Goal: Task Accomplishment & Management: Manage account settings

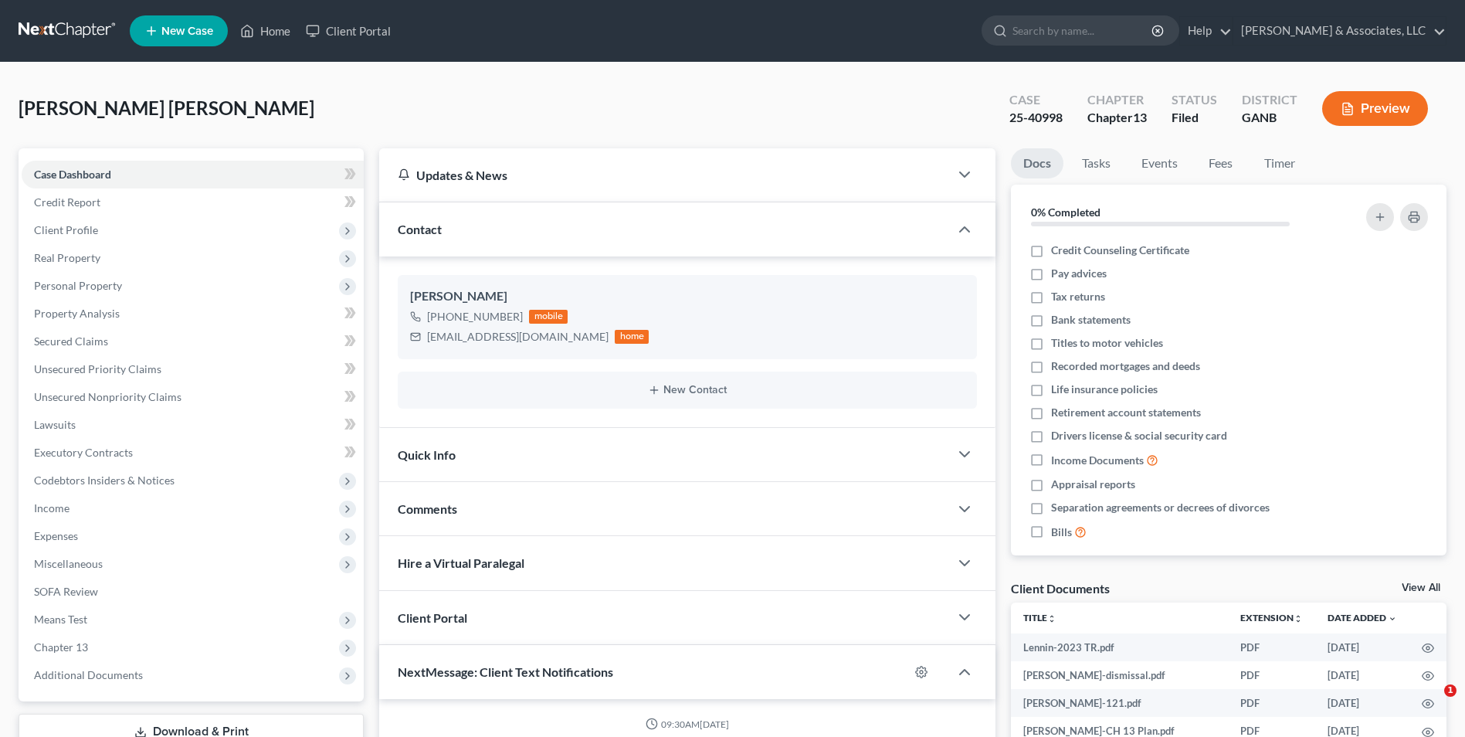
select select "0"
click at [270, 34] on link "Home" at bounding box center [265, 31] width 66 height 28
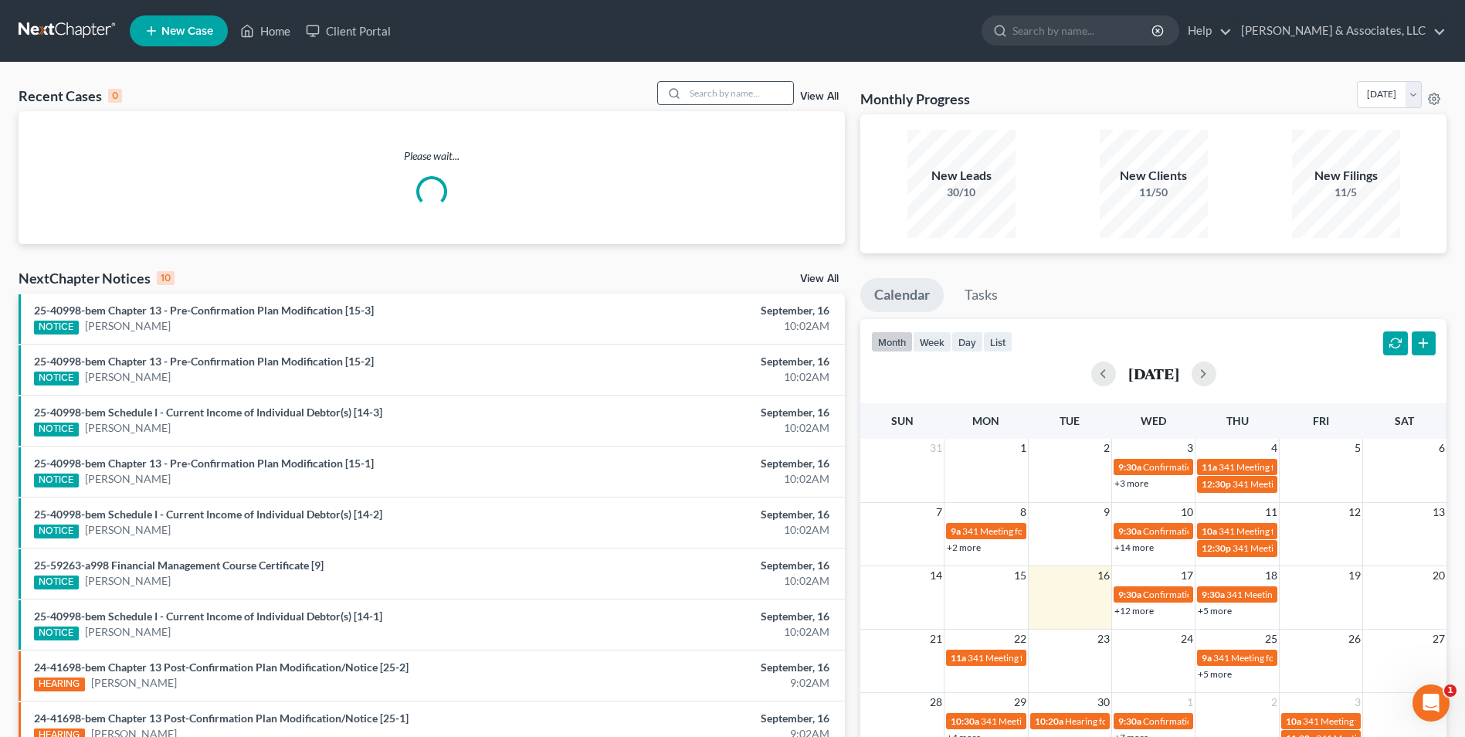
click at [711, 99] on input "search" at bounding box center [739, 93] width 108 height 22
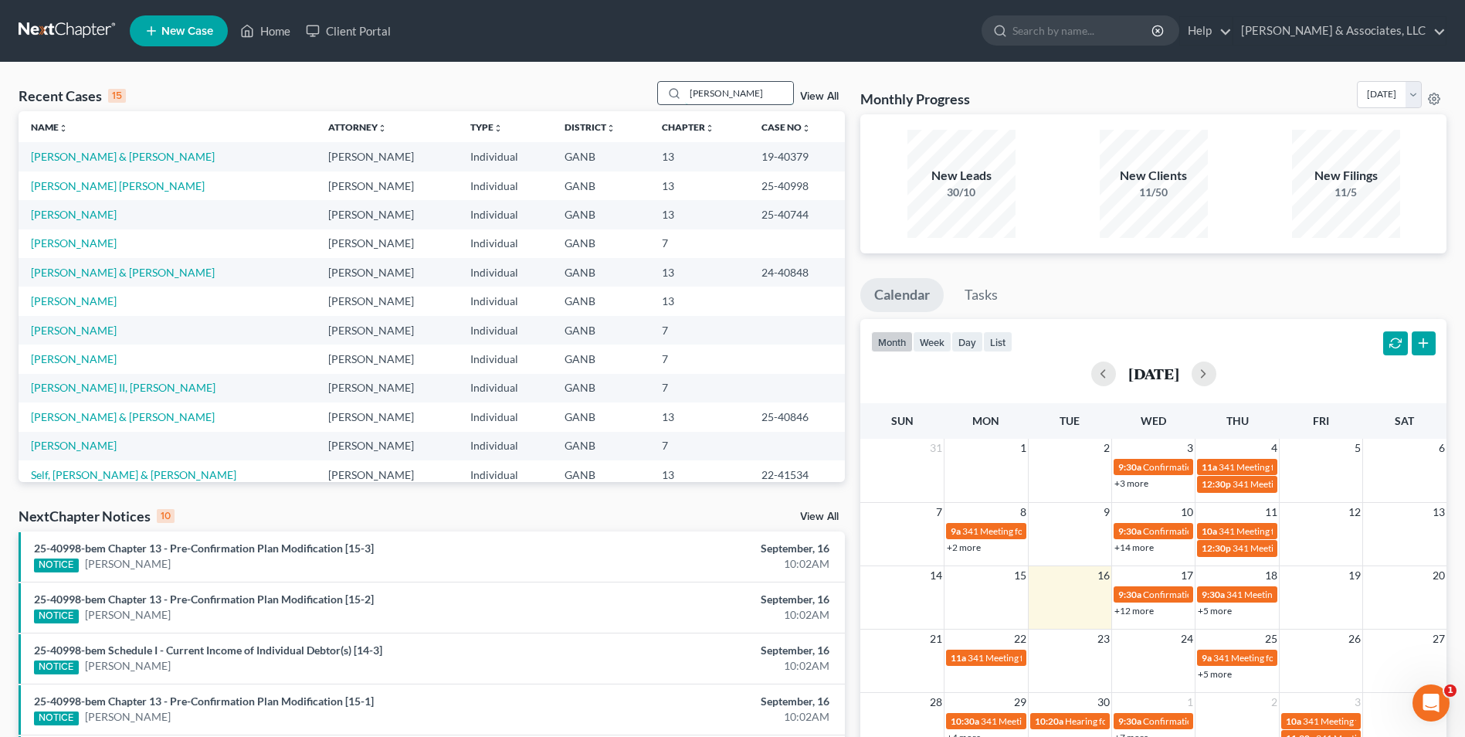
type input "riley"
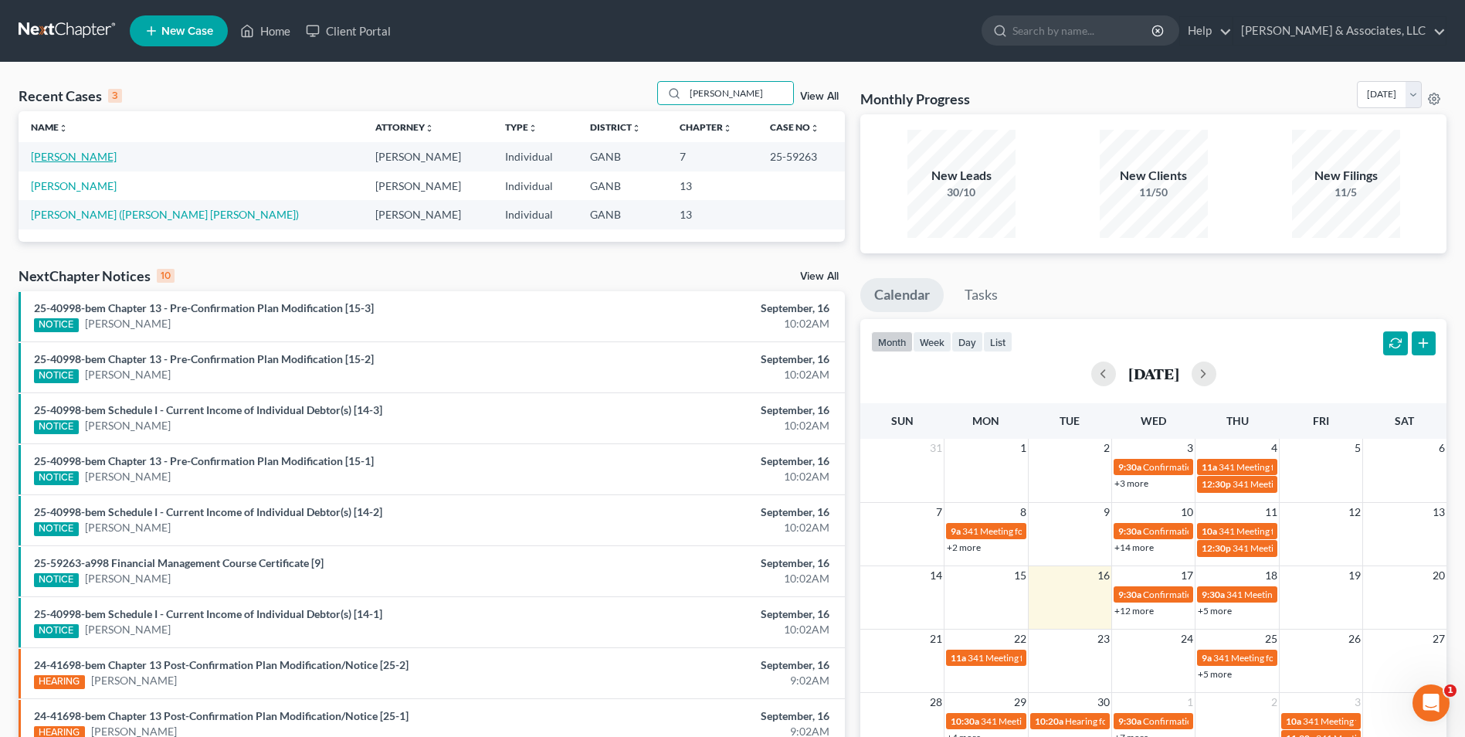
click at [65, 162] on link "[PERSON_NAME]" at bounding box center [74, 156] width 86 height 13
click at [65, 161] on link "[PERSON_NAME]" at bounding box center [74, 156] width 86 height 13
click at [83, 151] on link "[PERSON_NAME]" at bounding box center [74, 156] width 86 height 13
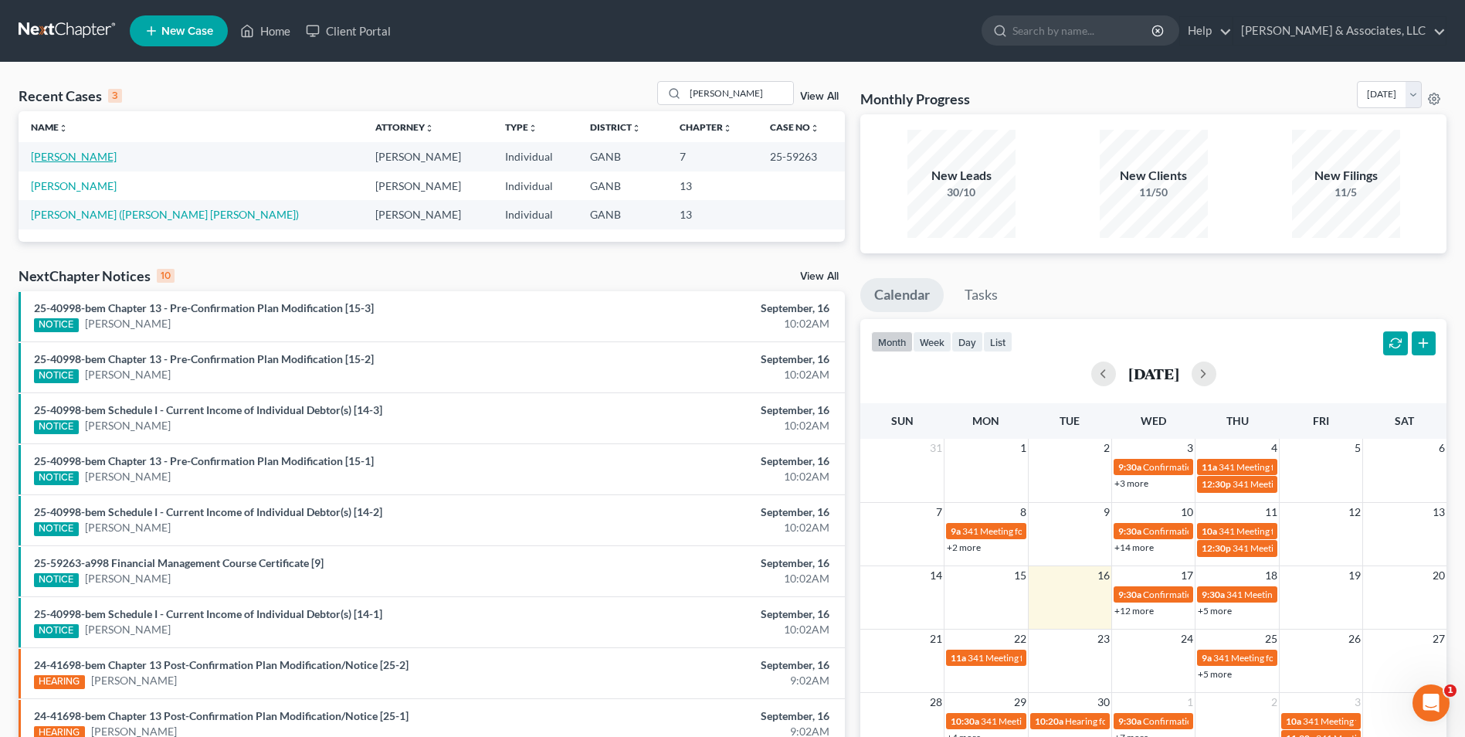
click at [83, 151] on link "[PERSON_NAME]" at bounding box center [74, 156] width 86 height 13
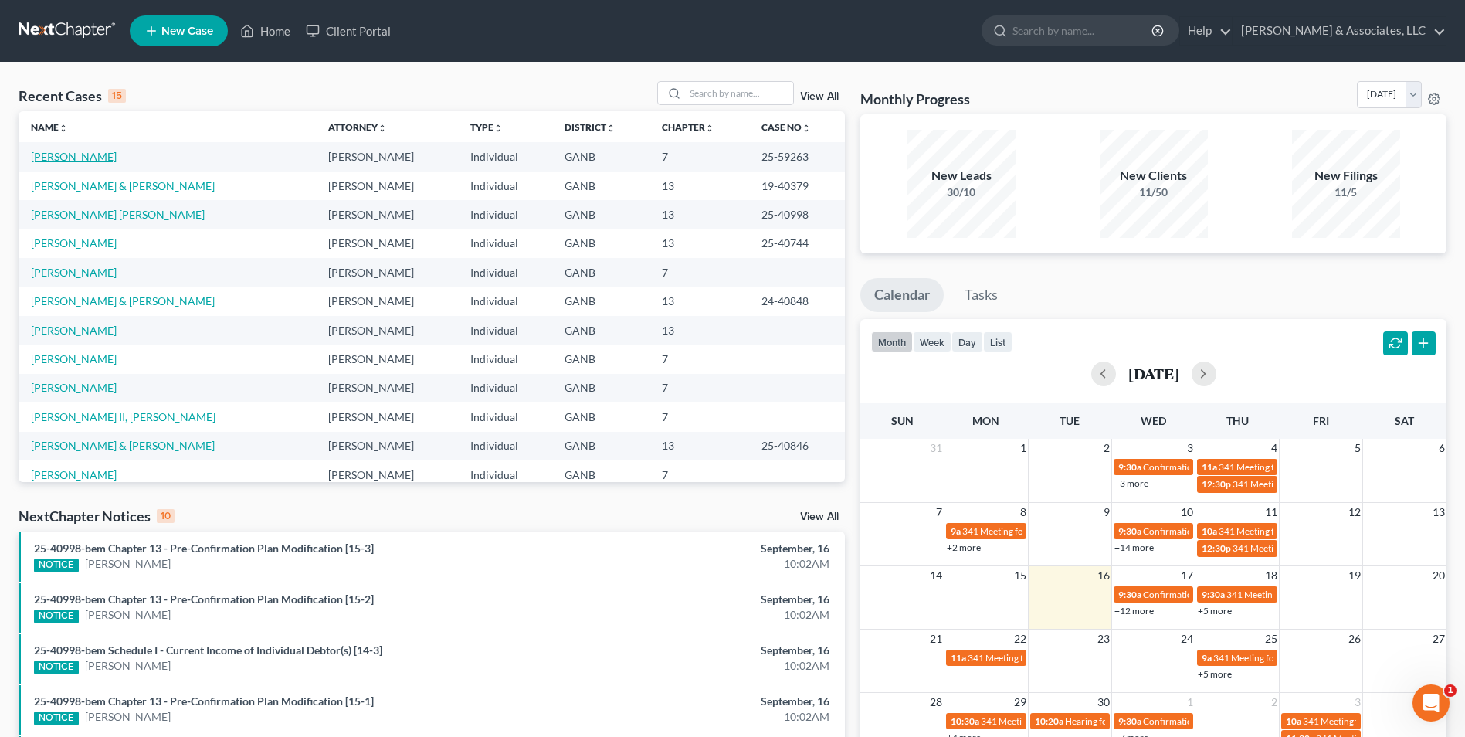
click at [78, 153] on link "[PERSON_NAME]" at bounding box center [74, 156] width 86 height 13
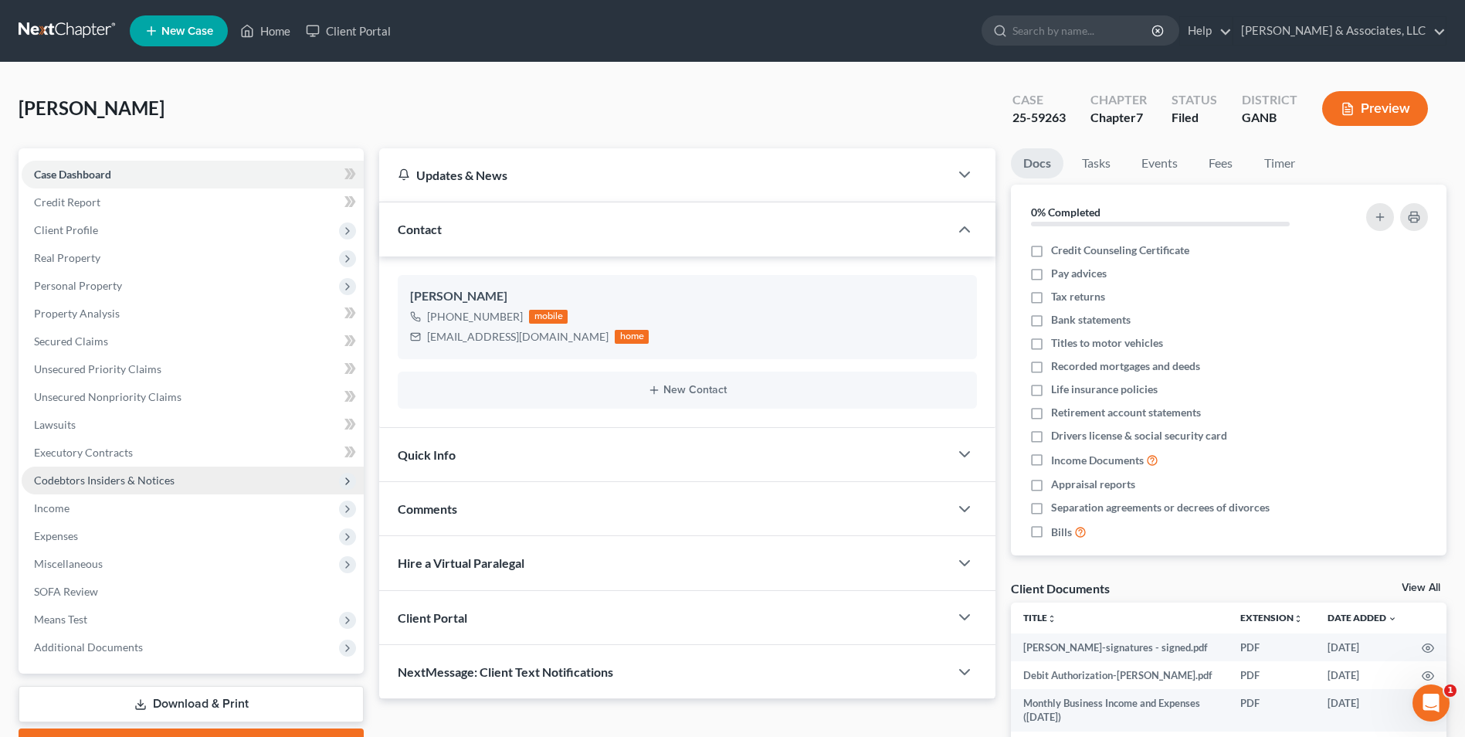
scroll to position [154, 0]
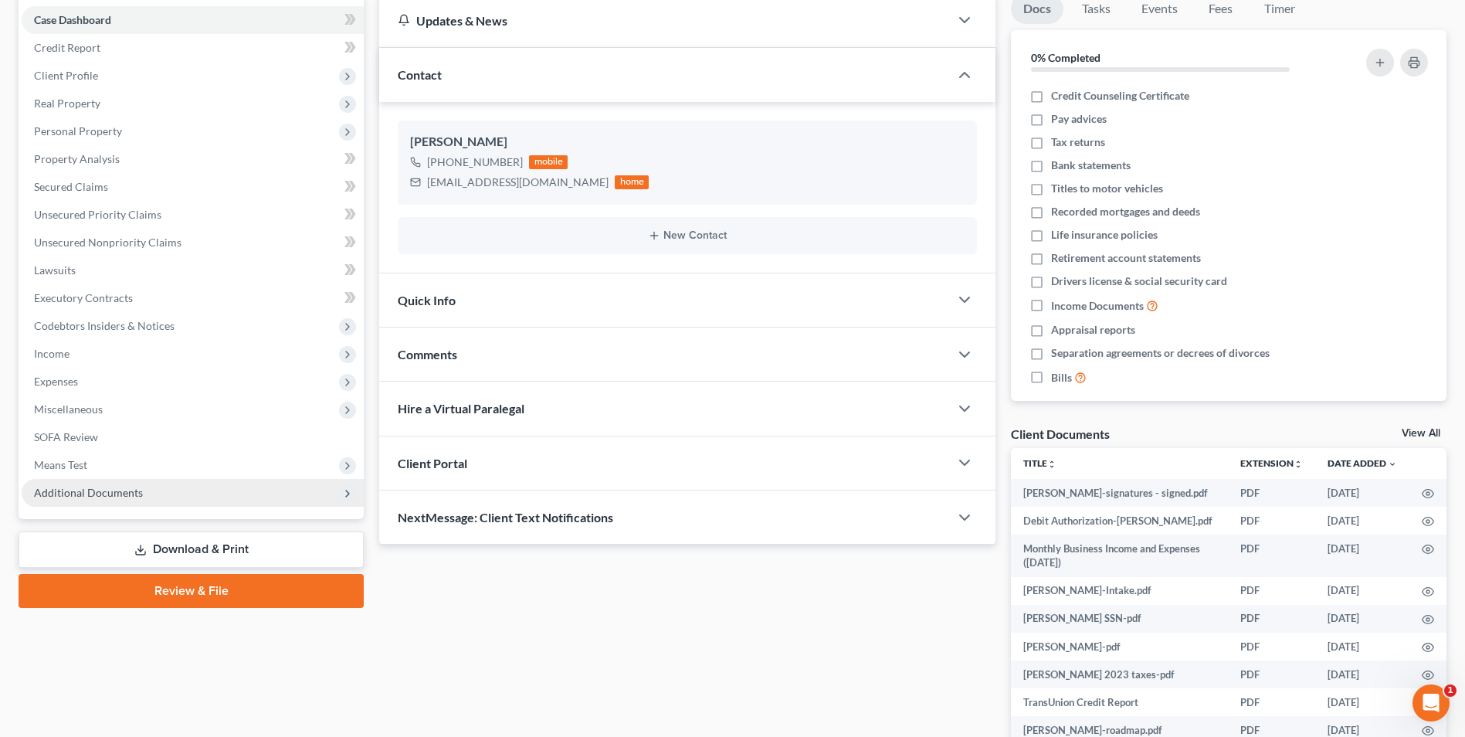
click at [122, 494] on span "Additional Documents" at bounding box center [88, 492] width 109 height 13
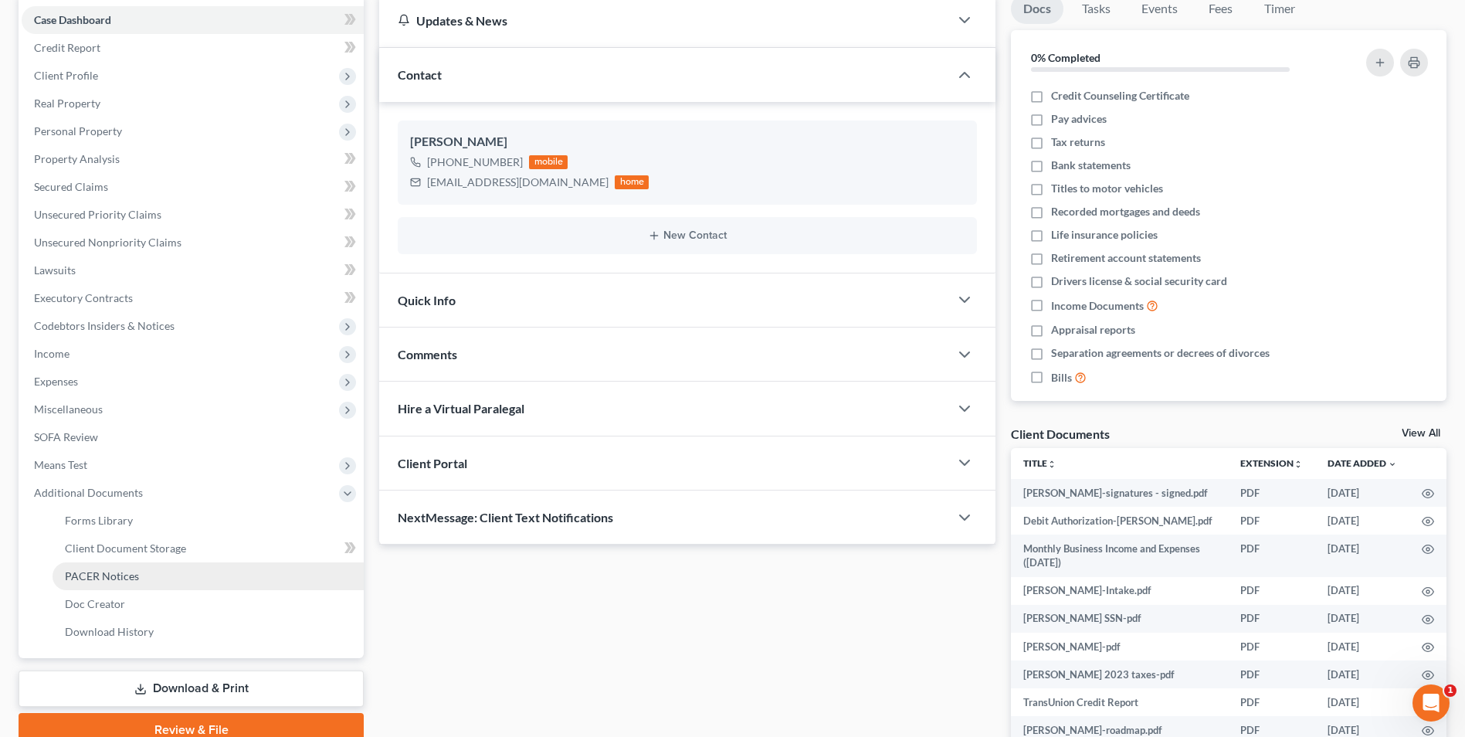
click at [130, 579] on span "PACER Notices" at bounding box center [102, 575] width 74 height 13
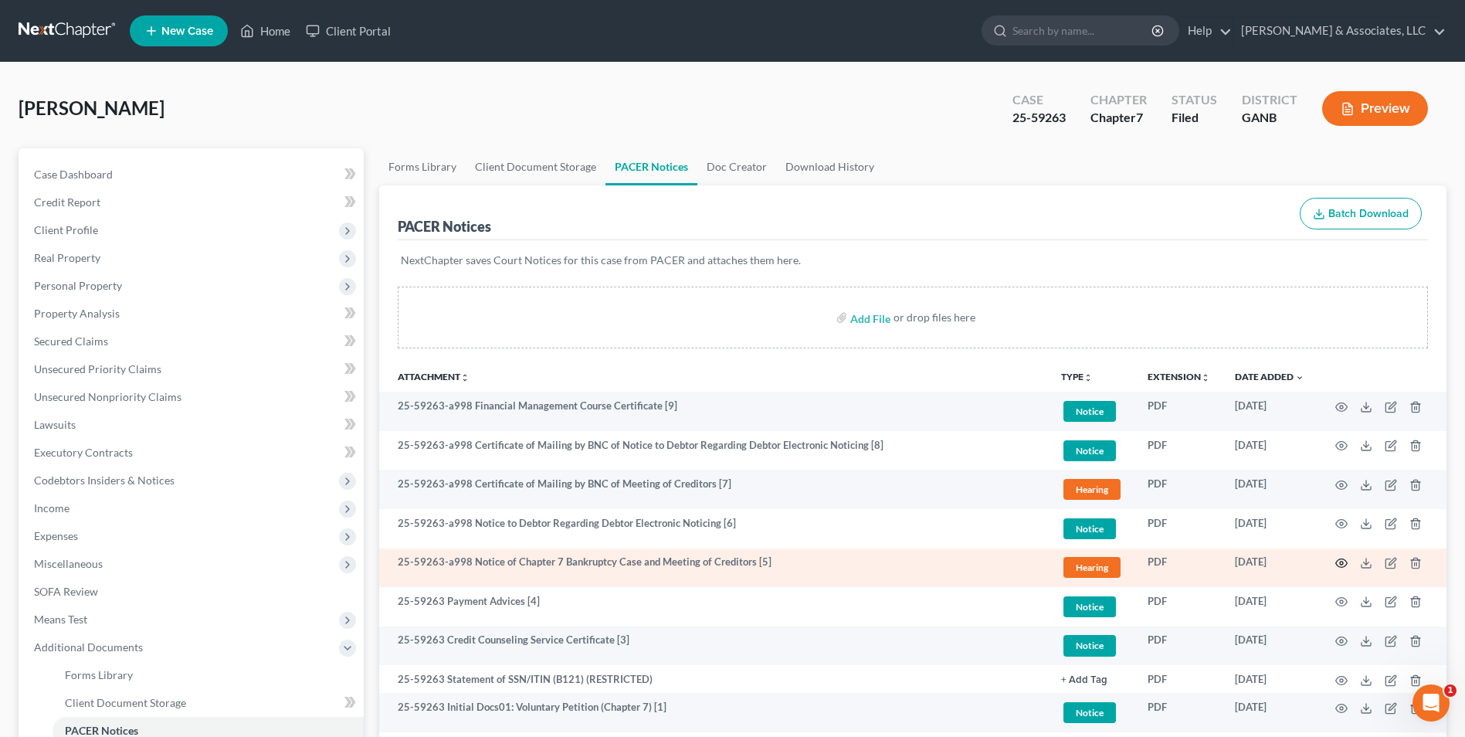
click at [1339, 562] on icon "button" at bounding box center [1341, 563] width 12 height 12
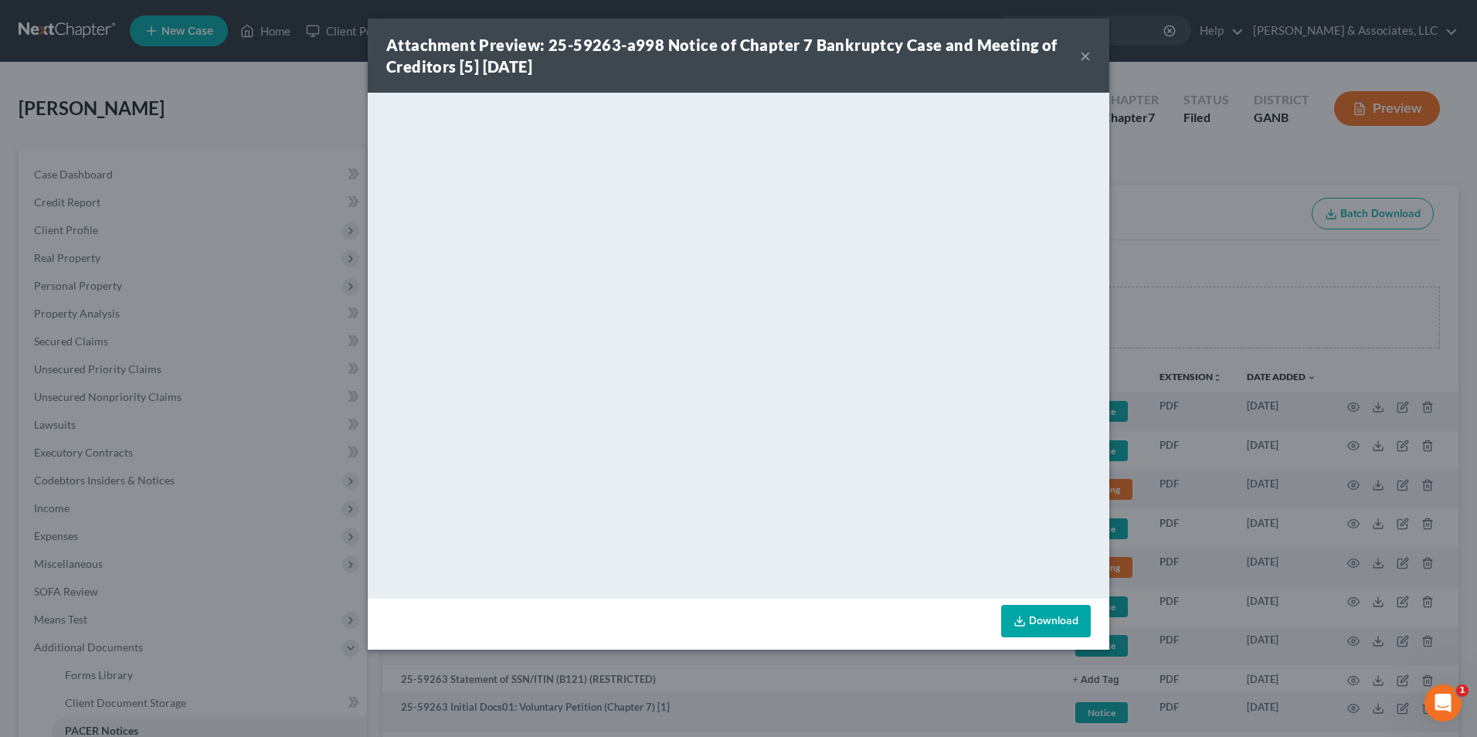
click at [1087, 54] on button "×" at bounding box center [1085, 55] width 11 height 19
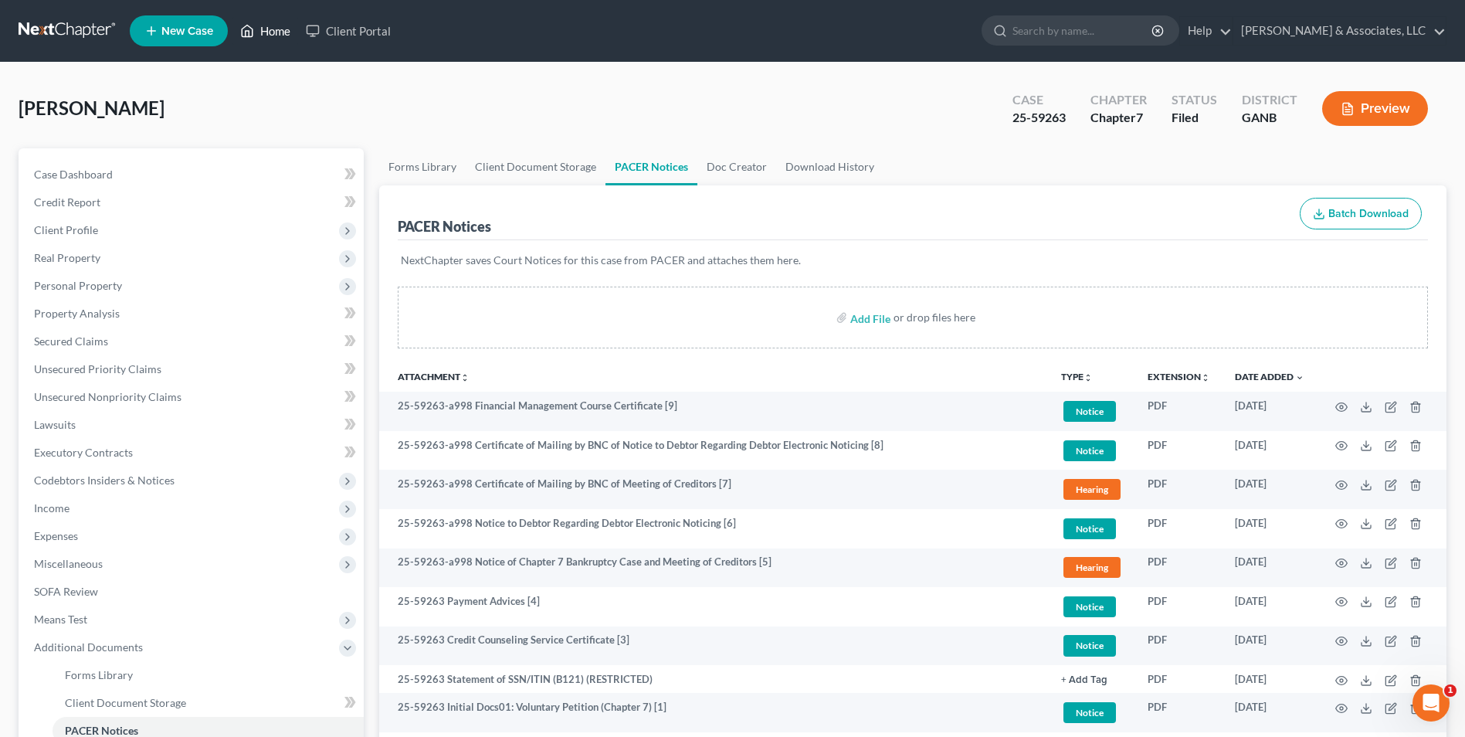
click at [272, 37] on link "Home" at bounding box center [265, 31] width 66 height 28
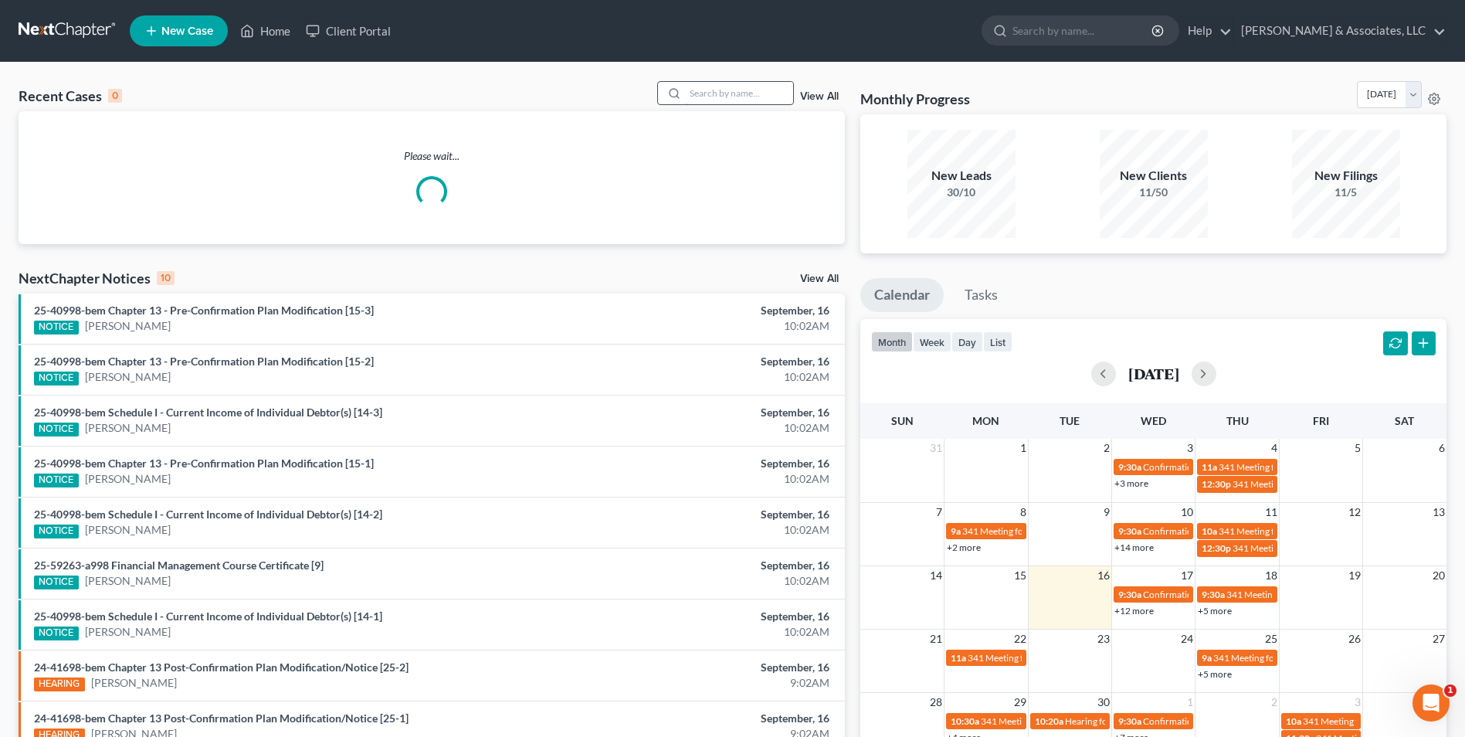
click at [731, 103] on input "search" at bounding box center [739, 93] width 108 height 22
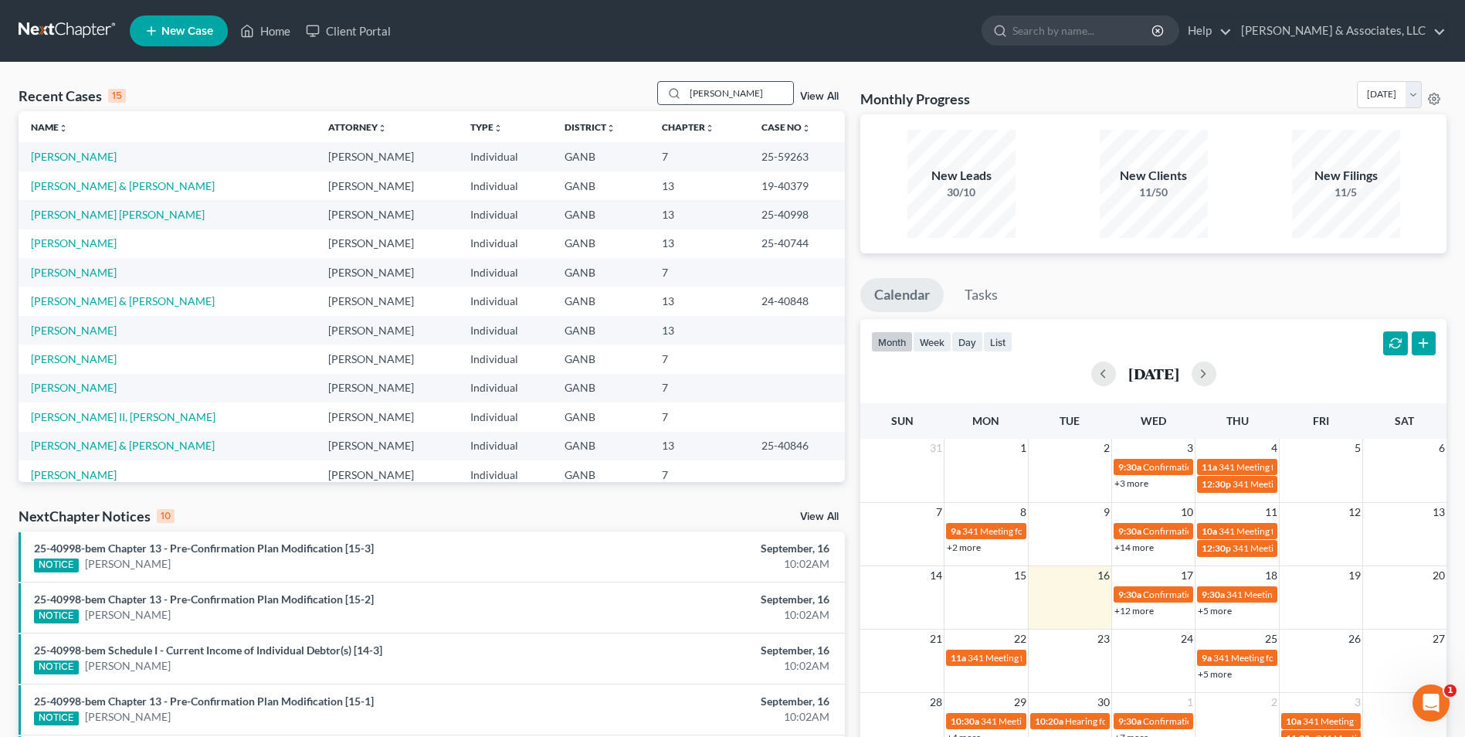
type input "gorh"
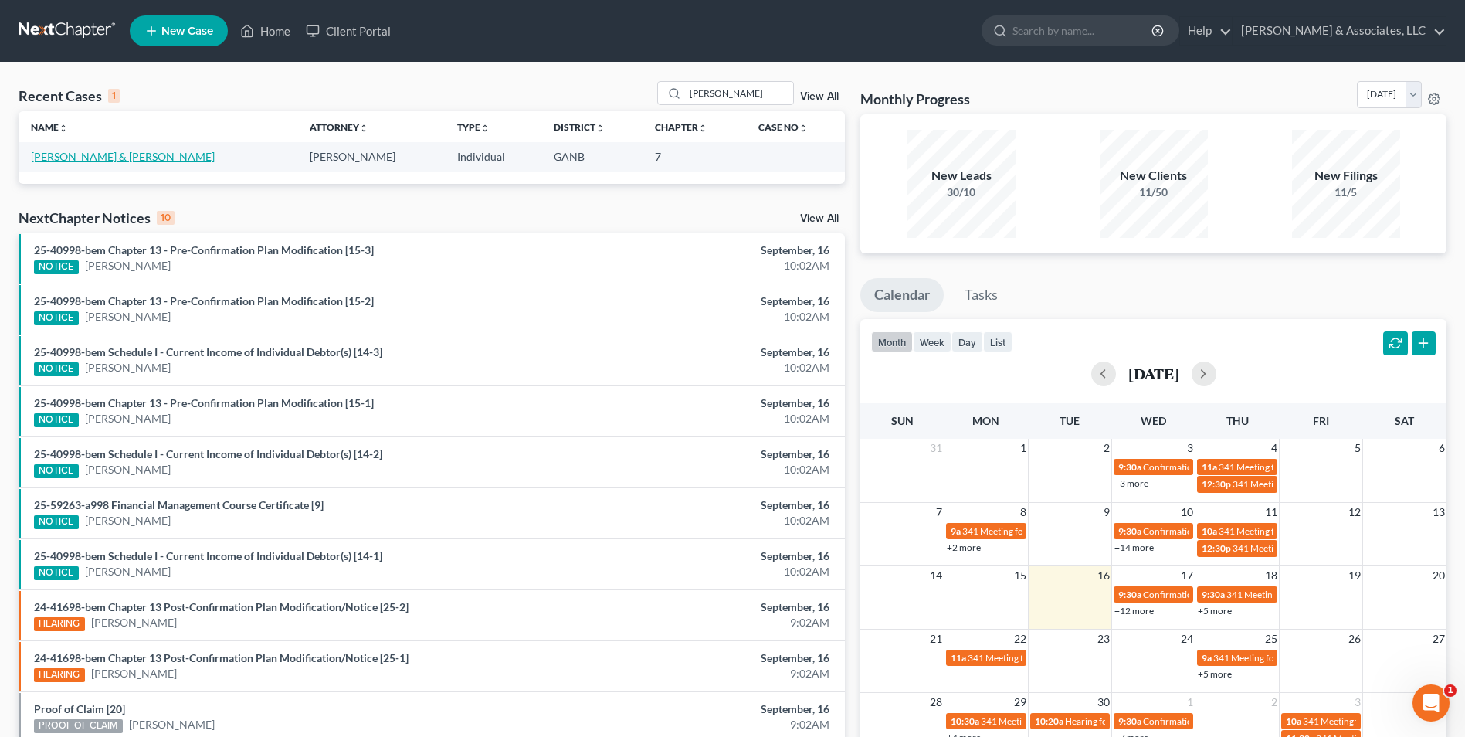
click at [168, 159] on link "[PERSON_NAME] & [PERSON_NAME]" at bounding box center [123, 156] width 184 height 13
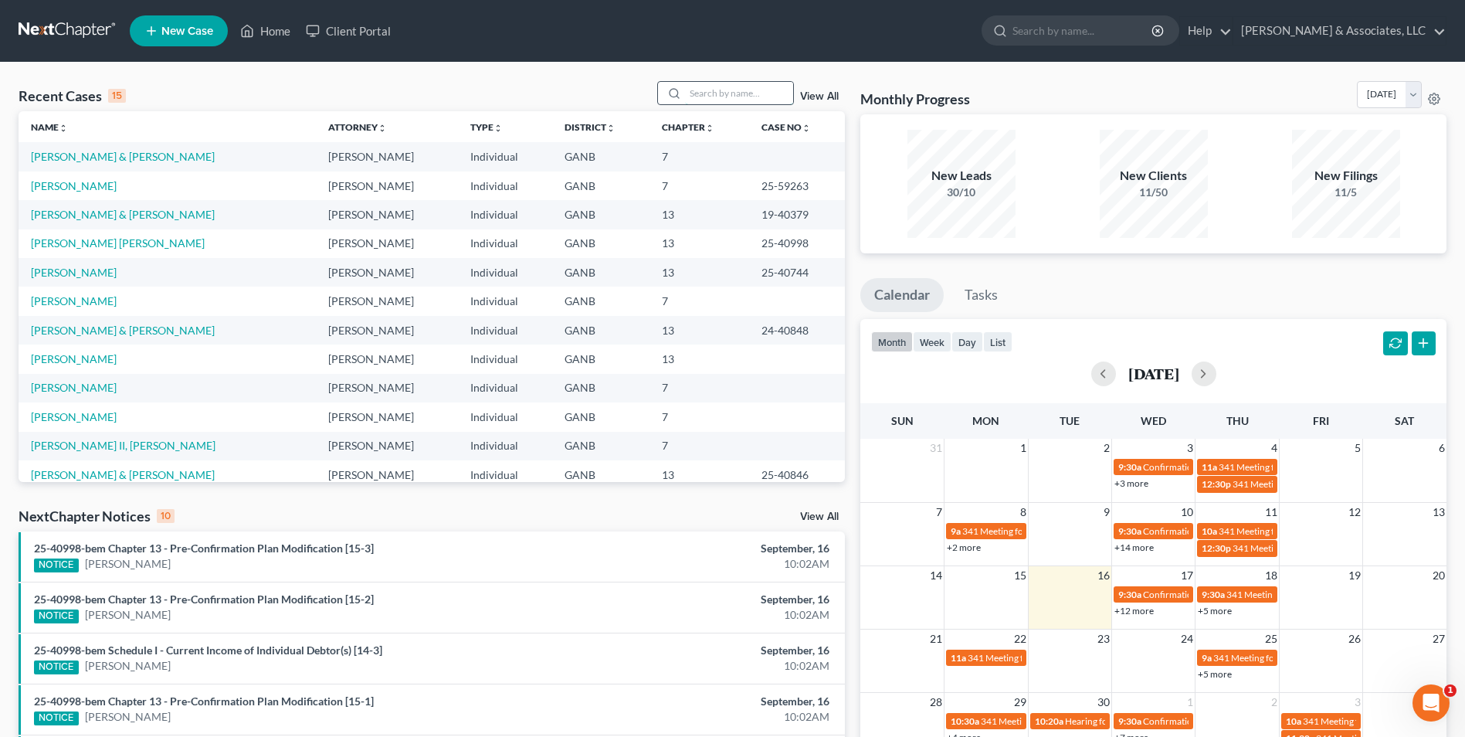
click at [724, 88] on input "search" at bounding box center [739, 93] width 108 height 22
type input "richARDS"
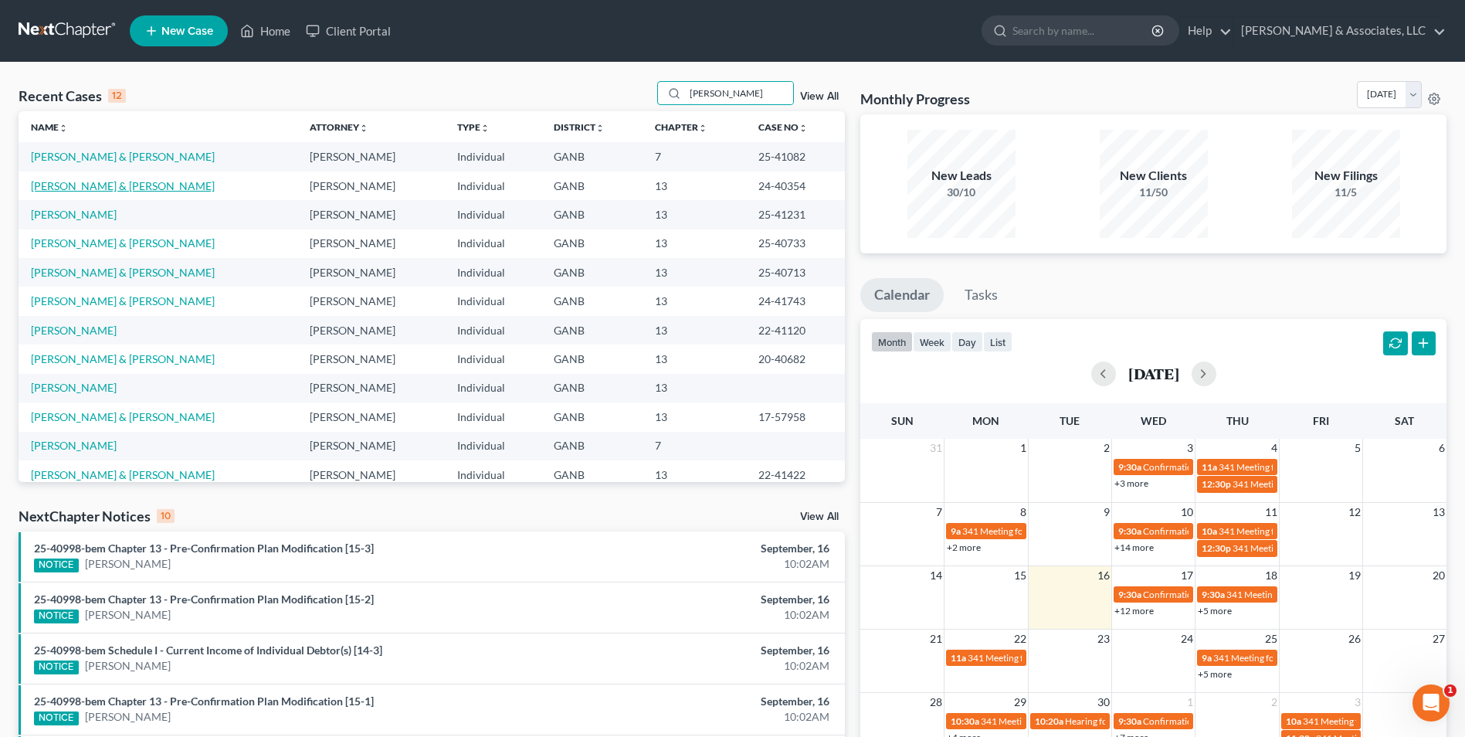
click at [135, 187] on link "Richardson, David & Jennifer" at bounding box center [123, 185] width 184 height 13
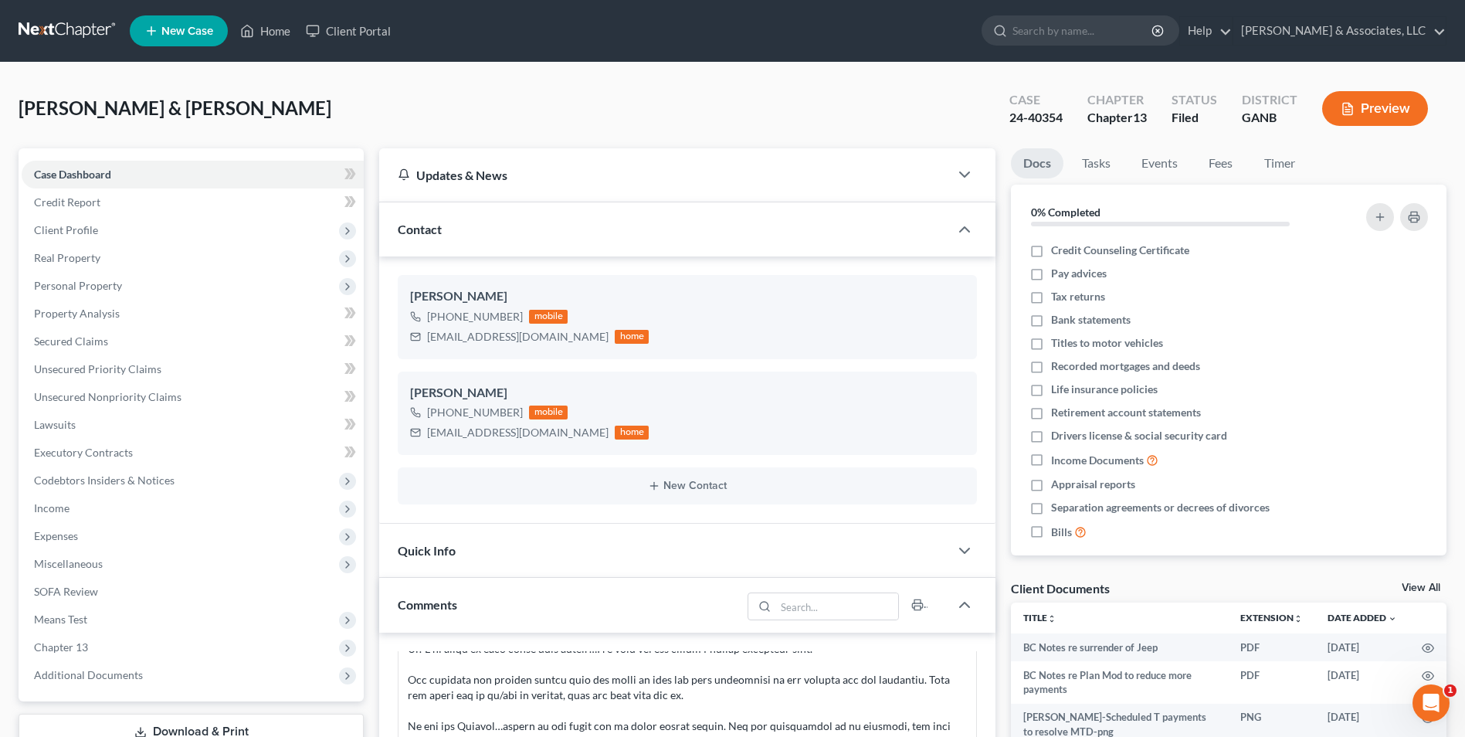
scroll to position [22, 0]
click at [269, 29] on link "Home" at bounding box center [265, 31] width 66 height 28
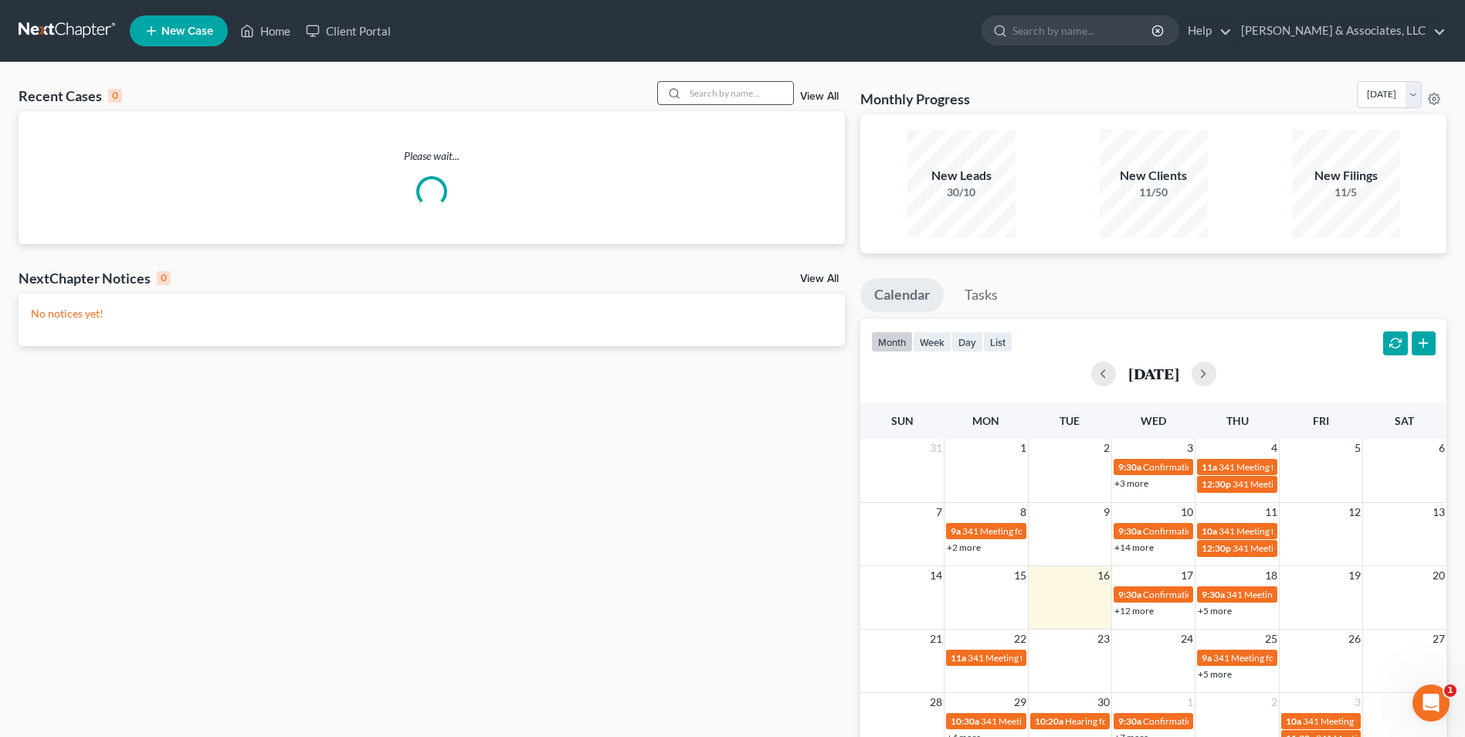
click at [736, 87] on input "search" at bounding box center [739, 93] width 108 height 22
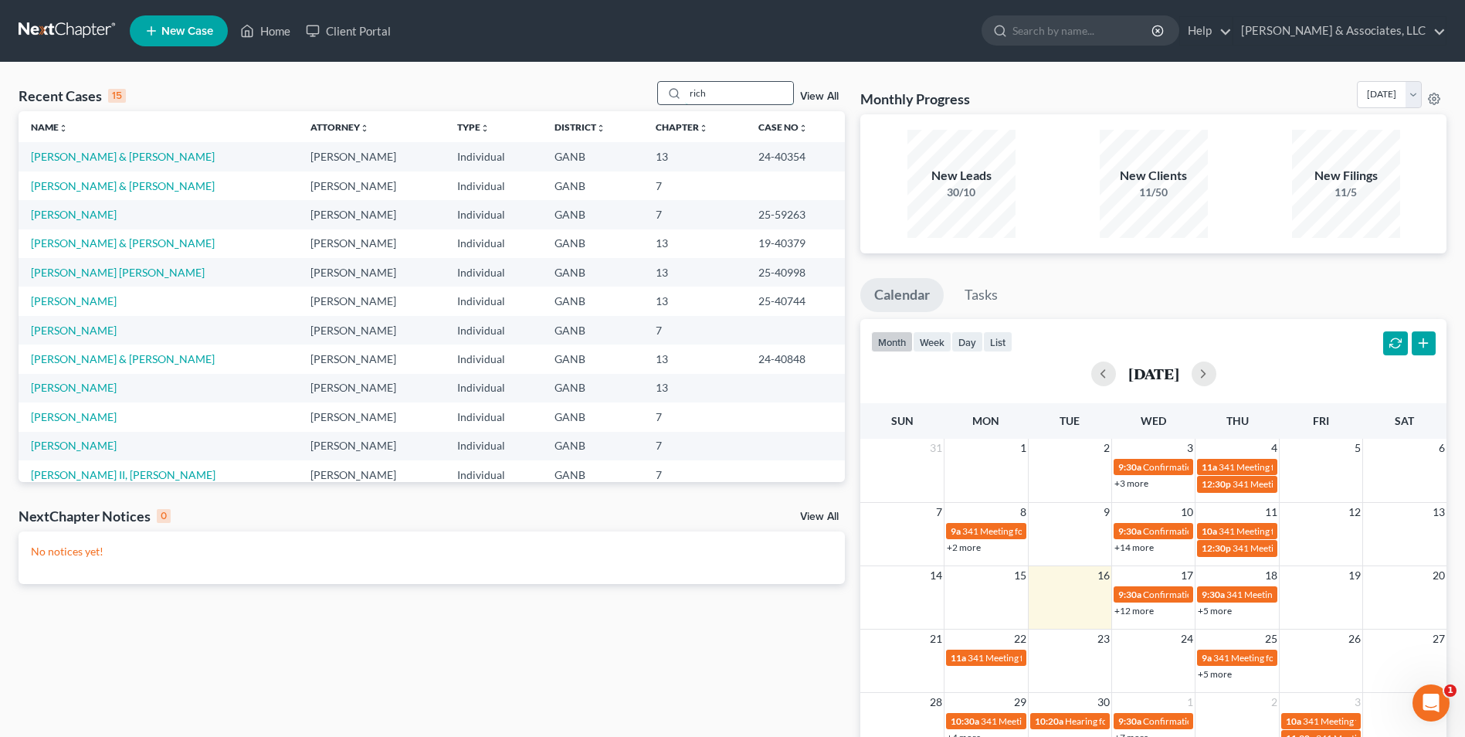
type input "rich"
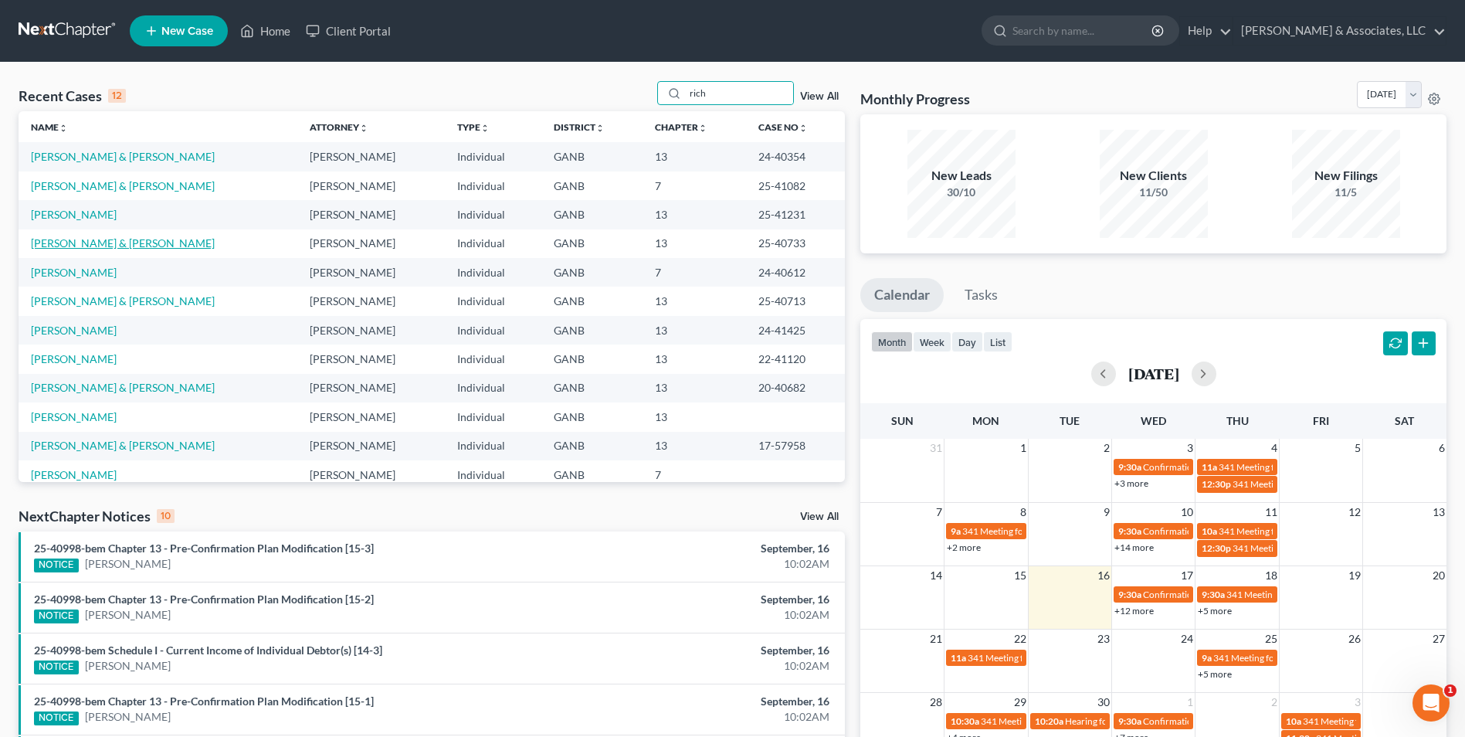
click at [126, 247] on link "Richards, Jermile & Antoinette" at bounding box center [123, 242] width 184 height 13
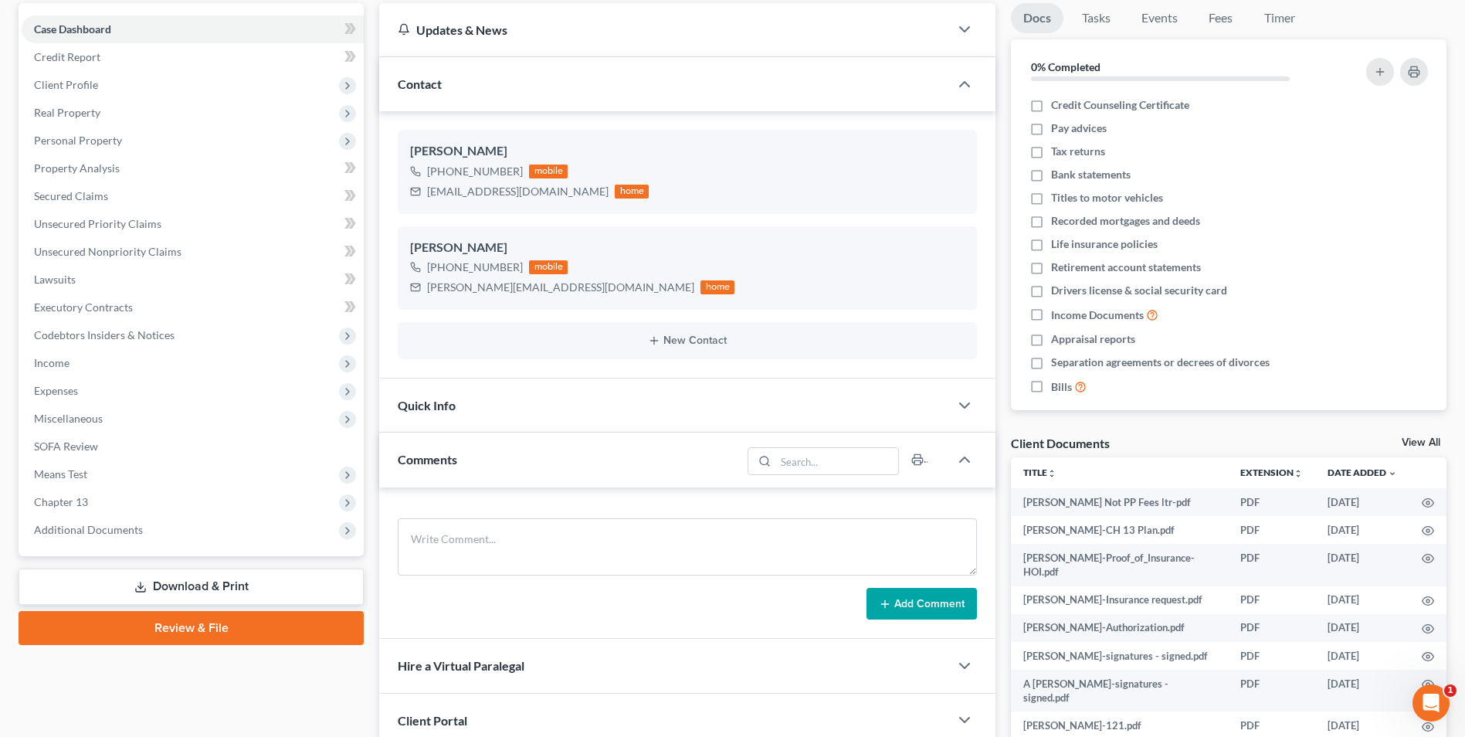
scroll to position [269, 0]
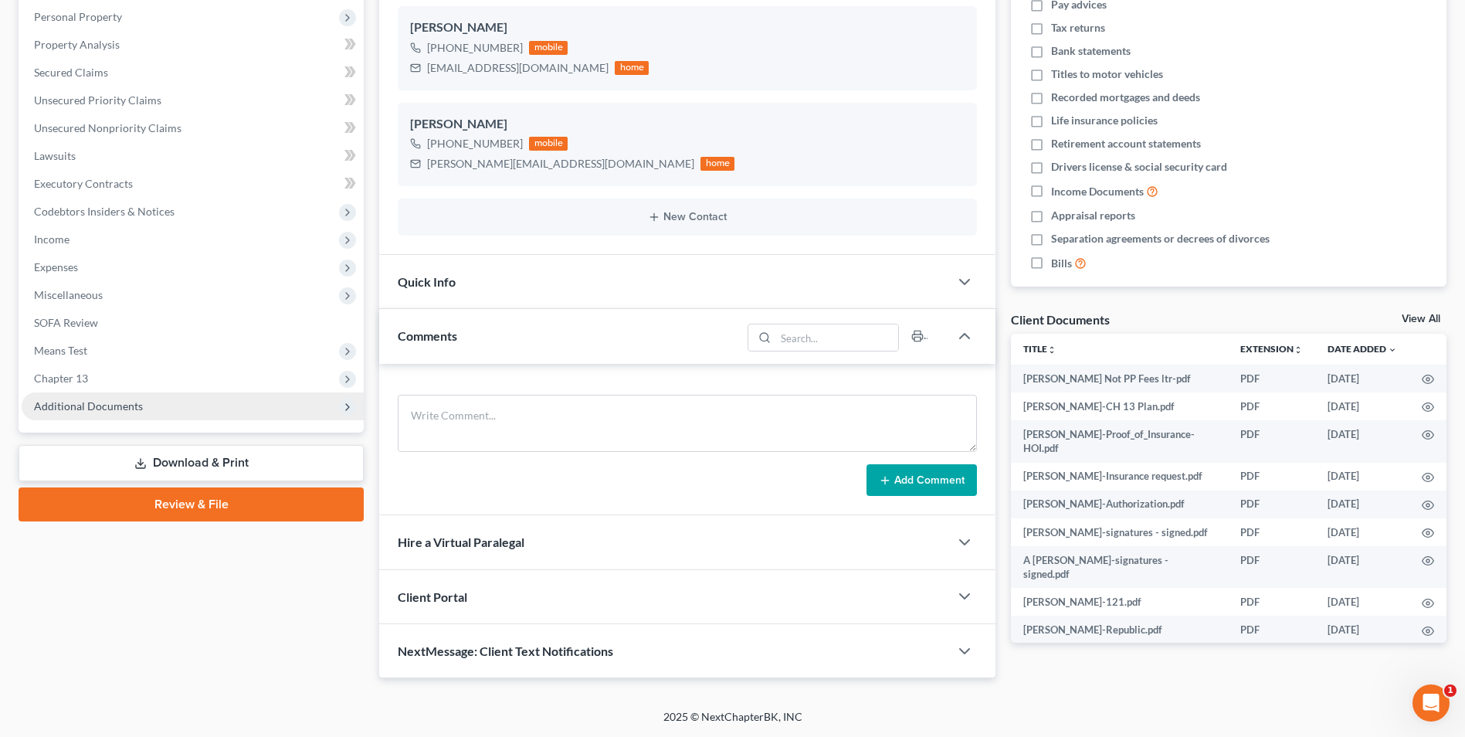
click at [117, 404] on span "Additional Documents" at bounding box center [88, 405] width 109 height 13
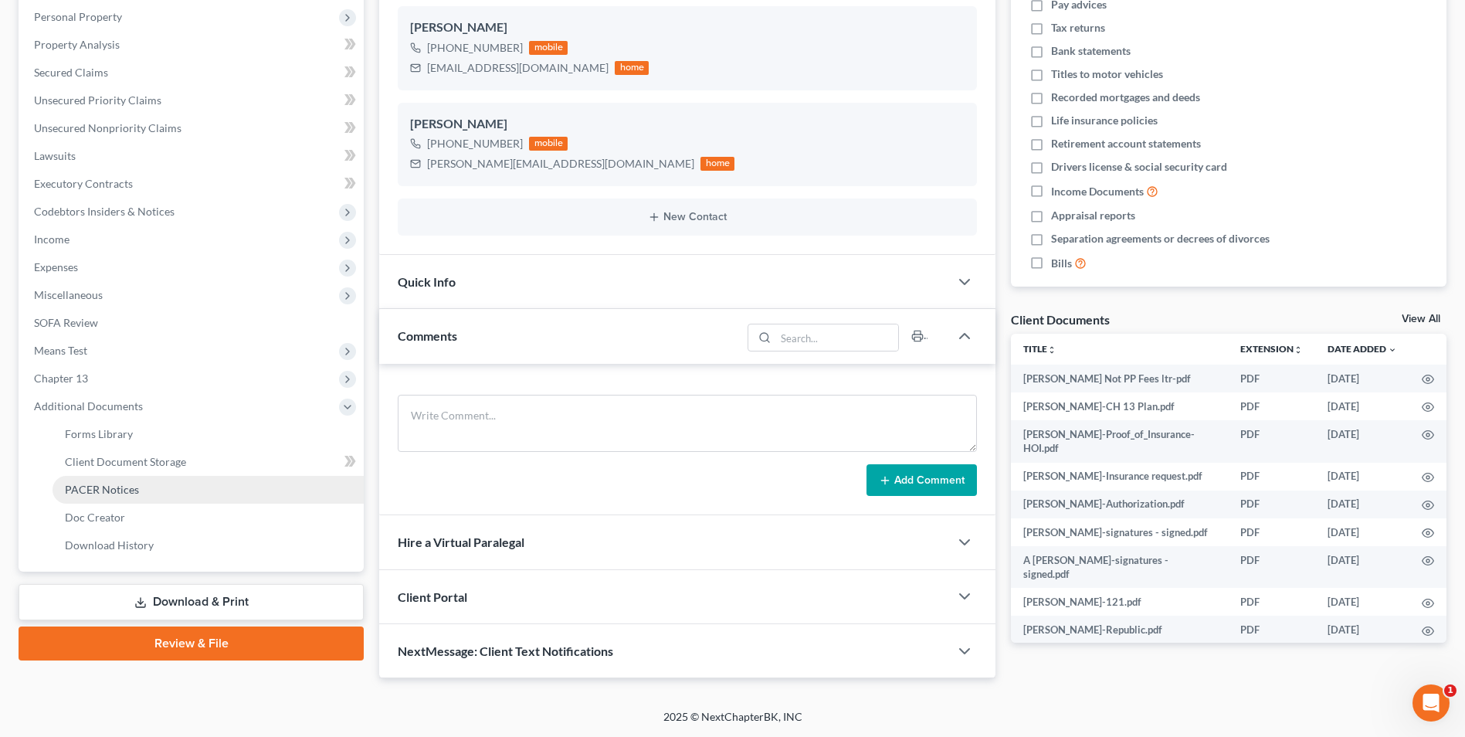
click at [105, 490] on span "PACER Notices" at bounding box center [102, 489] width 74 height 13
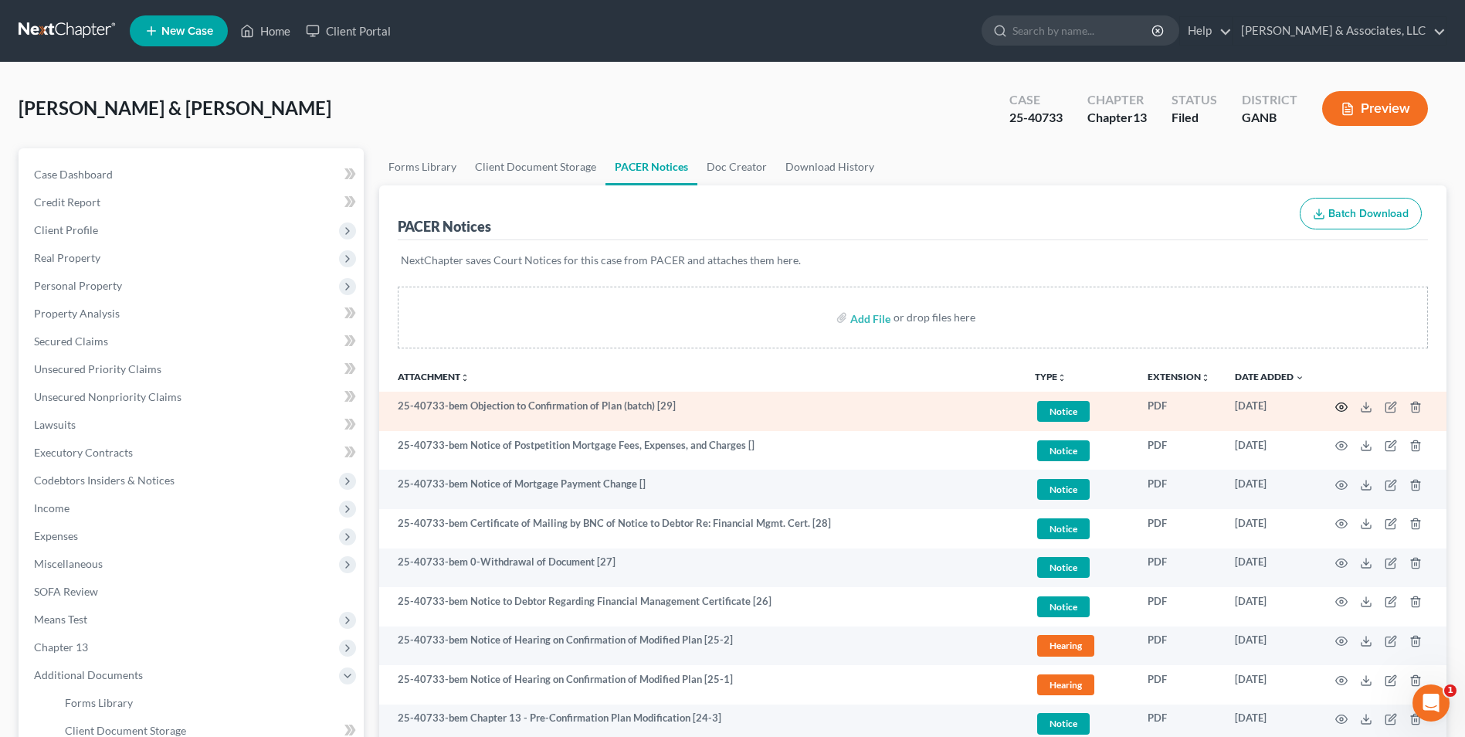
click at [1339, 407] on icon "button" at bounding box center [1341, 407] width 12 height 12
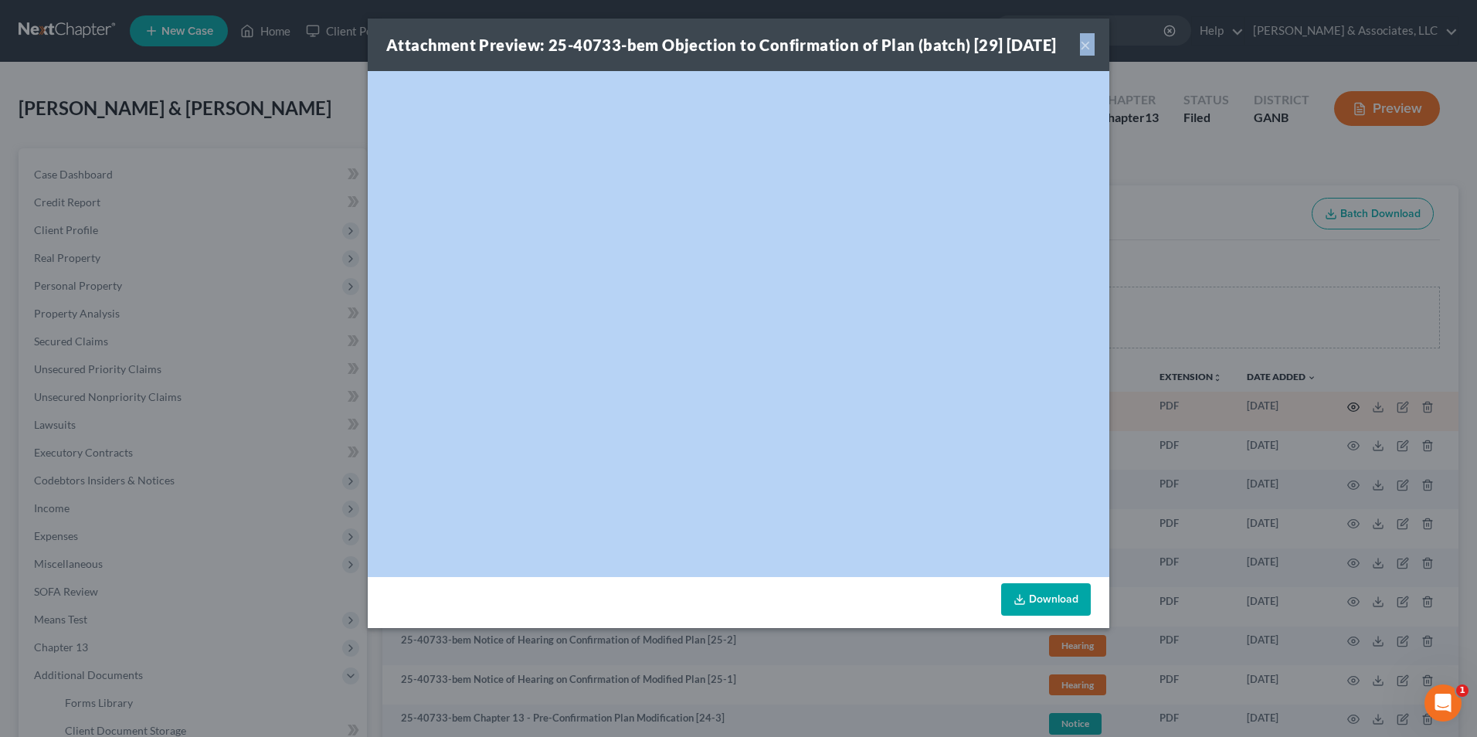
click at [1339, 407] on div "Attachment Preview: 25-40733-bem Objection to Confirmation of Plan (batch) [29]…" at bounding box center [738, 368] width 1477 height 737
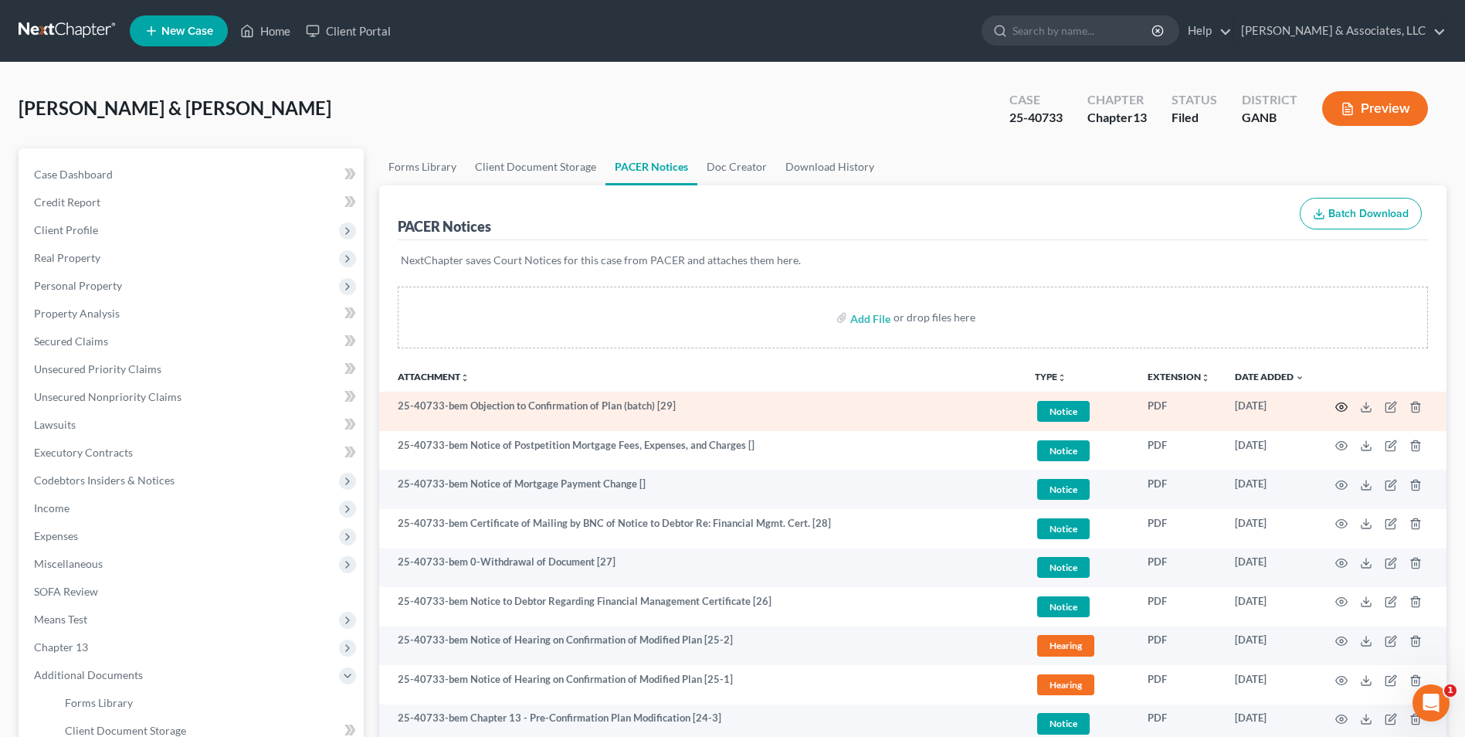
click at [1339, 406] on icon "button" at bounding box center [1341, 407] width 12 height 12
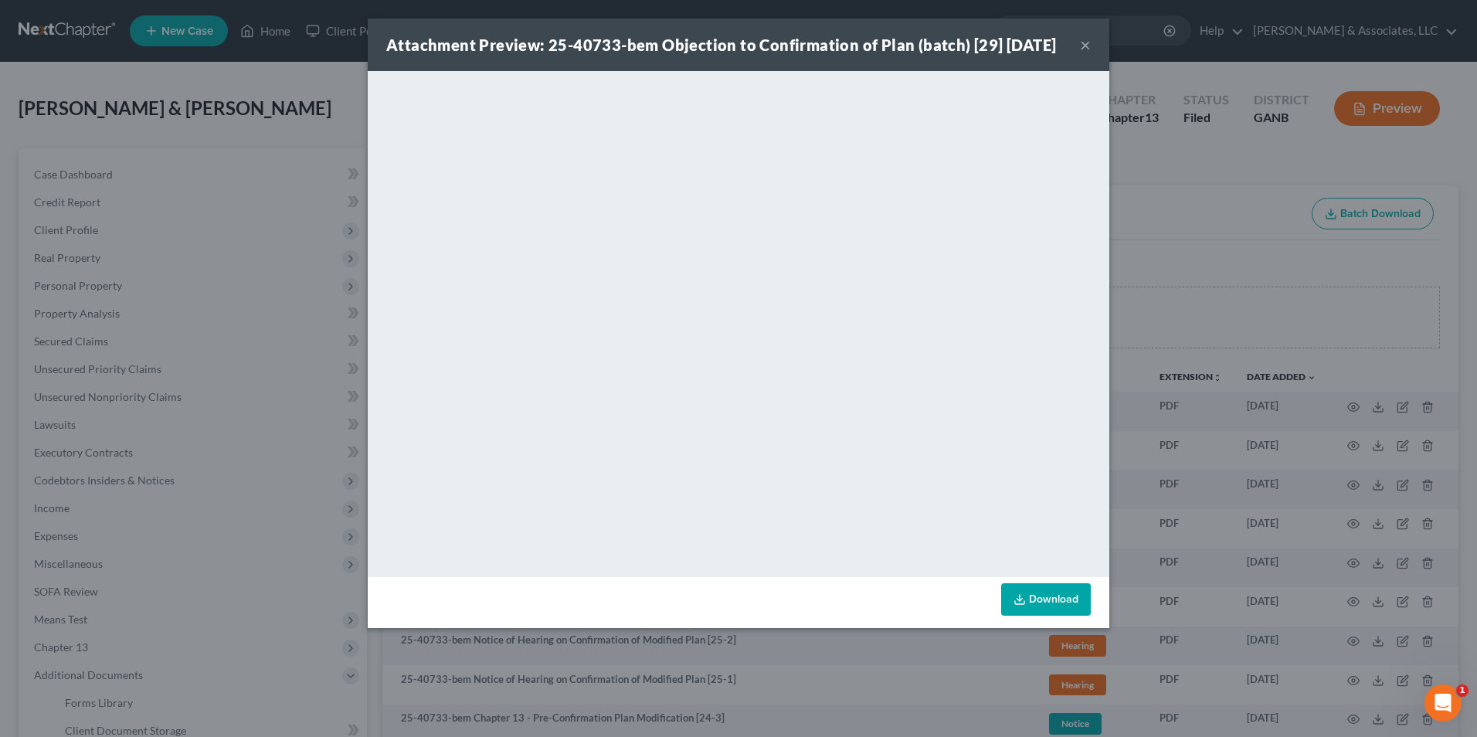
click at [1086, 54] on button "×" at bounding box center [1085, 45] width 11 height 19
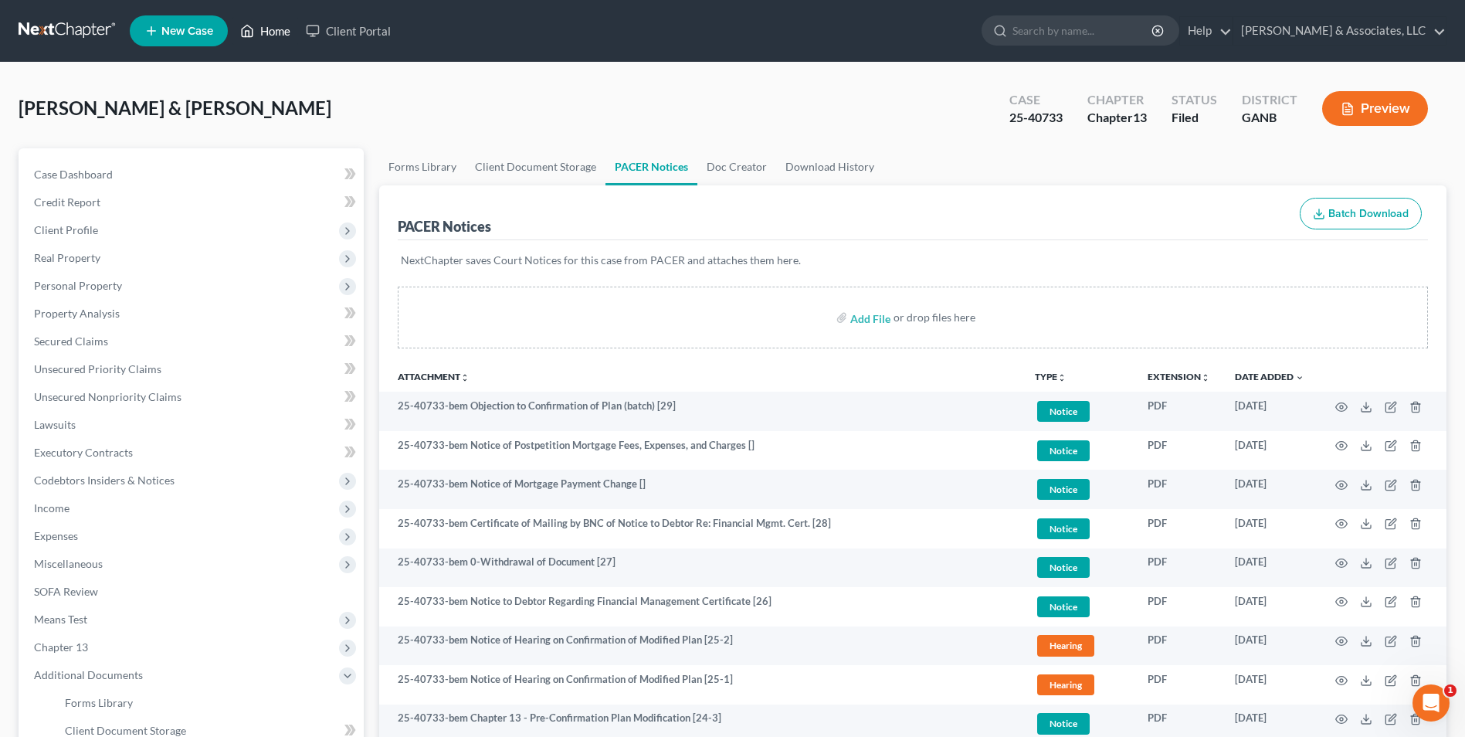
click at [283, 25] on link "Home" at bounding box center [265, 31] width 66 height 28
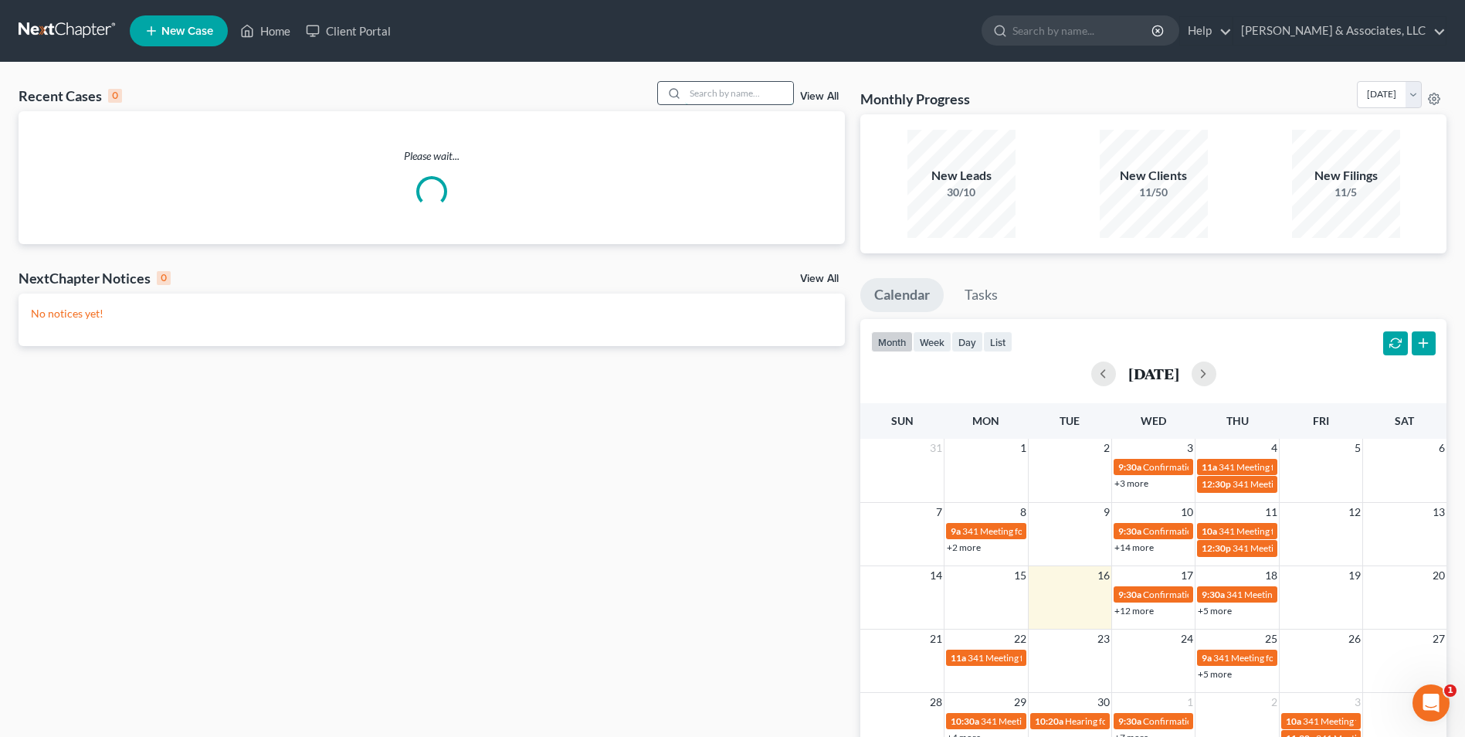
click at [714, 87] on input "search" at bounding box center [739, 93] width 108 height 22
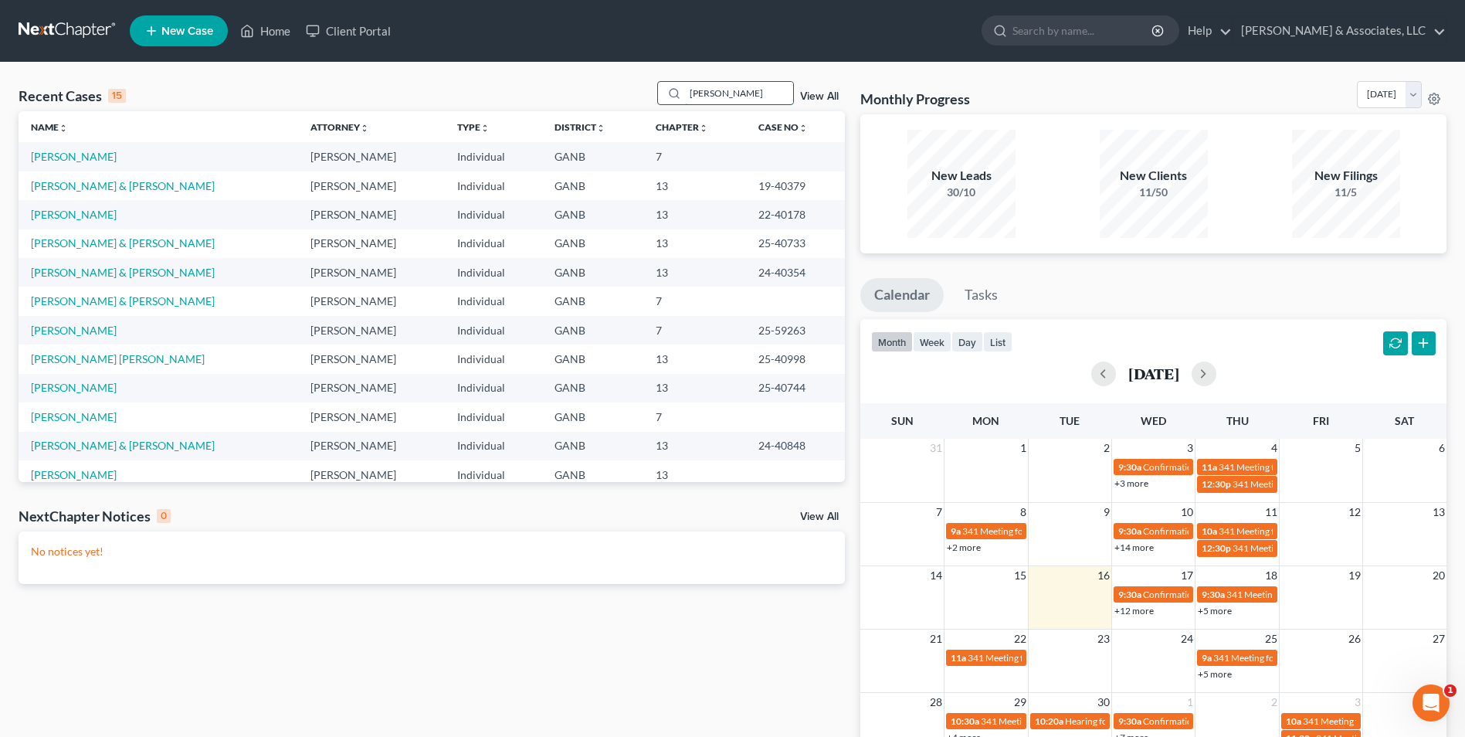
type input "goss"
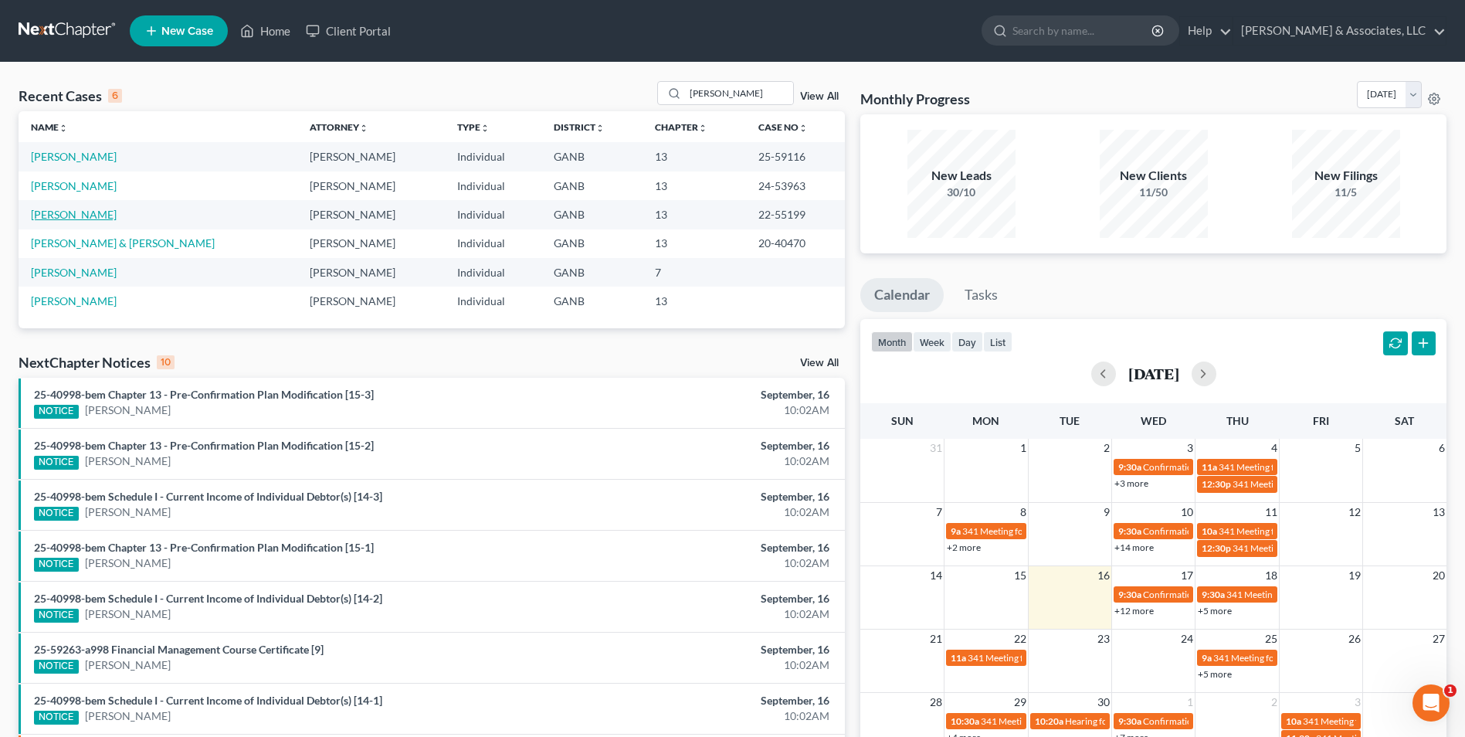
click at [90, 213] on link "[PERSON_NAME]" at bounding box center [74, 214] width 86 height 13
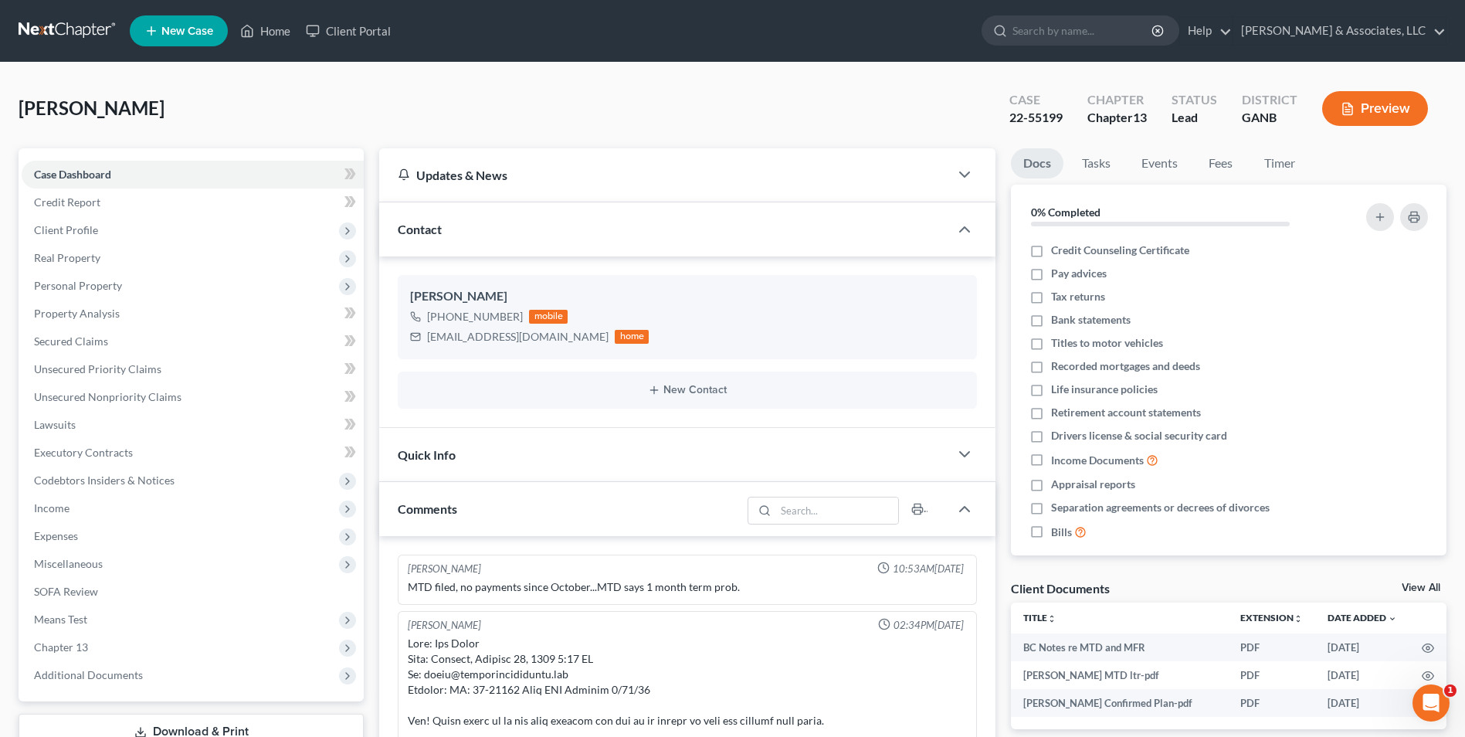
scroll to position [579, 0]
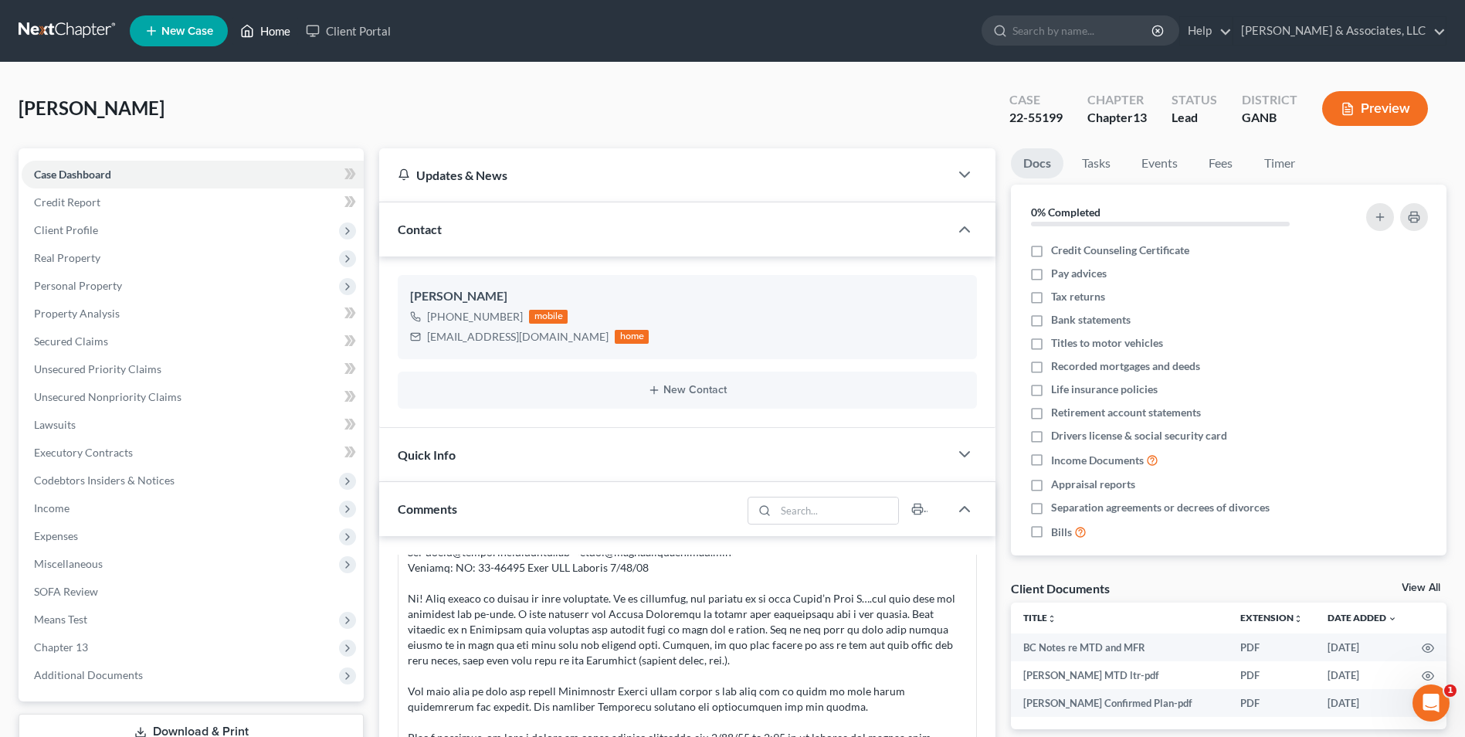
click at [273, 32] on link "Home" at bounding box center [265, 31] width 66 height 28
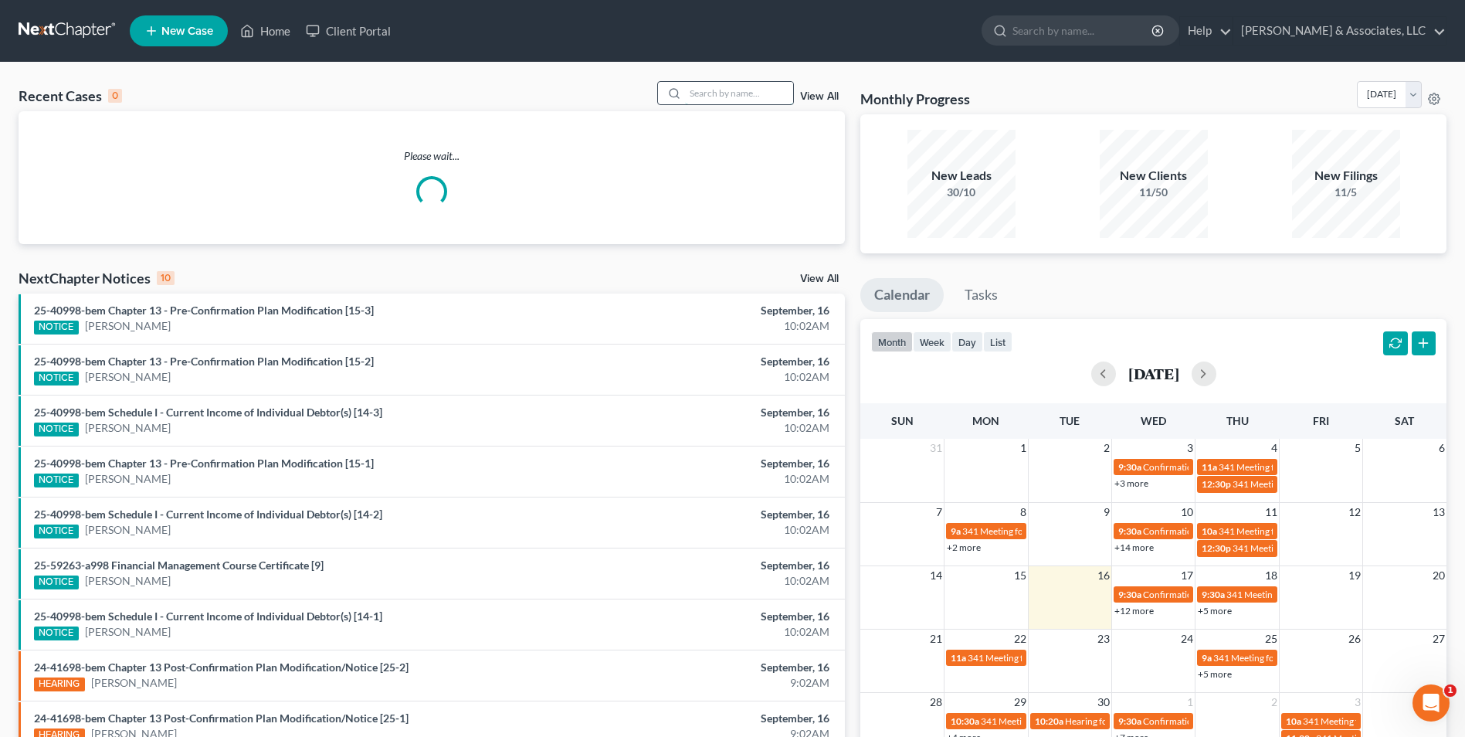
click at [761, 90] on input "search" at bounding box center [739, 93] width 108 height 22
type input "goss"
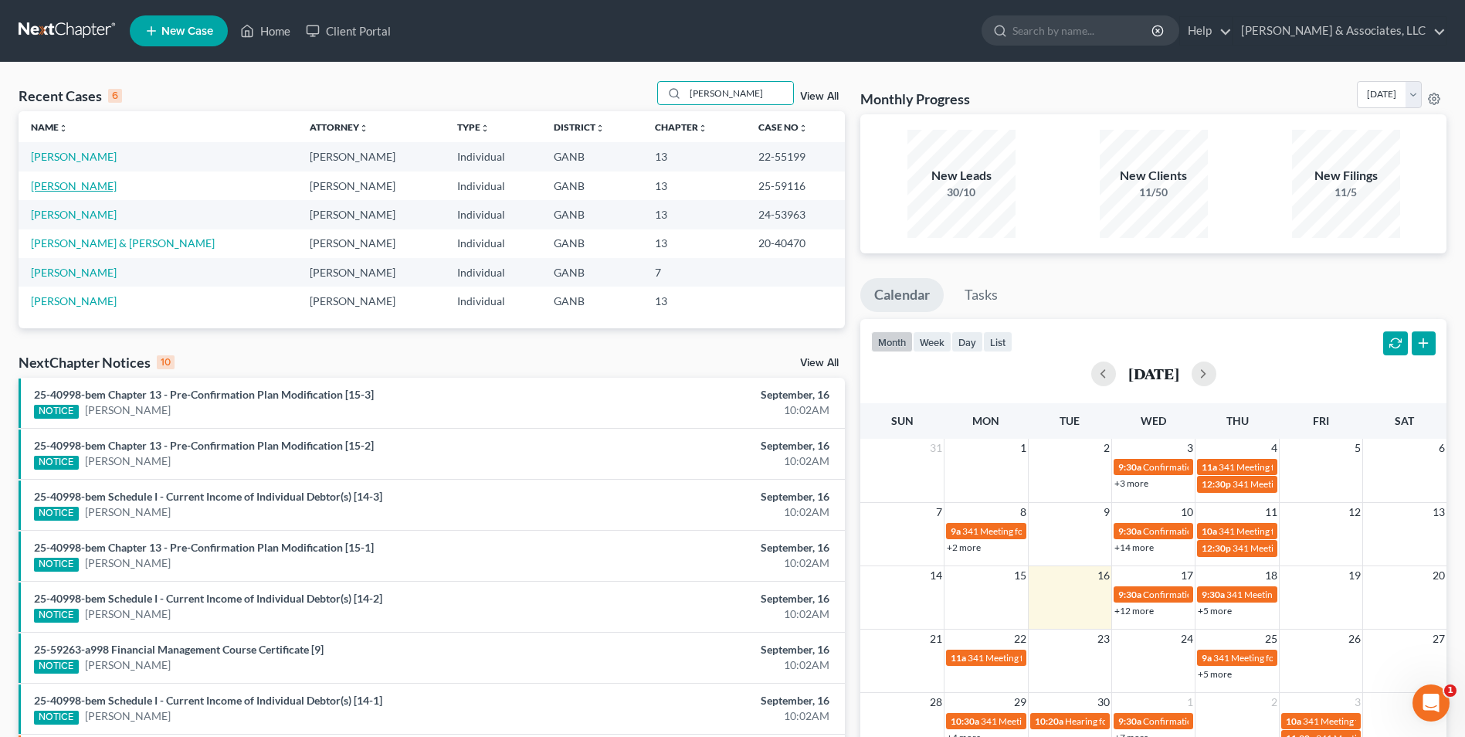
click at [79, 182] on link "[PERSON_NAME]" at bounding box center [74, 185] width 86 height 13
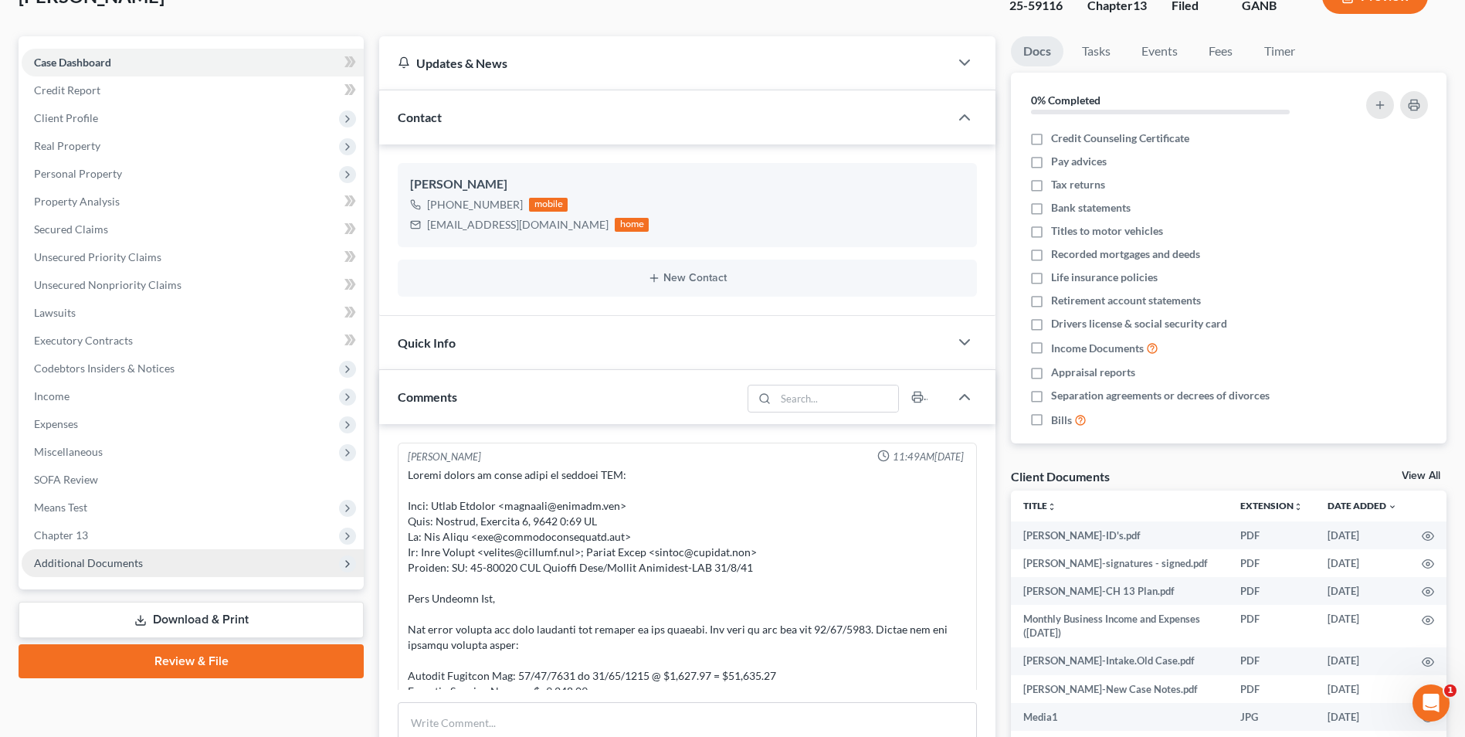
scroll to position [205, 0]
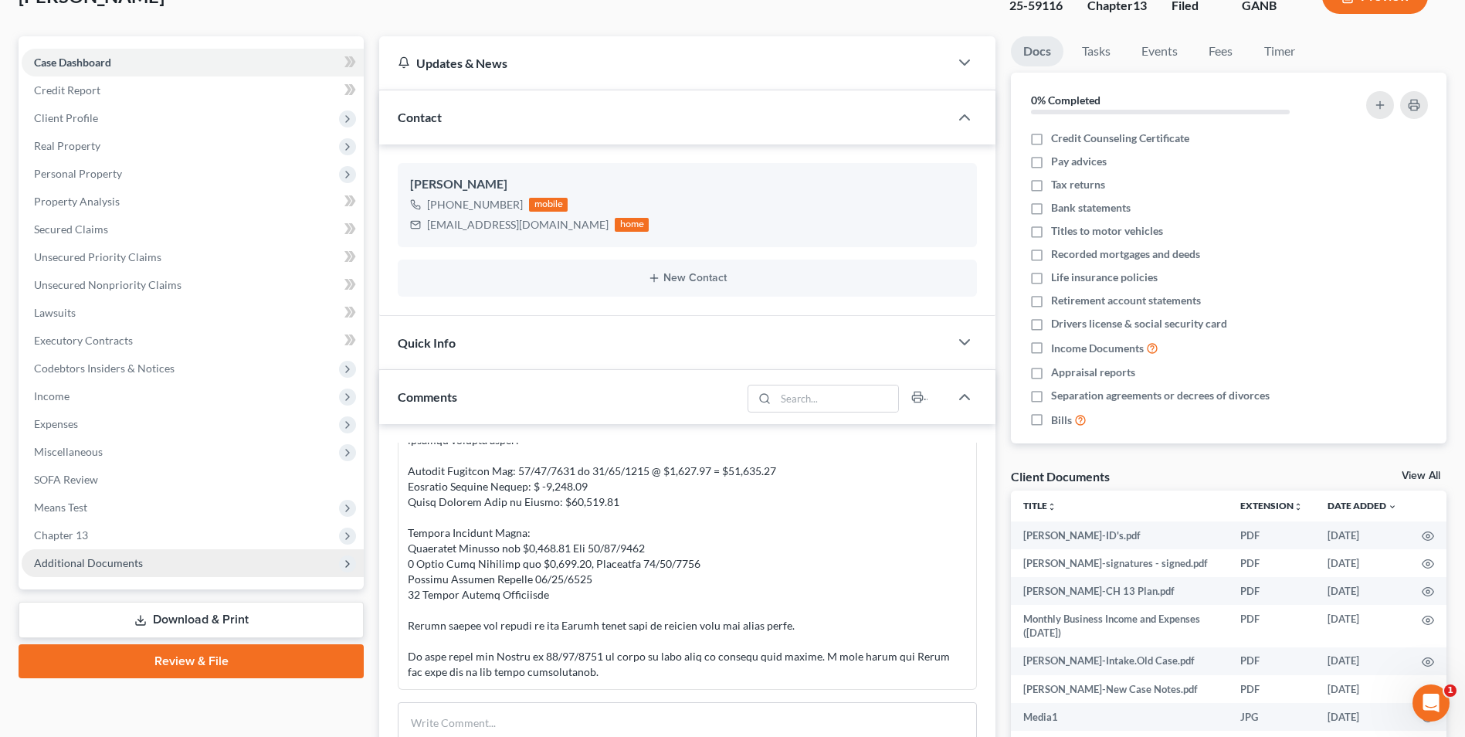
click at [114, 556] on span "Additional Documents" at bounding box center [88, 562] width 109 height 13
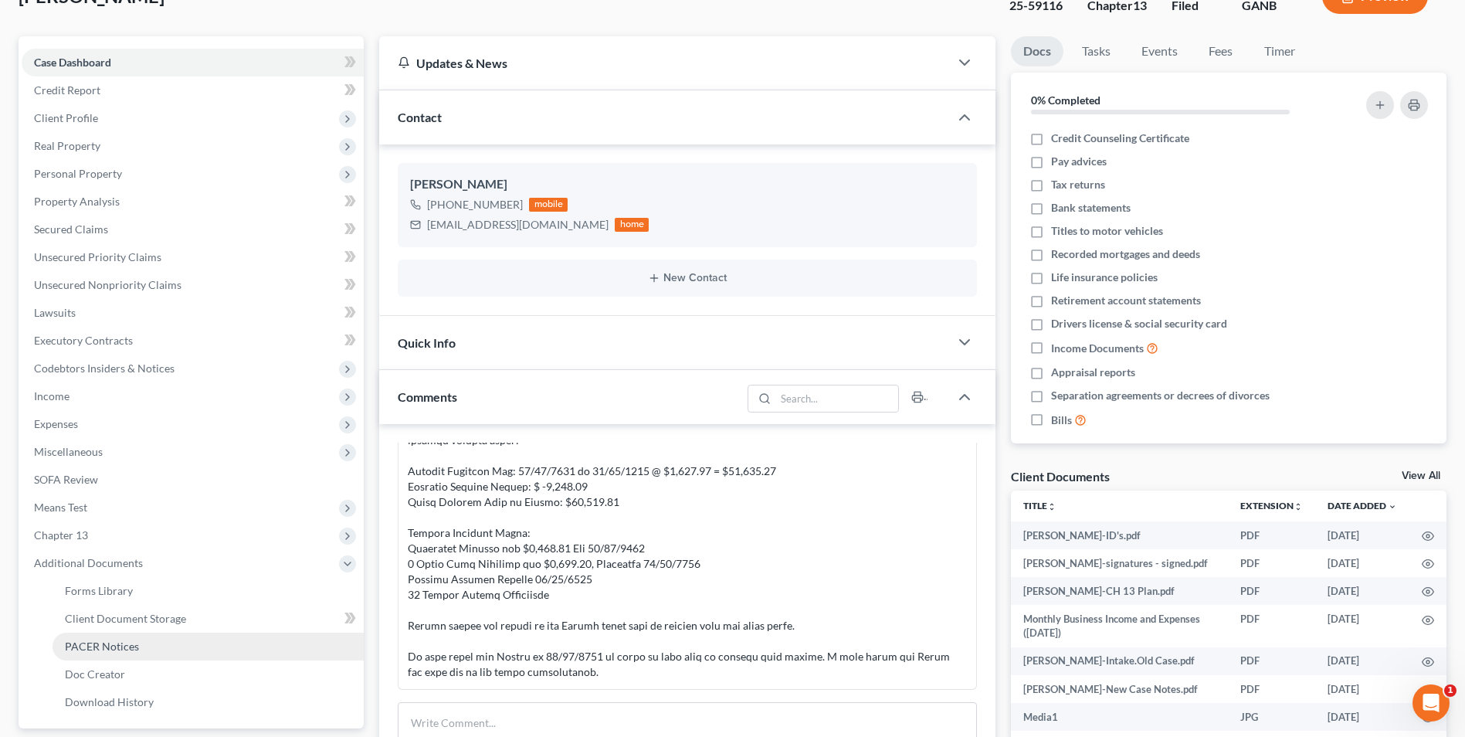
click at [144, 655] on link "PACER Notices" at bounding box center [208, 647] width 311 height 28
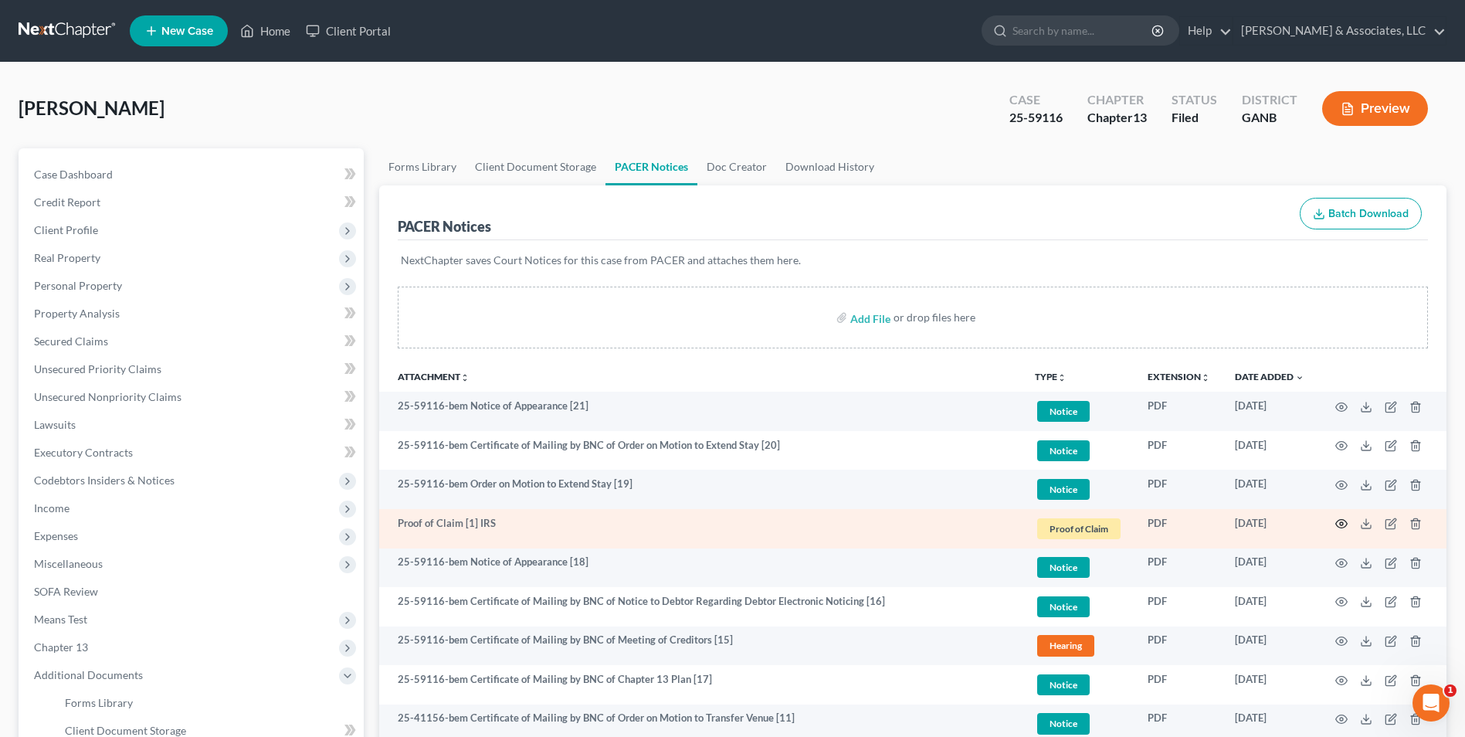
click at [1341, 523] on circle "button" at bounding box center [1341, 523] width 3 height 3
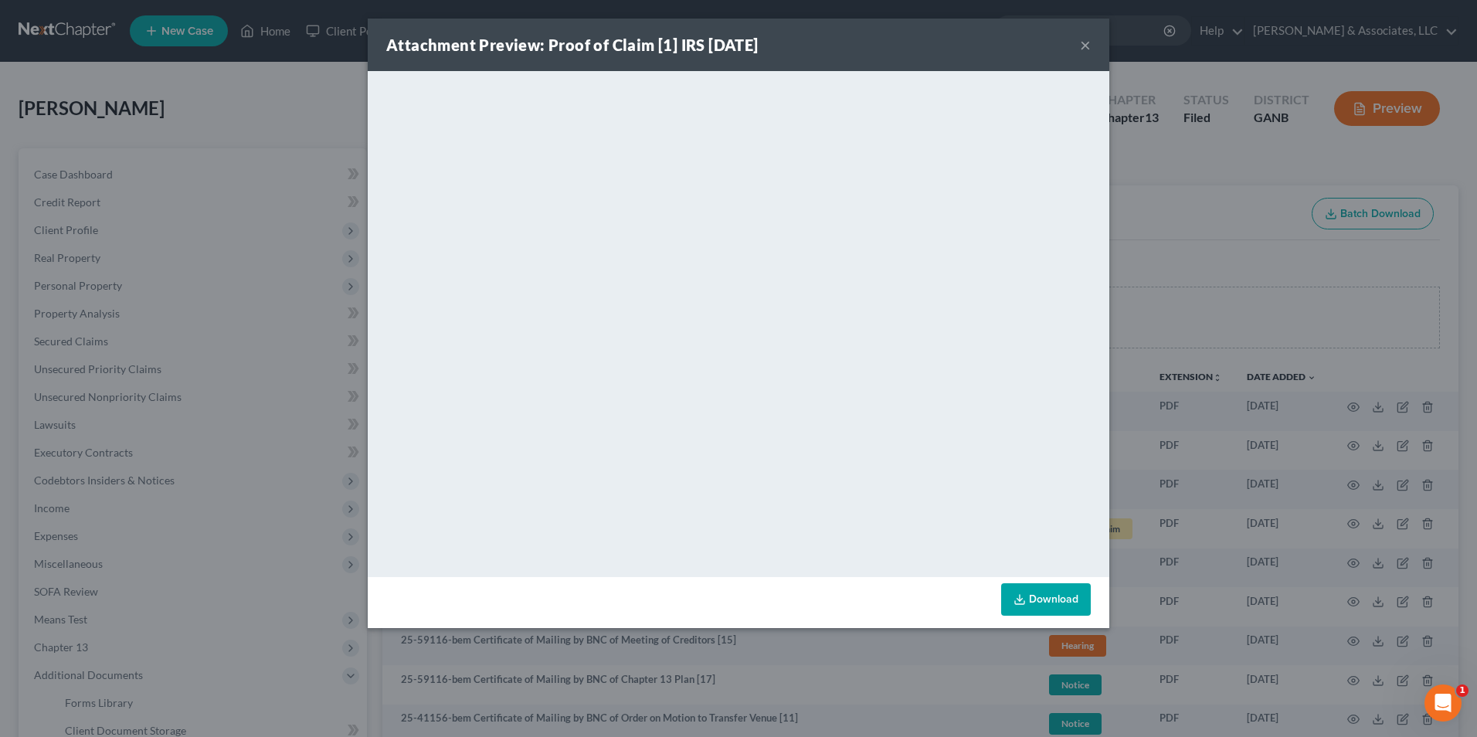
click at [1079, 48] on div "Attachment Preview: Proof of Claim [1] IRS 08/28/2025 ×" at bounding box center [738, 45] width 741 height 53
click at [1082, 47] on button "×" at bounding box center [1085, 45] width 11 height 19
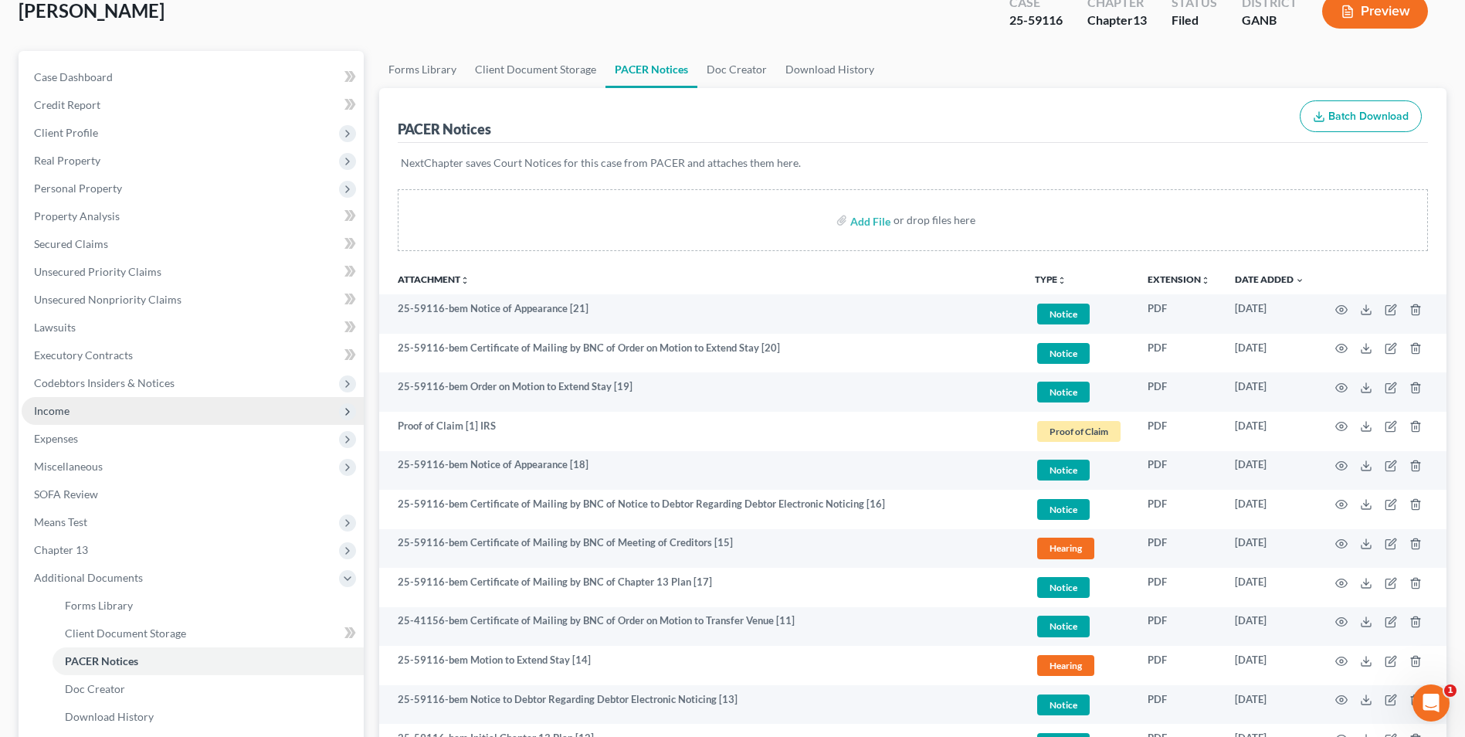
scroll to position [232, 0]
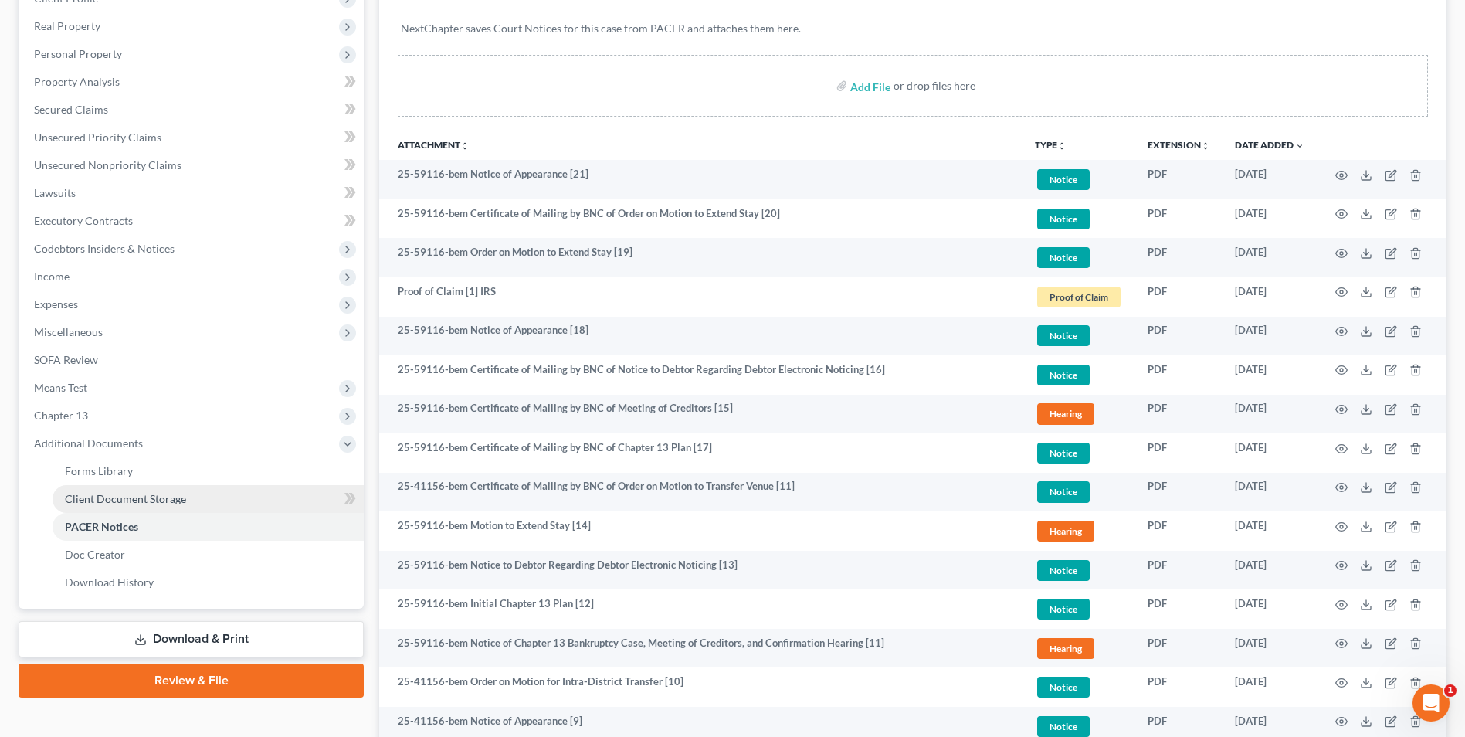
click at [165, 502] on span "Client Document Storage" at bounding box center [125, 498] width 121 height 13
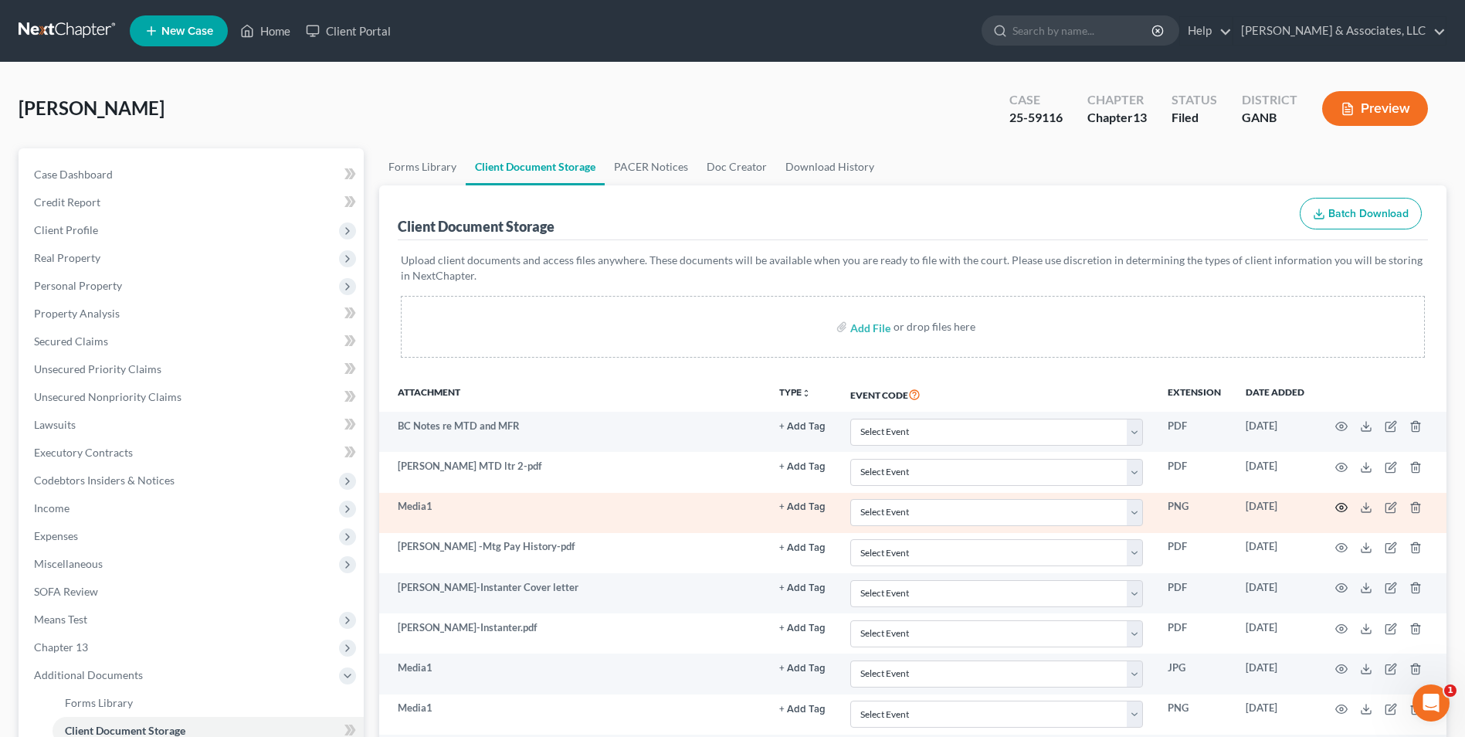
click at [1339, 507] on icon "button" at bounding box center [1341, 507] width 12 height 12
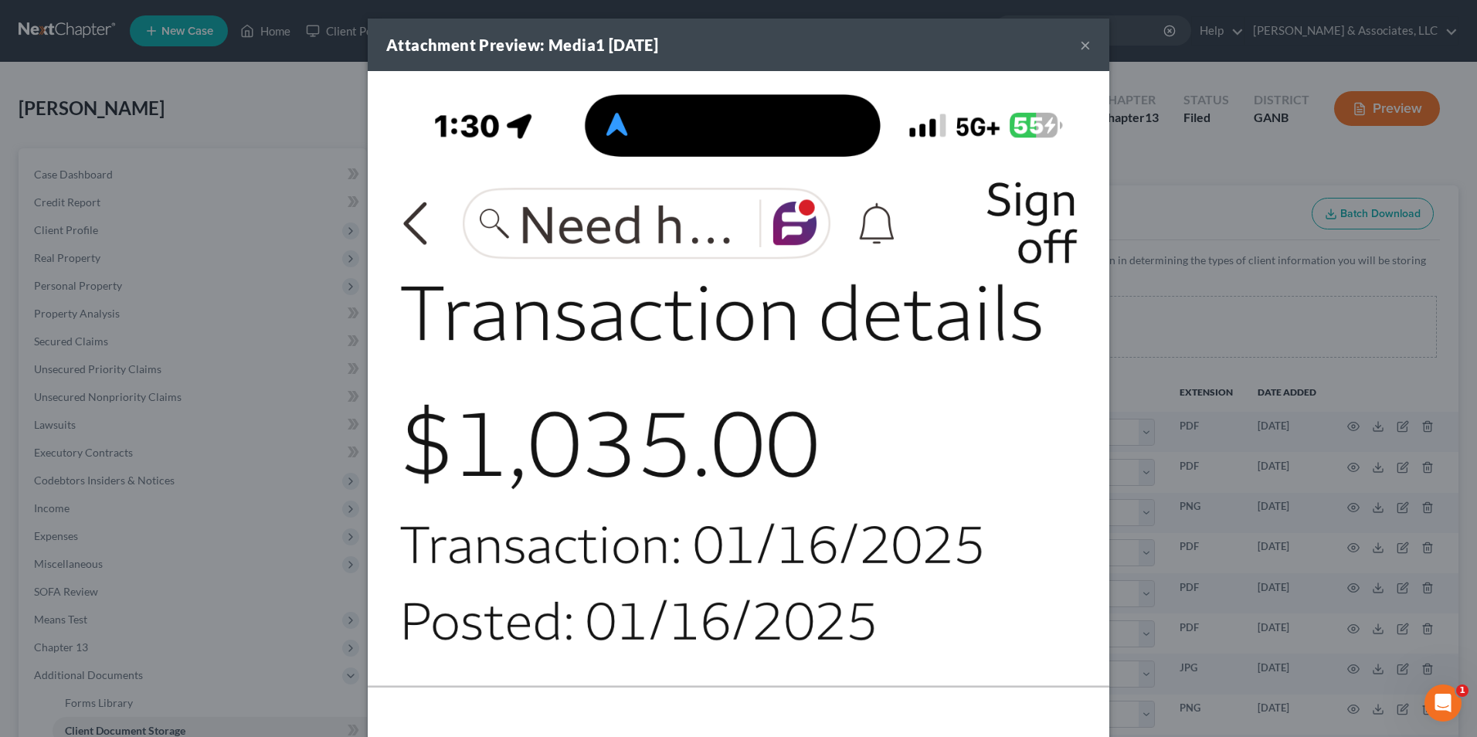
click at [1082, 47] on button "×" at bounding box center [1085, 45] width 11 height 19
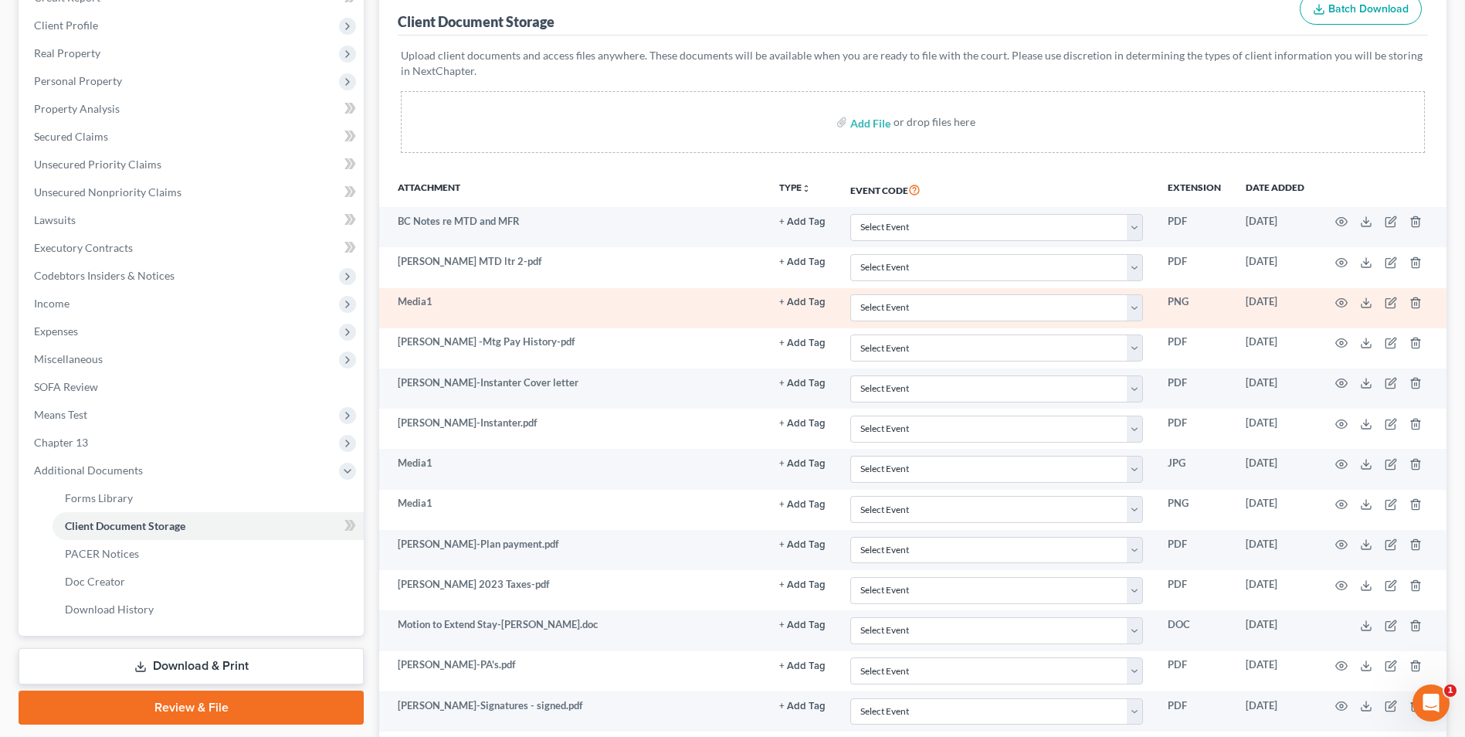
scroll to position [232, 0]
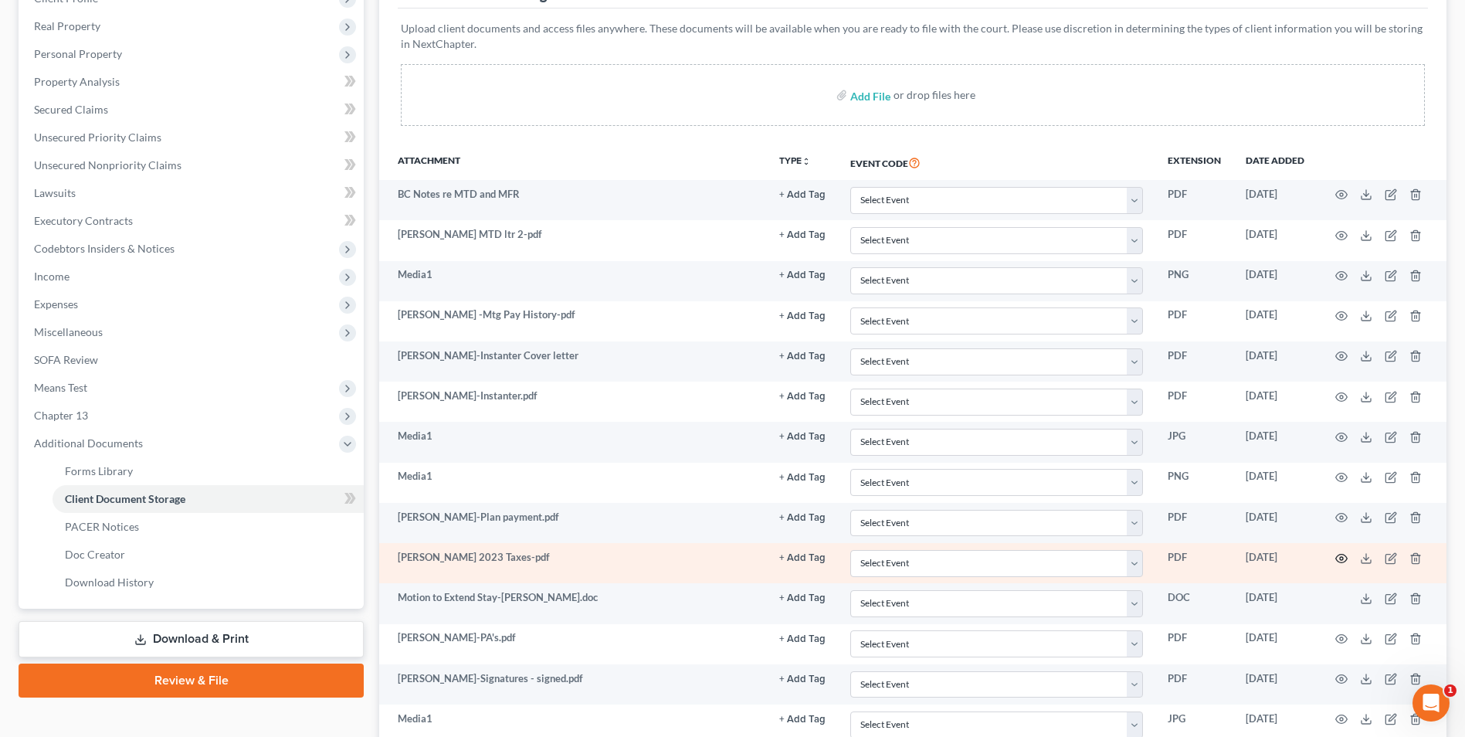
click at [1343, 559] on circle "button" at bounding box center [1341, 558] width 3 height 3
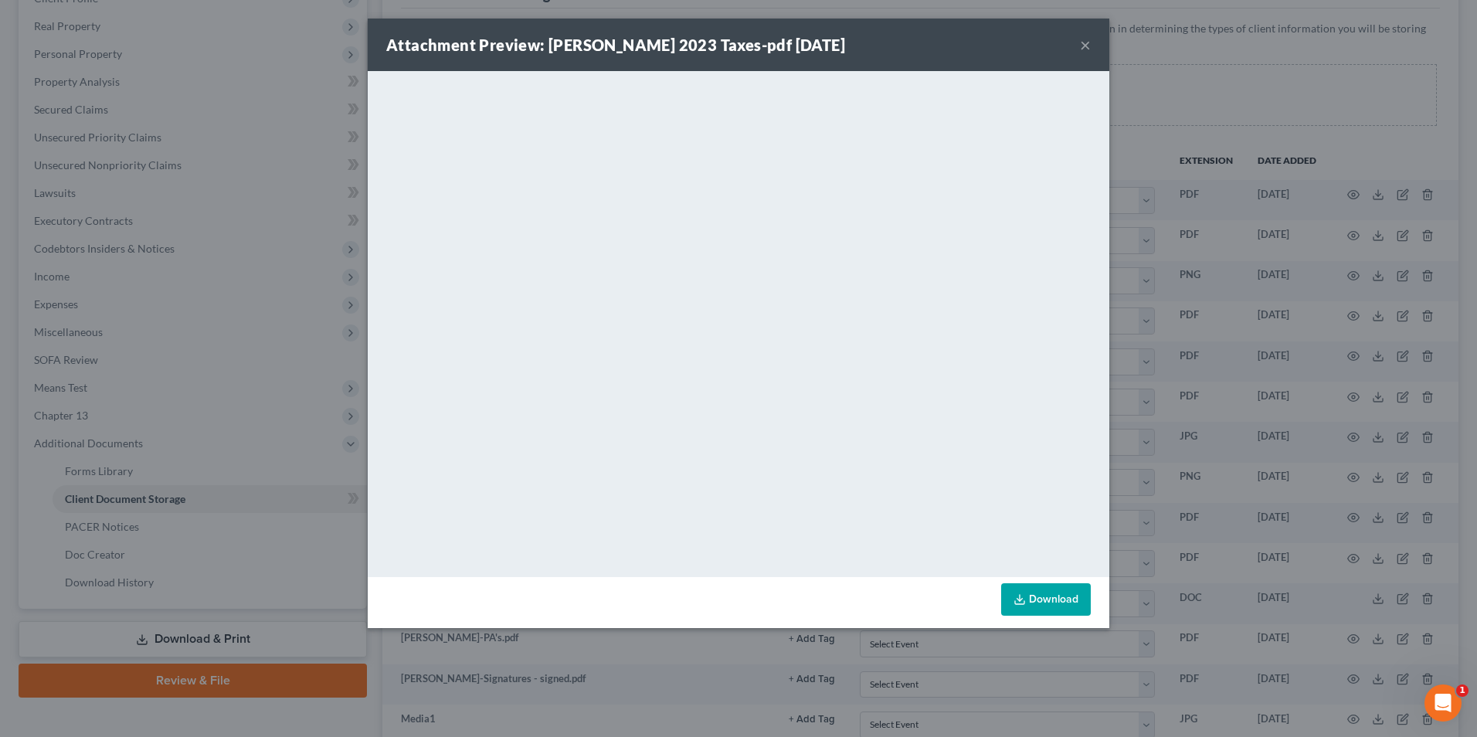
click at [1082, 49] on button "×" at bounding box center [1085, 45] width 11 height 19
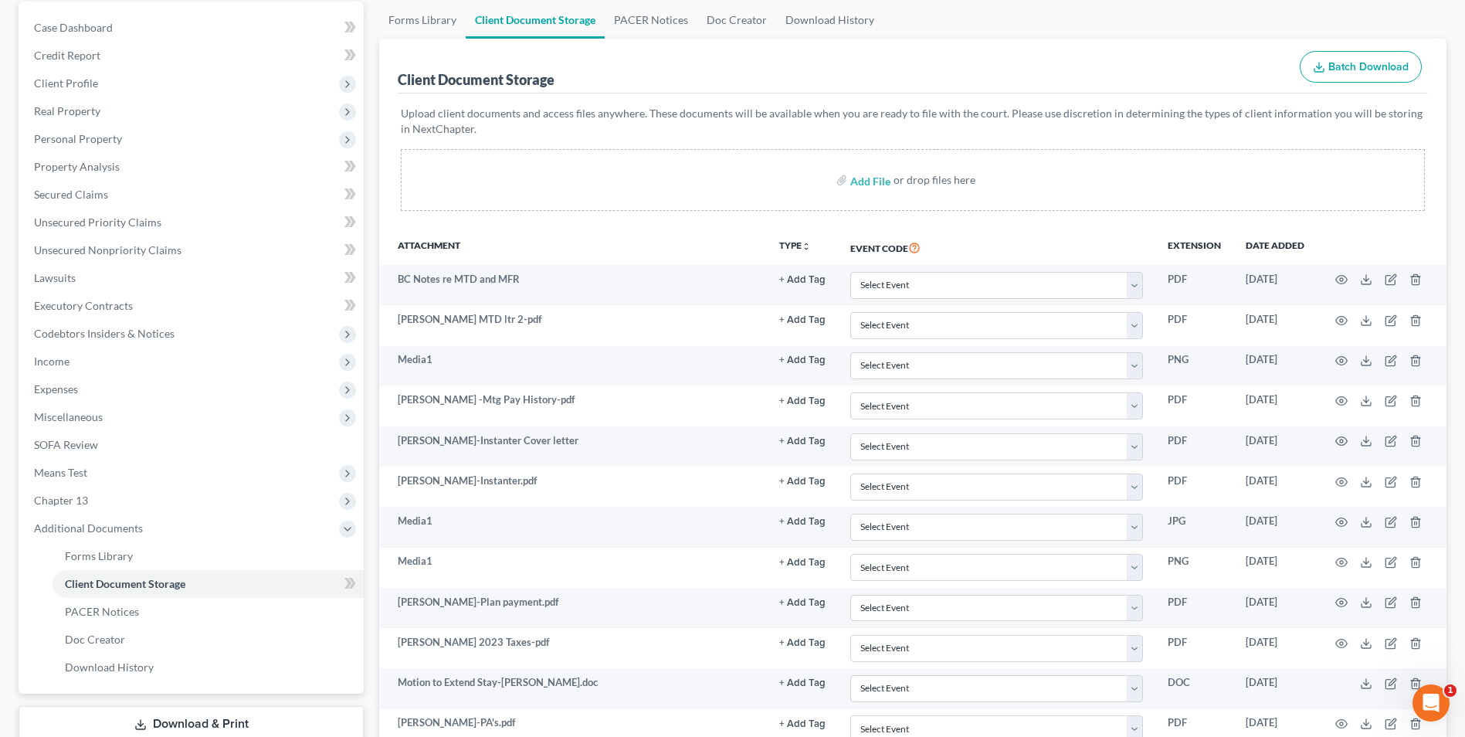
scroll to position [0, 0]
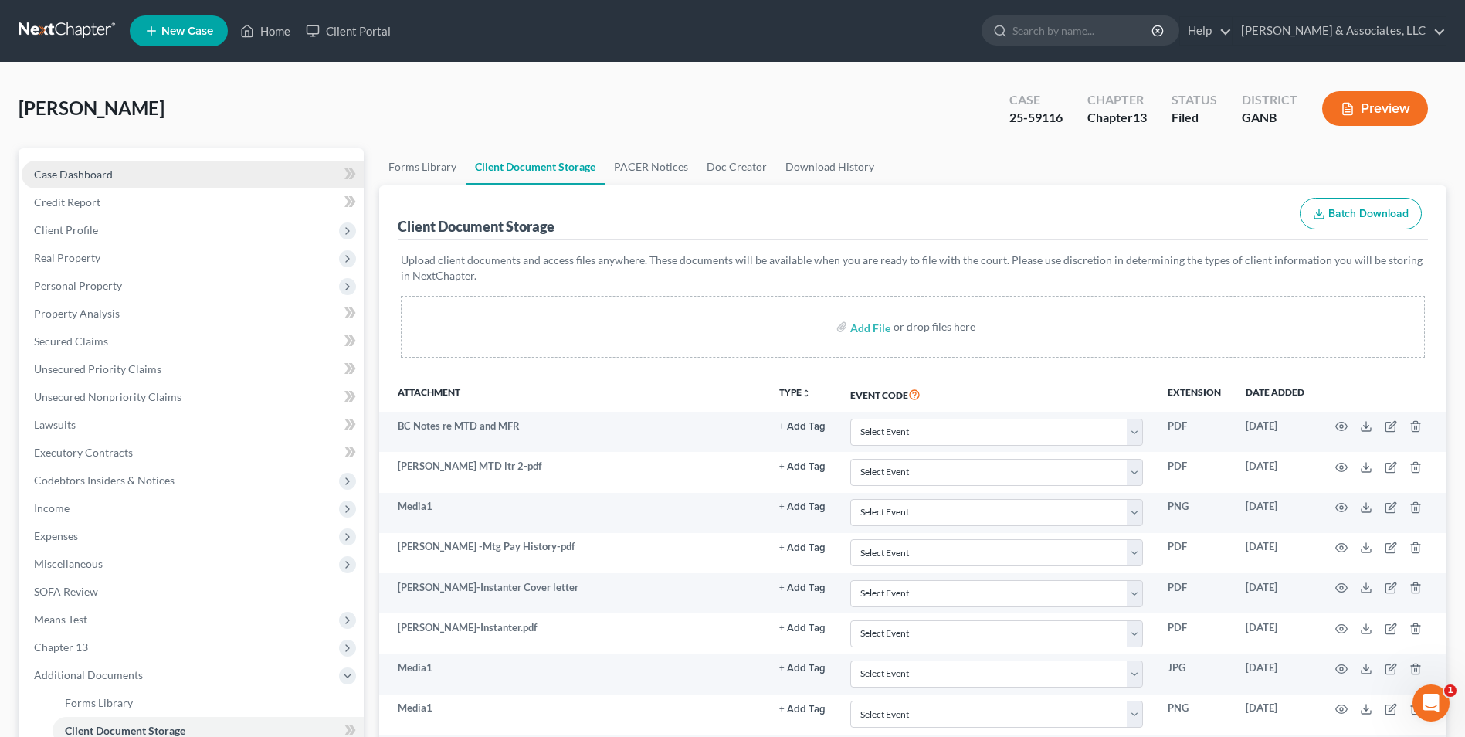
click at [87, 173] on span "Case Dashboard" at bounding box center [73, 174] width 79 height 13
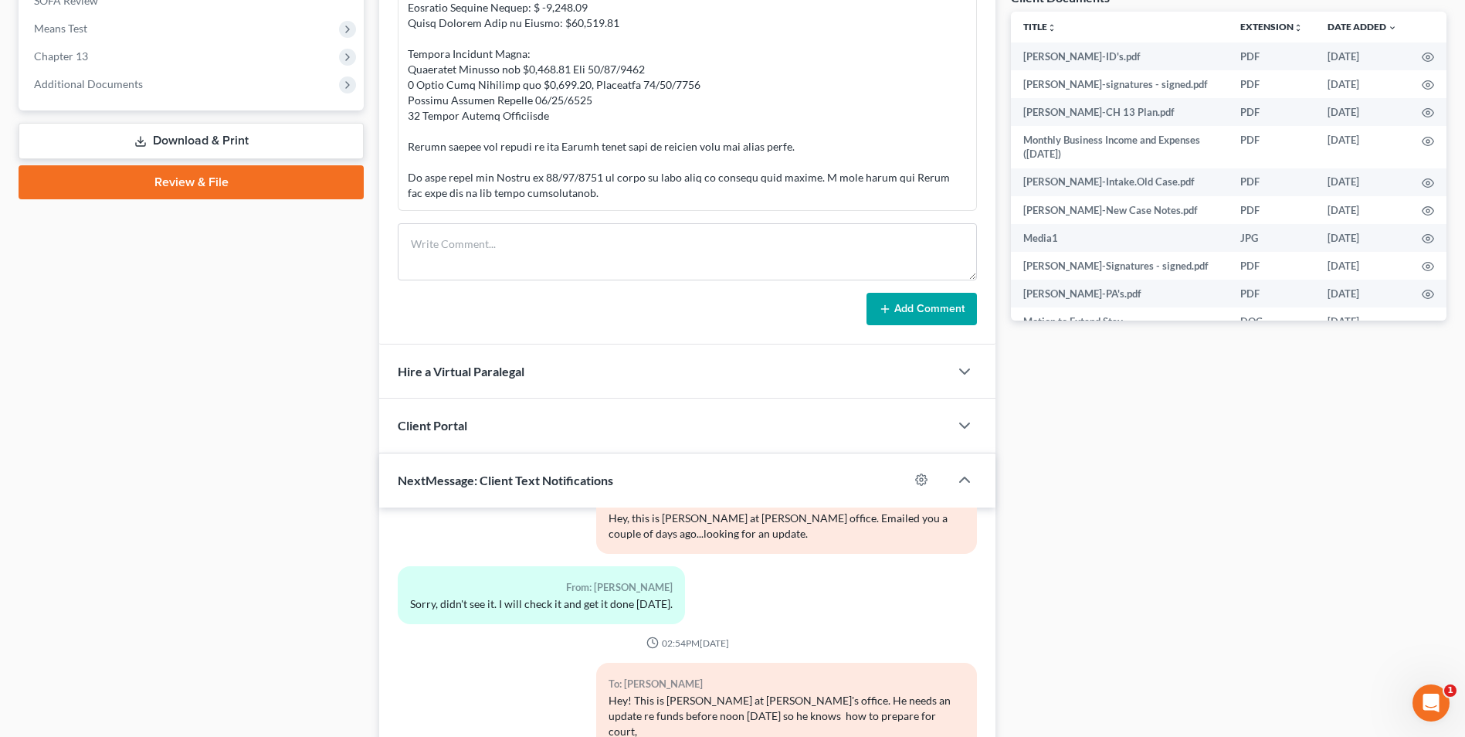
scroll to position [766, 0]
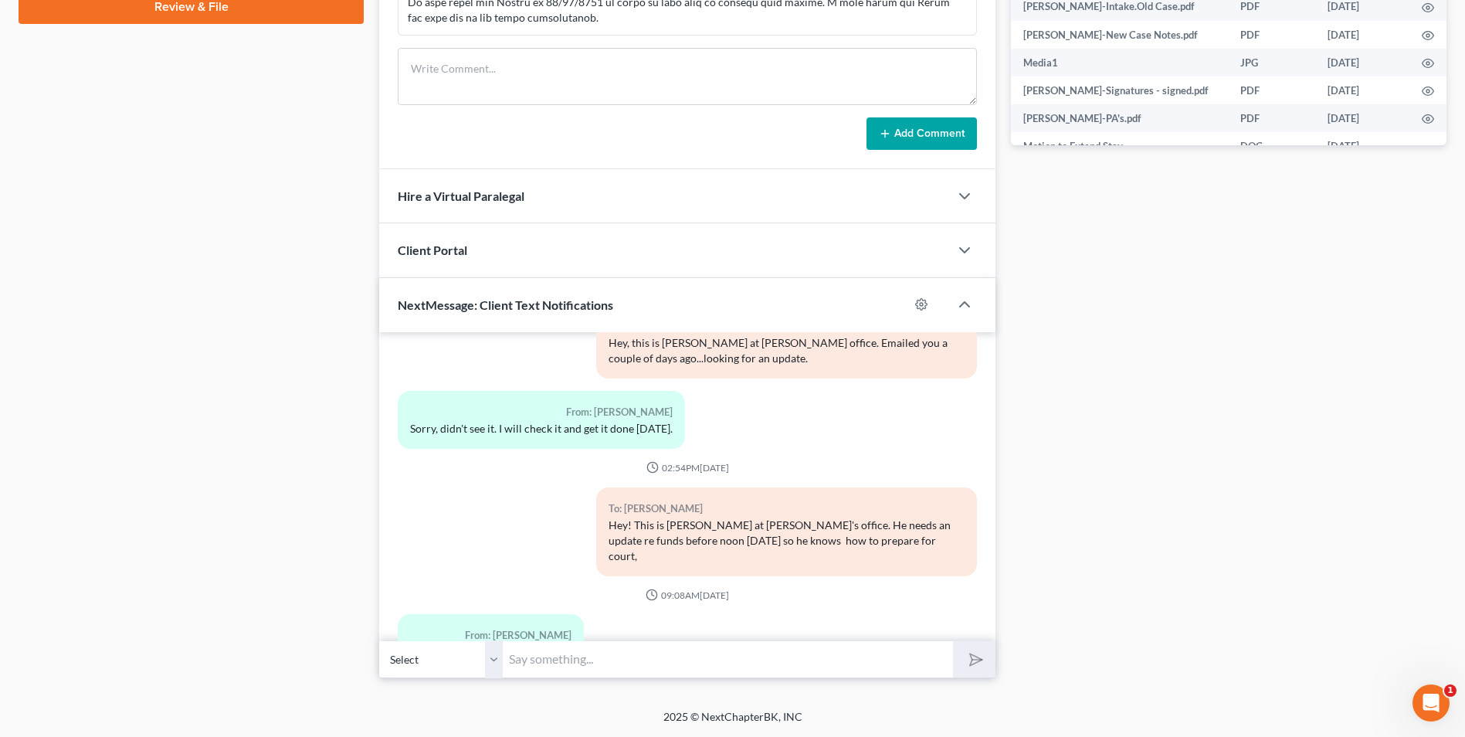
click at [610, 663] on input "text" at bounding box center [728, 659] width 450 height 38
type input "HI Barney, I found a copy of your 2023 tax return, so just send me the 2024 whe…"
click at [979, 657] on icon "submit" at bounding box center [973, 659] width 22 height 22
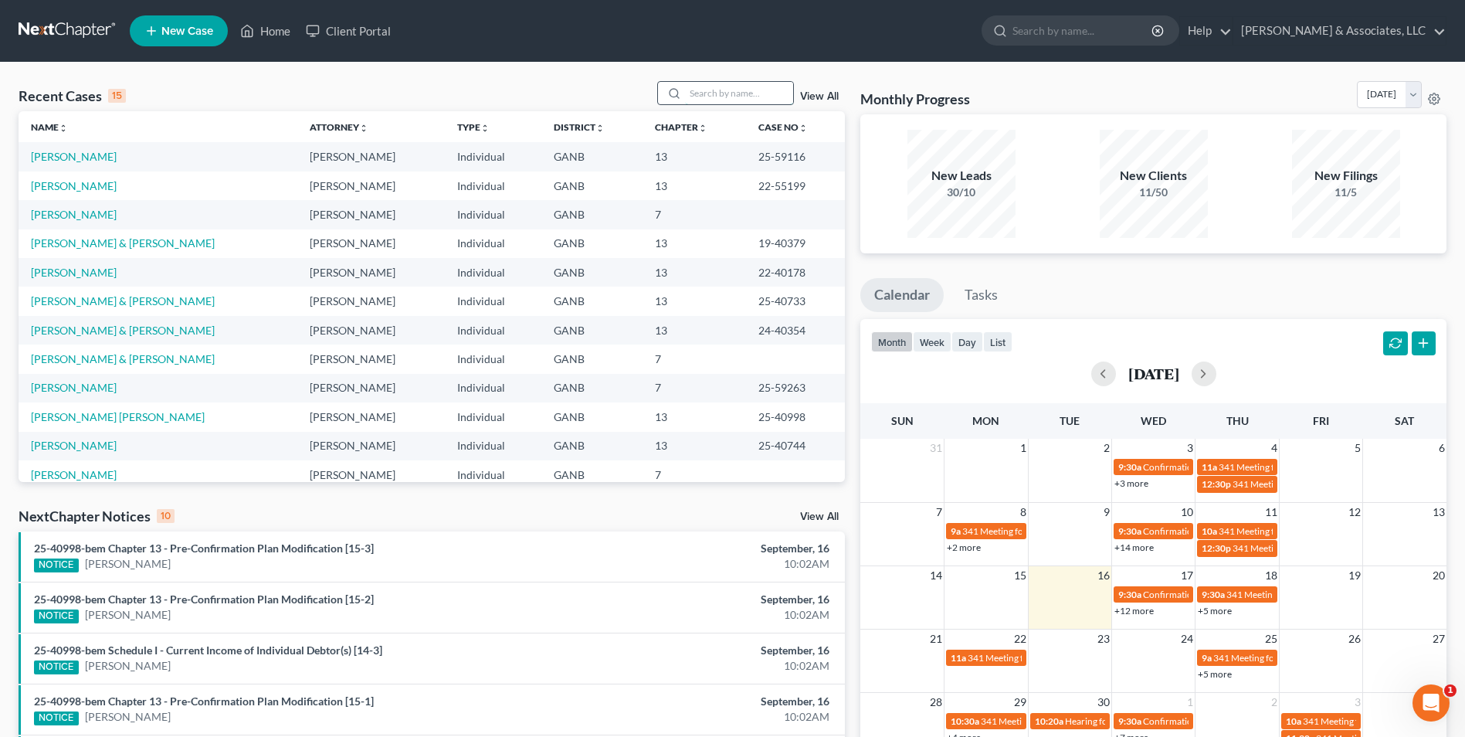
click at [730, 97] on input "search" at bounding box center [739, 93] width 108 height 22
type input "cunn"
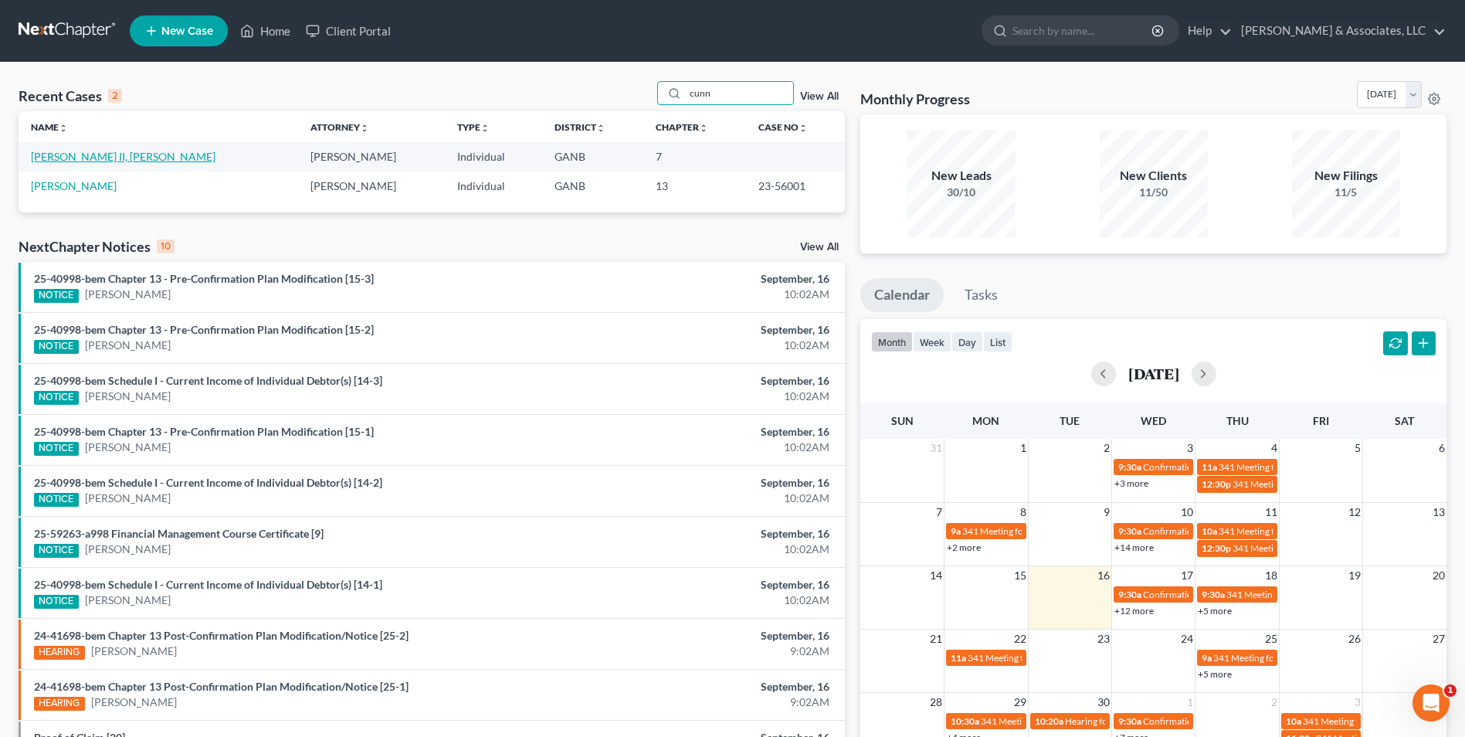
click at [105, 155] on link "[PERSON_NAME] II, [PERSON_NAME]" at bounding box center [123, 156] width 185 height 13
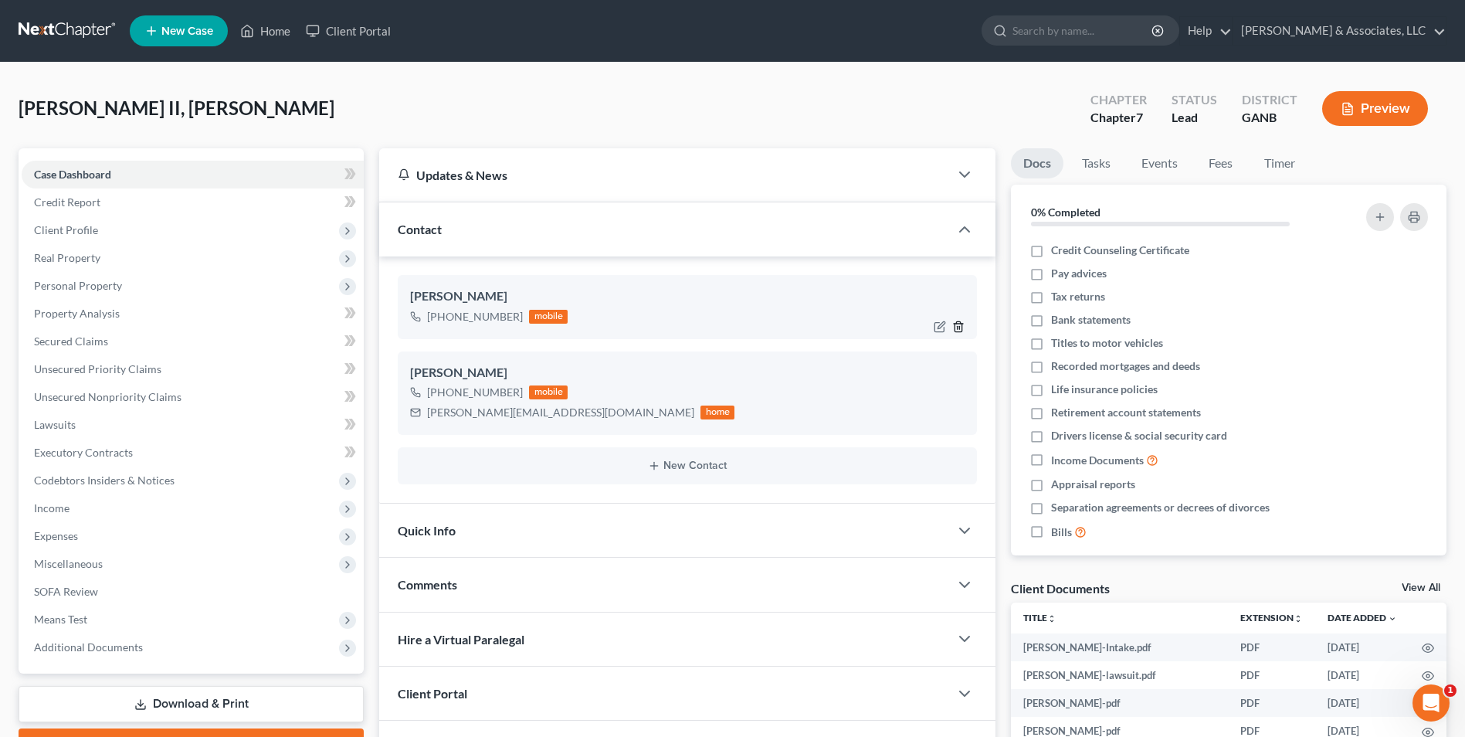
click at [963, 330] on icon "button" at bounding box center [958, 327] width 12 height 12
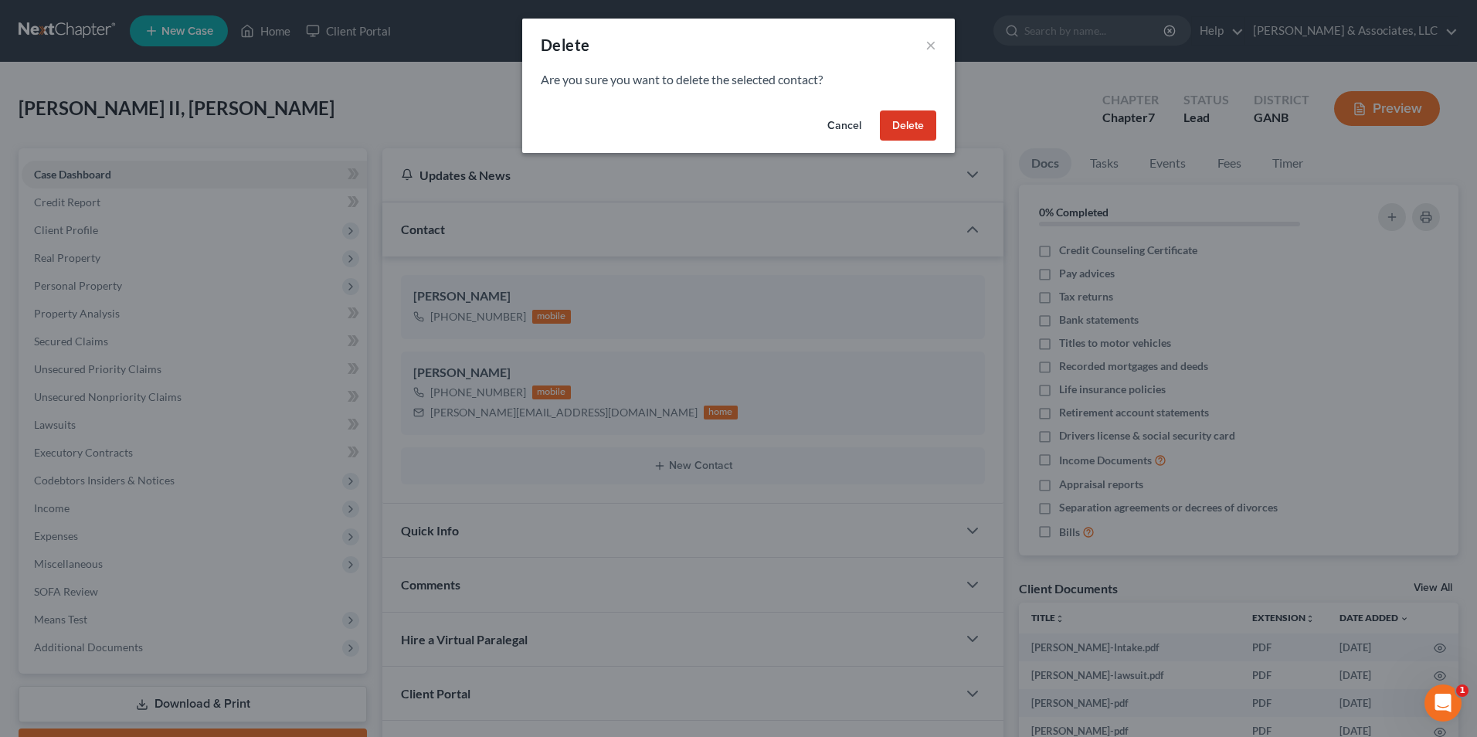
click at [904, 128] on button "Delete" at bounding box center [908, 125] width 56 height 31
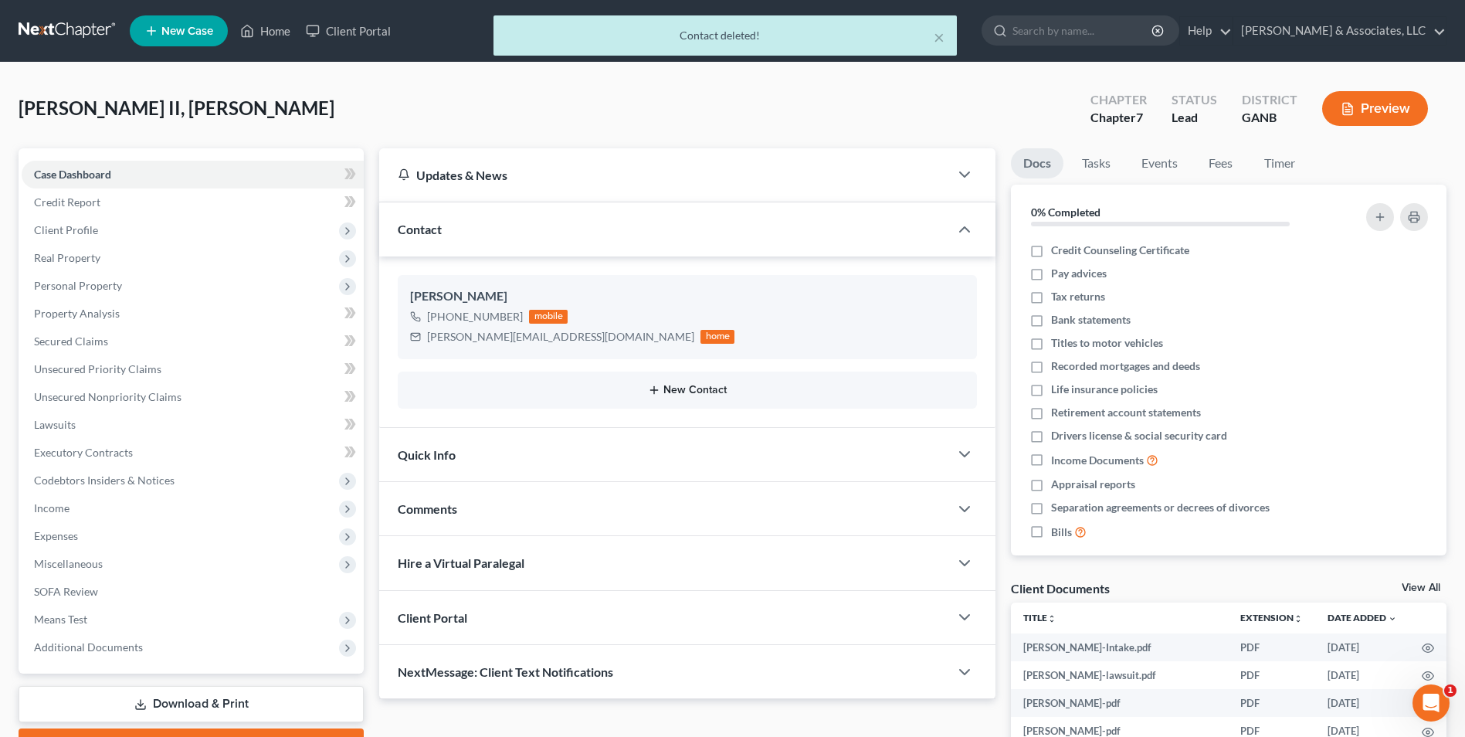
click at [706, 388] on button "New Contact" at bounding box center [687, 390] width 555 height 12
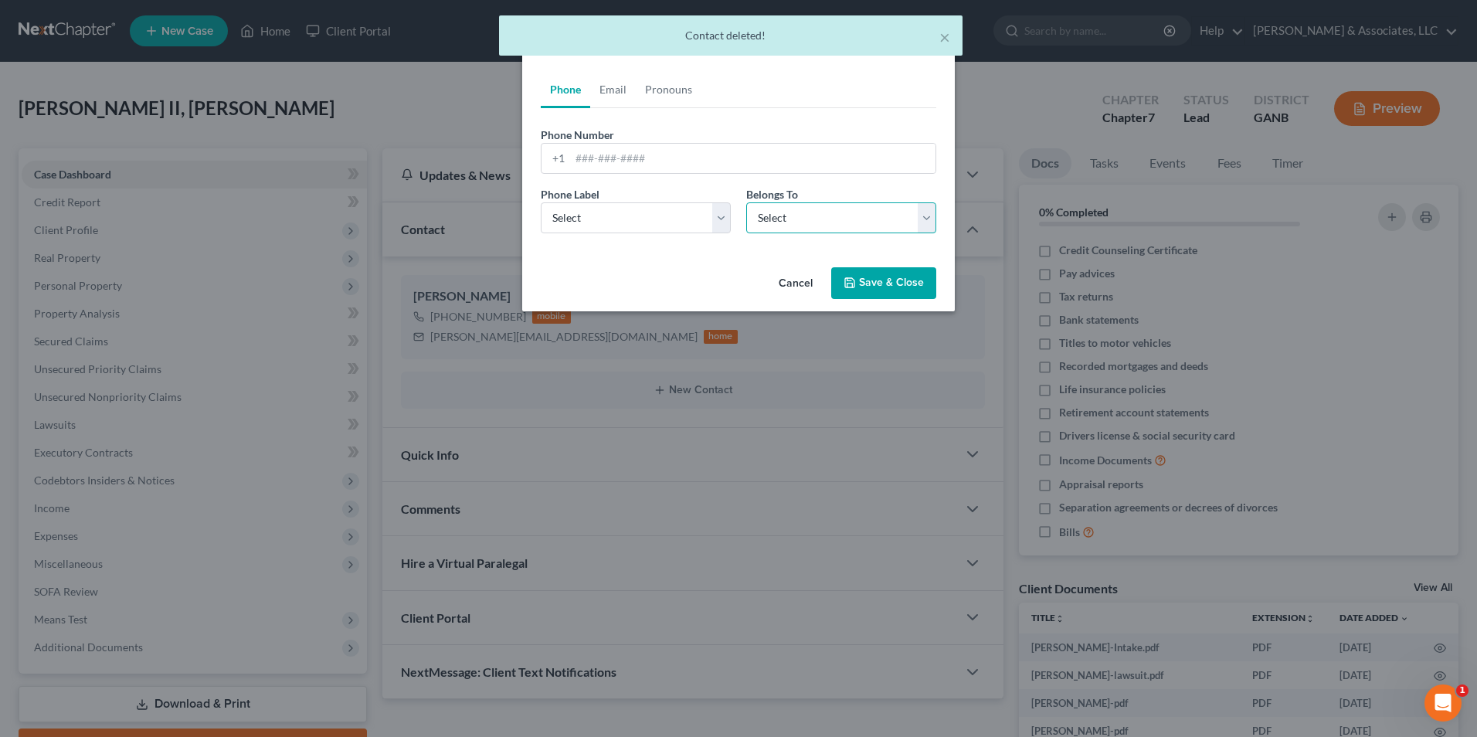
click at [934, 224] on select "Select Client Other" at bounding box center [841, 217] width 190 height 31
select select "1"
click at [746, 202] on select "Select Client Other" at bounding box center [841, 217] width 190 height 31
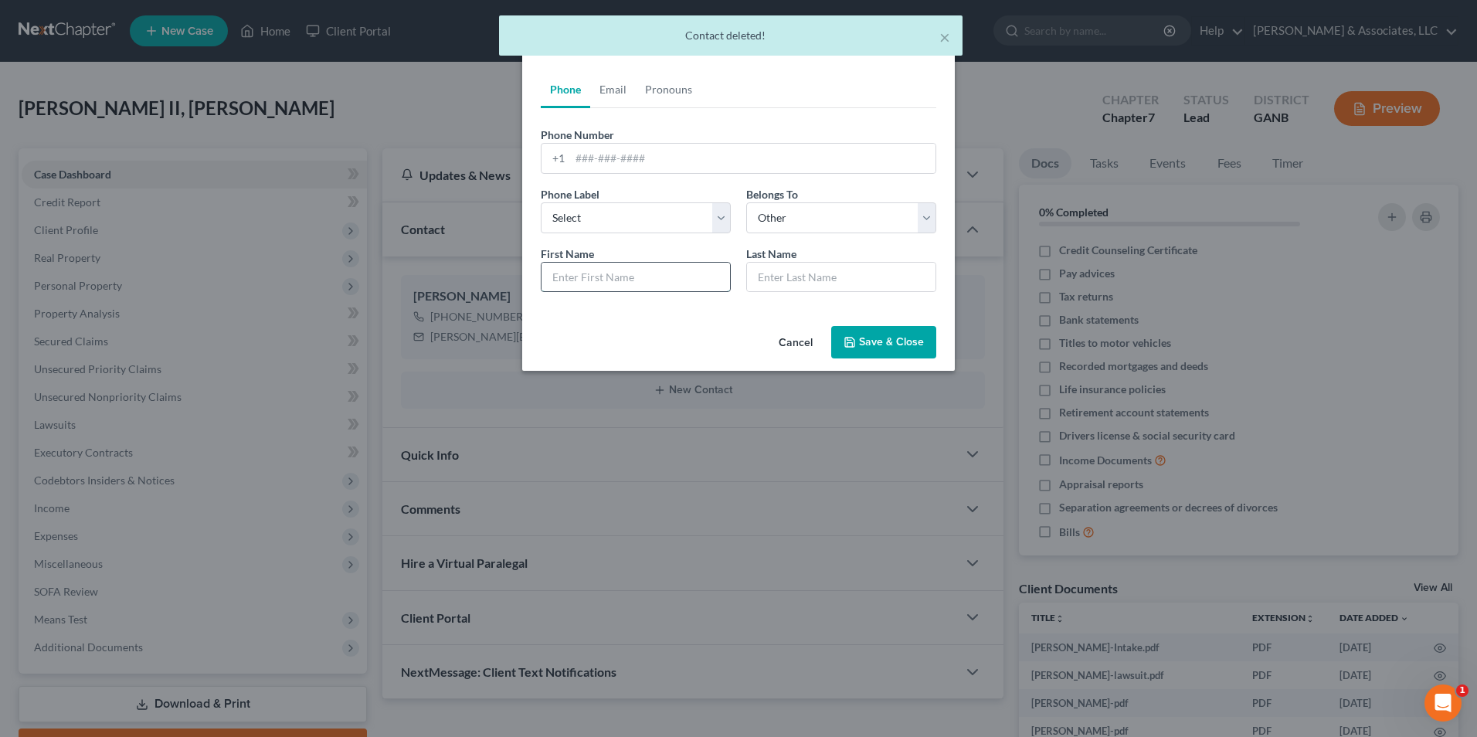
click at [651, 283] on input "text" at bounding box center [635, 277] width 188 height 29
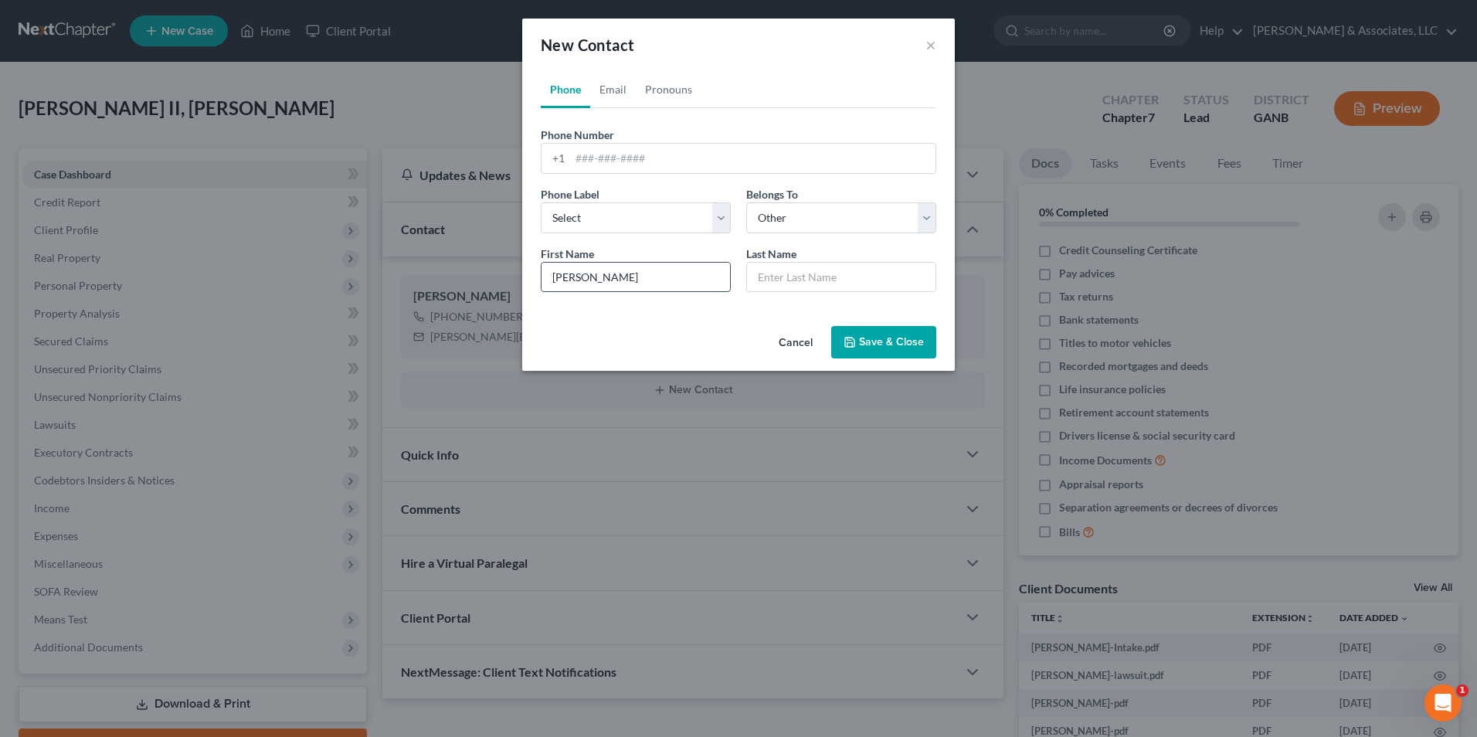
type input "Adrianna"
type input "Cunningham"
click at [674, 165] on input "tel" at bounding box center [752, 158] width 365 height 29
type input "706-459-4486"
click at [916, 351] on button "Save & Close" at bounding box center [883, 342] width 105 height 32
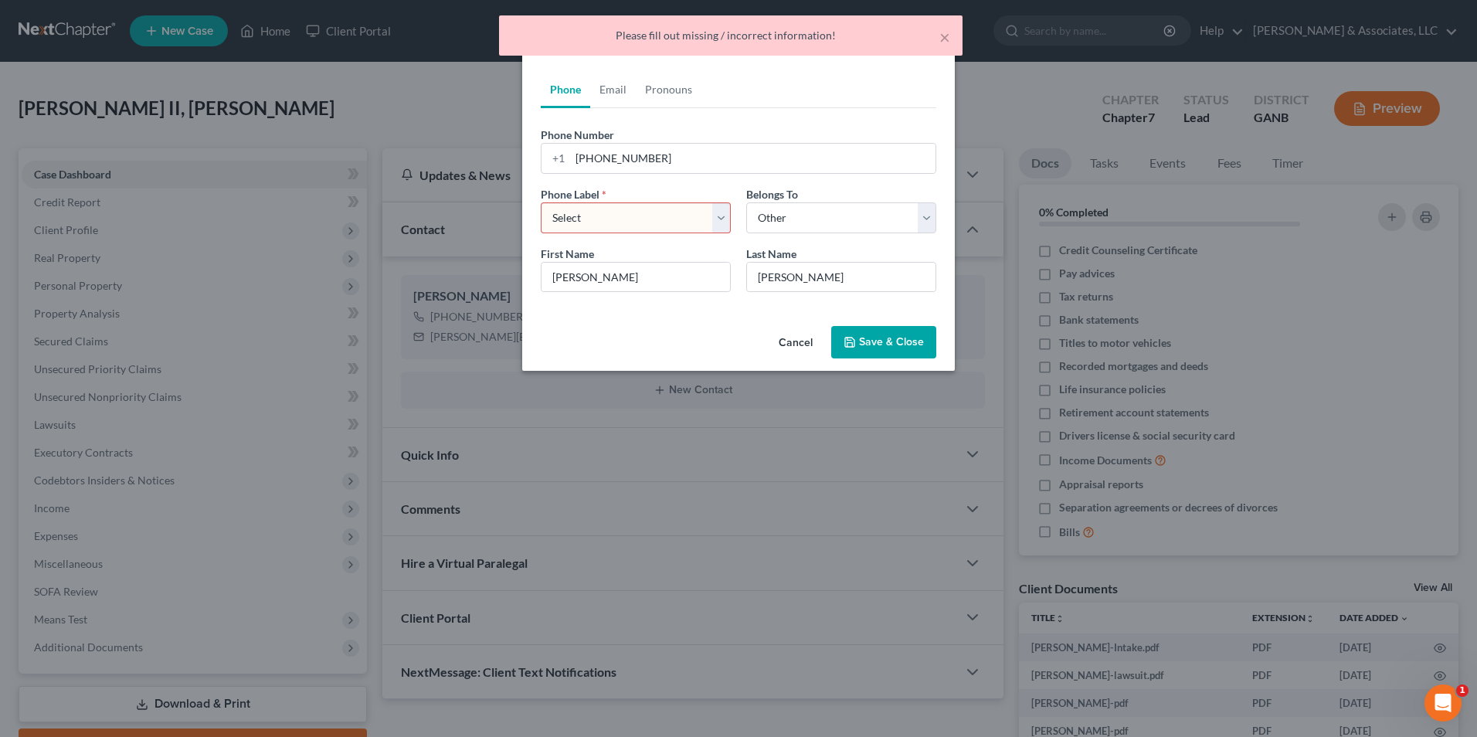
click at [721, 216] on select "Select Mobile Home Work Other" at bounding box center [636, 217] width 190 height 31
select select "0"
click at [541, 202] on select "Select Mobile Home Work Other" at bounding box center [636, 217] width 190 height 31
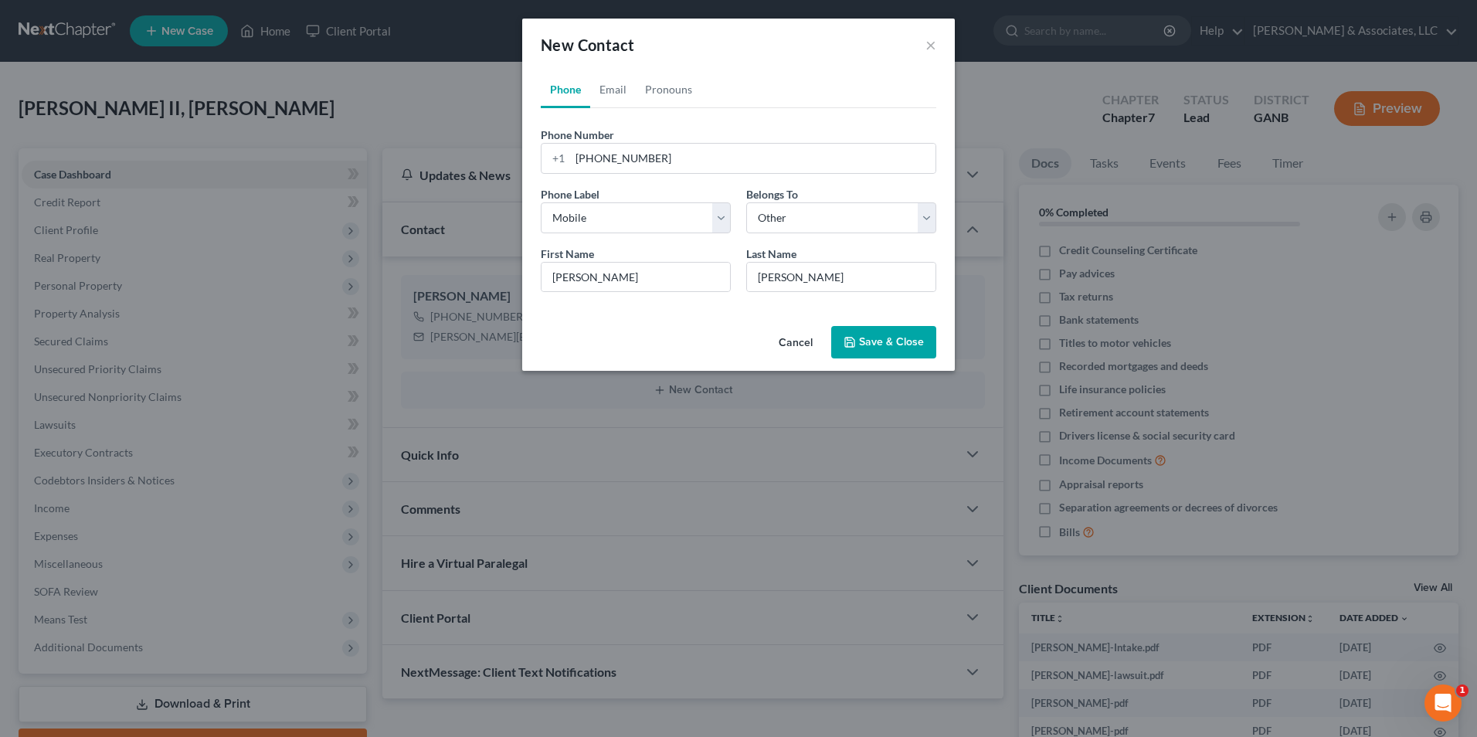
click at [899, 332] on button "Save & Close" at bounding box center [883, 342] width 105 height 32
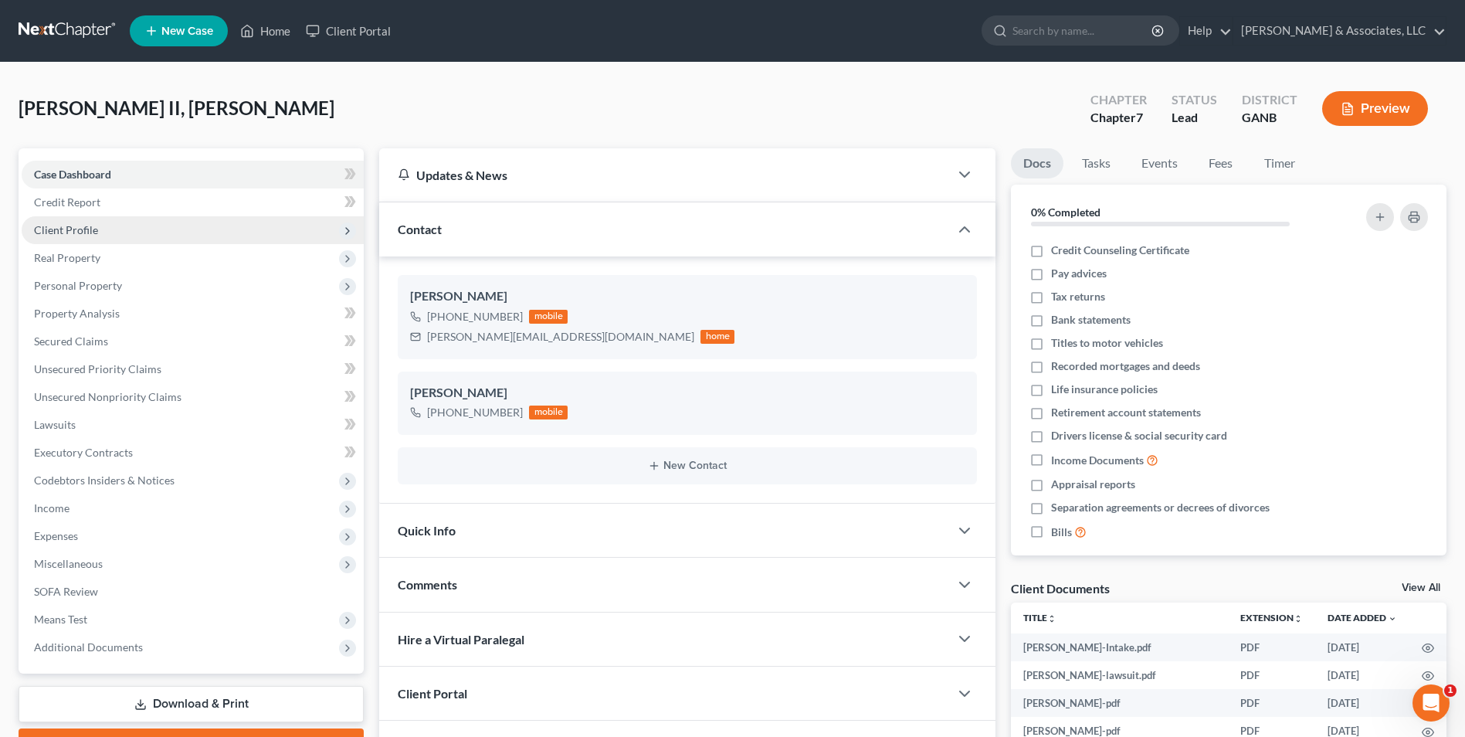
click at [87, 230] on span "Client Profile" at bounding box center [66, 229] width 64 height 13
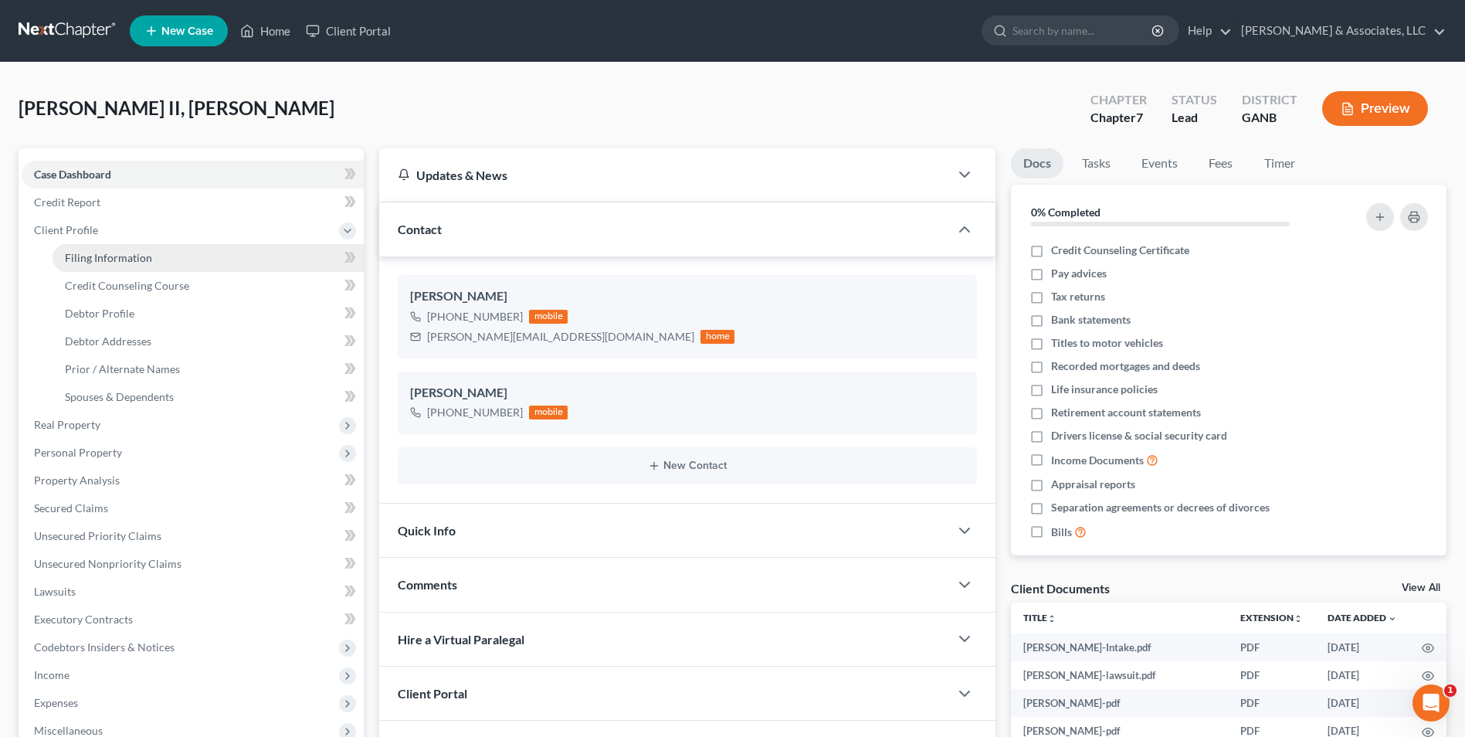
click at [144, 264] on link "Filing Information" at bounding box center [208, 258] width 311 height 28
select select "1"
select select "0"
select select "10"
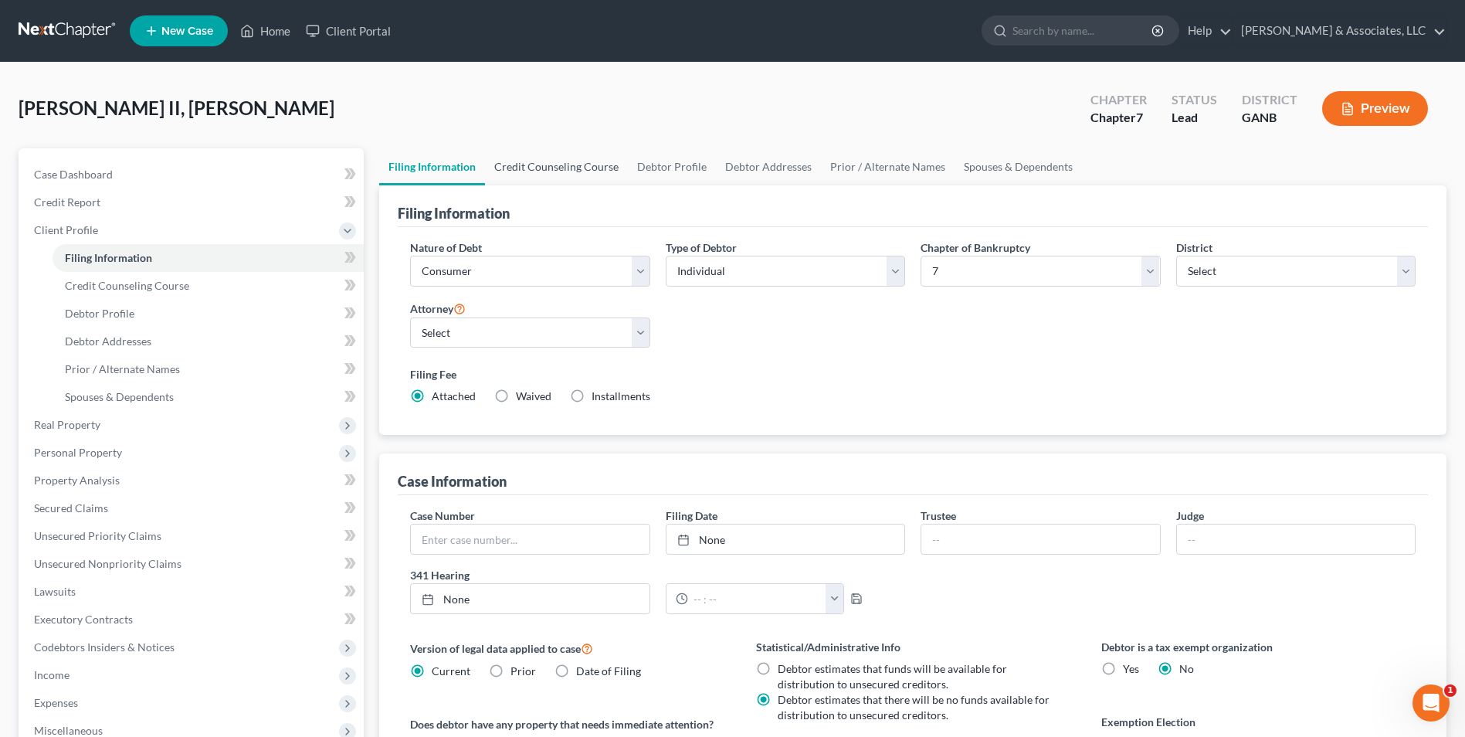
click at [586, 169] on link "Credit Counseling Course" at bounding box center [556, 166] width 143 height 37
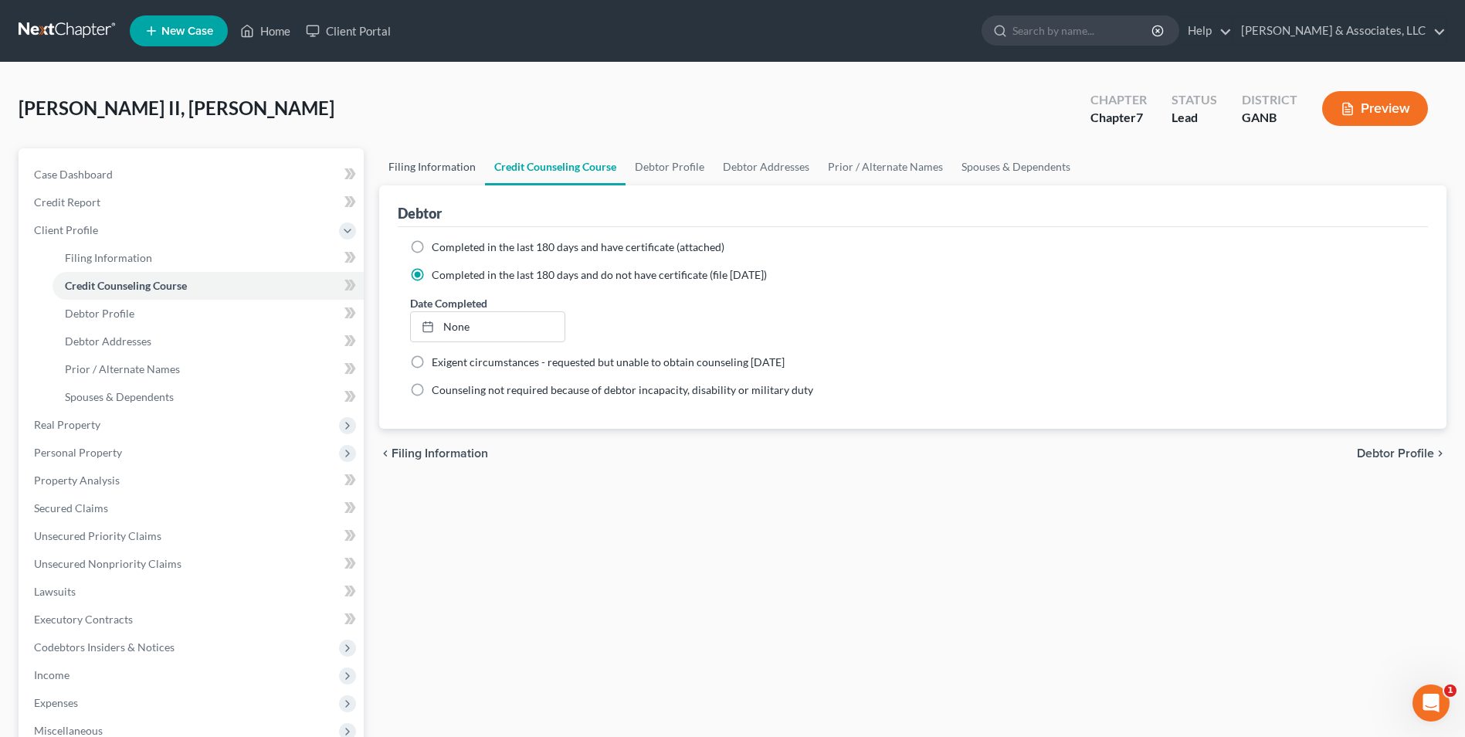
click at [407, 168] on link "Filing Information" at bounding box center [432, 166] width 106 height 37
select select "1"
select select "0"
select select "19"
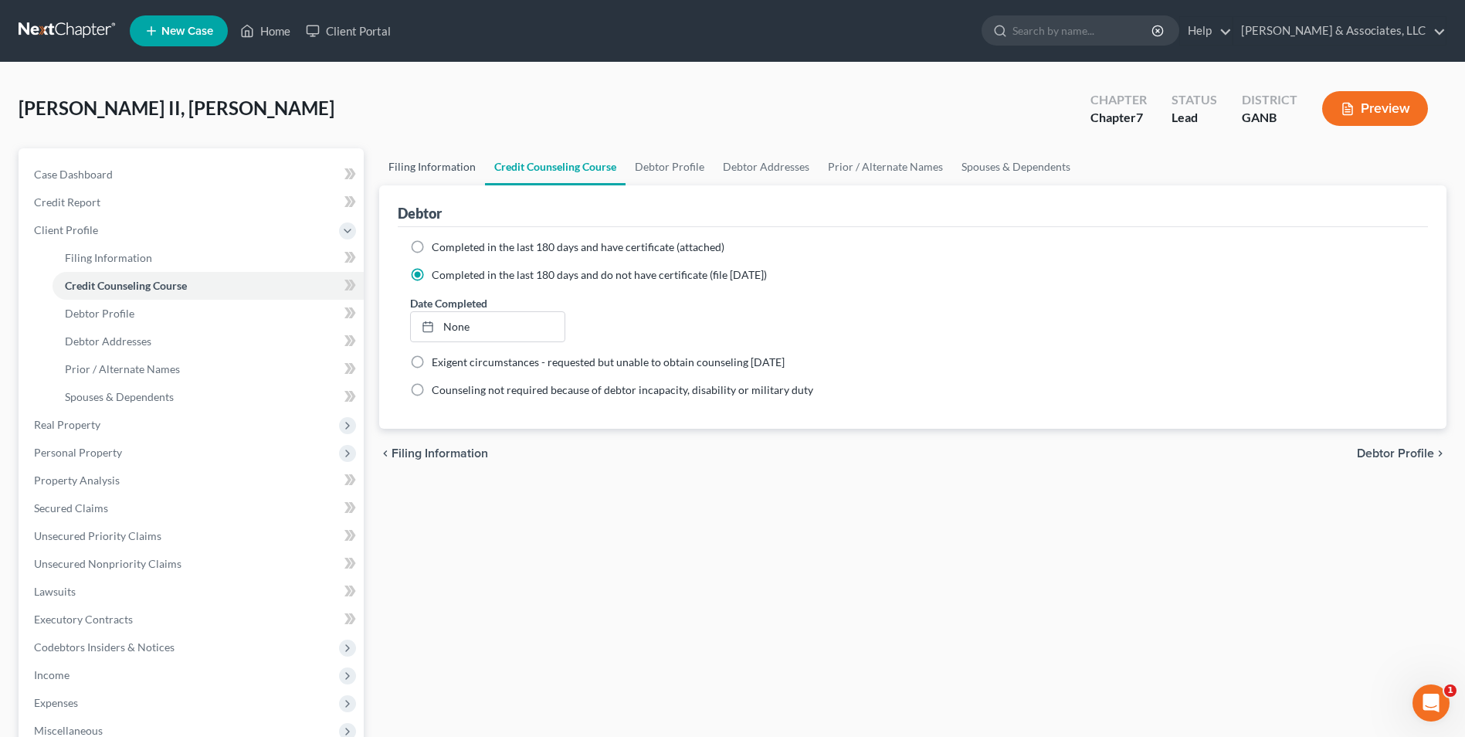
select select "0"
select select "10"
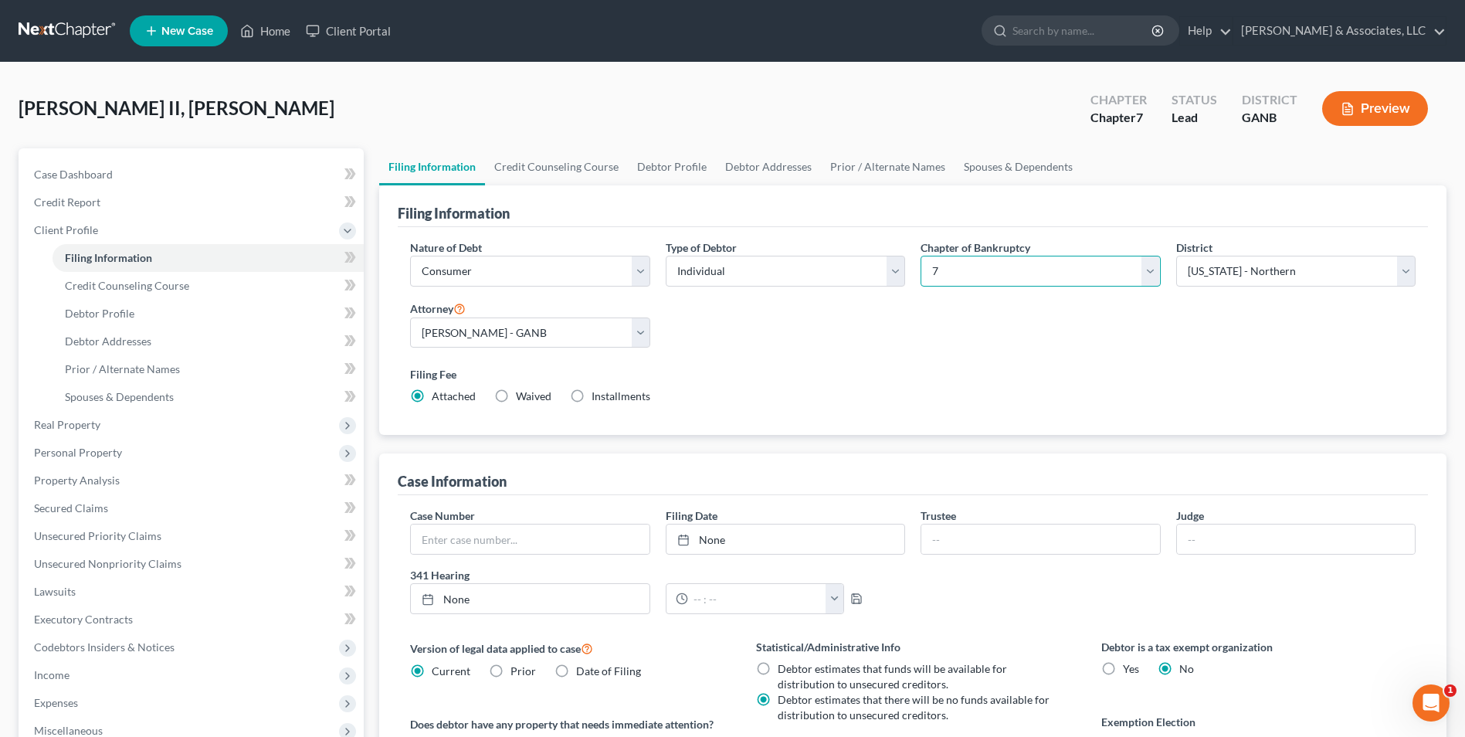
click at [1155, 274] on select "Select 7 11 12 13" at bounding box center [1040, 271] width 239 height 31
select select "3"
click at [921, 256] on select "Select 7 11 12 13" at bounding box center [1040, 271] width 239 height 31
click at [832, 311] on div "Nature of Debt Select Business Consumer Other Nature of Business Select Clearin…" at bounding box center [912, 328] width 1021 height 178
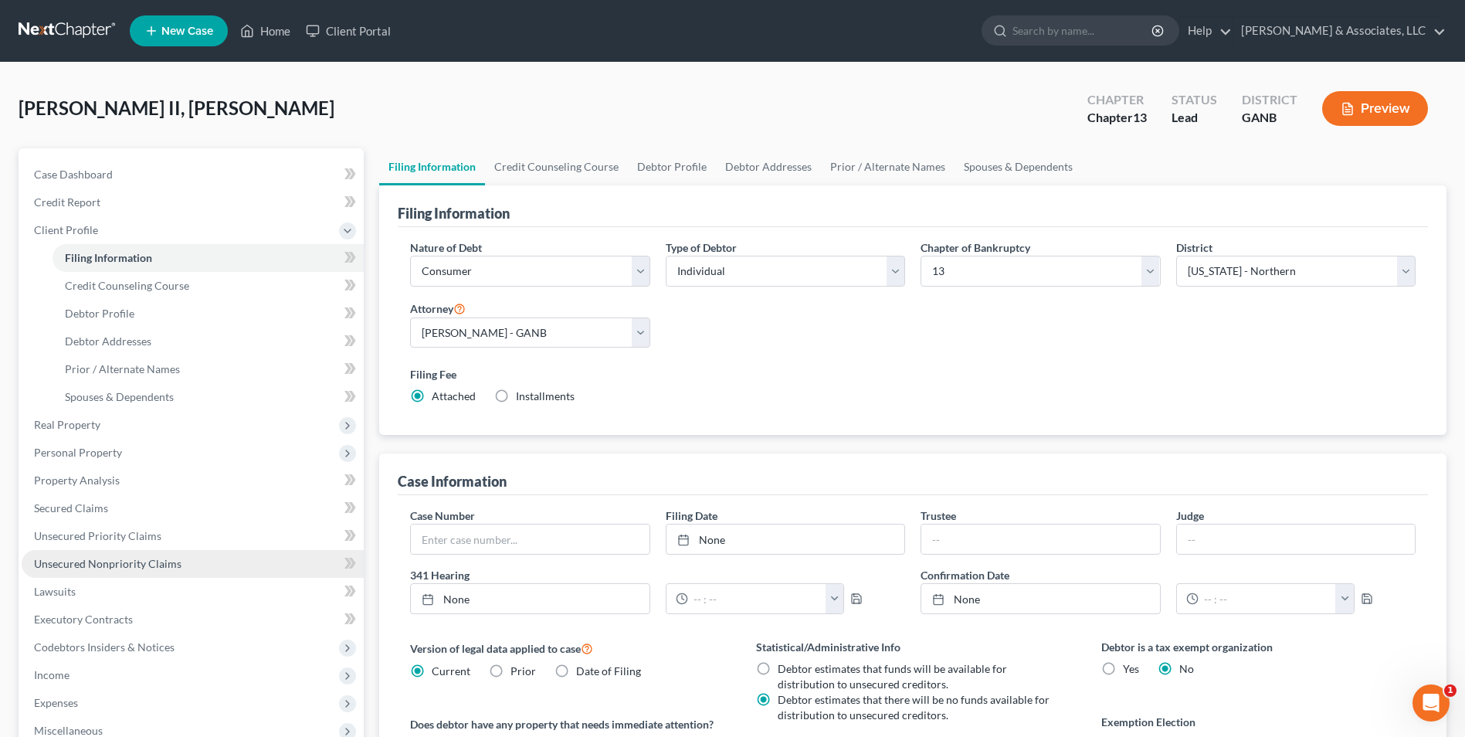
click at [132, 569] on span "Unsecured Nonpriority Claims" at bounding box center [108, 563] width 148 height 13
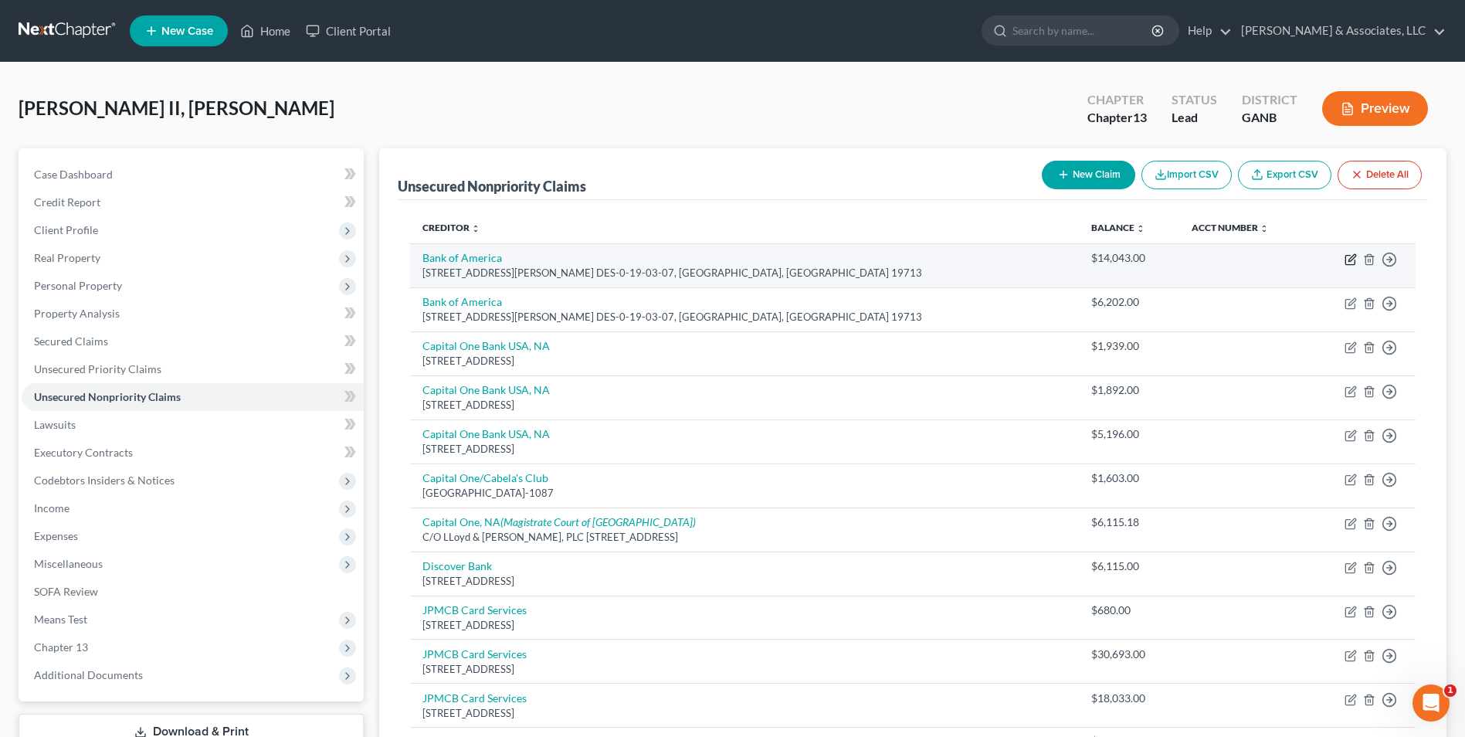
click at [1352, 260] on icon "button" at bounding box center [1351, 259] width 12 height 12
select select "7"
select select "2"
select select "0"
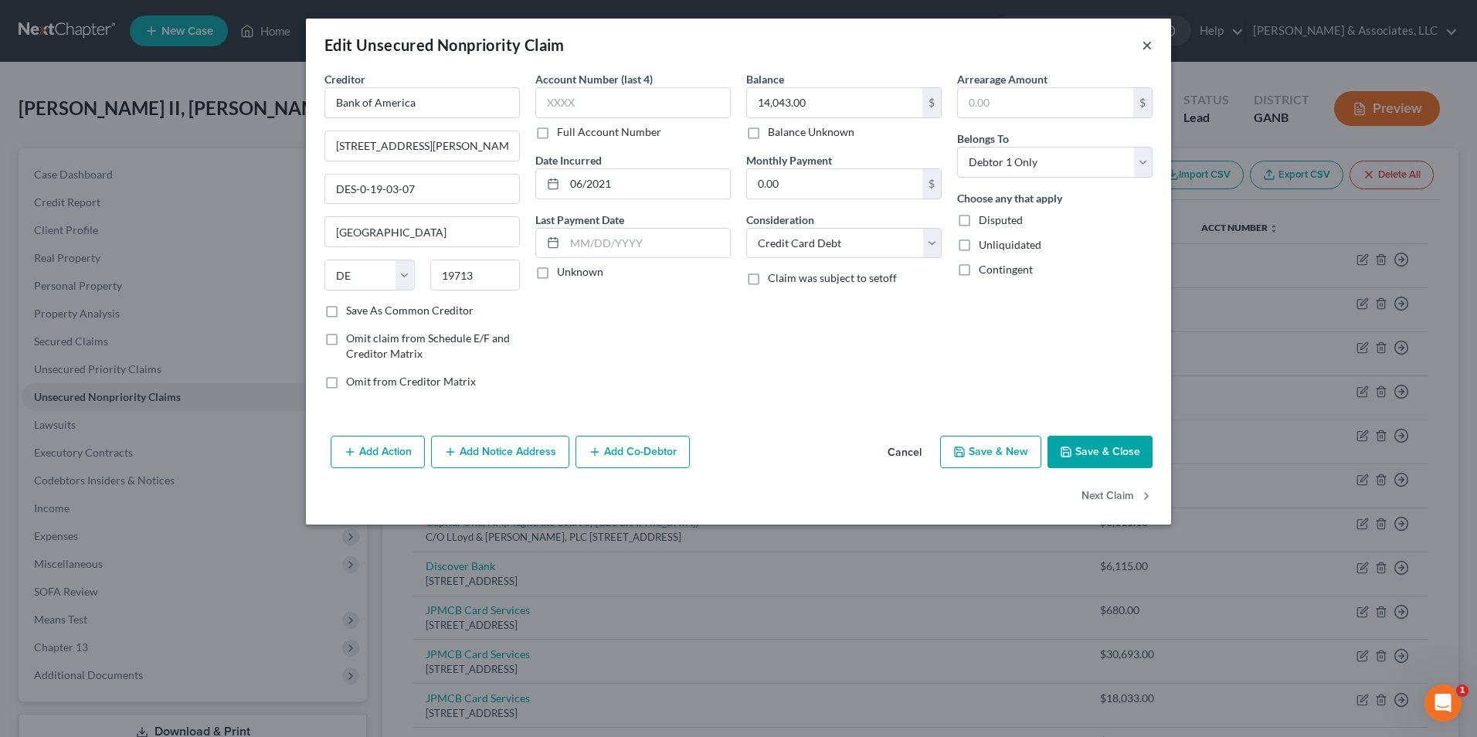
click at [1146, 49] on button "×" at bounding box center [1147, 45] width 11 height 19
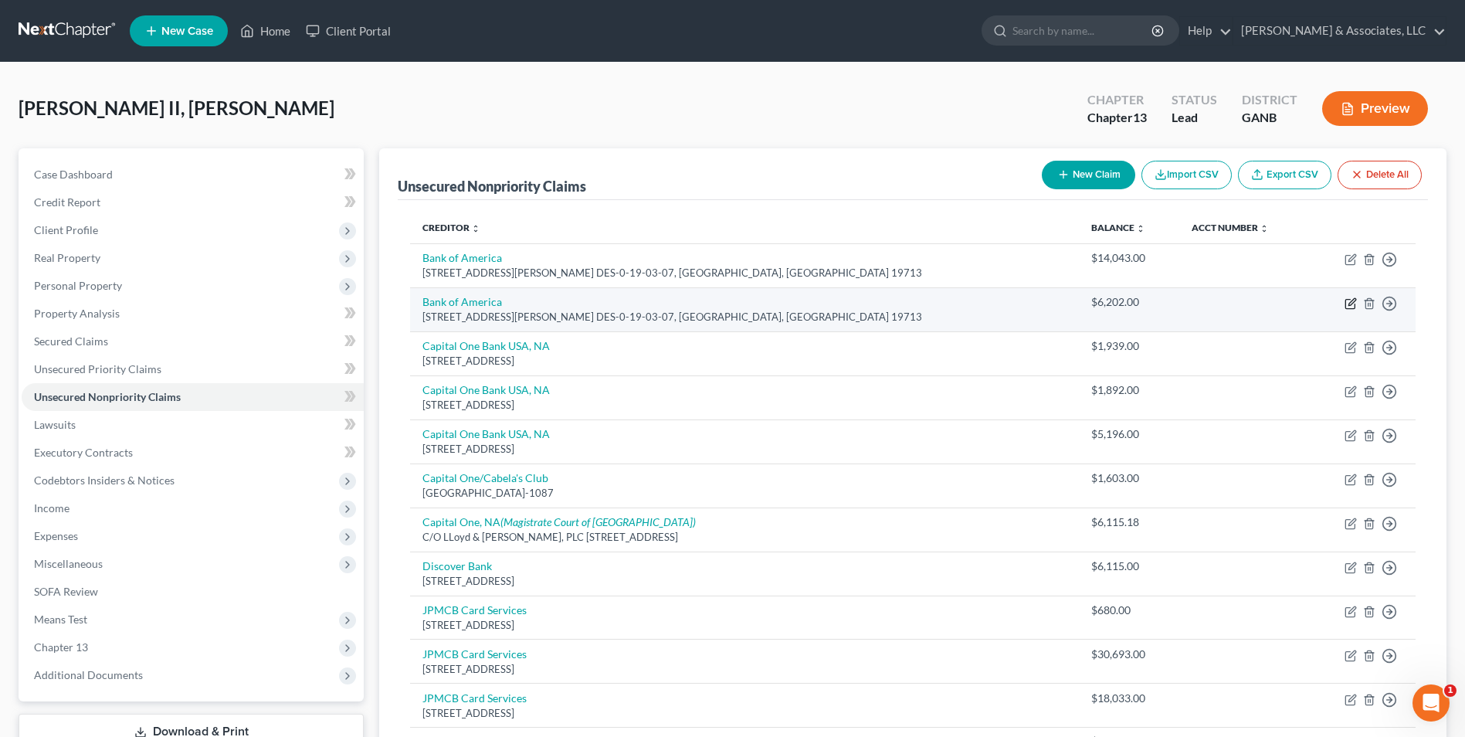
click at [1352, 304] on icon "button" at bounding box center [1352, 301] width 7 height 7
select select "7"
select select "2"
select select "0"
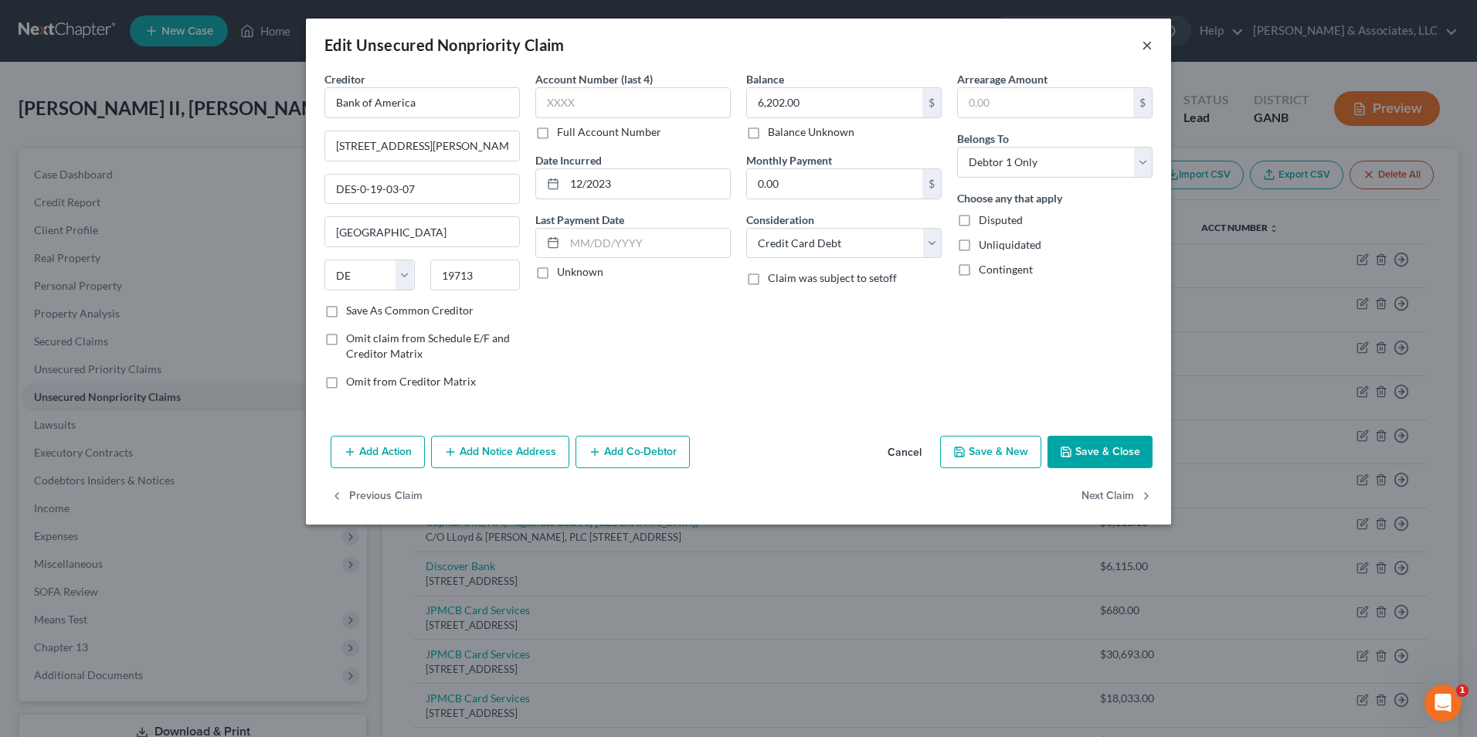
click at [1146, 47] on button "×" at bounding box center [1147, 45] width 11 height 19
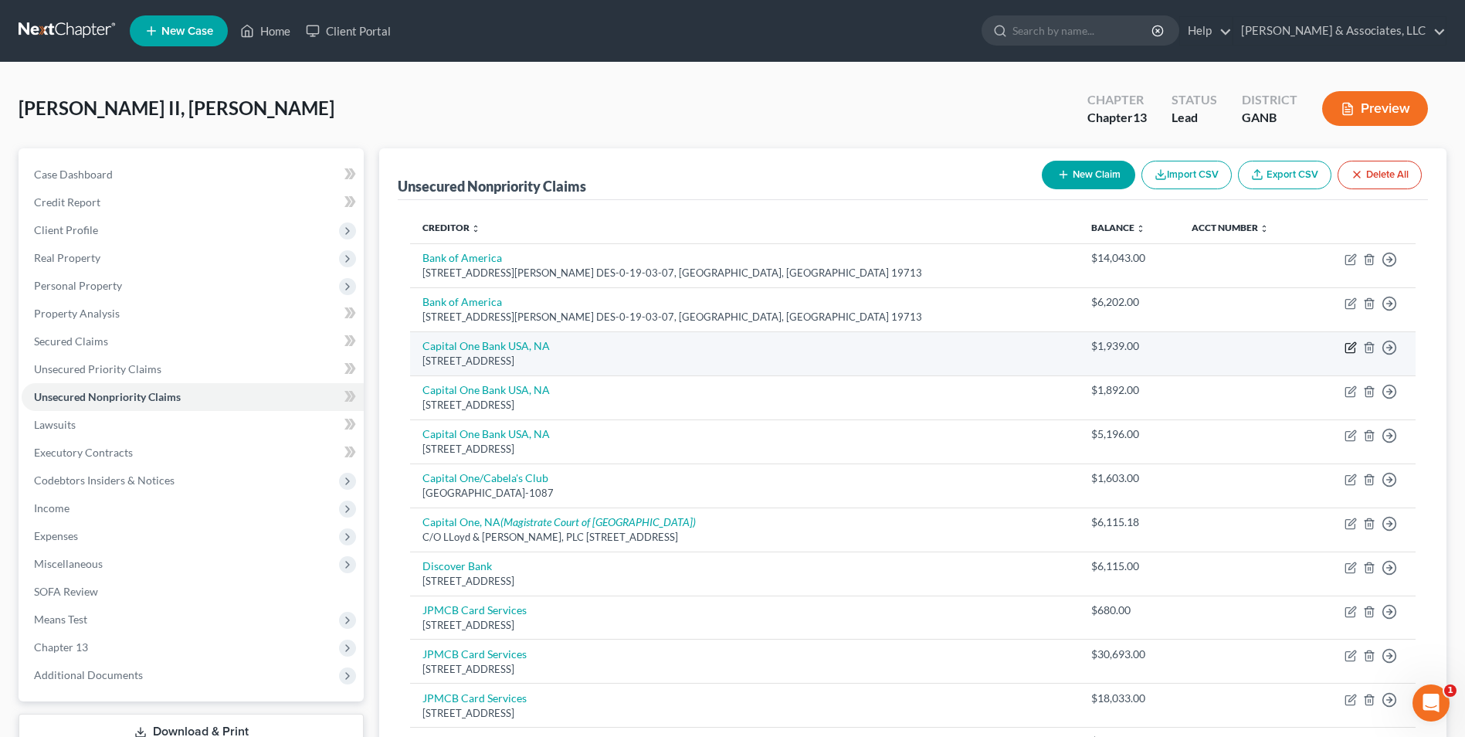
click at [1349, 353] on icon "button" at bounding box center [1349, 348] width 9 height 9
select select "46"
select select "2"
select select "0"
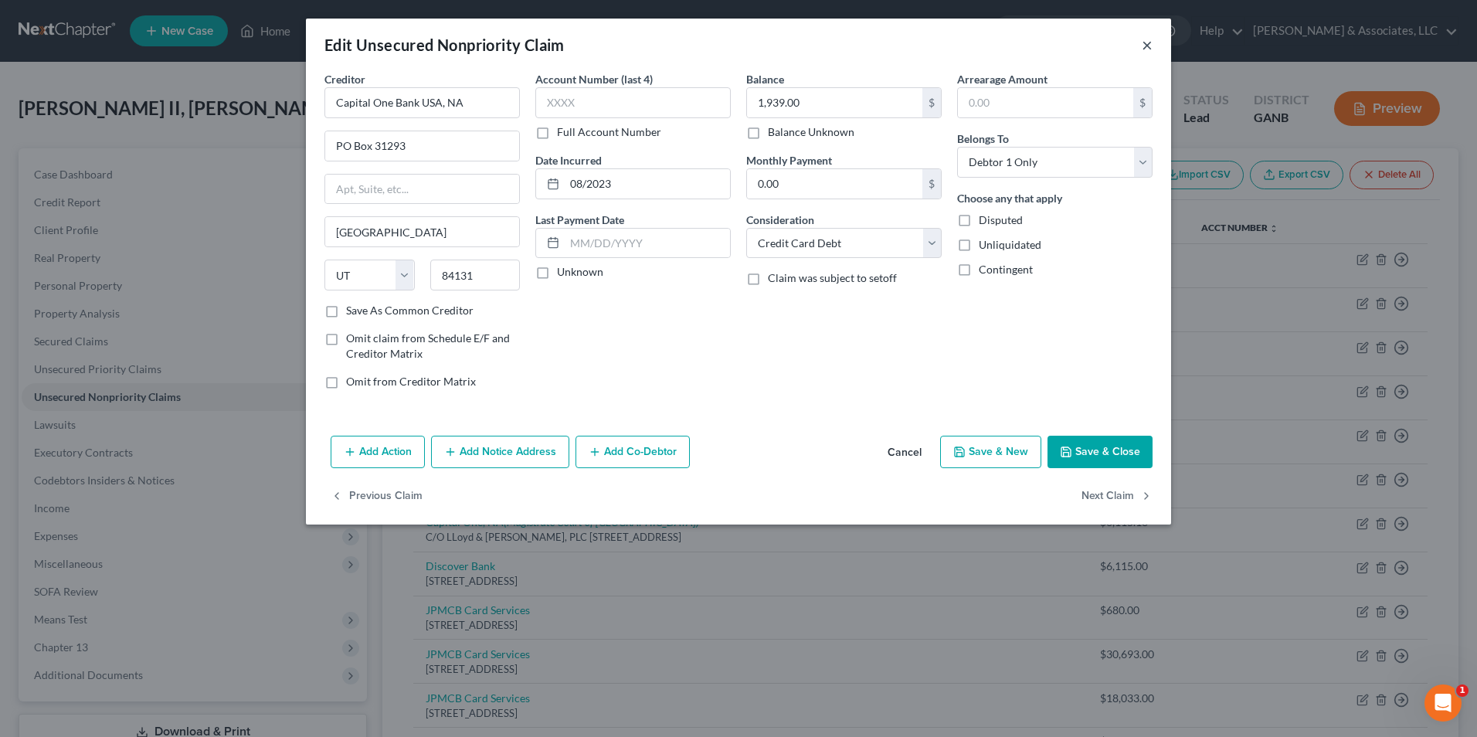
click at [1151, 47] on button "×" at bounding box center [1147, 45] width 11 height 19
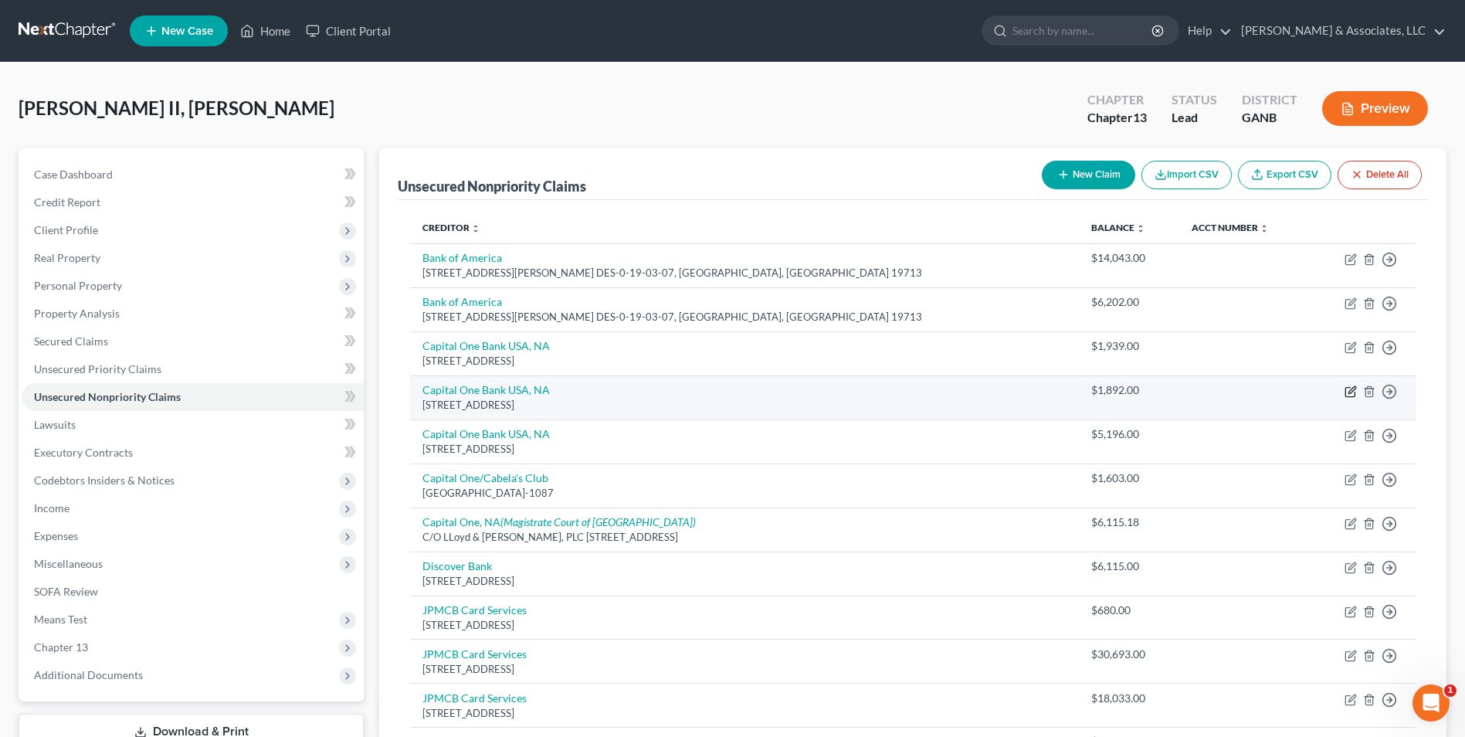
click at [1349, 391] on icon "button" at bounding box center [1352, 389] width 7 height 7
select select "46"
select select "2"
select select "0"
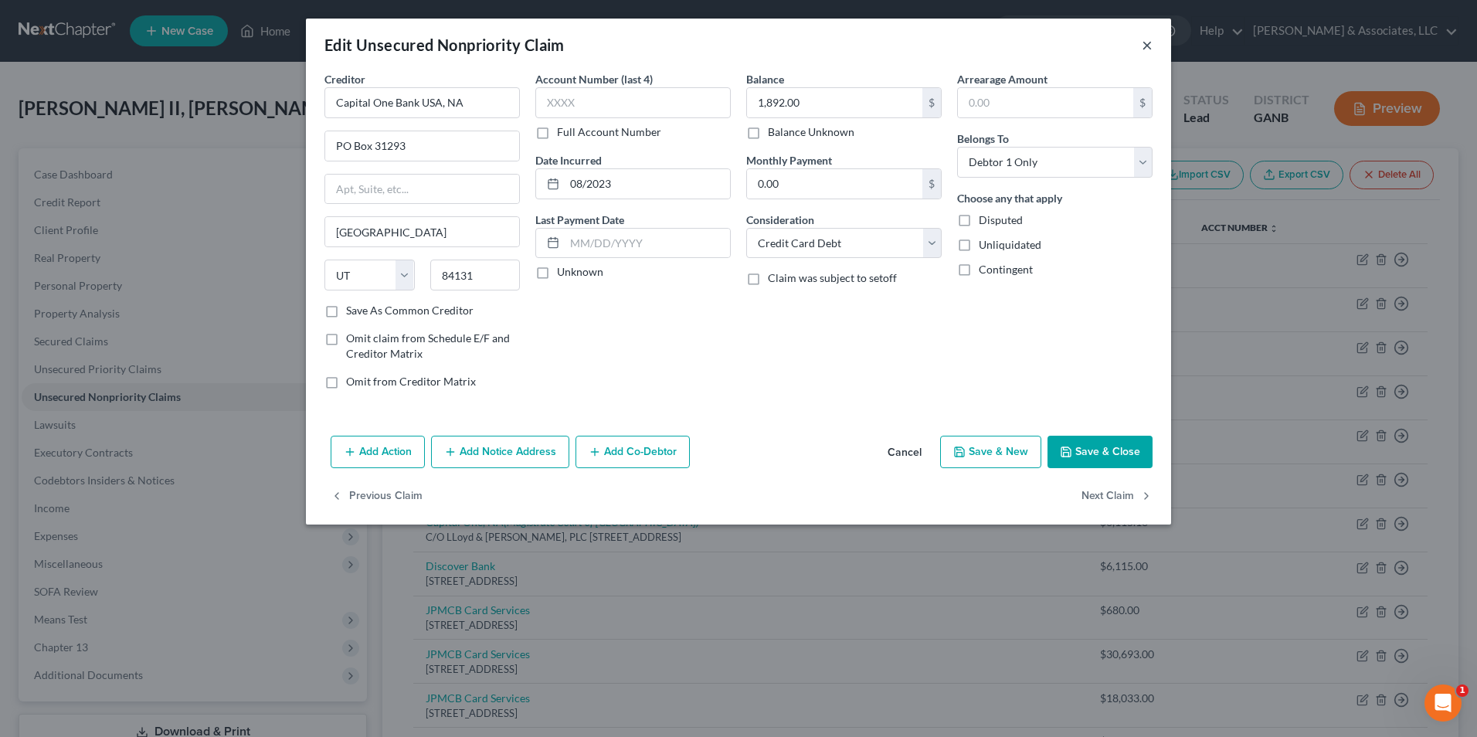
click at [1149, 46] on button "×" at bounding box center [1147, 45] width 11 height 19
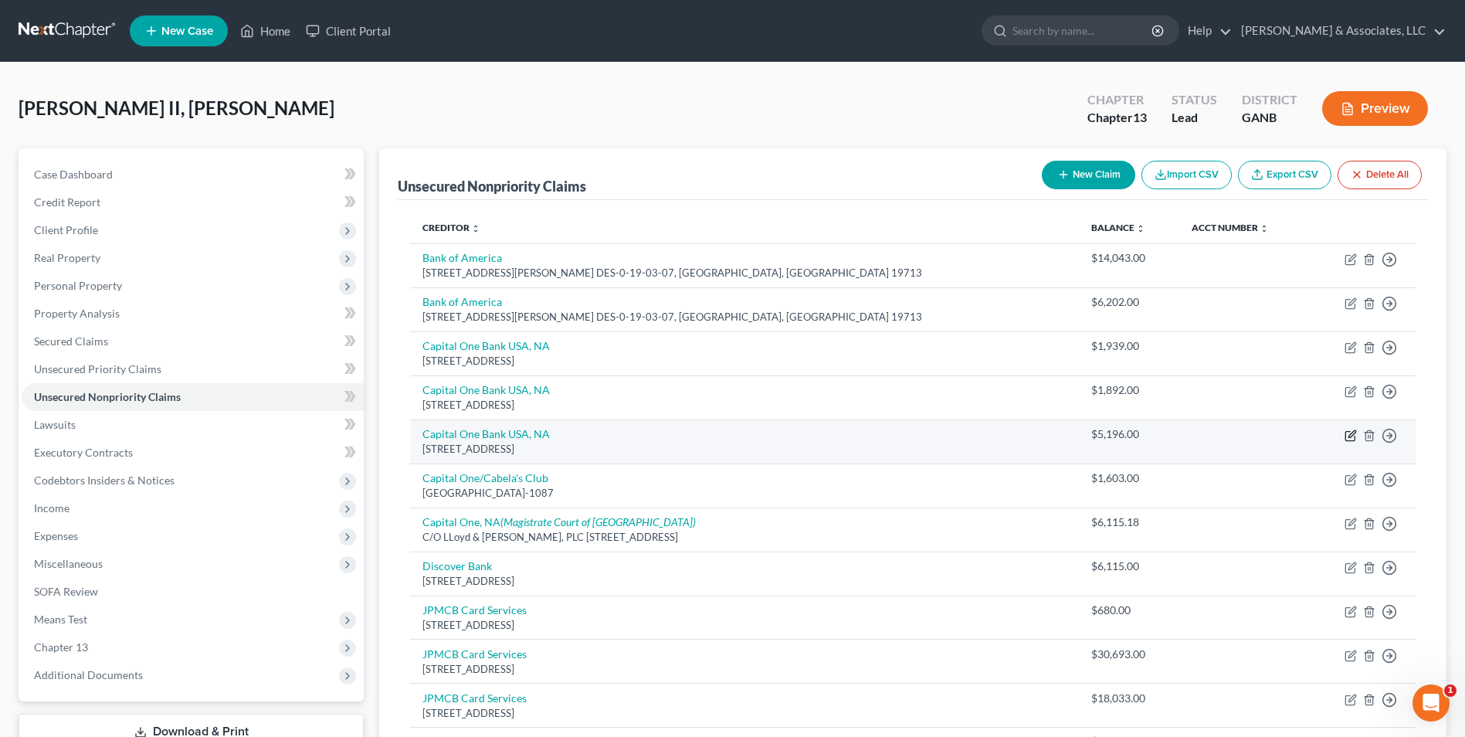
click at [1348, 429] on icon "button" at bounding box center [1351, 435] width 12 height 12
select select "46"
select select "2"
select select "0"
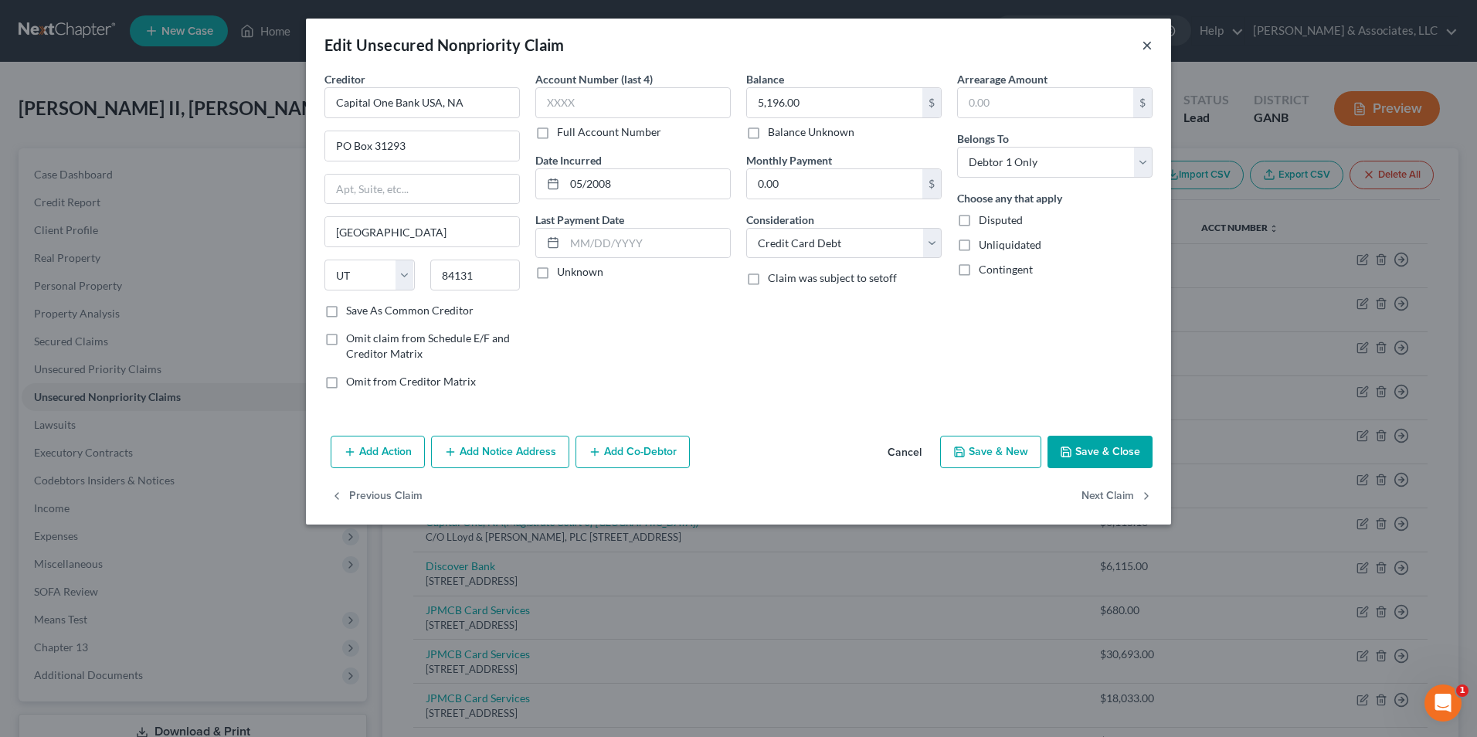
click at [1148, 44] on button "×" at bounding box center [1147, 45] width 11 height 19
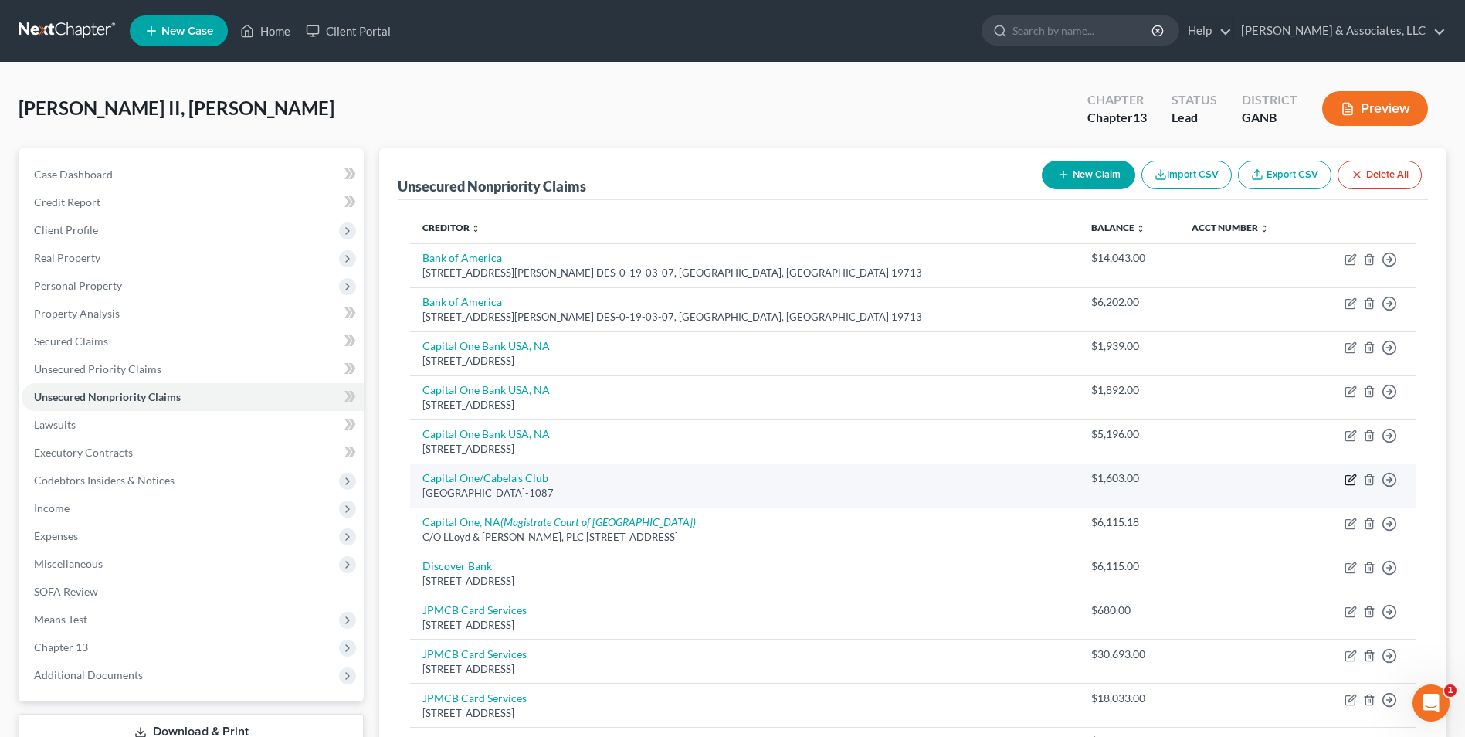
click at [1349, 481] on icon "button" at bounding box center [1352, 477] width 7 height 7
select select "28"
select select "2"
select select "0"
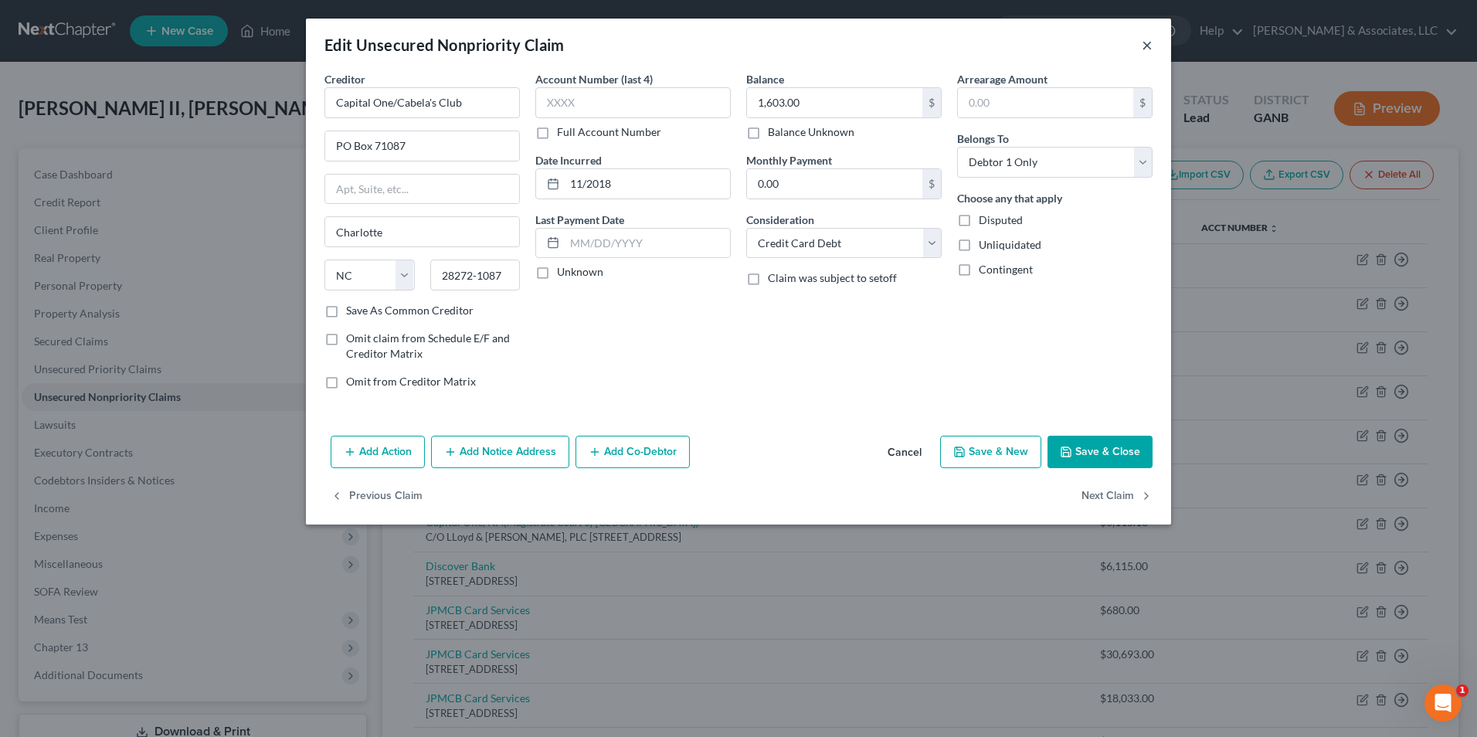
click at [1143, 46] on button "×" at bounding box center [1147, 45] width 11 height 19
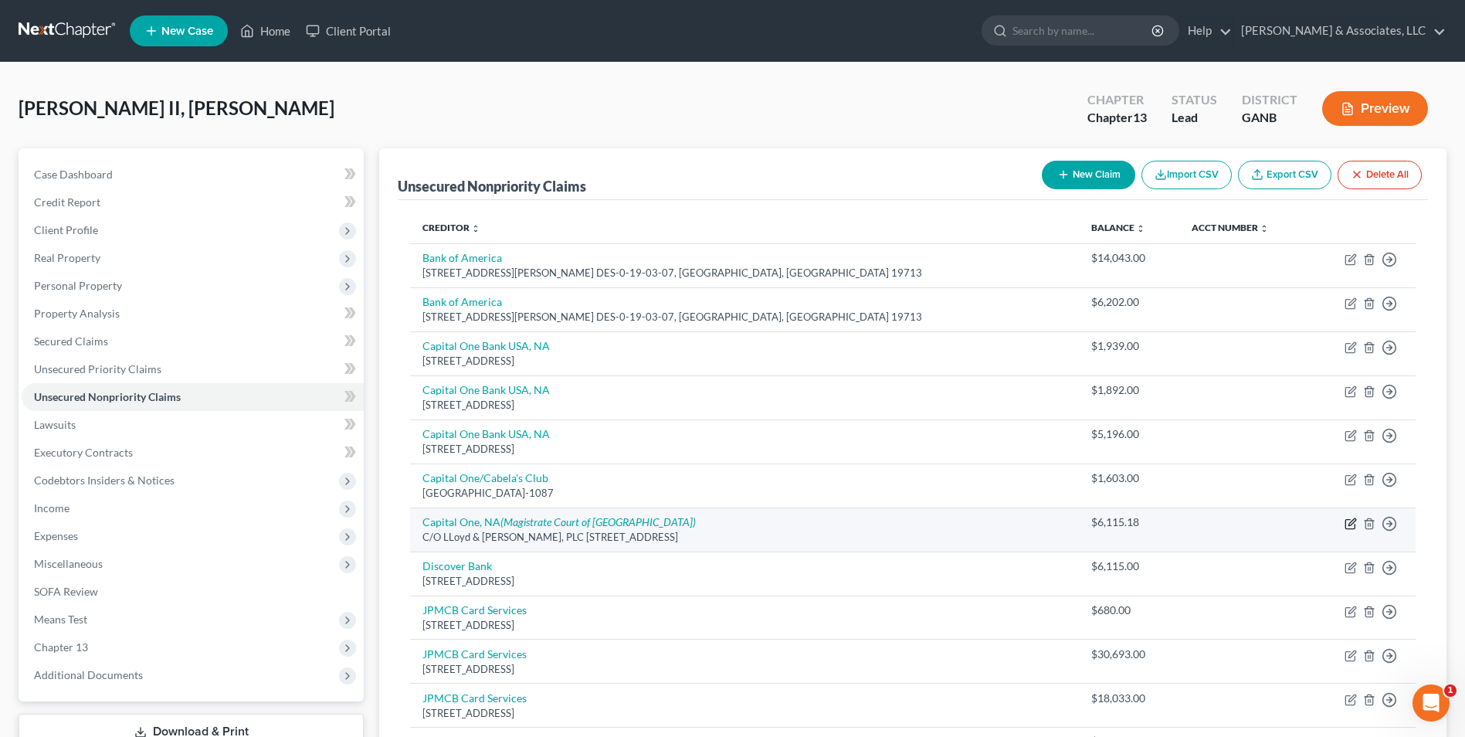
click at [1352, 521] on icon "button" at bounding box center [1352, 521] width 7 height 7
select select "10"
select select "14"
select select "0"
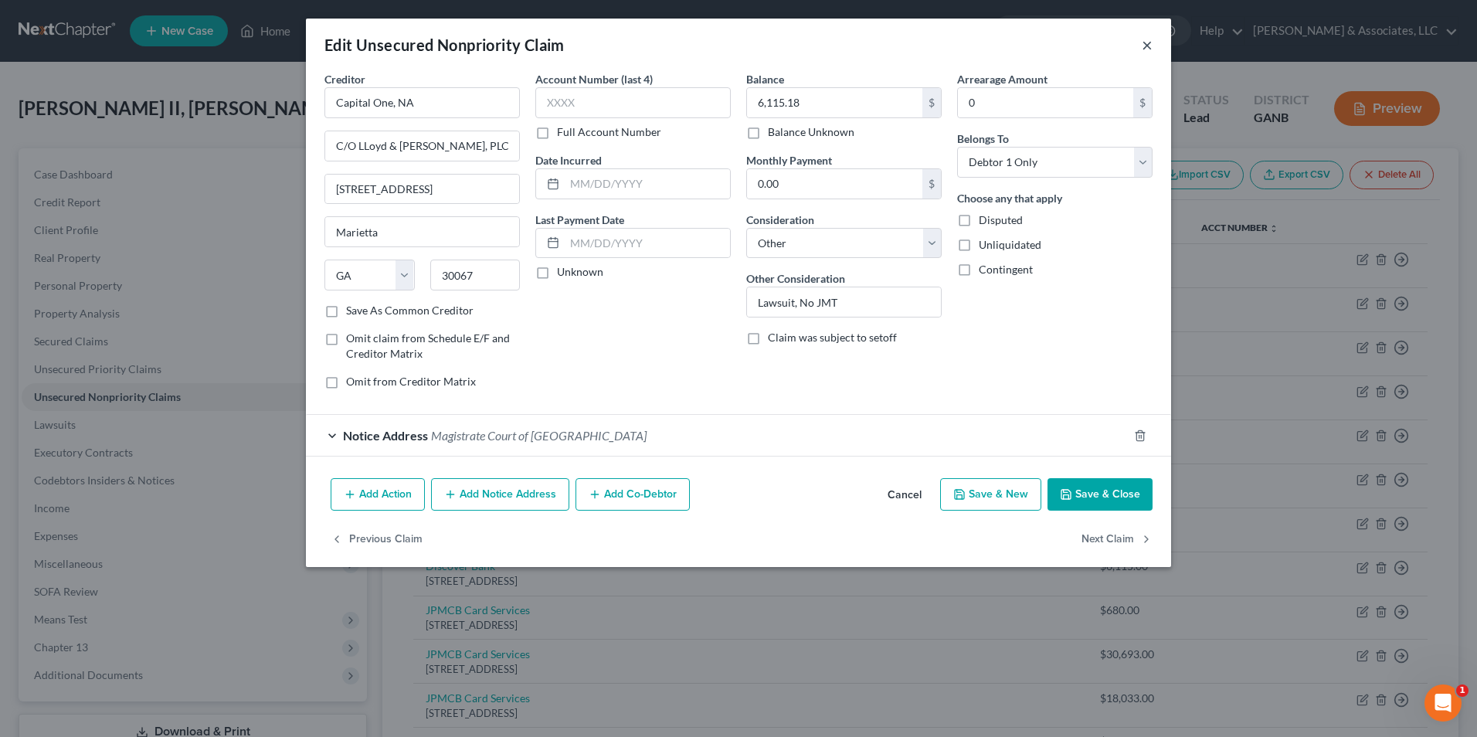
click at [1150, 43] on button "×" at bounding box center [1147, 45] width 11 height 19
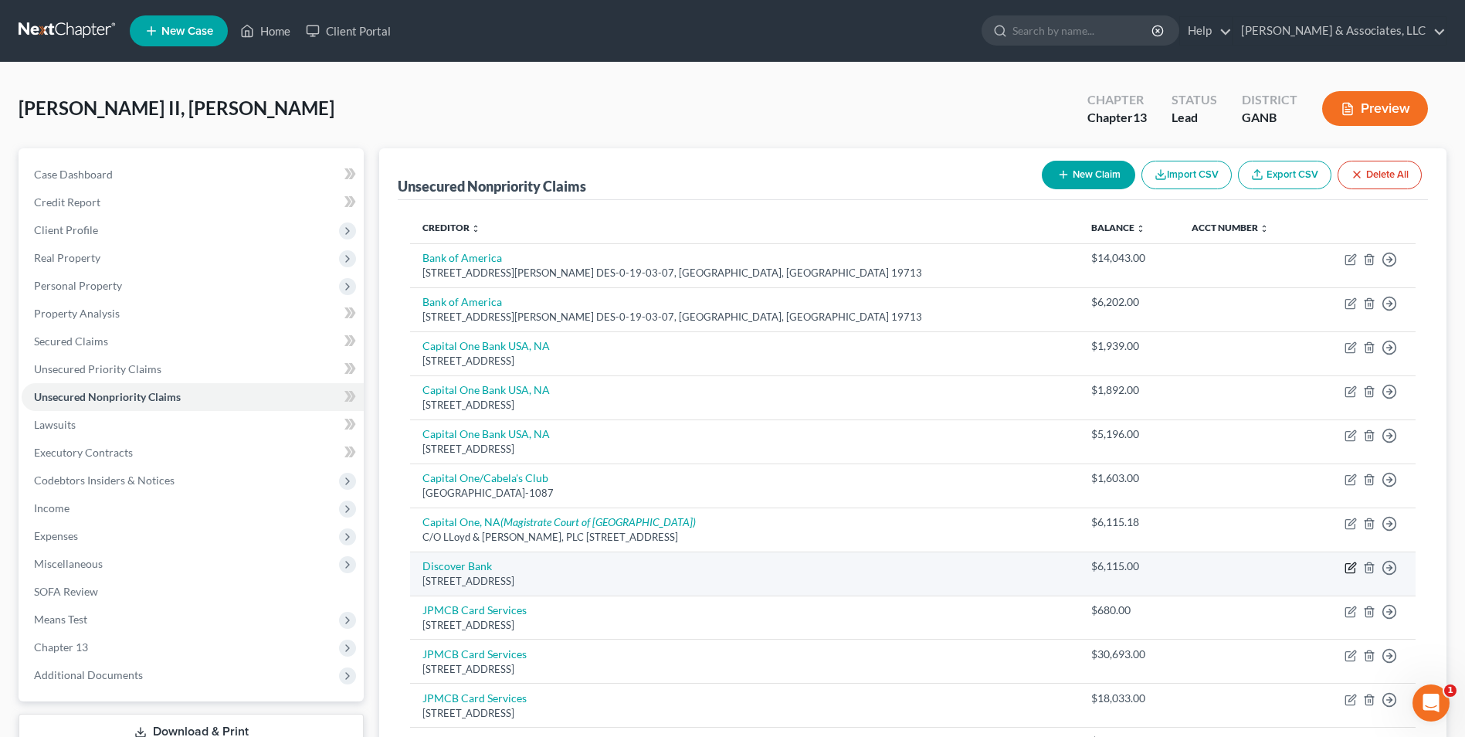
click at [1355, 570] on icon "button" at bounding box center [1349, 567] width 9 height 9
select select "46"
select select "2"
select select "0"
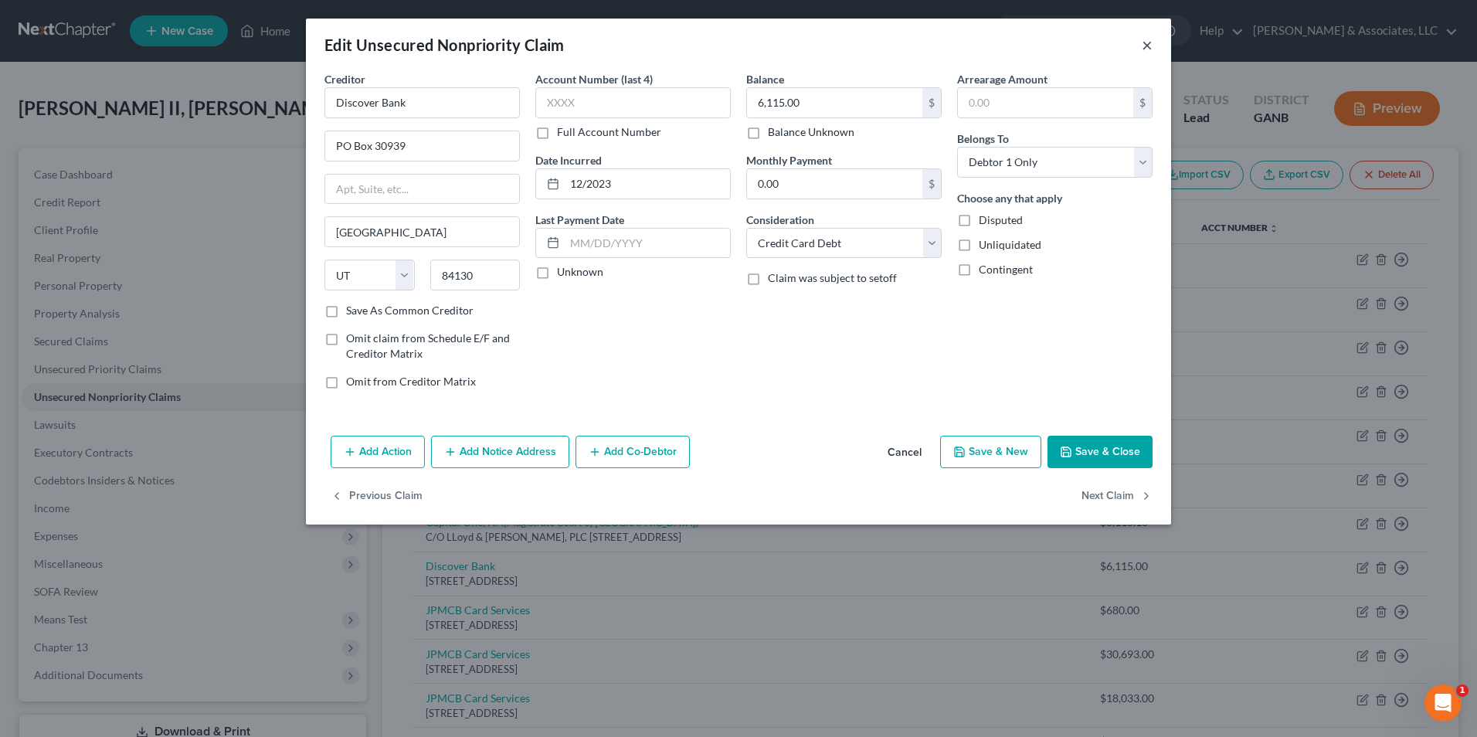
click at [1143, 42] on button "×" at bounding box center [1147, 45] width 11 height 19
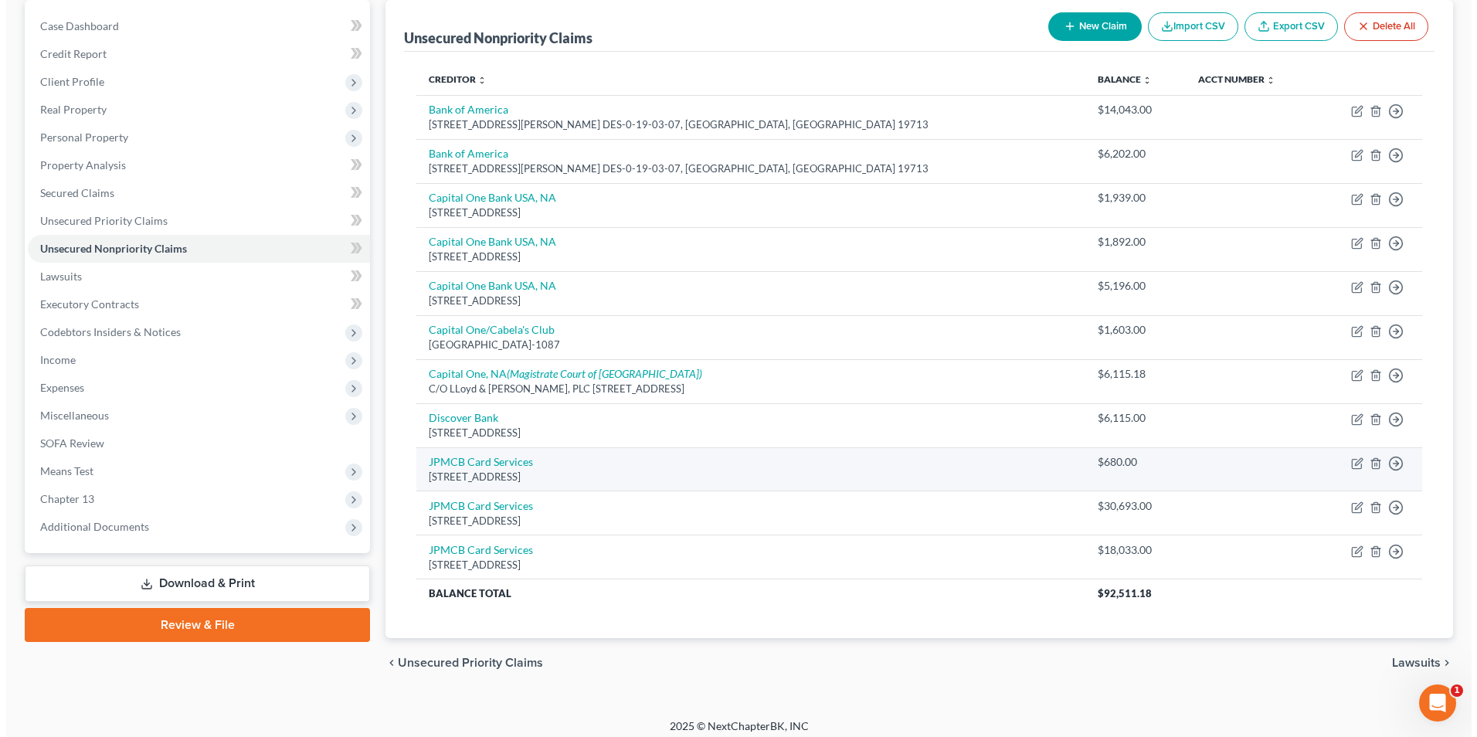
scroll to position [154, 0]
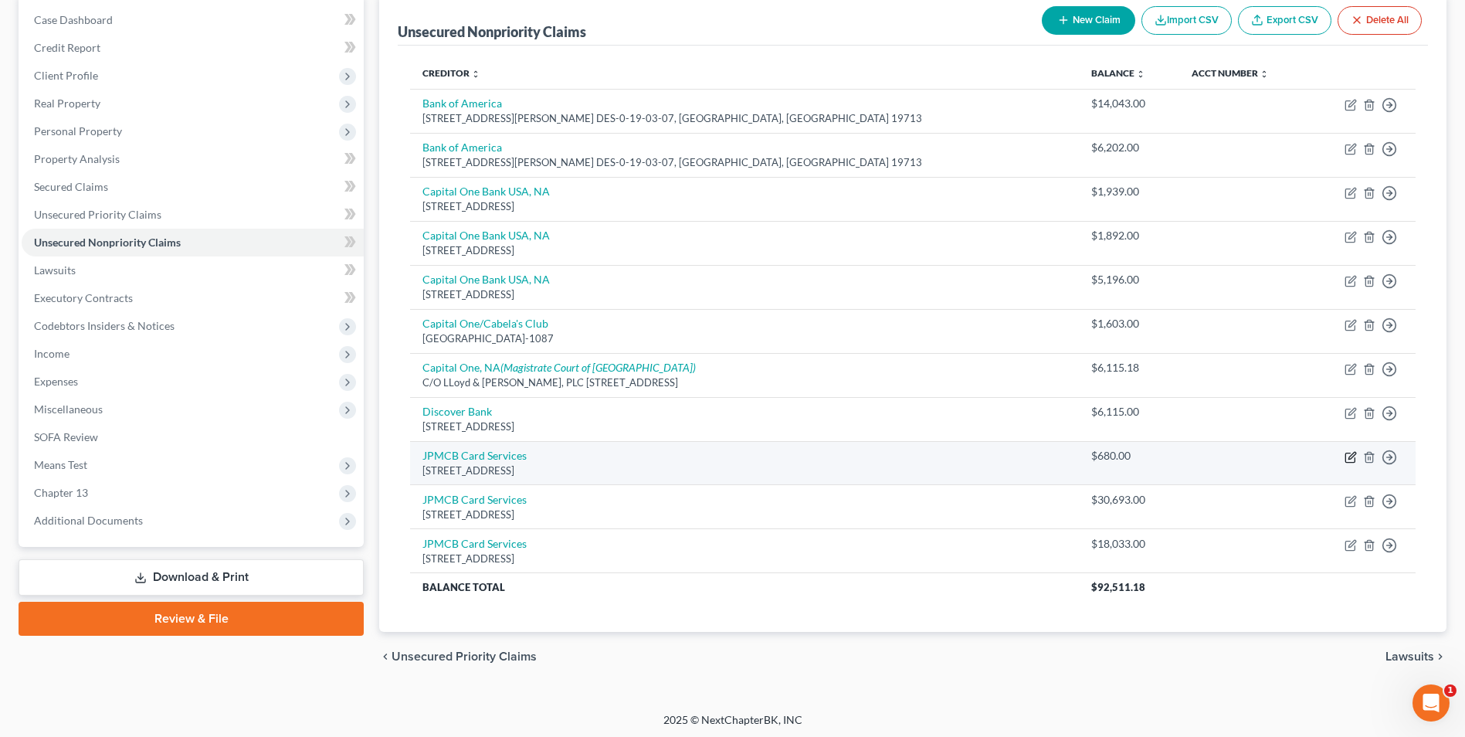
click at [1352, 459] on icon "button" at bounding box center [1351, 457] width 12 height 12
select select "7"
select select "2"
select select "0"
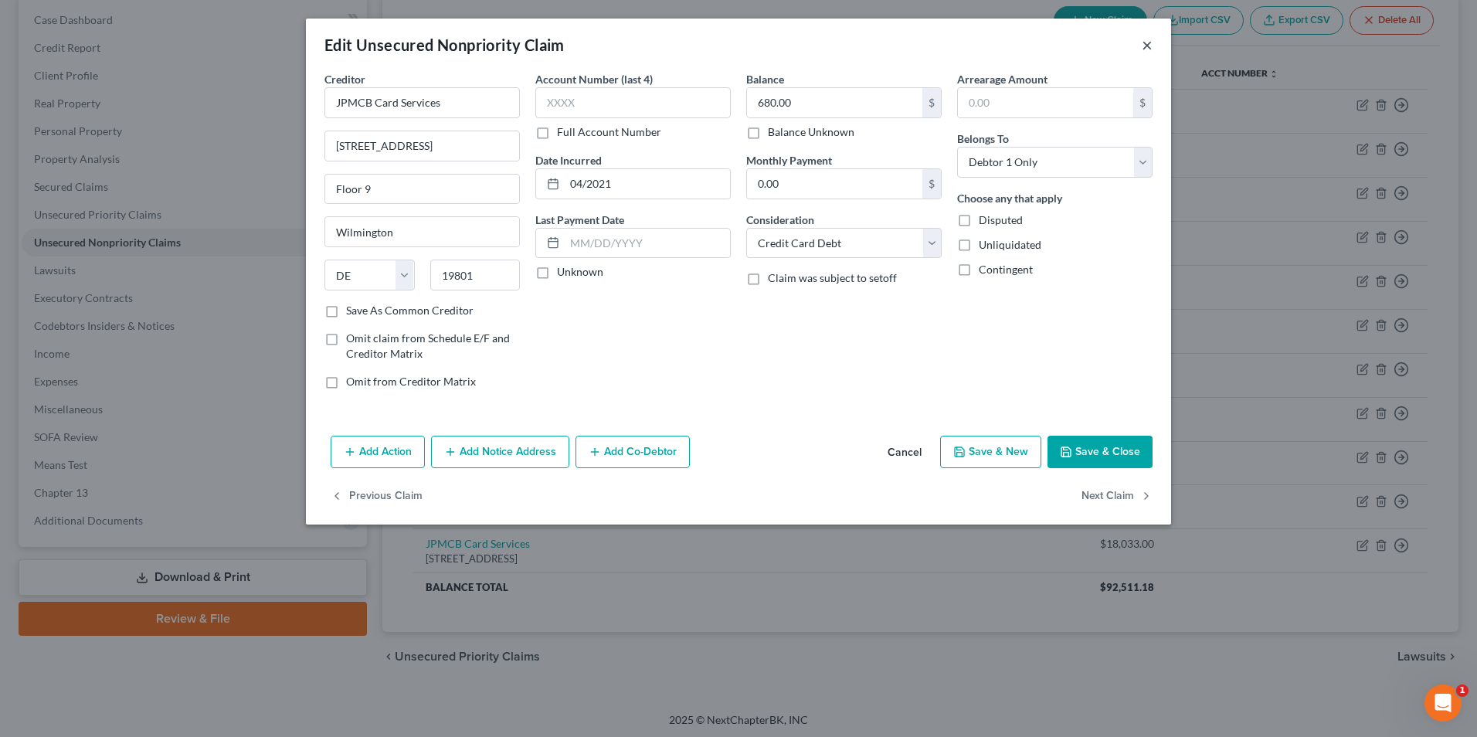
click at [1145, 42] on button "×" at bounding box center [1147, 45] width 11 height 19
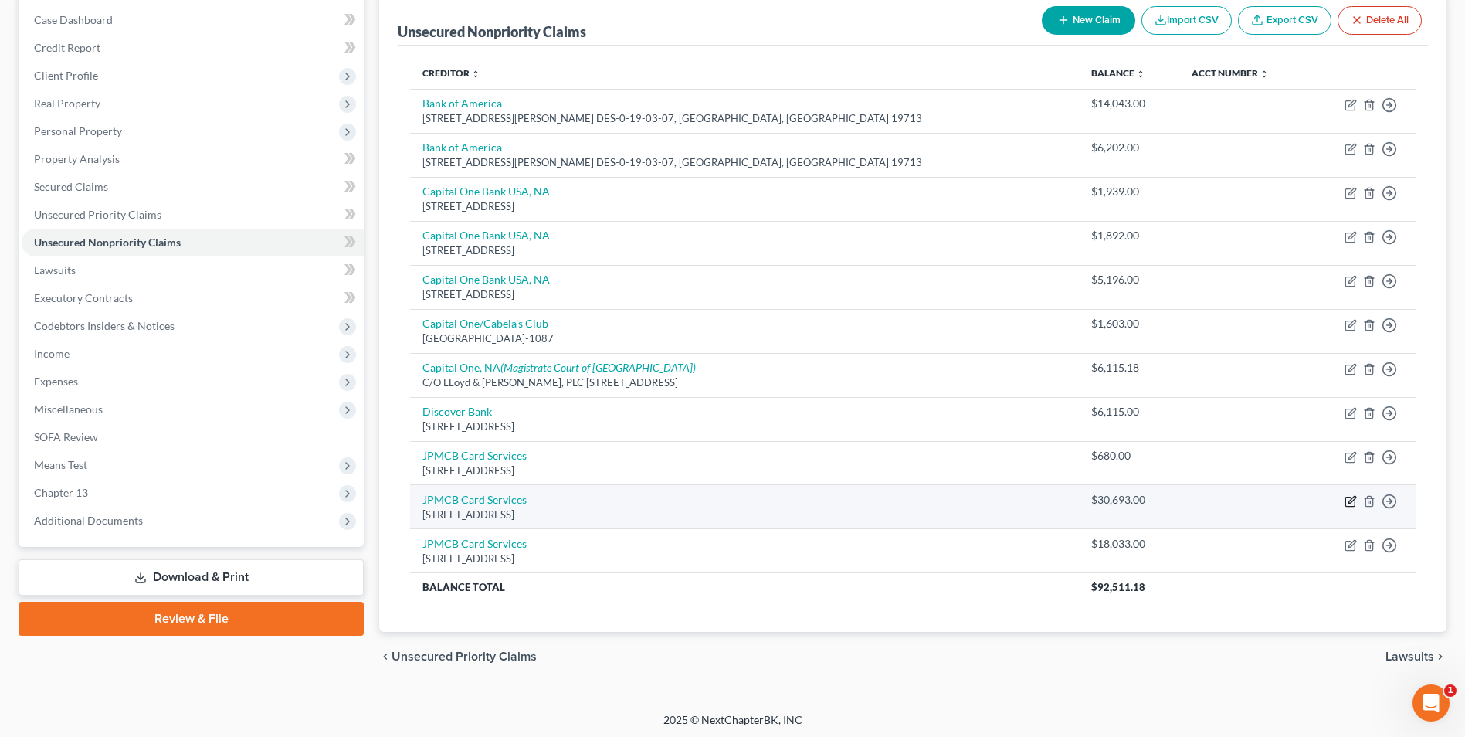
click at [1346, 502] on icon "button" at bounding box center [1349, 501] width 9 height 9
select select "7"
select select "2"
select select "0"
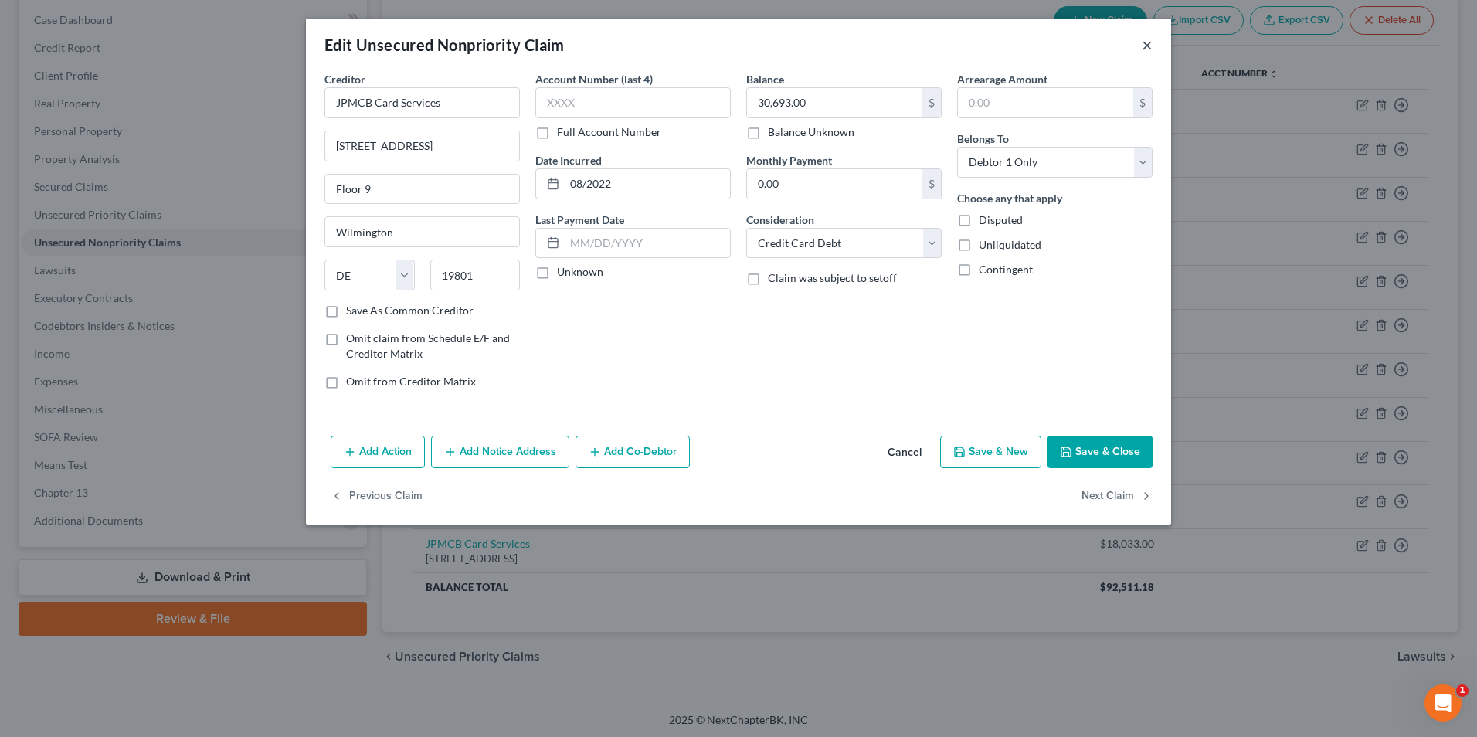
click at [1145, 44] on button "×" at bounding box center [1147, 45] width 11 height 19
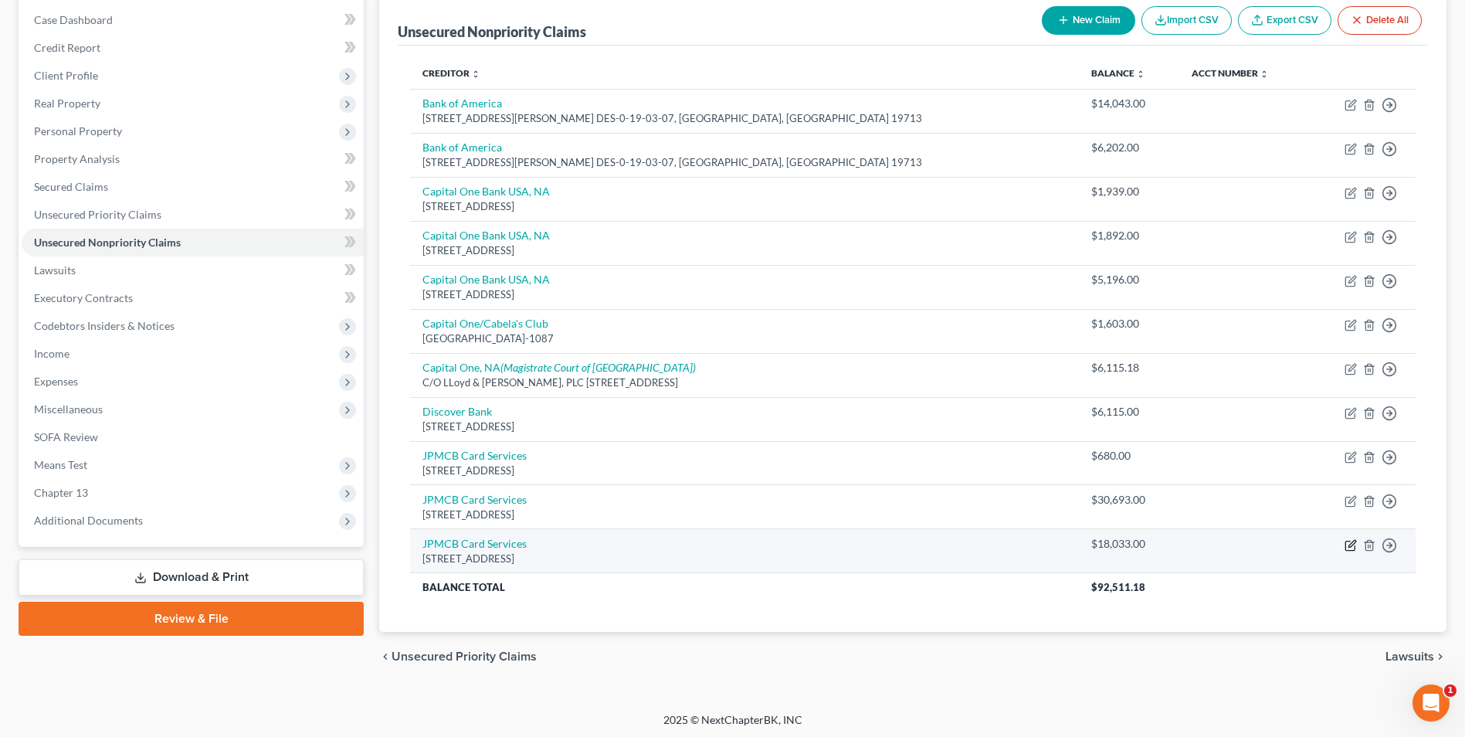
click at [1346, 543] on icon "button" at bounding box center [1349, 545] width 9 height 9
select select "7"
select select "2"
select select "0"
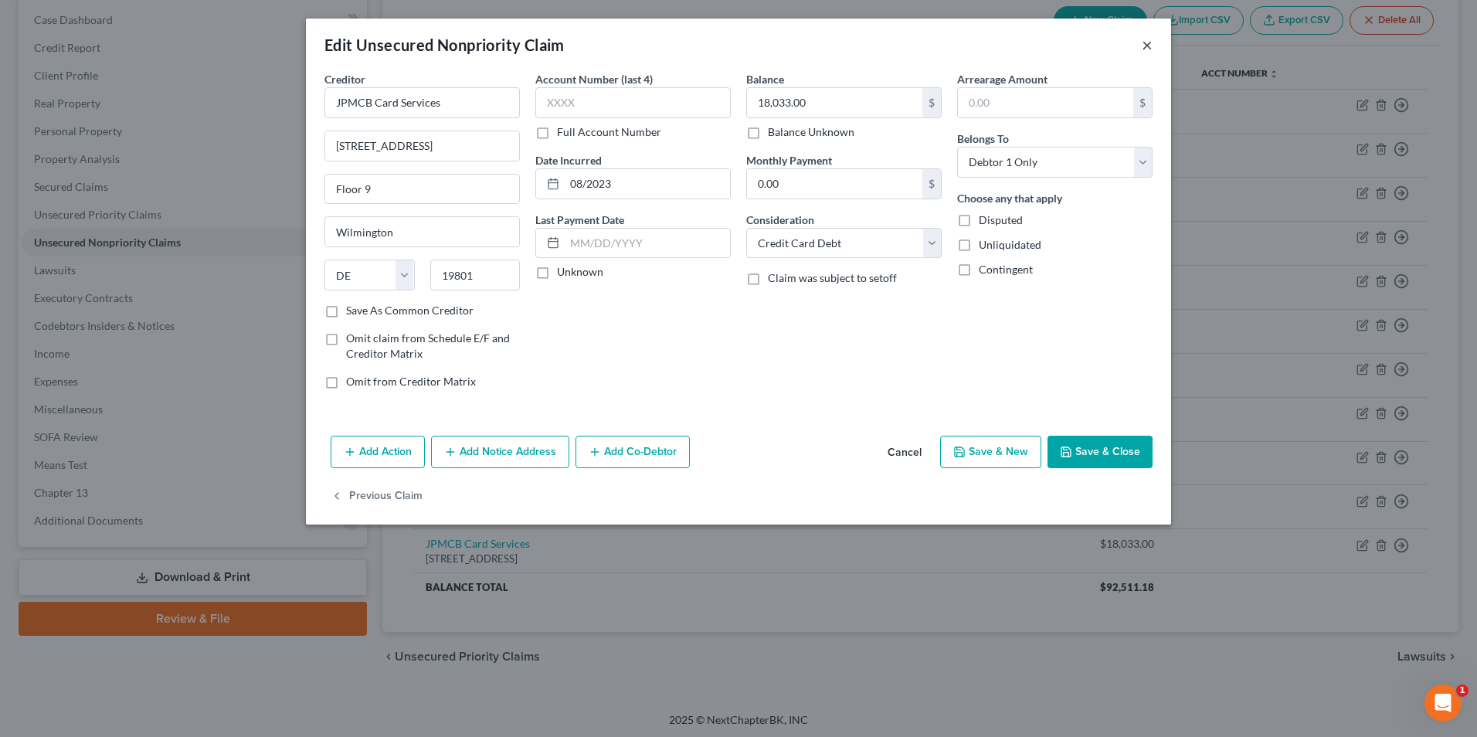
click at [1149, 41] on button "×" at bounding box center [1147, 45] width 11 height 19
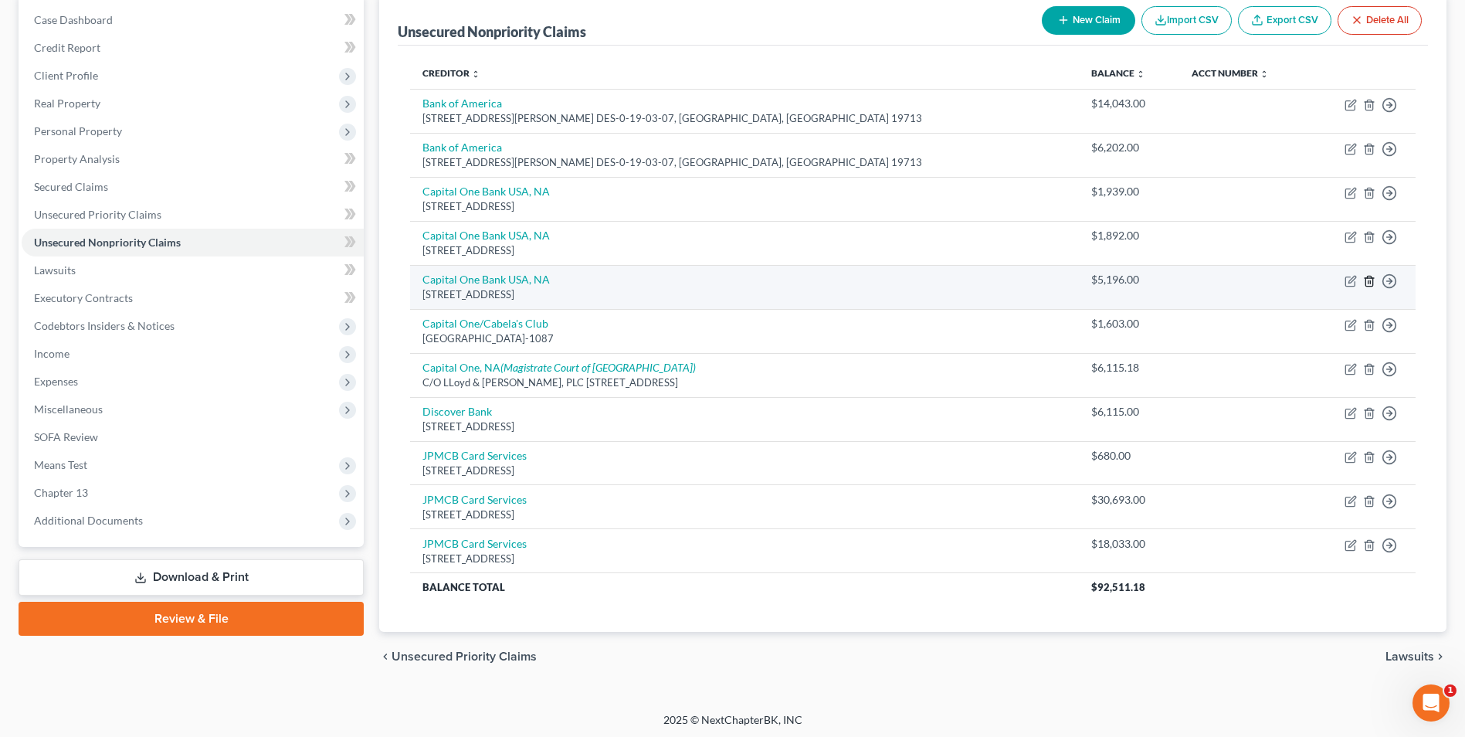
click at [1372, 281] on icon "button" at bounding box center [1369, 281] width 12 height 12
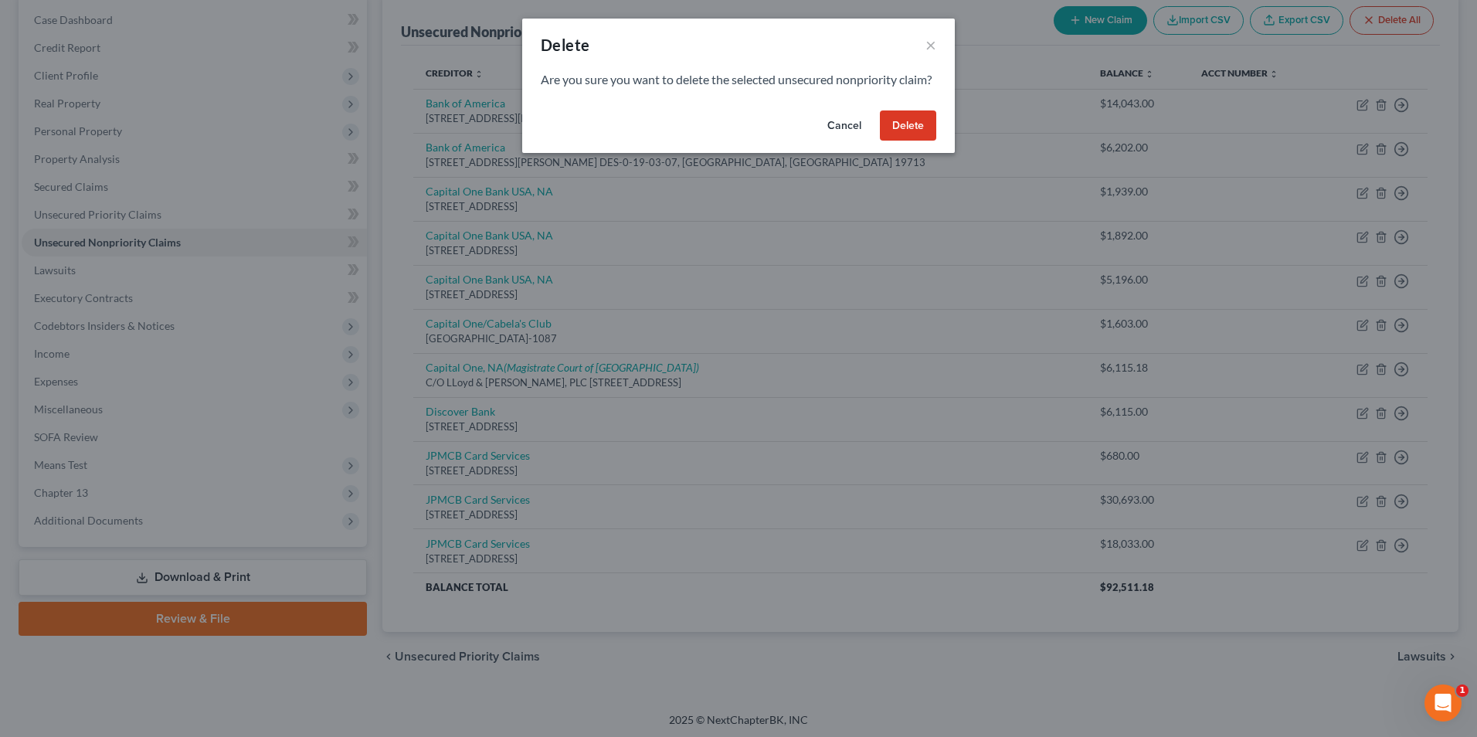
click at [896, 141] on button "Delete" at bounding box center [908, 125] width 56 height 31
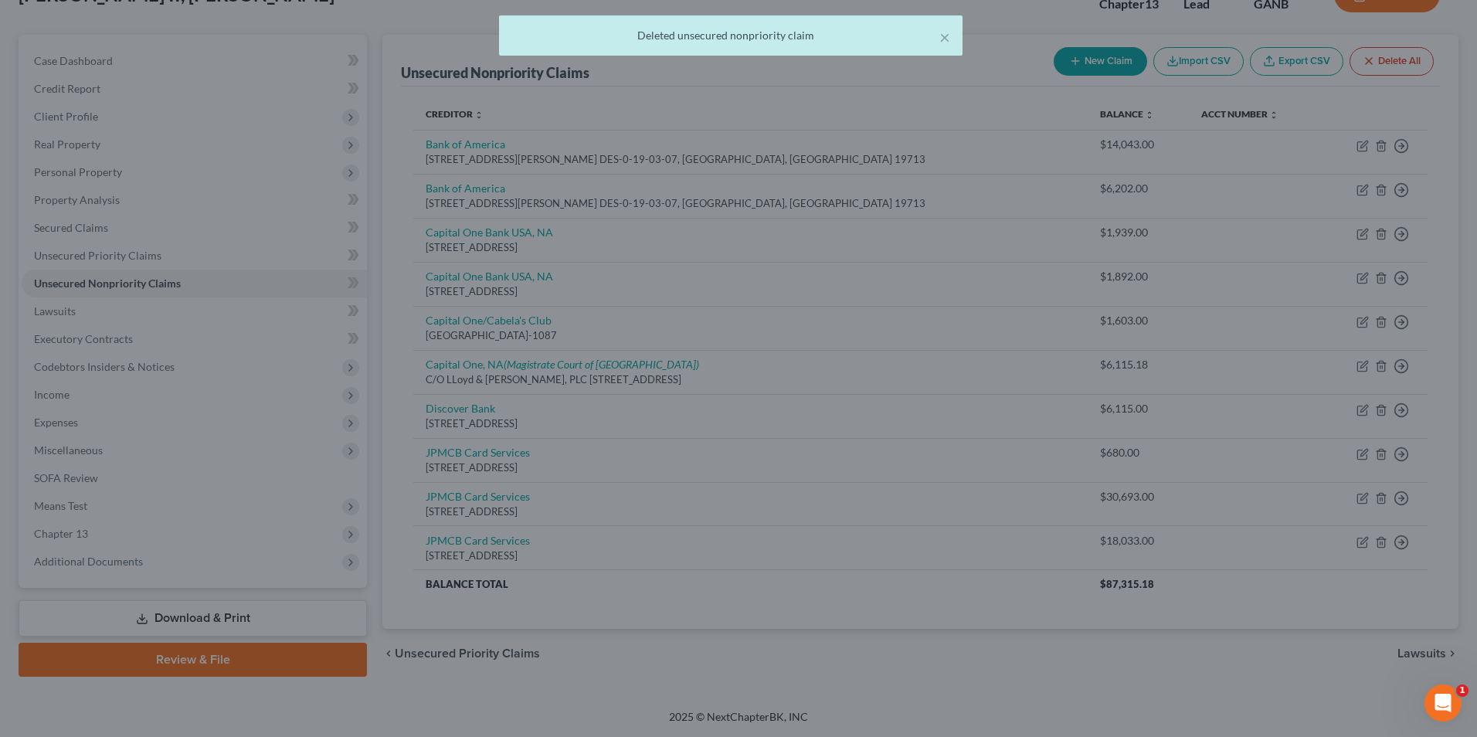
scroll to position [114, 0]
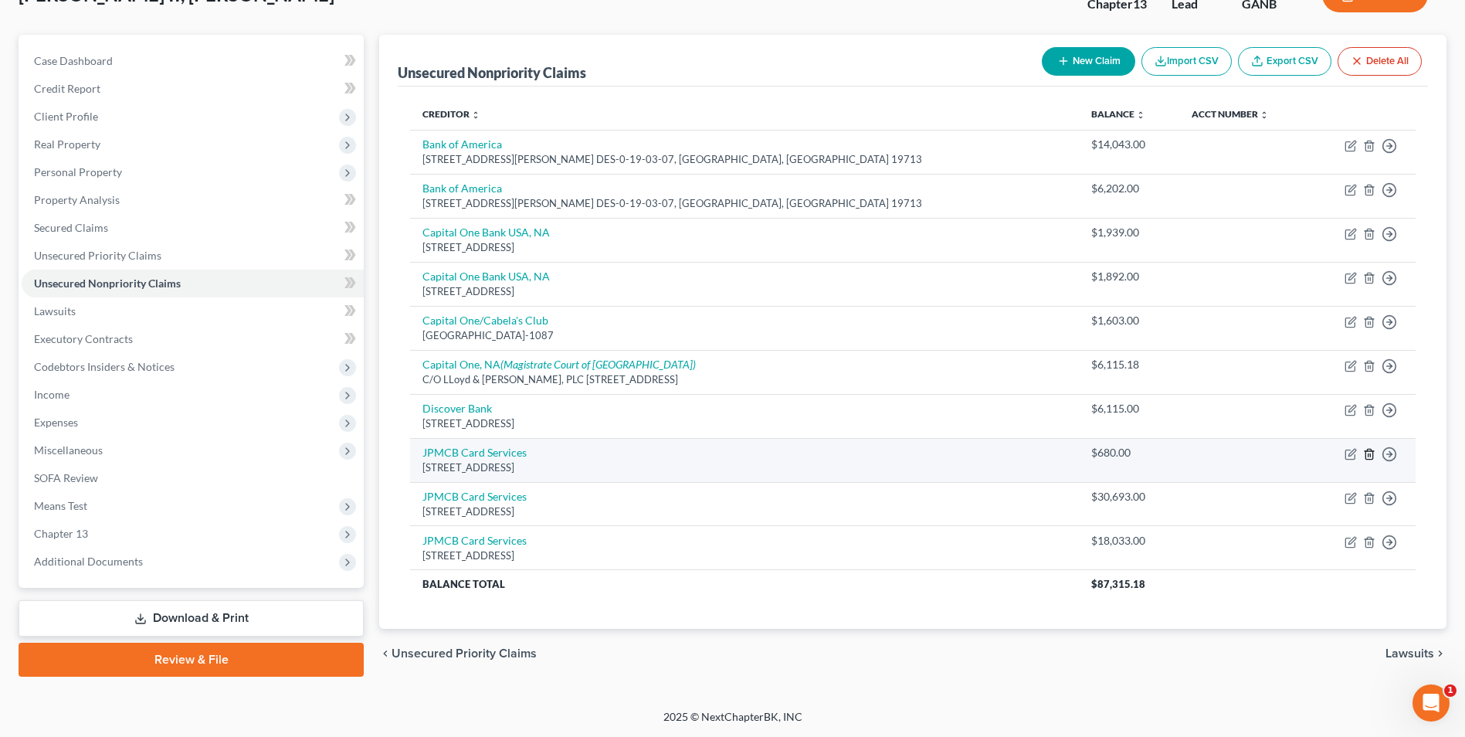
click at [1369, 449] on icon "button" at bounding box center [1369, 454] width 7 height 10
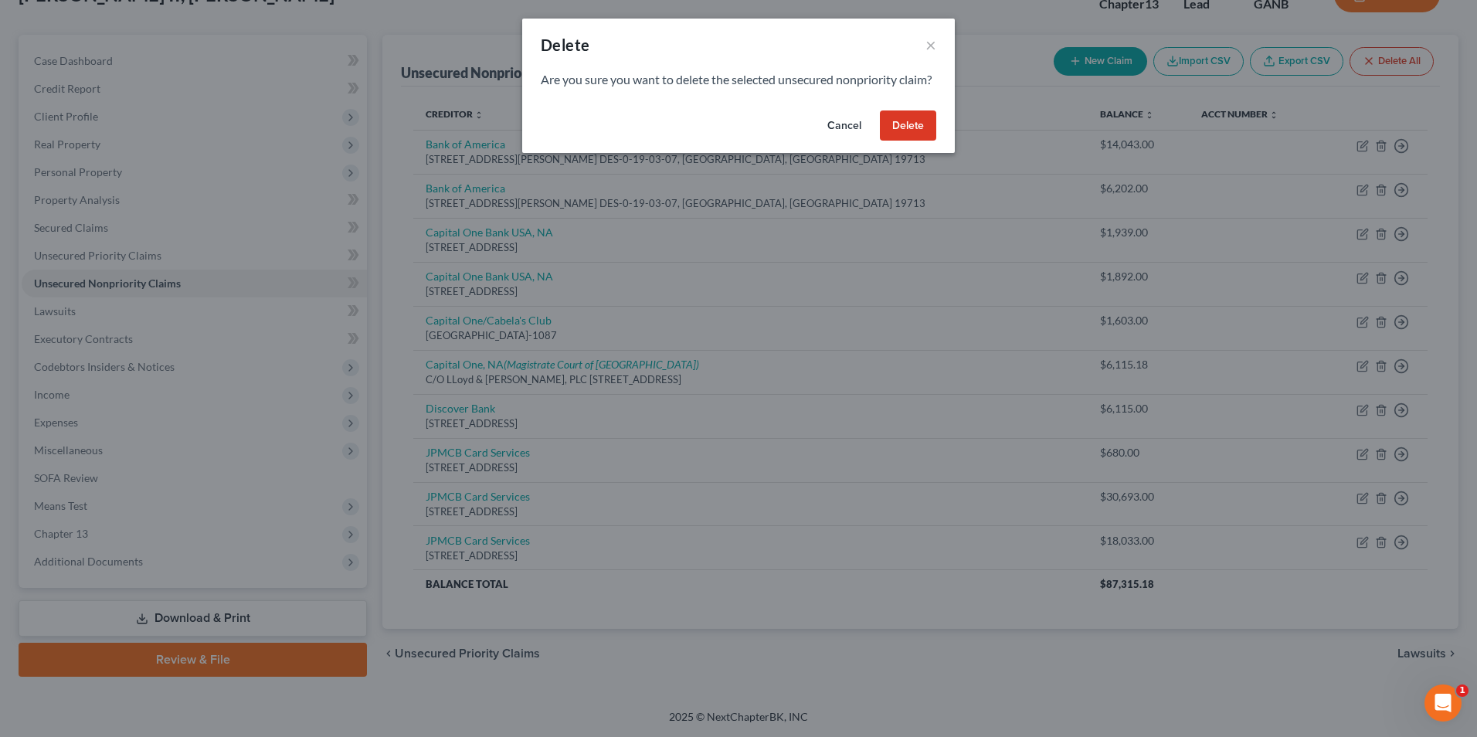
click at [911, 141] on button "Delete" at bounding box center [908, 125] width 56 height 31
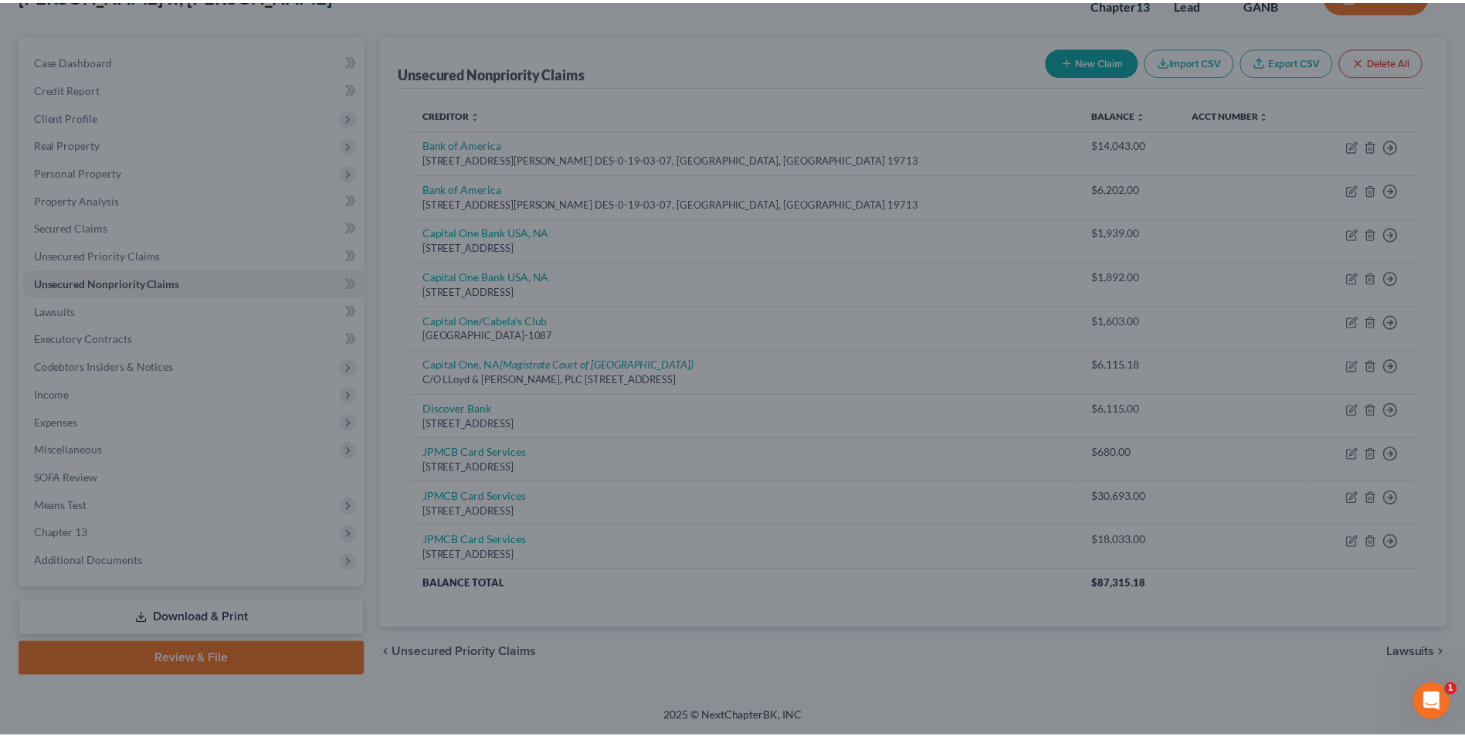
scroll to position [112, 0]
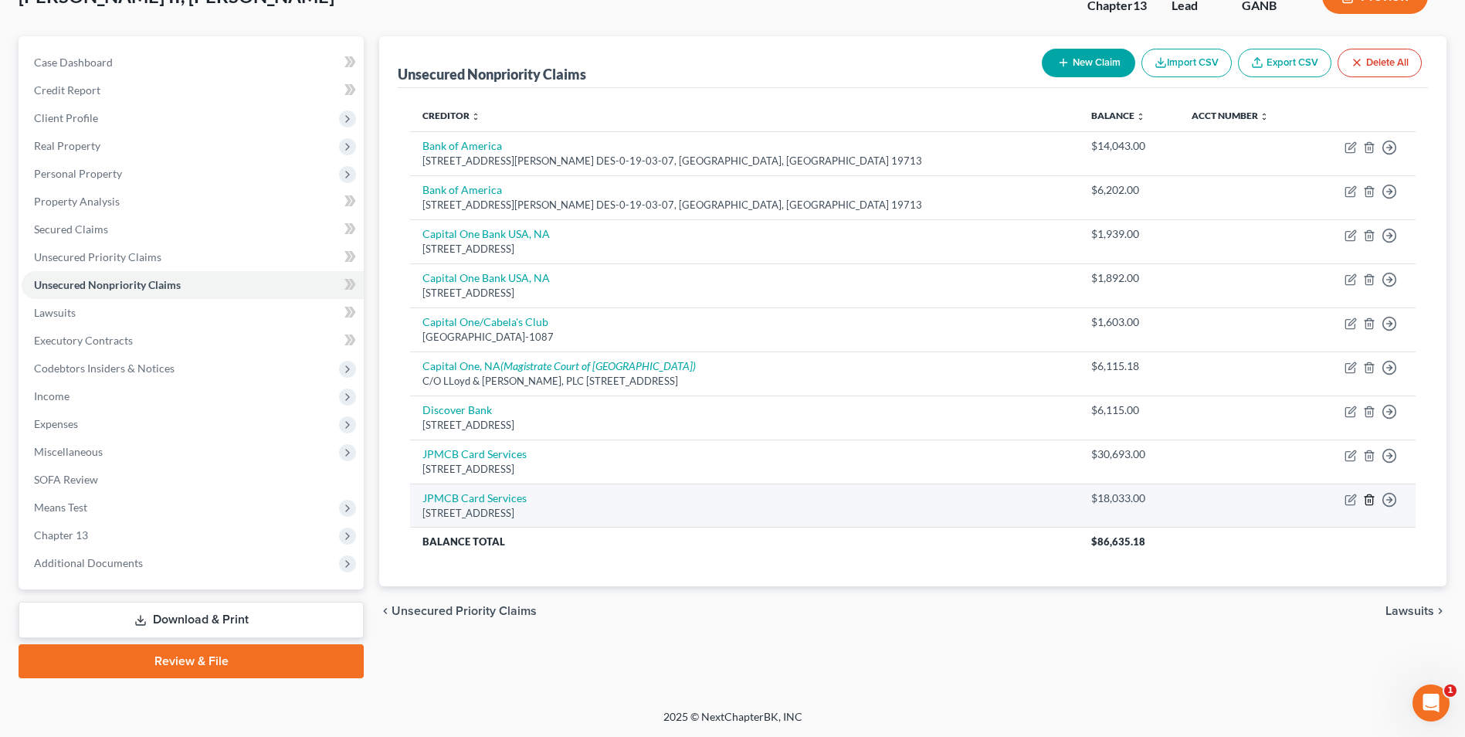
click at [1369, 500] on icon "button" at bounding box center [1369, 500] width 12 height 12
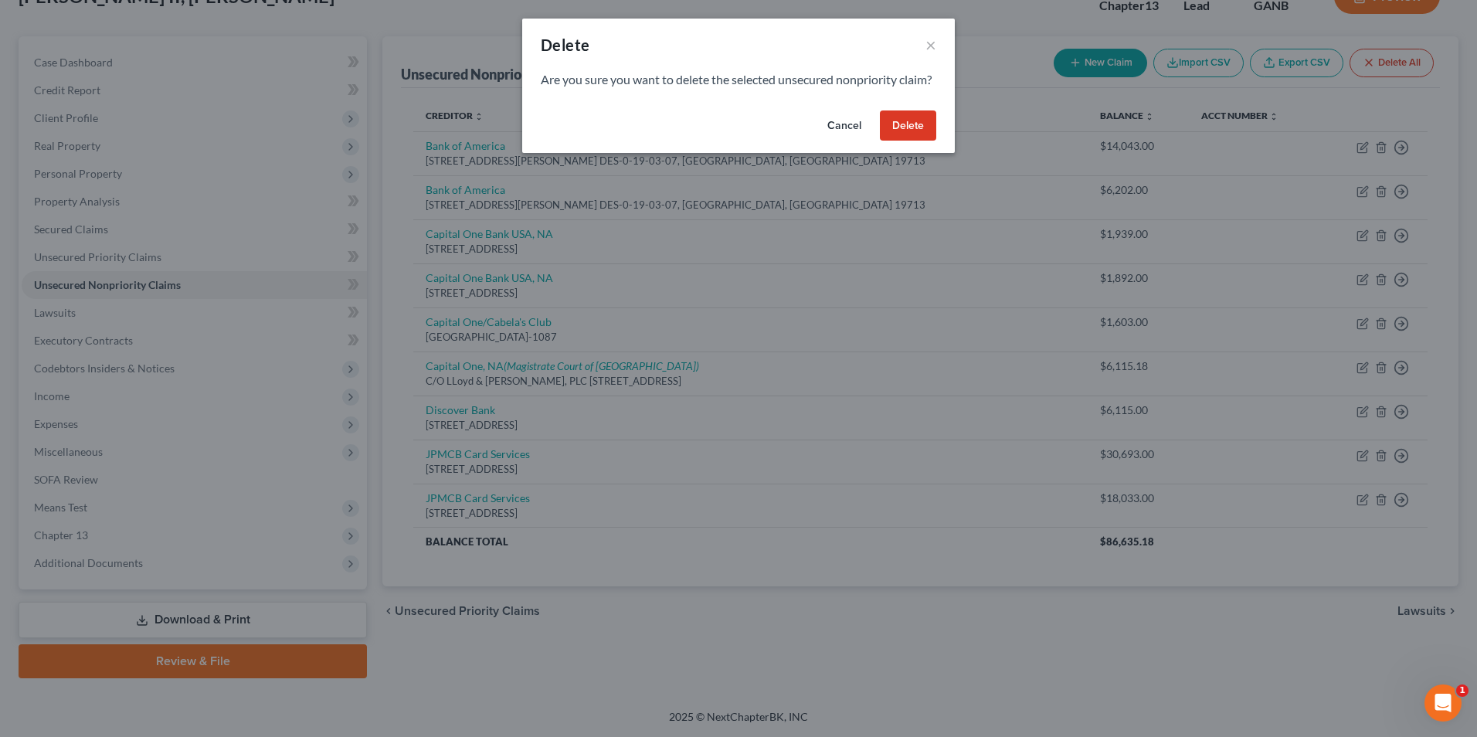
click at [919, 141] on button "Delete" at bounding box center [908, 125] width 56 height 31
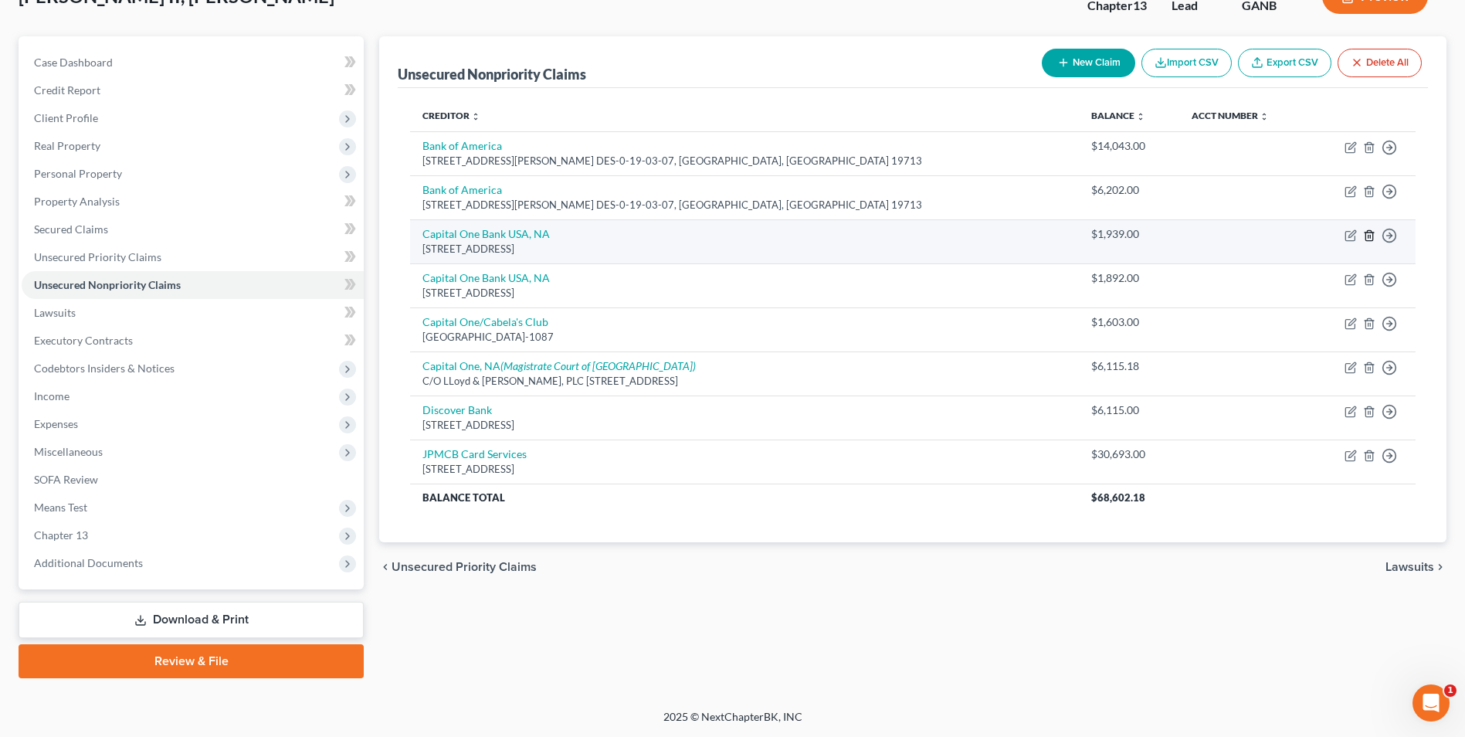
click at [1369, 236] on line "button" at bounding box center [1369, 236] width 0 height 3
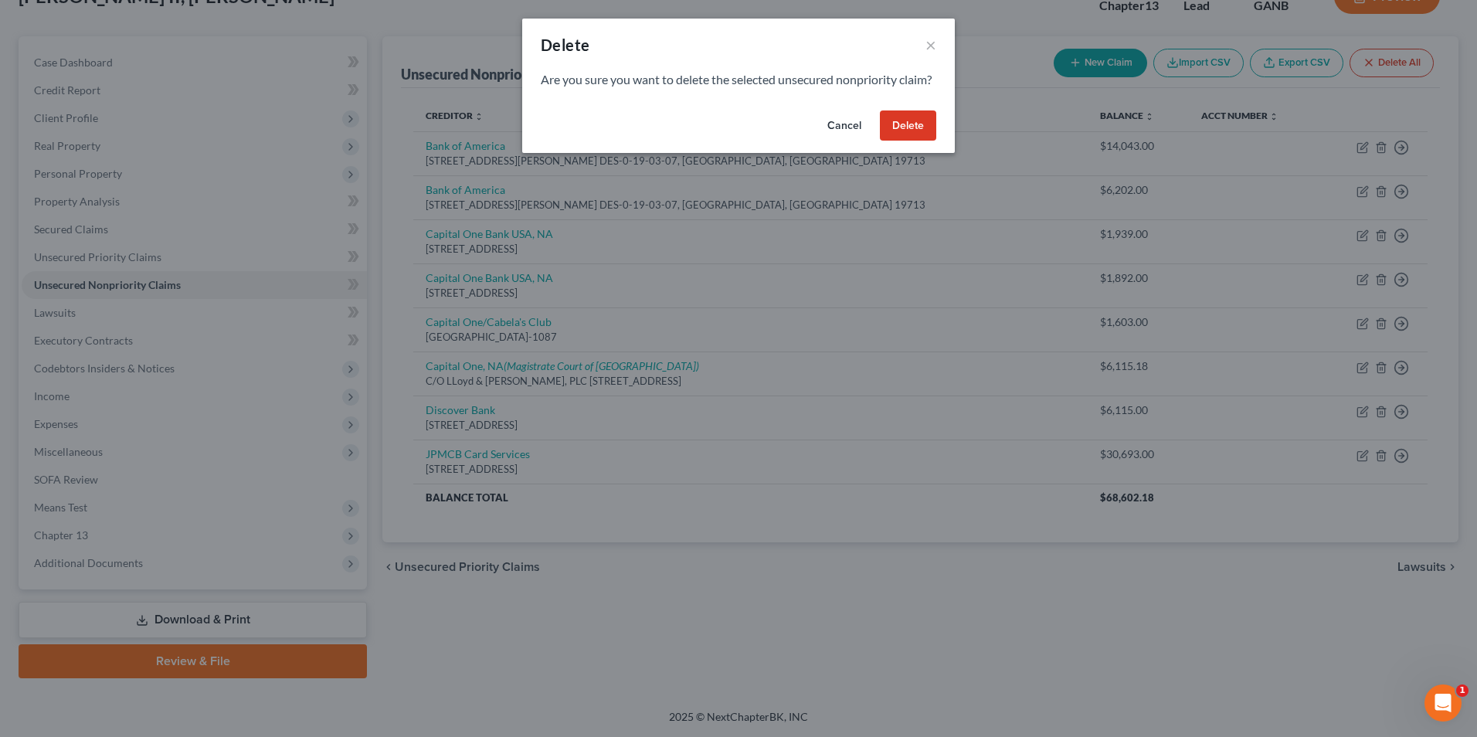
click at [916, 141] on button "Delete" at bounding box center [908, 125] width 56 height 31
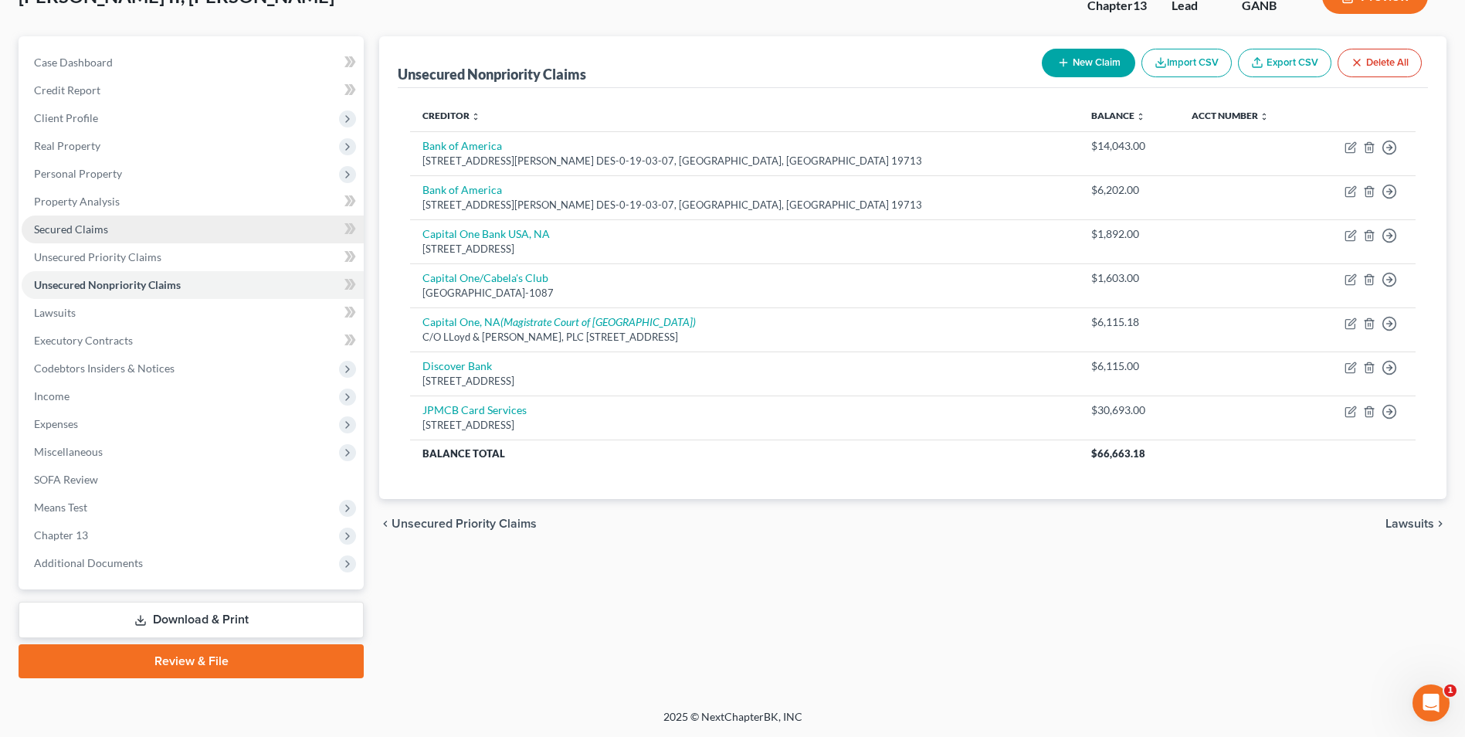
click at [70, 232] on span "Secured Claims" at bounding box center [71, 228] width 74 height 13
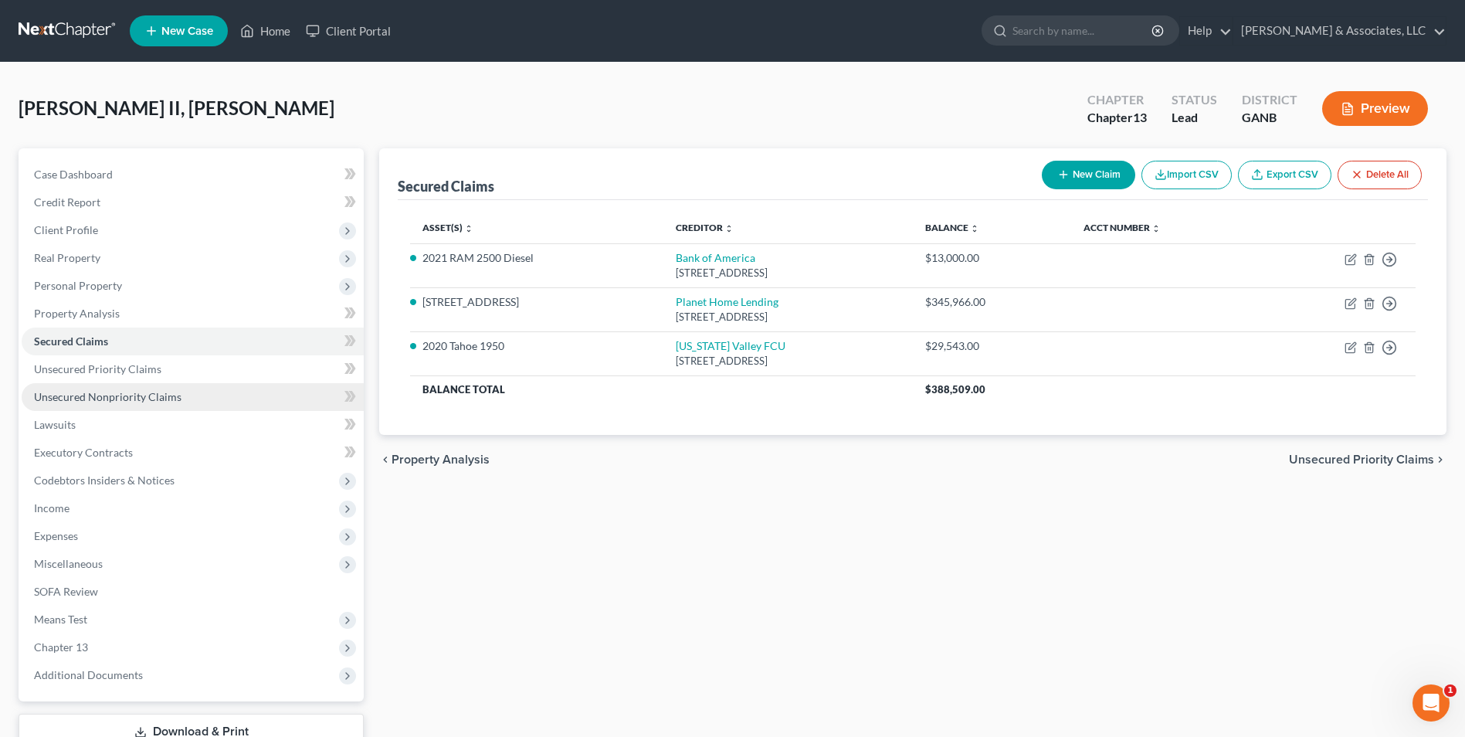
click at [80, 400] on span "Unsecured Nonpriority Claims" at bounding box center [108, 396] width 148 height 13
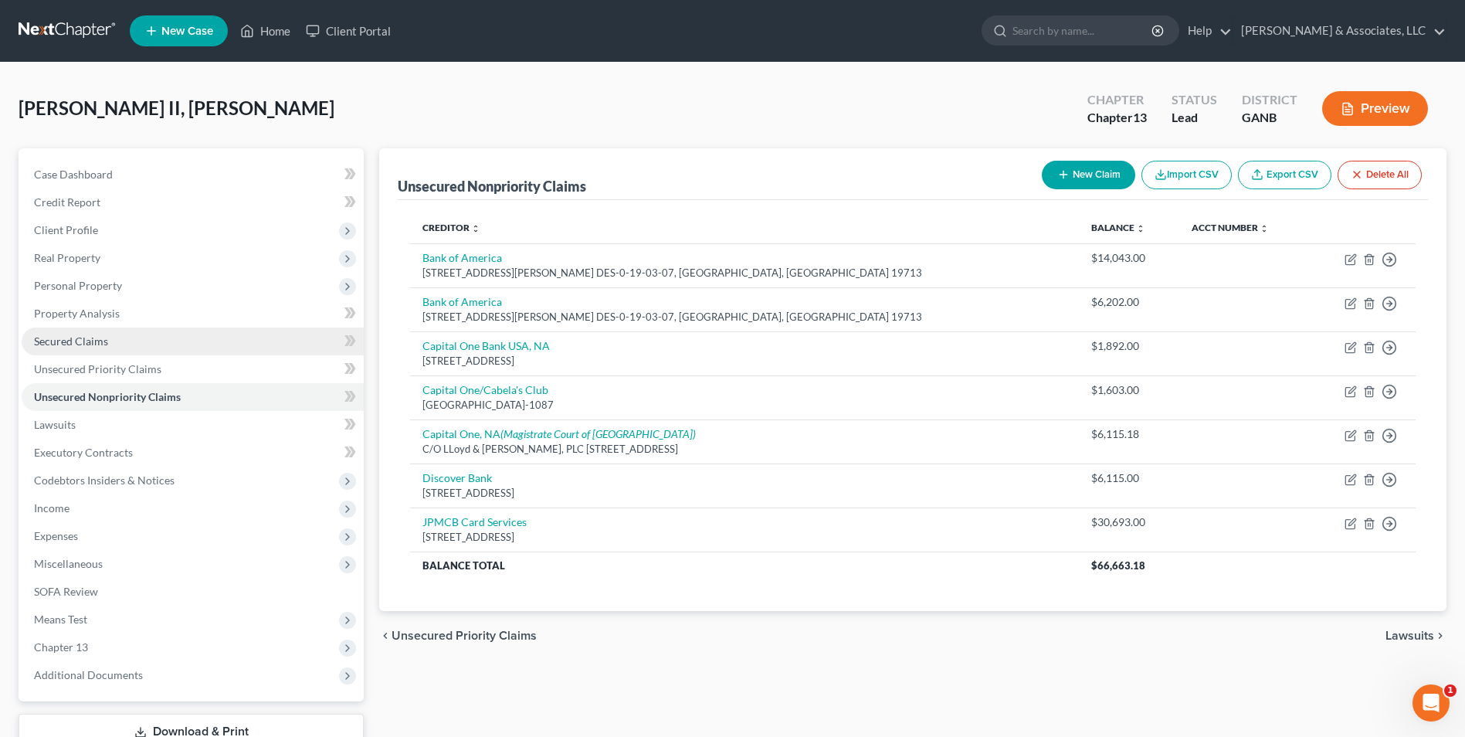
click at [66, 343] on span "Secured Claims" at bounding box center [71, 340] width 74 height 13
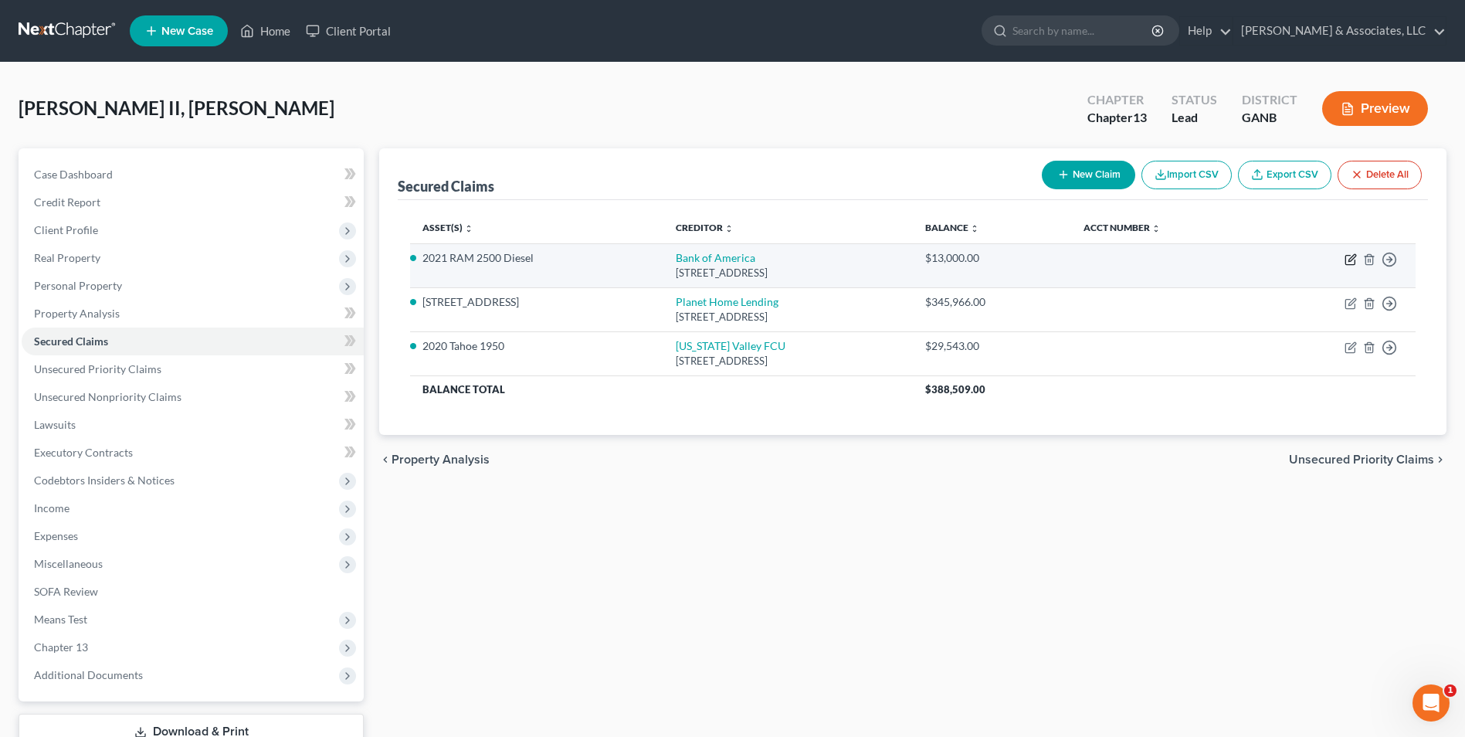
click at [1352, 263] on icon "button" at bounding box center [1351, 259] width 12 height 12
select select "45"
select select "14"
select select "0"
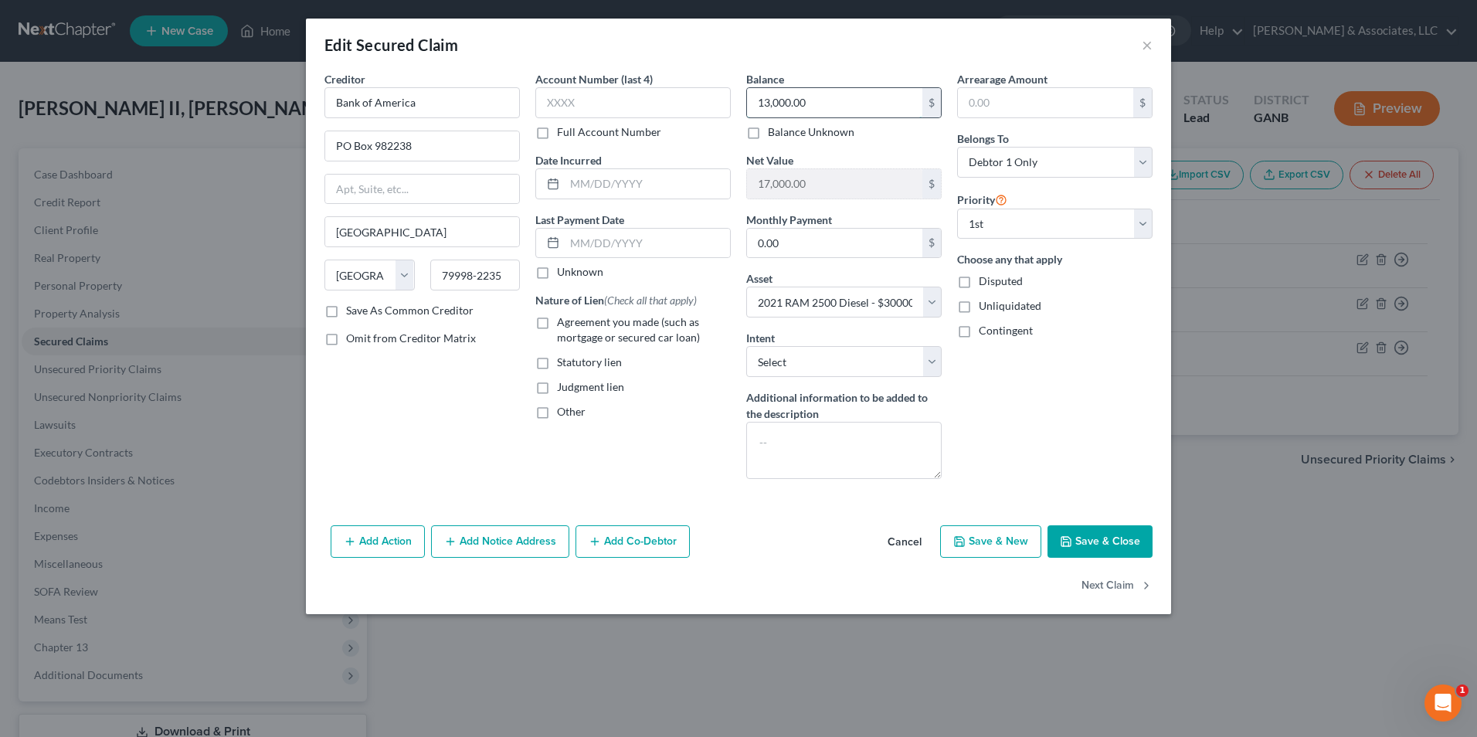
click at [854, 93] on input "13,000.00" at bounding box center [834, 102] width 175 height 29
type input "14,043.00"
click at [557, 321] on label "Agreement you made (such as mortgage or secured car loan)" at bounding box center [644, 329] width 174 height 31
click at [563, 321] on input "Agreement you made (such as mortgage or secured car loan)" at bounding box center [568, 319] width 10 height 10
checkbox input "true"
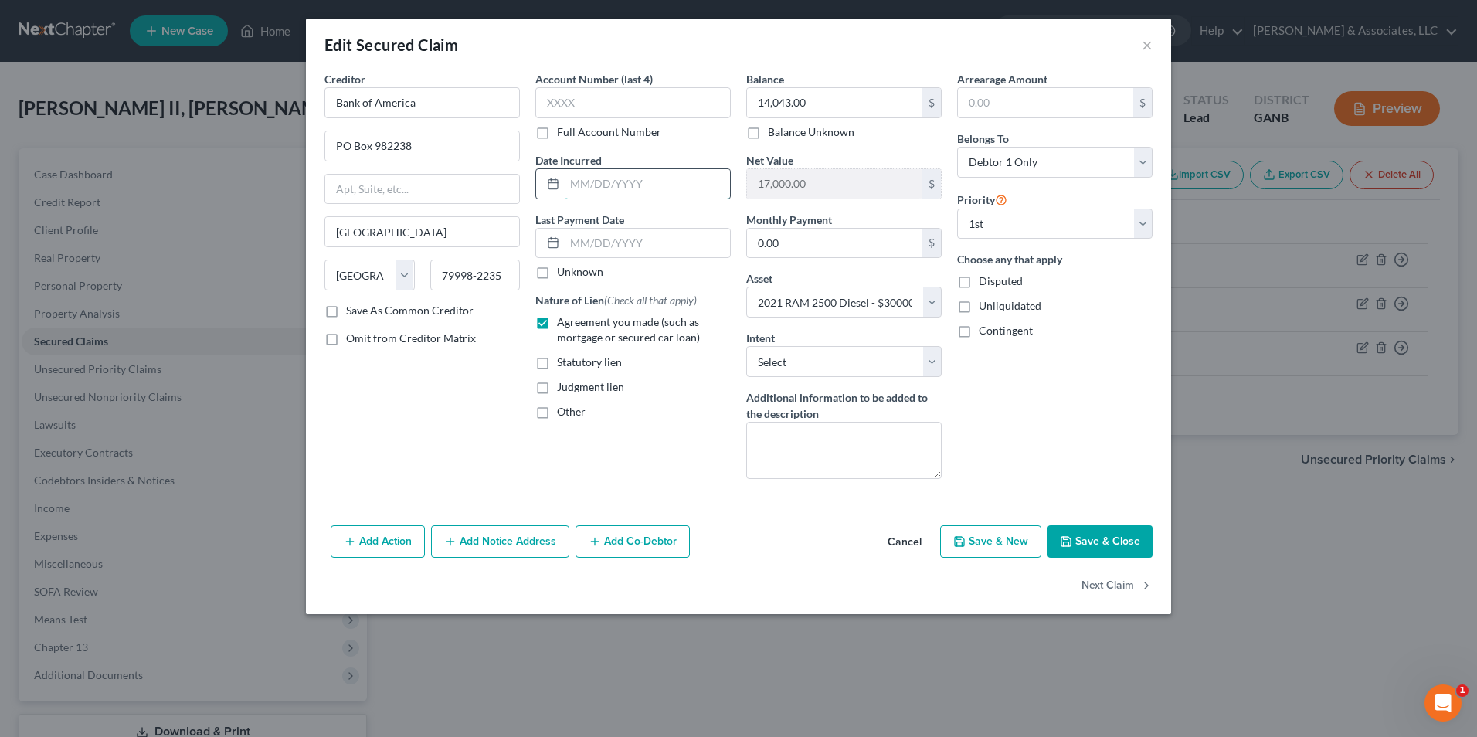
click at [628, 192] on input "text" at bounding box center [647, 183] width 165 height 29
type input "06/2021"
click at [1145, 151] on select "Select Debtor 1 Only Debtor 2 Only Debtor 1 And Debtor 2 Only At Least One Of T…" at bounding box center [1054, 162] width 195 height 31
select select "3"
click at [957, 147] on select "Select Debtor 1 Only Debtor 2 Only Debtor 1 And Debtor 2 Only At Least One Of T…" at bounding box center [1054, 162] width 195 height 31
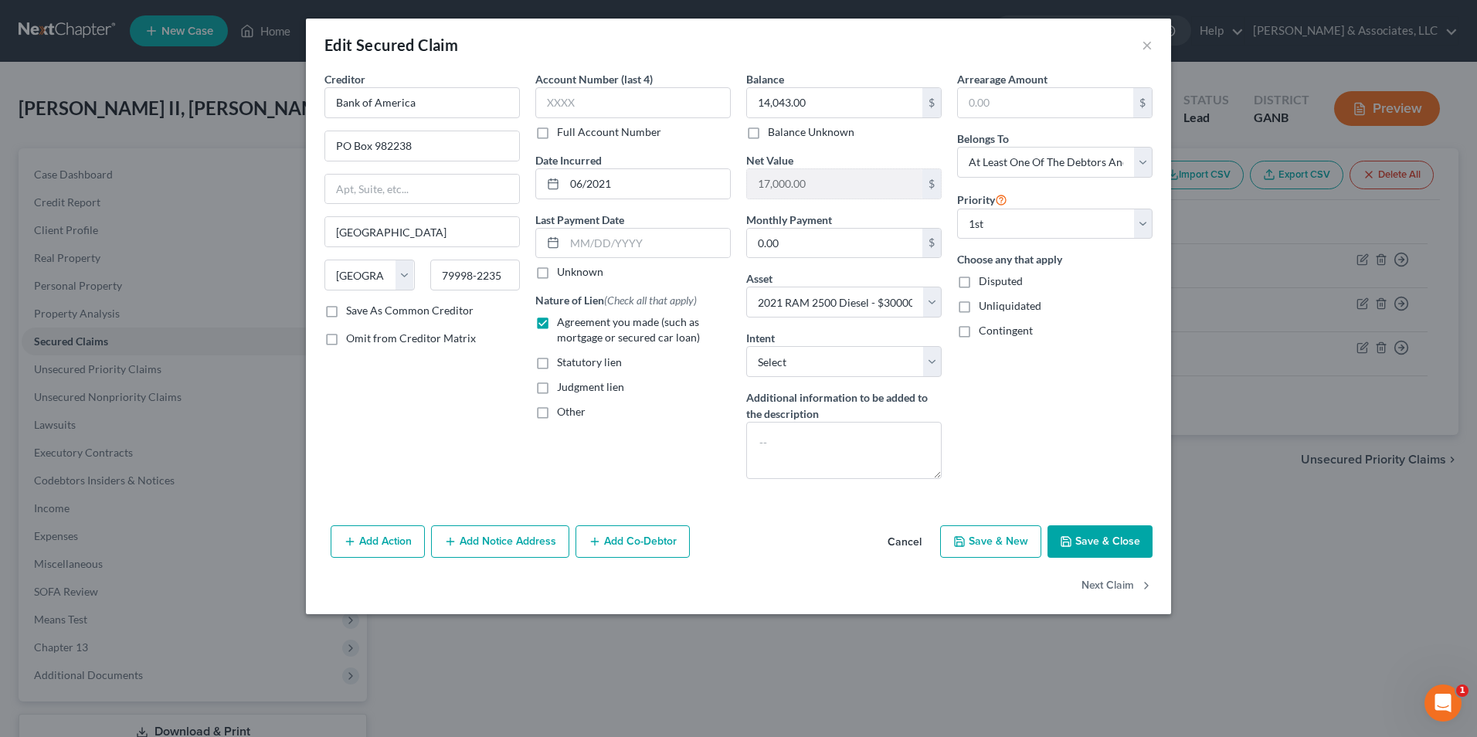
click at [1111, 545] on button "Save & Close" at bounding box center [1099, 541] width 105 height 32
select select
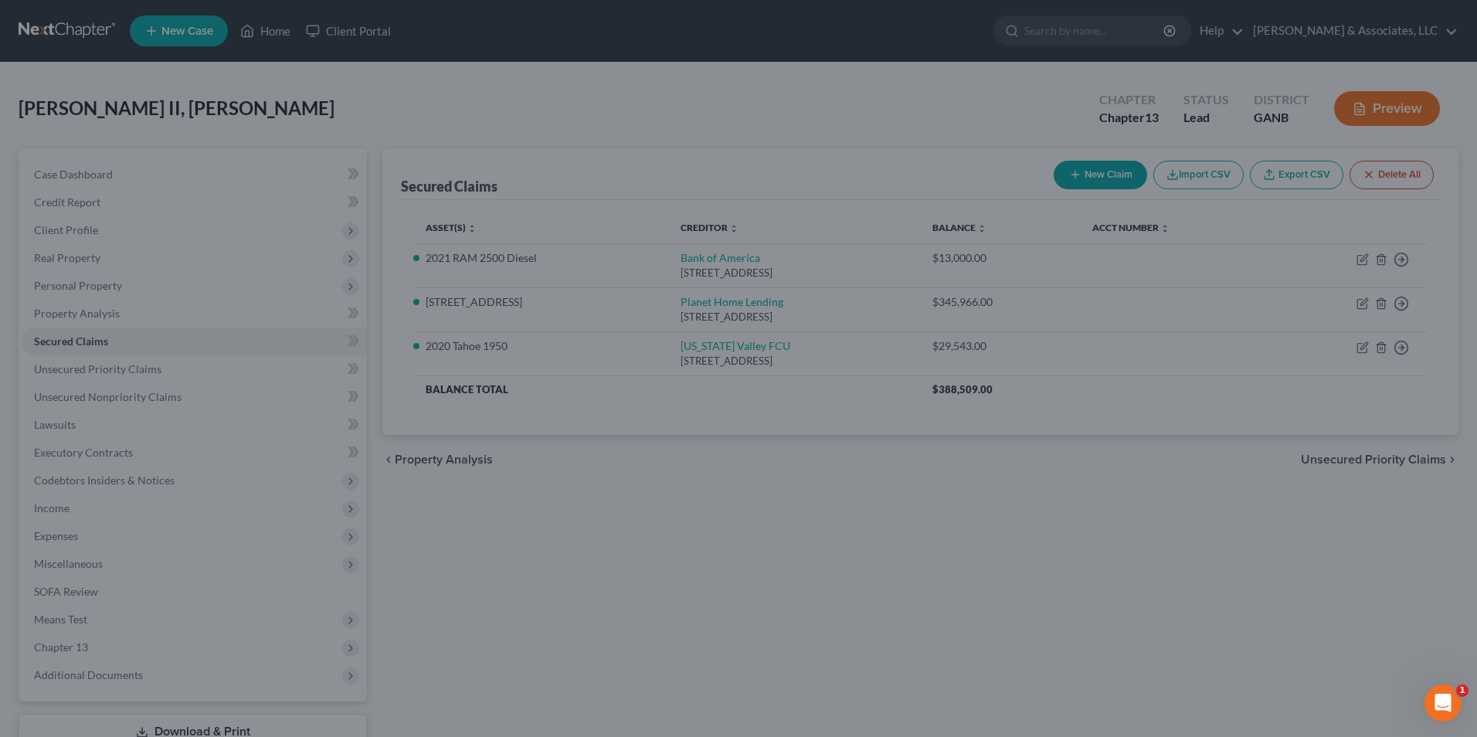
type input "15,957.00"
select select "14"
type input "0"
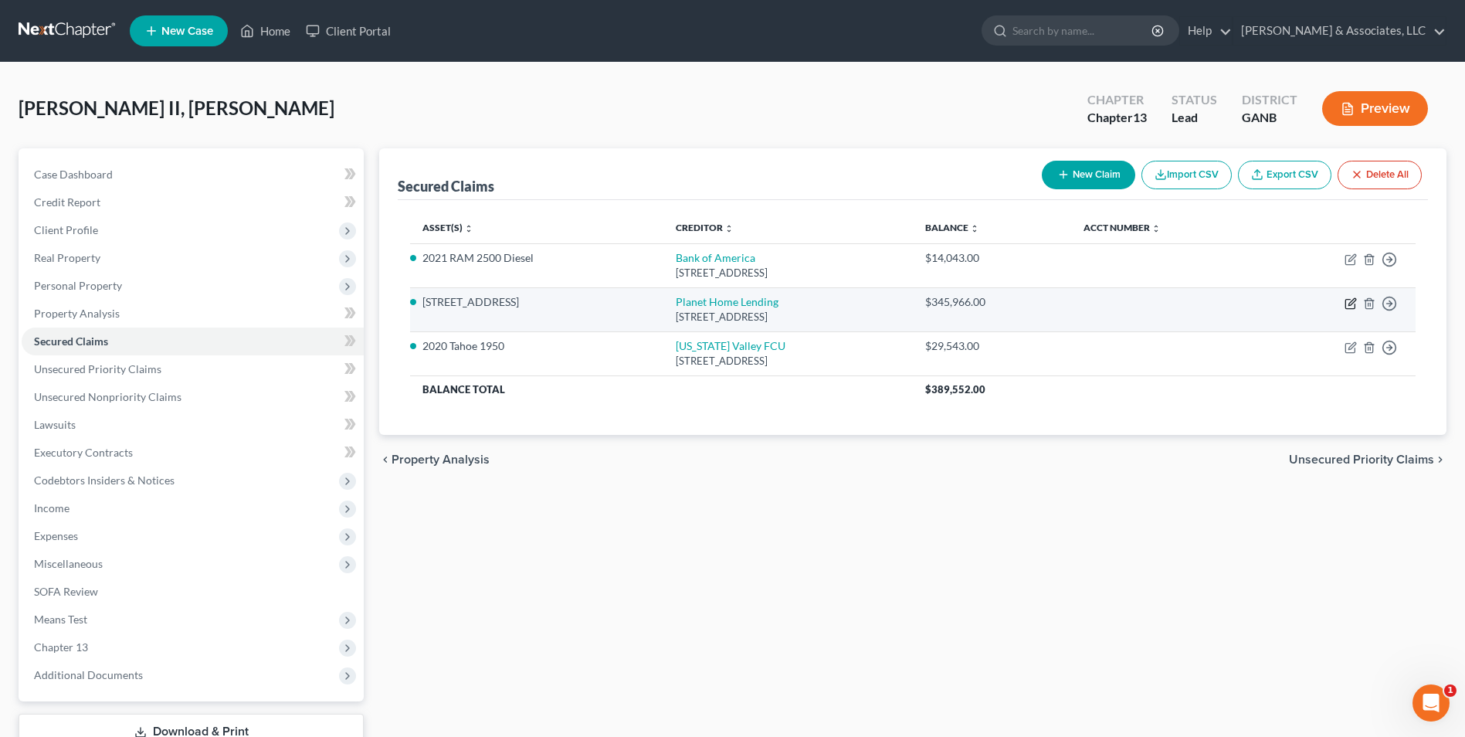
click at [1345, 303] on icon "button" at bounding box center [1351, 303] width 12 height 12
select select "6"
select select "3"
select select "0"
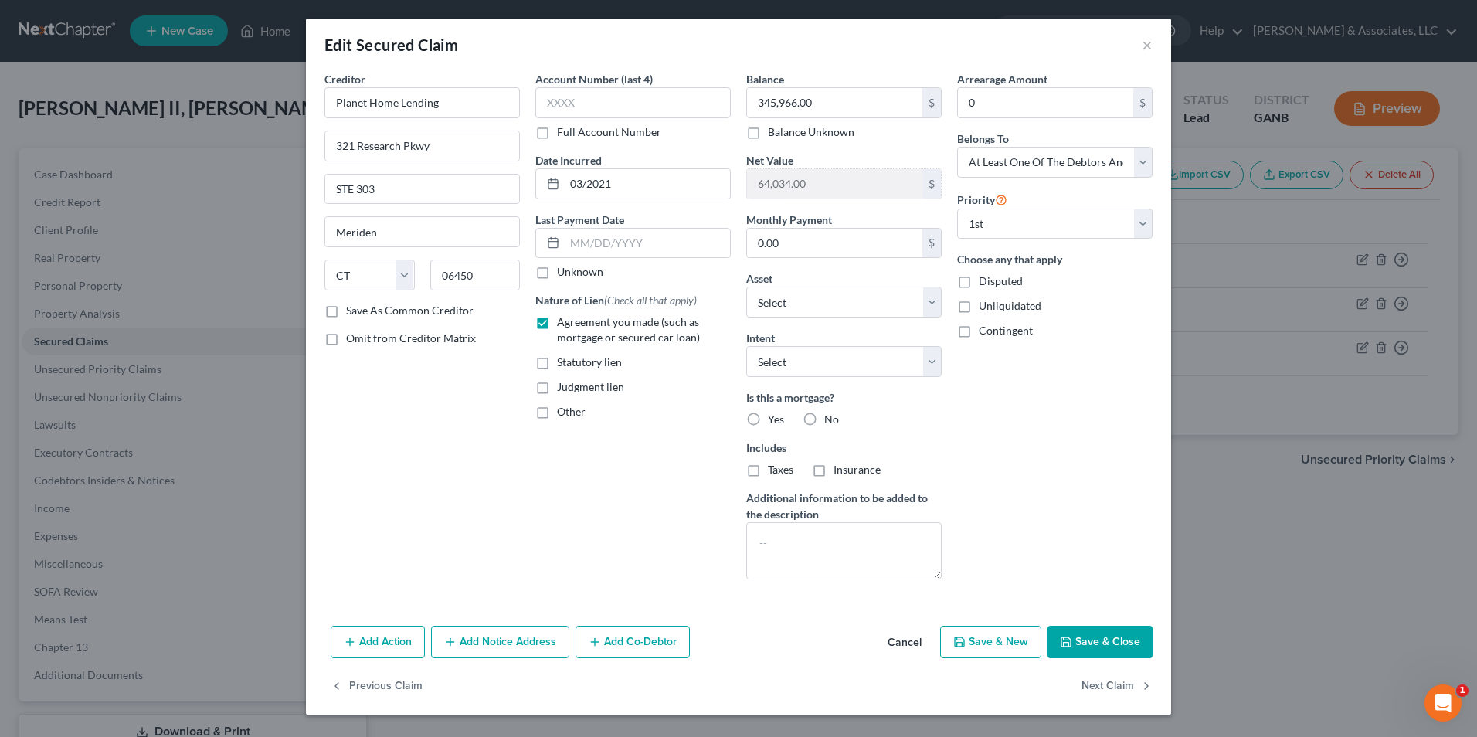
click at [1108, 644] on button "Save & Close" at bounding box center [1099, 642] width 105 height 32
select select "10"
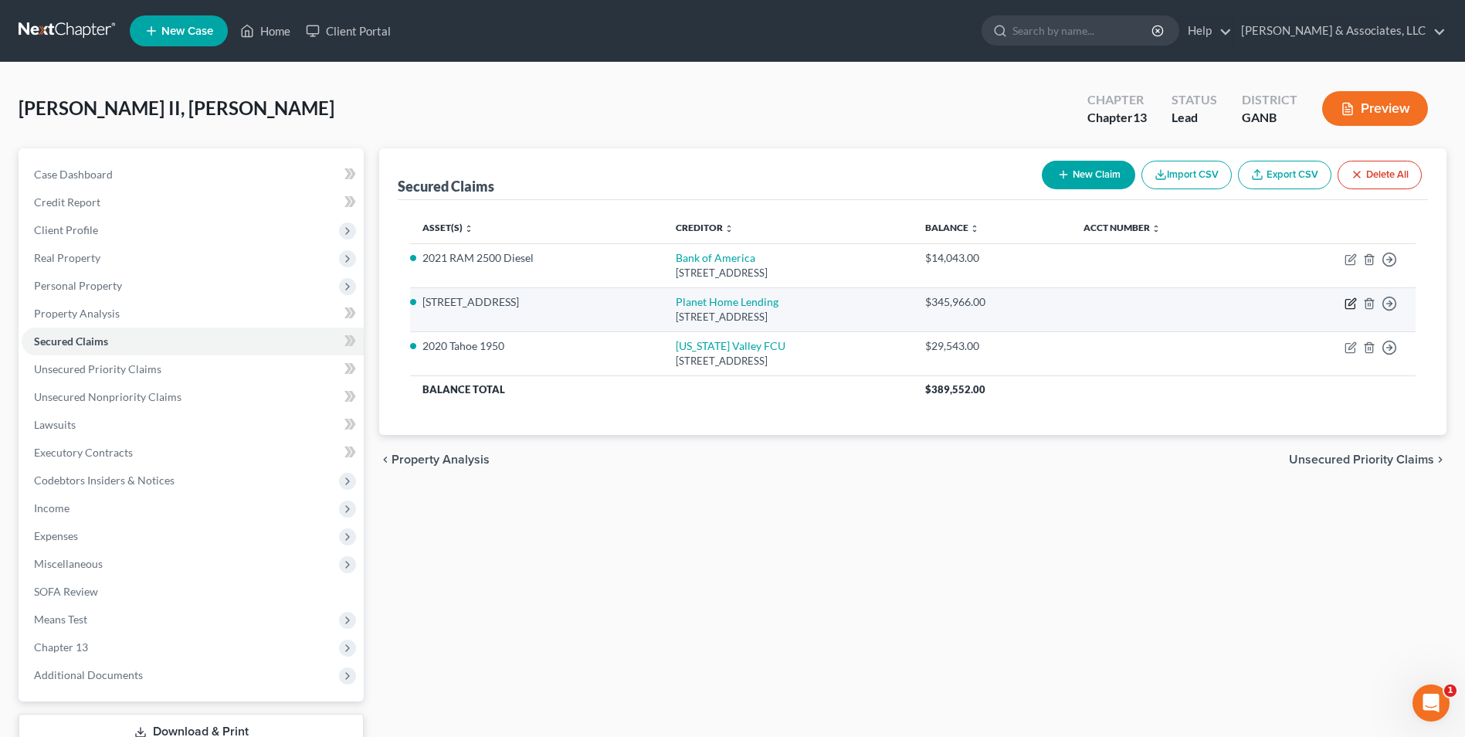
click at [1348, 307] on icon "button" at bounding box center [1351, 303] width 12 height 12
select select "6"
select select "3"
select select "0"
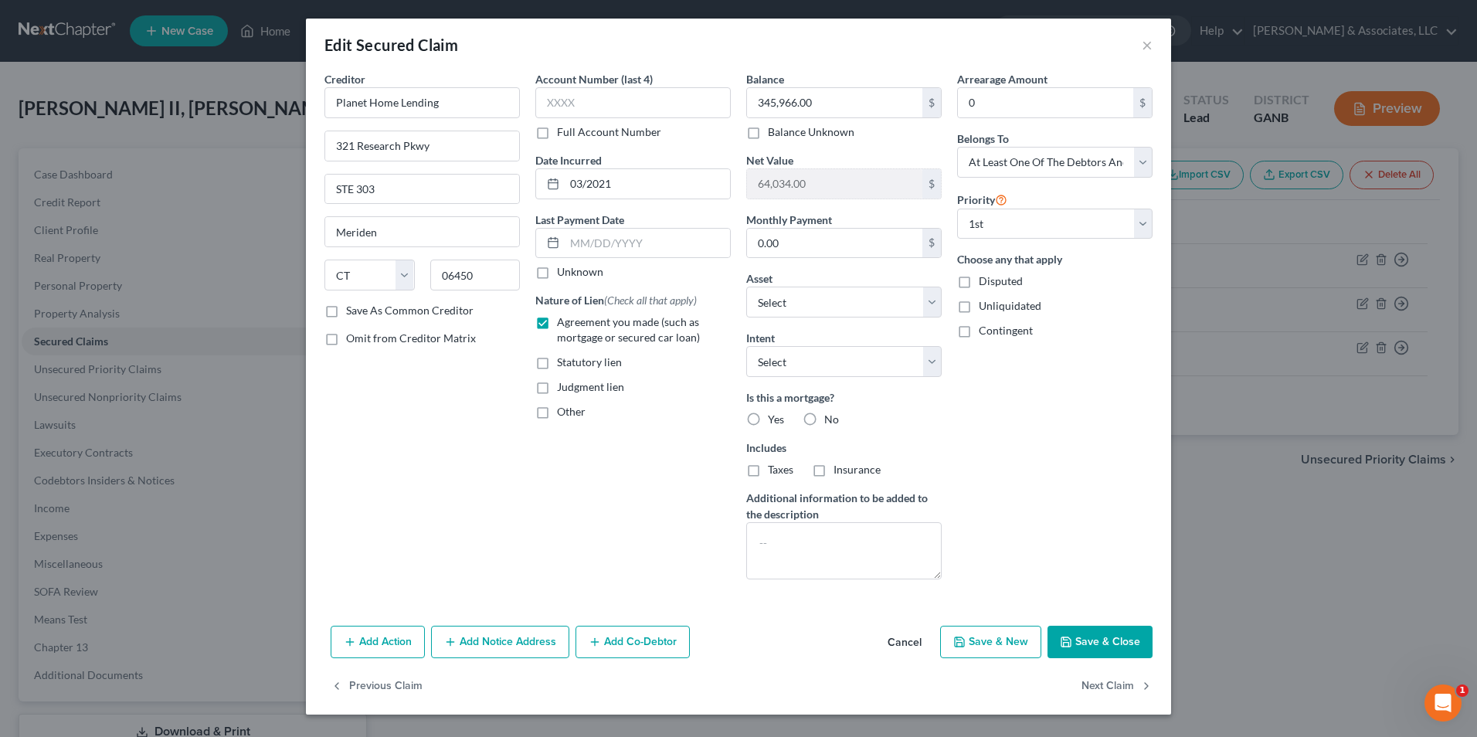
click at [1153, 49] on div "Edit Secured Claim ×" at bounding box center [738, 45] width 865 height 53
click at [1150, 42] on button "×" at bounding box center [1147, 45] width 11 height 19
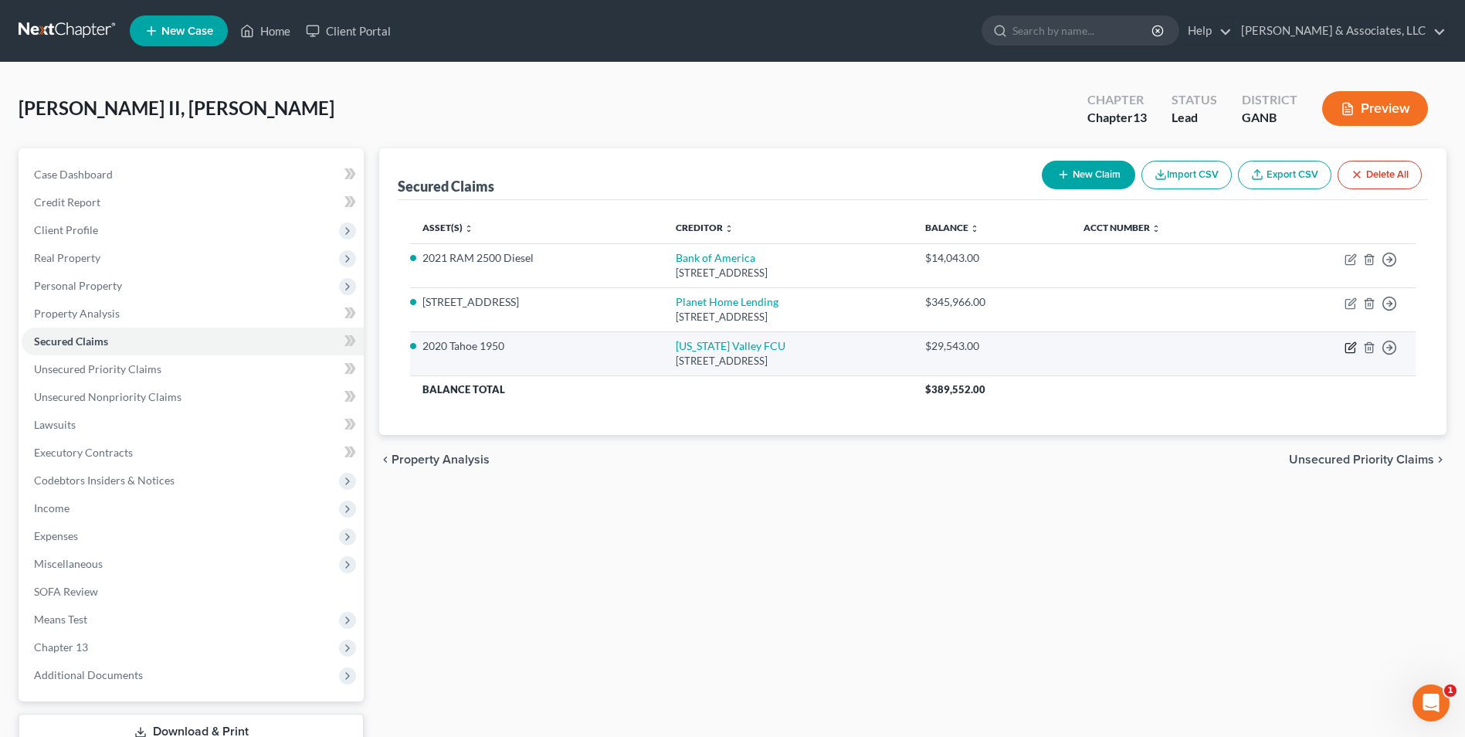
click at [1352, 350] on icon "button" at bounding box center [1351, 347] width 12 height 12
select select "44"
select select "6"
select select "0"
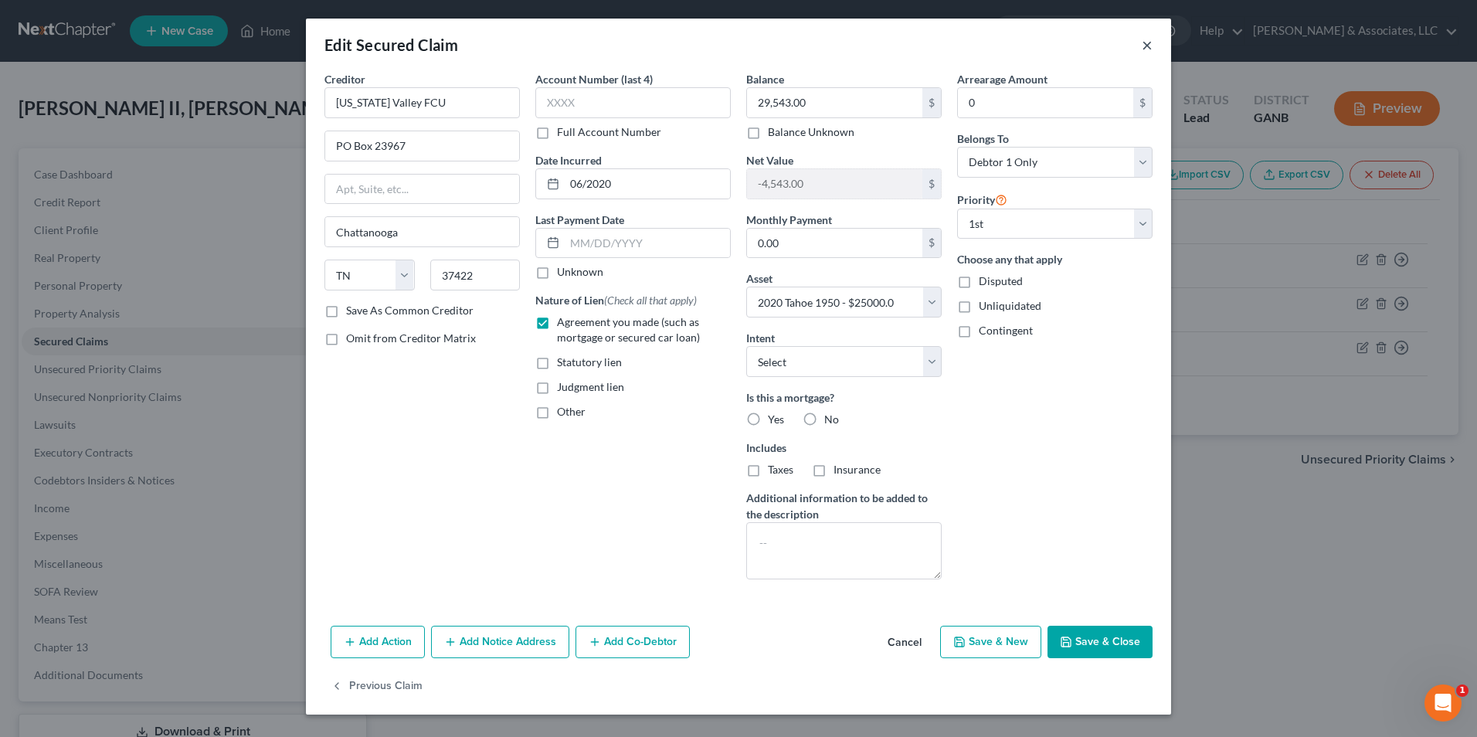
click at [1148, 46] on button "×" at bounding box center [1147, 45] width 11 height 19
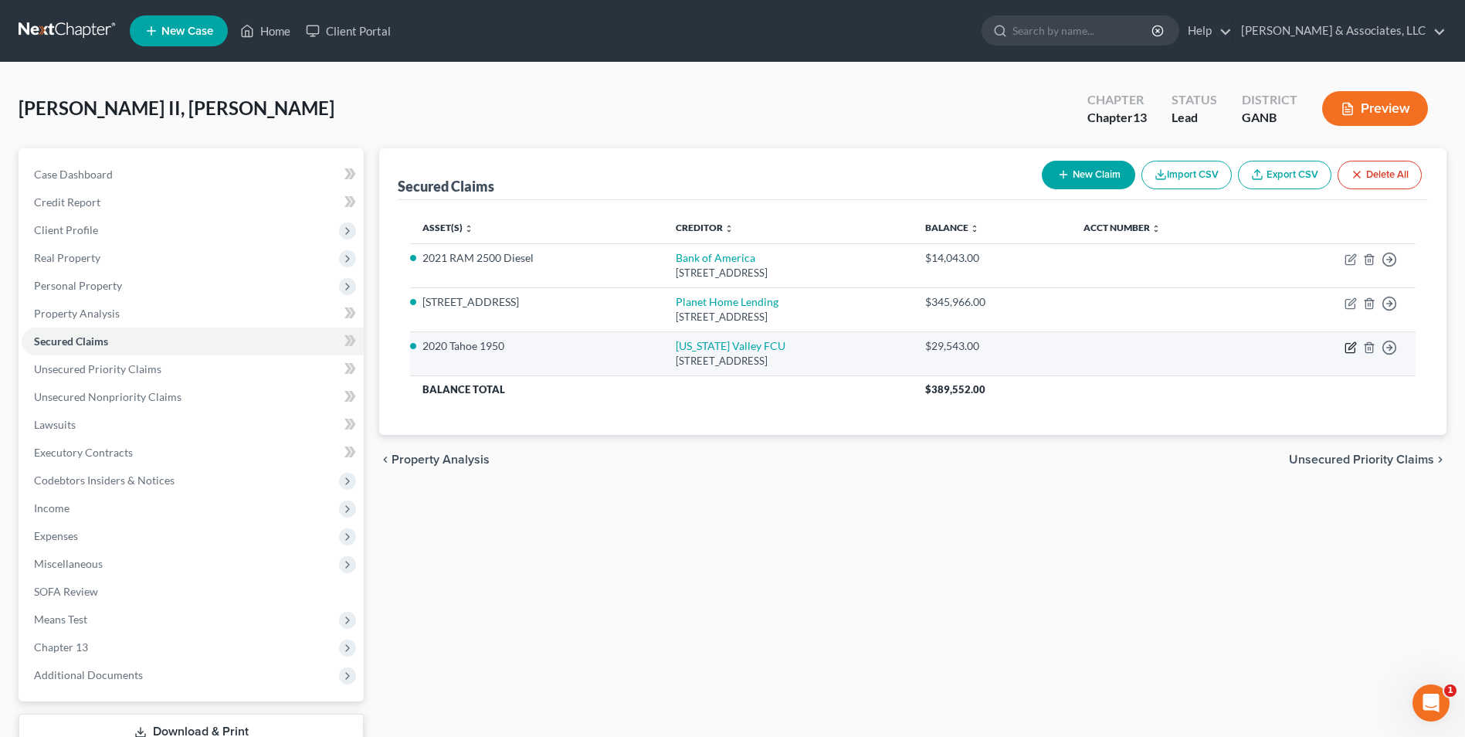
click at [1353, 348] on icon "button" at bounding box center [1351, 347] width 12 height 12
select select "44"
select select "6"
select select "0"
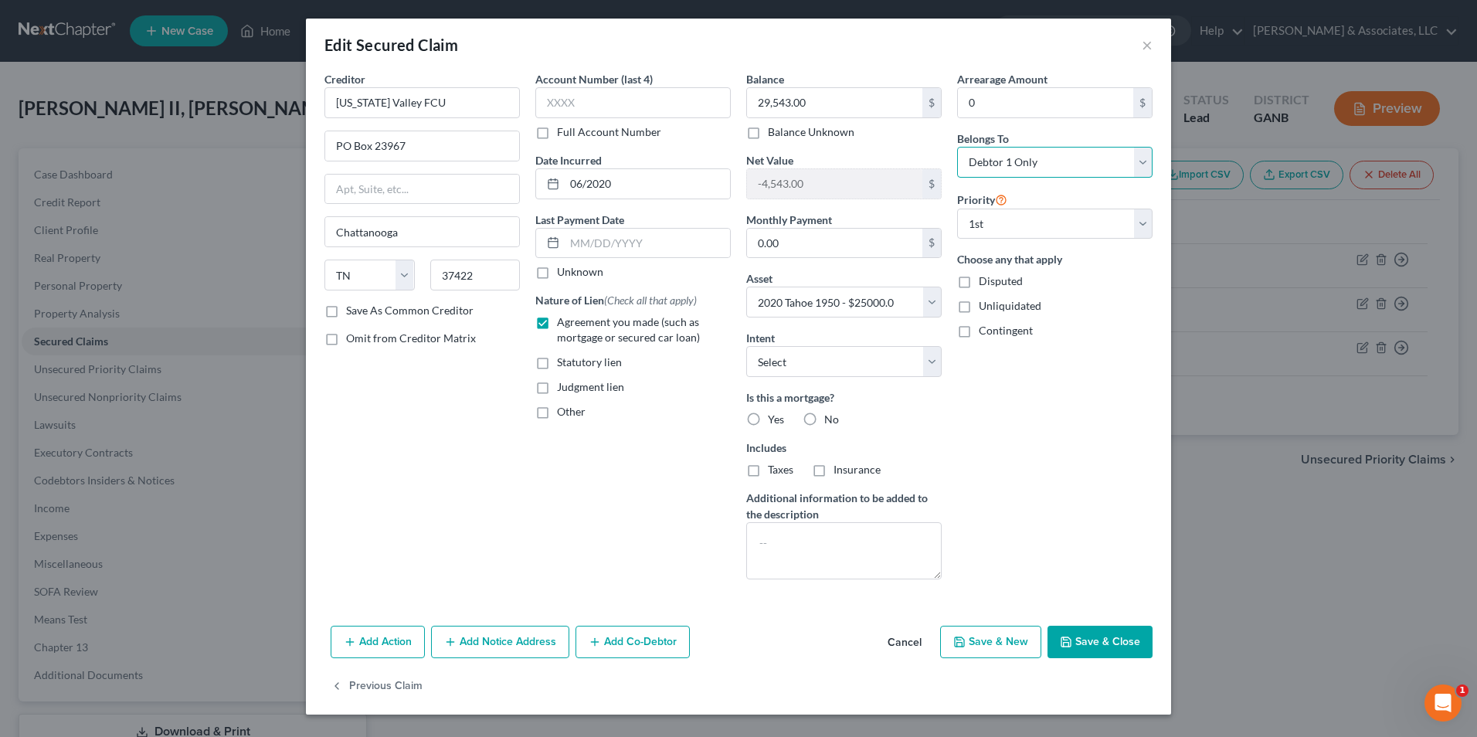
click at [1143, 164] on select "Select Debtor 1 Only Debtor 2 Only Debtor 1 And Debtor 2 Only At Least One Of T…" at bounding box center [1054, 162] width 195 height 31
select select "3"
click at [957, 147] on select "Select Debtor 1 Only Debtor 2 Only Debtor 1 And Debtor 2 Only At Least One Of T…" at bounding box center [1054, 162] width 195 height 31
click at [1104, 647] on button "Save & Close" at bounding box center [1099, 642] width 105 height 32
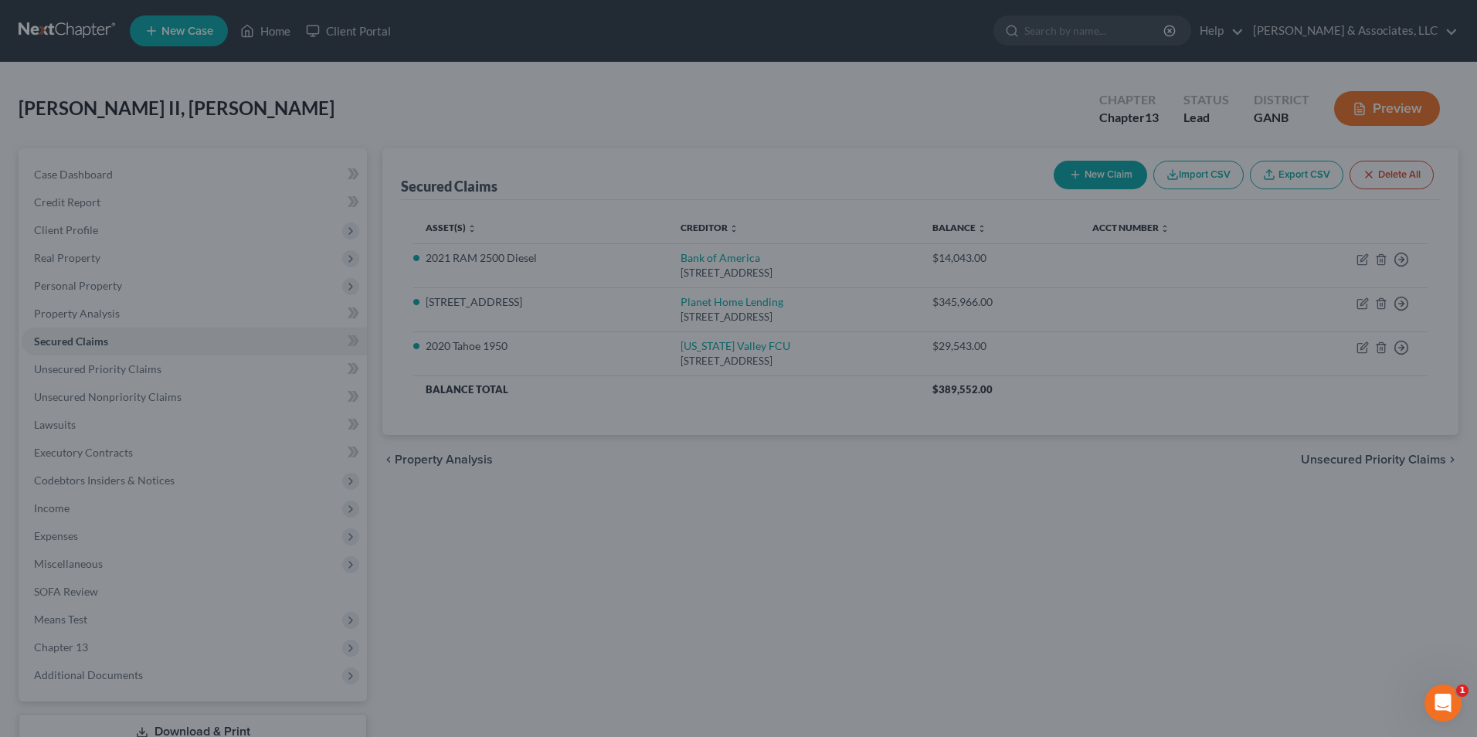
select select "6"
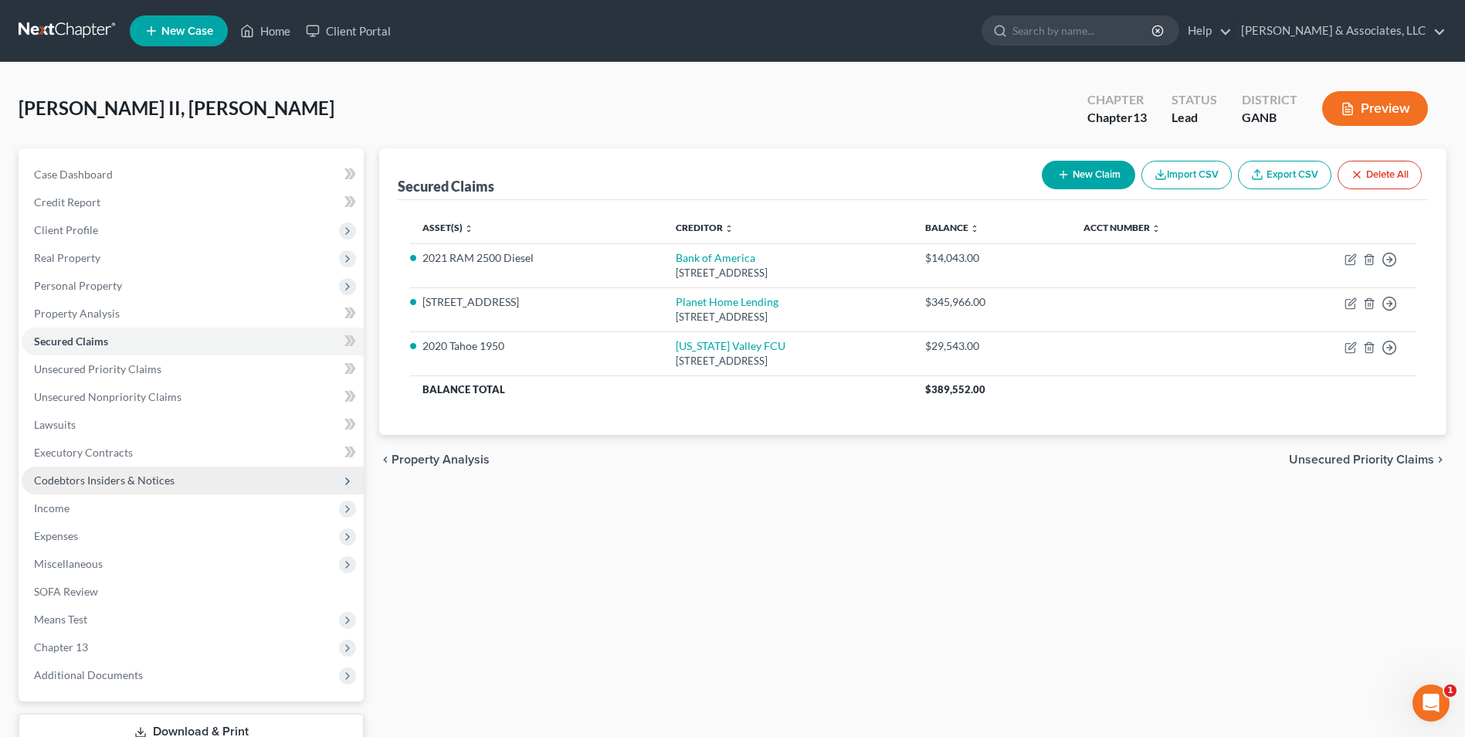
click at [110, 477] on span "Codebtors Insiders & Notices" at bounding box center [104, 479] width 141 height 13
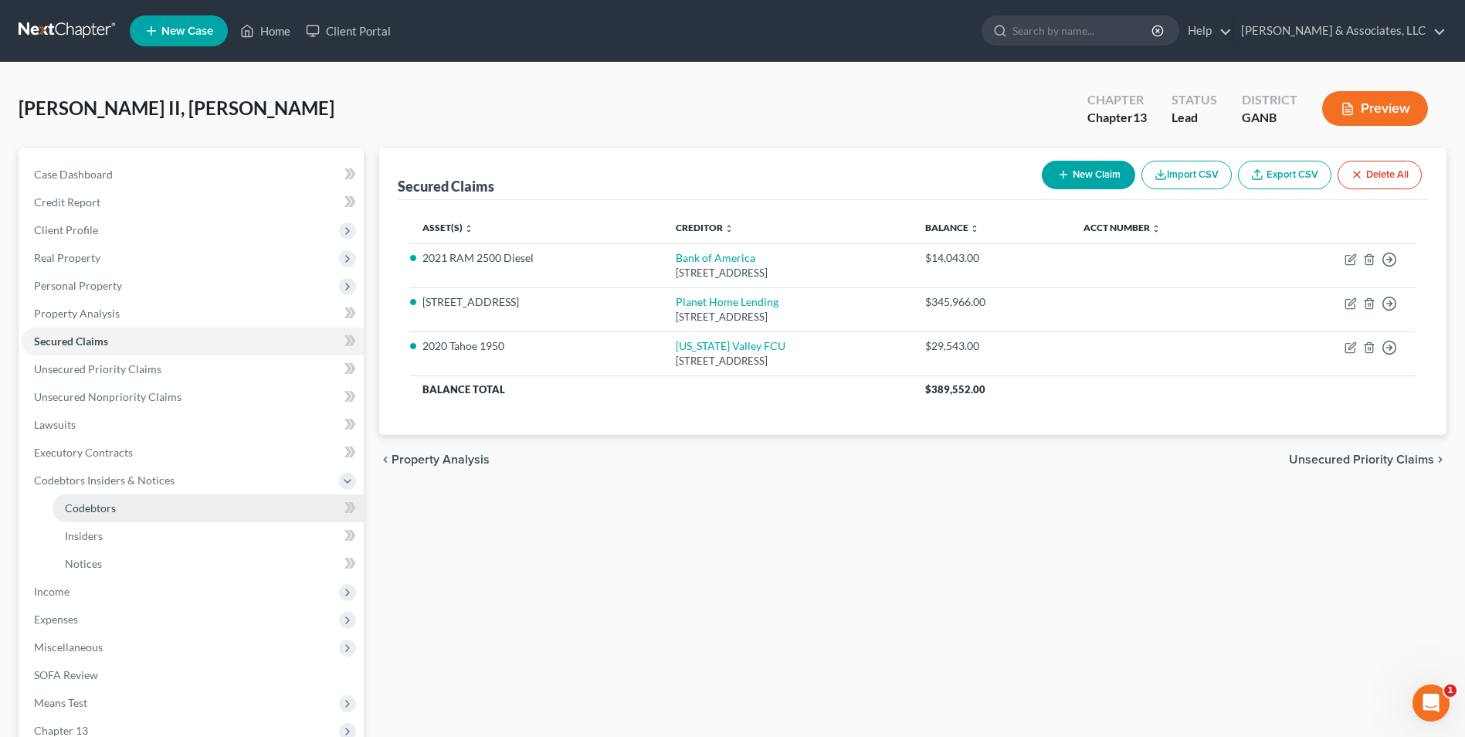
click at [109, 519] on link "Codebtors" at bounding box center [208, 508] width 311 height 28
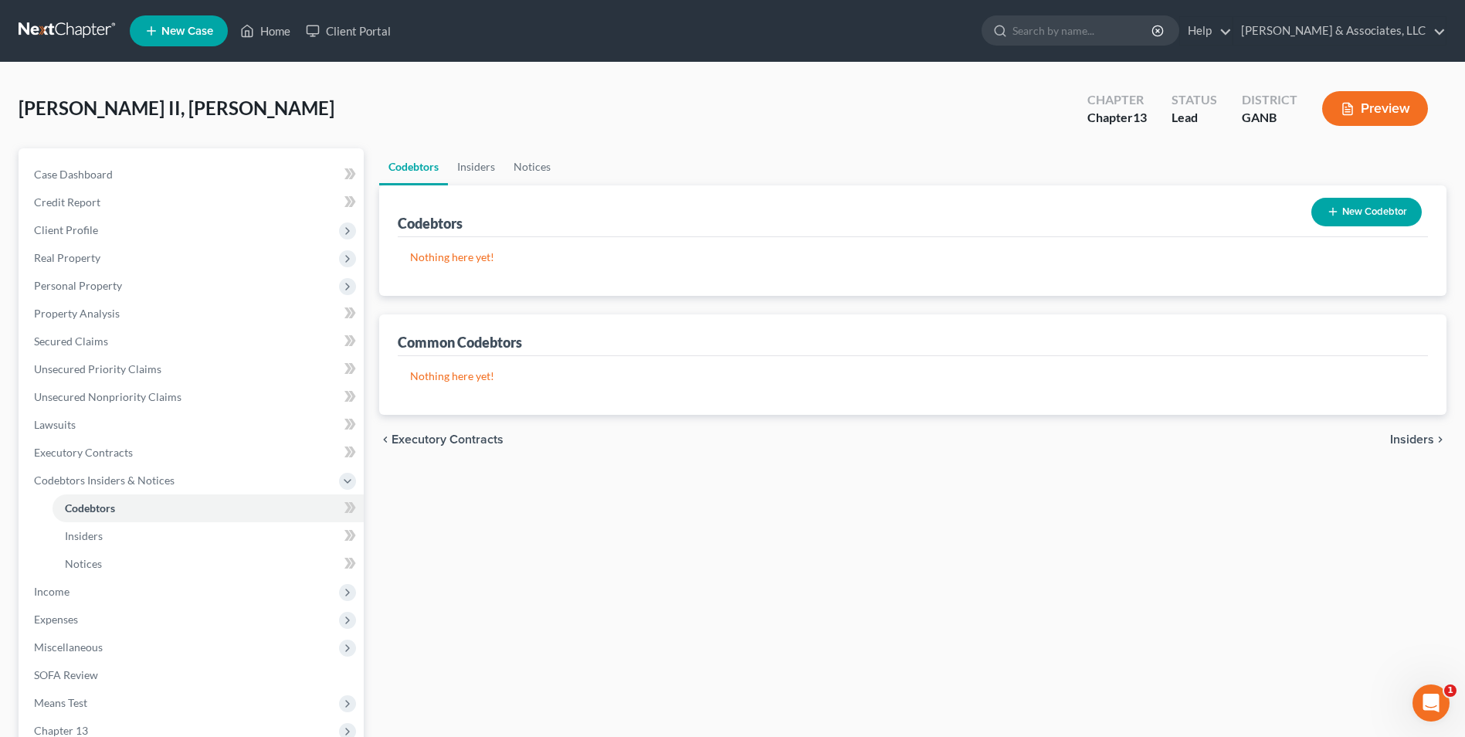
click at [1376, 221] on button "New Codebtor" at bounding box center [1366, 212] width 110 height 29
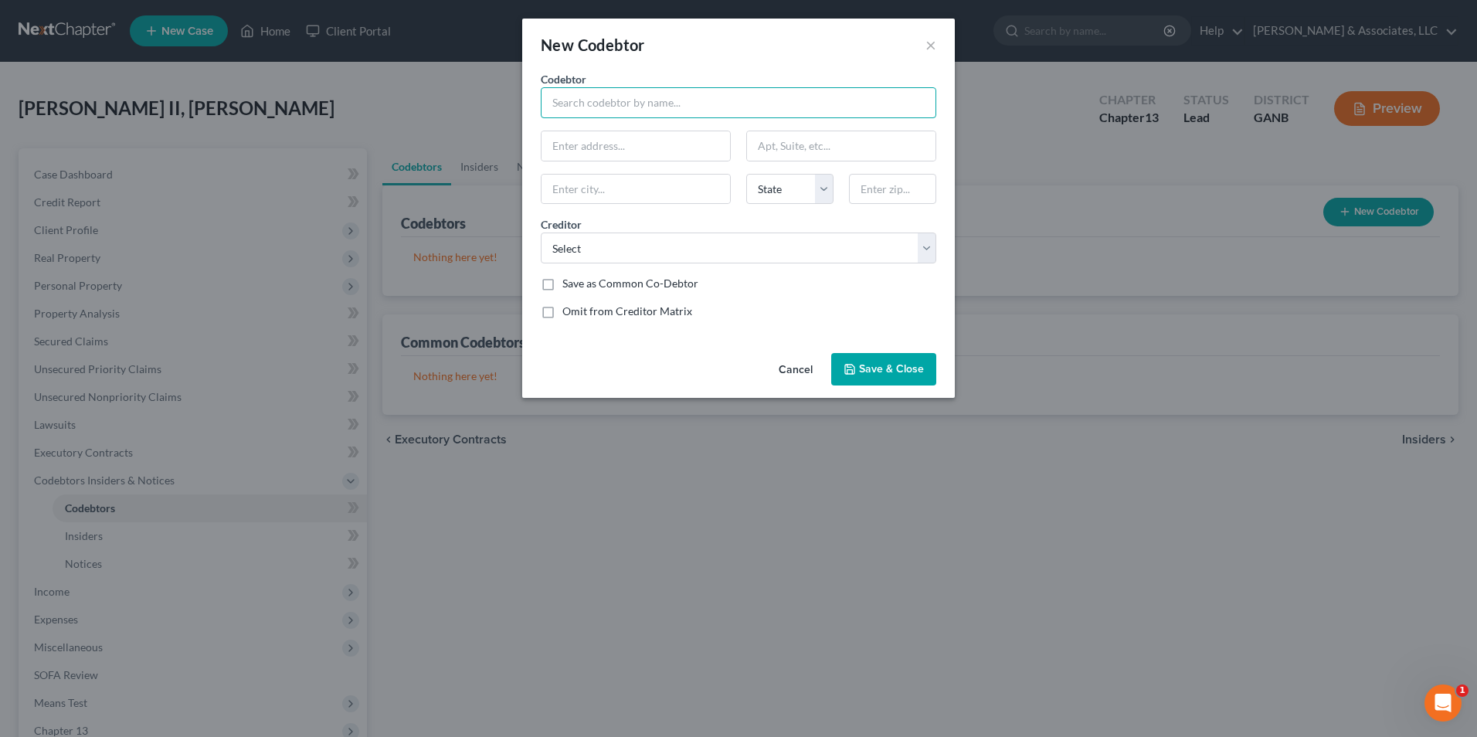
click at [611, 95] on input "text" at bounding box center [738, 102] width 395 height 31
type input "Adrianna Cunningham"
type input "544 Cohutta Beaverdale Rd"
type input "Cohutta"
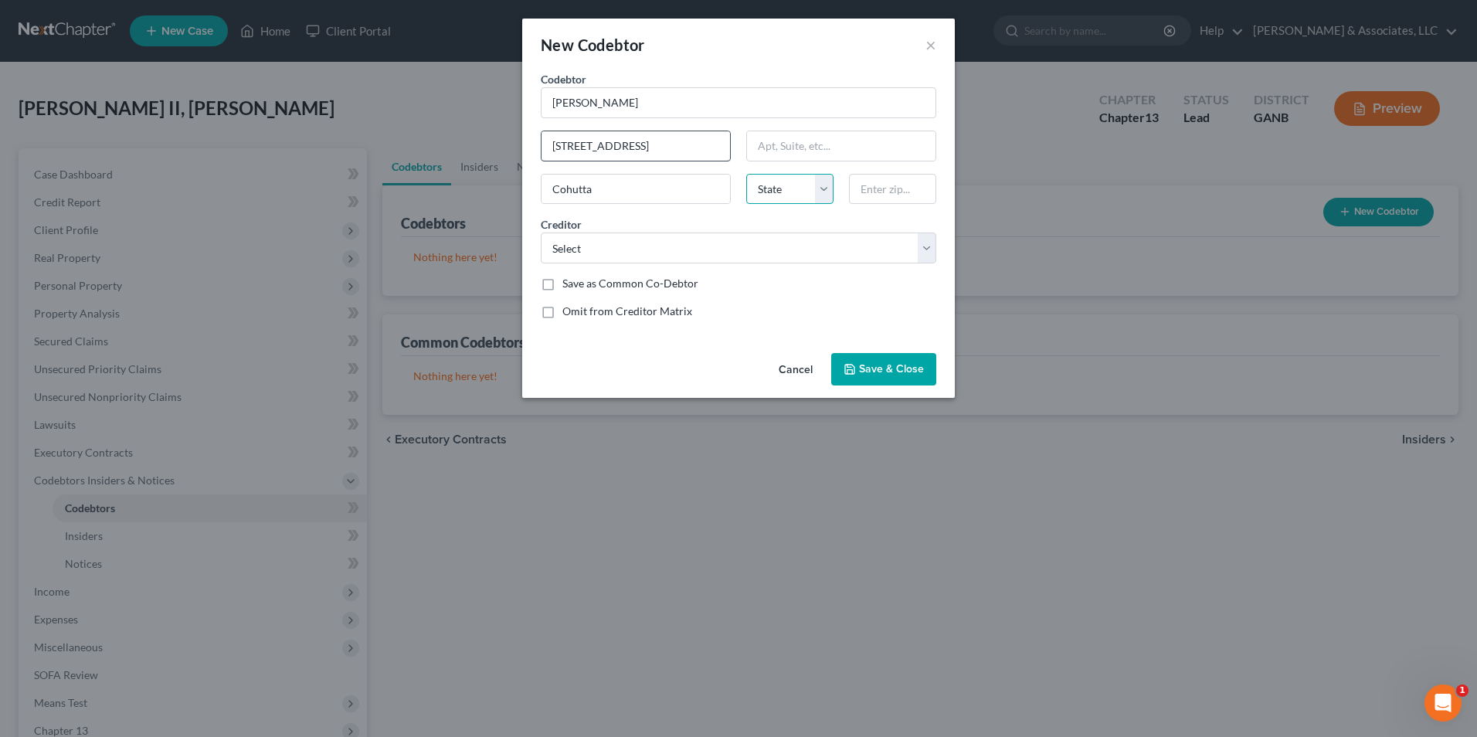
select select "10"
type input "30710"
click at [562, 288] on label "Save as Common Co-Debtor" at bounding box center [630, 283] width 136 height 15
click at [568, 286] on input "Save as Common Co-Debtor" at bounding box center [573, 281] width 10 height 10
checkbox input "true"
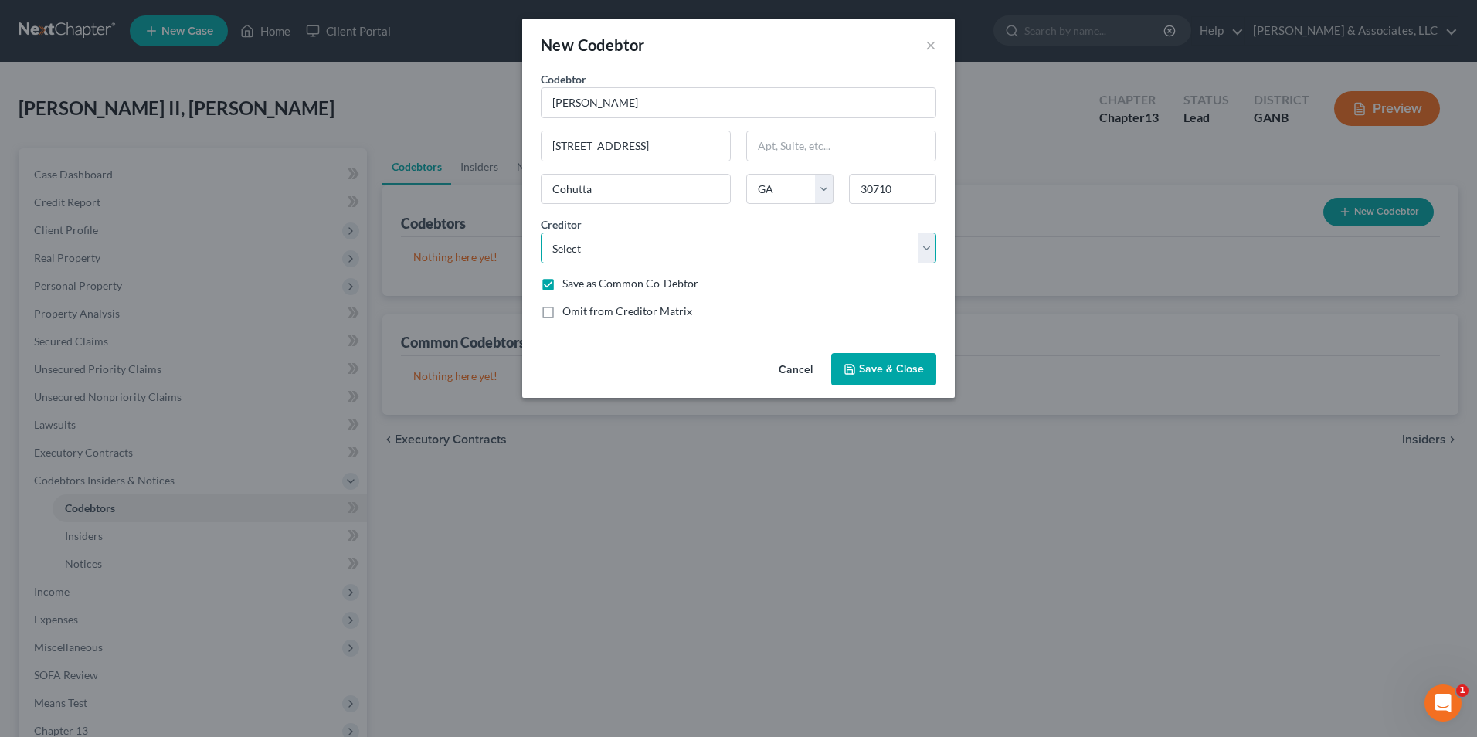
click at [931, 248] on select "Select Capital One, NA Georgia Department of Revenue Planet Home Lending Bank o…" at bounding box center [738, 247] width 395 height 31
select select "2"
click at [541, 232] on select "Select Capital One, NA Georgia Department of Revenue Planet Home Lending Bank o…" at bounding box center [738, 247] width 395 height 31
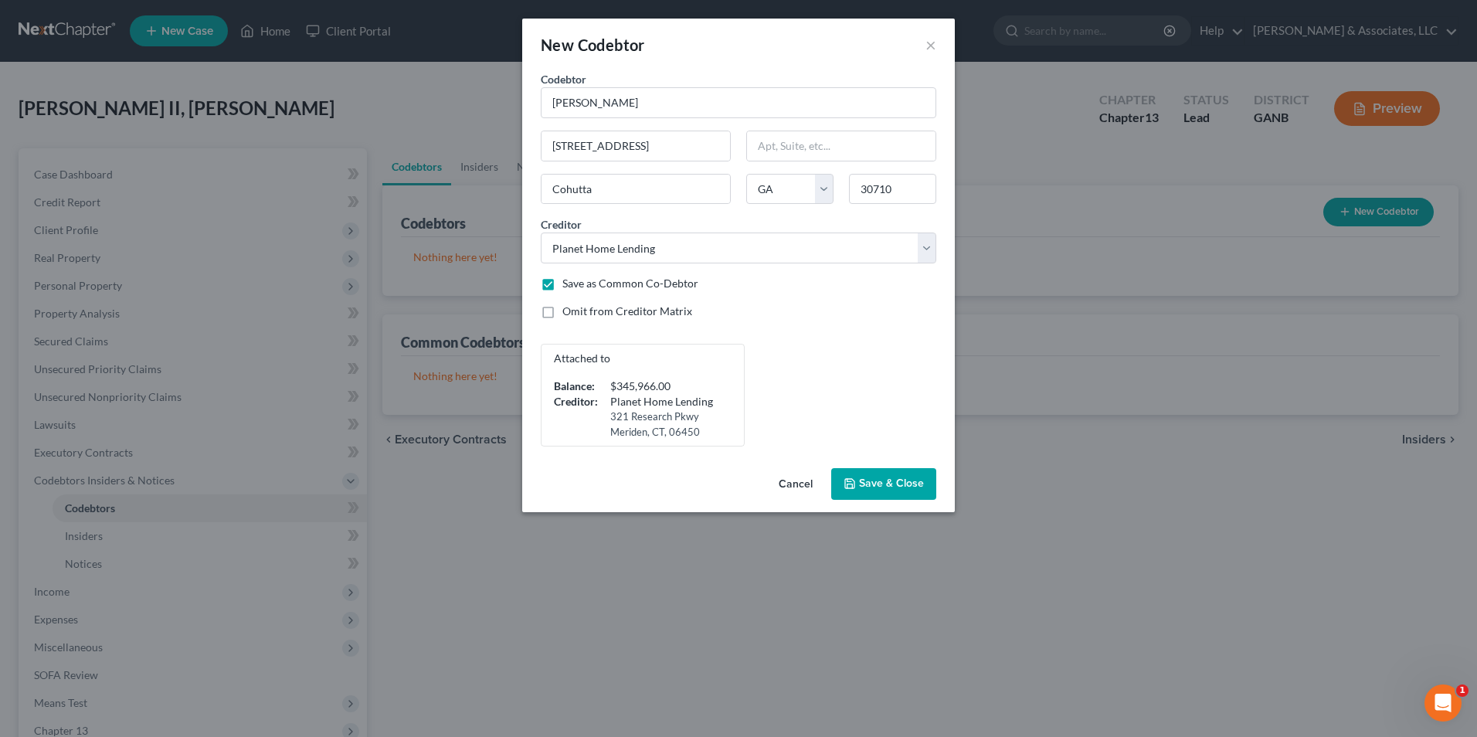
click at [907, 489] on span "Save & Close" at bounding box center [891, 483] width 65 height 13
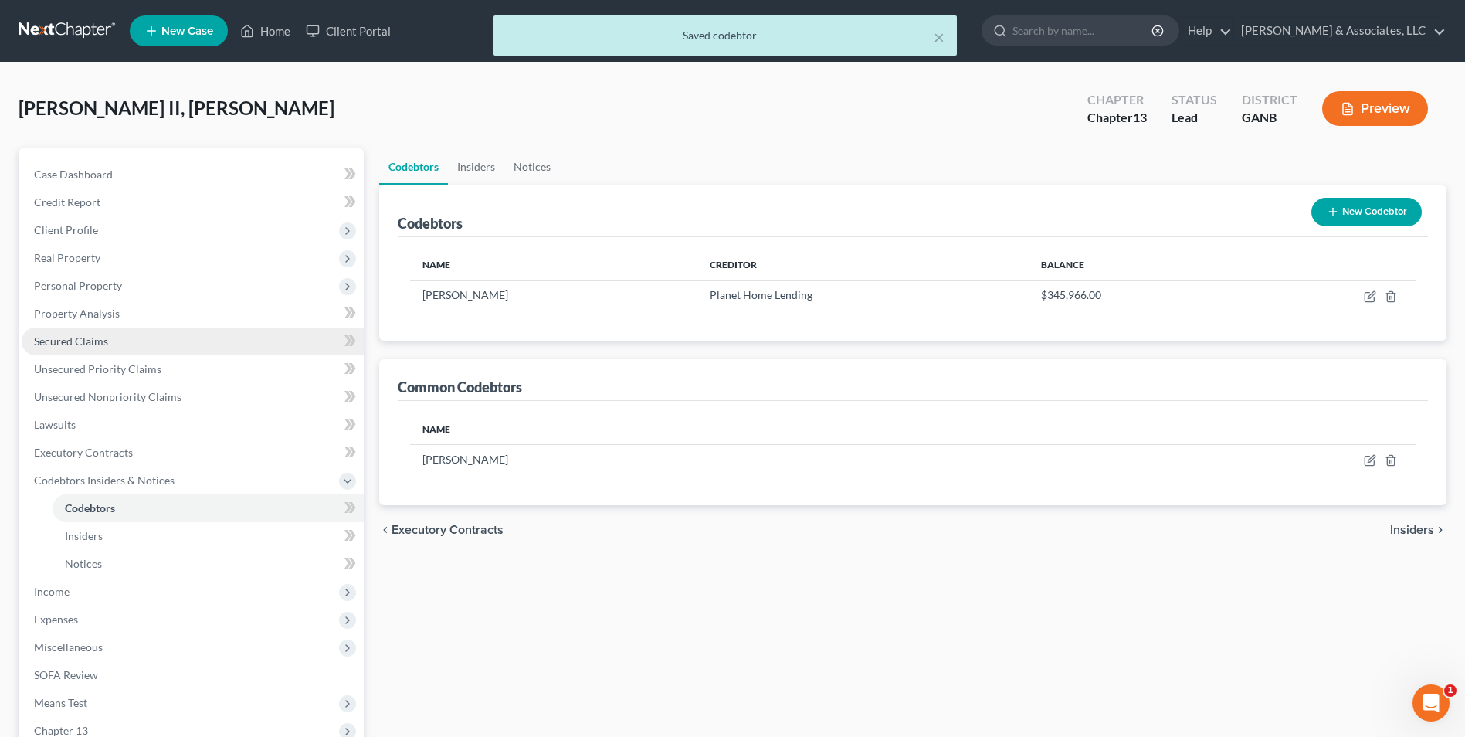
click at [76, 345] on span "Secured Claims" at bounding box center [71, 340] width 74 height 13
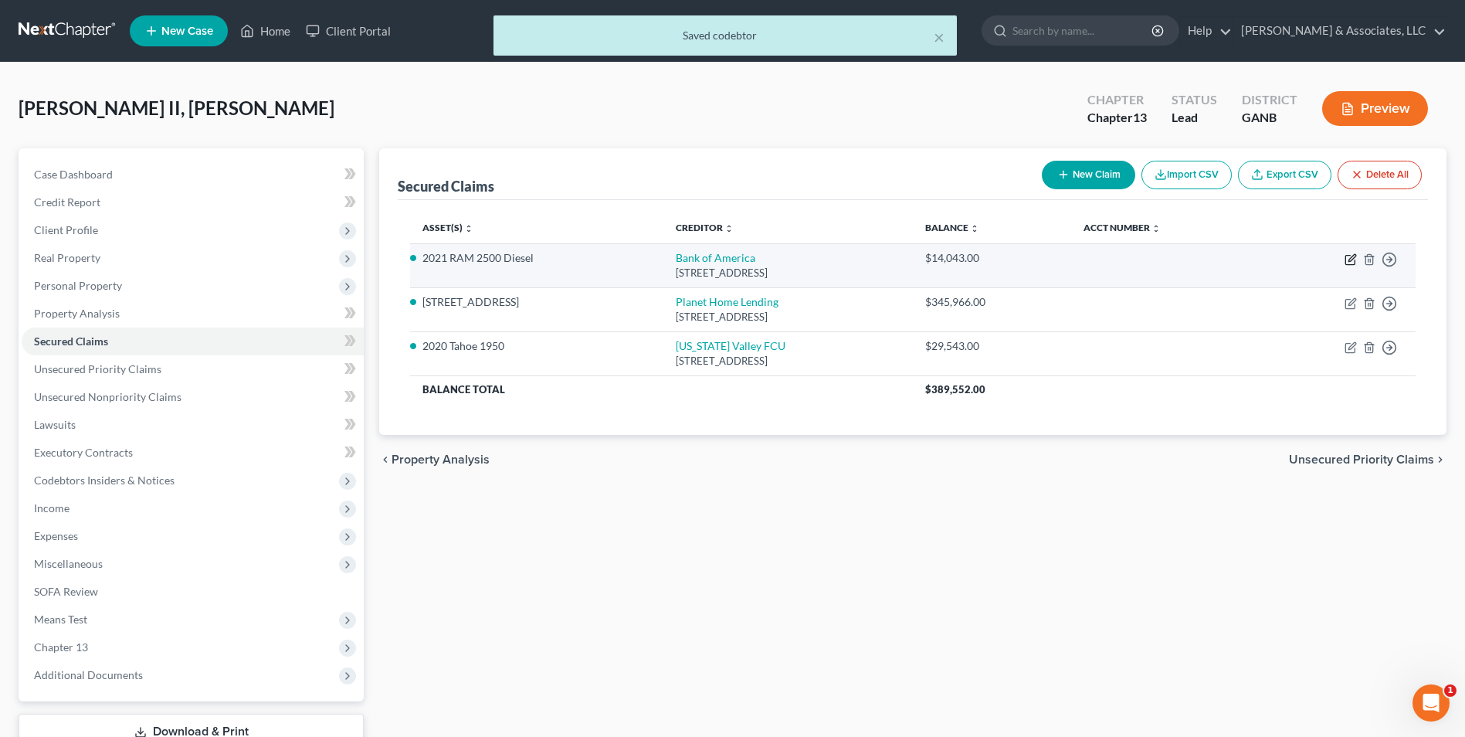
click at [1353, 258] on icon "button" at bounding box center [1352, 257] width 7 height 7
select select "45"
select select "3"
select select "0"
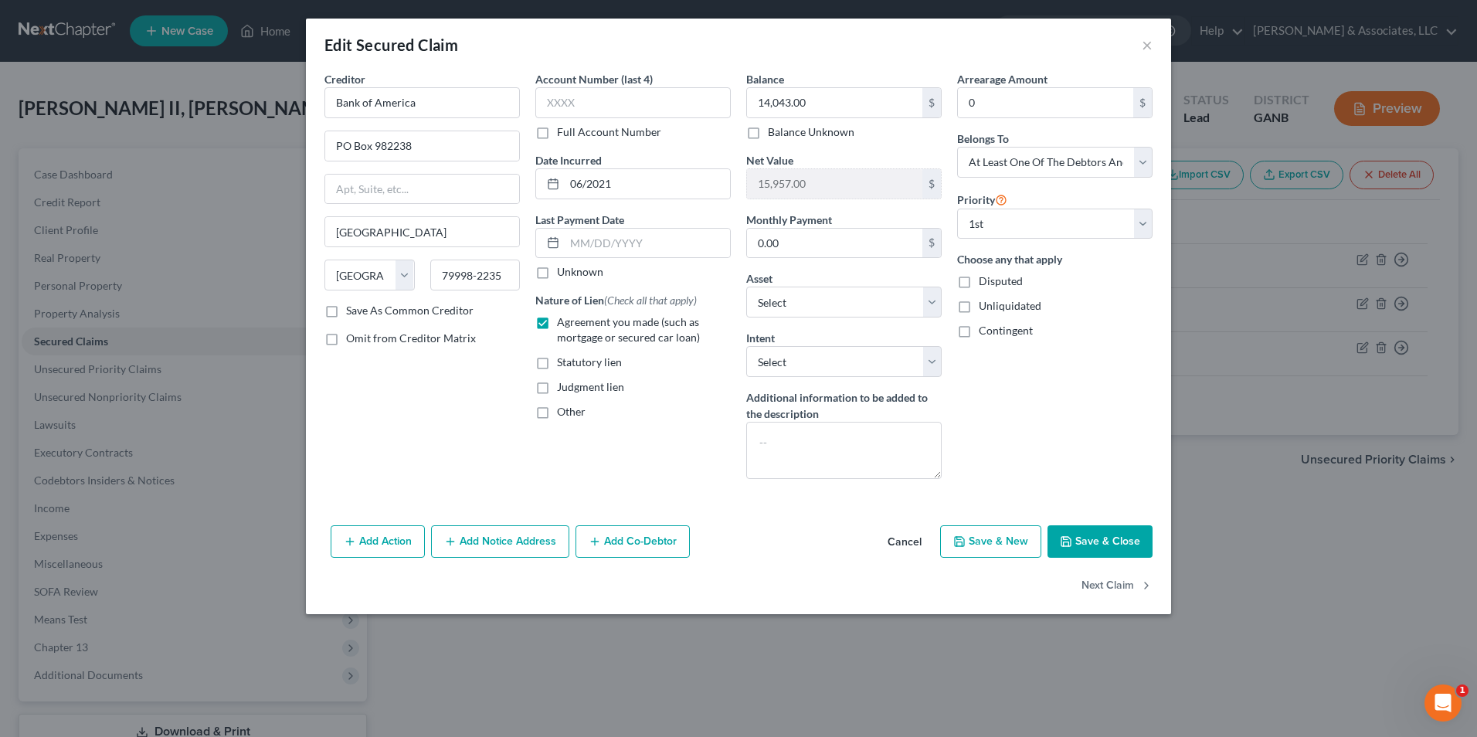
click at [610, 545] on button "Add Co-Debtor" at bounding box center [632, 541] width 114 height 32
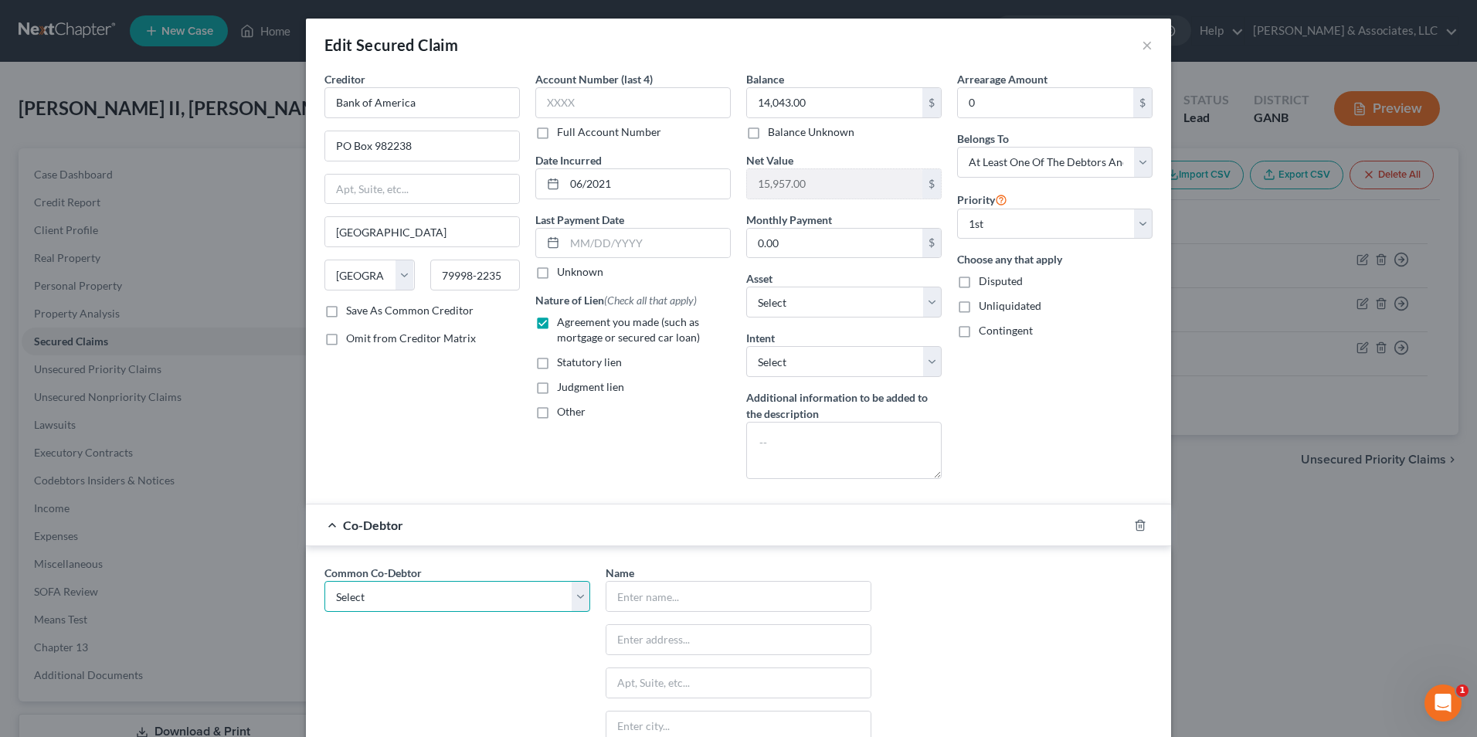
click at [570, 602] on select "Select Adrianna Cunningham" at bounding box center [457, 596] width 266 height 31
select select "0"
click at [324, 581] on select "Select Adrianna Cunningham" at bounding box center [457, 596] width 266 height 31
type input "Adrianna Cunningham"
type input "544 Cohutta Beaverdale Rd"
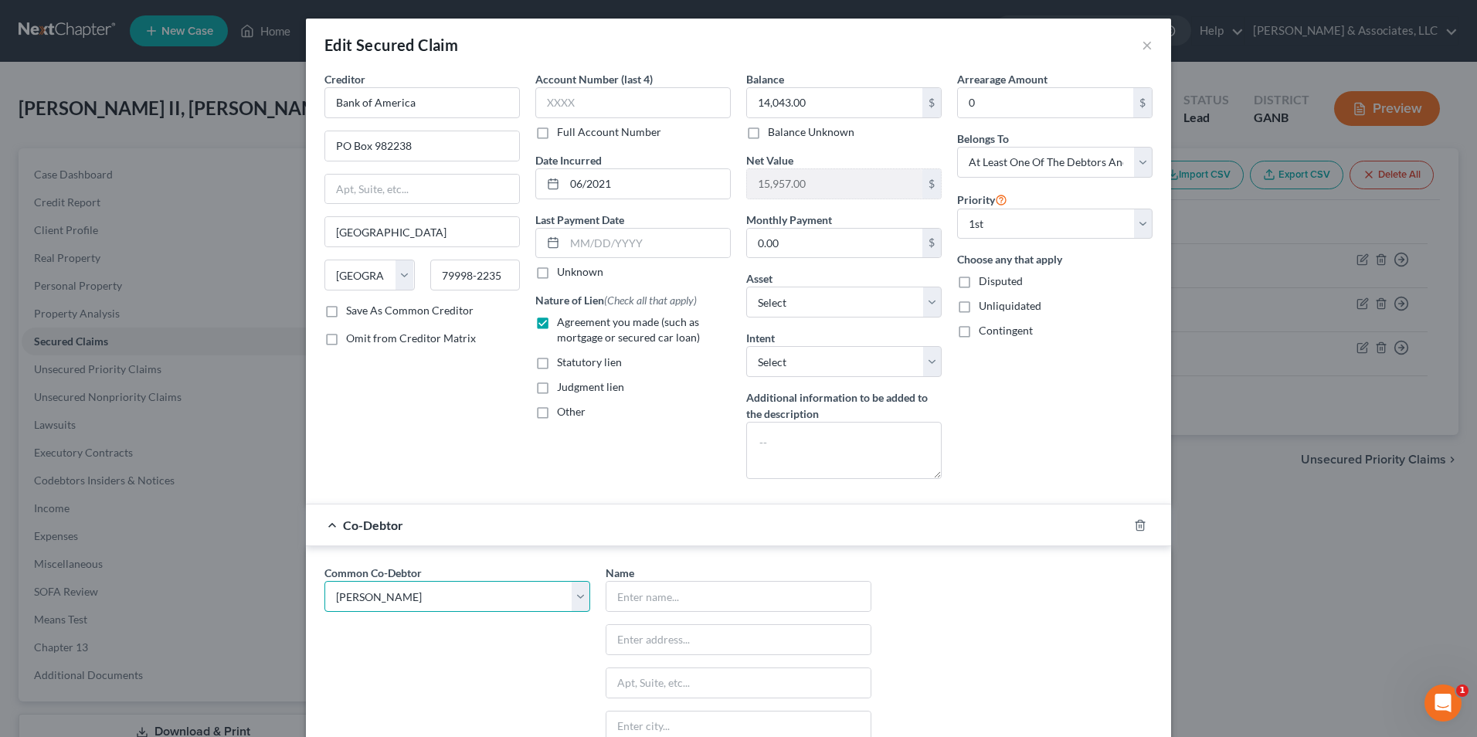
type input "Cohutta"
select select "10"
type input "30710"
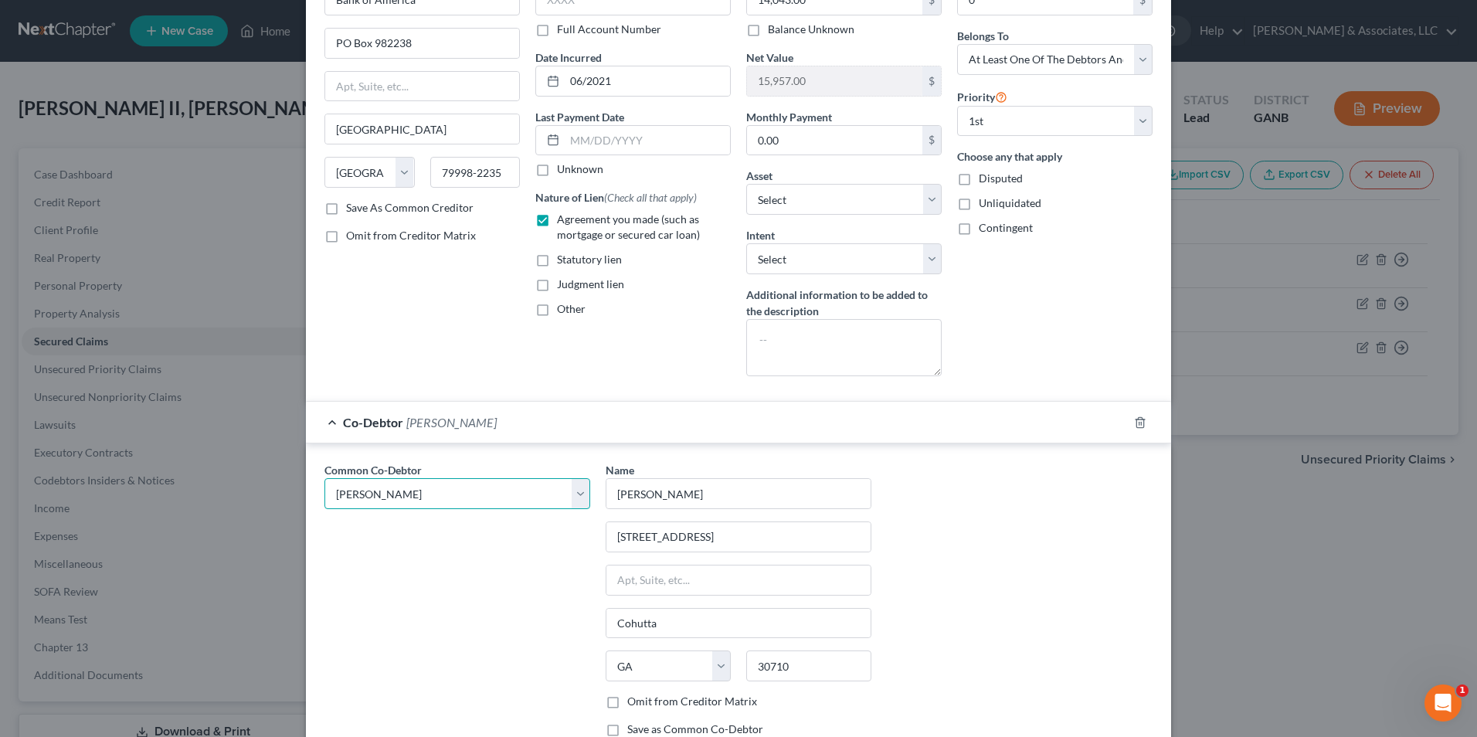
scroll to position [256, 0]
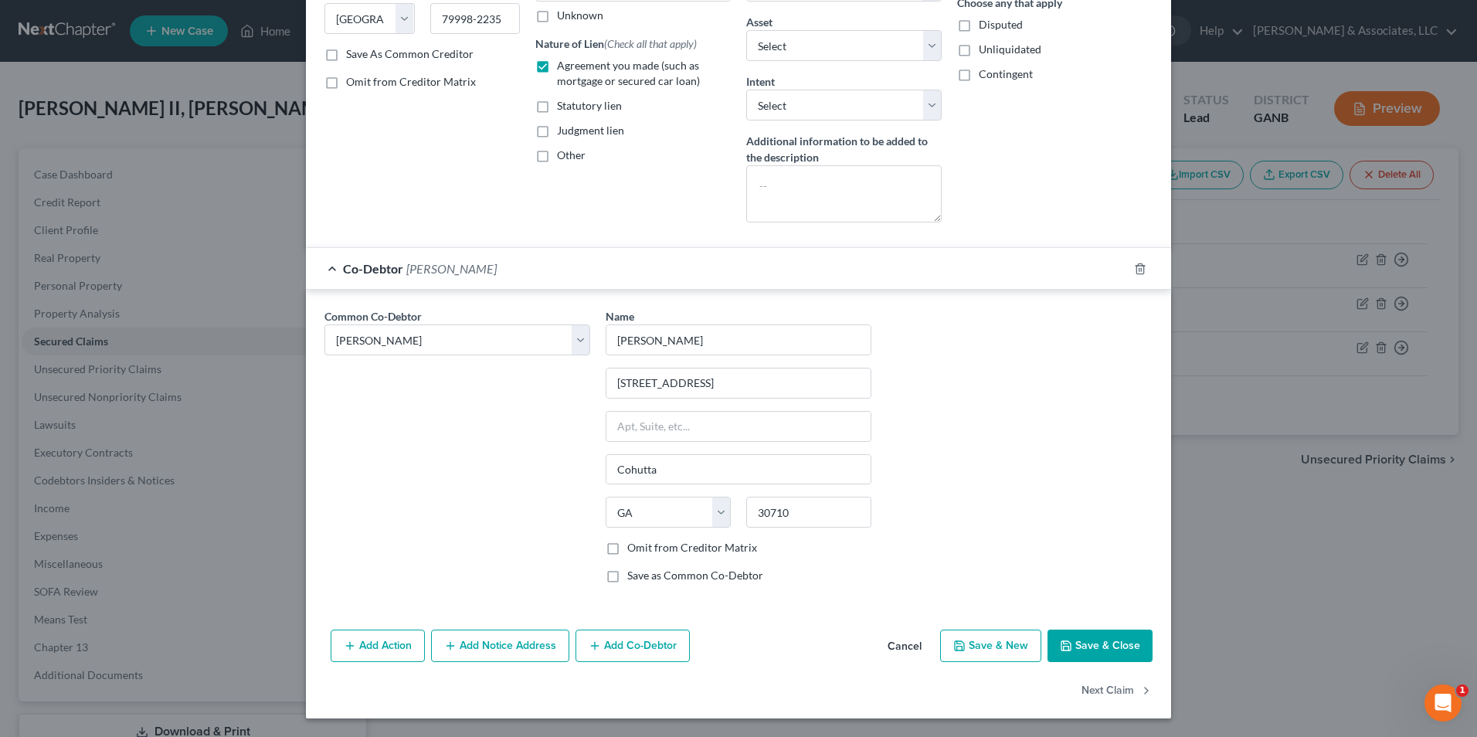
click at [1083, 647] on button "Save & Close" at bounding box center [1099, 645] width 105 height 32
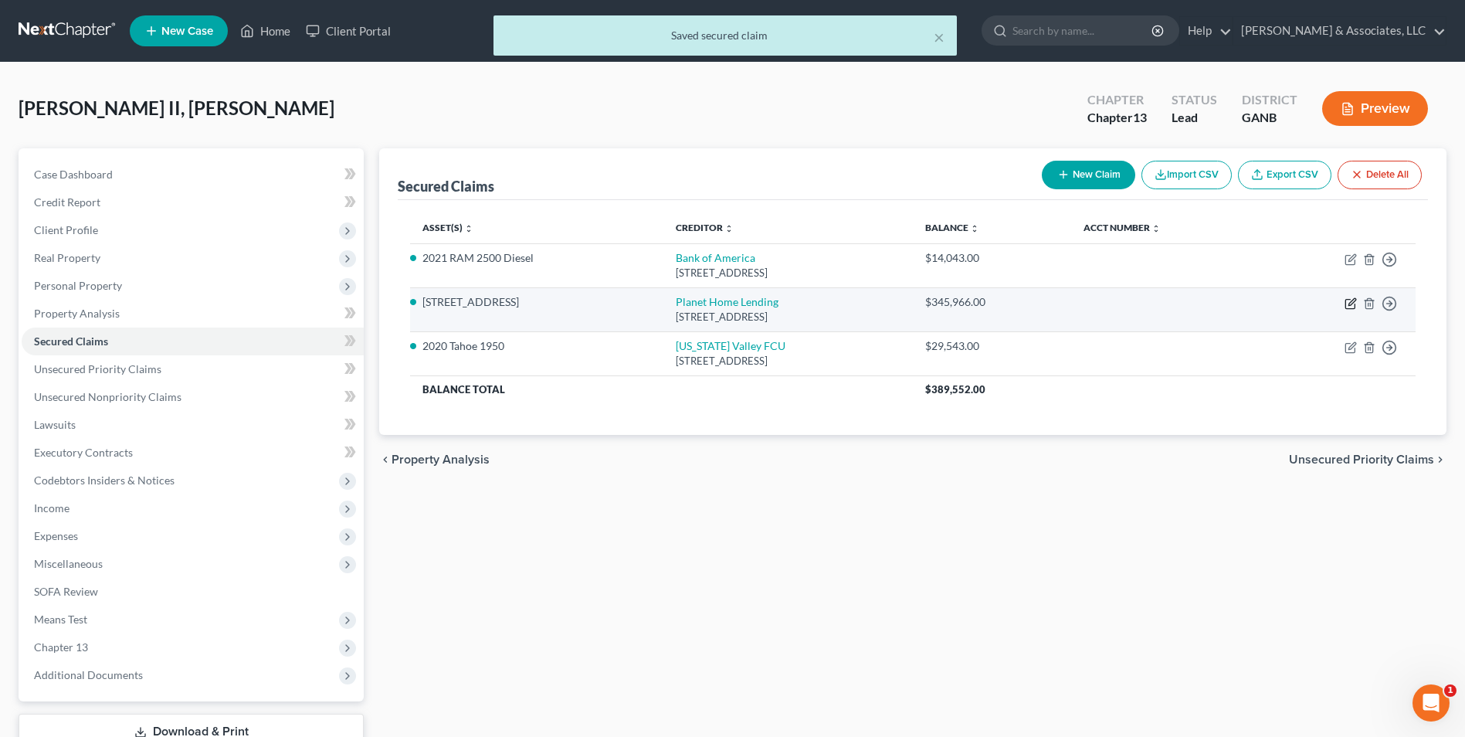
click at [1352, 304] on icon "button" at bounding box center [1352, 301] width 7 height 7
select select "6"
select select "3"
select select "0"
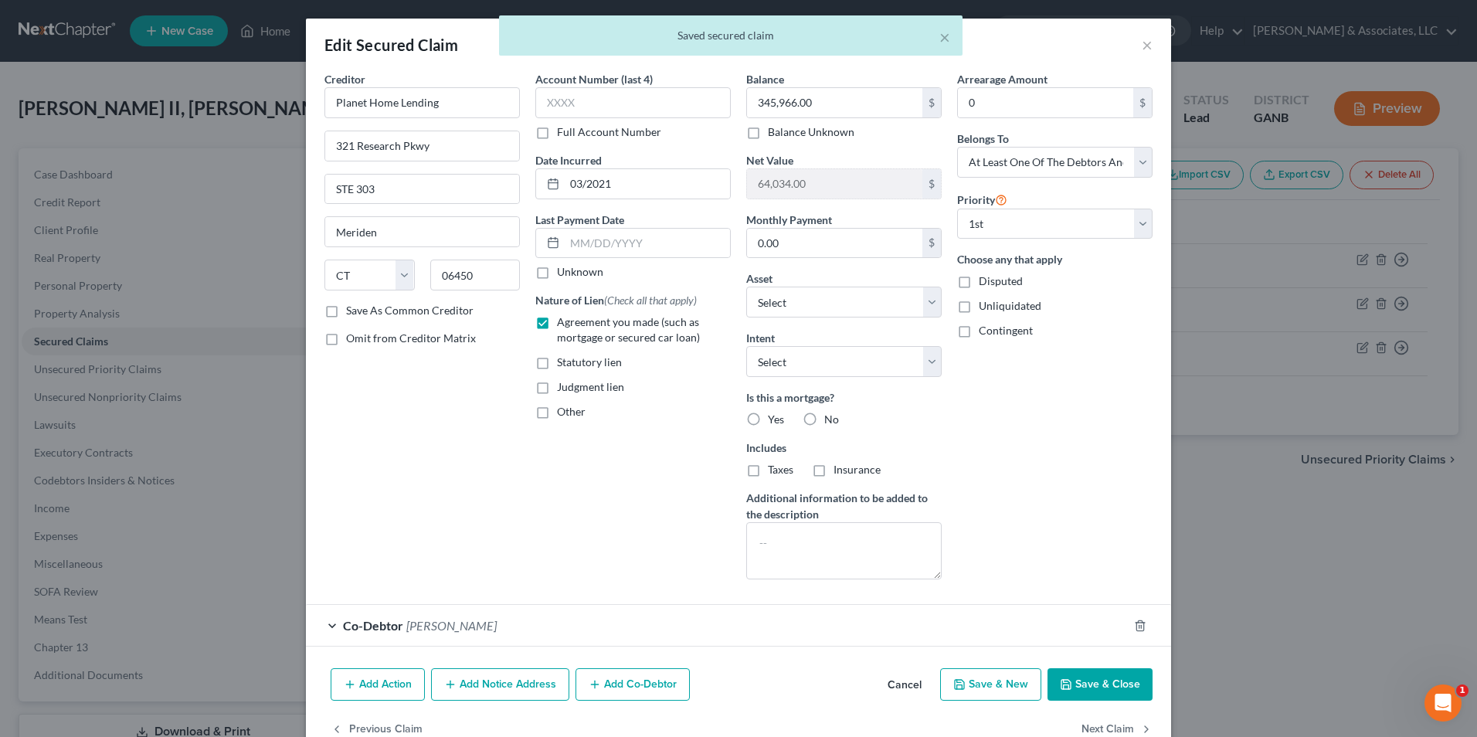
click at [1133, 46] on div "× Saved secured claim" at bounding box center [730, 39] width 1477 height 48
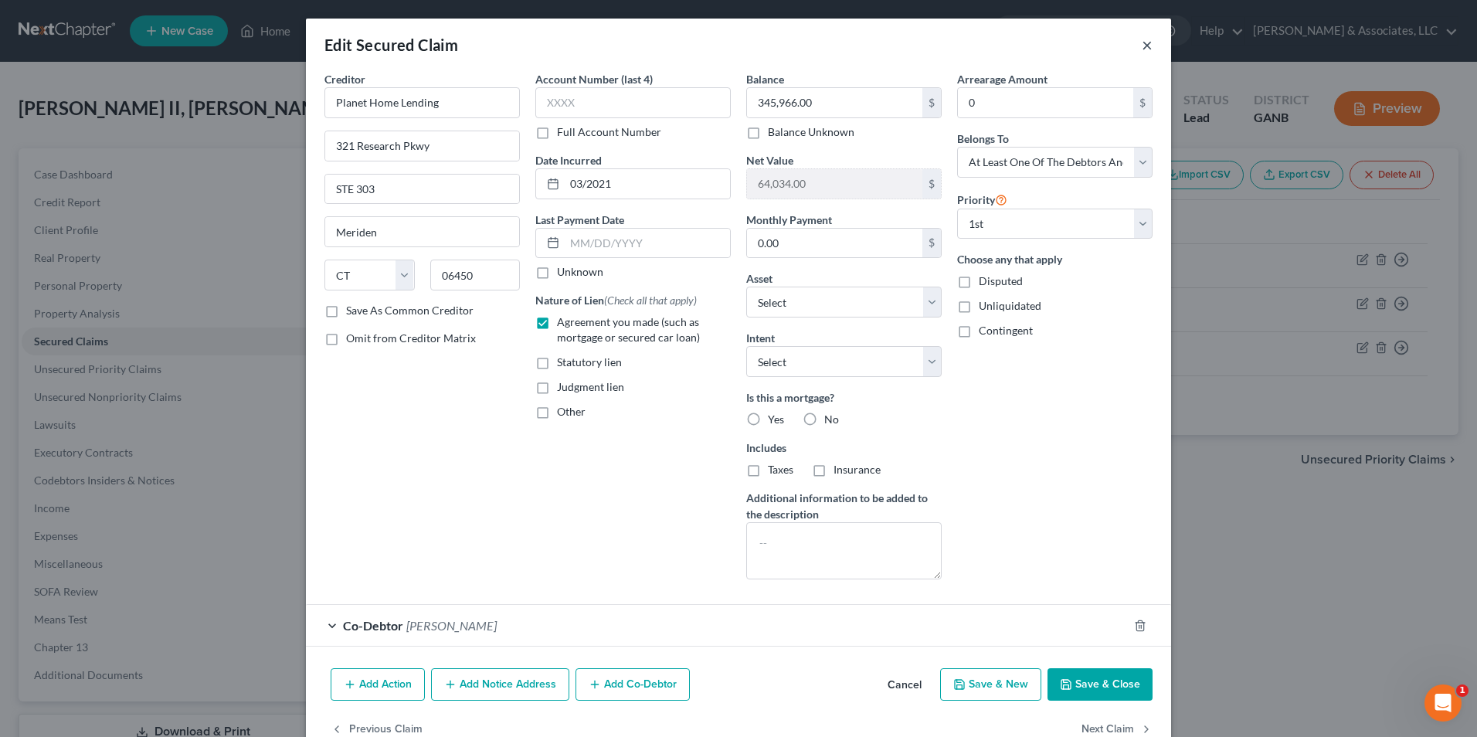
click at [1142, 45] on button "×" at bounding box center [1147, 45] width 11 height 19
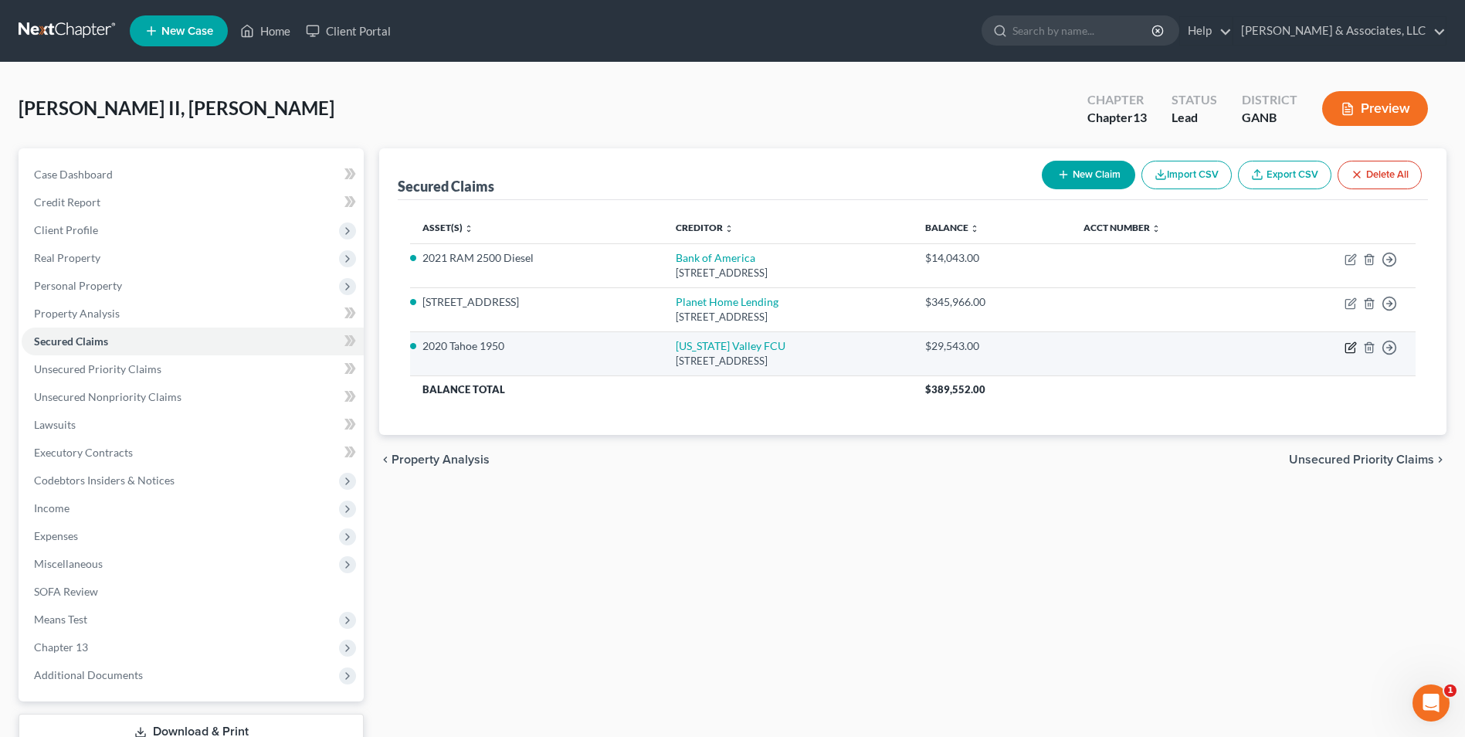
click at [1345, 349] on icon "button" at bounding box center [1349, 348] width 9 height 9
select select "44"
select select "6"
select select "3"
select select "0"
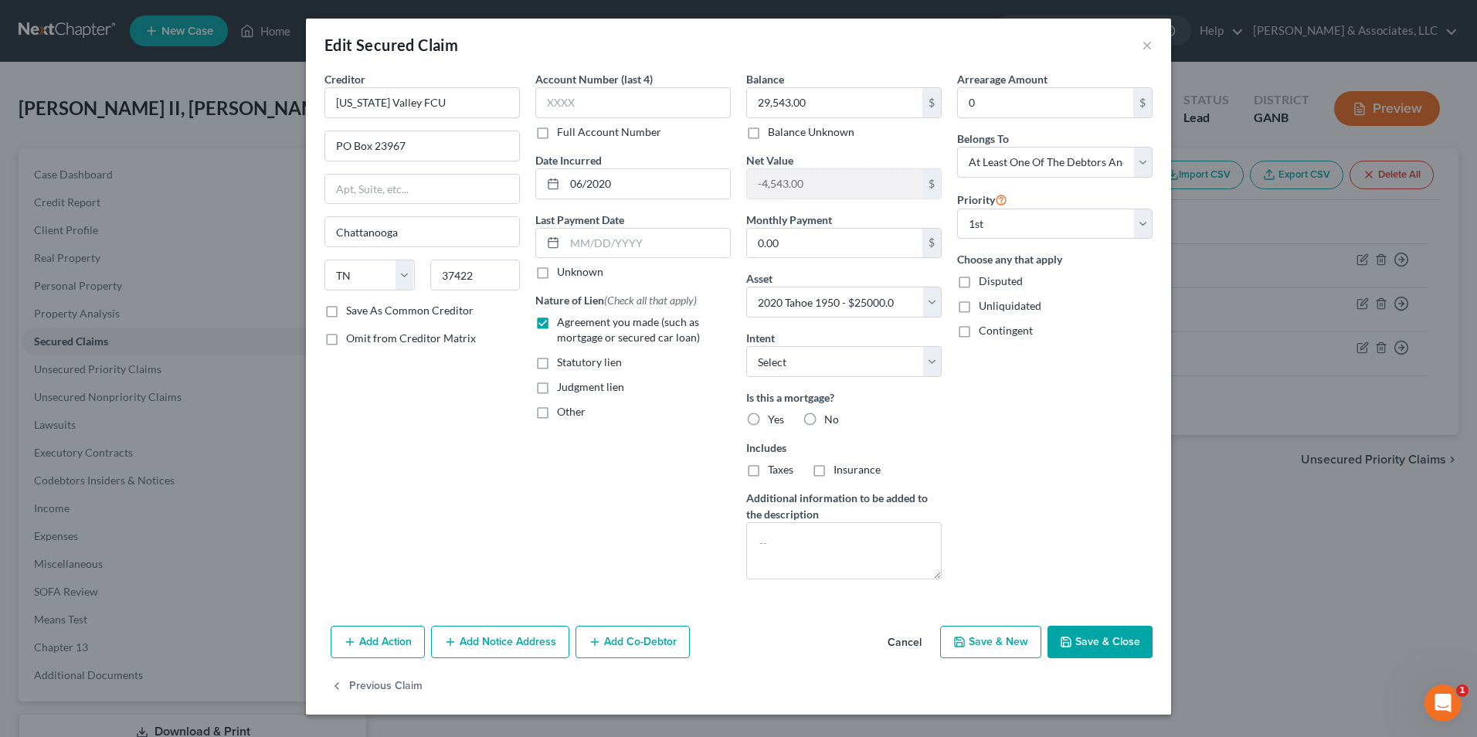
click at [640, 644] on button "Add Co-Debtor" at bounding box center [632, 642] width 114 height 32
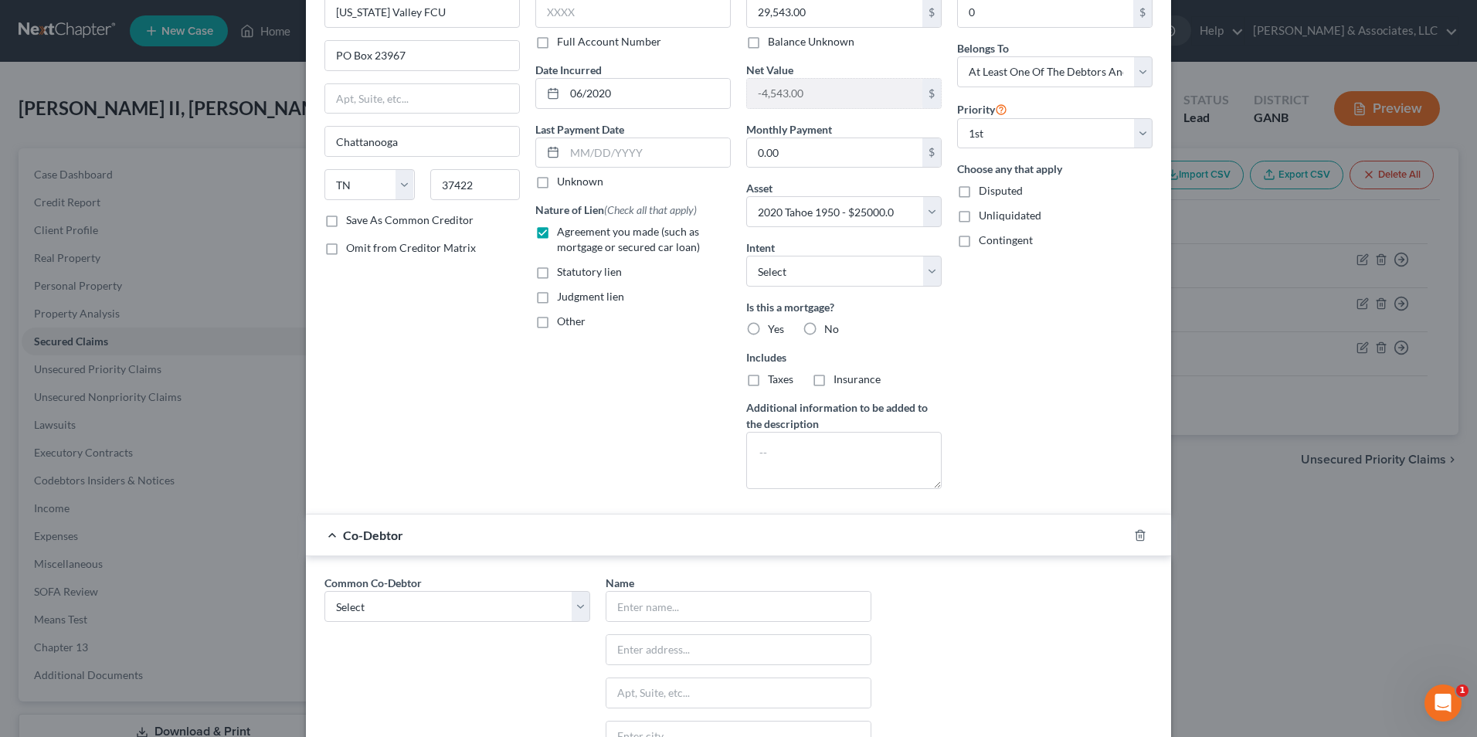
scroll to position [232, 0]
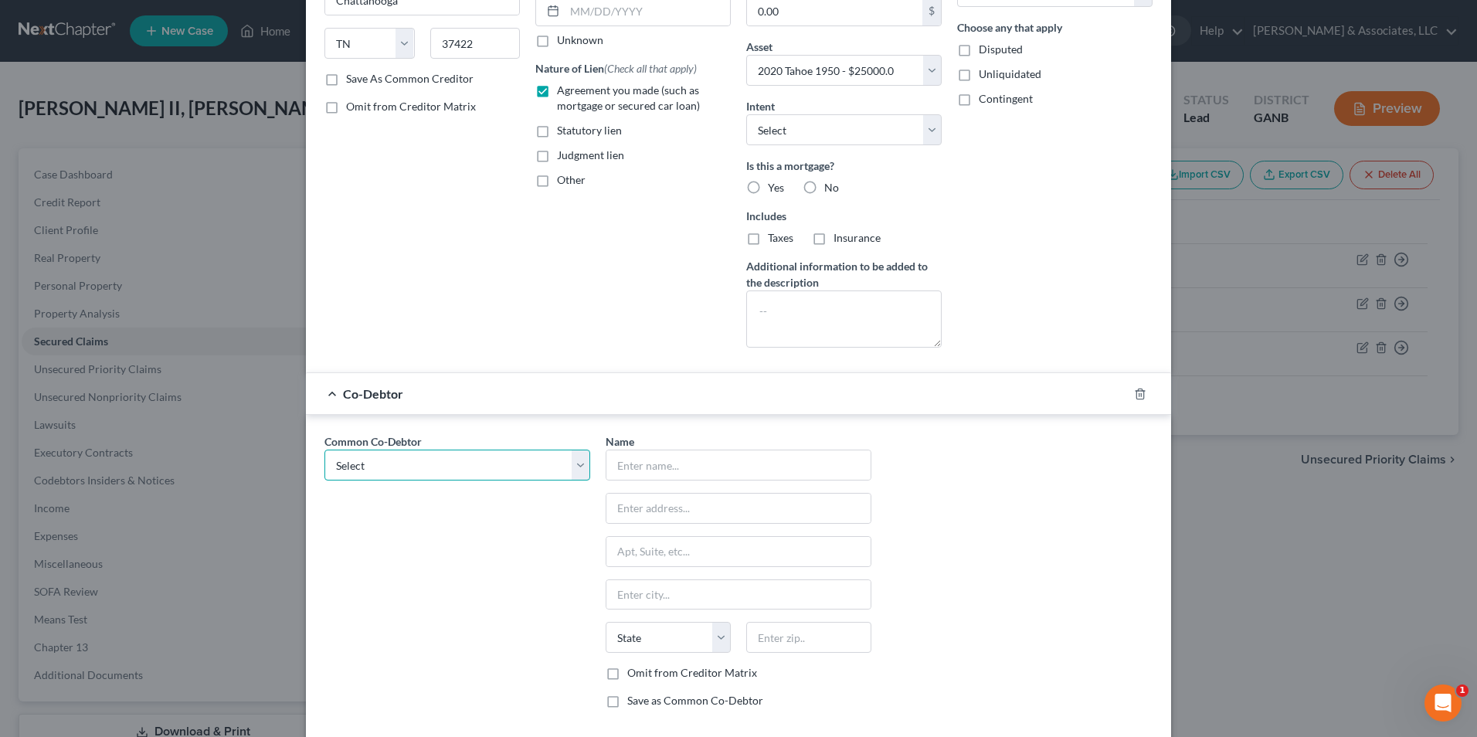
click at [570, 469] on select "Select Adrianna Cunningham" at bounding box center [457, 465] width 266 height 31
select select "0"
click at [324, 450] on select "Select Adrianna Cunningham" at bounding box center [457, 465] width 266 height 31
type input "Adrianna Cunningham"
type input "544 Cohutta Beaverdale Rd"
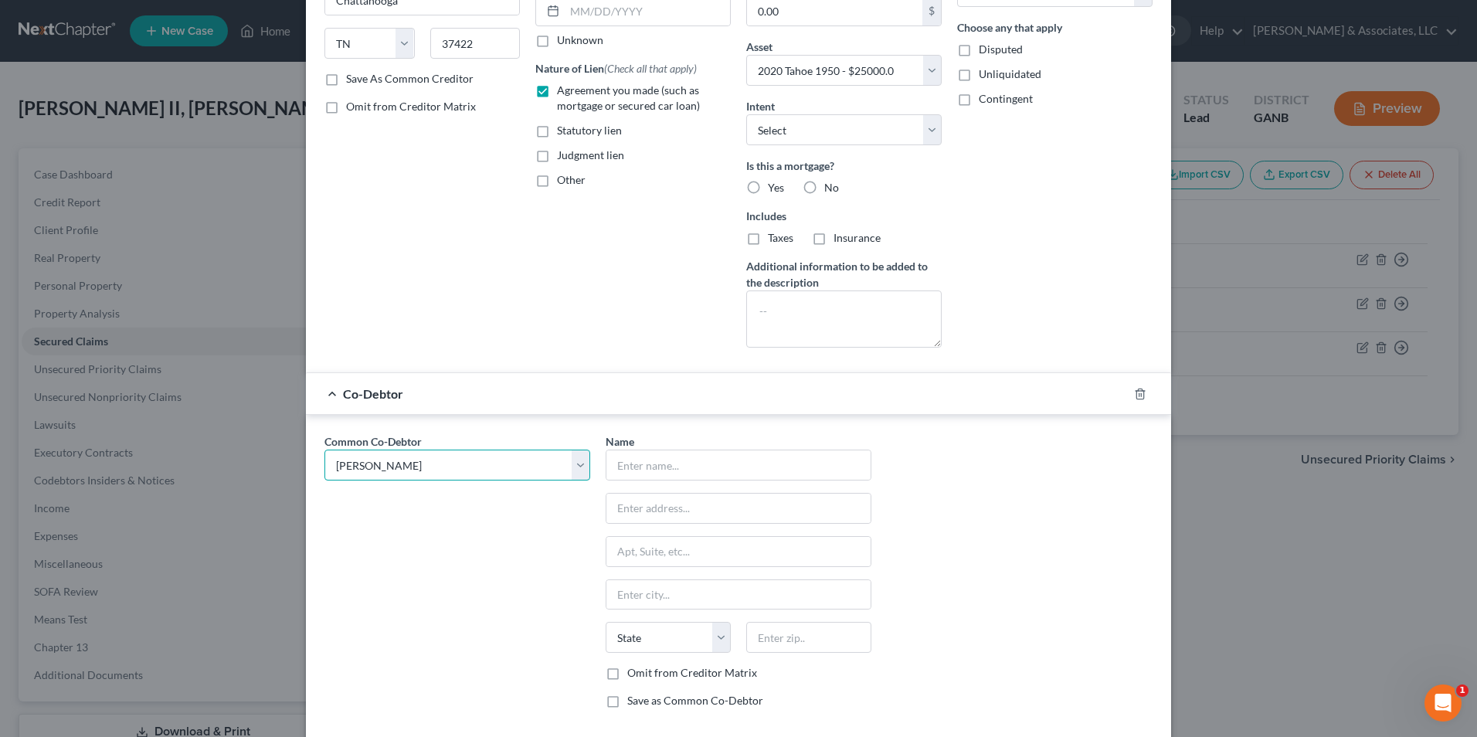
type input "Cohutta"
select select "10"
type input "30710"
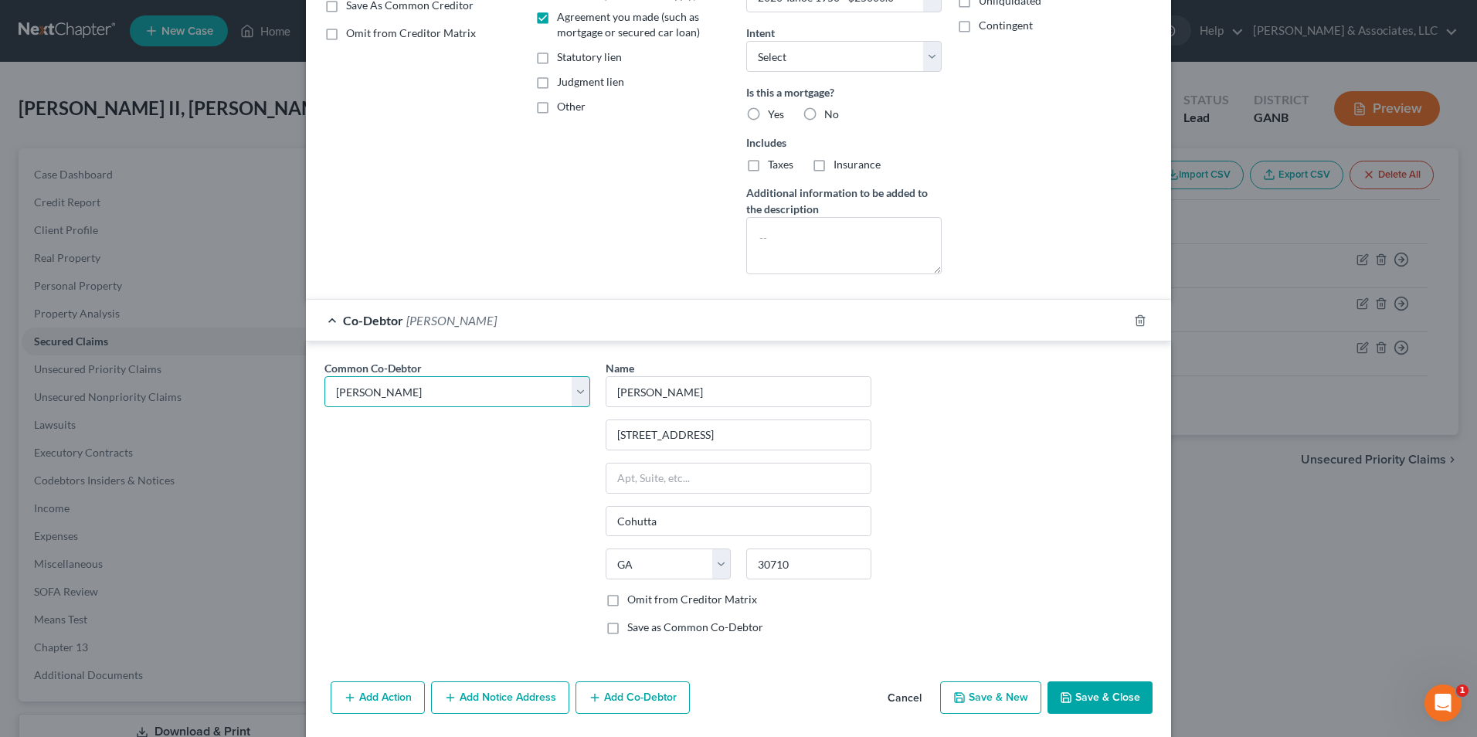
scroll to position [357, 0]
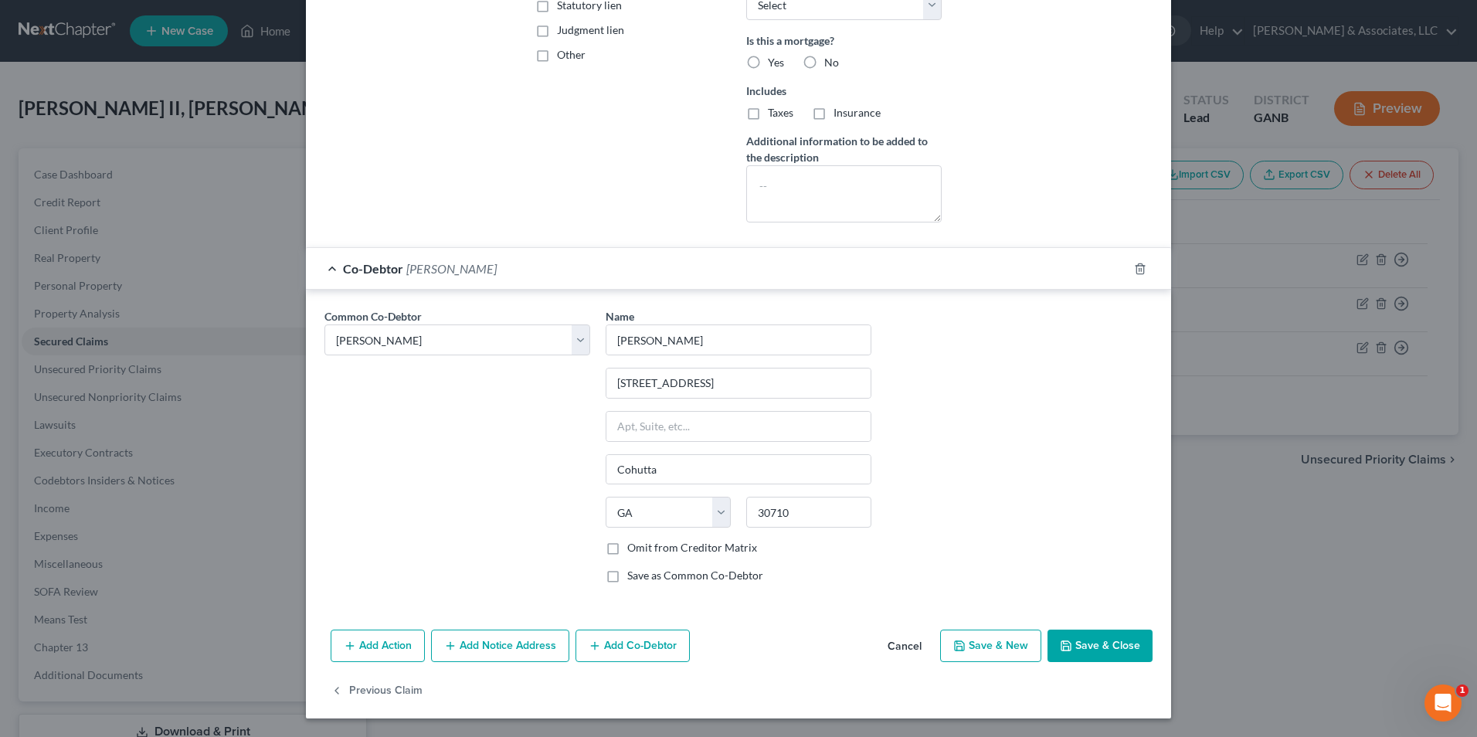
click at [1074, 650] on button "Save & Close" at bounding box center [1099, 645] width 105 height 32
select select
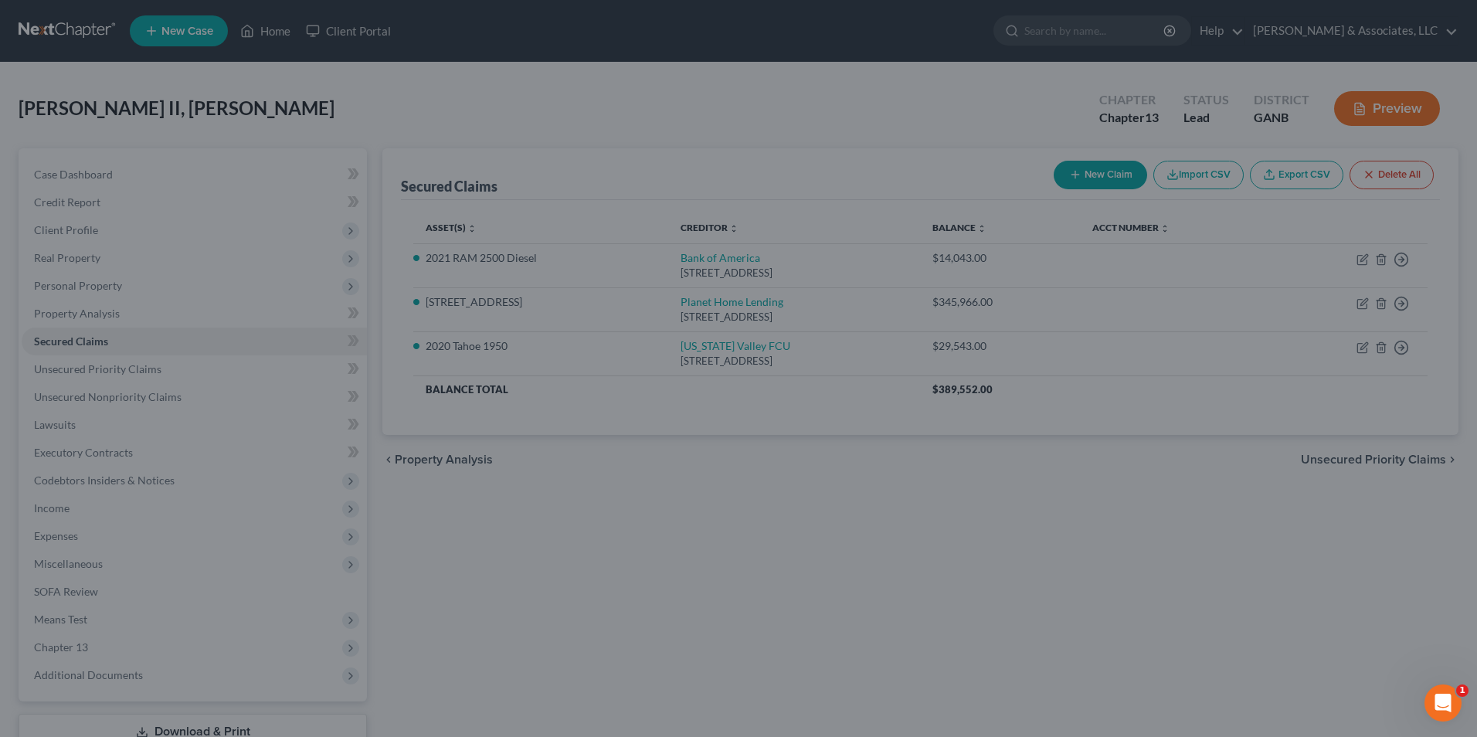
scroll to position [0, 0]
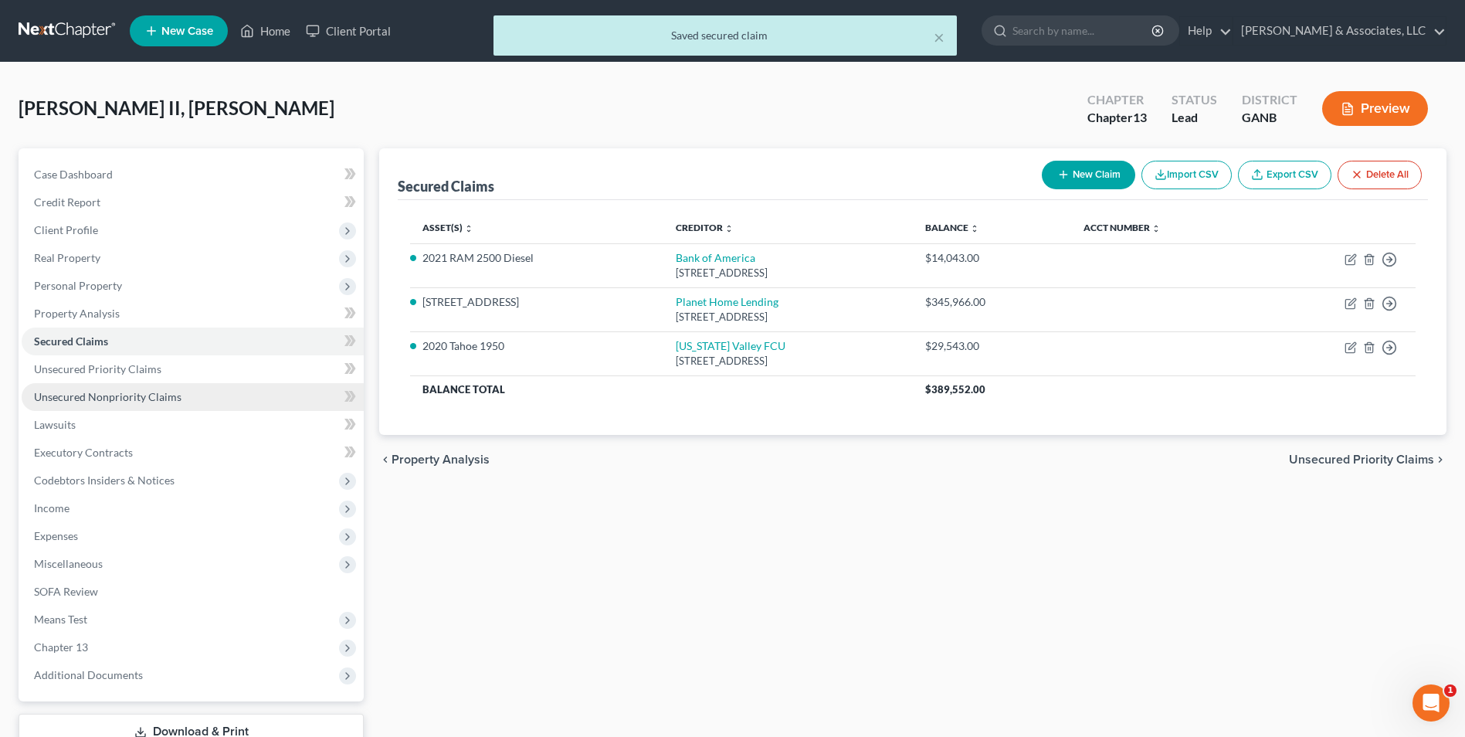
click at [135, 394] on span "Unsecured Nonpriority Claims" at bounding box center [108, 396] width 148 height 13
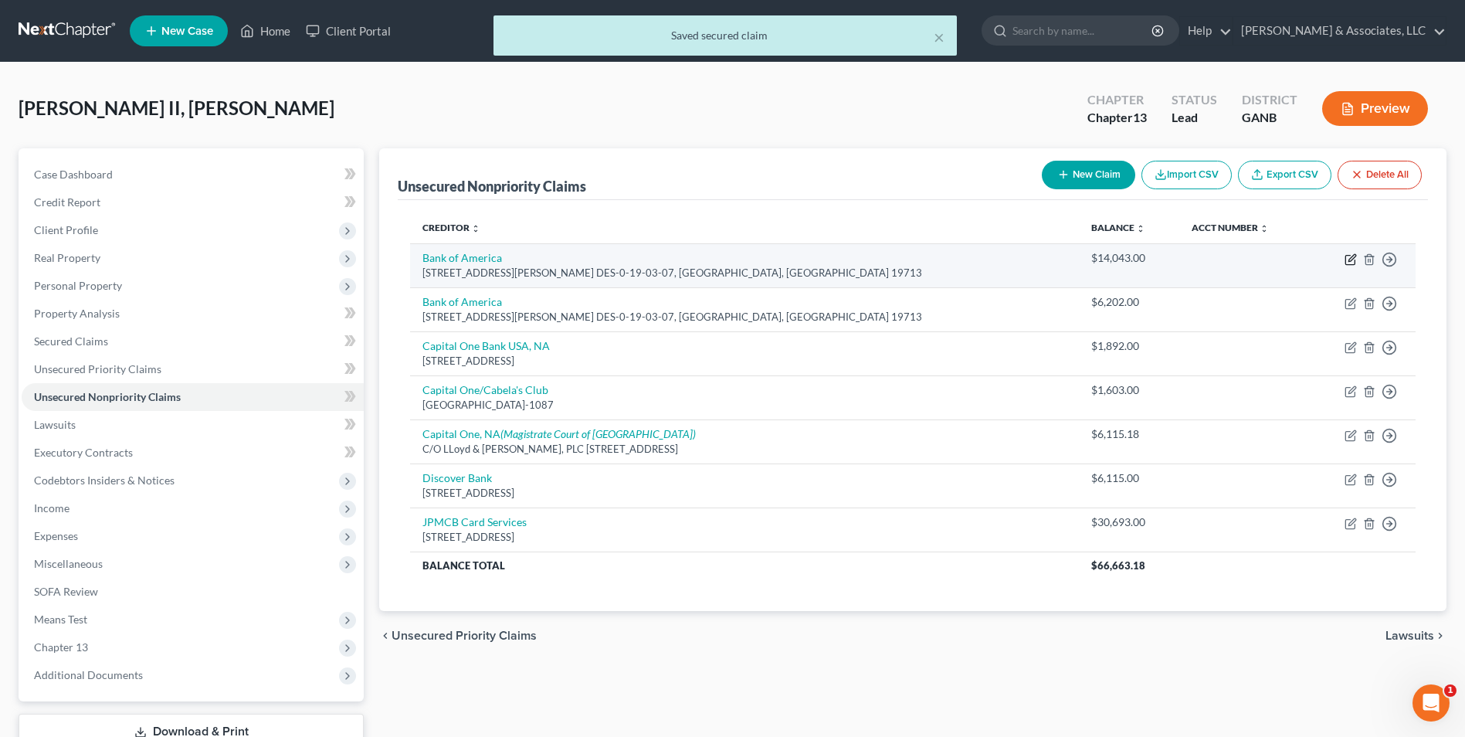
click at [1348, 260] on icon "button" at bounding box center [1351, 259] width 12 height 12
select select "7"
select select "2"
select select "0"
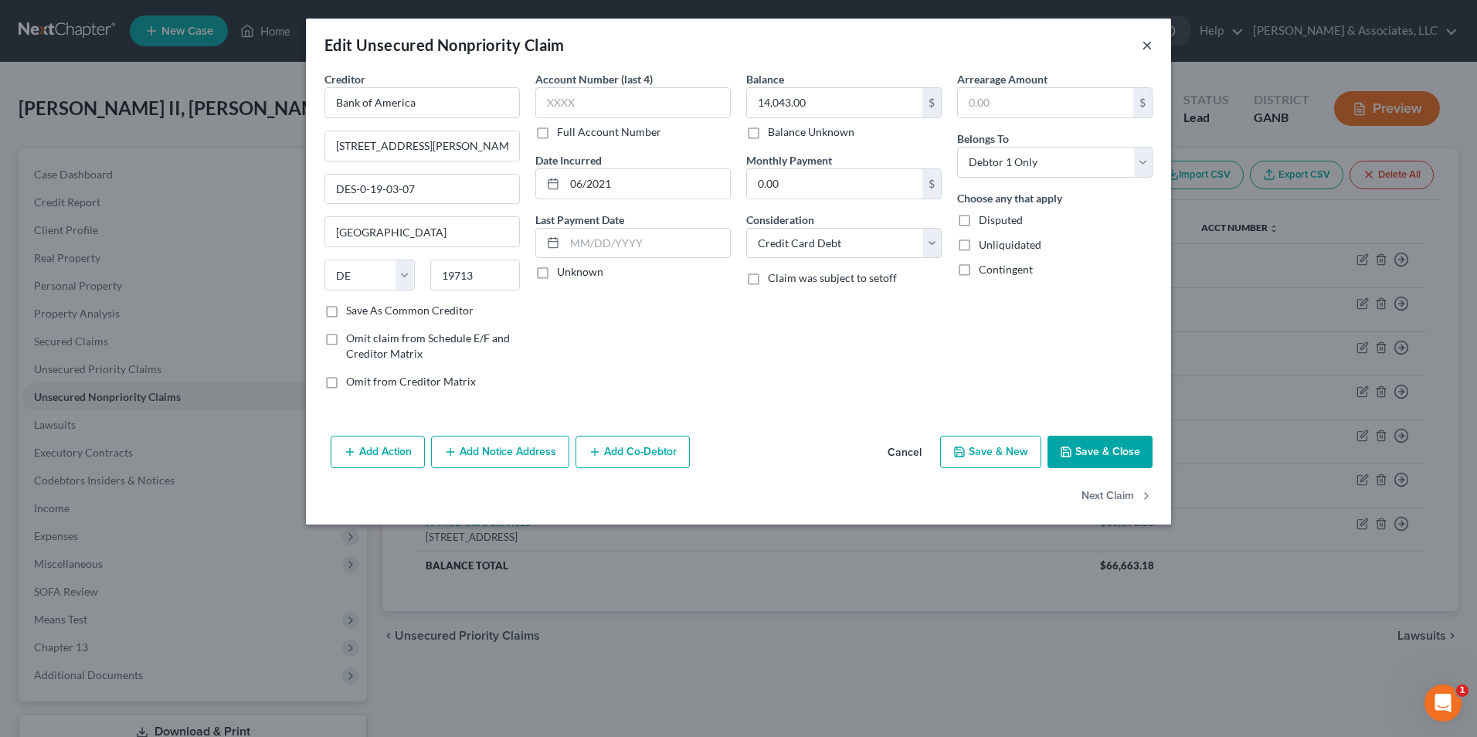
click at [1149, 42] on button "×" at bounding box center [1147, 45] width 11 height 19
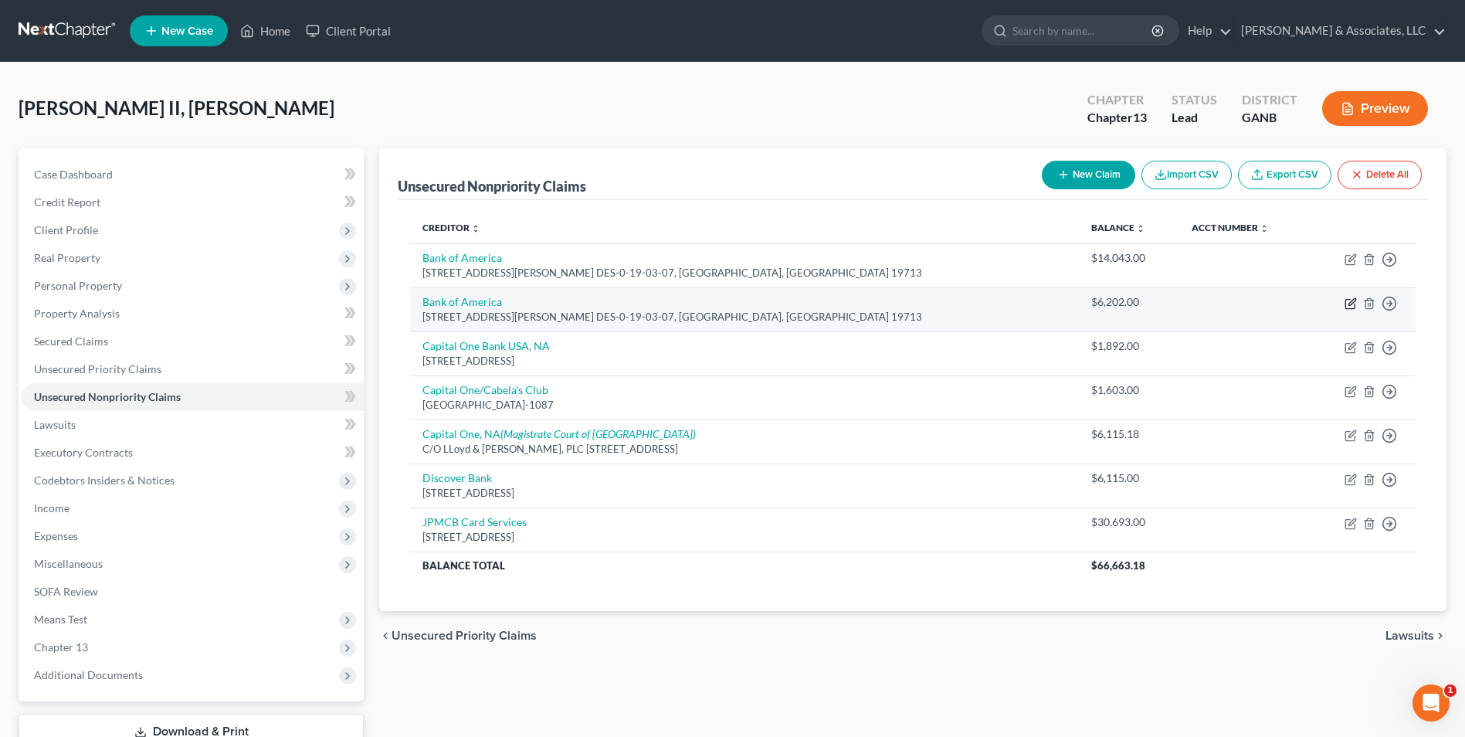
click at [1354, 303] on icon "button" at bounding box center [1351, 303] width 12 height 12
select select "7"
select select "2"
select select "0"
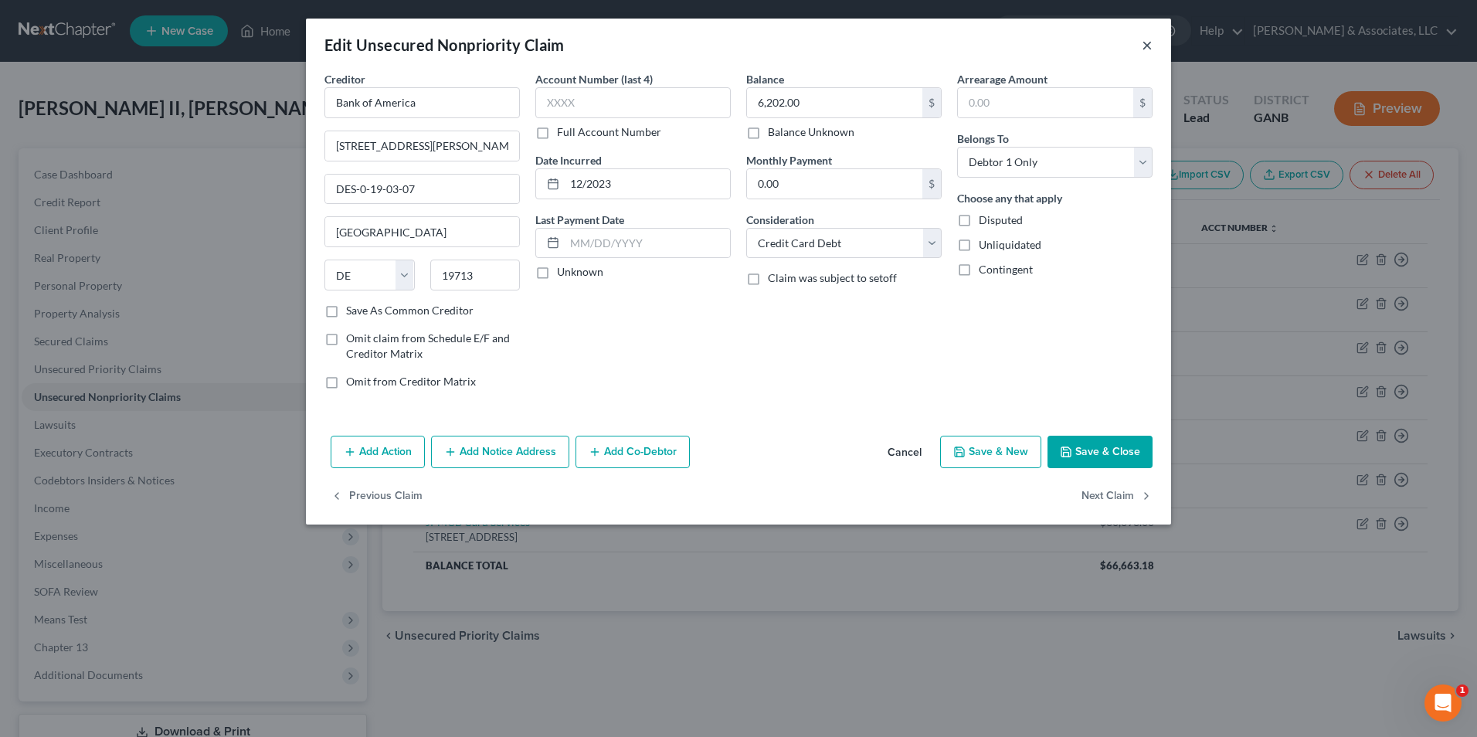
click at [1142, 44] on button "×" at bounding box center [1147, 45] width 11 height 19
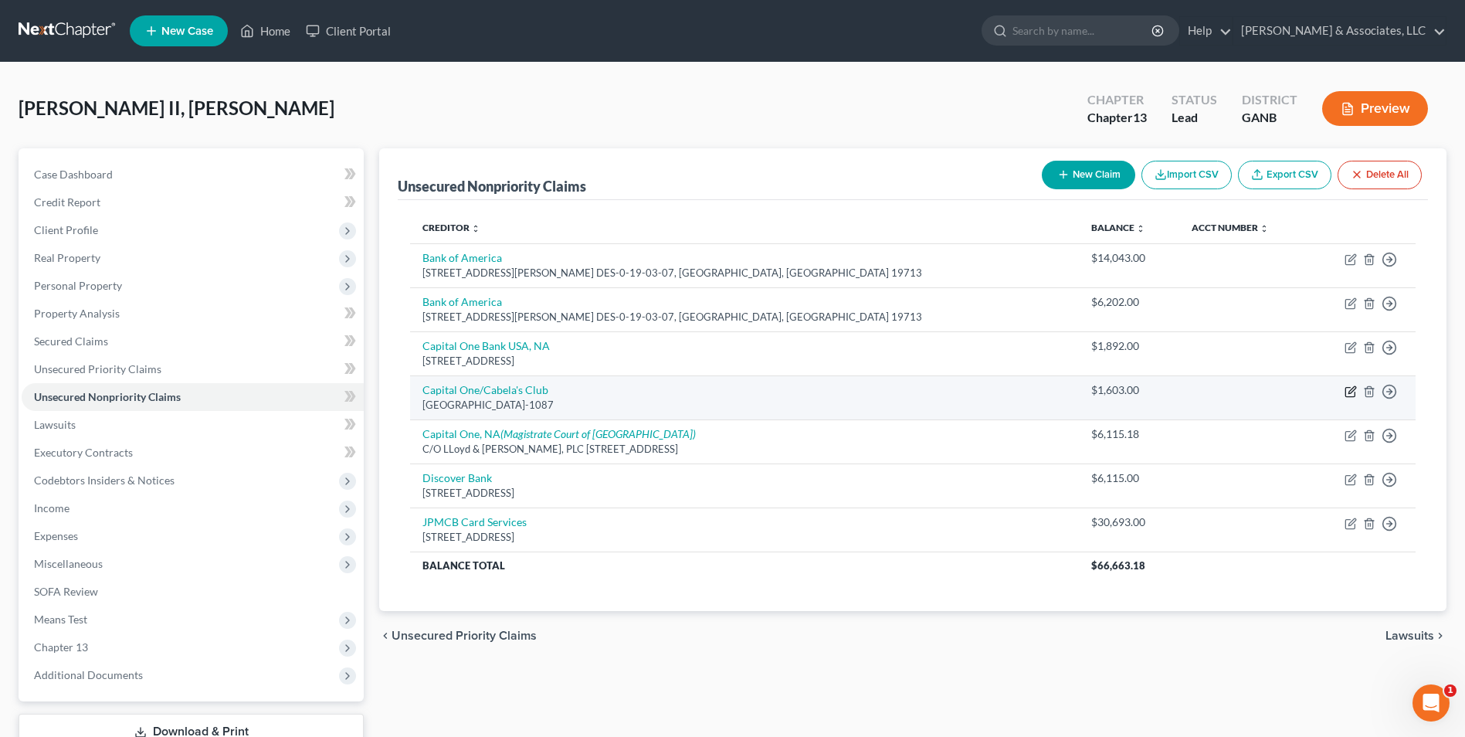
click at [1346, 395] on icon "button" at bounding box center [1349, 391] width 9 height 9
select select "28"
select select "2"
select select "0"
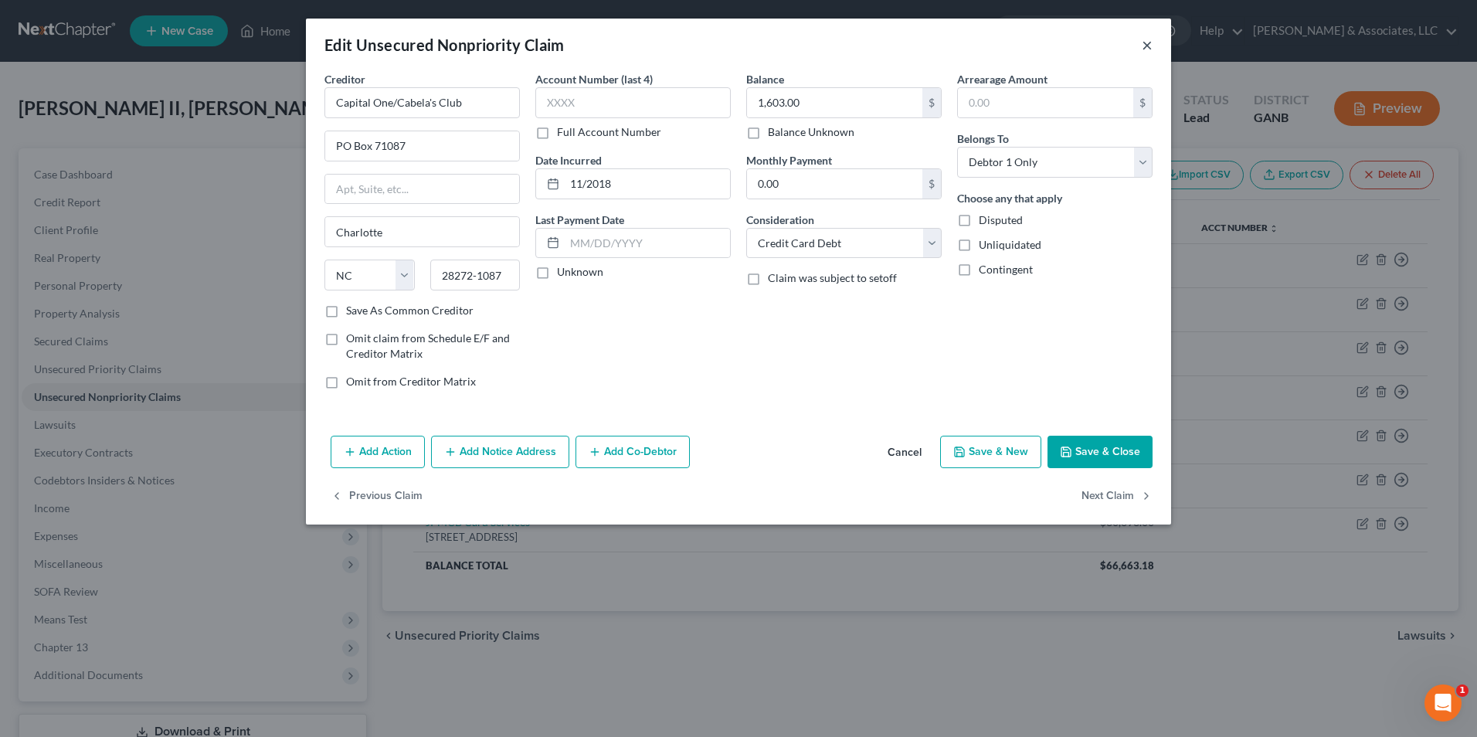
click at [1150, 47] on button "×" at bounding box center [1147, 45] width 11 height 19
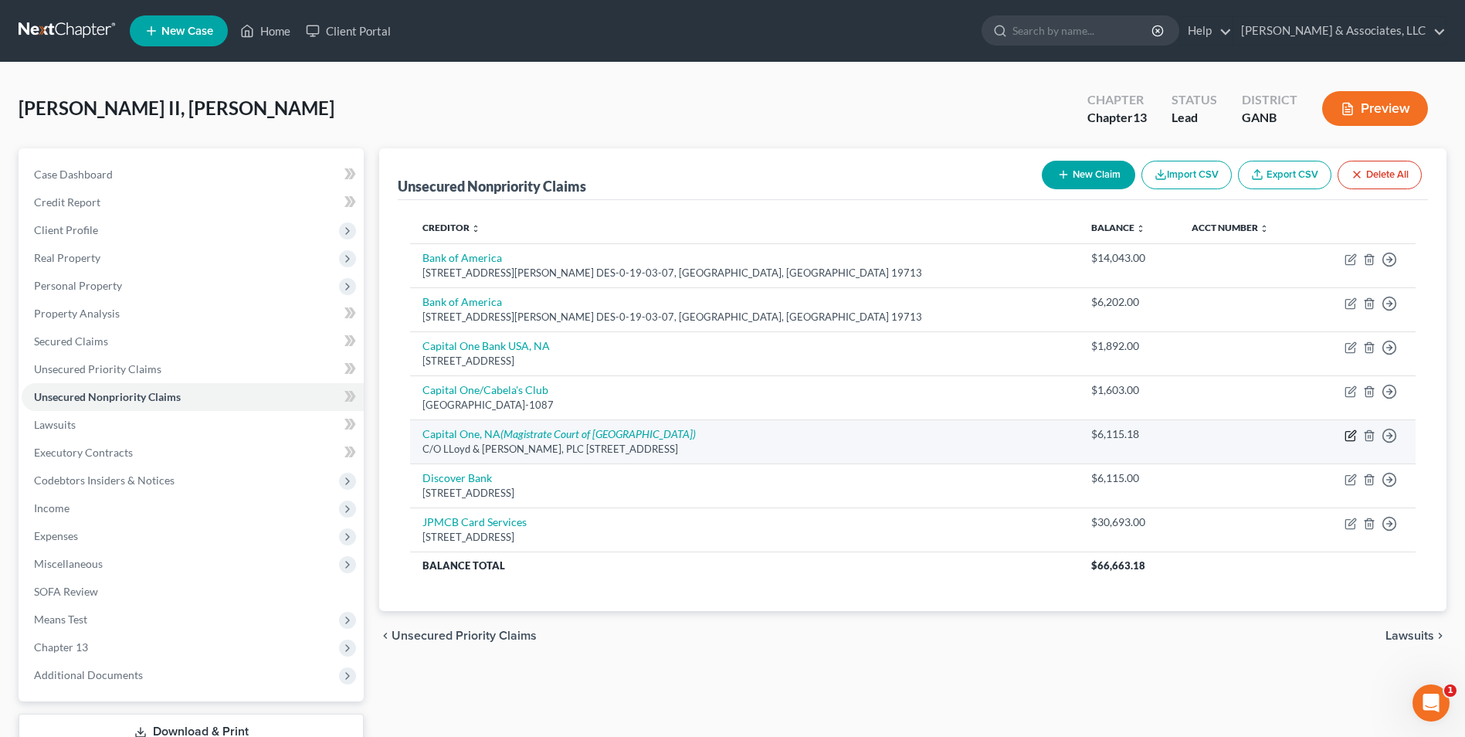
click at [1354, 433] on icon "button" at bounding box center [1352, 433] width 7 height 7
select select "10"
select select "14"
select select "0"
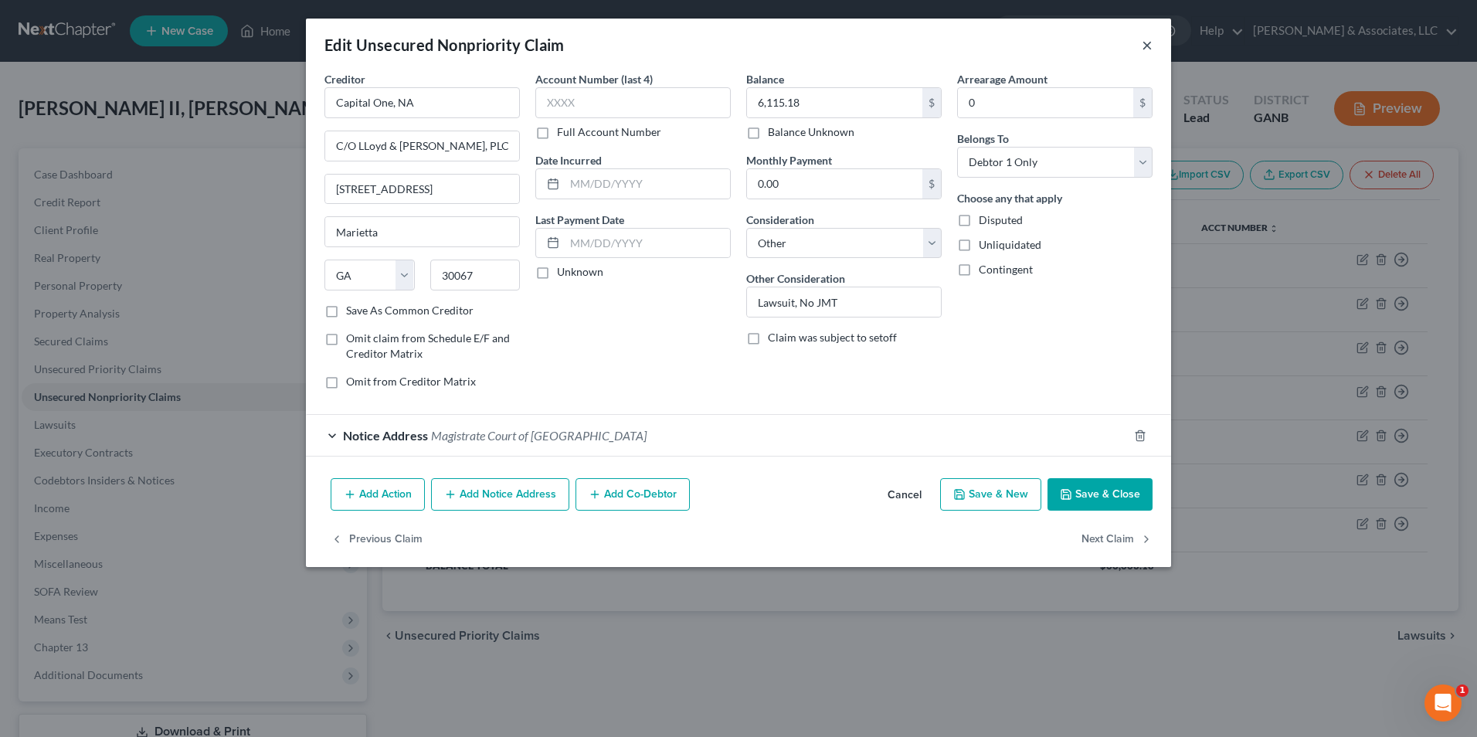
click at [1149, 45] on button "×" at bounding box center [1147, 45] width 11 height 19
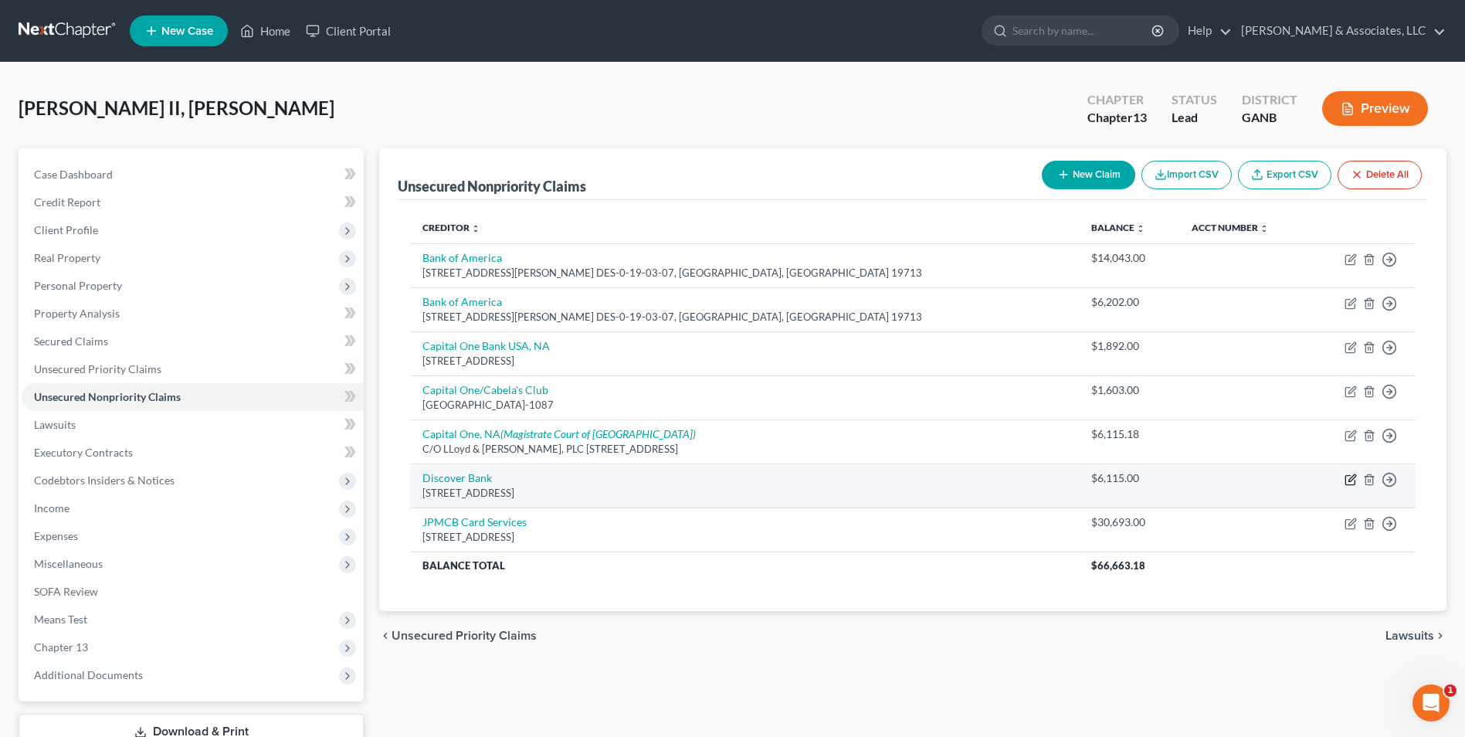
click at [1348, 478] on icon "button" at bounding box center [1351, 479] width 12 height 12
select select "46"
select select "2"
select select "0"
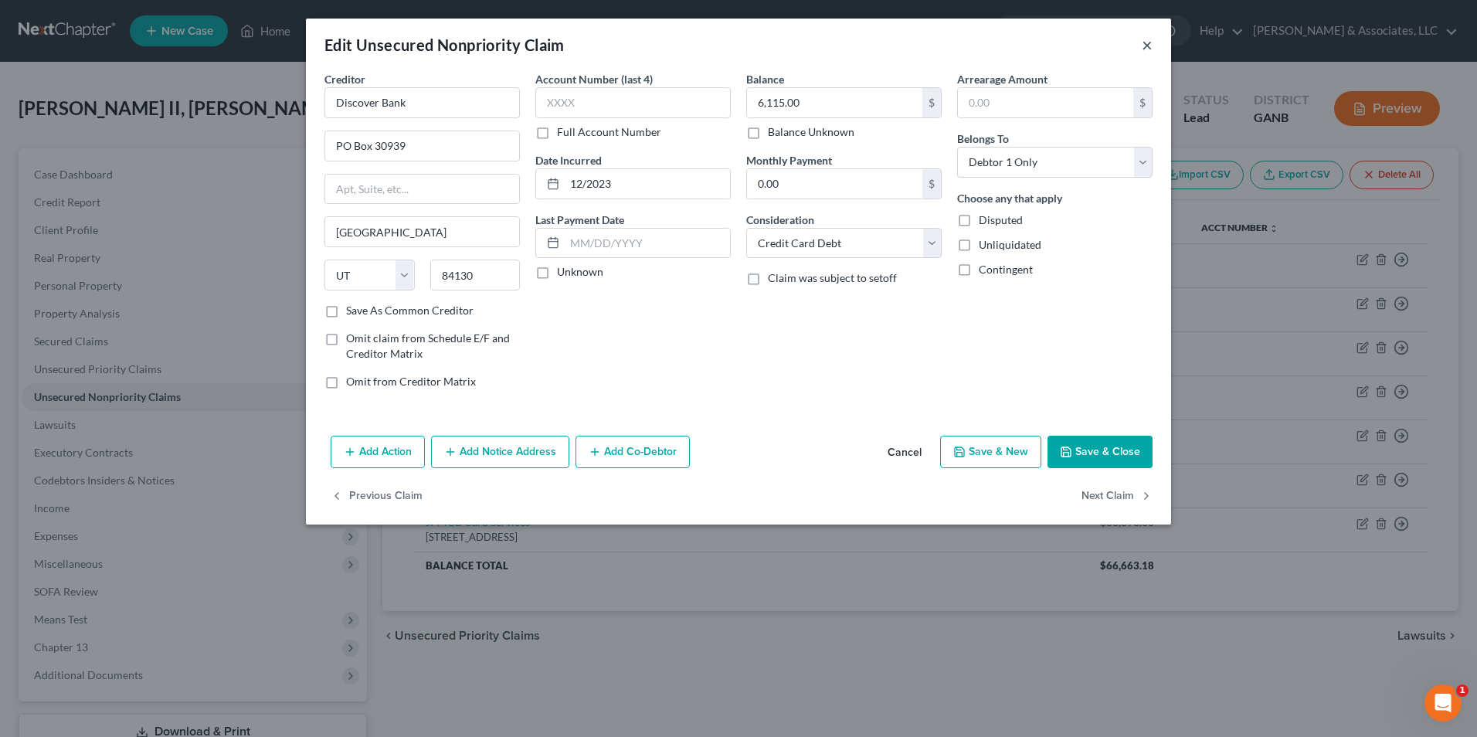
click at [1143, 48] on button "×" at bounding box center [1147, 45] width 11 height 19
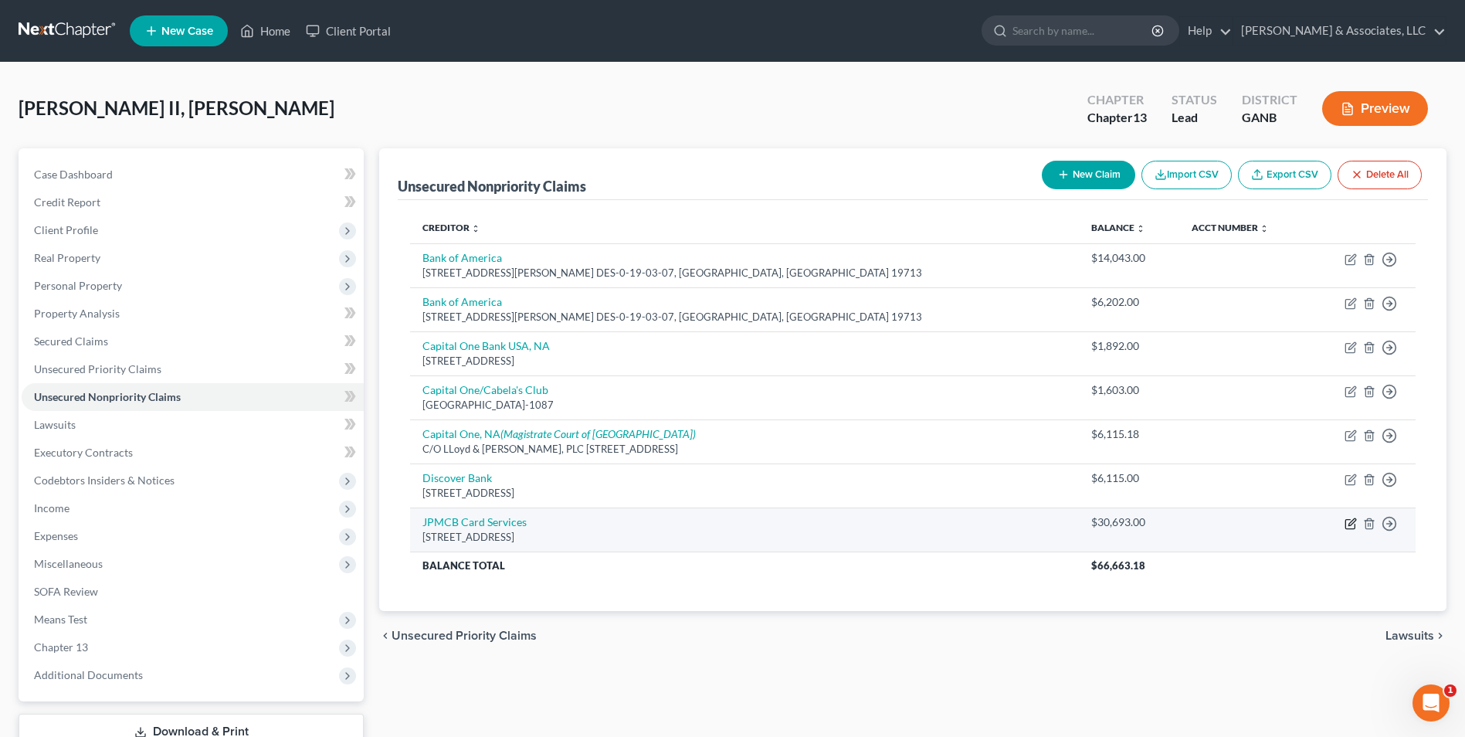
click at [1347, 519] on icon "button" at bounding box center [1349, 523] width 9 height 9
select select "7"
select select "2"
select select "0"
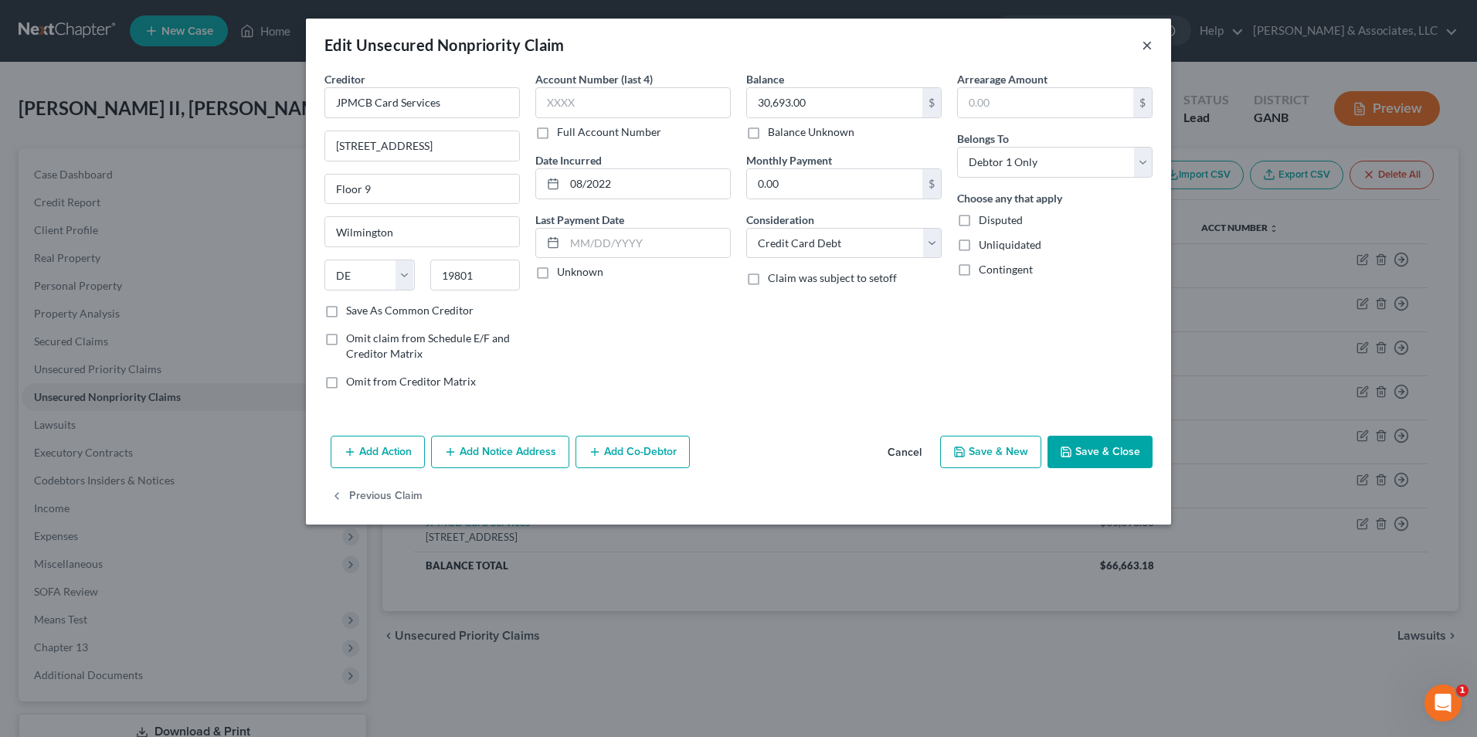
click at [1148, 43] on button "×" at bounding box center [1147, 45] width 11 height 19
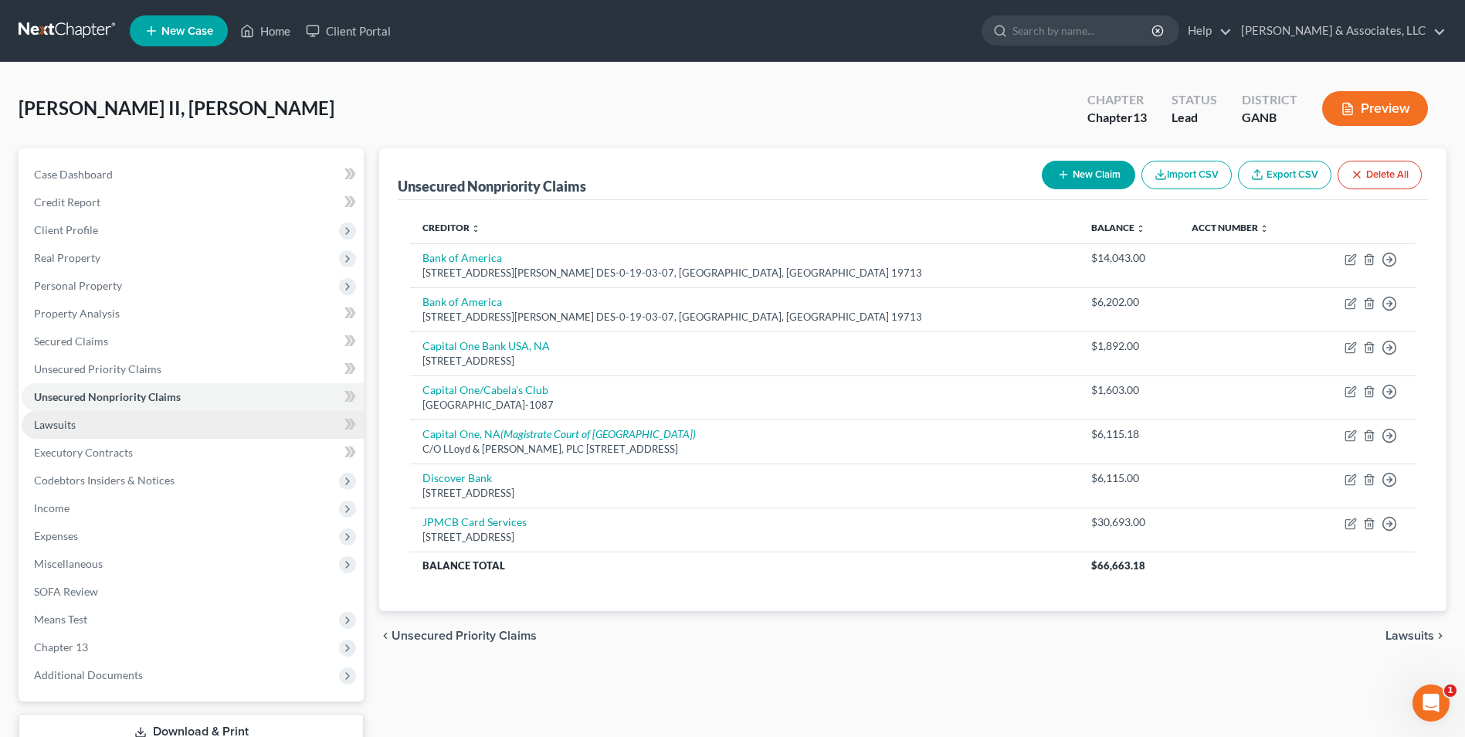
click at [42, 426] on span "Lawsuits" at bounding box center [55, 424] width 42 height 13
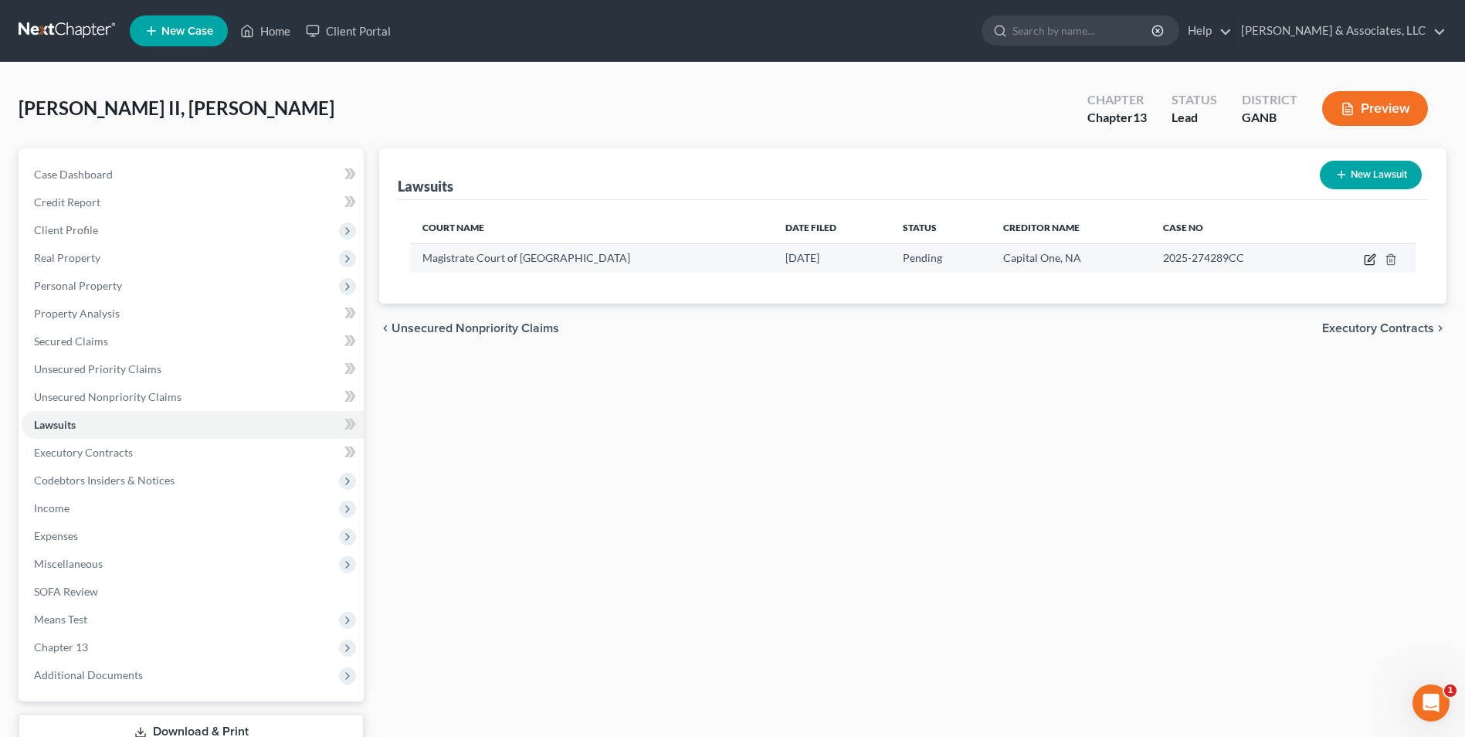
click at [1370, 262] on icon "button" at bounding box center [1370, 259] width 12 height 12
select select "10"
select select "0"
select select "4"
select select "10"
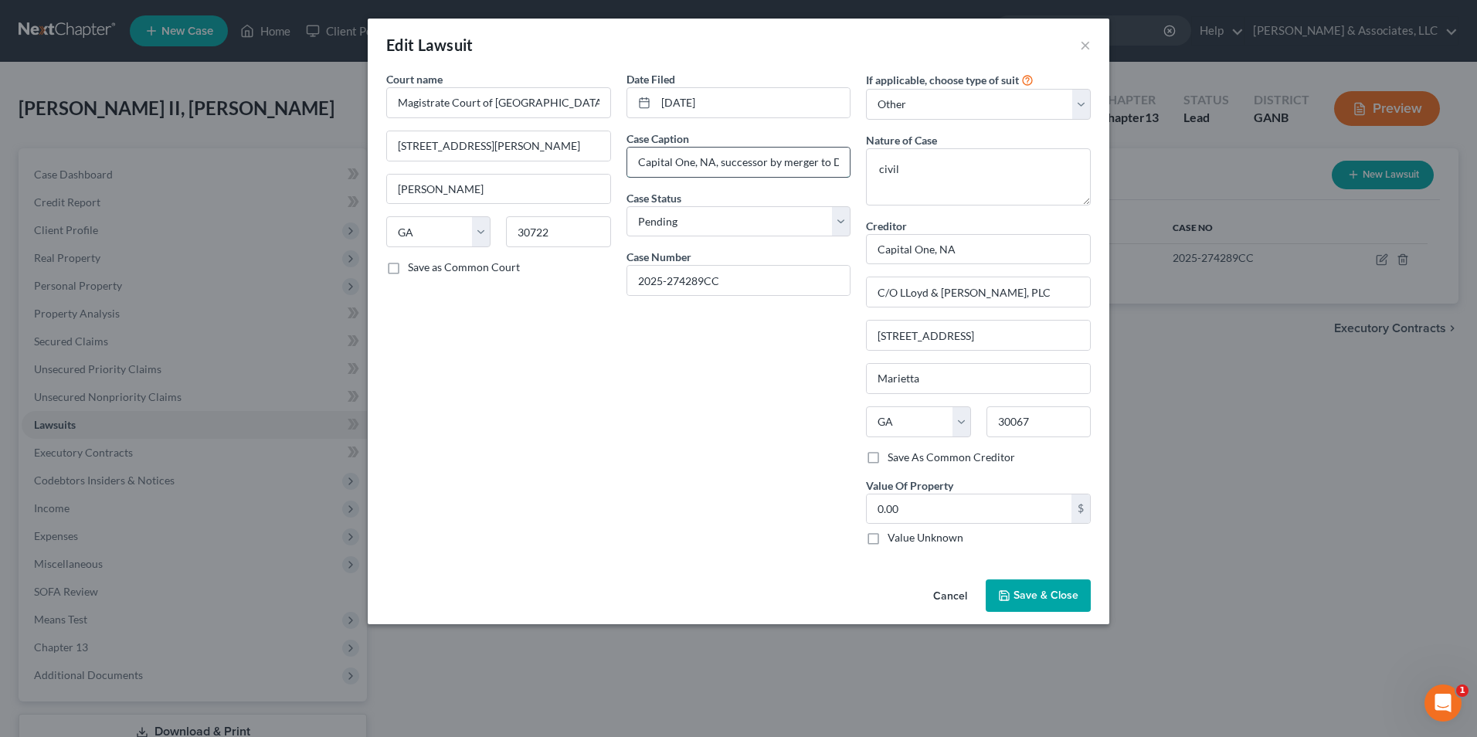
click at [756, 158] on input "Capital One, NA, successor by merger to Discover Bank vs. Jackie Cunningham" at bounding box center [738, 162] width 223 height 29
click at [1075, 47] on div "Edit Lawsuit ×" at bounding box center [738, 45] width 741 height 53
click at [1086, 42] on button "×" at bounding box center [1085, 45] width 11 height 19
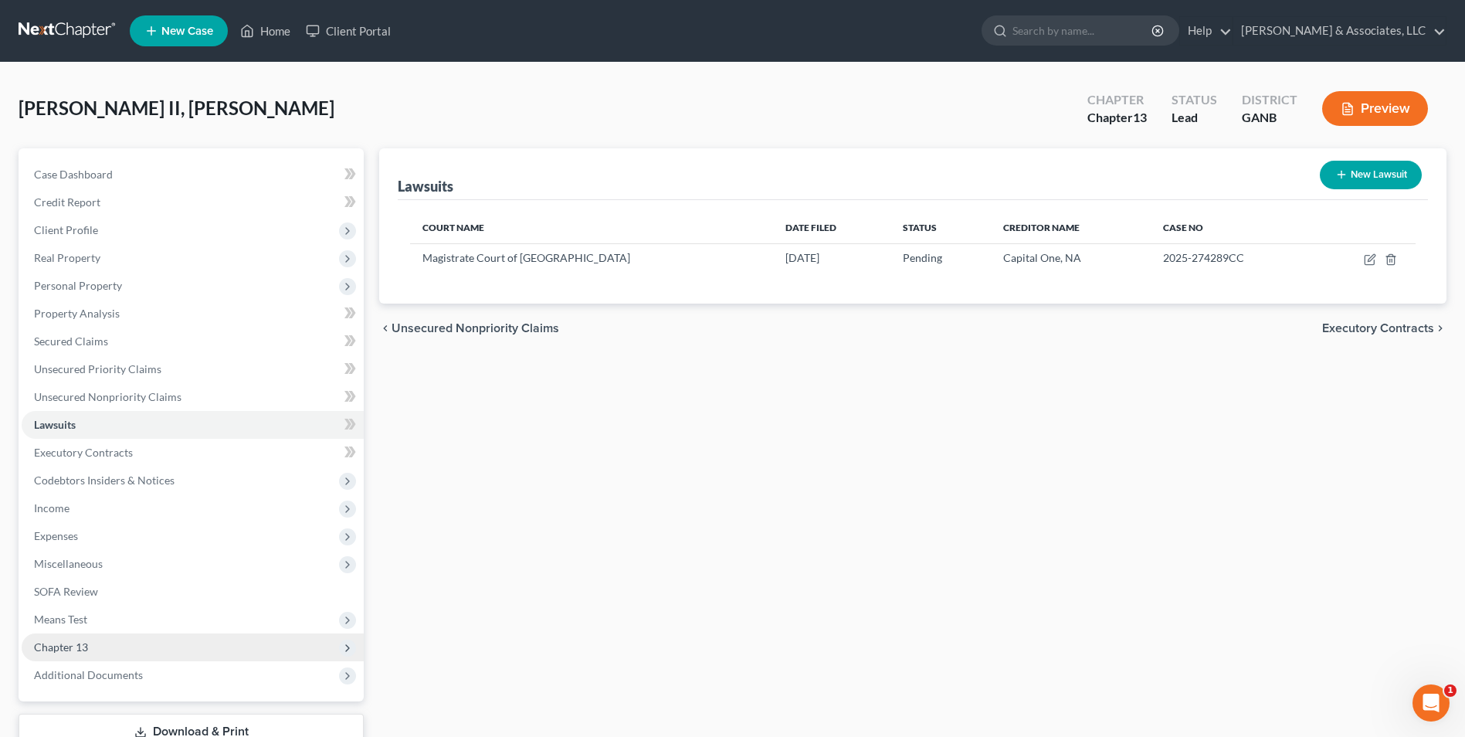
click at [81, 657] on span "Chapter 13" at bounding box center [193, 647] width 342 height 28
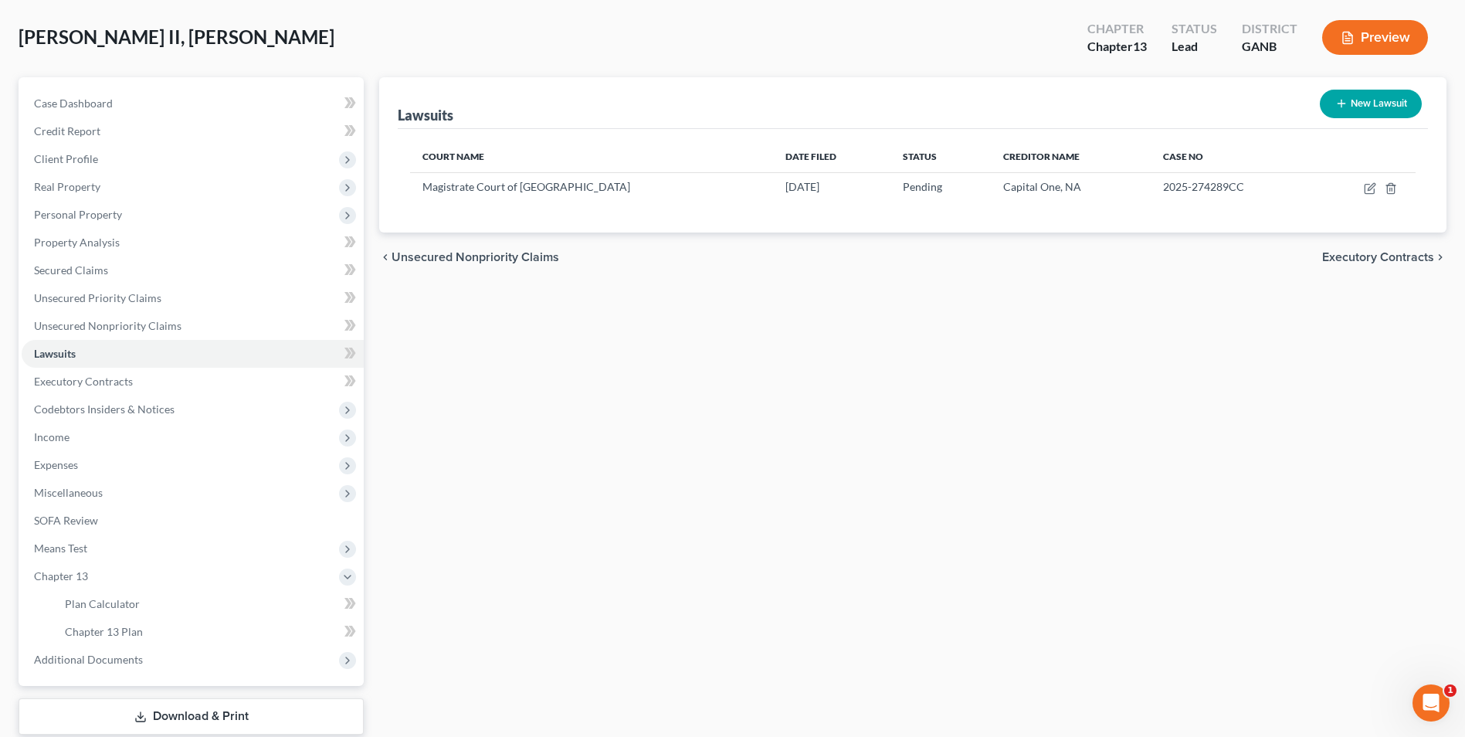
scroll to position [154, 0]
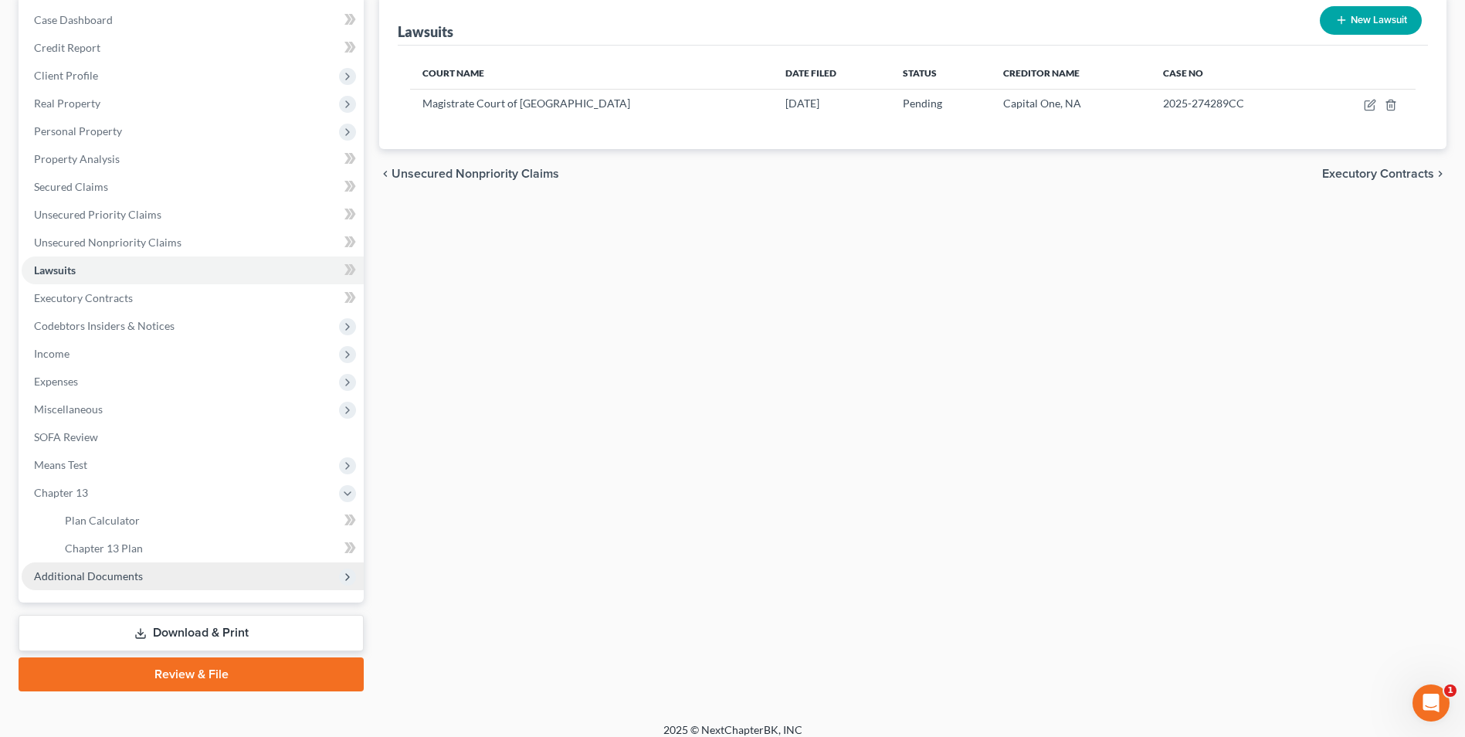
click at [80, 575] on span "Additional Documents" at bounding box center [88, 575] width 109 height 13
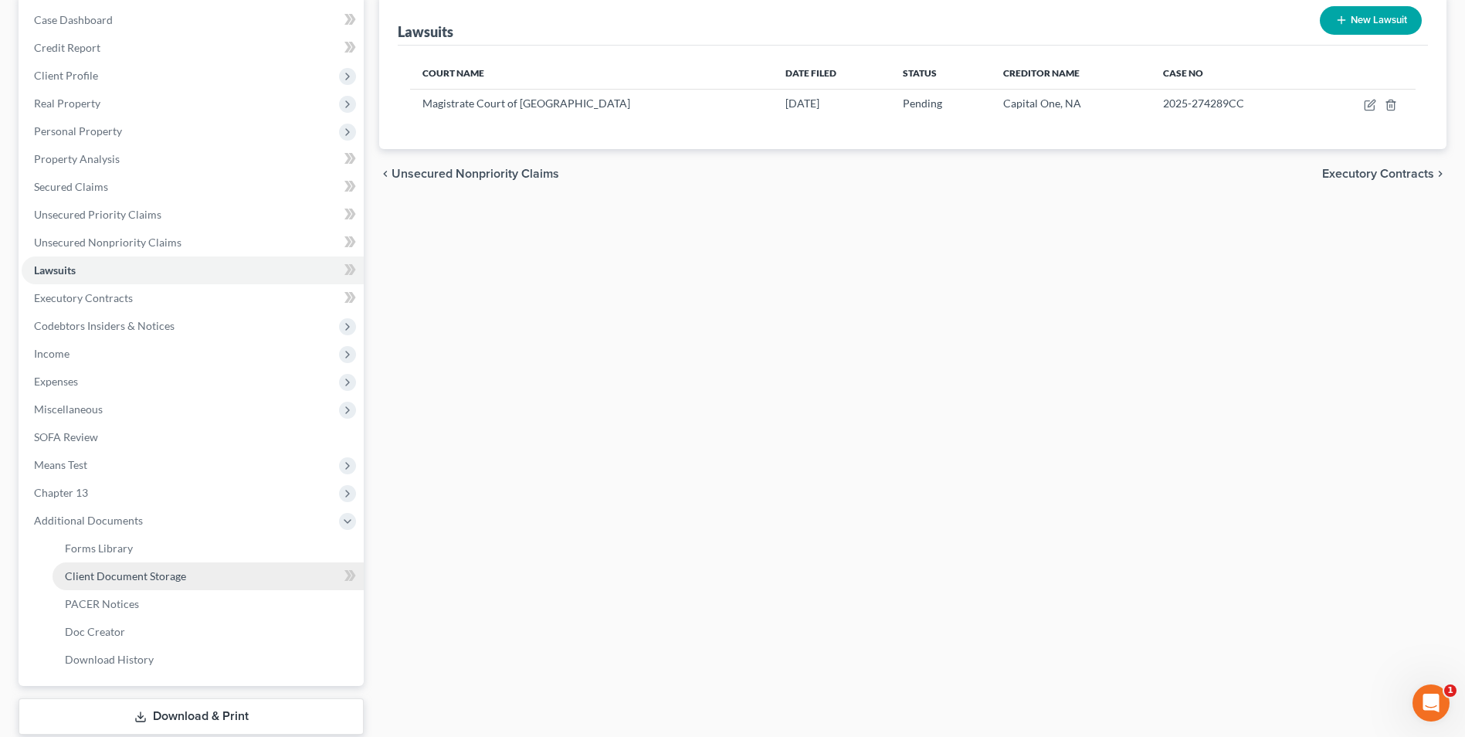
click at [157, 575] on span "Client Document Storage" at bounding box center [125, 575] width 121 height 13
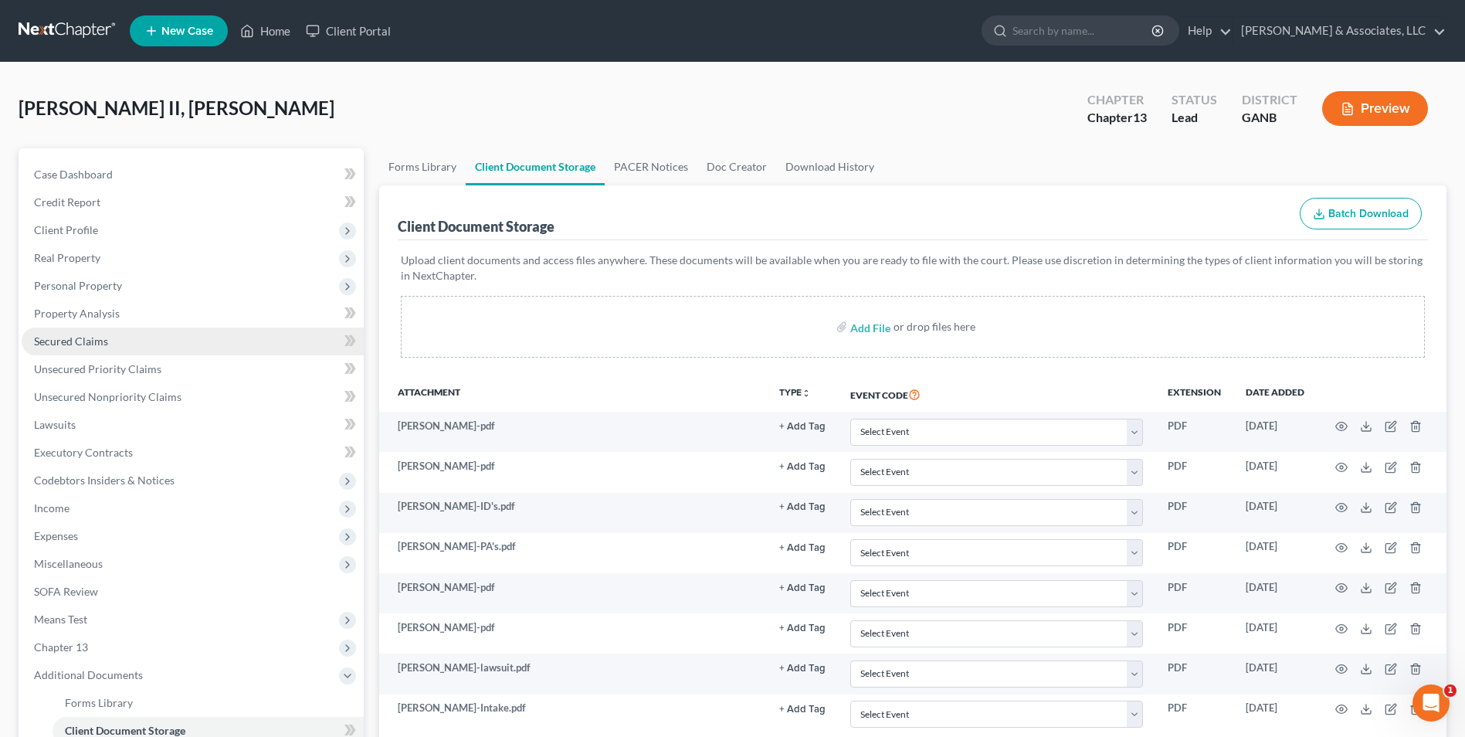
scroll to position [251, 0]
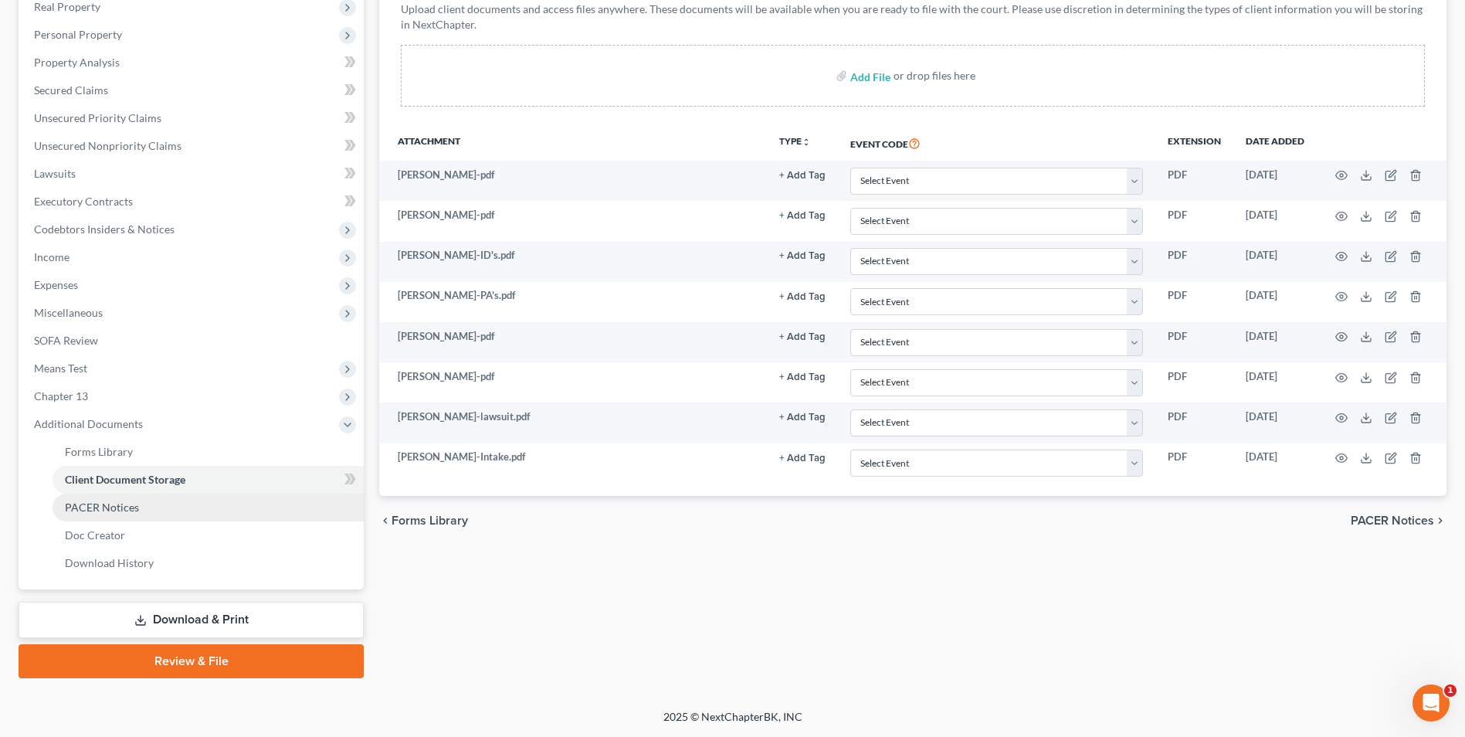
click at [120, 510] on span "PACER Notices" at bounding box center [102, 506] width 74 height 13
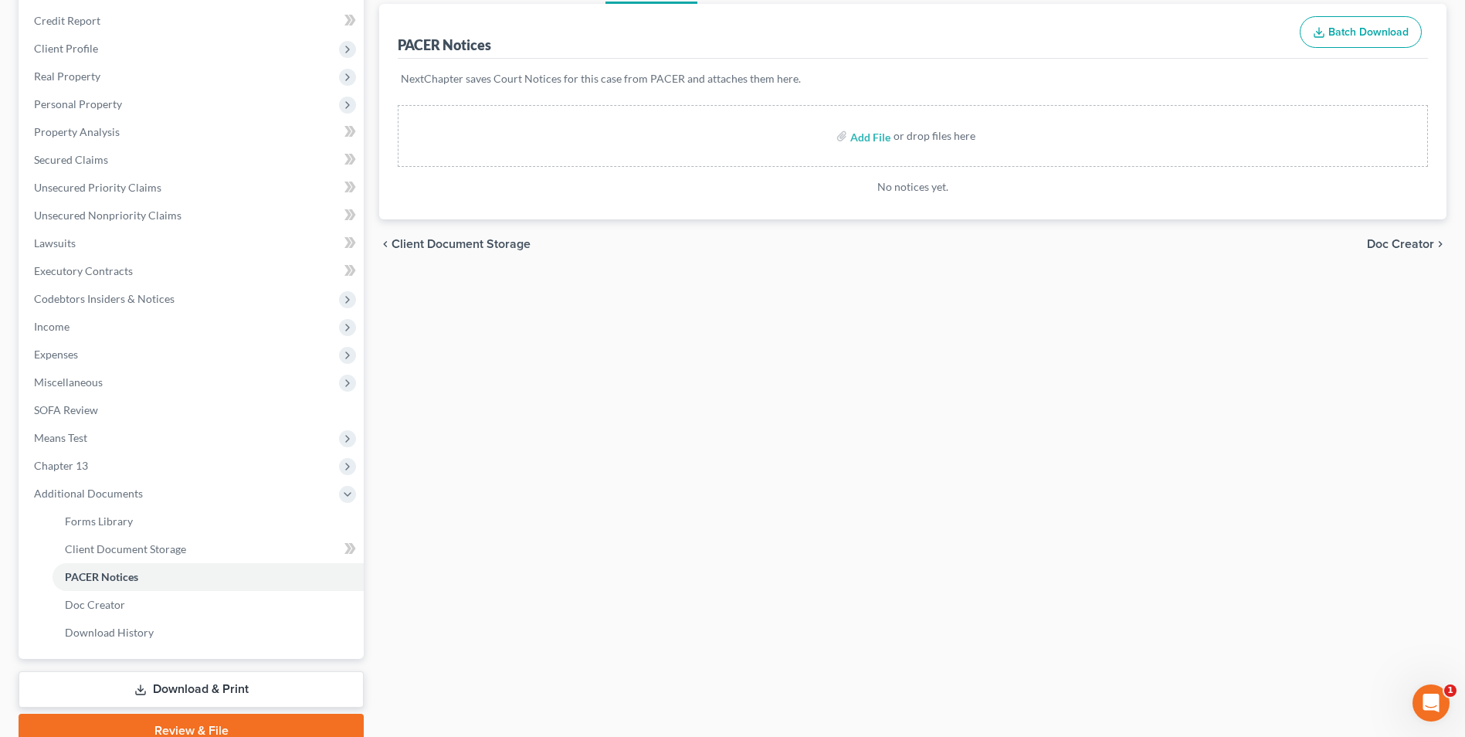
scroll to position [251, 0]
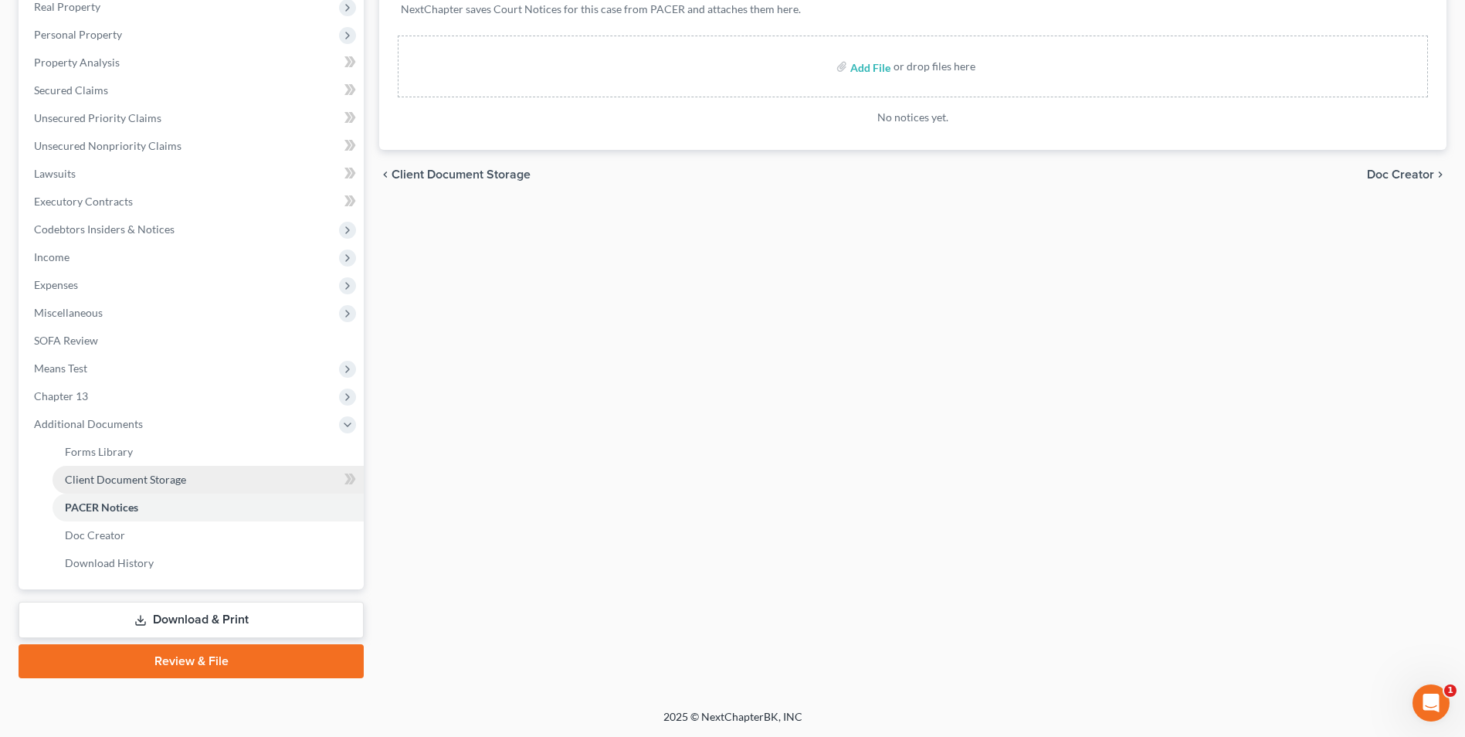
click at [186, 487] on link "Client Document Storage" at bounding box center [208, 480] width 311 height 28
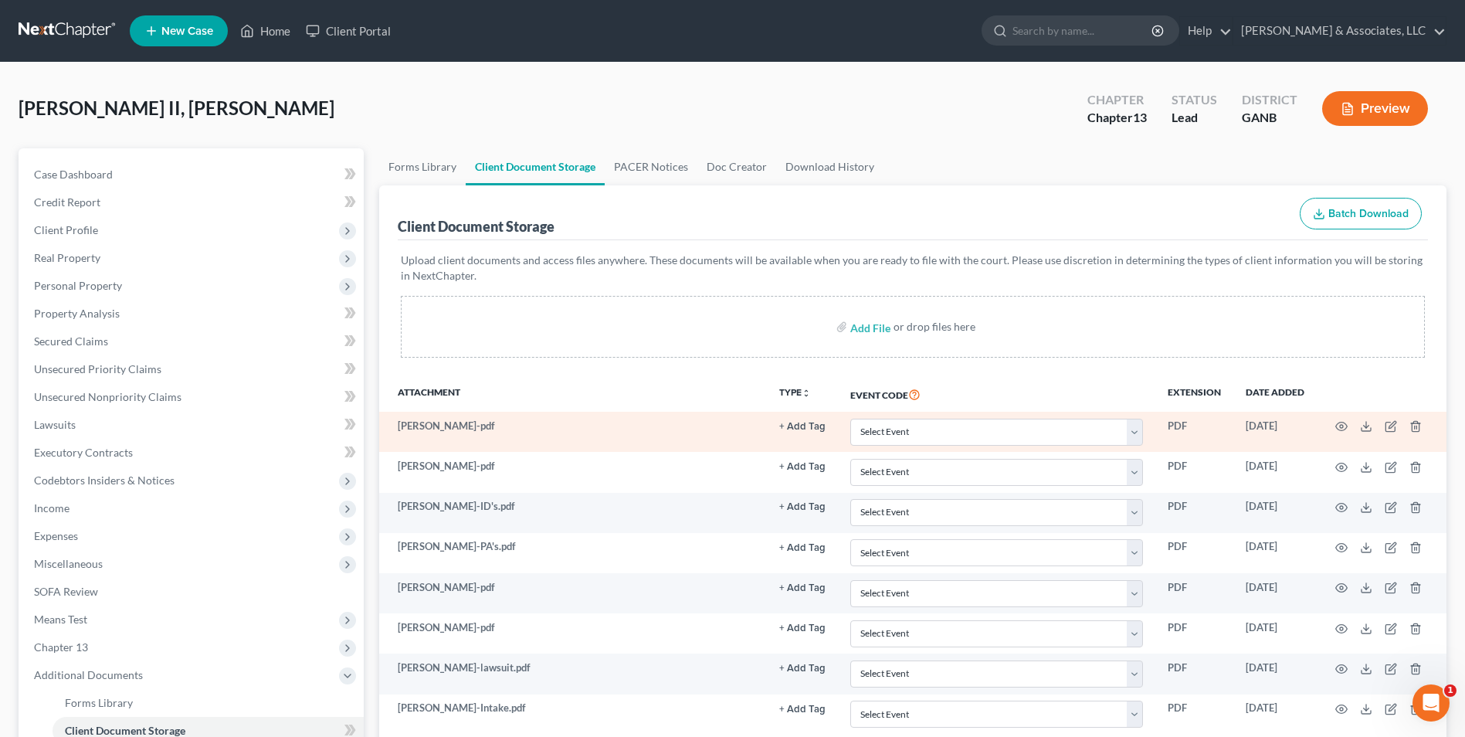
scroll to position [251, 0]
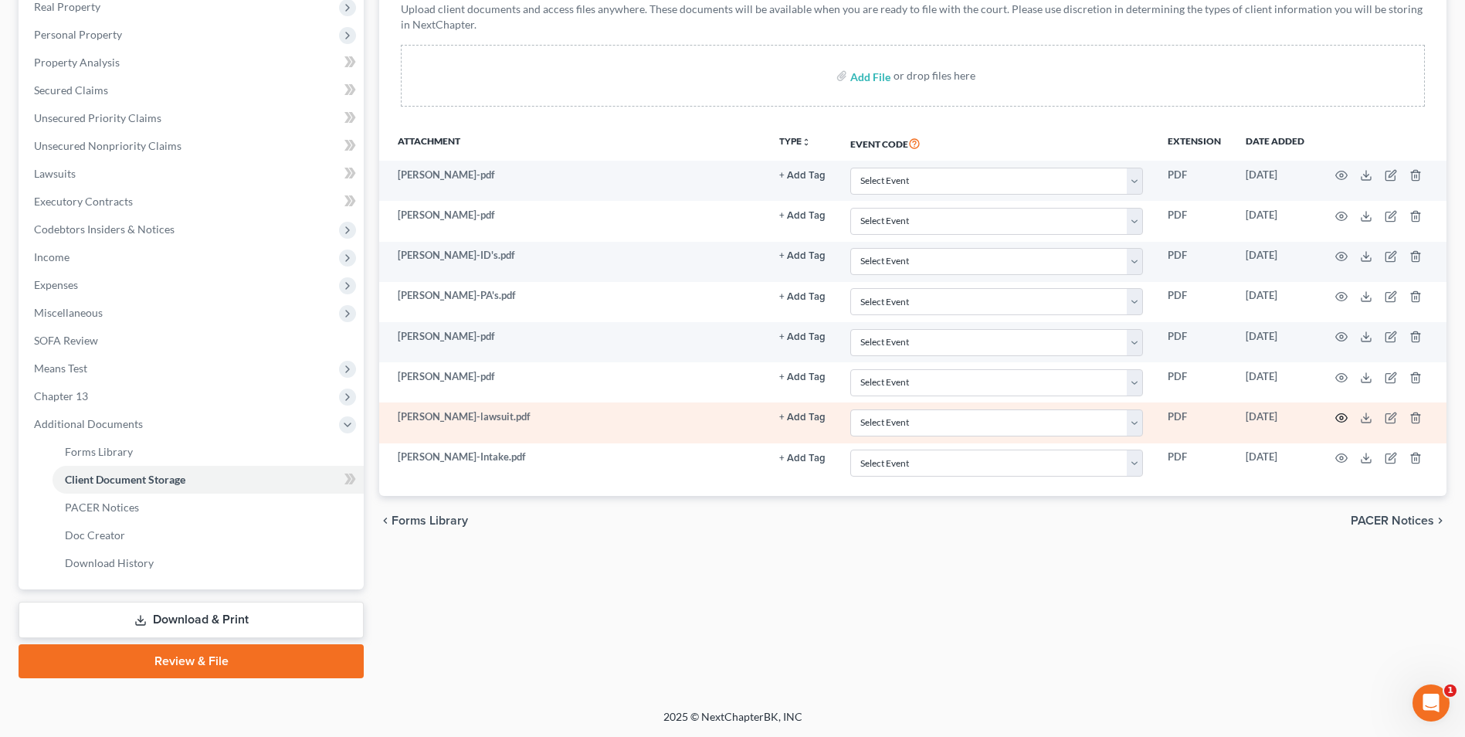
click at [1342, 415] on icon "button" at bounding box center [1341, 418] width 12 height 12
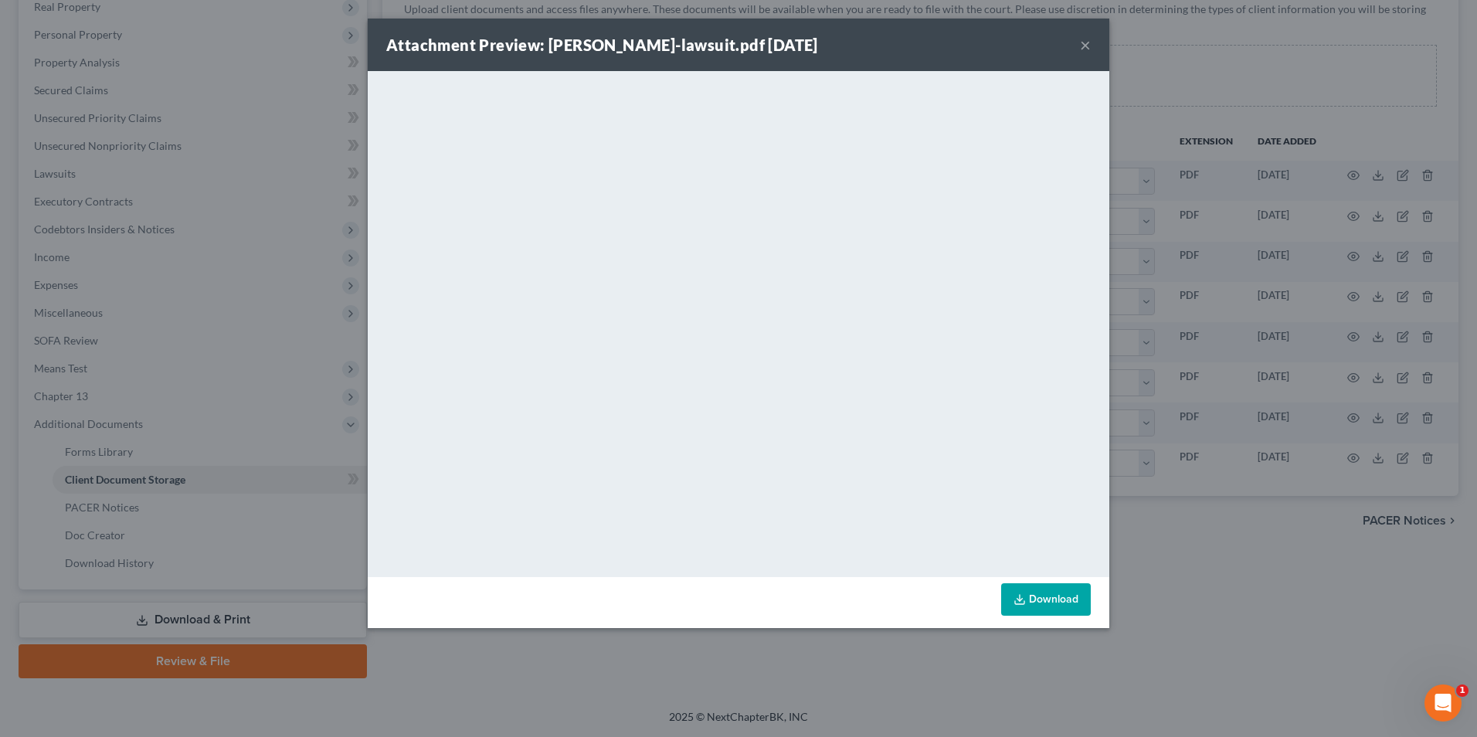
click at [1081, 46] on button "×" at bounding box center [1085, 45] width 11 height 19
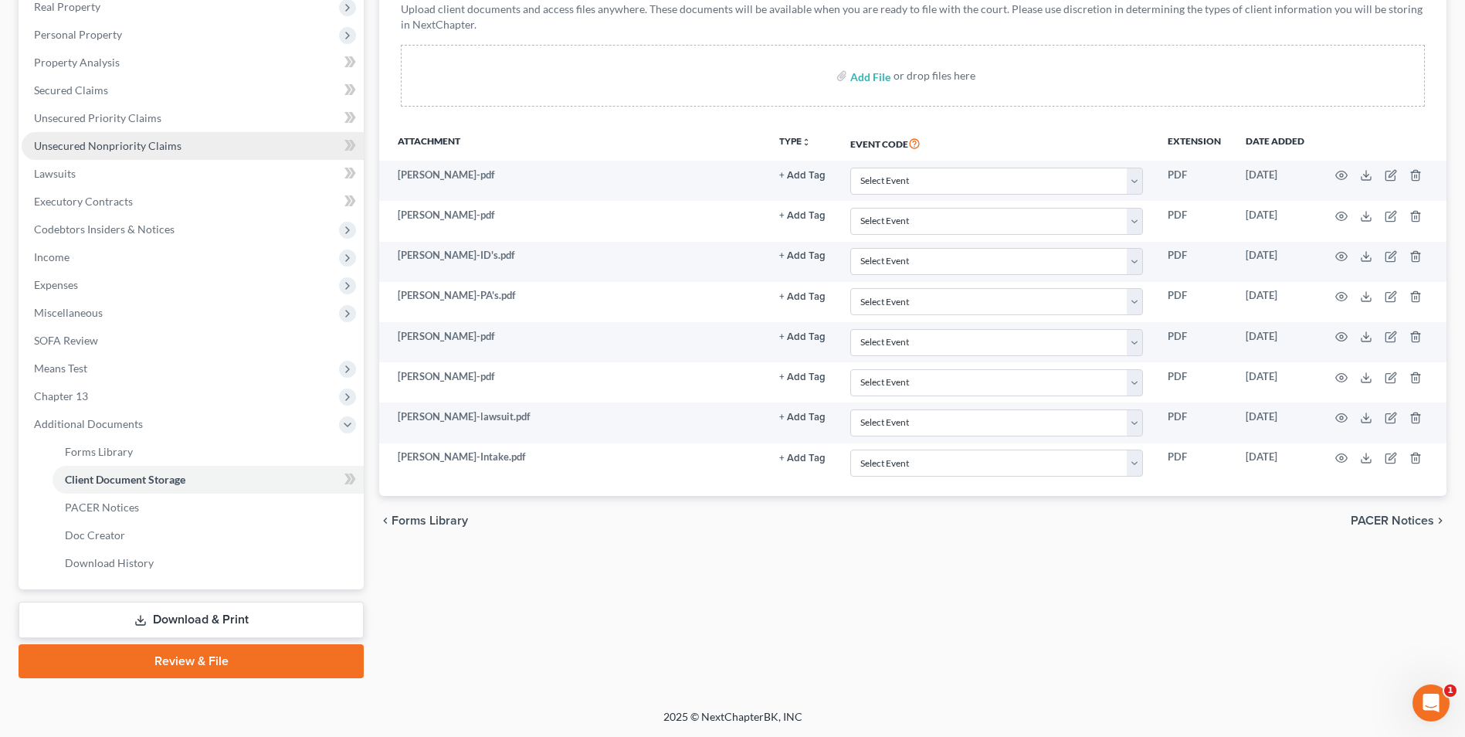
click at [106, 151] on span "Unsecured Nonpriority Claims" at bounding box center [108, 145] width 148 height 13
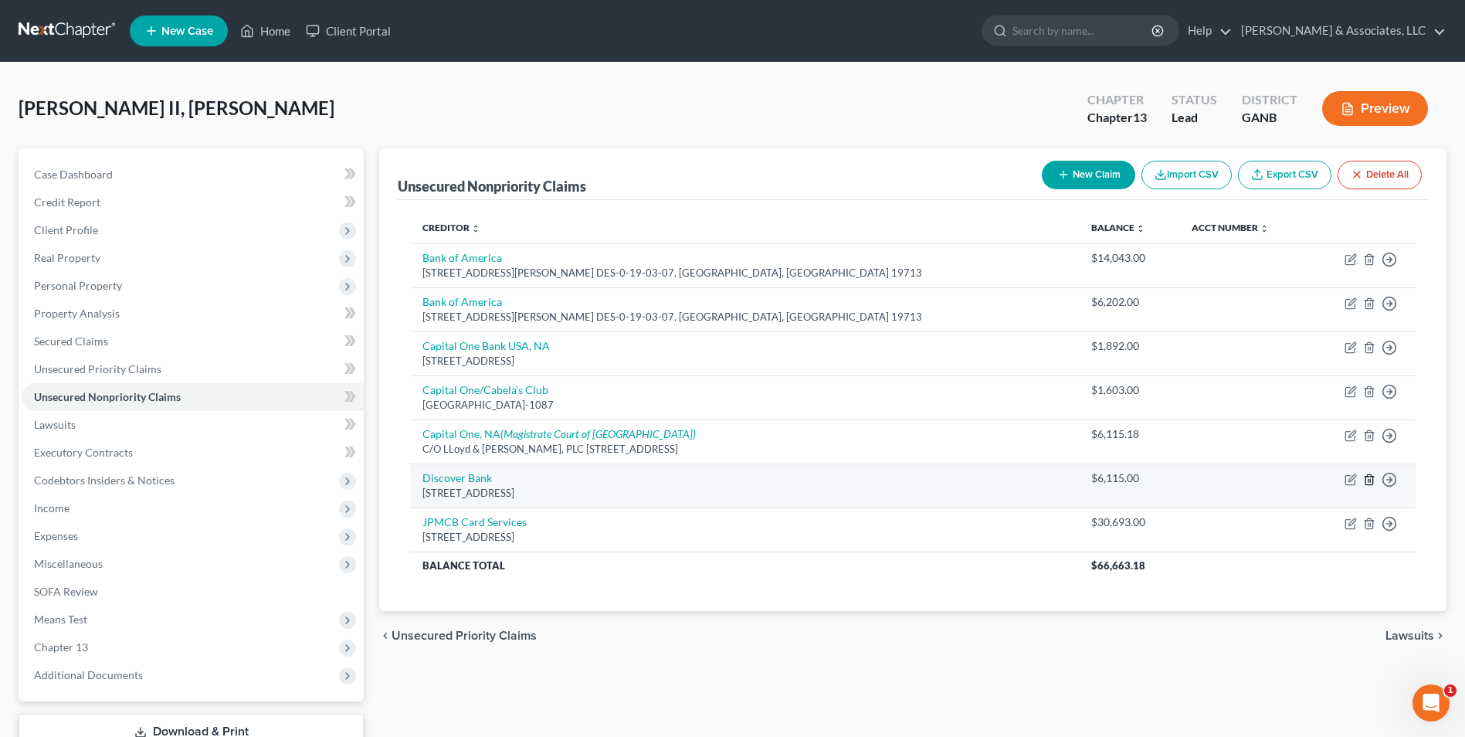
click at [1369, 474] on icon "button" at bounding box center [1369, 479] width 7 height 10
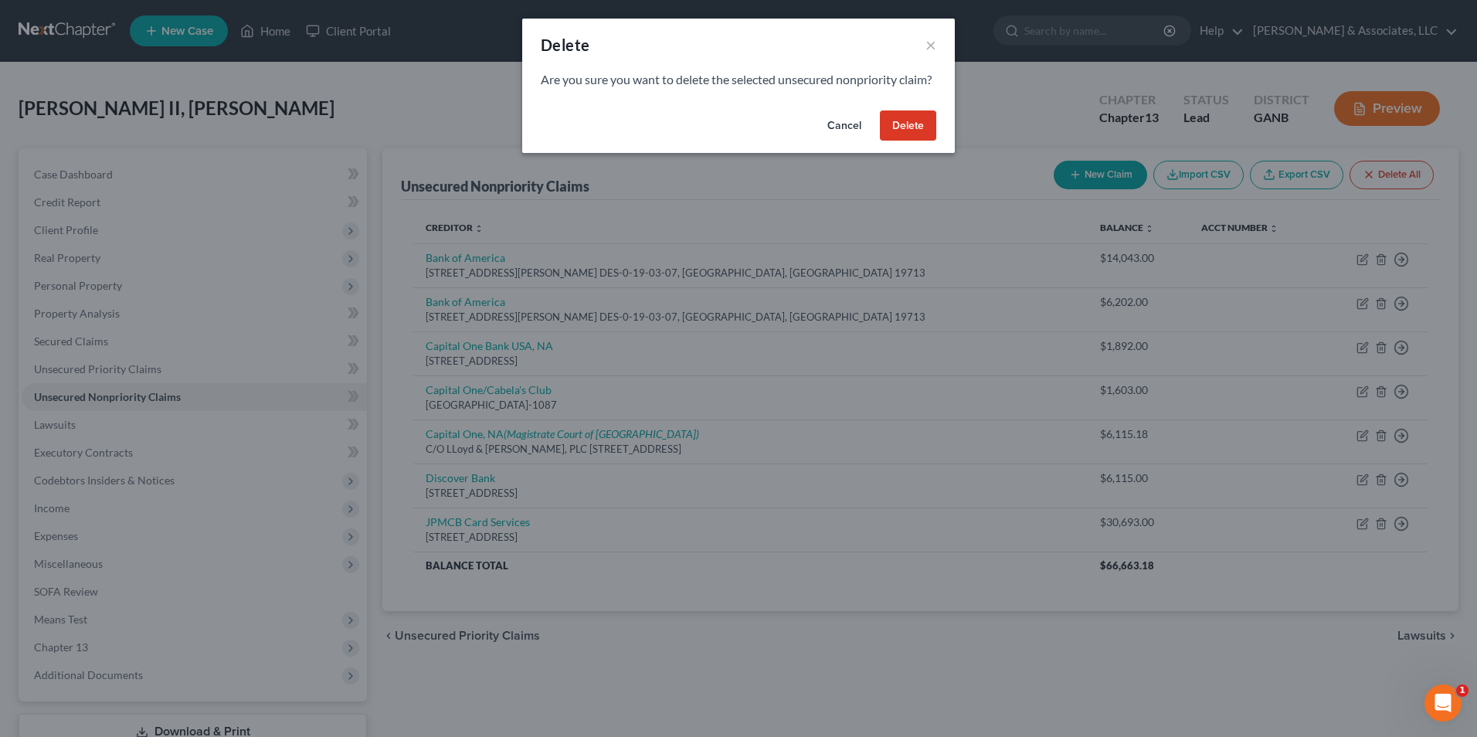
click at [915, 141] on button "Delete" at bounding box center [908, 125] width 56 height 31
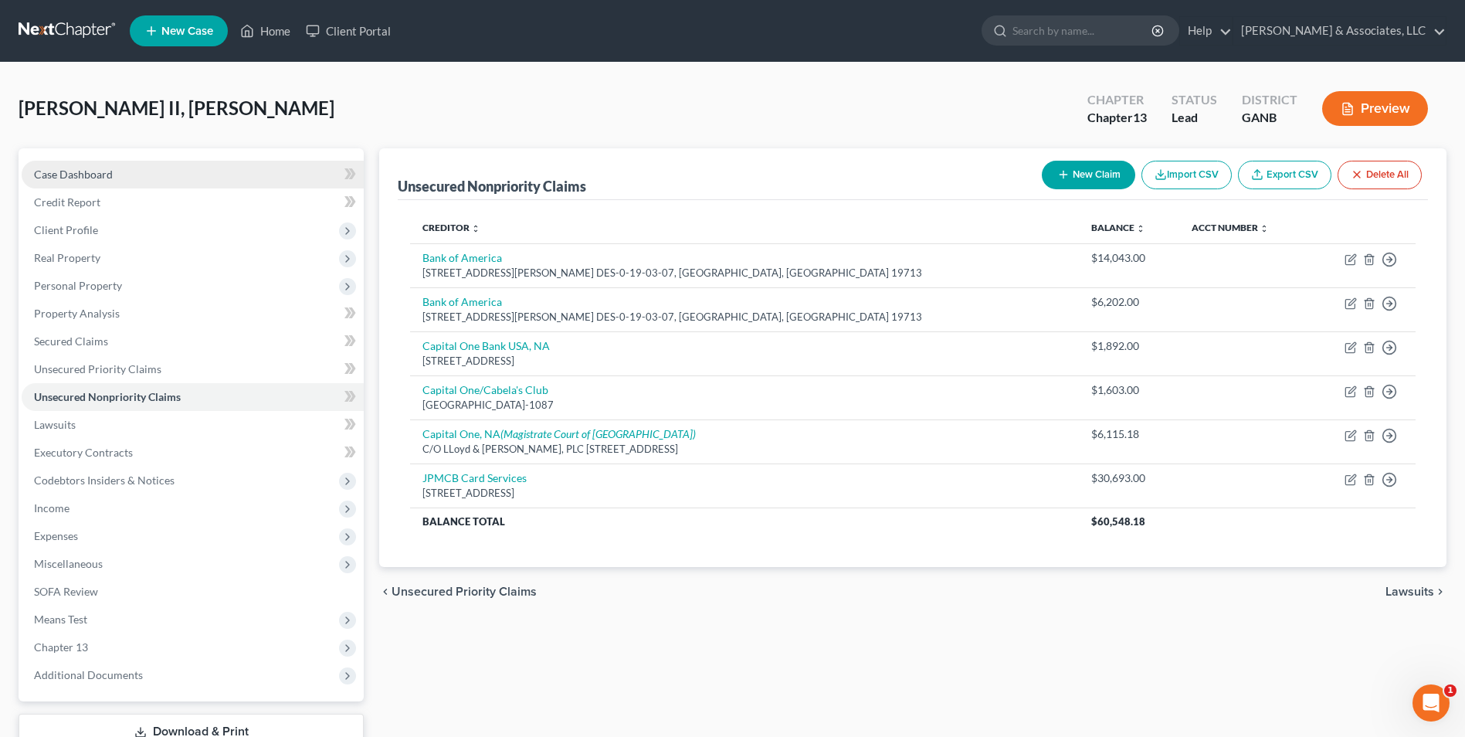
click at [141, 184] on link "Case Dashboard" at bounding box center [193, 175] width 342 height 28
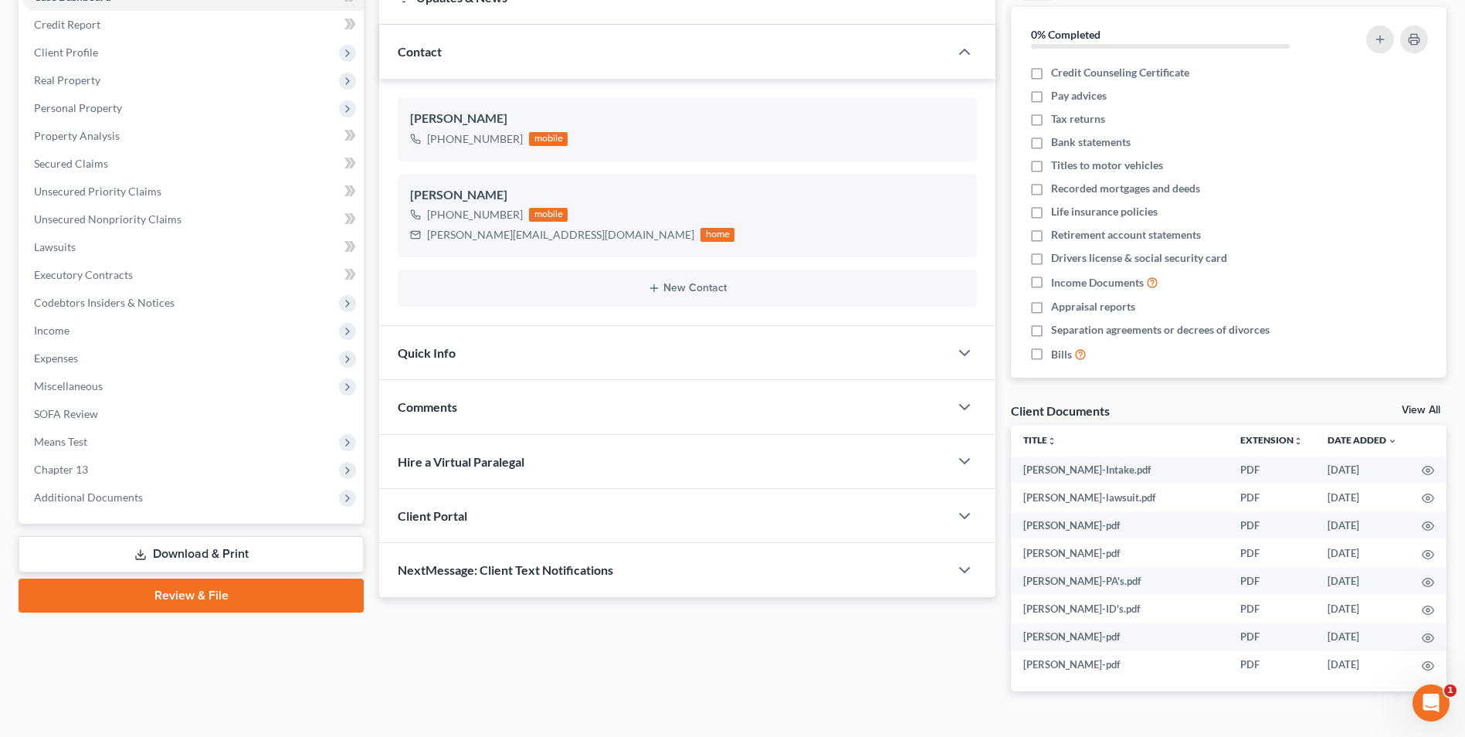
scroll to position [215, 0]
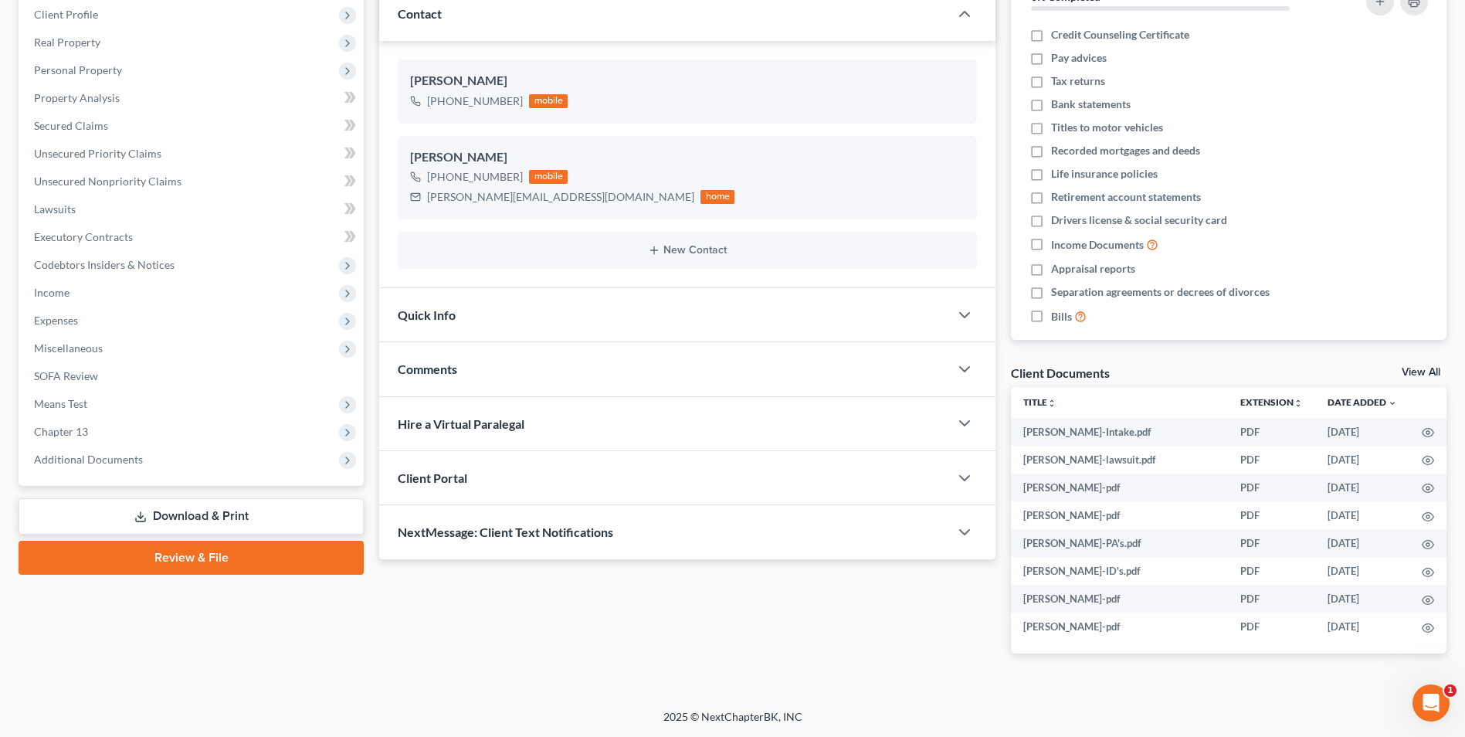
click at [526, 534] on span "NextMessage: Client Text Notifications" at bounding box center [505, 531] width 215 height 15
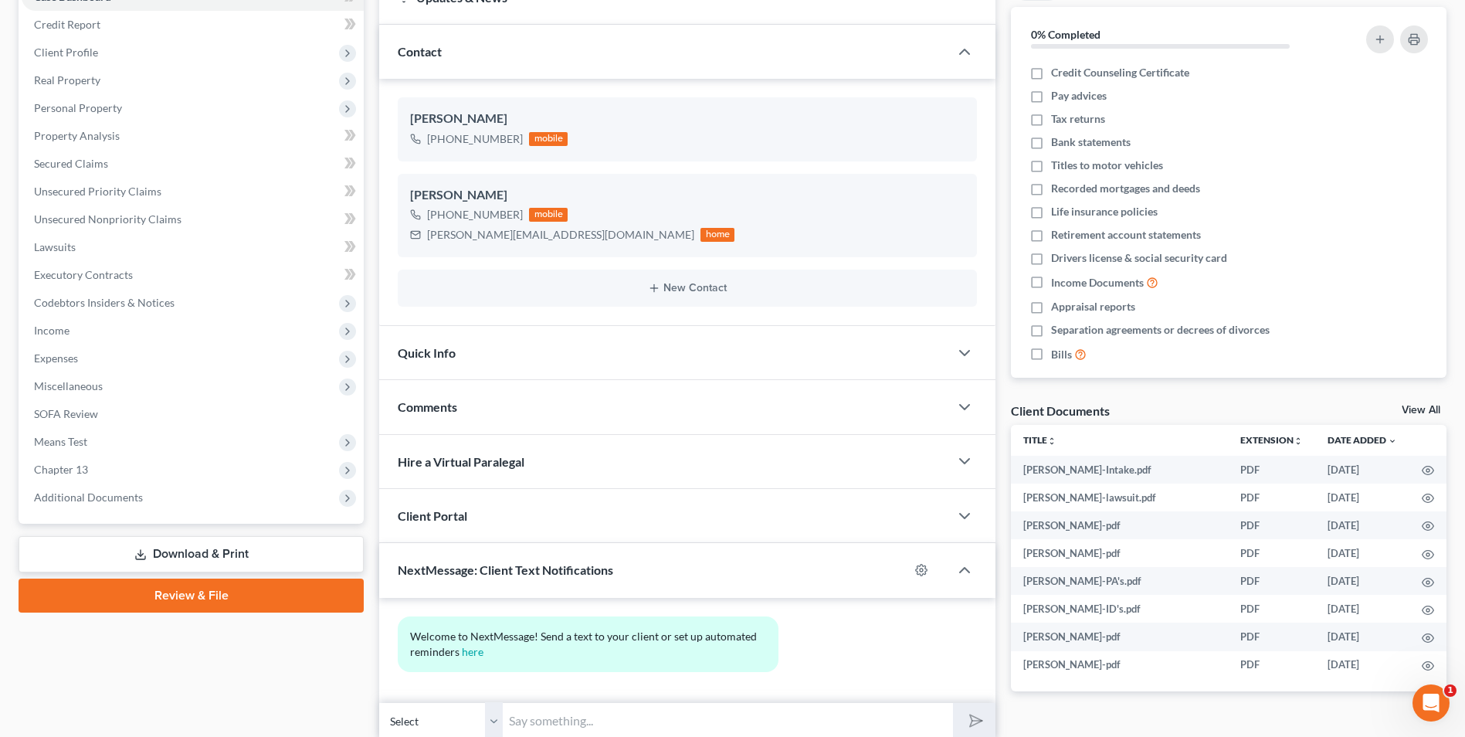
scroll to position [232, 0]
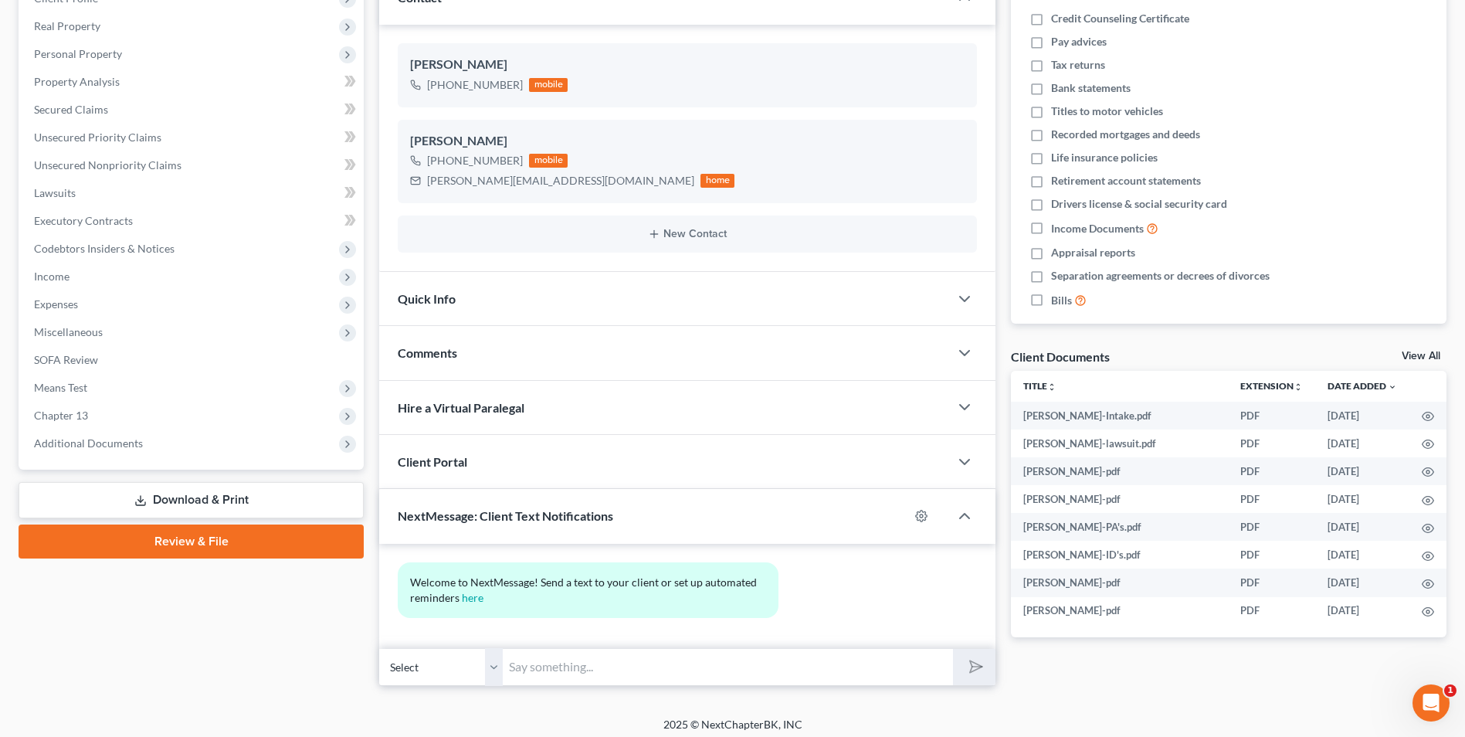
click at [492, 669] on select "Select +1 (706) 459-4359 - Jackie Cunningham II +1 (706) 459-4486 - Adrianna Cu…" at bounding box center [441, 667] width 124 height 38
select select "1"
click at [379, 648] on select "Select +1 (706) 459-4359 - Jackie Cunningham II +1 (706) 459-4486 - Adrianna Cu…" at bounding box center [441, 667] width 124 height 38
click at [584, 673] on input "text" at bounding box center [728, 667] width 450 height 38
type input "A"
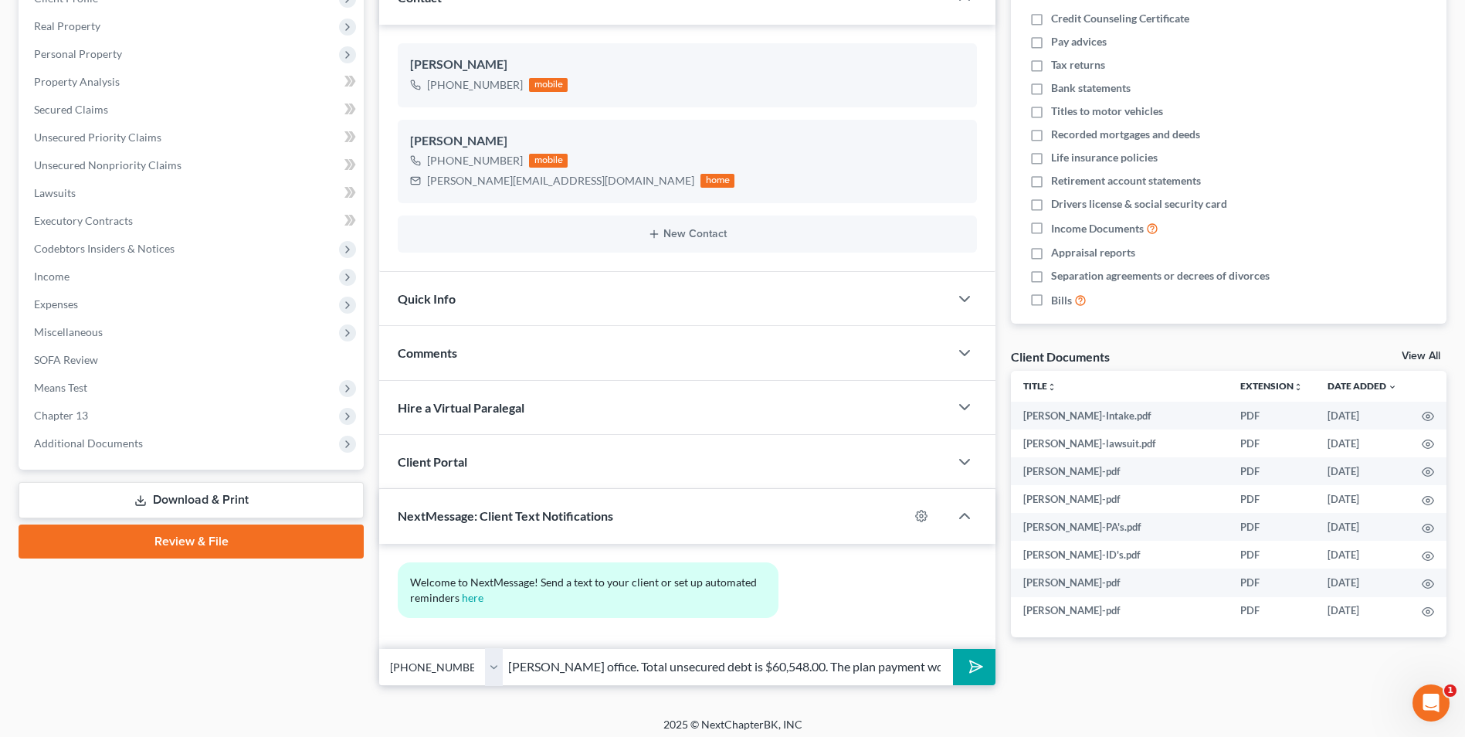
scroll to position [0, 277]
type input "Hi Adrianna, this is Mike with Brian Cahn's office. Total unsecured debt is $60…"
click at [953, 649] on button "submit" at bounding box center [974, 667] width 42 height 36
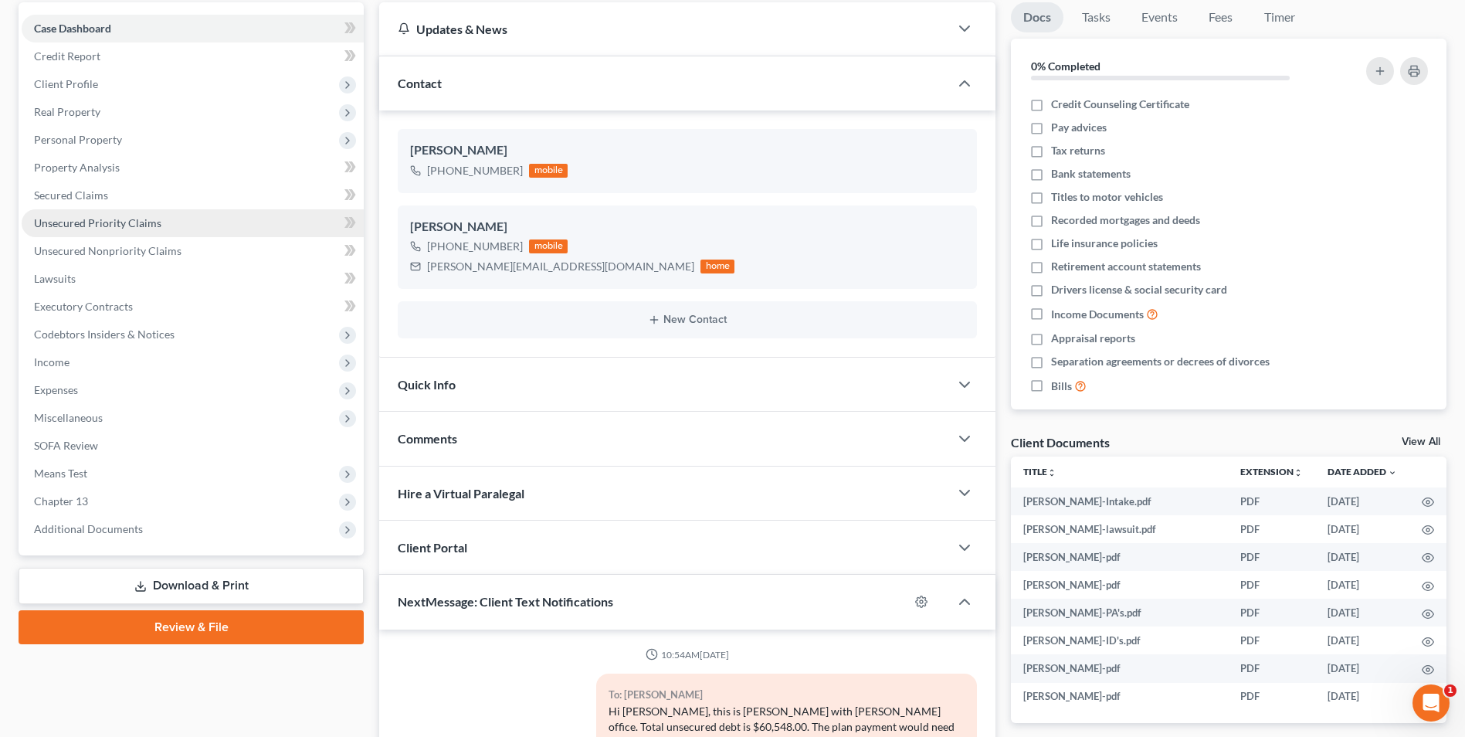
scroll to position [0, 0]
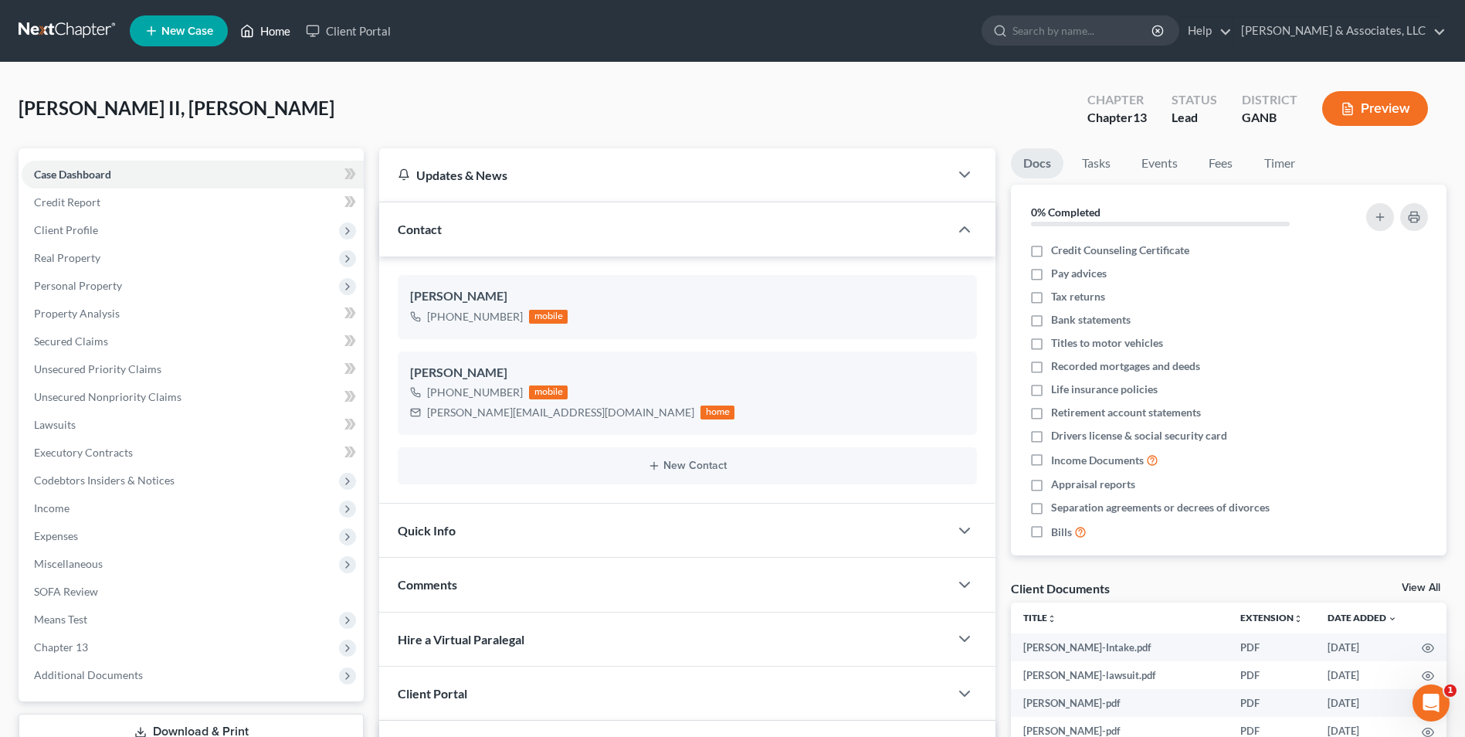
click at [286, 32] on link "Home" at bounding box center [265, 31] width 66 height 28
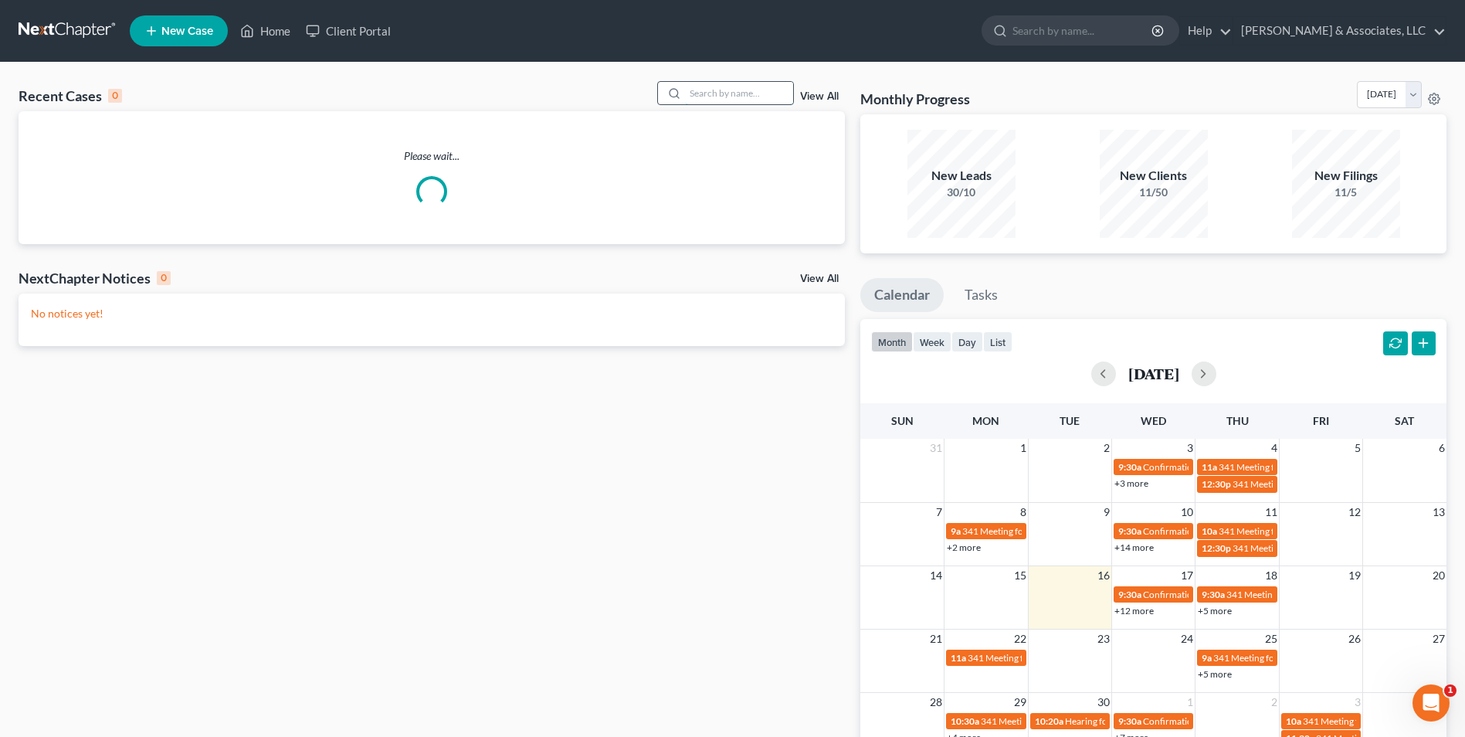
click at [760, 87] on input "search" at bounding box center [739, 93] width 108 height 22
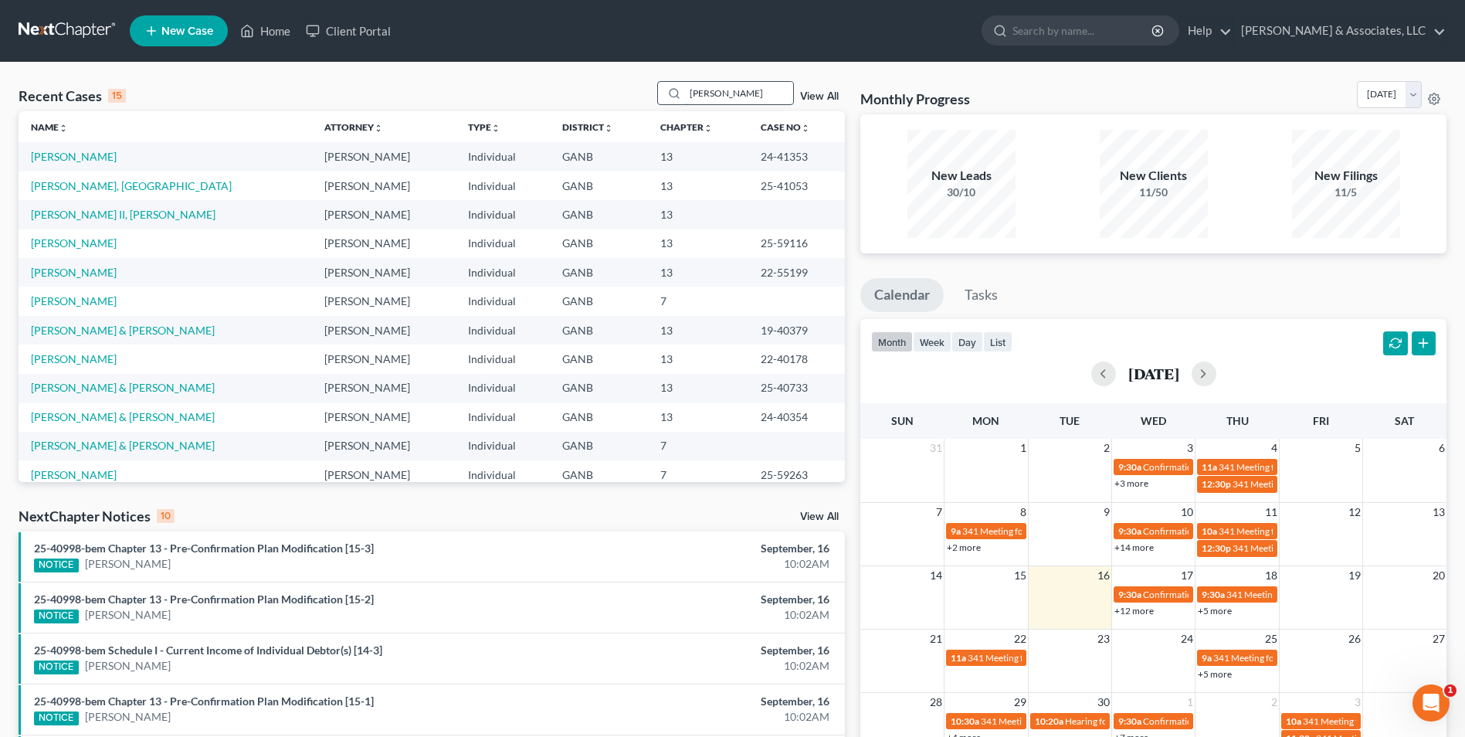
type input "riley"
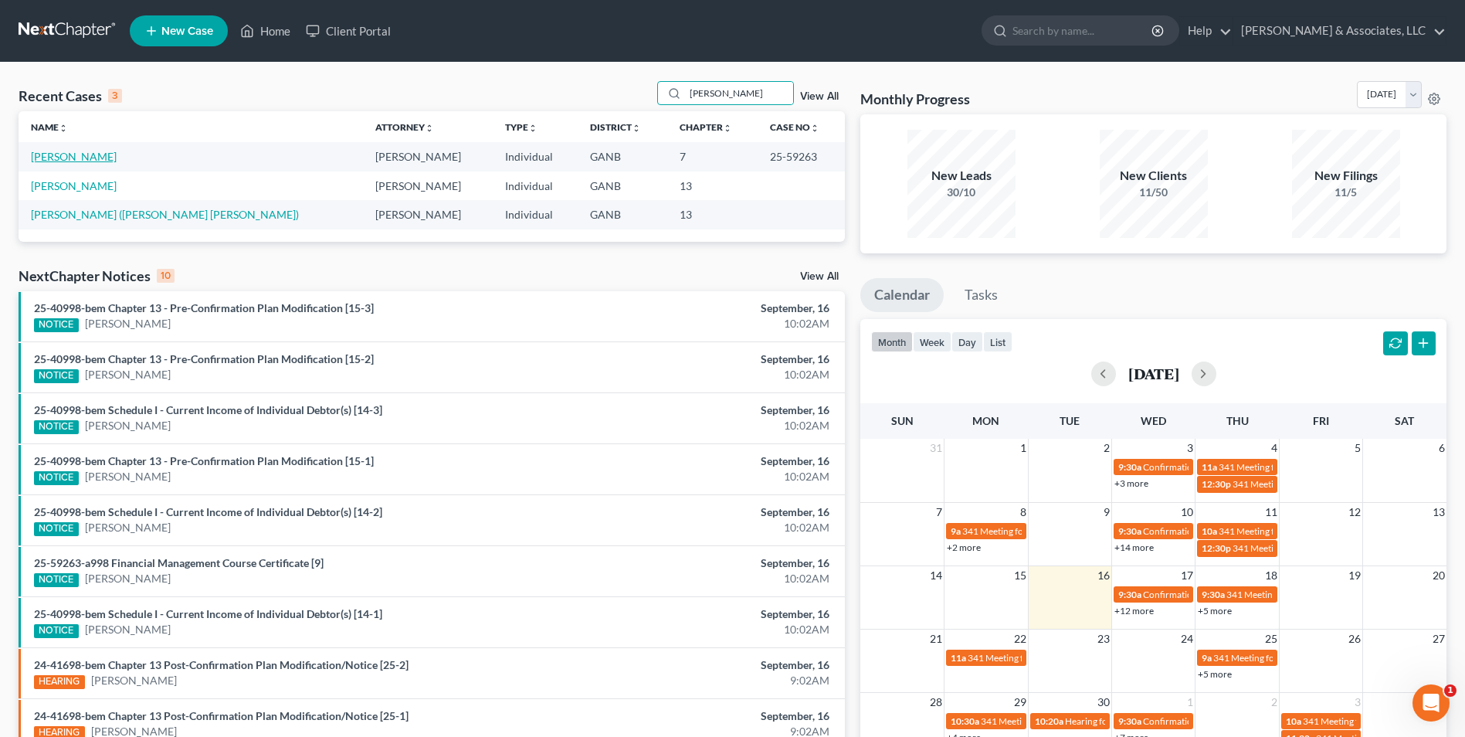
click at [70, 157] on link "[PERSON_NAME]" at bounding box center [74, 156] width 86 height 13
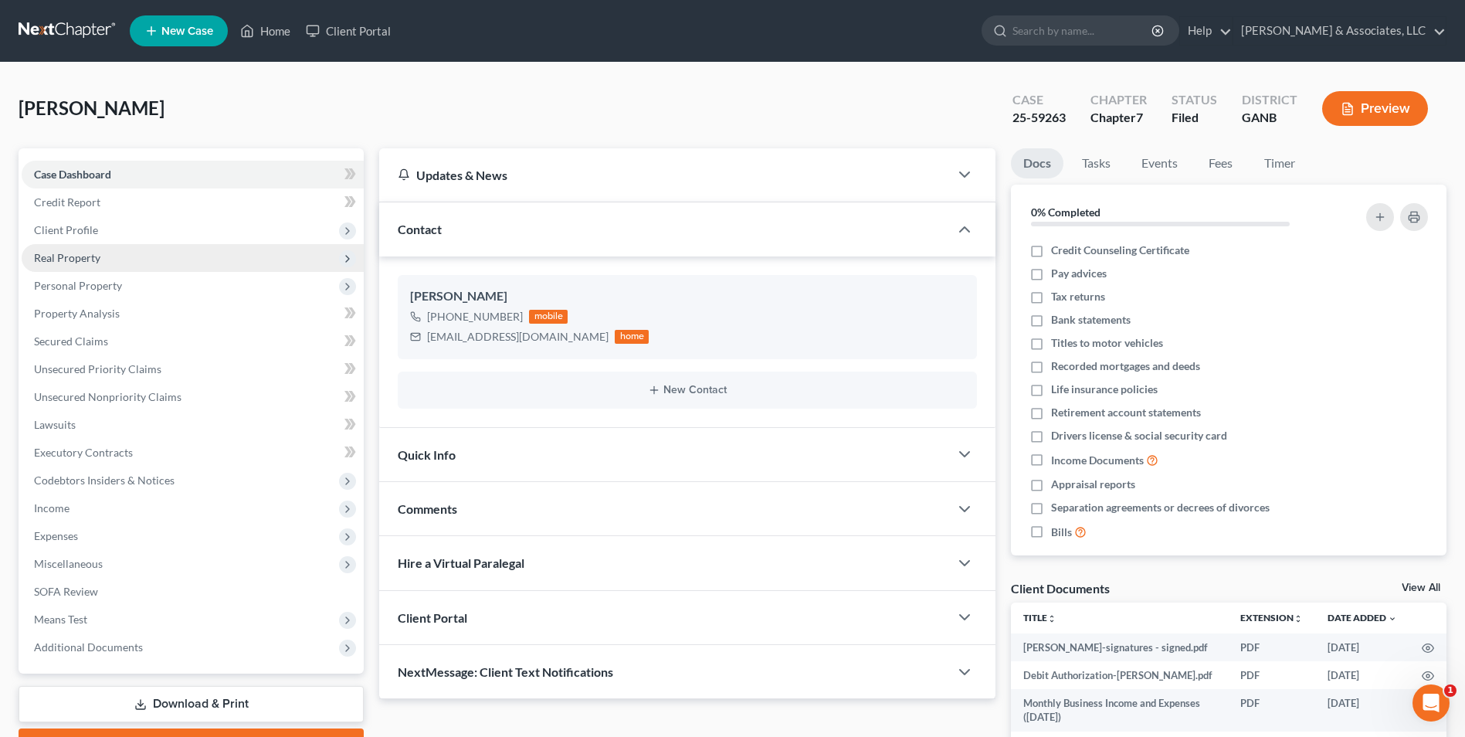
click at [67, 263] on span "Real Property" at bounding box center [67, 257] width 66 height 13
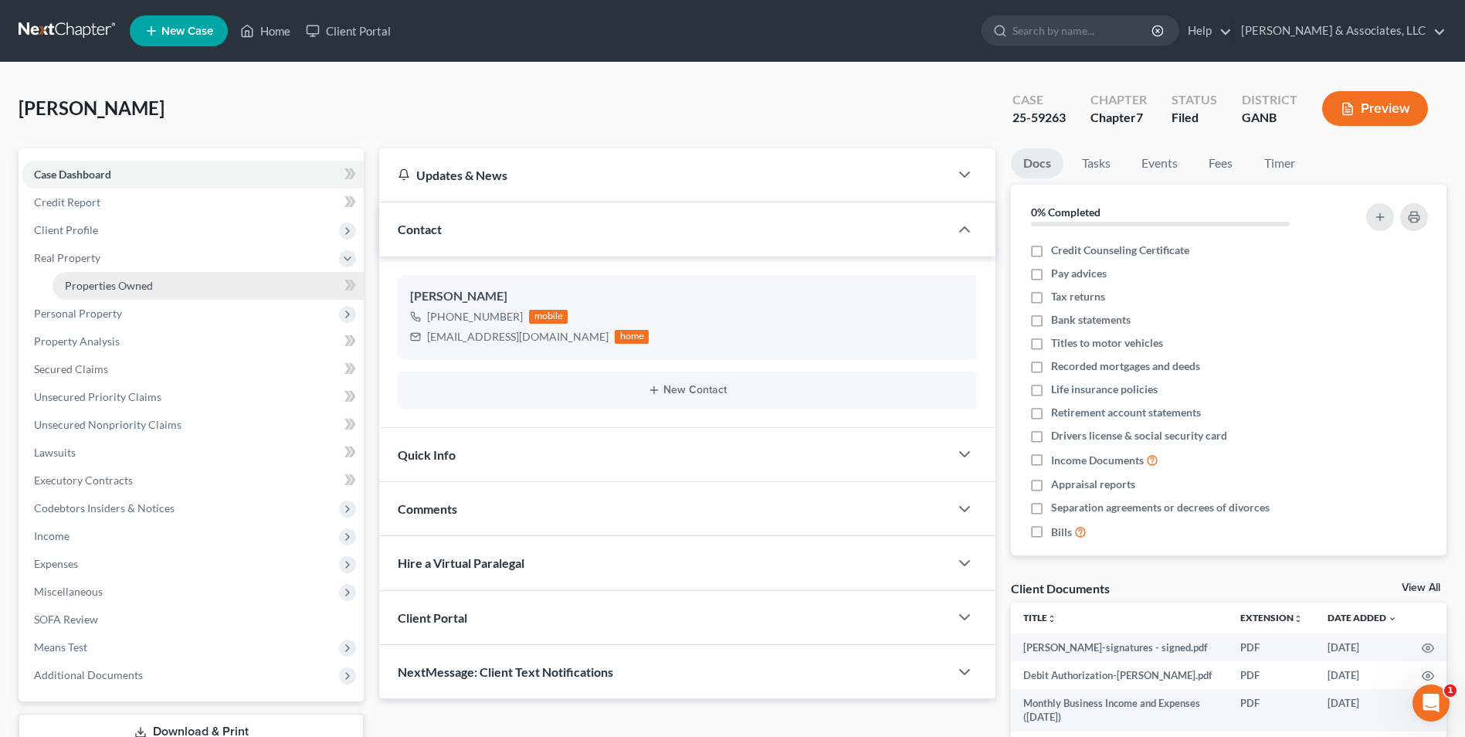
click at [113, 274] on link "Properties Owned" at bounding box center [208, 286] width 311 height 28
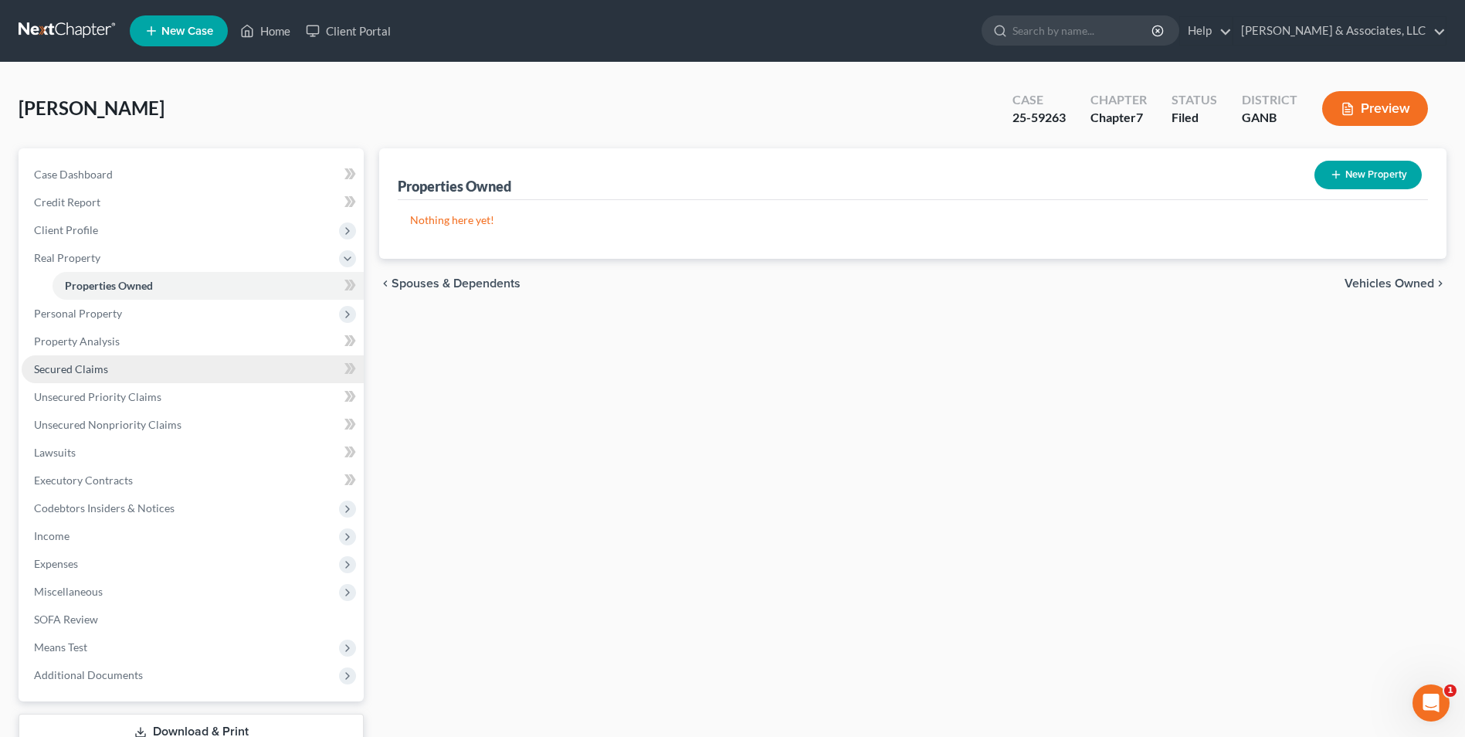
click at [106, 372] on span "Secured Claims" at bounding box center [71, 368] width 74 height 13
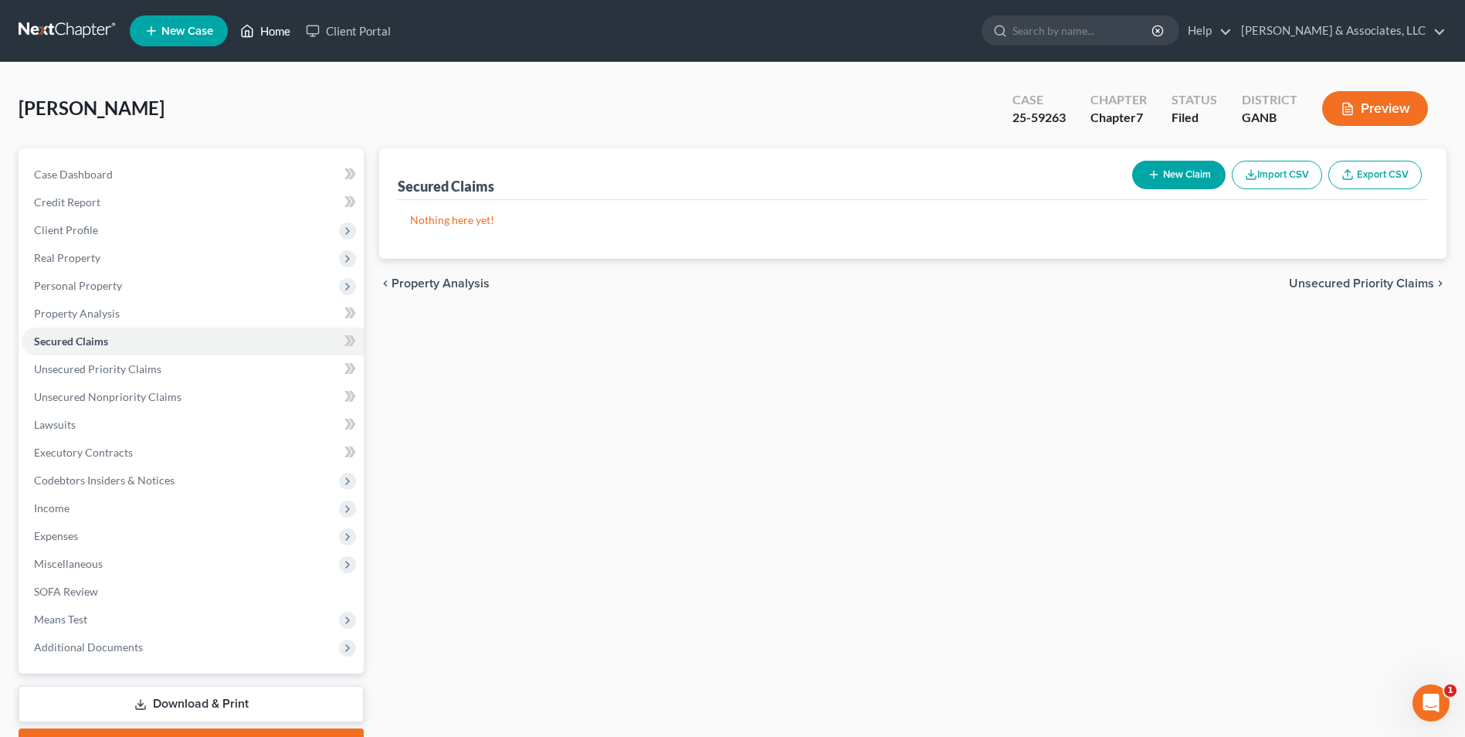
click at [267, 39] on link "Home" at bounding box center [265, 31] width 66 height 28
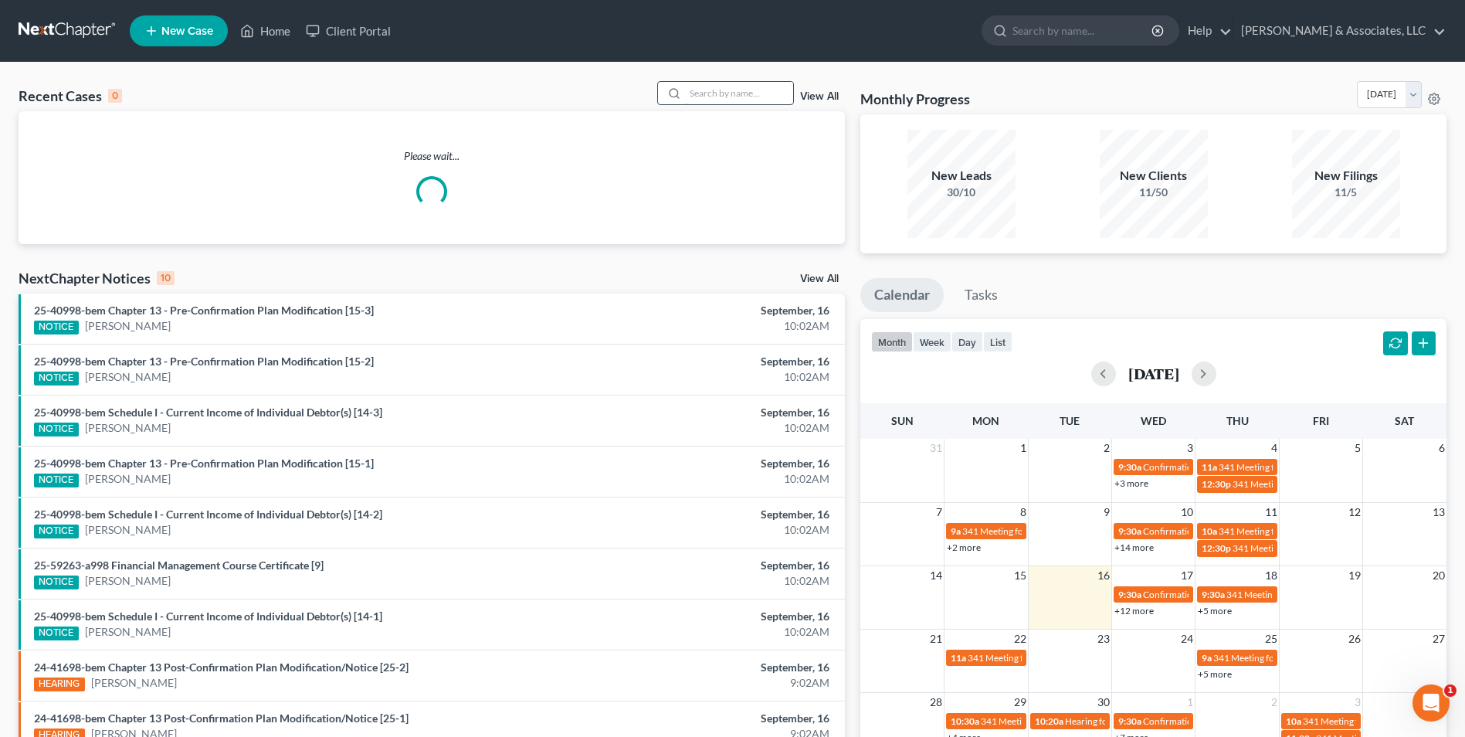
click at [748, 93] on input "search" at bounding box center [739, 93] width 108 height 22
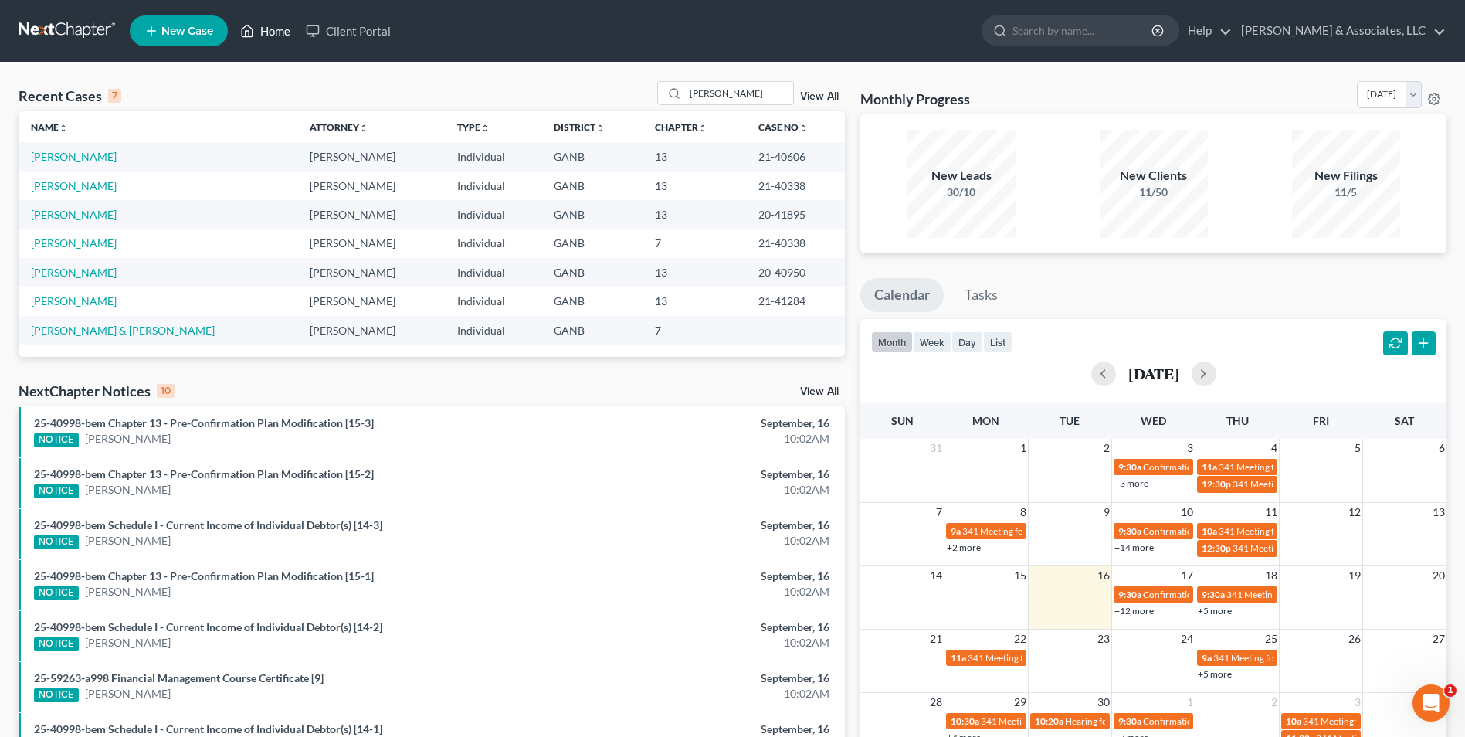
click at [280, 27] on link "Home" at bounding box center [265, 31] width 66 height 28
drag, startPoint x: 732, startPoint y: 94, endPoint x: 645, endPoint y: 108, distance: 88.4
click at [645, 108] on div "Recent Cases 7 parker View All" at bounding box center [432, 96] width 826 height 30
type input "cunn"
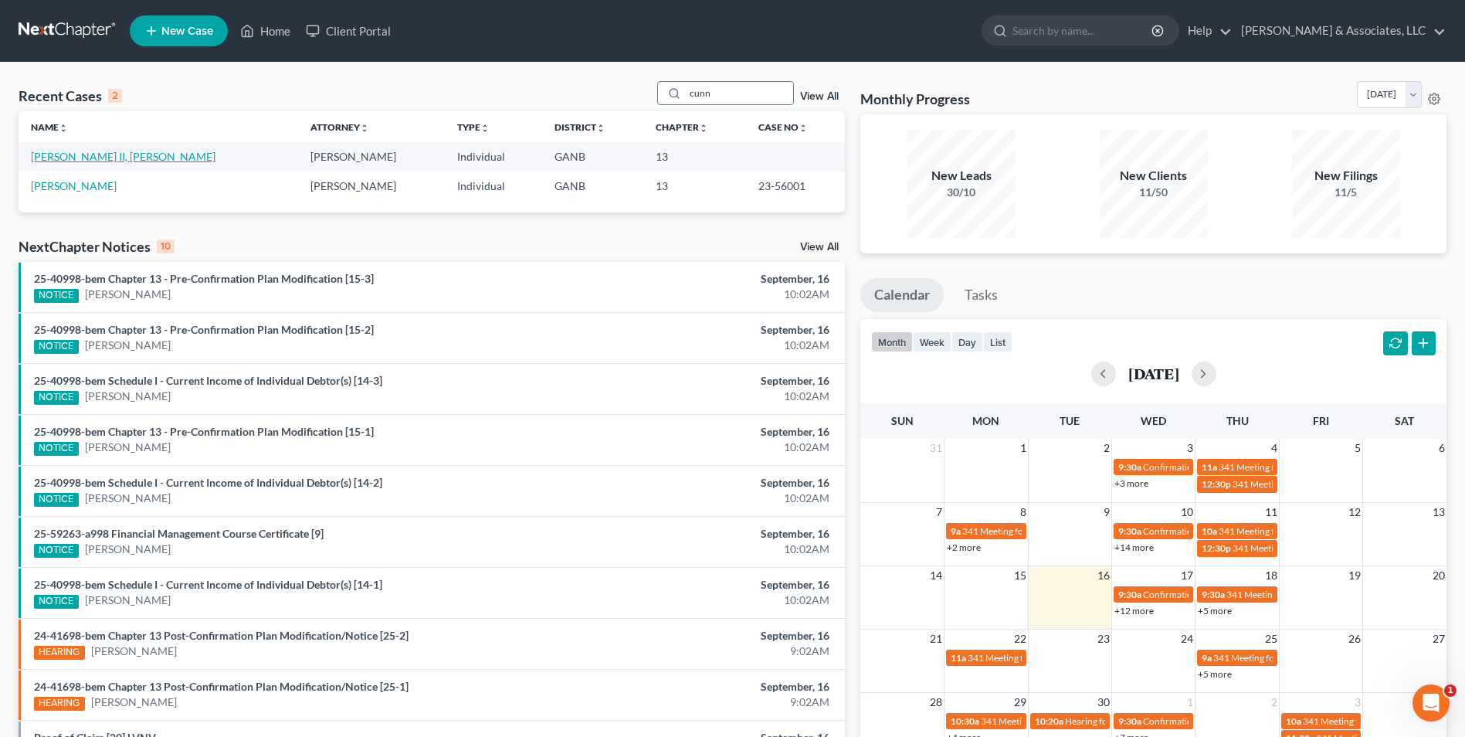
click at [117, 158] on link "[PERSON_NAME] II, [PERSON_NAME]" at bounding box center [123, 156] width 185 height 13
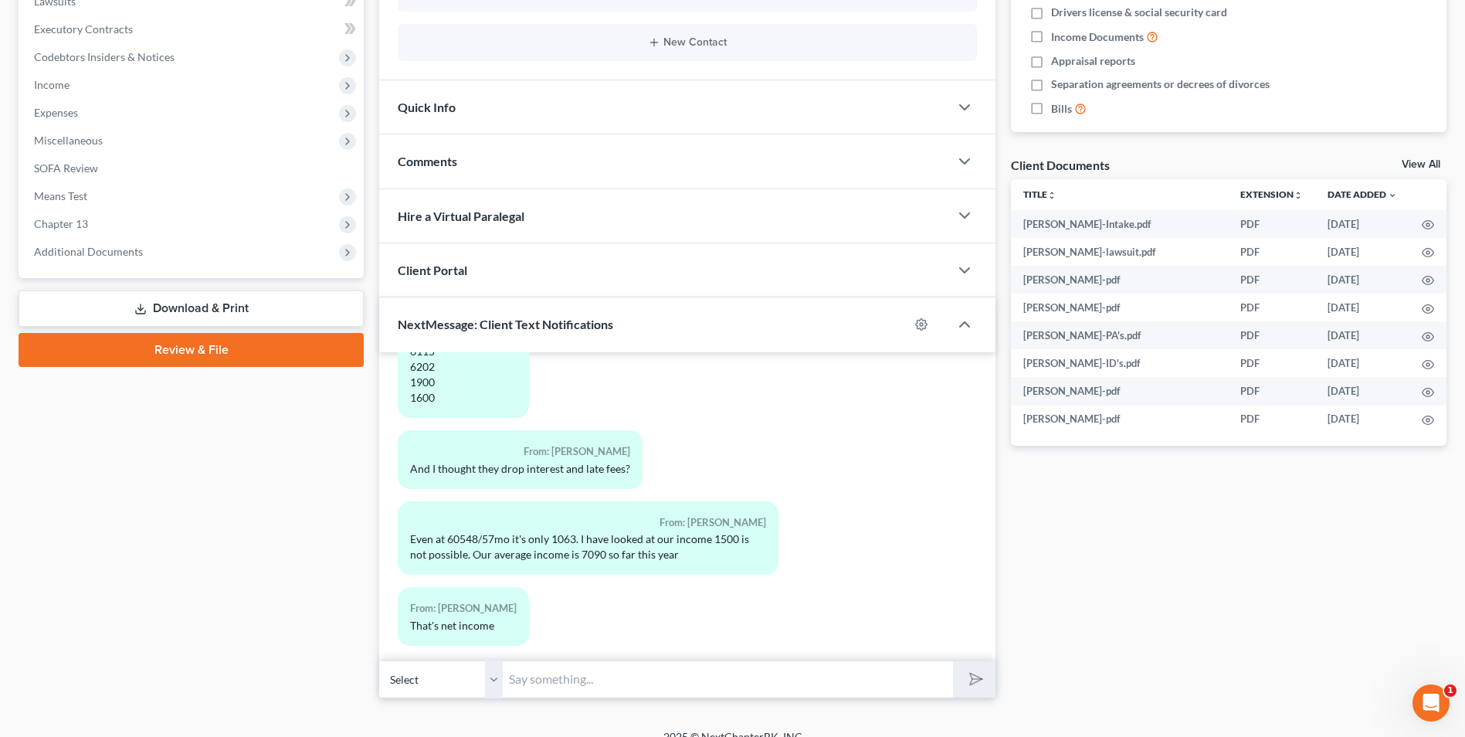
scroll to position [443, 0]
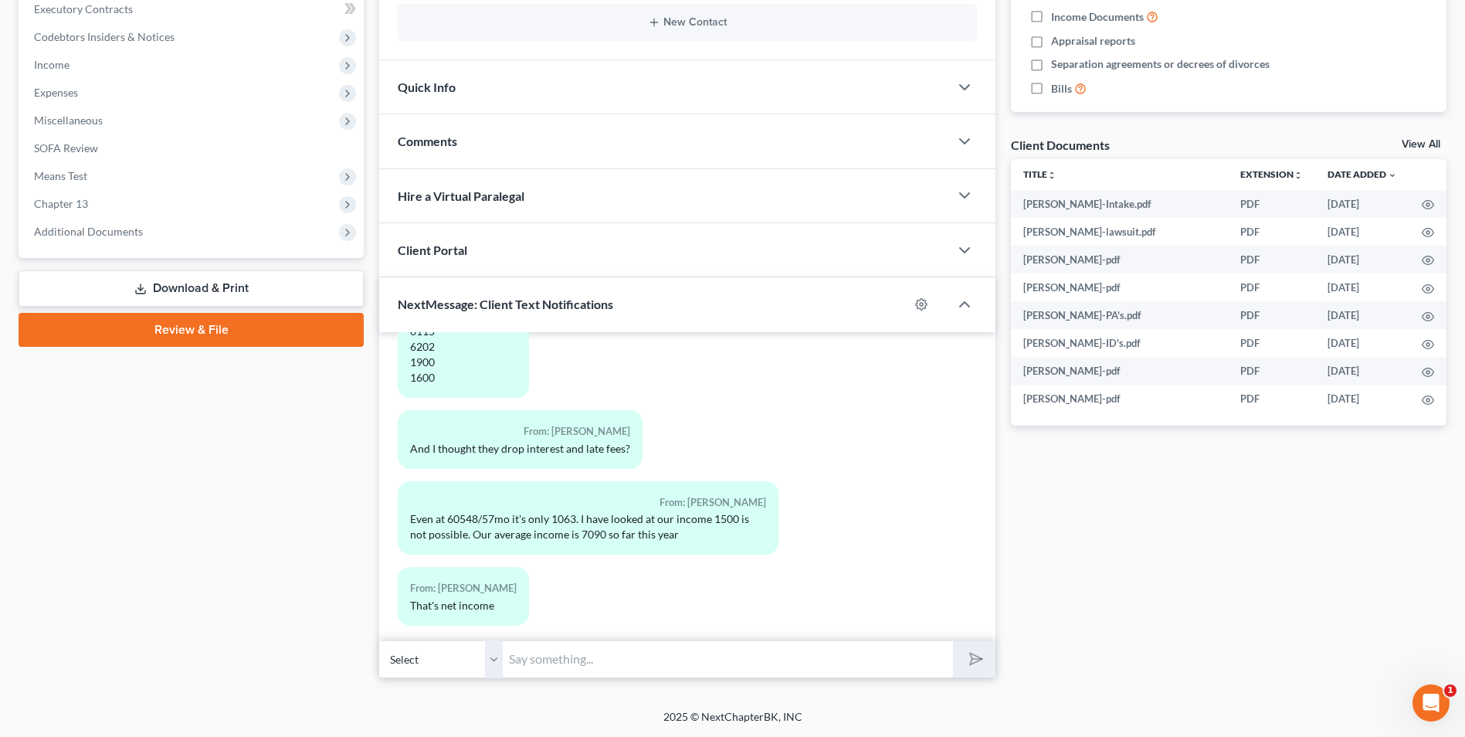
click at [603, 663] on input "text" at bounding box center [728, 659] width 450 height 38
type input "$"
type input "I'm not going to be able to have a text conversation. Call me when you can disc…"
click at [970, 661] on icon "submit" at bounding box center [973, 659] width 22 height 22
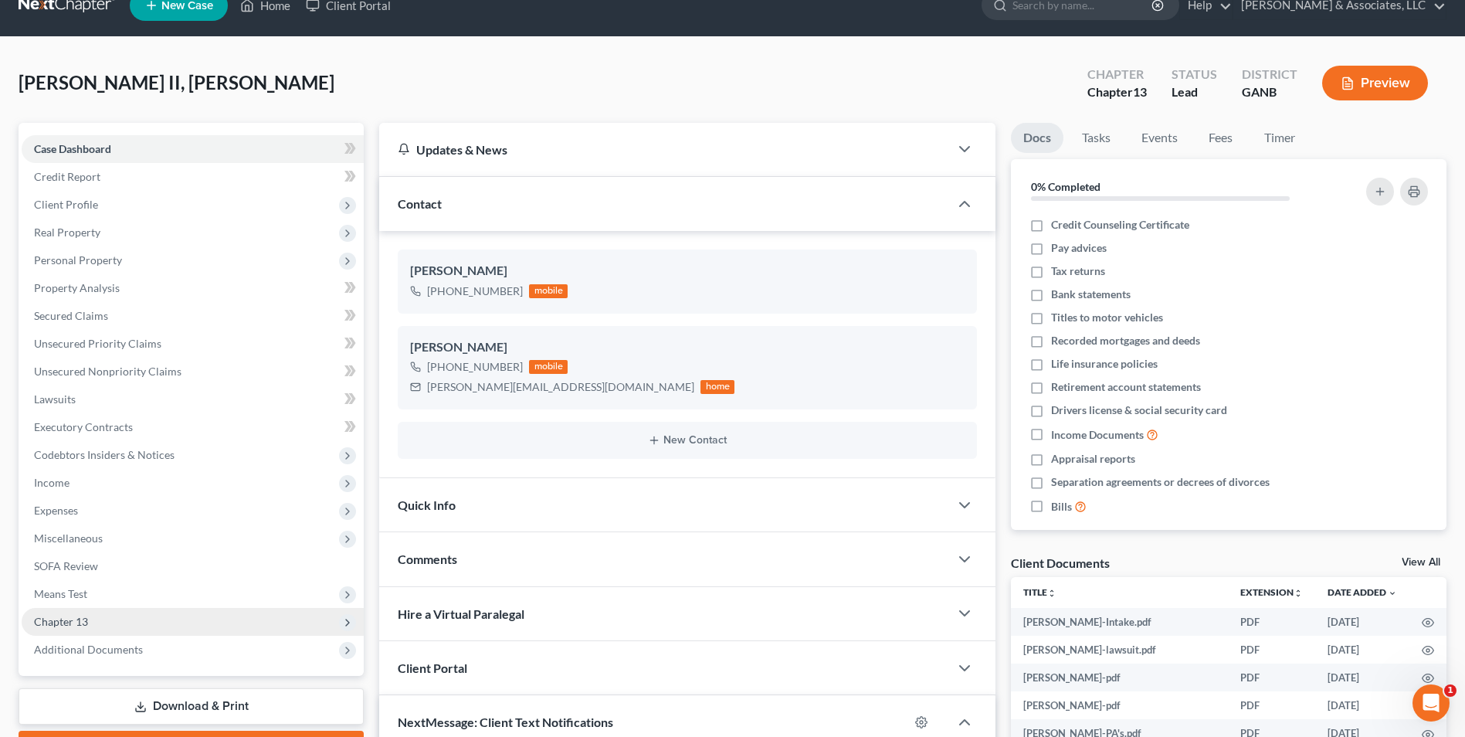
scroll to position [0, 0]
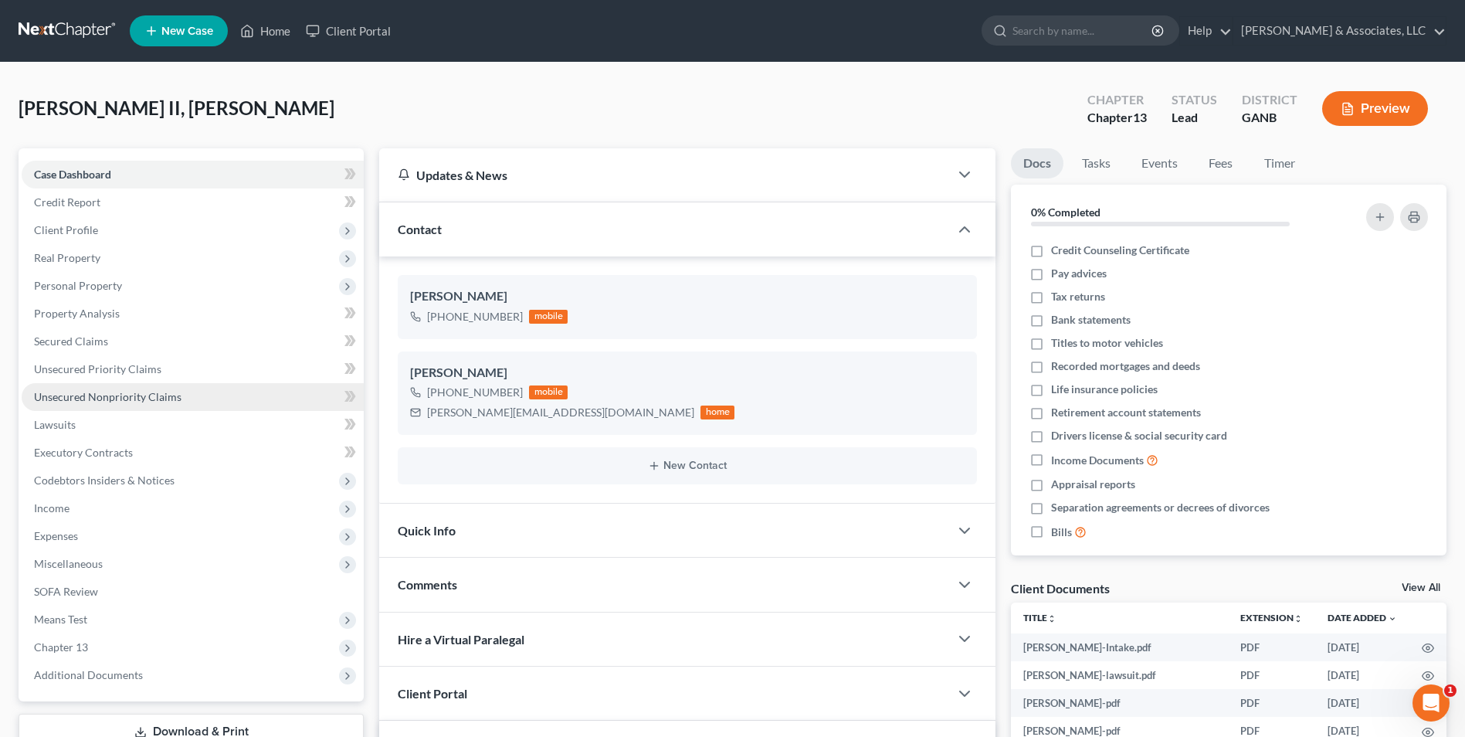
click at [135, 400] on span "Unsecured Nonpriority Claims" at bounding box center [108, 396] width 148 height 13
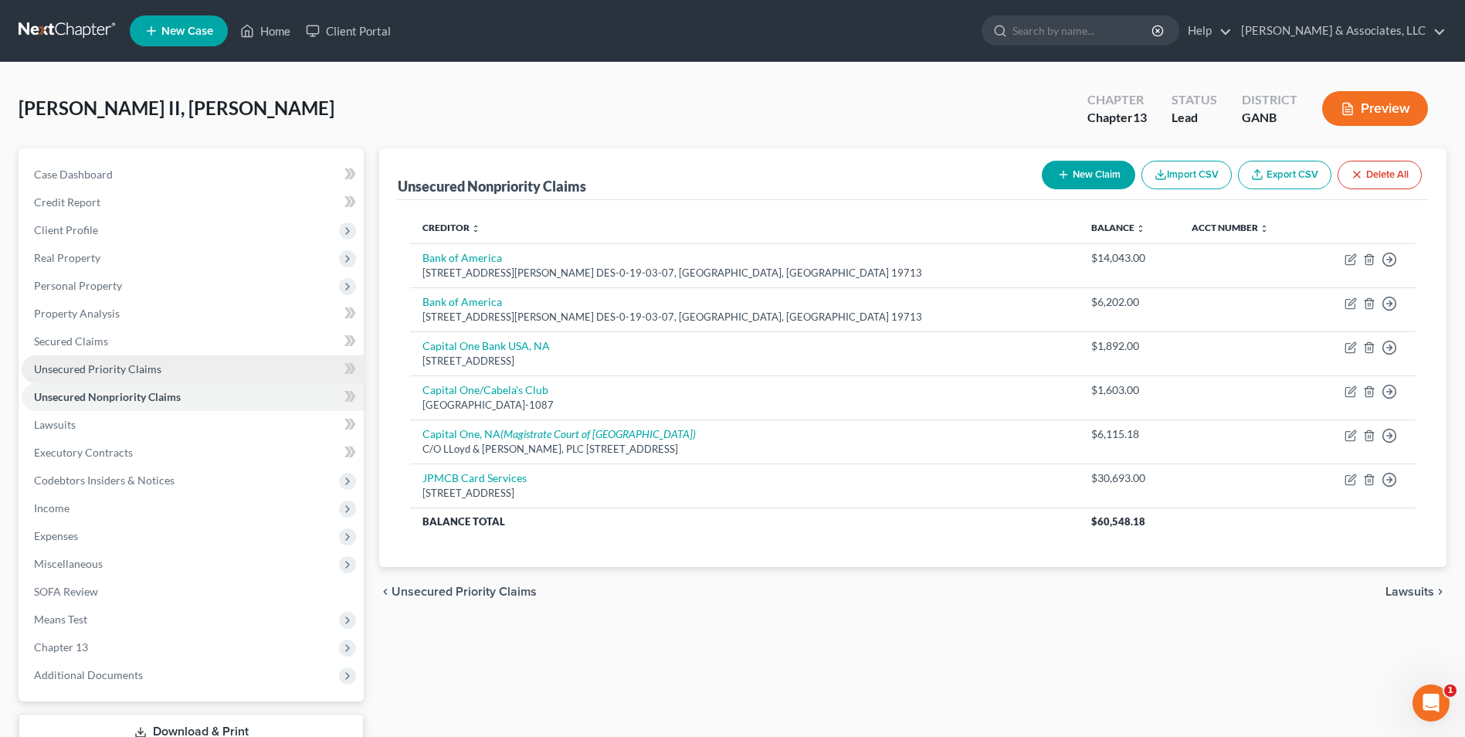
click at [80, 365] on span "Unsecured Priority Claims" at bounding box center [97, 368] width 127 height 13
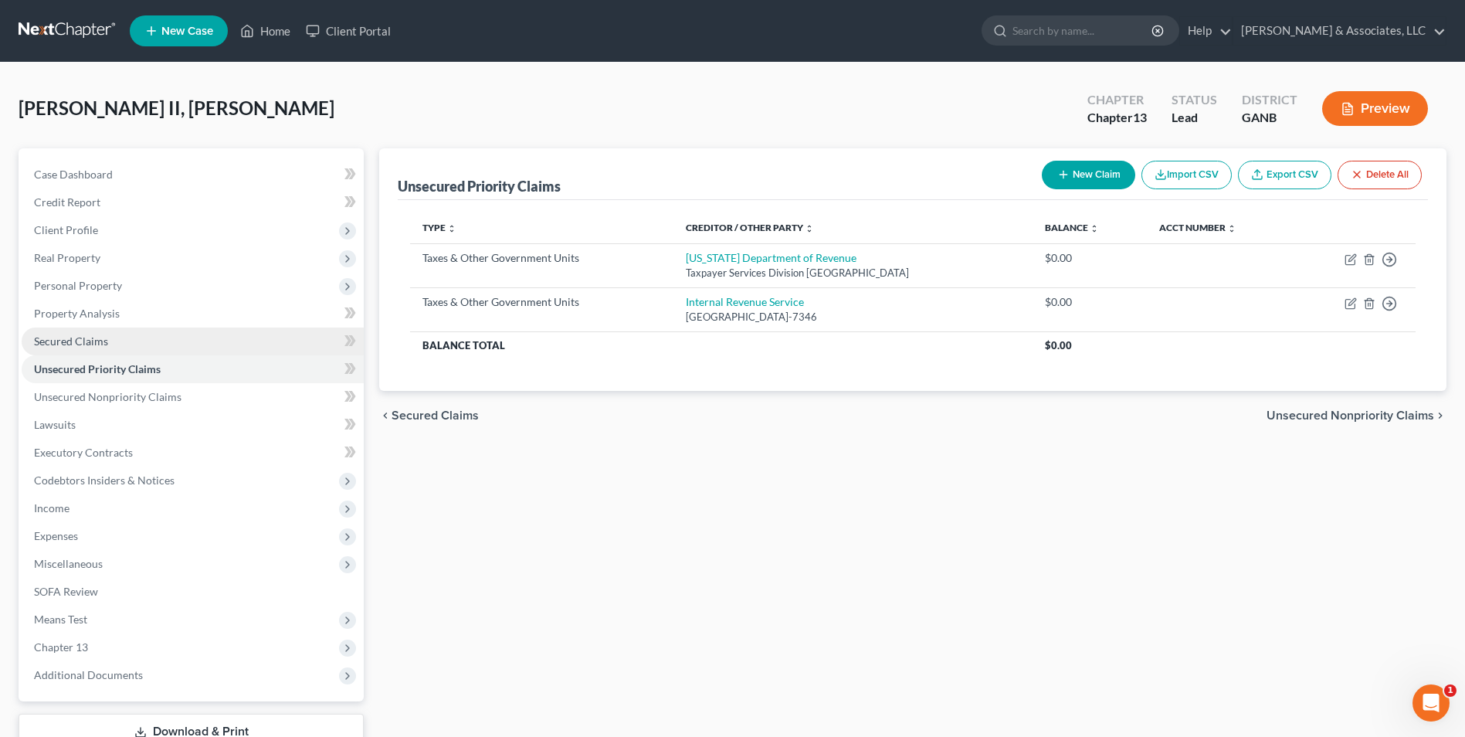
click at [121, 344] on link "Secured Claims" at bounding box center [193, 341] width 342 height 28
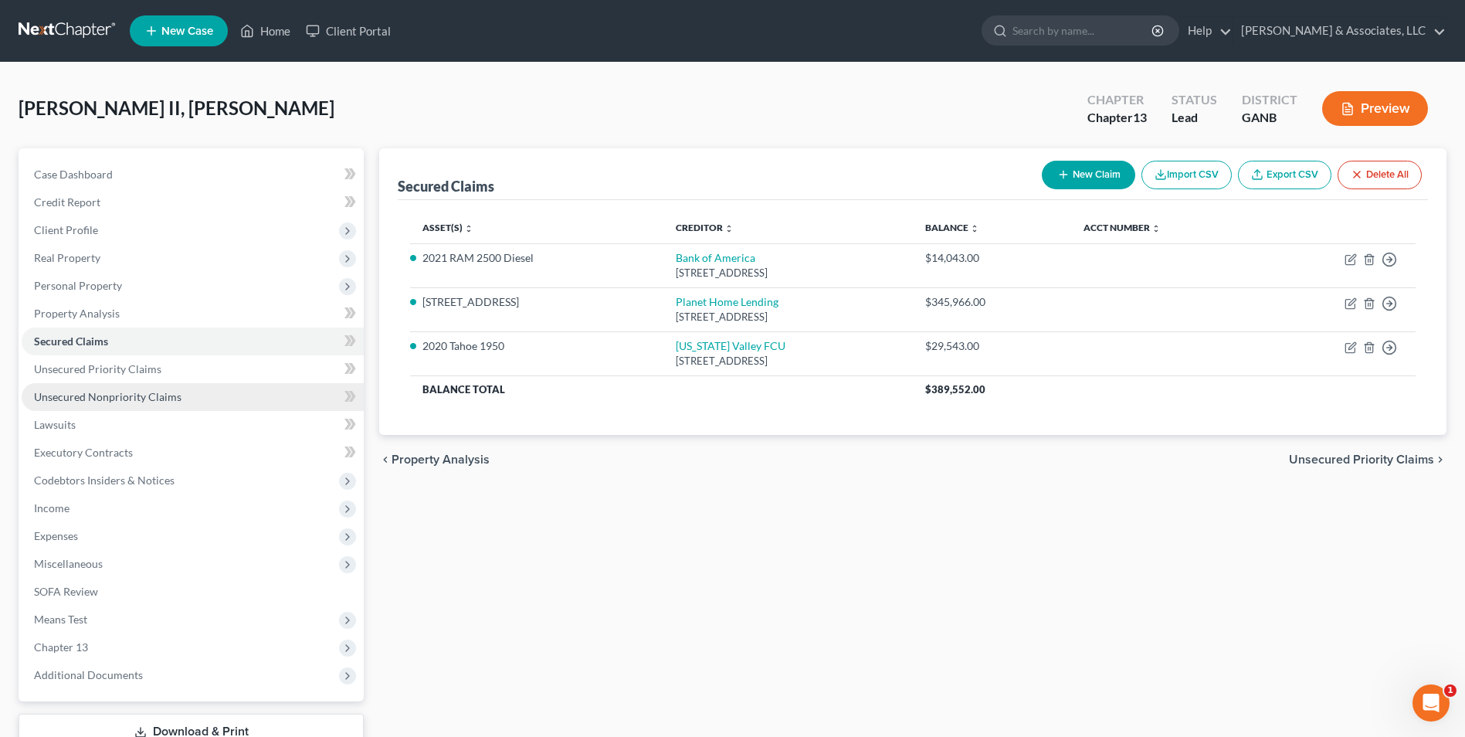
click at [144, 391] on span "Unsecured Nonpriority Claims" at bounding box center [108, 396] width 148 height 13
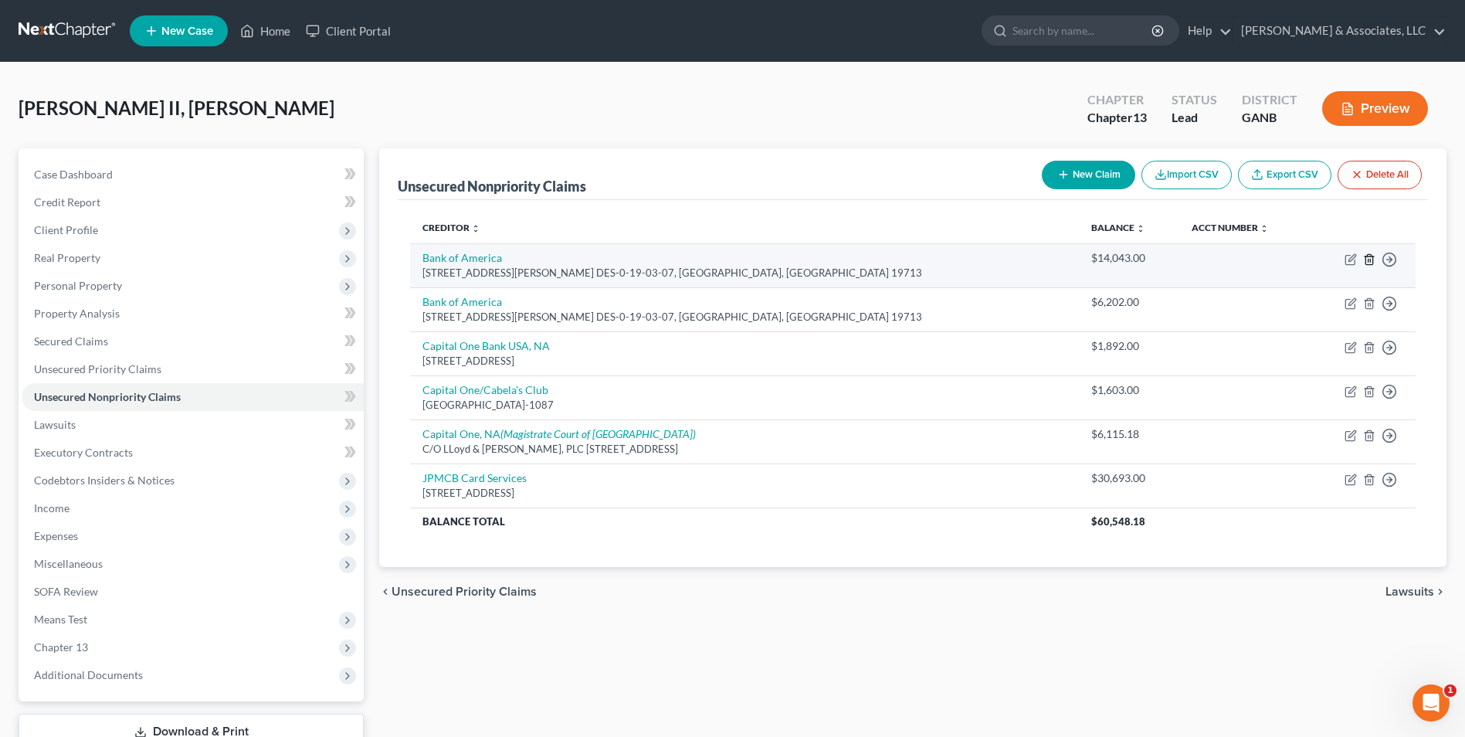
click at [1371, 257] on icon "button" at bounding box center [1369, 259] width 12 height 12
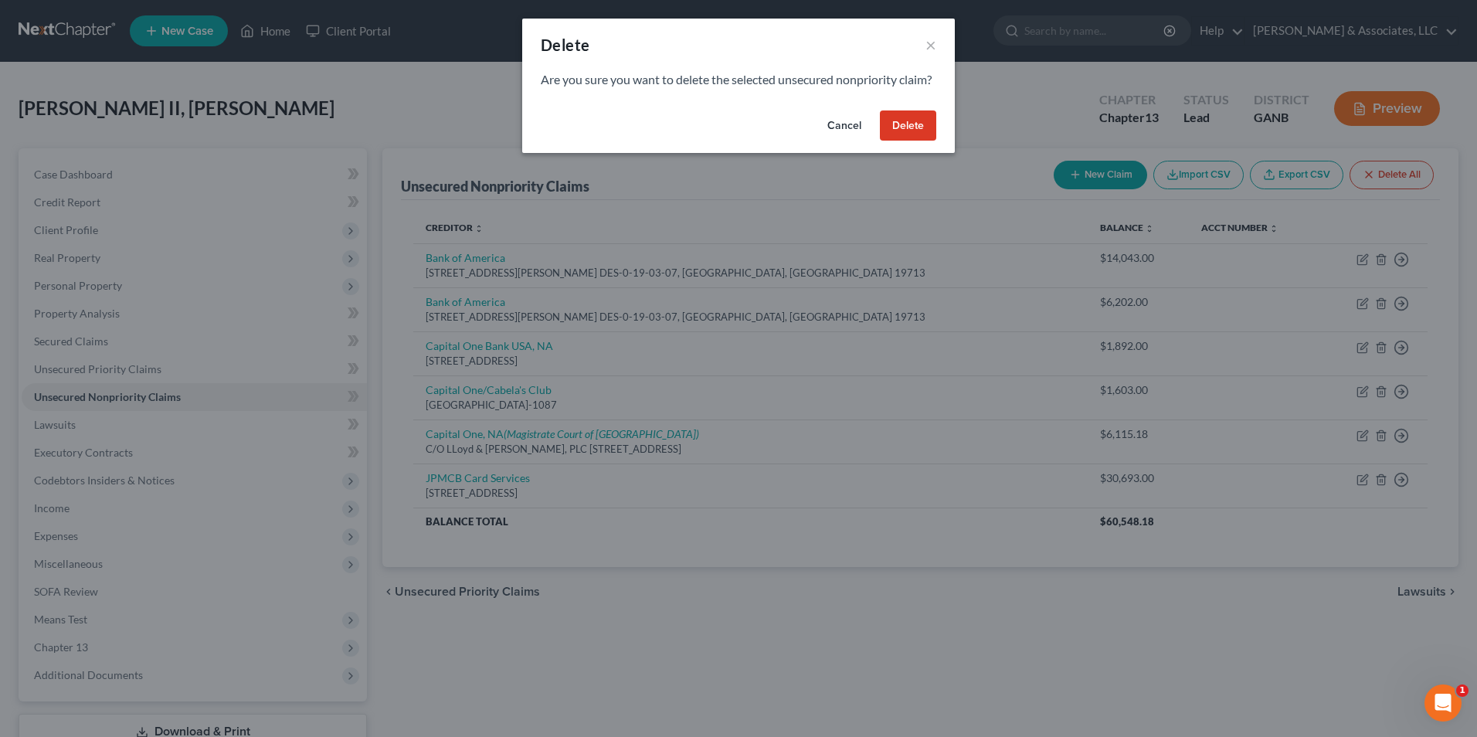
click at [908, 141] on button "Delete" at bounding box center [908, 125] width 56 height 31
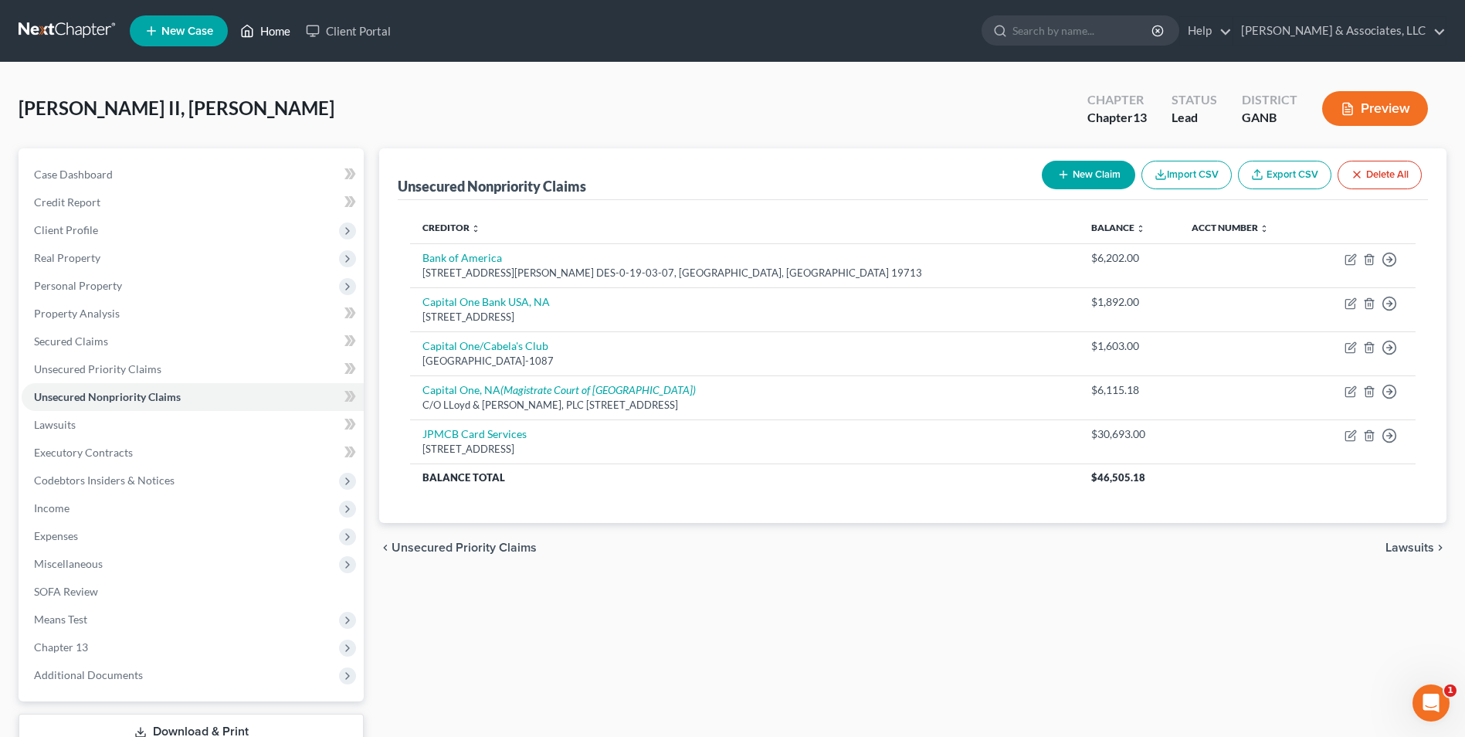
click at [266, 32] on link "Home" at bounding box center [265, 31] width 66 height 28
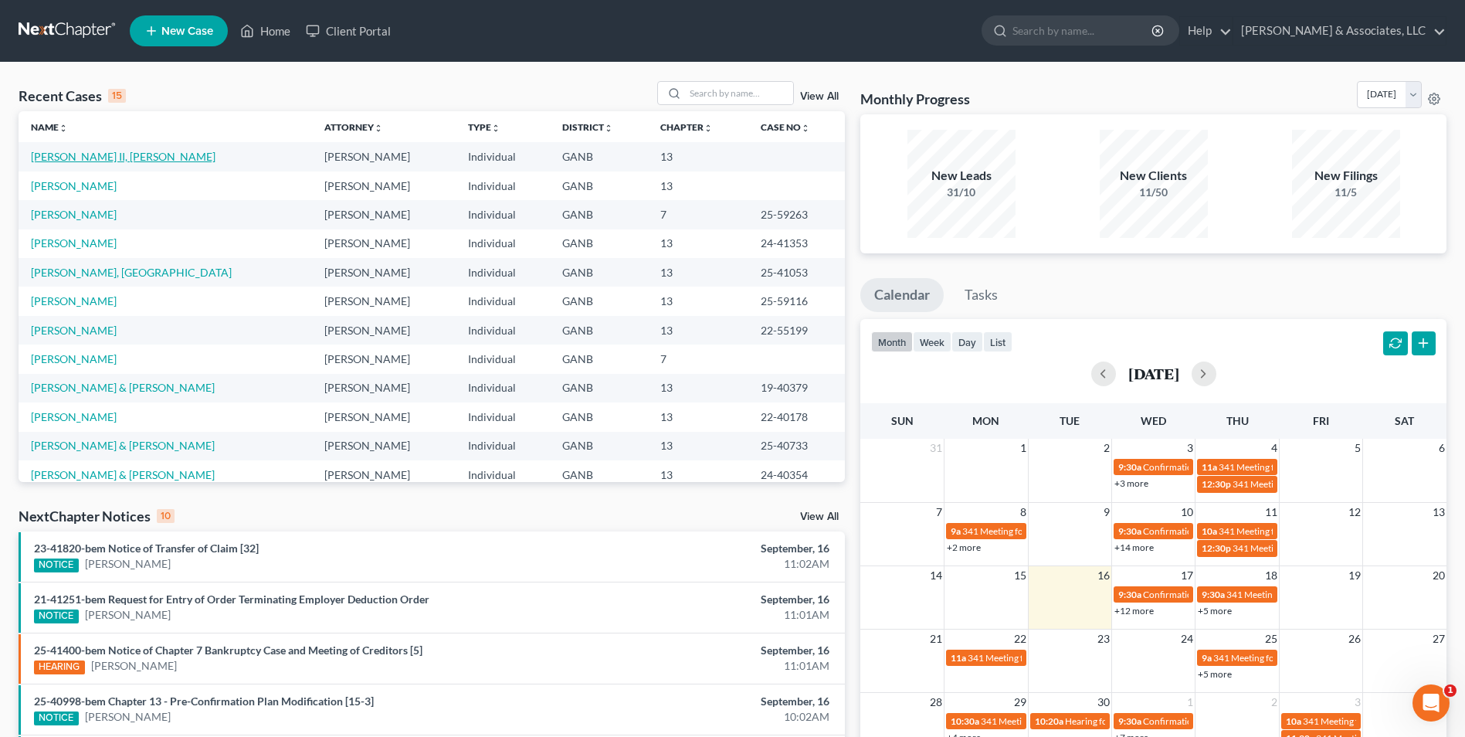
click at [120, 157] on link "[PERSON_NAME] II, [PERSON_NAME]" at bounding box center [123, 156] width 185 height 13
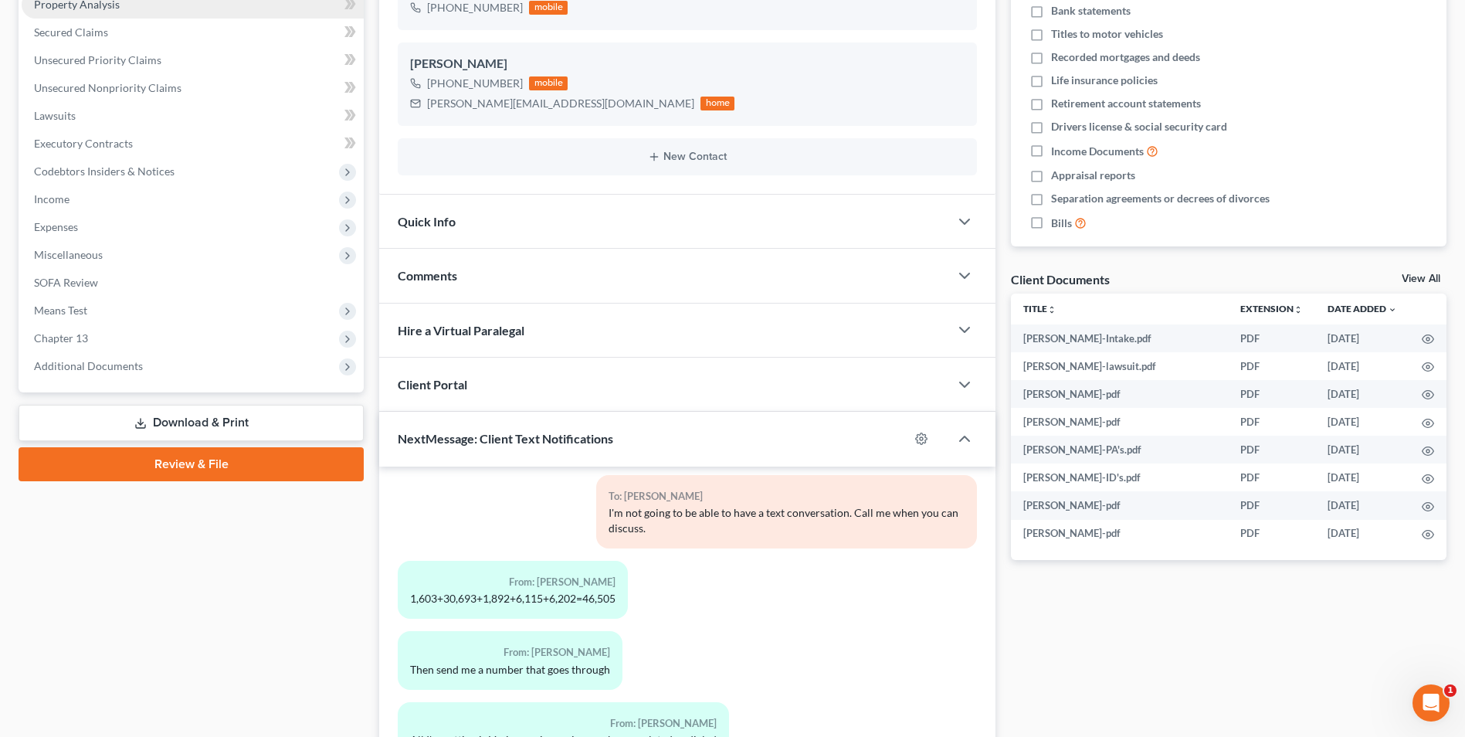
scroll to position [443, 0]
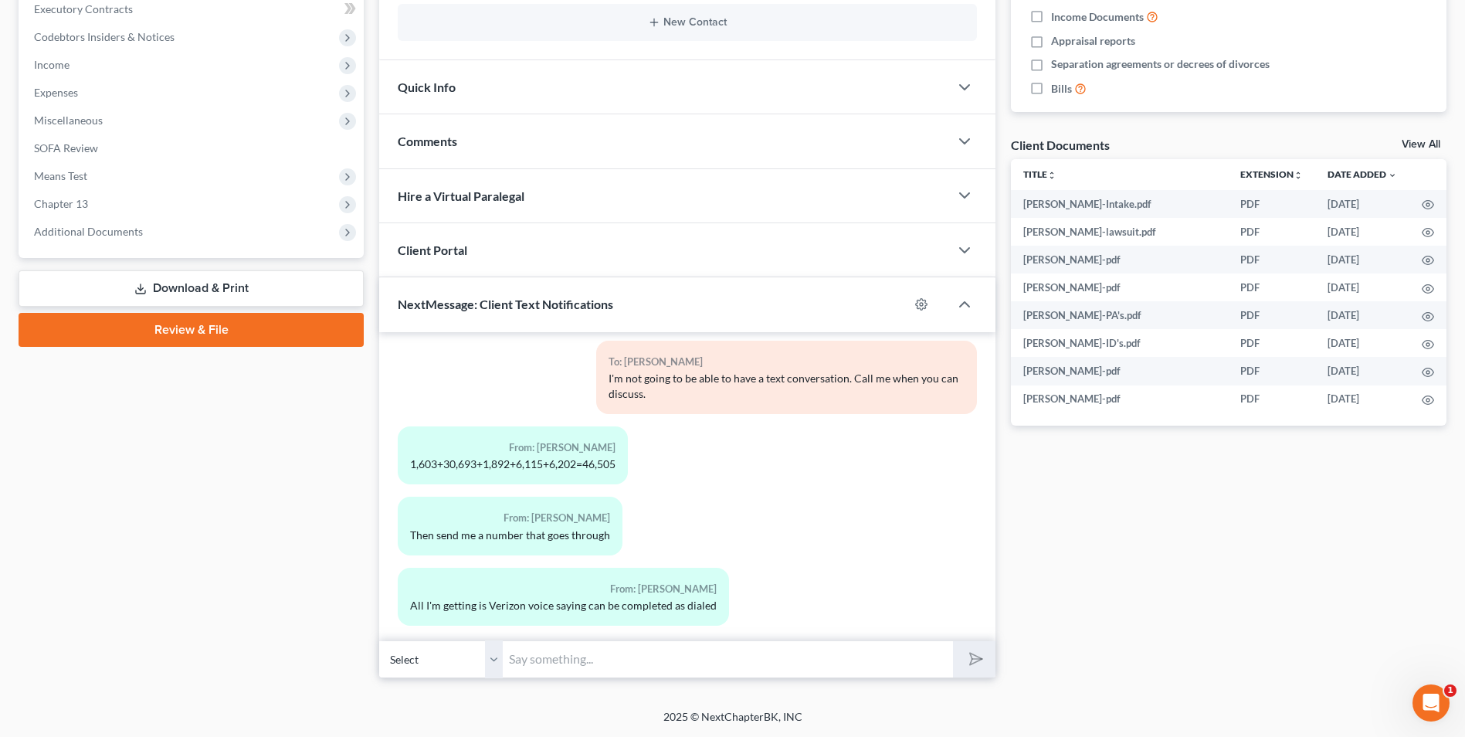
click at [558, 667] on input "text" at bounding box center [728, 659] width 450 height 38
type input "Bank of America was listed twice, so the total is $14K less. Payment of $1250.00"
click at [991, 660] on button "submit" at bounding box center [974, 659] width 42 height 36
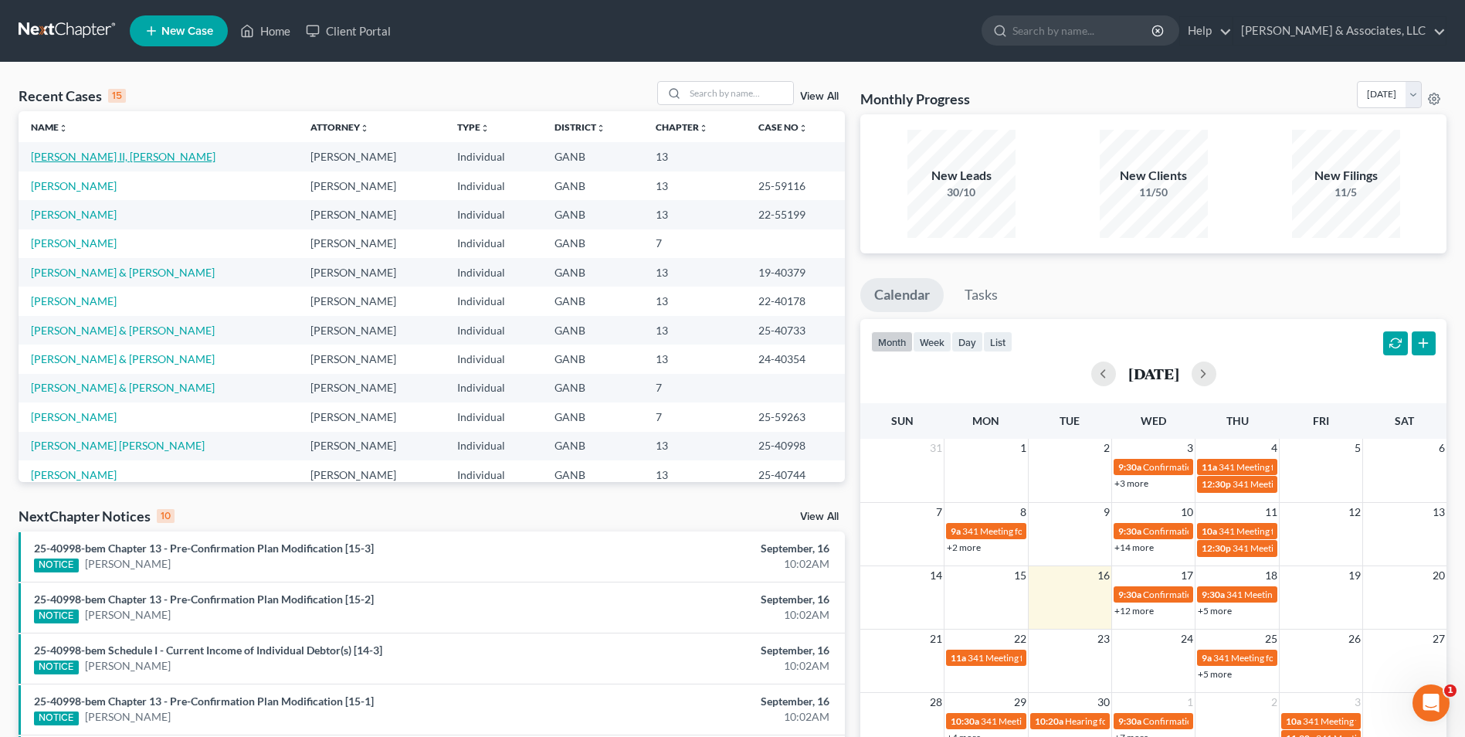
click at [81, 161] on link "[PERSON_NAME] II, [PERSON_NAME]" at bounding box center [123, 156] width 185 height 13
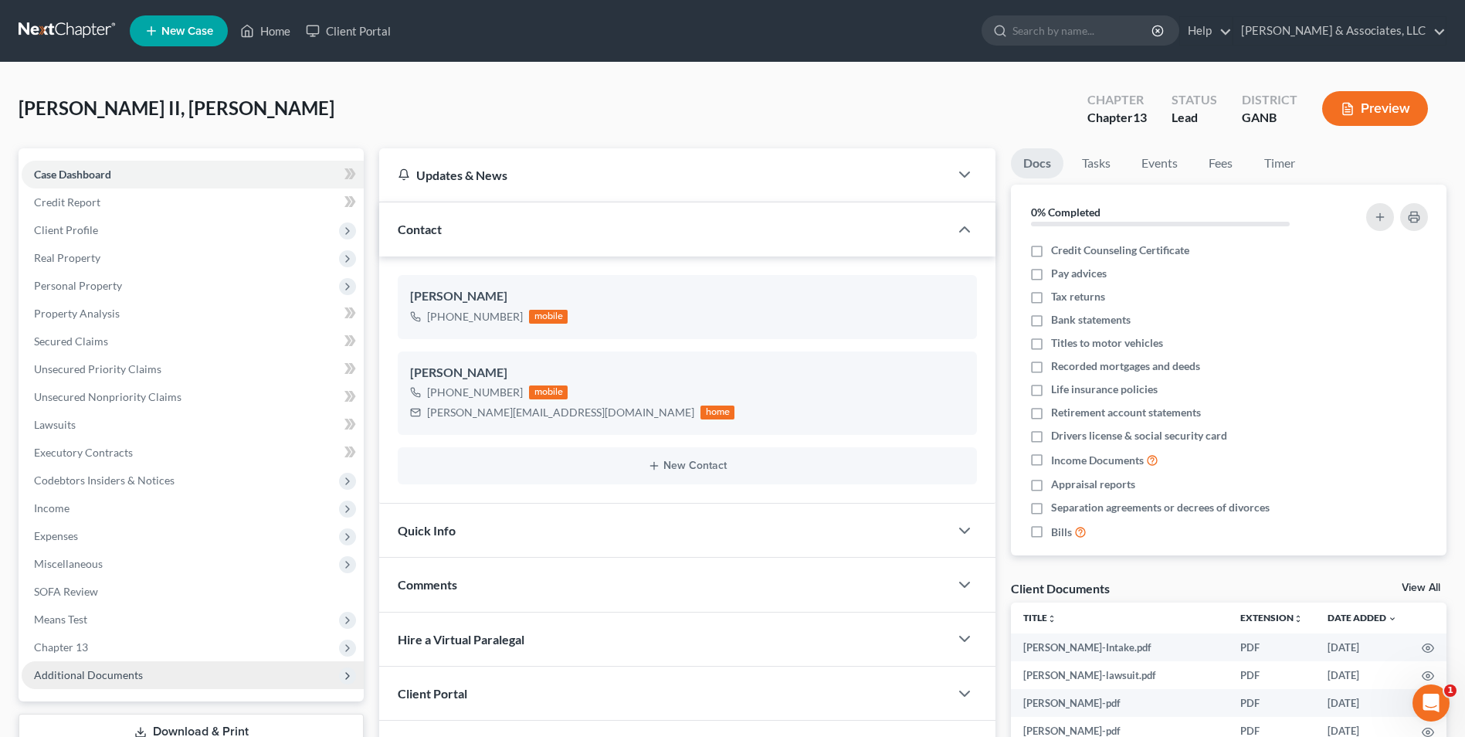
click at [102, 683] on span "Additional Documents" at bounding box center [193, 675] width 342 height 28
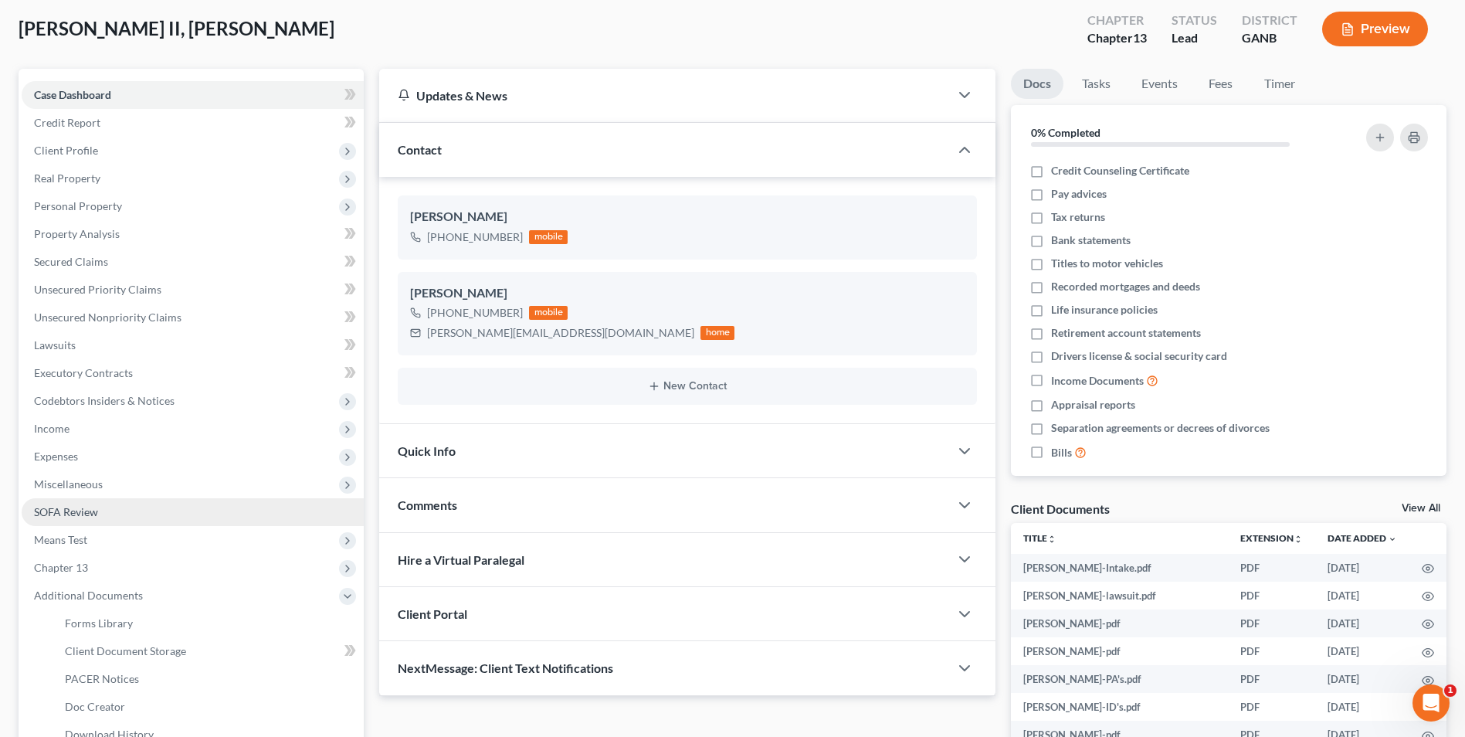
scroll to position [154, 0]
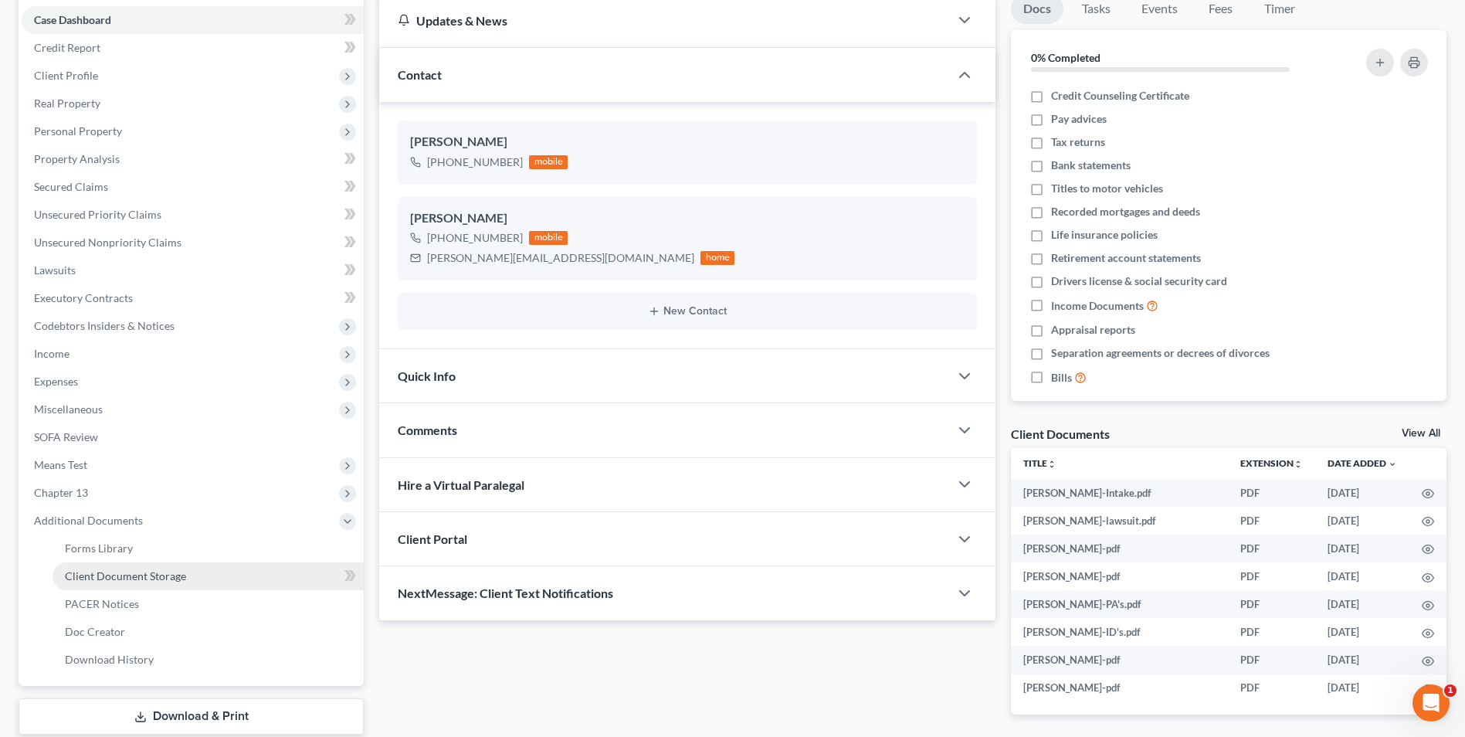
click at [178, 573] on span "Client Document Storage" at bounding box center [125, 575] width 121 height 13
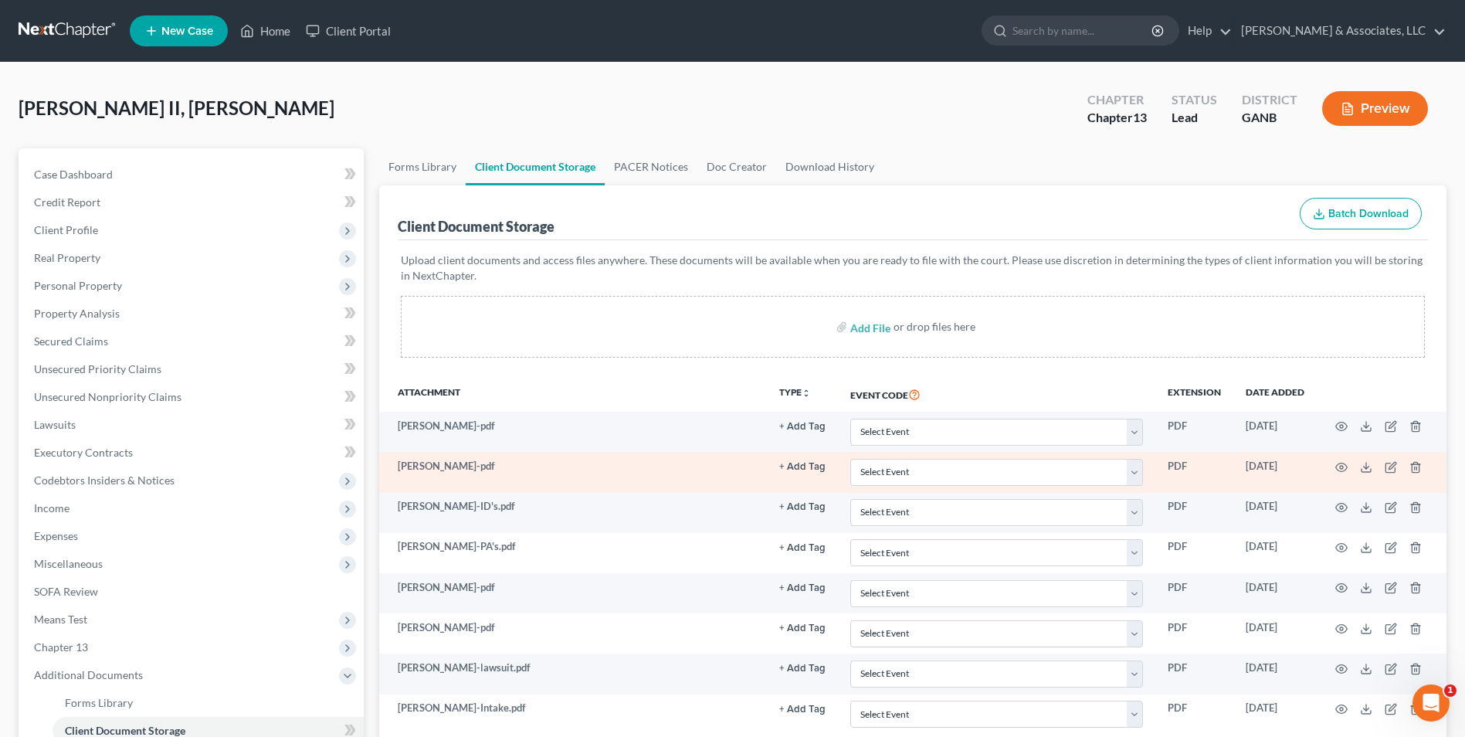
scroll to position [77, 0]
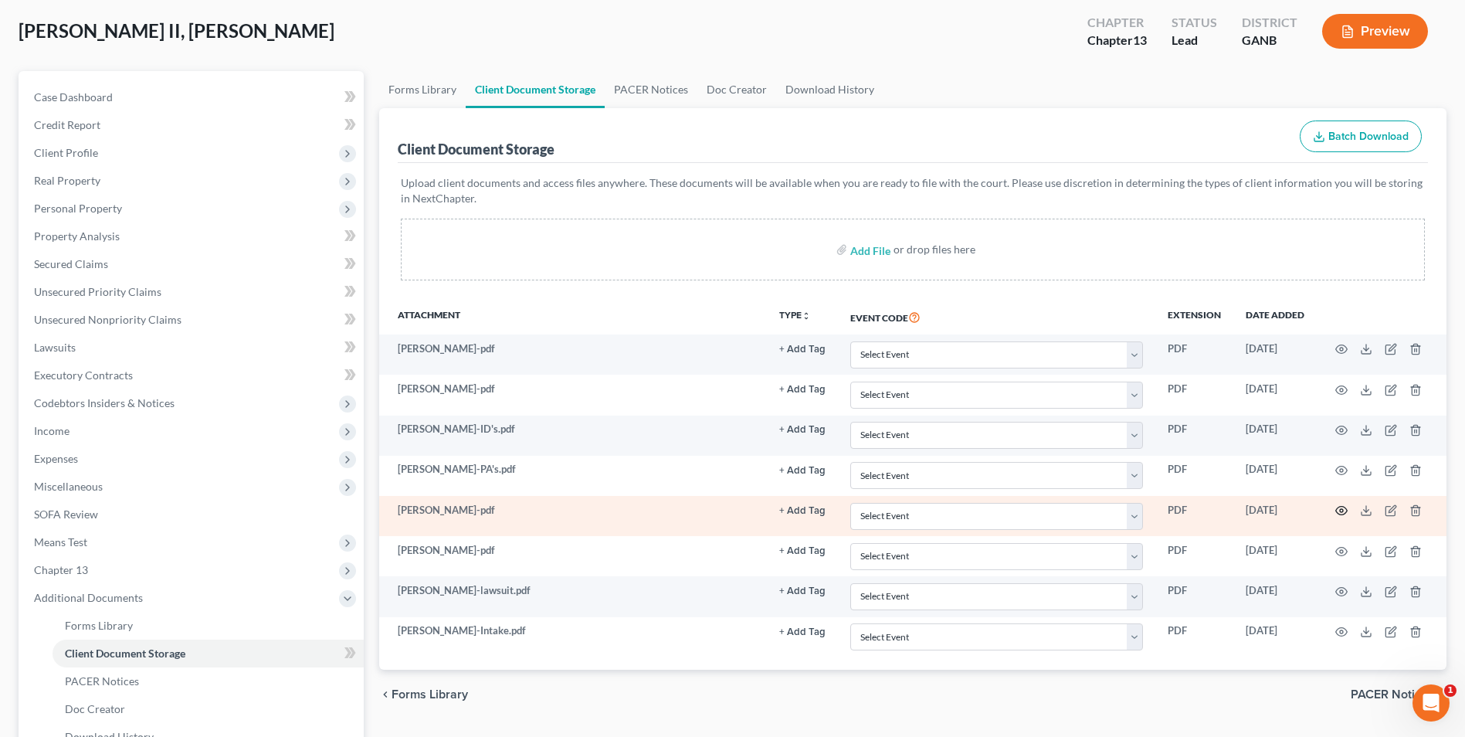
click at [1344, 509] on icon "button" at bounding box center [1341, 510] width 12 height 12
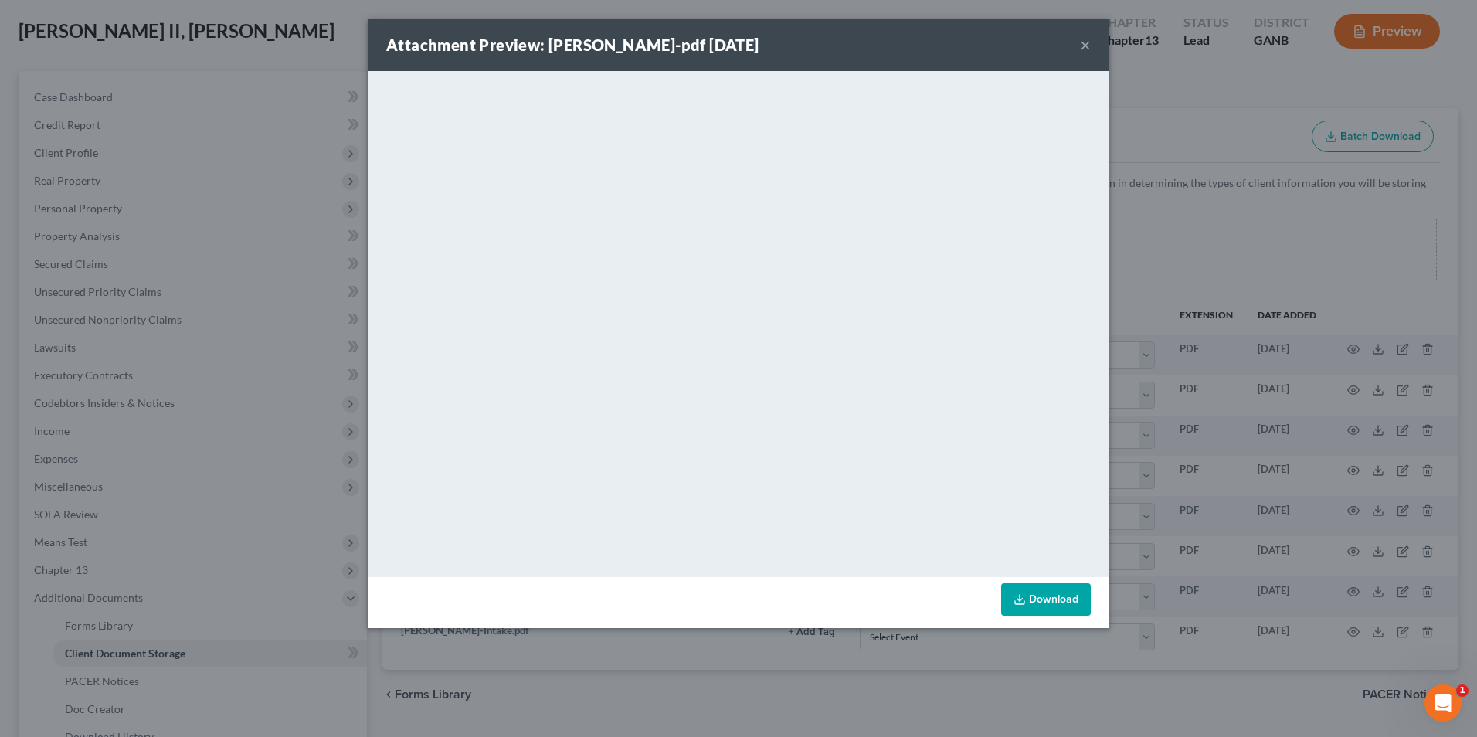
click at [1090, 45] on button "×" at bounding box center [1085, 45] width 11 height 19
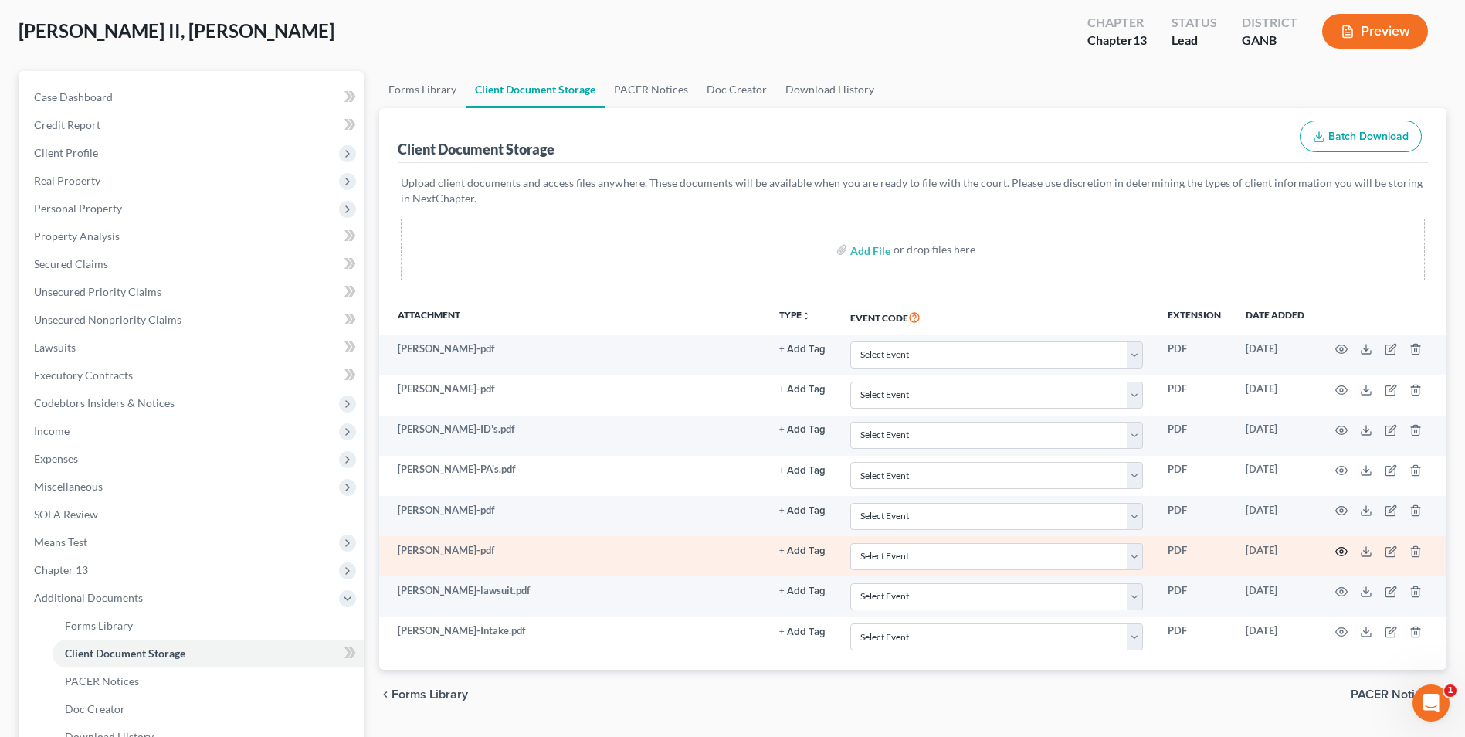
click at [1338, 553] on icon "button" at bounding box center [1342, 551] width 12 height 8
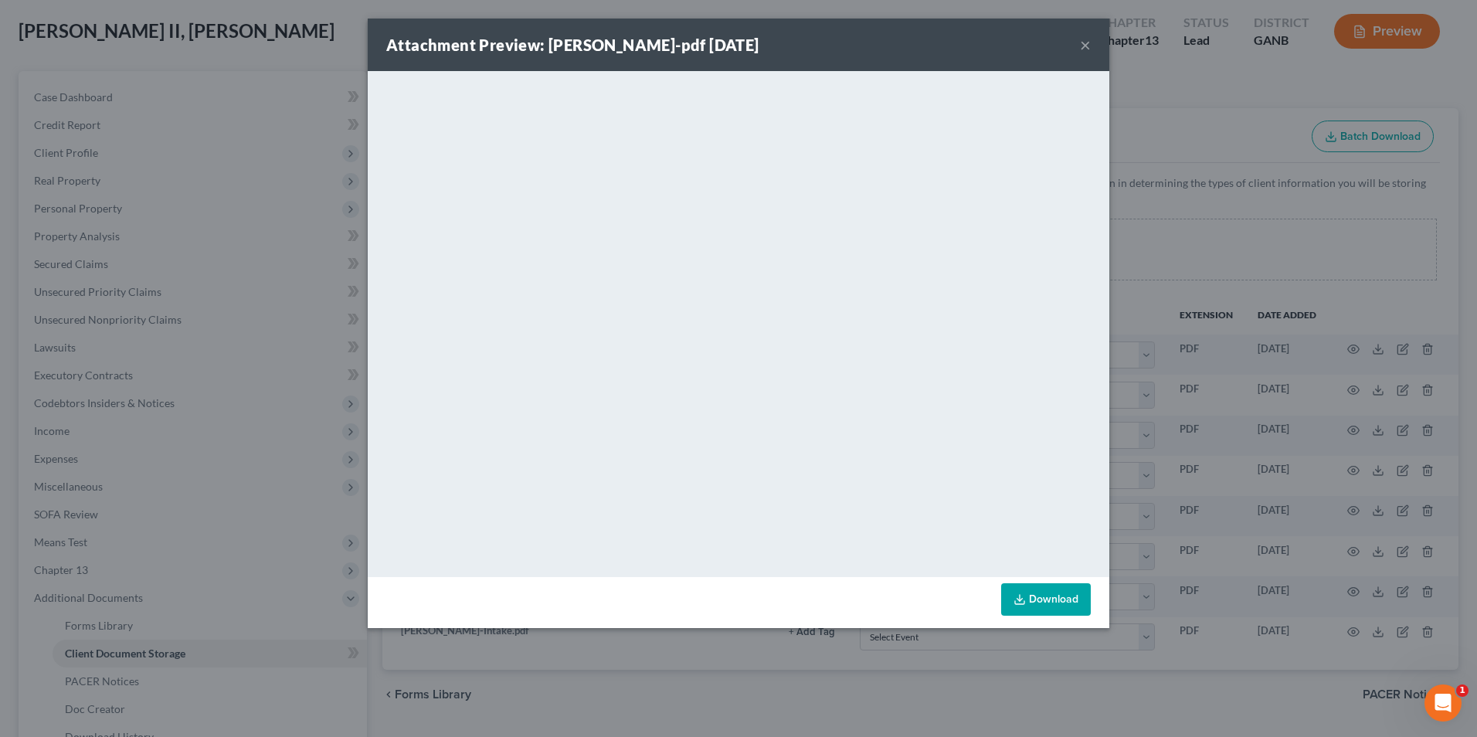
click at [1080, 45] on button "×" at bounding box center [1085, 45] width 11 height 19
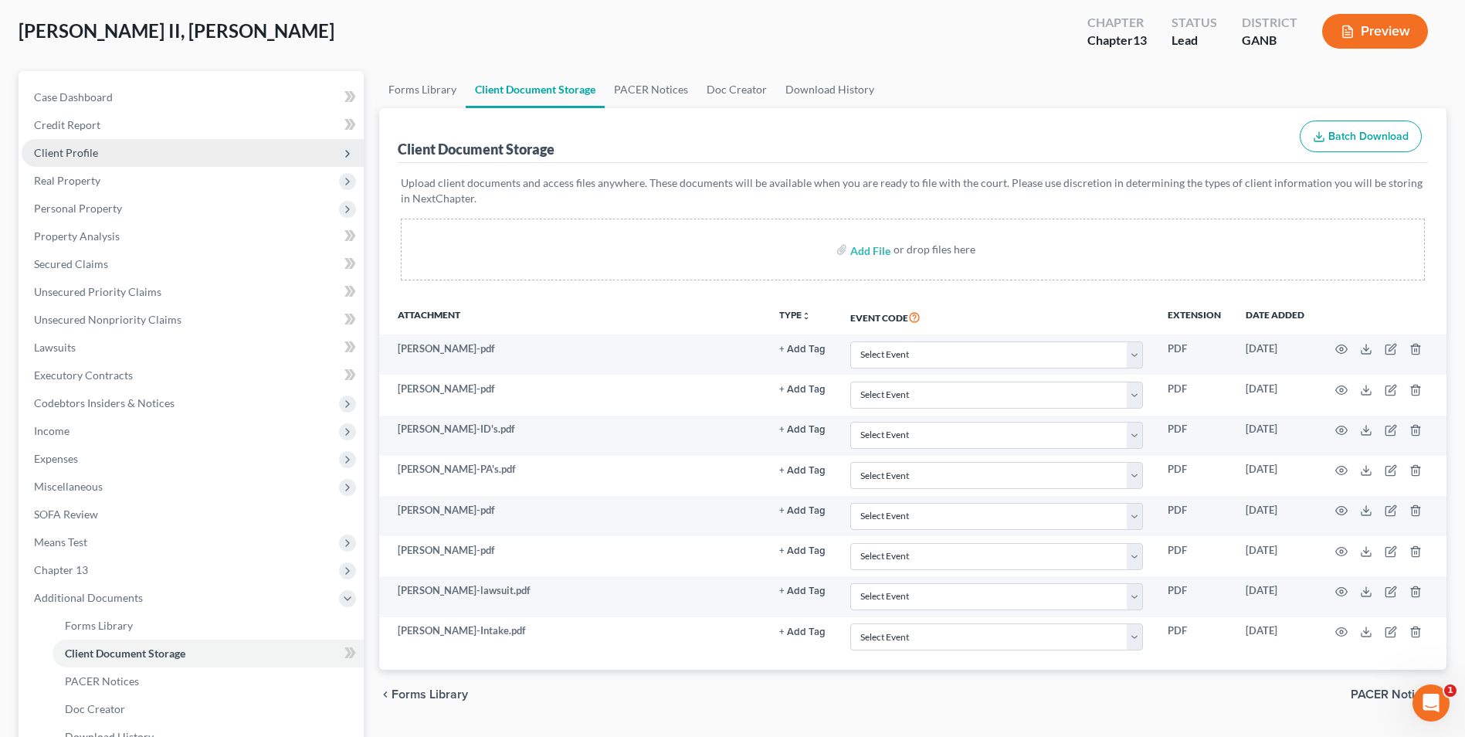
click at [89, 151] on span "Client Profile" at bounding box center [66, 152] width 64 height 13
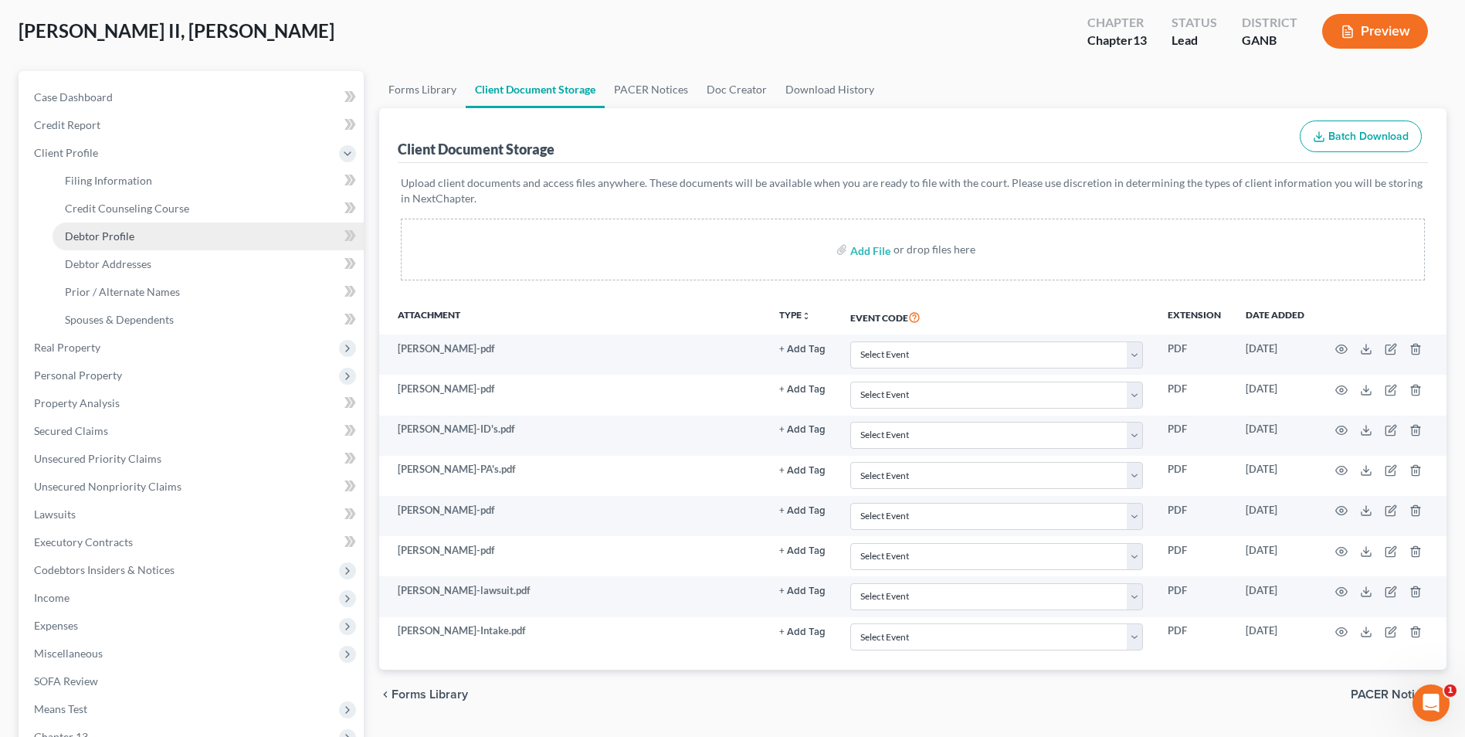
click at [120, 233] on span "Debtor Profile" at bounding box center [100, 235] width 70 height 13
select select "1"
select select "3"
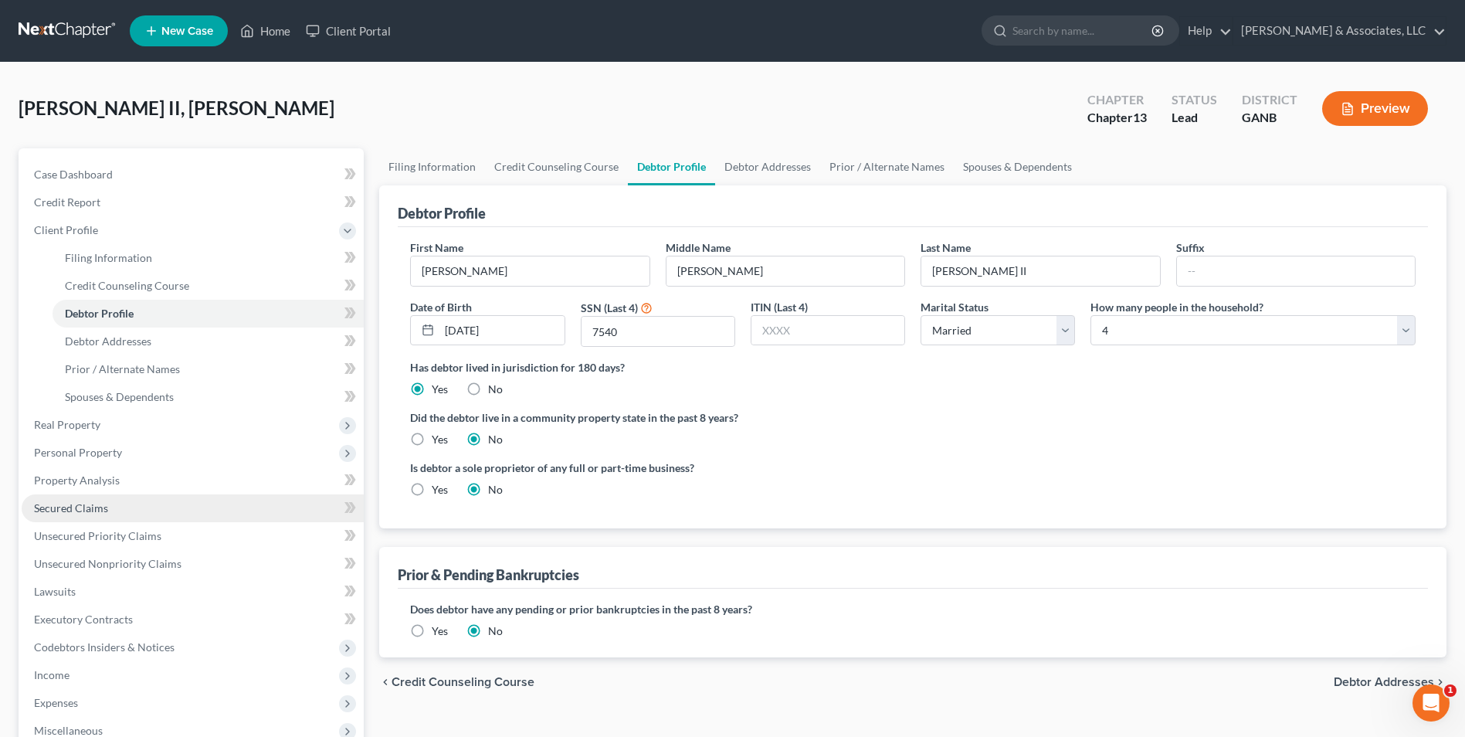
click at [80, 510] on span "Secured Claims" at bounding box center [71, 507] width 74 height 13
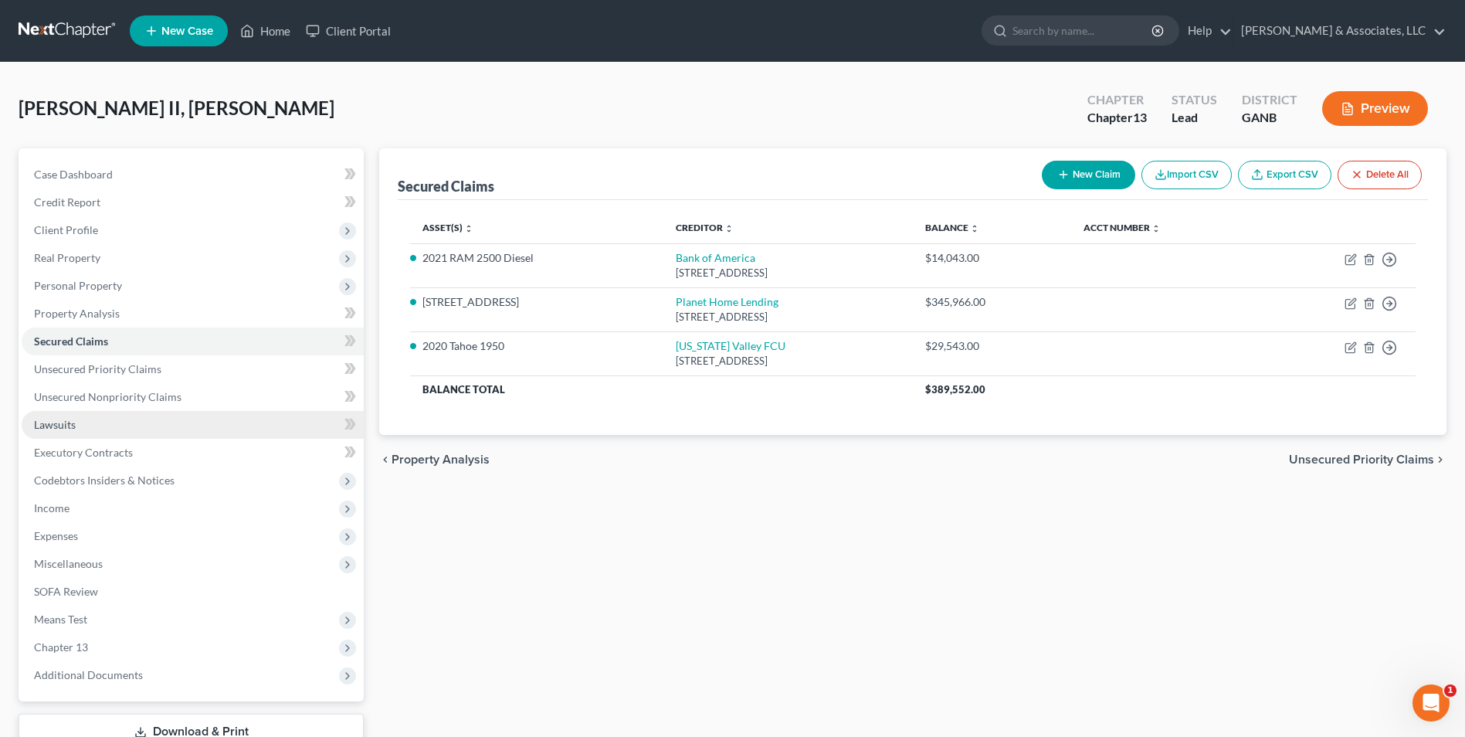
click at [73, 412] on link "Lawsuits" at bounding box center [193, 425] width 342 height 28
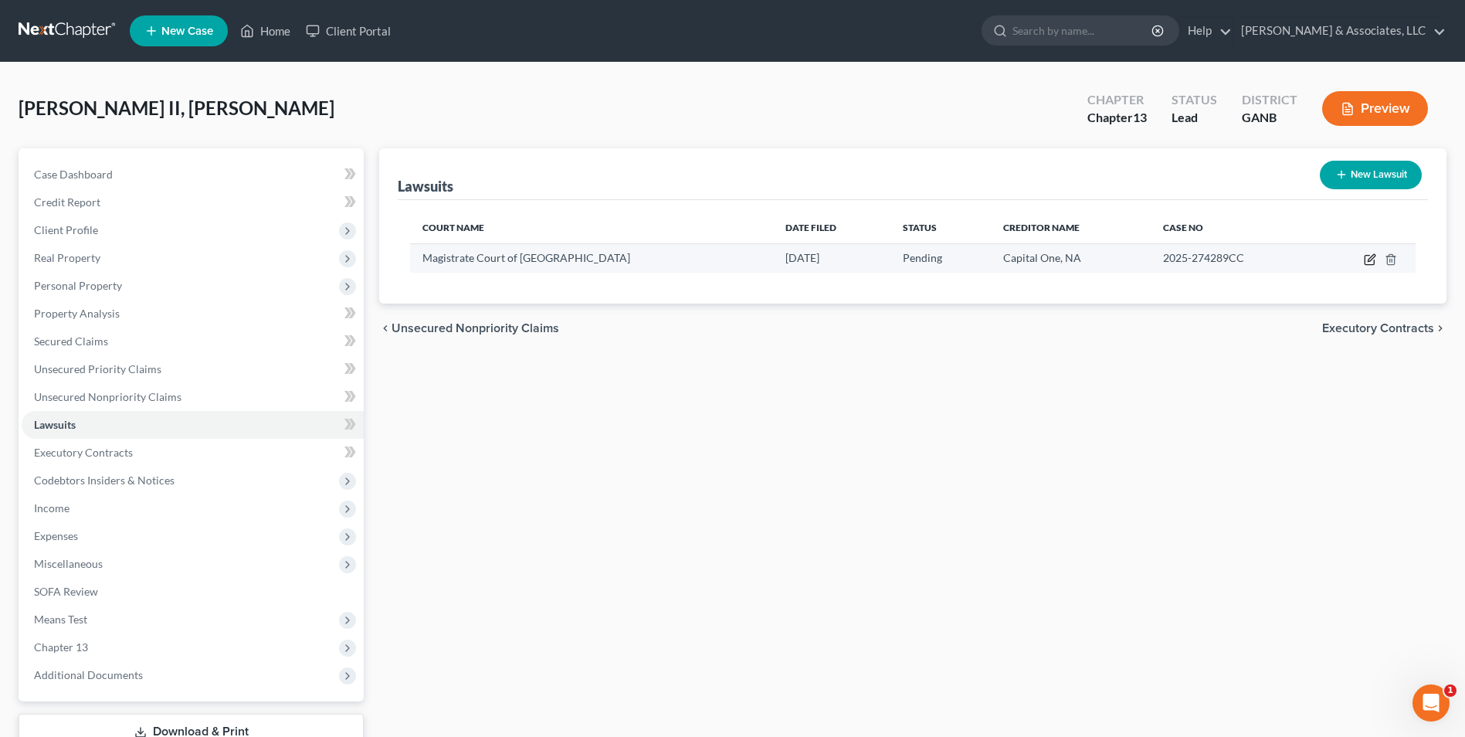
click at [1369, 257] on icon "button" at bounding box center [1370, 259] width 12 height 12
select select "10"
select select "0"
select select "4"
select select "10"
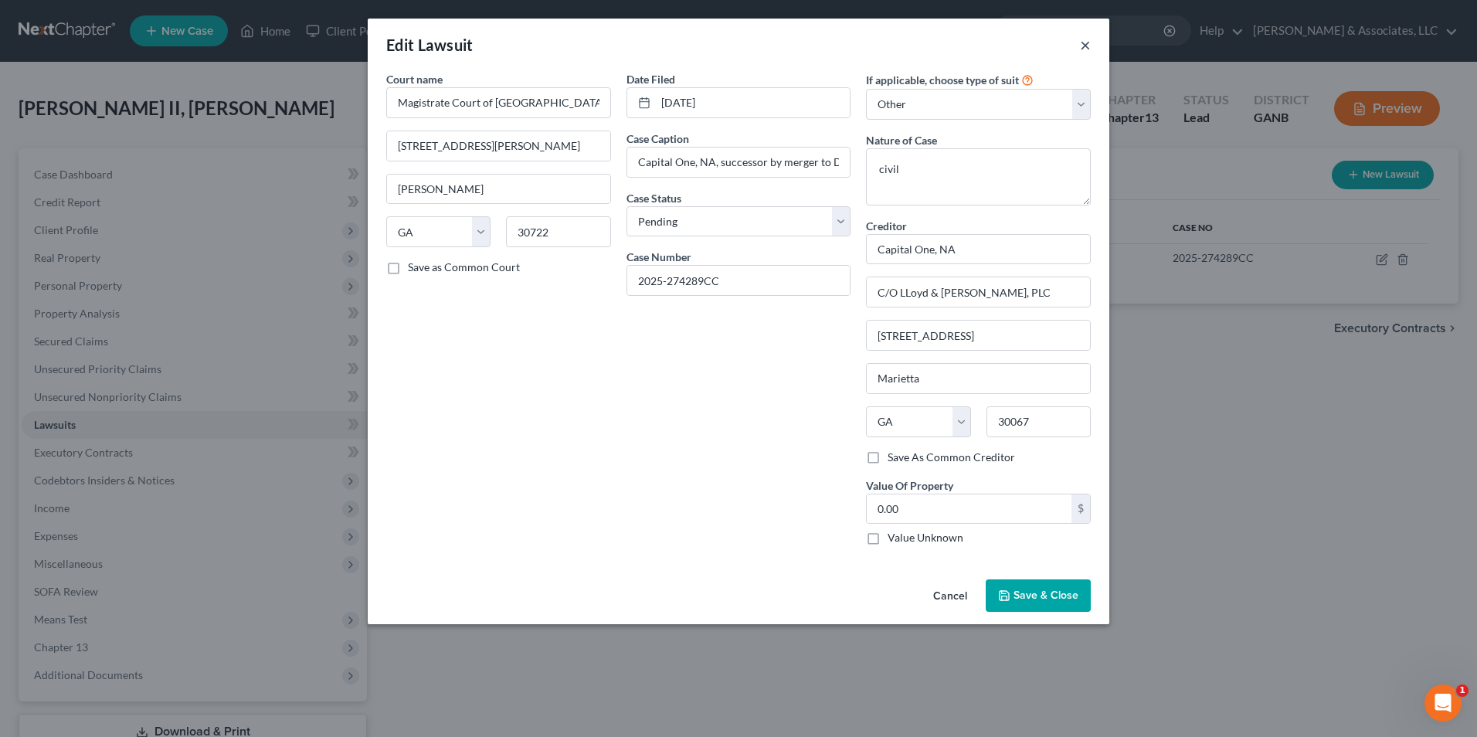
click at [1080, 43] on button "×" at bounding box center [1085, 45] width 11 height 19
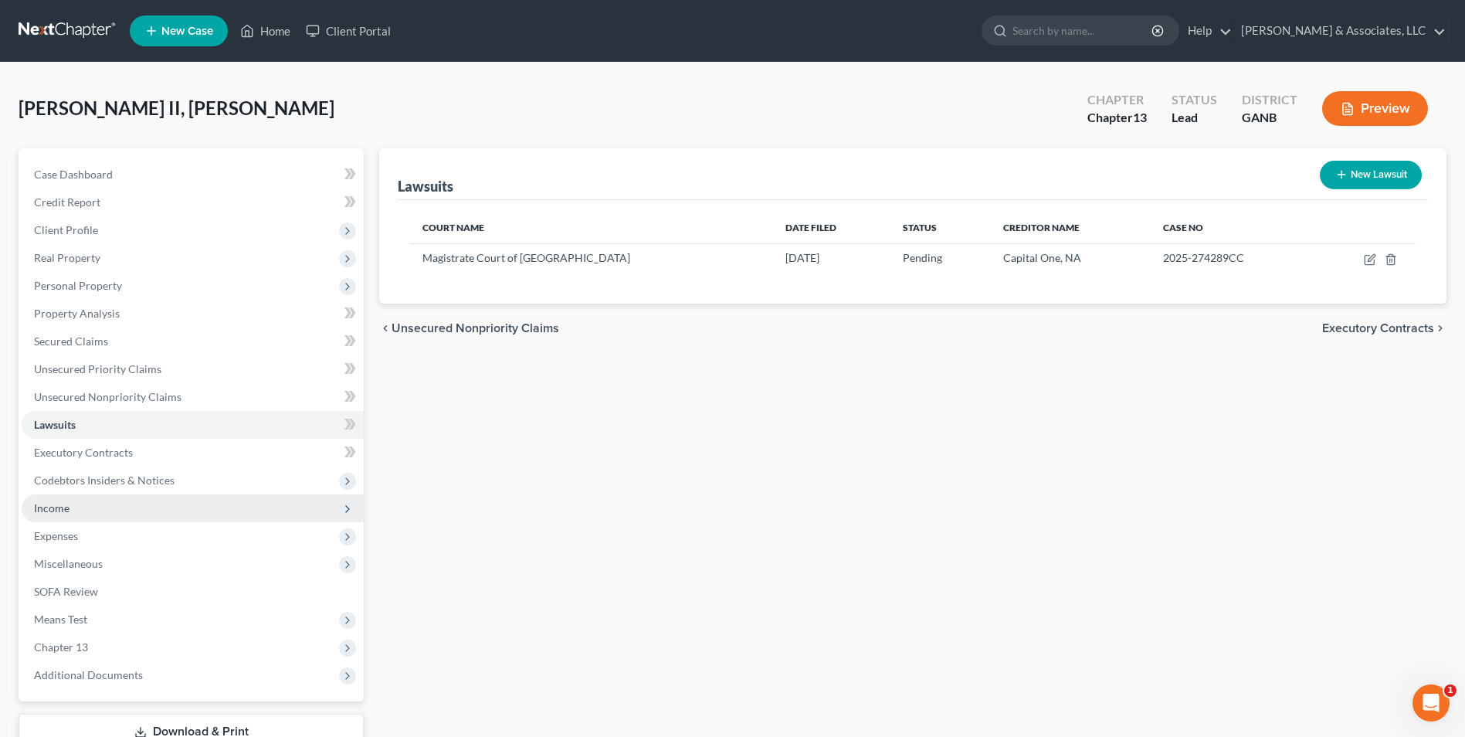
scroll to position [77, 0]
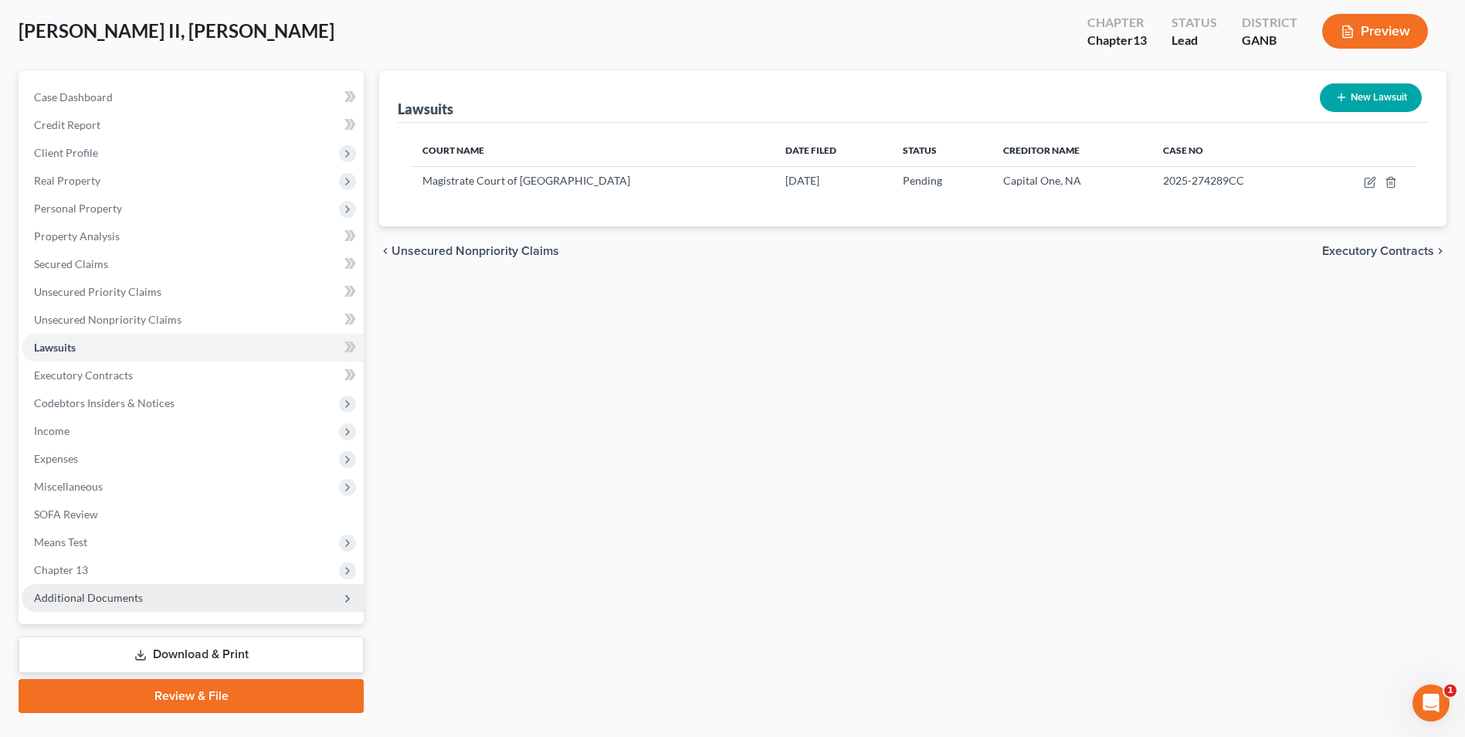
click at [100, 610] on span "Additional Documents" at bounding box center [193, 598] width 342 height 28
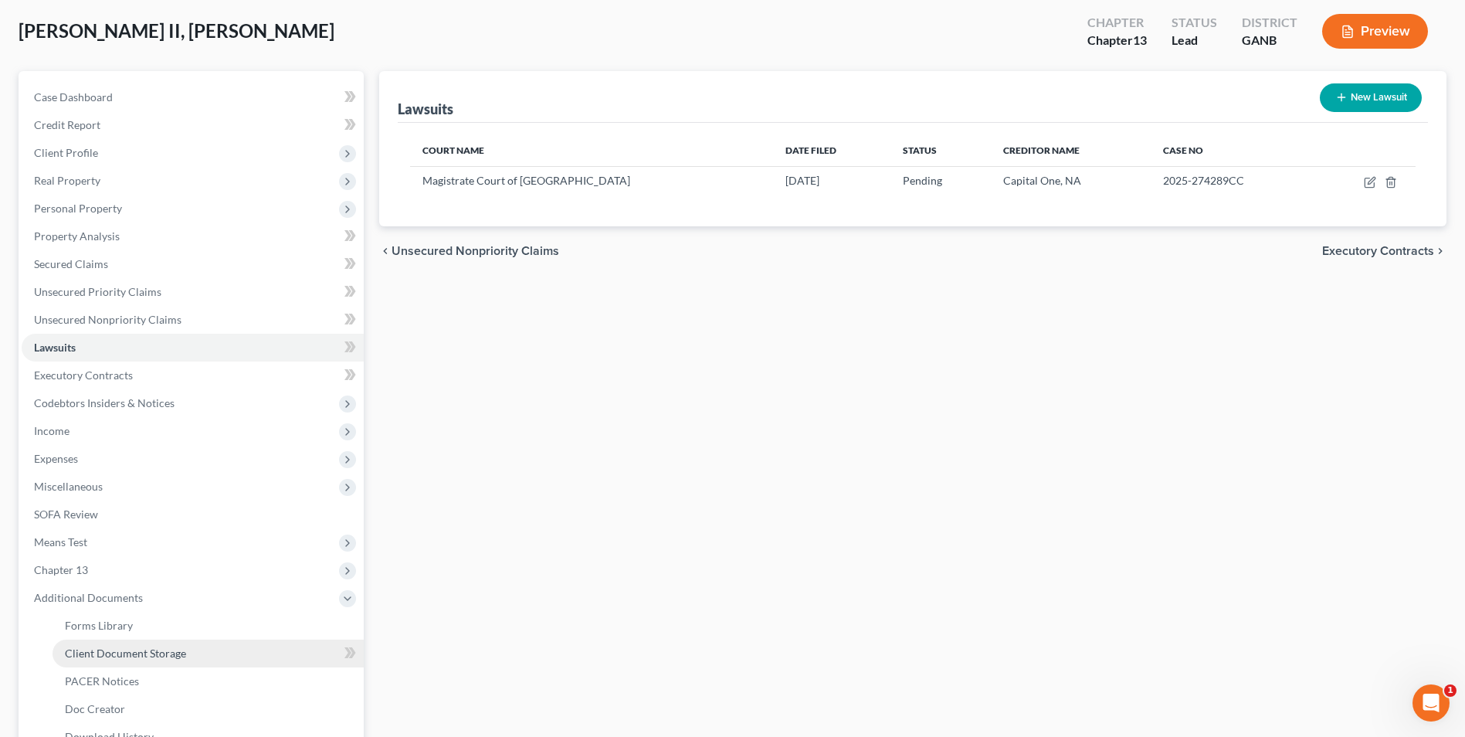
click at [165, 647] on span "Client Document Storage" at bounding box center [125, 652] width 121 height 13
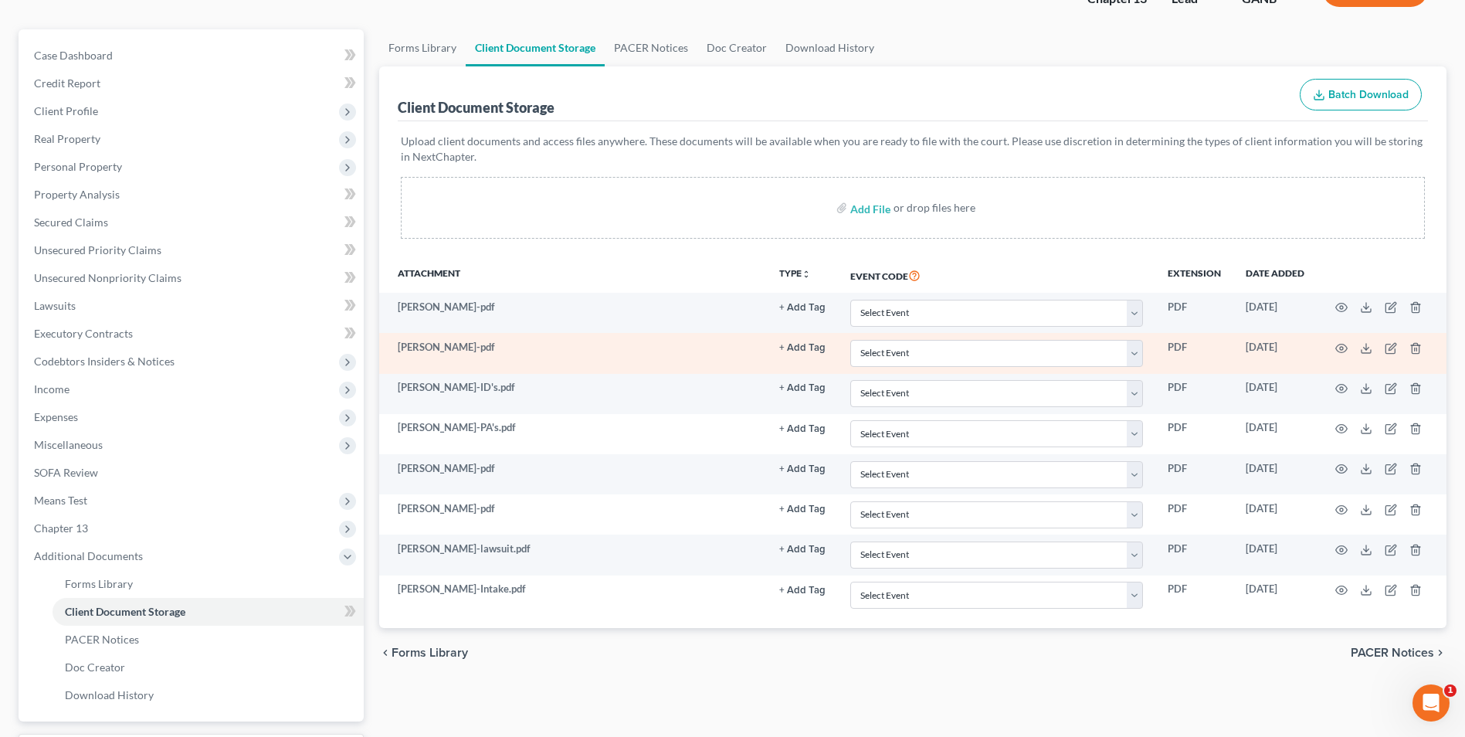
scroll to position [154, 0]
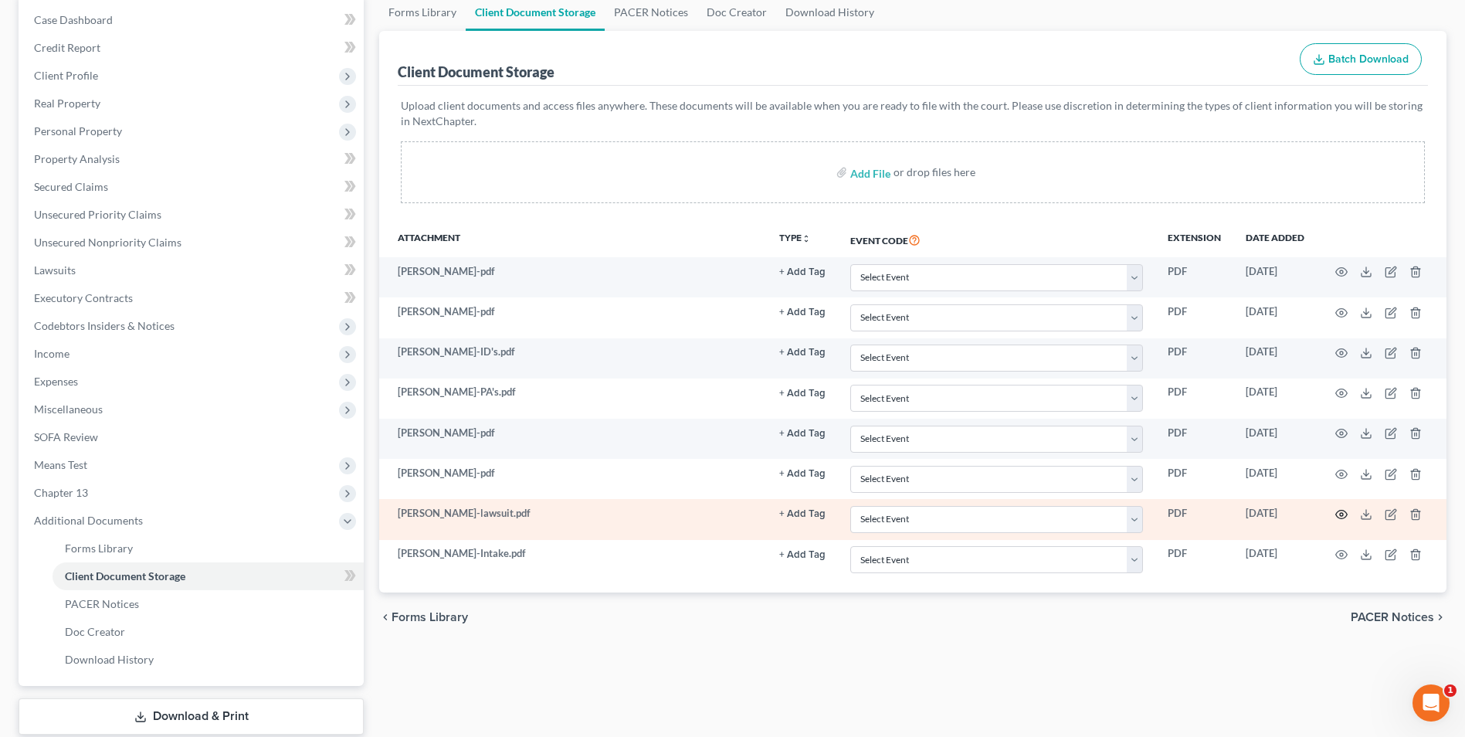
click at [1341, 514] on icon "button" at bounding box center [1341, 514] width 12 height 12
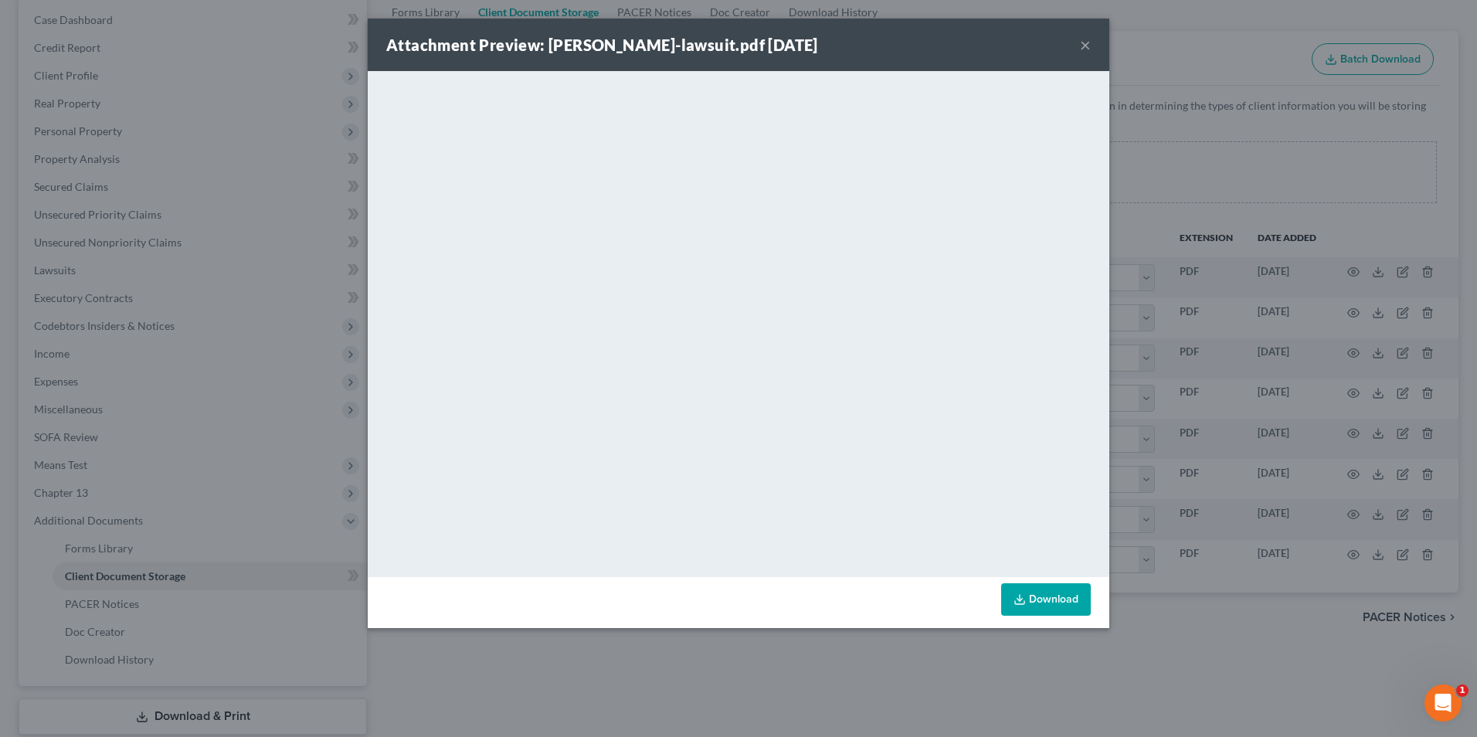
click at [1084, 45] on button "×" at bounding box center [1085, 45] width 11 height 19
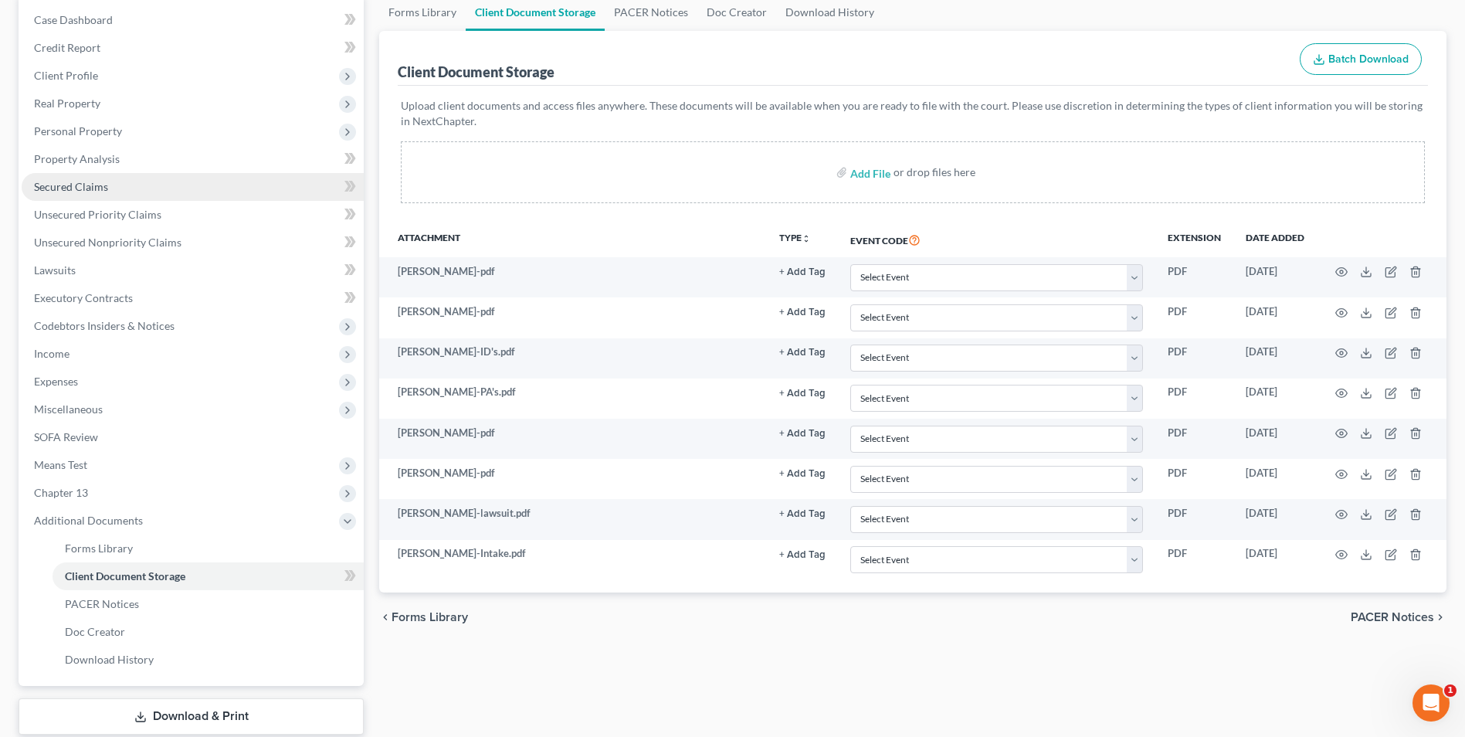
click at [90, 192] on span "Secured Claims" at bounding box center [71, 186] width 74 height 13
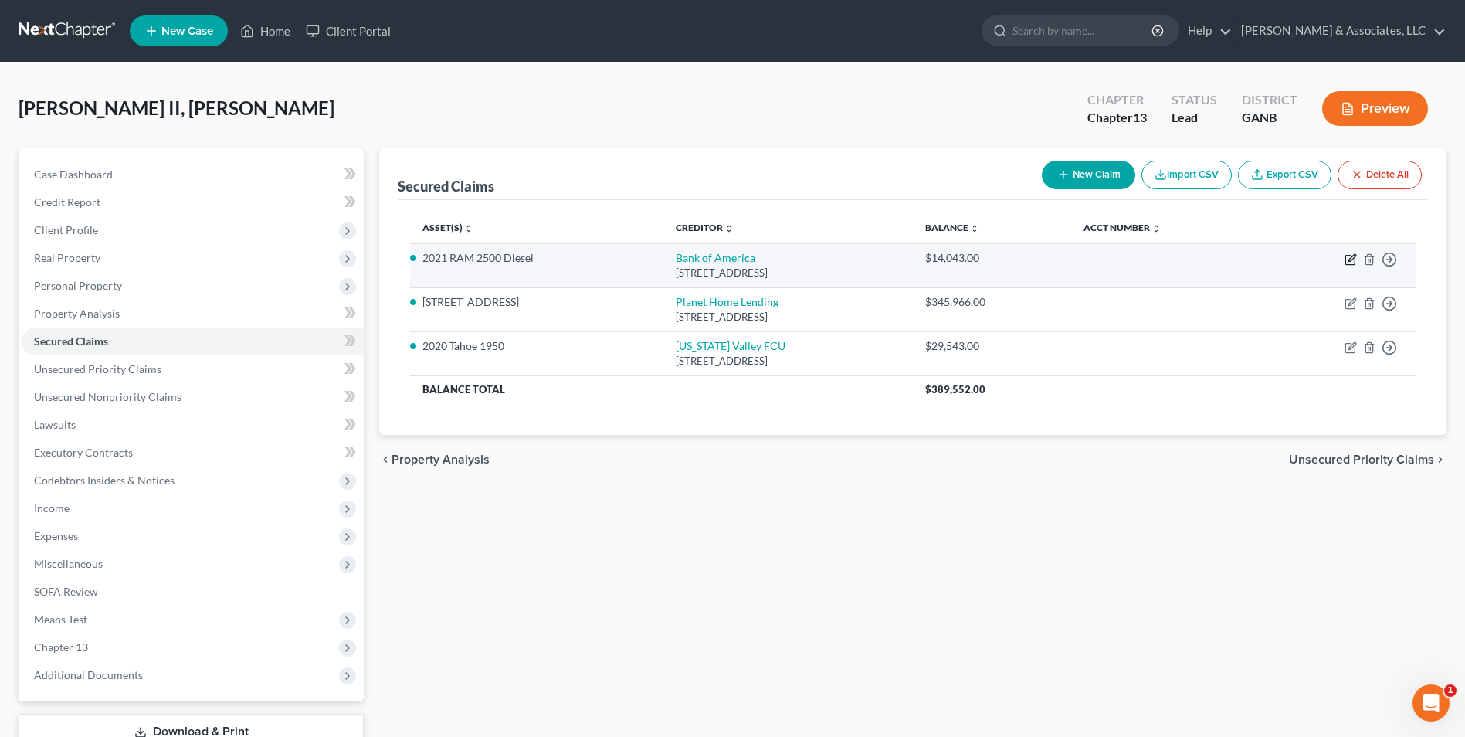
click at [1353, 262] on icon "button" at bounding box center [1351, 259] width 12 height 12
select select "45"
select select "3"
select select "0"
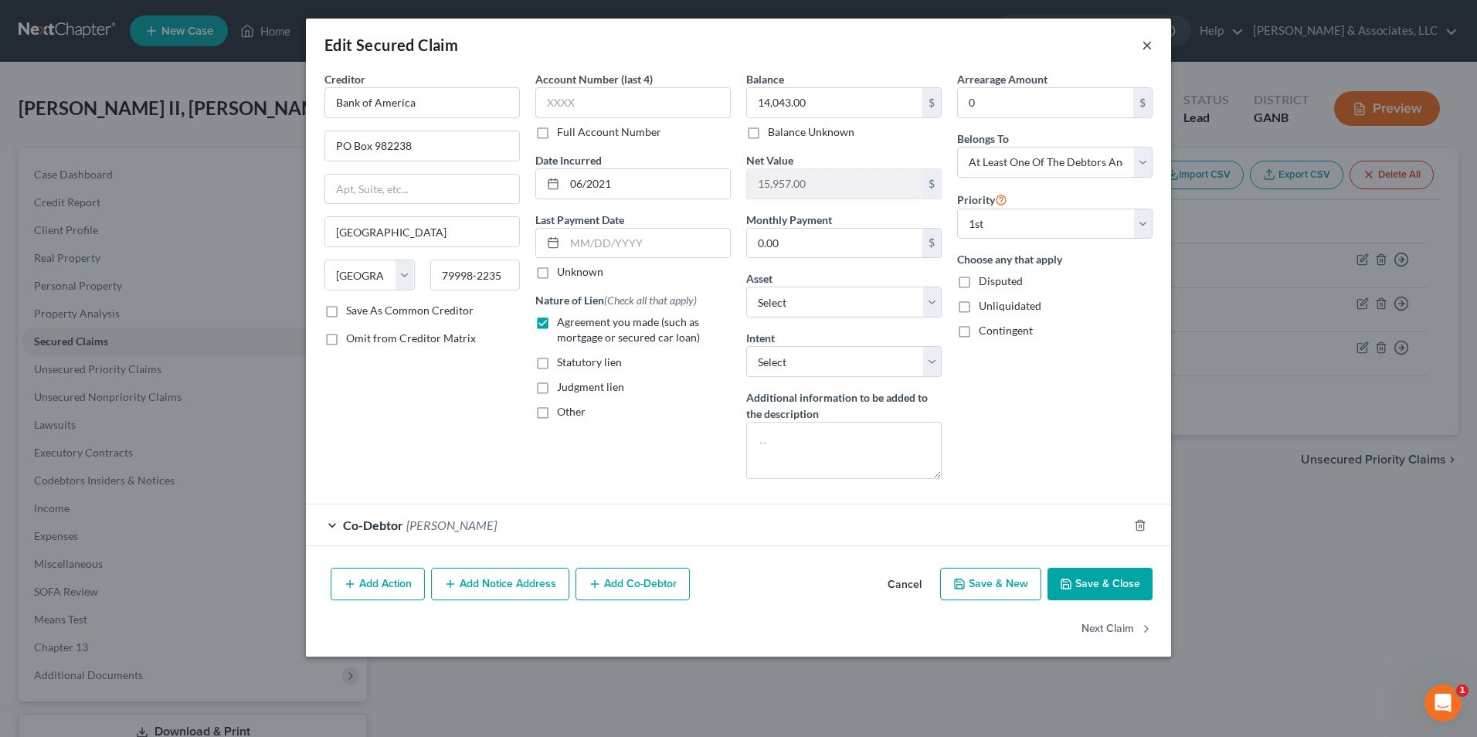
click button "×"
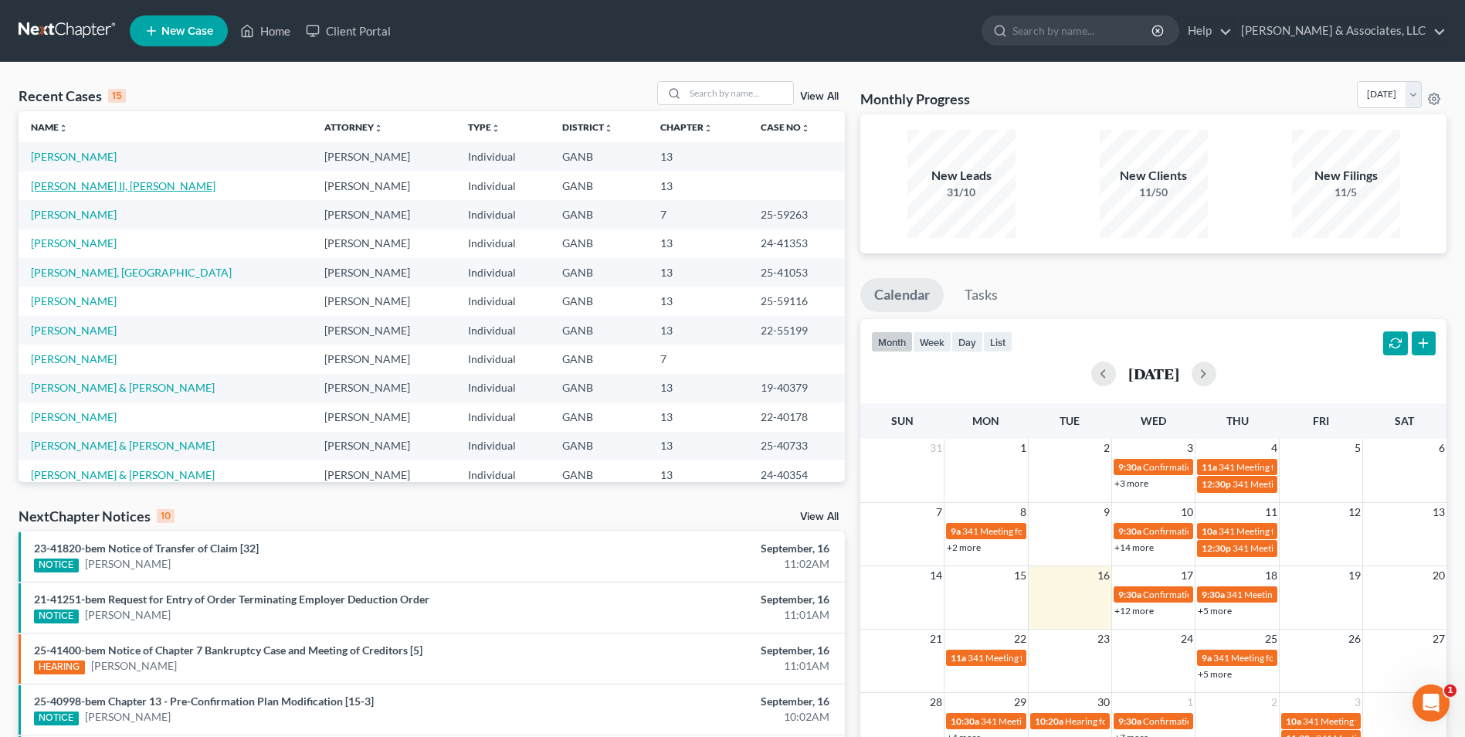
click at [123, 192] on link "[PERSON_NAME] II, [PERSON_NAME]" at bounding box center [123, 185] width 185 height 13
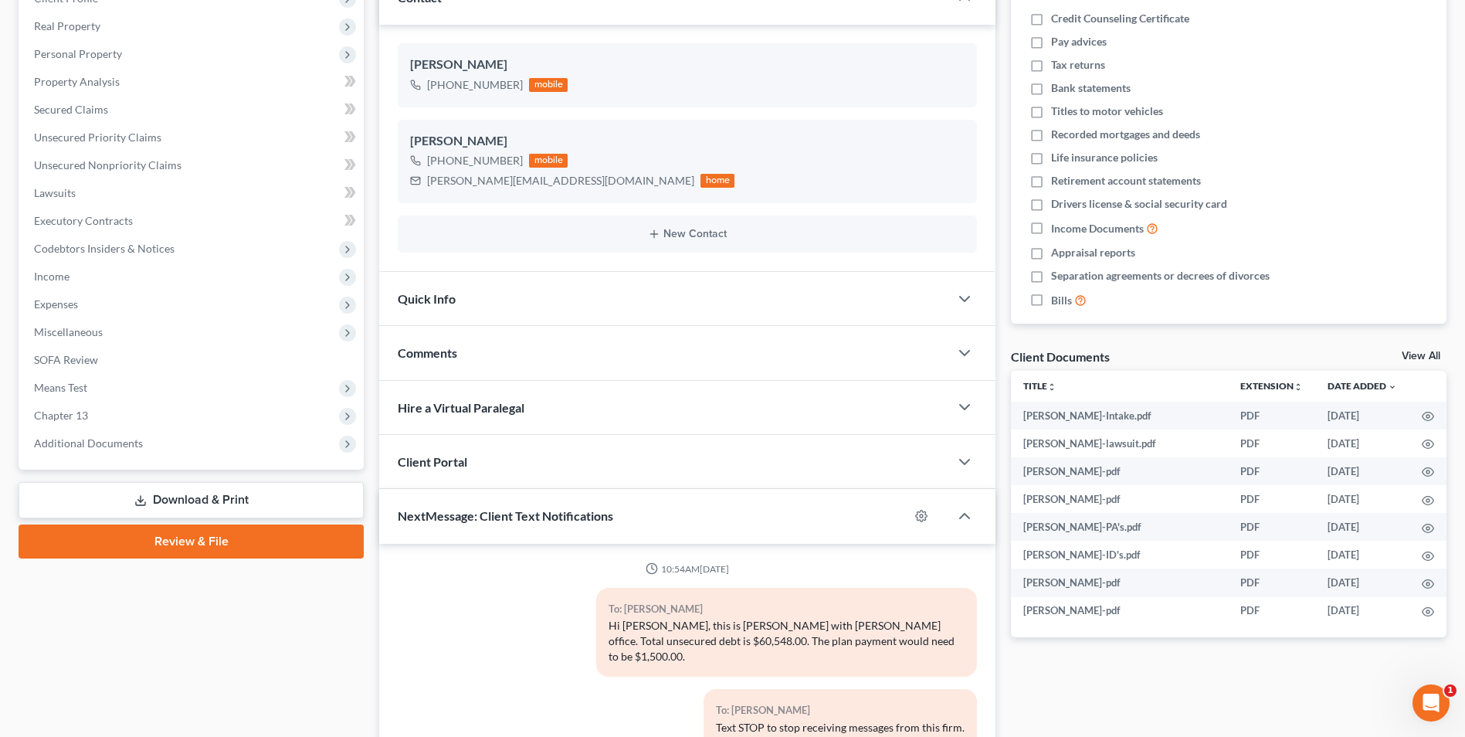
scroll to position [599, 0]
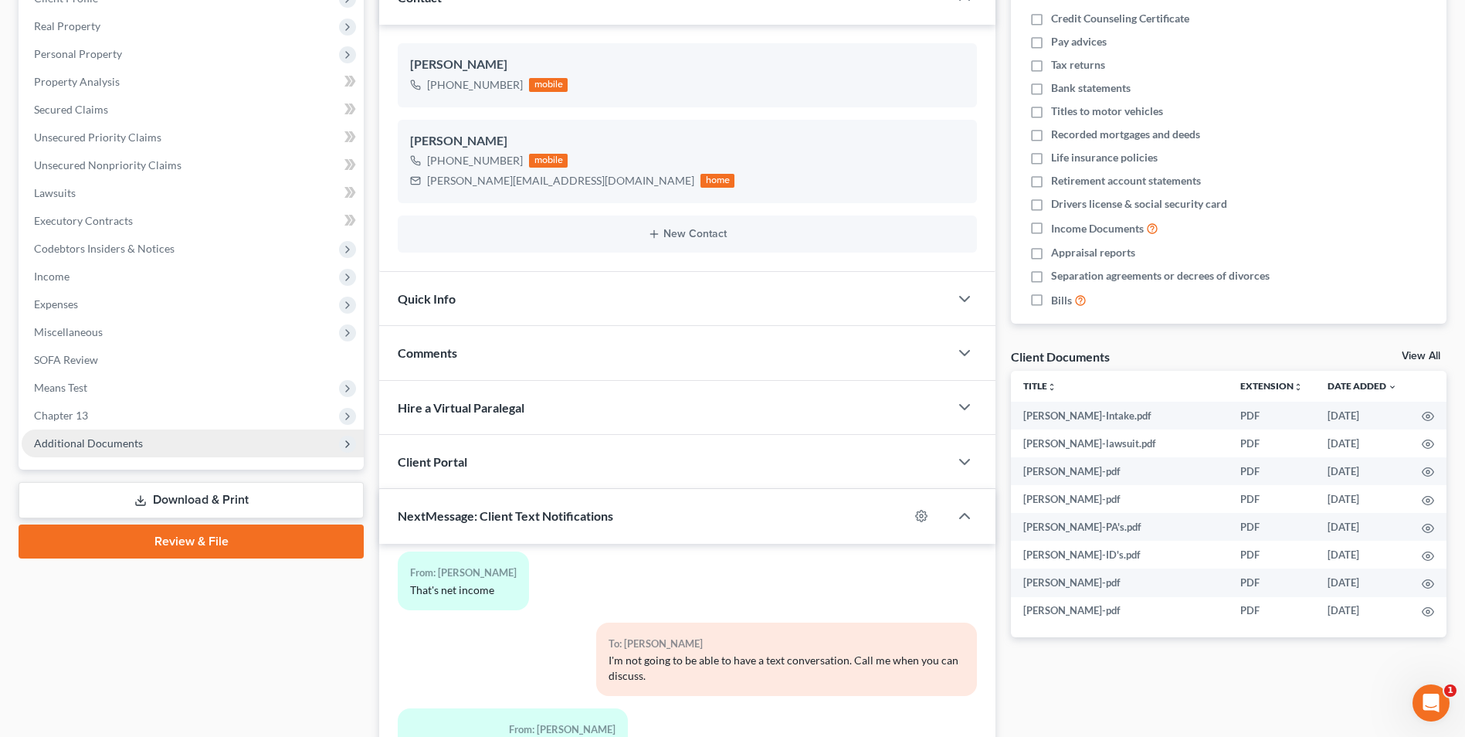
click at [131, 450] on span "Additional Documents" at bounding box center [193, 443] width 342 height 28
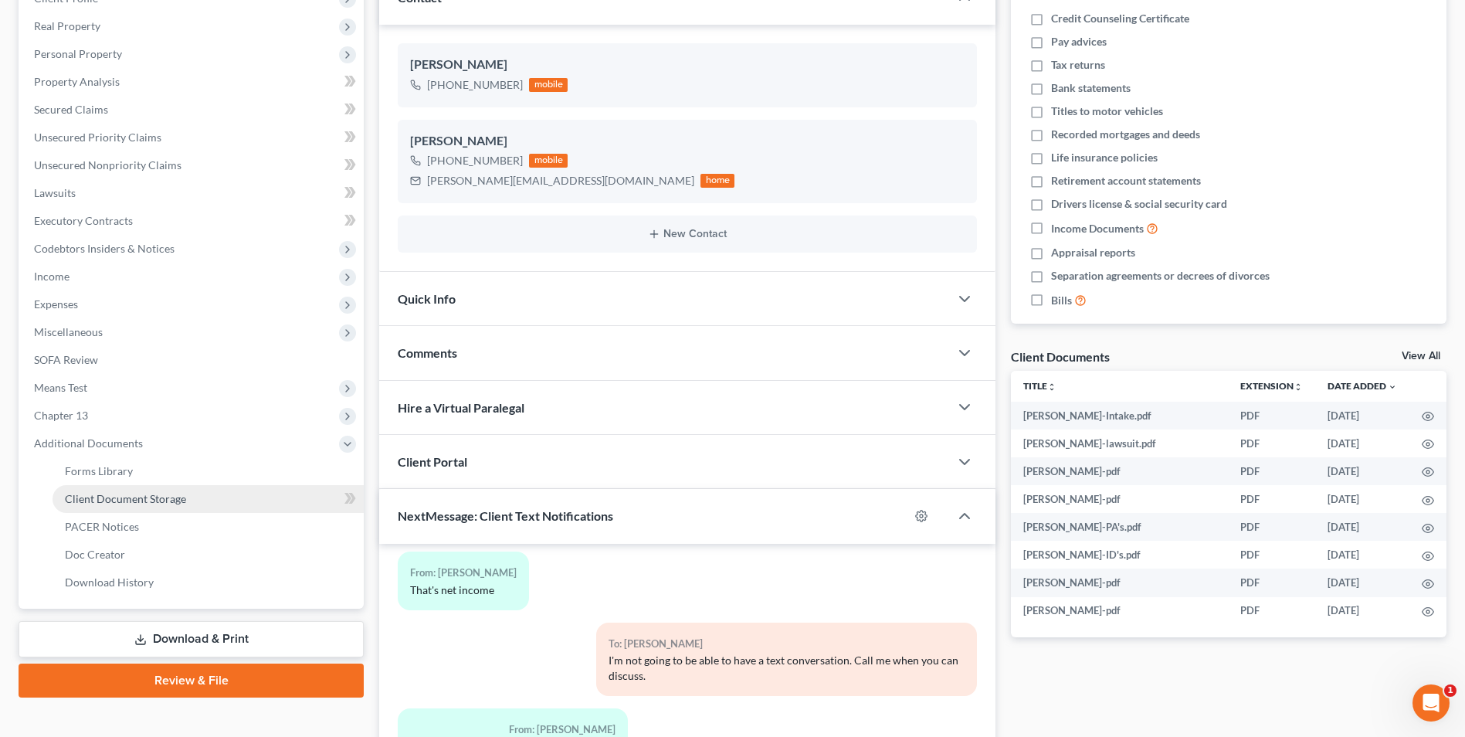
click at [174, 496] on span "Client Document Storage" at bounding box center [125, 498] width 121 height 13
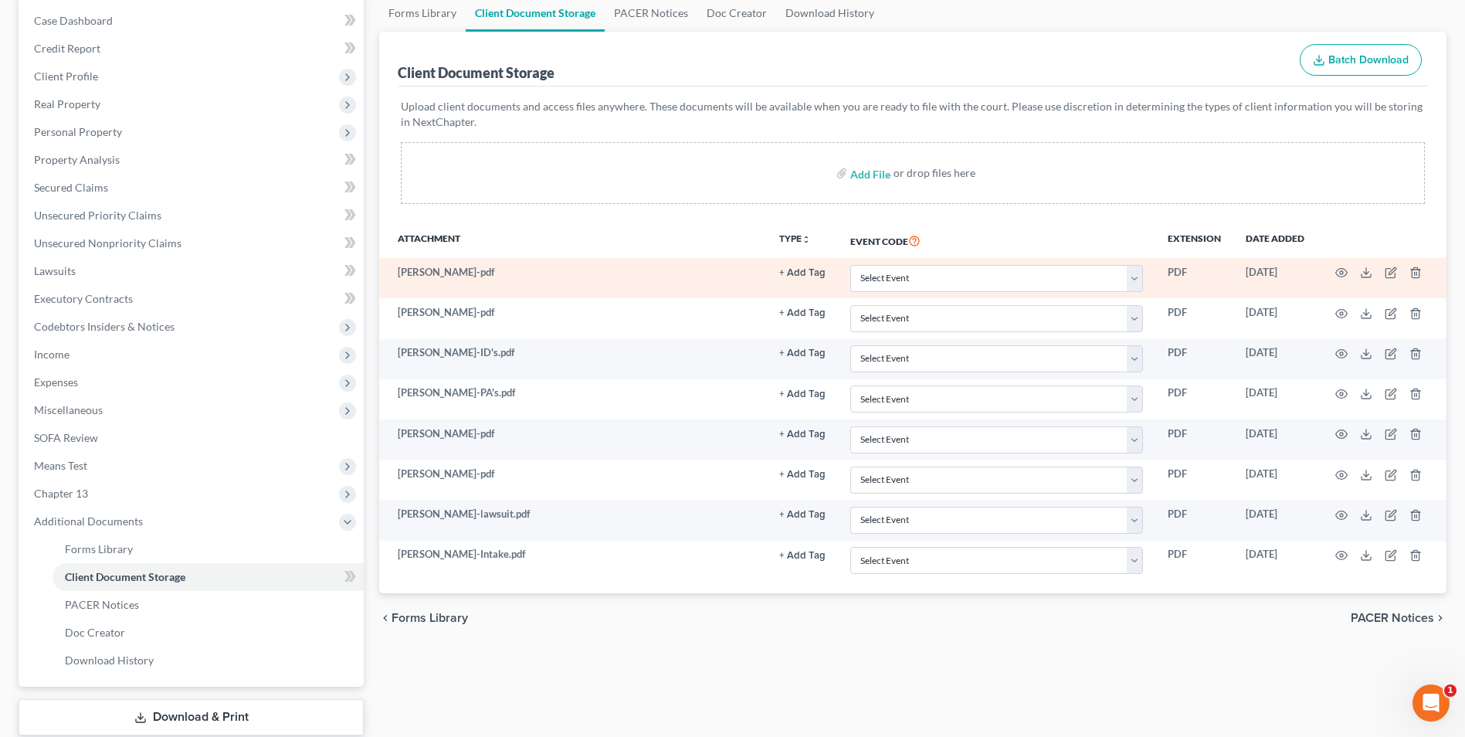
scroll to position [154, 0]
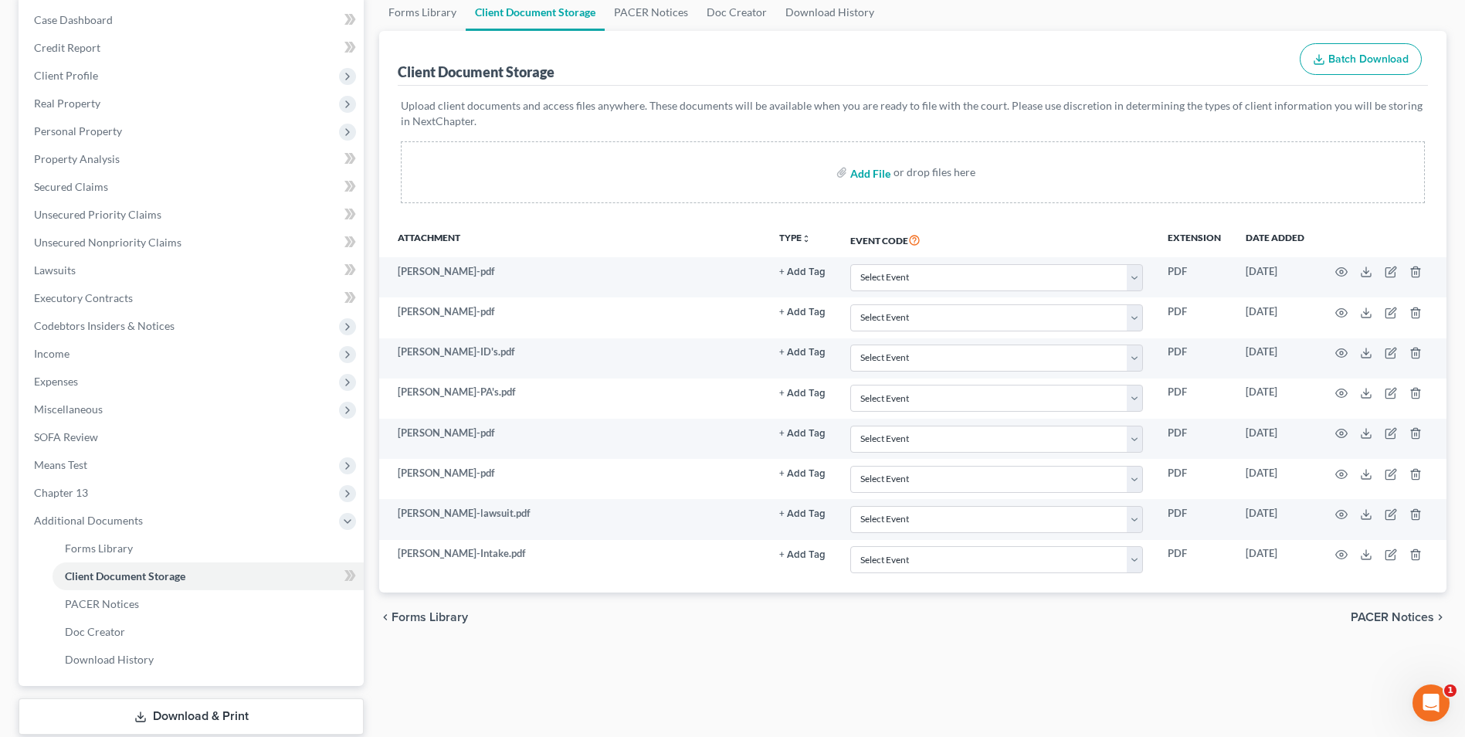
click at [867, 175] on input "file" at bounding box center [868, 172] width 37 height 28
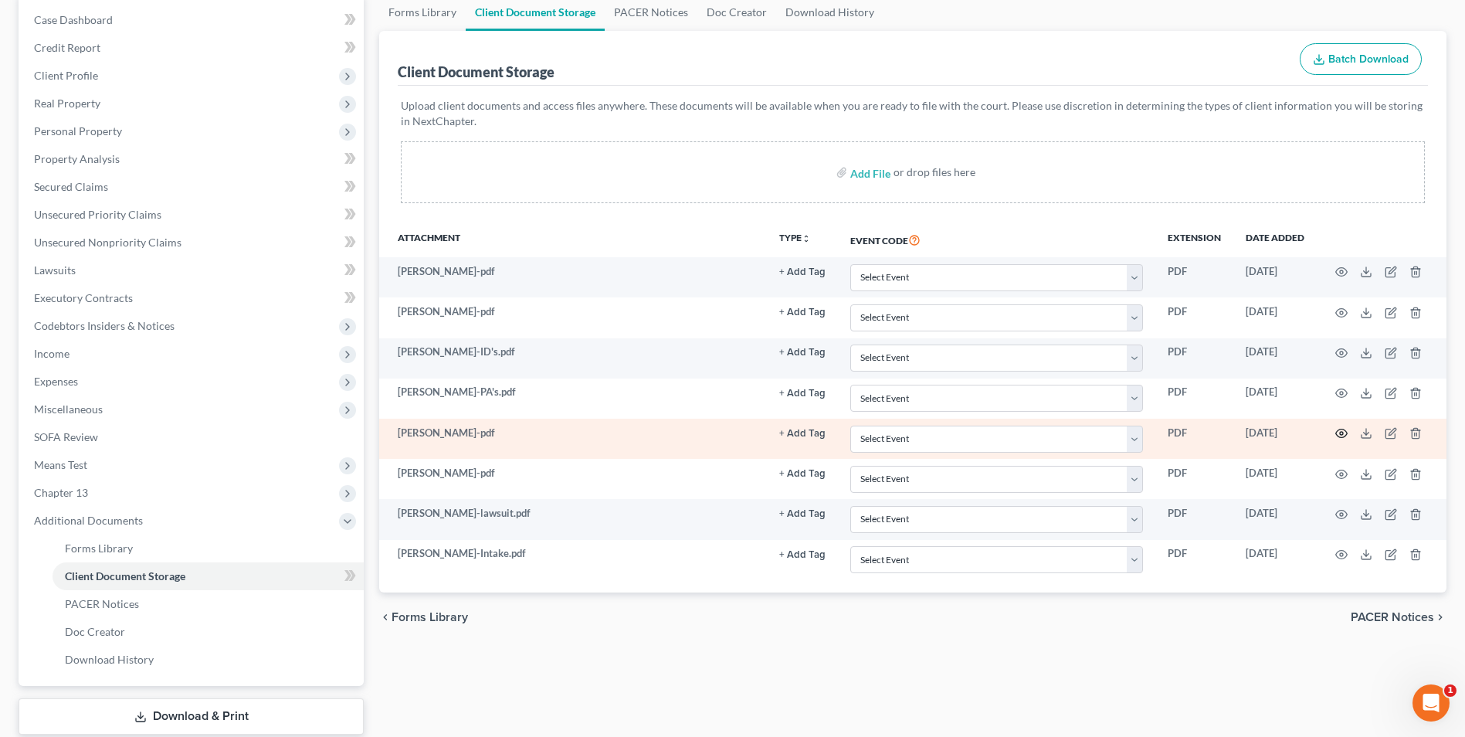
click at [1341, 434] on icon "button" at bounding box center [1341, 433] width 12 height 12
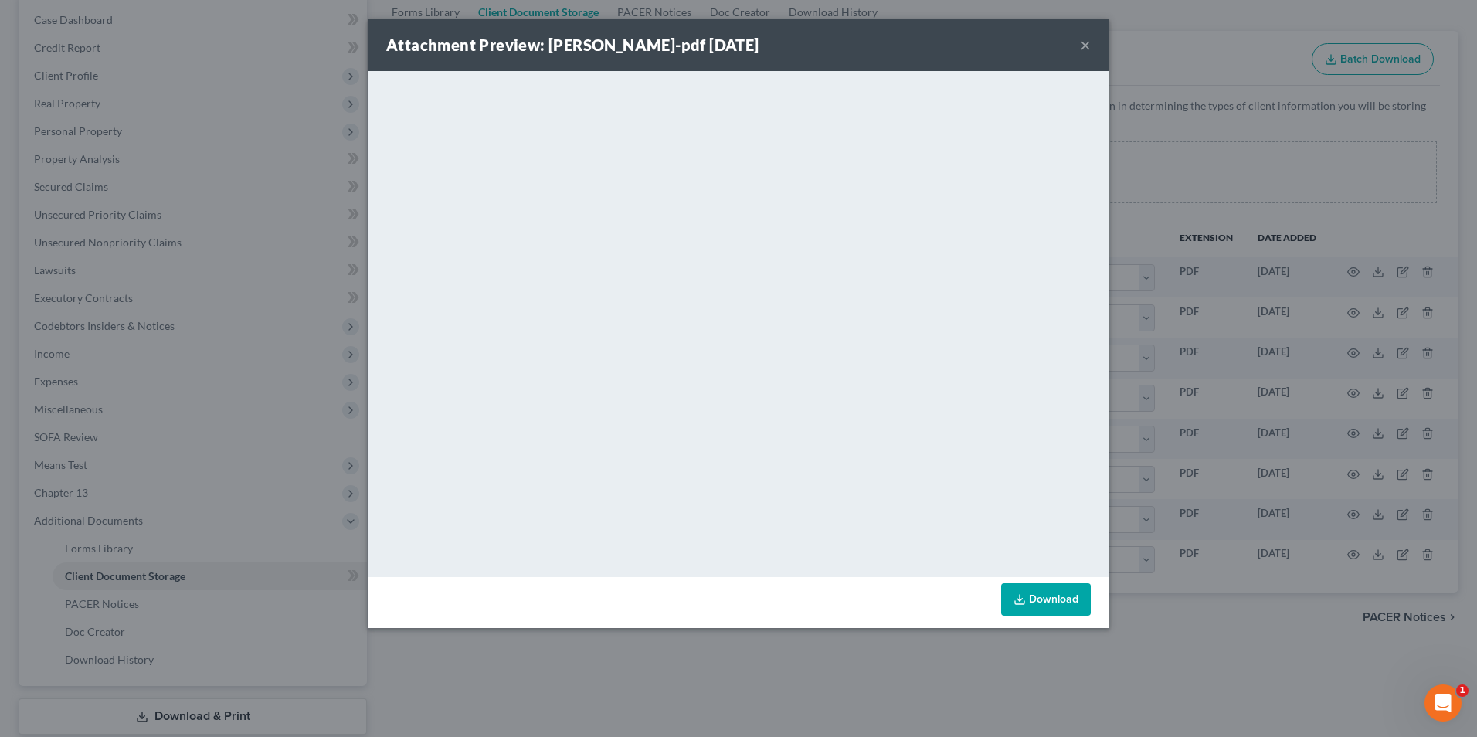
click at [1085, 48] on button "×" at bounding box center [1085, 45] width 11 height 19
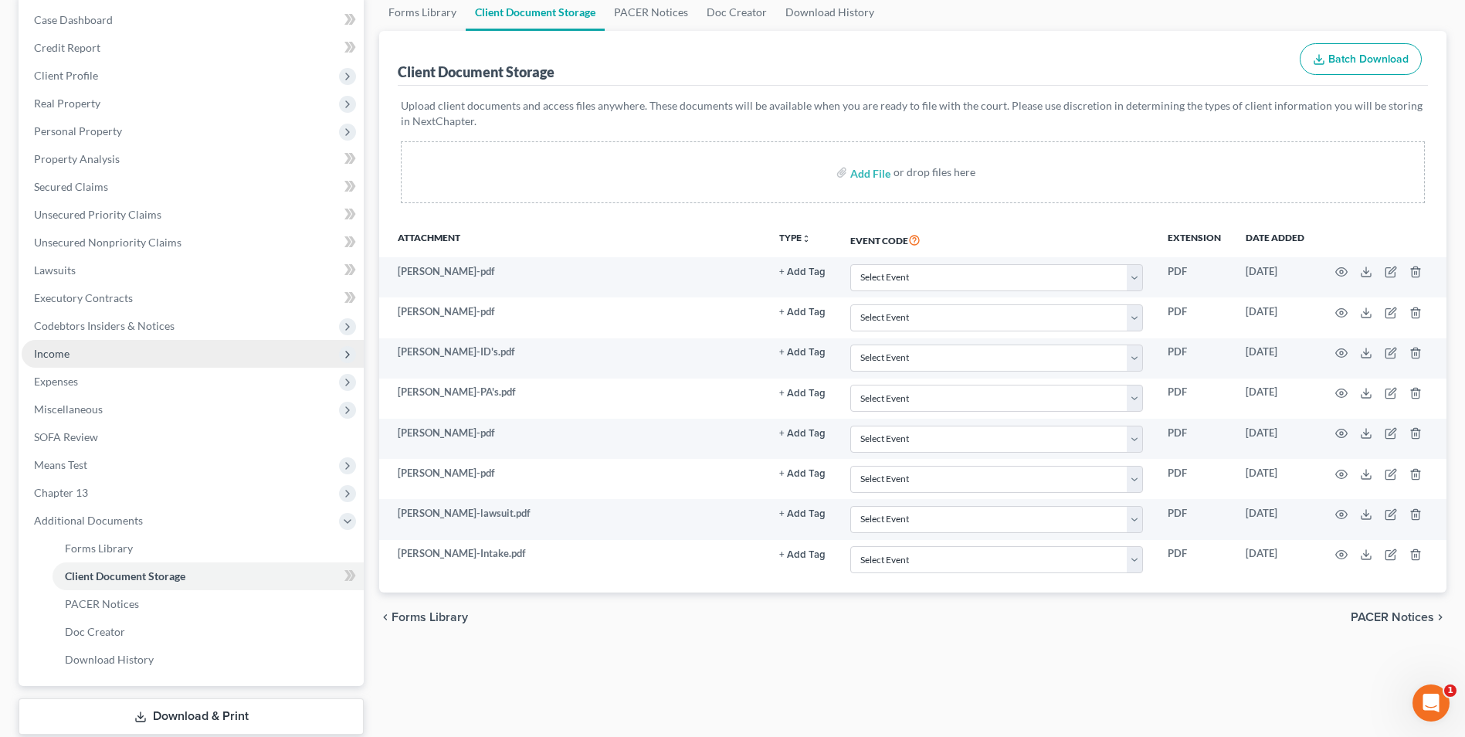
click at [80, 354] on span "Income" at bounding box center [193, 354] width 342 height 28
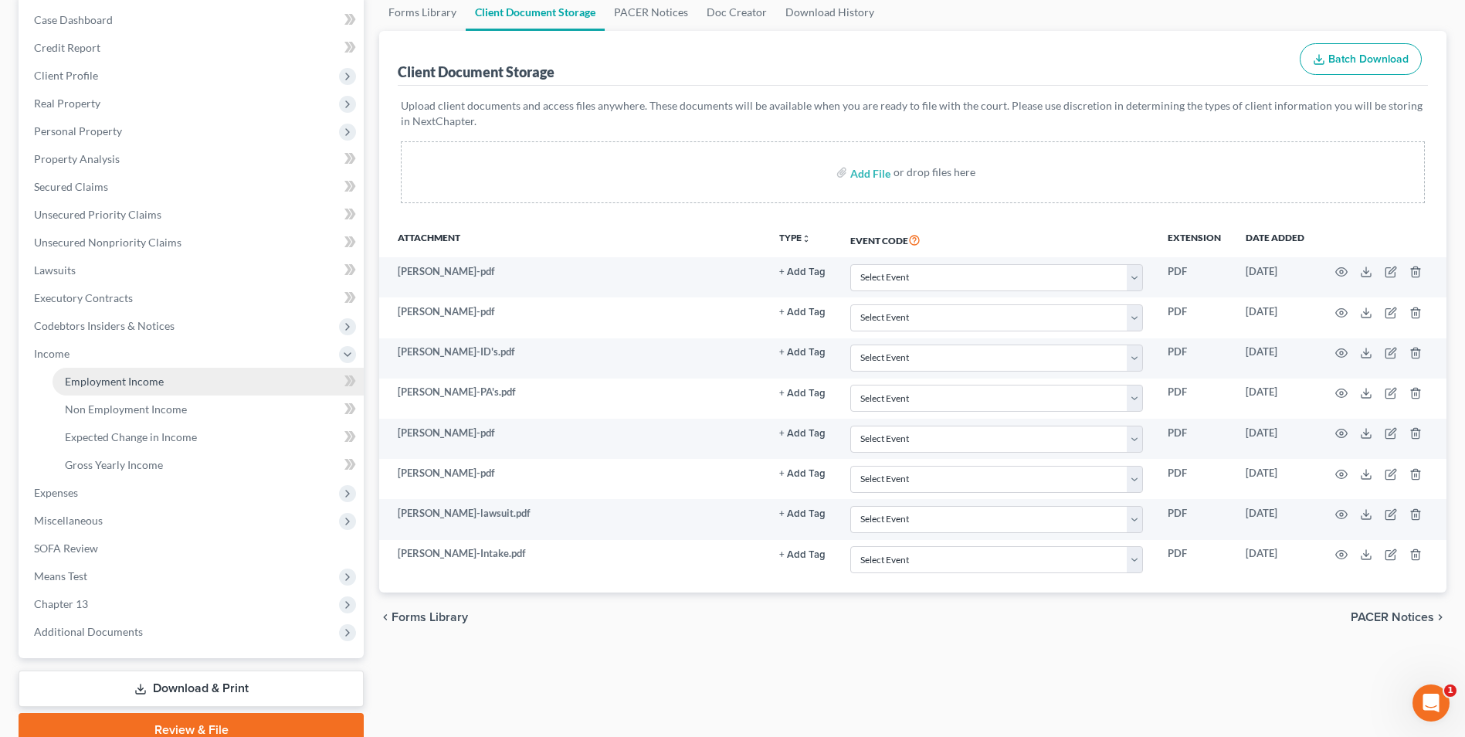
click at [125, 380] on span "Employment Income" at bounding box center [114, 381] width 99 height 13
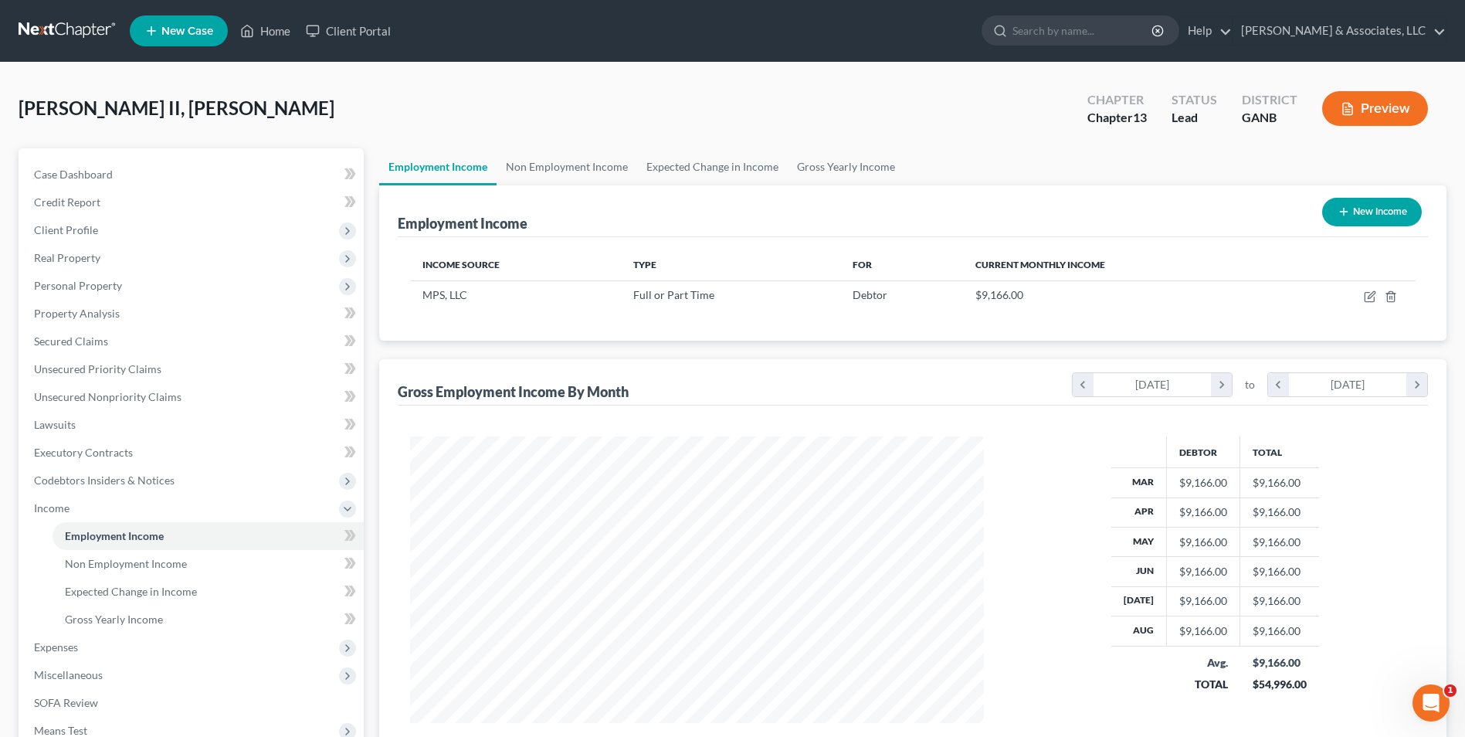
scroll to position [287, 604]
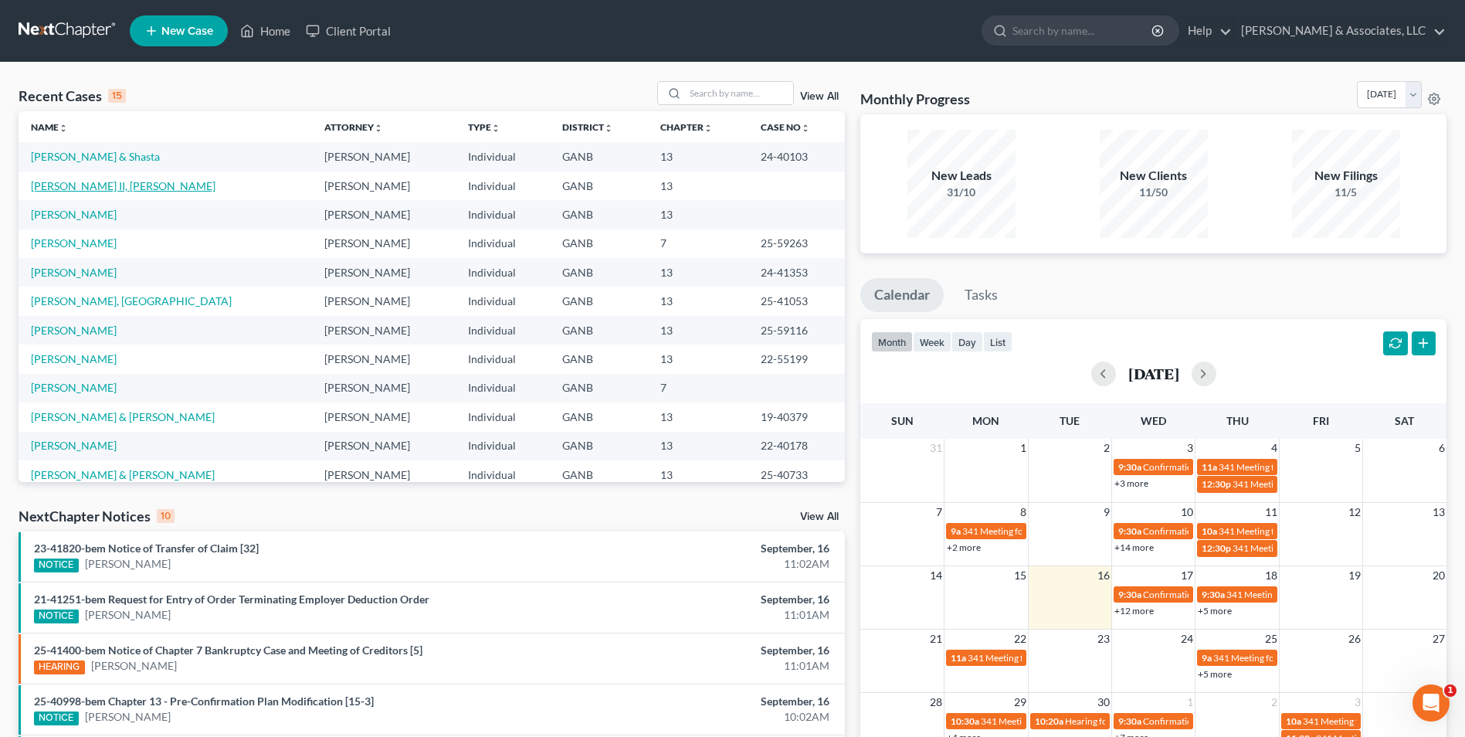
click at [123, 188] on link "[PERSON_NAME] II, [PERSON_NAME]" at bounding box center [123, 185] width 185 height 13
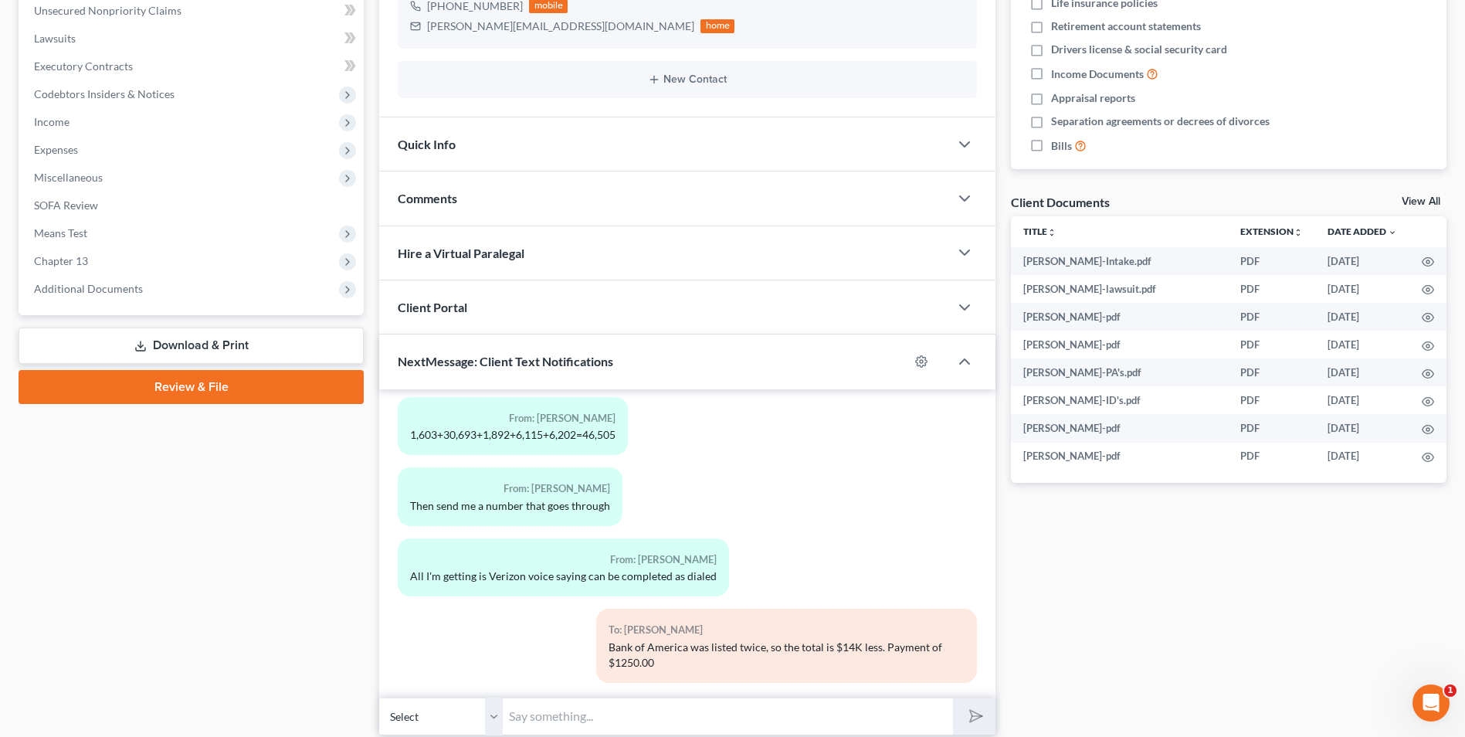
scroll to position [369, 0]
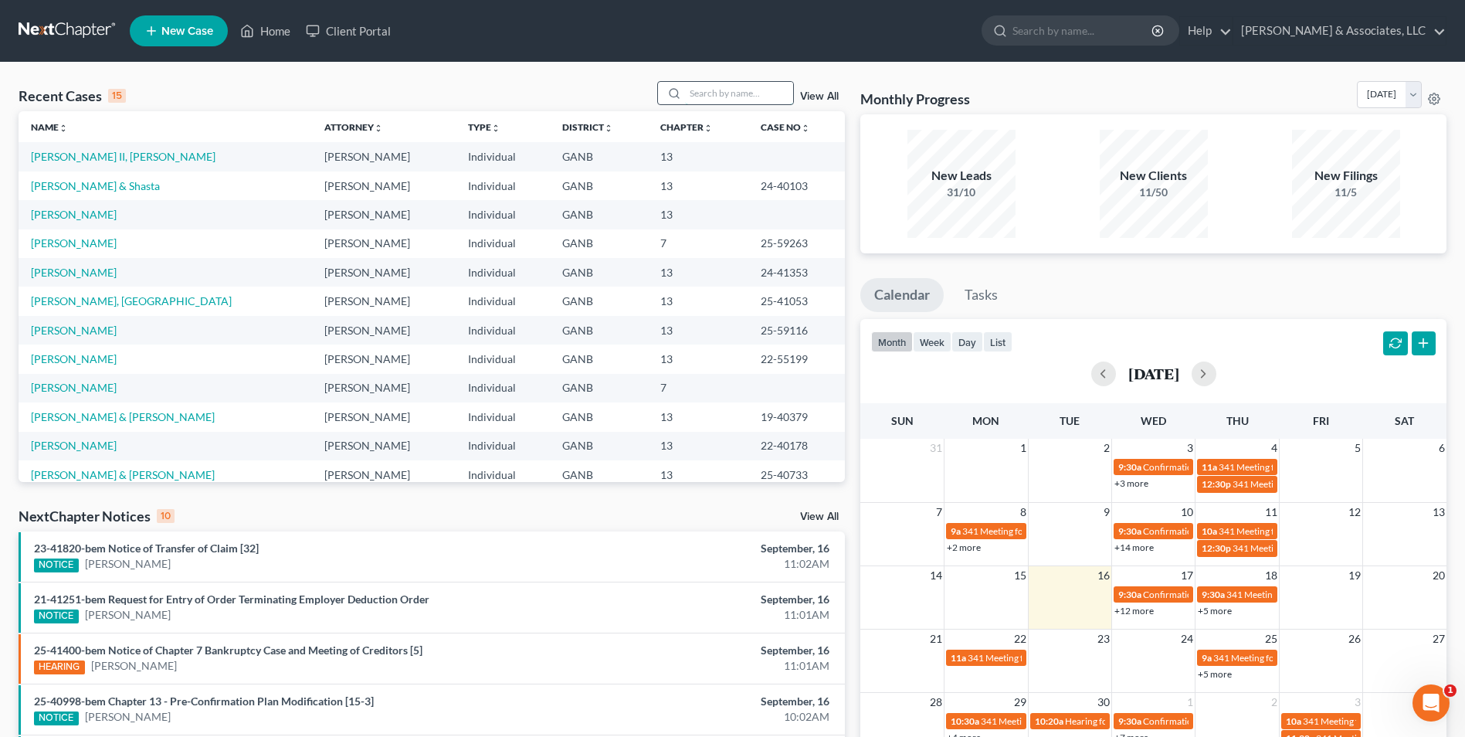
click at [738, 90] on input "search" at bounding box center [739, 93] width 108 height 22
type input "fraz"
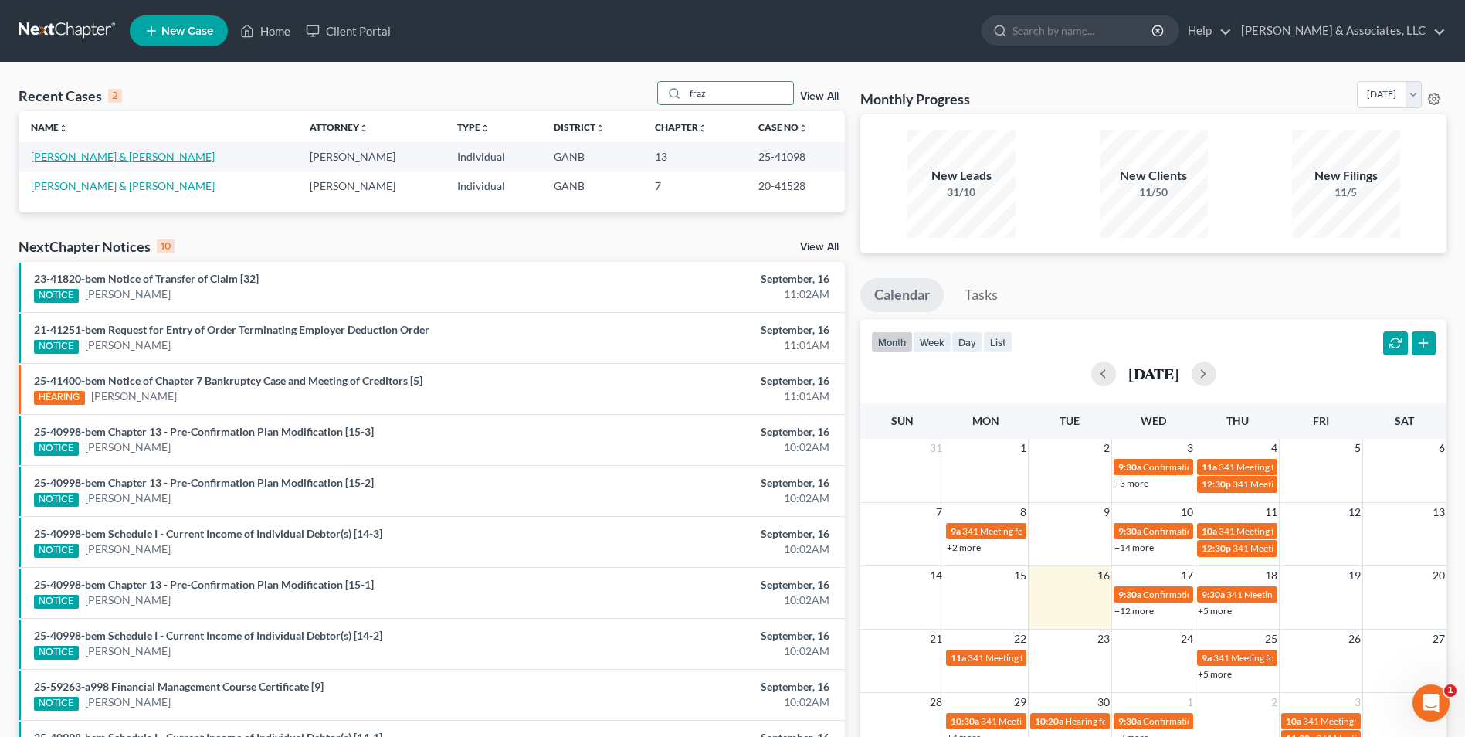
click at [133, 158] on link "[PERSON_NAME] & [PERSON_NAME]" at bounding box center [123, 156] width 184 height 13
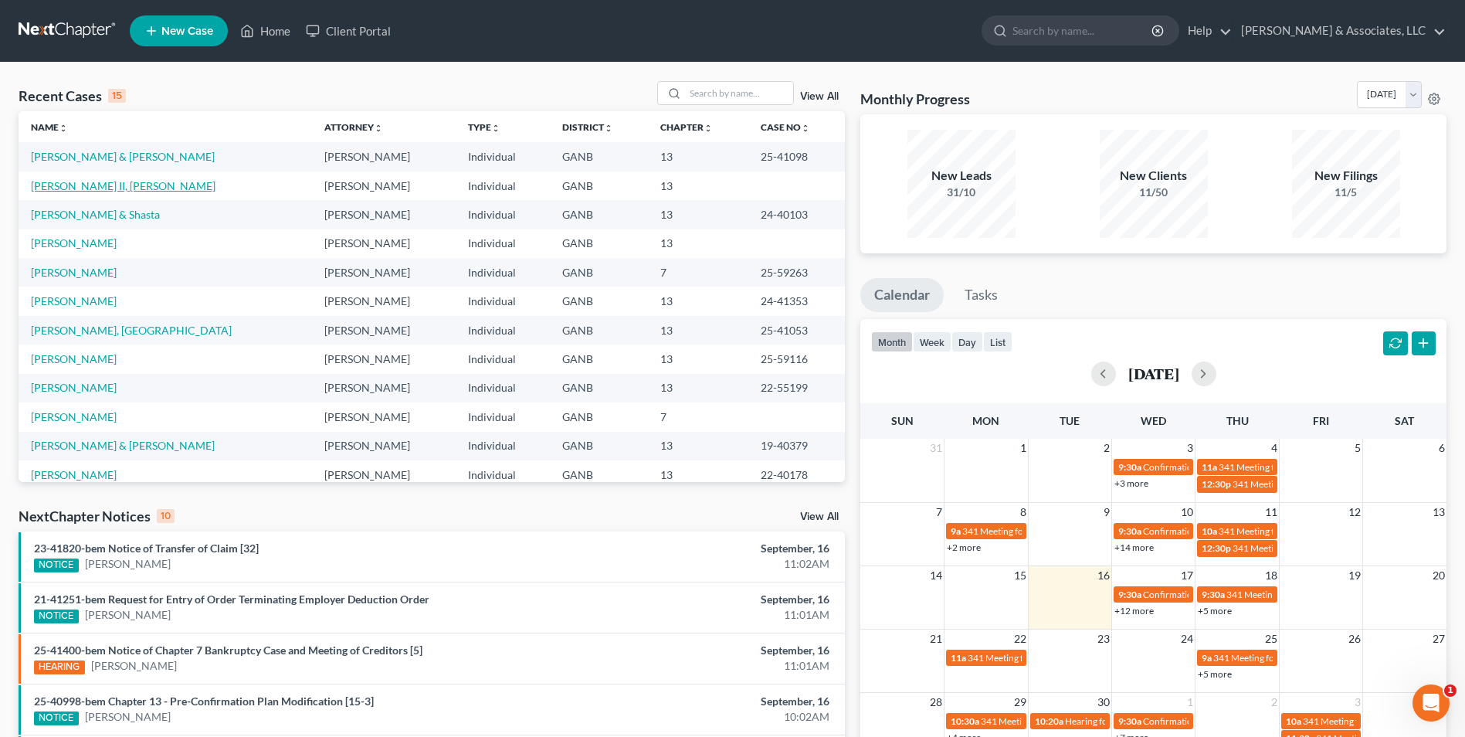
click at [114, 189] on link "[PERSON_NAME] II, [PERSON_NAME]" at bounding box center [123, 185] width 185 height 13
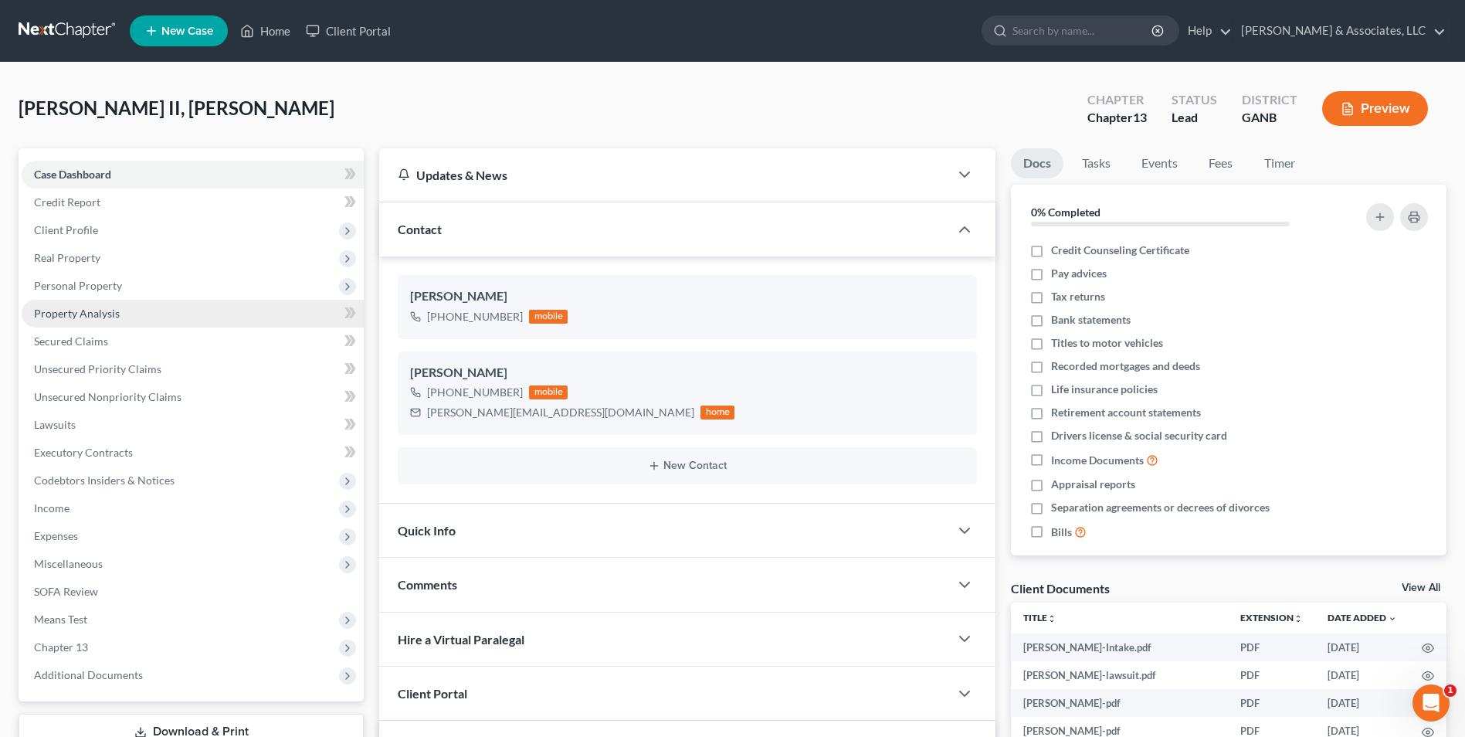
scroll to position [755, 0]
click at [80, 286] on span "Personal Property" at bounding box center [78, 285] width 88 height 13
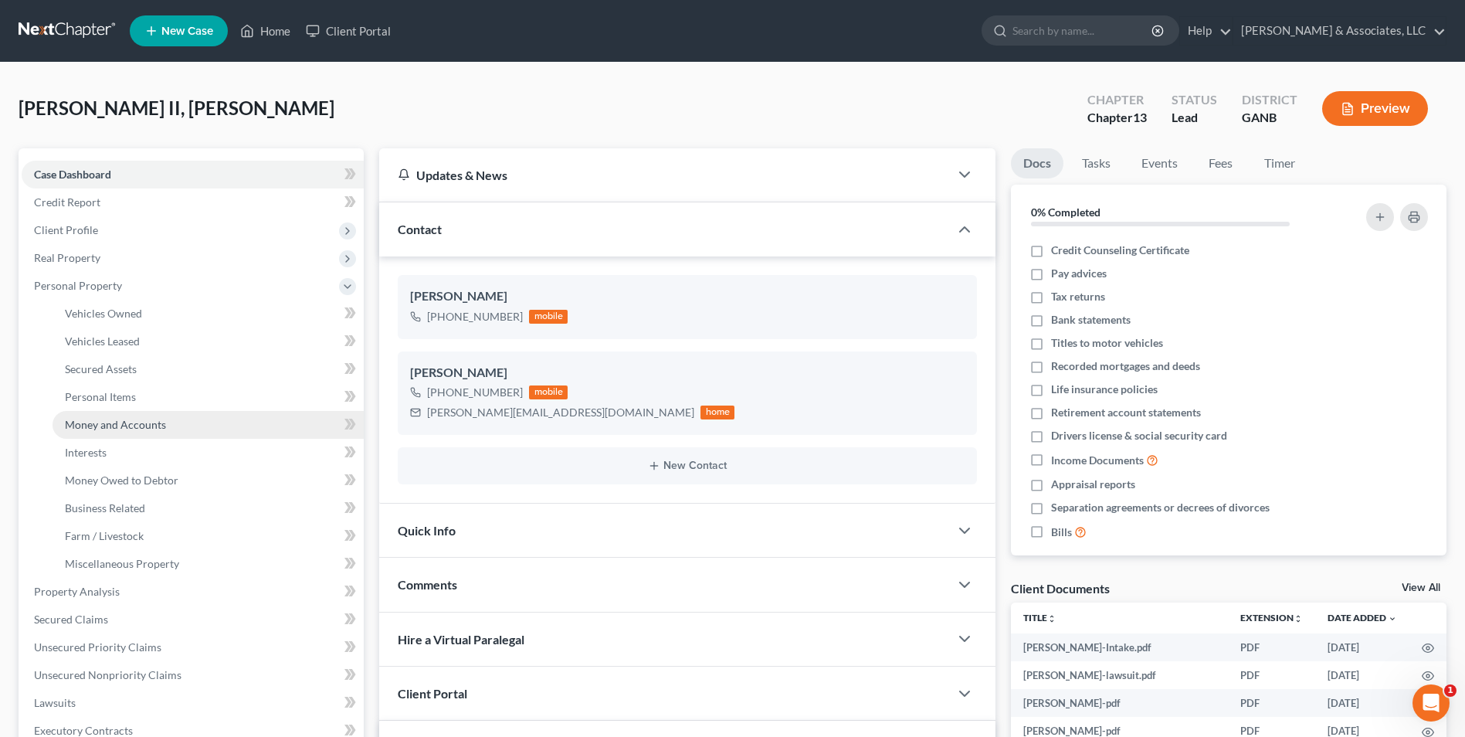
click at [133, 428] on span "Money and Accounts" at bounding box center [115, 424] width 101 height 13
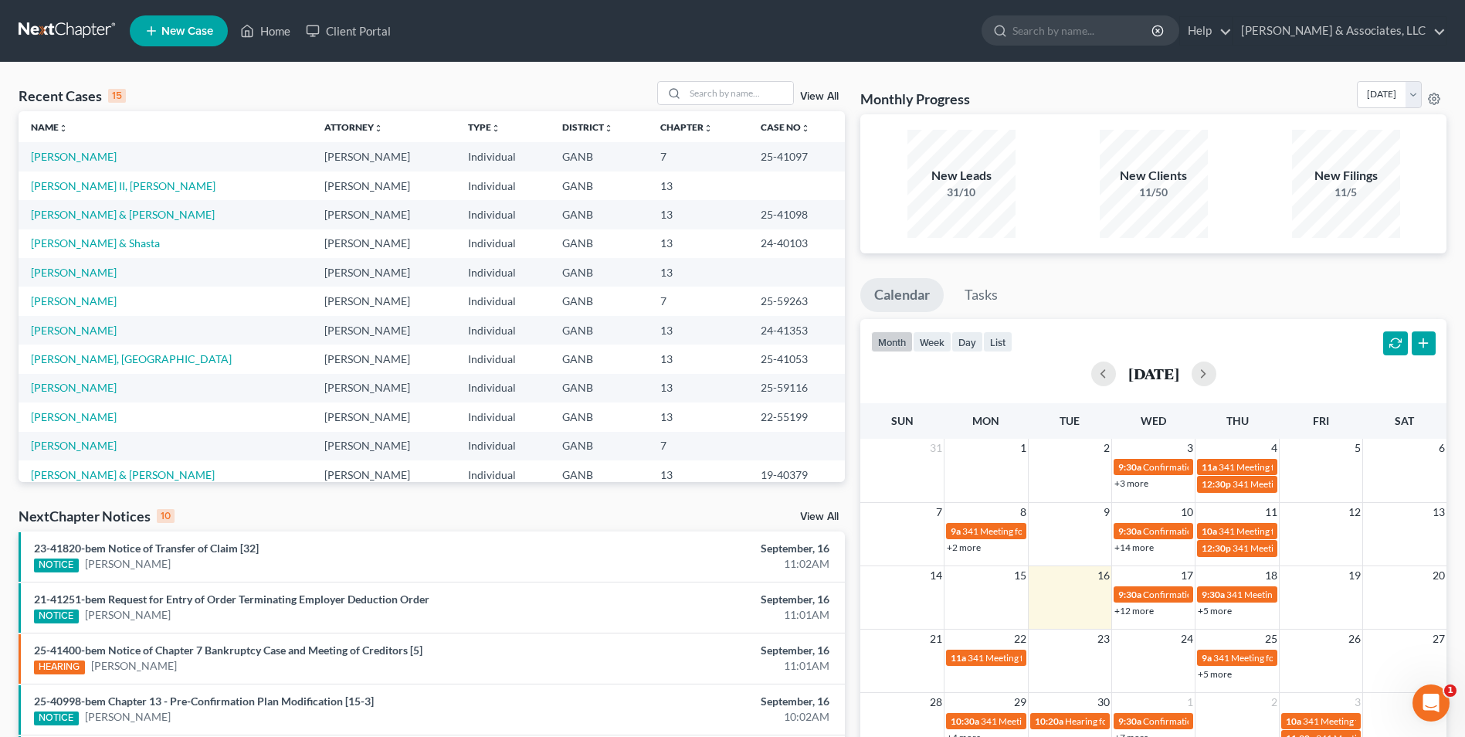
click at [100, 221] on td "[PERSON_NAME] & [PERSON_NAME]" at bounding box center [165, 214] width 293 height 29
click at [99, 217] on link "[PERSON_NAME] & [PERSON_NAME]" at bounding box center [123, 214] width 184 height 13
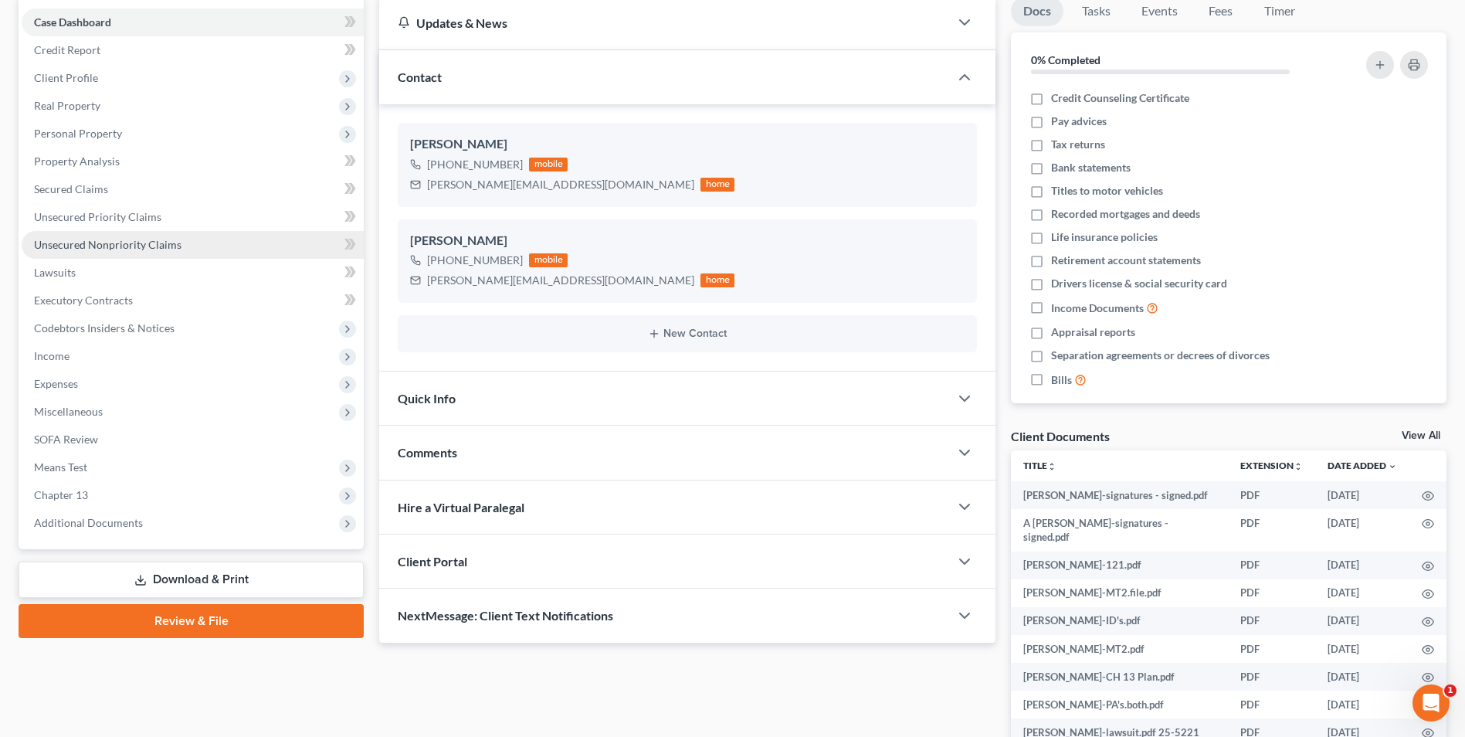
scroll to position [154, 0]
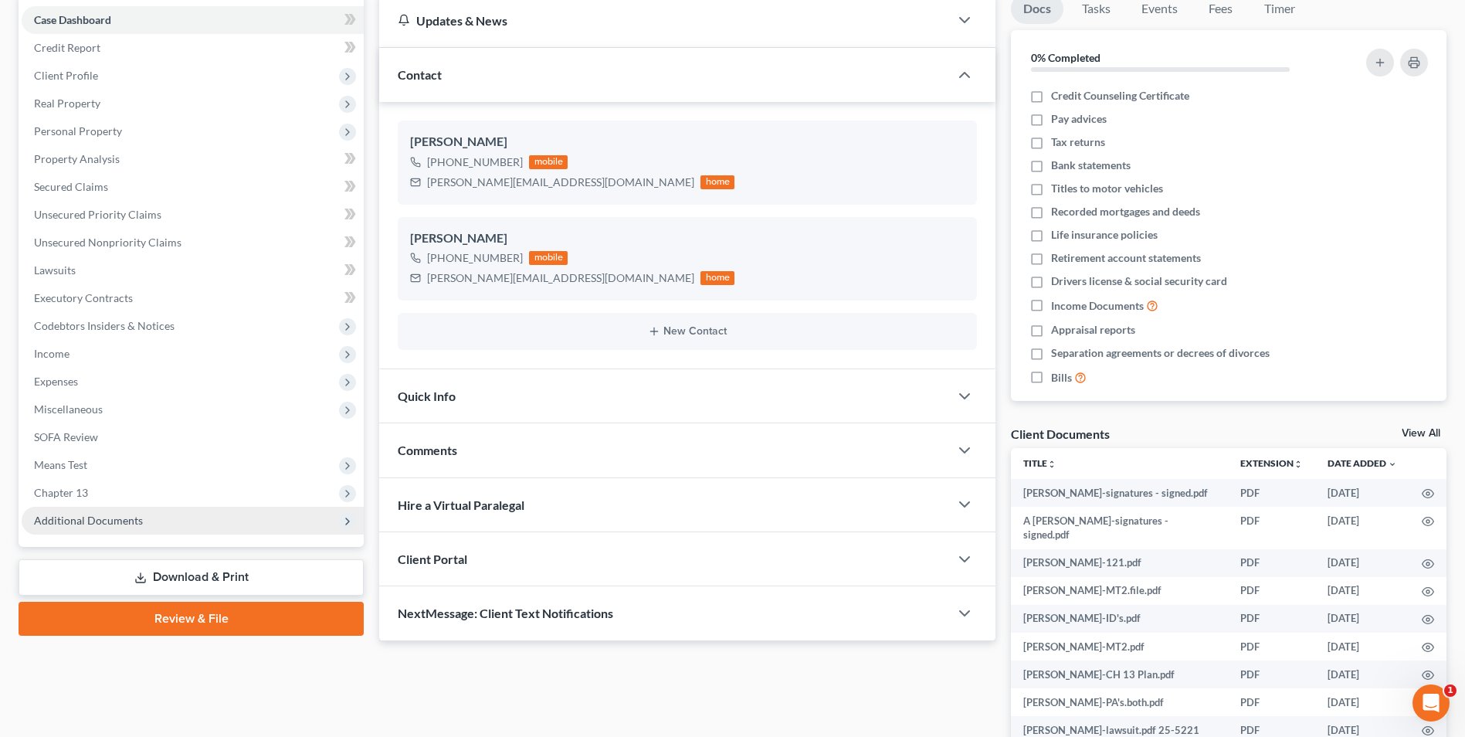
click at [130, 517] on span "Additional Documents" at bounding box center [88, 520] width 109 height 13
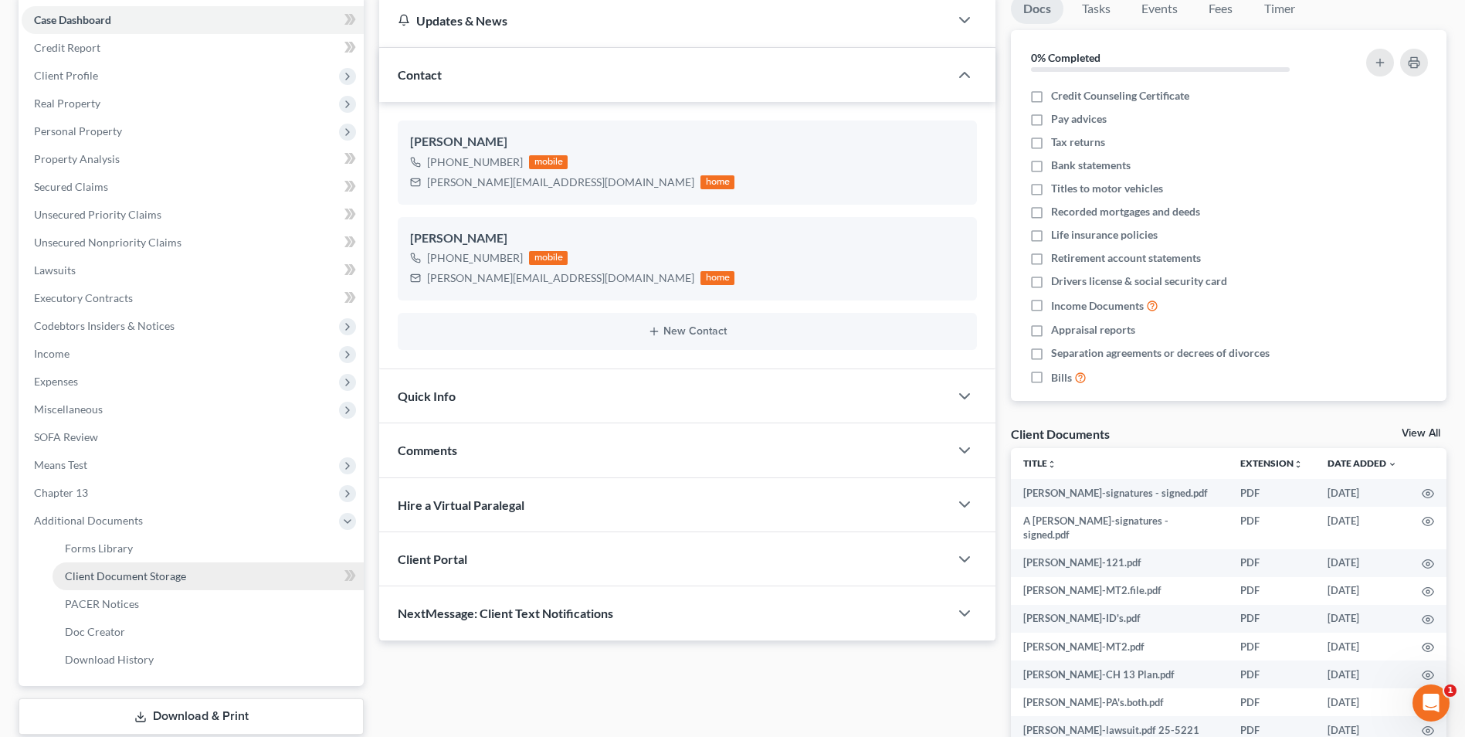
click at [116, 571] on span "Client Document Storage" at bounding box center [125, 575] width 121 height 13
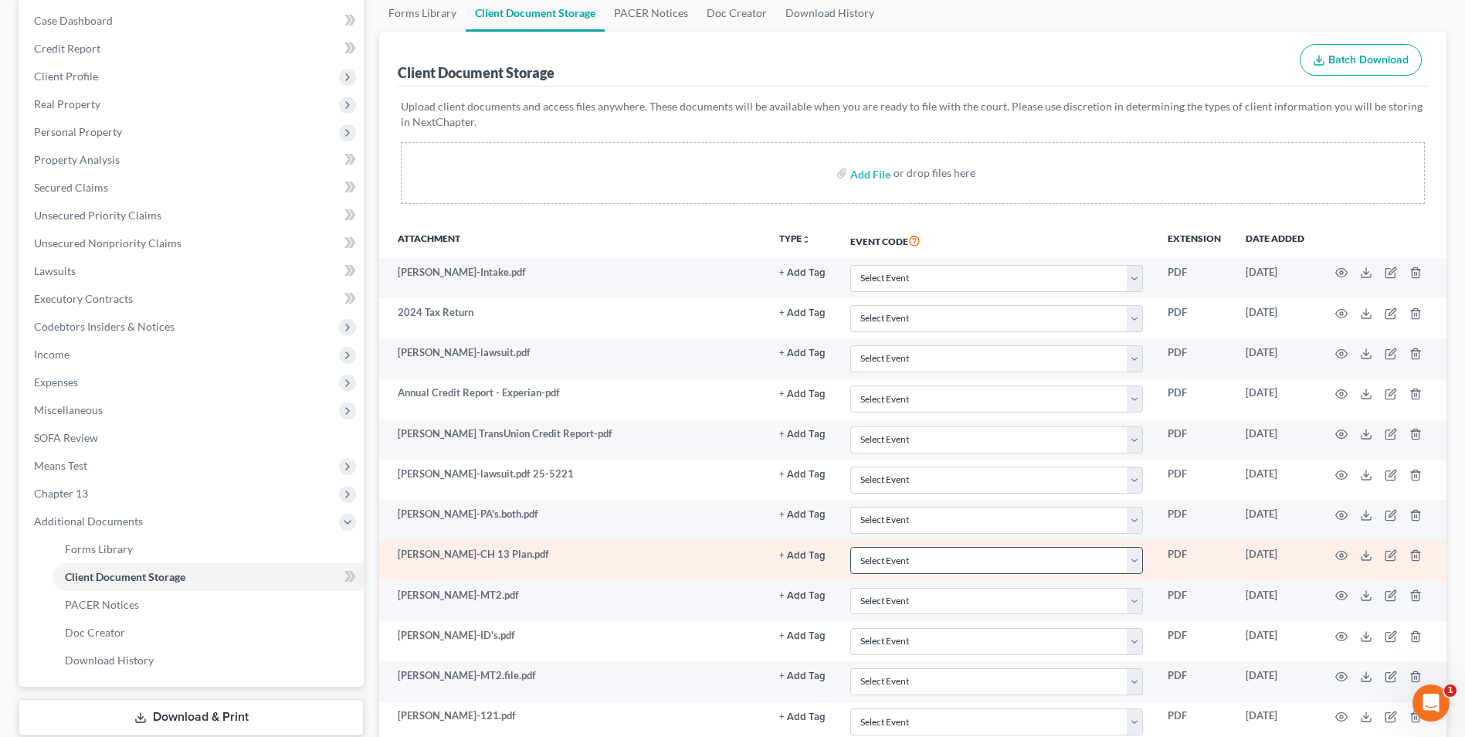
scroll to position [154, 0]
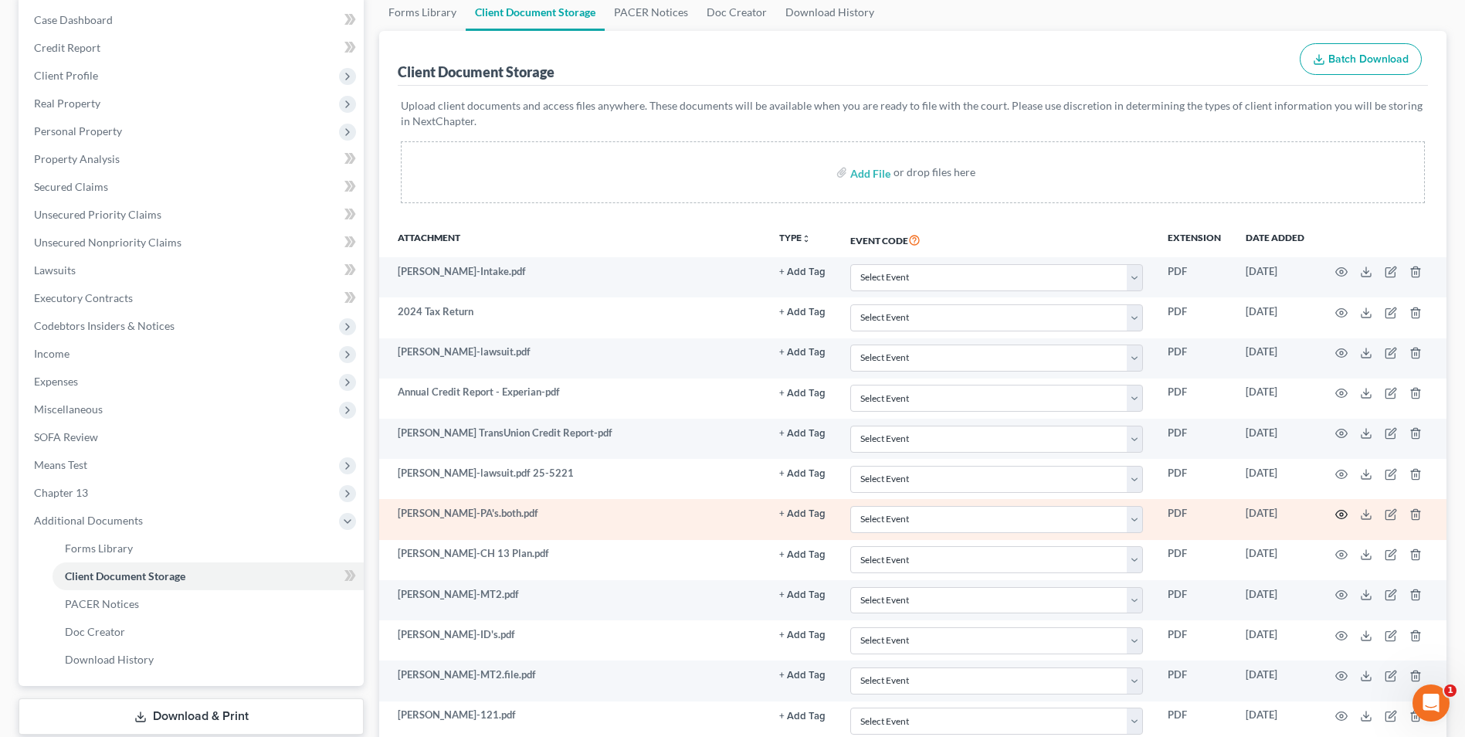
click at [1342, 515] on icon "button" at bounding box center [1341, 514] width 12 height 12
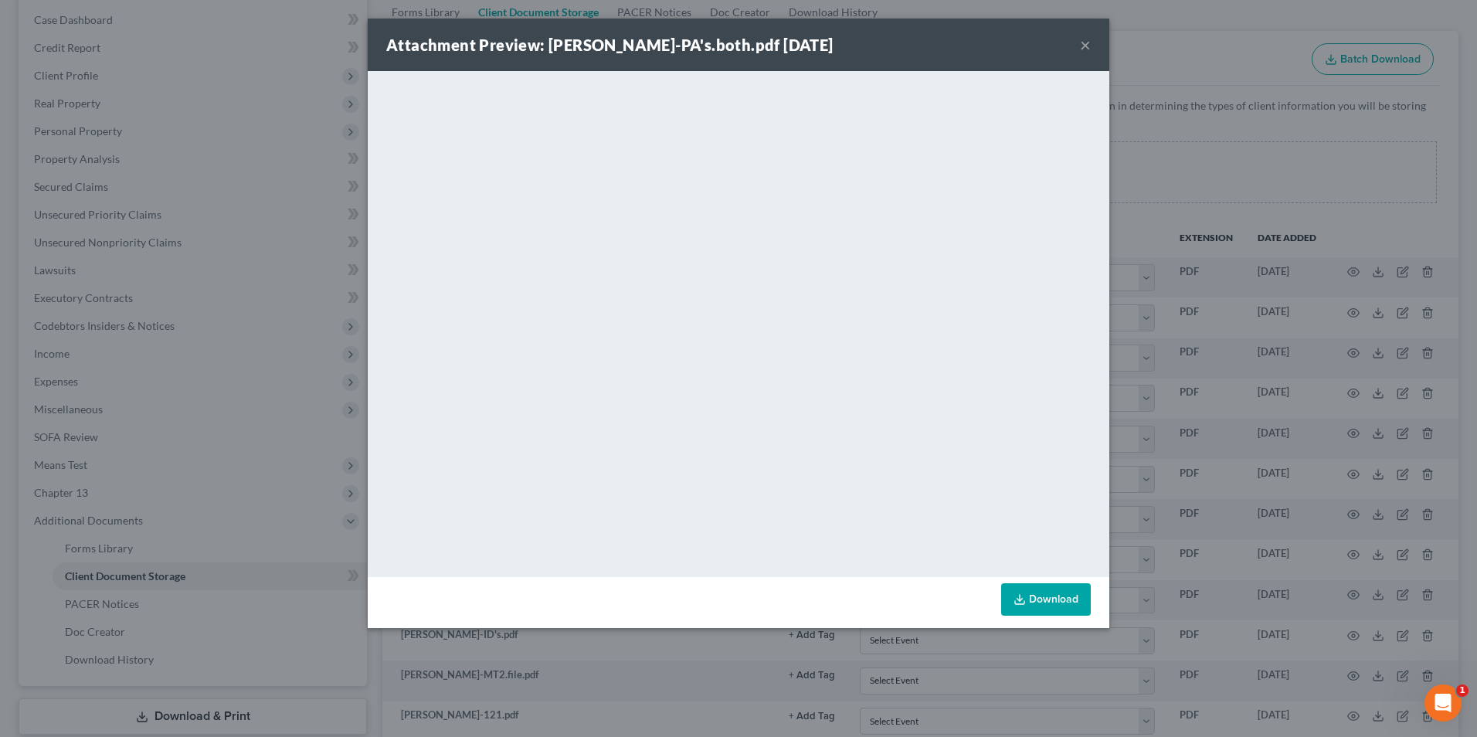
click at [1087, 46] on button "×" at bounding box center [1085, 45] width 11 height 19
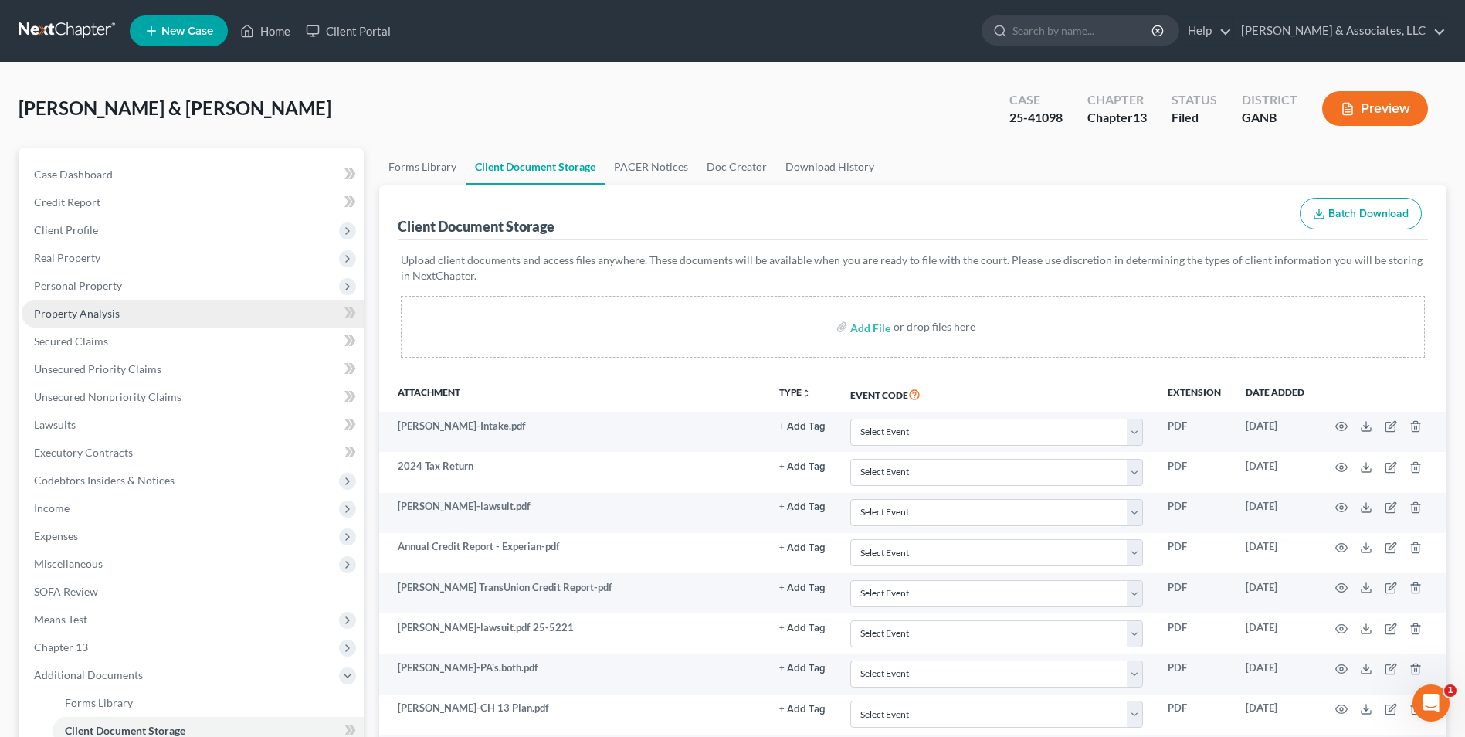
scroll to position [77, 0]
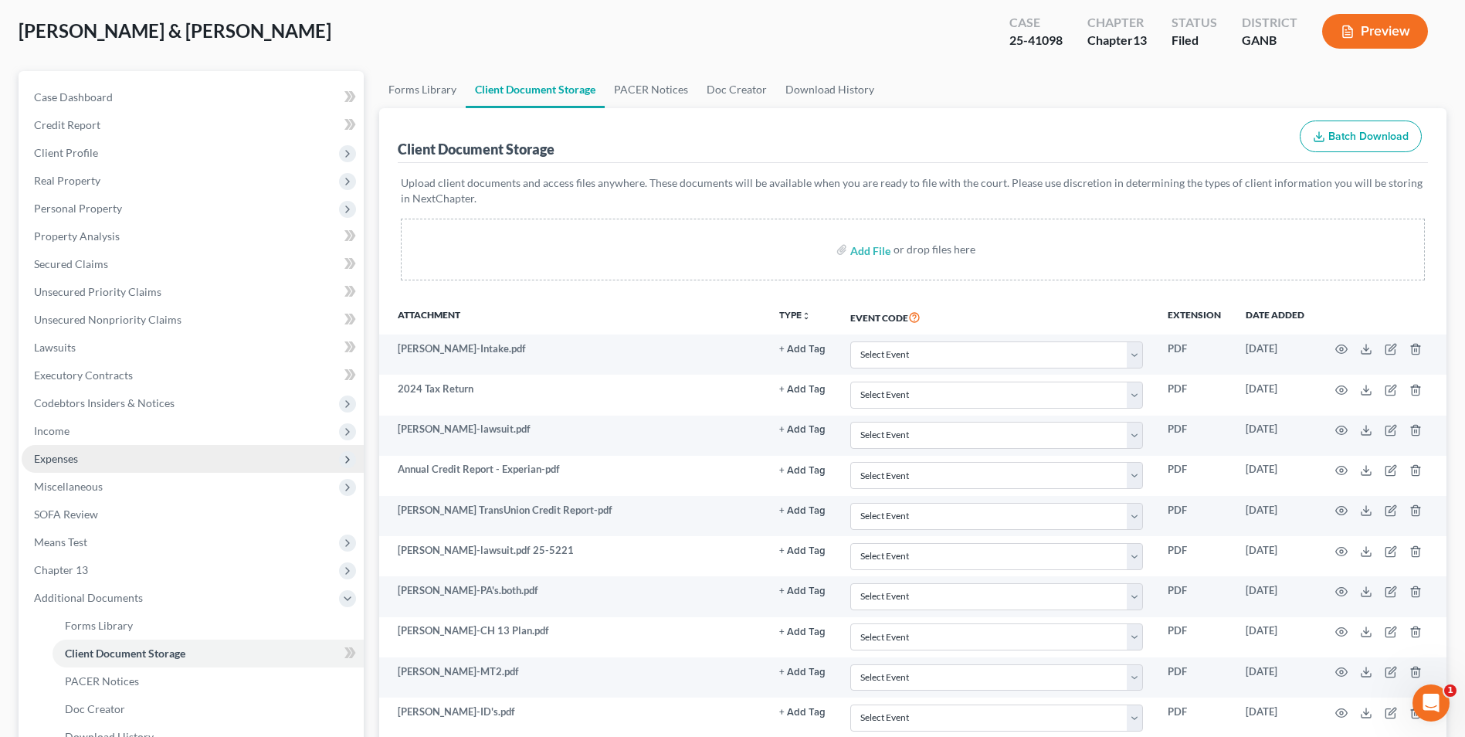
click at [52, 450] on span "Expenses" at bounding box center [193, 459] width 342 height 28
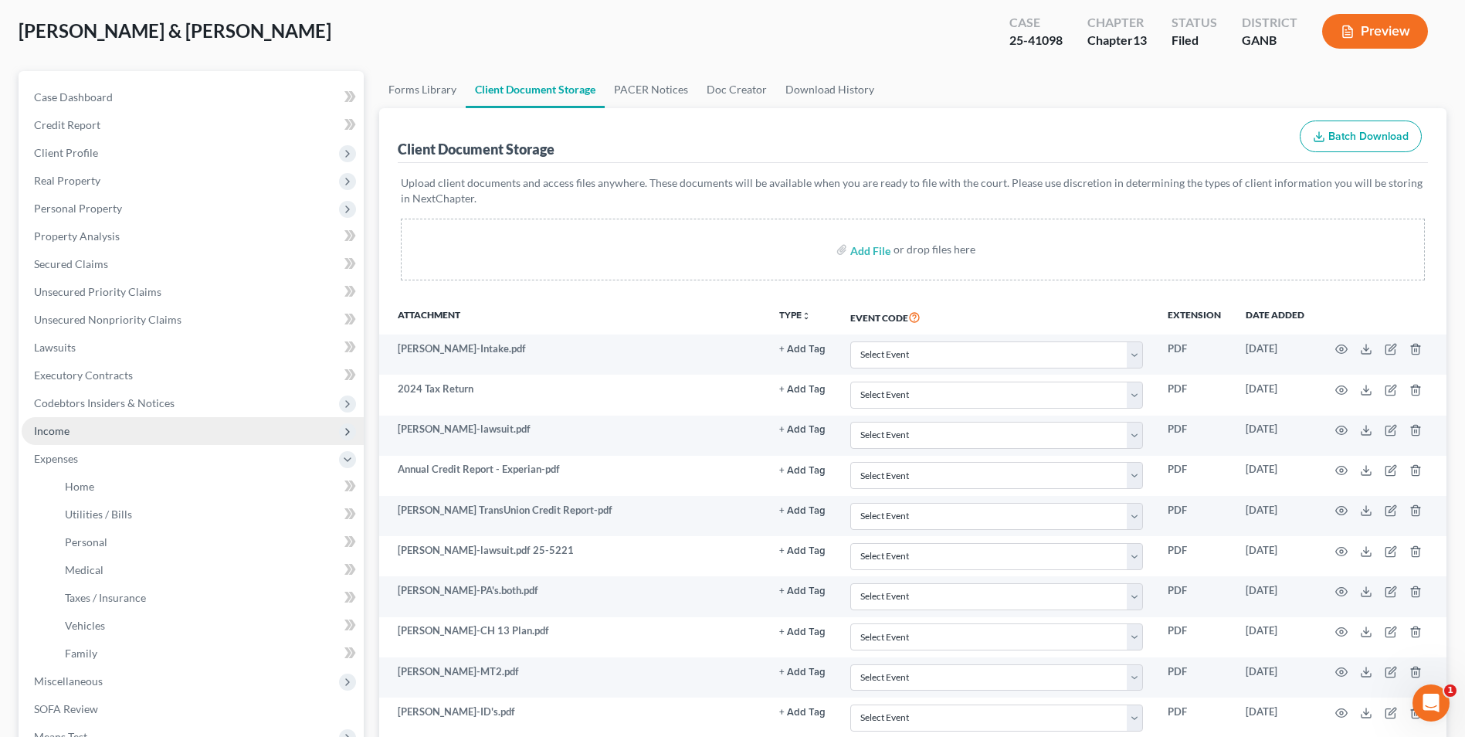
click at [55, 431] on span "Income" at bounding box center [52, 430] width 36 height 13
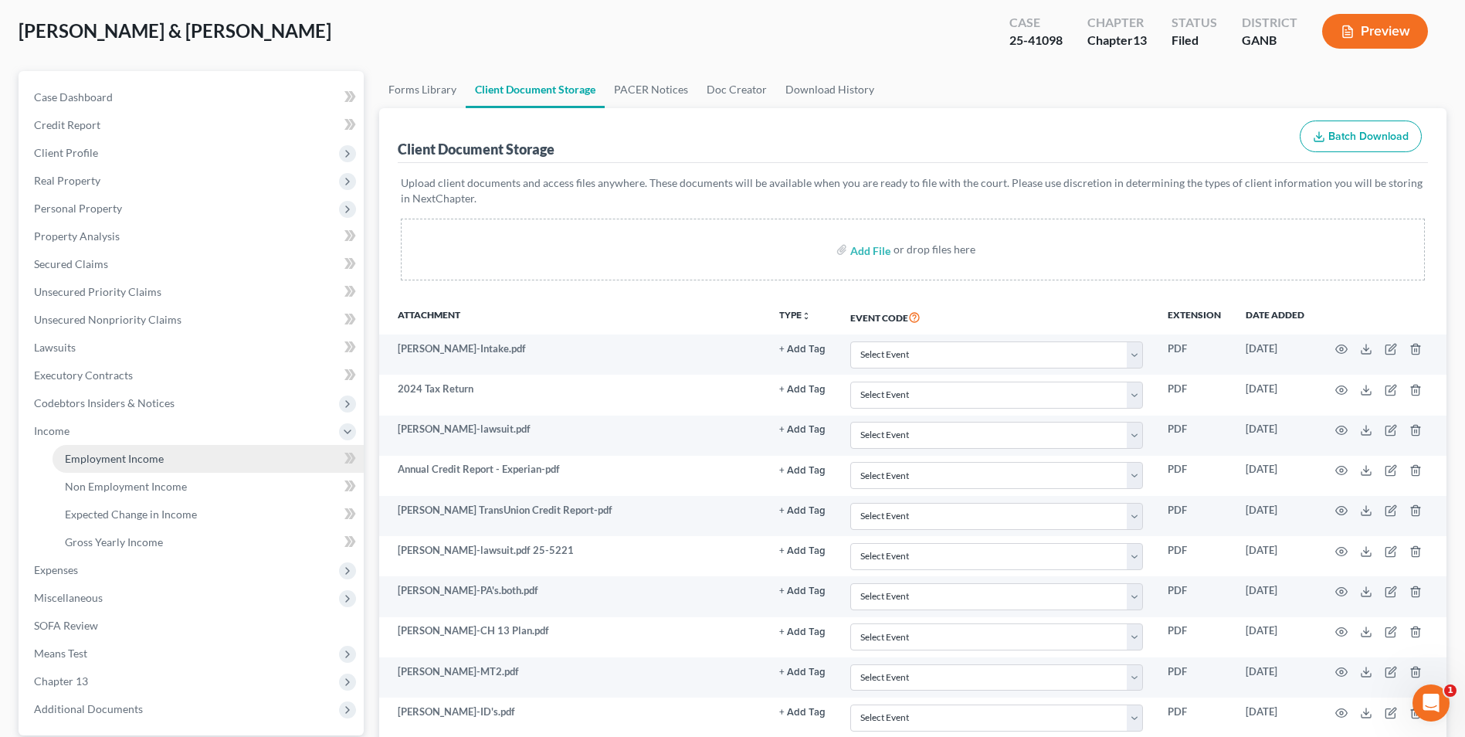
click at [155, 460] on span "Employment Income" at bounding box center [114, 458] width 99 height 13
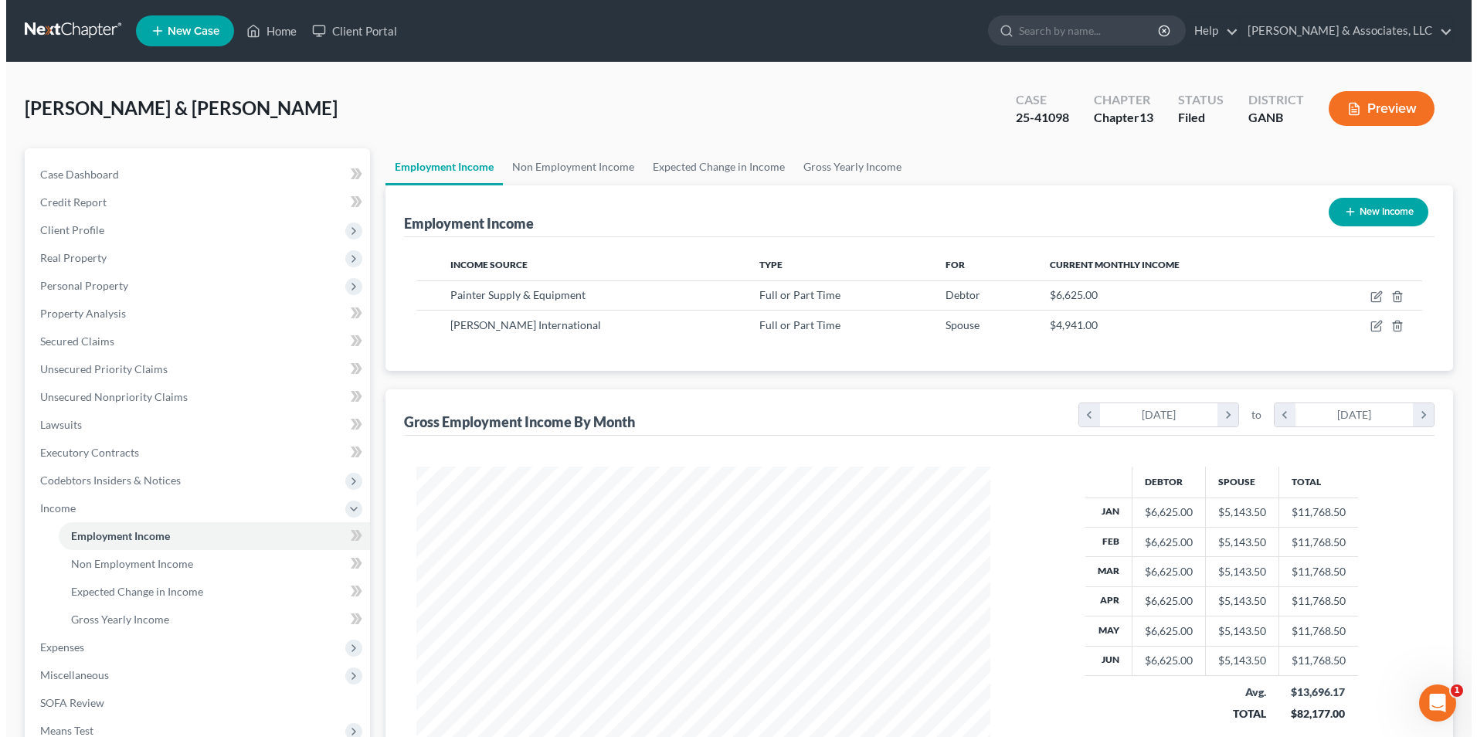
scroll to position [287, 604]
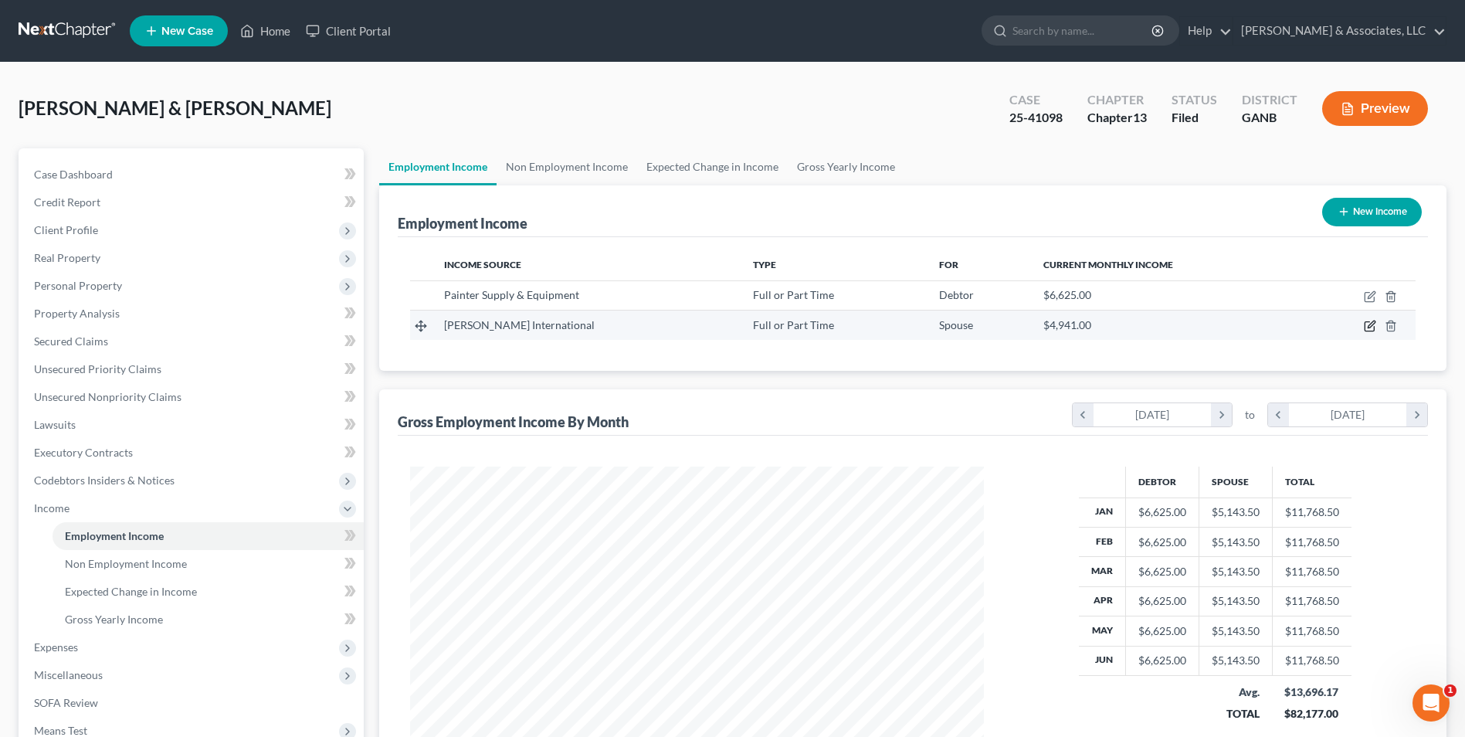
click at [1369, 328] on icon "button" at bounding box center [1371, 324] width 7 height 7
select select "0"
select select "10"
select select "0"
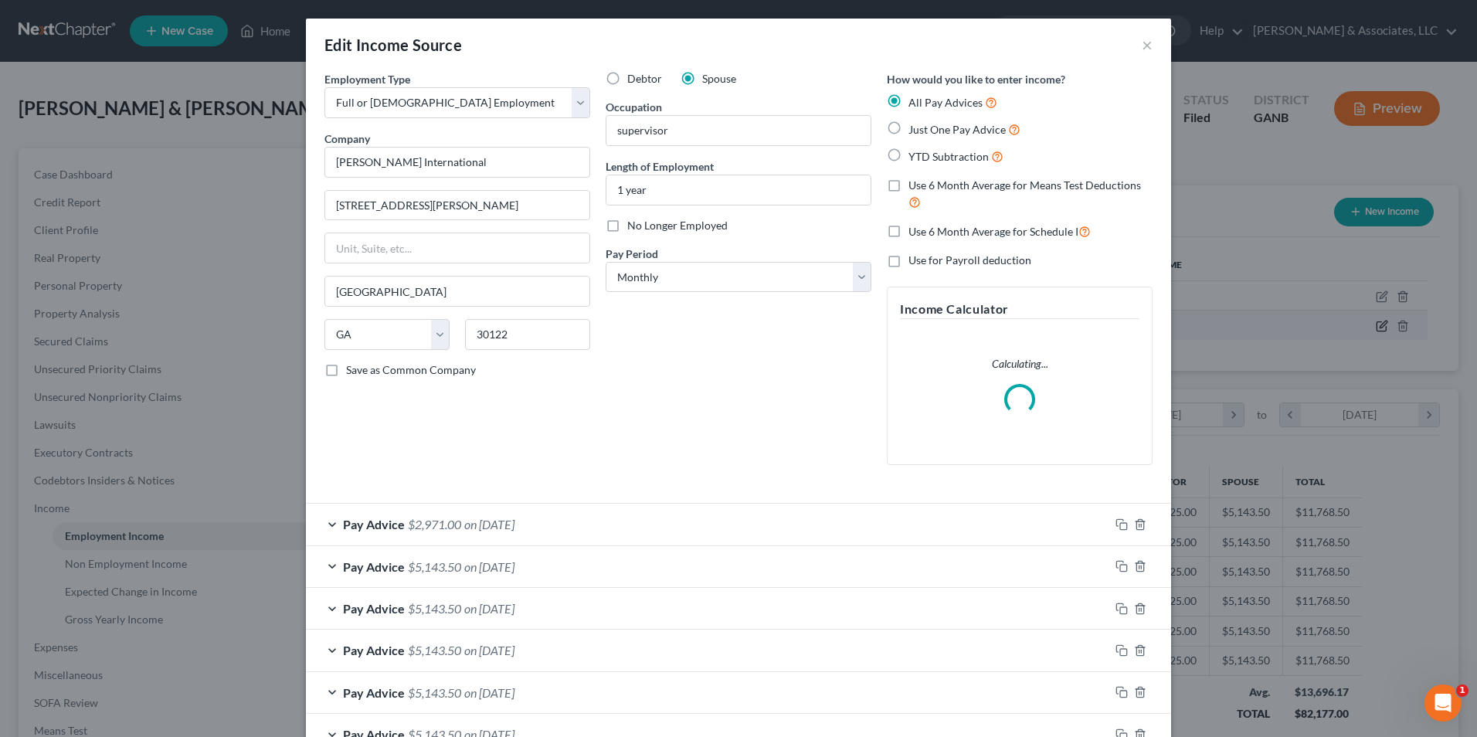
scroll to position [289, 610]
click at [321, 528] on div "Pay Advice $2,971.00 on [DATE]" at bounding box center [707, 524] width 803 height 41
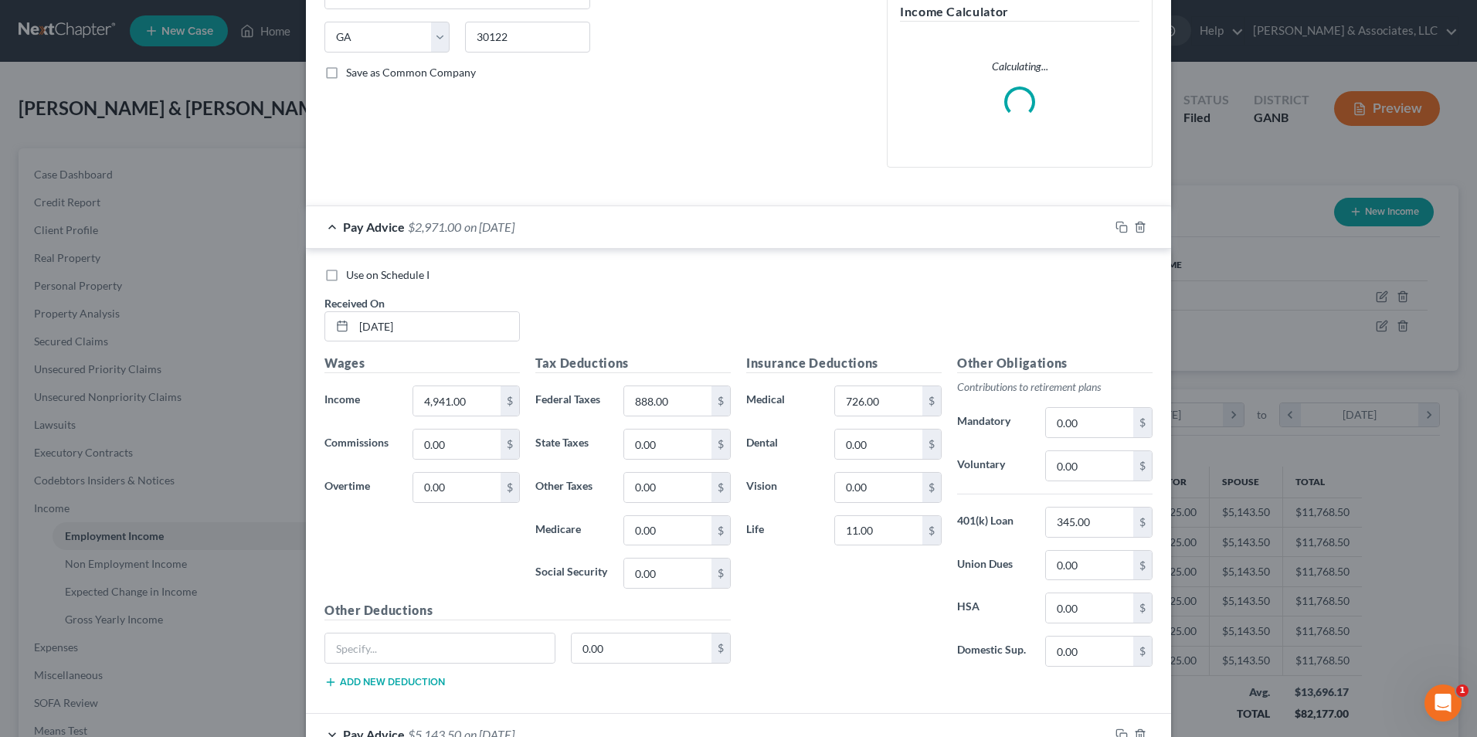
scroll to position [309, 0]
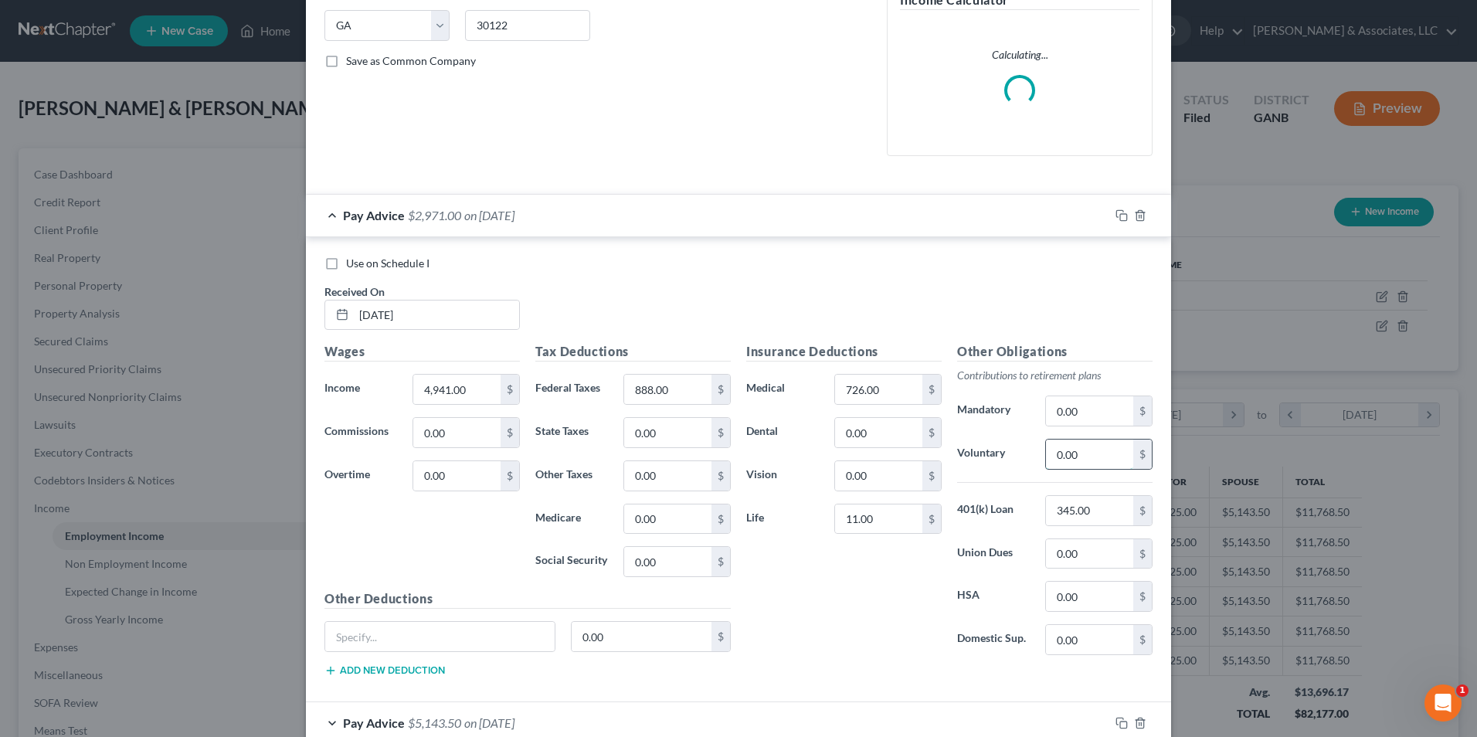
click at [1107, 451] on input "0.00" at bounding box center [1089, 453] width 87 height 29
type input "345.00"
click at [1097, 510] on input "345.00" at bounding box center [1089, 510] width 87 height 29
type input "0.00"
click at [852, 656] on div "Insurance Deductions Medical 726.00 $ Dental 0.00 $ Vision 0.00 $ Life 11.00 $" at bounding box center [843, 504] width 211 height 325
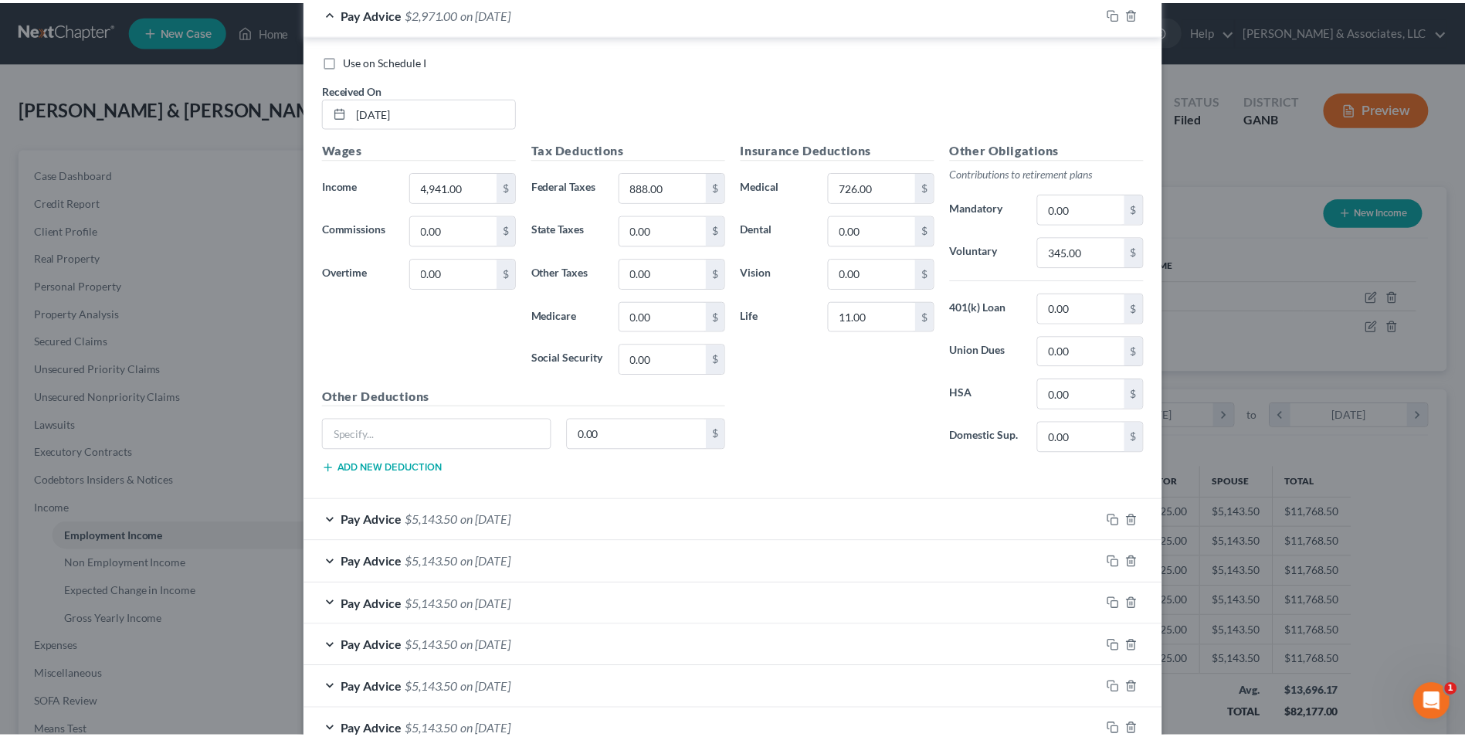
scroll to position [611, 0]
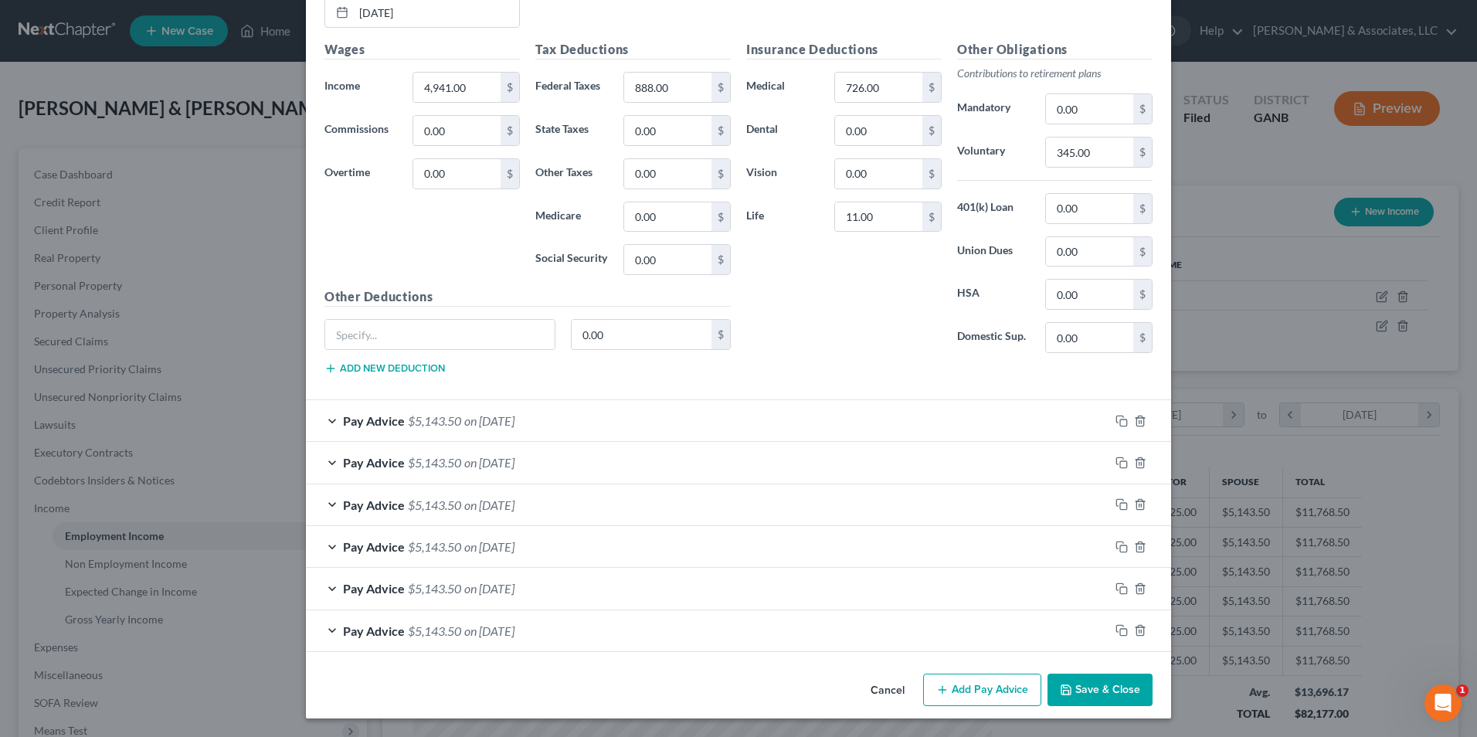
click at [1101, 690] on button "Save & Close" at bounding box center [1099, 690] width 105 height 32
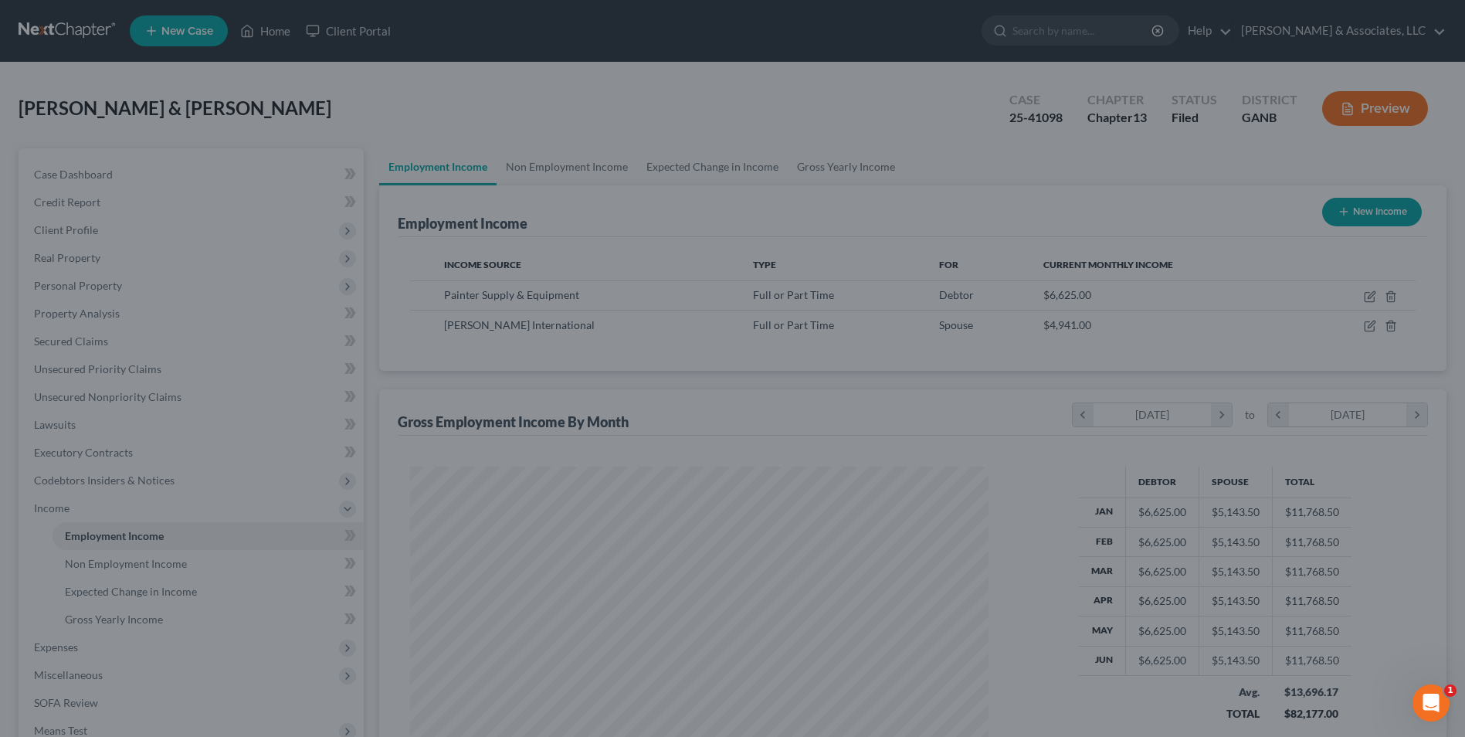
scroll to position [772076, 771758]
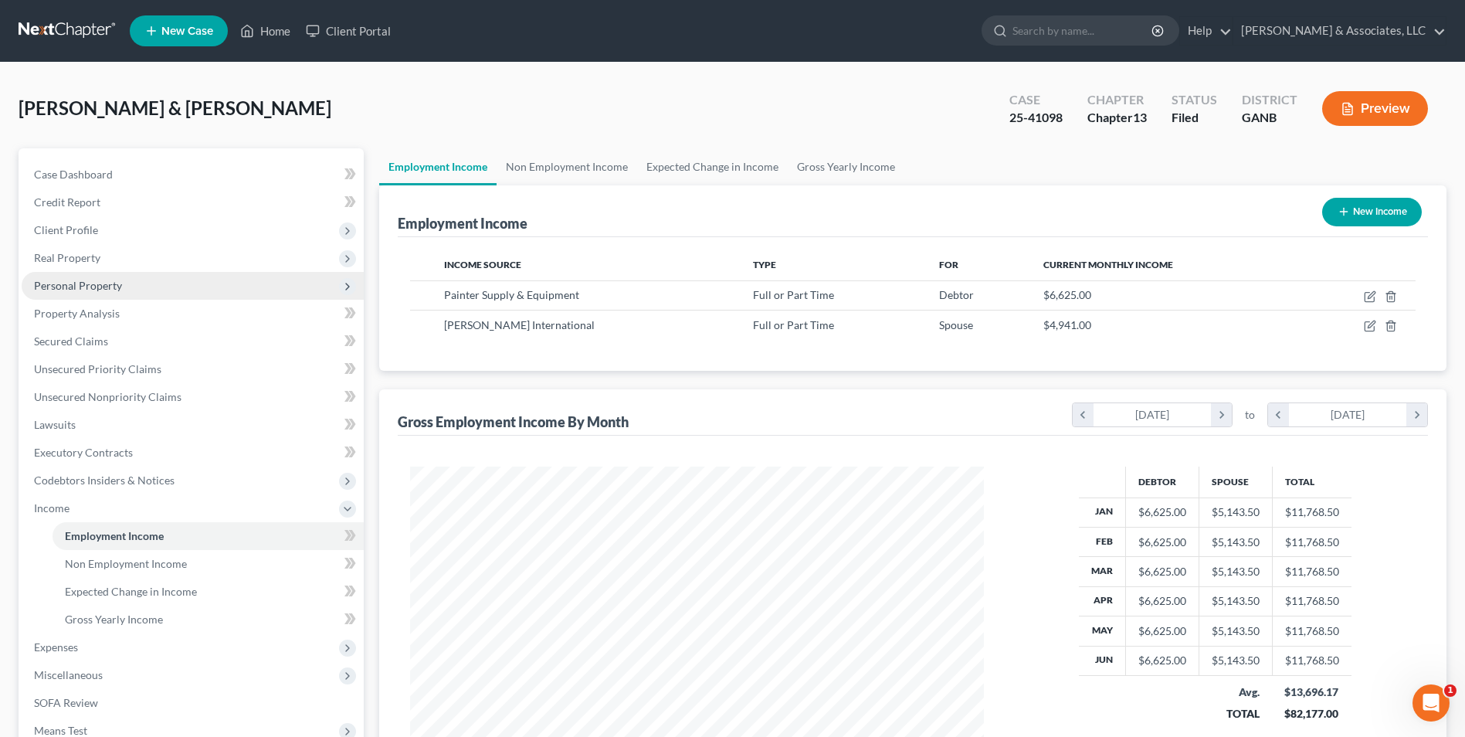
click at [97, 281] on span "Personal Property" at bounding box center [78, 285] width 88 height 13
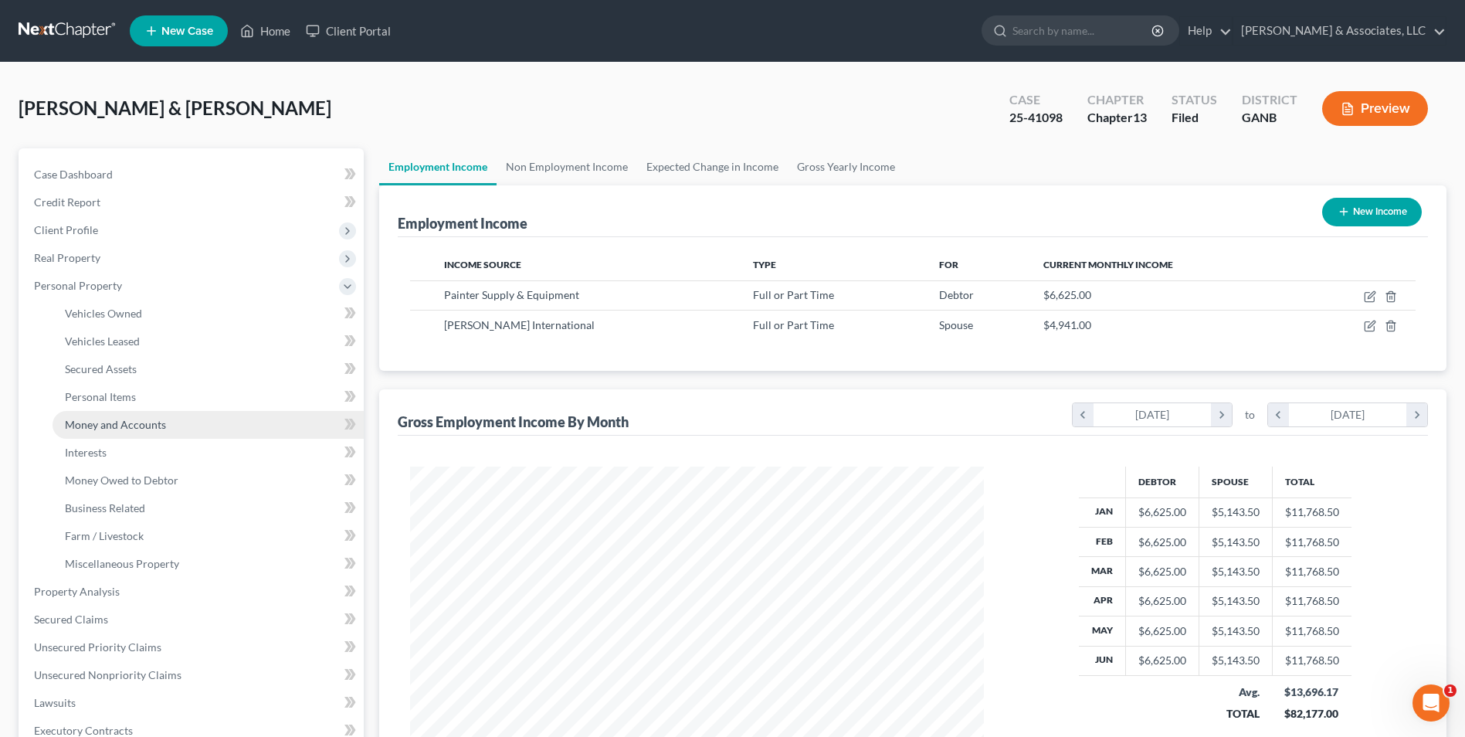
click at [139, 418] on span "Money and Accounts" at bounding box center [115, 424] width 101 height 13
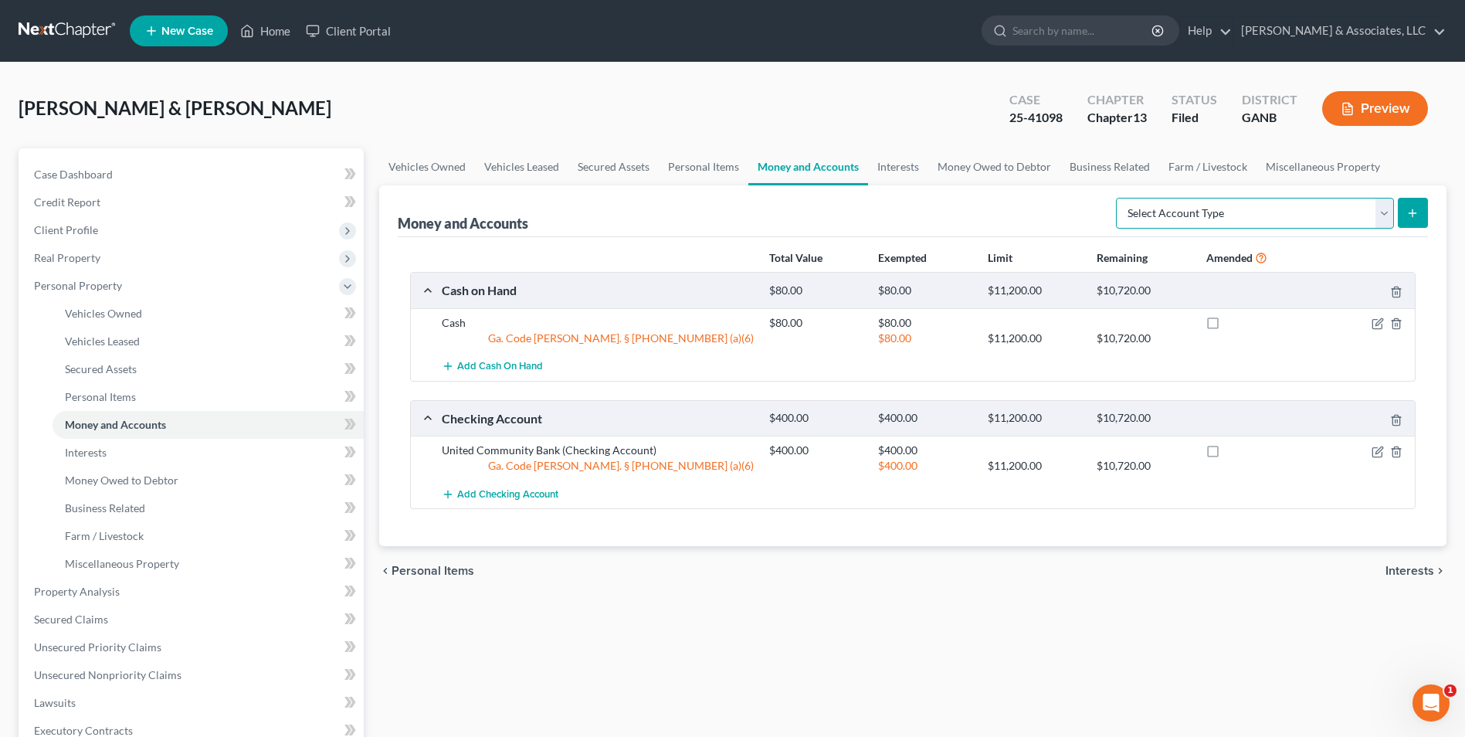
click at [1383, 223] on select "Select Account Type Brokerage Cash on Hand Certificates of Deposit Checking Acc…" at bounding box center [1255, 213] width 278 height 31
select select "other"
click at [1119, 198] on select "Select Account Type Brokerage Cash on Hand Certificates of Deposit Checking Acc…" at bounding box center [1255, 213] width 278 height 31
click at [1413, 209] on line "submit" at bounding box center [1413, 212] width 0 height 7
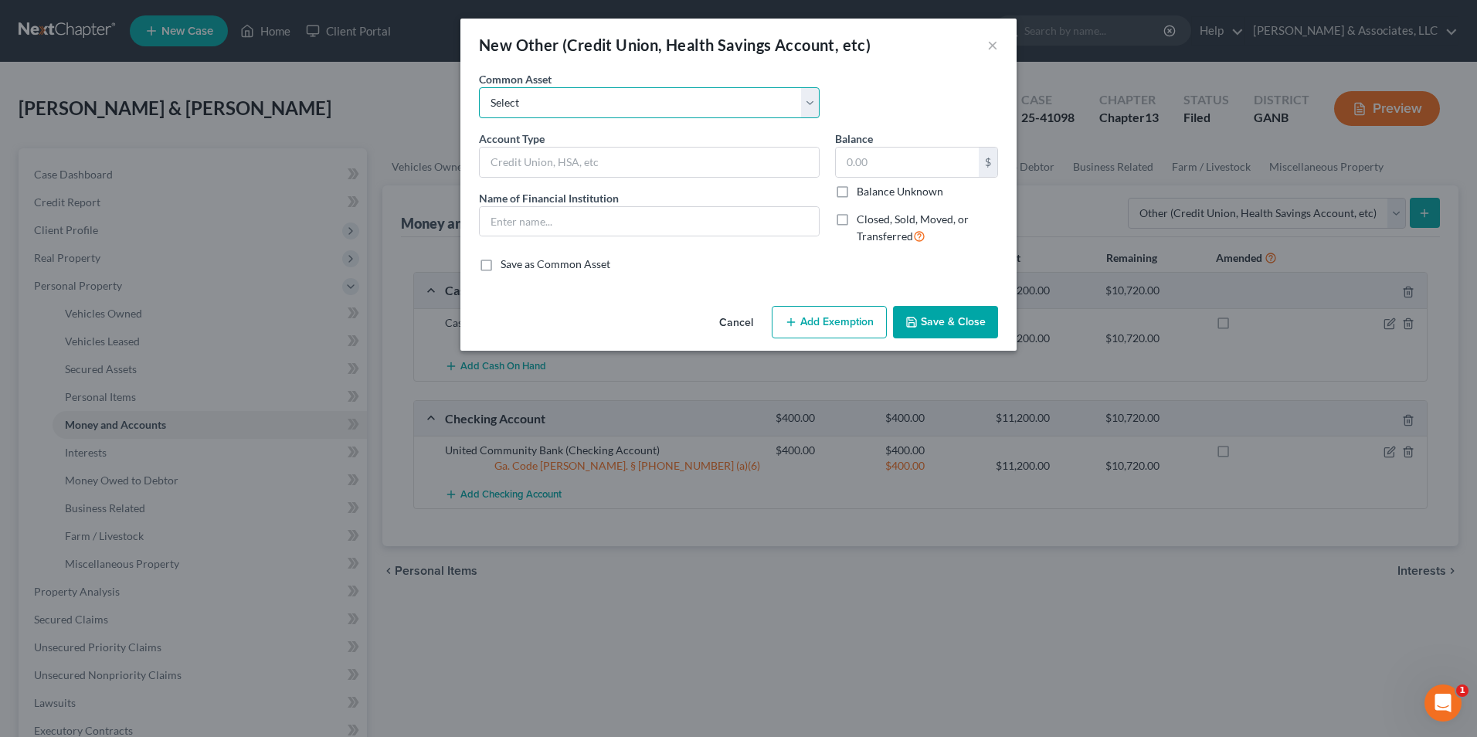
click at [809, 110] on select "Select Rental Deposits" at bounding box center [649, 102] width 341 height 31
click at [578, 162] on input "text" at bounding box center [649, 162] width 339 height 29
type input "cryptocurrency"
click at [918, 167] on input "text" at bounding box center [907, 162] width 143 height 29
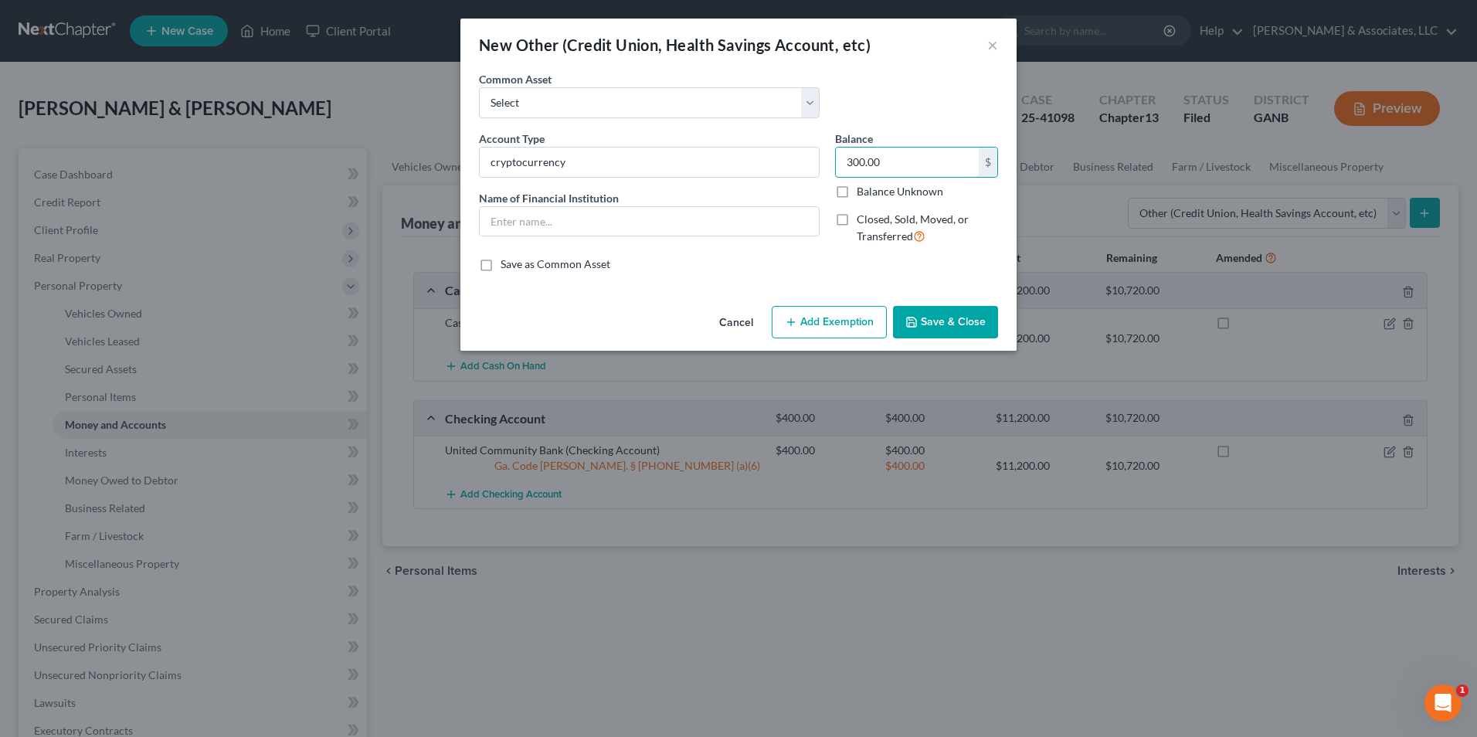
type input "300.00"
click at [836, 324] on button "Add Exemption" at bounding box center [829, 322] width 115 height 32
select select "2"
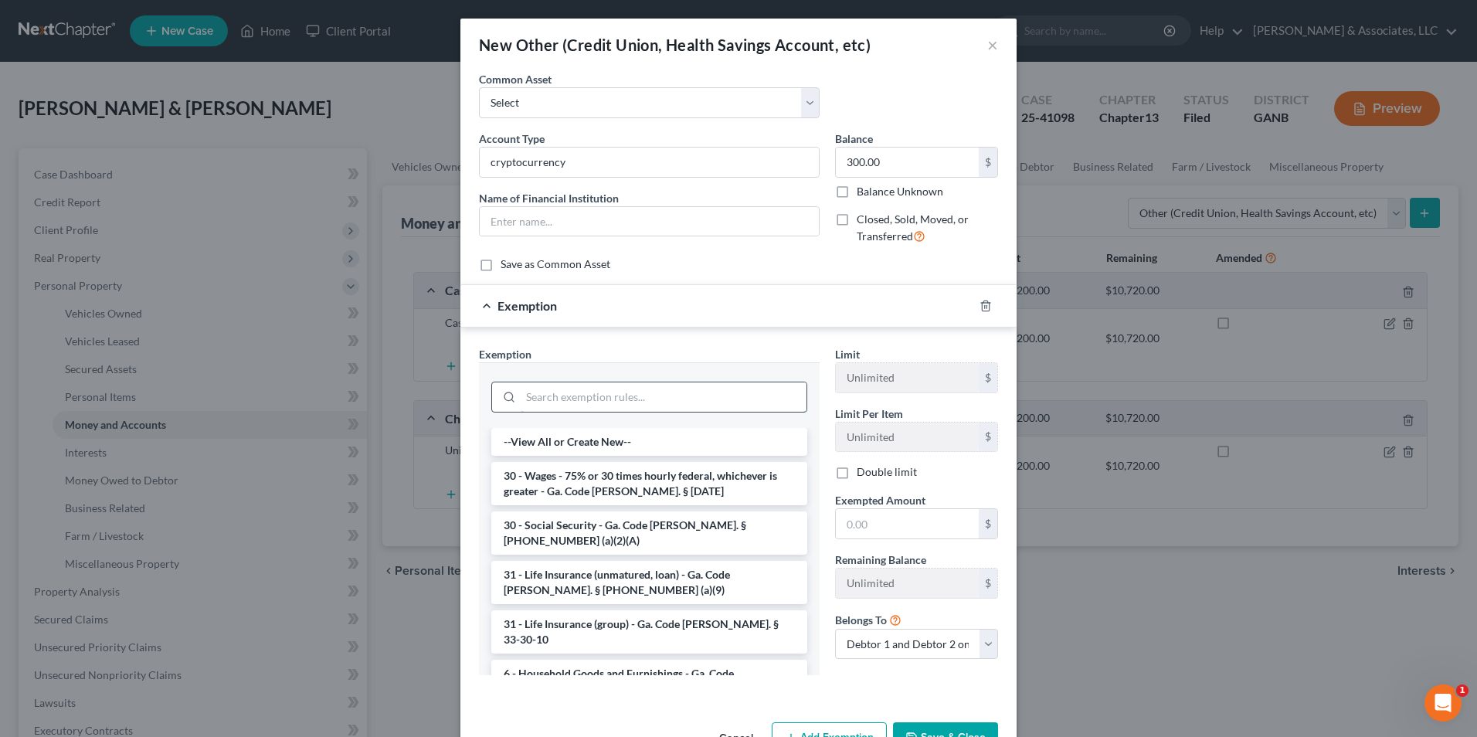
click at [655, 404] on input "search" at bounding box center [664, 396] width 286 height 29
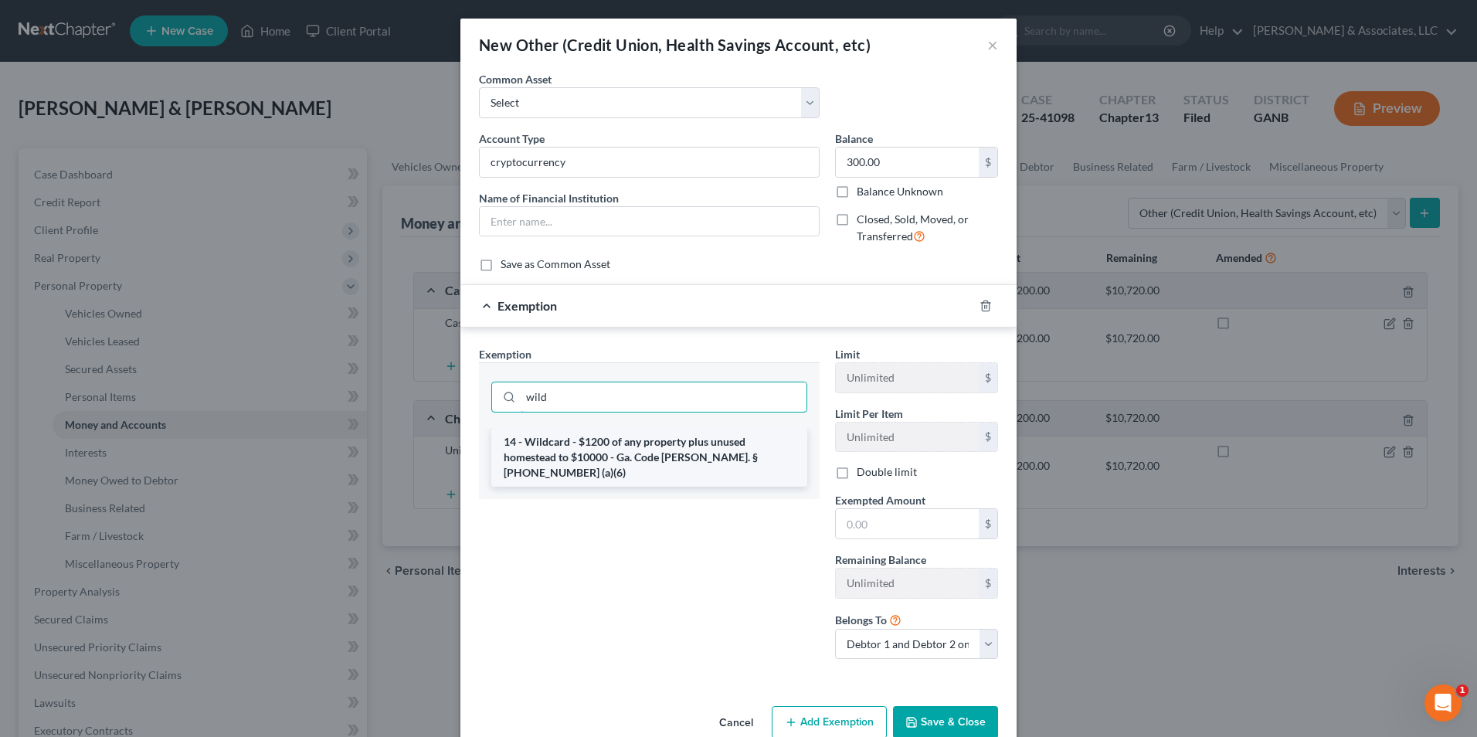
type input "wild"
click at [630, 458] on li "14 - Wildcard - $1200 of any property plus unused homestead to $10000 - Ga. Cod…" at bounding box center [649, 457] width 316 height 59
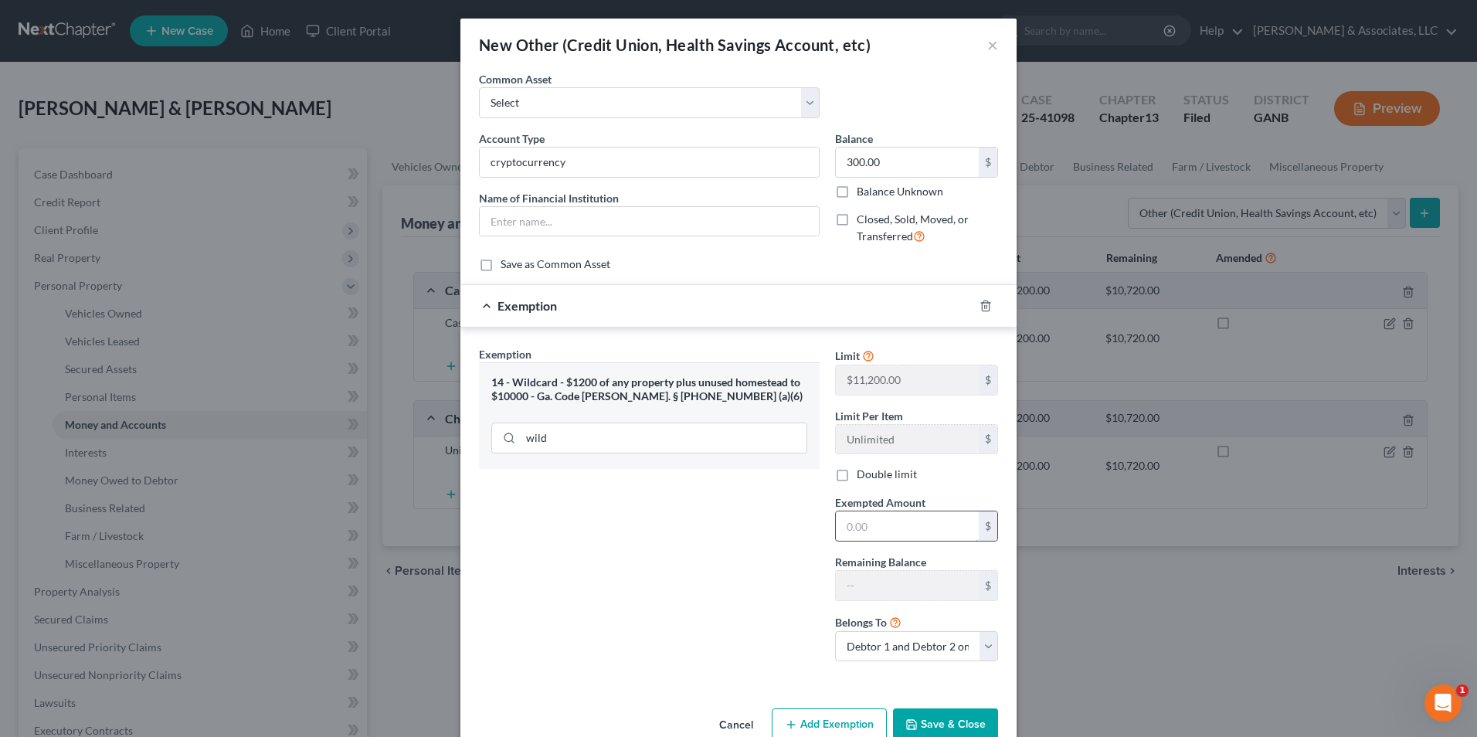
click at [929, 531] on input "text" at bounding box center [907, 525] width 143 height 29
type input "300.00"
click at [909, 725] on polyline "button" at bounding box center [911, 727] width 5 height 4
click at [597, 596] on div "Exemption Set must be selected for CA. Exemption * 14 - Wildcard - $1200 of any…" at bounding box center [649, 510] width 356 height 328
click at [928, 725] on button "Save & Close" at bounding box center [945, 724] width 105 height 32
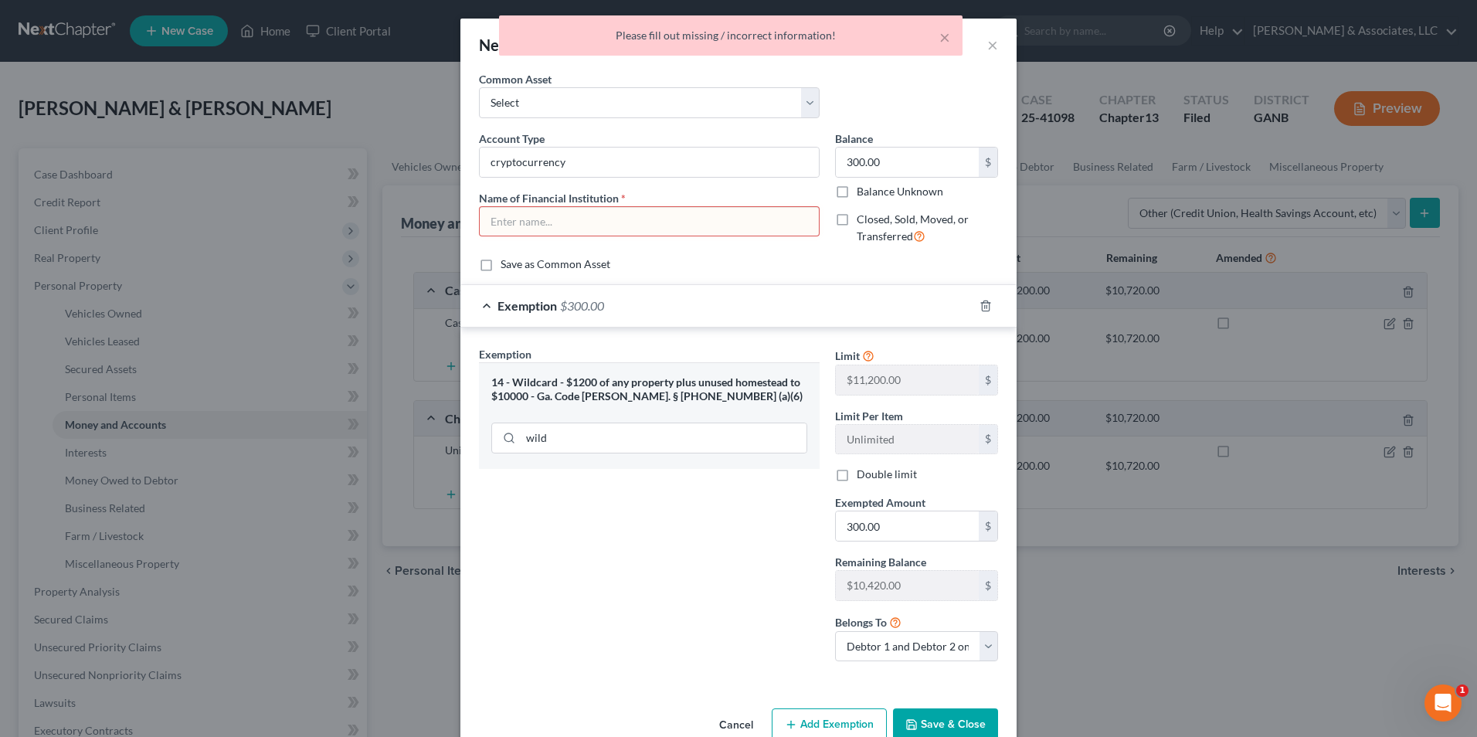
click at [554, 227] on input "text" at bounding box center [649, 221] width 339 height 29
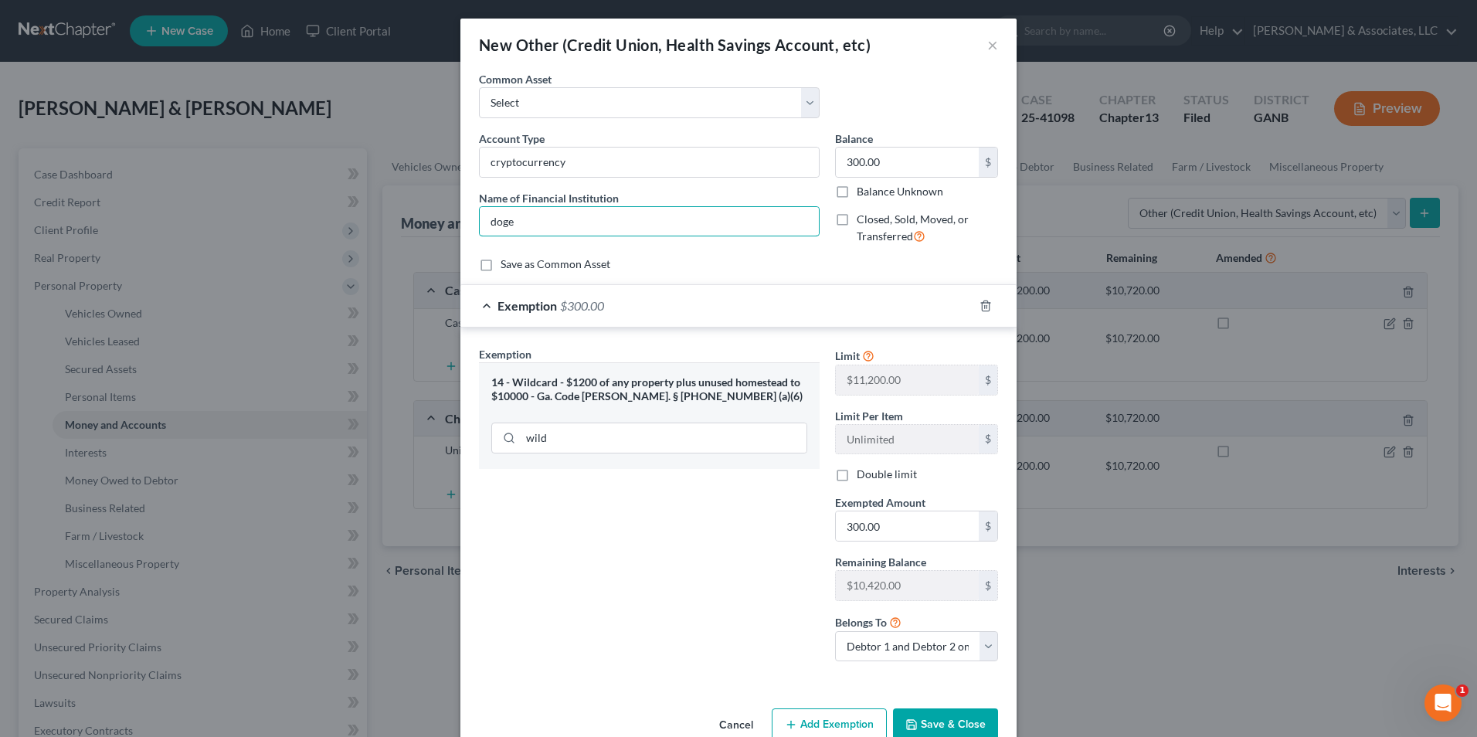
type input "doge"
click at [714, 596] on div "Exemption Set must be selected for CA. Exemption * 14 - Wildcard - $1200 of any…" at bounding box center [649, 510] width 356 height 328
click at [948, 720] on button "Save & Close" at bounding box center [945, 724] width 105 height 32
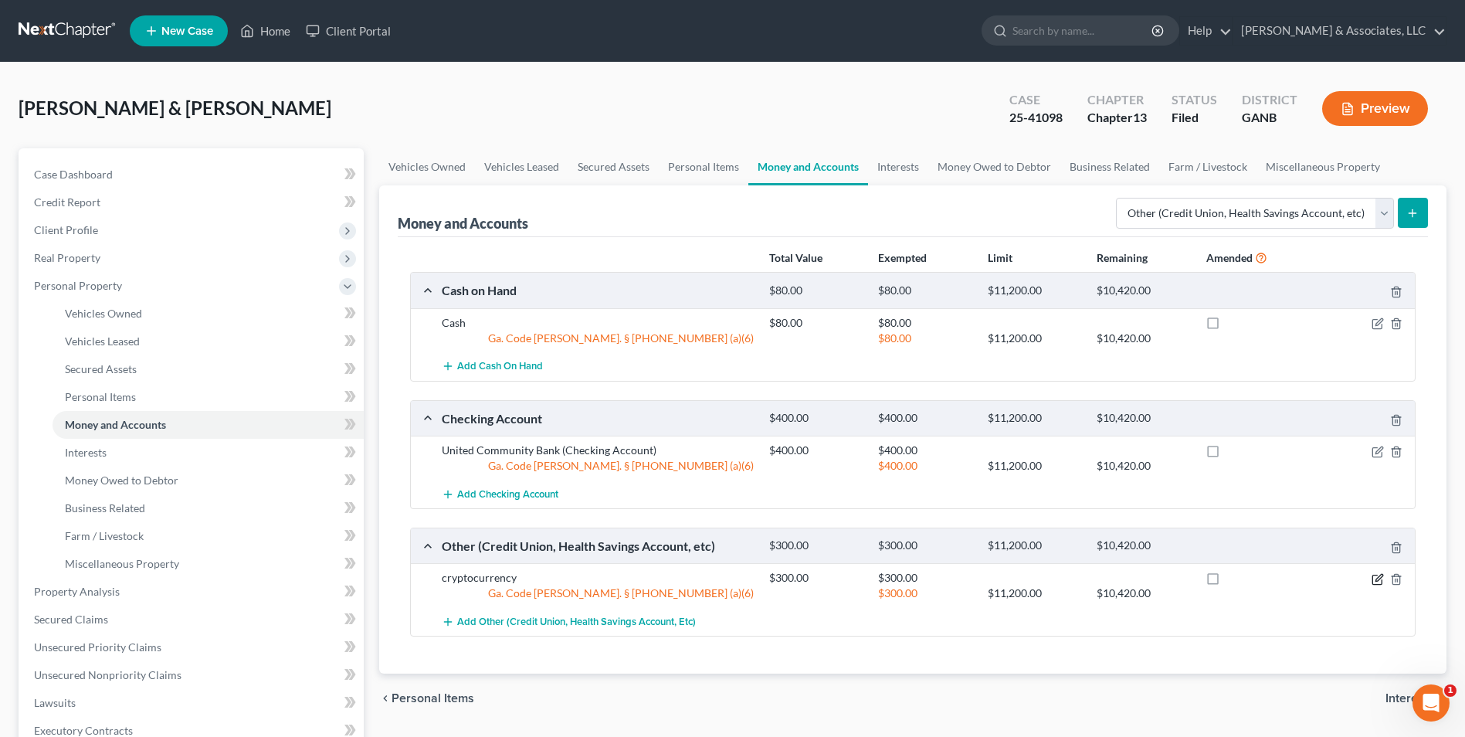
click at [1375, 575] on icon "button" at bounding box center [1376, 579] width 9 height 9
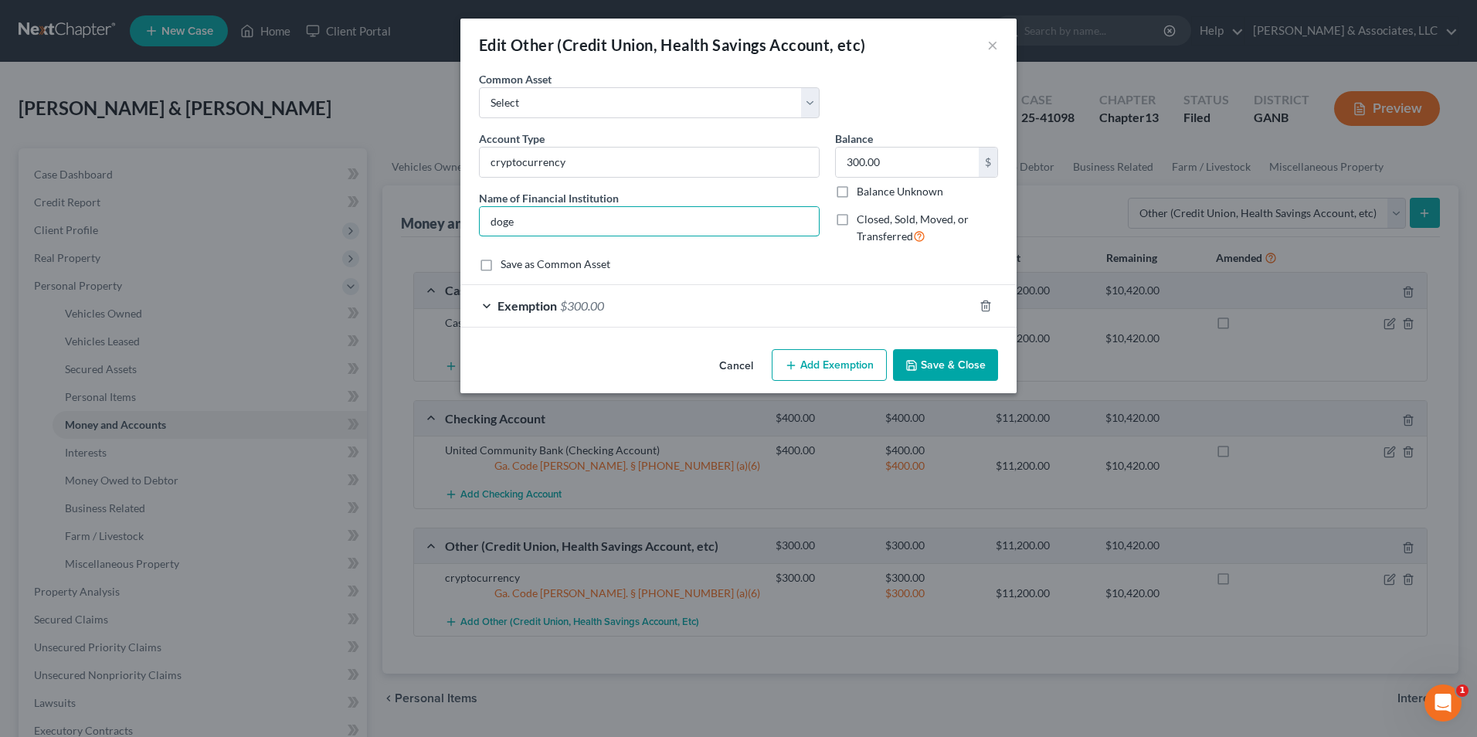
drag, startPoint x: 537, startPoint y: 224, endPoint x: 419, endPoint y: 230, distance: 117.6
click at [419, 230] on div "Edit Other (Credit Union, Health Savings Account, etc) × An exemption set must …" at bounding box center [738, 368] width 1477 height 737
type input "coinbase"
click at [949, 362] on button "Save & Close" at bounding box center [945, 365] width 105 height 32
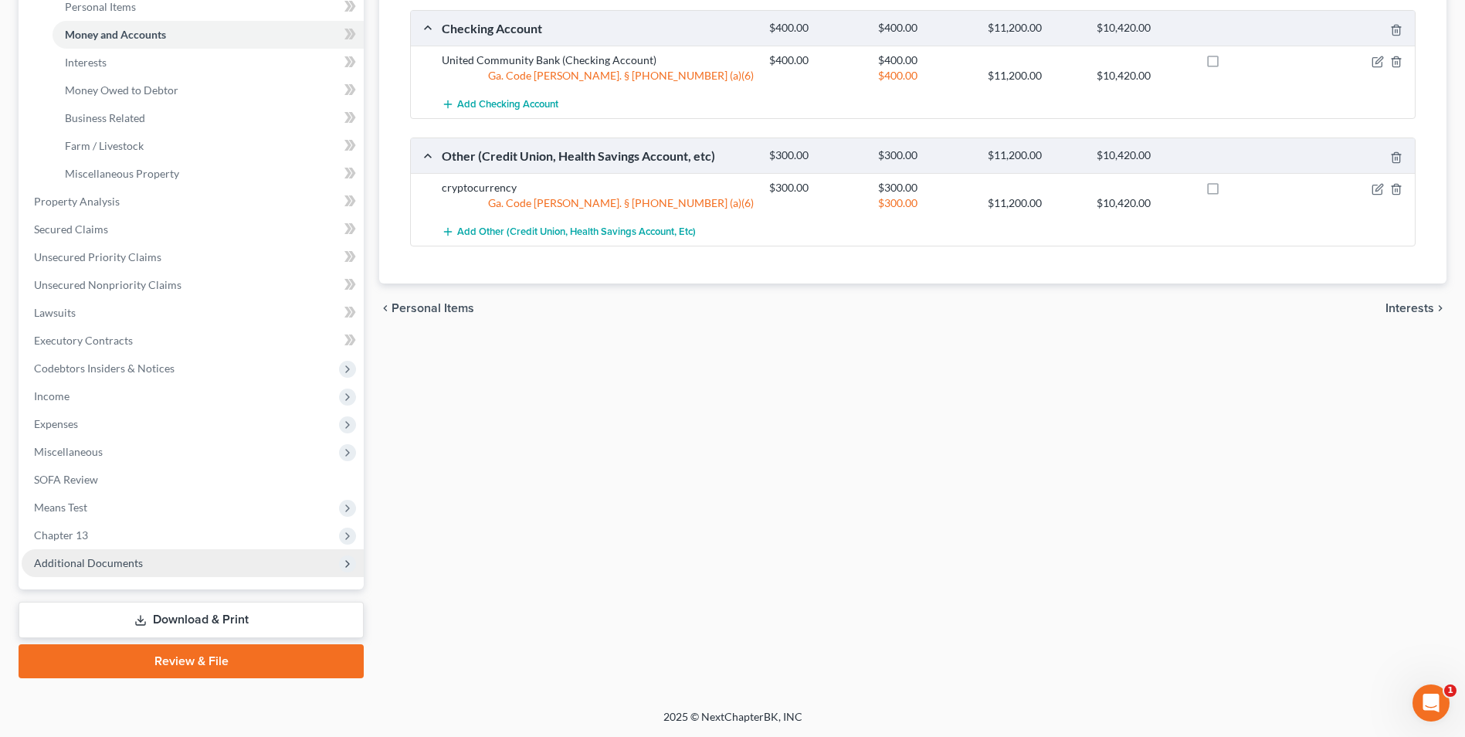
click at [110, 558] on span "Additional Documents" at bounding box center [88, 562] width 109 height 13
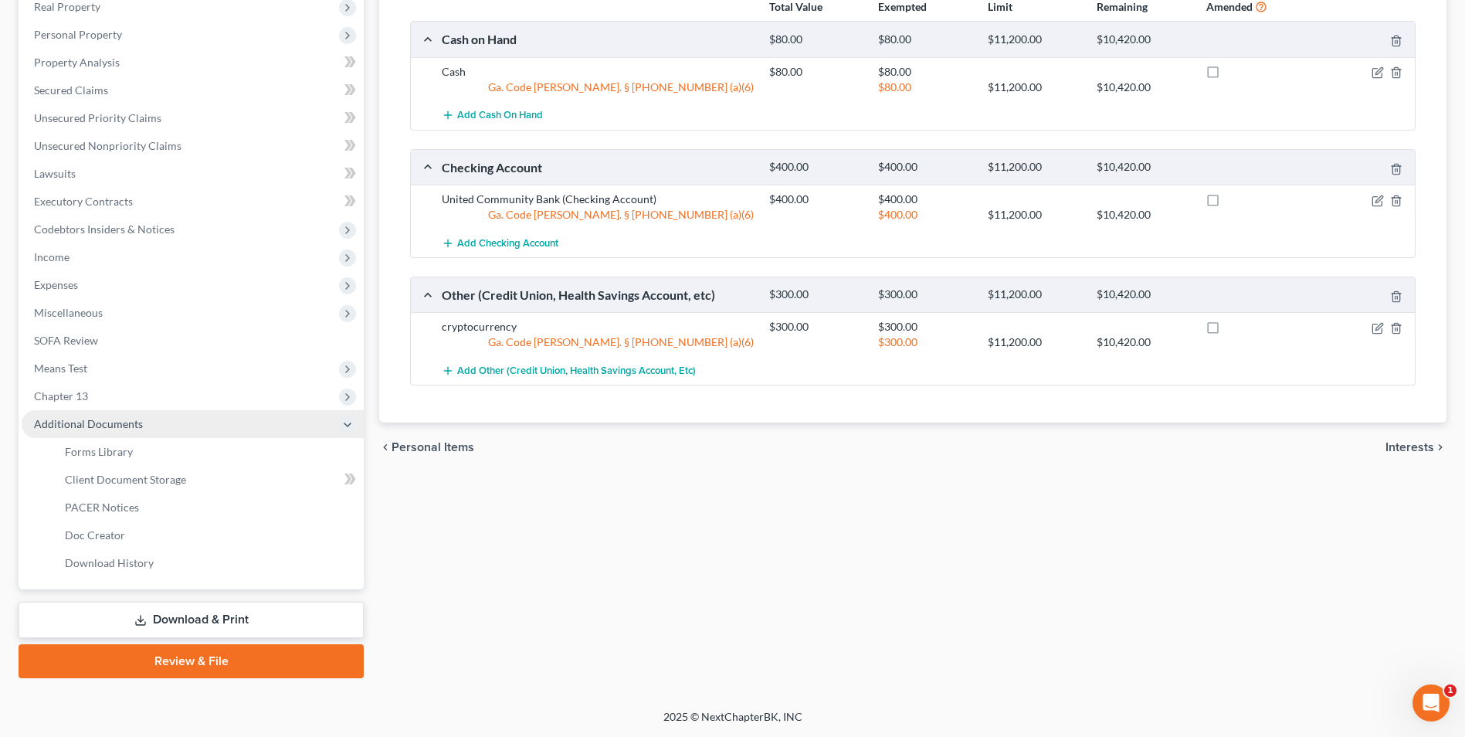
scroll to position [251, 0]
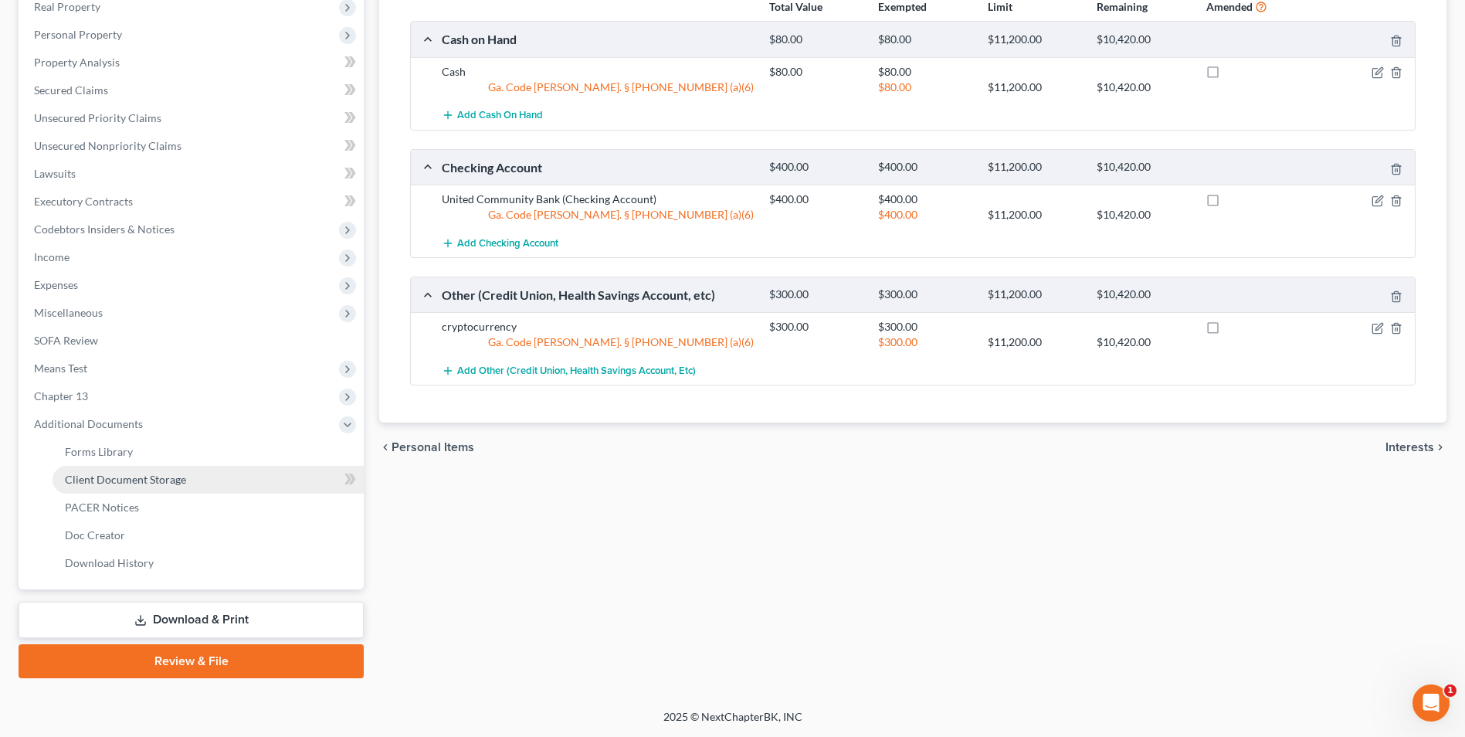
click at [156, 480] on span "Client Document Storage" at bounding box center [125, 479] width 121 height 13
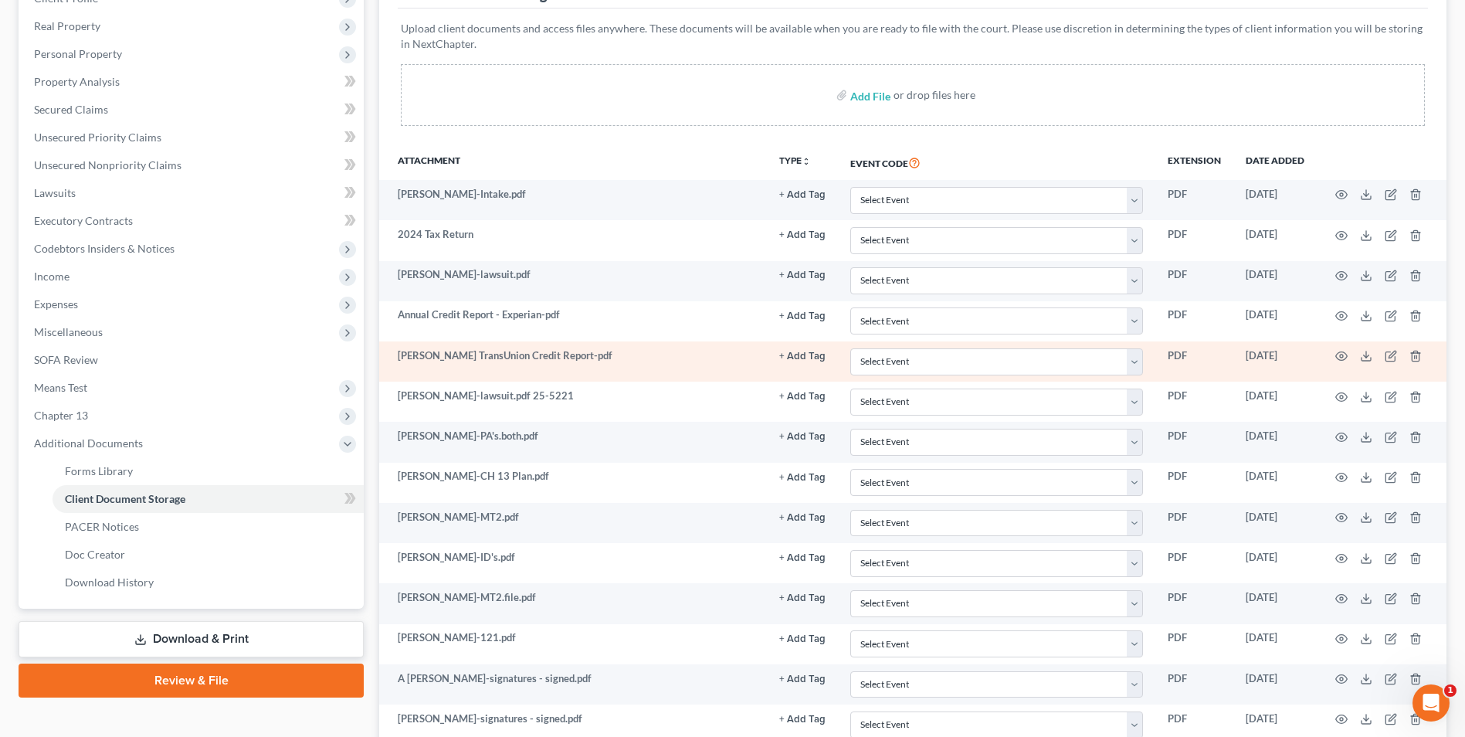
scroll to position [360, 0]
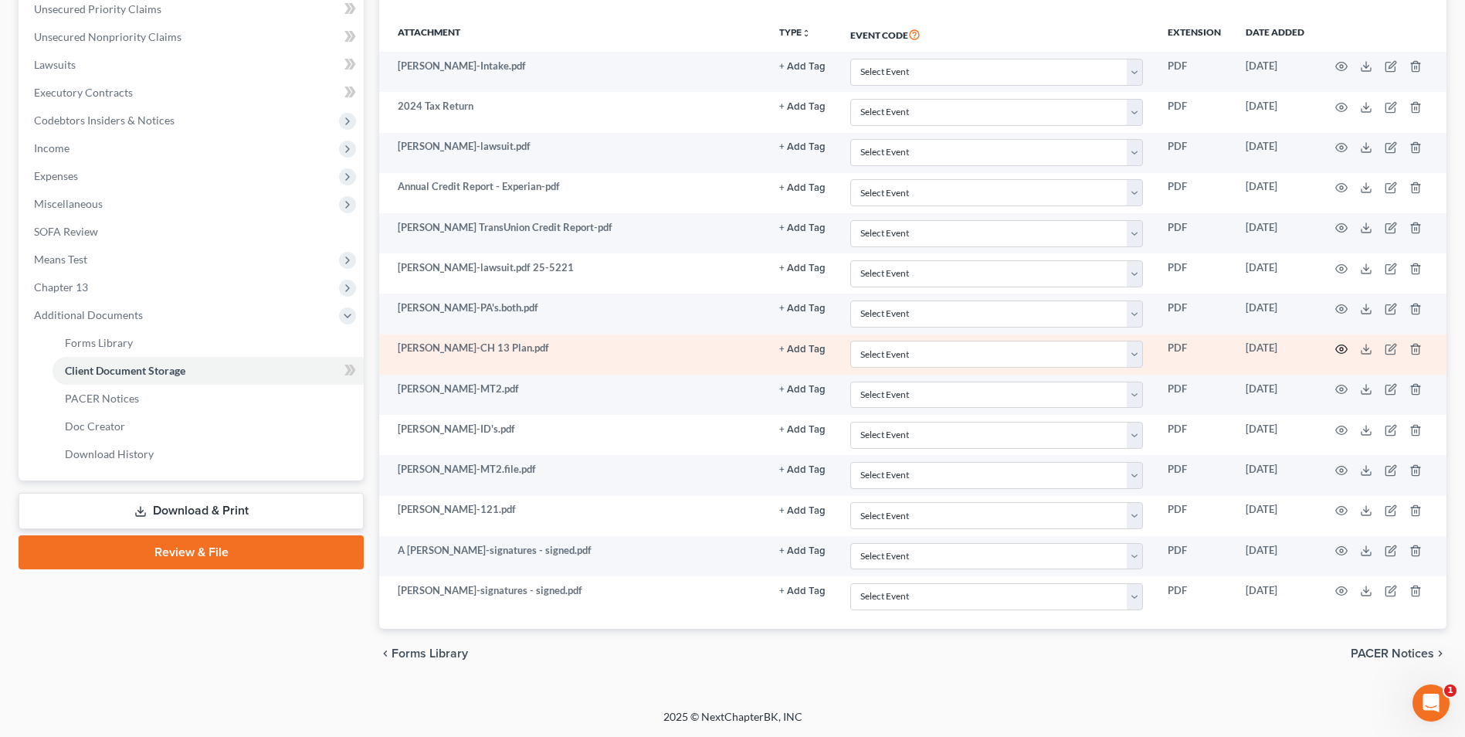
click at [1339, 351] on icon "button" at bounding box center [1341, 349] width 12 height 12
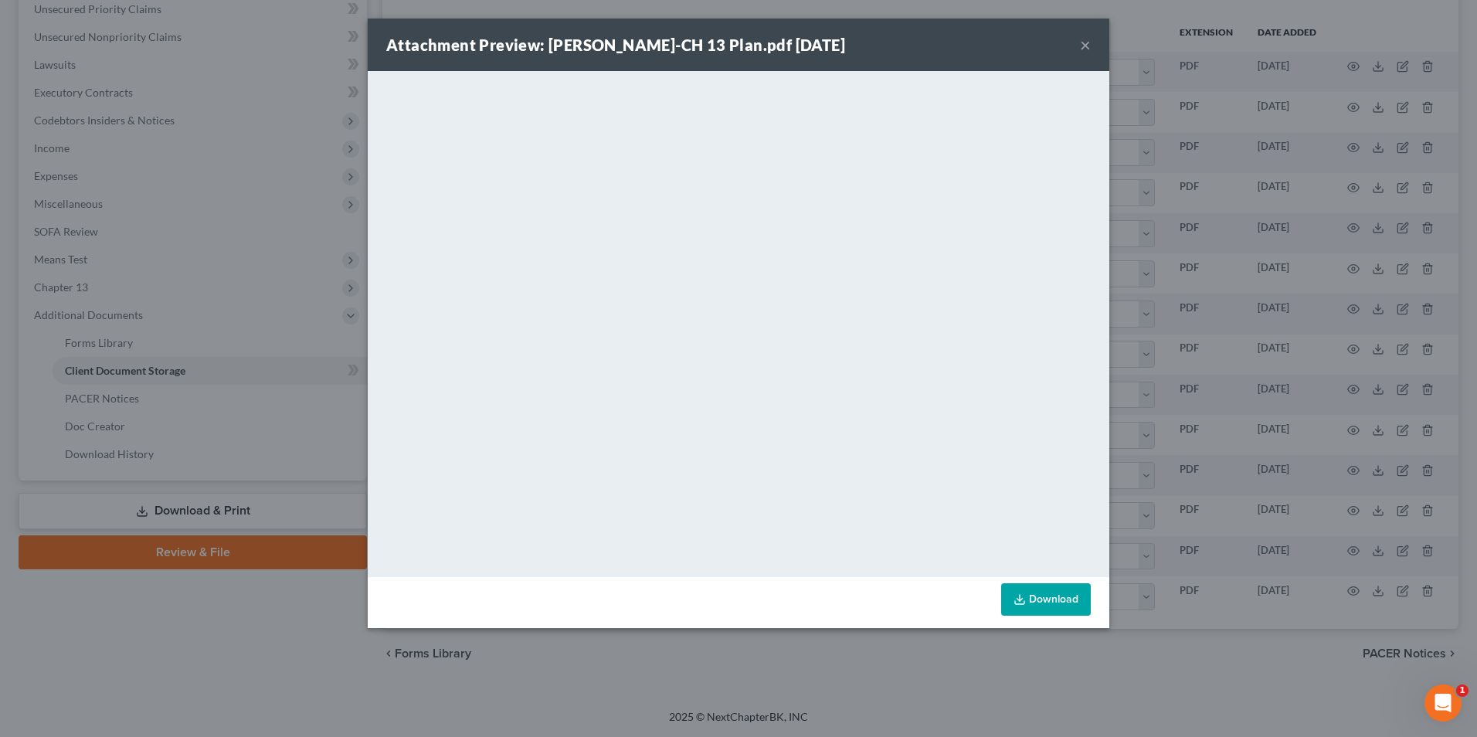
click at [1081, 45] on button "×" at bounding box center [1085, 45] width 11 height 19
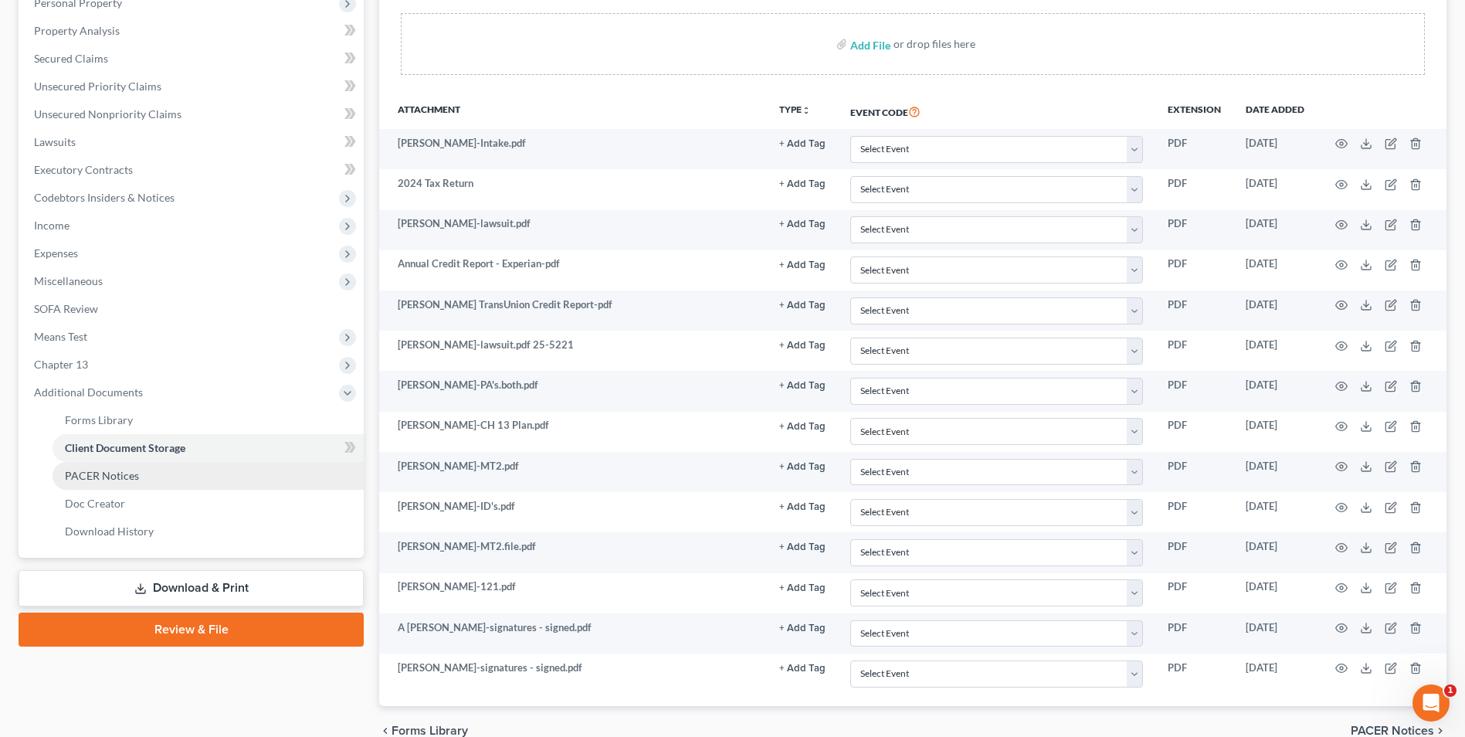
click at [134, 480] on span "PACER Notices" at bounding box center [102, 475] width 74 height 13
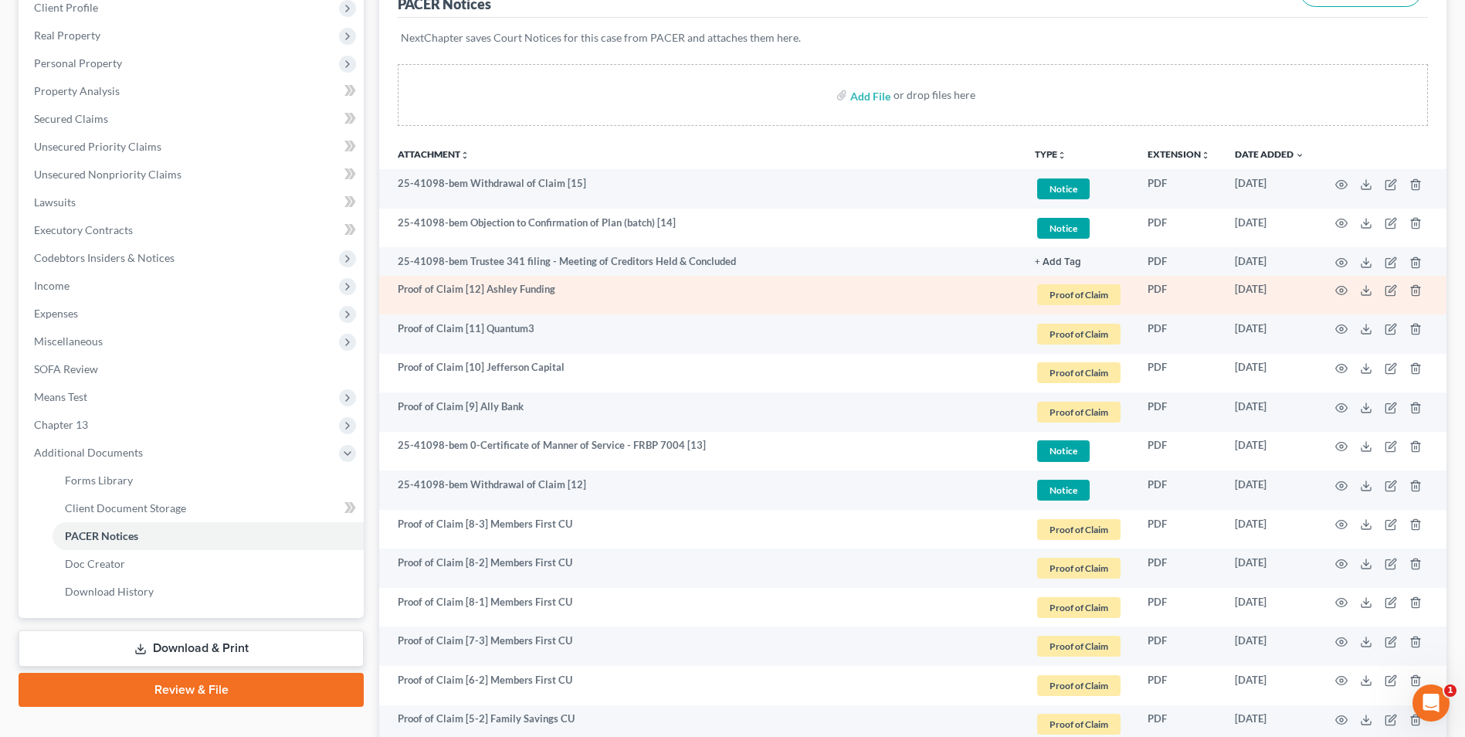
scroll to position [232, 0]
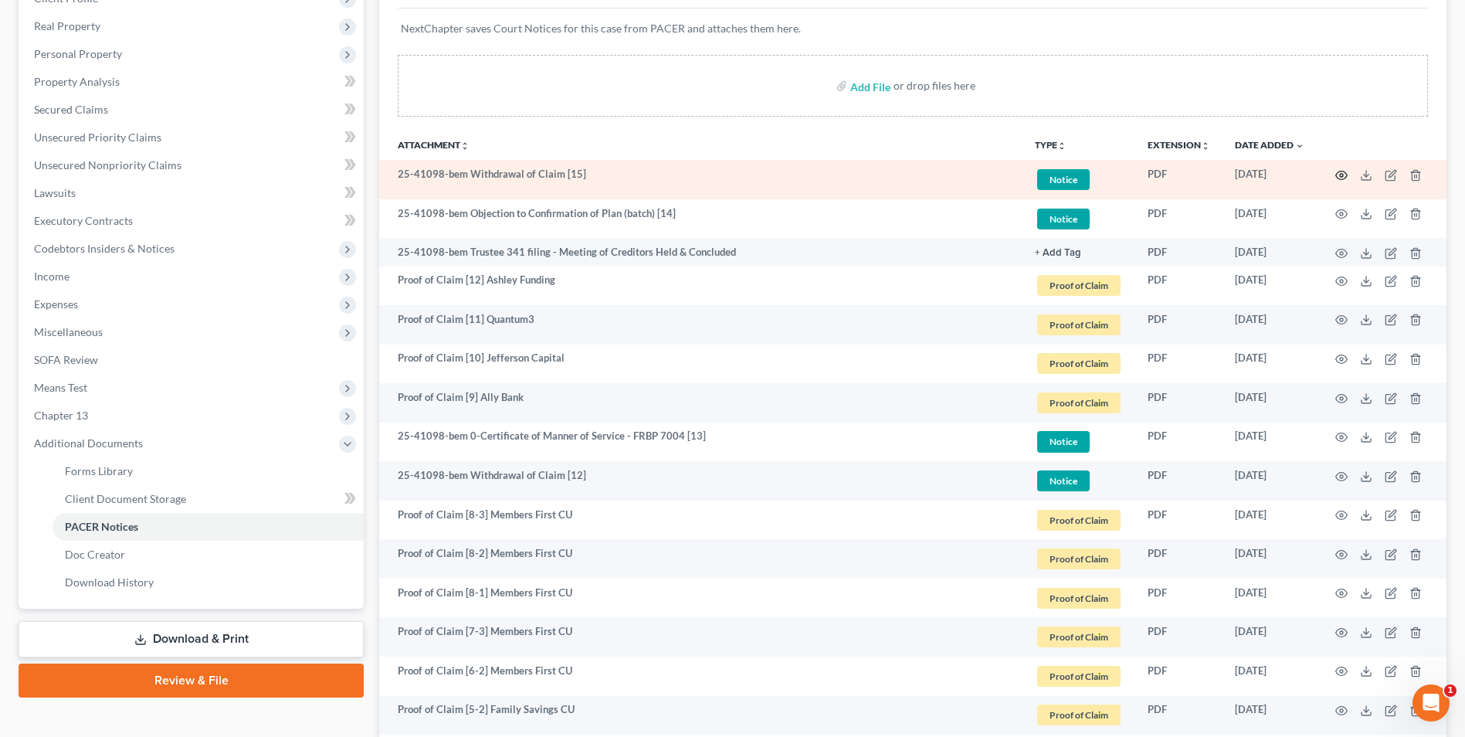
click at [1344, 173] on icon "button" at bounding box center [1341, 175] width 12 height 12
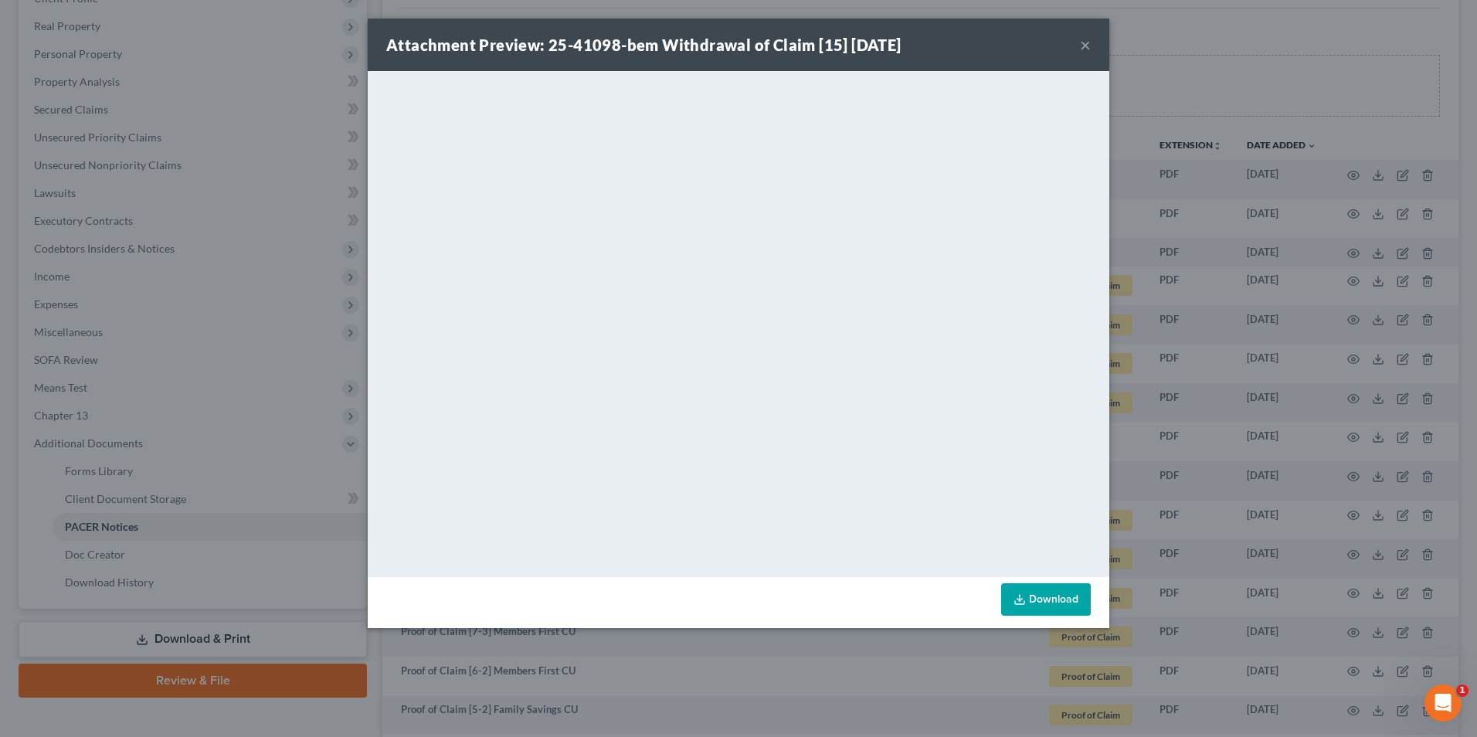
click at [1086, 47] on button "×" at bounding box center [1085, 45] width 11 height 19
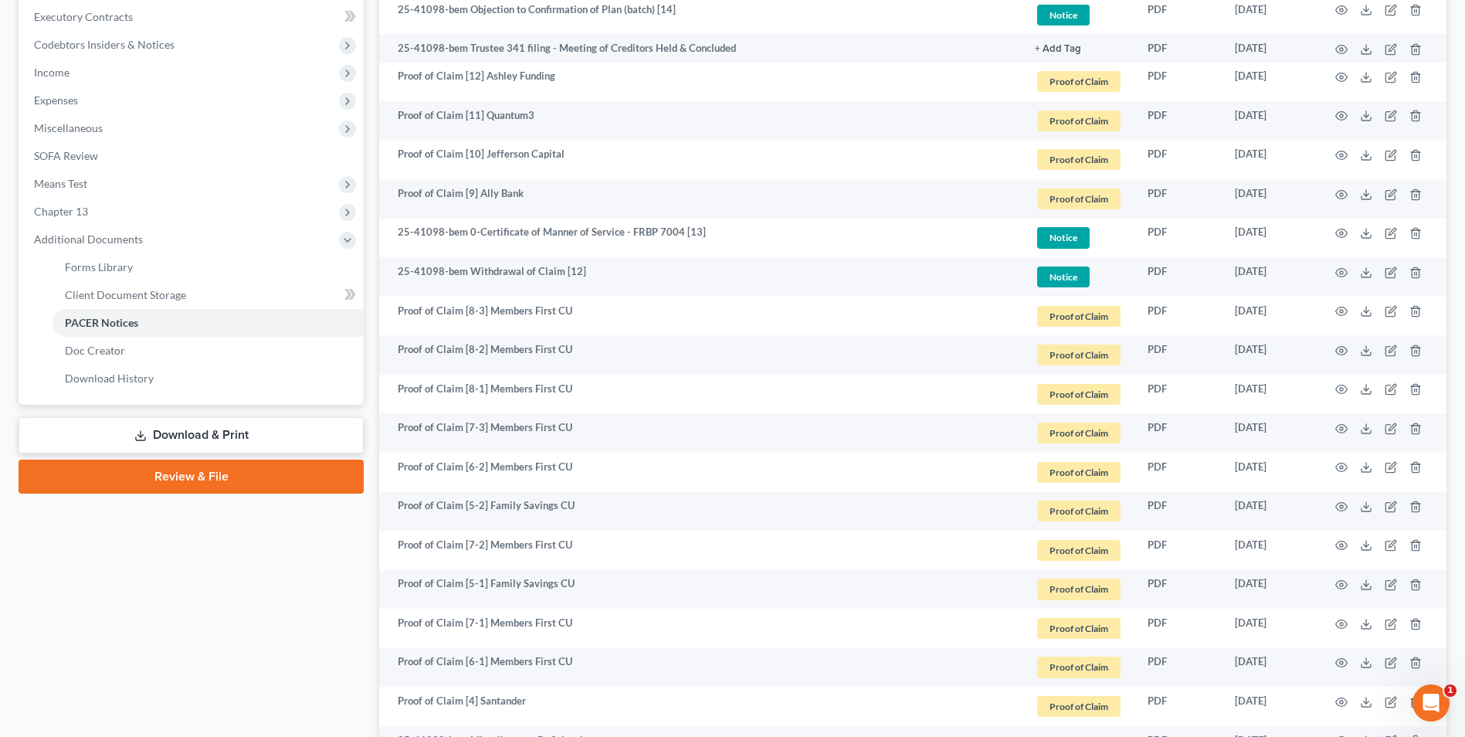
scroll to position [463, 0]
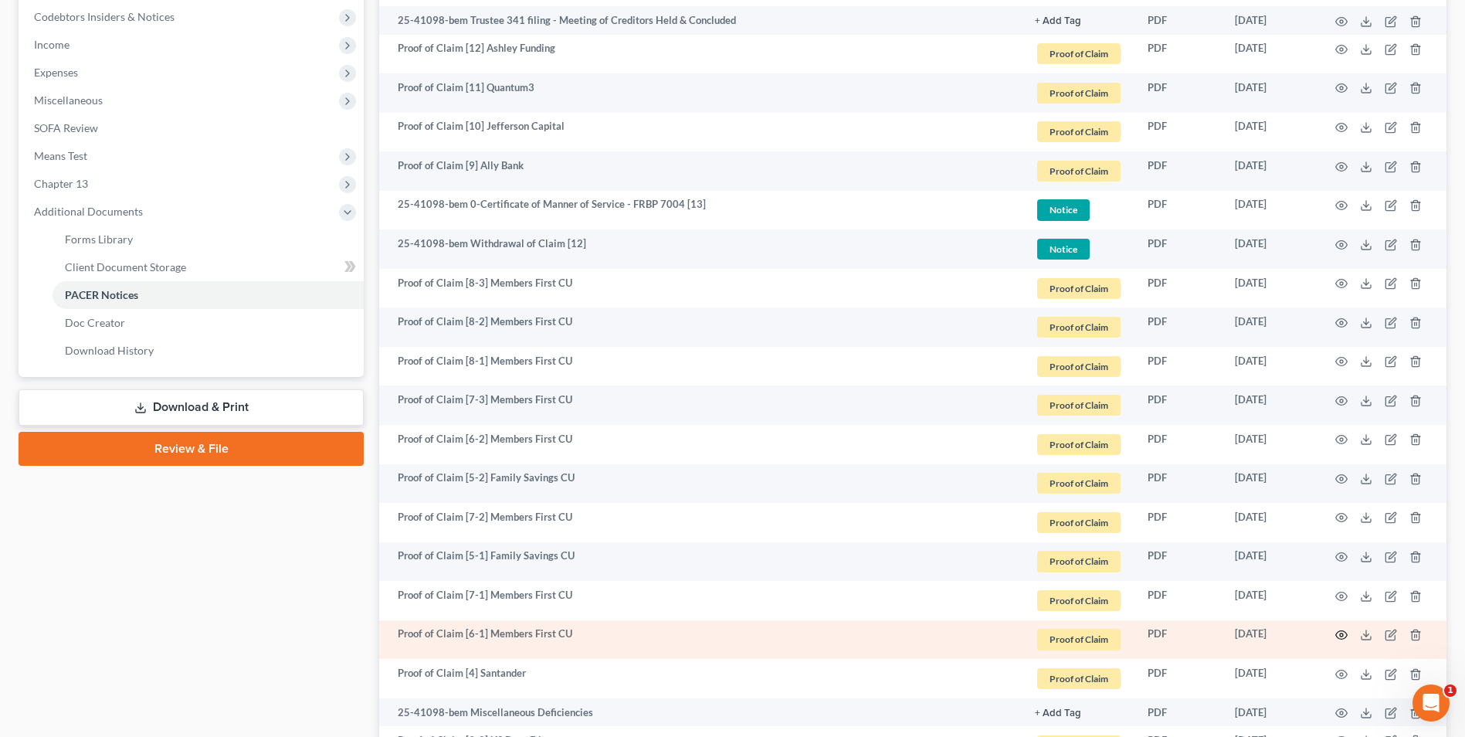
click at [1343, 632] on icon "button" at bounding box center [1341, 635] width 12 height 12
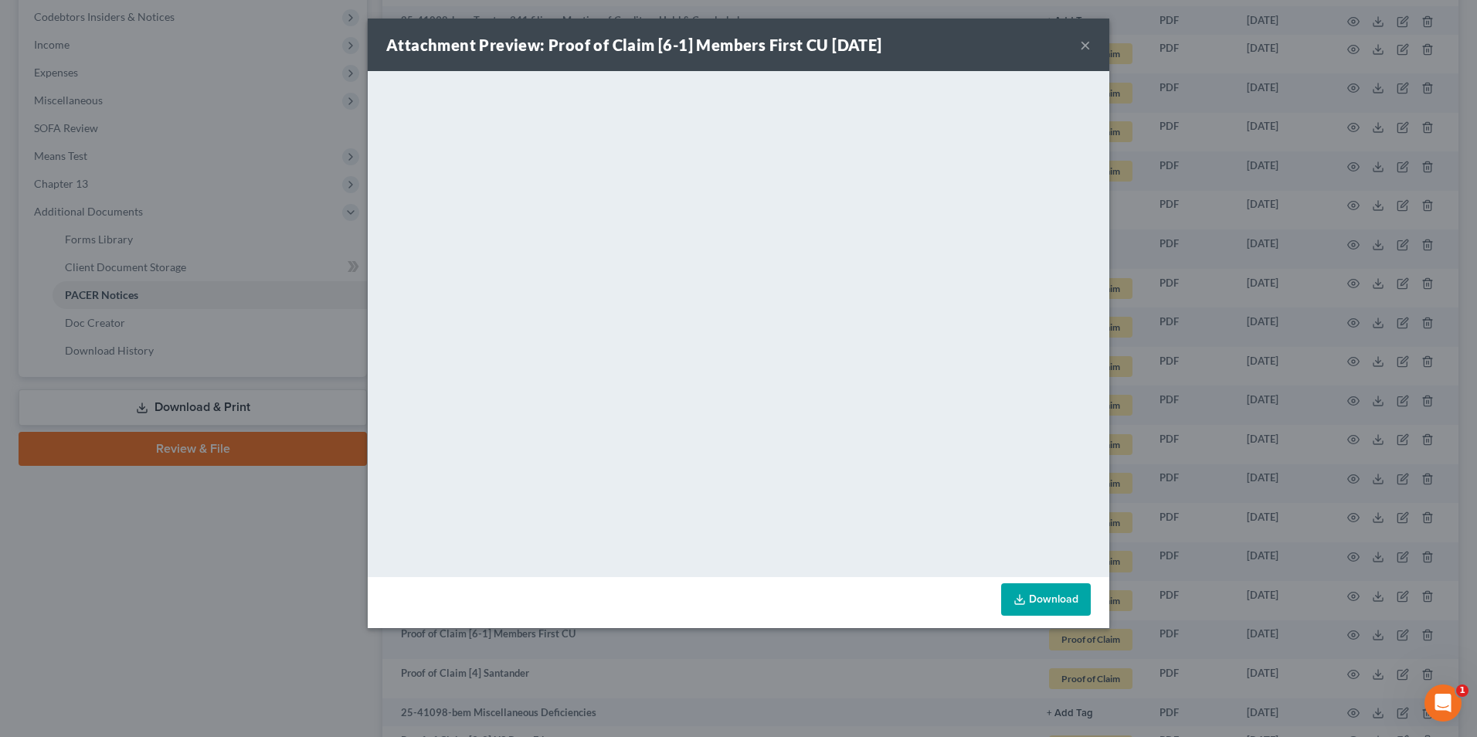
click at [1086, 47] on button "×" at bounding box center [1085, 45] width 11 height 19
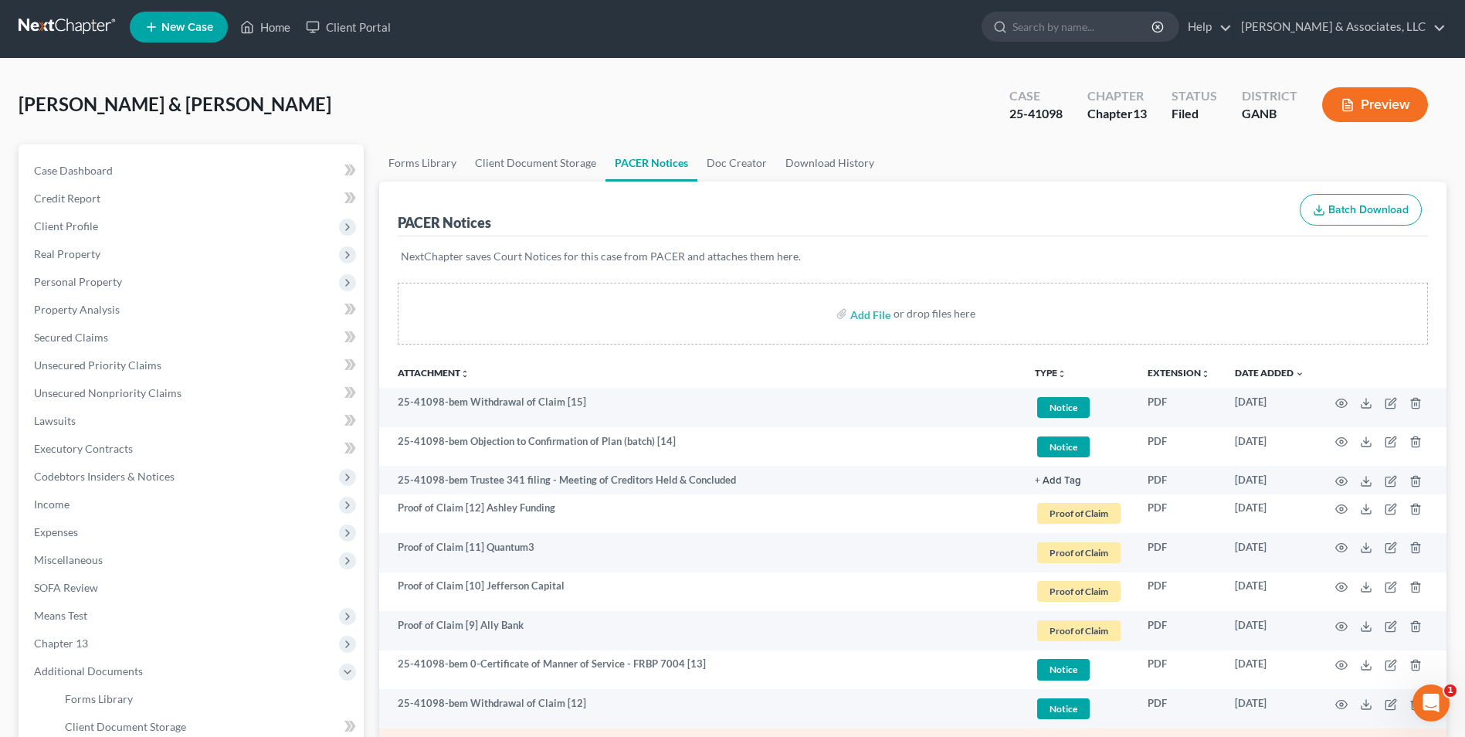
scroll to position [0, 0]
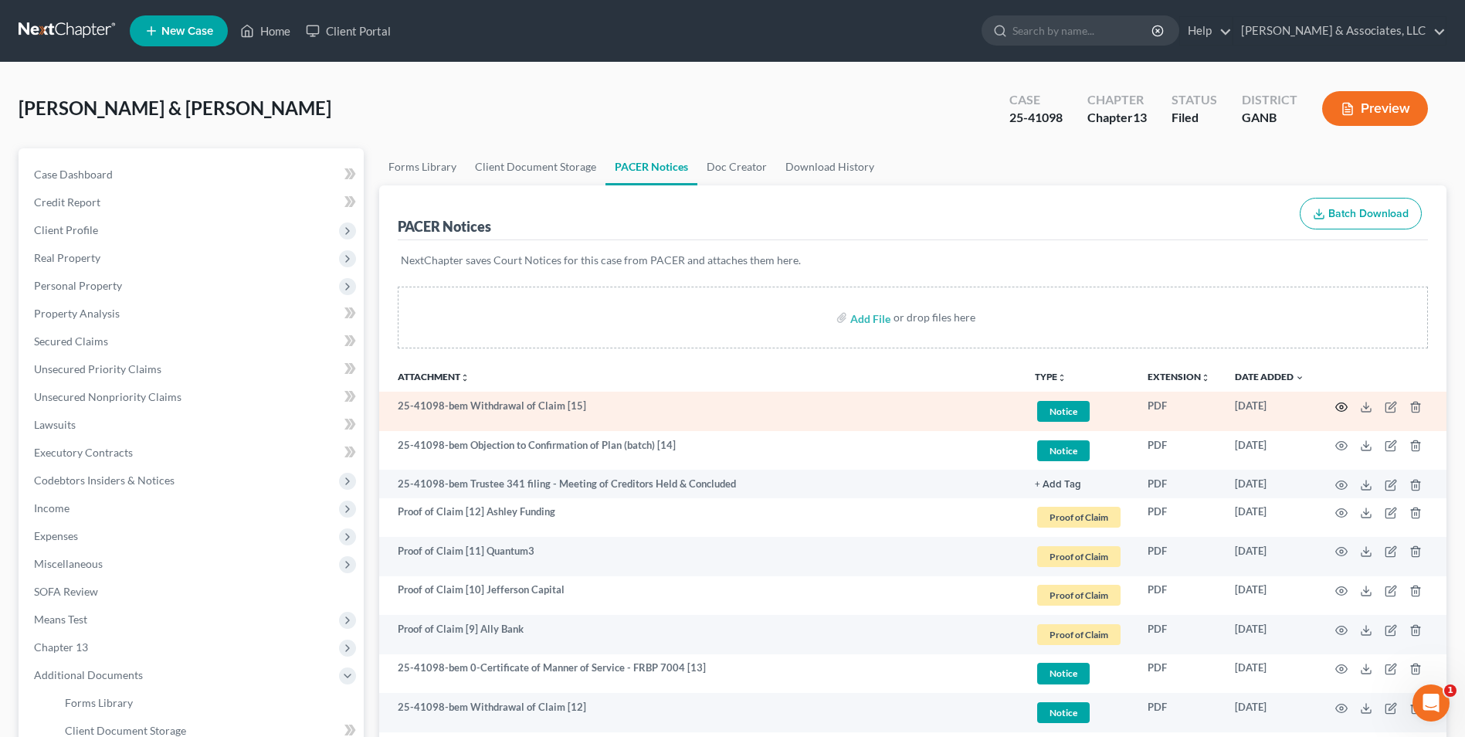
click at [1339, 407] on icon "button" at bounding box center [1341, 407] width 12 height 12
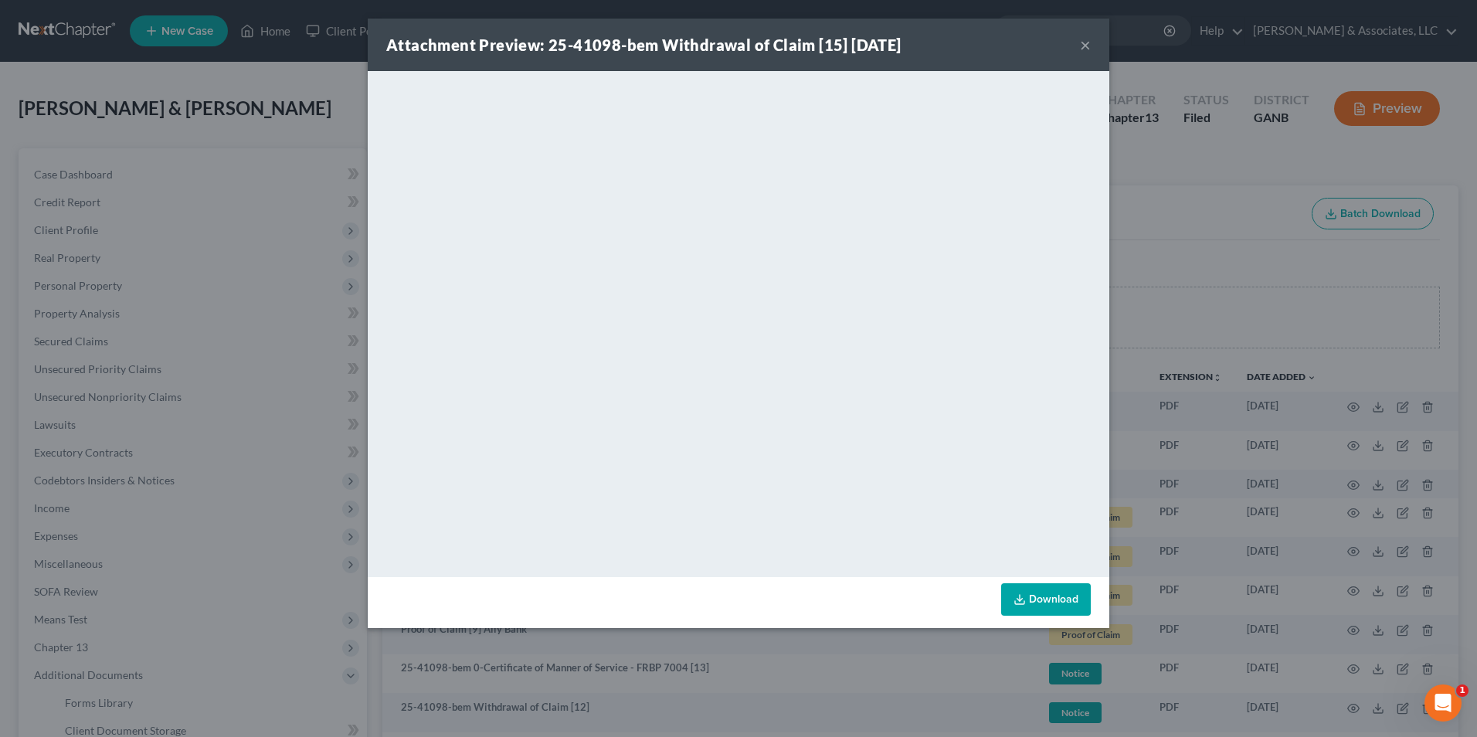
click at [1085, 42] on button "×" at bounding box center [1085, 45] width 11 height 19
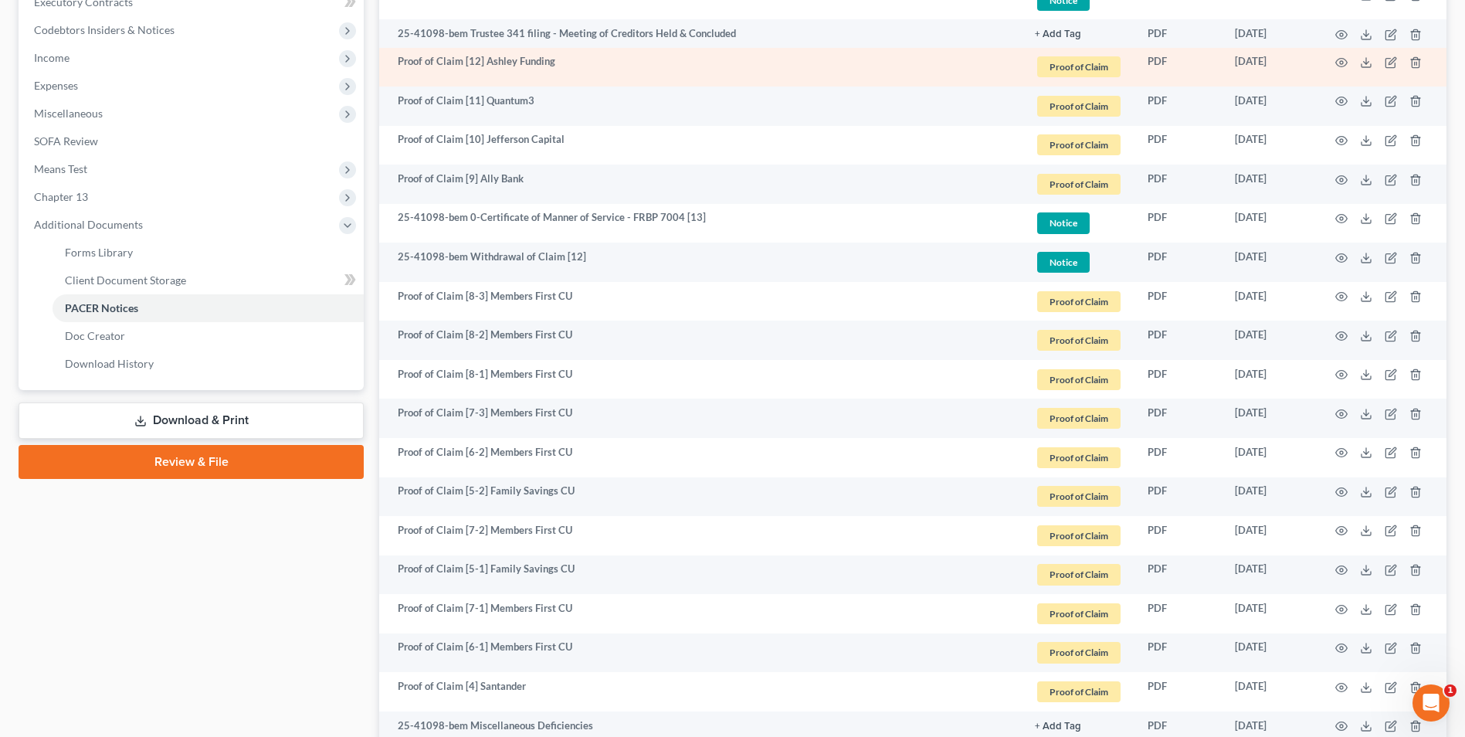
scroll to position [463, 0]
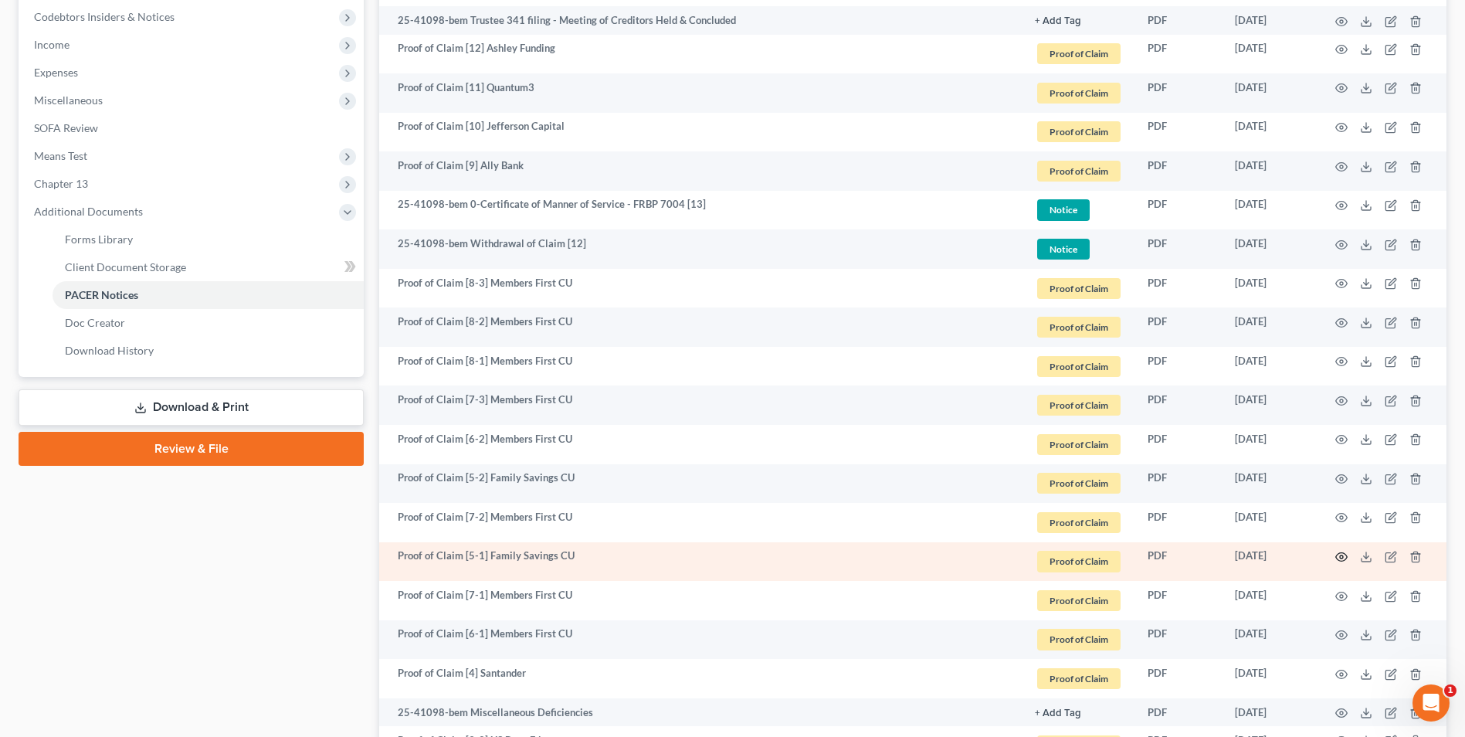
click at [1341, 557] on icon "button" at bounding box center [1341, 557] width 12 height 12
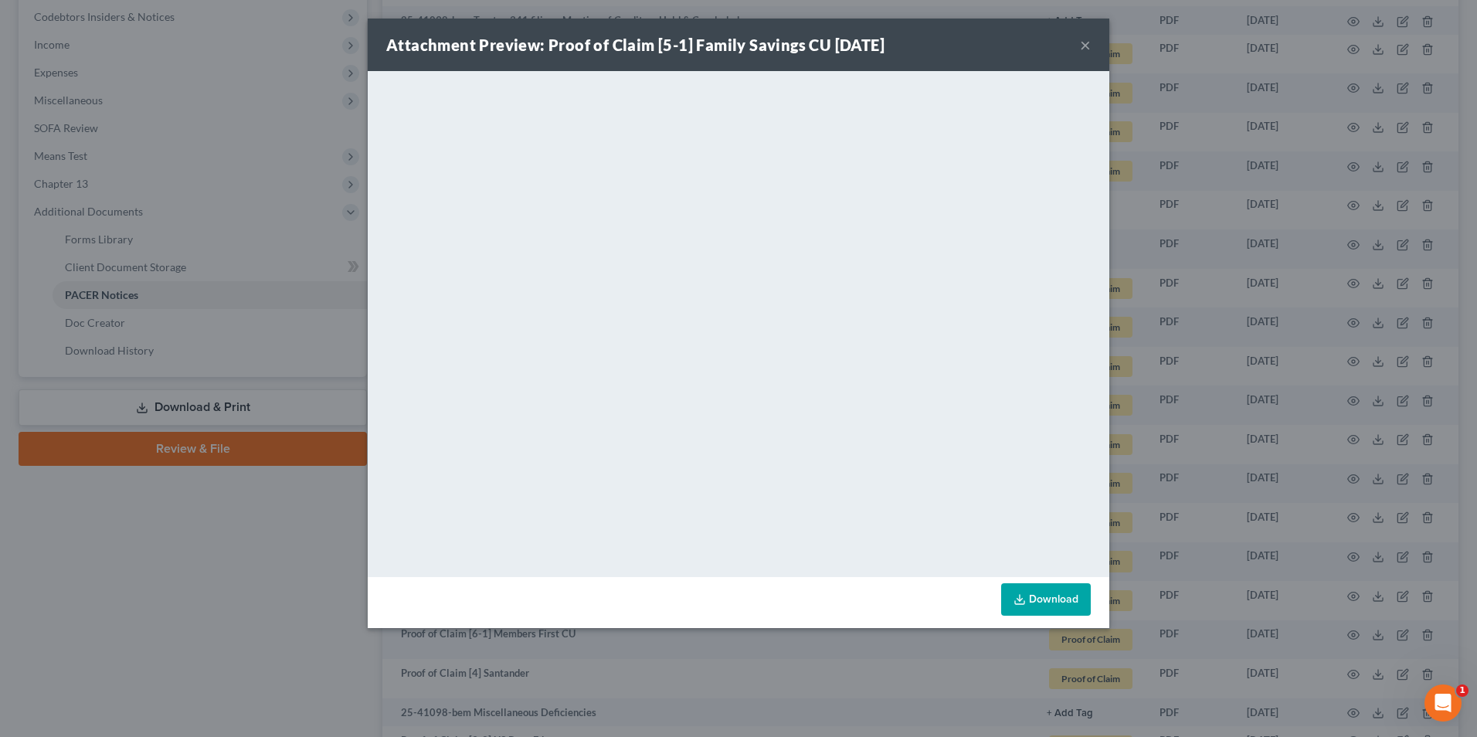
click at [1084, 48] on button "×" at bounding box center [1085, 45] width 11 height 19
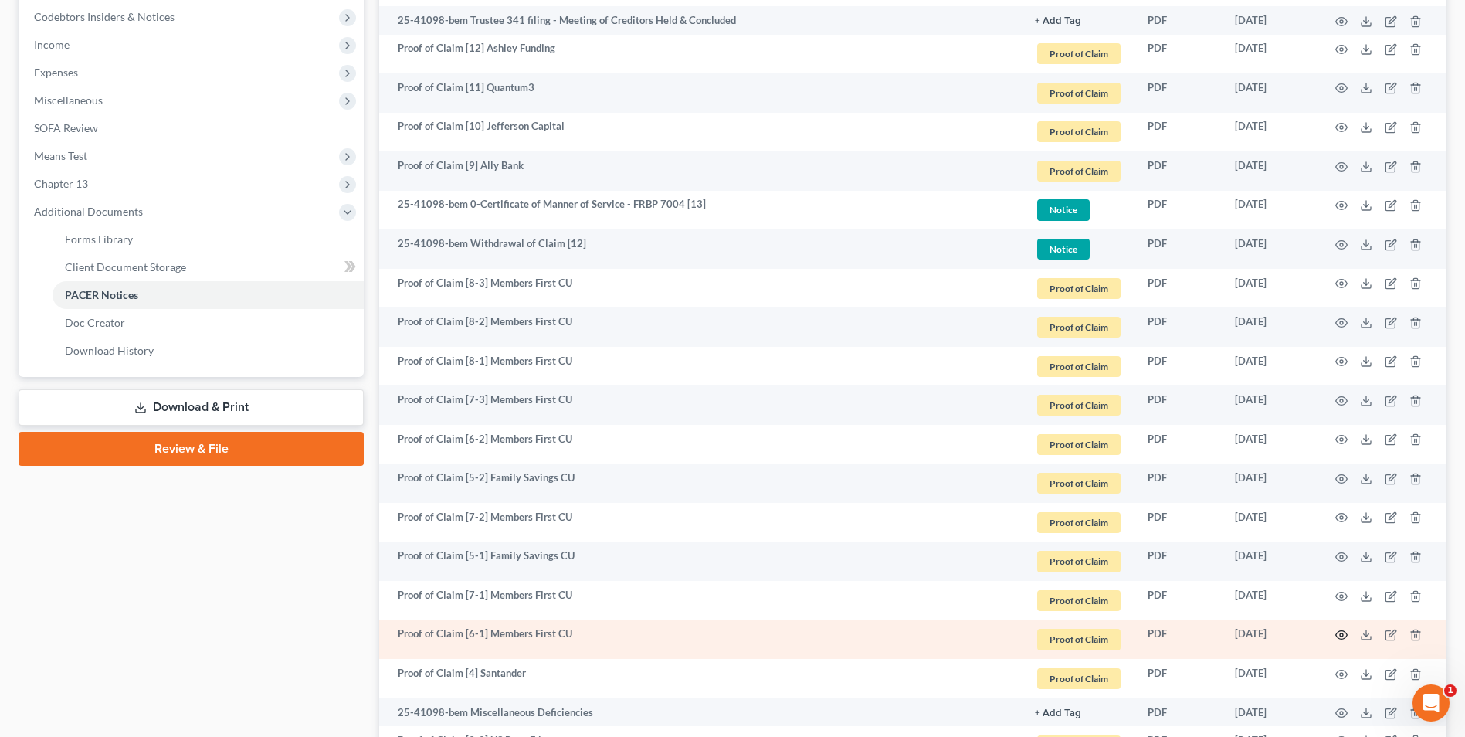
click at [1342, 633] on circle "button" at bounding box center [1341, 634] width 3 height 3
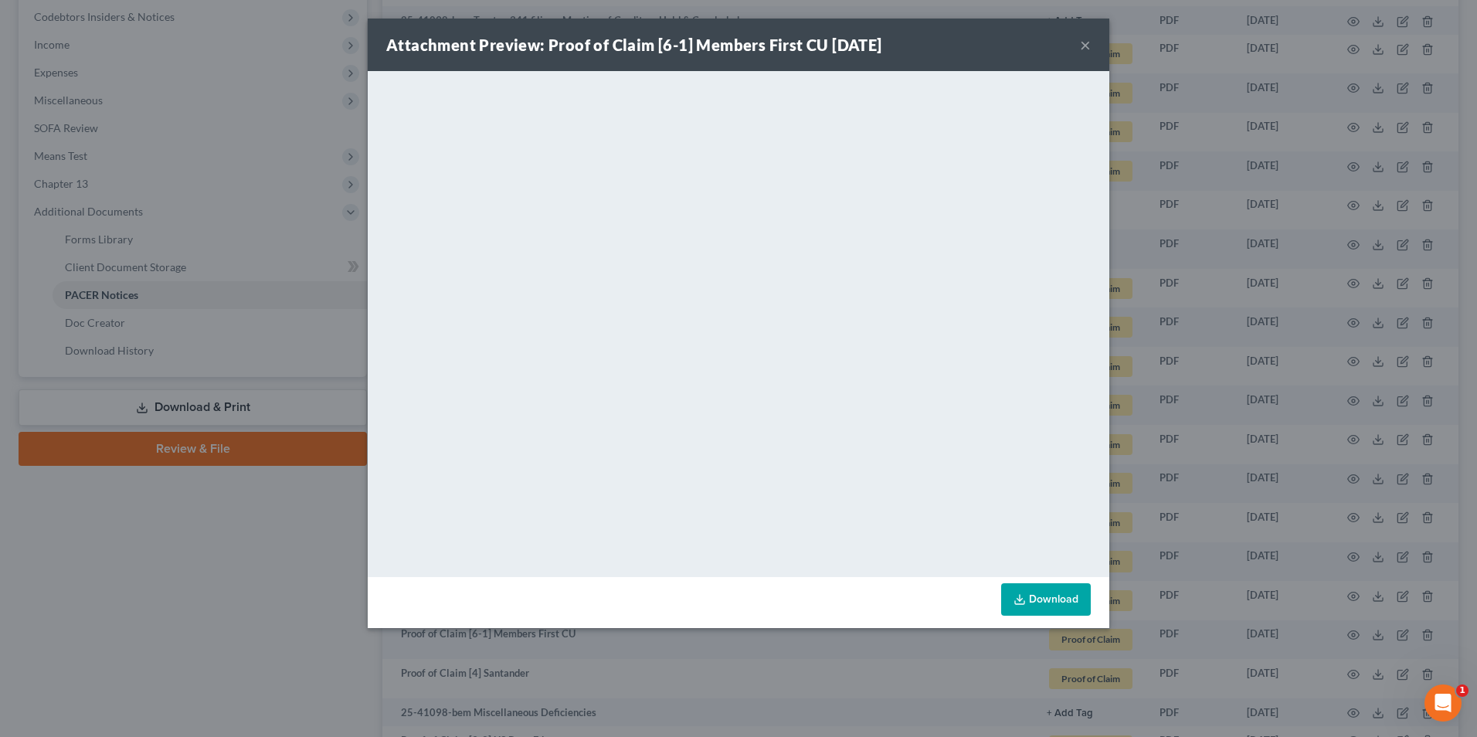
click at [1083, 46] on button "×" at bounding box center [1085, 45] width 11 height 19
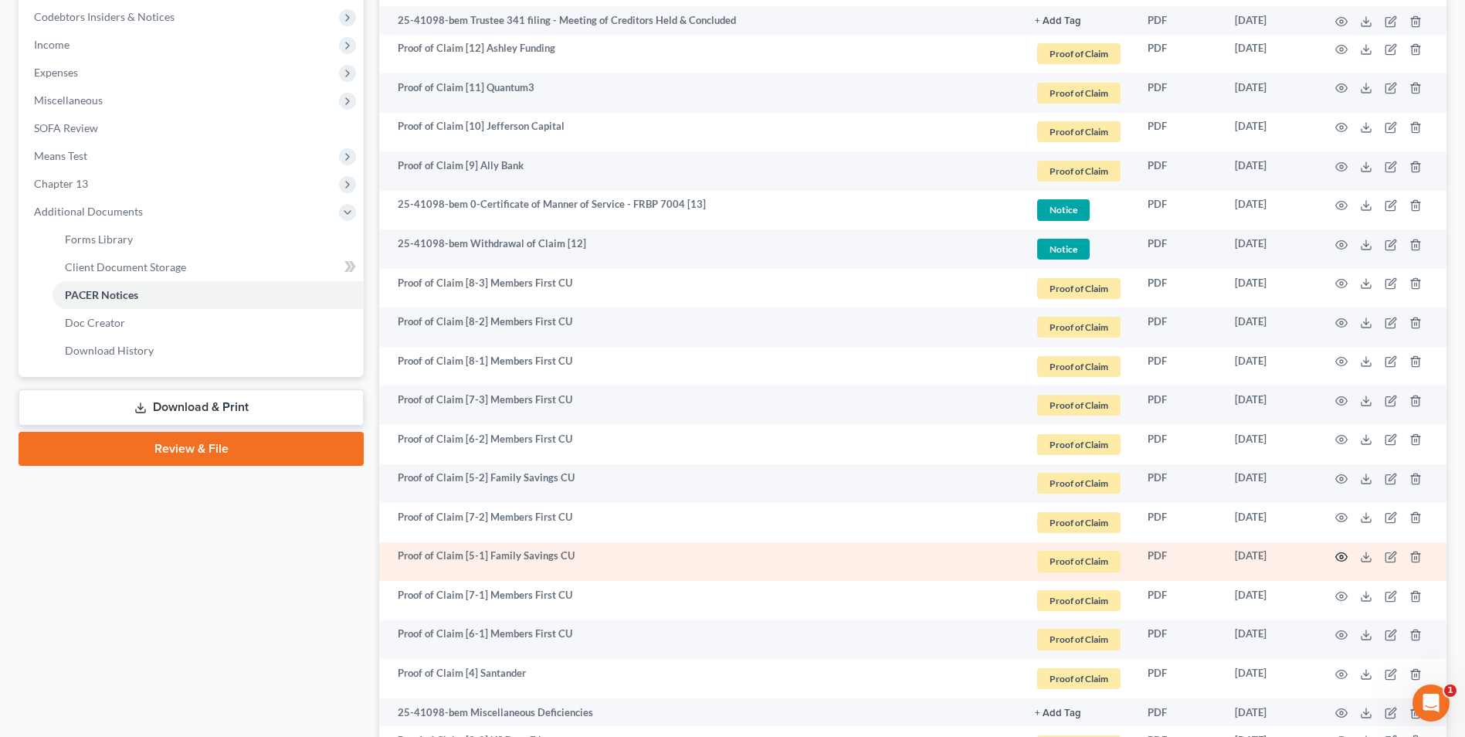
click at [1346, 557] on icon "button" at bounding box center [1341, 557] width 12 height 12
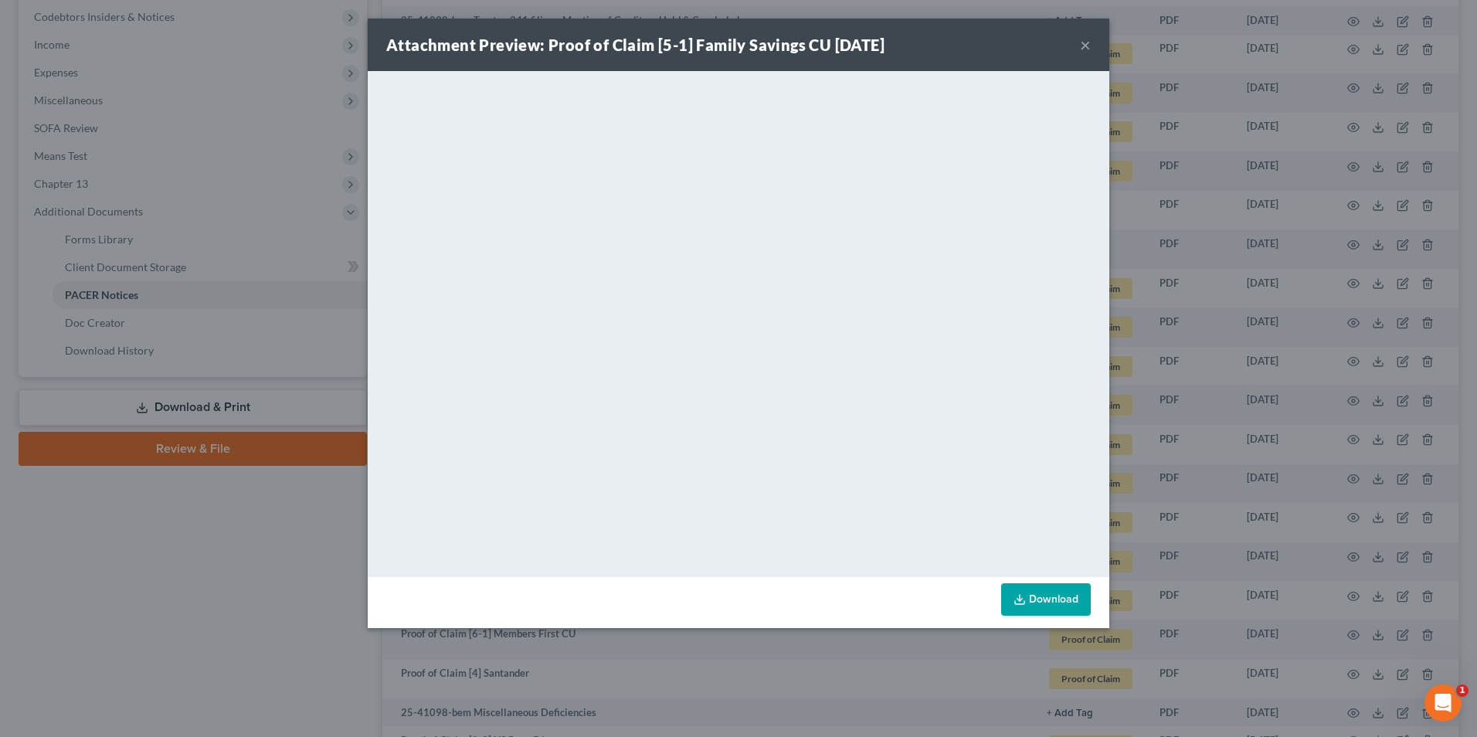
click at [1088, 42] on button "×" at bounding box center [1085, 45] width 11 height 19
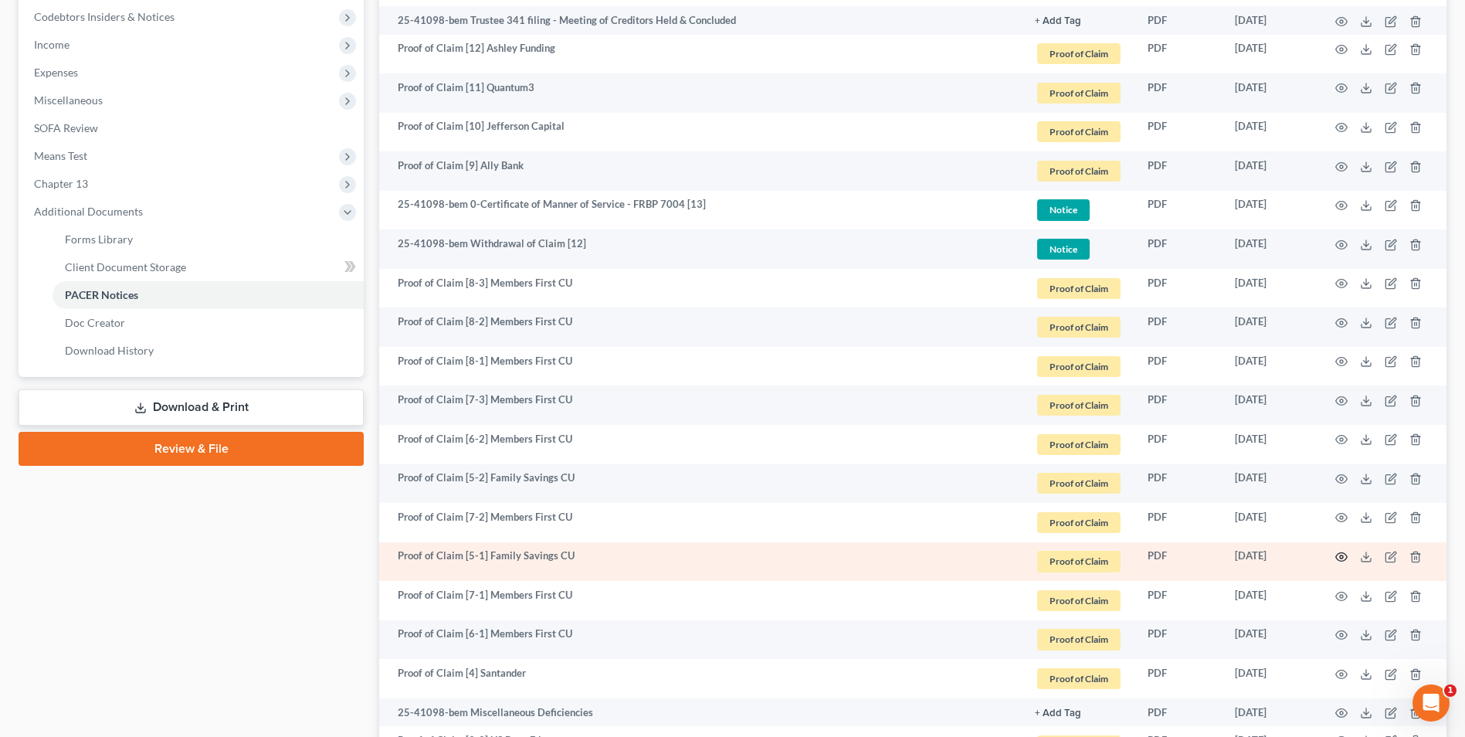
click at [1341, 556] on circle "button" at bounding box center [1341, 556] width 3 height 3
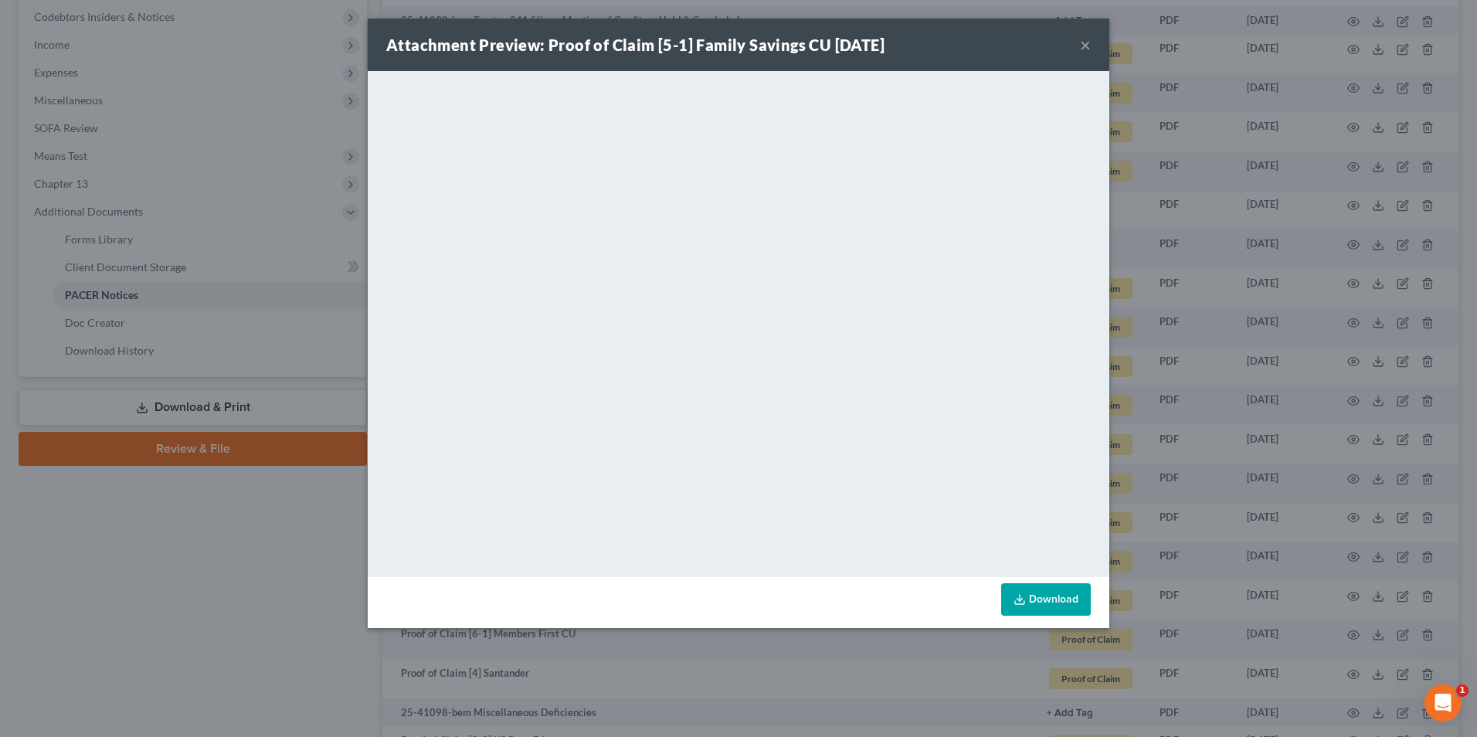
click at [1084, 45] on button "×" at bounding box center [1085, 45] width 11 height 19
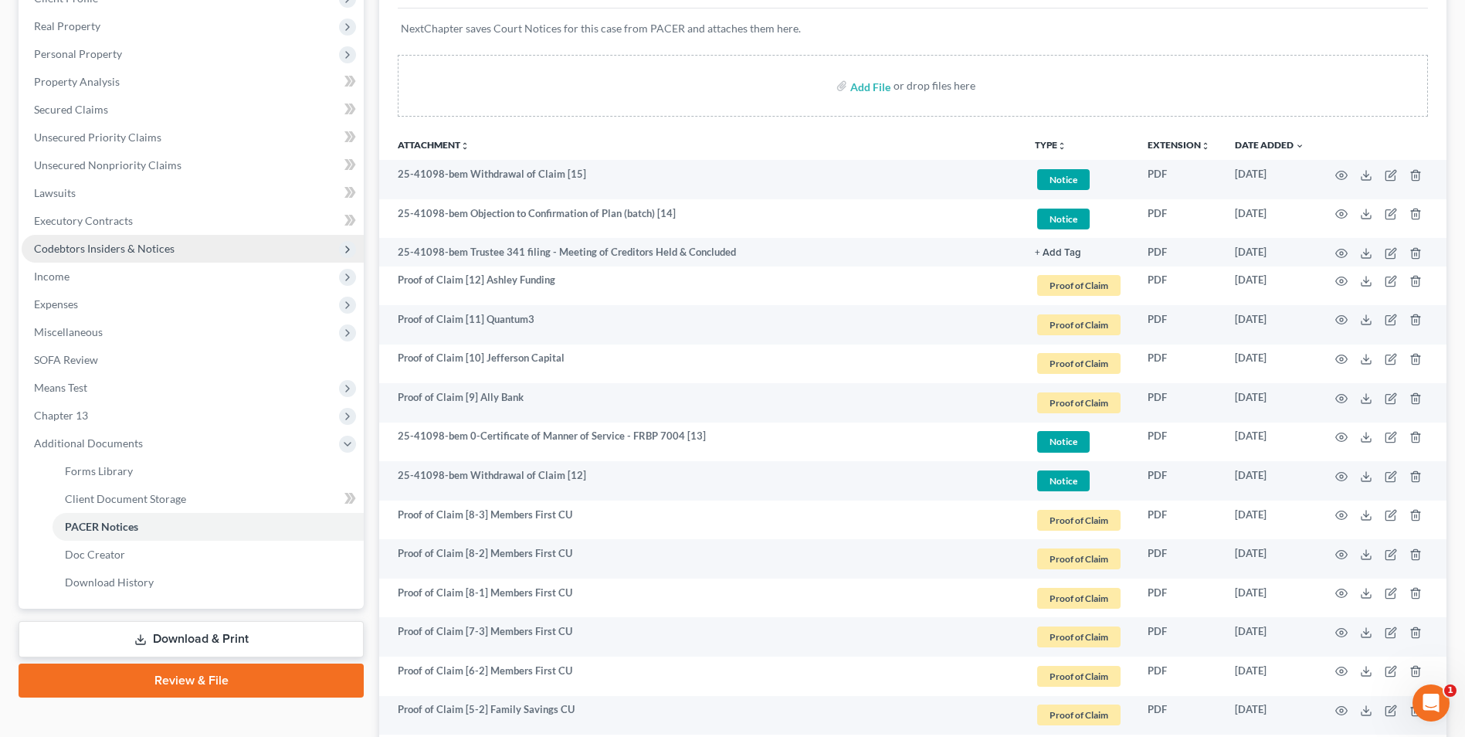
scroll to position [0, 0]
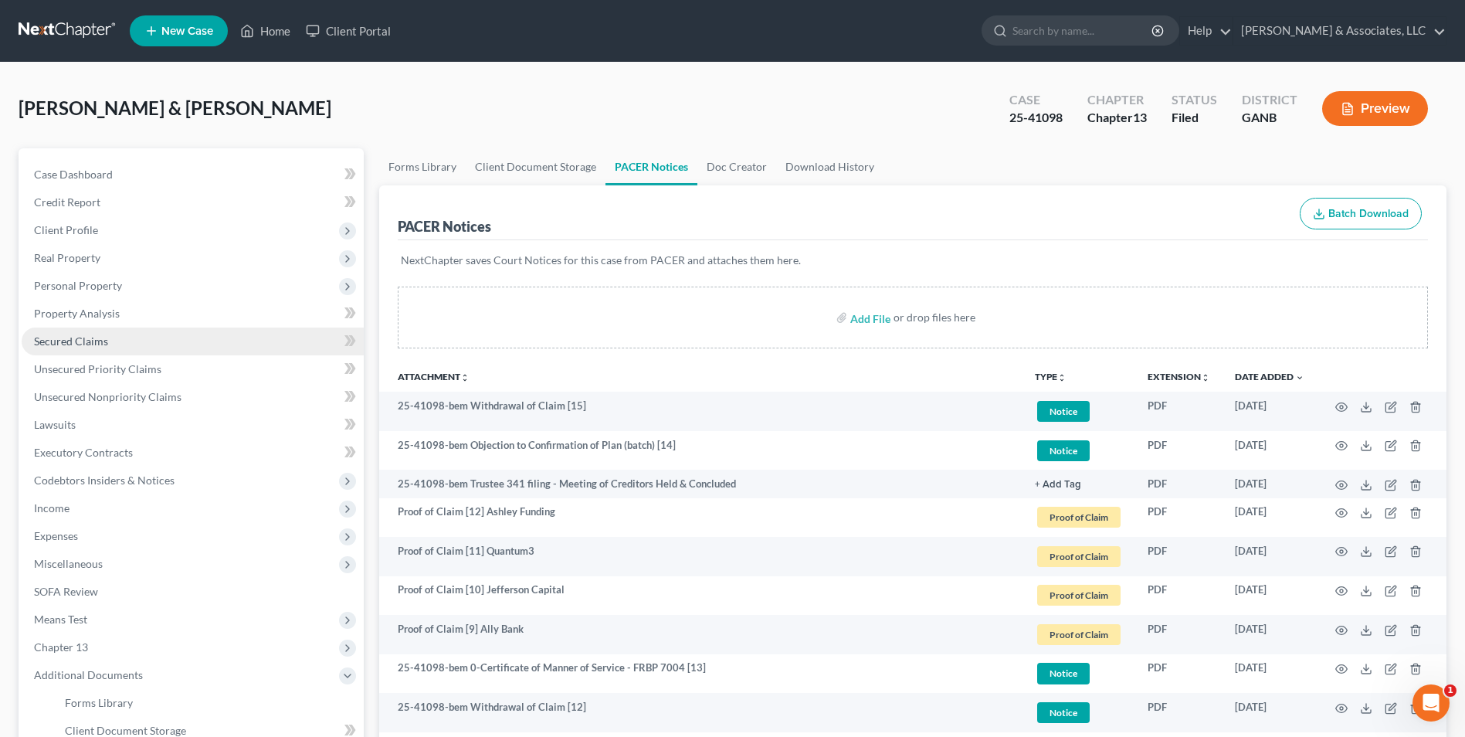
click at [83, 337] on span "Secured Claims" at bounding box center [71, 340] width 74 height 13
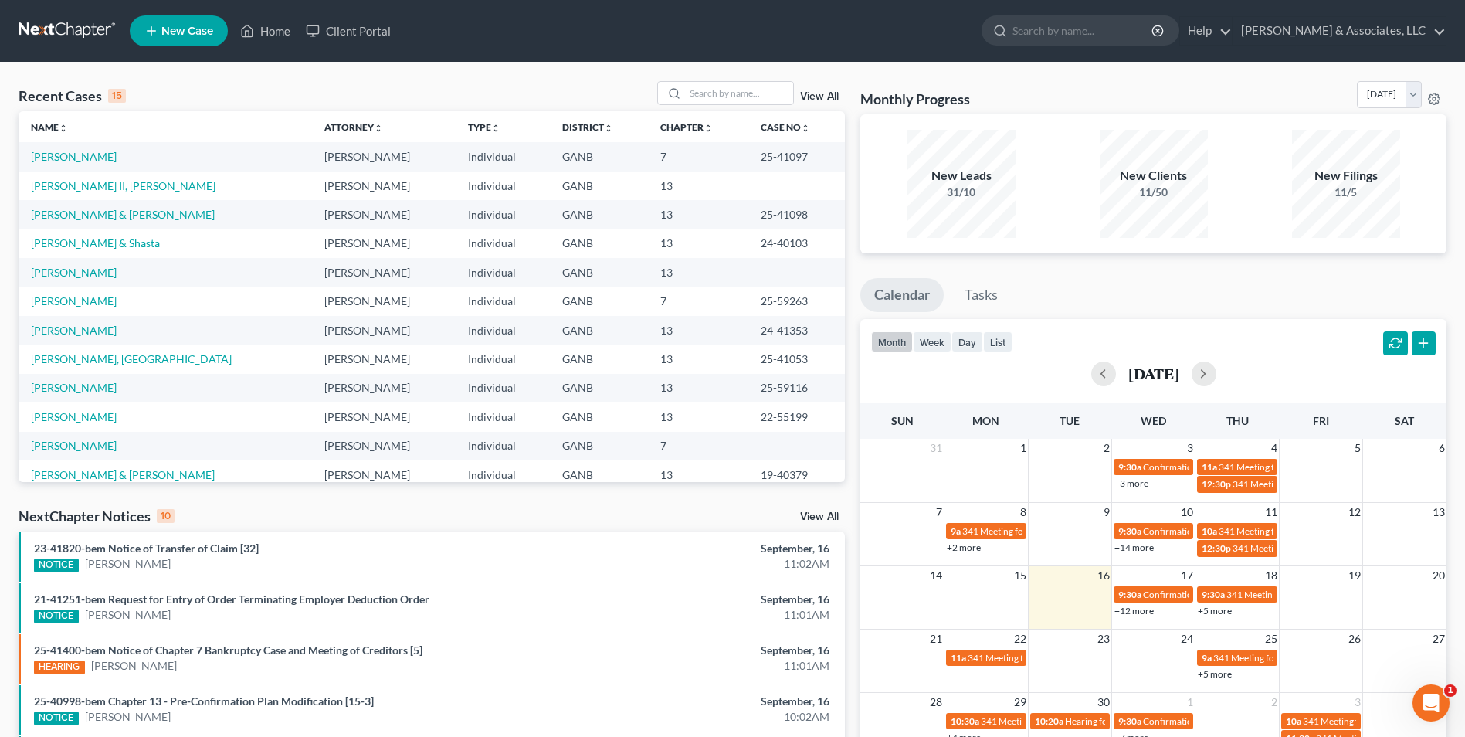
click at [128, 205] on td "[PERSON_NAME] & [PERSON_NAME]" at bounding box center [165, 214] width 293 height 29
click at [128, 213] on link "[PERSON_NAME] & [PERSON_NAME]" at bounding box center [123, 214] width 184 height 13
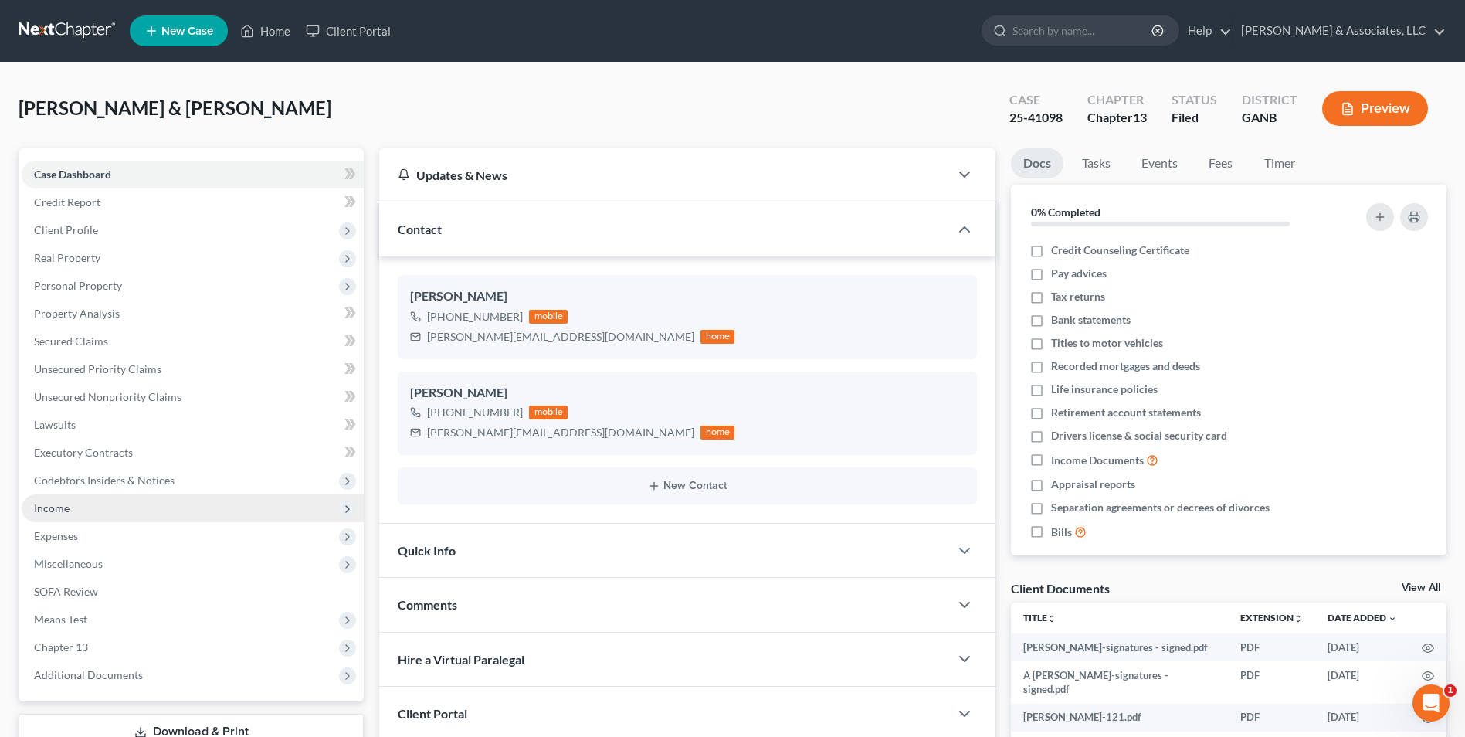
click at [53, 512] on span "Income" at bounding box center [52, 507] width 36 height 13
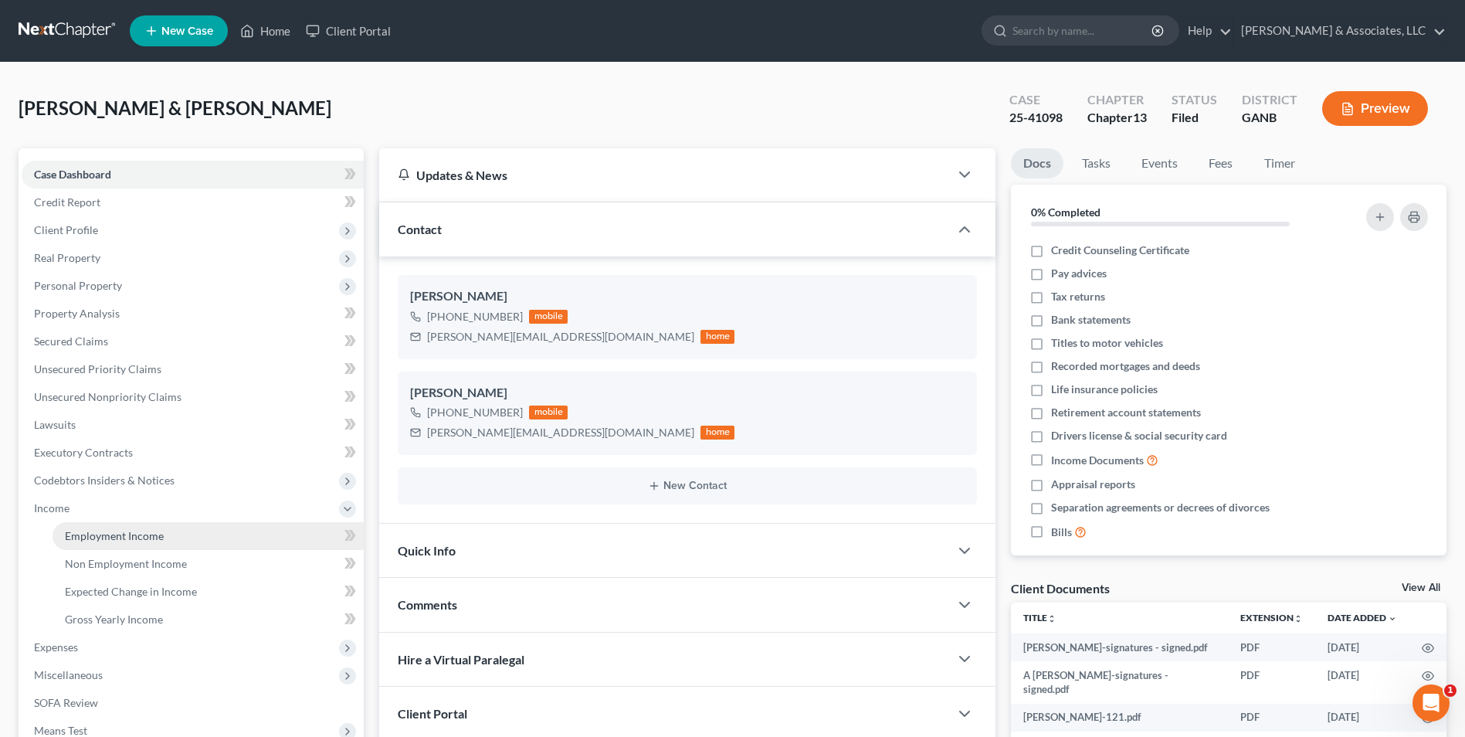
click at [97, 538] on span "Employment Income" at bounding box center [114, 535] width 99 height 13
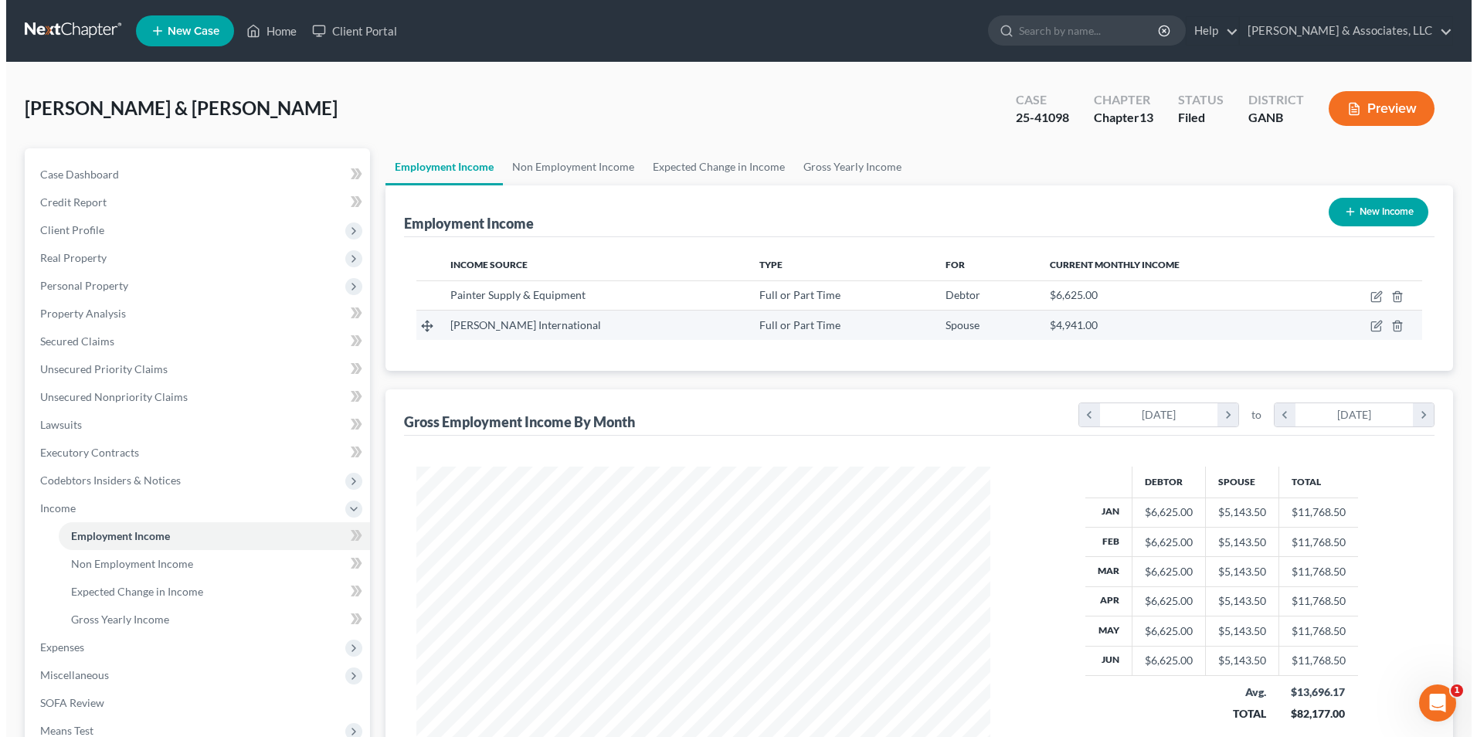
scroll to position [287, 604]
click at [1366, 327] on icon "button" at bounding box center [1370, 326] width 12 height 12
select select "0"
select select "10"
select select "0"
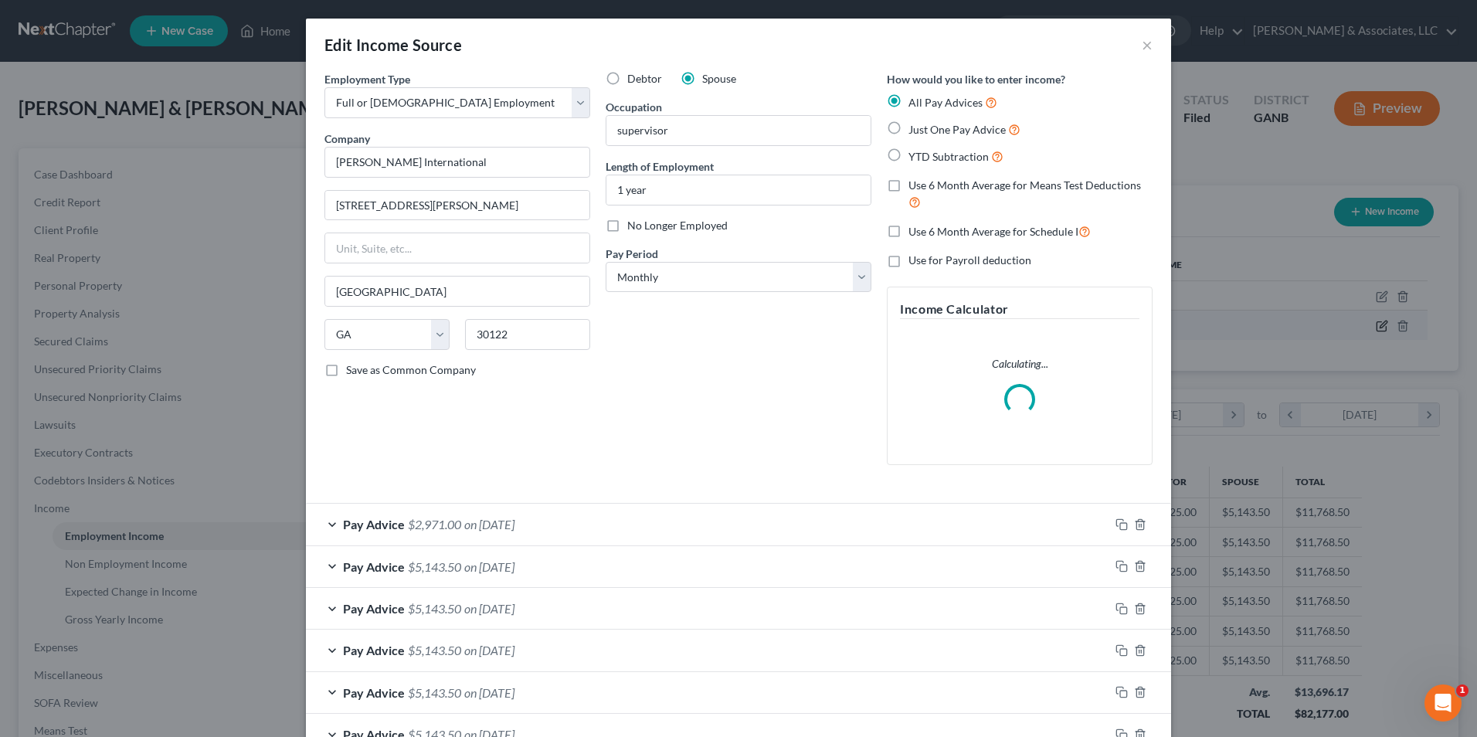
scroll to position [289, 610]
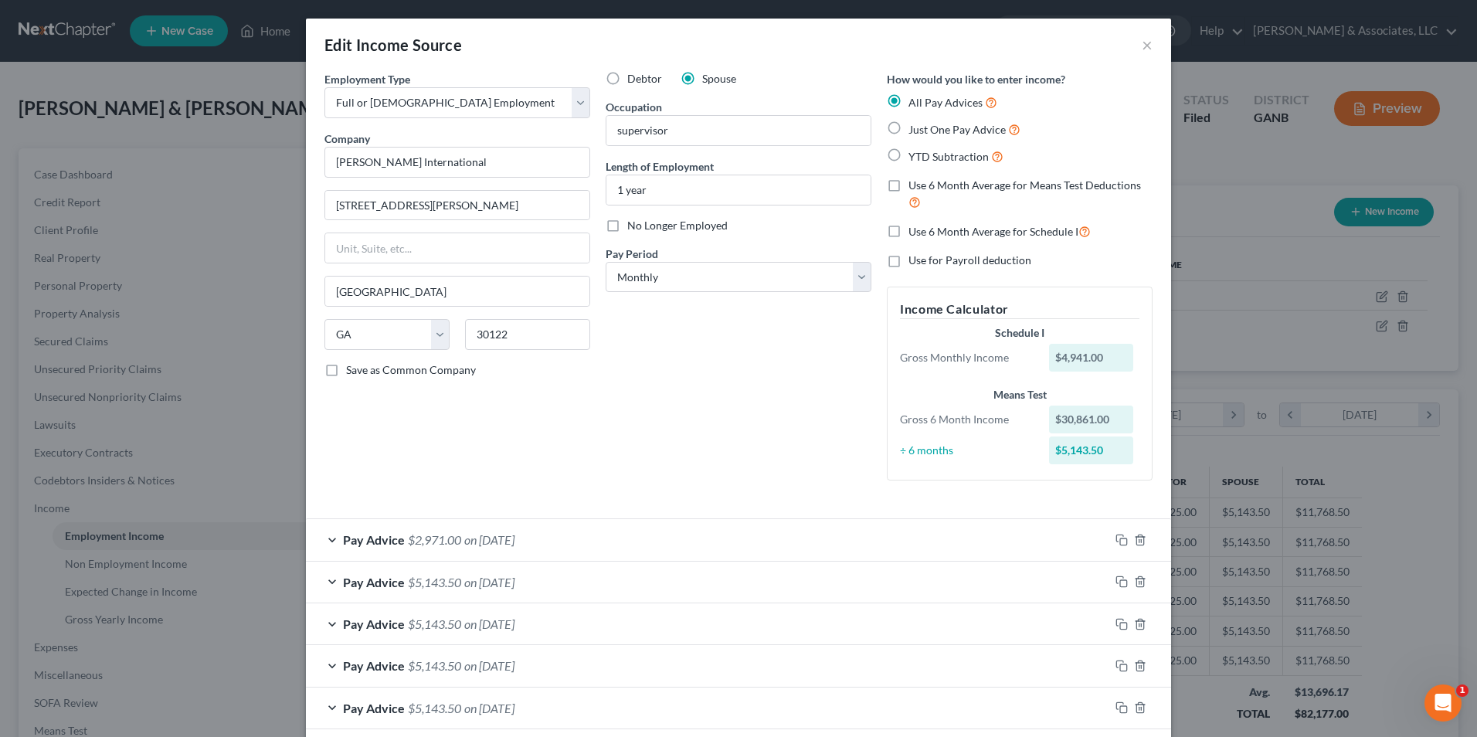
click at [321, 529] on div "Pay Advice $2,971.00 on [DATE]" at bounding box center [707, 539] width 803 height 41
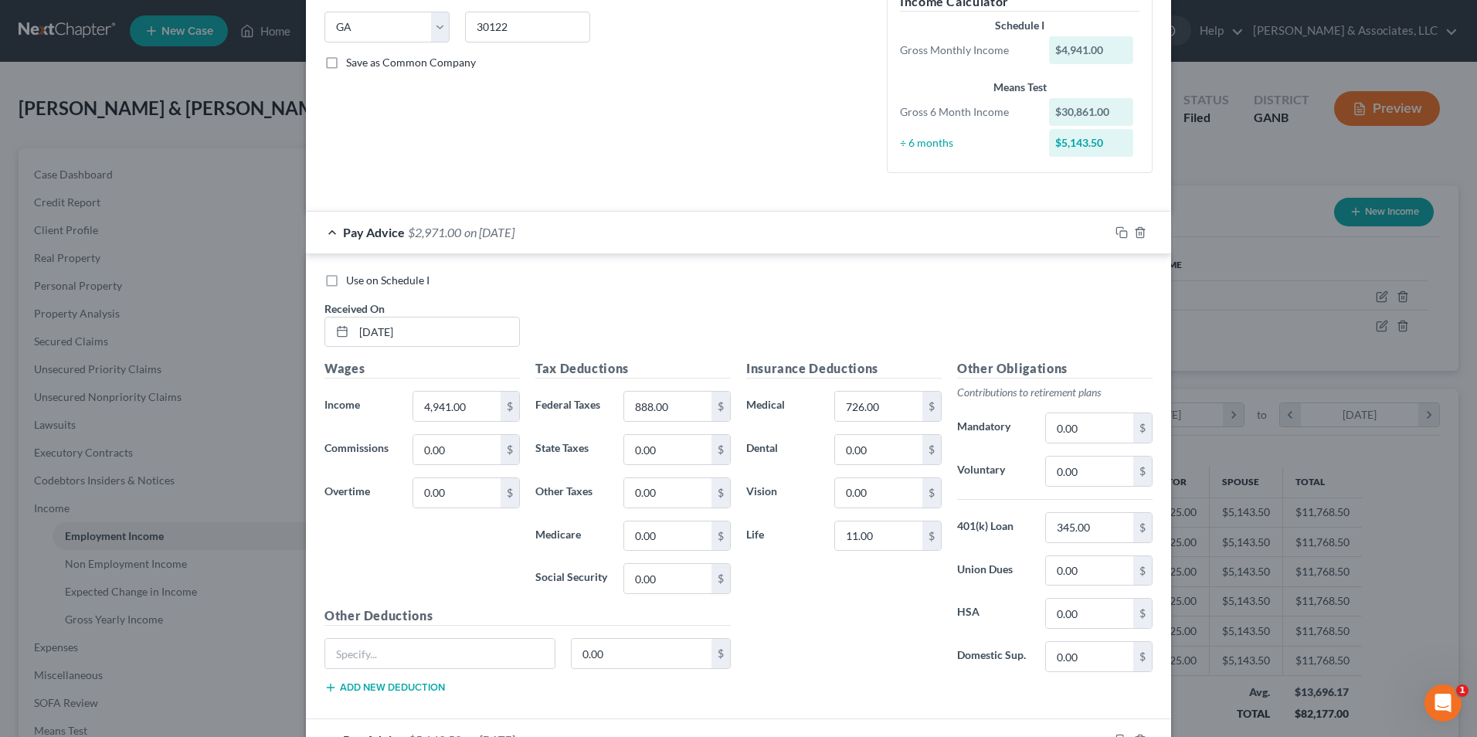
scroll to position [309, 0]
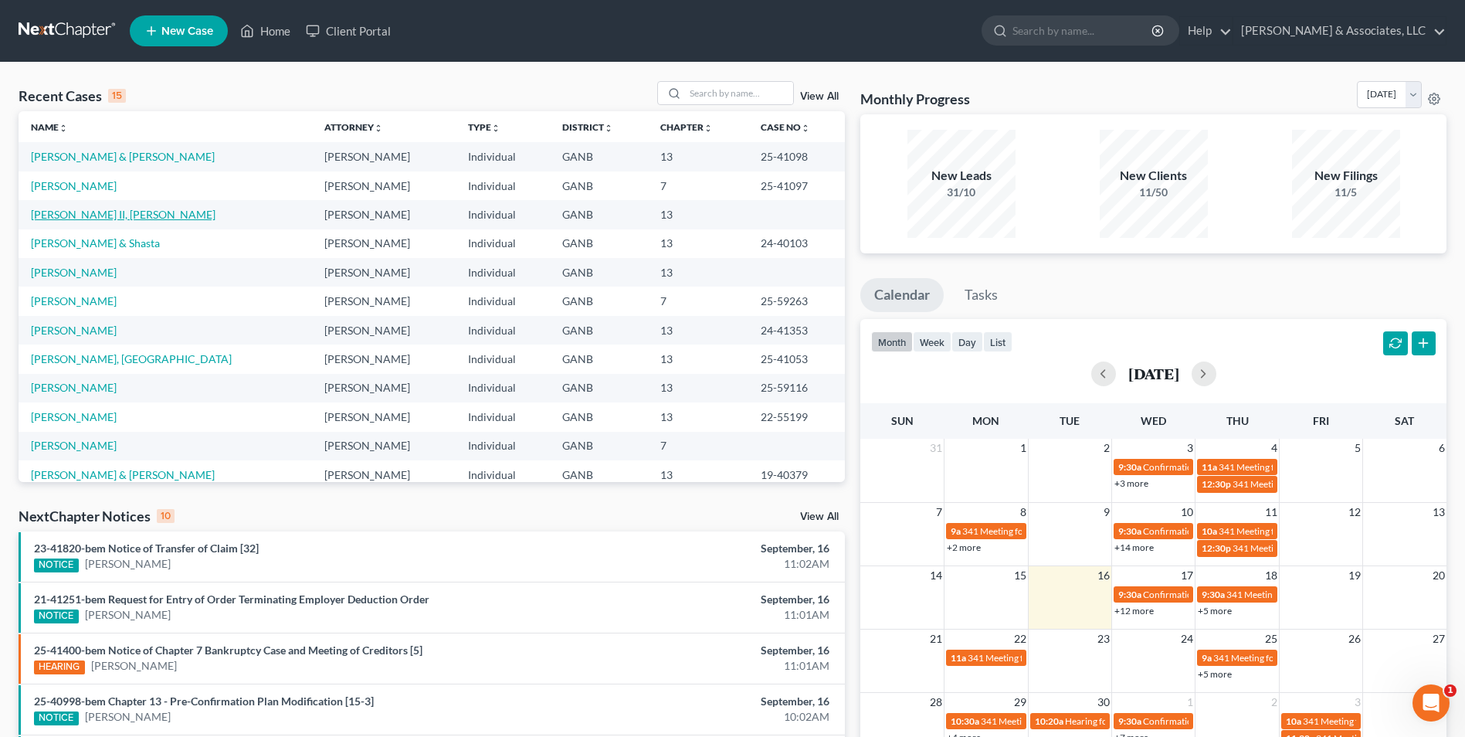
click at [102, 215] on link "[PERSON_NAME] II, [PERSON_NAME]" at bounding box center [123, 214] width 185 height 13
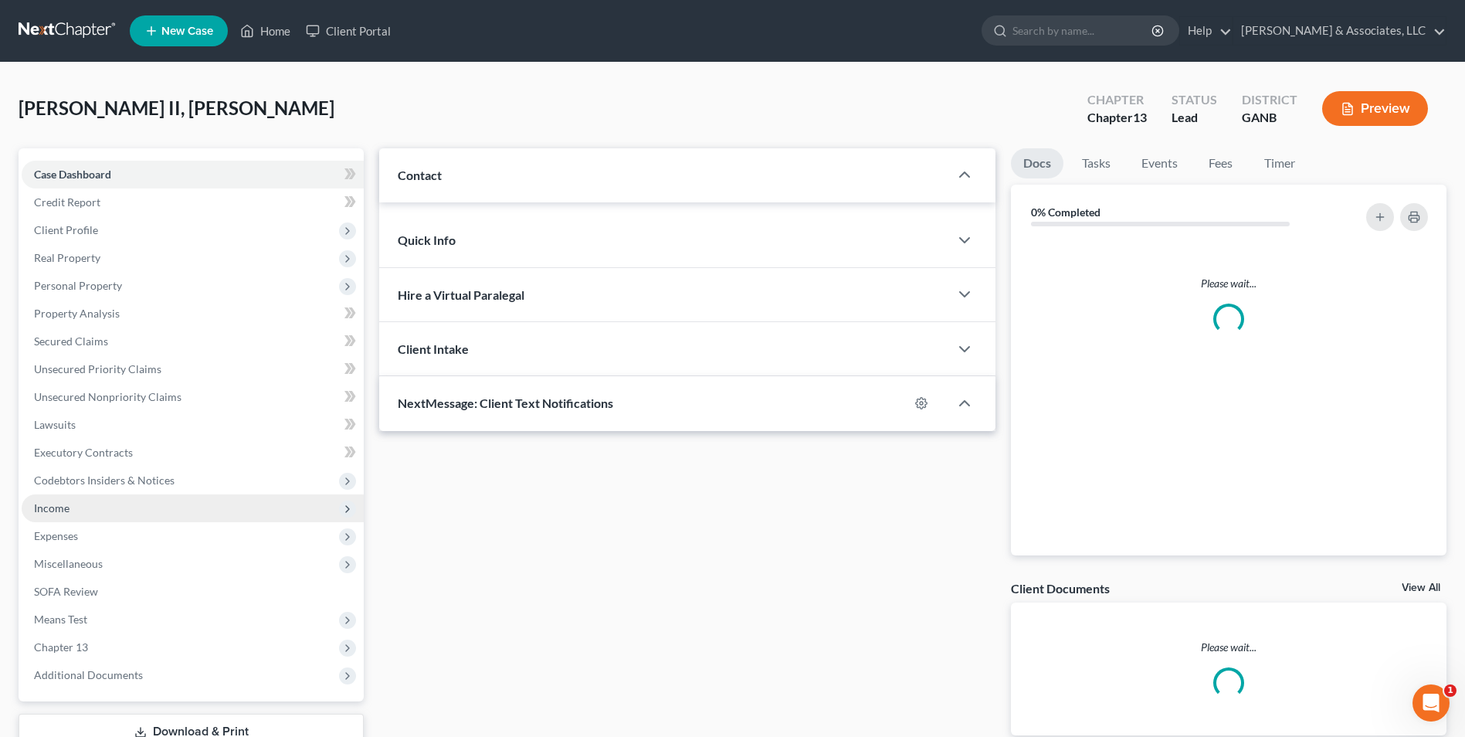
scroll to position [112, 0]
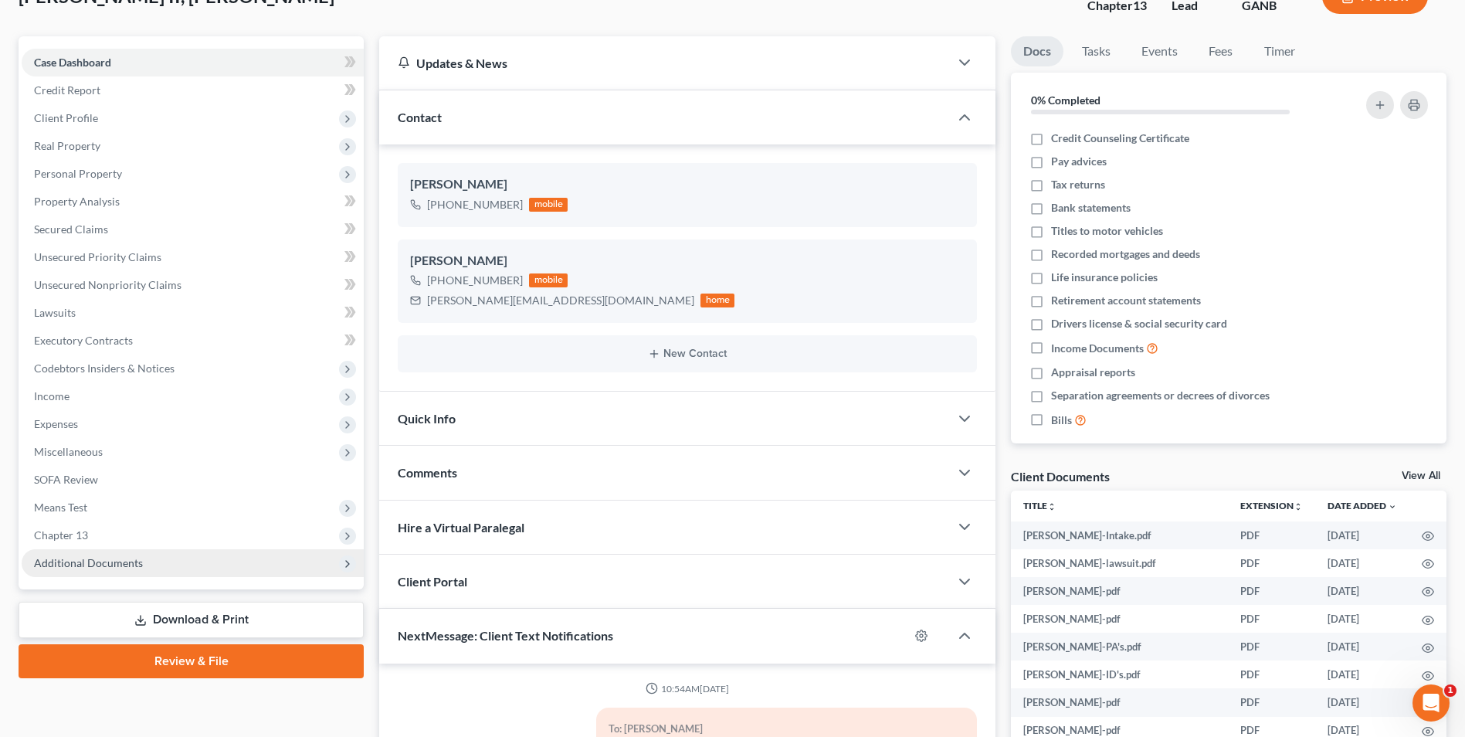
click at [108, 565] on span "Additional Documents" at bounding box center [88, 562] width 109 height 13
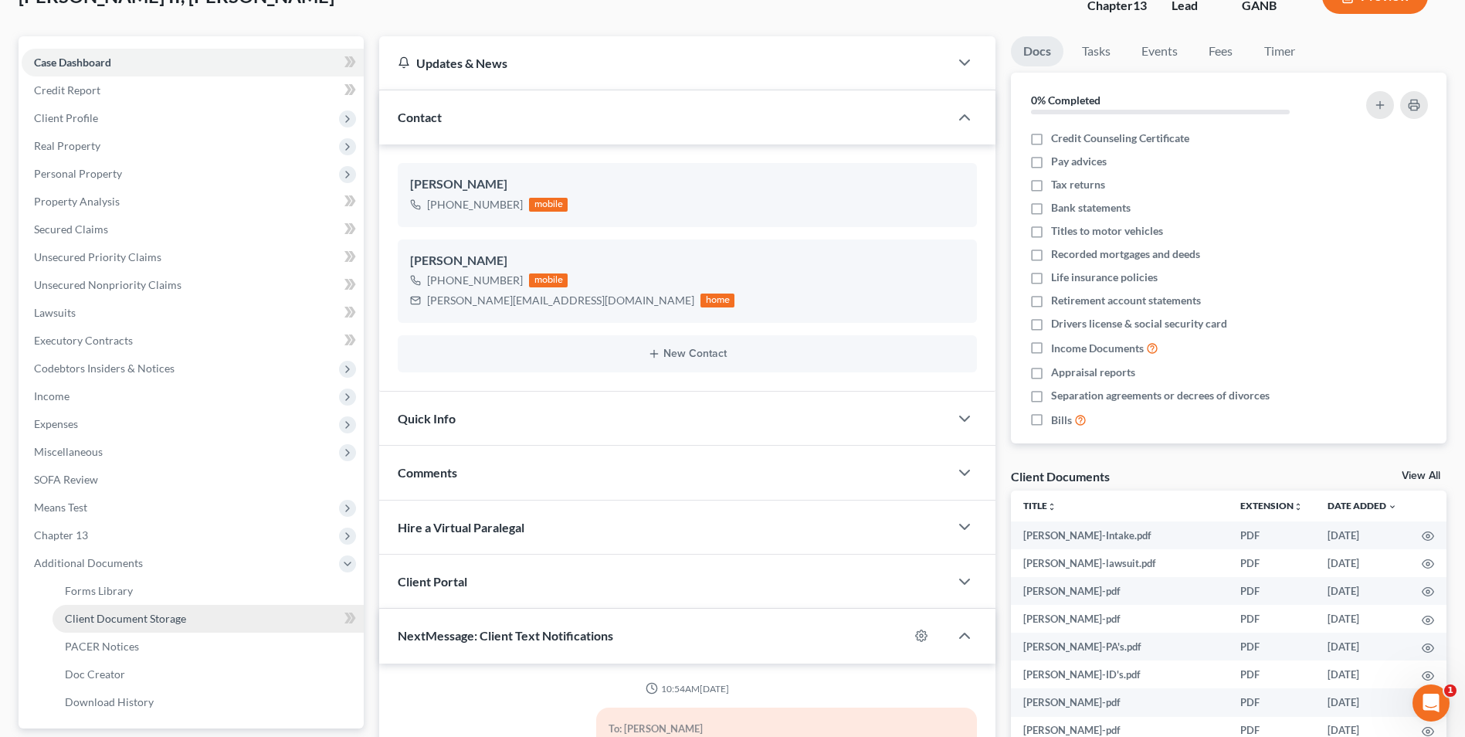
scroll to position [826, 0]
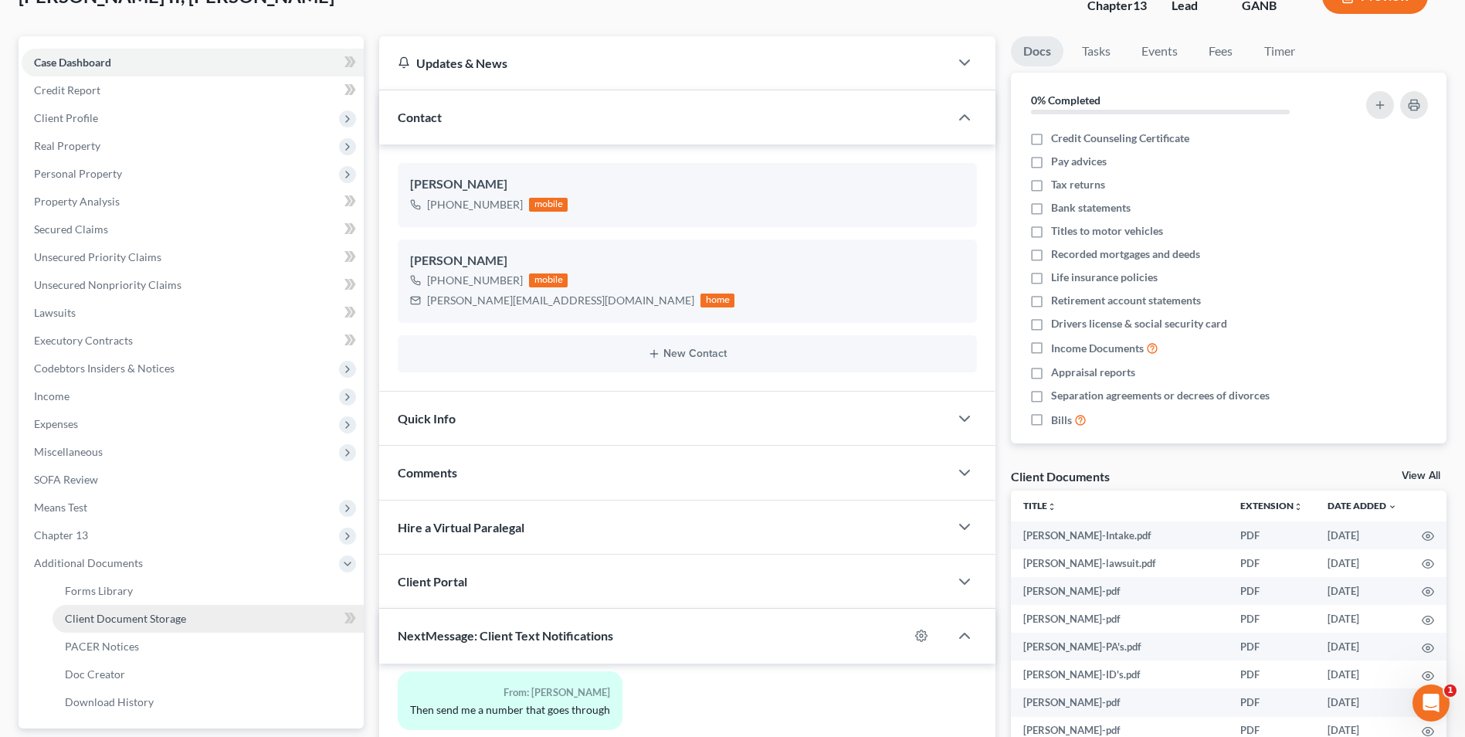
click at [126, 612] on span "Client Document Storage" at bounding box center [125, 618] width 121 height 13
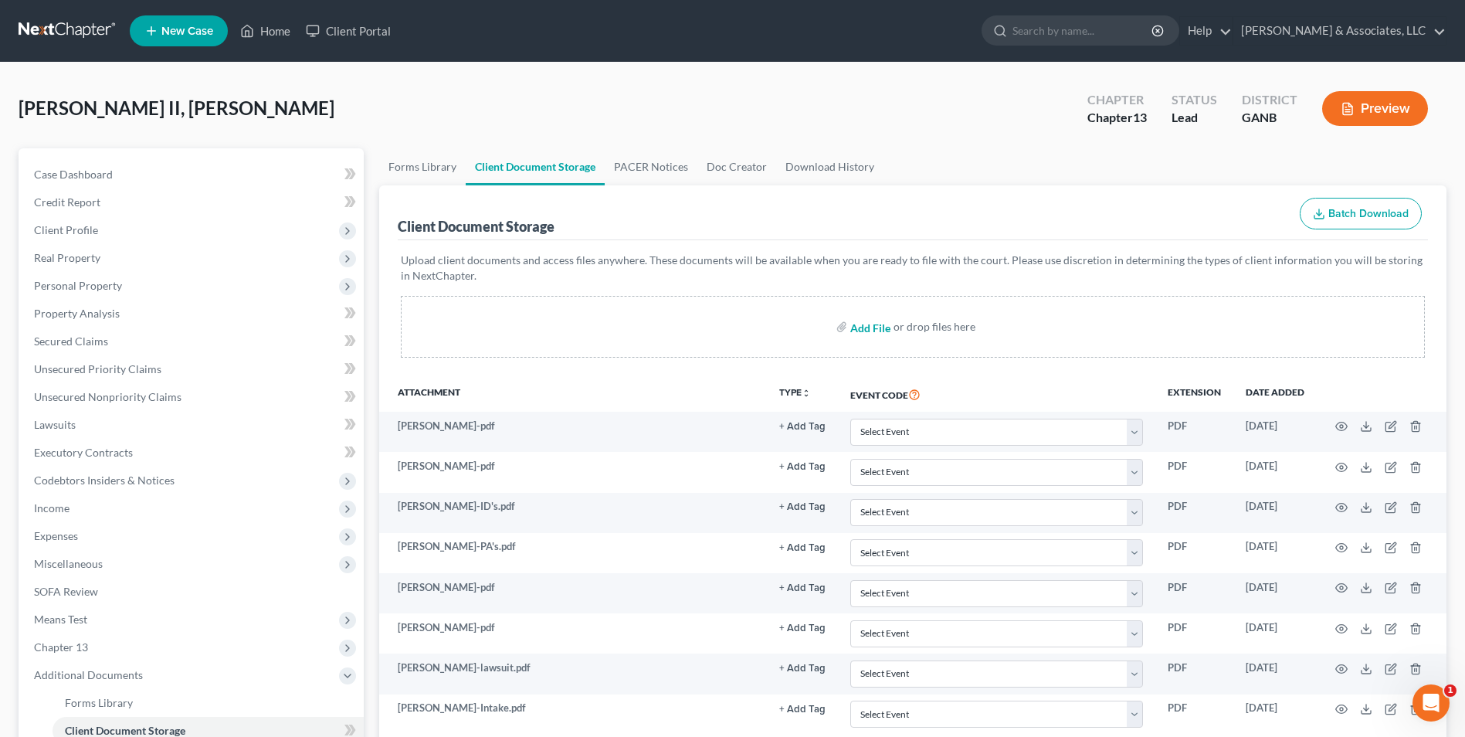
click at [877, 332] on input "file" at bounding box center [868, 327] width 37 height 28
type input "C:\fakepath\Cunningham.Chapter 13 Plan.pdf"
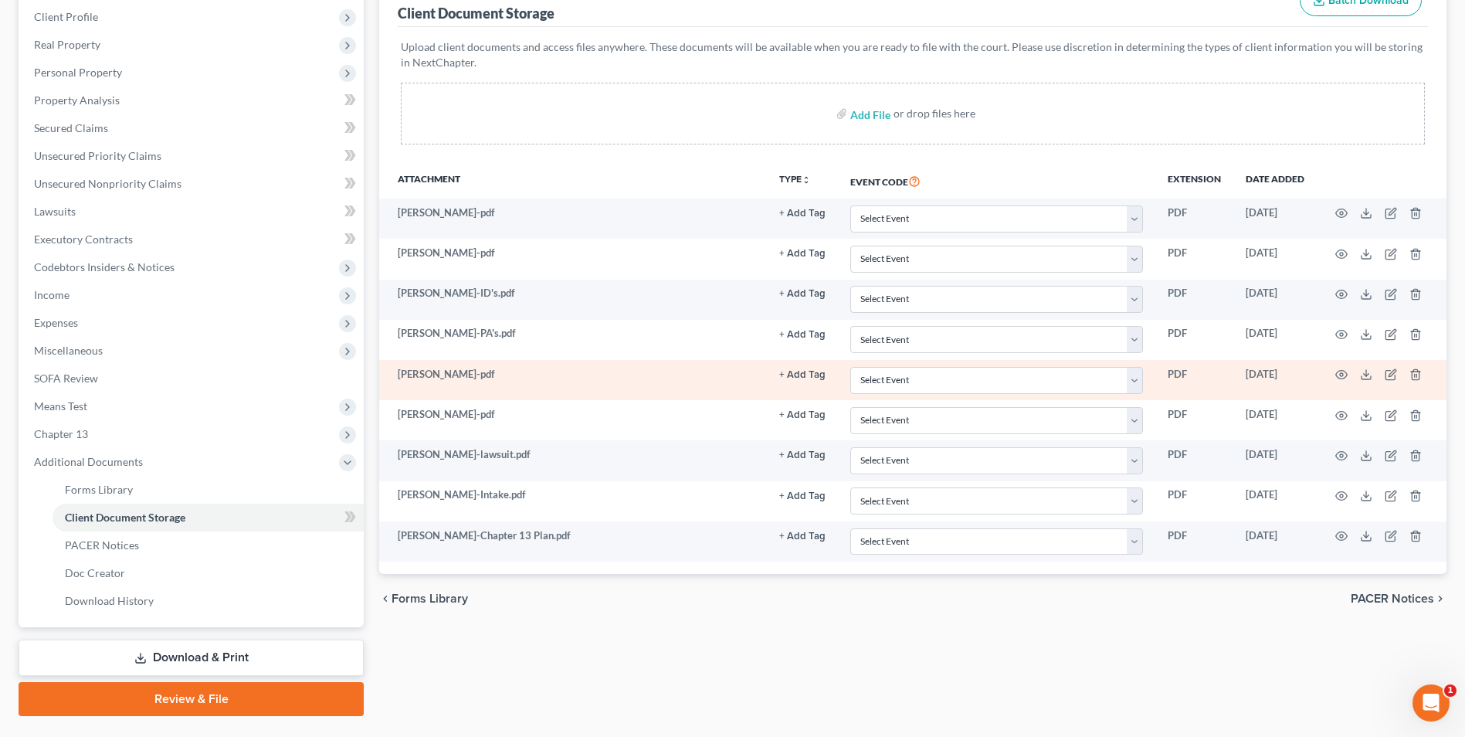
scroll to position [251, 0]
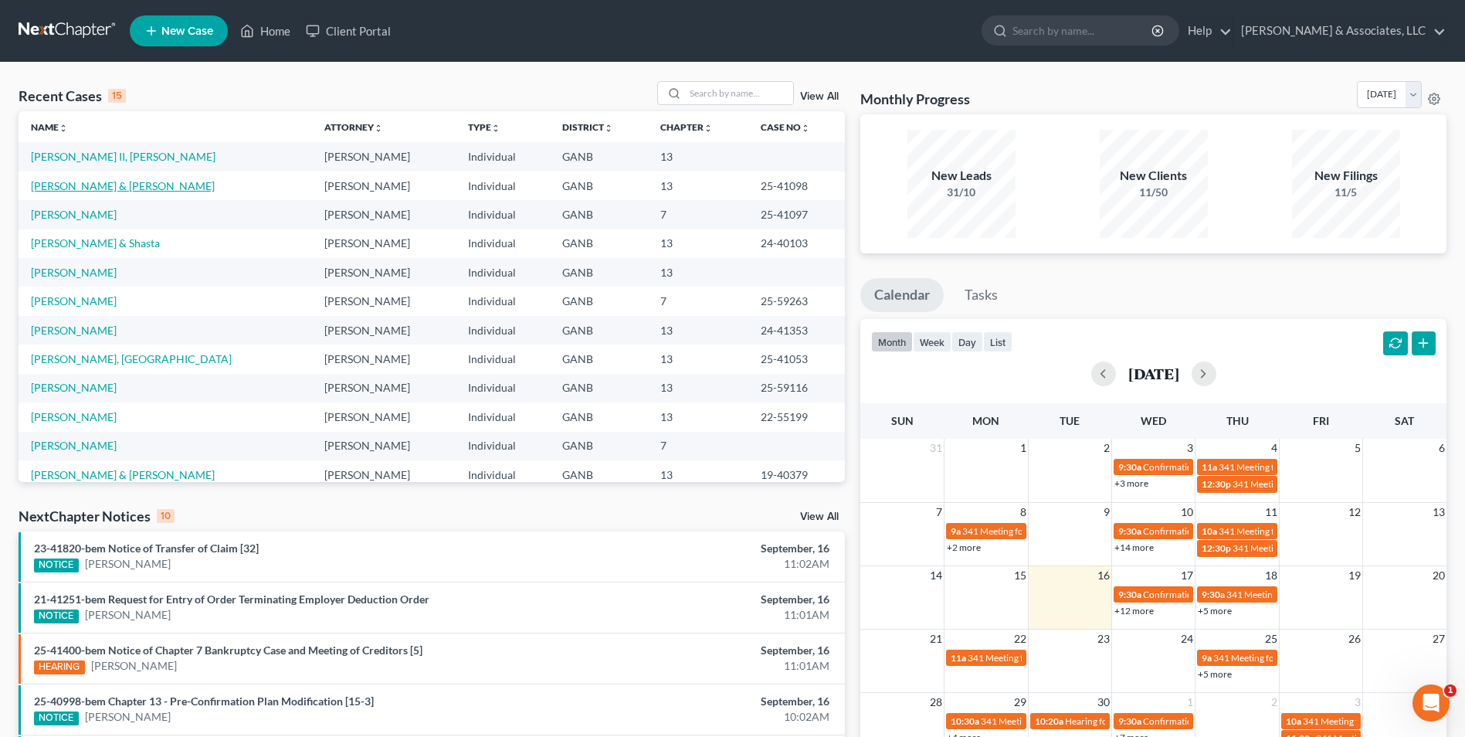
click at [79, 184] on link "[PERSON_NAME] & [PERSON_NAME]" at bounding box center [123, 185] width 184 height 13
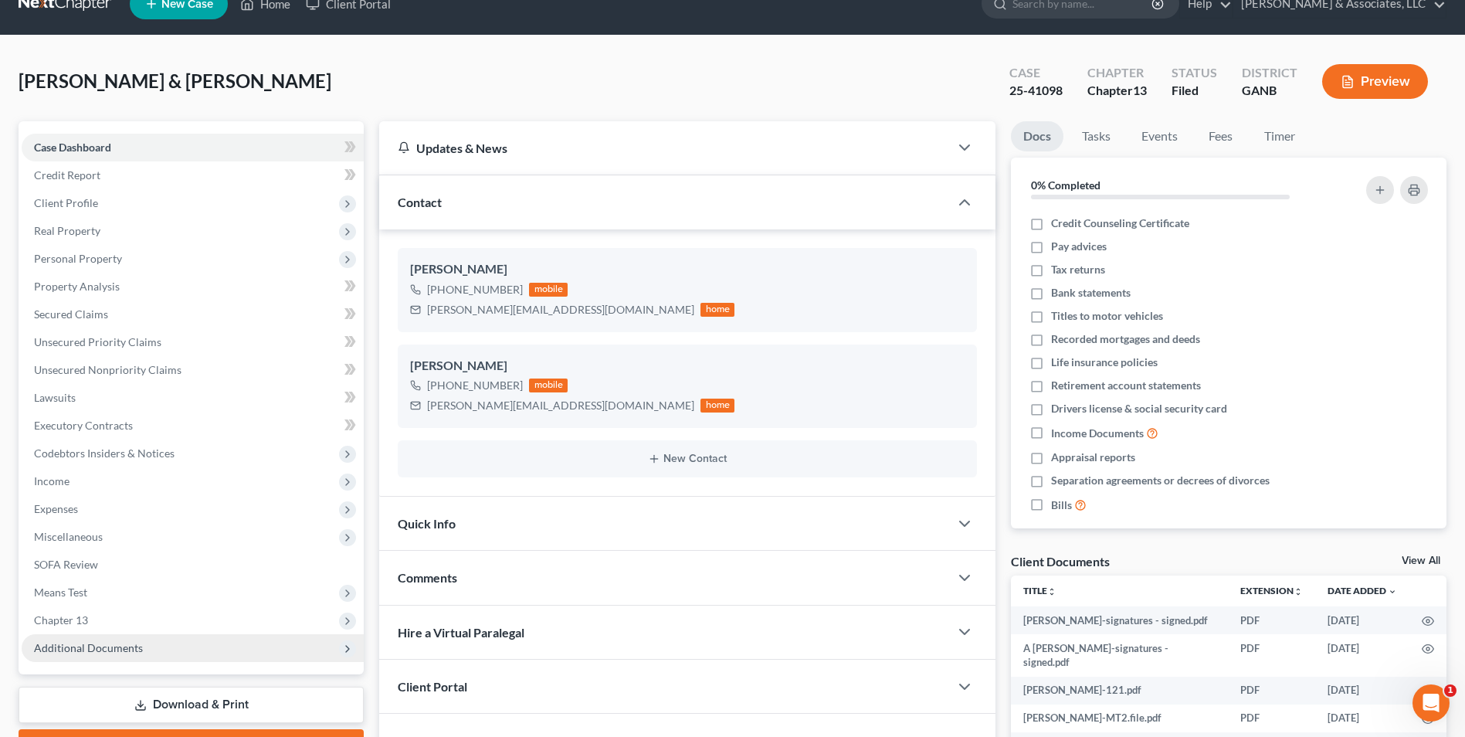
scroll to position [112, 0]
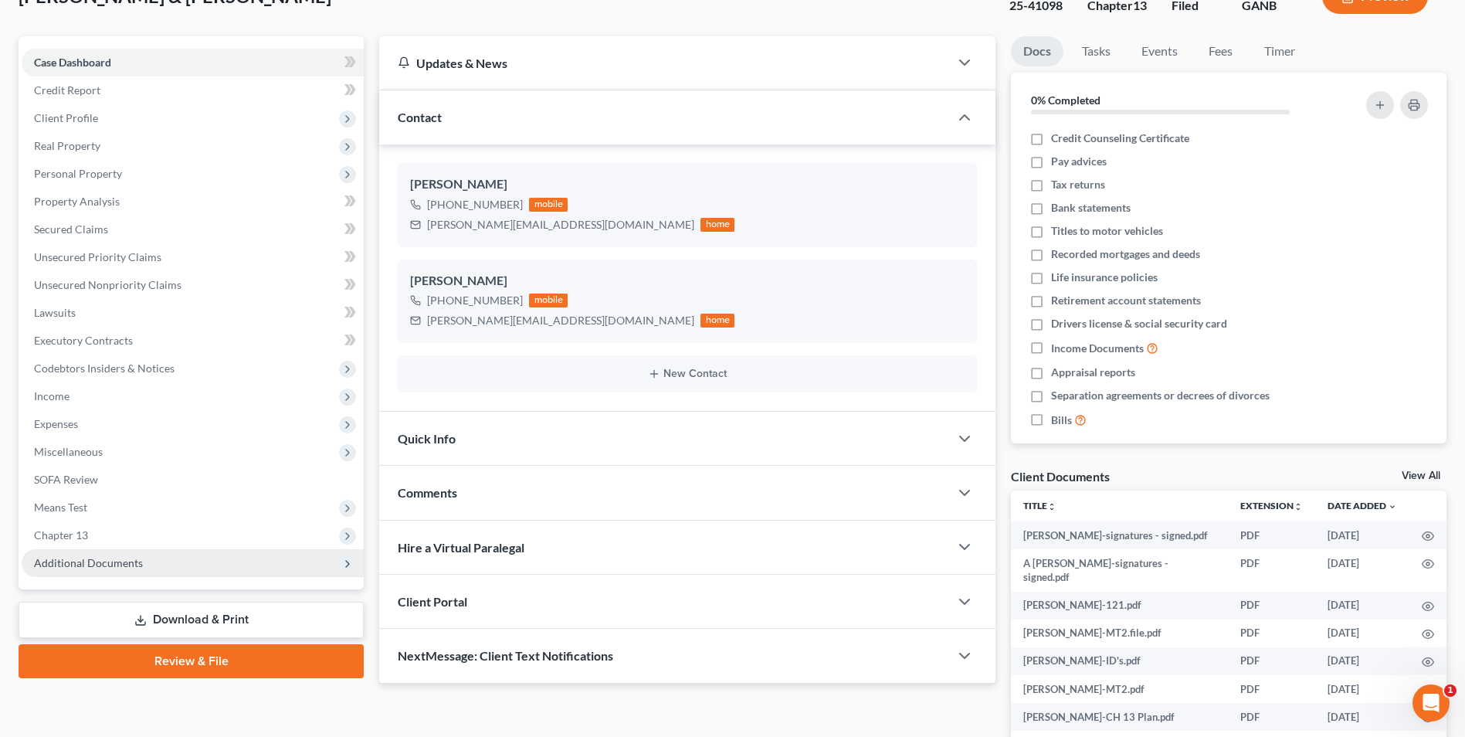
click at [112, 572] on span "Additional Documents" at bounding box center [193, 563] width 342 height 28
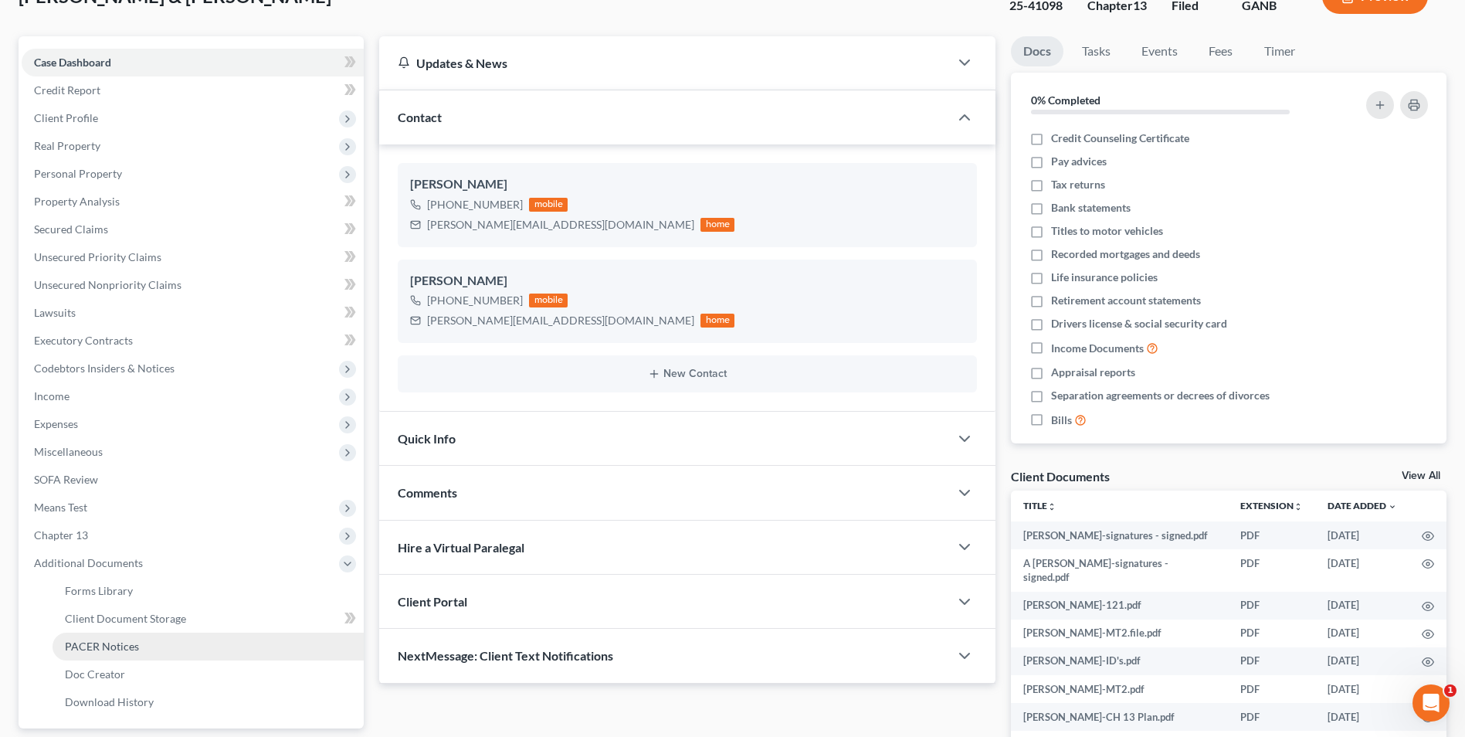
click at [125, 645] on span "PACER Notices" at bounding box center [102, 646] width 74 height 13
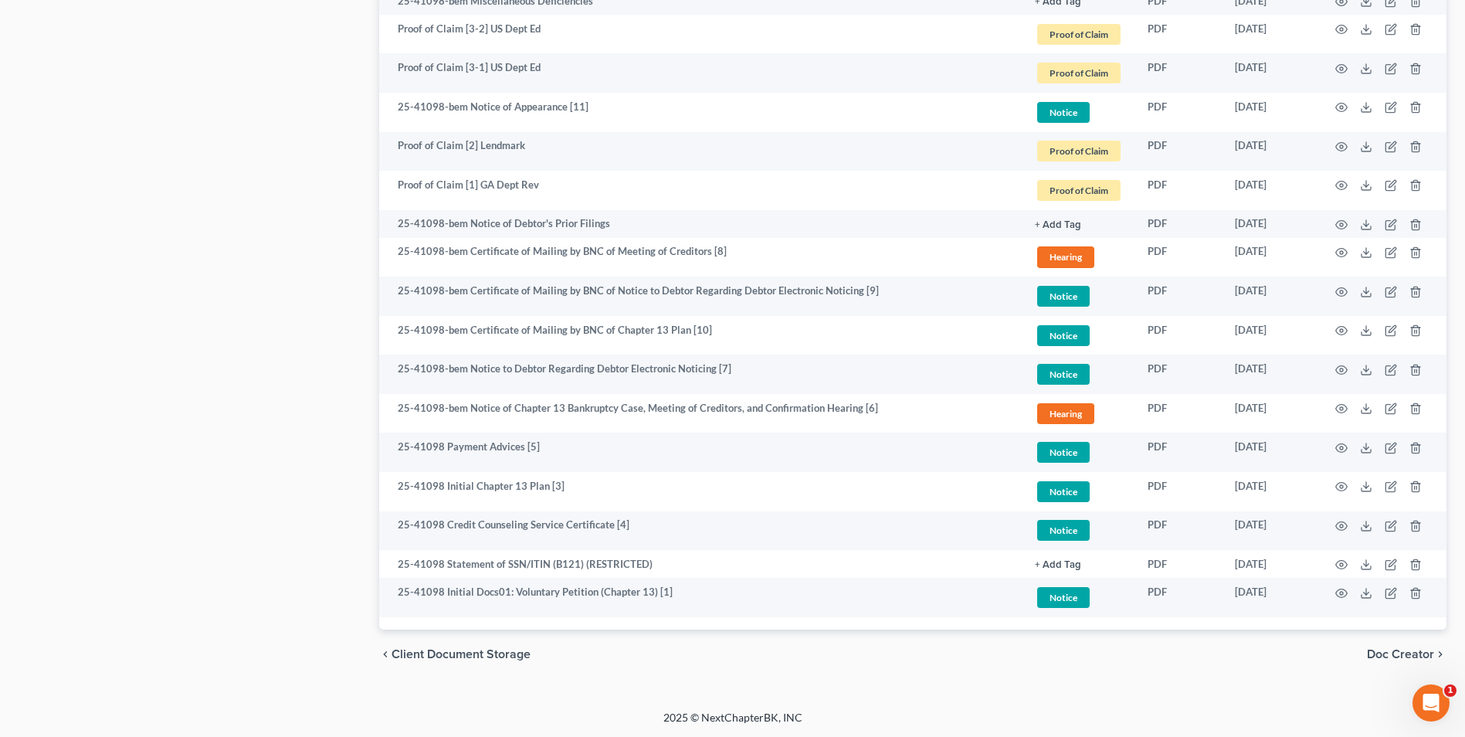
scroll to position [1176, 0]
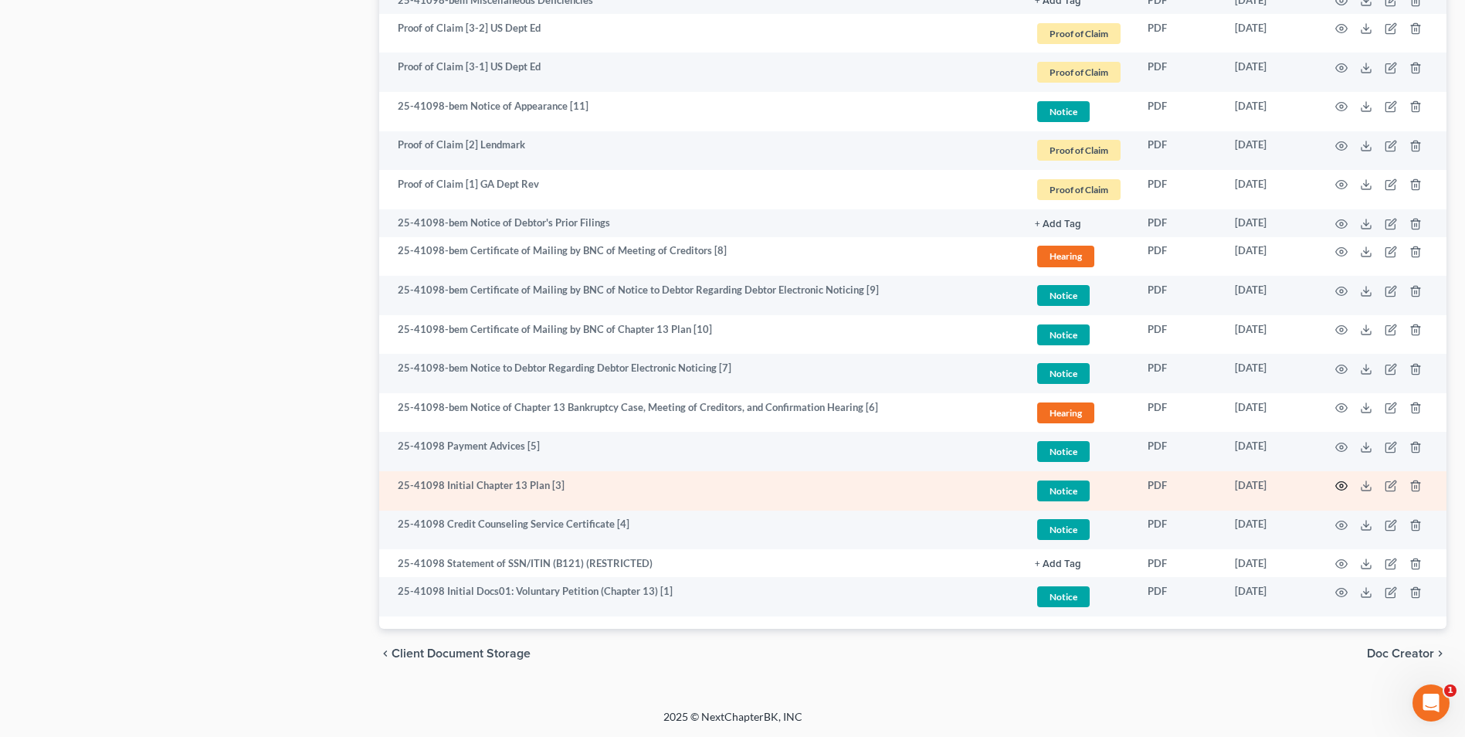
click at [1339, 483] on icon "button" at bounding box center [1341, 486] width 12 height 12
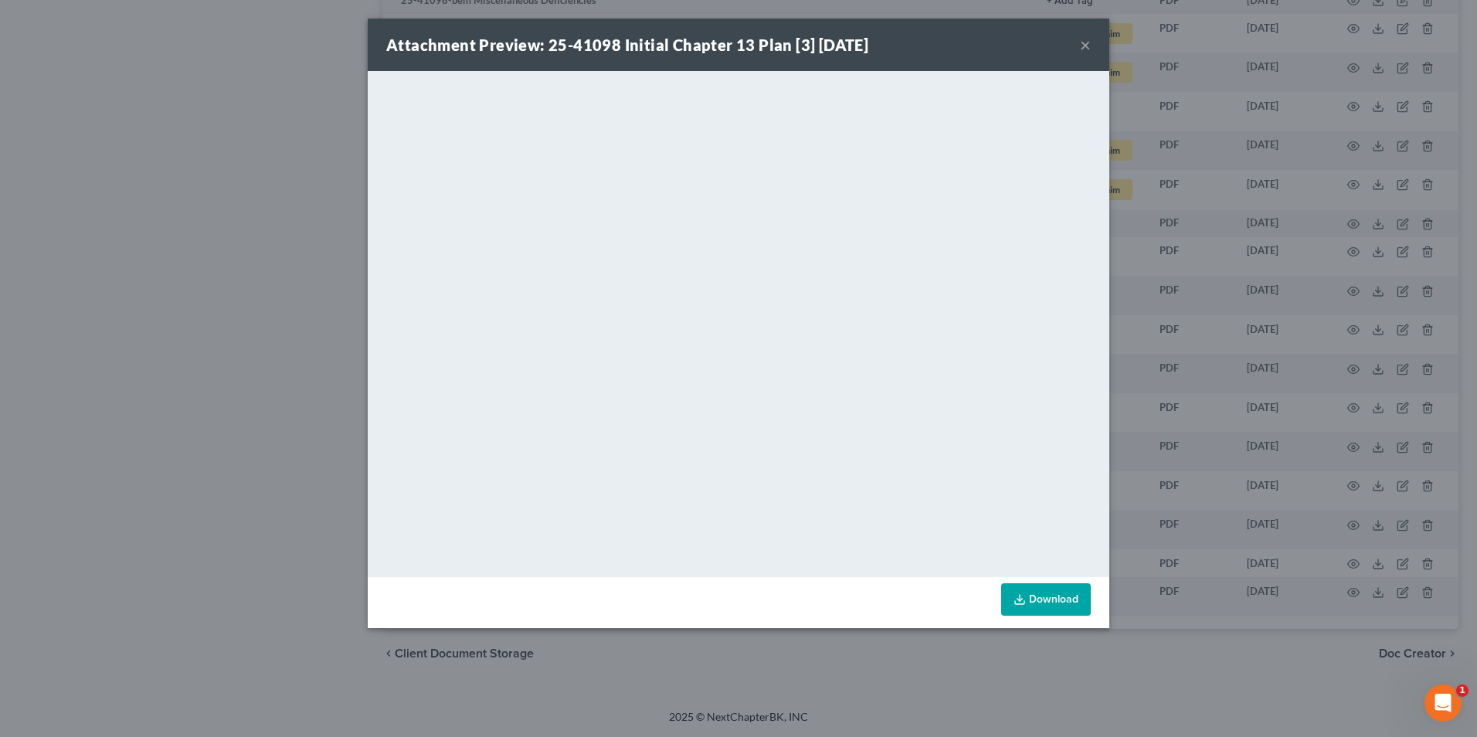
click at [1081, 45] on button "×" at bounding box center [1085, 45] width 11 height 19
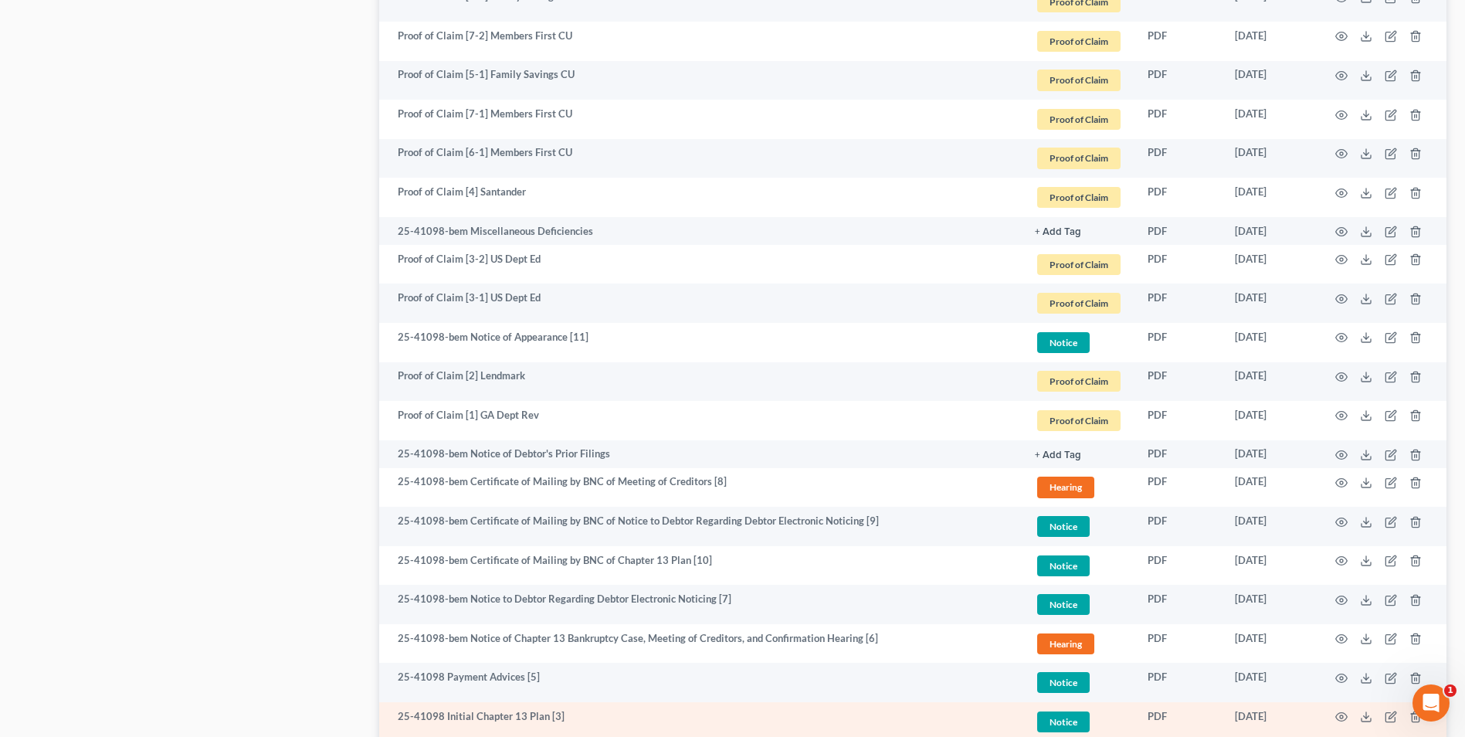
scroll to position [867, 0]
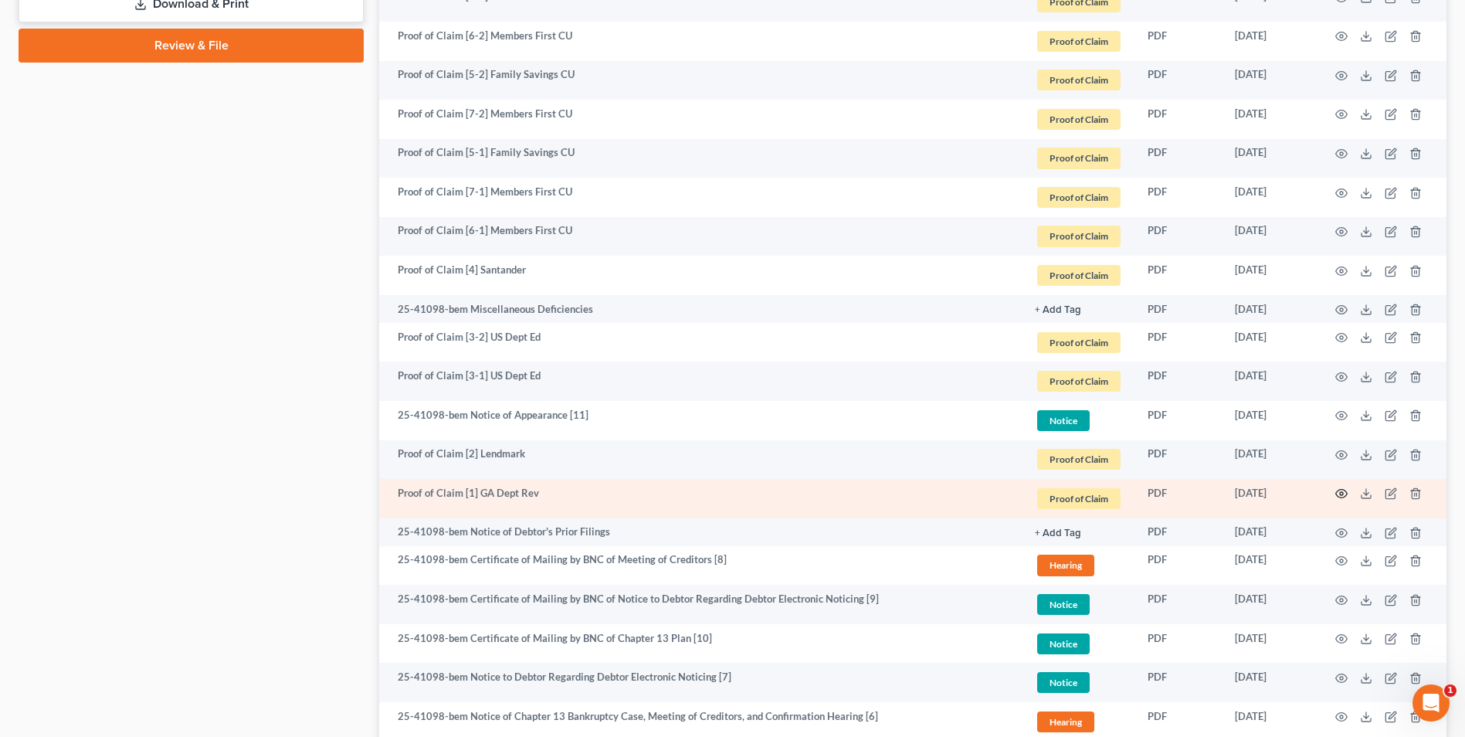
click at [1336, 494] on icon "button" at bounding box center [1342, 494] width 12 height 8
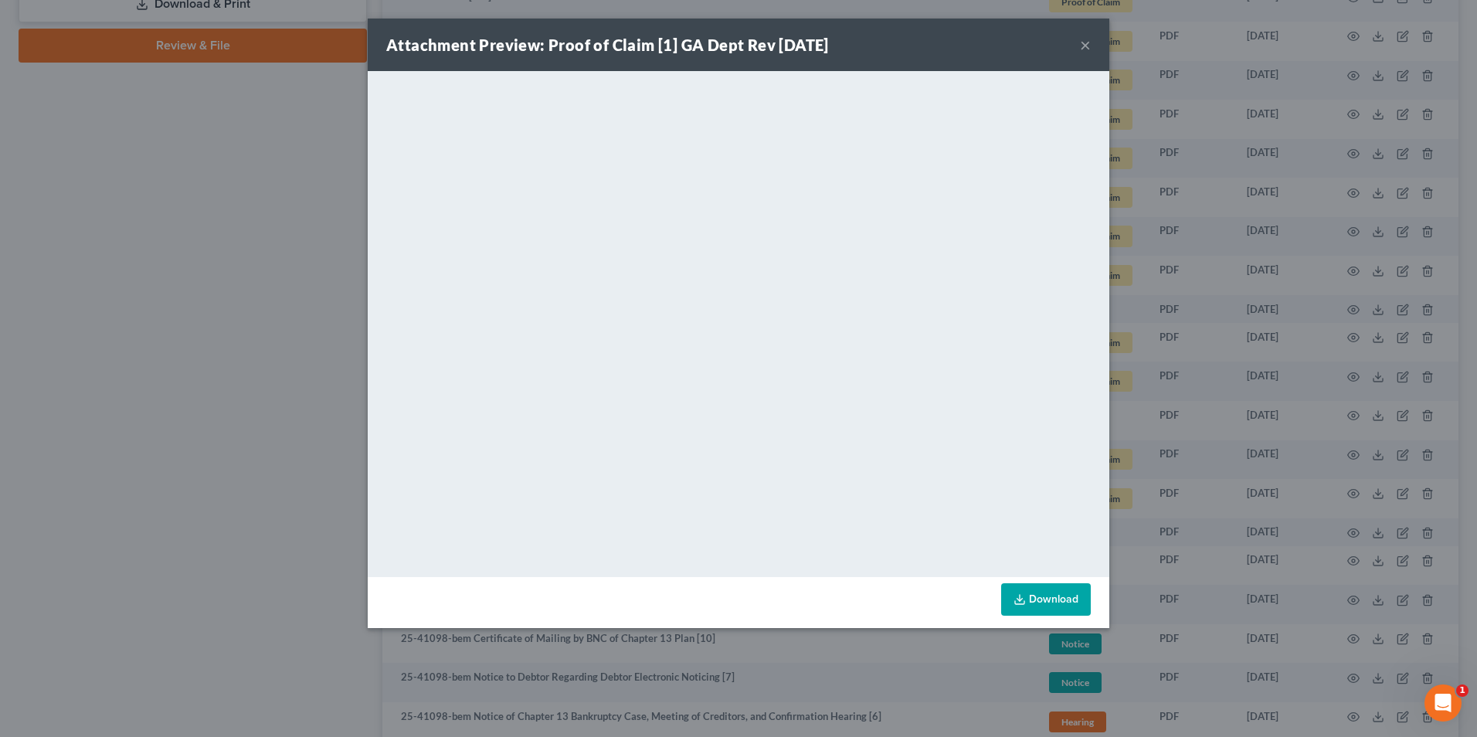
click at [1086, 47] on button "×" at bounding box center [1085, 45] width 11 height 19
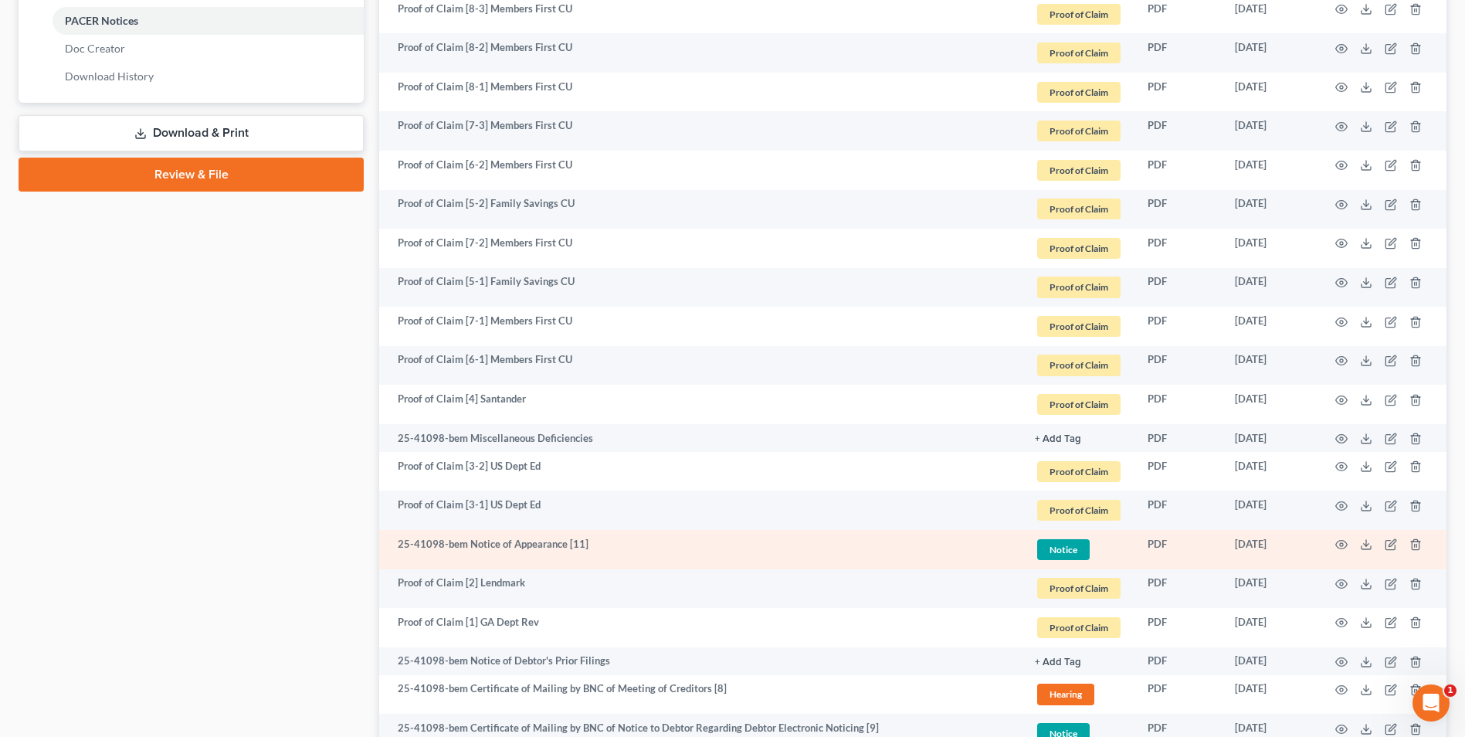
scroll to position [712, 0]
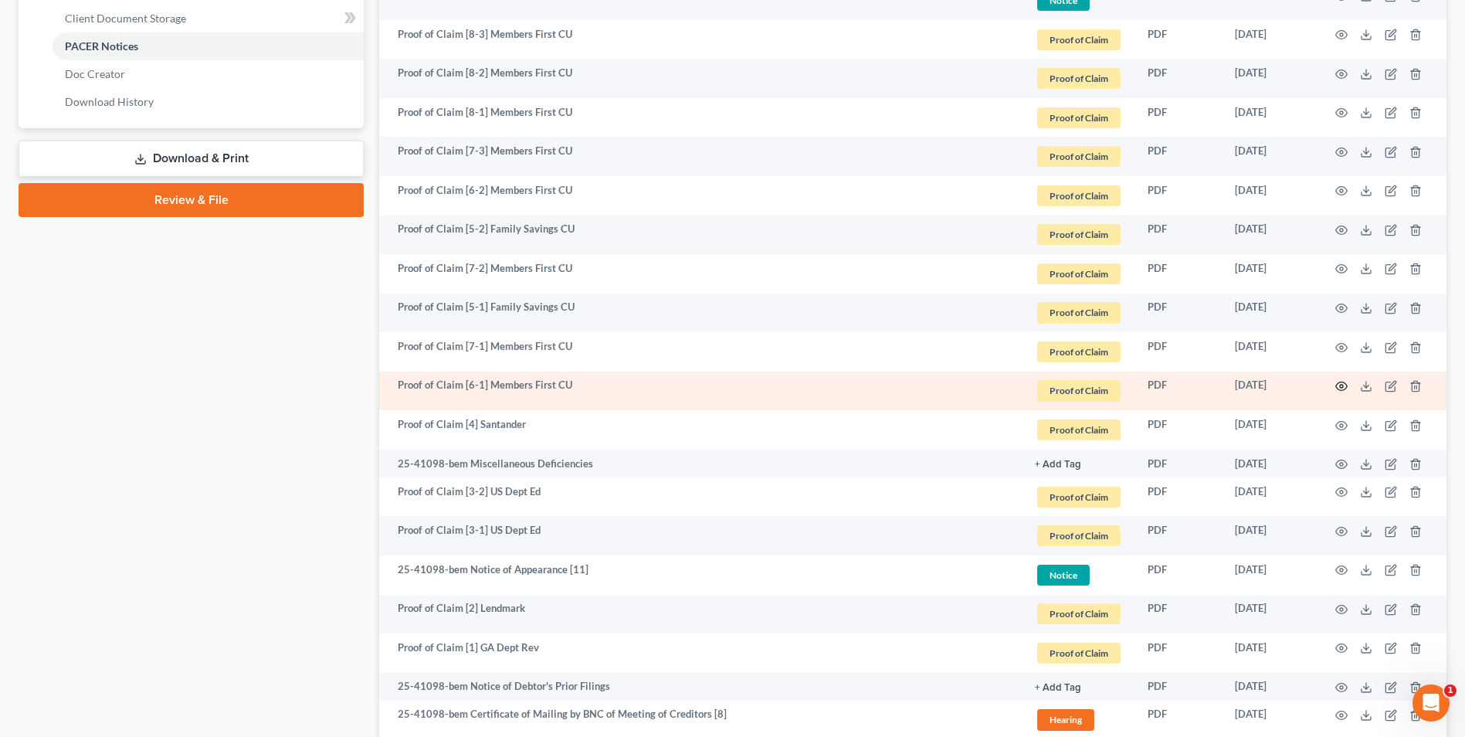
click at [1337, 383] on icon "button" at bounding box center [1341, 386] width 12 height 12
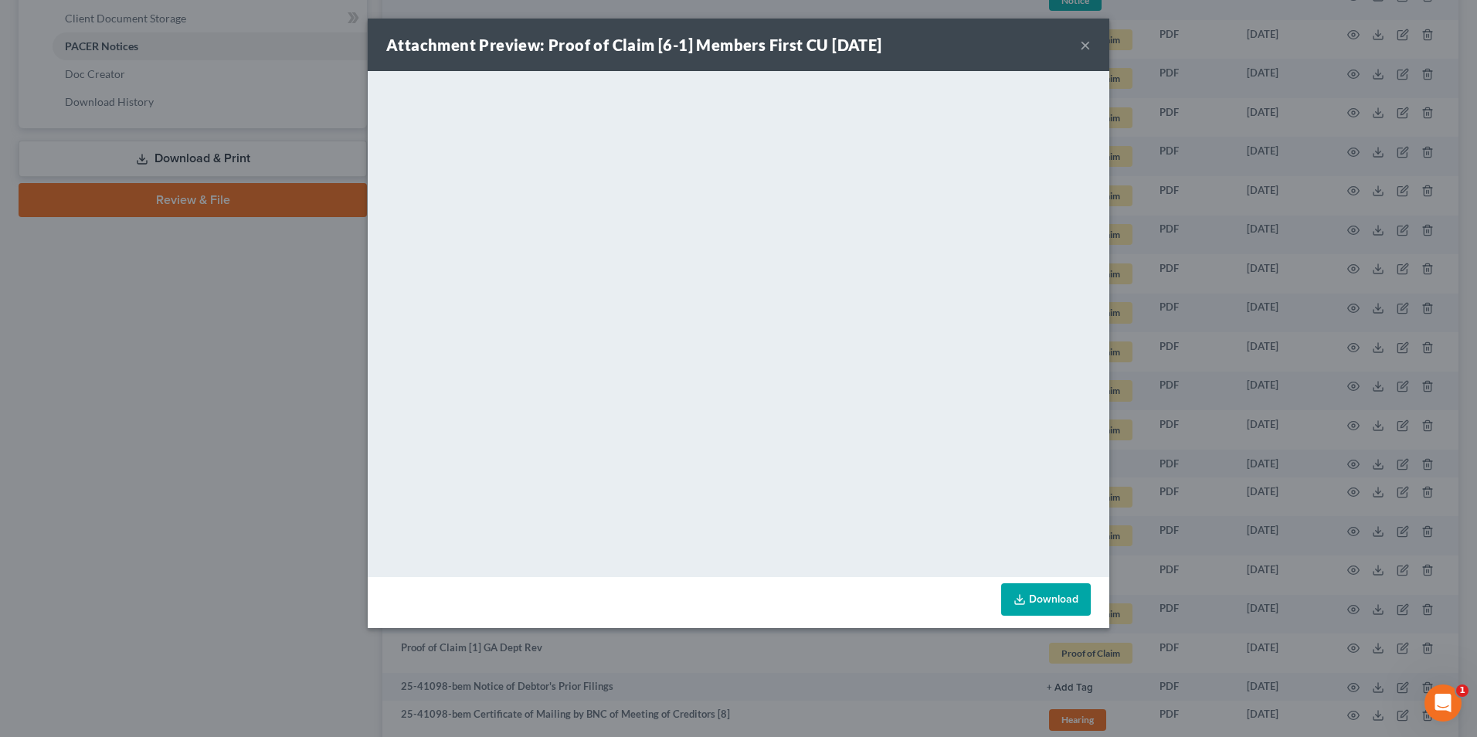
click at [1087, 46] on button "×" at bounding box center [1085, 45] width 11 height 19
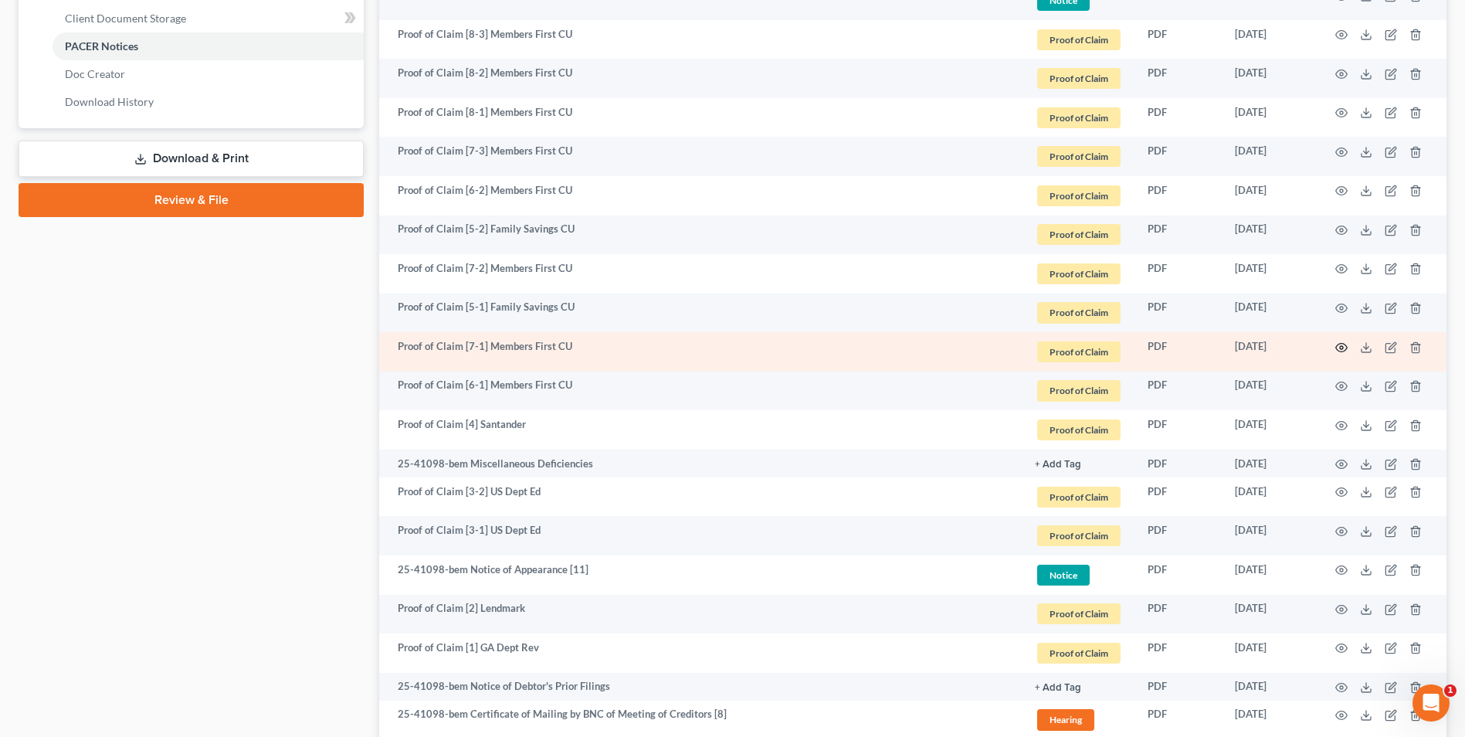
click at [1342, 346] on circle "button" at bounding box center [1341, 347] width 3 height 3
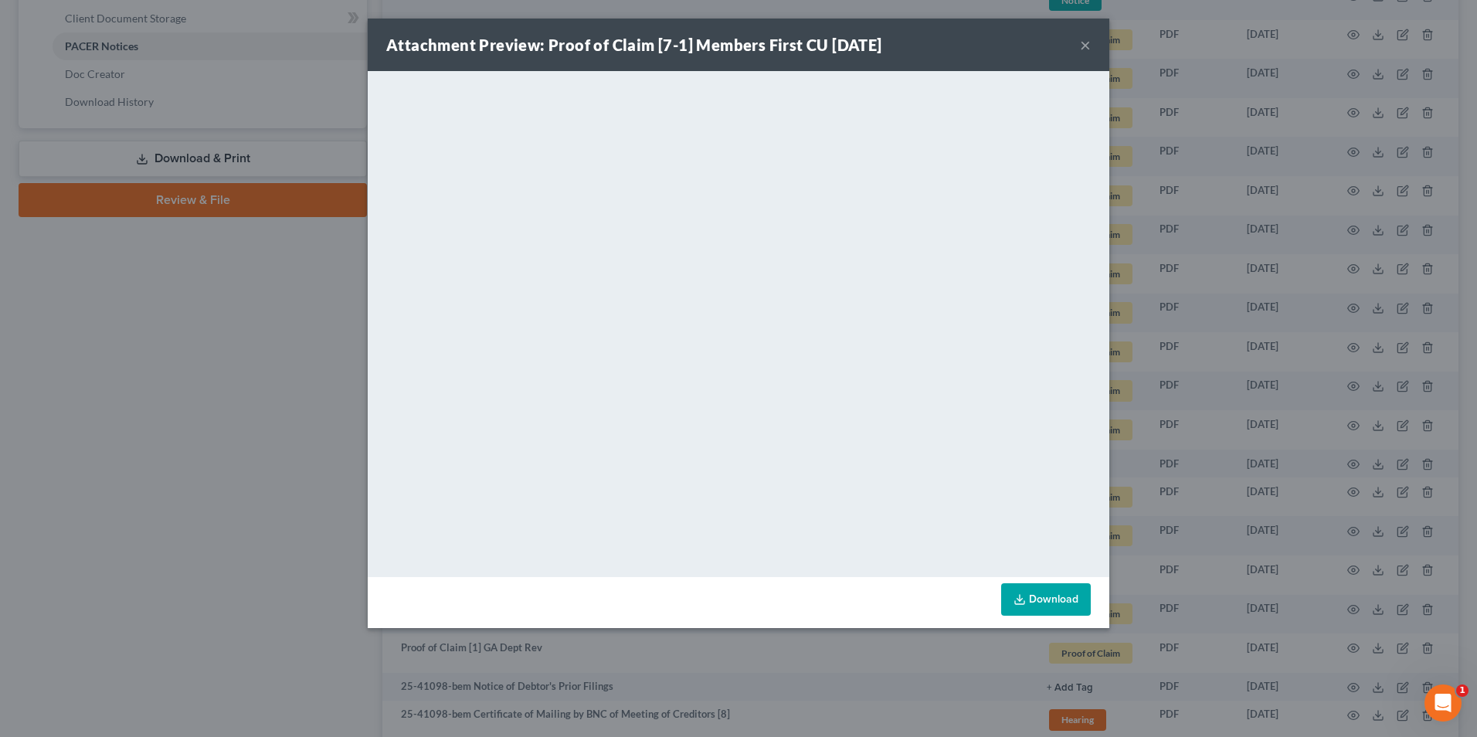
click at [1084, 47] on button "×" at bounding box center [1085, 45] width 11 height 19
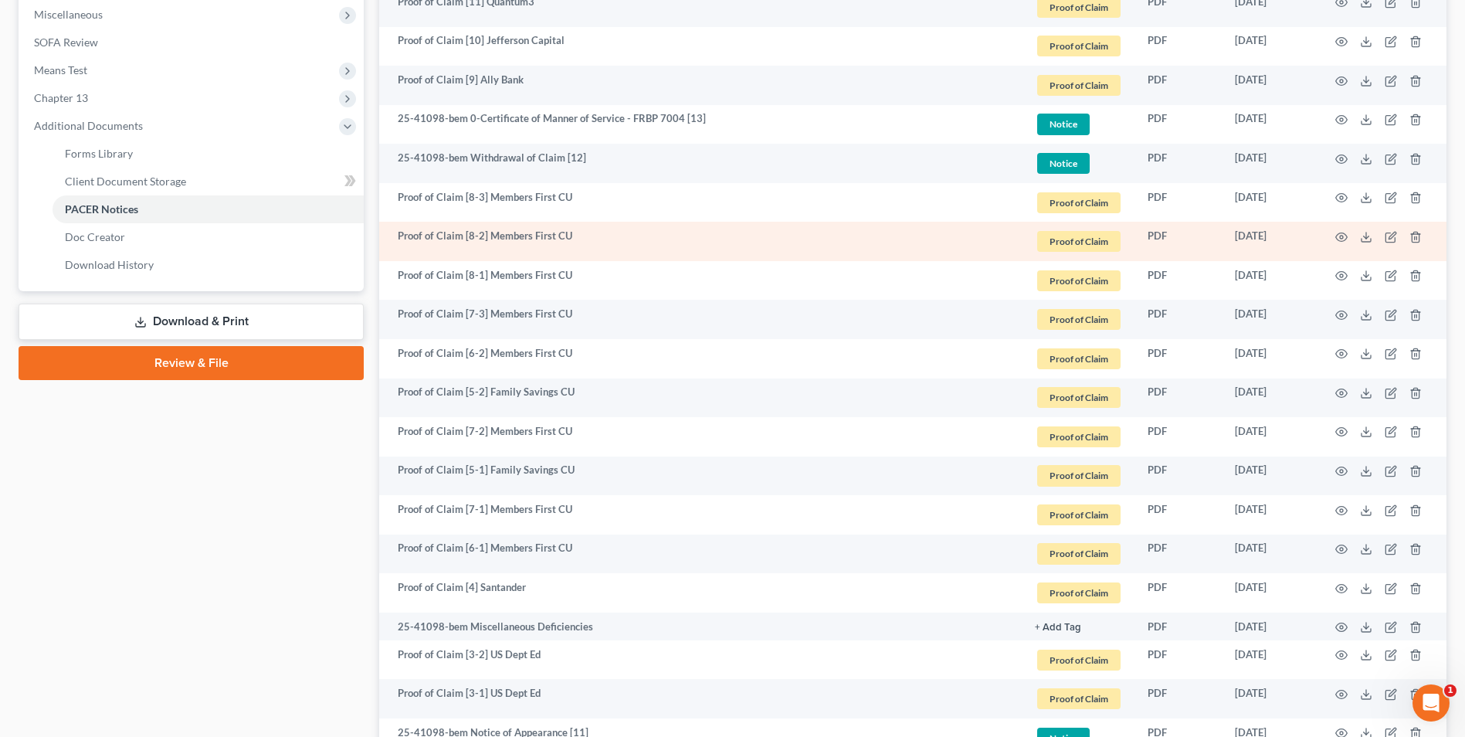
scroll to position [480, 0]
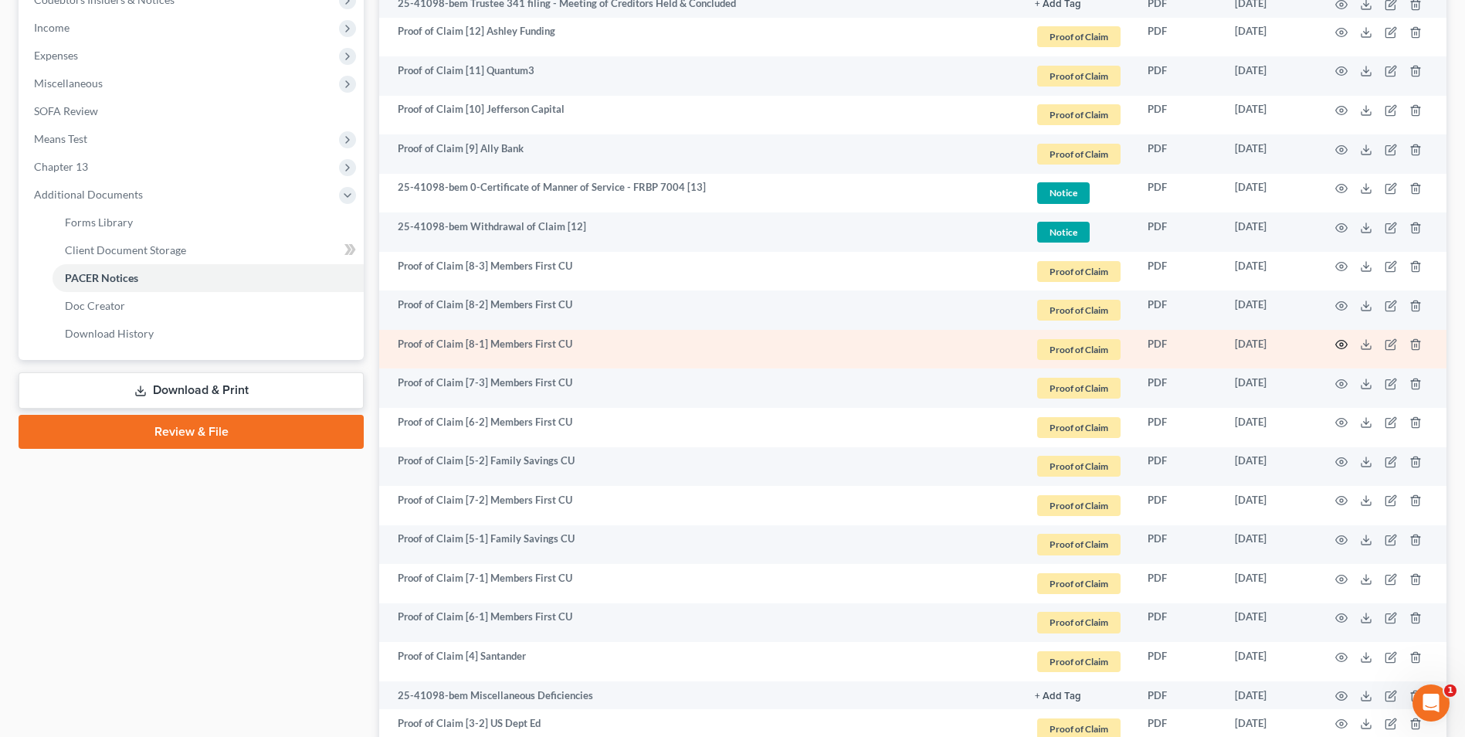
click at [1342, 341] on icon "button" at bounding box center [1341, 344] width 12 height 12
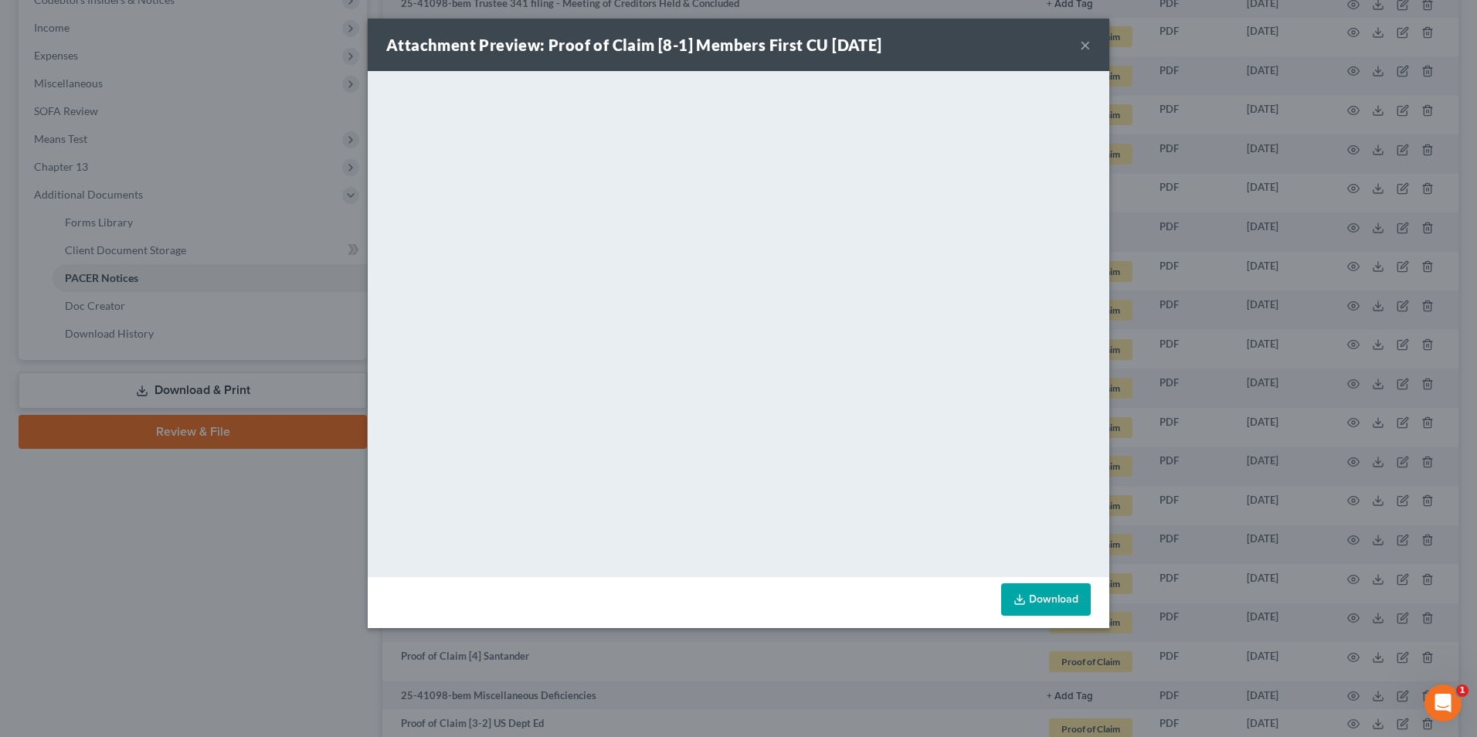
click at [1082, 46] on button "×" at bounding box center [1085, 45] width 11 height 19
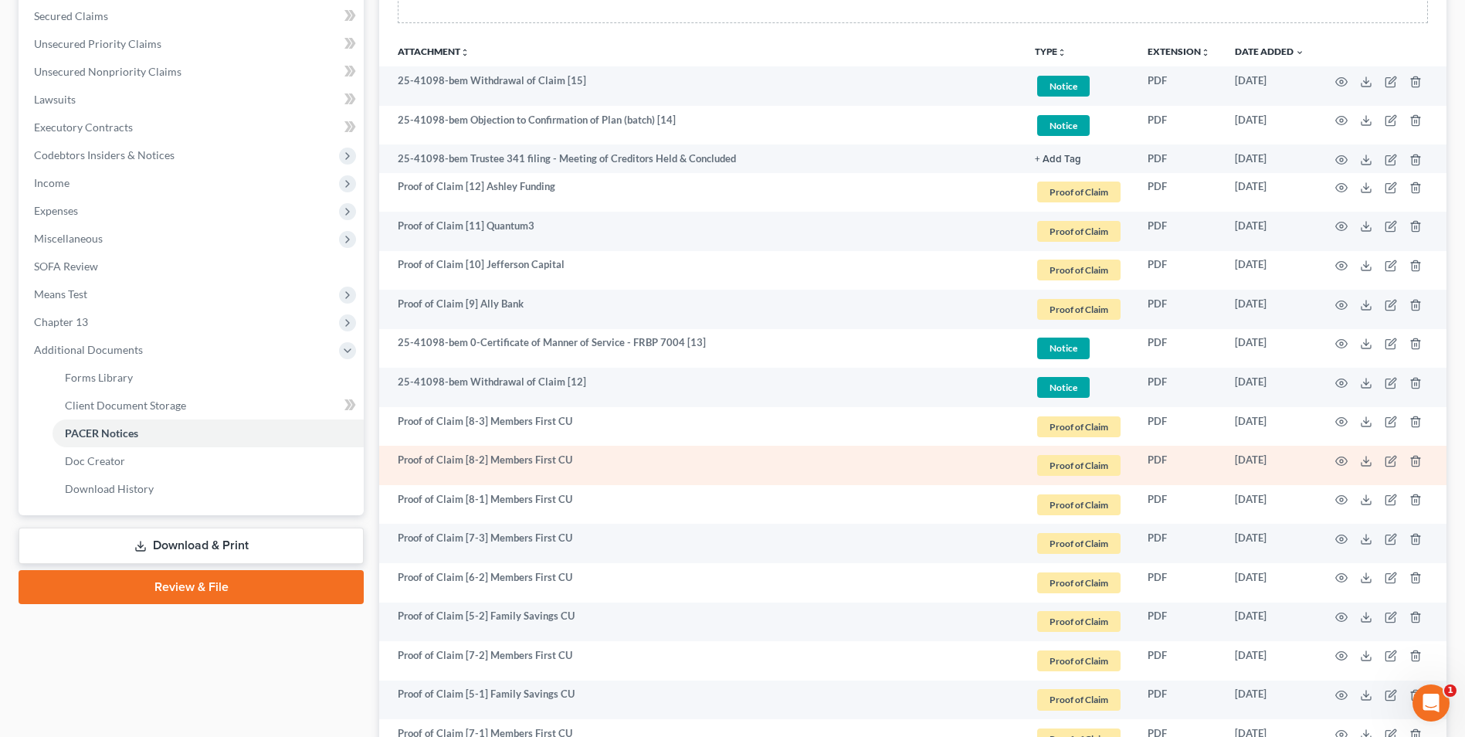
scroll to position [249, 0]
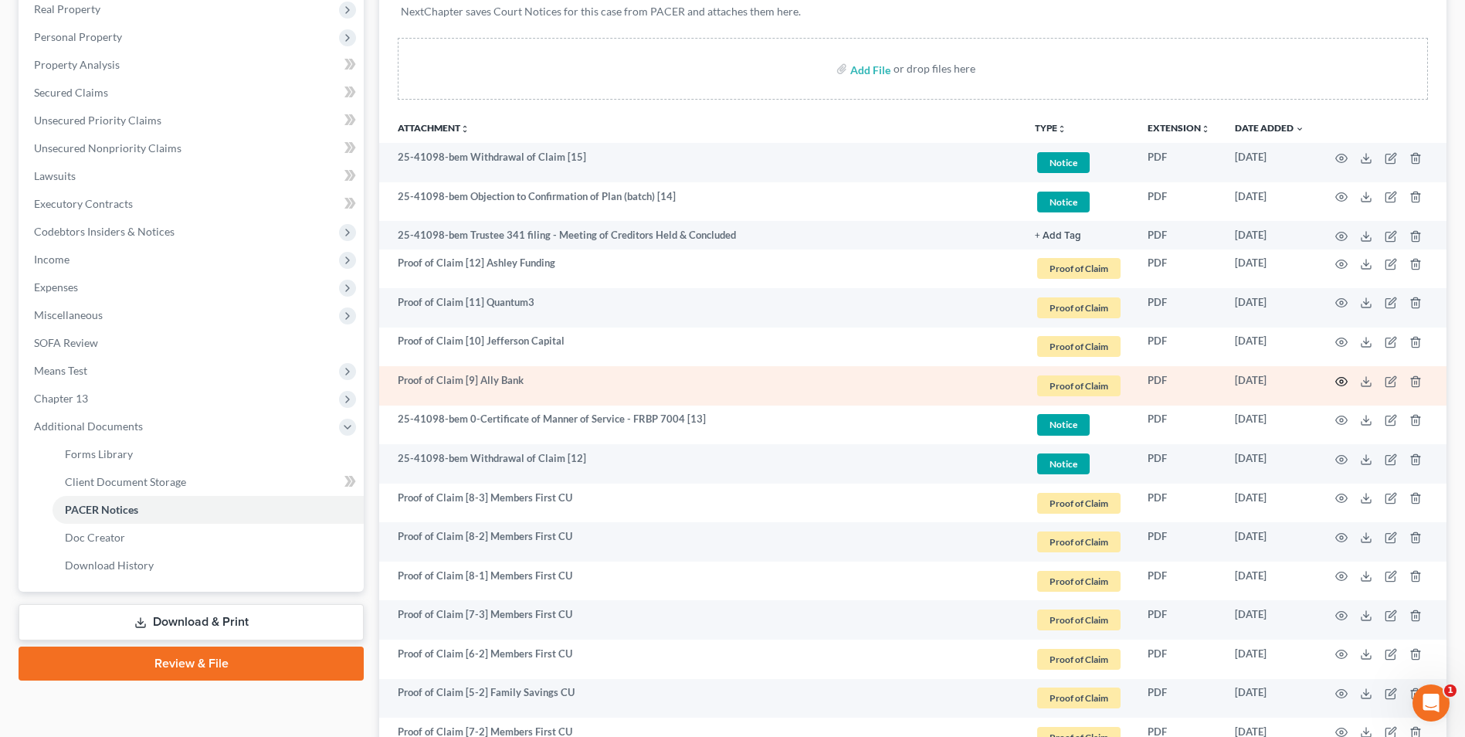
click at [1342, 380] on circle "button" at bounding box center [1341, 381] width 3 height 3
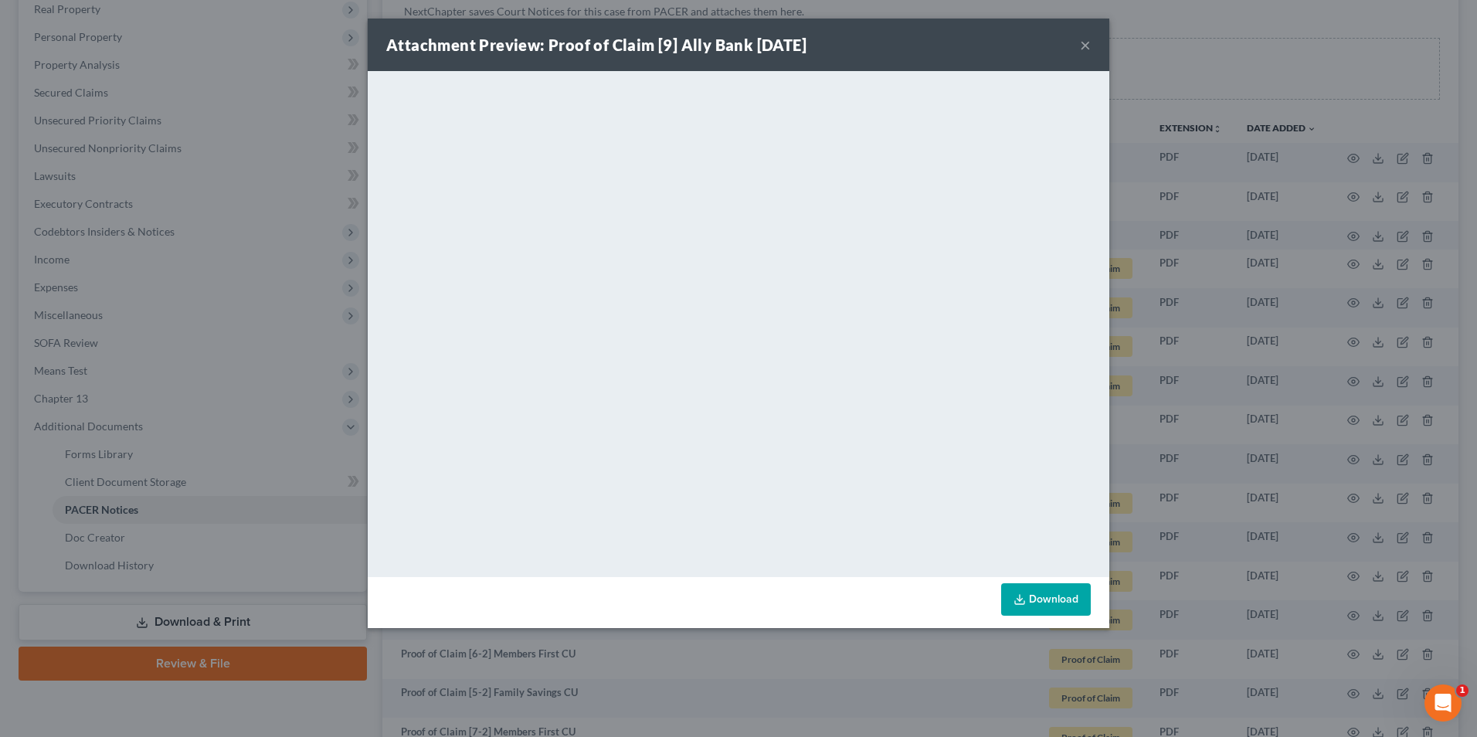
click at [1084, 45] on button "×" at bounding box center [1085, 45] width 11 height 19
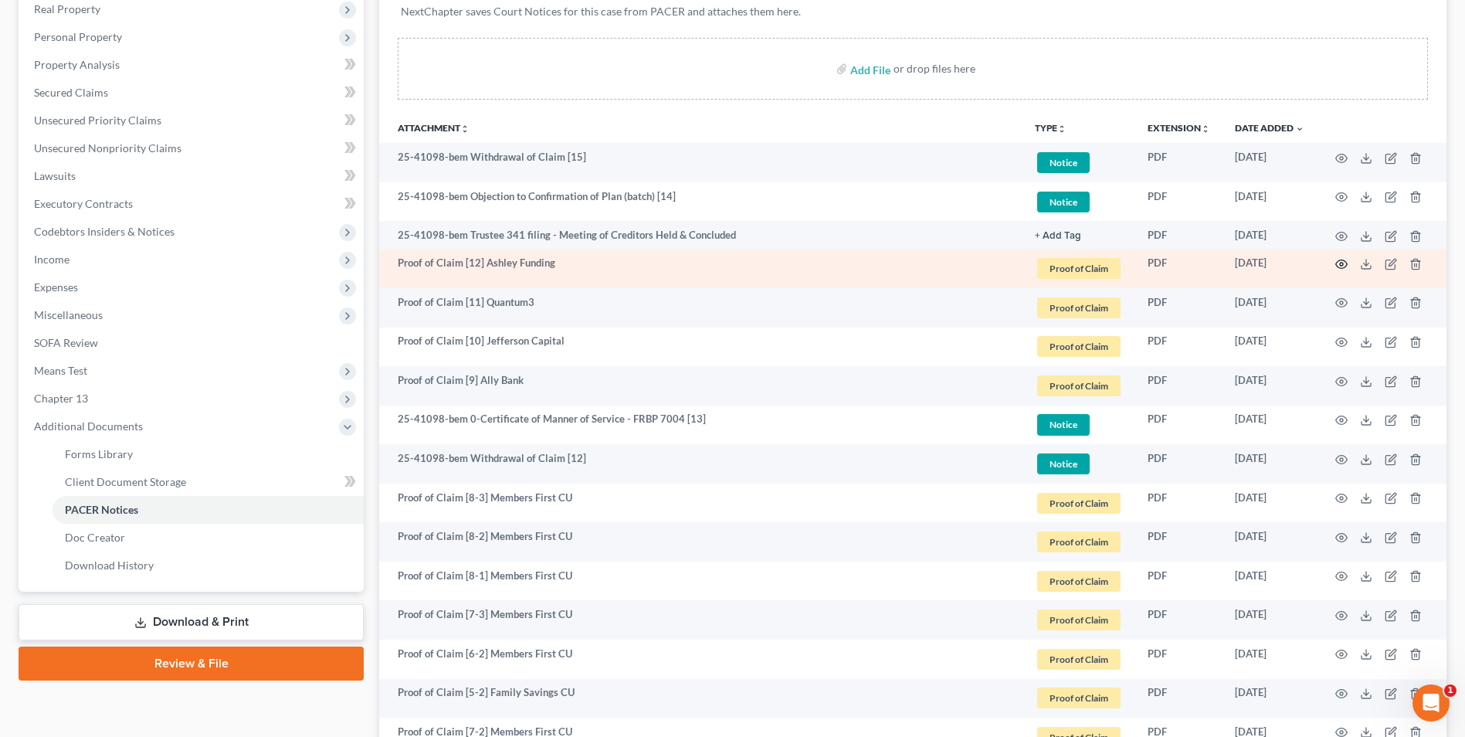
click at [1339, 263] on icon "button" at bounding box center [1341, 264] width 12 height 12
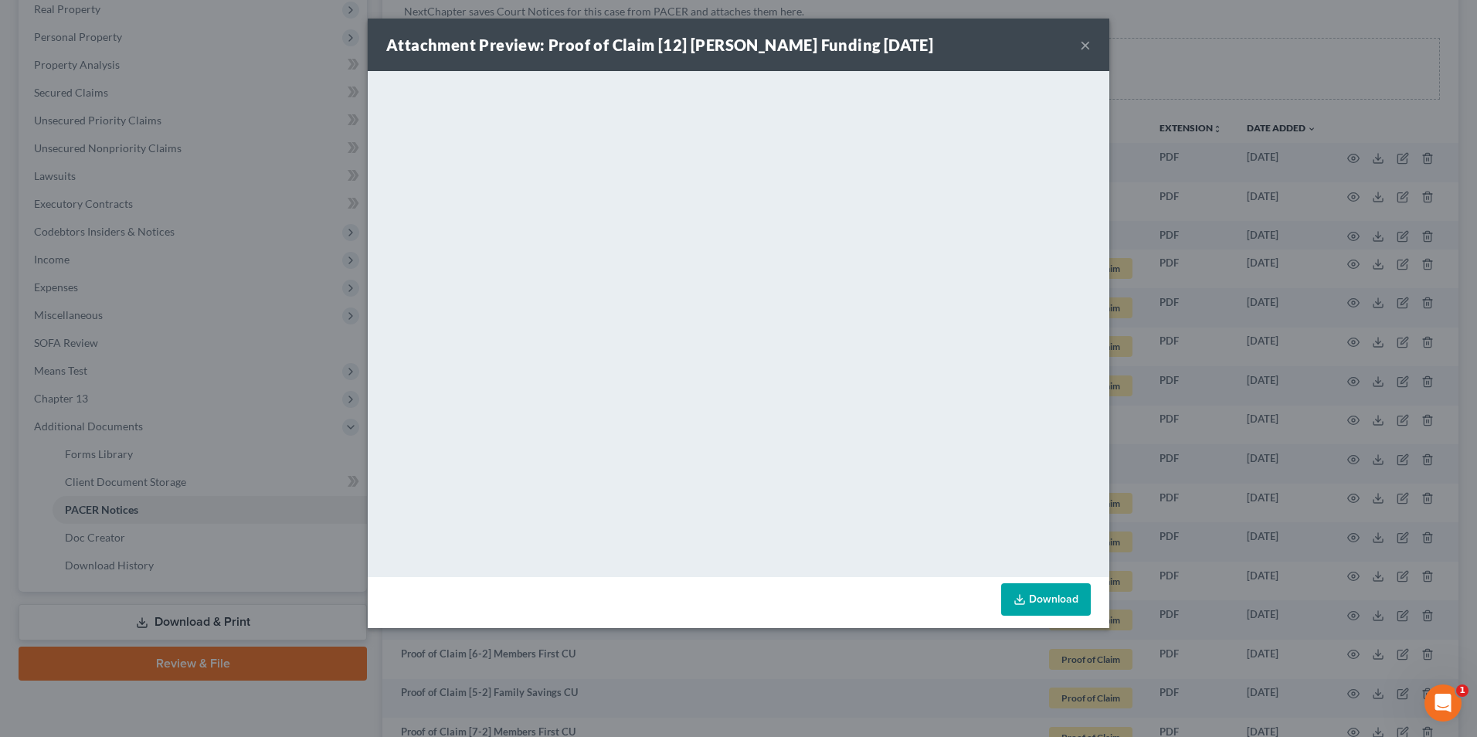
click at [1085, 49] on button "×" at bounding box center [1085, 45] width 11 height 19
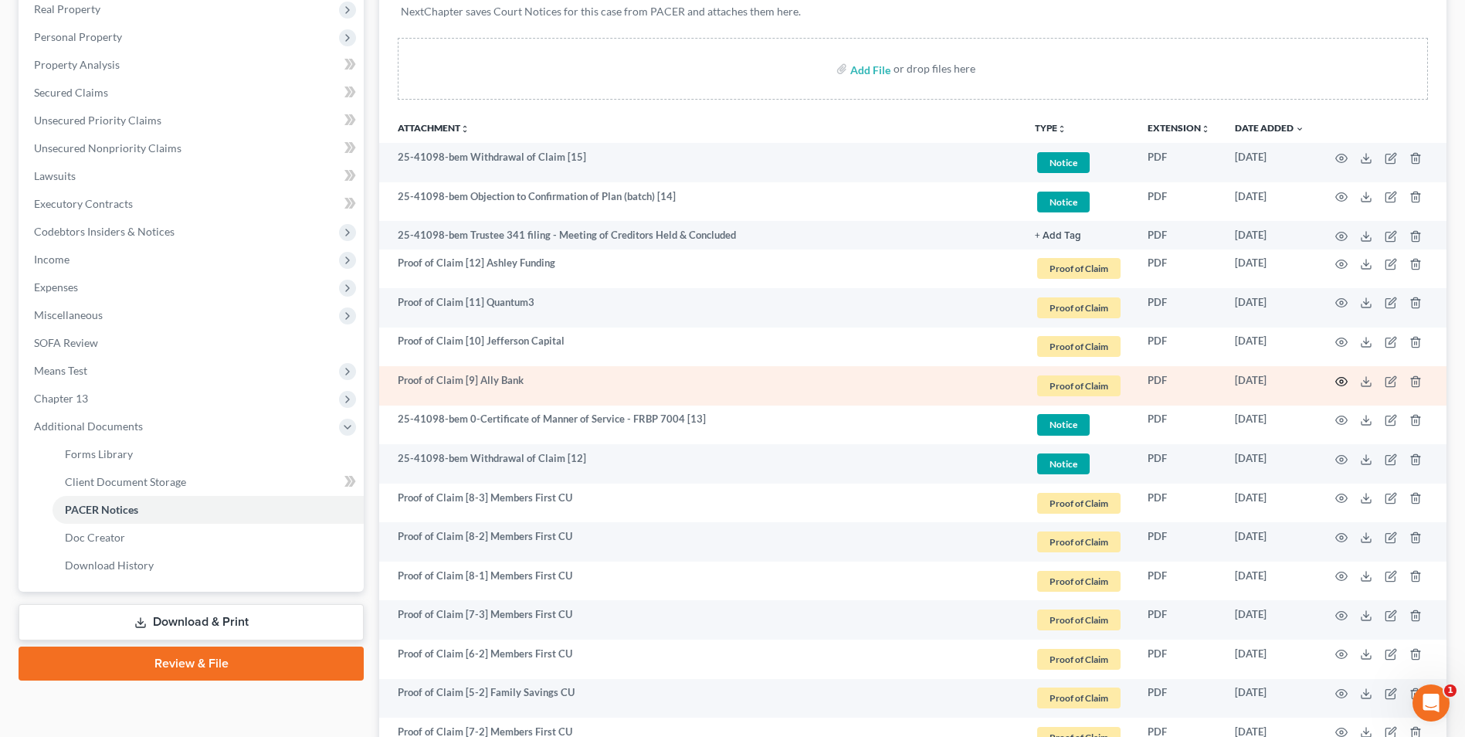
click at [1342, 384] on icon "button" at bounding box center [1341, 381] width 12 height 12
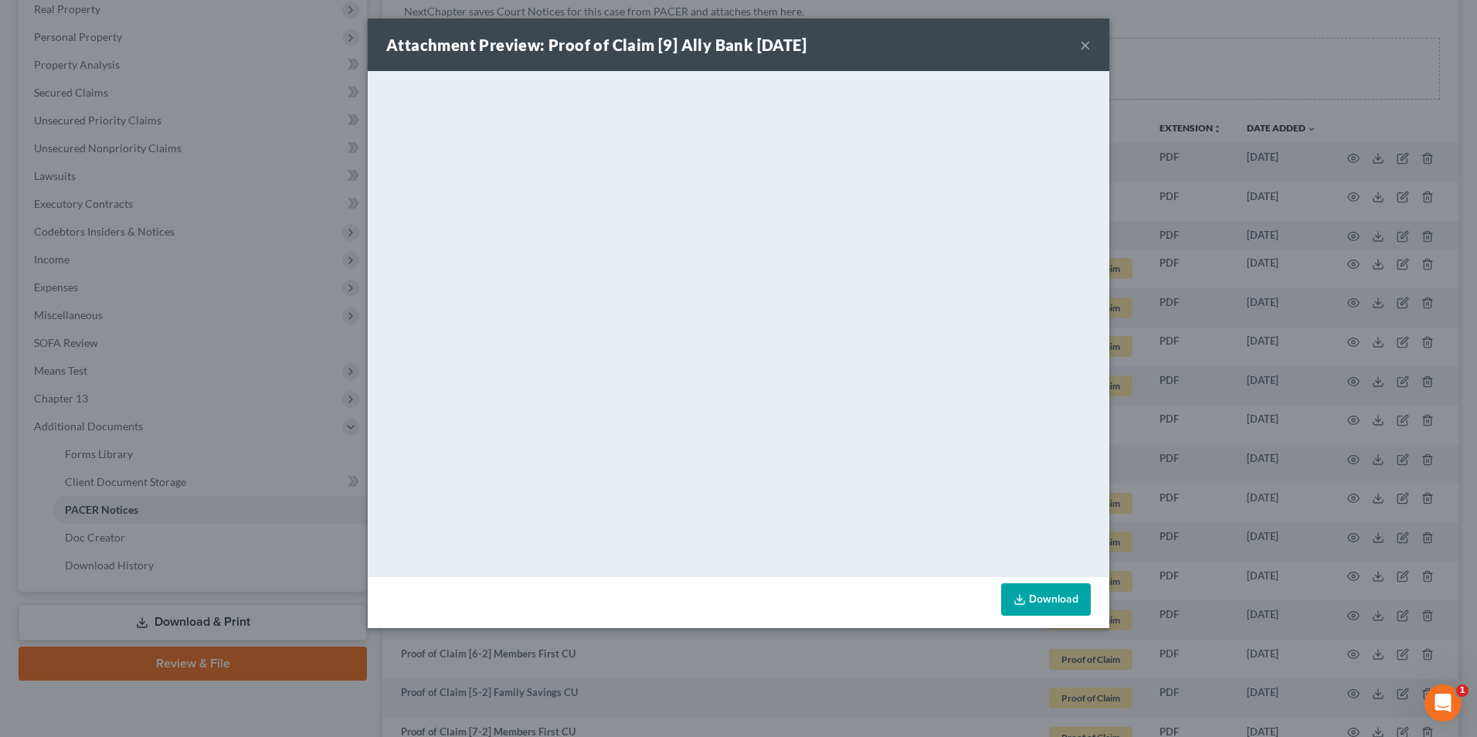
click at [1088, 41] on button "×" at bounding box center [1085, 45] width 11 height 19
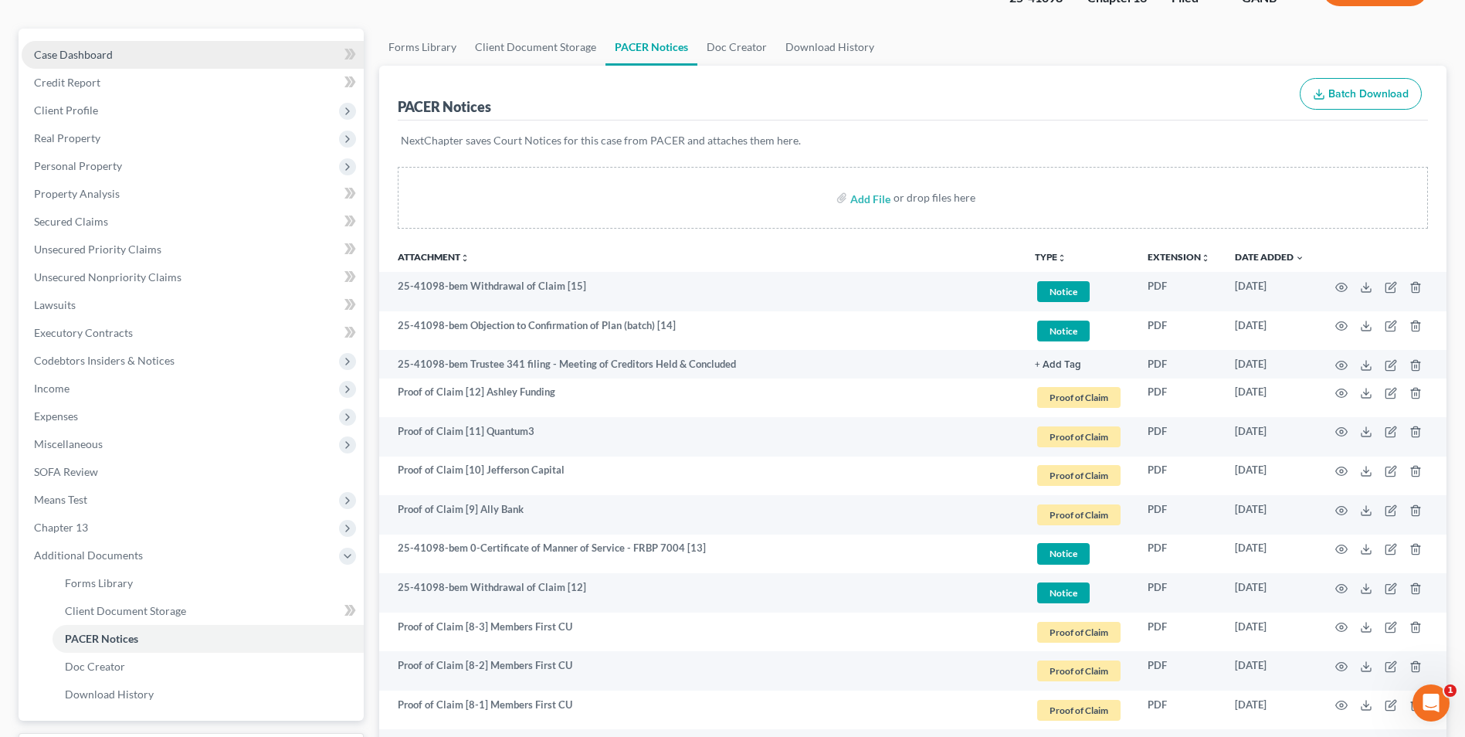
scroll to position [0, 0]
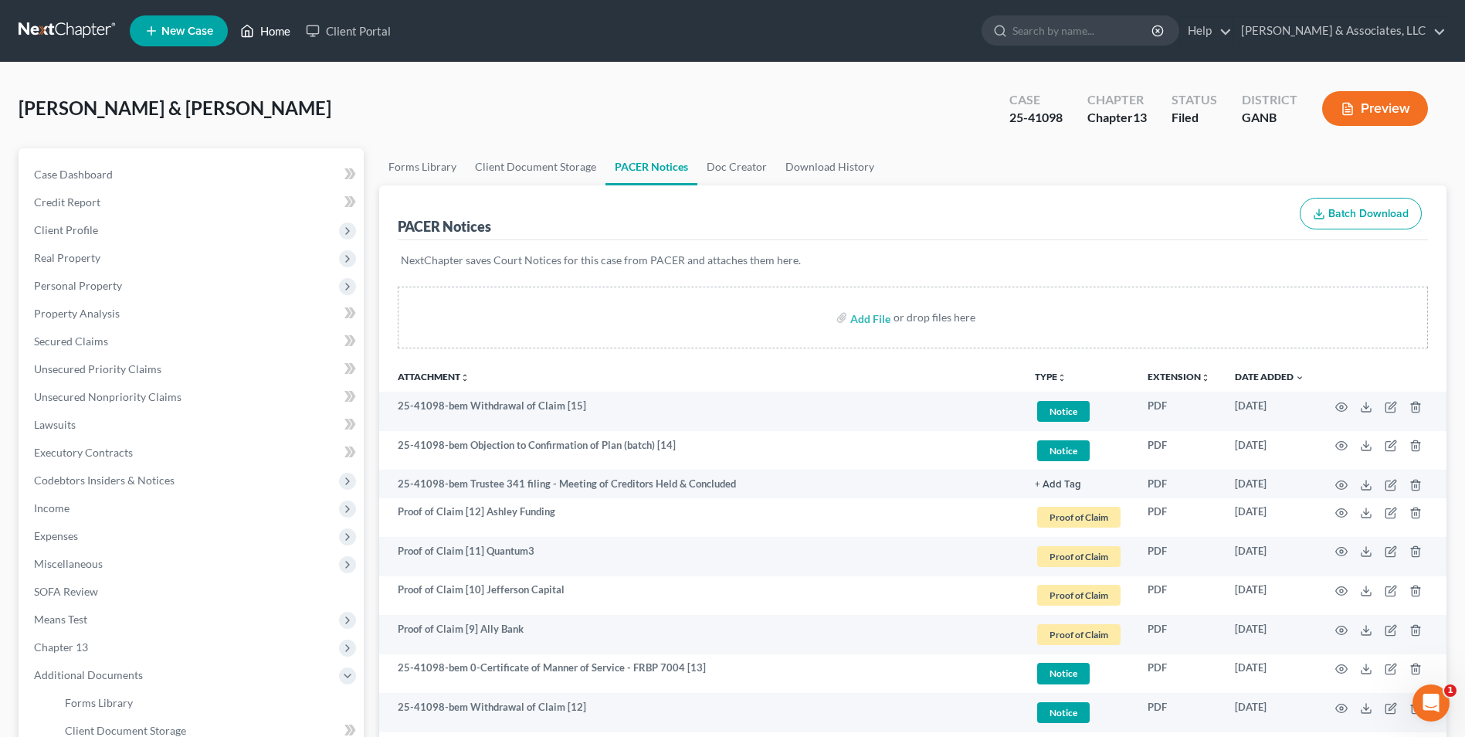
click at [269, 36] on link "Home" at bounding box center [265, 31] width 66 height 28
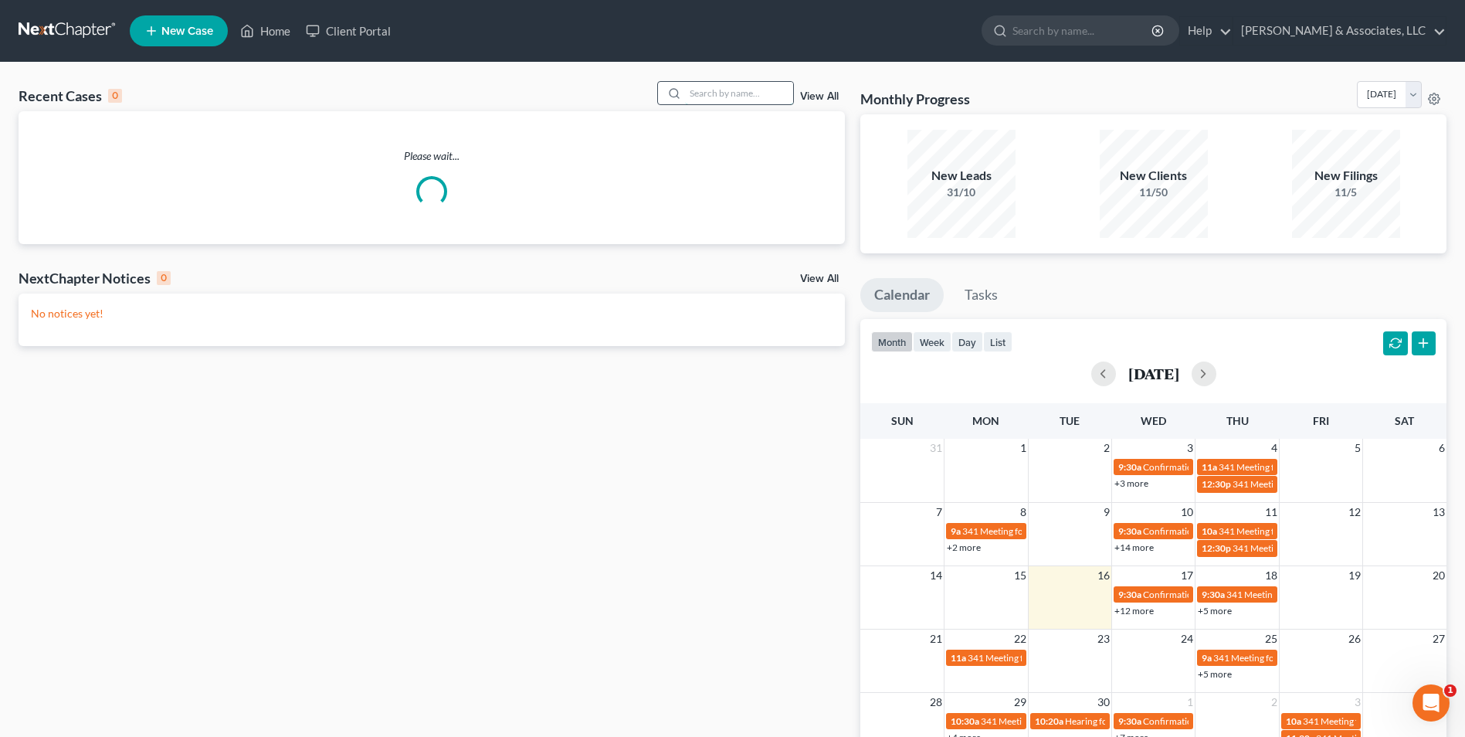
click at [722, 95] on input "search" at bounding box center [739, 93] width 108 height 22
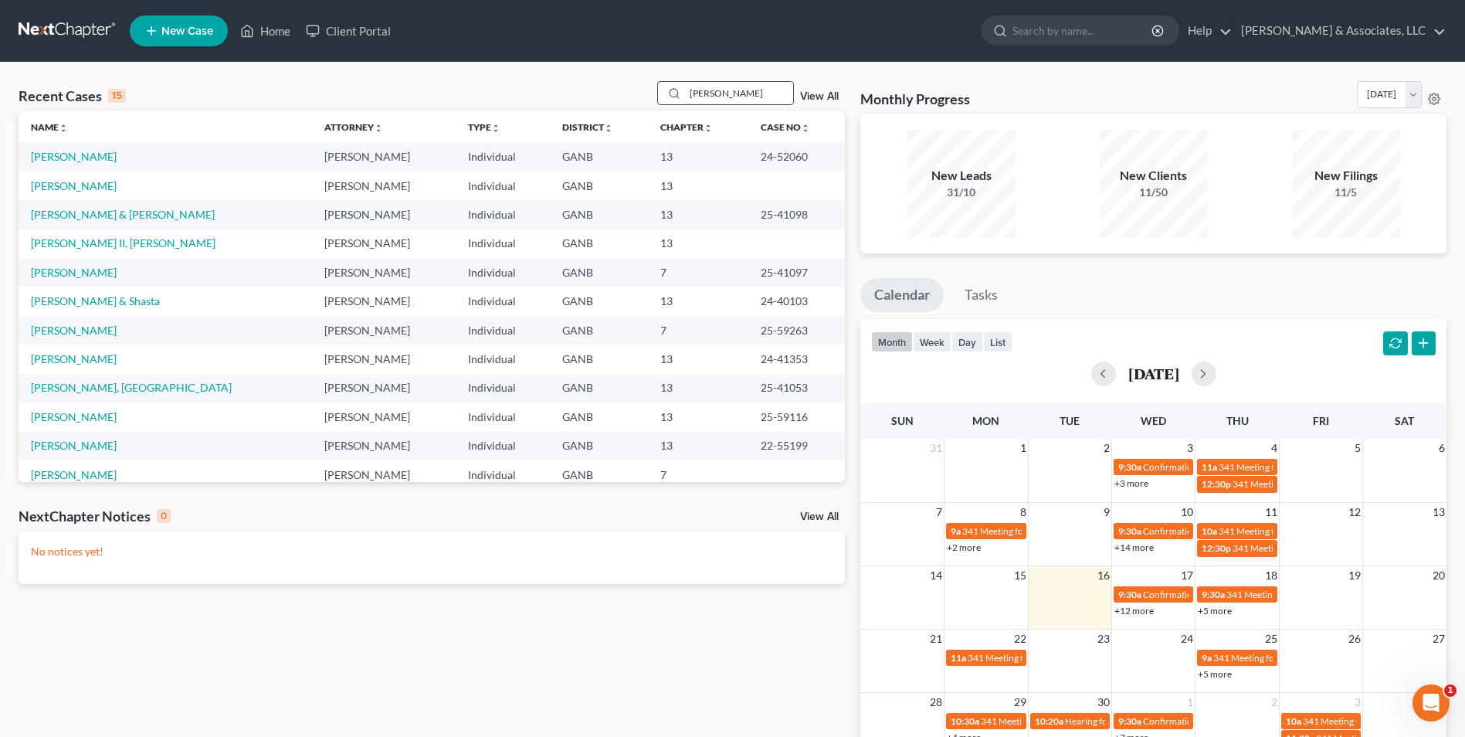
type input "harr"
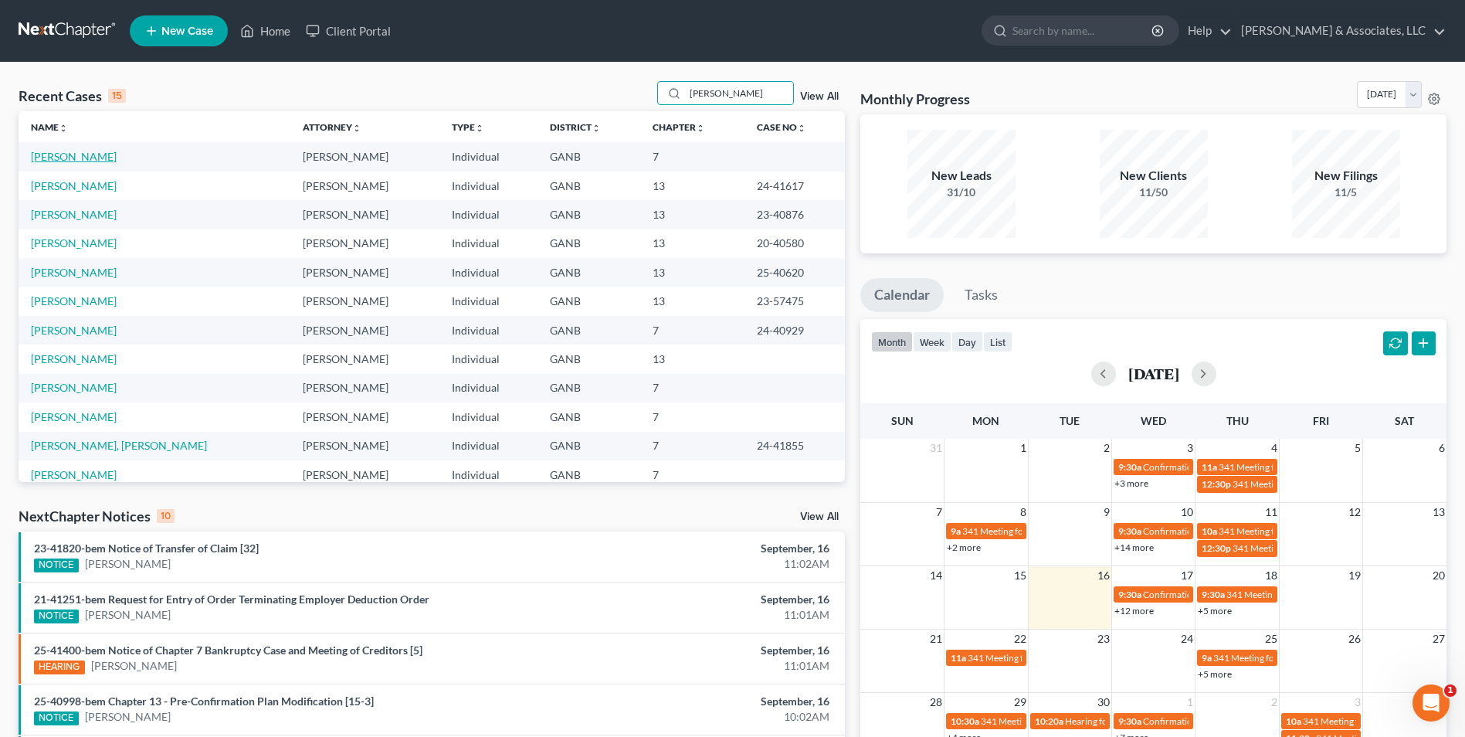
click at [66, 156] on link "[PERSON_NAME]" at bounding box center [74, 156] width 86 height 13
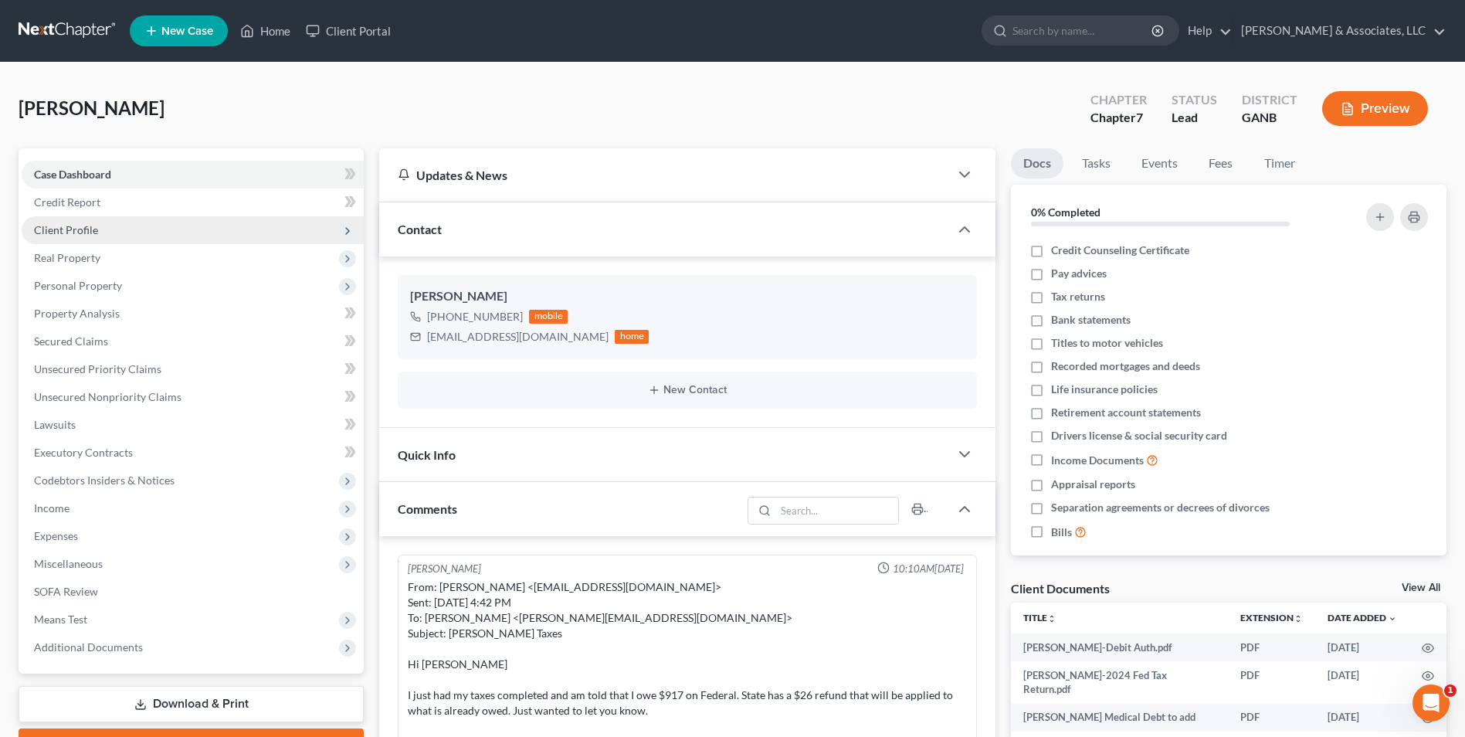
scroll to position [232, 0]
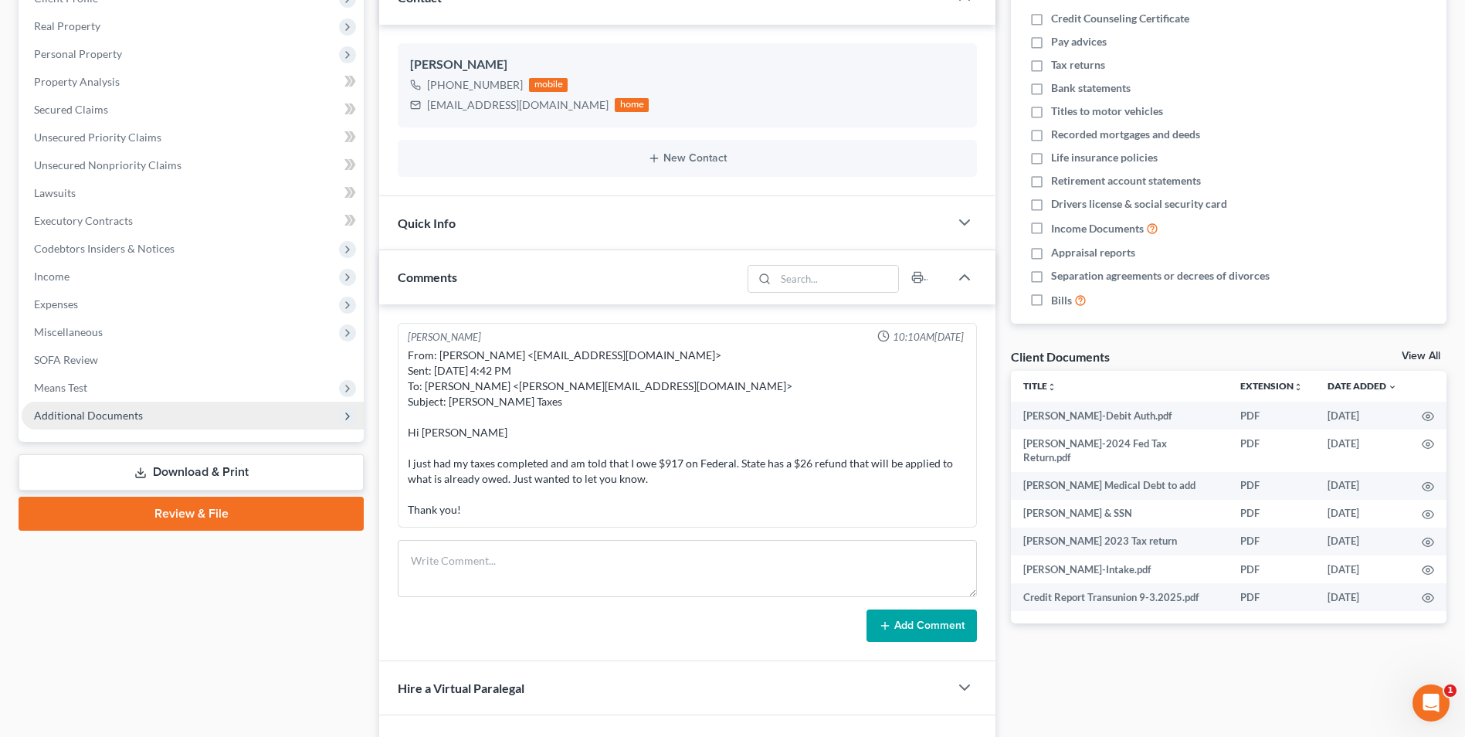
click at [114, 416] on span "Additional Documents" at bounding box center [88, 415] width 109 height 13
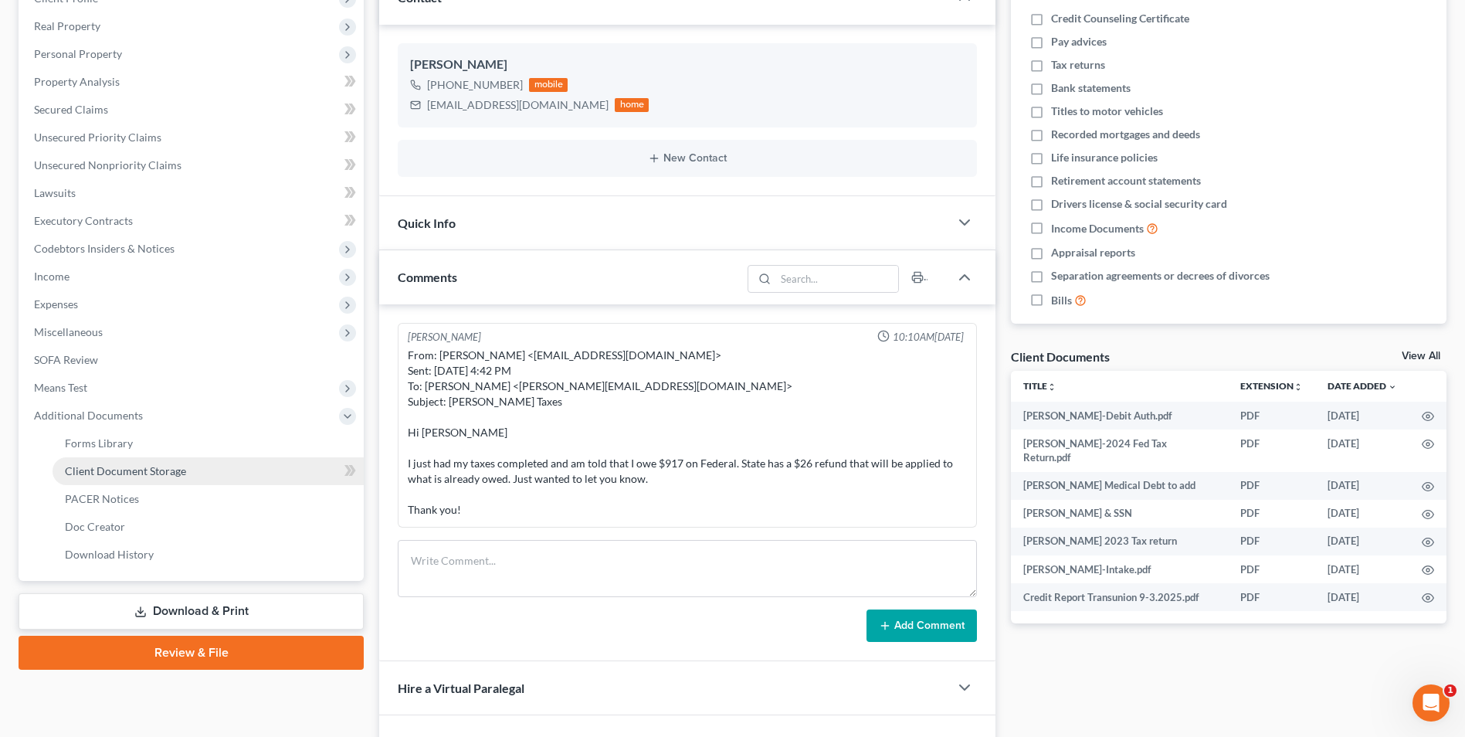
click at [143, 477] on link "Client Document Storage" at bounding box center [208, 471] width 311 height 28
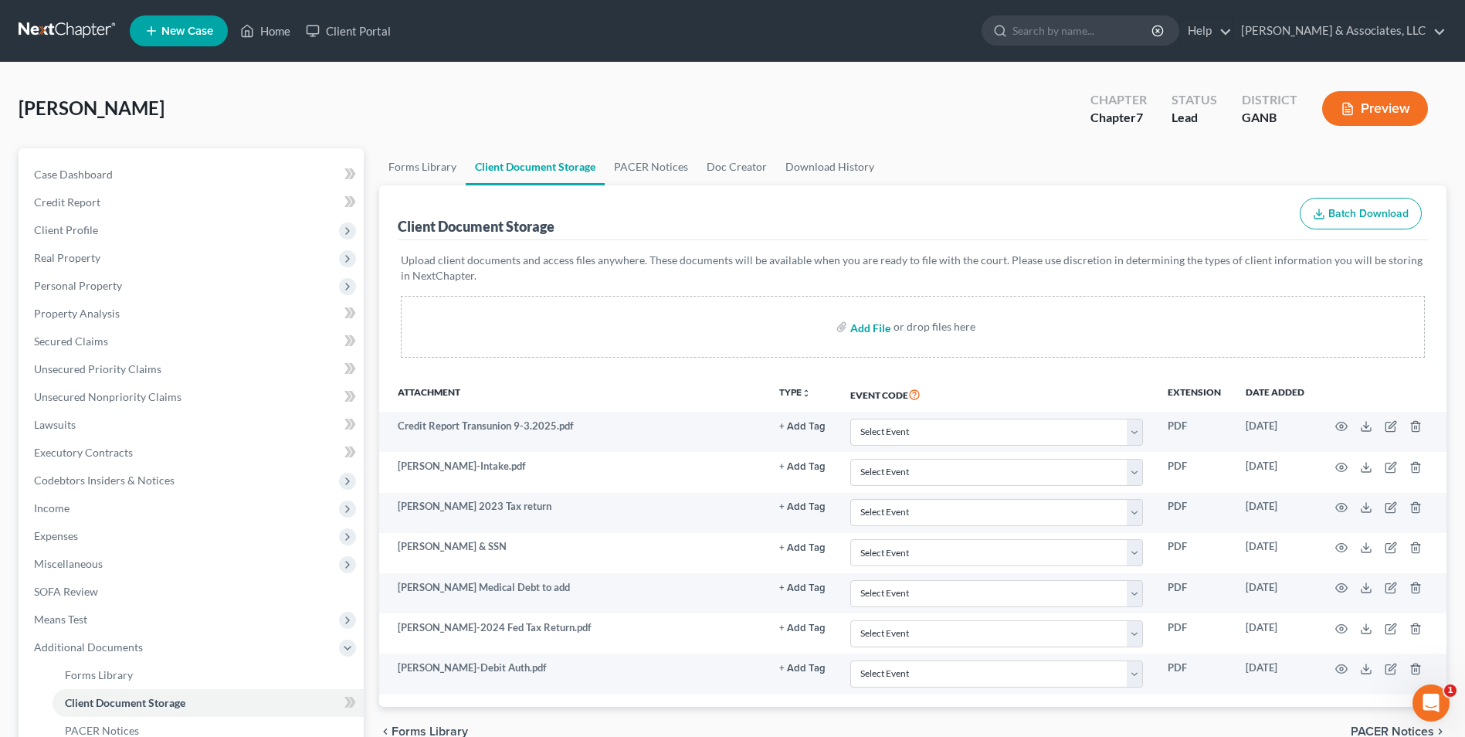
click at [861, 329] on input "file" at bounding box center [868, 327] width 37 height 28
type input "C:\fakepath\Harrington.signatures - signed.pdf"
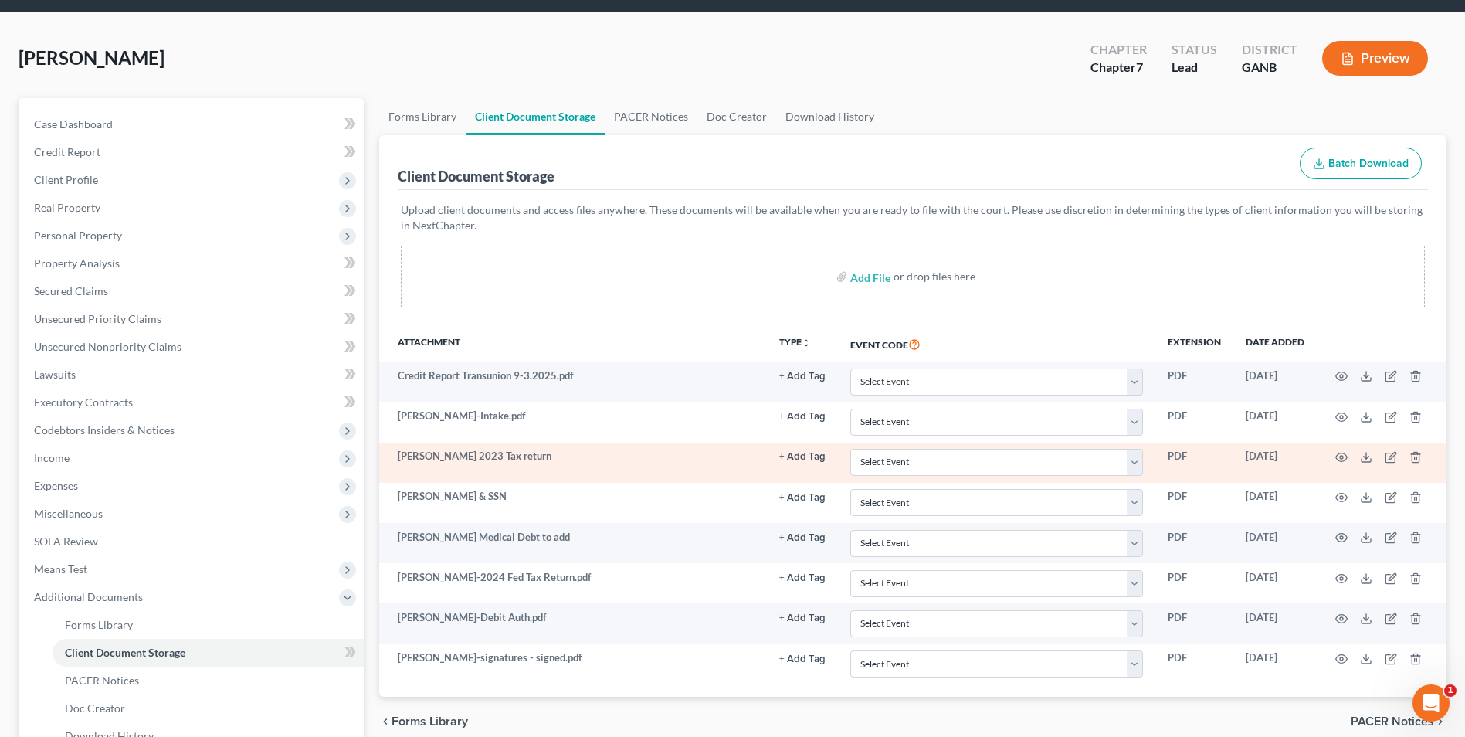
scroll to position [77, 0]
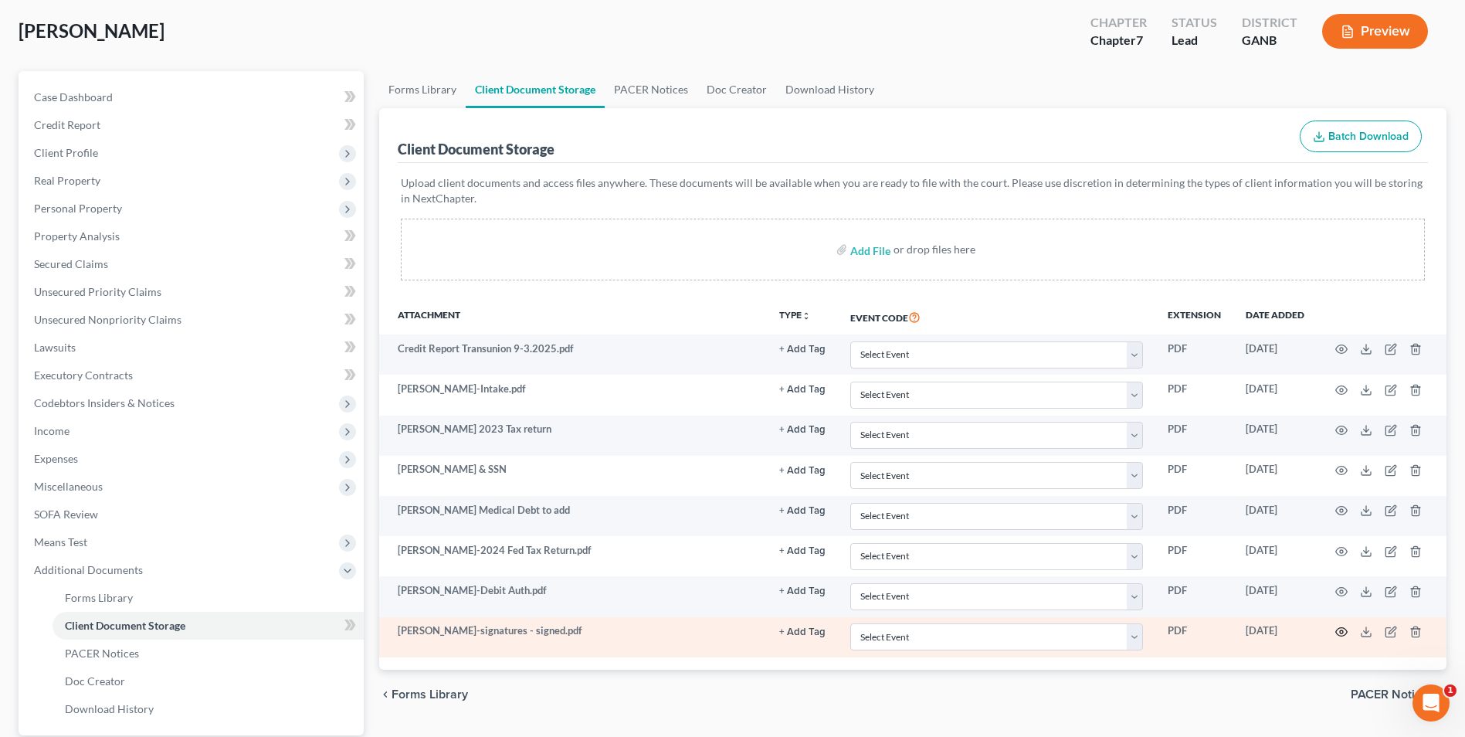
click at [1344, 630] on icon "button" at bounding box center [1341, 632] width 12 height 12
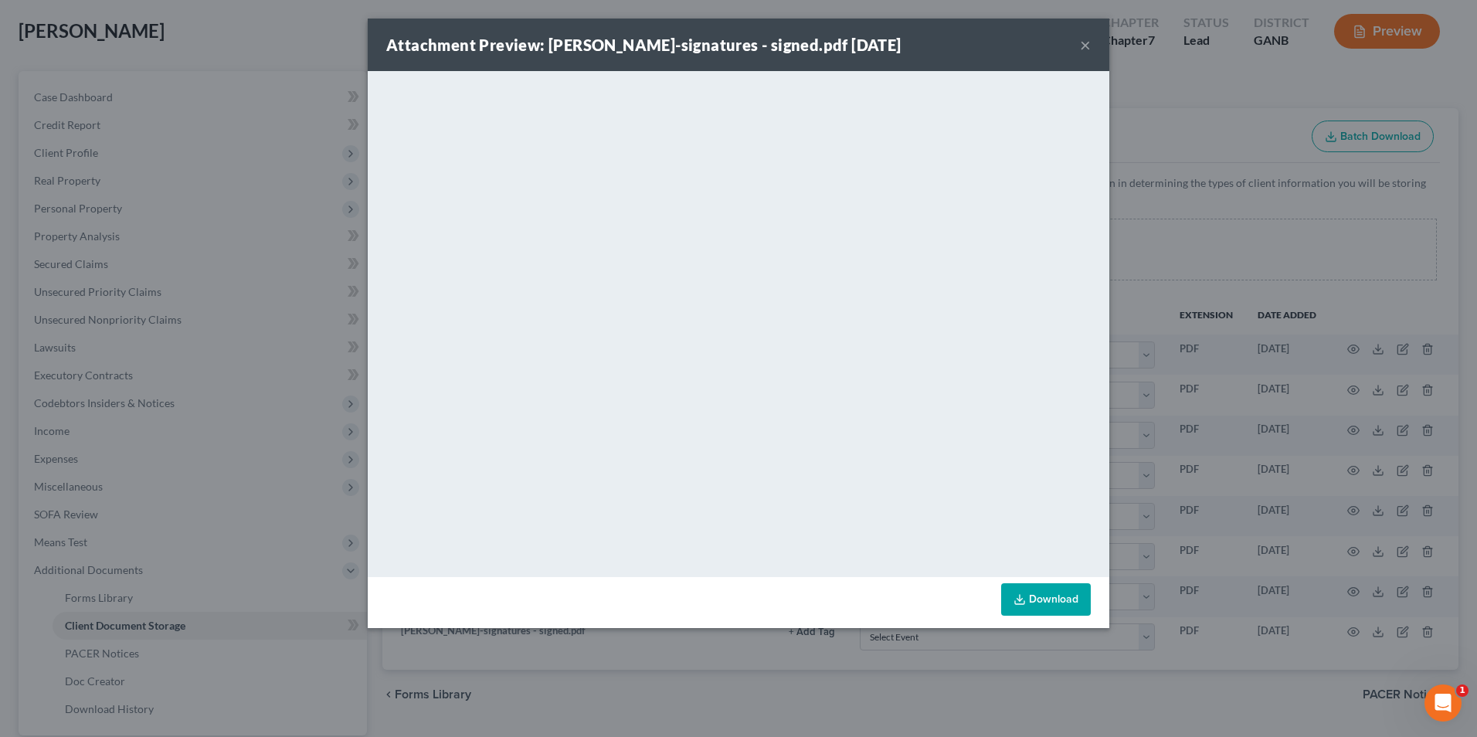
click at [1082, 50] on button "×" at bounding box center [1085, 45] width 11 height 19
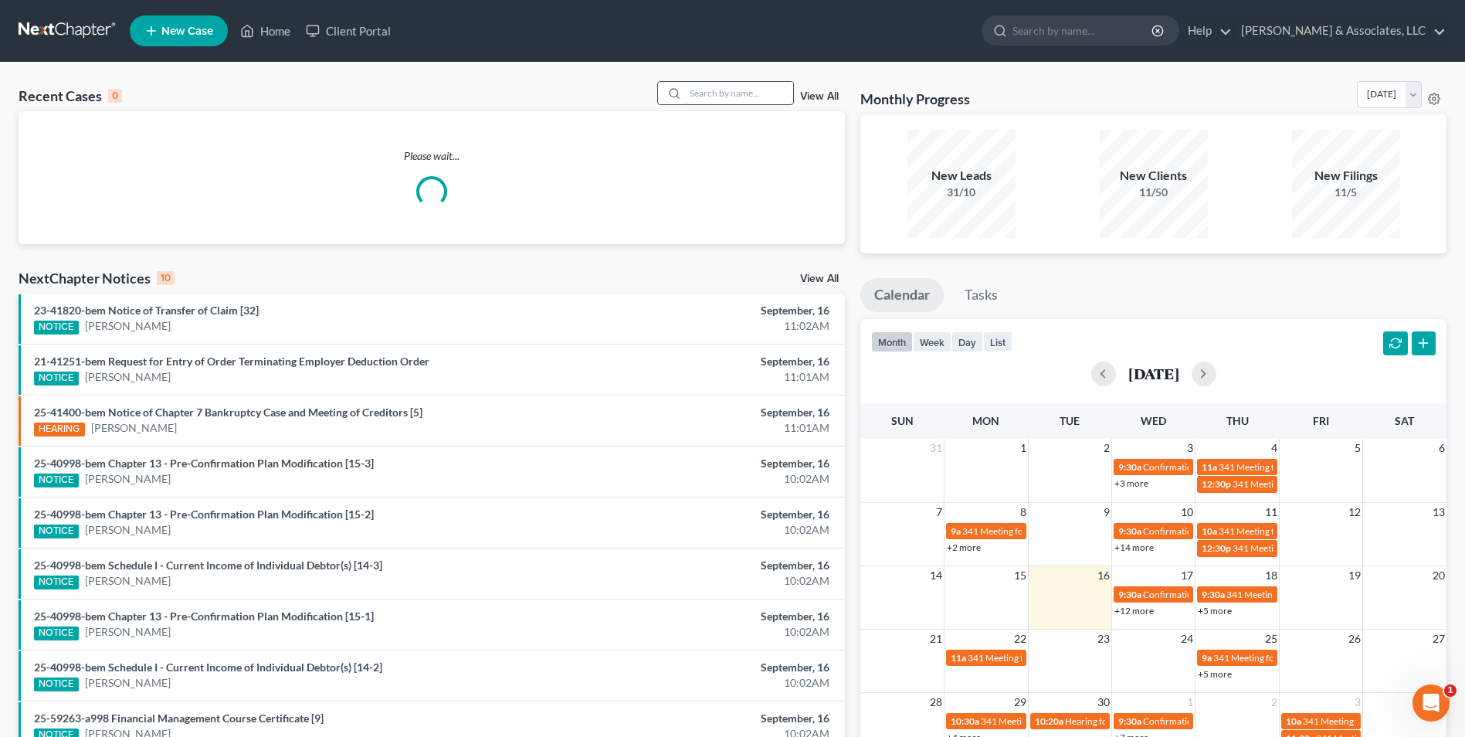
click at [770, 93] on input "search" at bounding box center [739, 93] width 108 height 22
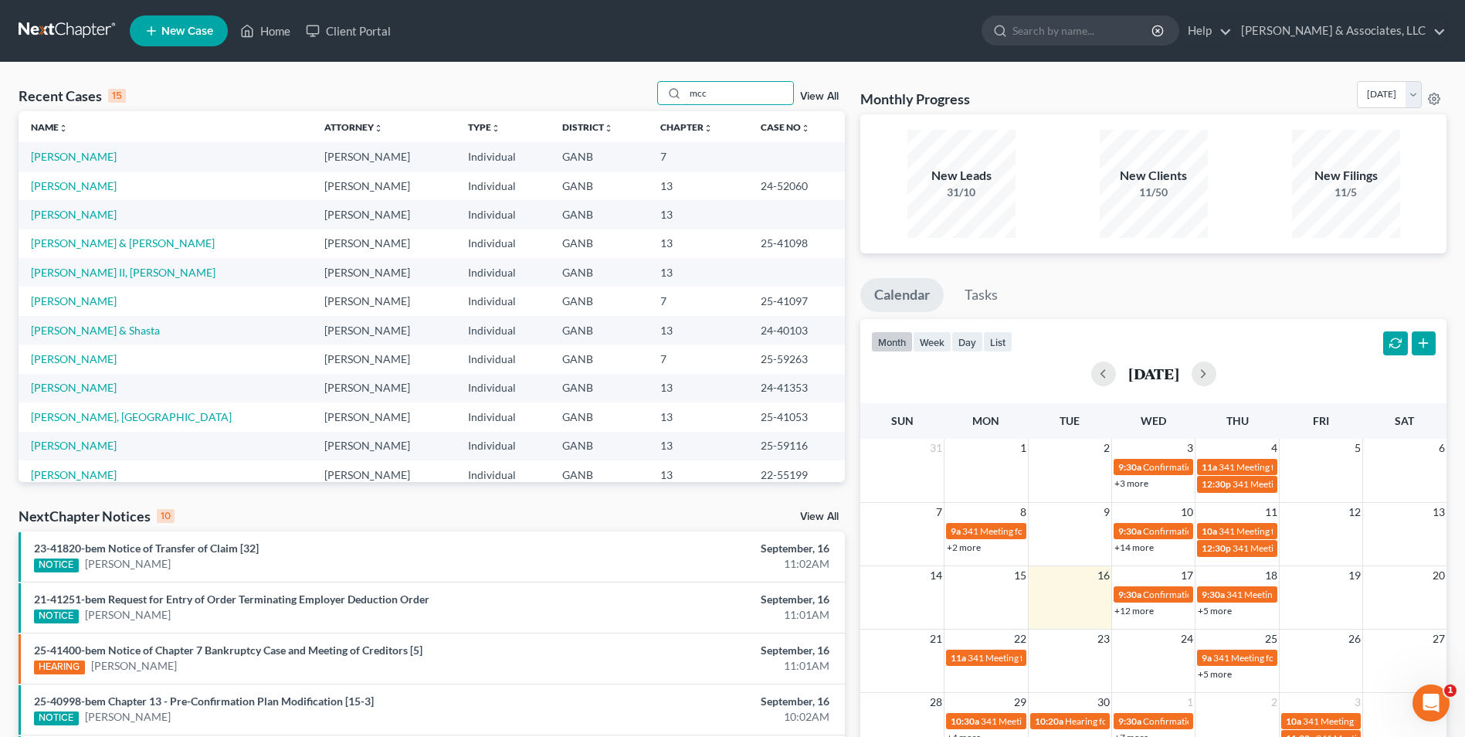
type input "mcc"
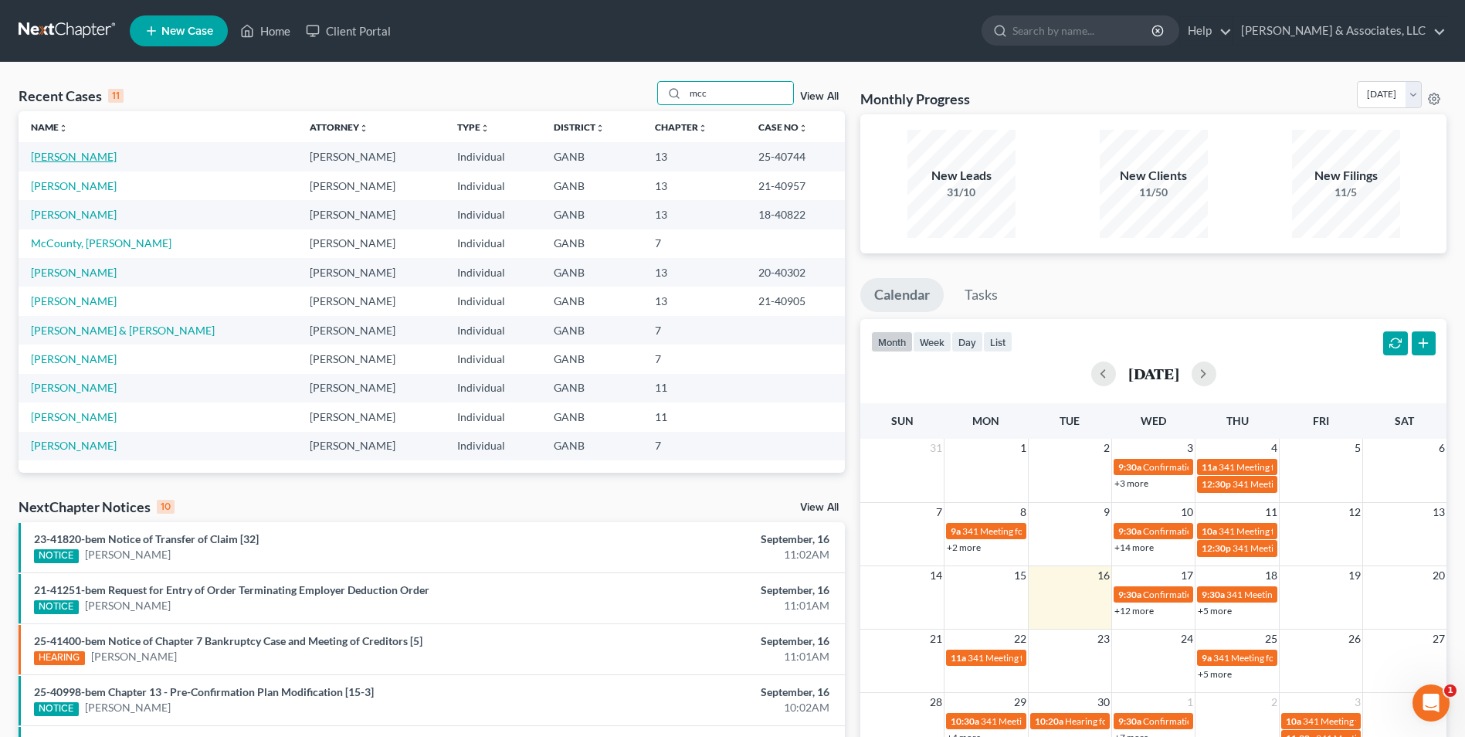
click at [93, 154] on link "[PERSON_NAME]" at bounding box center [74, 156] width 86 height 13
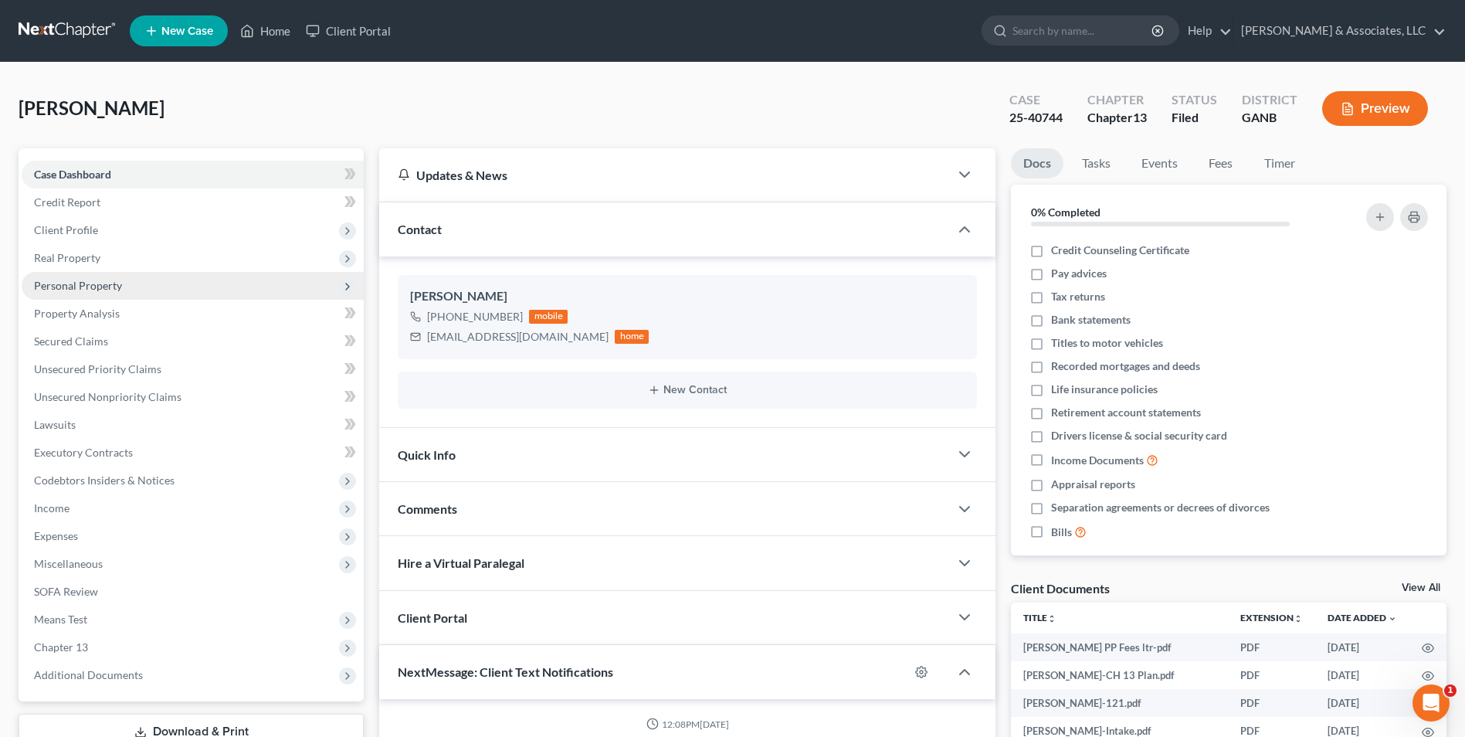
scroll to position [549, 0]
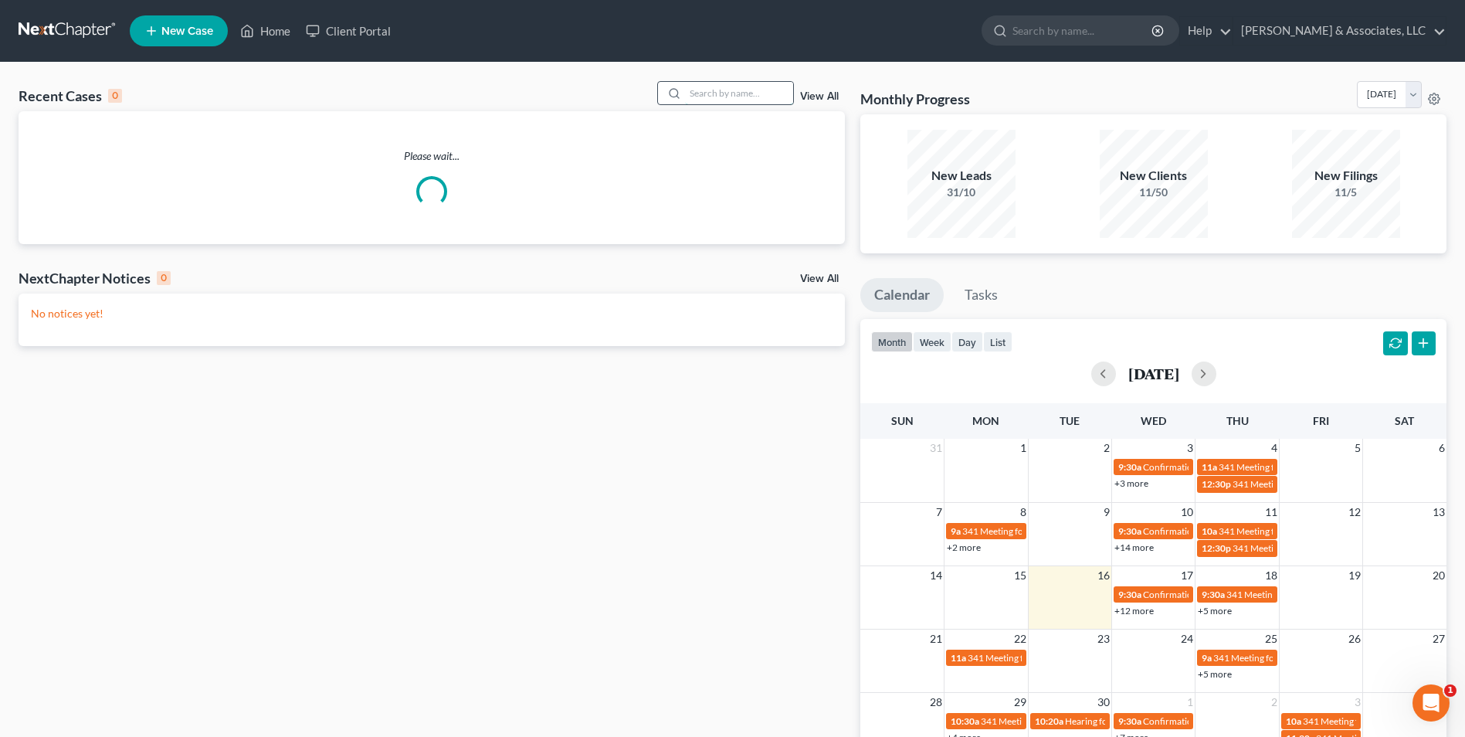
click at [750, 97] on input "search" at bounding box center [739, 93] width 108 height 22
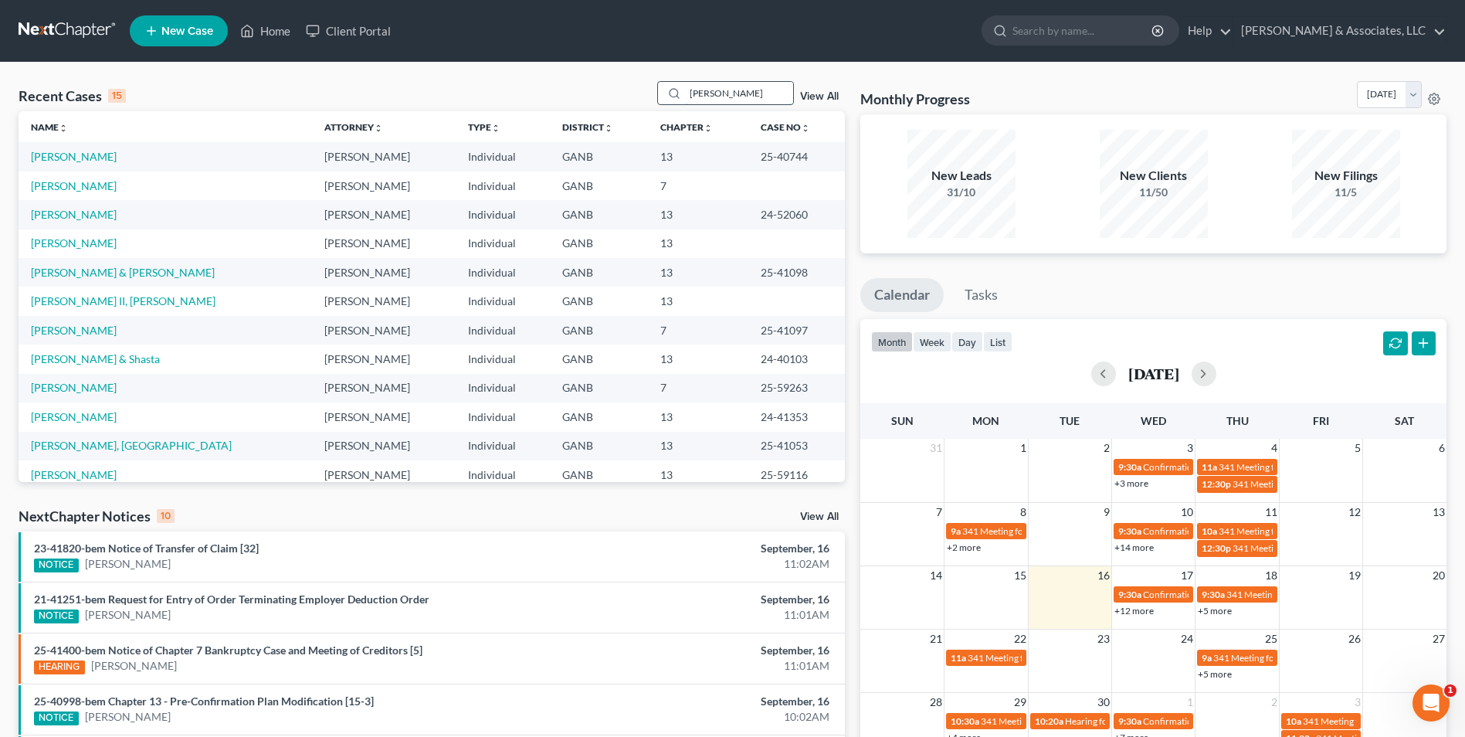
type input "[PERSON_NAME]"
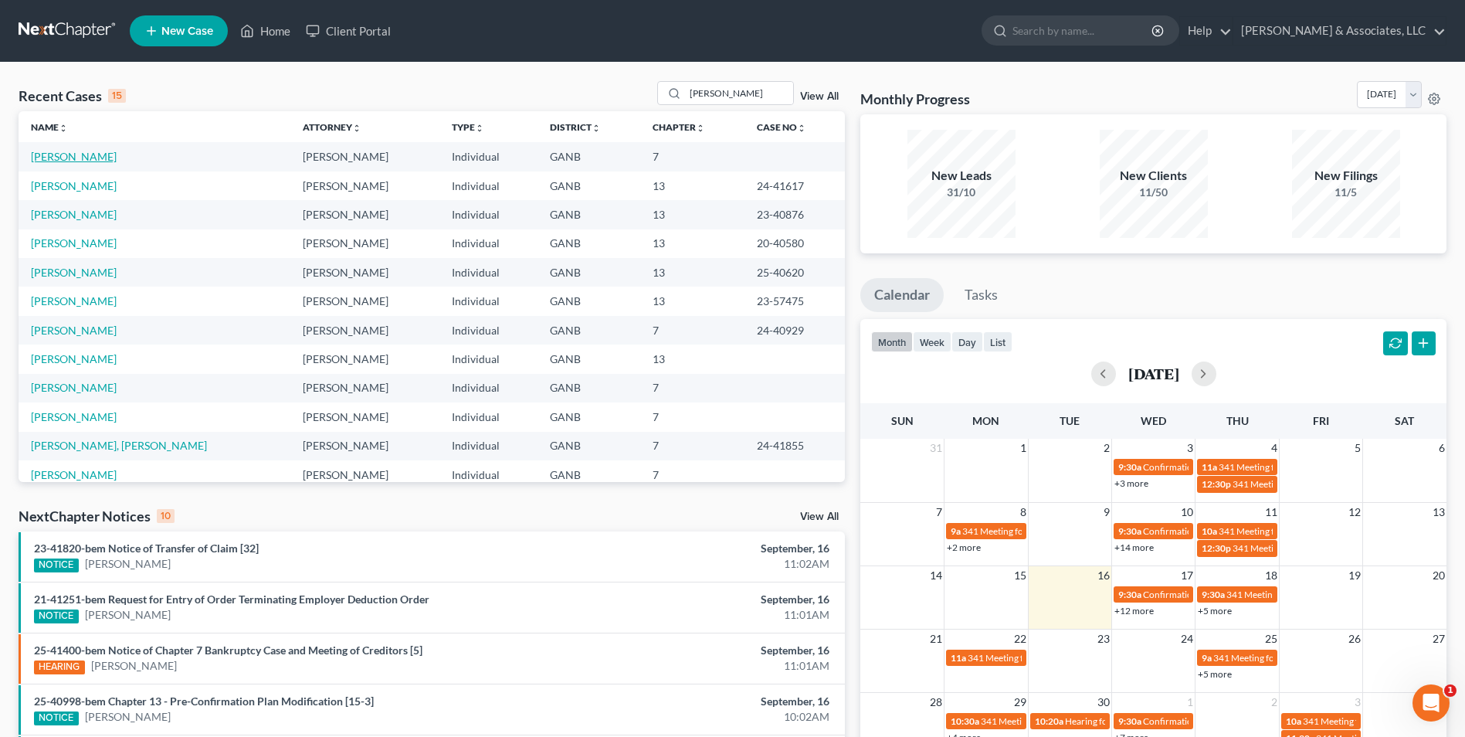
click at [103, 161] on link "[PERSON_NAME]" at bounding box center [74, 156] width 86 height 13
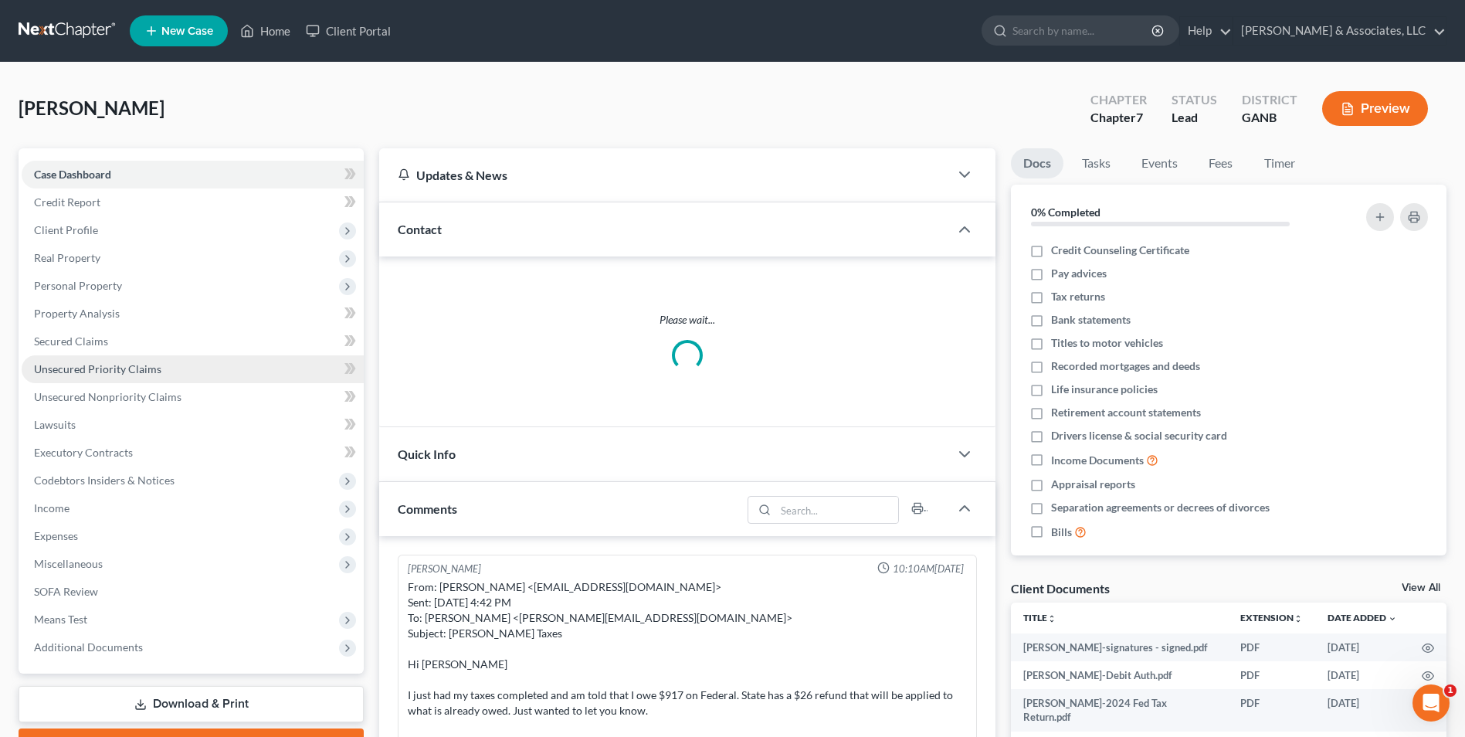
click at [120, 372] on span "Unsecured Priority Claims" at bounding box center [97, 368] width 127 height 13
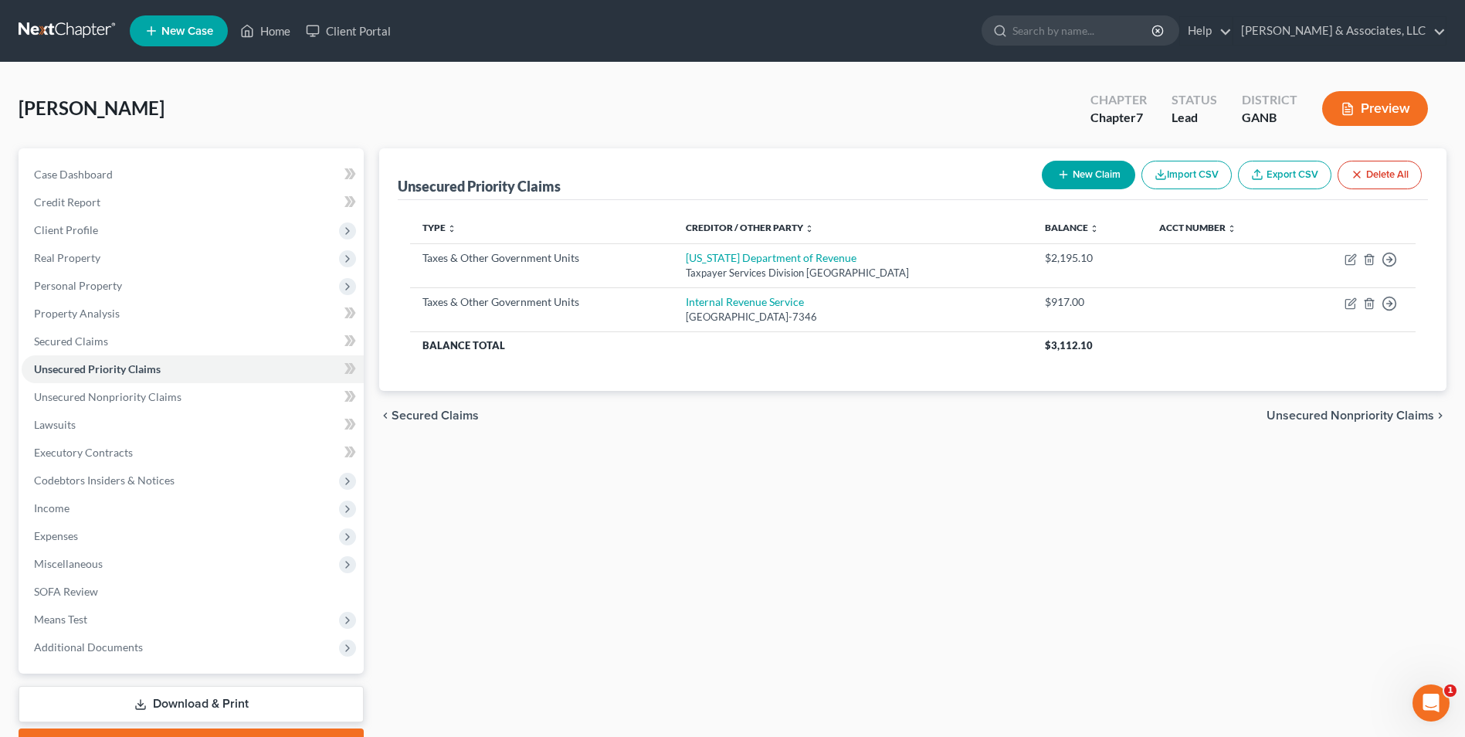
click at [1377, 114] on button "Preview" at bounding box center [1375, 108] width 106 height 35
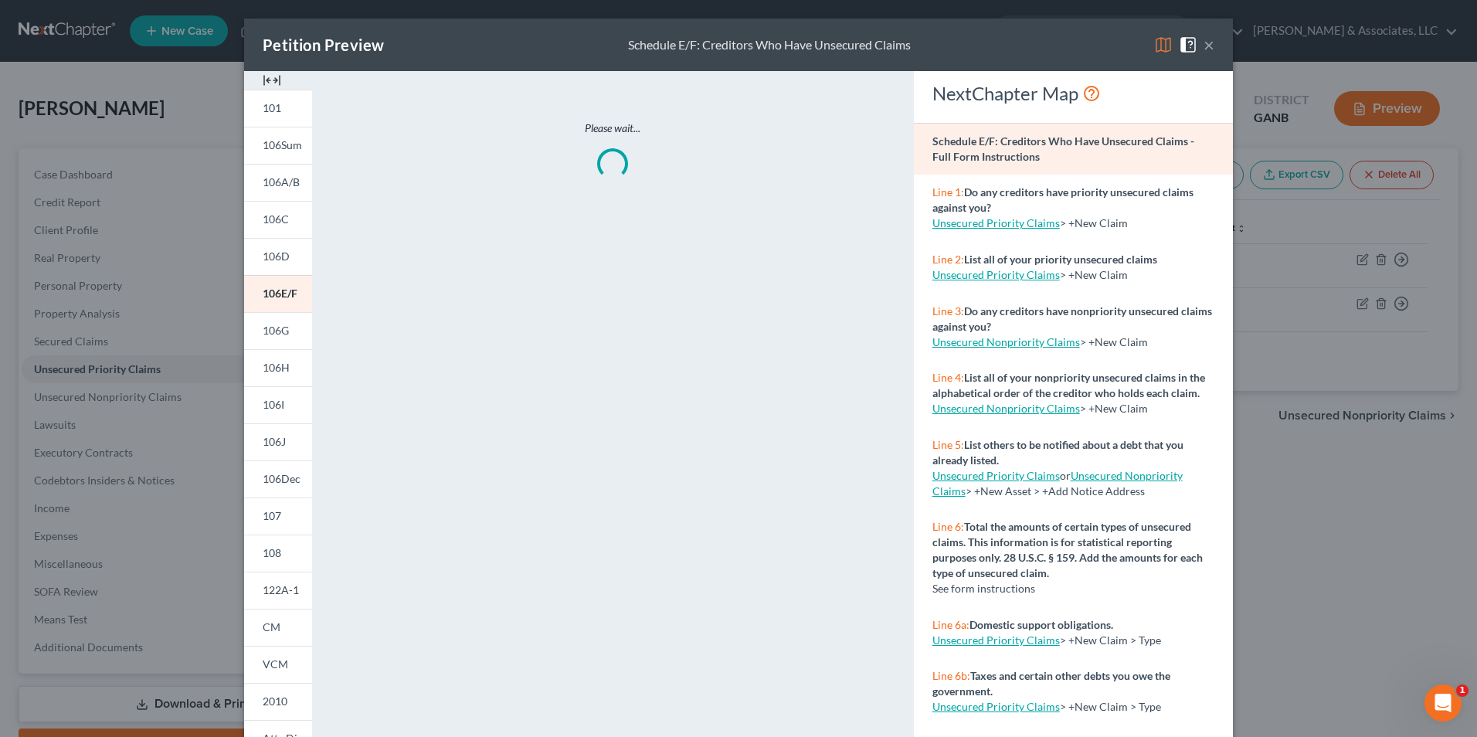
click at [263, 77] on img at bounding box center [272, 80] width 19 height 19
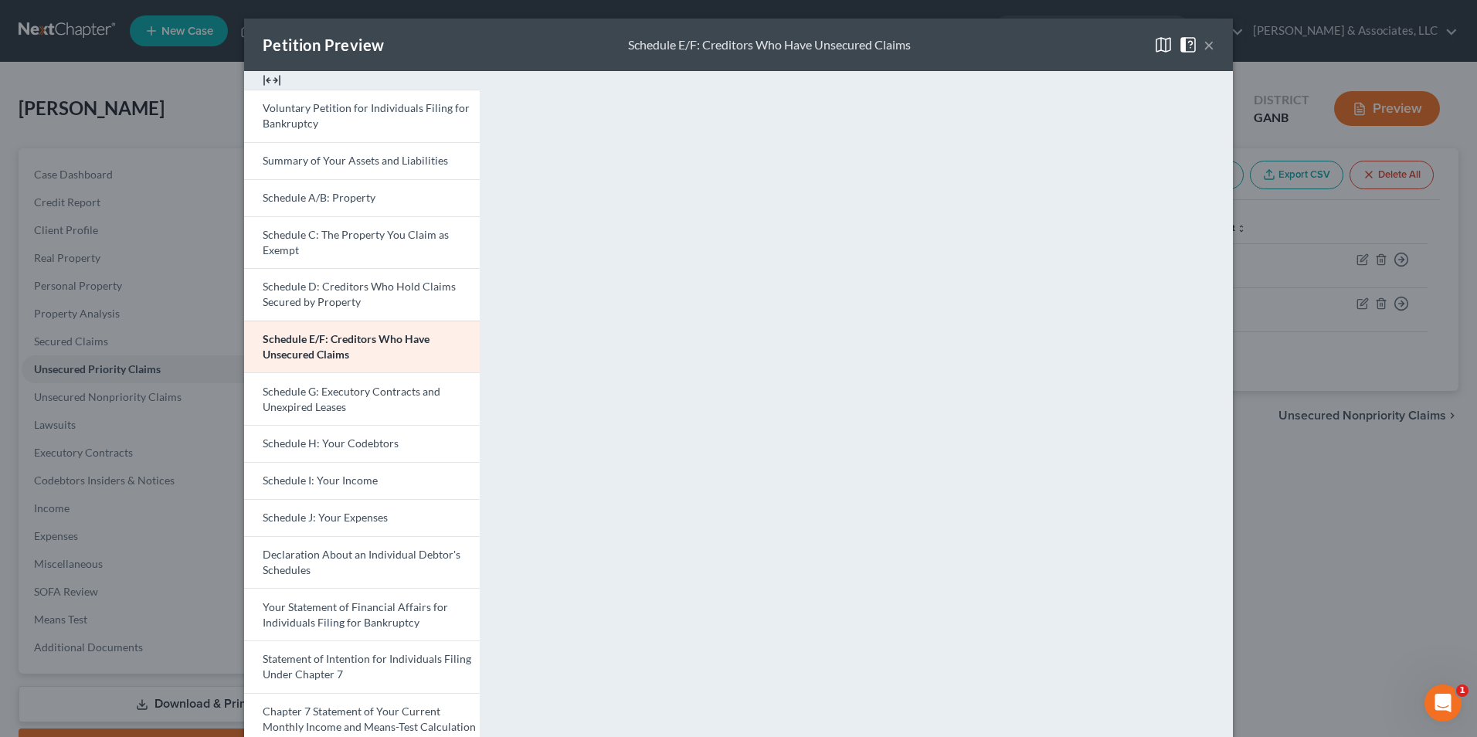
click at [1204, 41] on button "×" at bounding box center [1208, 45] width 11 height 19
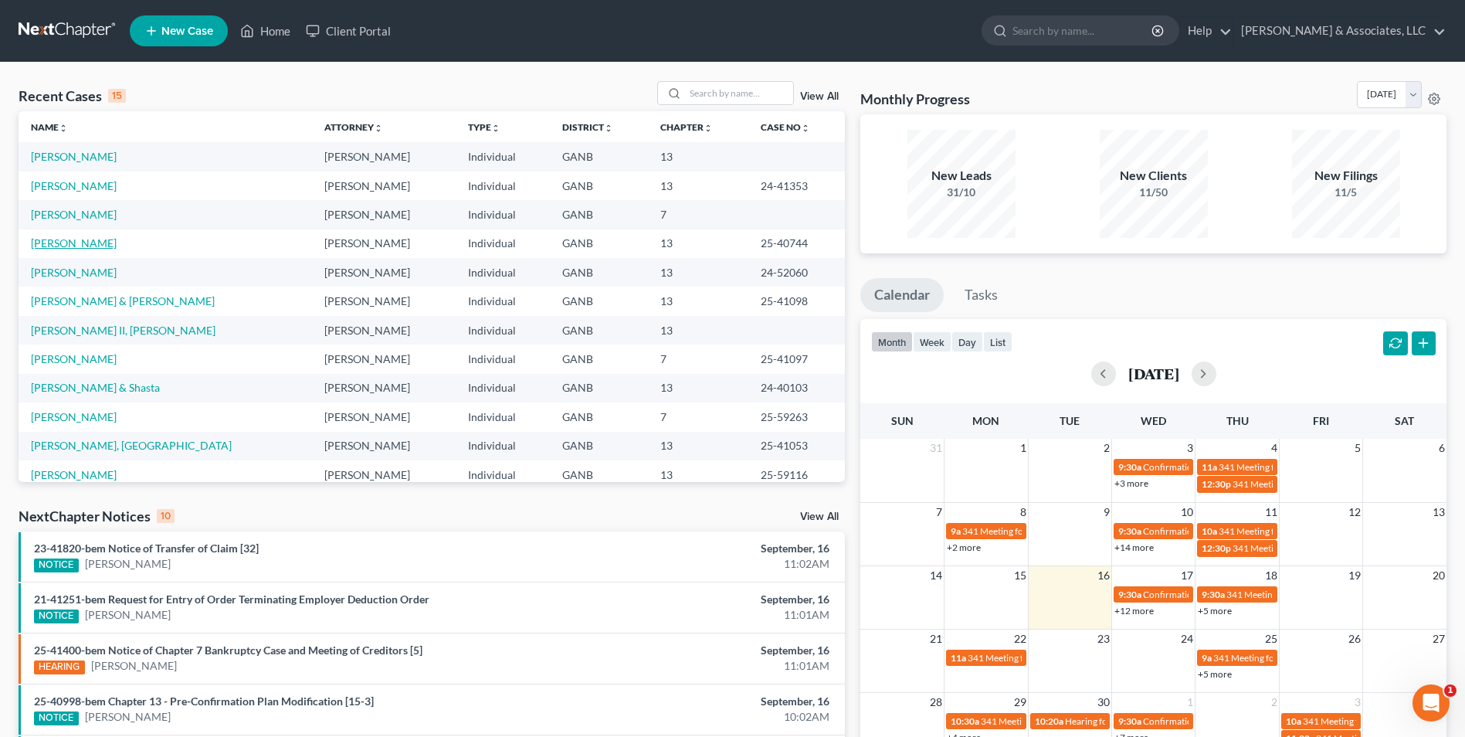
click at [114, 243] on link "[PERSON_NAME]" at bounding box center [74, 242] width 86 height 13
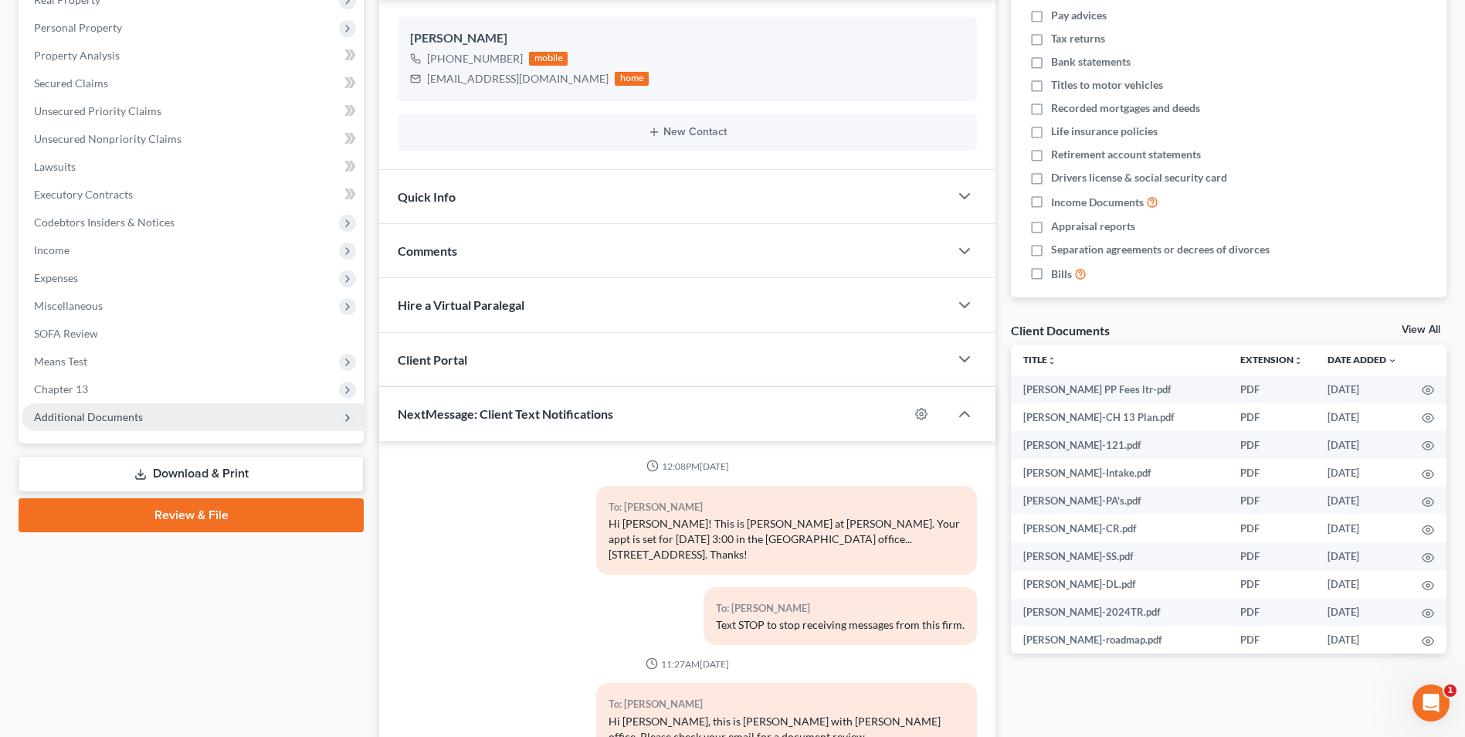
scroll to position [549, 0]
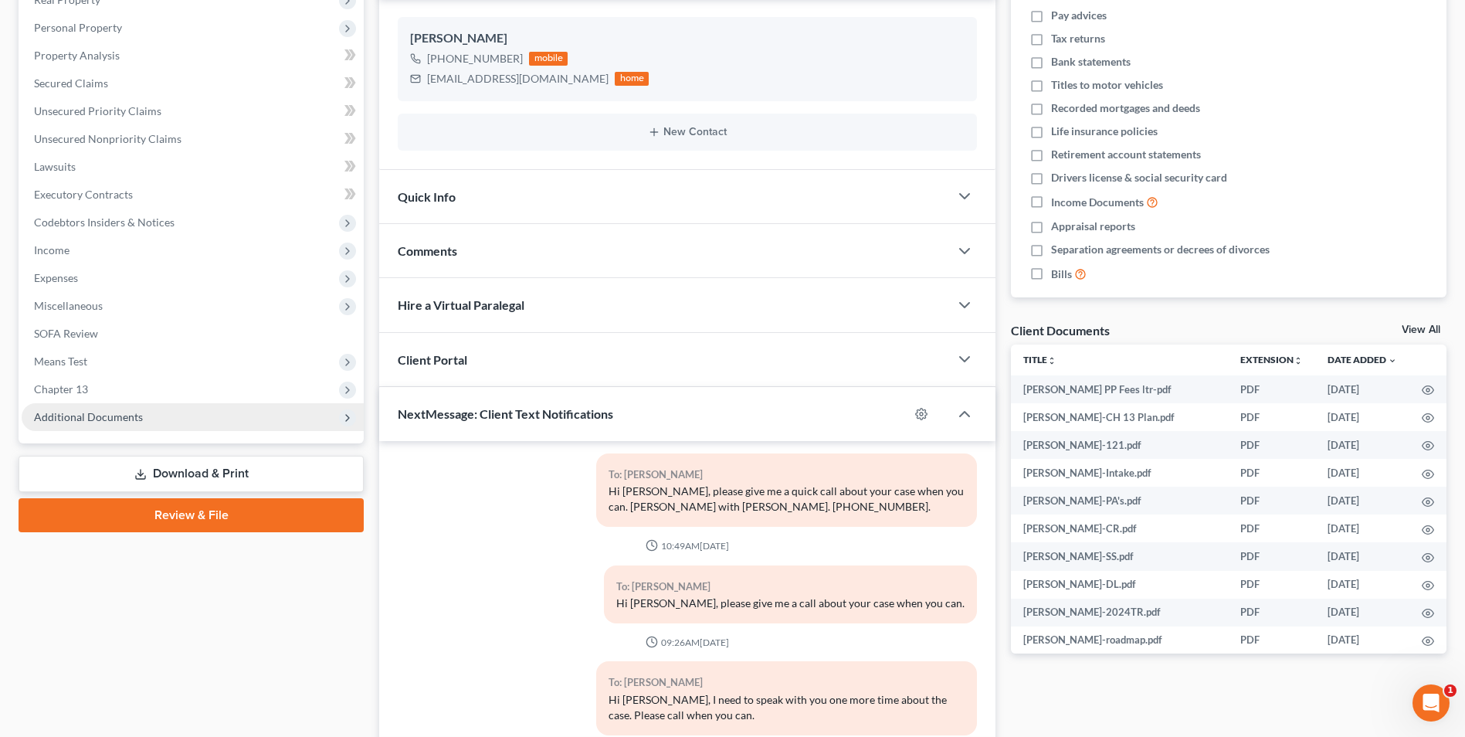
click at [110, 426] on span "Additional Documents" at bounding box center [193, 417] width 342 height 28
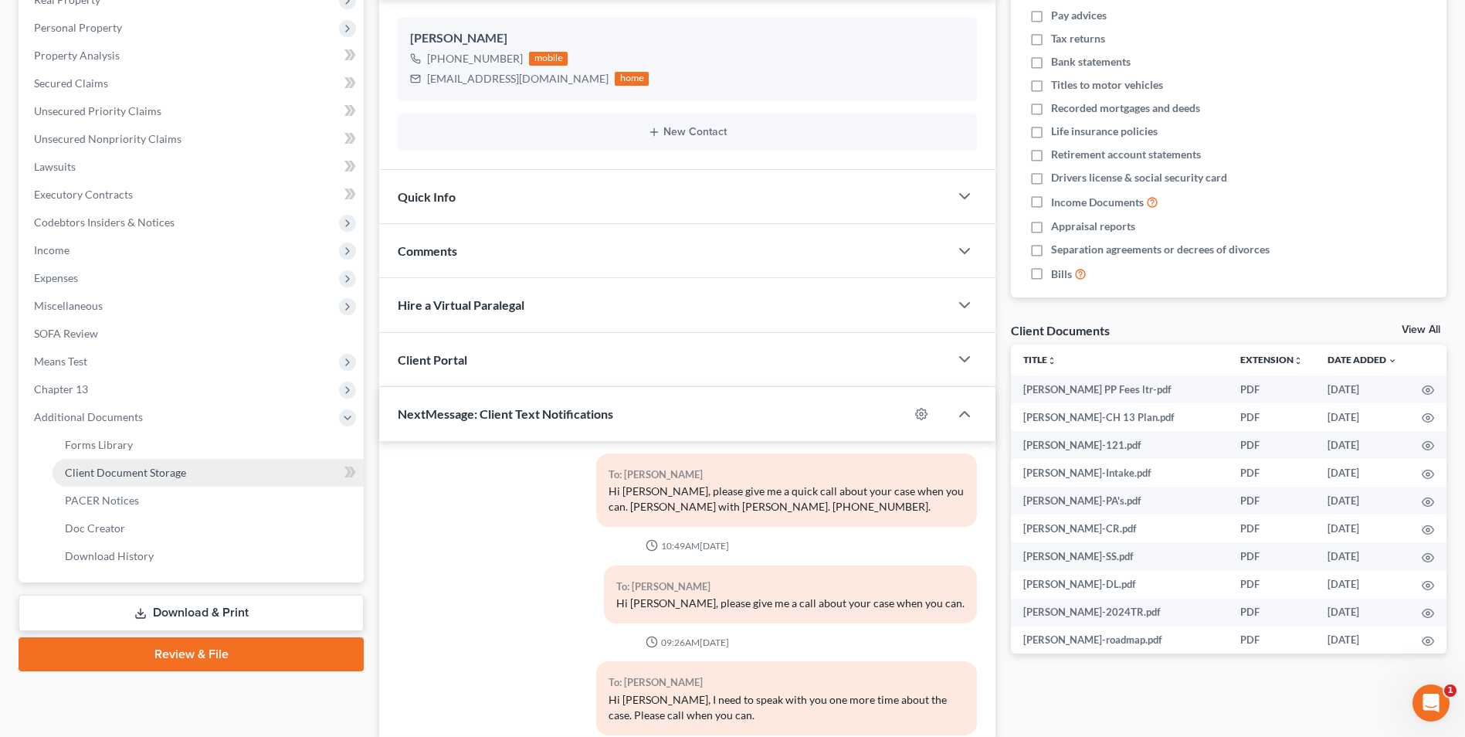
click at [136, 470] on span "Client Document Storage" at bounding box center [125, 472] width 121 height 13
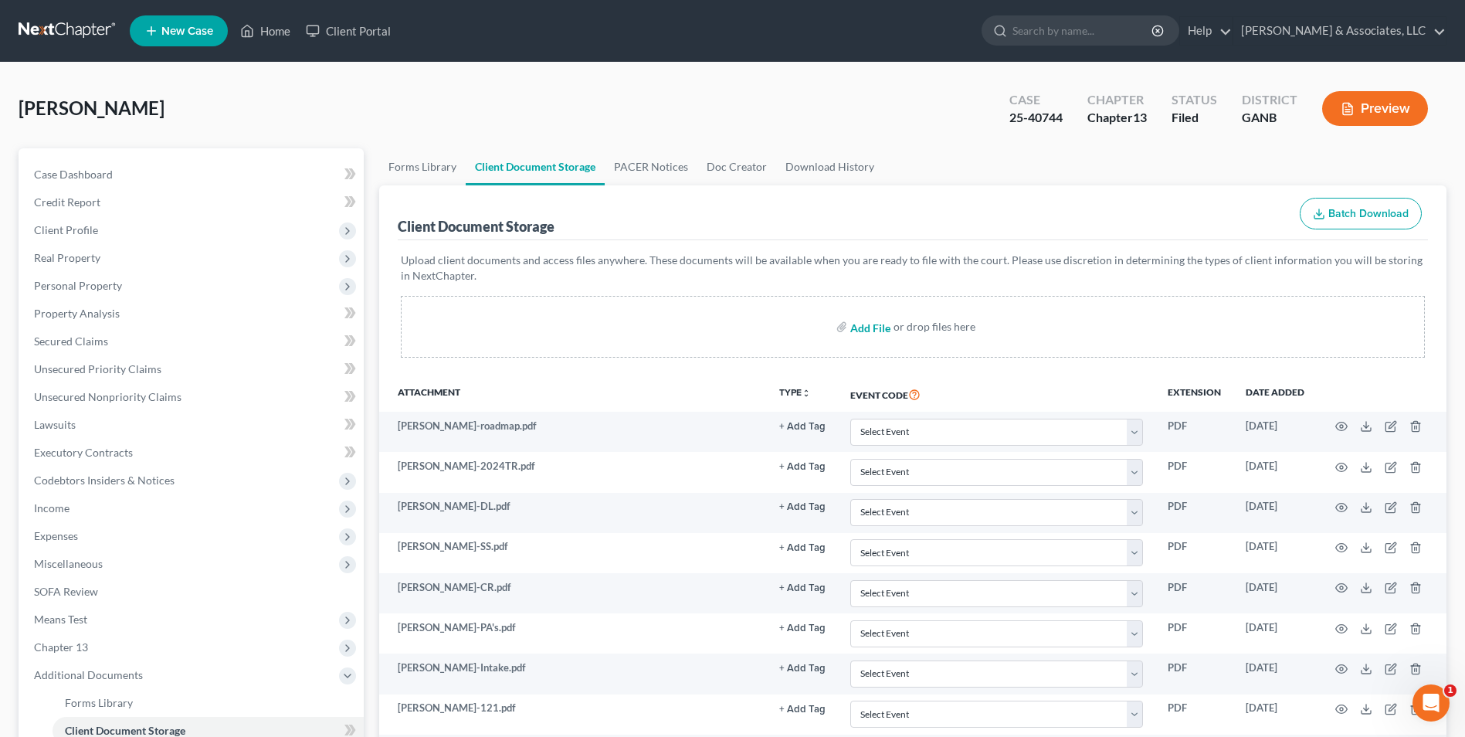
click at [877, 331] on input "file" at bounding box center [868, 327] width 37 height 28
type input "C:\fakepath\McConnell.Plan.pdf"
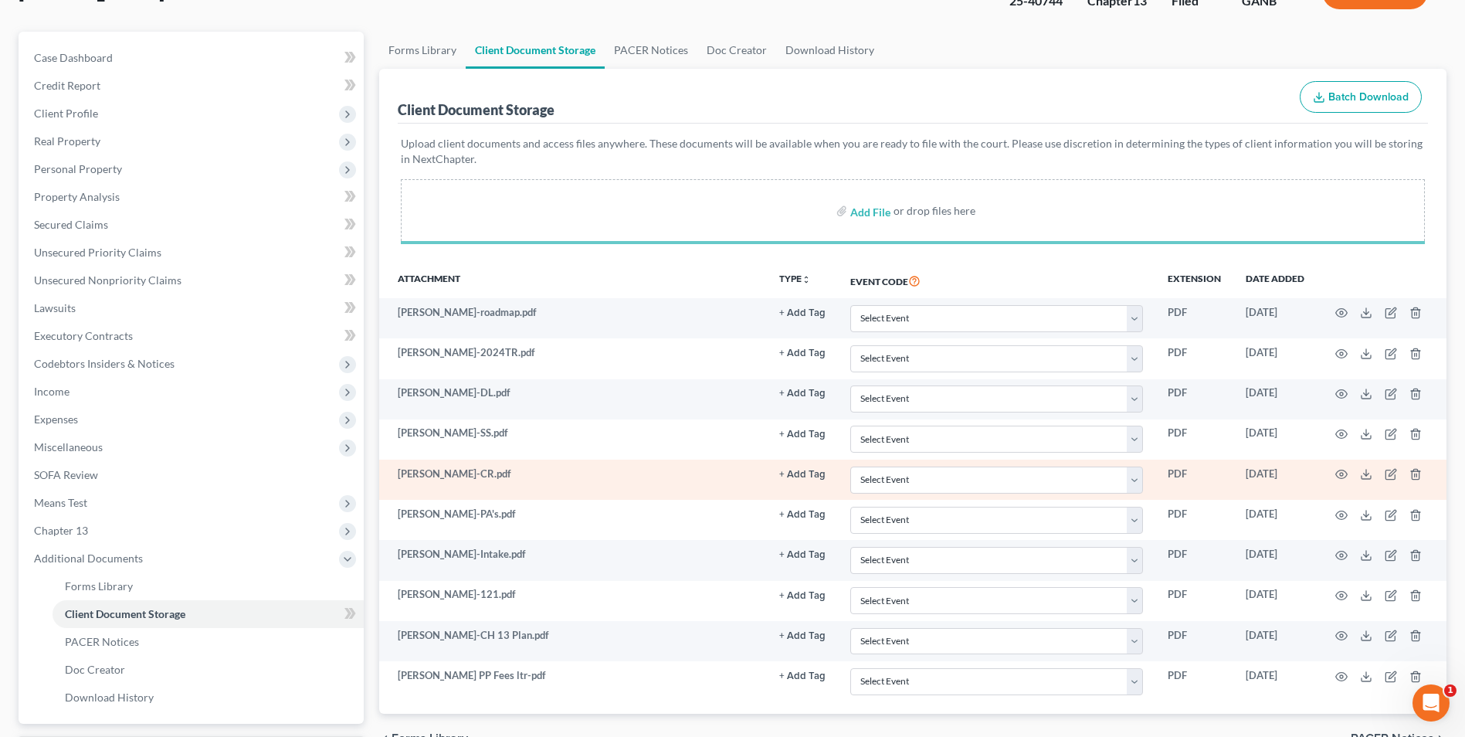
scroll to position [251, 0]
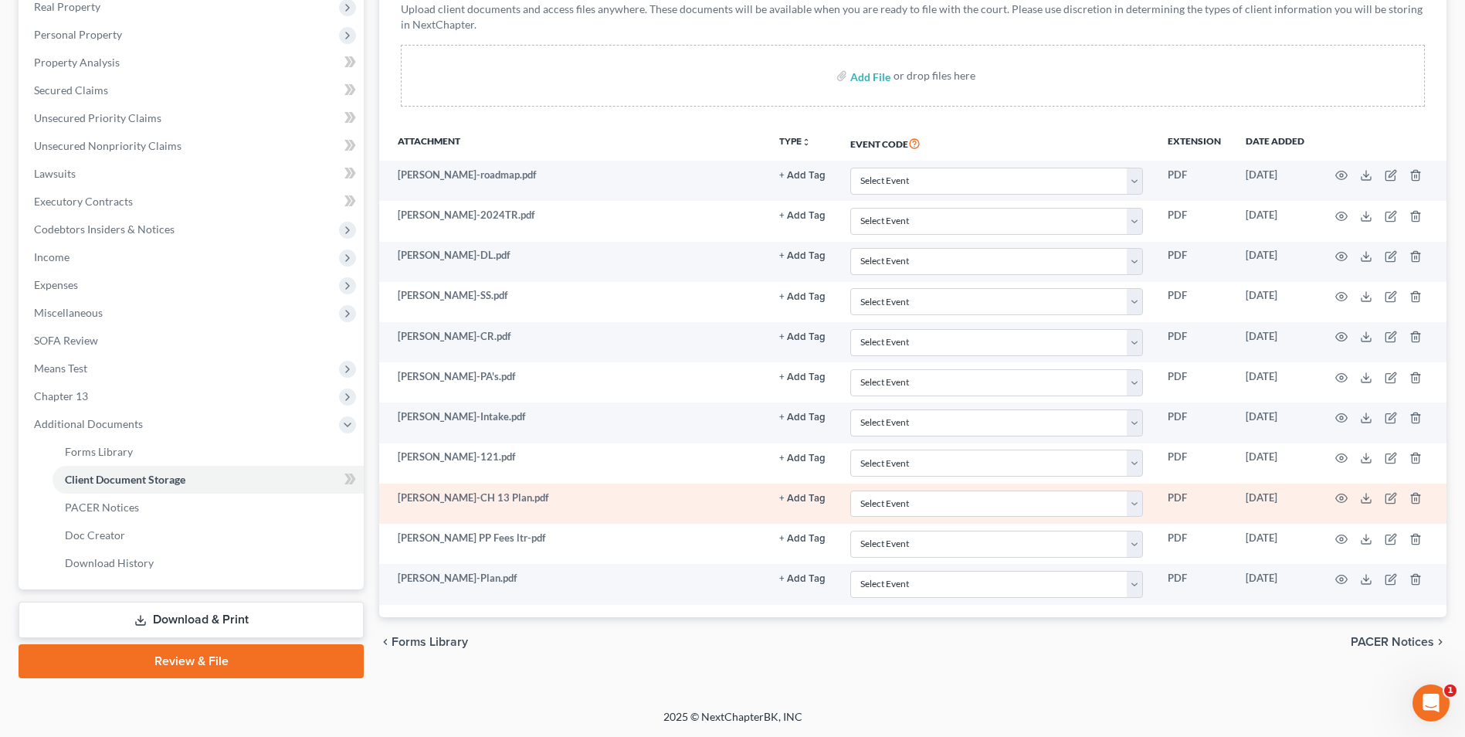
click at [1424, 495] on td at bounding box center [1382, 503] width 130 height 40
click at [1412, 502] on icon "button" at bounding box center [1415, 499] width 7 height 10
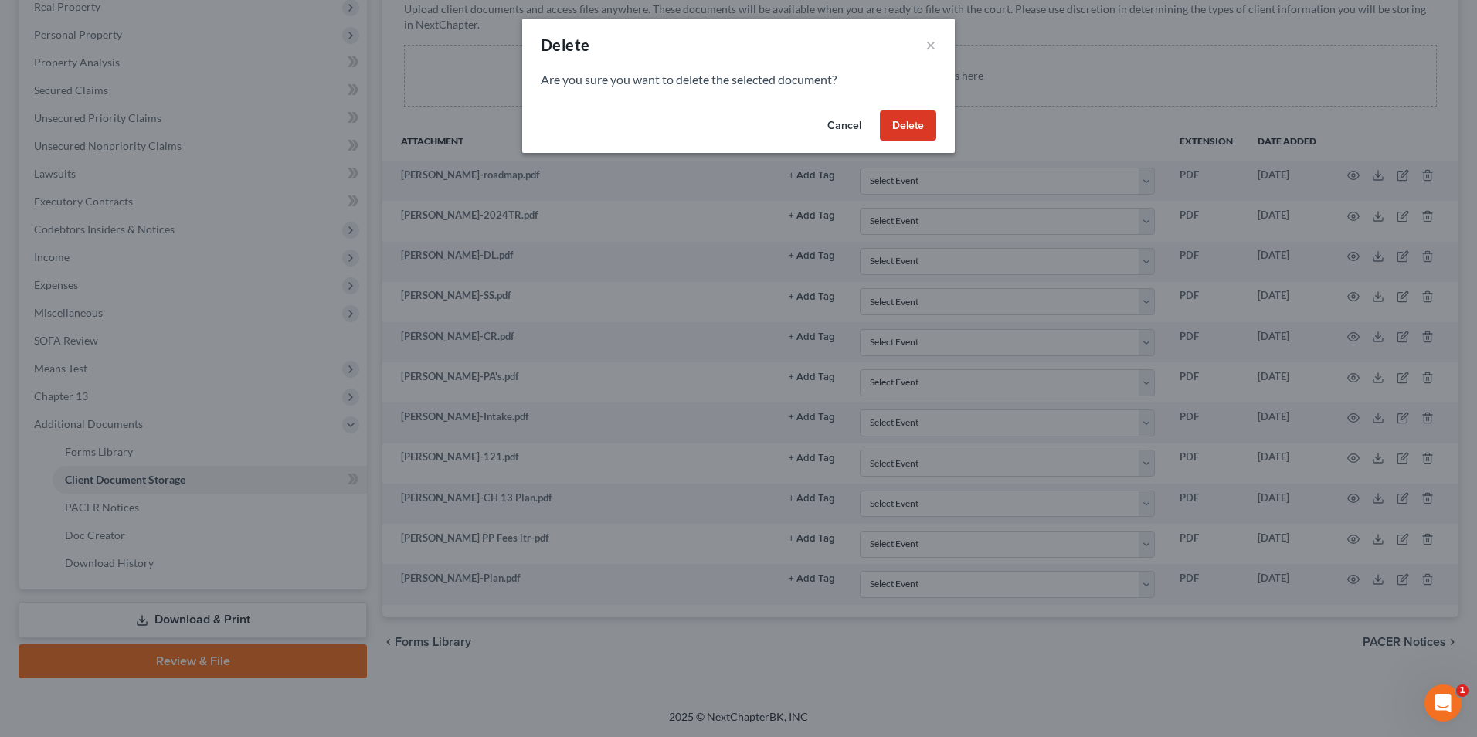
click at [931, 127] on button "Delete" at bounding box center [908, 125] width 56 height 31
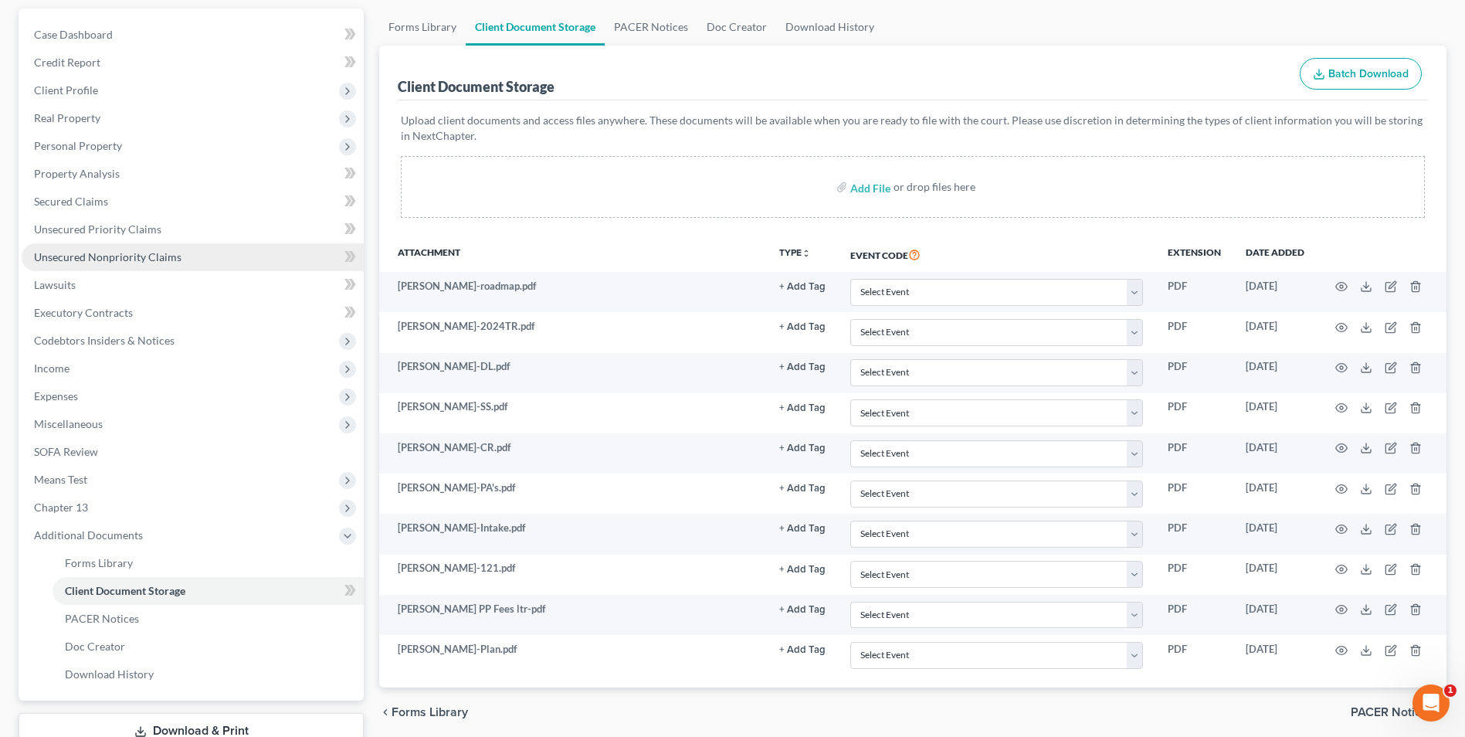
scroll to position [0, 0]
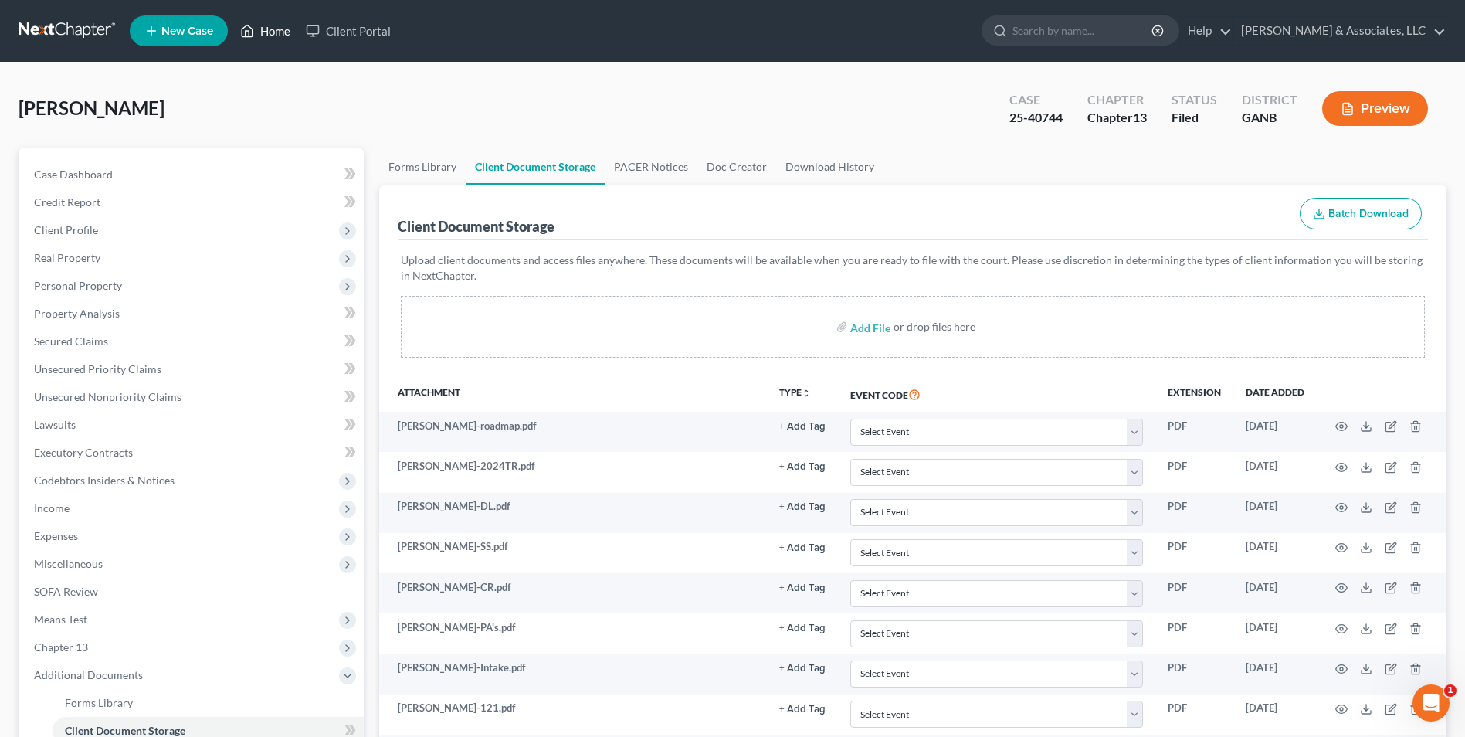
click at [271, 39] on link "Home" at bounding box center [265, 31] width 66 height 28
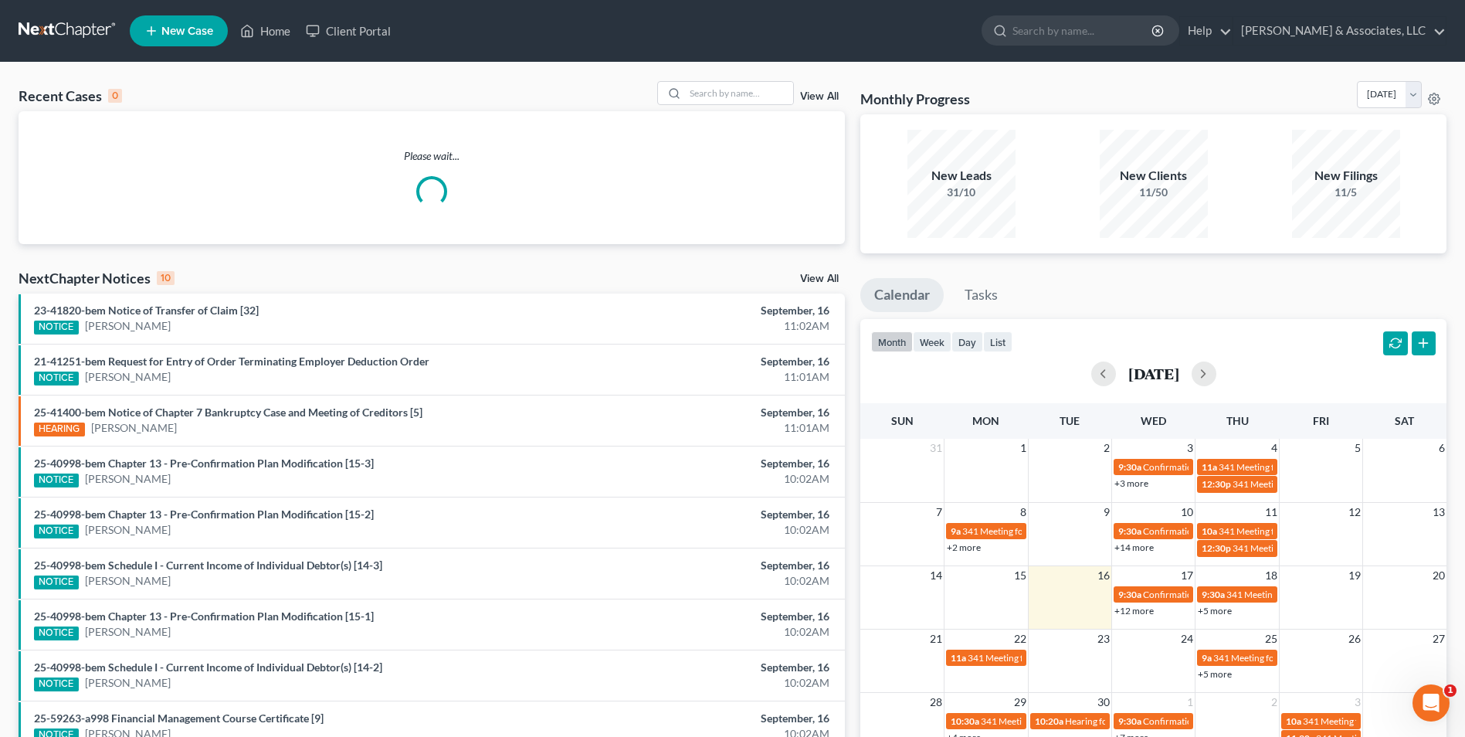
click at [761, 107] on div "Recent Cases 0 View All" at bounding box center [432, 96] width 826 height 30
click at [757, 94] on input "search" at bounding box center [739, 93] width 108 height 22
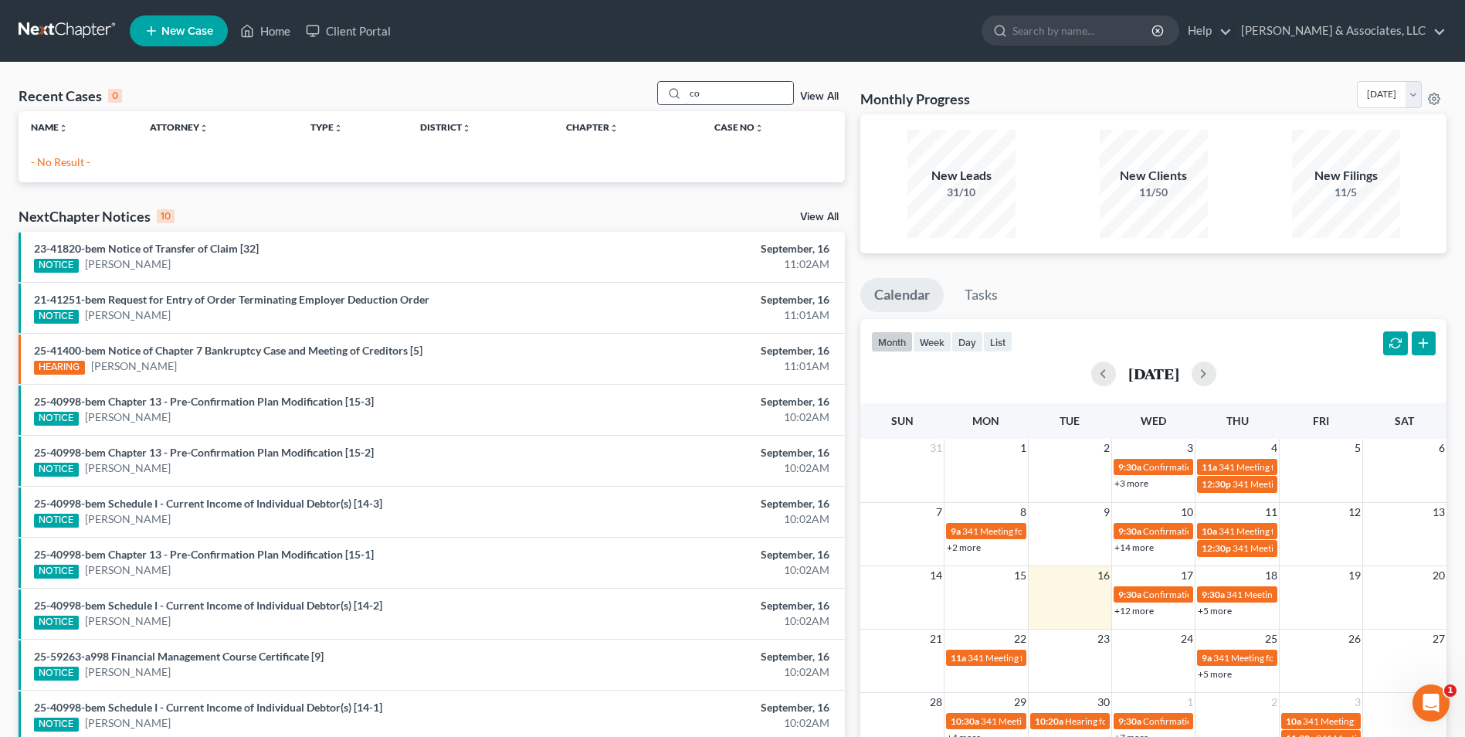
type input "c"
type input "sollena"
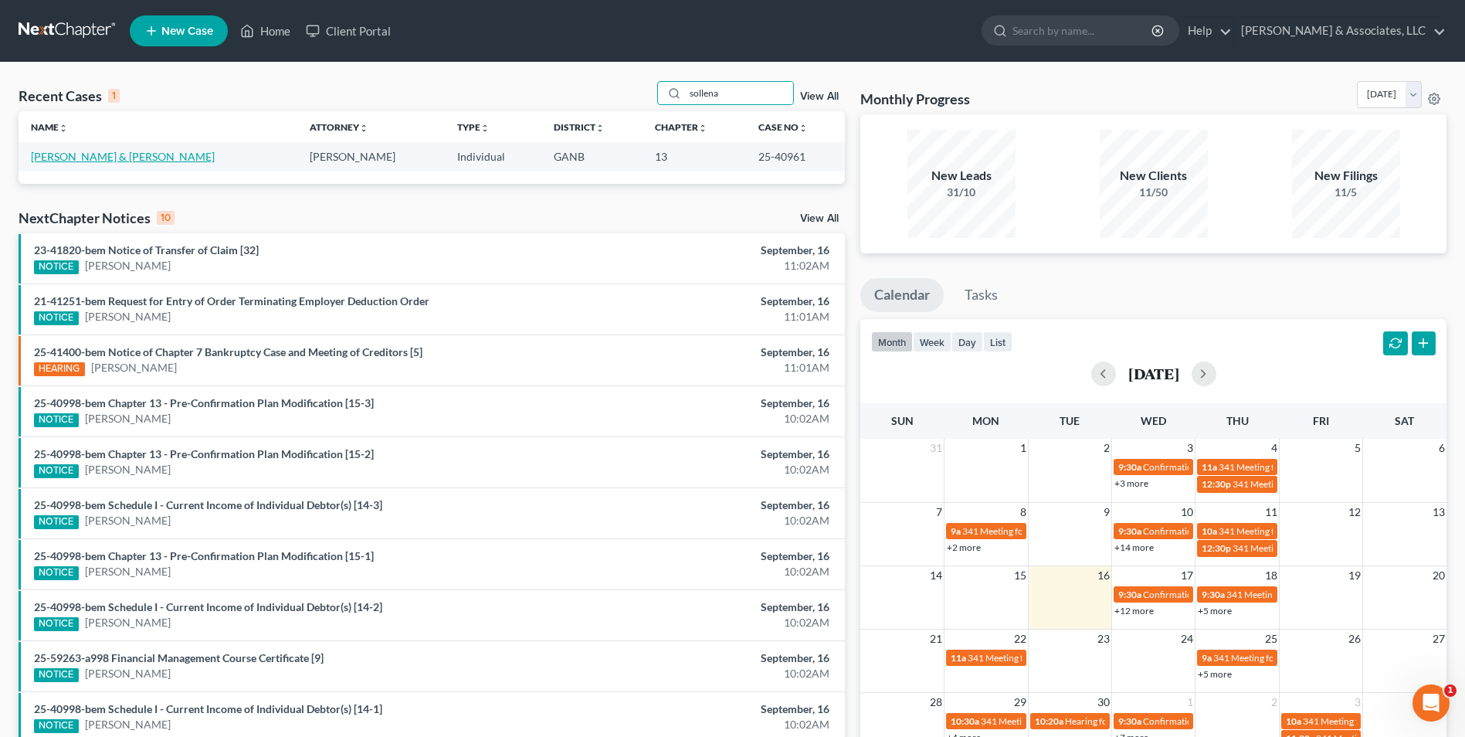
click at [151, 163] on link "[PERSON_NAME] & [PERSON_NAME]" at bounding box center [123, 156] width 184 height 13
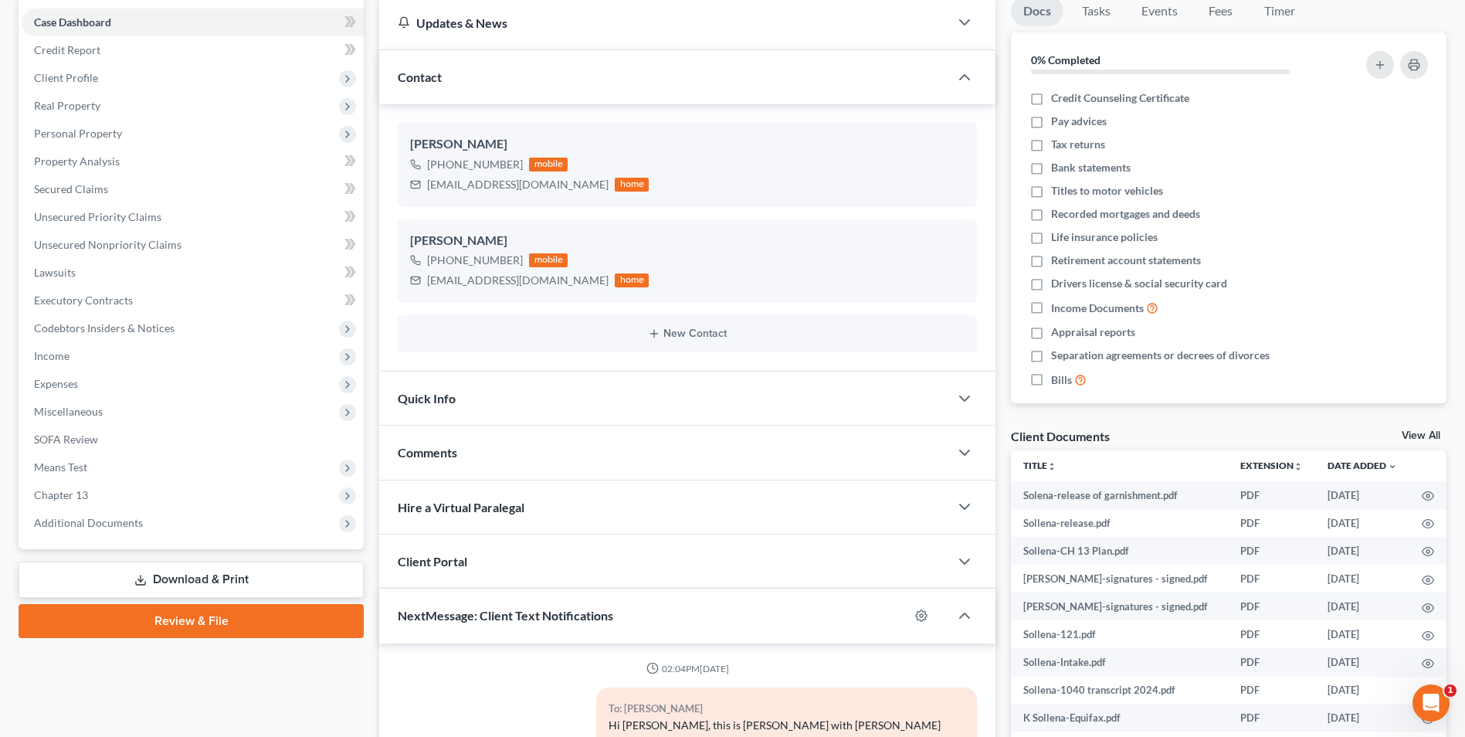
scroll to position [251, 0]
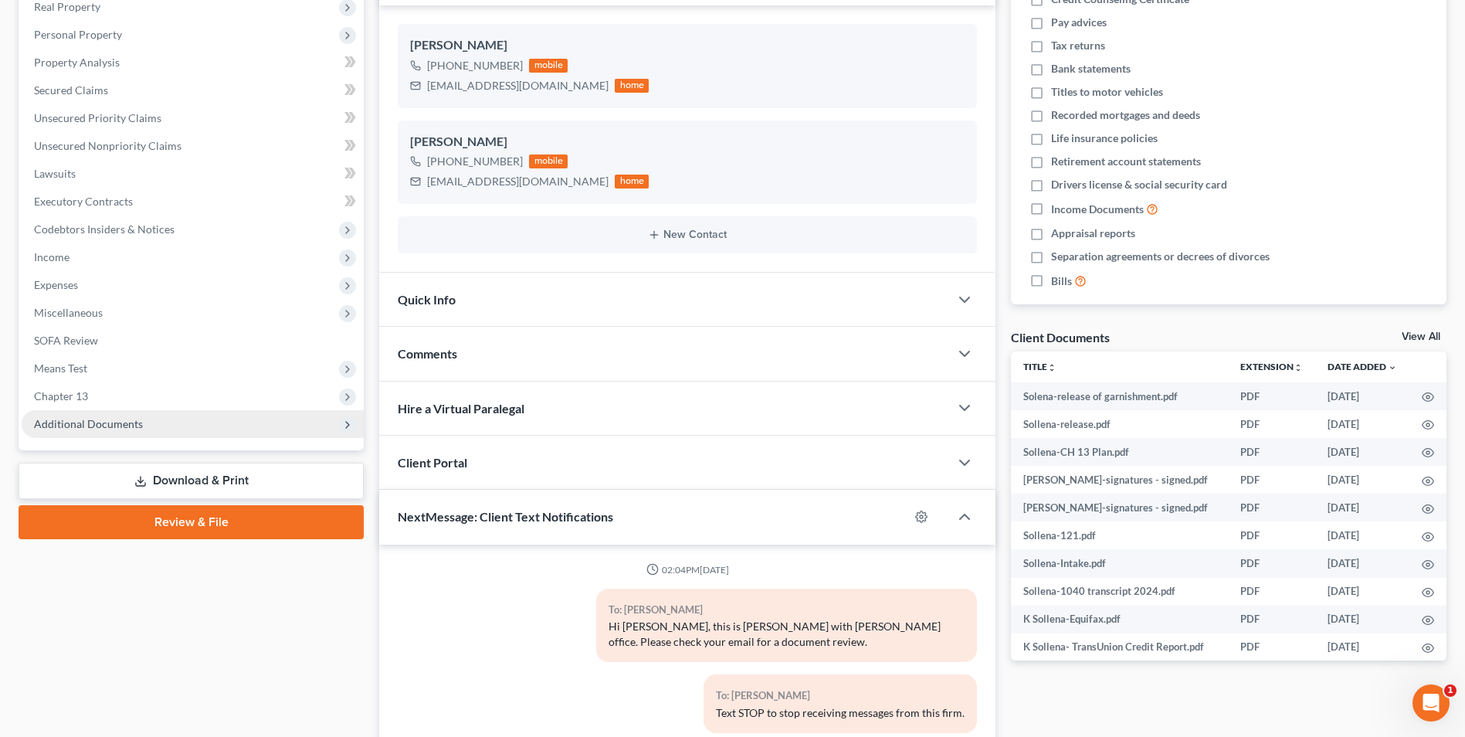
click at [103, 426] on span "Additional Documents" at bounding box center [88, 423] width 109 height 13
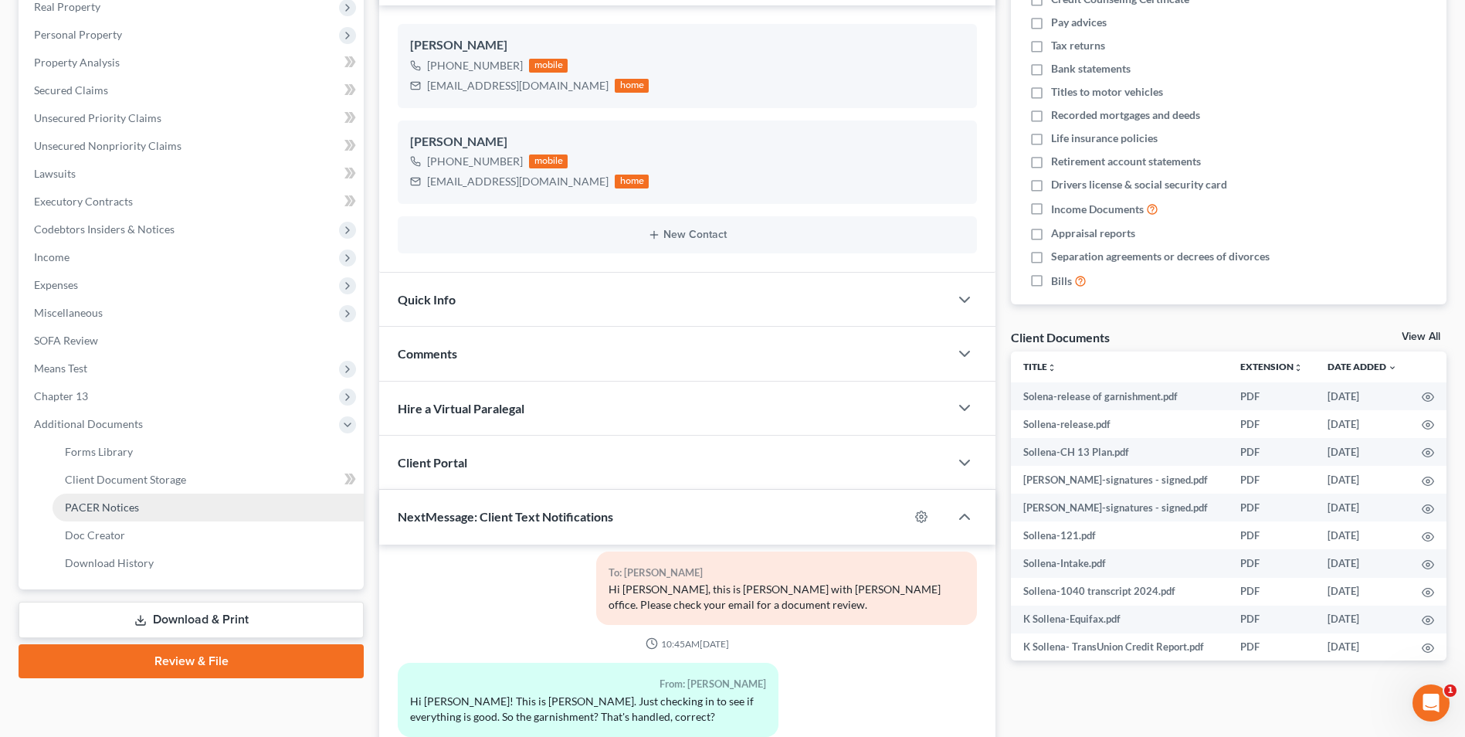
click at [124, 503] on span "PACER Notices" at bounding box center [102, 506] width 74 height 13
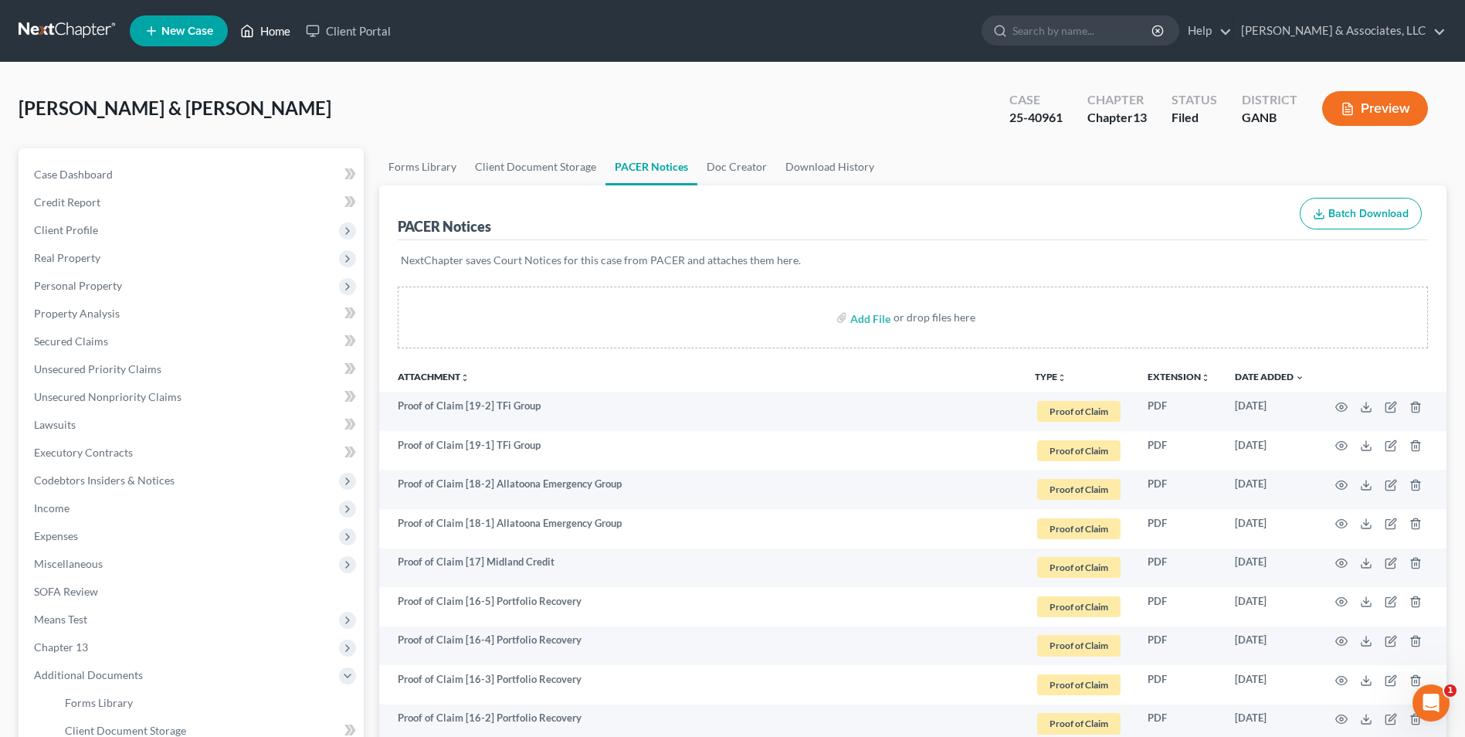
click at [267, 41] on link "Home" at bounding box center [265, 31] width 66 height 28
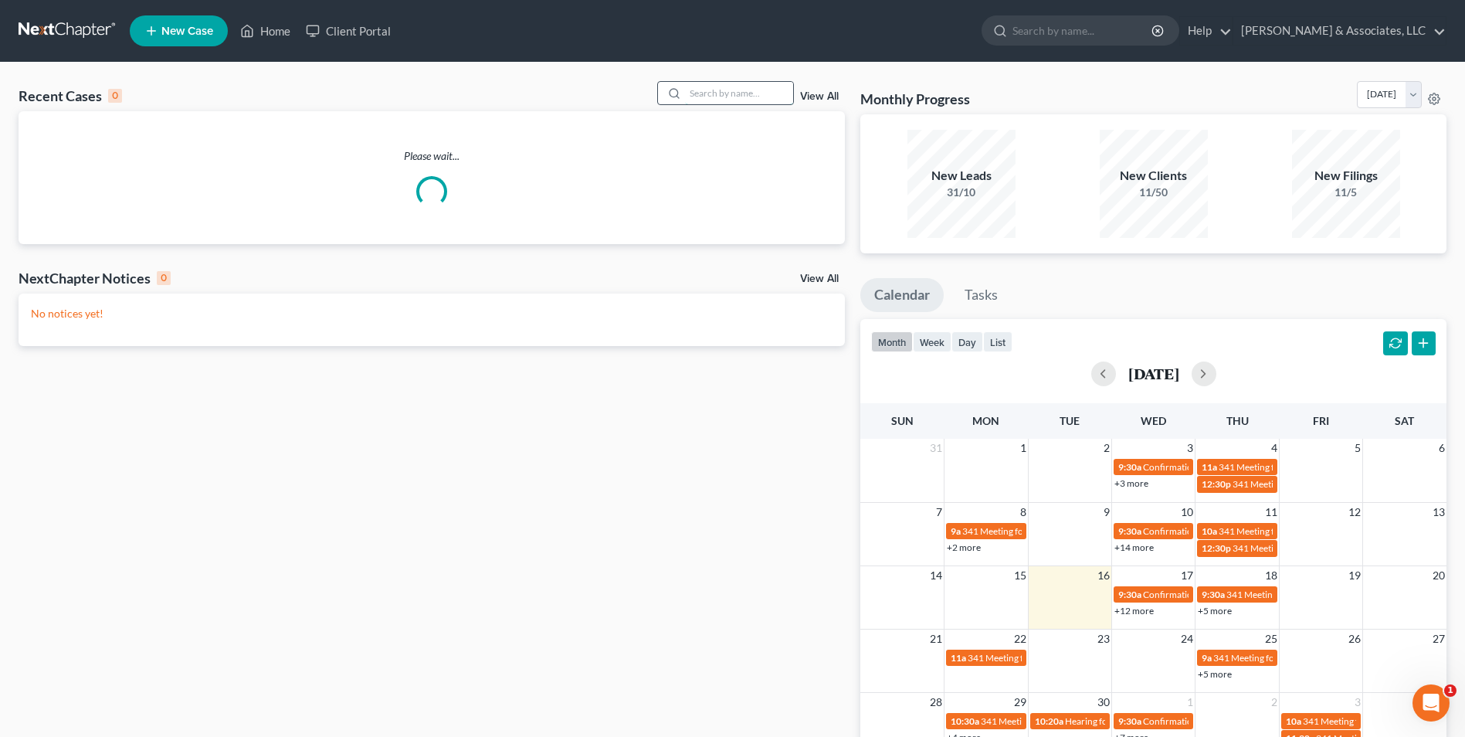
click at [697, 93] on input "search" at bounding box center [739, 93] width 108 height 22
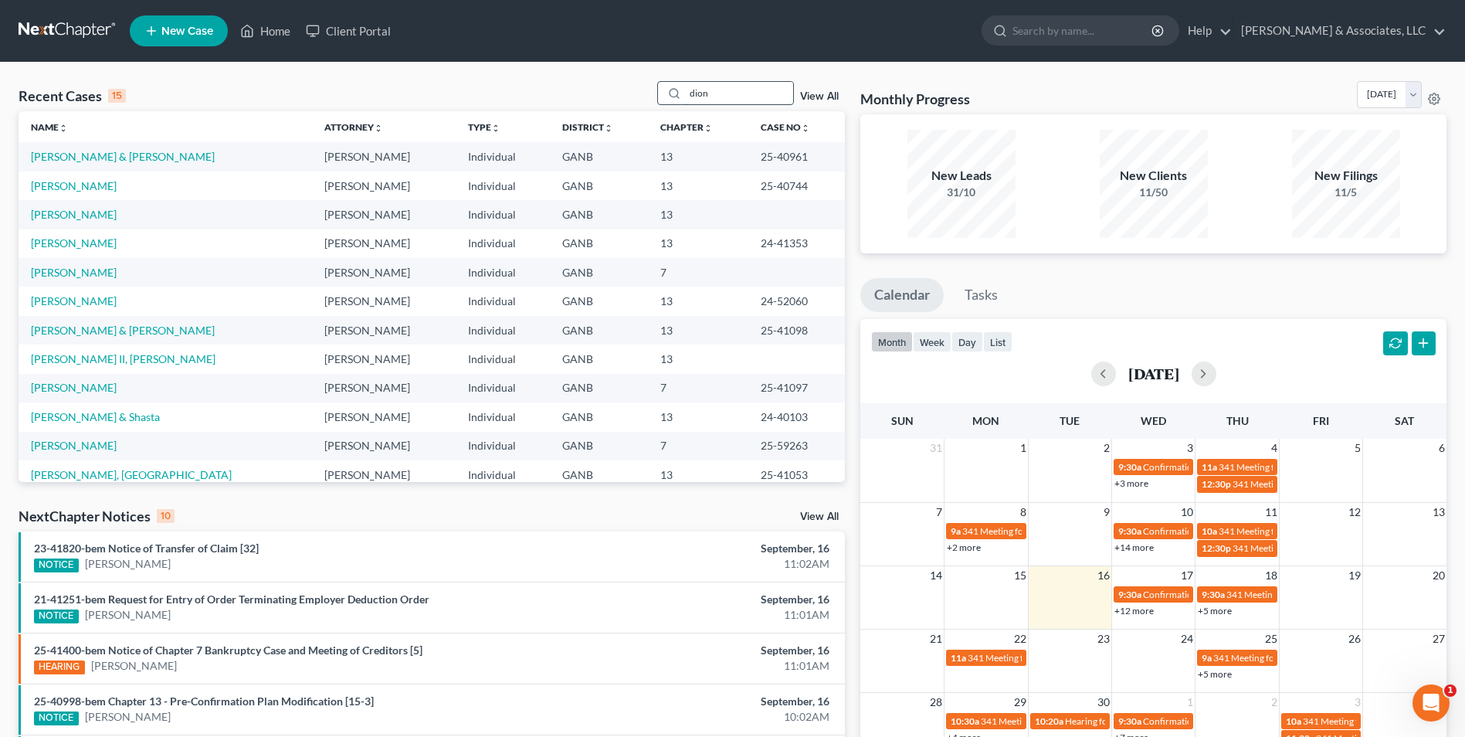
type input "dion"
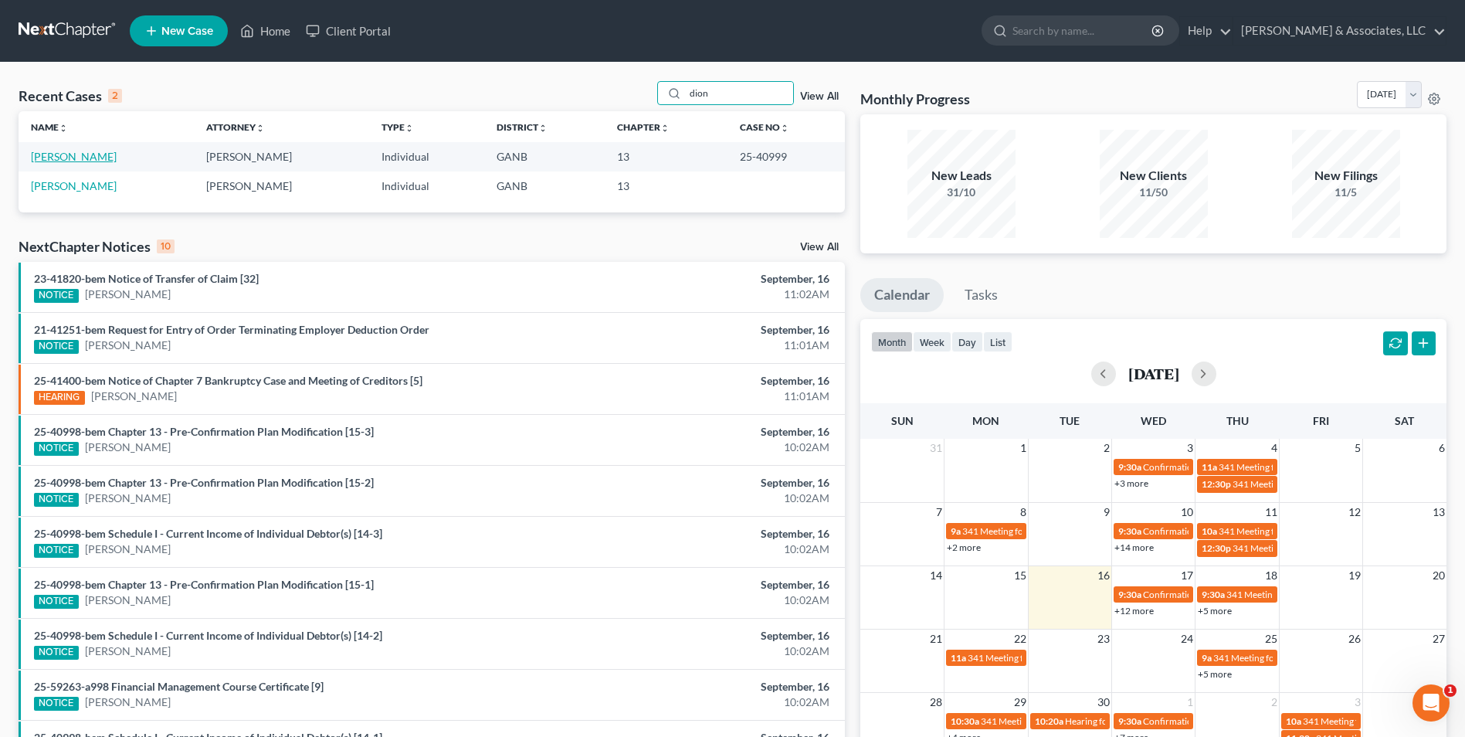
click at [66, 155] on link "Dion, Shawn" at bounding box center [74, 156] width 86 height 13
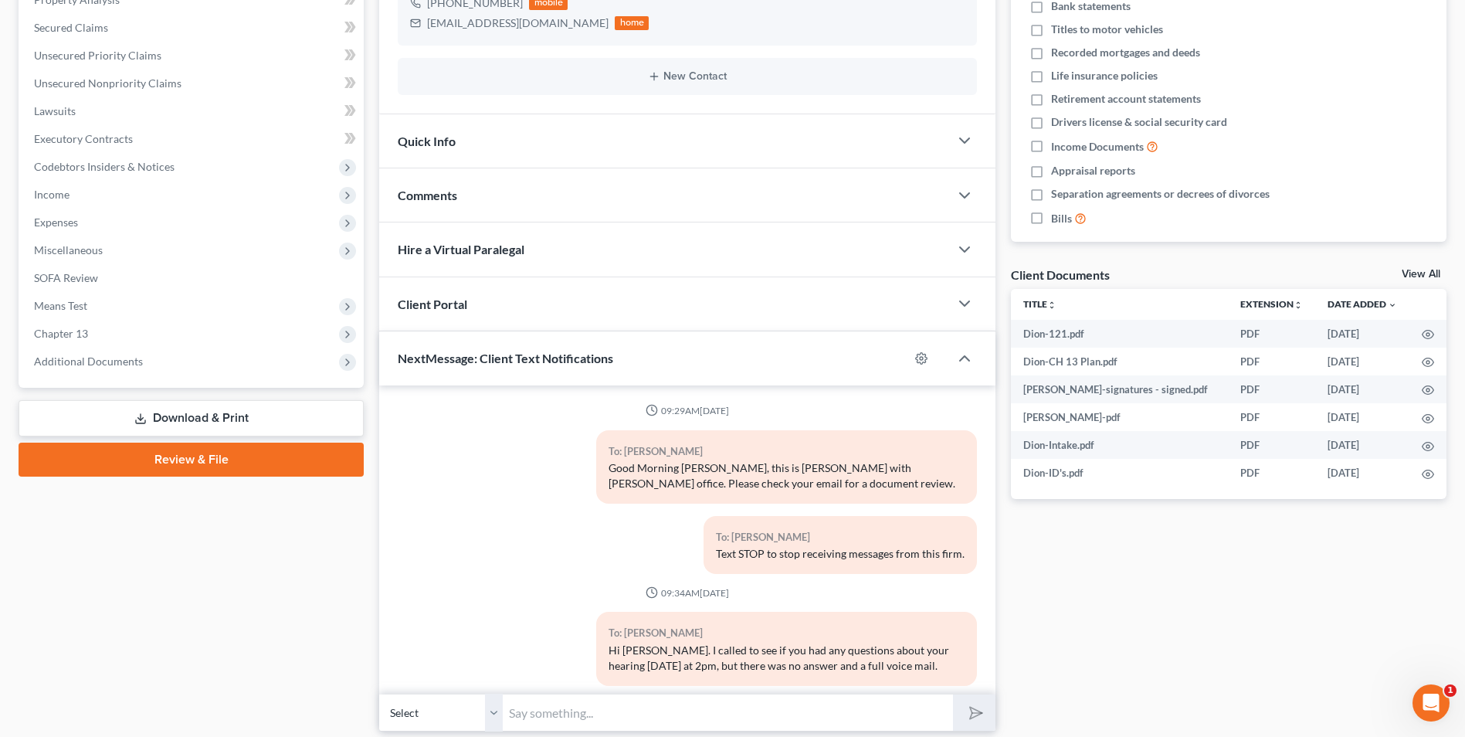
scroll to position [93, 0]
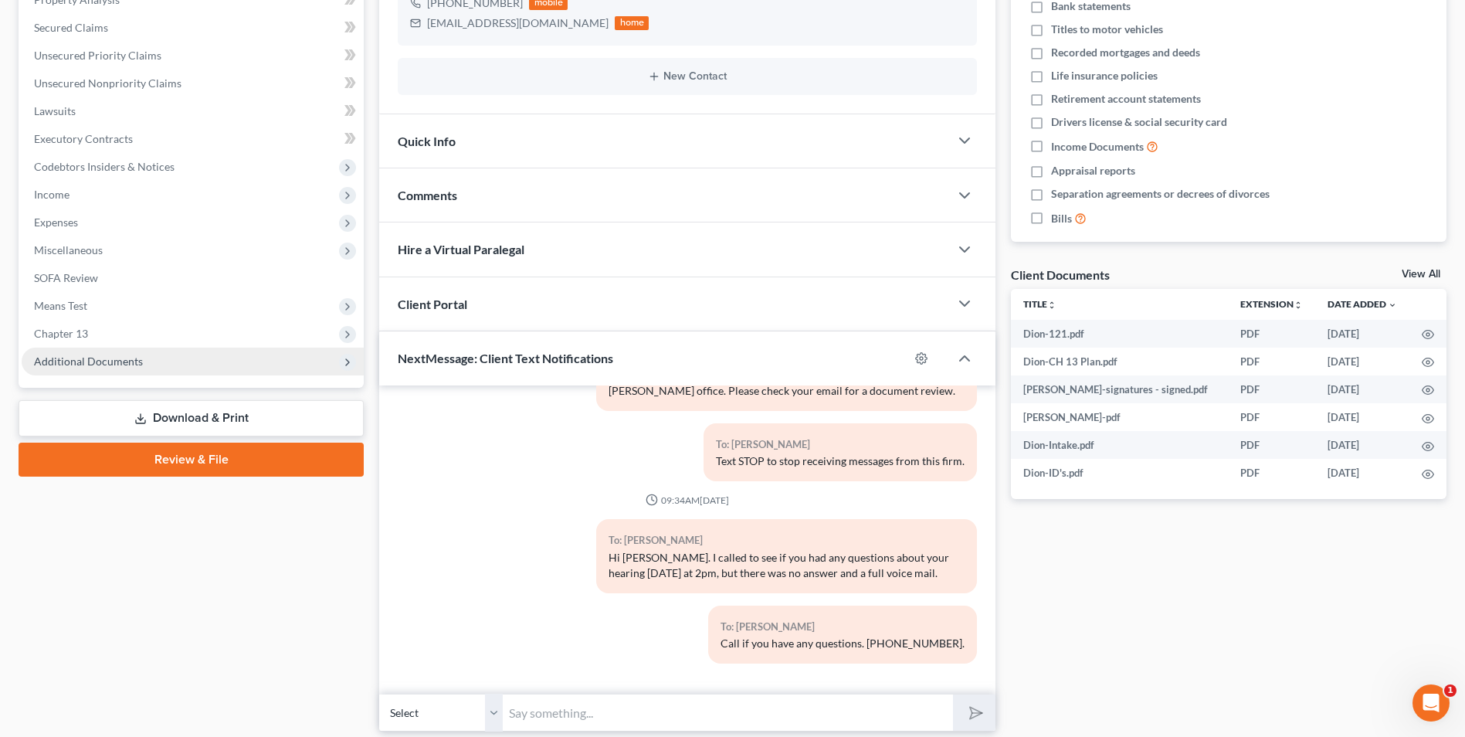
click at [109, 363] on span "Additional Documents" at bounding box center [88, 361] width 109 height 13
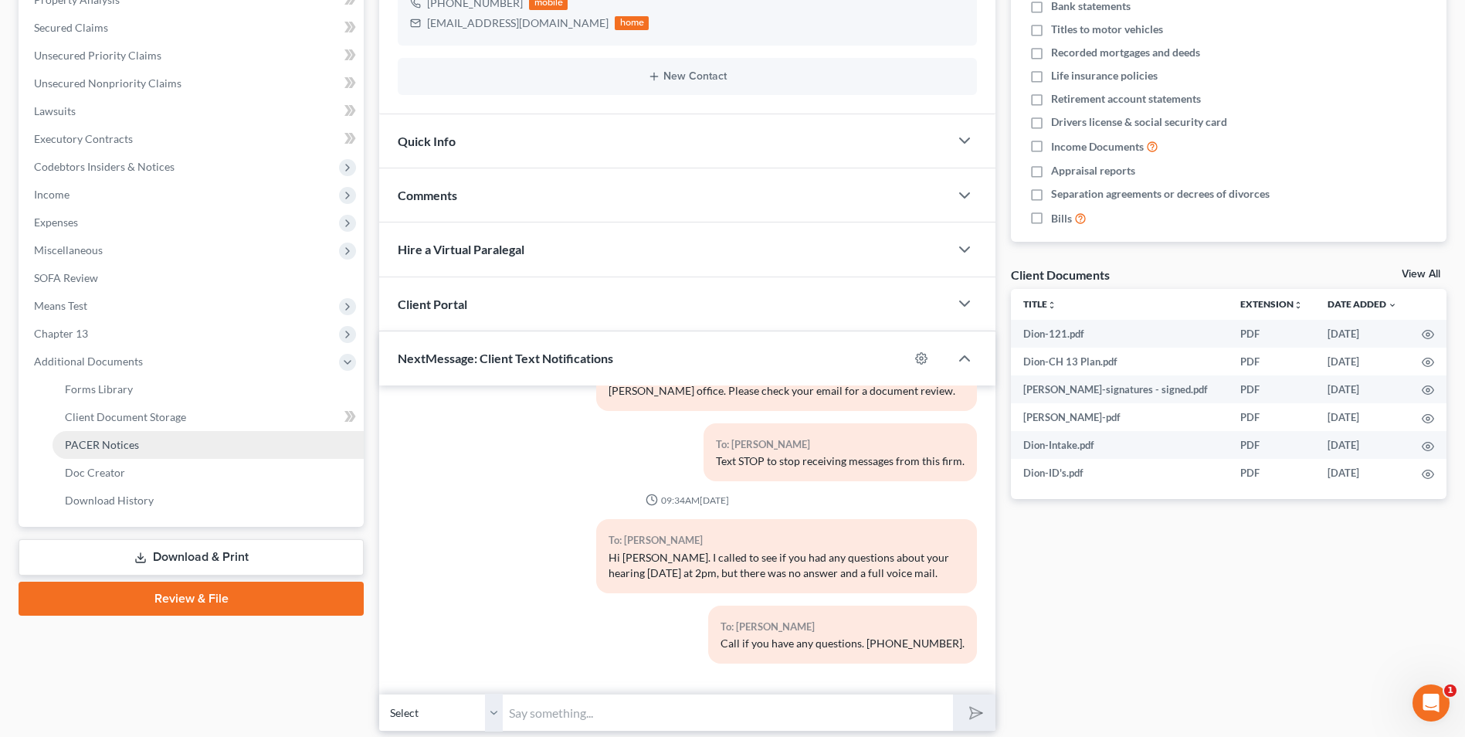
click at [101, 443] on span "PACER Notices" at bounding box center [102, 444] width 74 height 13
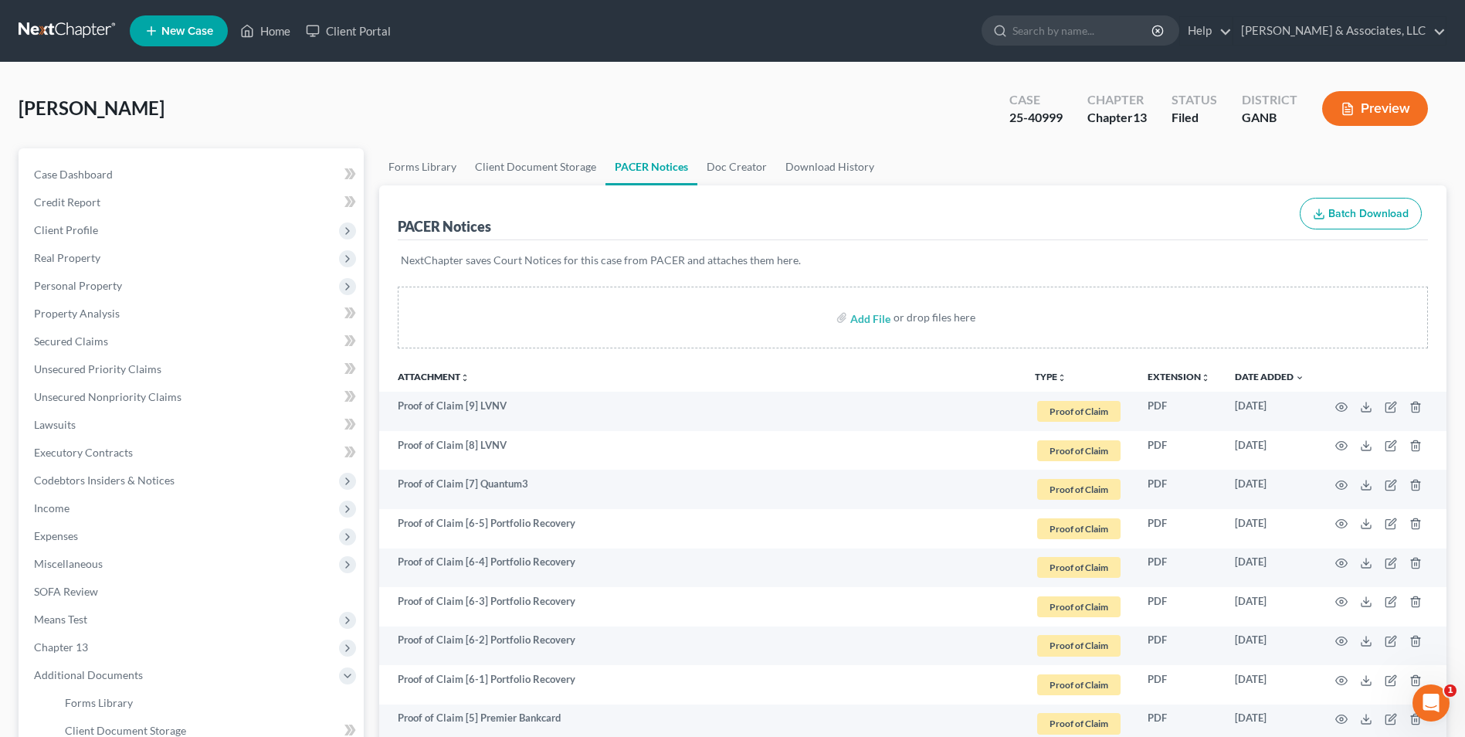
click at [275, 16] on ul "New Case Home Client Portal - No Result - See all results Or Press Enter... Hel…" at bounding box center [788, 31] width 1317 height 40
click at [289, 36] on link "Home" at bounding box center [265, 31] width 66 height 28
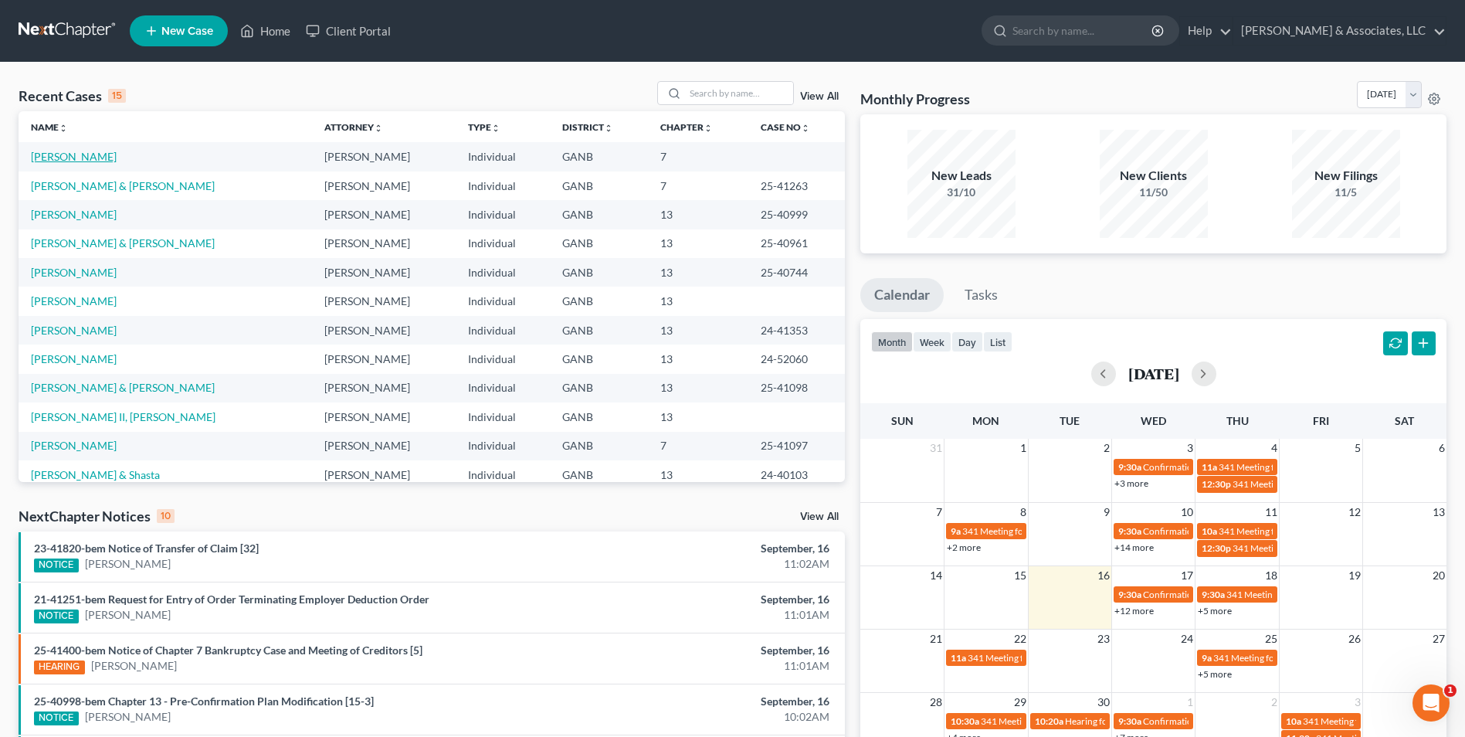
click at [79, 154] on link "Harrington, Rhonda" at bounding box center [74, 156] width 86 height 13
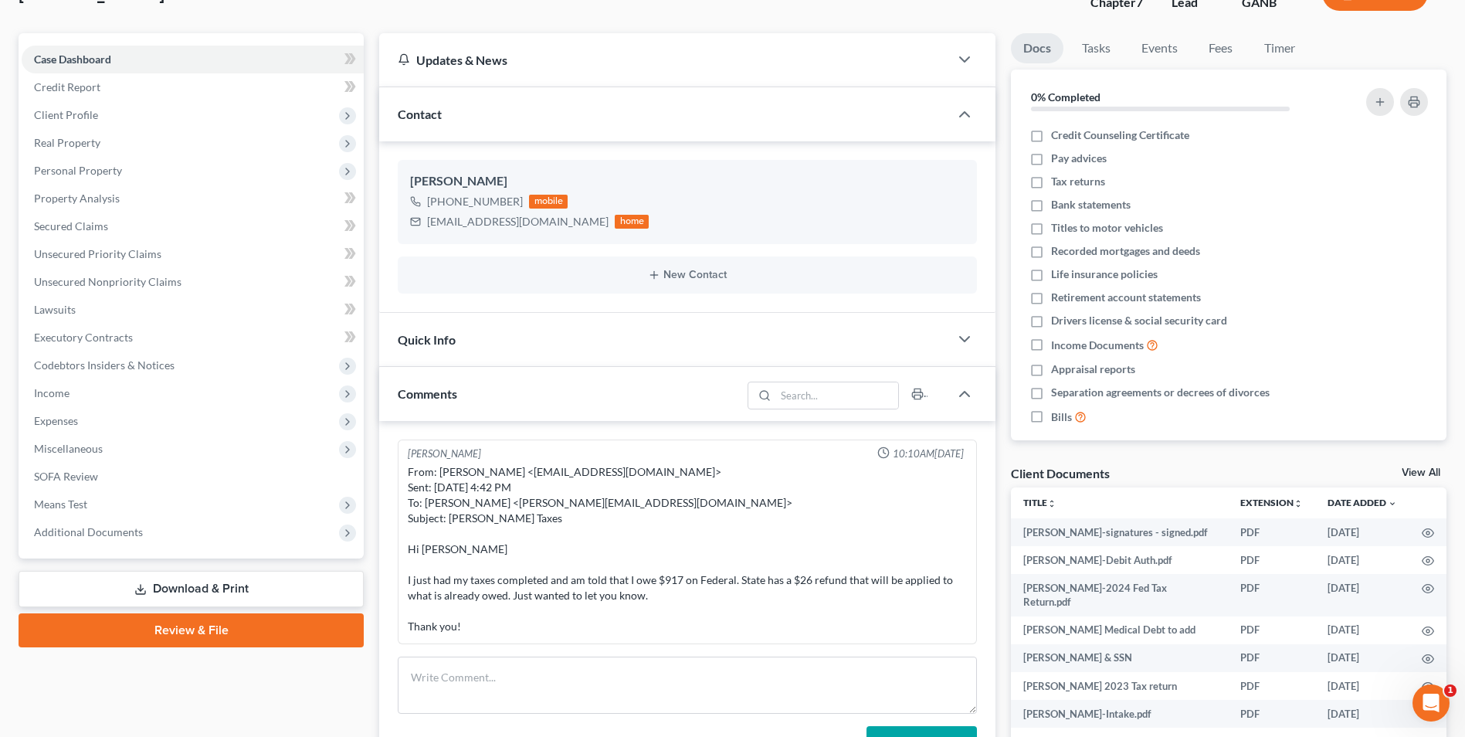
scroll to position [232, 0]
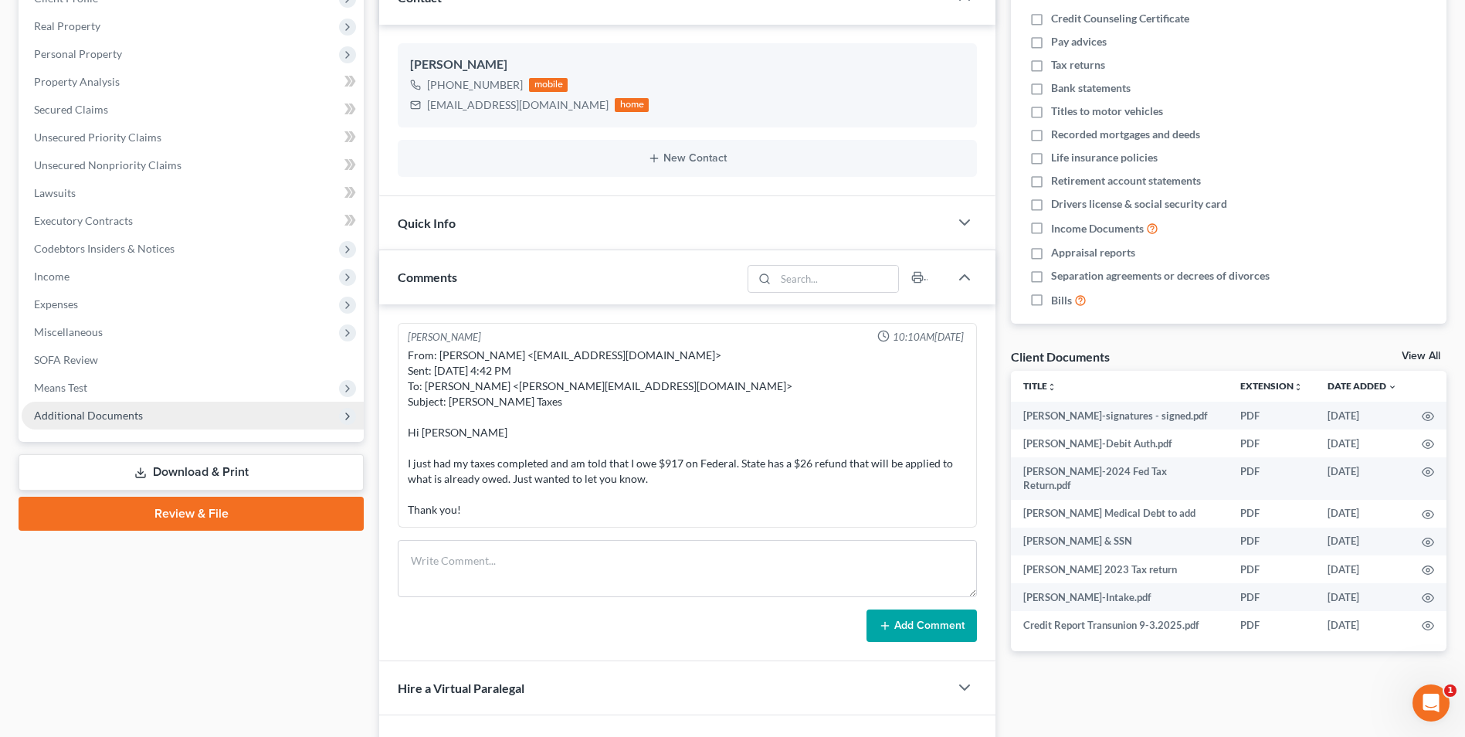
click at [93, 420] on span "Additional Documents" at bounding box center [88, 415] width 109 height 13
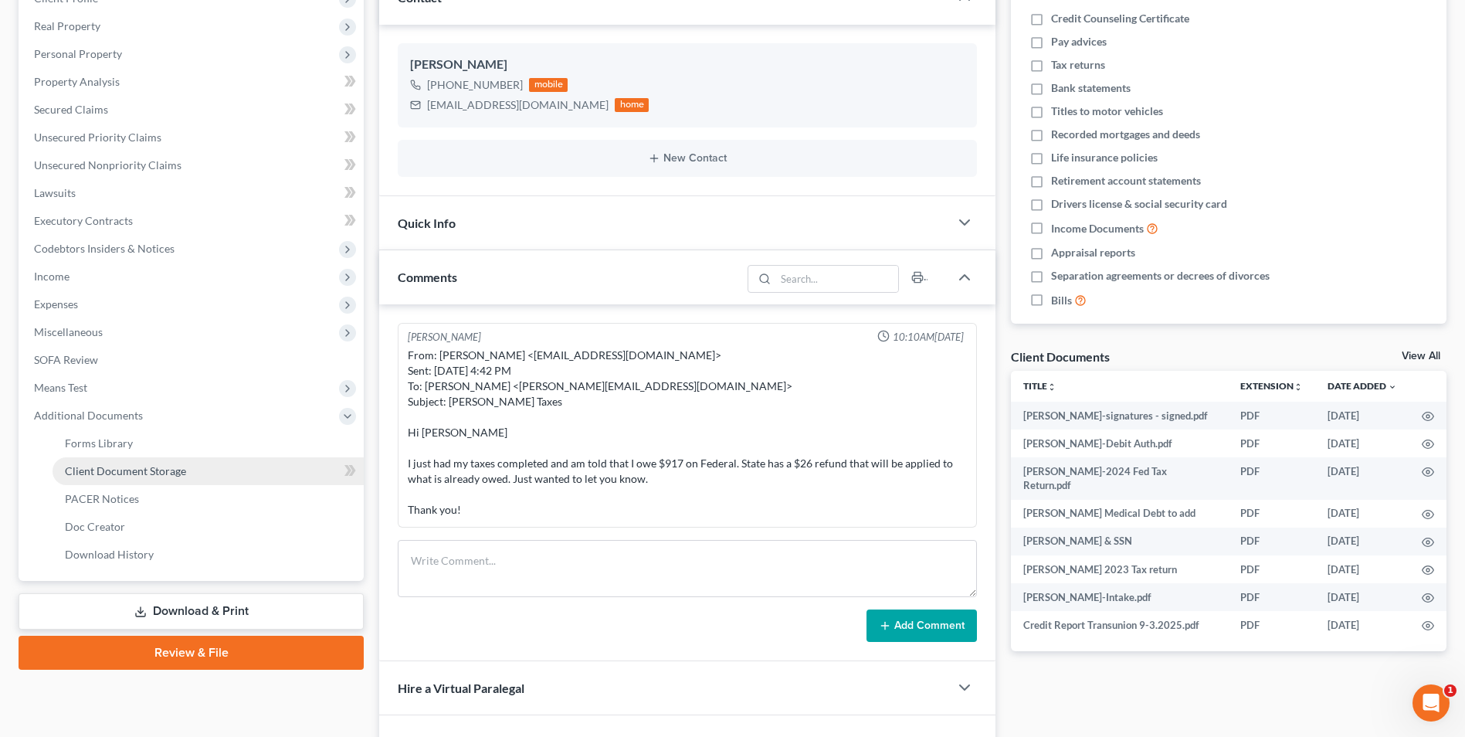
click at [139, 476] on span "Client Document Storage" at bounding box center [125, 470] width 121 height 13
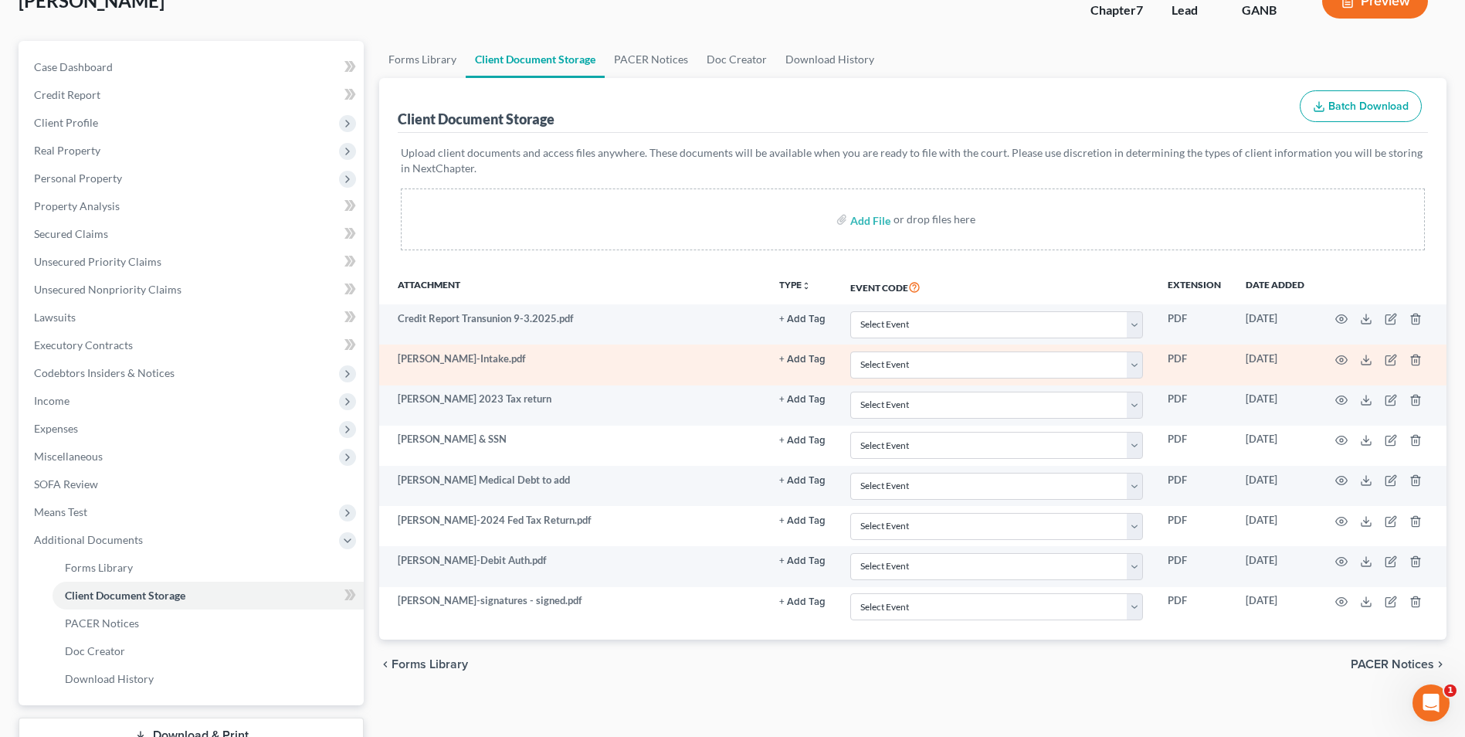
scroll to position [223, 0]
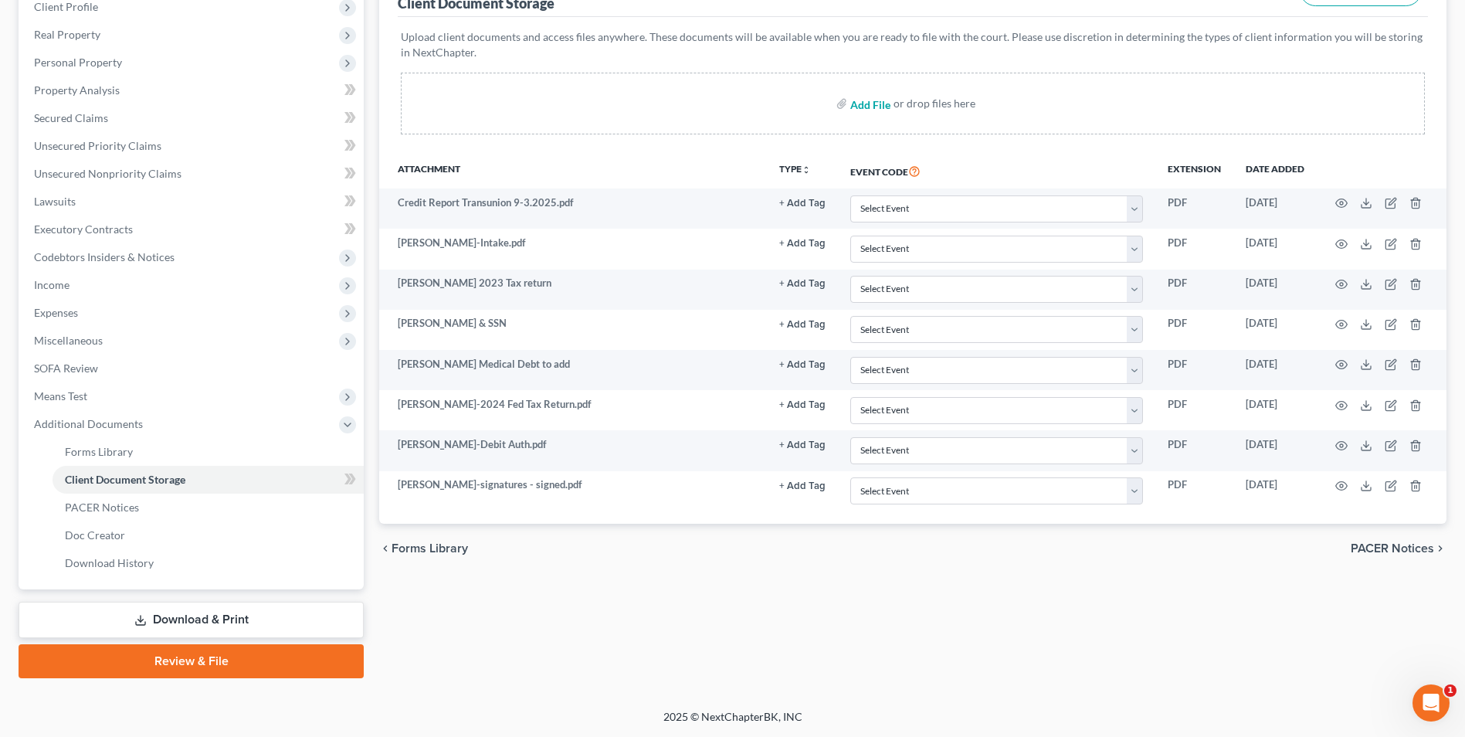
click input "file"
type input "C:\fakepath\Harrington.121.pdf"
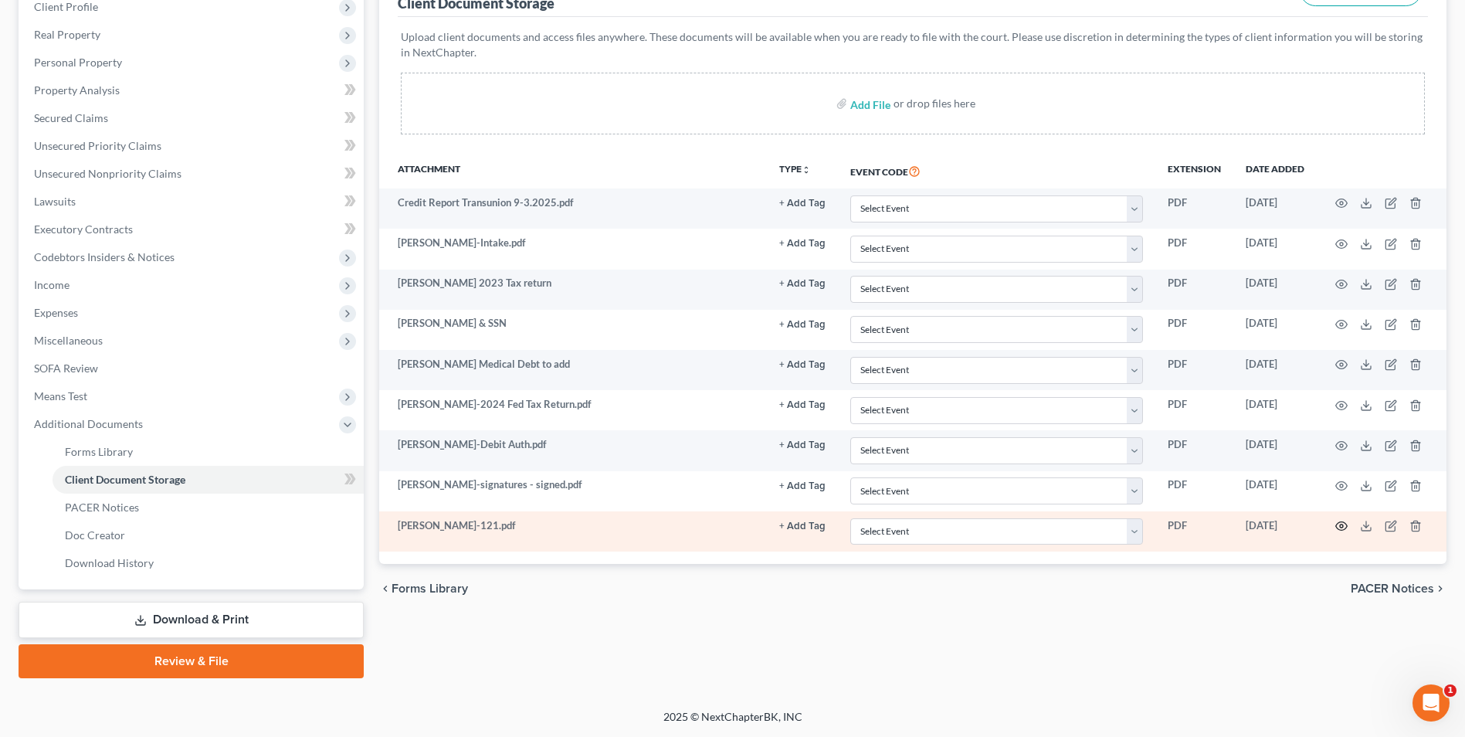
click icon "button"
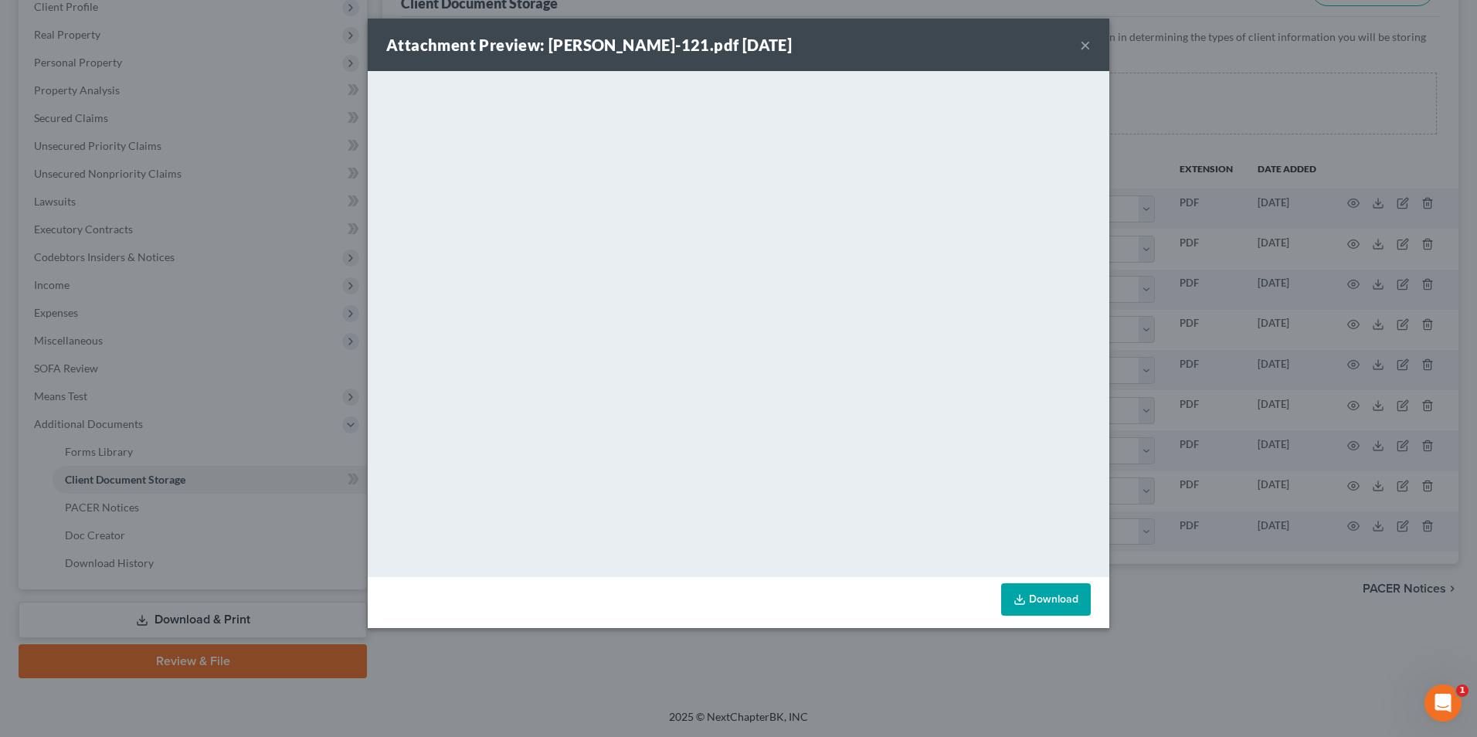
click div "Attachment Preview: Harrington-121.pdf 09/16/2025 ×"
click button "×"
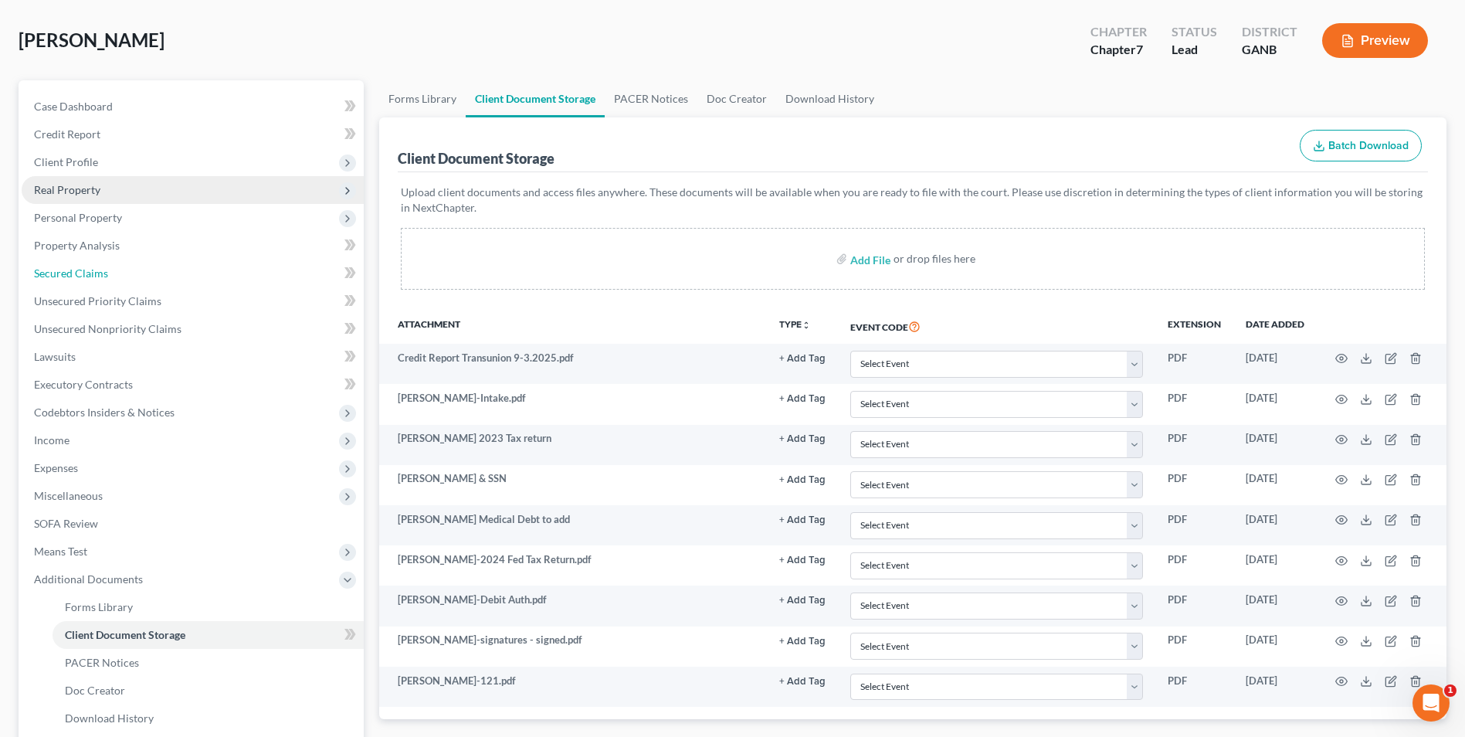
scroll to position [0, 0]
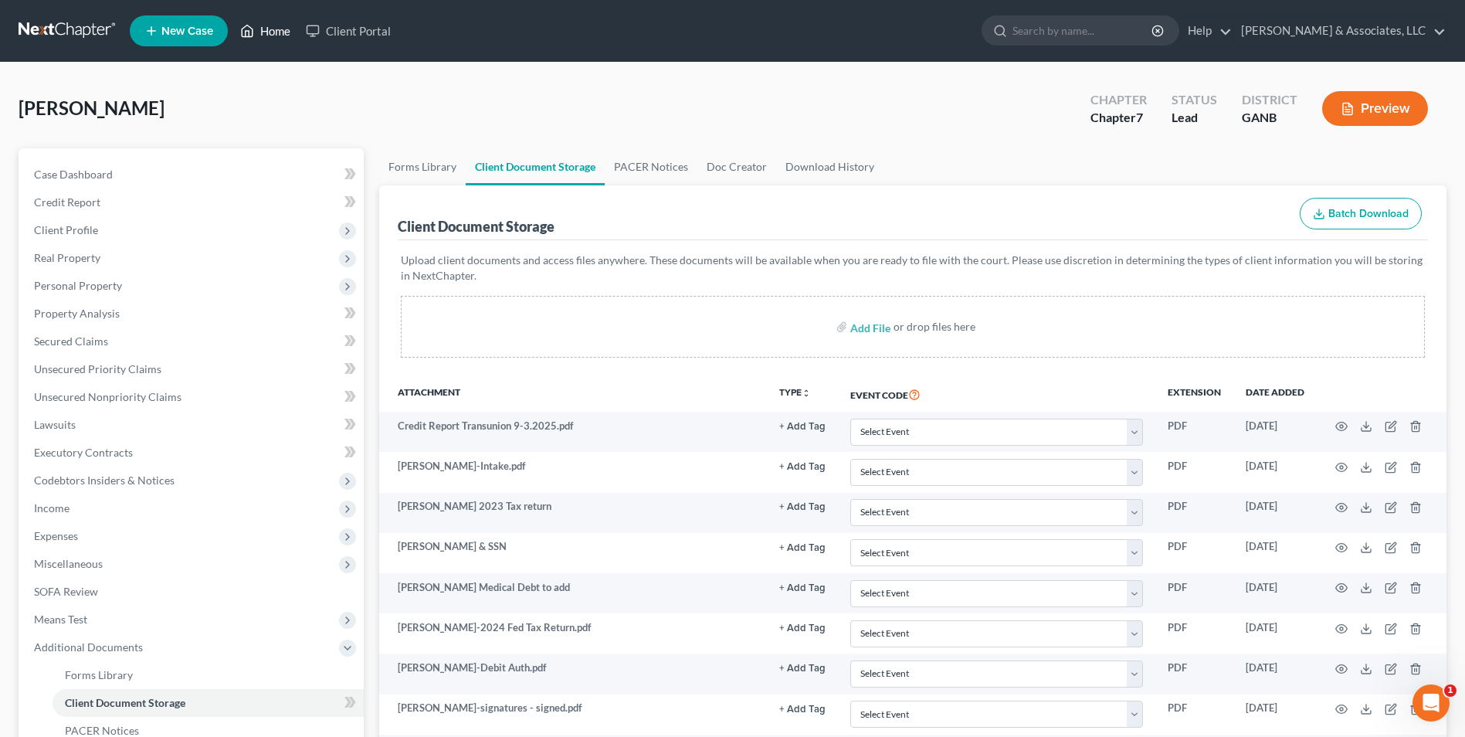
click link "Home"
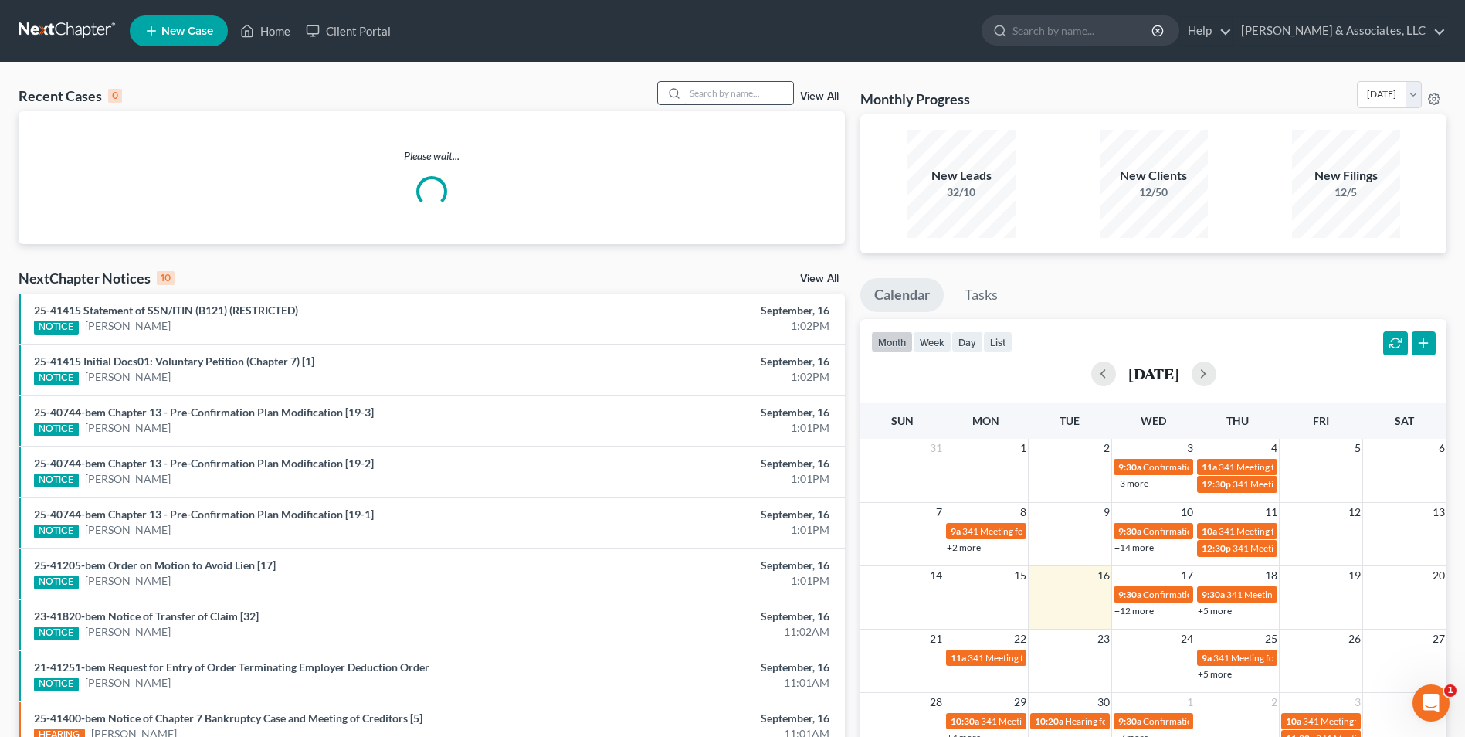
click input "search"
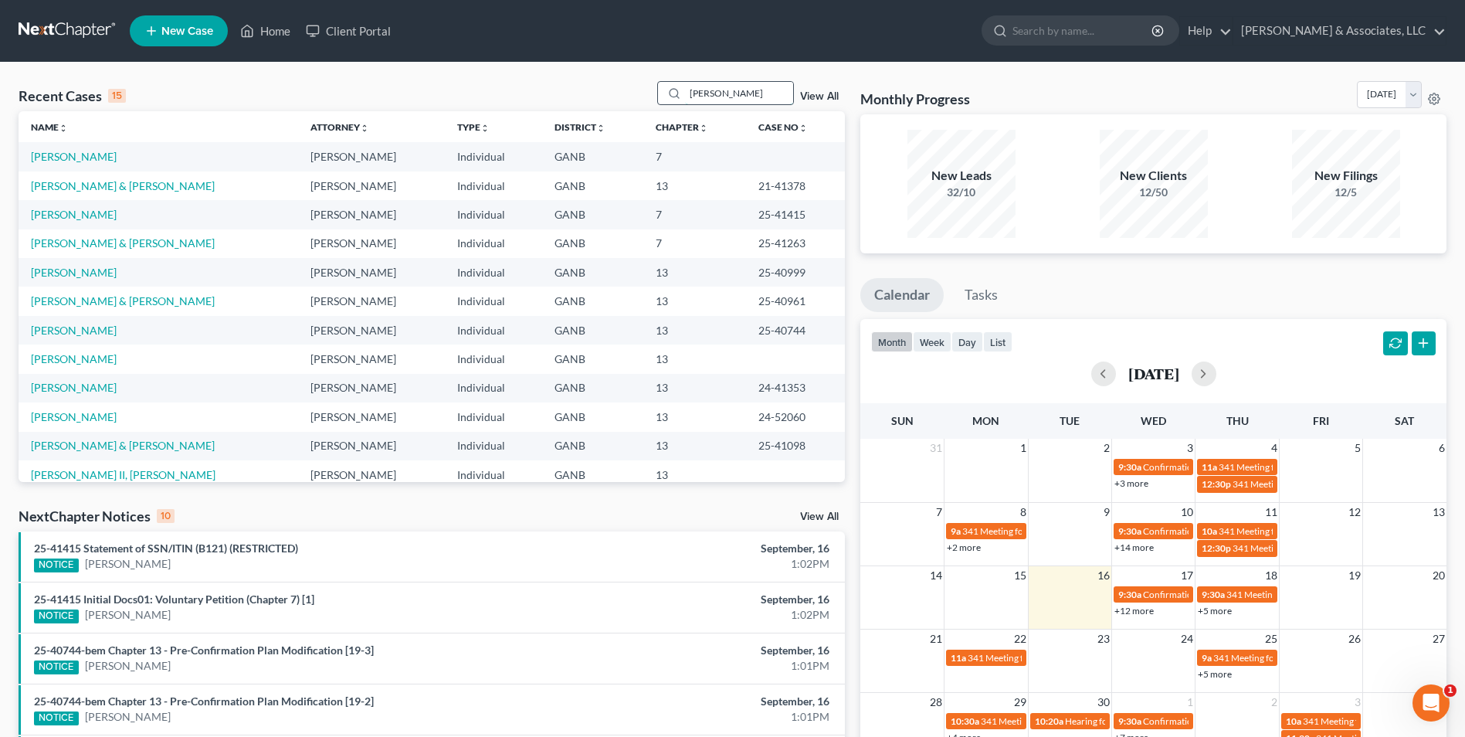
type input "edwards"
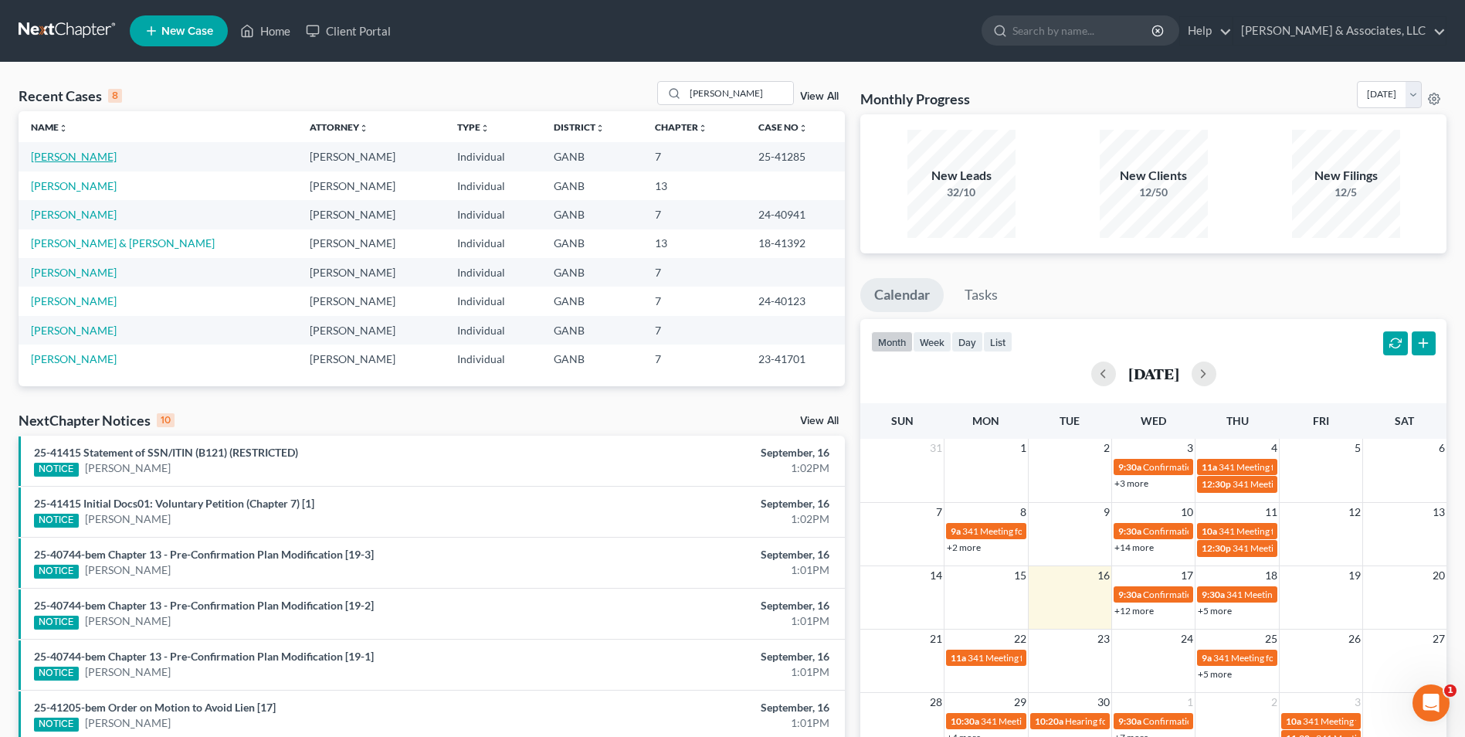
click link "Edwards, Michael"
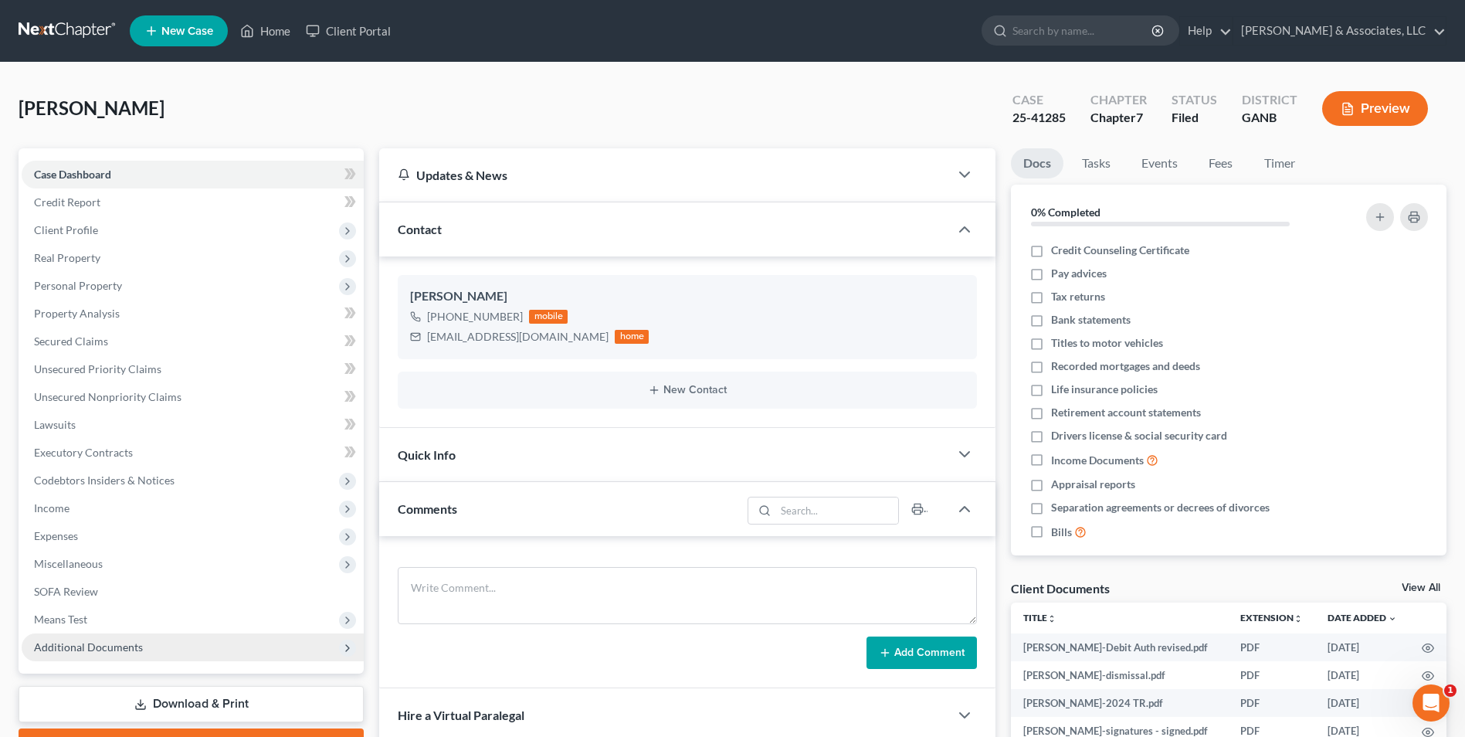
scroll to position [417, 0]
click span "Additional Documents"
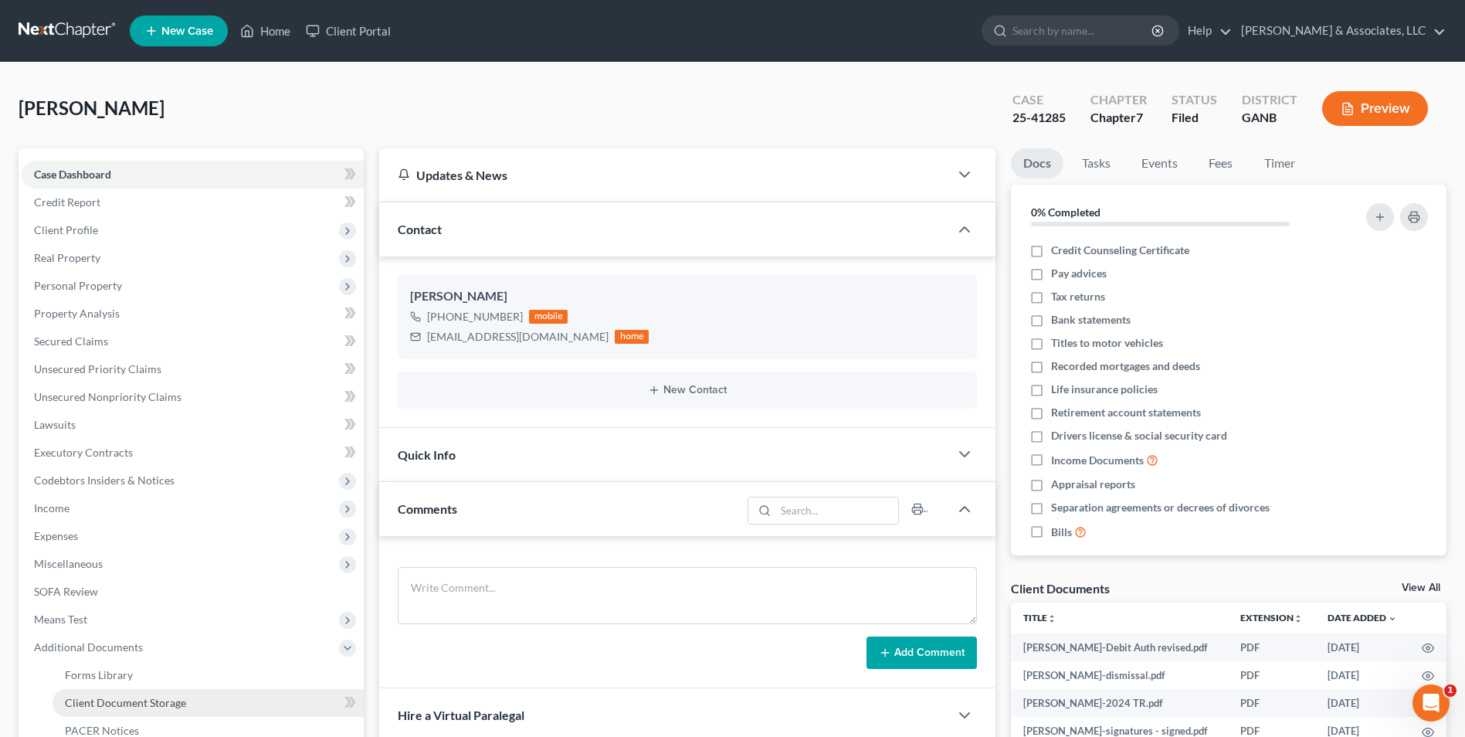
click span "Client Document Storage"
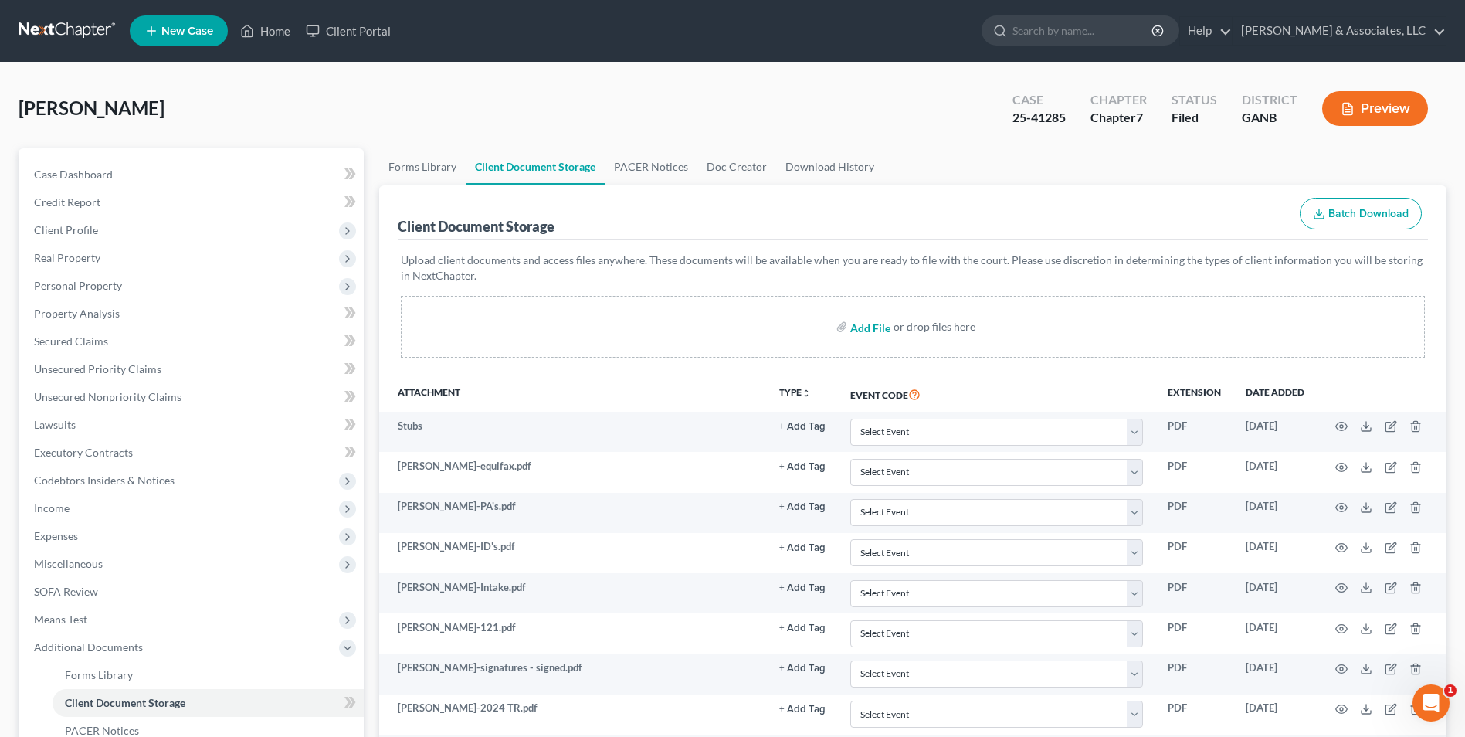
click input "file"
type input "C:\fakepath\Edwards.Stay.pdf"
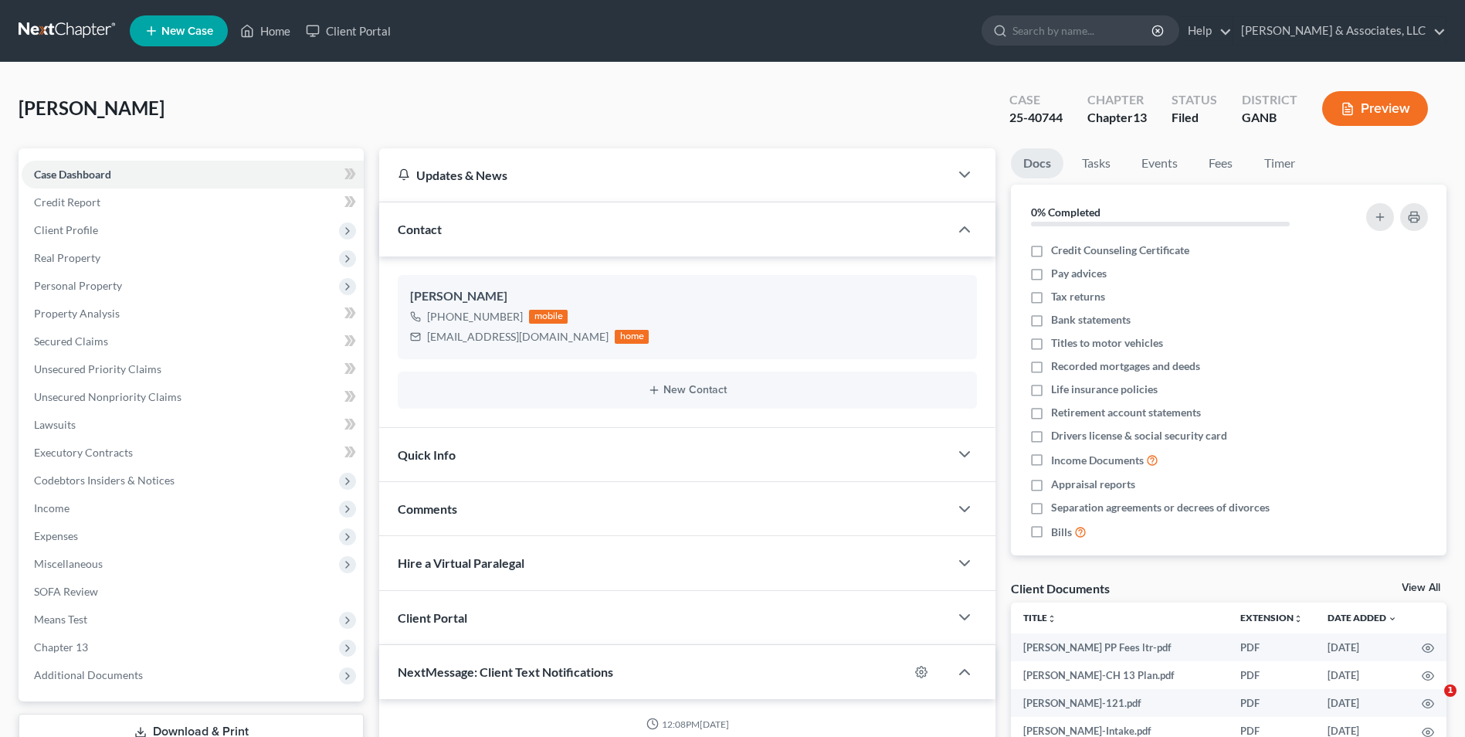
select select "0"
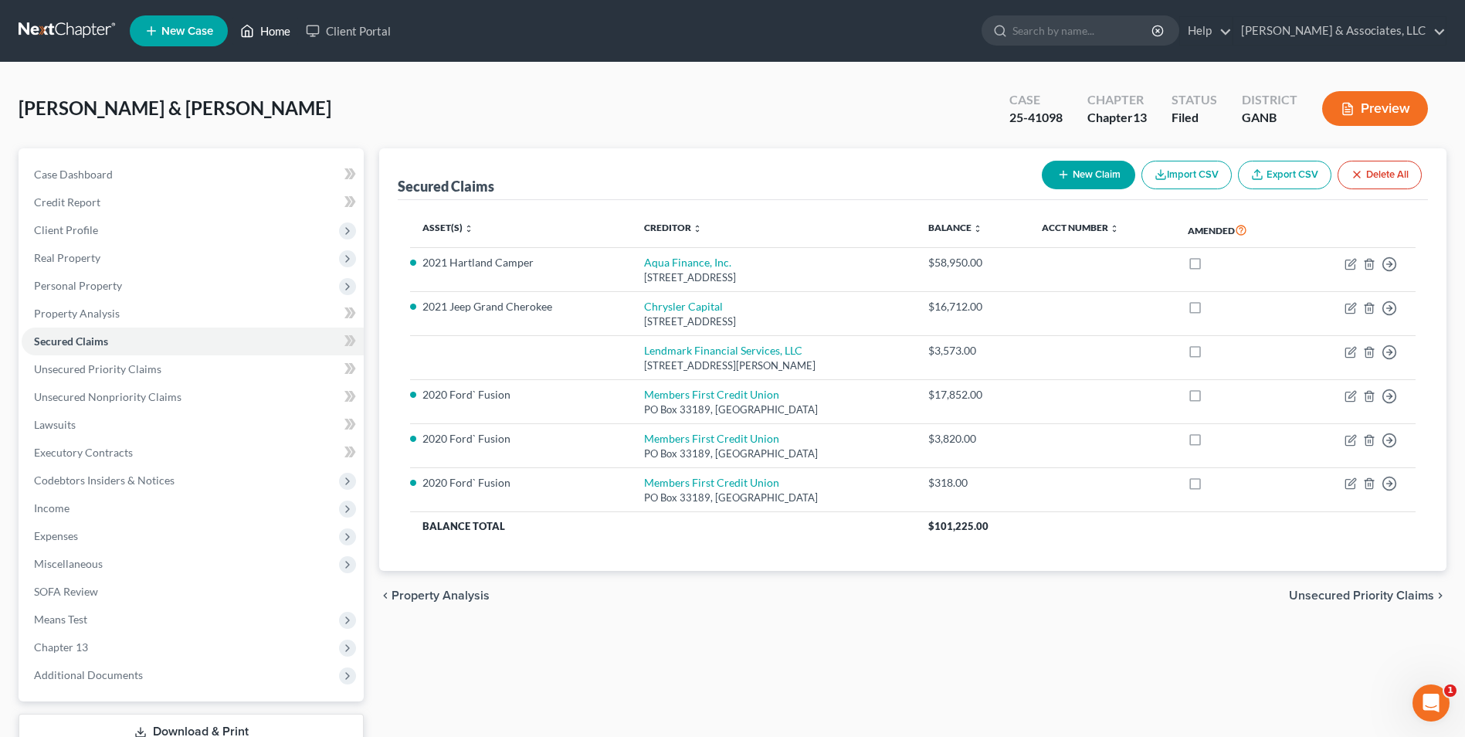
click at [260, 29] on link "Home" at bounding box center [265, 31] width 66 height 28
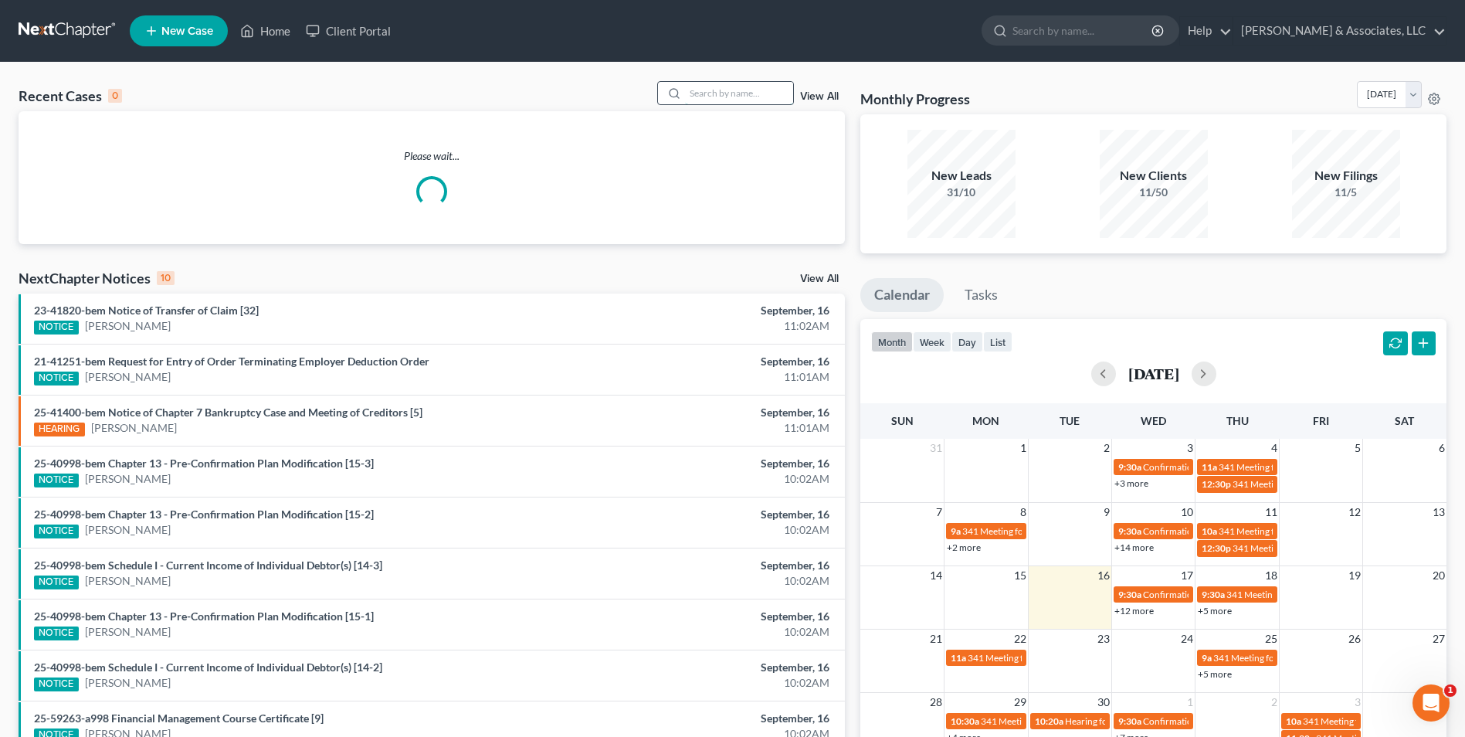
click at [751, 93] on input "search" at bounding box center [739, 93] width 108 height 22
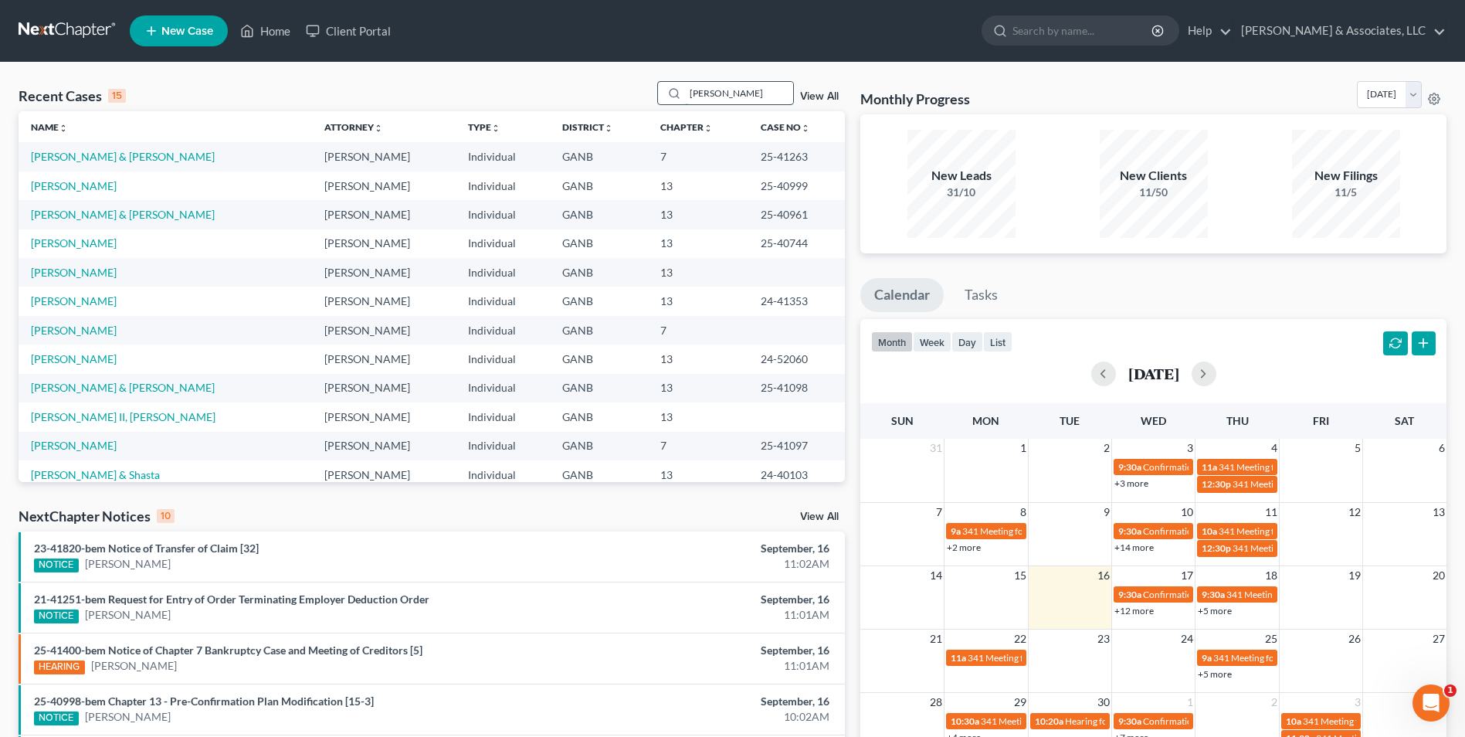
type input "[PERSON_NAME]"
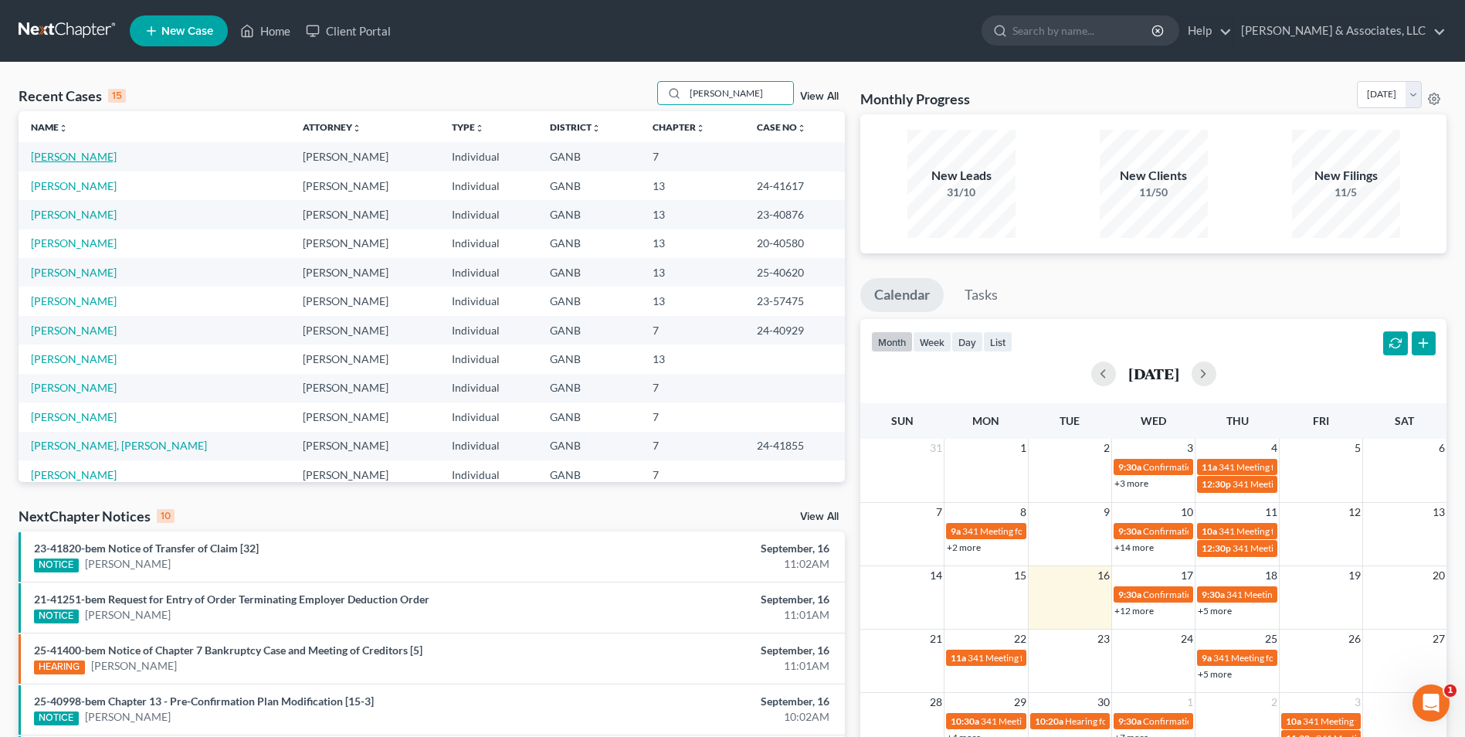
click at [97, 158] on link "[PERSON_NAME]" at bounding box center [74, 156] width 86 height 13
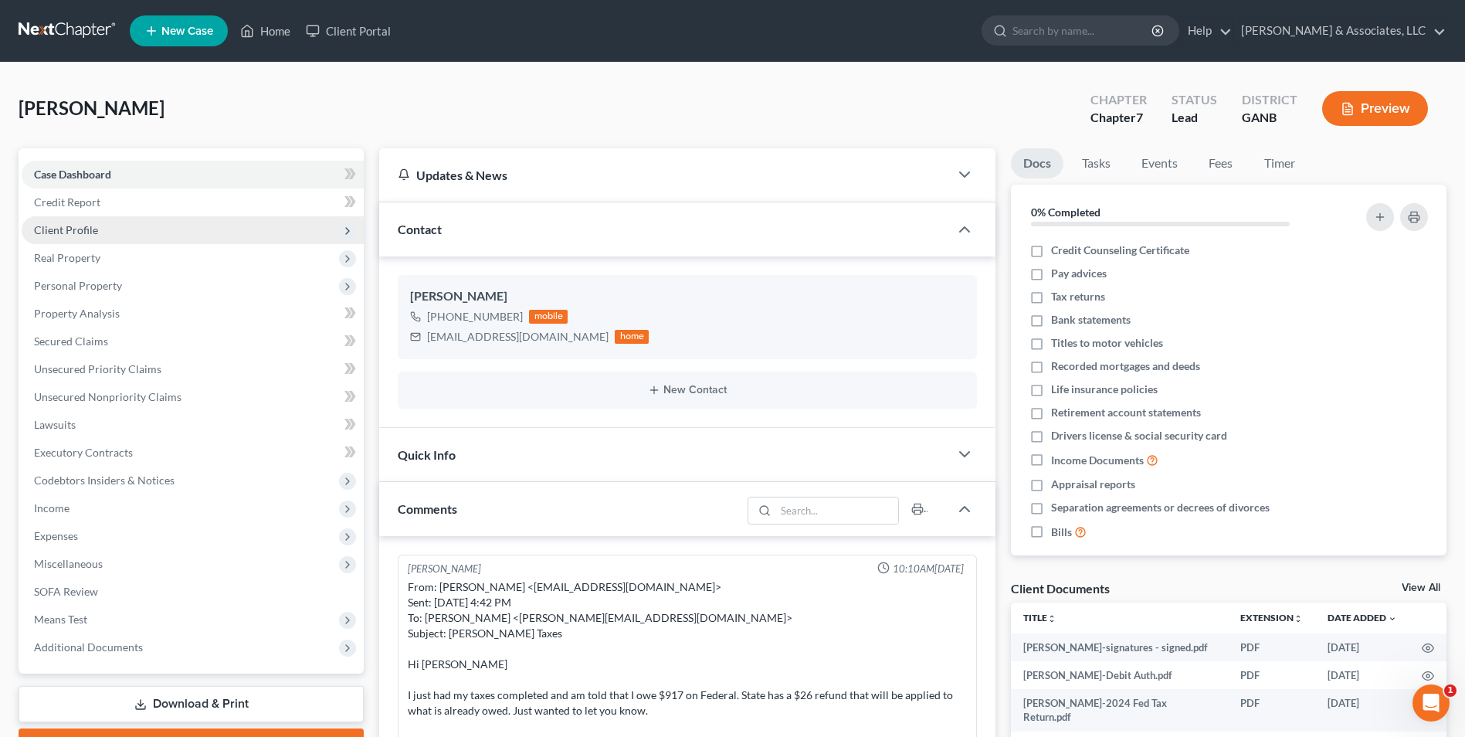
click at [81, 234] on span "Client Profile" at bounding box center [66, 229] width 64 height 13
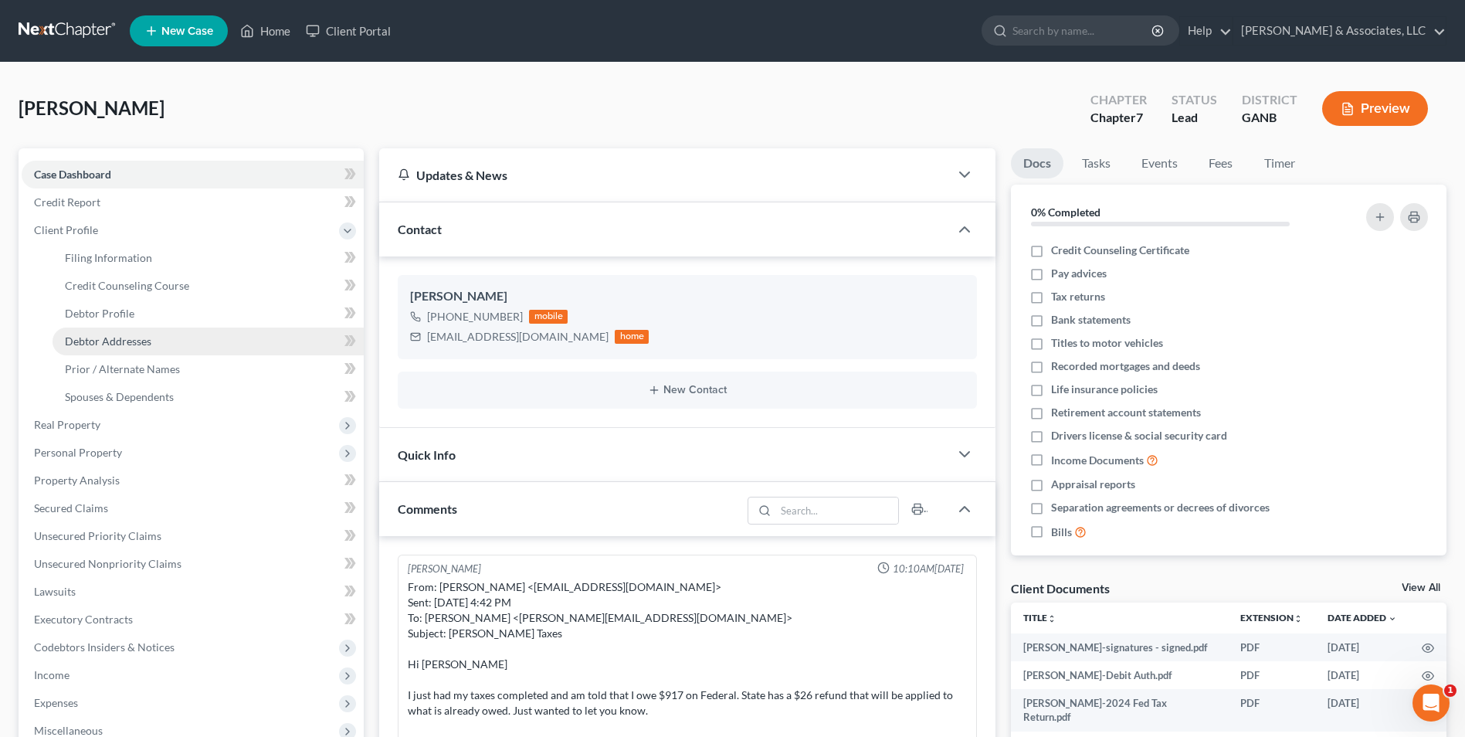
click at [138, 341] on span "Debtor Addresses" at bounding box center [108, 340] width 87 height 13
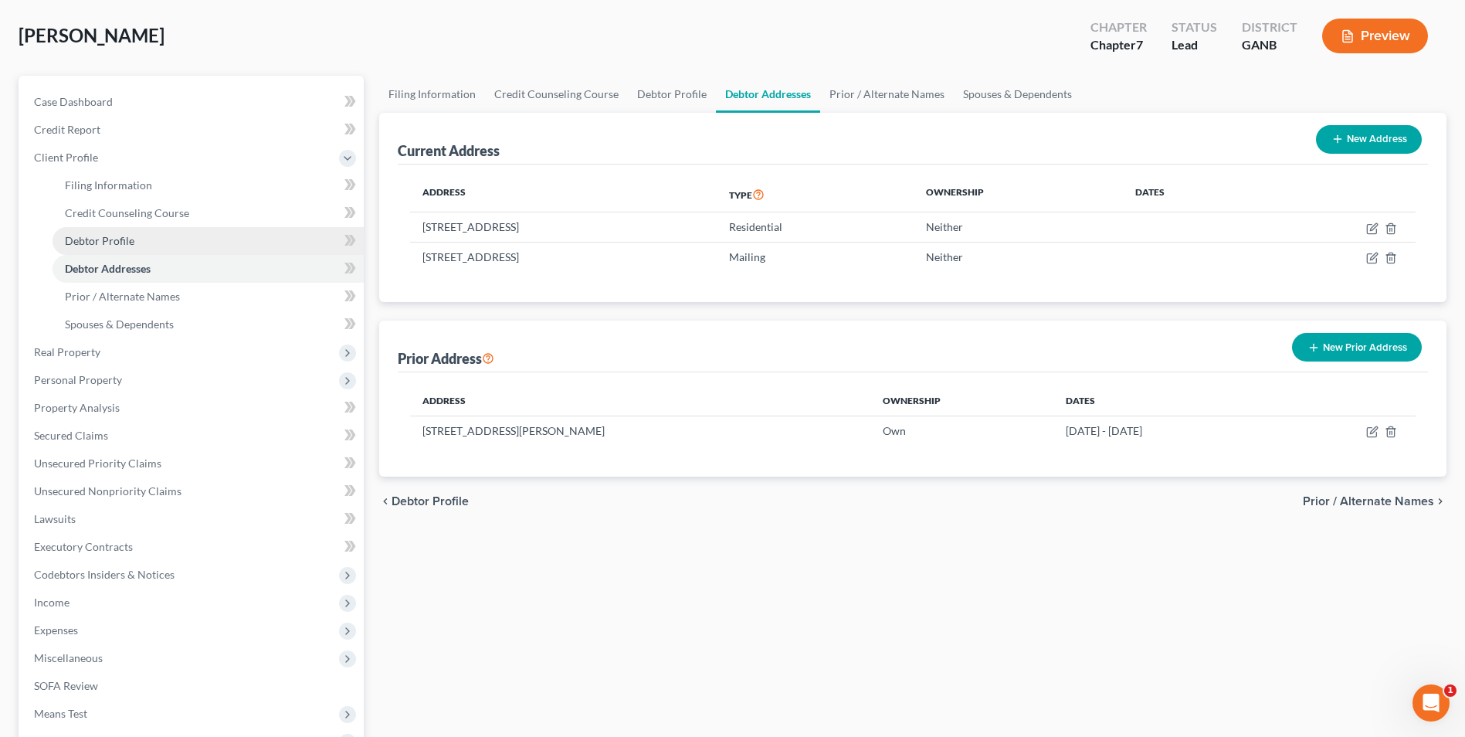
scroll to position [251, 0]
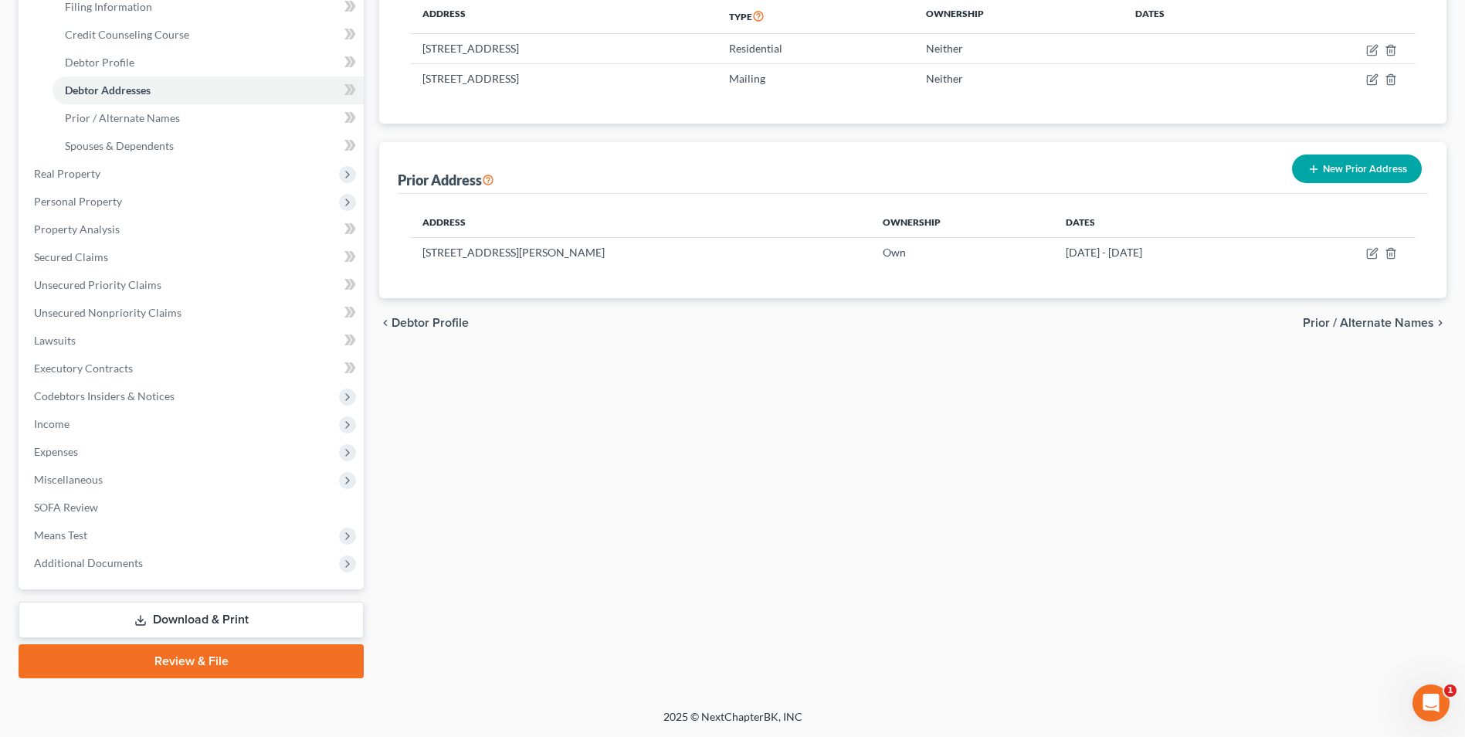
click at [312, 627] on link "Download & Print" at bounding box center [191, 620] width 345 height 36
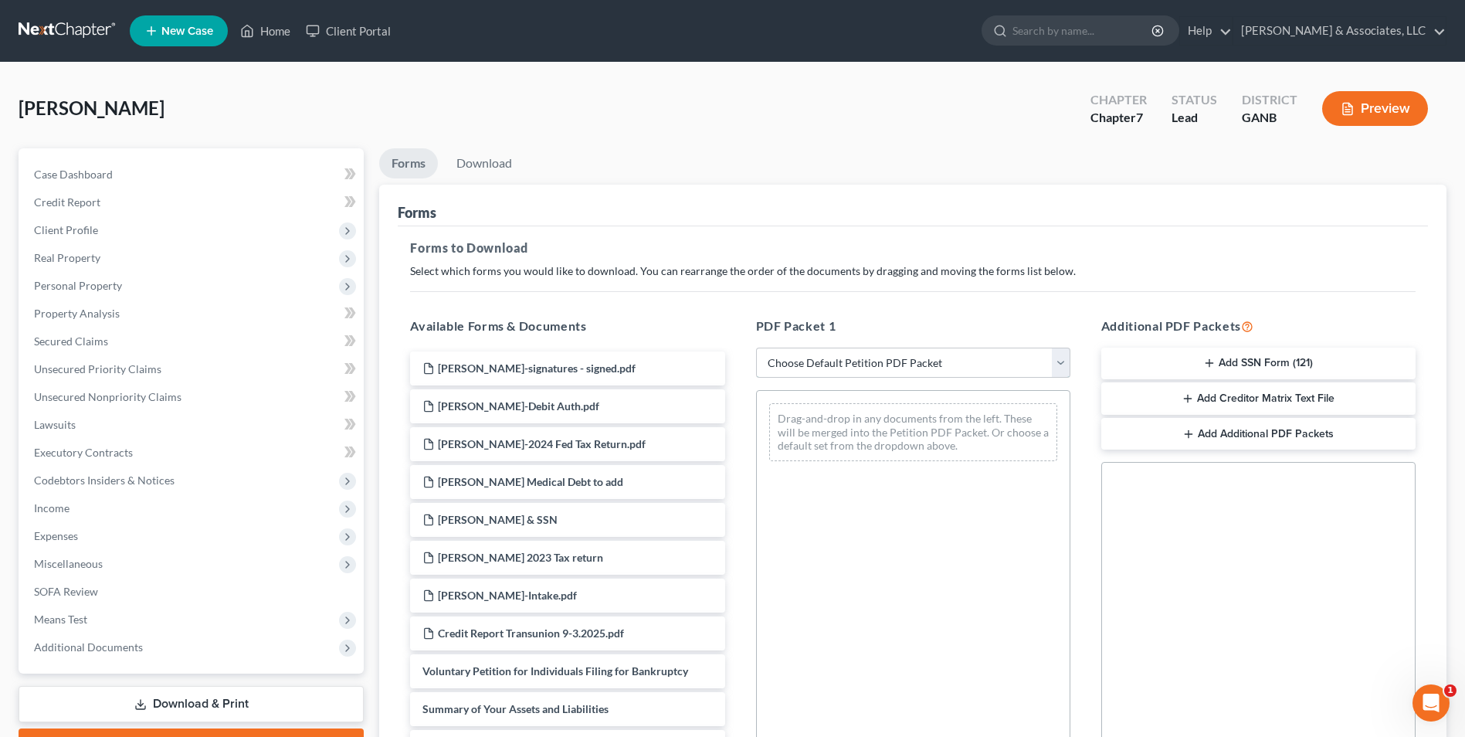
click at [1060, 365] on select "Choose Default Petition PDF Packet Complete Bankruptcy Petition (all forms and …" at bounding box center [913, 363] width 314 height 31
select select "0"
click at [756, 348] on select "Choose Default Petition PDF Packet Complete Bankruptcy Petition (all forms and …" at bounding box center [913, 363] width 314 height 31
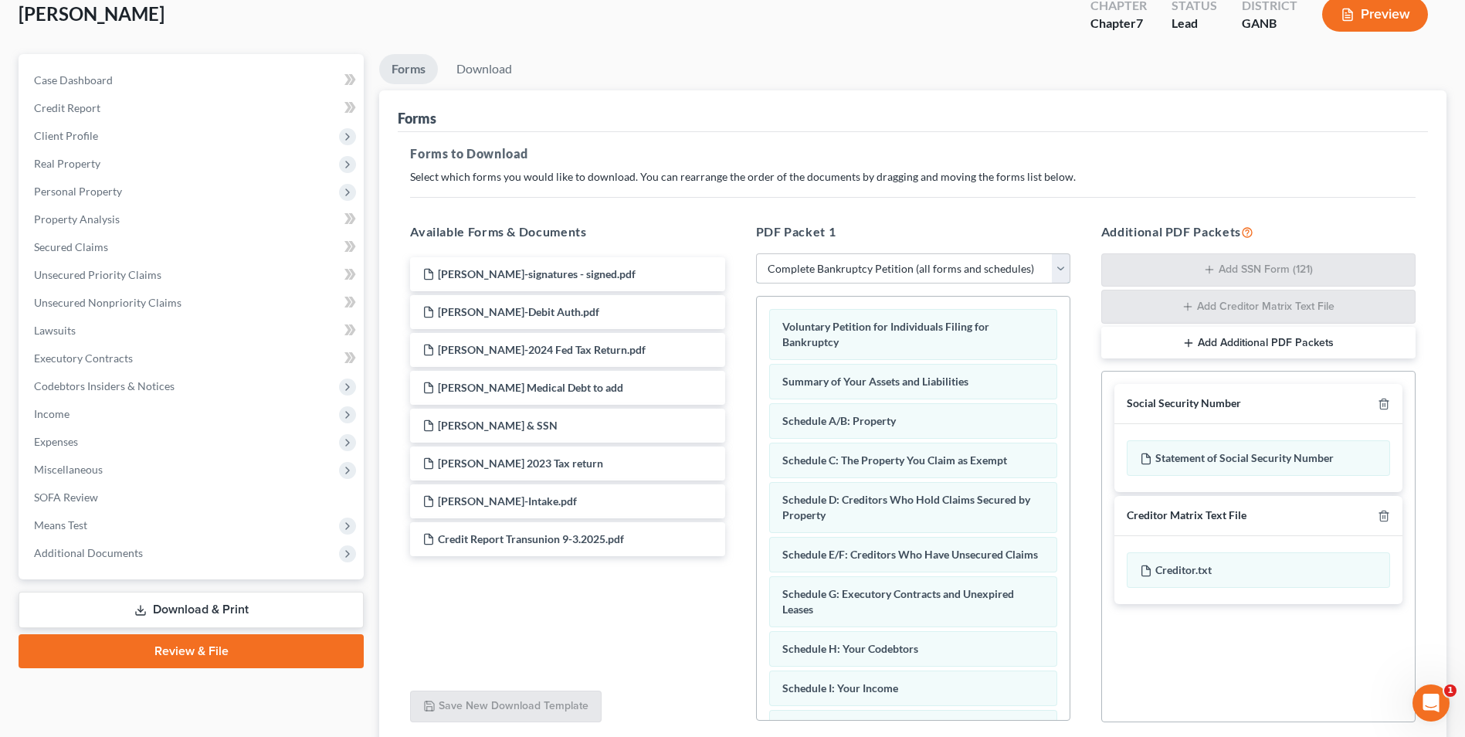
scroll to position [219, 0]
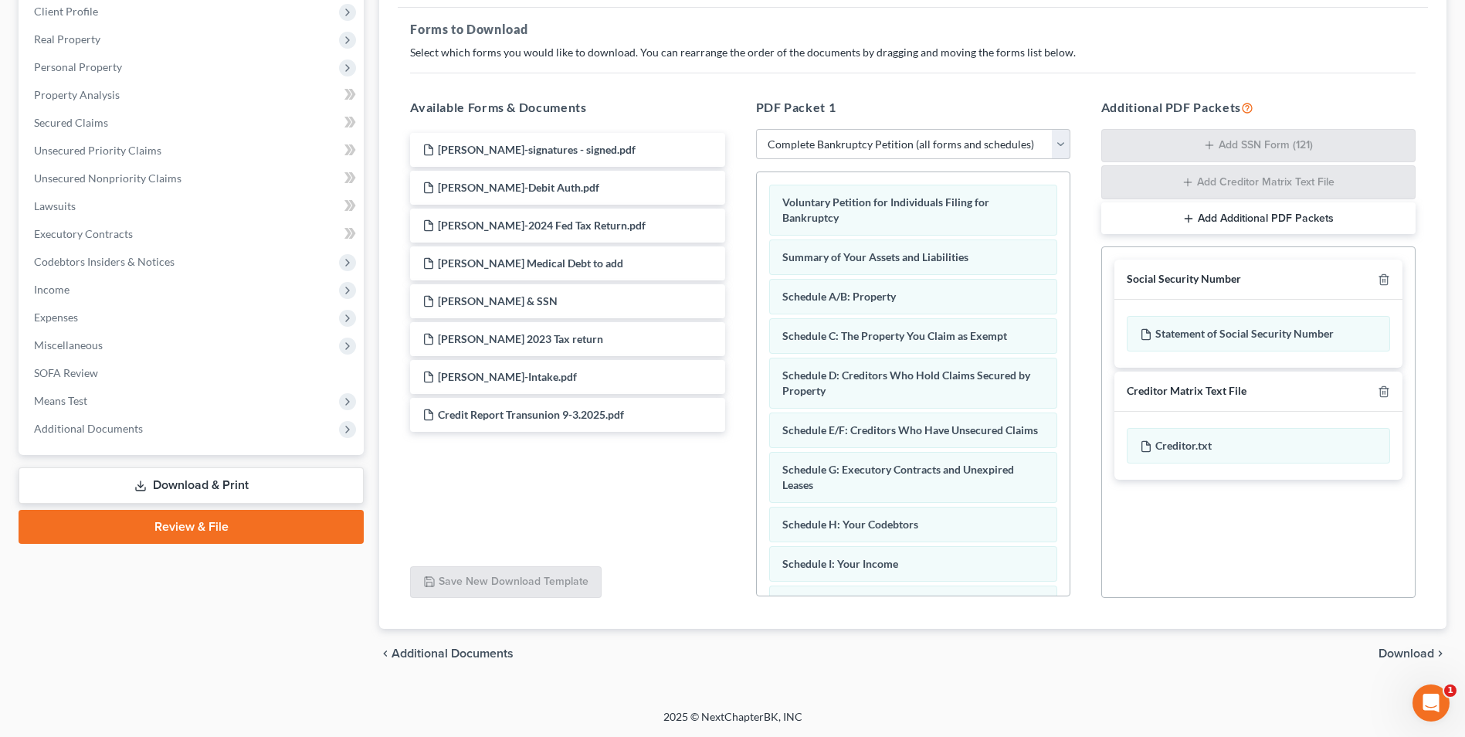
click at [1423, 651] on span "Download" at bounding box center [1407, 653] width 56 height 12
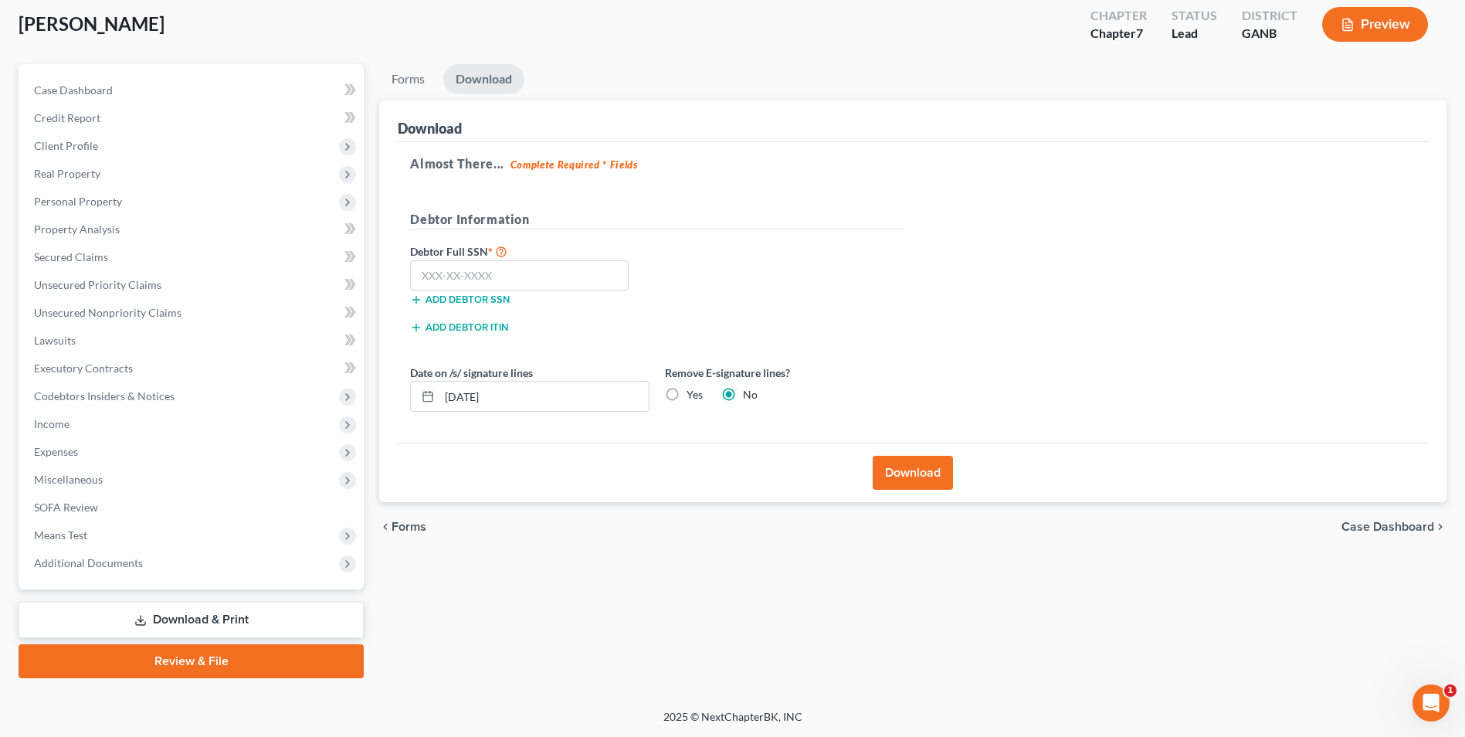
scroll to position [84, 0]
click at [585, 270] on input "text" at bounding box center [519, 275] width 219 height 31
type input "252-19-7528"
click at [923, 466] on button "Download" at bounding box center [913, 473] width 80 height 34
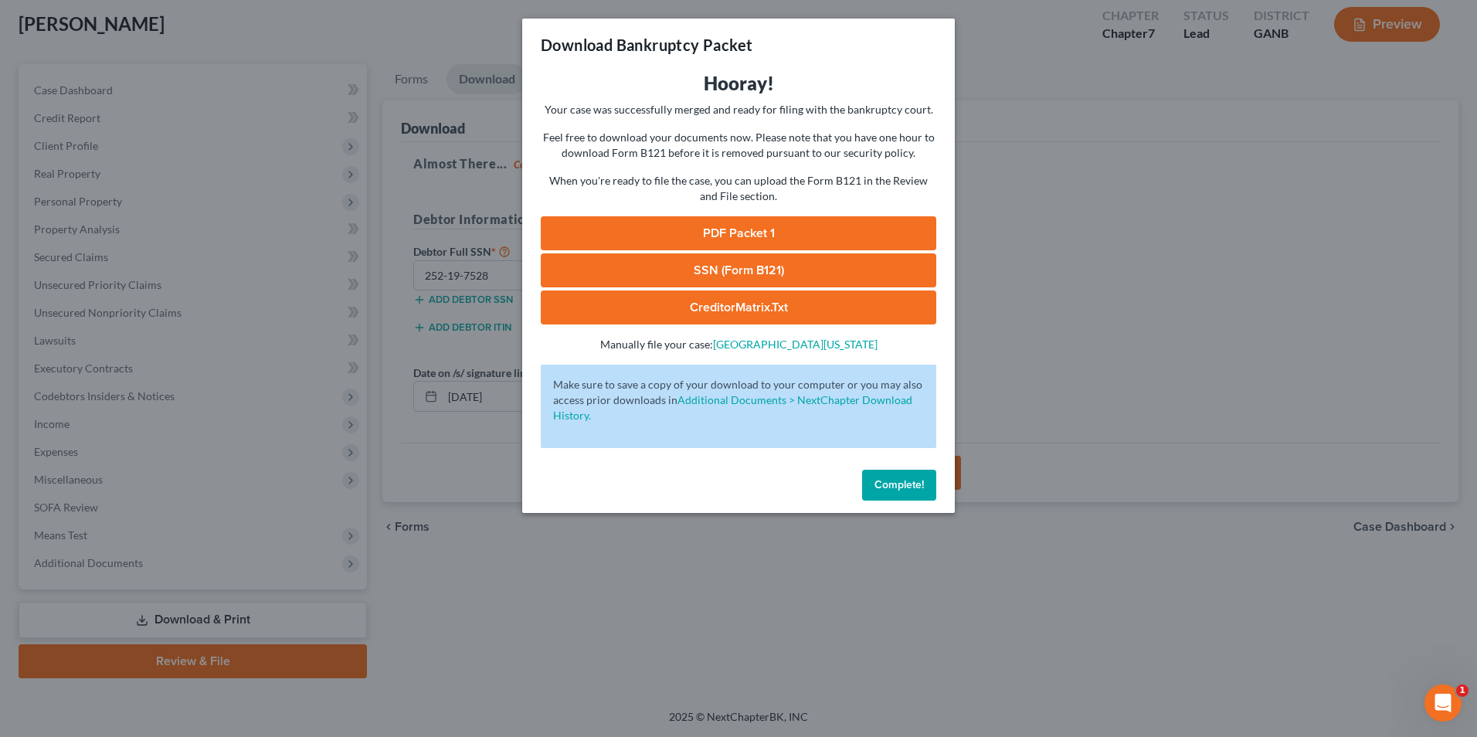
click at [909, 276] on link "SSN (Form B121)" at bounding box center [738, 270] width 395 height 34
click at [894, 485] on span "Complete!" at bounding box center [898, 484] width 49 height 13
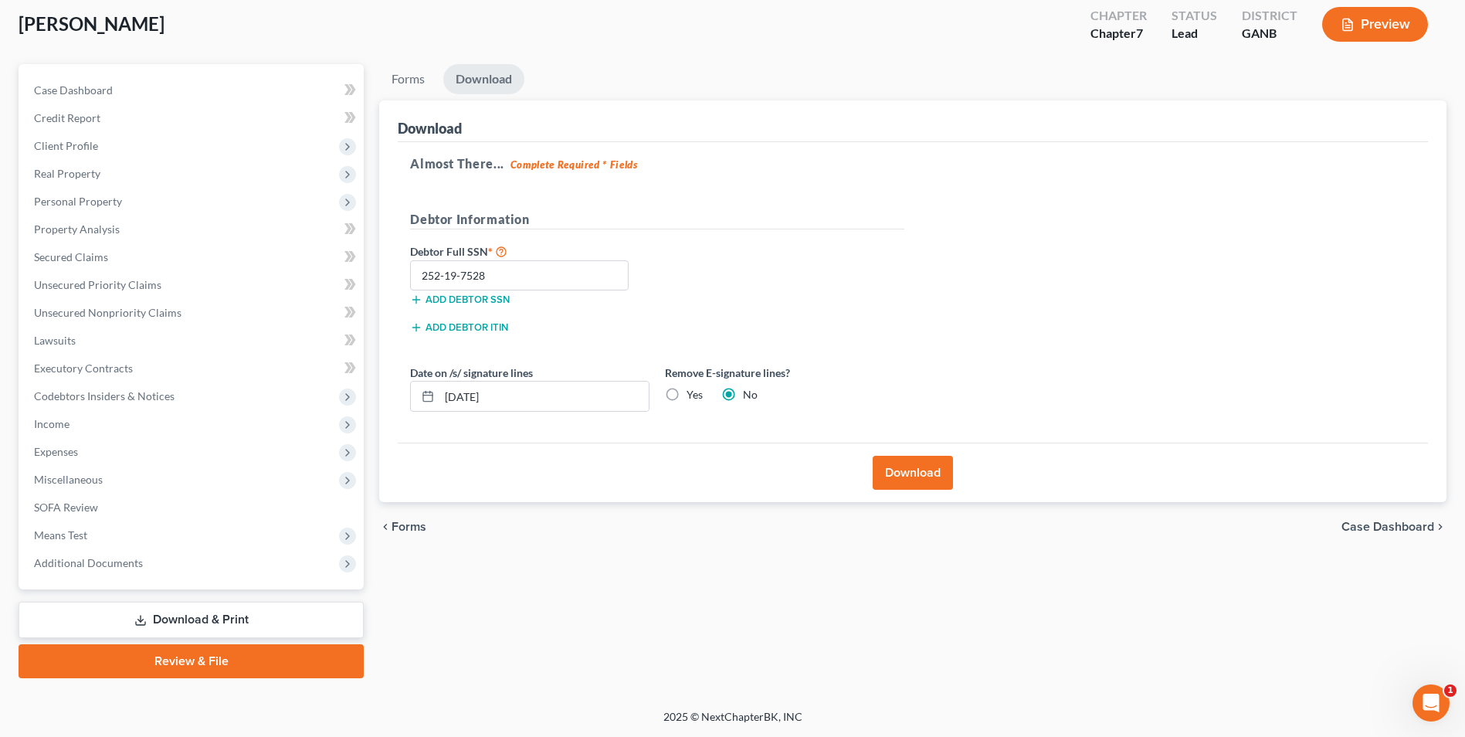
click at [215, 667] on link "Review & File" at bounding box center [191, 661] width 345 height 34
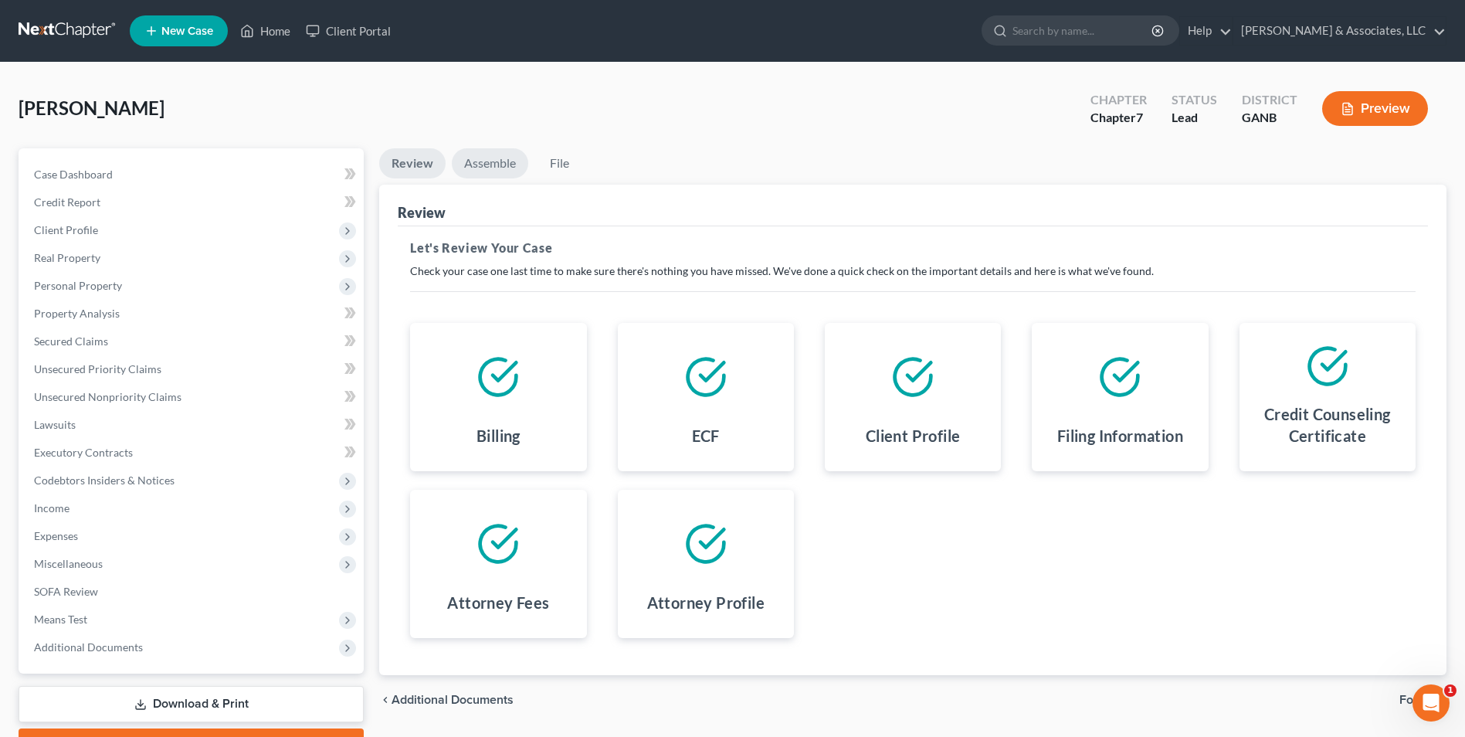
click at [485, 163] on link "Assemble" at bounding box center [490, 163] width 76 height 30
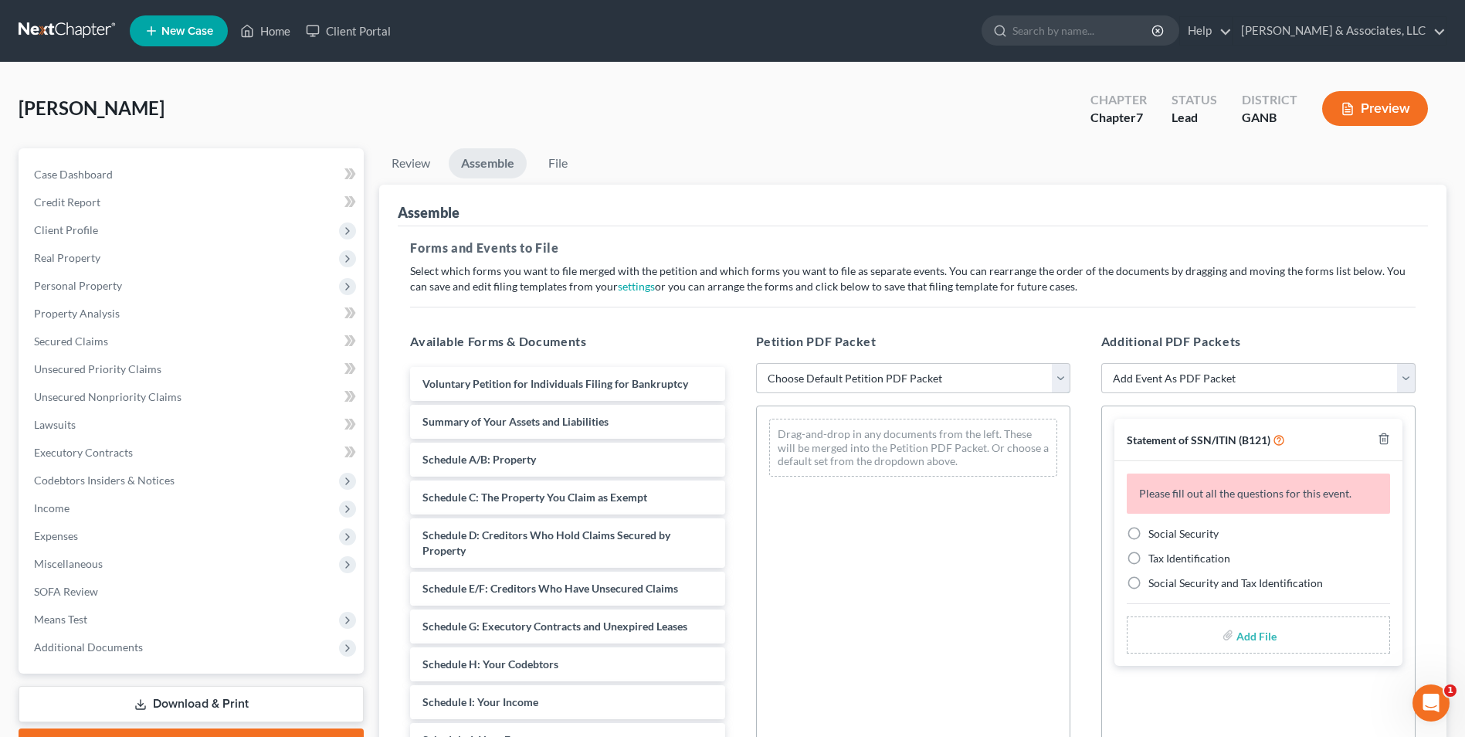
click at [1064, 377] on select "Choose Default Petition PDF Packet Complete Bankruptcy Petition (all forms and …" at bounding box center [913, 378] width 314 height 31
select select "0"
click at [756, 363] on select "Choose Default Petition PDF Packet Complete Bankruptcy Petition (all forms and …" at bounding box center [913, 378] width 314 height 31
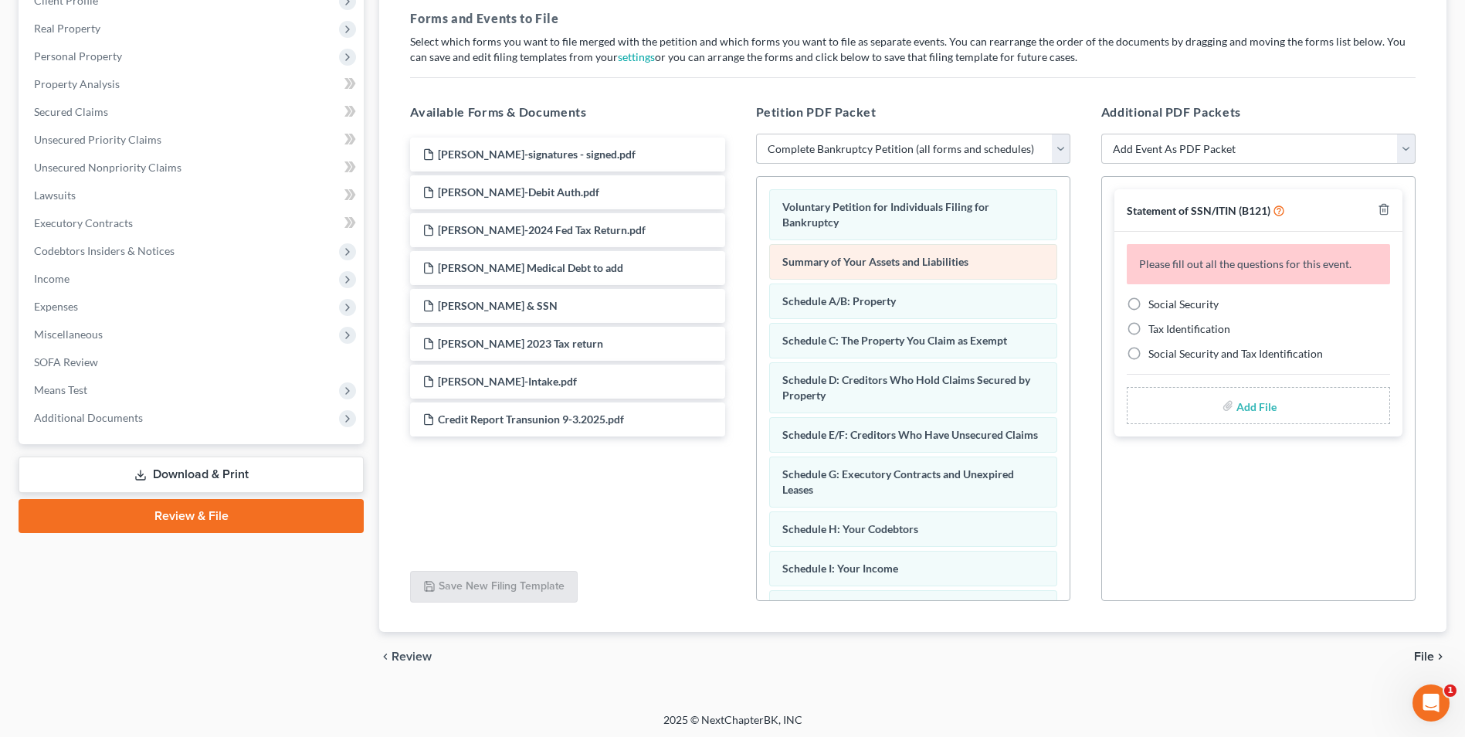
scroll to position [232, 0]
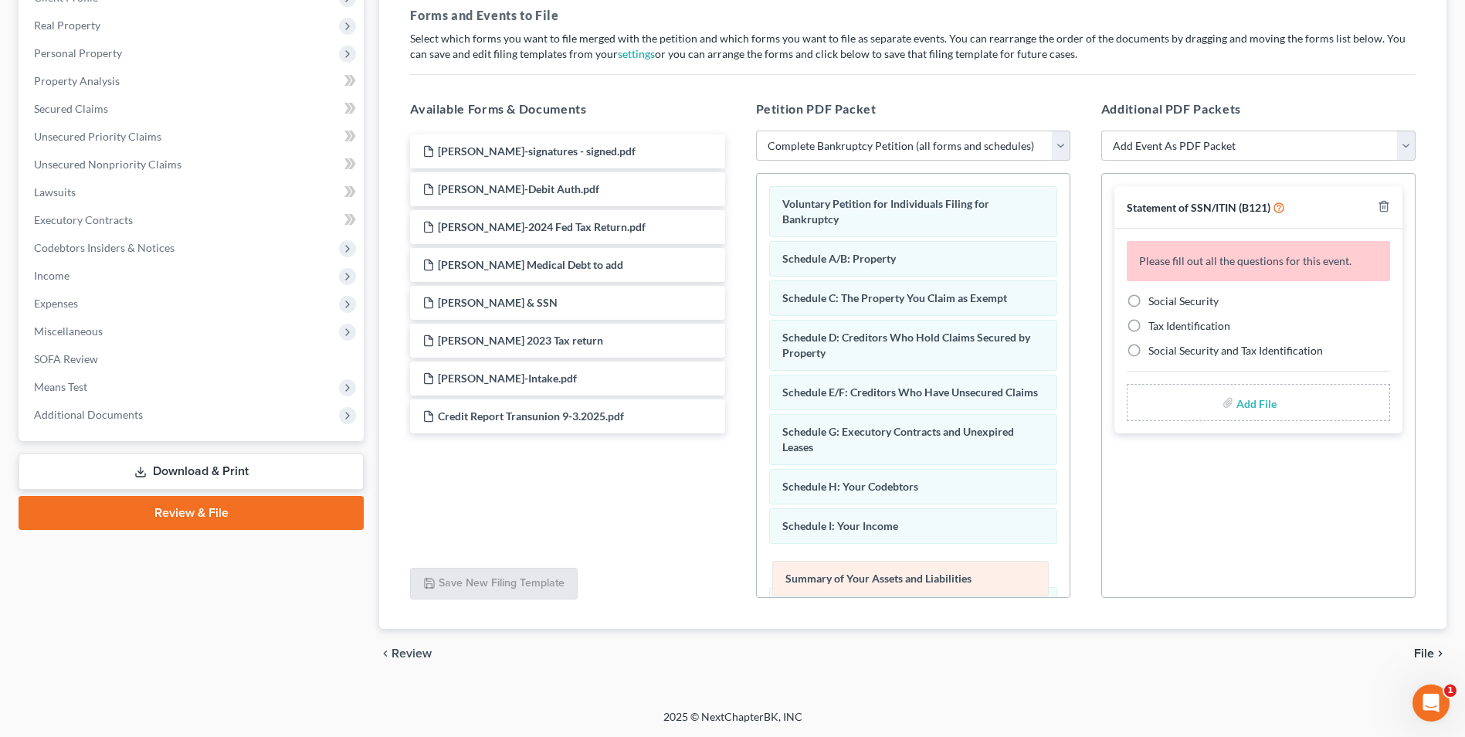
drag, startPoint x: 918, startPoint y: 249, endPoint x: 929, endPoint y: 566, distance: 317.7
click at [929, 566] on div "Summary of Your Assets and Liabilities Voluntary Petition for Individuals Filin…" at bounding box center [913, 624] width 313 height 900
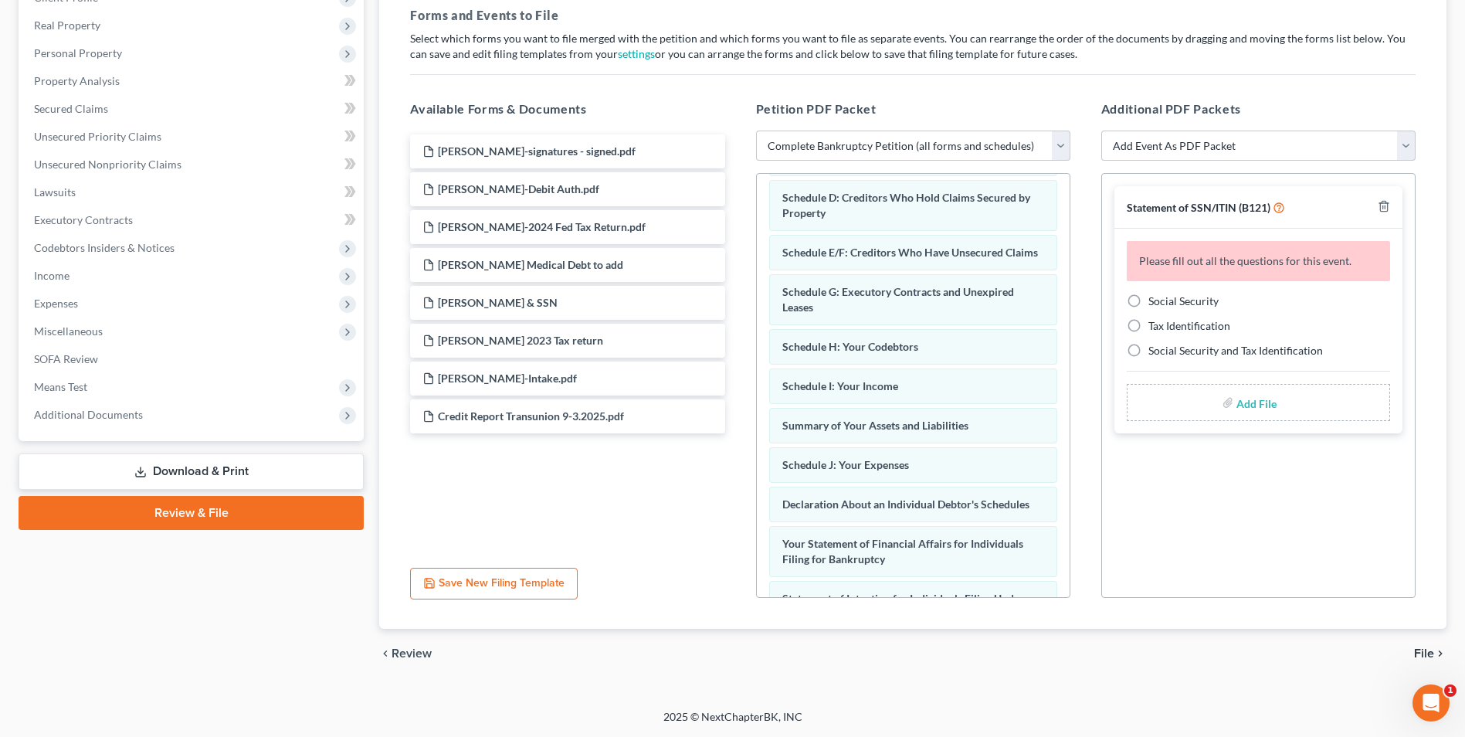
scroll to position [154, 0]
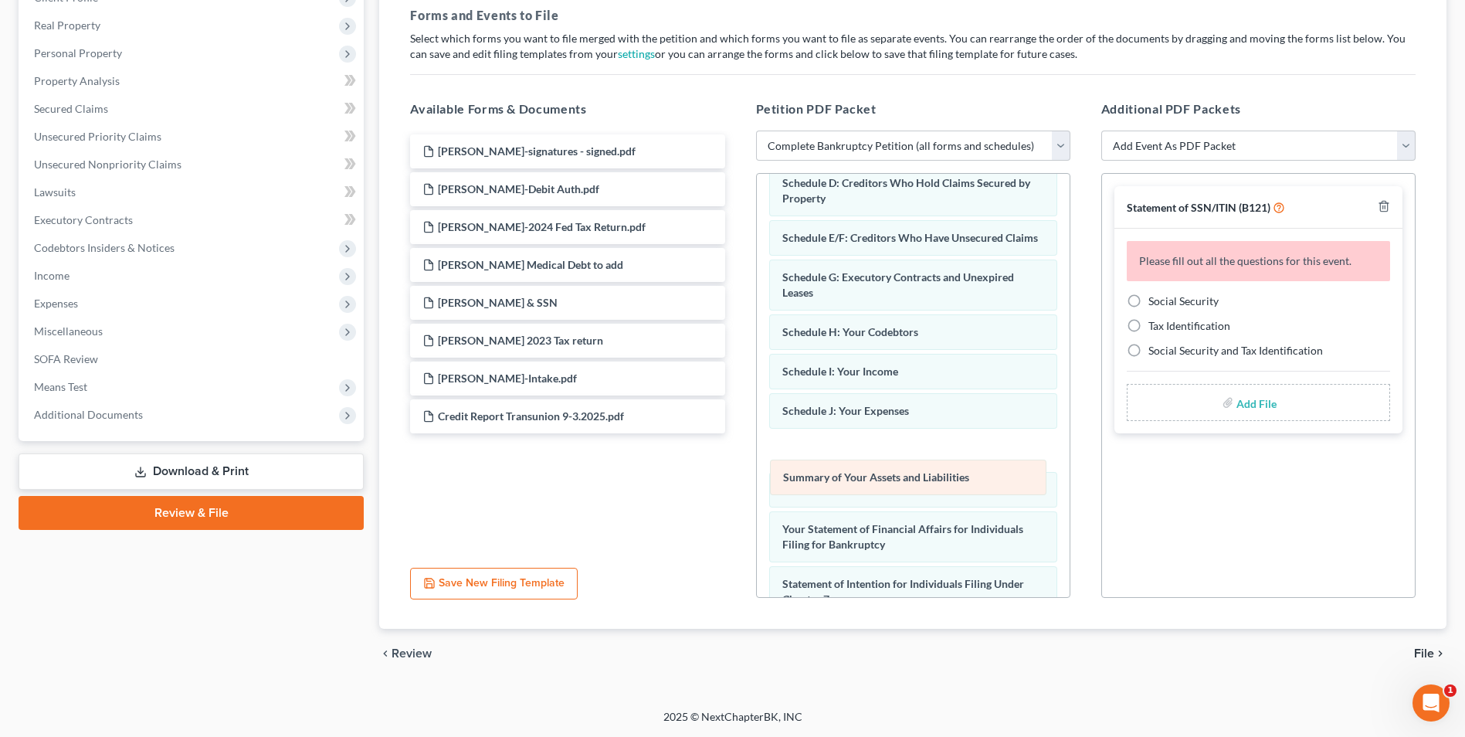
drag, startPoint x: 944, startPoint y: 427, endPoint x: 945, endPoint y: 473, distance: 45.6
click at [945, 473] on div "Summary of Your Assets and Liabilities Voluntary Petition for Individuals Filin…" at bounding box center [913, 469] width 313 height 900
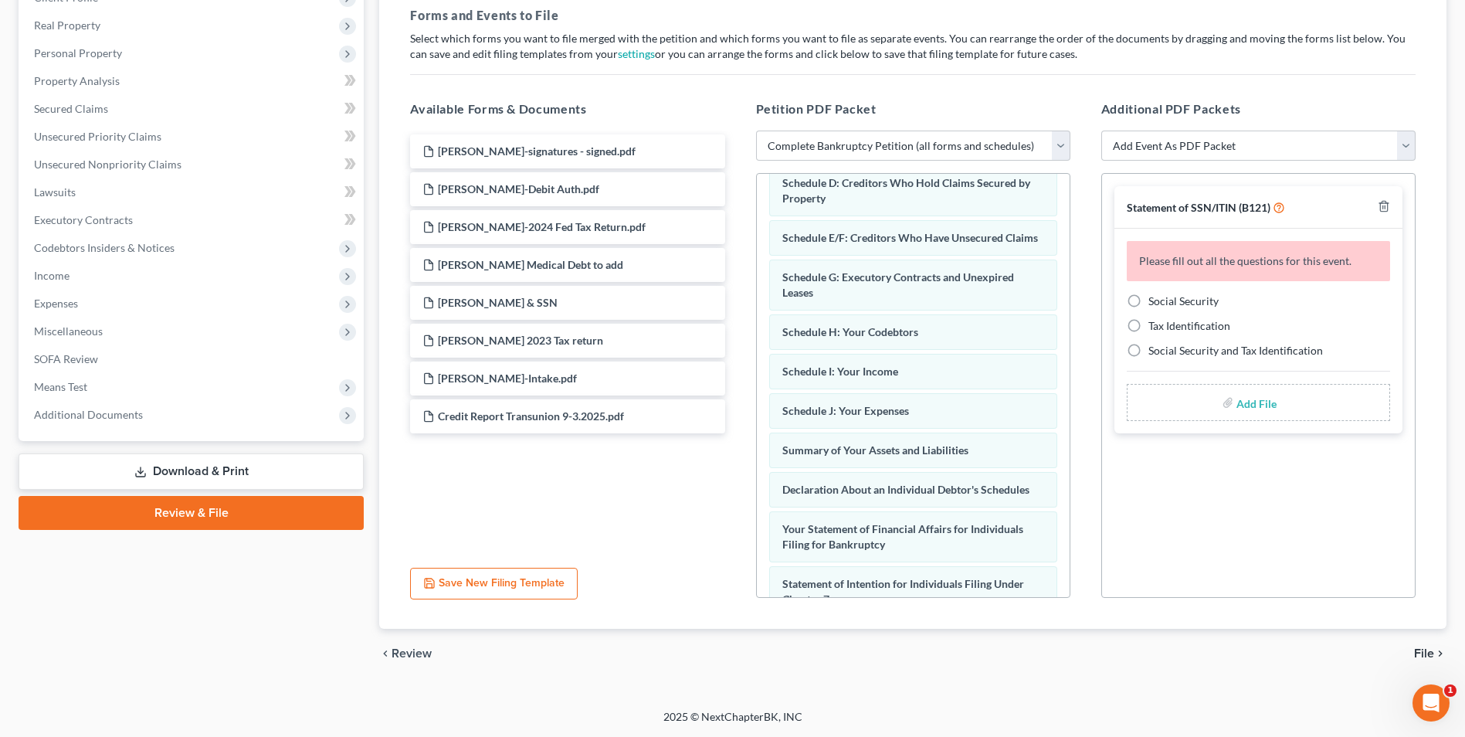
click at [1149, 304] on label "Social Security" at bounding box center [1184, 300] width 70 height 15
click at [1155, 304] on input "Social Security" at bounding box center [1160, 298] width 10 height 10
radio input "true"
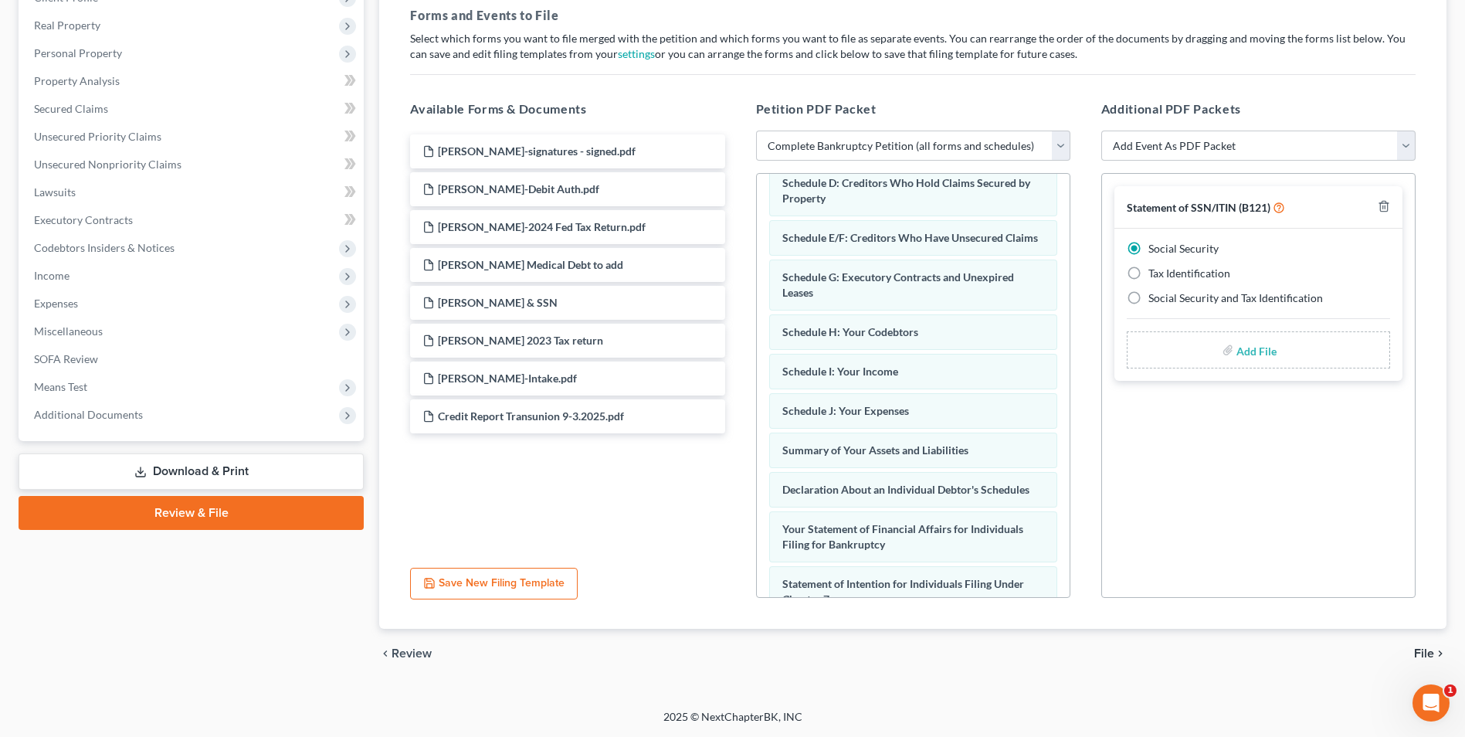
click at [1256, 355] on input "file" at bounding box center [1255, 350] width 37 height 28
type input "C:\fakepath\[PERSON_NAME].121.pdf"
click at [1425, 652] on span "File" at bounding box center [1424, 653] width 20 height 12
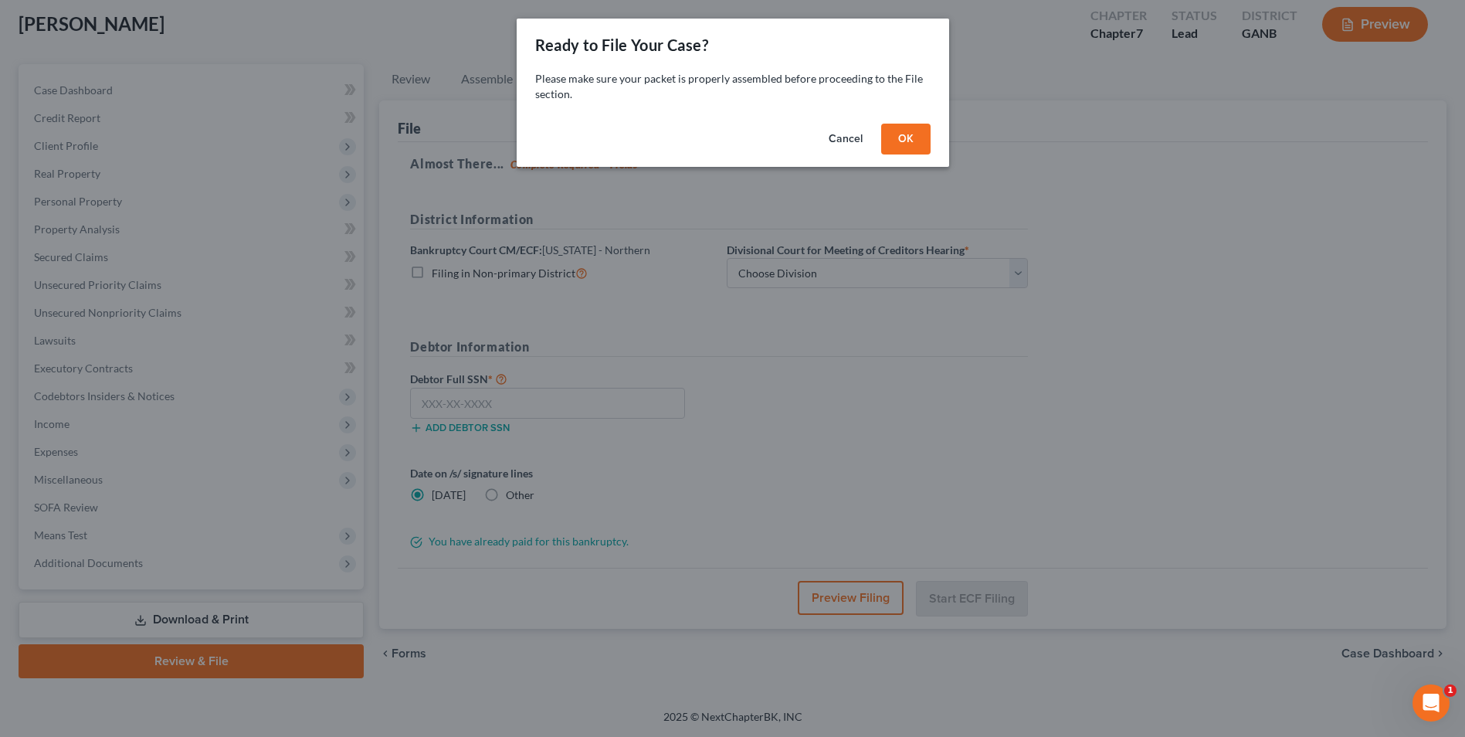
scroll to position [84, 0]
click at [903, 146] on button "OK" at bounding box center [911, 139] width 49 height 31
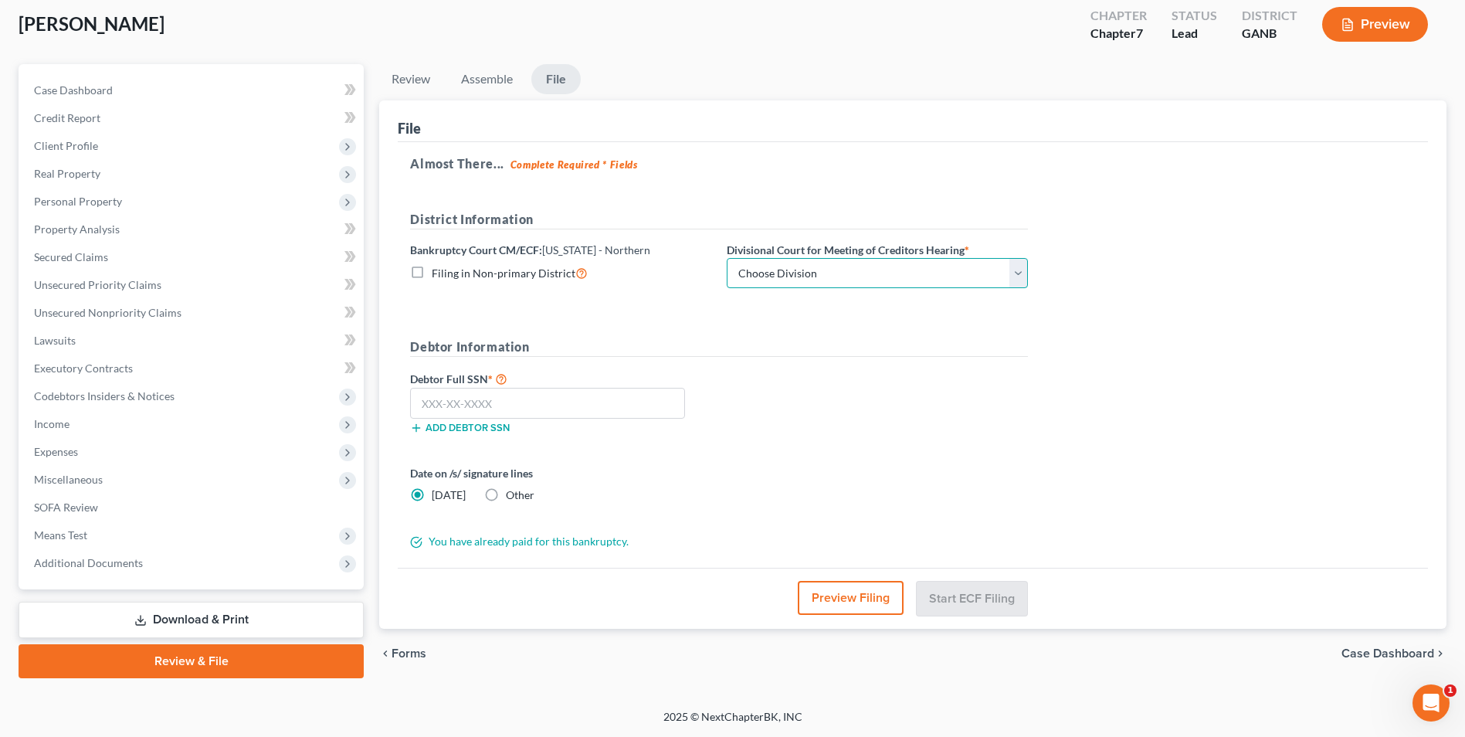
click at [1023, 274] on select "Choose Division [GEOGRAPHIC_DATA] [GEOGRAPHIC_DATA] [GEOGRAPHIC_DATA] [GEOGRAPH…" at bounding box center [877, 273] width 301 height 31
select select "3"
click at [727, 258] on select "Choose Division [GEOGRAPHIC_DATA] [GEOGRAPHIC_DATA] [GEOGRAPHIC_DATA] [GEOGRAPH…" at bounding box center [877, 273] width 301 height 31
click at [612, 408] on input "text" at bounding box center [547, 403] width 275 height 31
type input "252-19-7528"
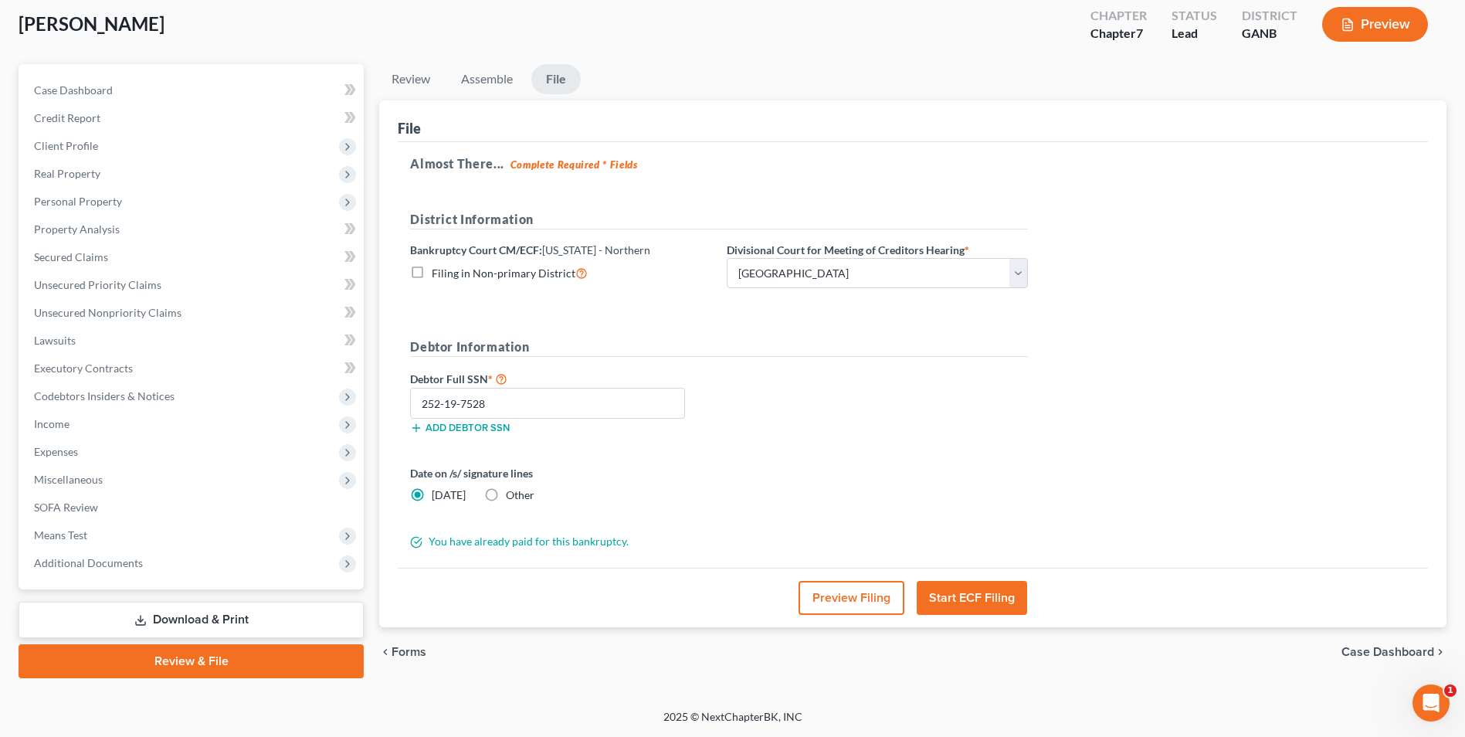
click at [979, 599] on button "Start ECF Filing" at bounding box center [972, 598] width 110 height 34
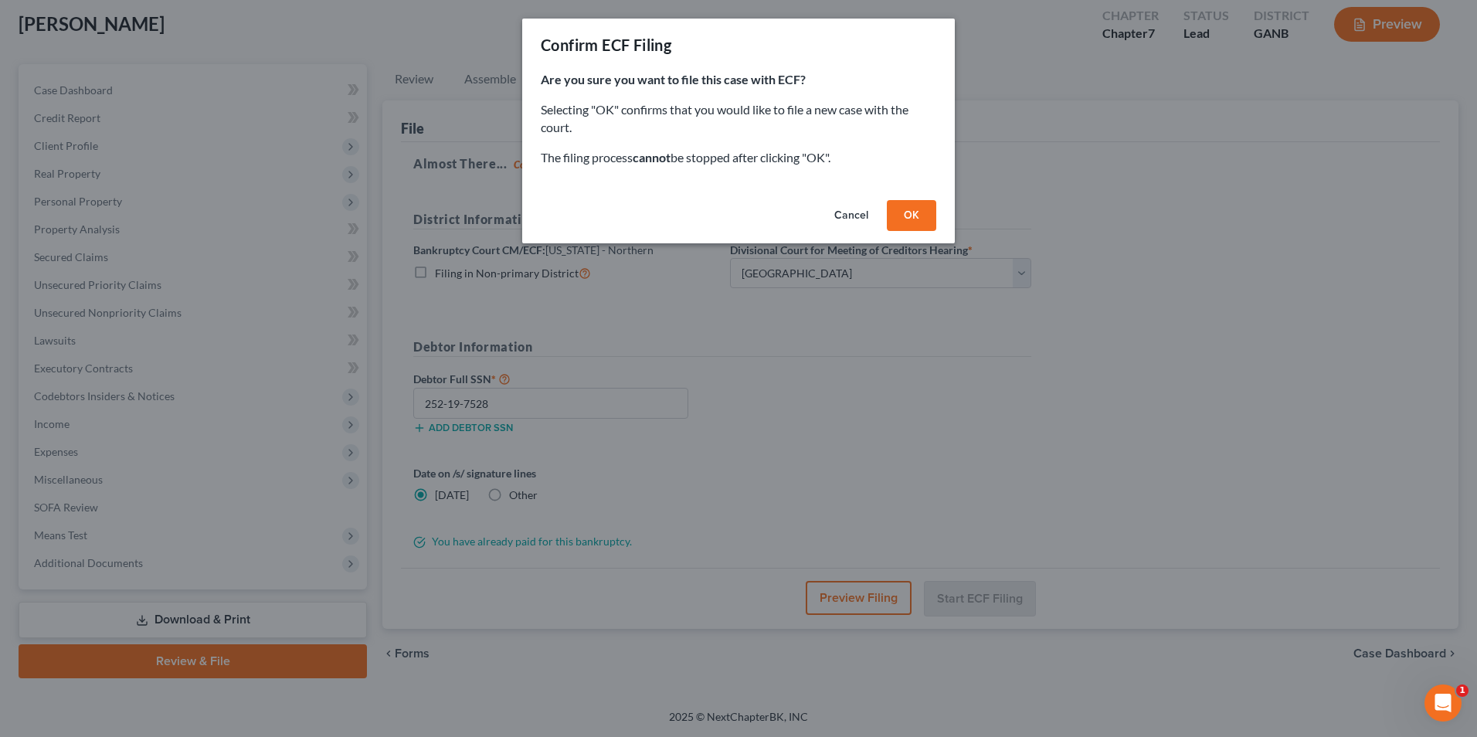
click at [908, 218] on button "OK" at bounding box center [911, 215] width 49 height 31
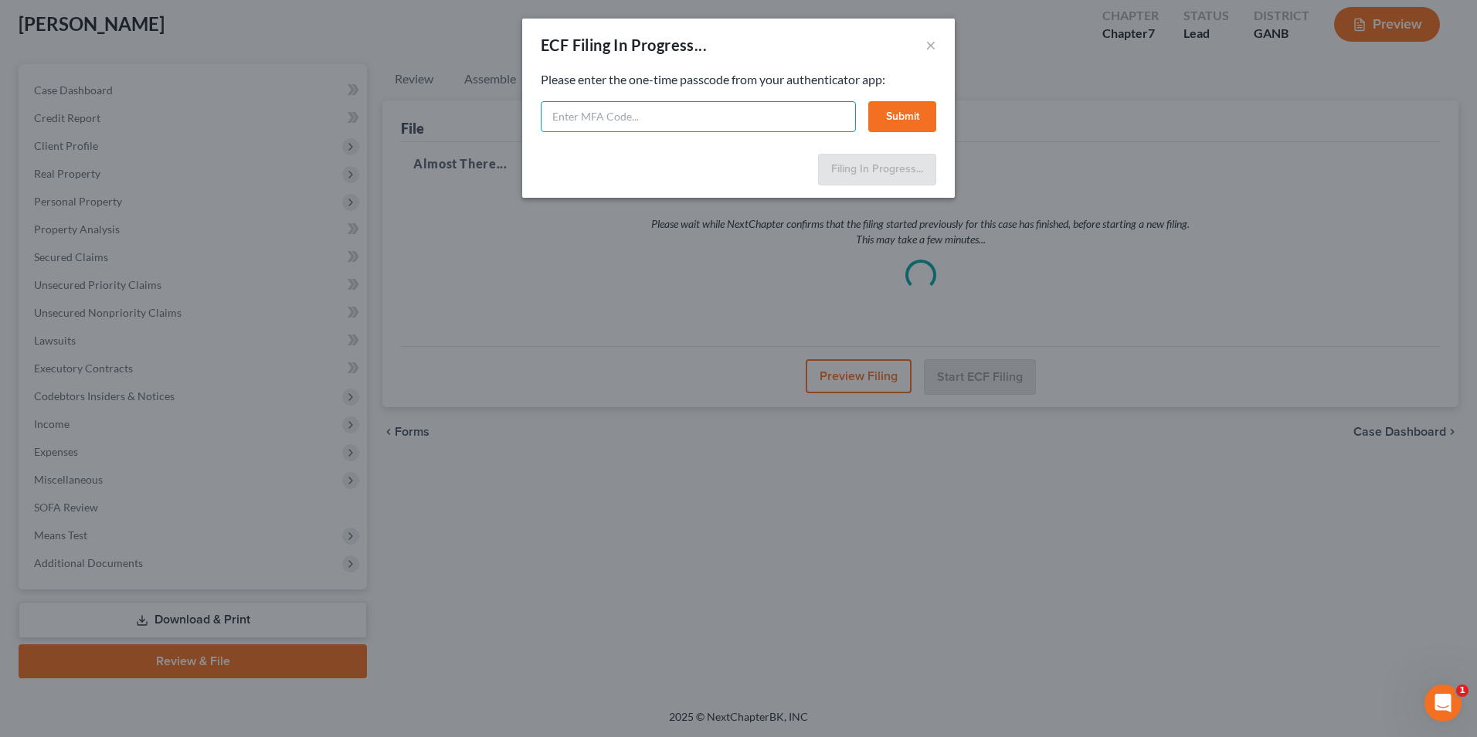
click at [618, 120] on input "text" at bounding box center [698, 116] width 315 height 31
type input "075051"
click at [914, 124] on button "Submit" at bounding box center [902, 116] width 68 height 31
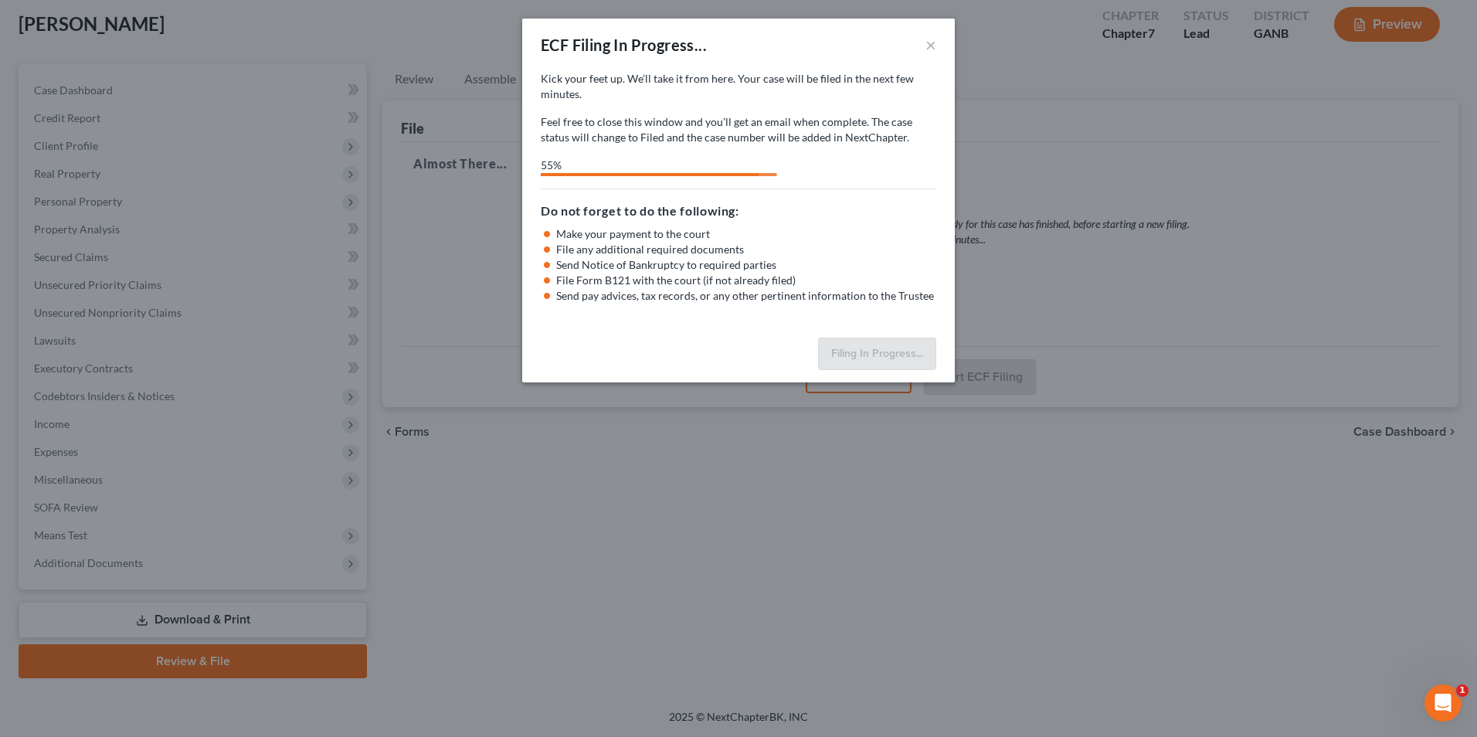
select select "3"
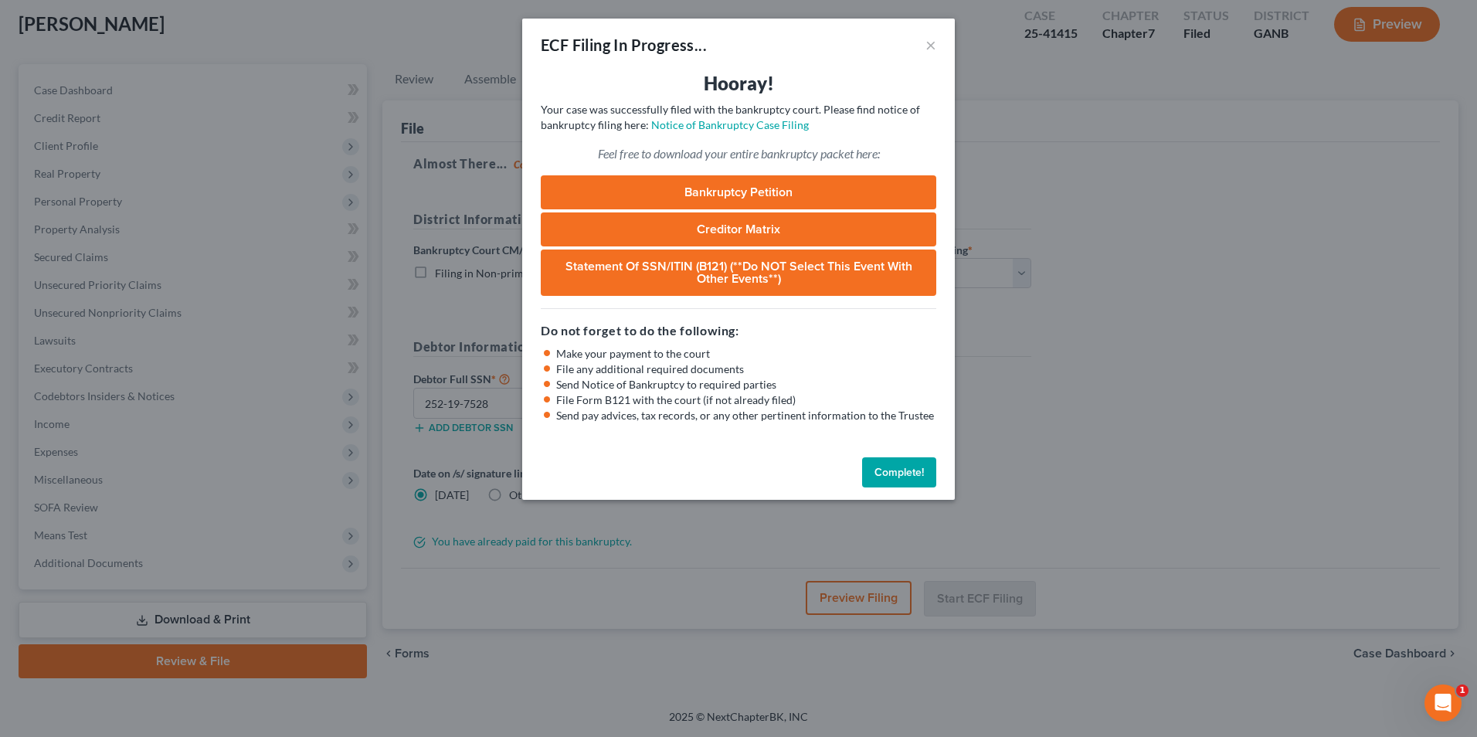
click at [928, 475] on button "Complete!" at bounding box center [899, 472] width 74 height 31
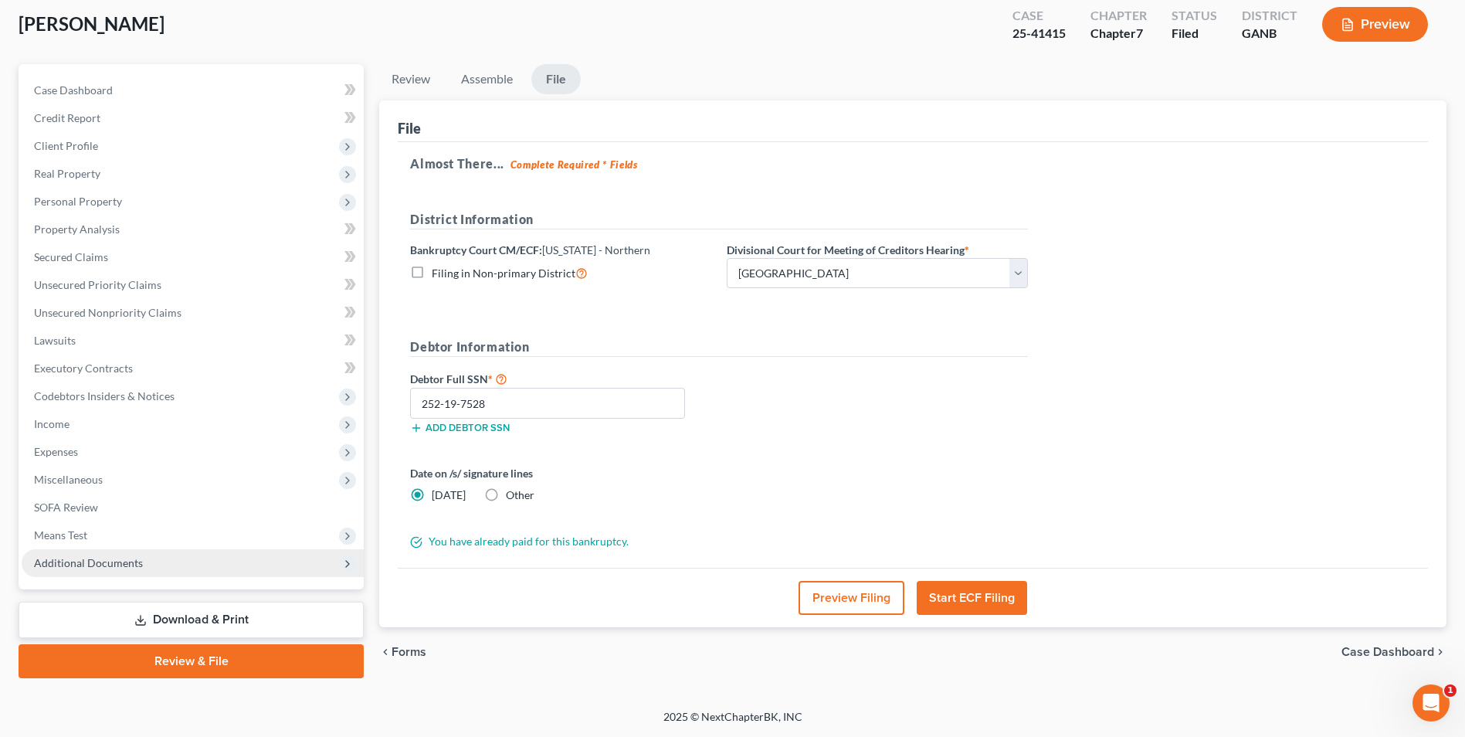
click at [104, 568] on span "Additional Documents" at bounding box center [88, 562] width 109 height 13
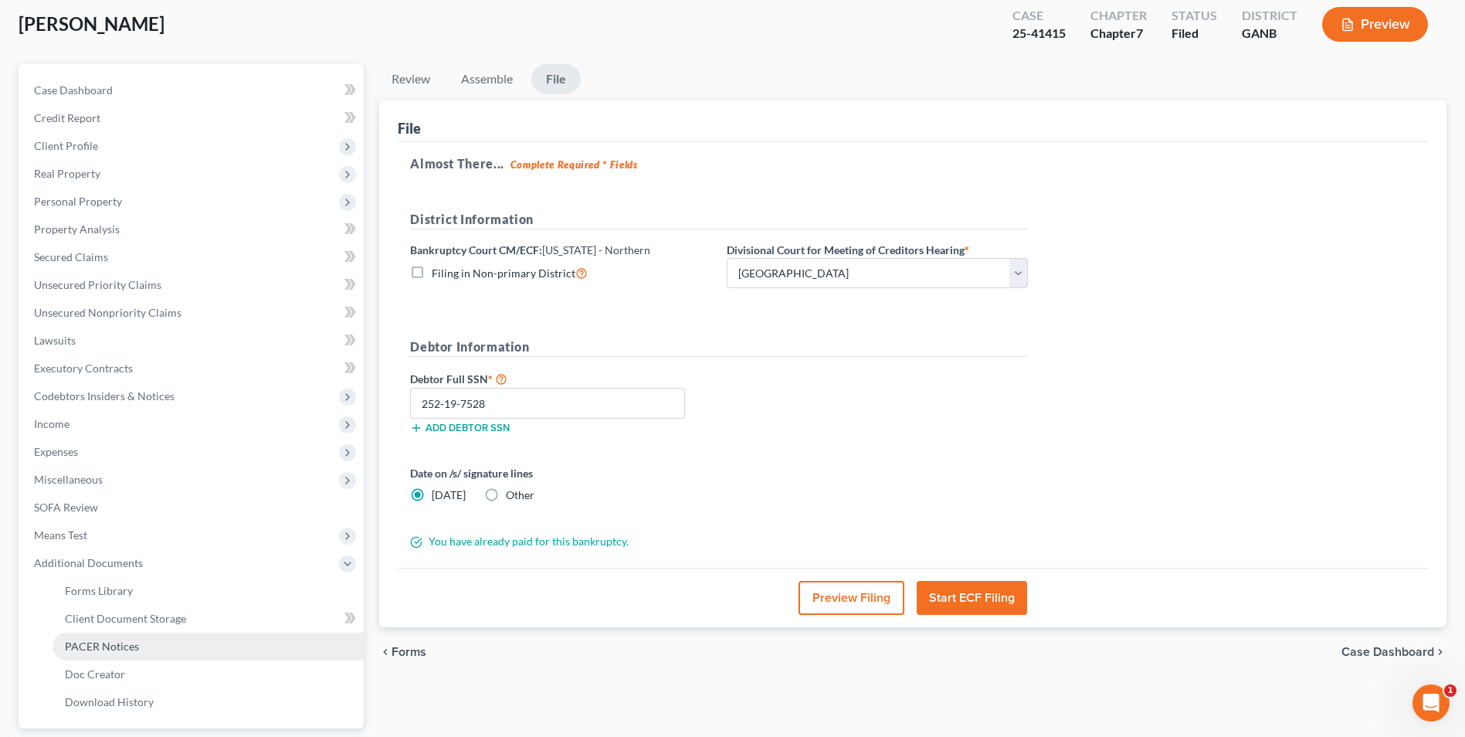
click at [105, 642] on span "PACER Notices" at bounding box center [102, 646] width 74 height 13
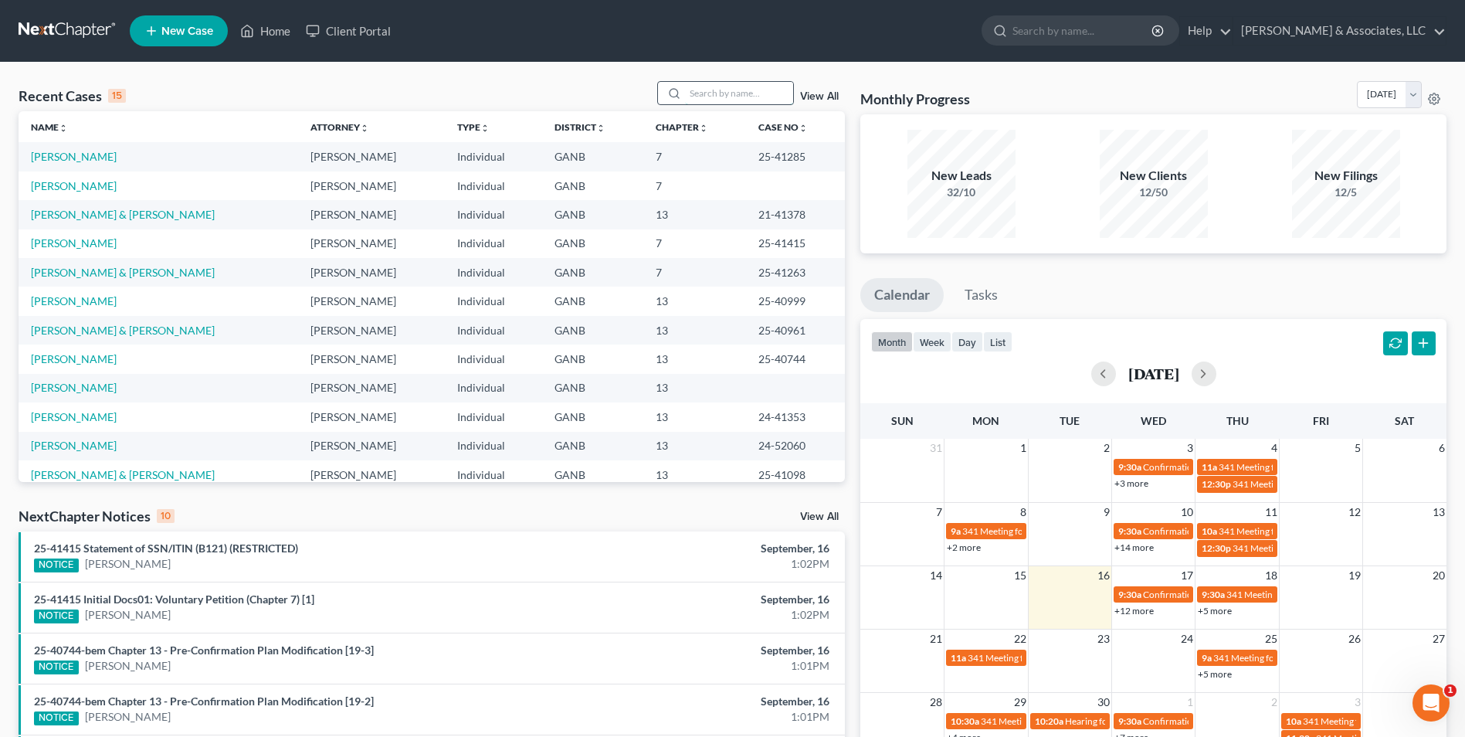
click at [731, 88] on input "search" at bounding box center [739, 93] width 108 height 22
type input "[PERSON_NAME]"
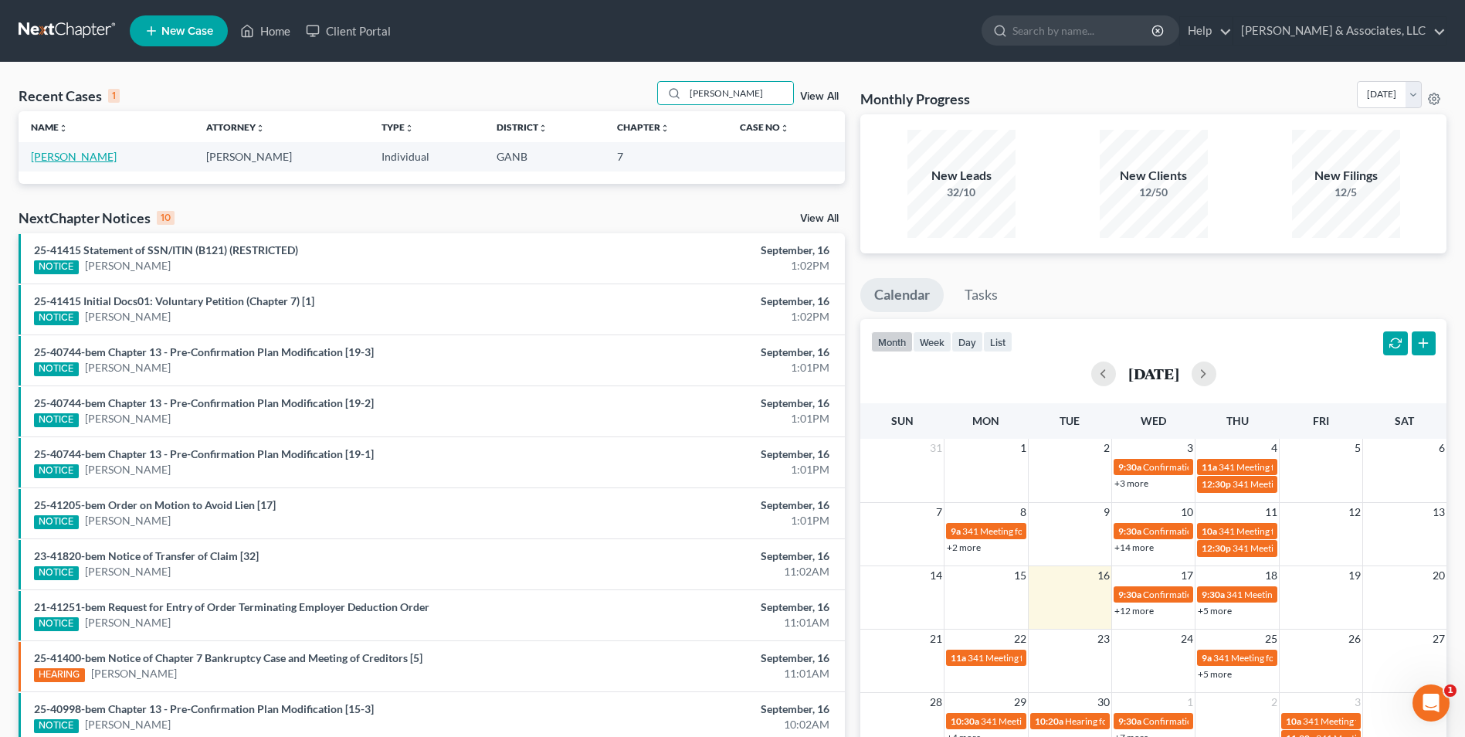
click at [83, 158] on link "[PERSON_NAME]" at bounding box center [74, 156] width 86 height 13
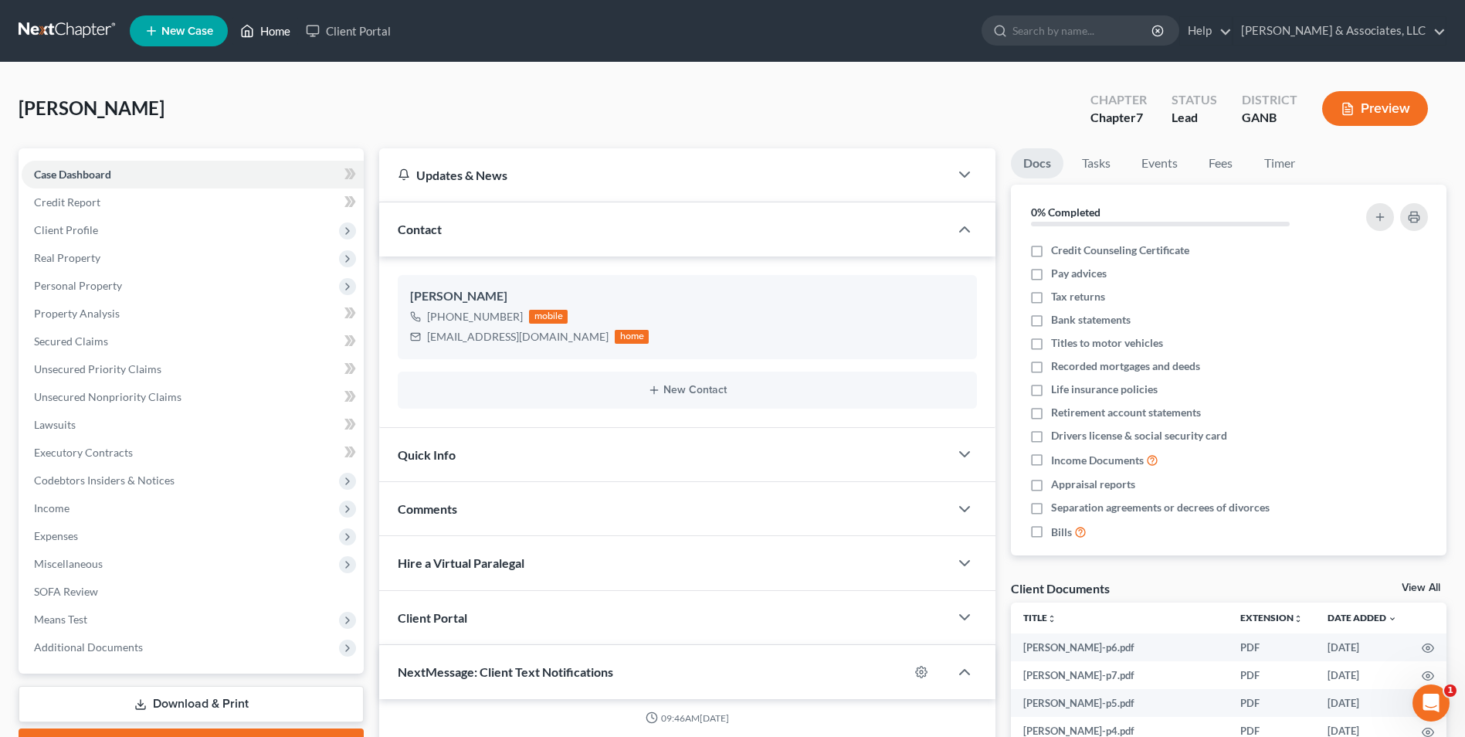
click at [276, 31] on link "Home" at bounding box center [265, 31] width 66 height 28
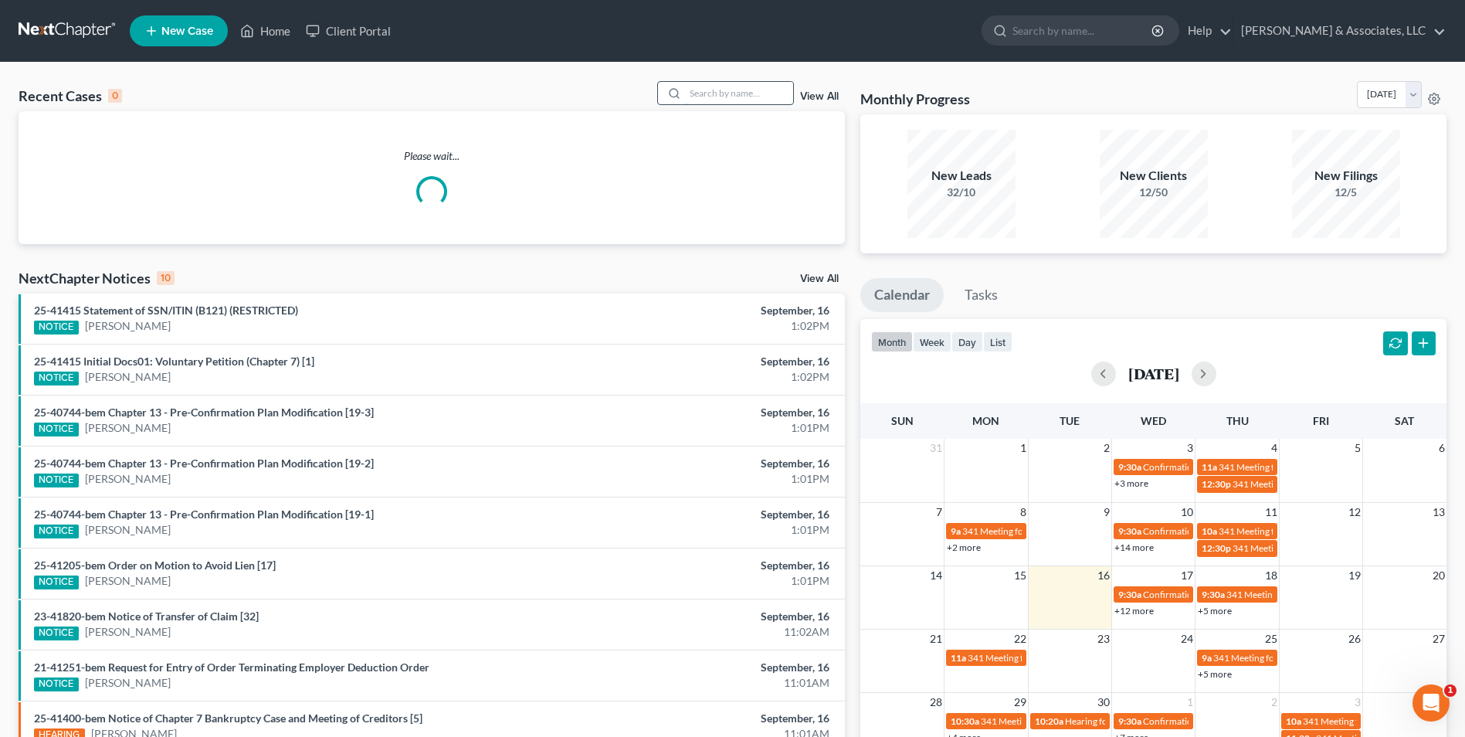
click at [737, 94] on input "search" at bounding box center [739, 93] width 108 height 22
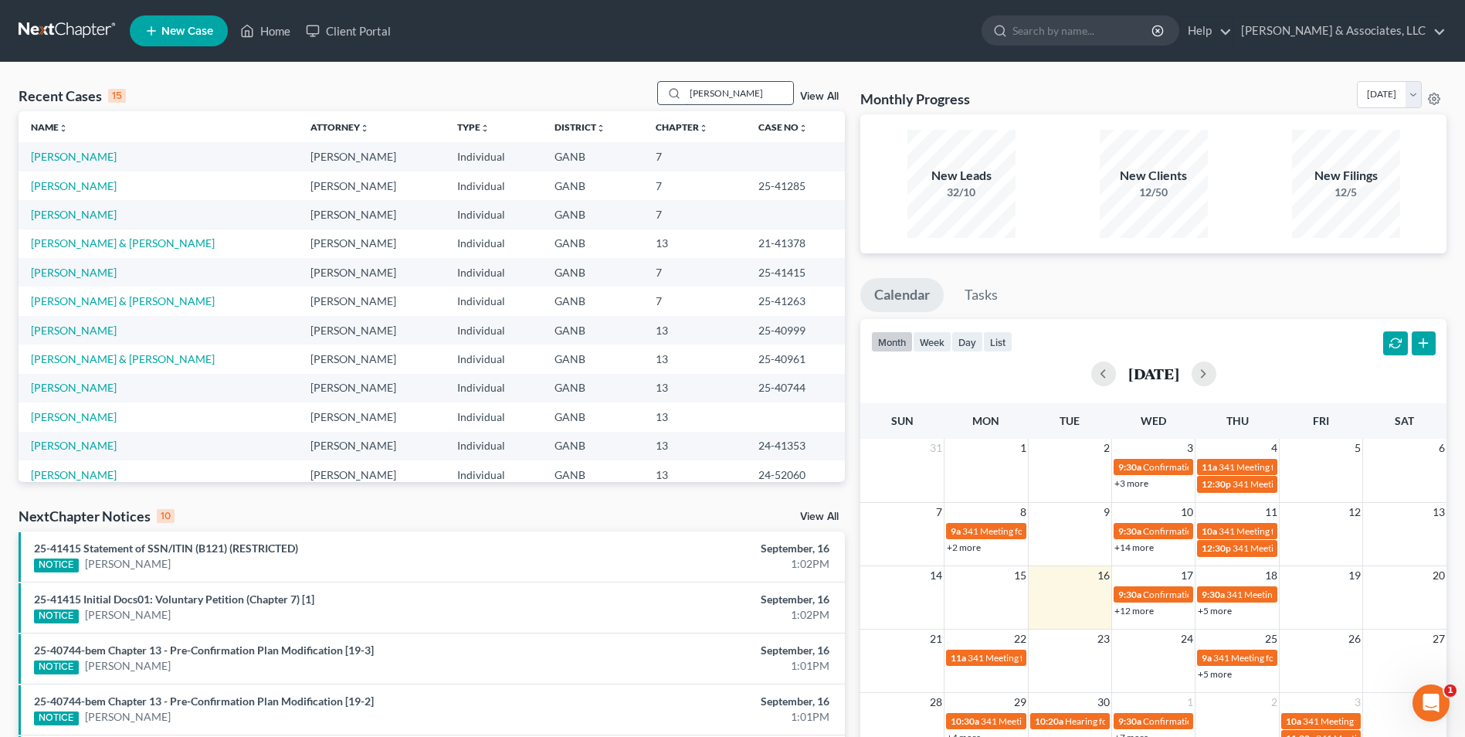
type input "vigil"
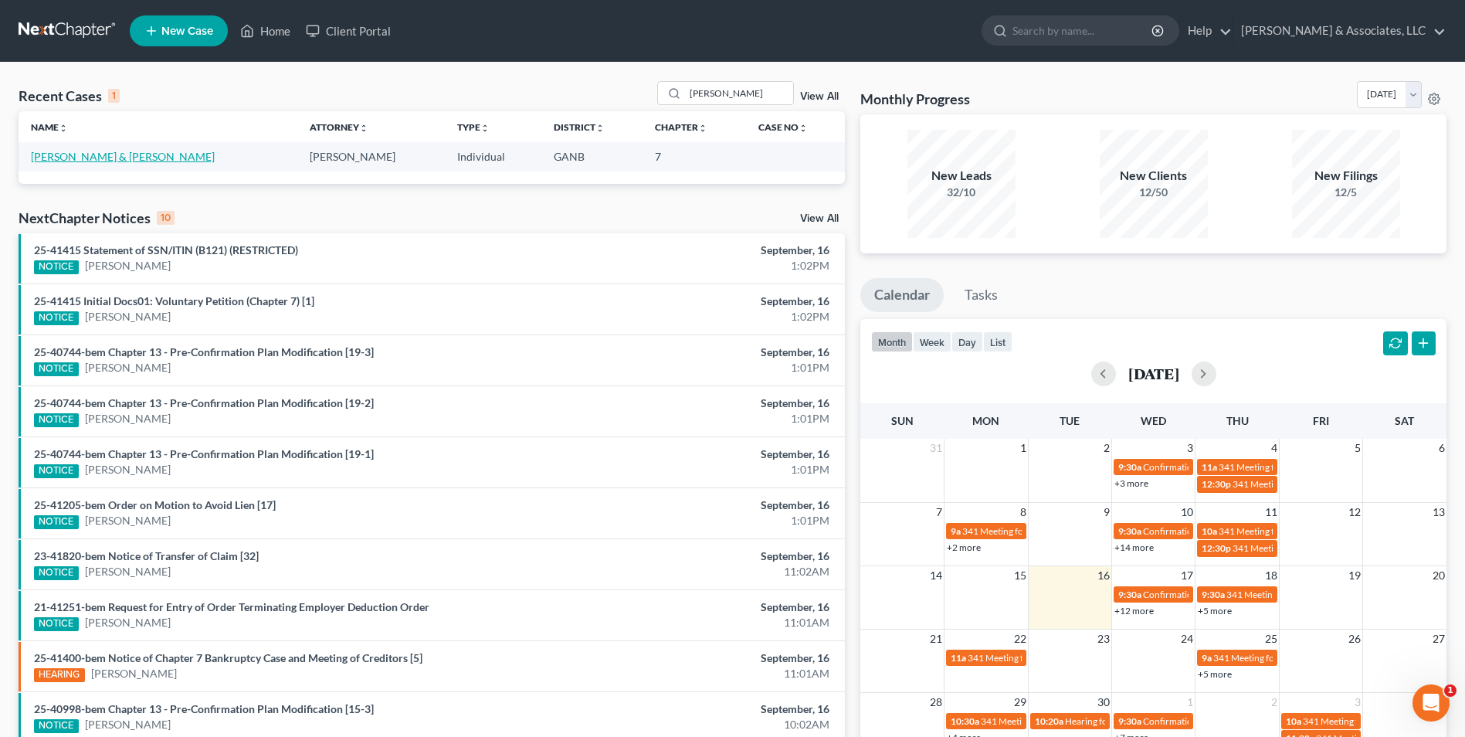
click at [95, 154] on link "[PERSON_NAME] & [PERSON_NAME]" at bounding box center [123, 156] width 184 height 13
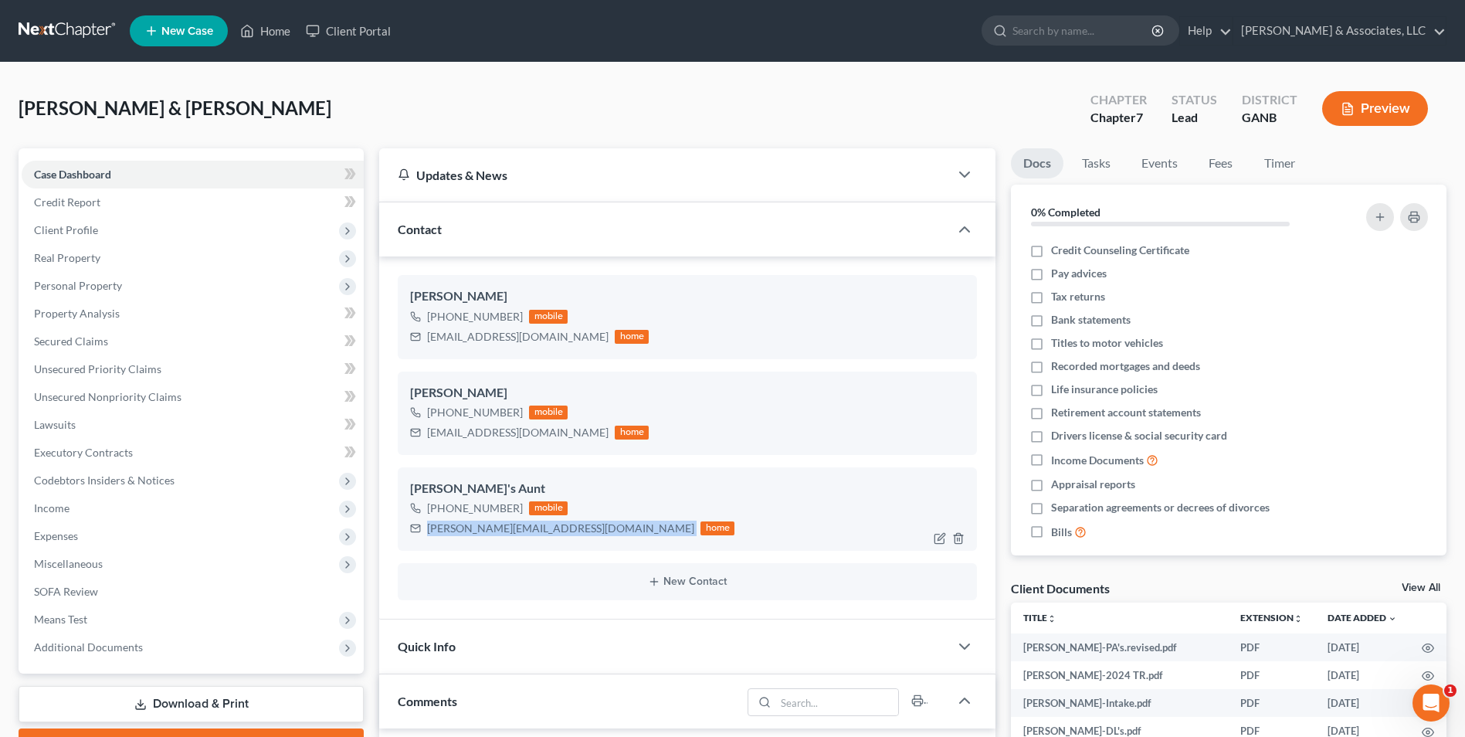
drag, startPoint x: 541, startPoint y: 531, endPoint x: 428, endPoint y: 535, distance: 113.6
click at [428, 535] on div "susan@luminagifts.com home" at bounding box center [572, 528] width 324 height 20
drag, startPoint x: 428, startPoint y: 535, endPoint x: 475, endPoint y: 527, distance: 47.9
copy div "susan@luminagifts.com"
drag, startPoint x: 568, startPoint y: 338, endPoint x: 427, endPoint y: 341, distance: 140.6
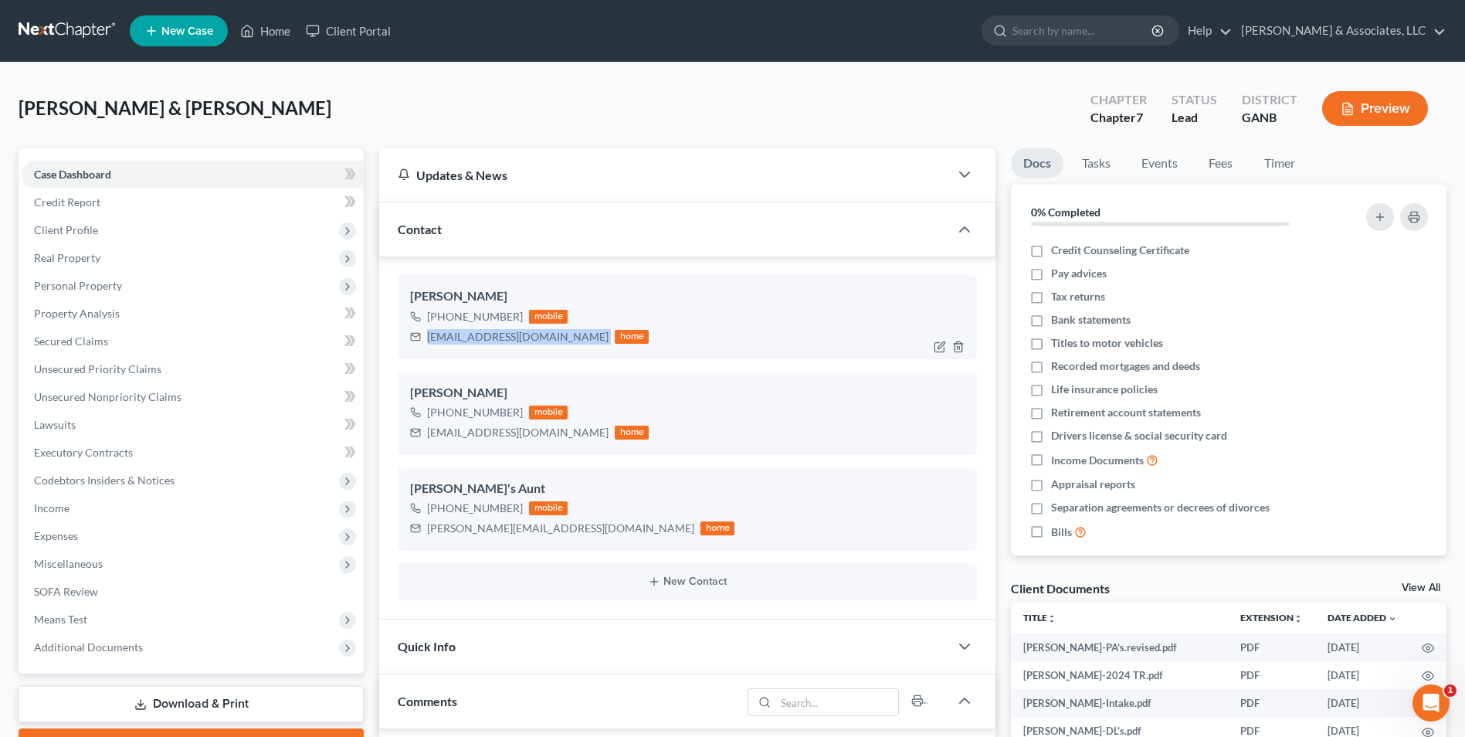
click at [427, 341] on div "mandyvigil2011@yahoo.com home" at bounding box center [529, 337] width 239 height 20
drag, startPoint x: 427, startPoint y: 341, endPoint x: 511, endPoint y: 334, distance: 84.5
copy div "mandyvigil2011@yahoo.com"
drag, startPoint x: 543, startPoint y: 433, endPoint x: 424, endPoint y: 438, distance: 119.0
click at [424, 438] on div "vigilisaiah43@gmail.com home" at bounding box center [529, 432] width 239 height 20
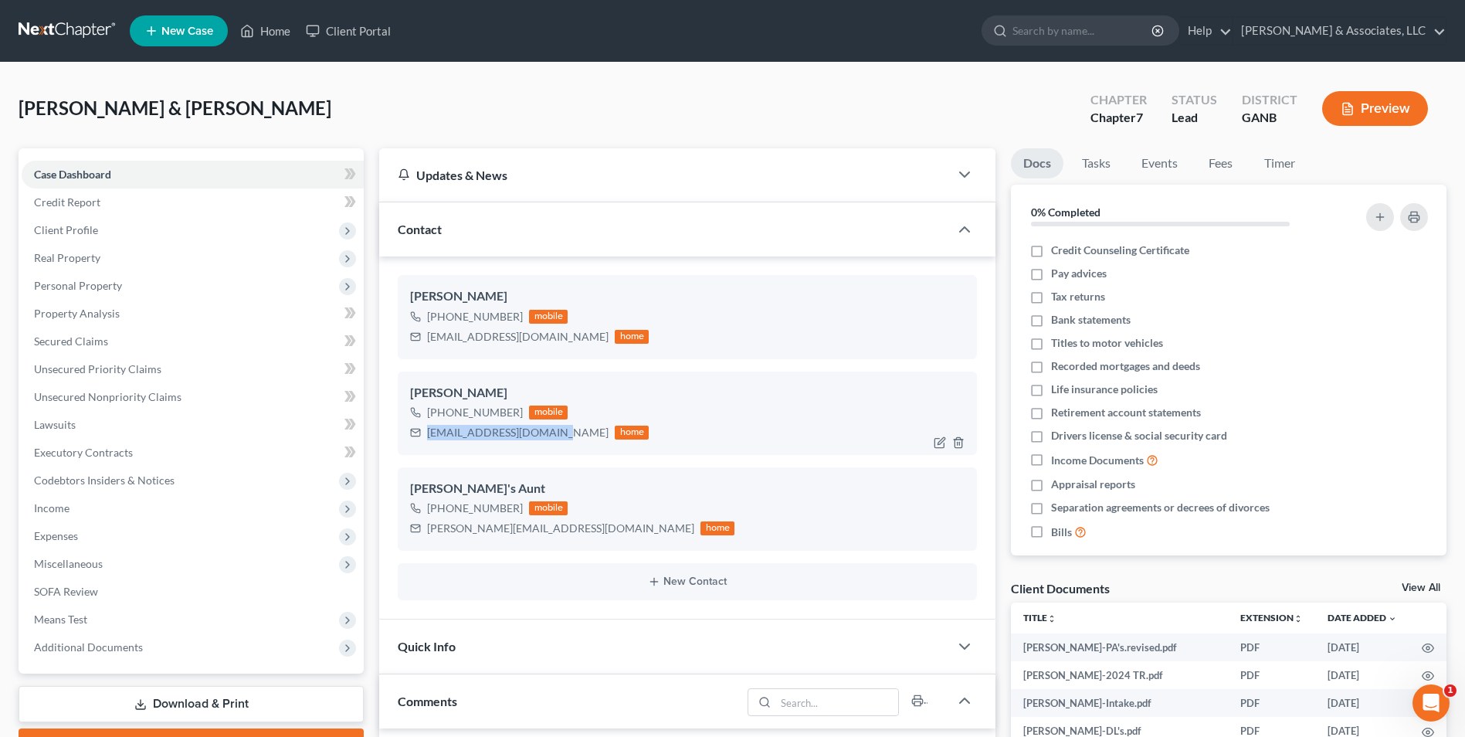
drag, startPoint x: 424, startPoint y: 438, endPoint x: 469, endPoint y: 439, distance: 44.8
copy div "vigilisaiah43@gmail.com"
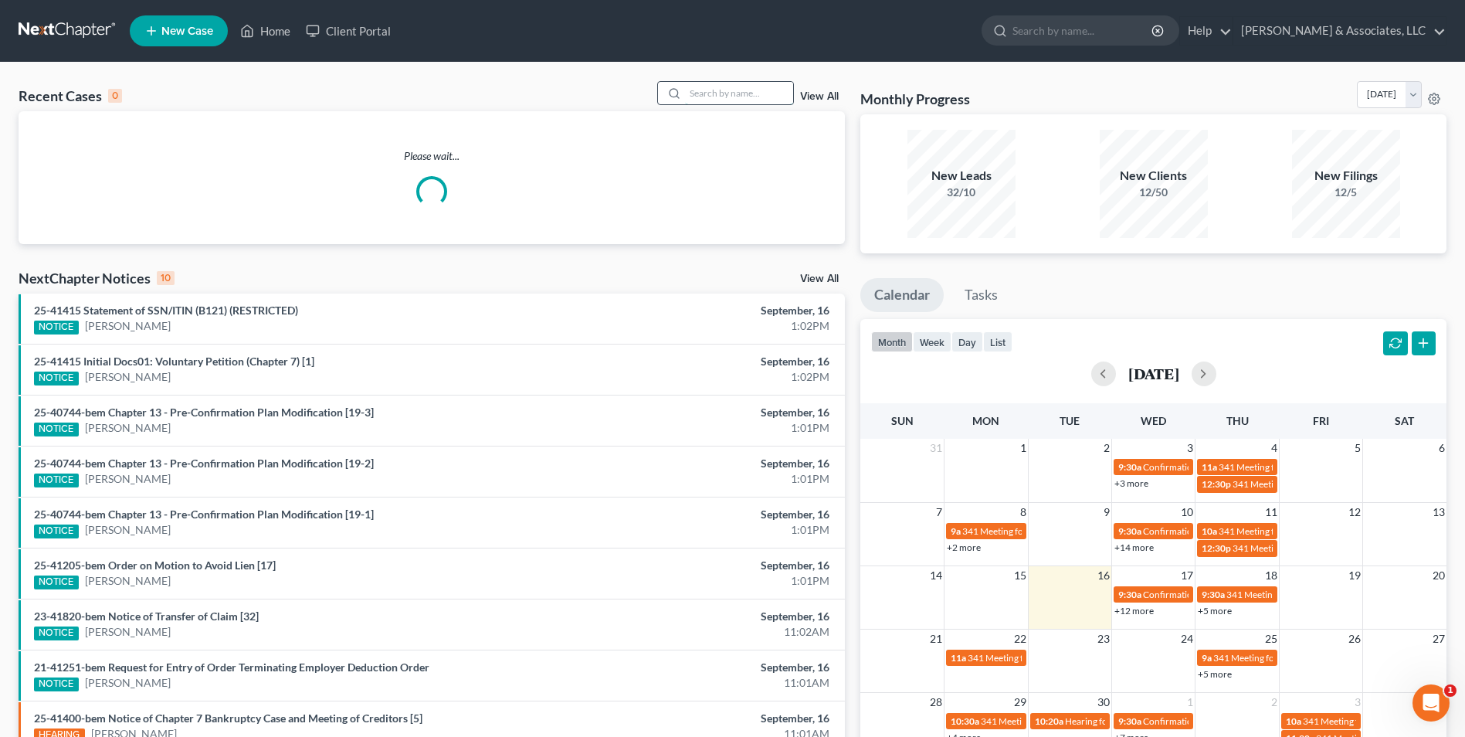
click at [749, 103] on input "search" at bounding box center [739, 93] width 108 height 22
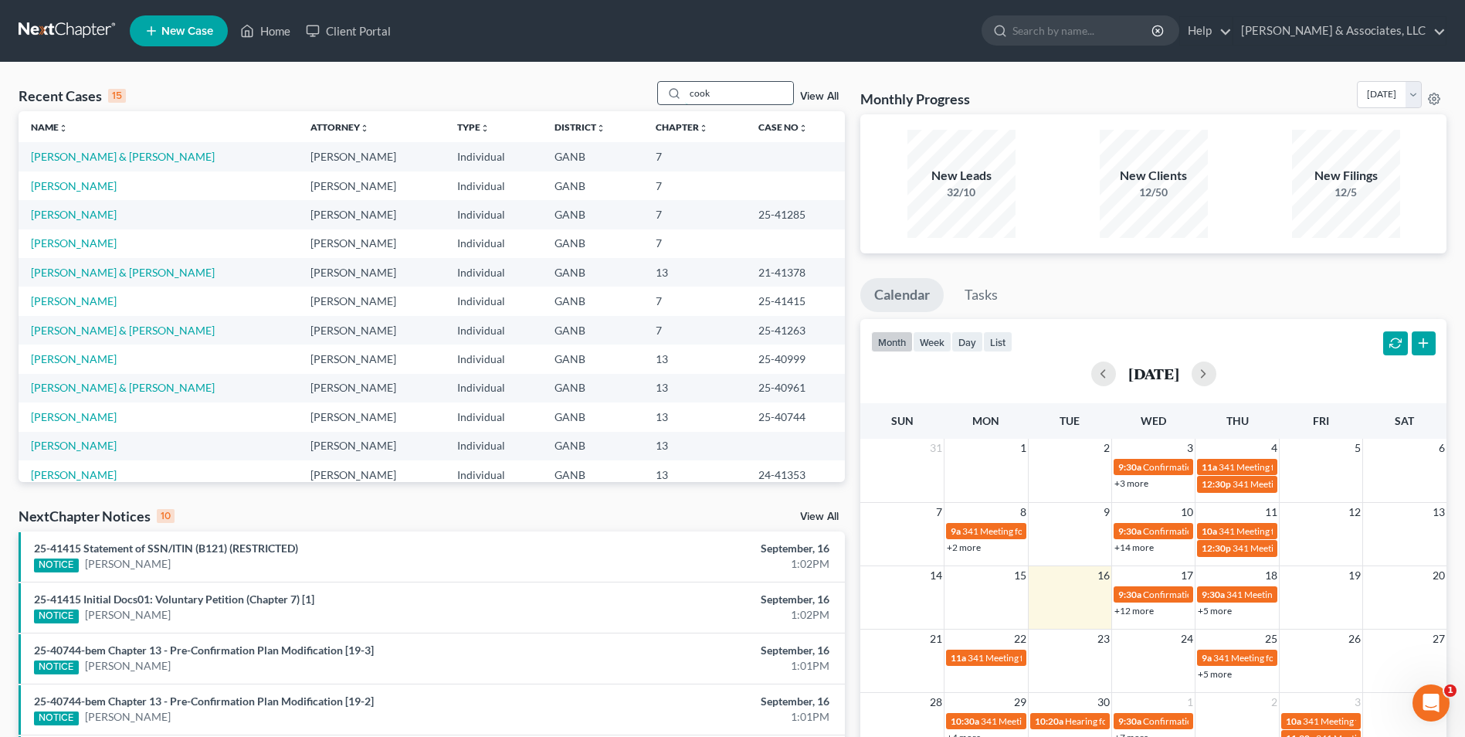
type input "cook"
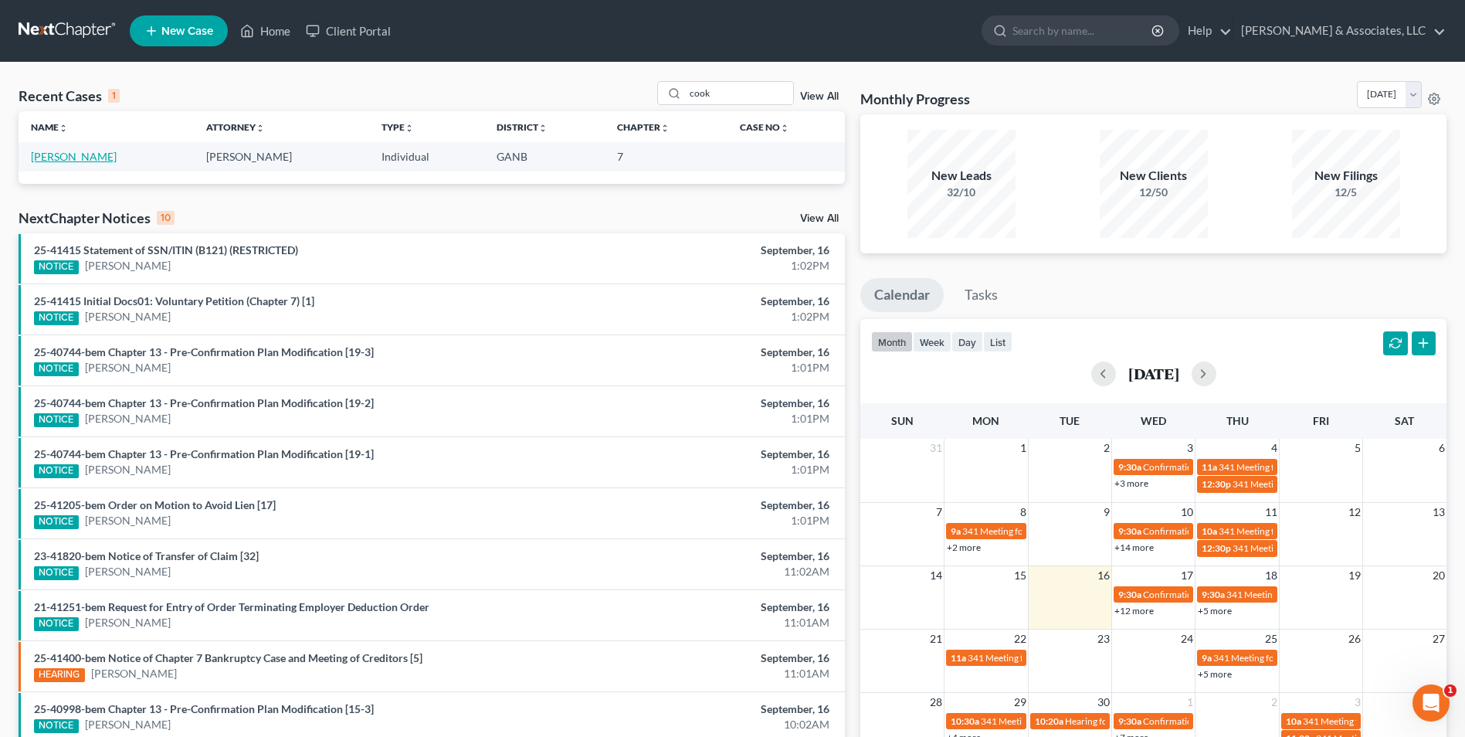
click at [73, 158] on link "[PERSON_NAME]" at bounding box center [74, 156] width 86 height 13
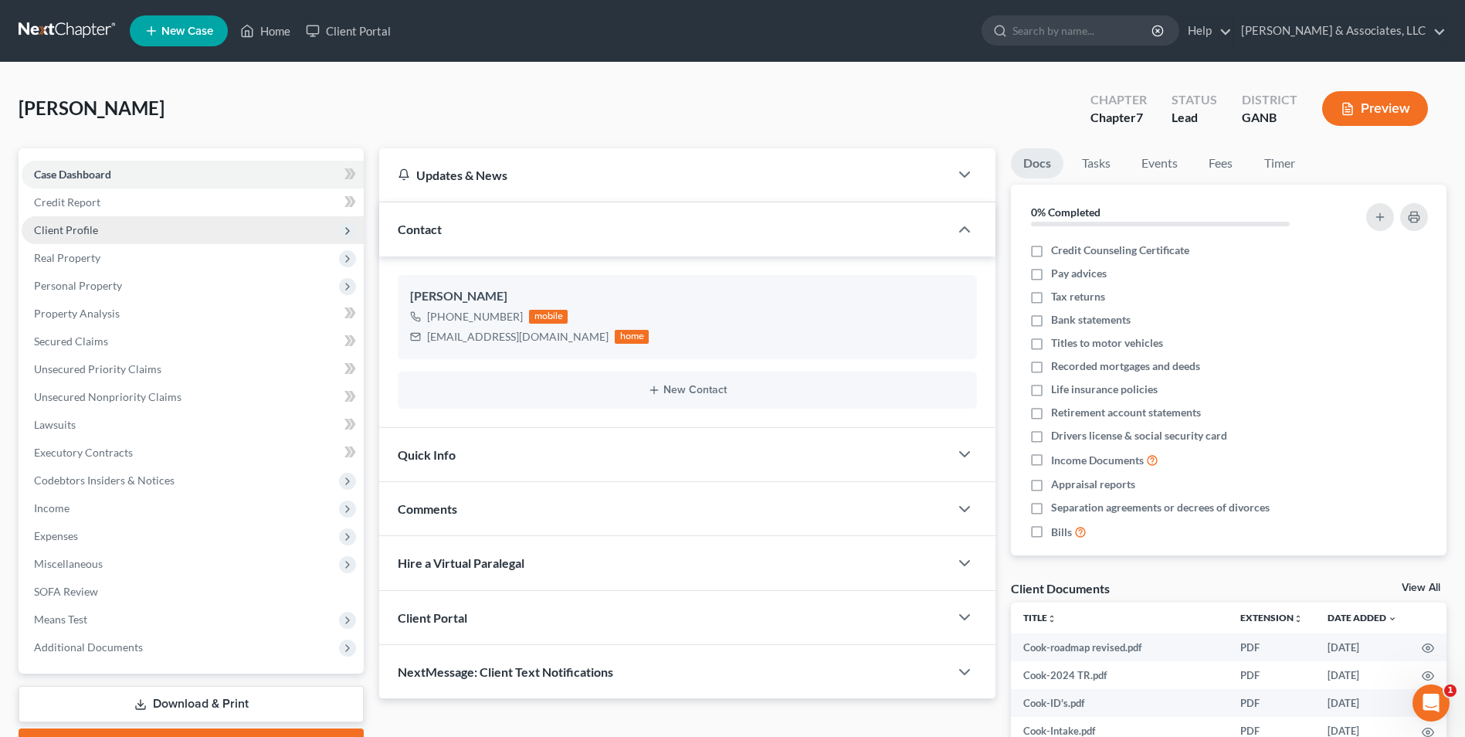
click at [87, 234] on span "Client Profile" at bounding box center [66, 229] width 64 height 13
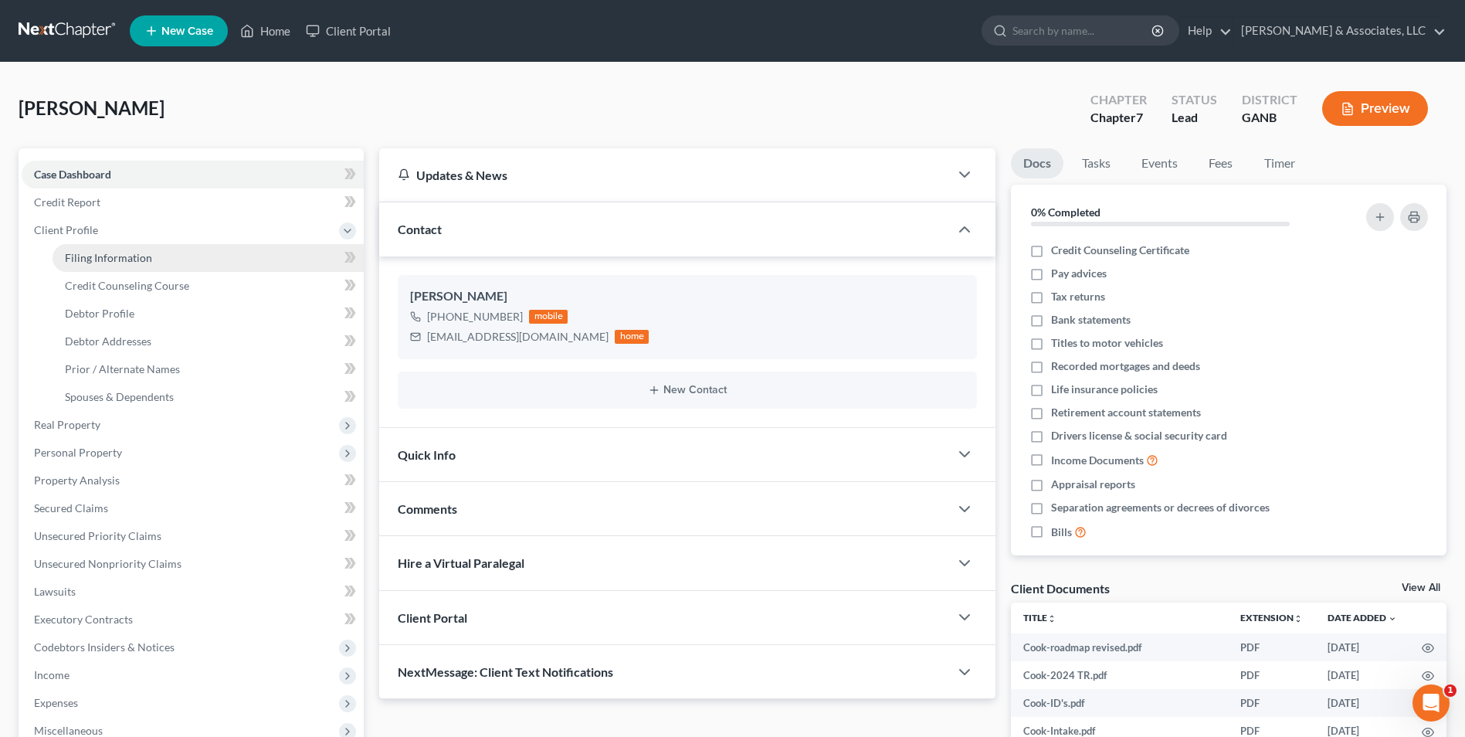
click at [137, 264] on link "Filing Information" at bounding box center [208, 258] width 311 height 28
select select "1"
select select "0"
select select "19"
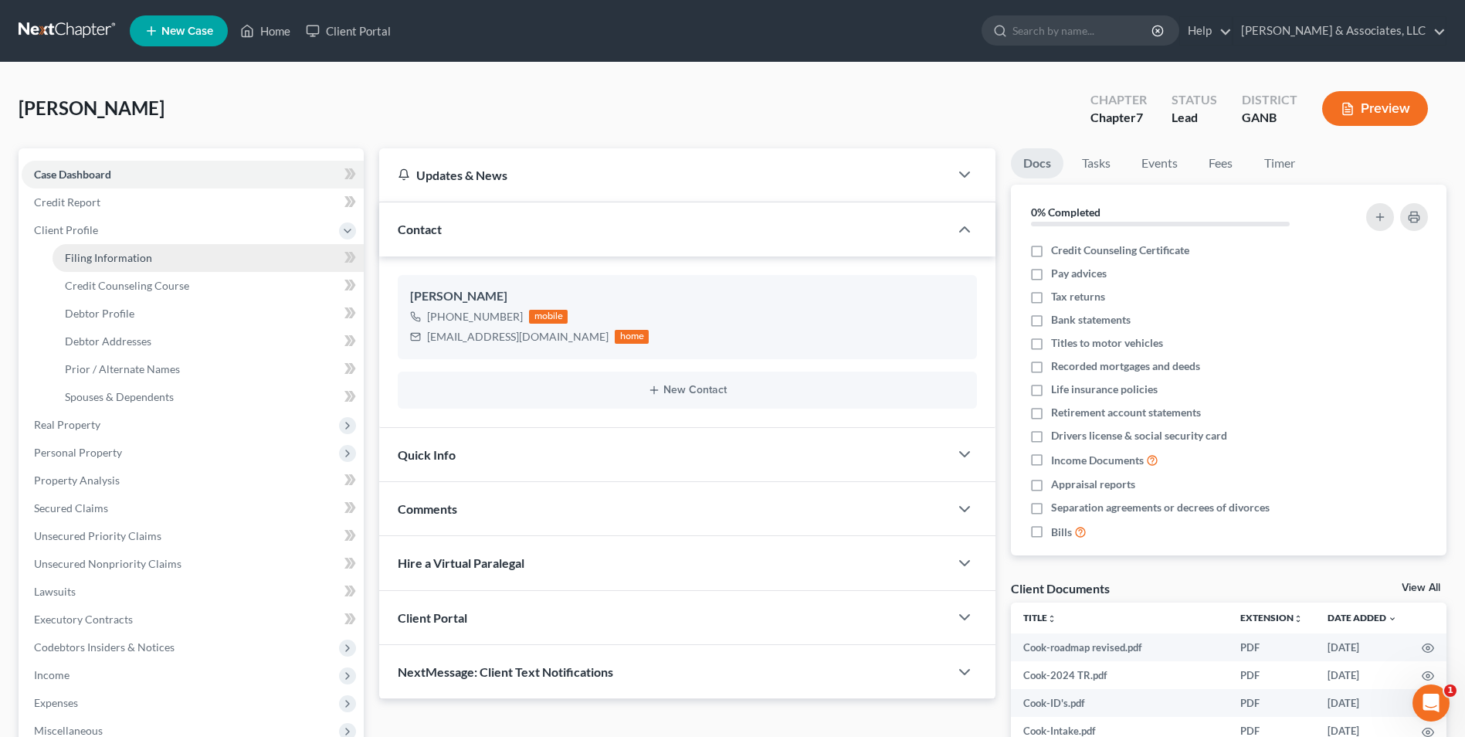
select select "0"
select select "10"
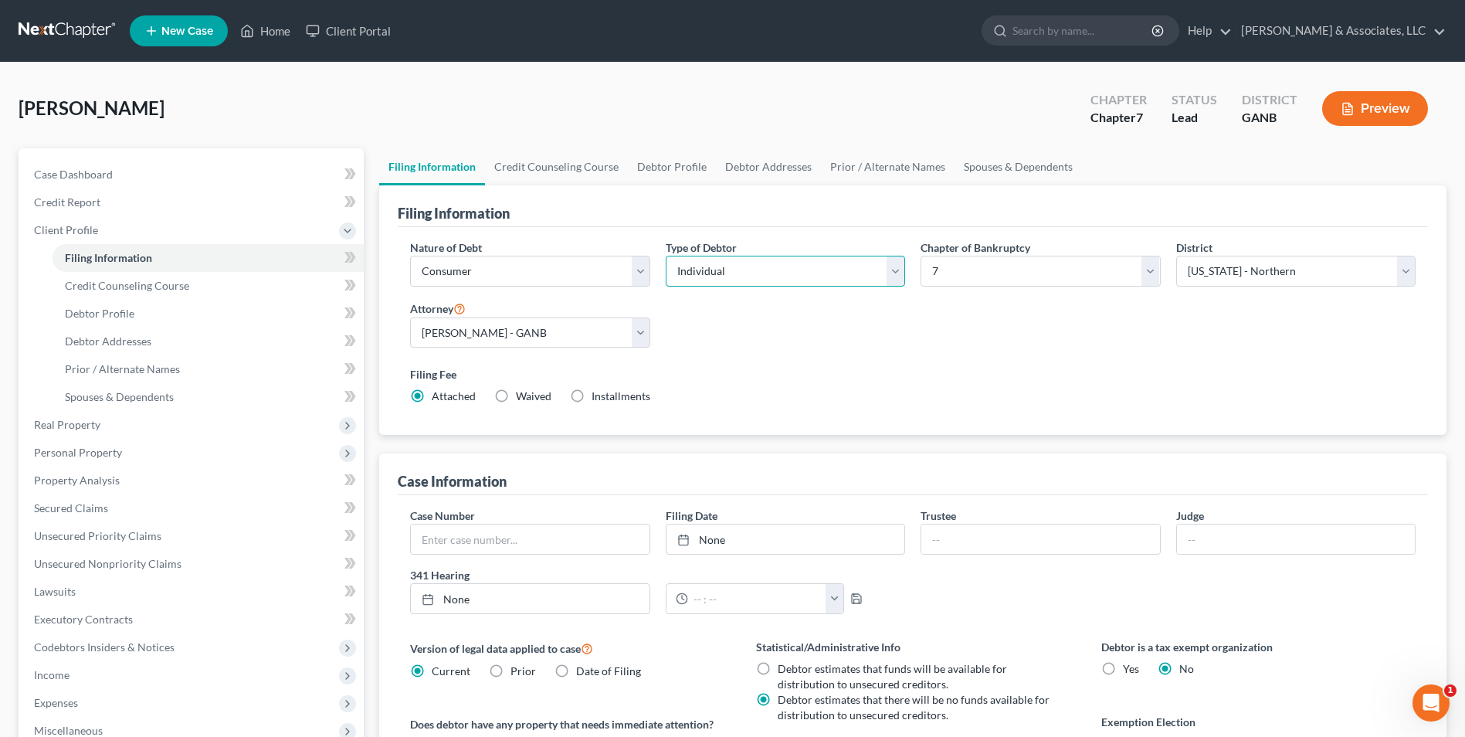
click at [888, 285] on select "Select Individual Joint" at bounding box center [785, 271] width 239 height 31
select select "1"
click at [666, 256] on select "Select Individual Joint" at bounding box center [785, 271] width 239 height 31
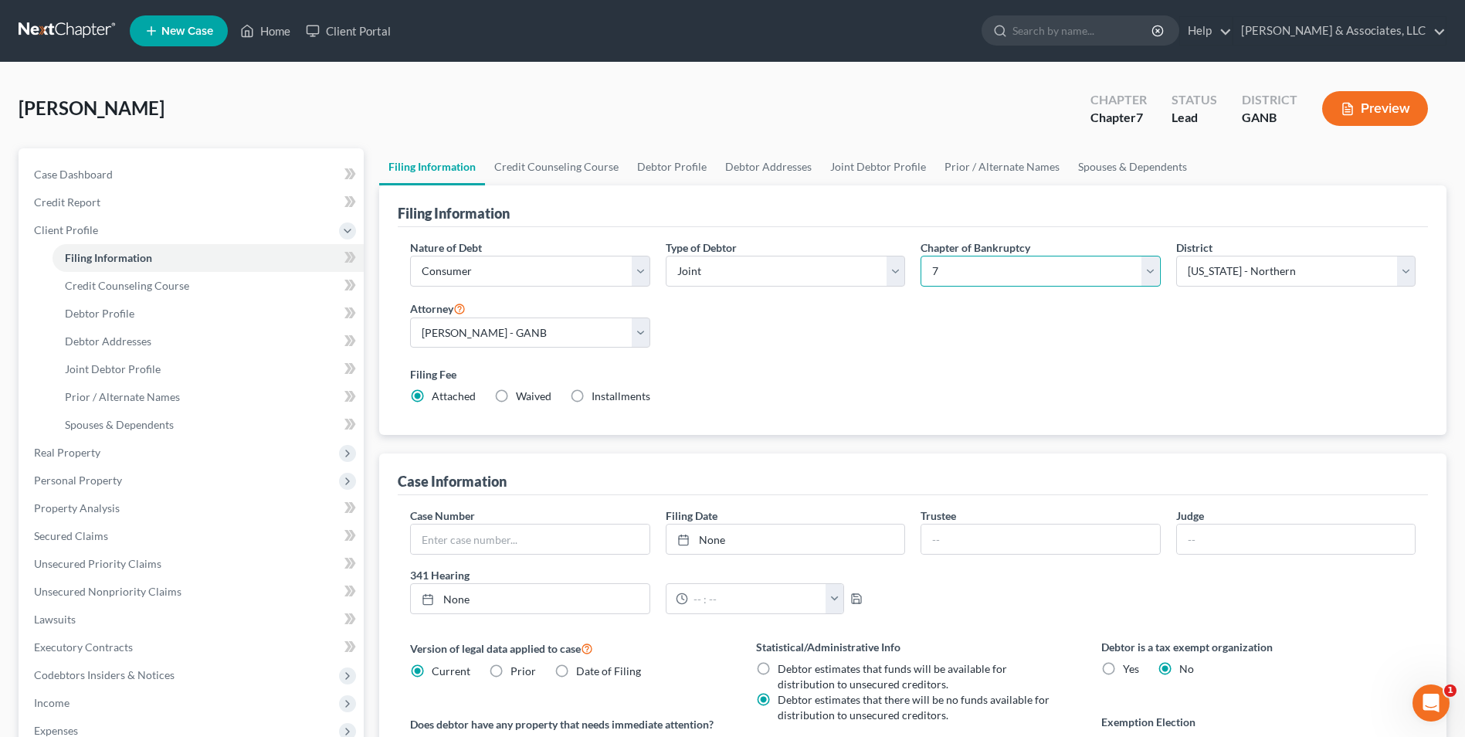
click at [1149, 276] on select "Select 7 11 12 13" at bounding box center [1040, 271] width 239 height 31
select select "3"
click at [921, 256] on select "Select 7 11 12 13" at bounding box center [1040, 271] width 239 height 31
click at [610, 173] on link "Credit Counseling Course" at bounding box center [556, 166] width 143 height 37
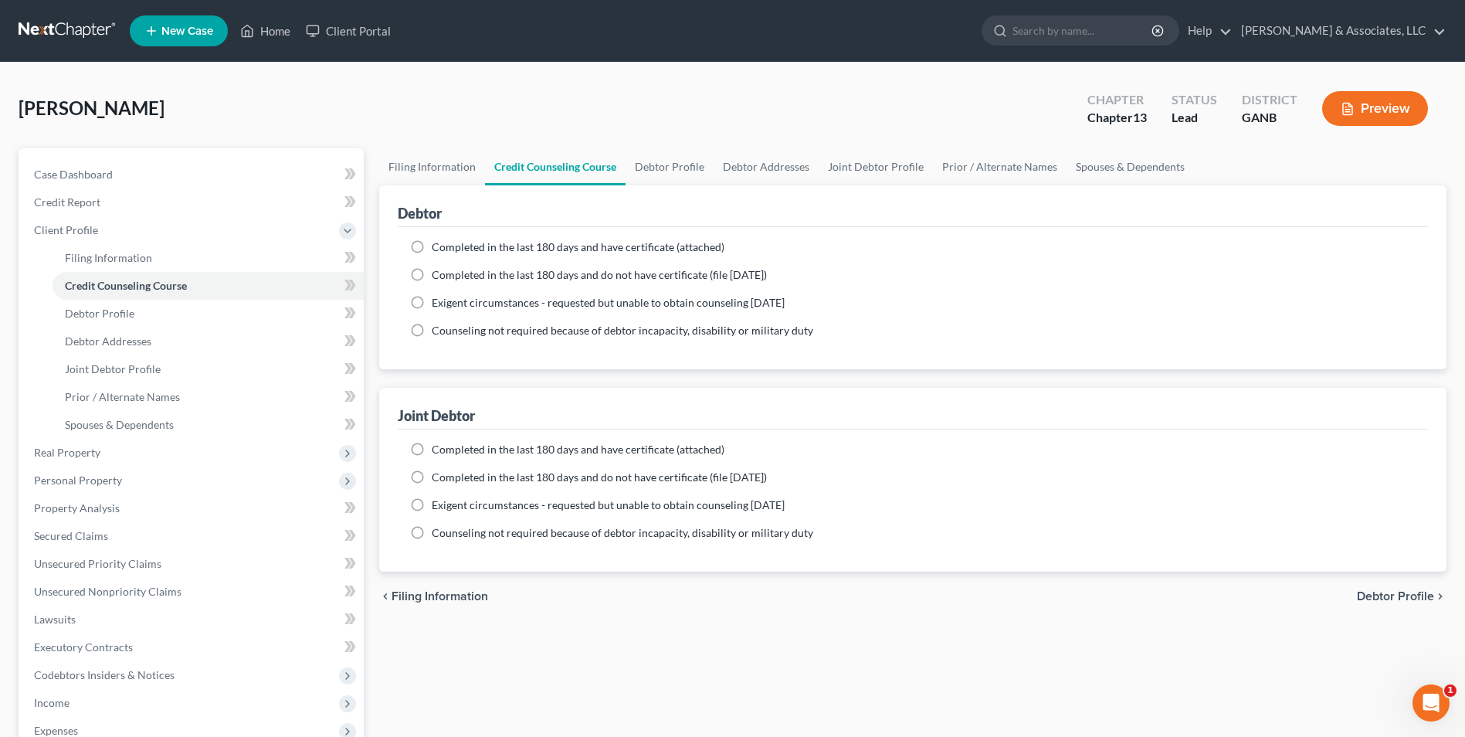
click at [432, 267] on label "Completed in the last 180 days and do not have certificate (file [DATE])" at bounding box center [599, 274] width 335 height 15
click at [438, 267] on input "Completed in the last 180 days and do not have certificate (file [DATE])" at bounding box center [443, 272] width 10 height 10
radio input "true"
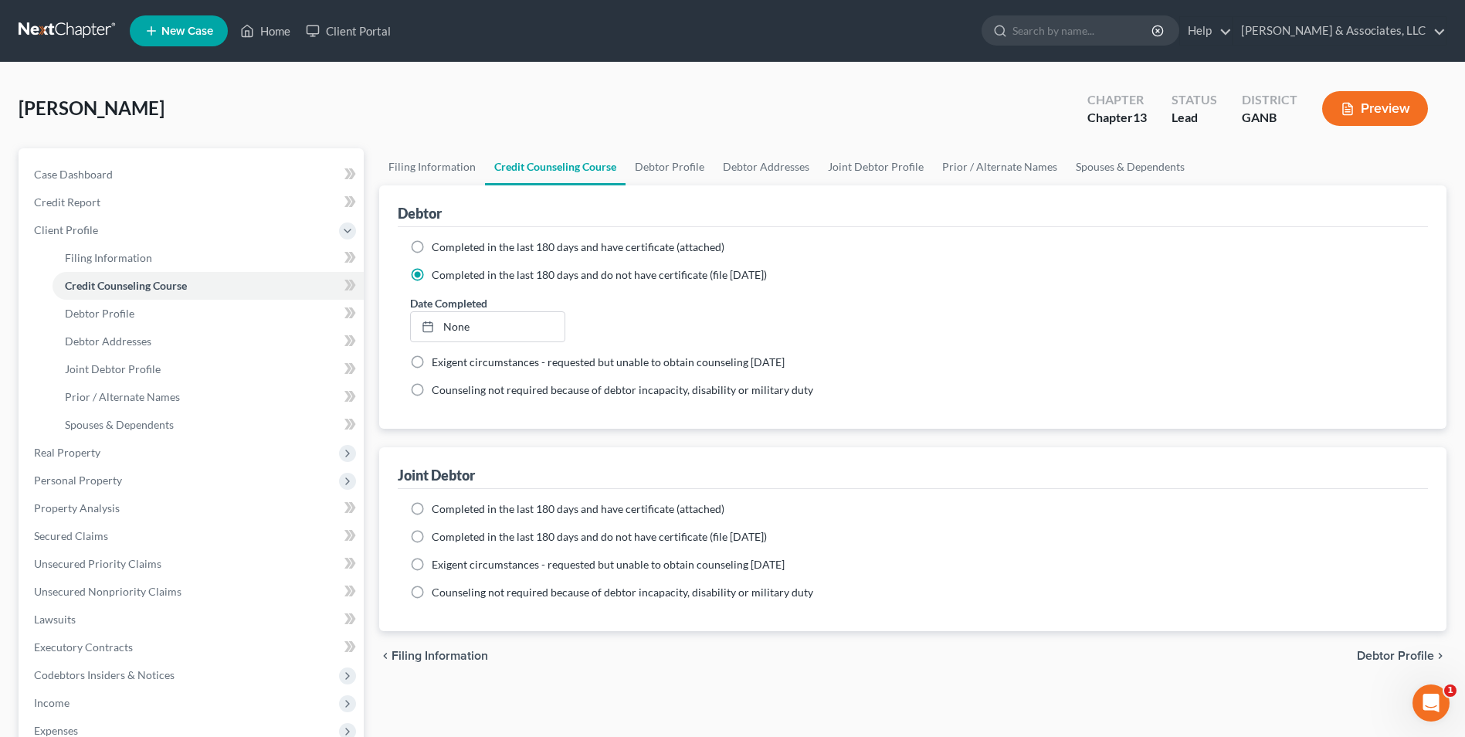
click at [432, 534] on label "Completed in the last 180 days and do not have certificate (file [DATE])" at bounding box center [599, 536] width 335 height 15
click at [438, 534] on input "Completed in the last 180 days and do not have certificate (file [DATE])" at bounding box center [443, 534] width 10 height 10
radio input "true"
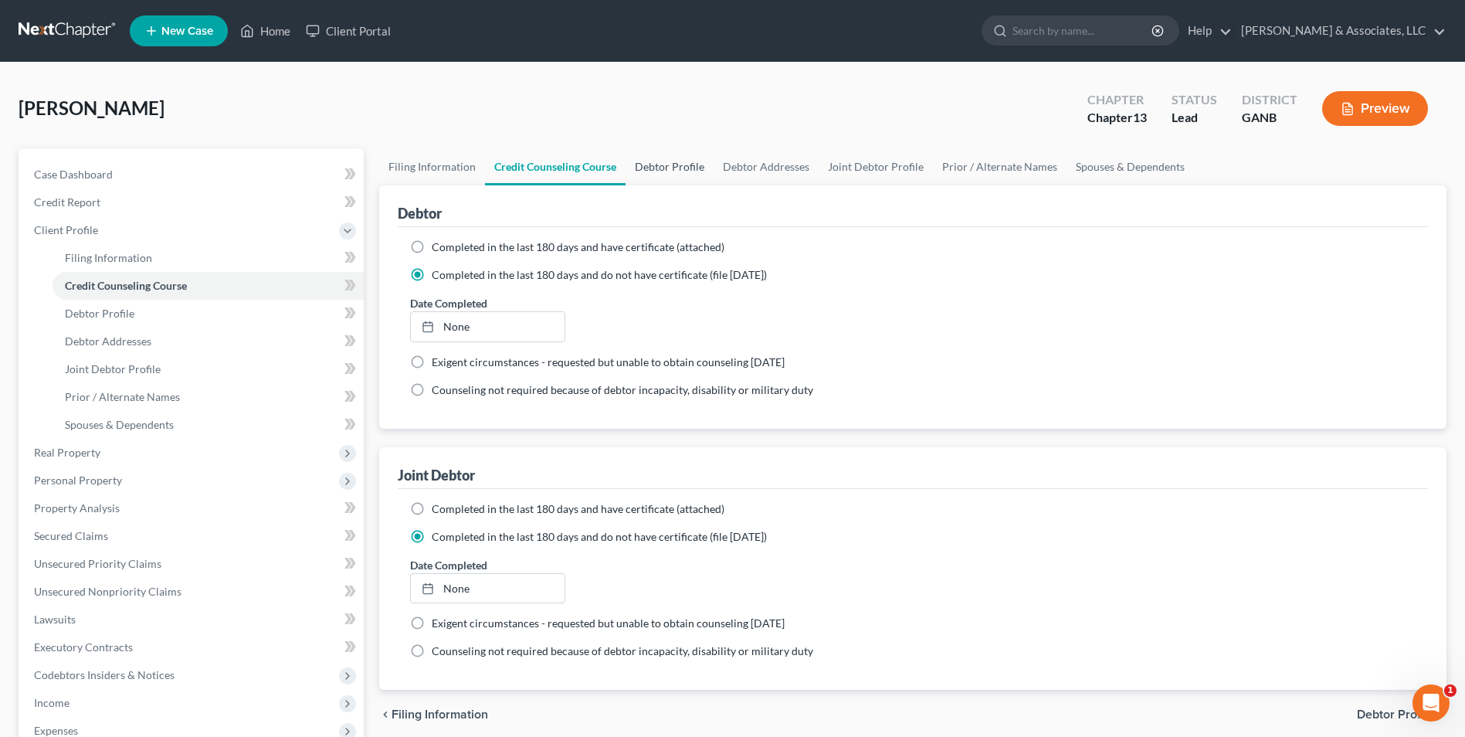
click at [657, 162] on link "Debtor Profile" at bounding box center [670, 166] width 88 height 37
select select "1"
select select "0"
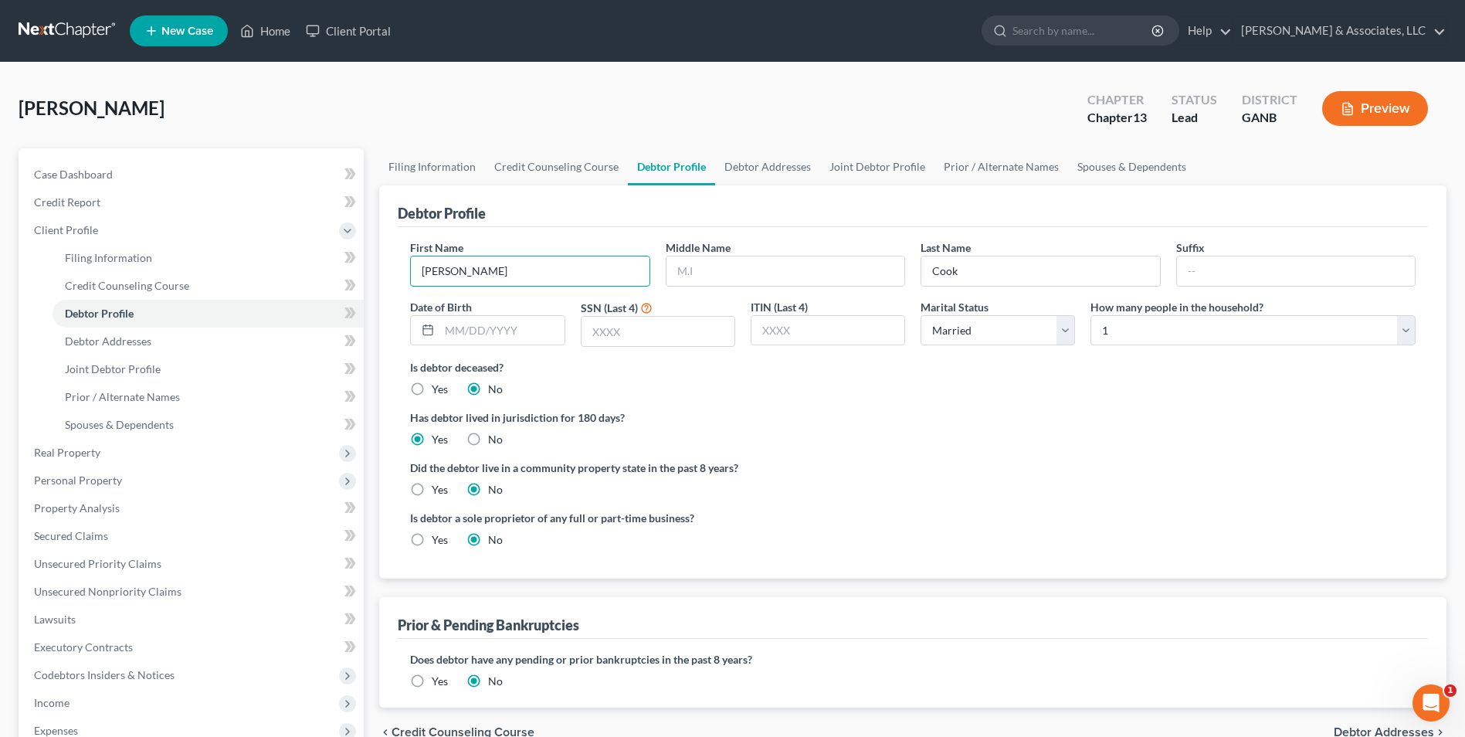
drag, startPoint x: 540, startPoint y: 270, endPoint x: -3, endPoint y: 283, distance: 543.1
click at [0, 283] on html "Home New Case Client Portal Brian R. Cahn & Associates, LLC mike@northgabankrup…" at bounding box center [732, 521] width 1465 height 1043
type input "[PERSON_NAME]"
type input "Cook"
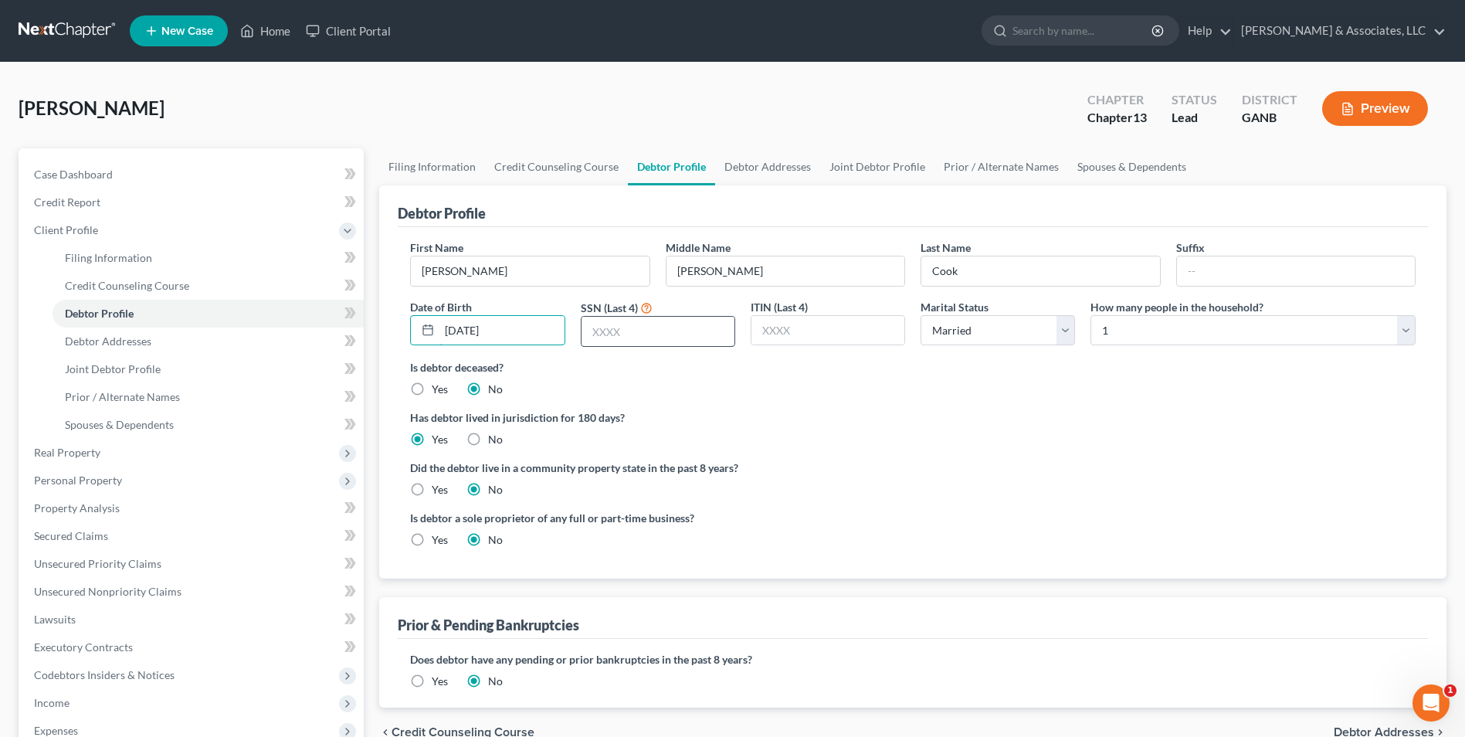
type input "[DATE]"
click at [677, 334] on input "text" at bounding box center [658, 331] width 153 height 29
type input "4680"
click at [912, 454] on ng-include "First Name Robert Middle Name Henry Last Name Cook Suffix Date of Birth 04/29/1…" at bounding box center [913, 399] width 1006 height 321
click at [1403, 328] on select "Select 1 2 3 4 5 6 7 8 9 10 11 12 13 14 15 16 17 18 19 20" at bounding box center [1253, 330] width 325 height 31
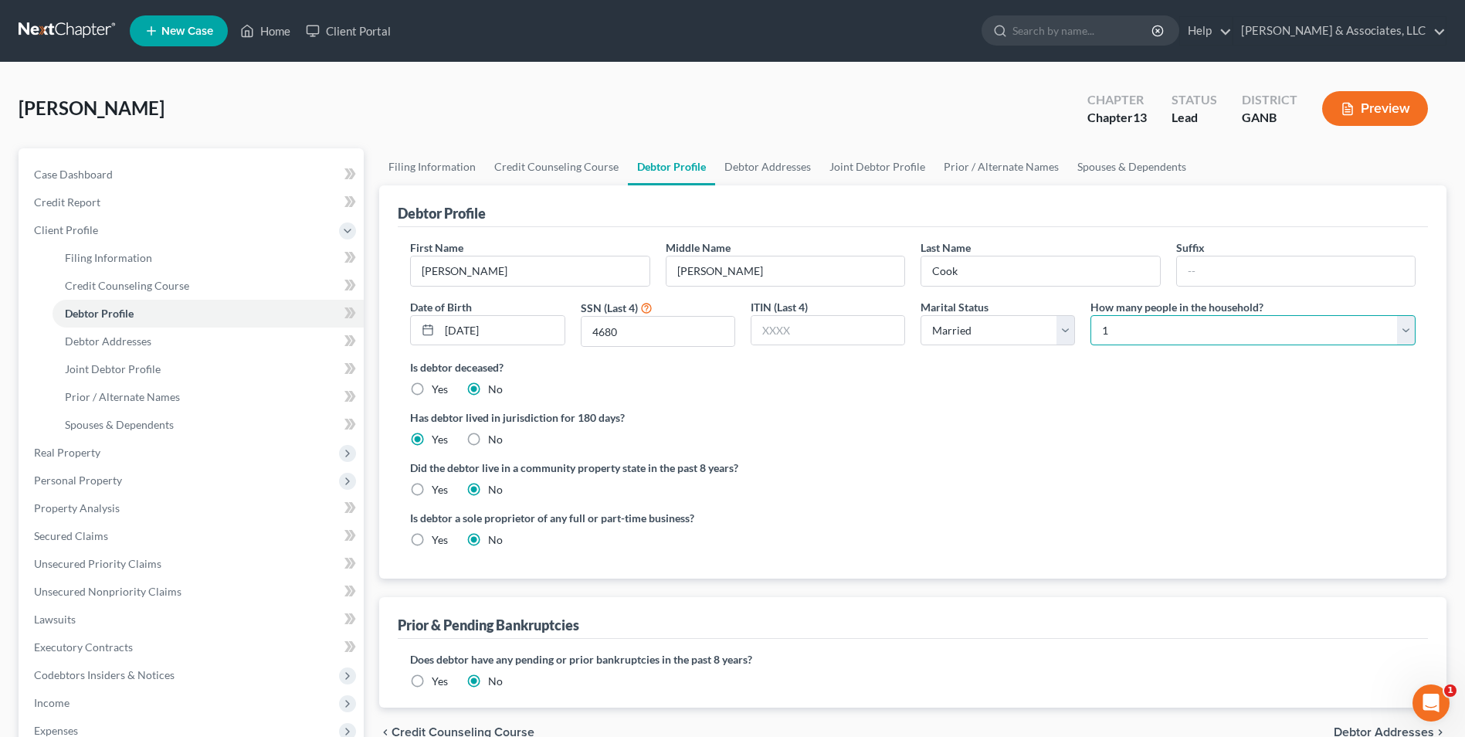
select select "4"
click at [1091, 315] on select "Select 1 2 3 4 5 6 7 8 9 10 11 12 13 14 15 16 17 18 19 20" at bounding box center [1253, 330] width 325 height 31
click at [785, 161] on link "Debtor Addresses" at bounding box center [767, 166] width 105 height 37
select select "0"
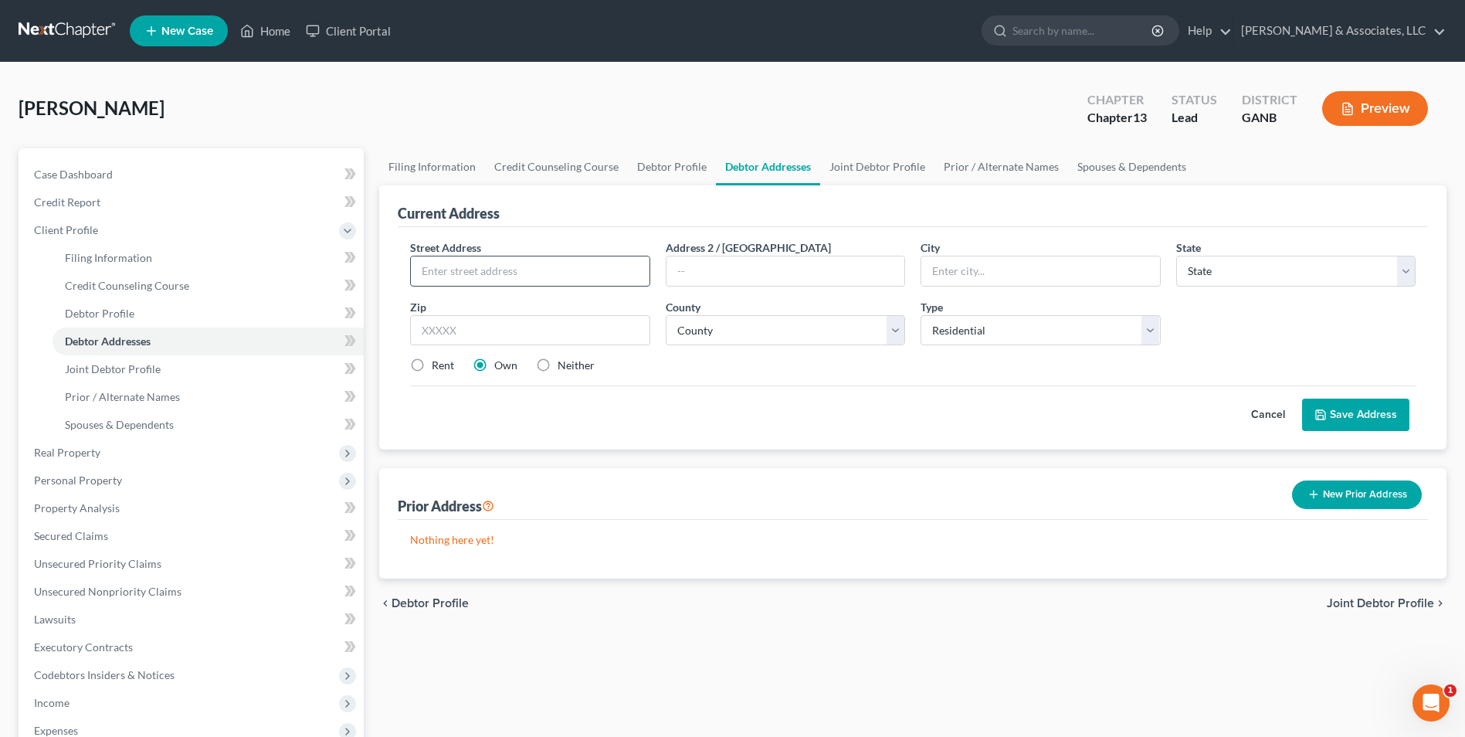
click at [478, 277] on input "text" at bounding box center [530, 270] width 238 height 29
type input "[STREET_ADDRESS][PERSON_NAME]"
type input "Adairsville"
click at [1404, 271] on select "State AL AK AR AZ CA CO CT DE DC FL GA GU HI ID IL IN IA KS KY LA ME MD MA MI M…" at bounding box center [1295, 271] width 239 height 31
select select "10"
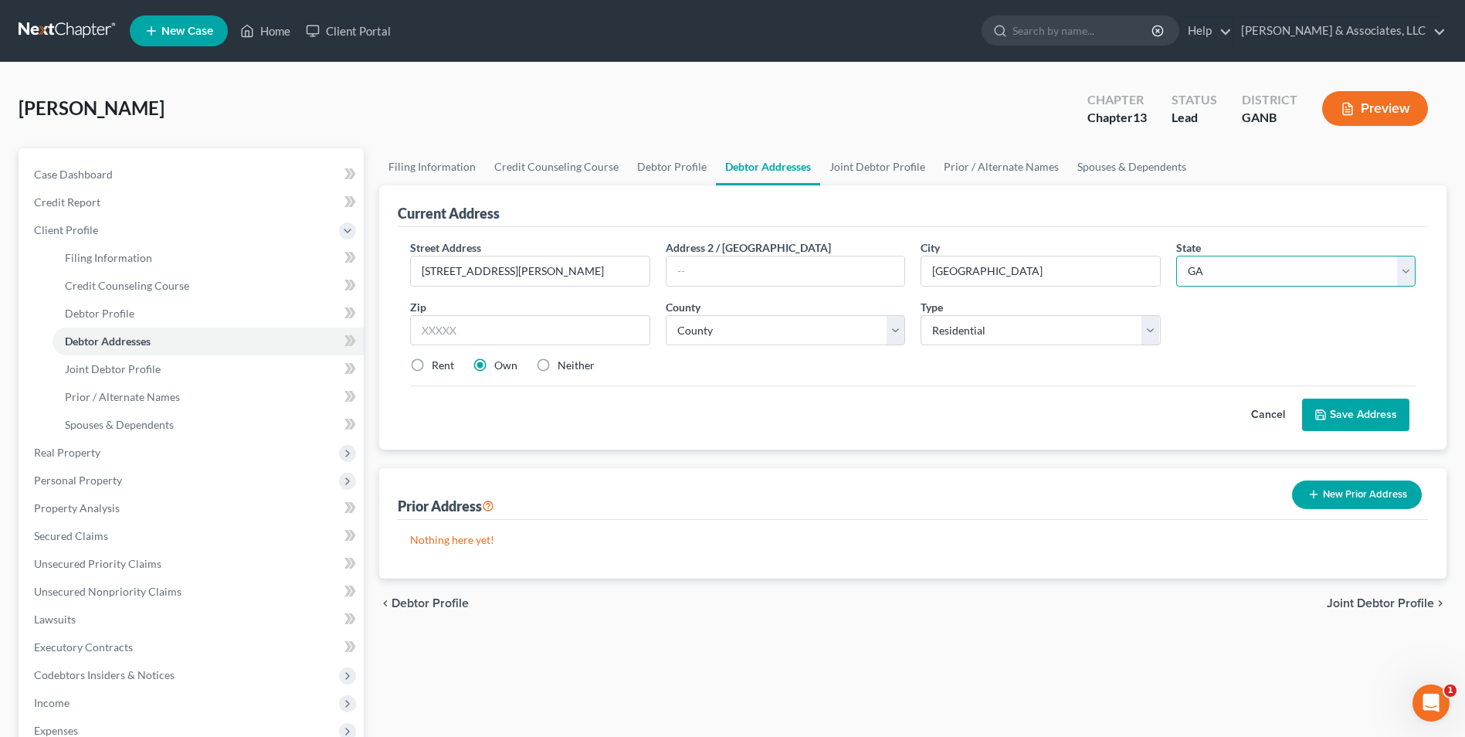
click at [1176, 256] on select "State AL AK AR AZ CA CO CT DE DC FL GA GU HI ID IL IN IA KS KY LA ME MD MA MI M…" at bounding box center [1295, 271] width 239 height 31
click at [545, 338] on input "text" at bounding box center [529, 330] width 239 height 31
type input "30103"
click at [867, 500] on div "Prior Address New Prior Address" at bounding box center [913, 494] width 1030 height 52
click at [1366, 418] on button "Save Address" at bounding box center [1355, 415] width 107 height 32
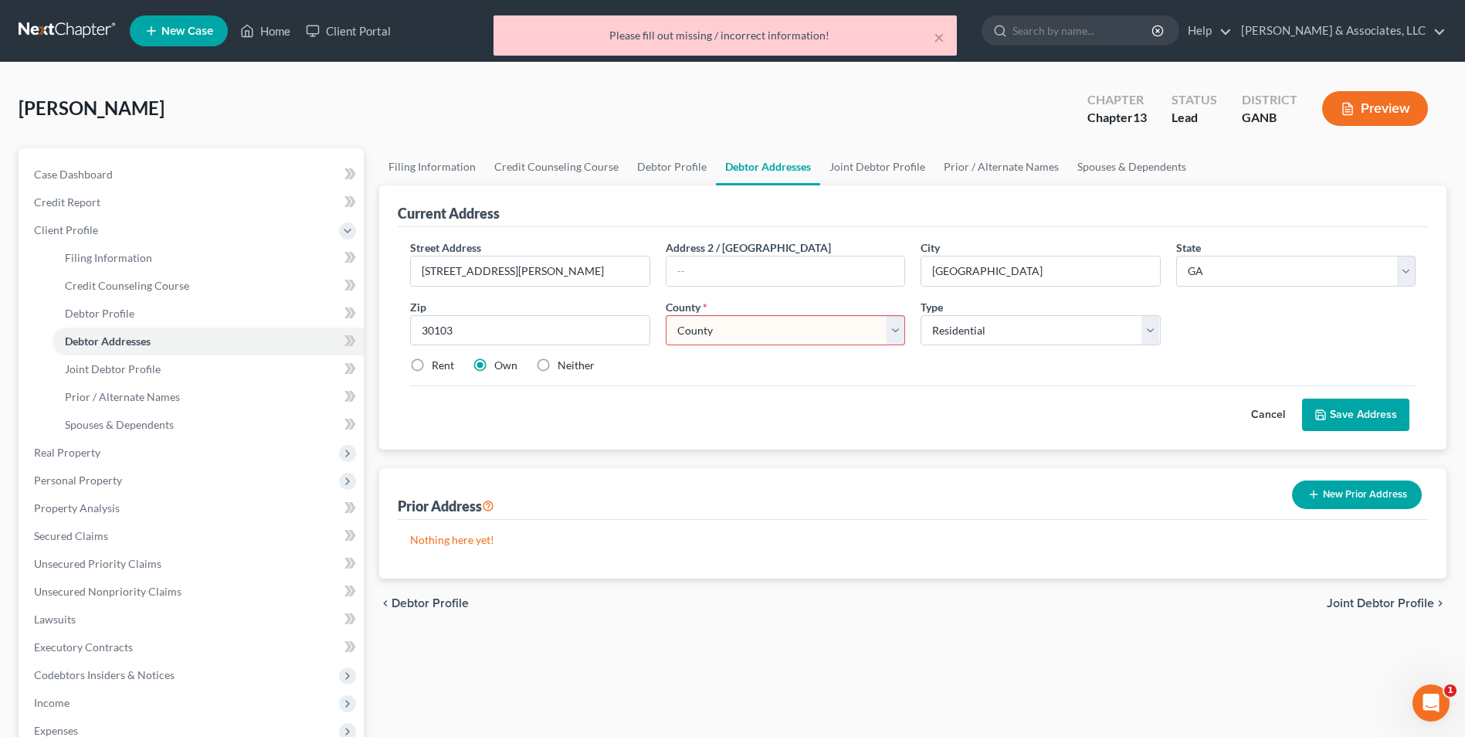
click at [897, 332] on select "County Appling County Atkinson County Bacon County Baker County Baldwin County …" at bounding box center [785, 330] width 239 height 31
select select "7"
click at [666, 315] on select "County Appling County Atkinson County Bacon County Baker County Baldwin County …" at bounding box center [785, 330] width 239 height 31
click at [850, 168] on link "Joint Debtor Profile" at bounding box center [877, 166] width 114 height 37
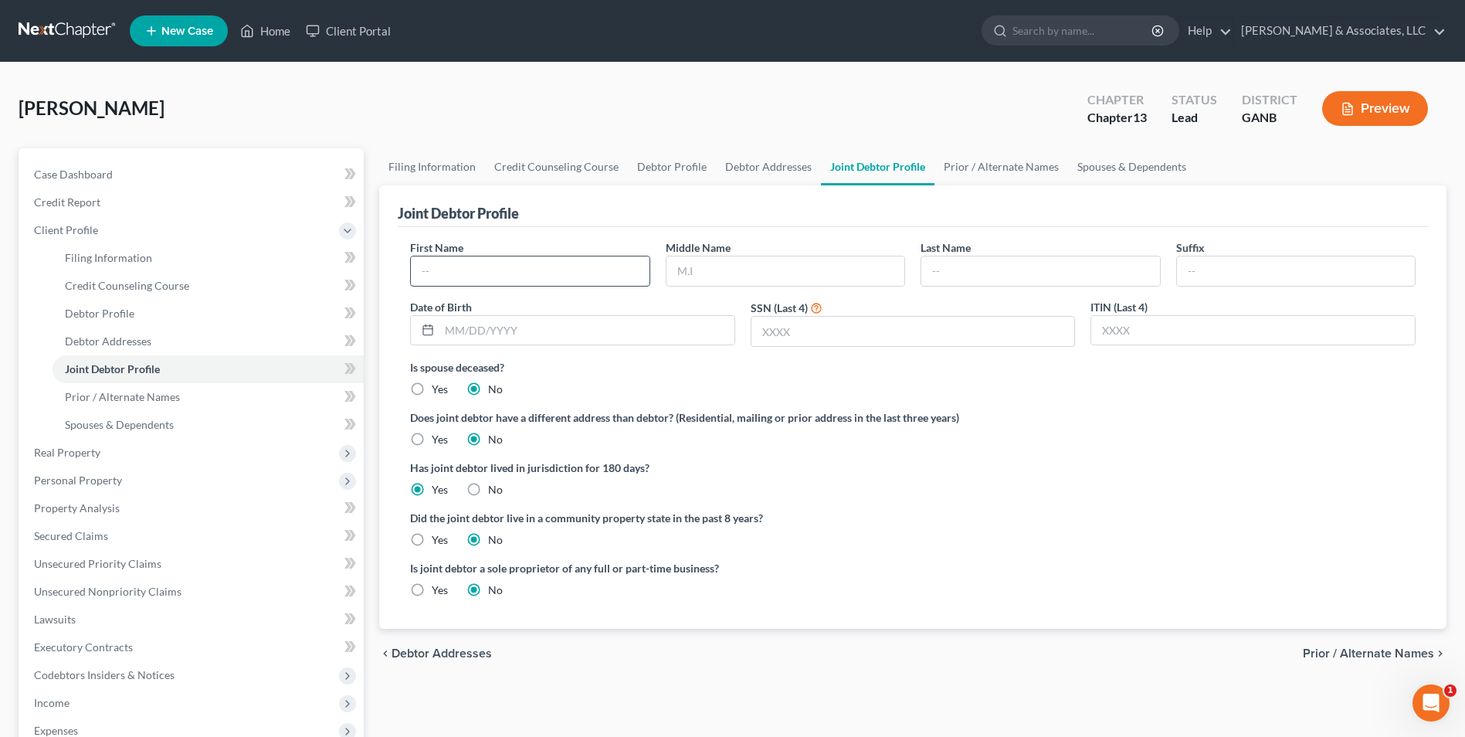
click at [542, 269] on input "text" at bounding box center [530, 270] width 238 height 29
type input "Sharon"
type input "Elaine"
type input "Cook"
click at [545, 330] on input "text" at bounding box center [586, 330] width 295 height 29
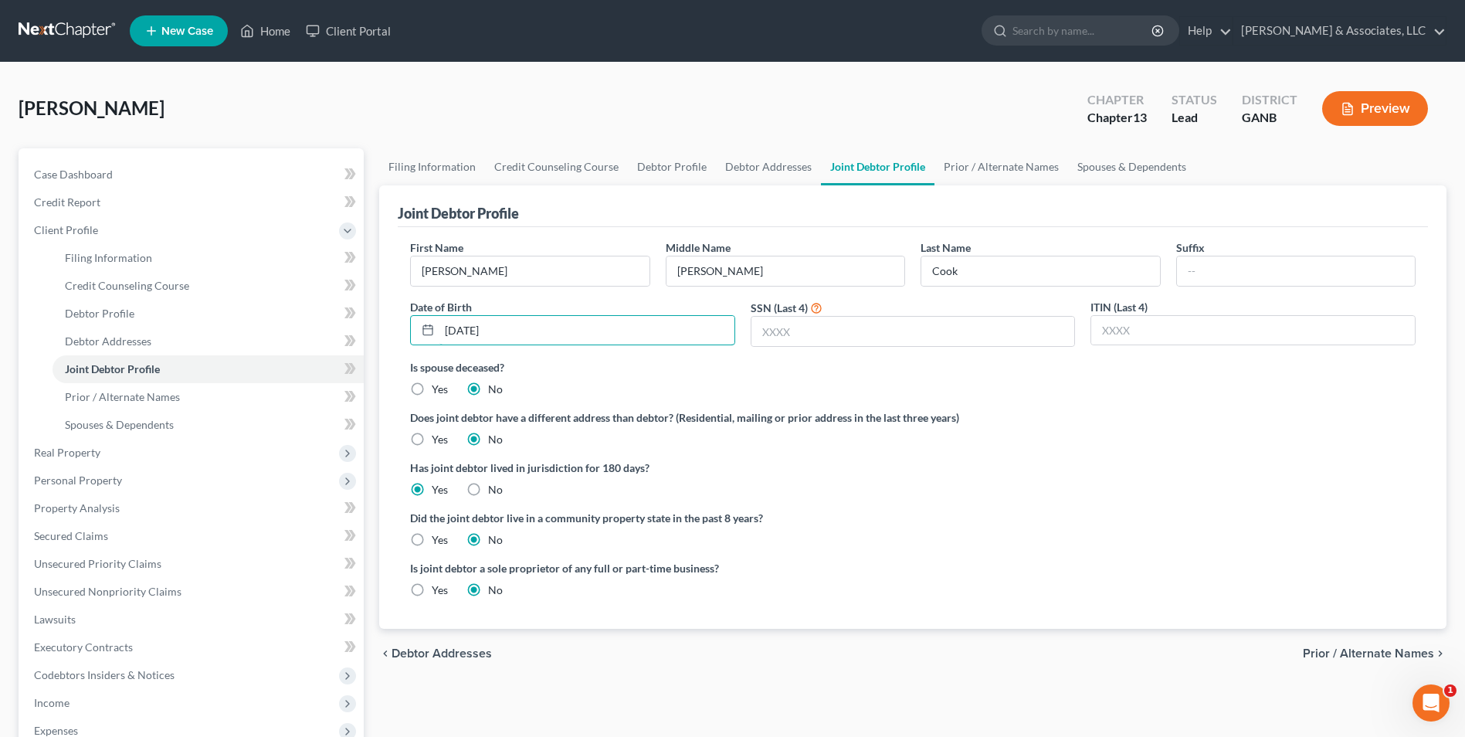
type input "05/16/1970"
click at [824, 314] on div "SSN (Last 4)" at bounding box center [913, 323] width 341 height 49
click at [908, 340] on input "text" at bounding box center [914, 331] width 324 height 29
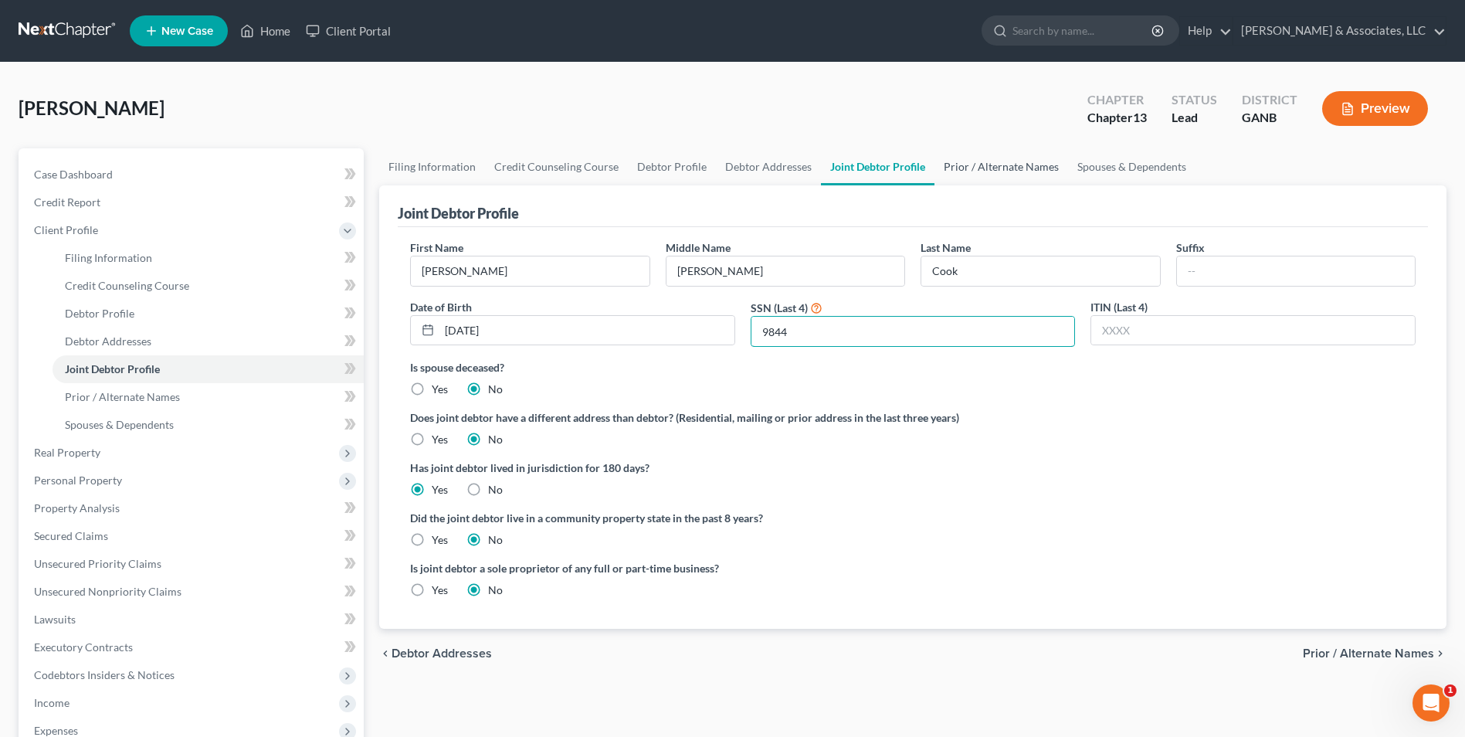
type input "9844"
click at [977, 170] on link "Prior / Alternate Names" at bounding box center [1002, 166] width 134 height 37
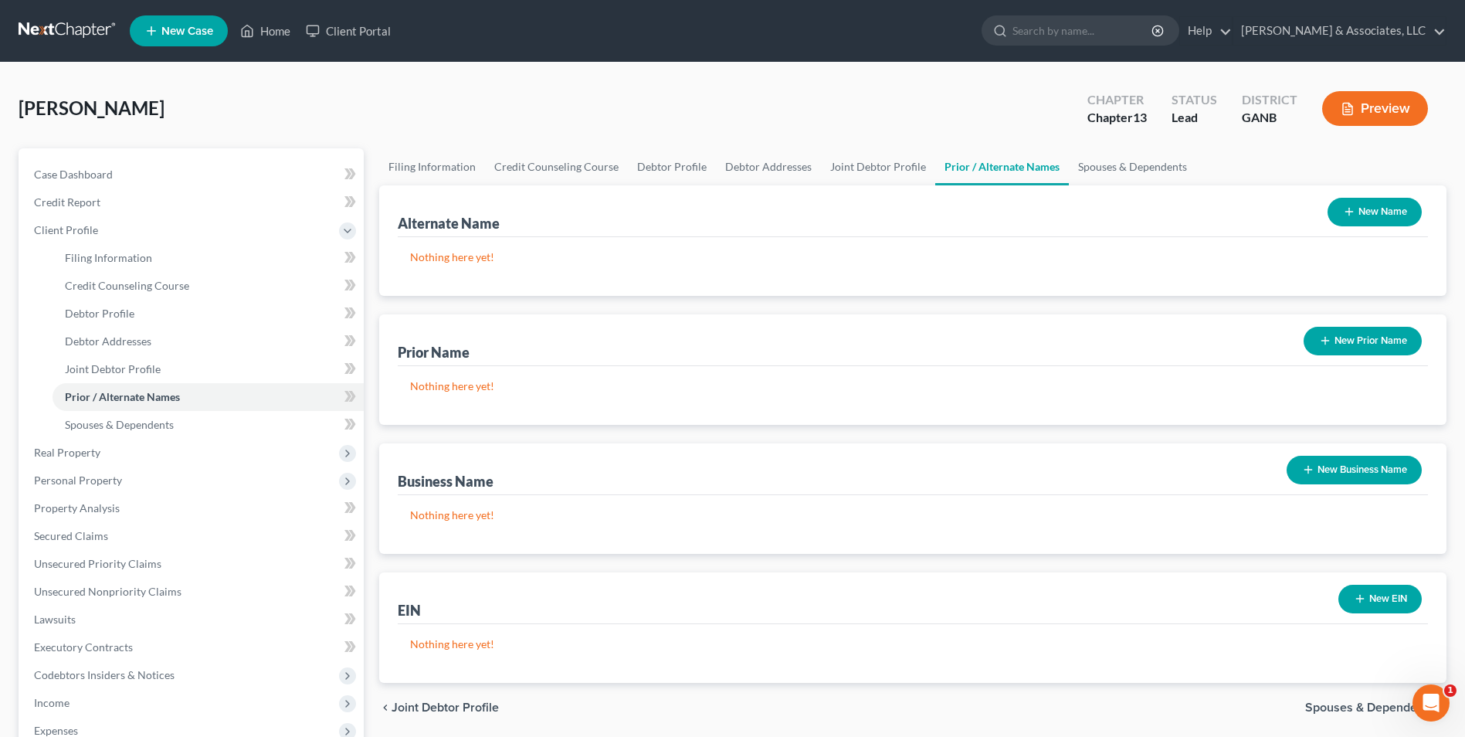
click at [1385, 213] on button "New Name" at bounding box center [1375, 212] width 94 height 29
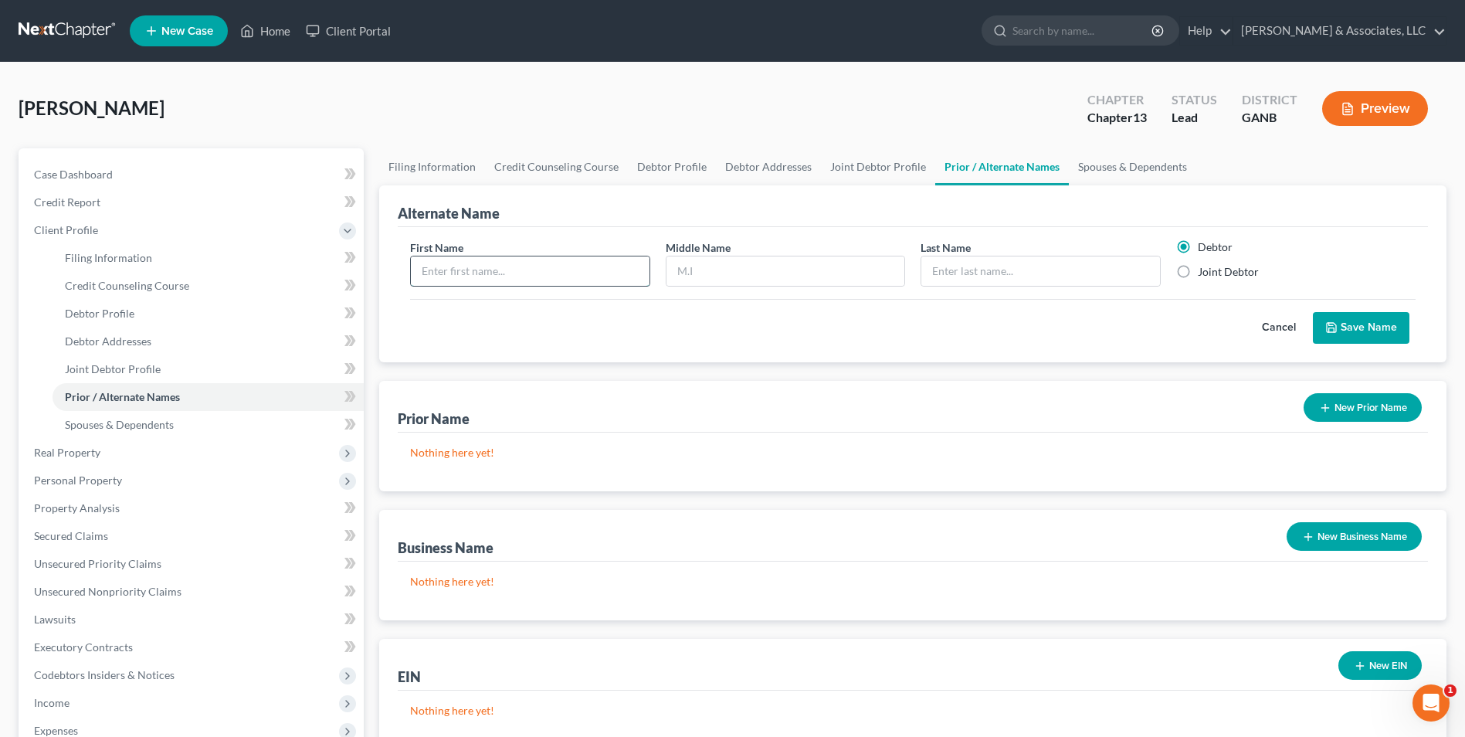
click at [520, 285] on input "text" at bounding box center [530, 270] width 238 height 29
type input "Sharon"
type input "Elaine"
type input "Mulkey"
click at [1198, 274] on label "Joint Debtor" at bounding box center [1228, 271] width 61 height 15
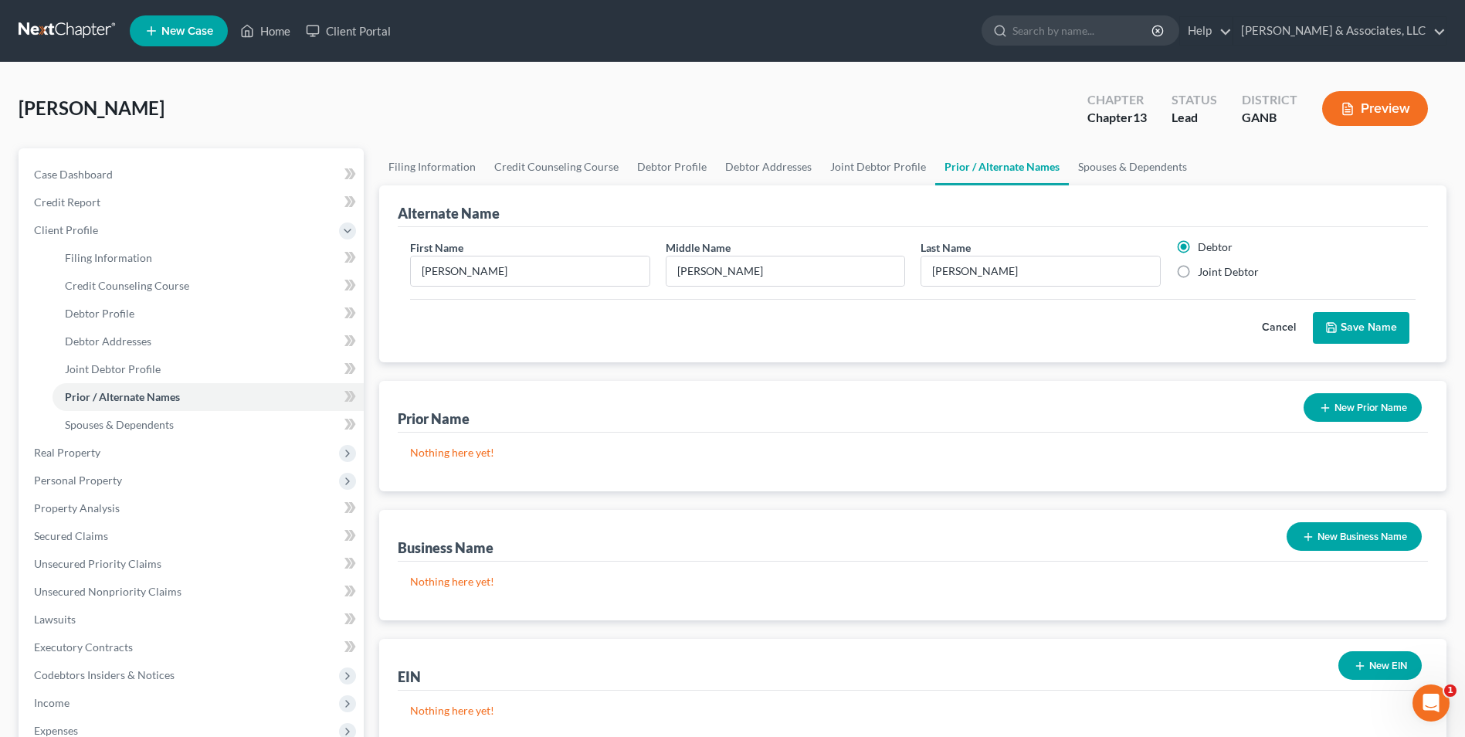
click at [1204, 274] on input "Joint Debtor" at bounding box center [1209, 269] width 10 height 10
radio input "true"
radio input "false"
click at [1374, 333] on button "Save Name" at bounding box center [1361, 328] width 97 height 32
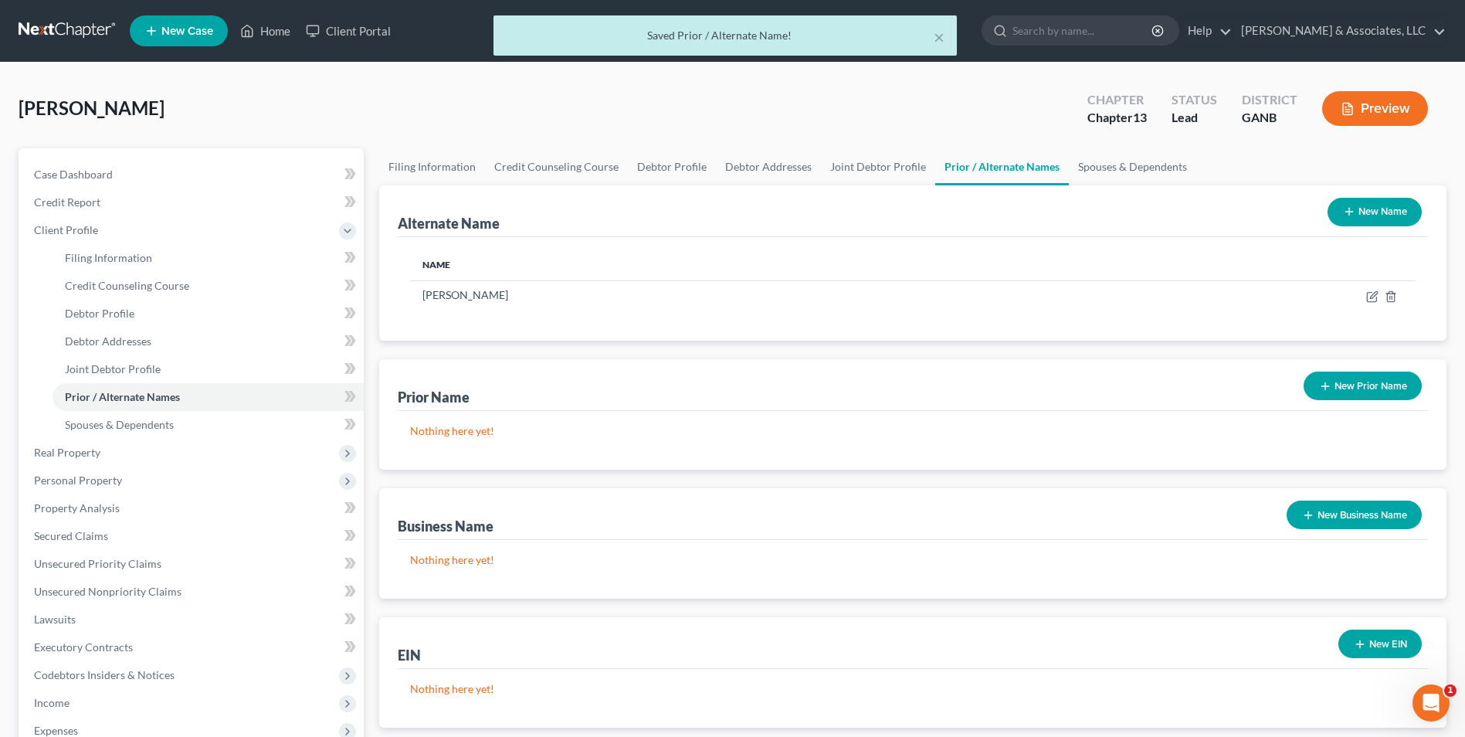
click at [1371, 213] on button "New Name" at bounding box center [1375, 212] width 94 height 29
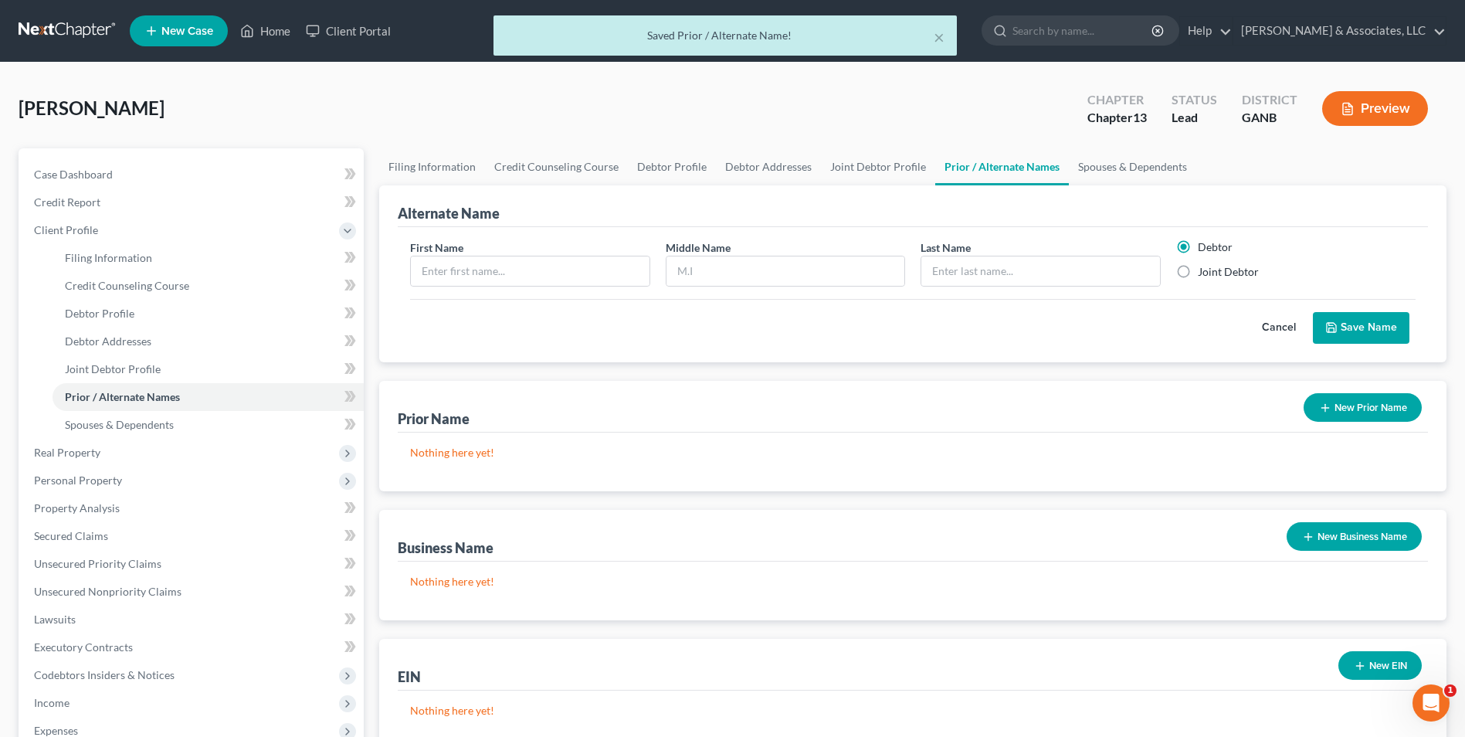
click at [1198, 275] on label "Joint Debtor" at bounding box center [1228, 271] width 61 height 15
click at [1204, 274] on input "Joint Debtor" at bounding box center [1209, 269] width 10 height 10
radio input "true"
radio input "false"
click at [517, 283] on input "text" at bounding box center [530, 270] width 238 height 29
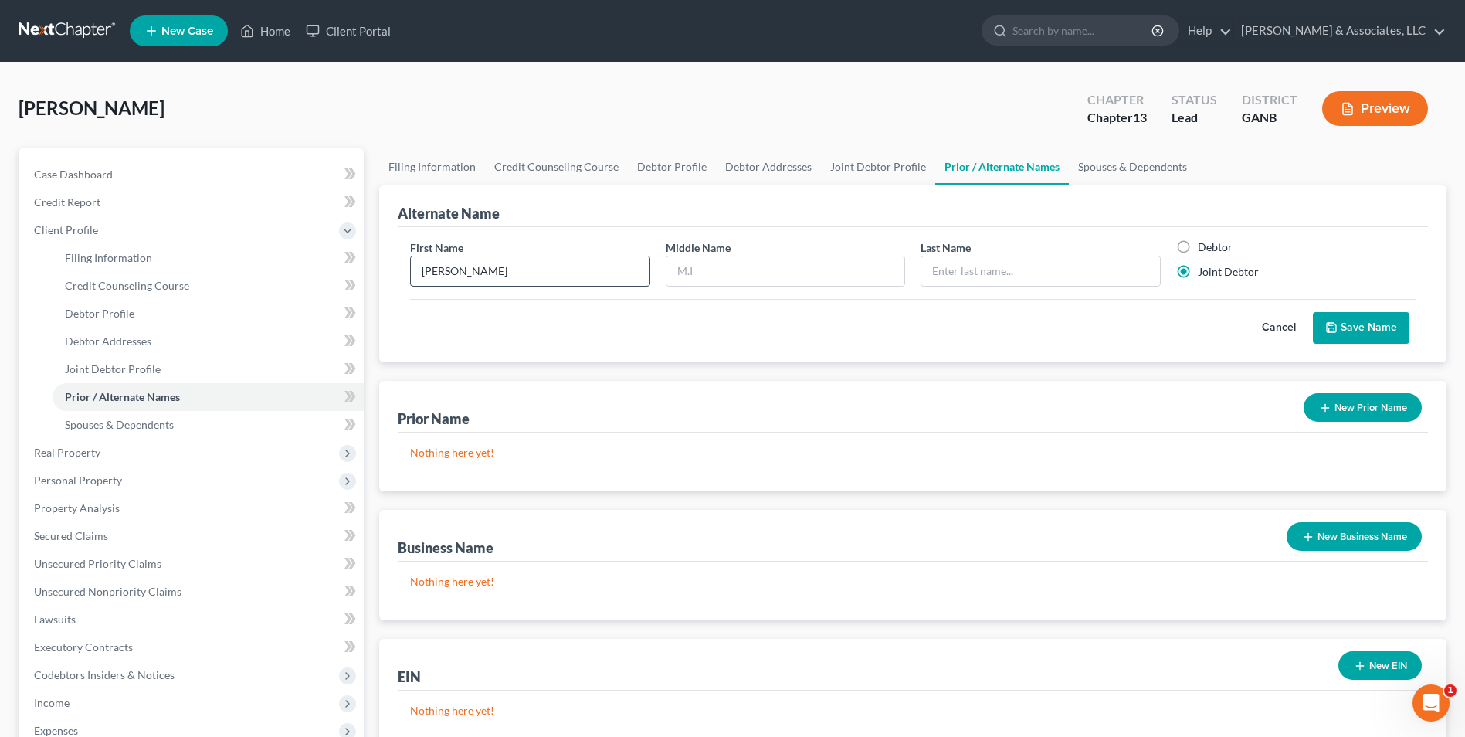
type input "Sharon"
type input "Elaine"
type input "C"
type input "Oliver"
click at [1368, 322] on button "Save Name" at bounding box center [1361, 328] width 97 height 32
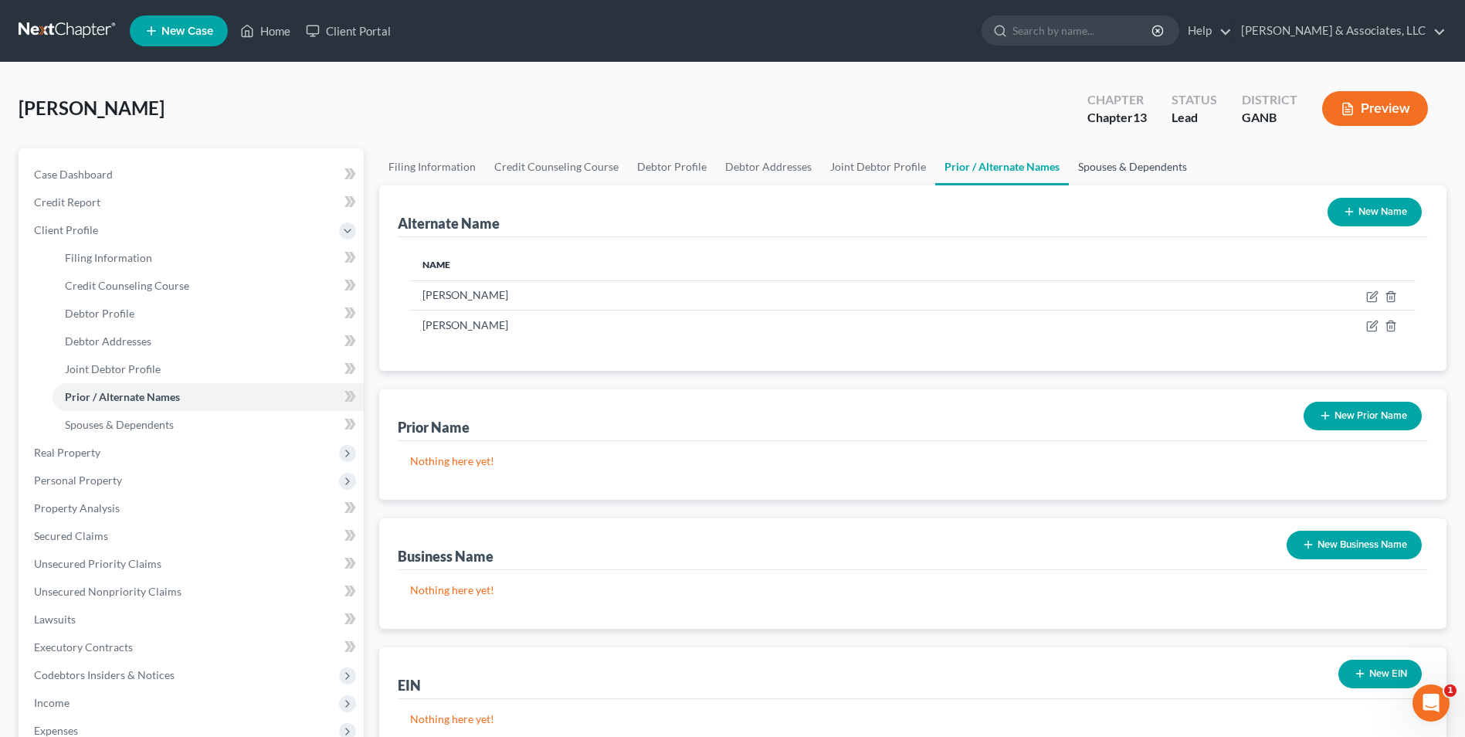
click at [1142, 165] on link "Spouses & Dependents" at bounding box center [1132, 166] width 127 height 37
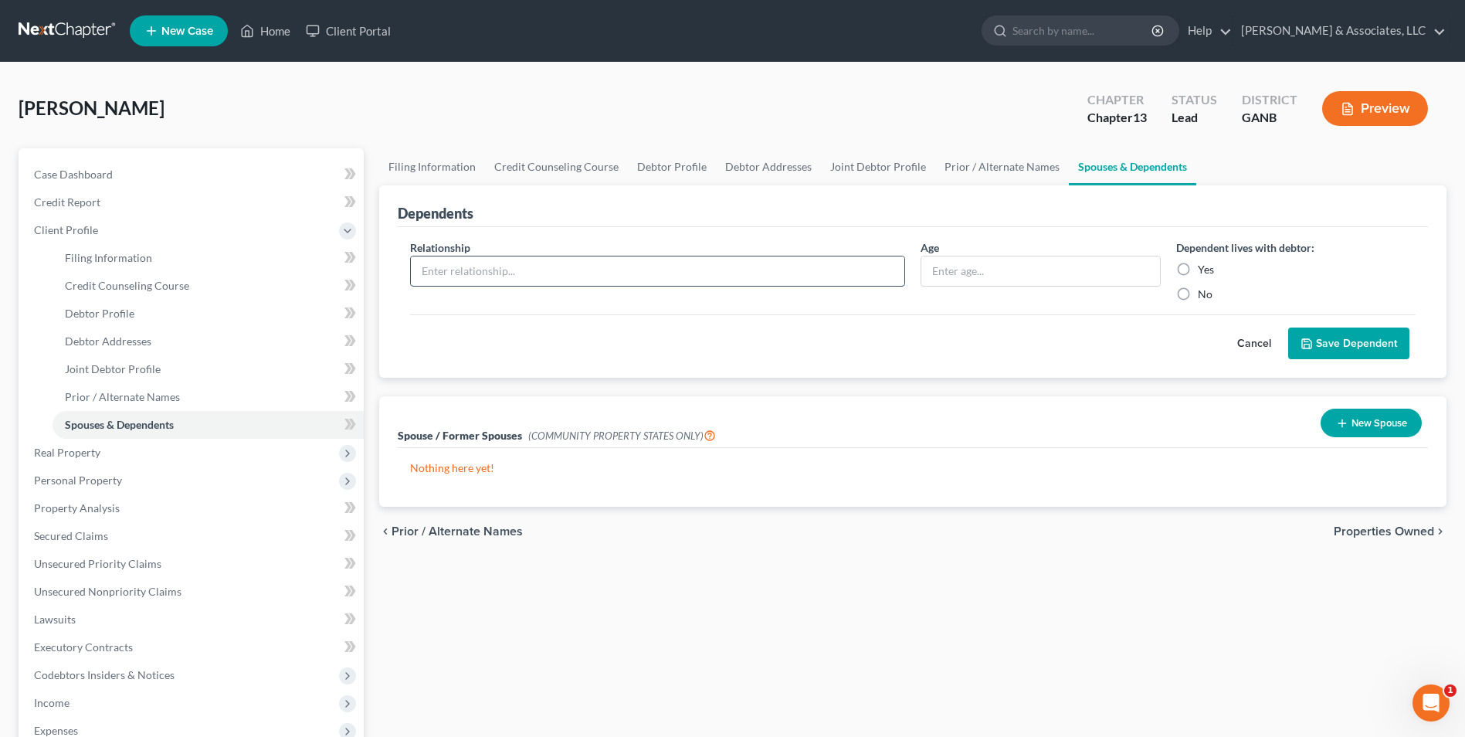
click at [640, 277] on input "text" at bounding box center [658, 270] width 494 height 29
type input "granddaughter"
click at [1049, 265] on input "text" at bounding box center [1040, 270] width 238 height 29
type input "8"
click at [1198, 271] on label "Yes" at bounding box center [1206, 269] width 16 height 15
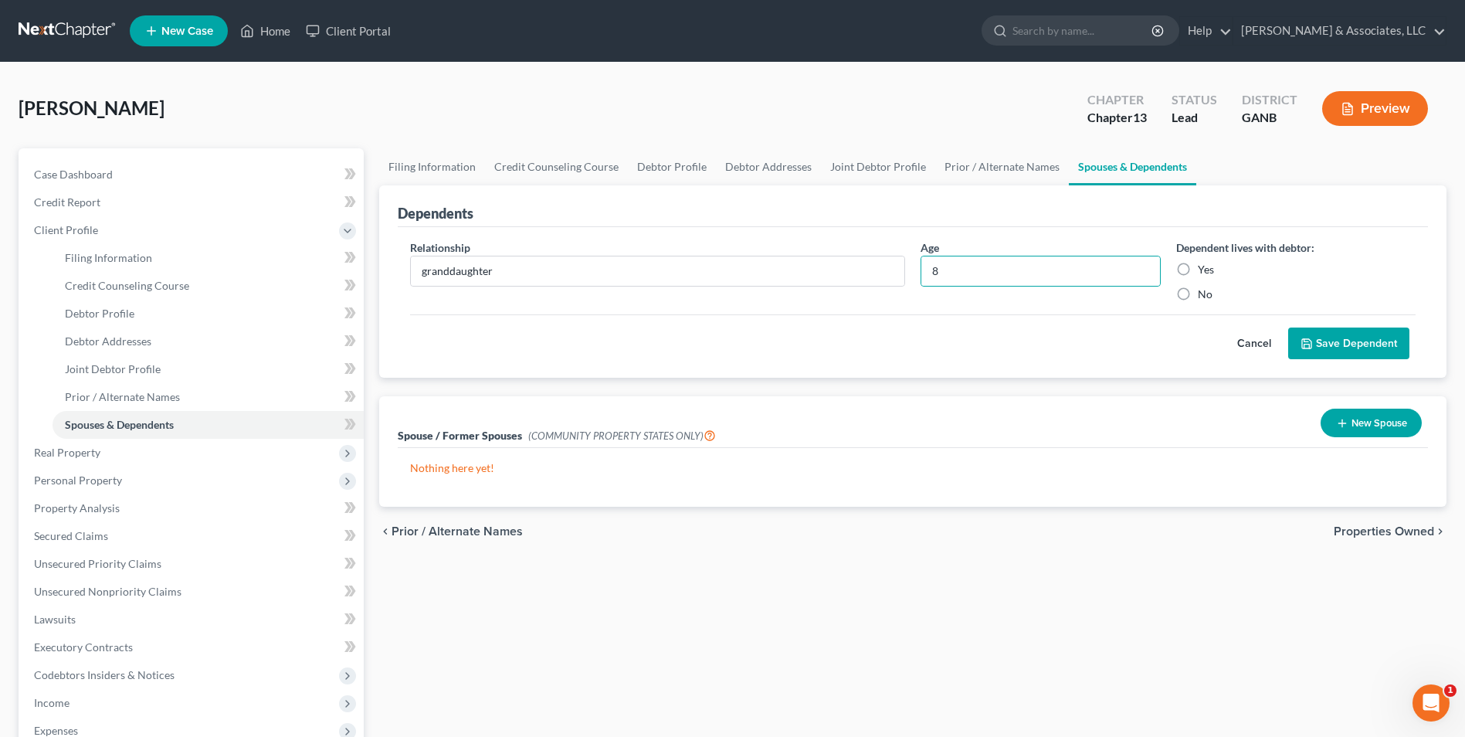
click at [1204, 271] on input "Yes" at bounding box center [1209, 267] width 10 height 10
radio input "true"
click at [1361, 340] on button "Save Dependent" at bounding box center [1348, 343] width 121 height 32
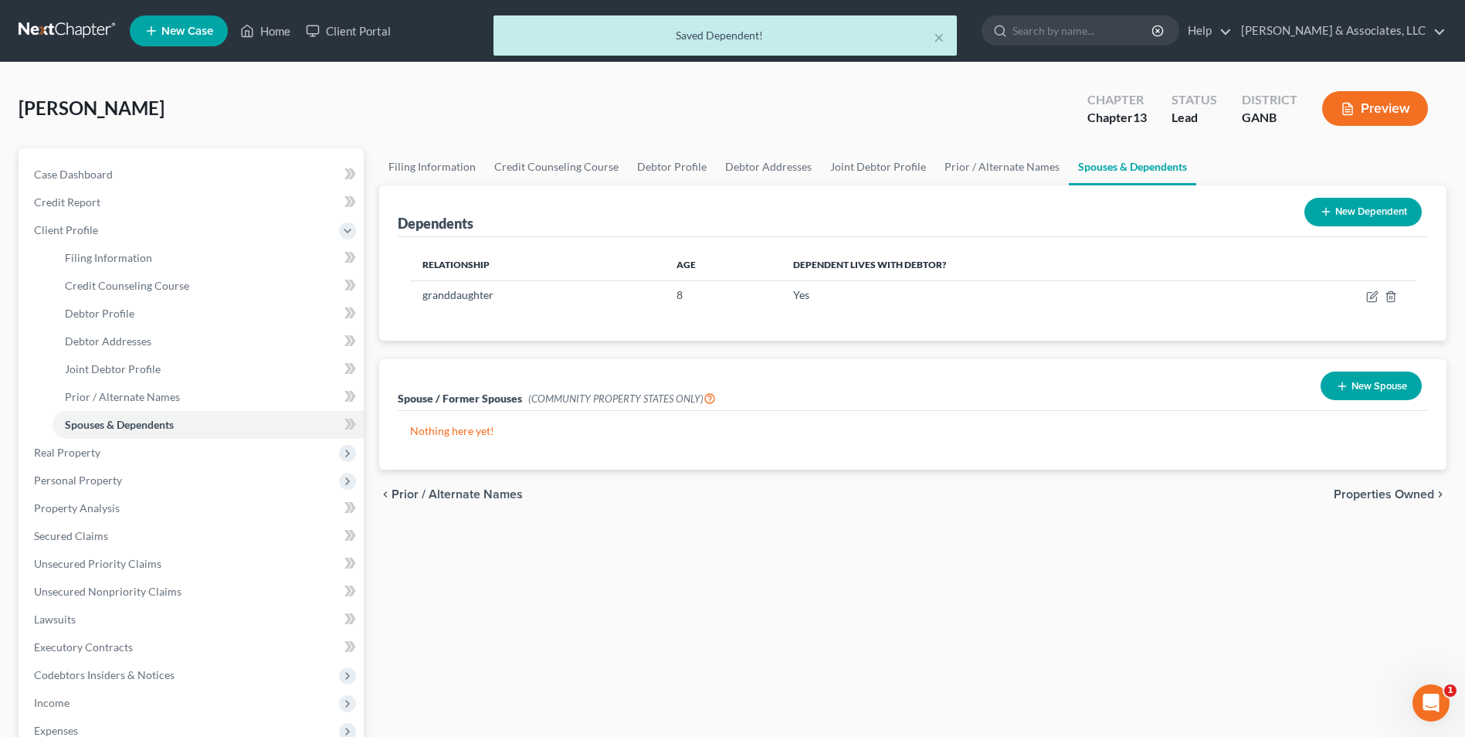
click at [1417, 197] on div "New Dependent" at bounding box center [1363, 212] width 130 height 41
click at [1399, 212] on button "New Dependent" at bounding box center [1363, 212] width 117 height 29
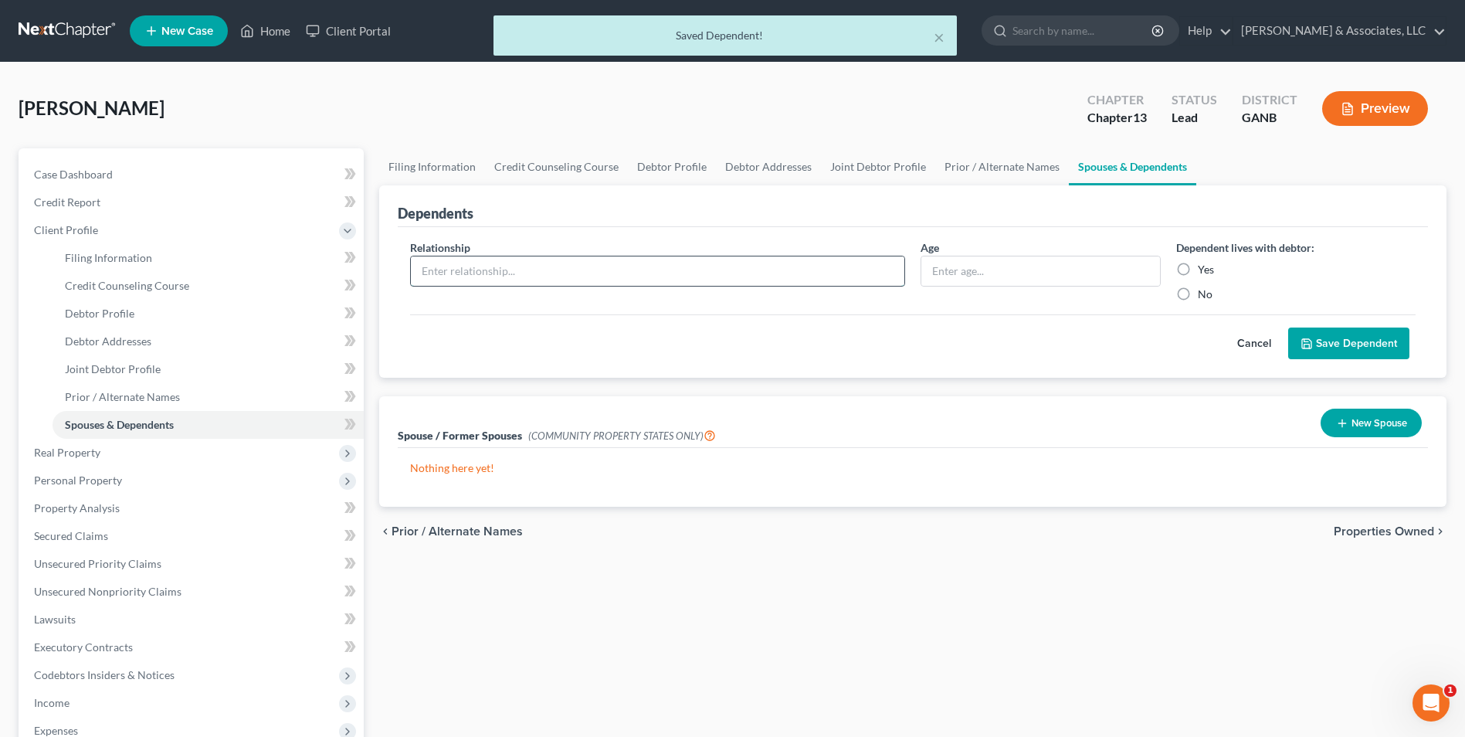
click at [782, 270] on input "text" at bounding box center [658, 270] width 494 height 29
type input "granddaughter"
click at [999, 264] on input "text" at bounding box center [1040, 270] width 238 height 29
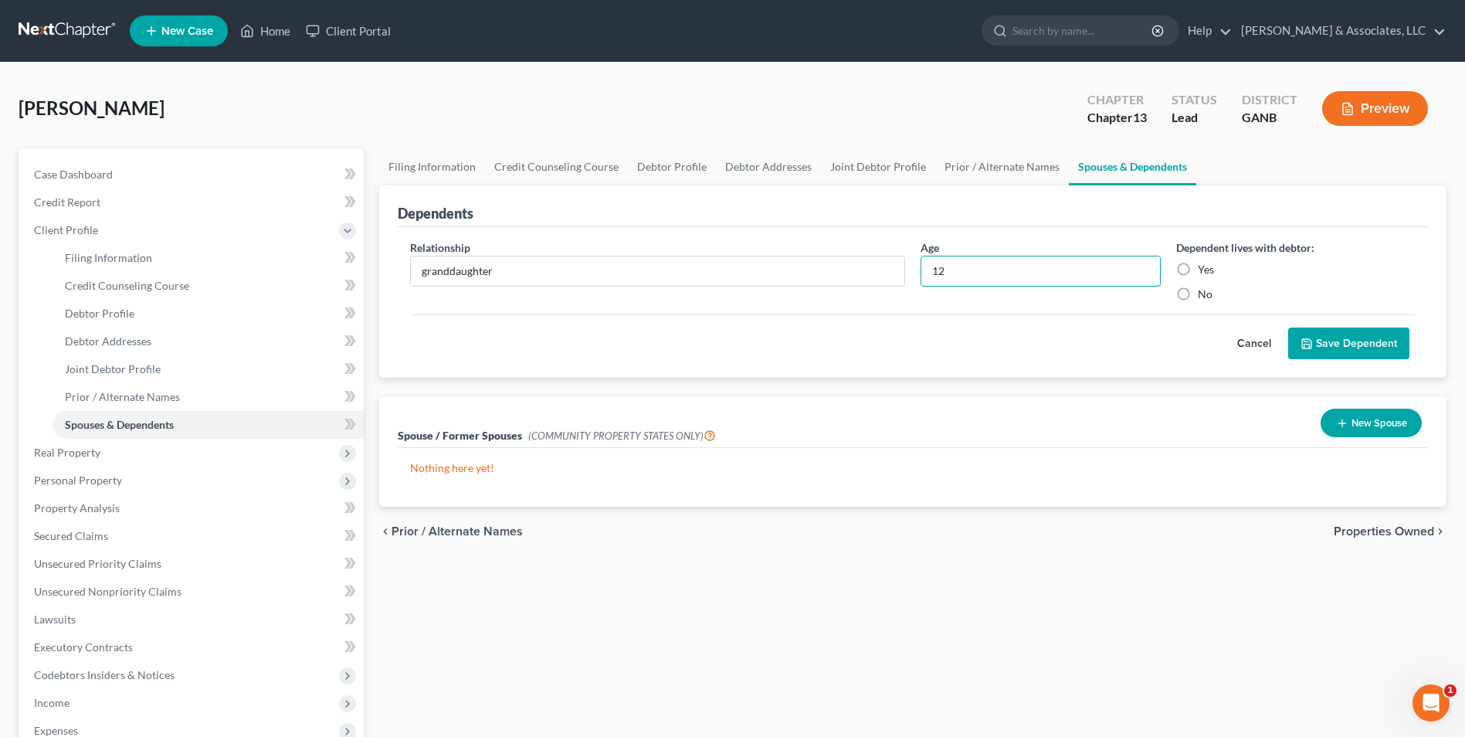
type input "12"
click at [1198, 268] on label "Yes" at bounding box center [1206, 269] width 16 height 15
click at [1204, 268] on input "Yes" at bounding box center [1209, 267] width 10 height 10
radio input "true"
click at [1357, 351] on button "Save Dependent" at bounding box center [1348, 343] width 121 height 32
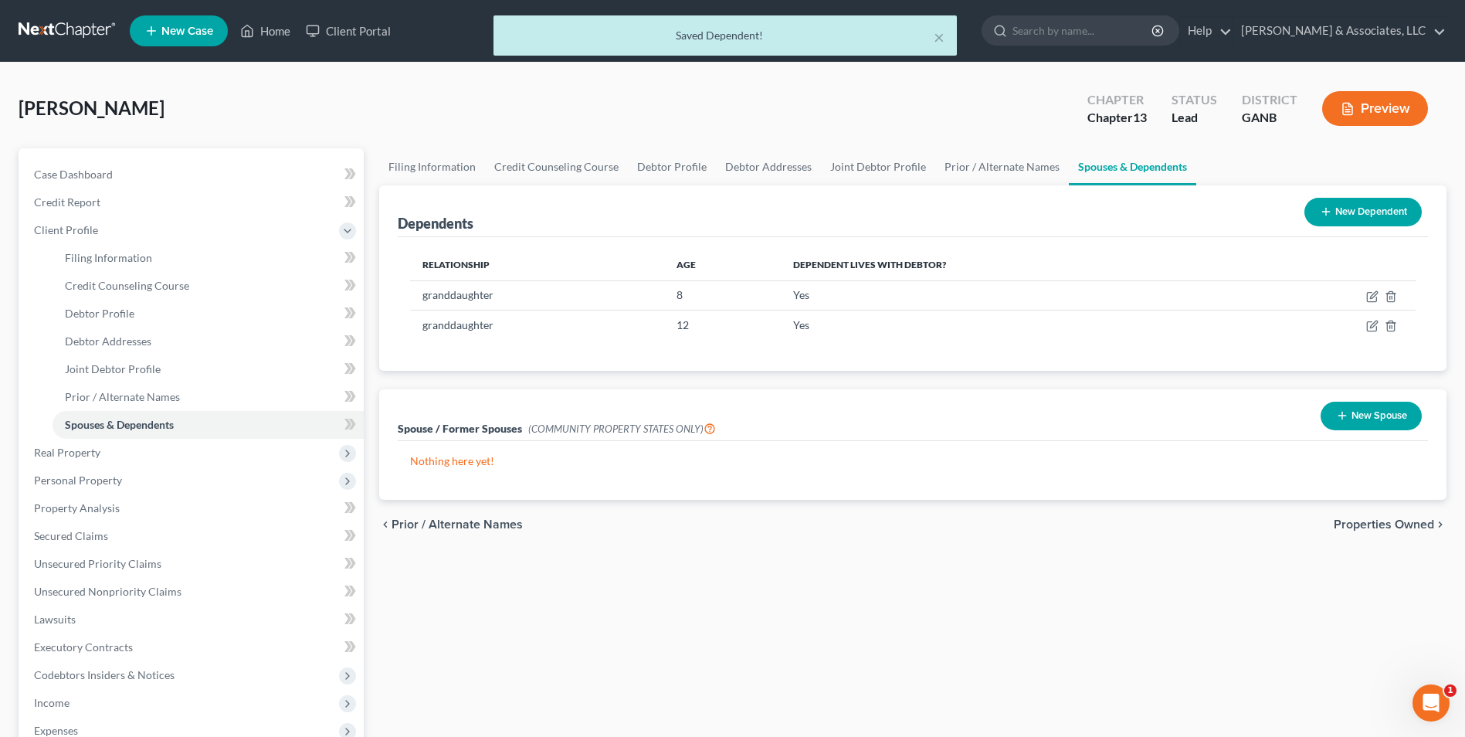
click at [1340, 215] on button "New Dependent" at bounding box center [1363, 212] width 117 height 29
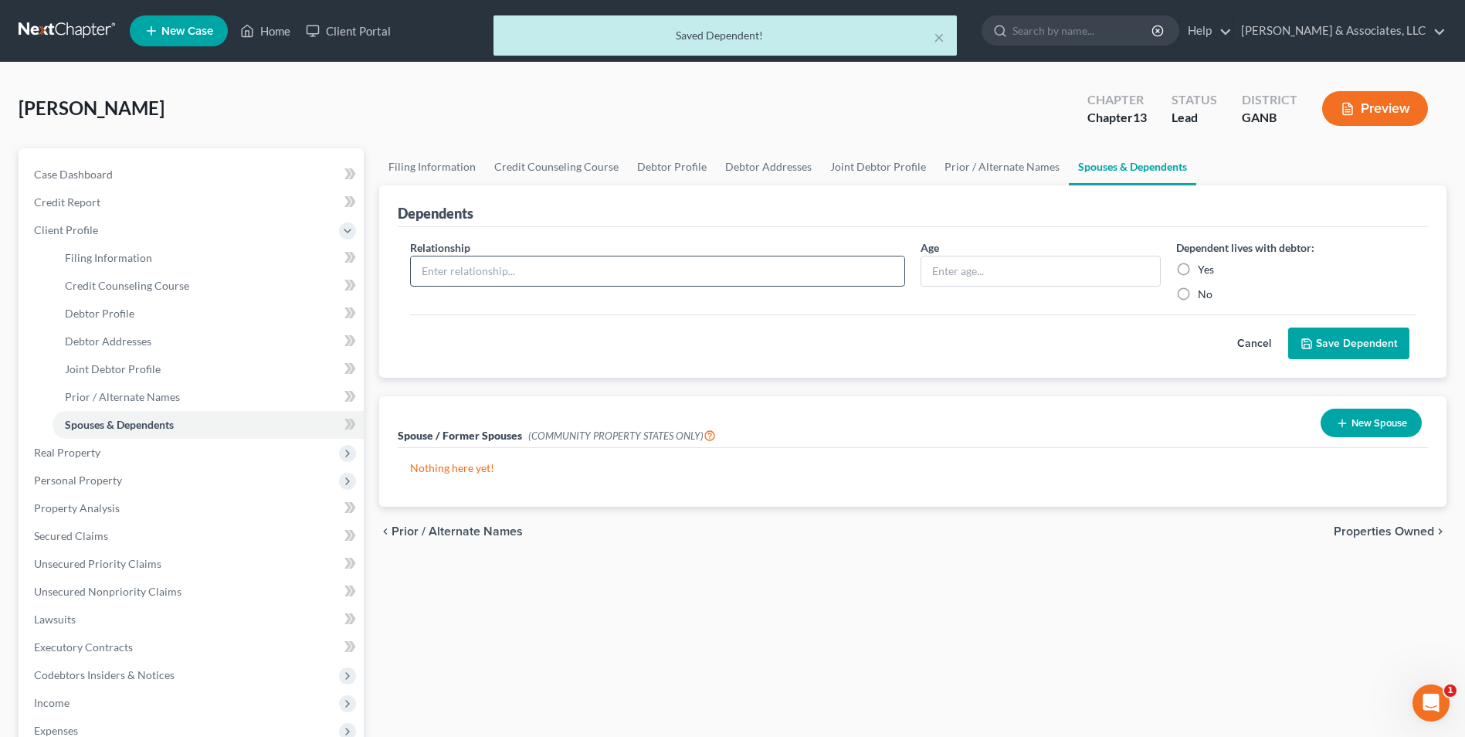
click at [709, 275] on input "text" at bounding box center [658, 270] width 494 height 29
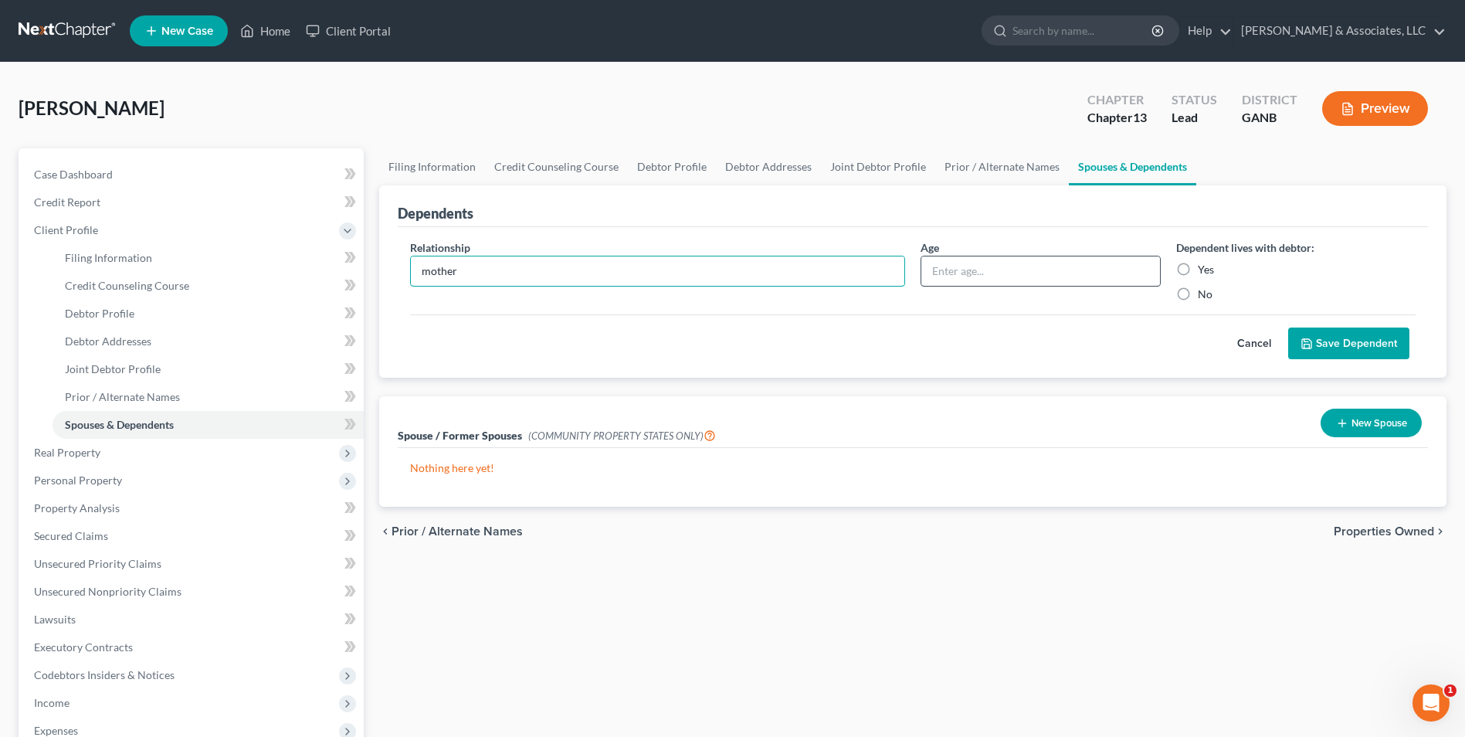
type input "mother"
click at [985, 276] on input "text" at bounding box center [1040, 270] width 238 height 29
type input "75"
click at [1198, 269] on label "Yes" at bounding box center [1206, 269] width 16 height 15
click at [1204, 269] on input "Yes" at bounding box center [1209, 267] width 10 height 10
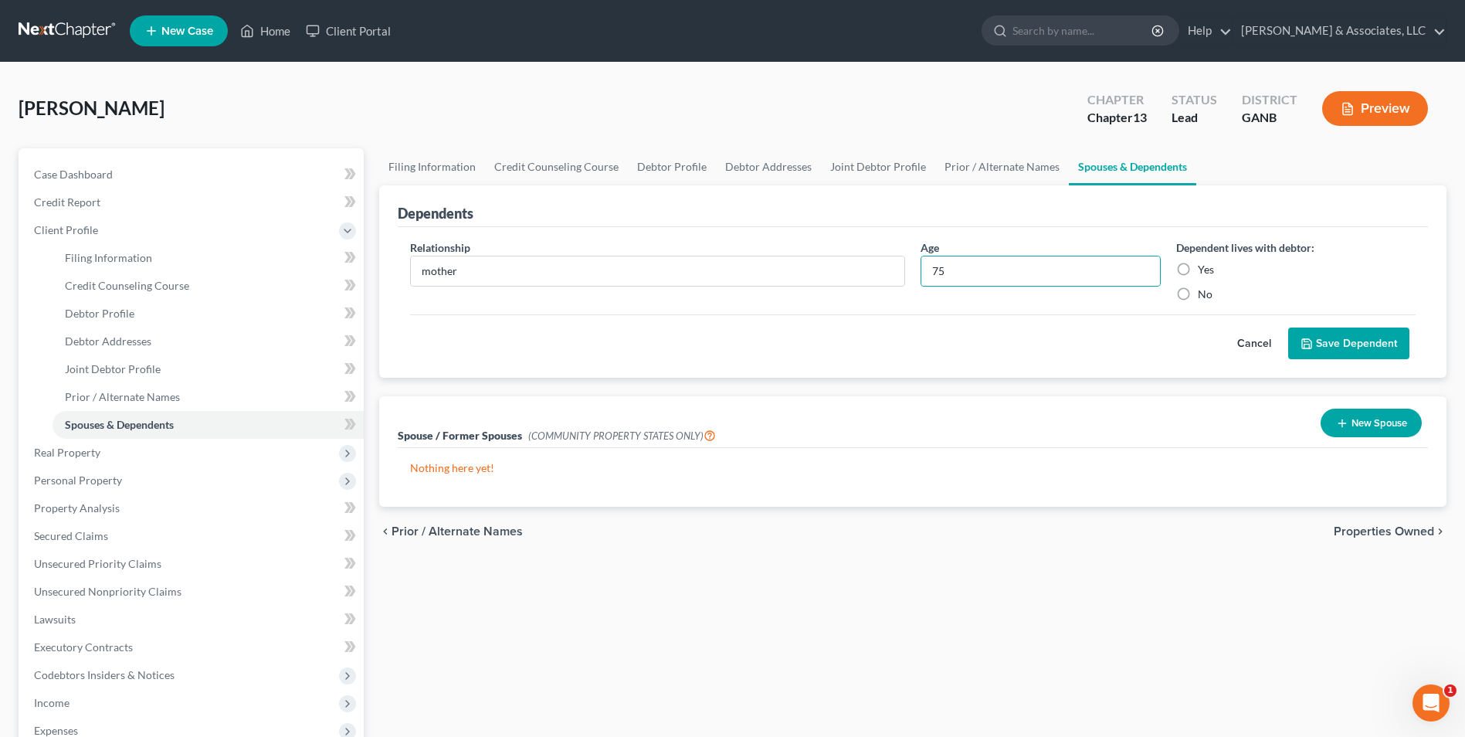
radio input "true"
click at [1359, 351] on button "Save Dependent" at bounding box center [1348, 343] width 121 height 32
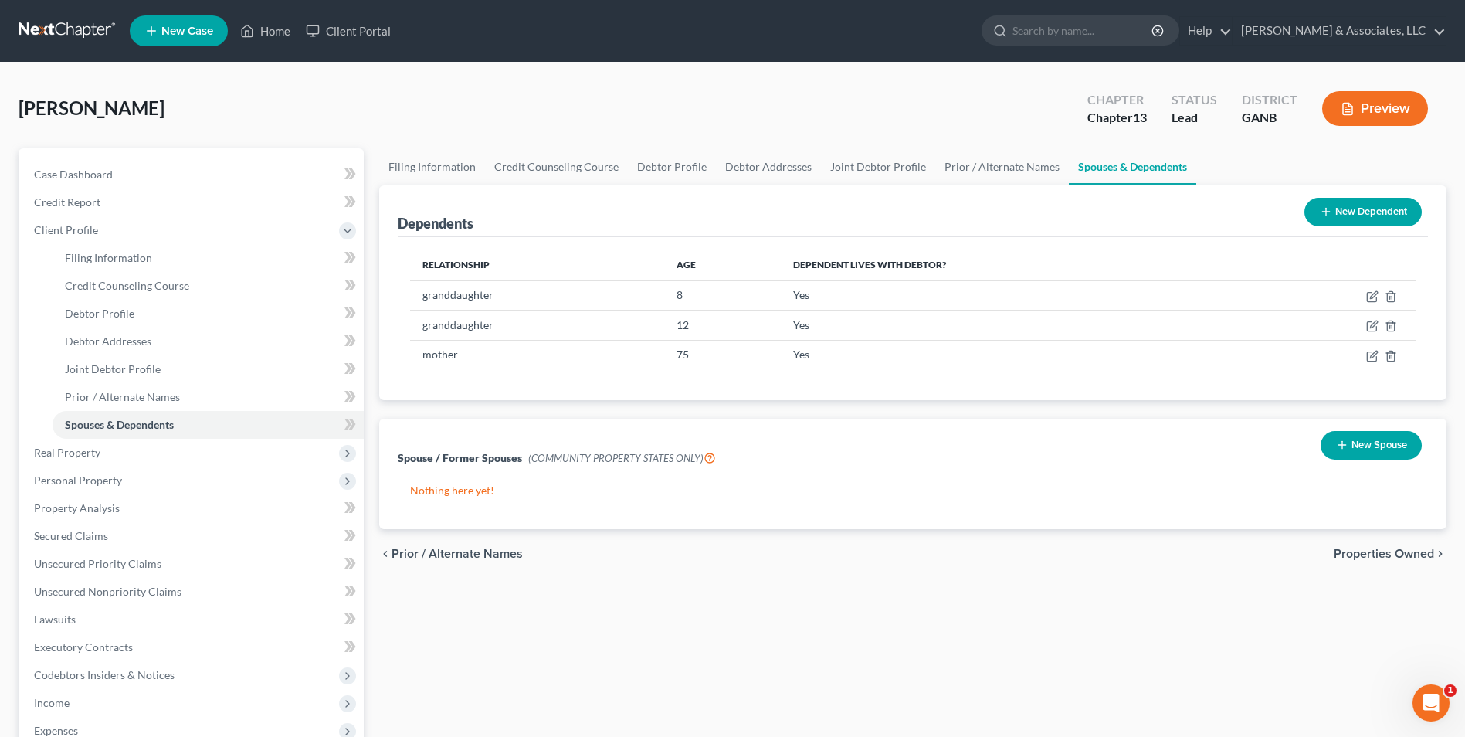
click at [834, 680] on div "Filing Information Credit Counseling Course Debtor Profile Debtor Addresses Joi…" at bounding box center [913, 566] width 1083 height 836
click at [90, 454] on span "Real Property" at bounding box center [67, 452] width 66 height 13
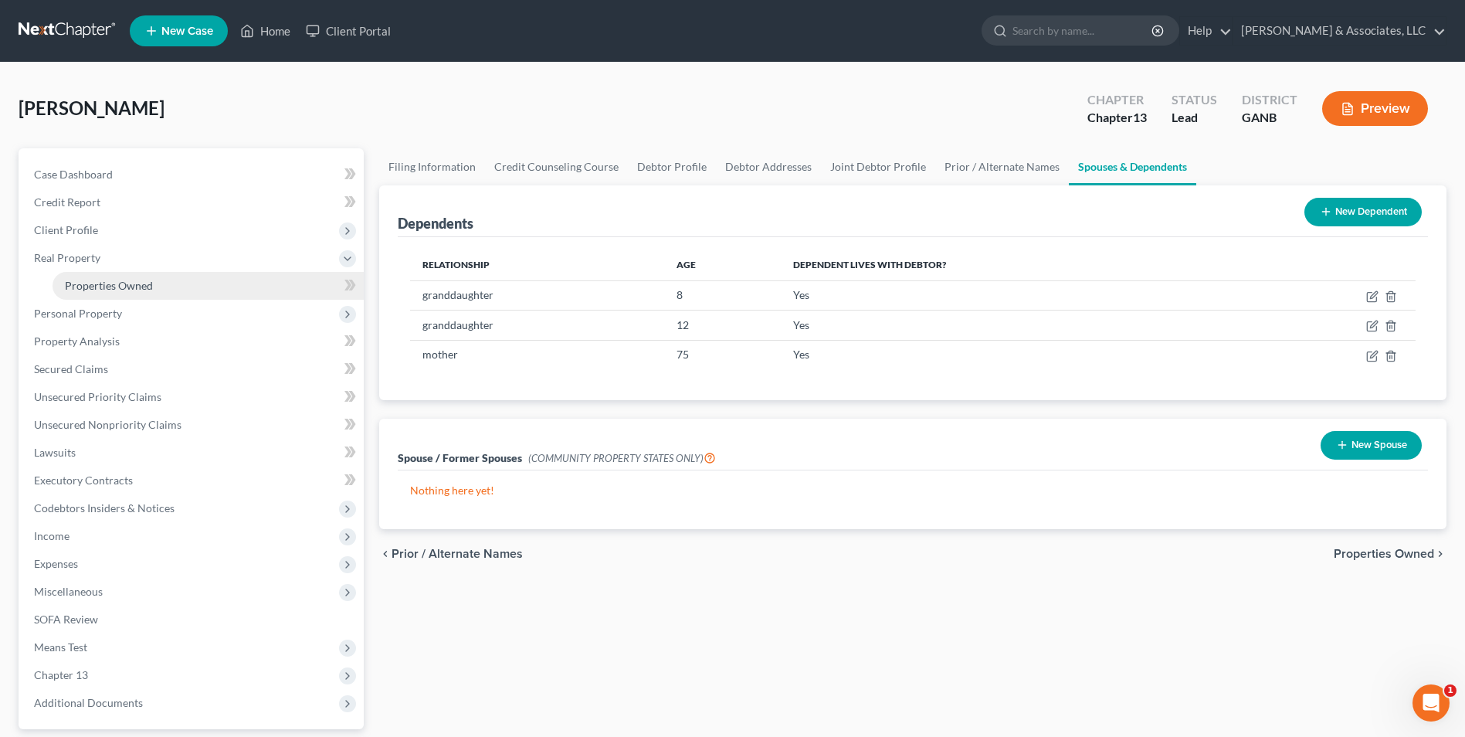
click at [131, 289] on span "Properties Owned" at bounding box center [109, 285] width 88 height 13
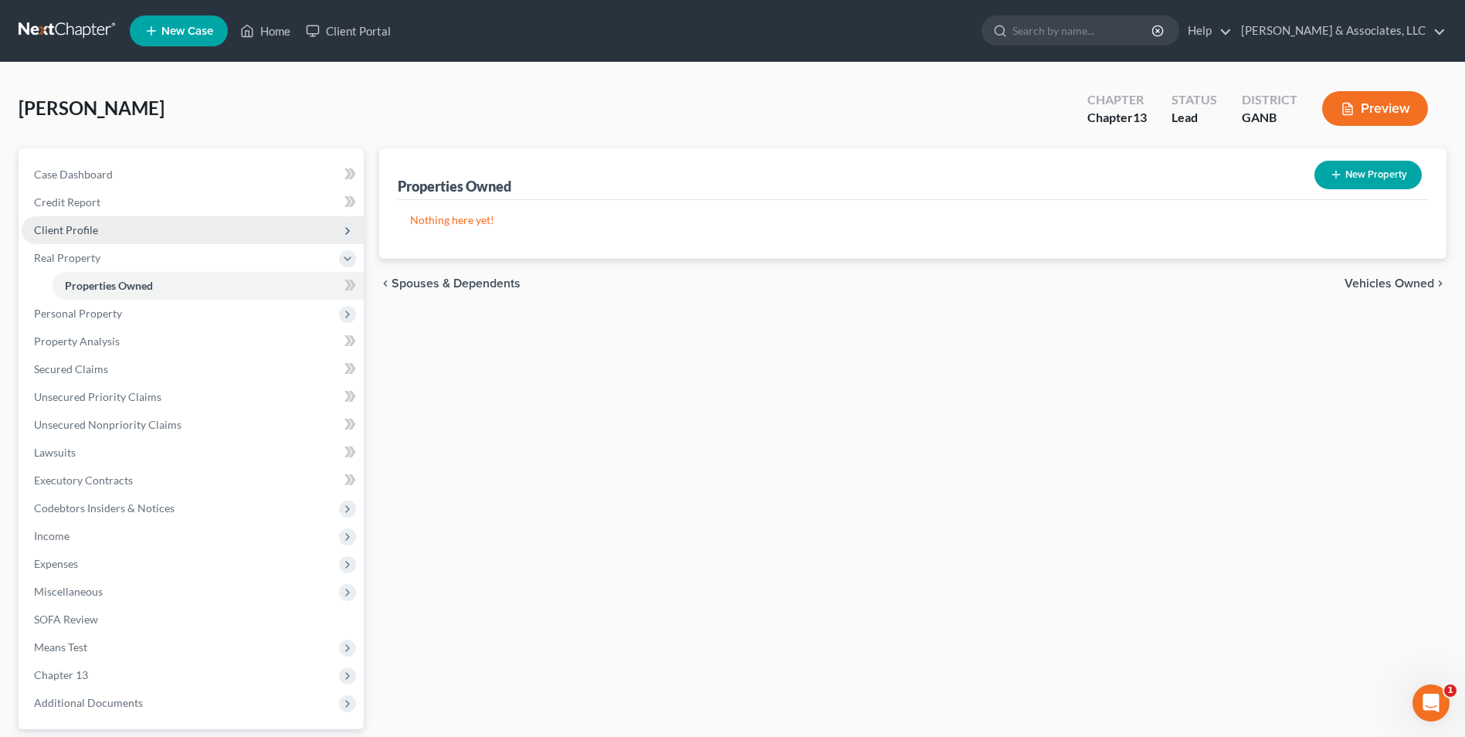
click at [56, 229] on span "Client Profile" at bounding box center [66, 229] width 64 height 13
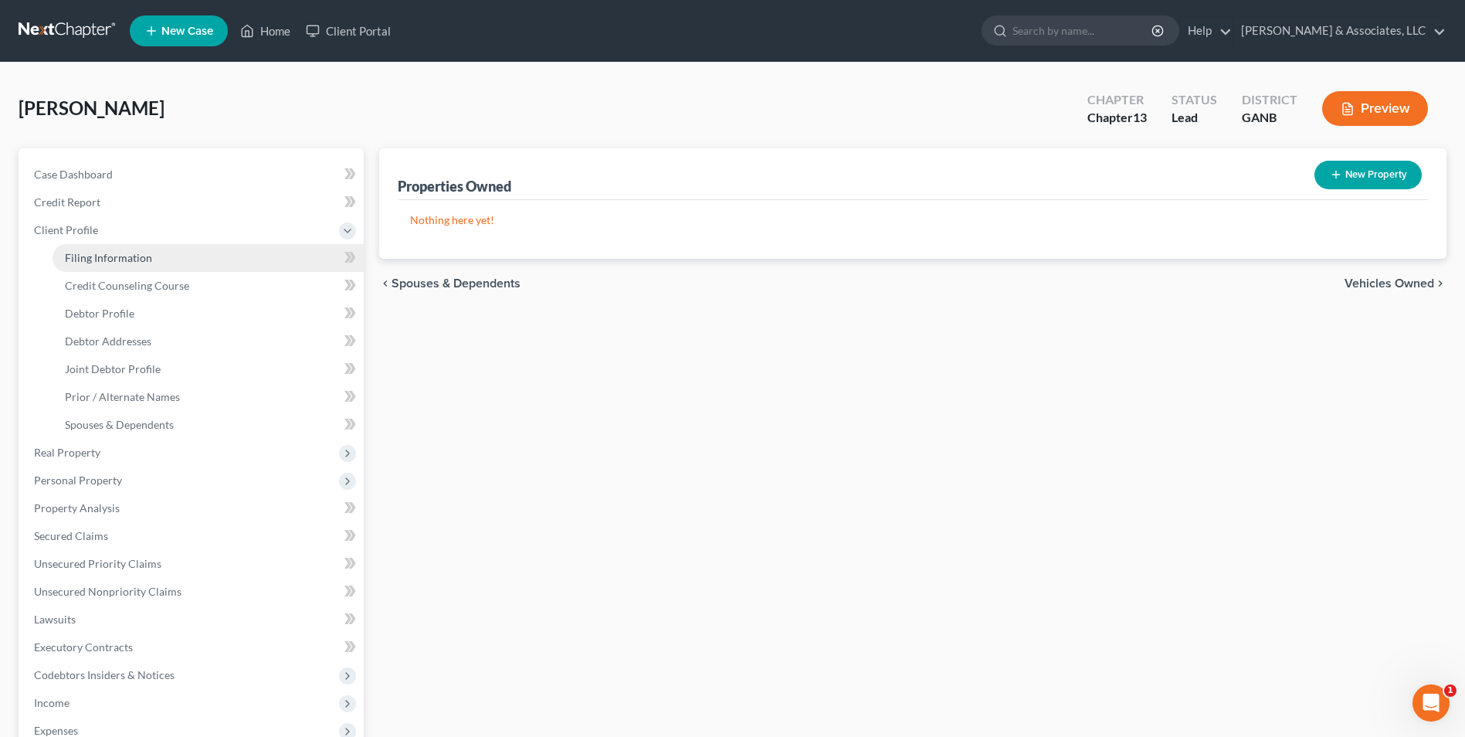
click at [107, 259] on span "Filing Information" at bounding box center [108, 257] width 87 height 13
select select "1"
select select "3"
select select "19"
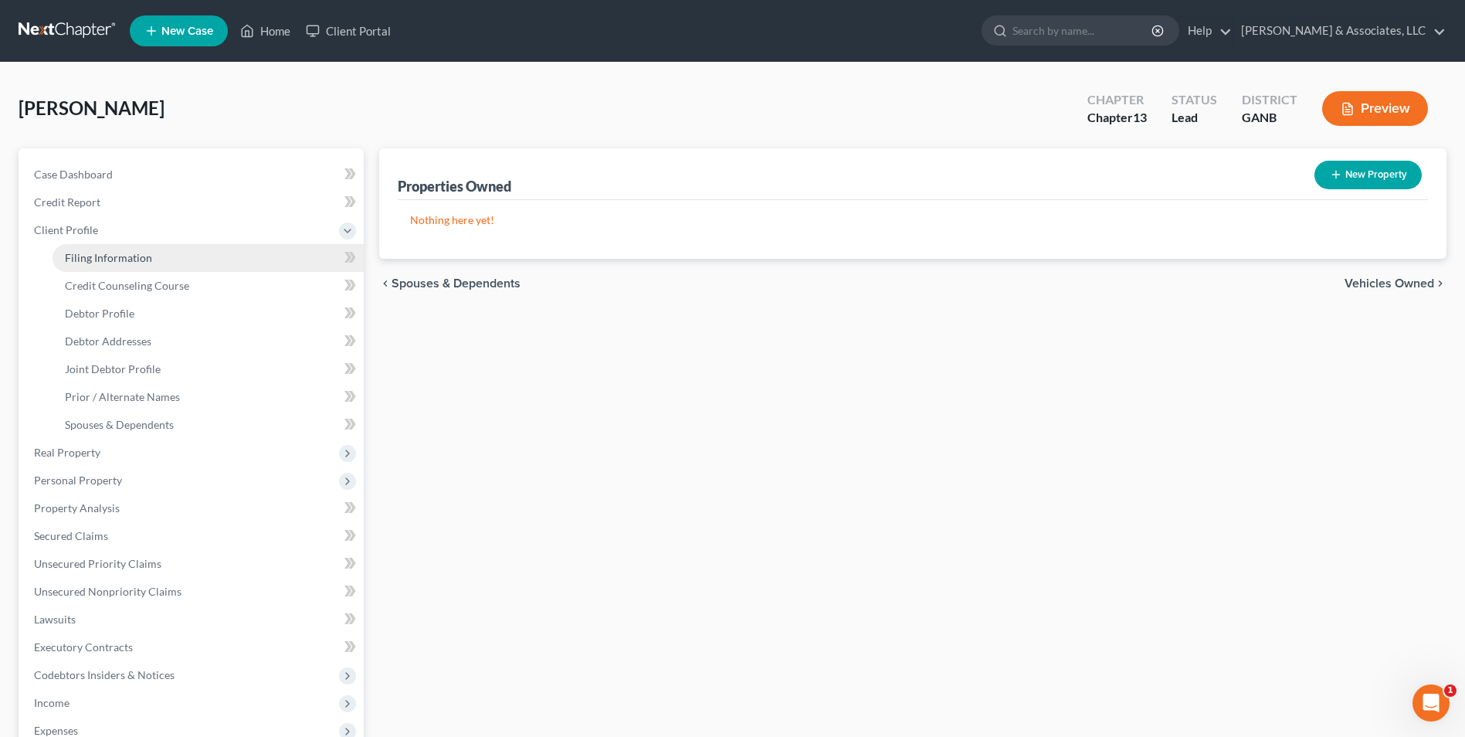
select select "0"
select select "10"
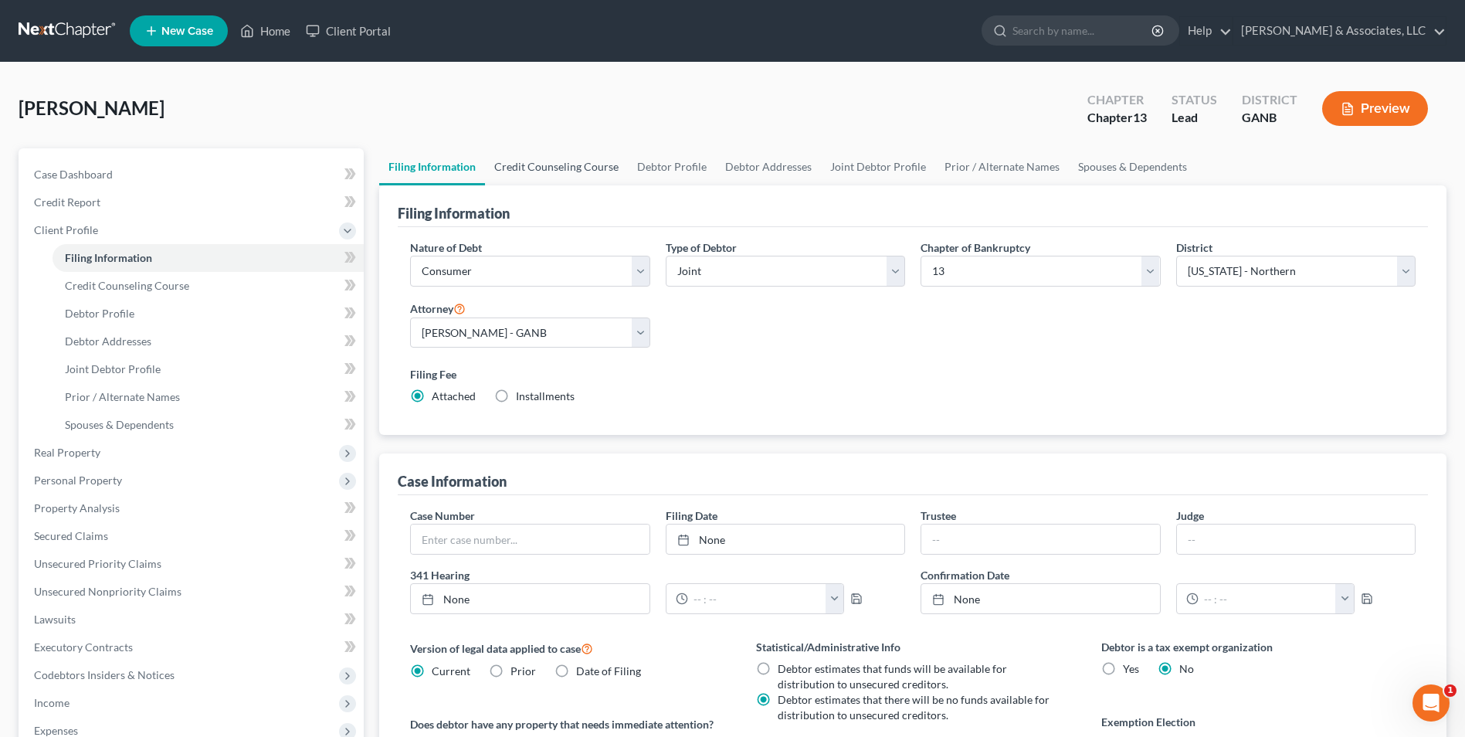
click at [551, 178] on link "Credit Counseling Course" at bounding box center [556, 166] width 143 height 37
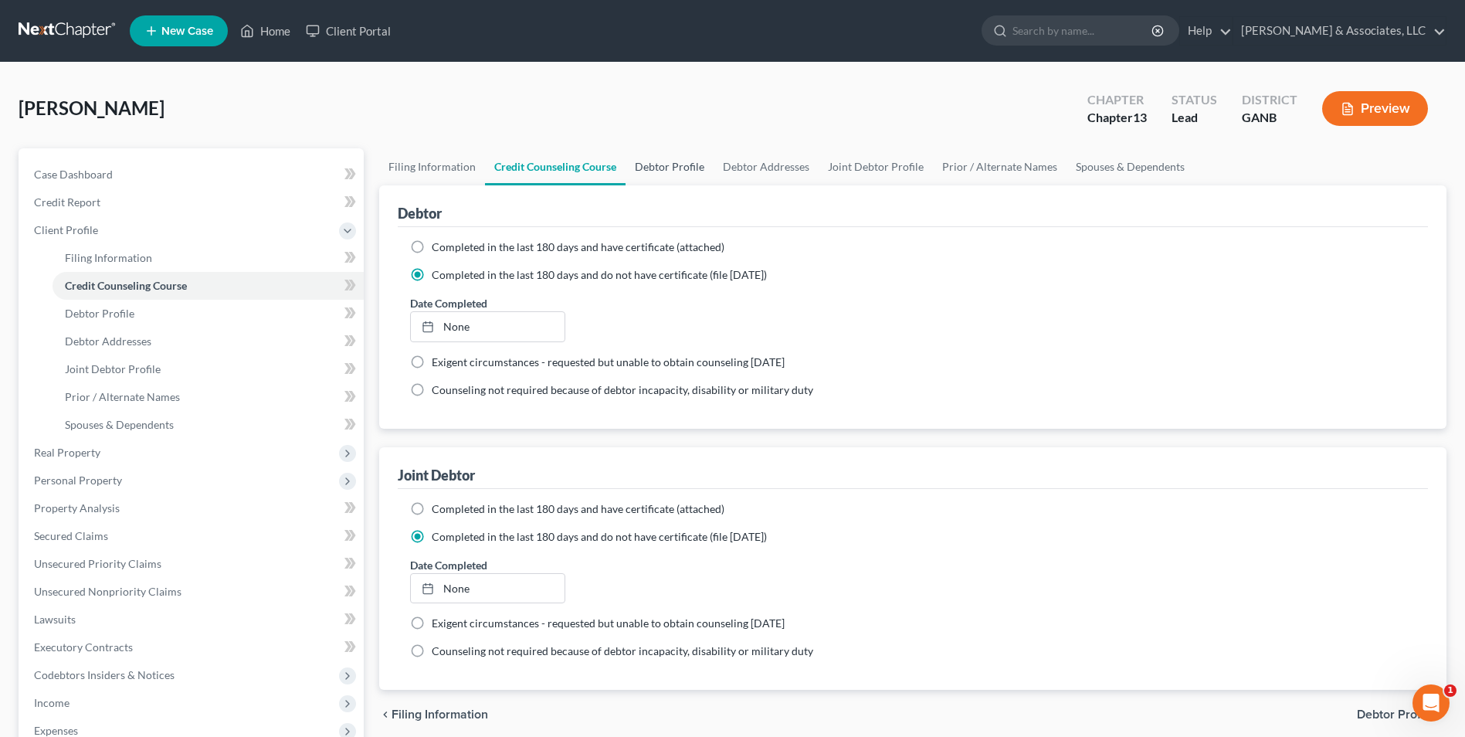
click at [660, 167] on link "Debtor Profile" at bounding box center [670, 166] width 88 height 37
select select "1"
select select "4"
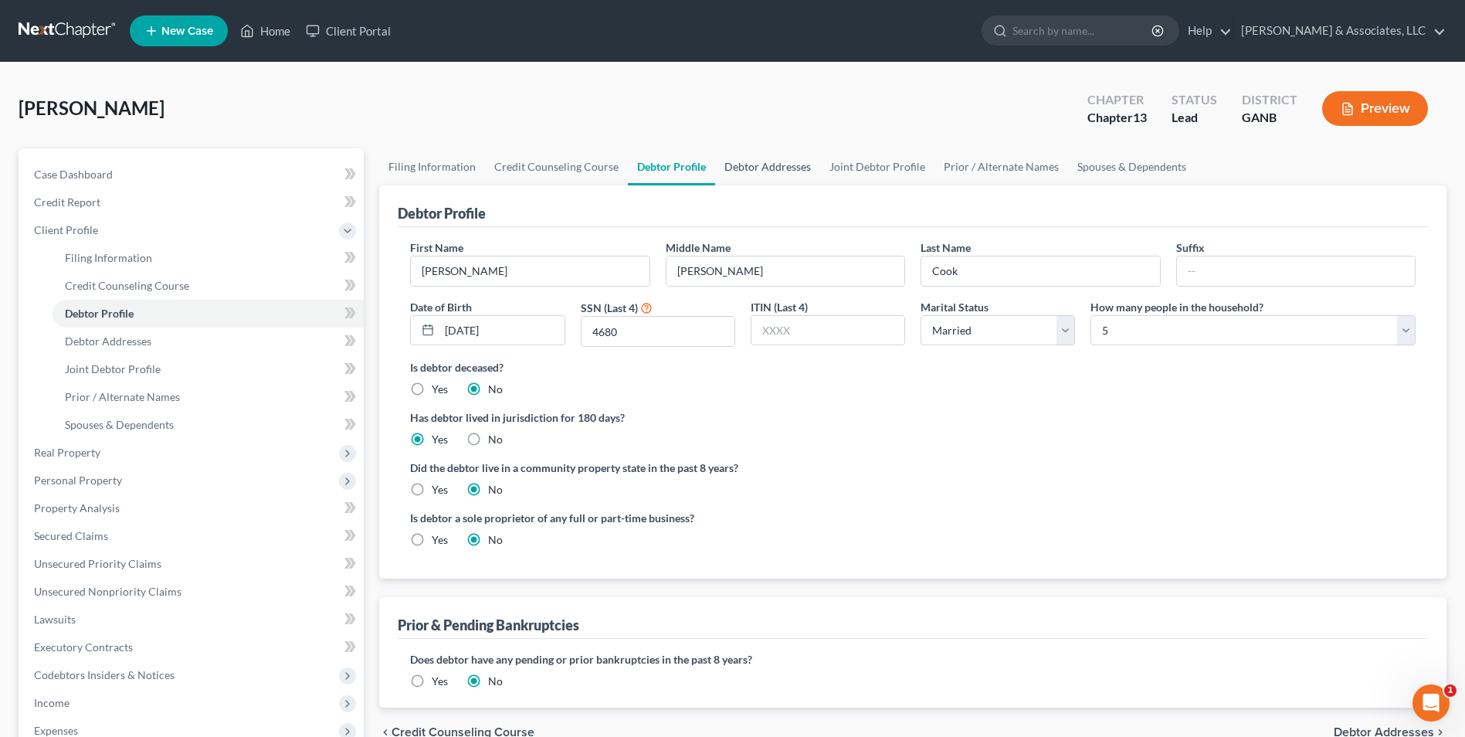
click at [757, 164] on link "Debtor Addresses" at bounding box center [767, 166] width 105 height 37
select select "0"
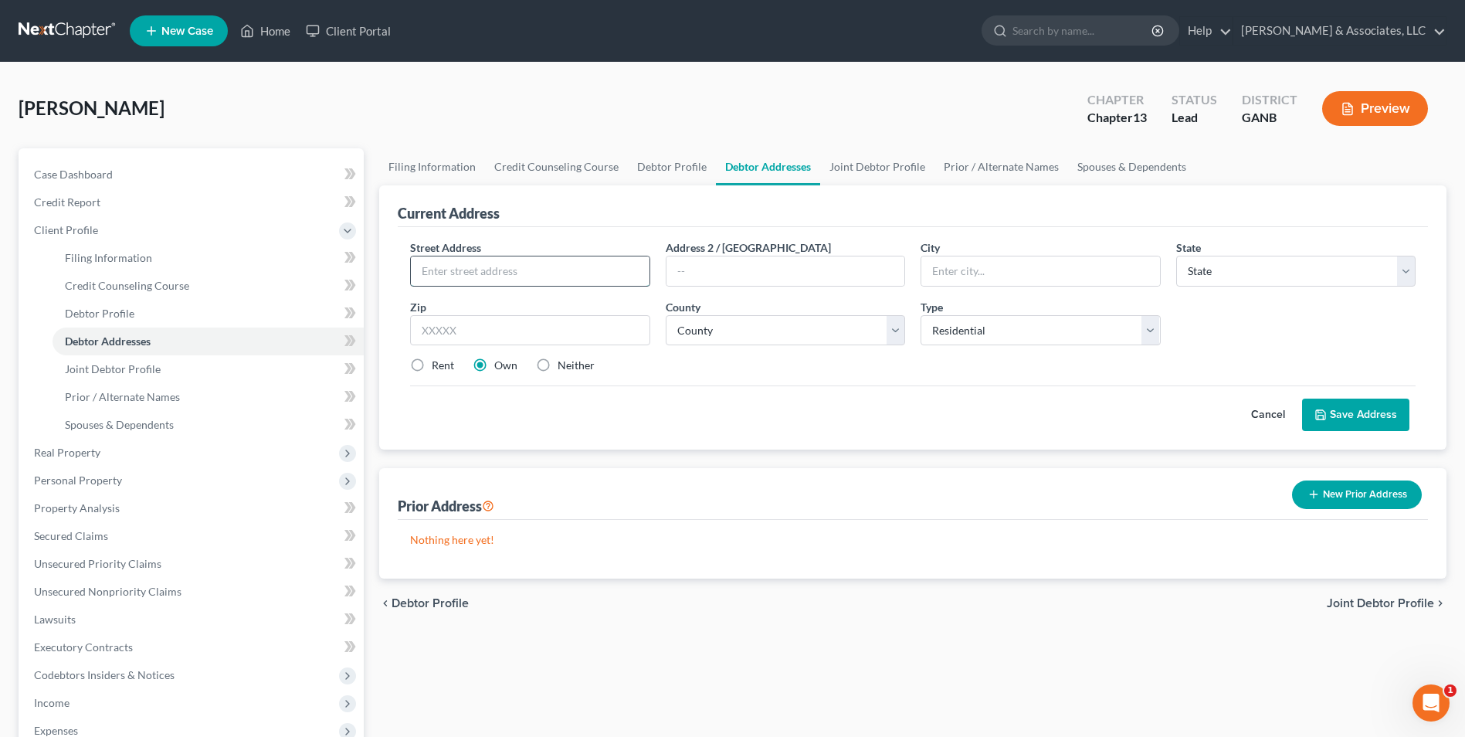
click at [577, 270] on input "text" at bounding box center [530, 270] width 238 height 29
type input "1072"
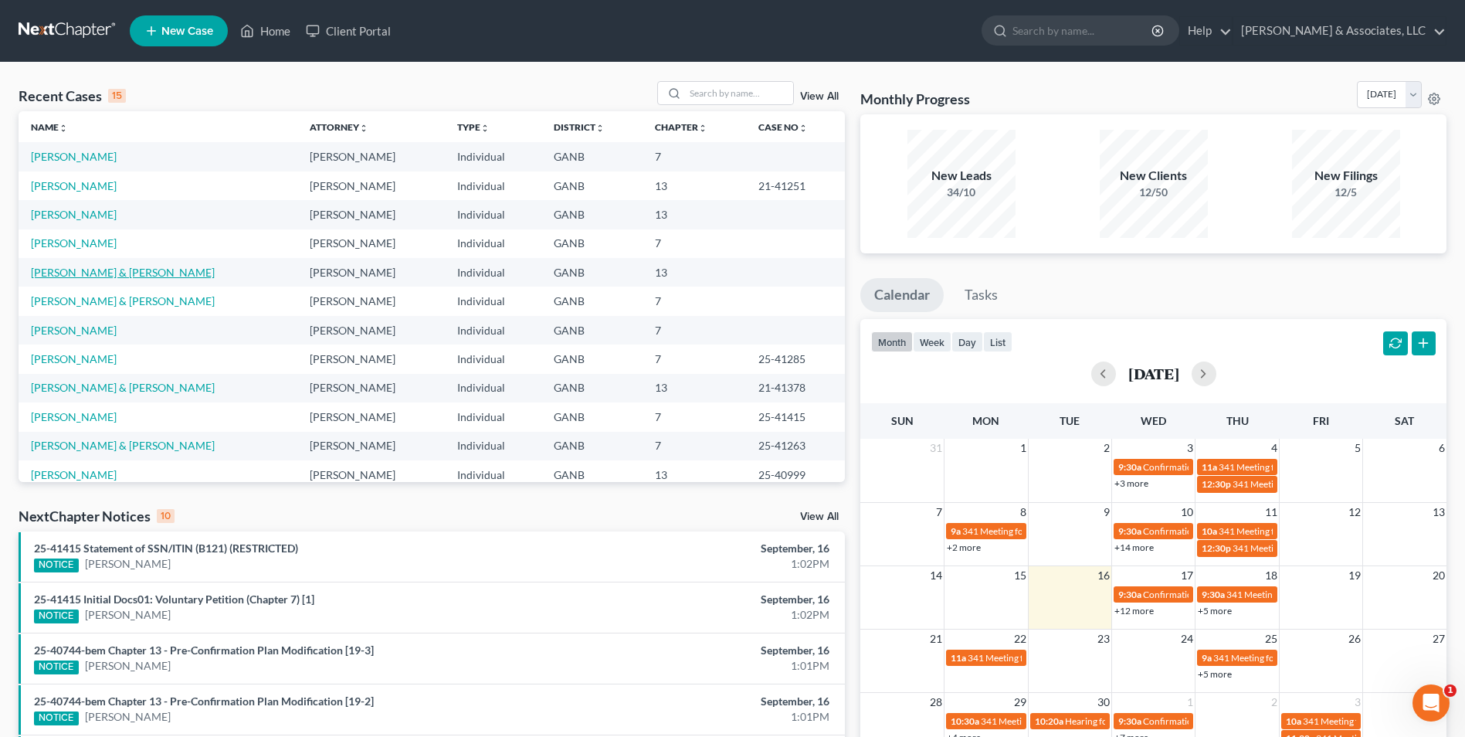
click at [90, 273] on link "[PERSON_NAME] & [PERSON_NAME]" at bounding box center [123, 272] width 184 height 13
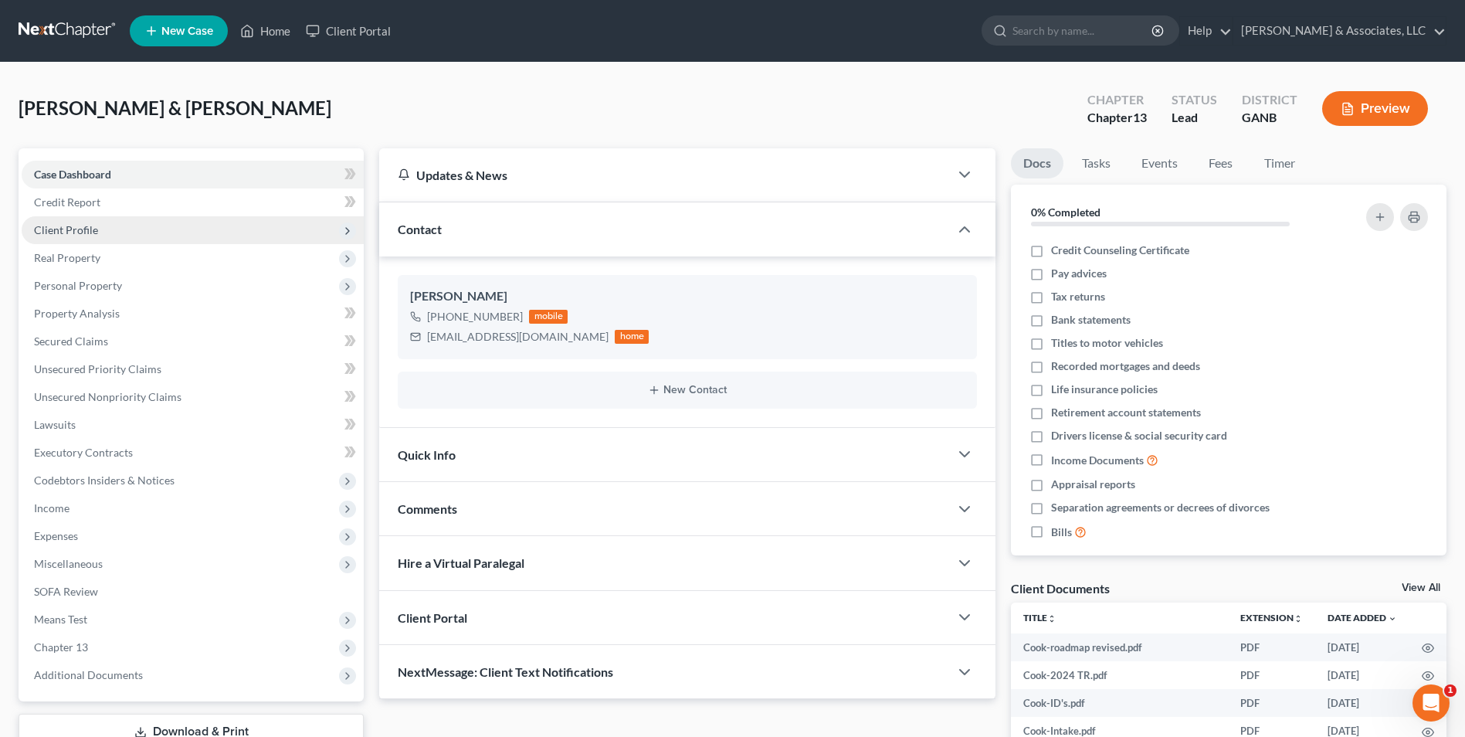
click at [86, 227] on span "Client Profile" at bounding box center [66, 229] width 64 height 13
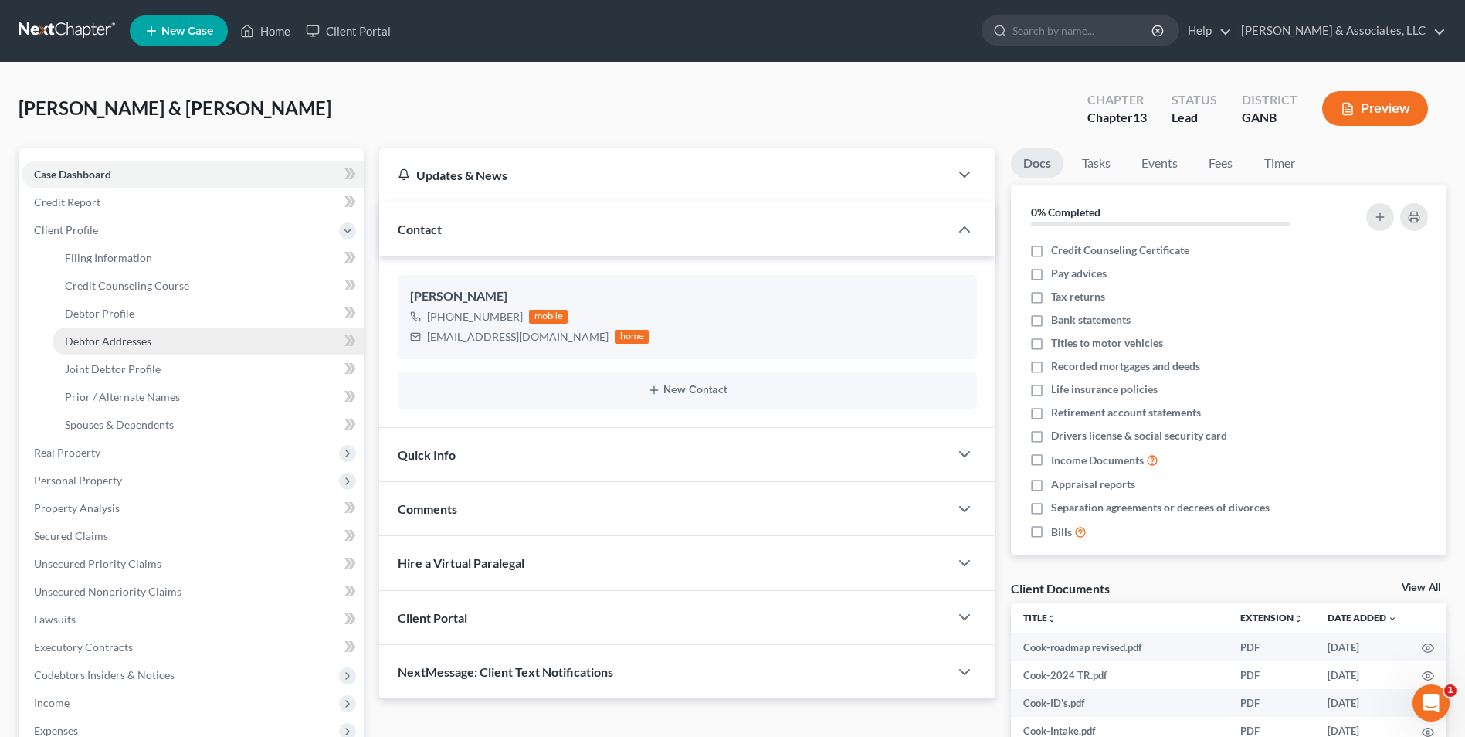
click at [103, 345] on span "Debtor Addresses" at bounding box center [108, 340] width 87 height 13
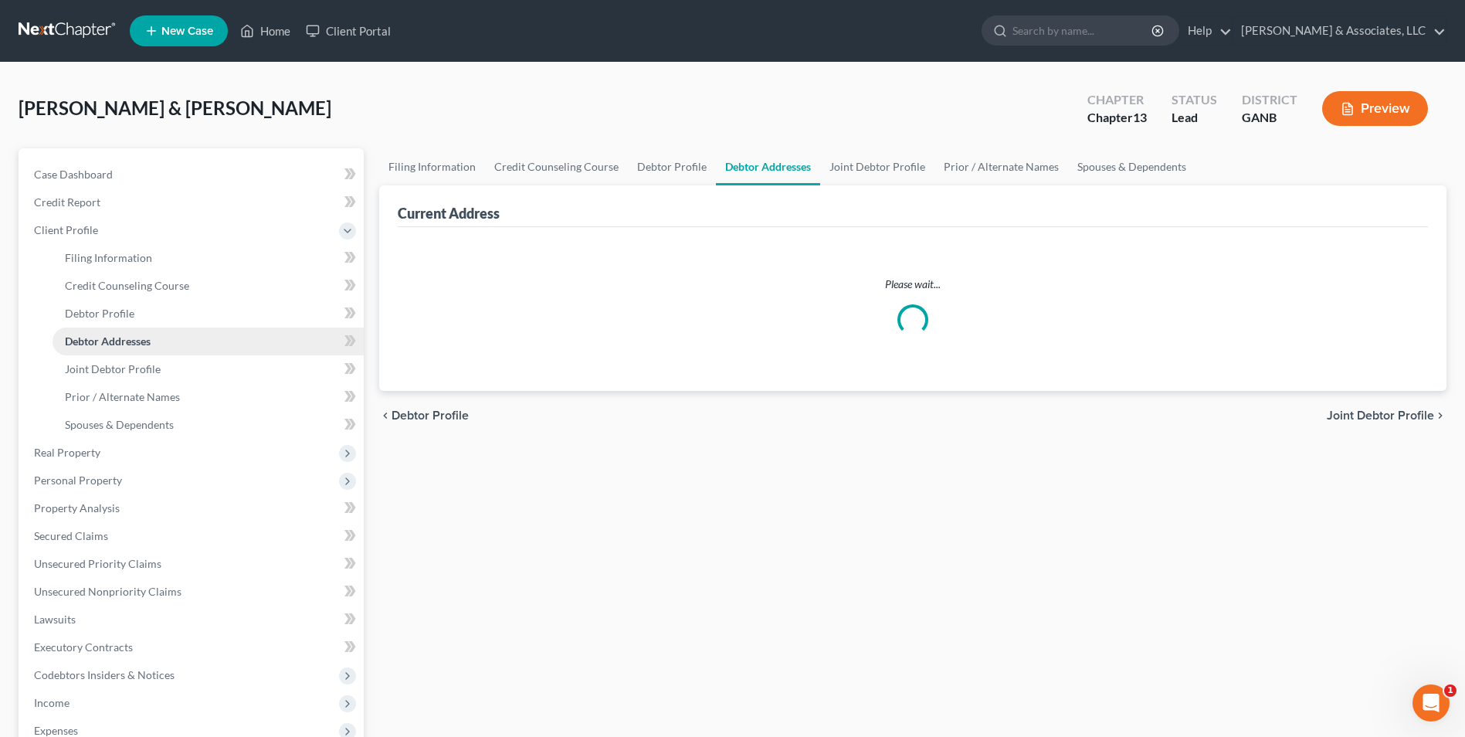
select select "0"
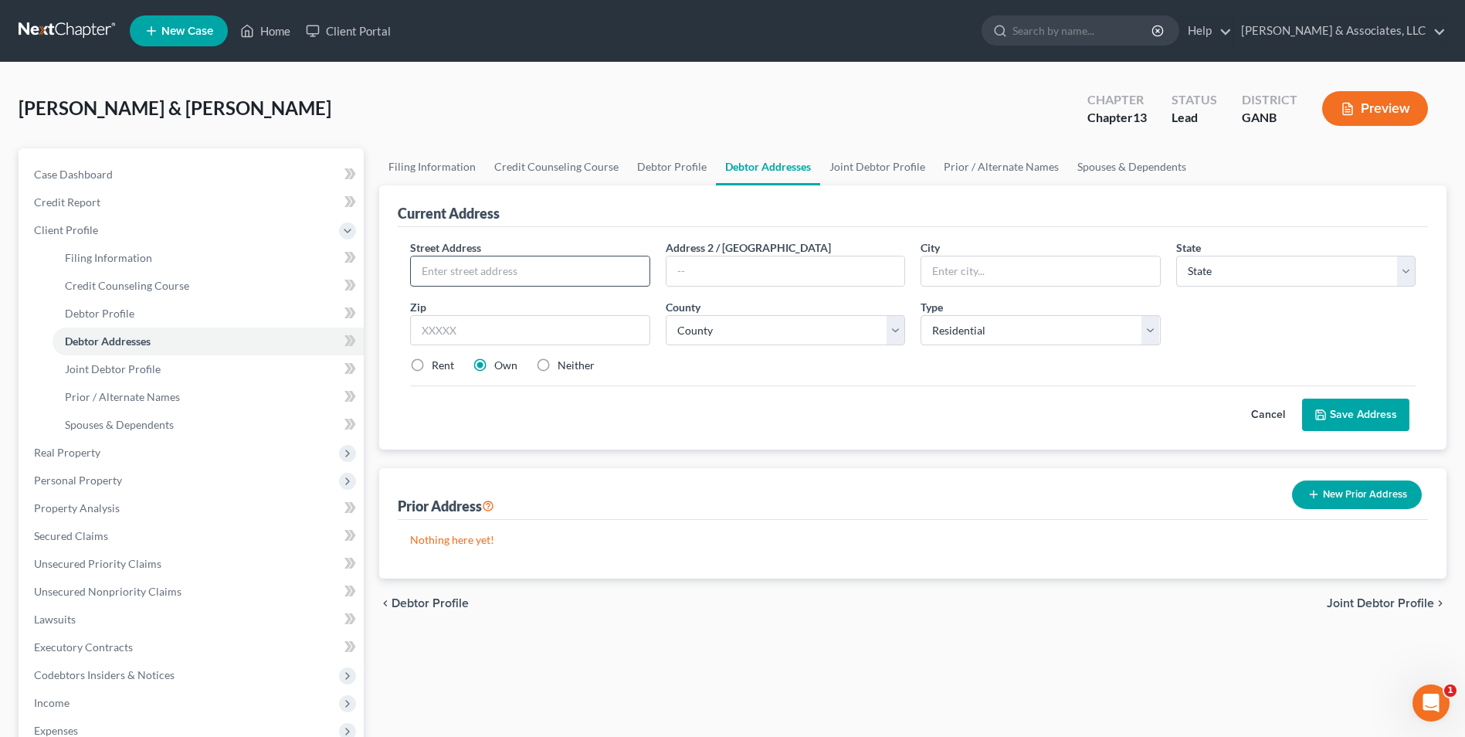
click at [489, 272] on input "text" at bounding box center [530, 270] width 238 height 29
type input "[STREET_ADDRESS][PERSON_NAME]"
type input "[GEOGRAPHIC_DATA]"
select select "10"
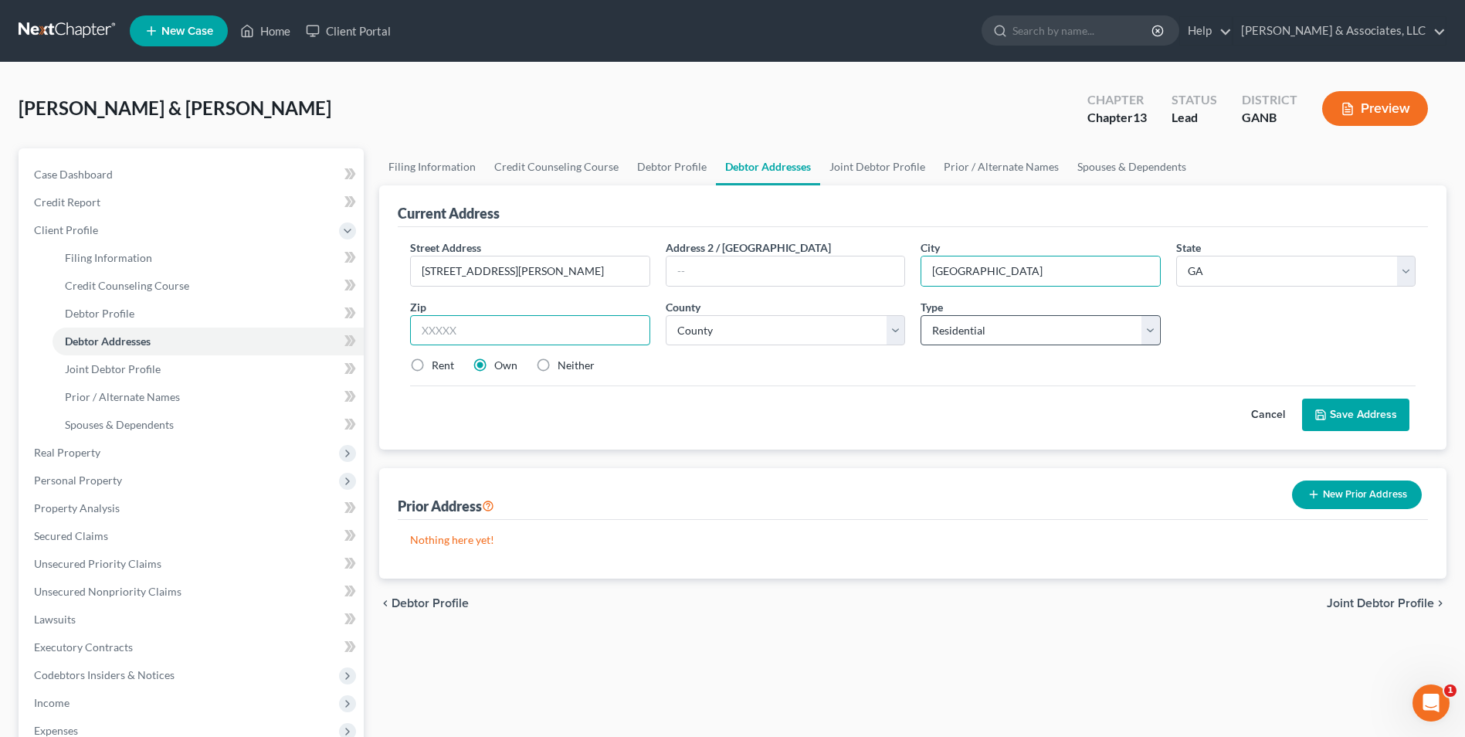
type input "30103"
click at [1357, 414] on button "Save Address" at bounding box center [1355, 415] width 107 height 32
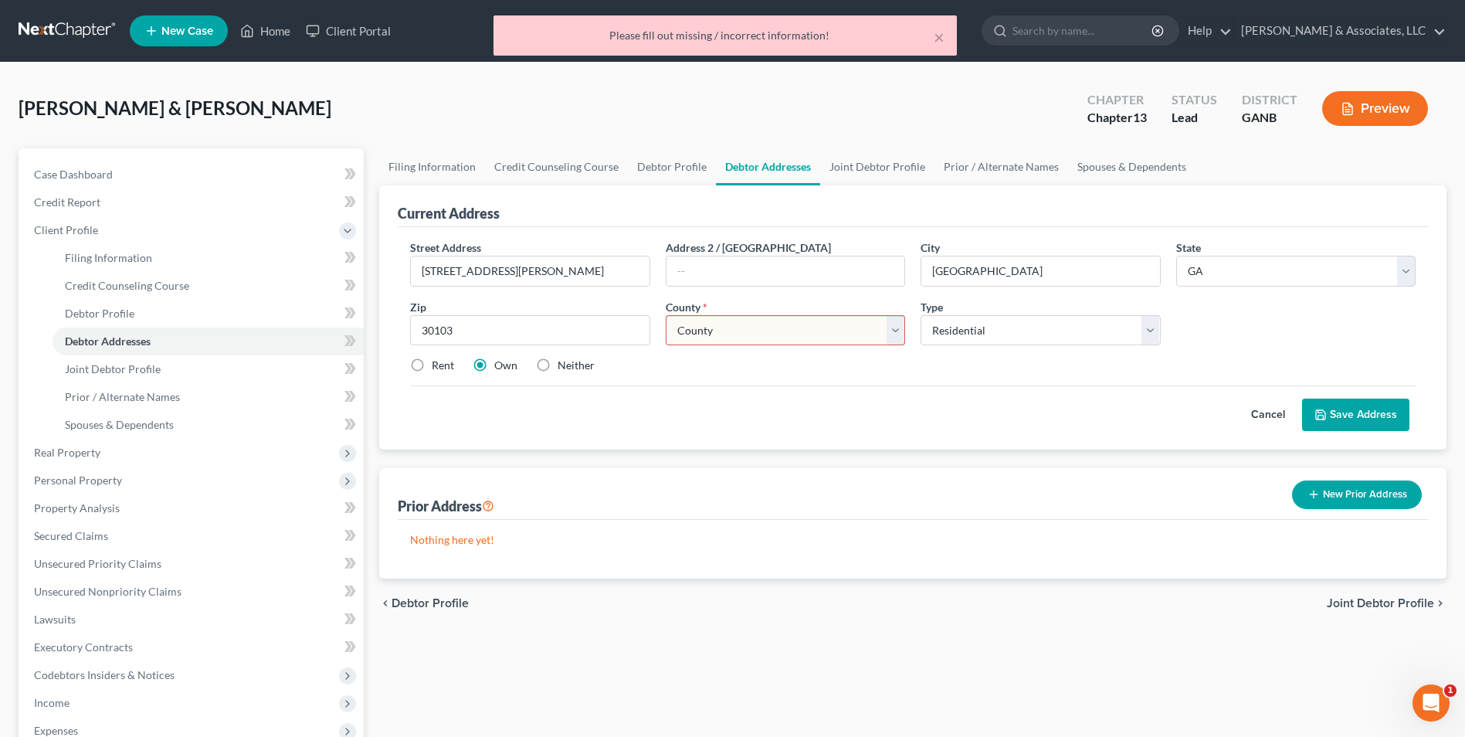
click at [889, 337] on select "County Appling County Atkinson County Bacon County Baker County Baldwin County …" at bounding box center [785, 330] width 239 height 31
select select "7"
click at [666, 315] on select "County Appling County Atkinson County Bacon County Baker County Baldwin County …" at bounding box center [785, 330] width 239 height 31
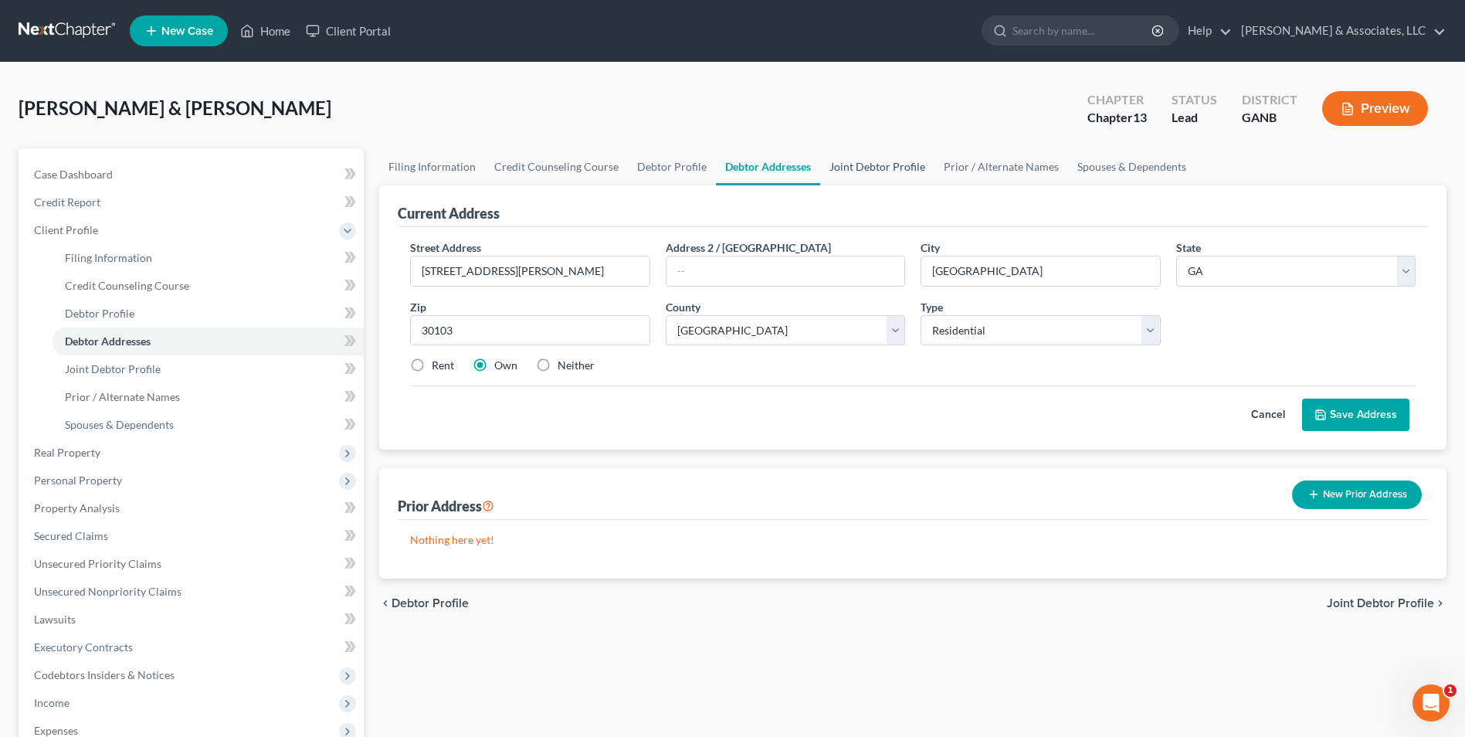
click at [857, 169] on link "Joint Debtor Profile" at bounding box center [877, 166] width 114 height 37
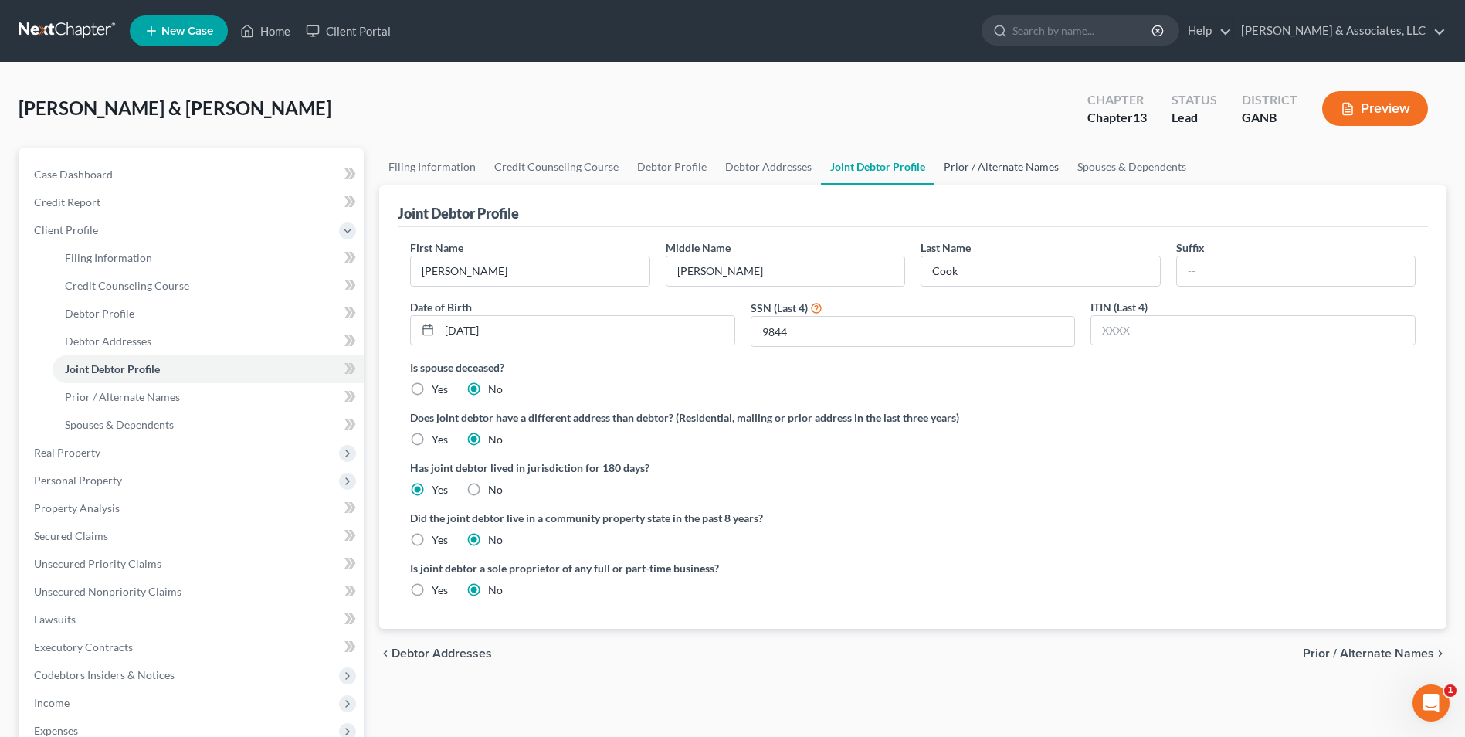
click at [975, 175] on link "Prior / Alternate Names" at bounding box center [1002, 166] width 134 height 37
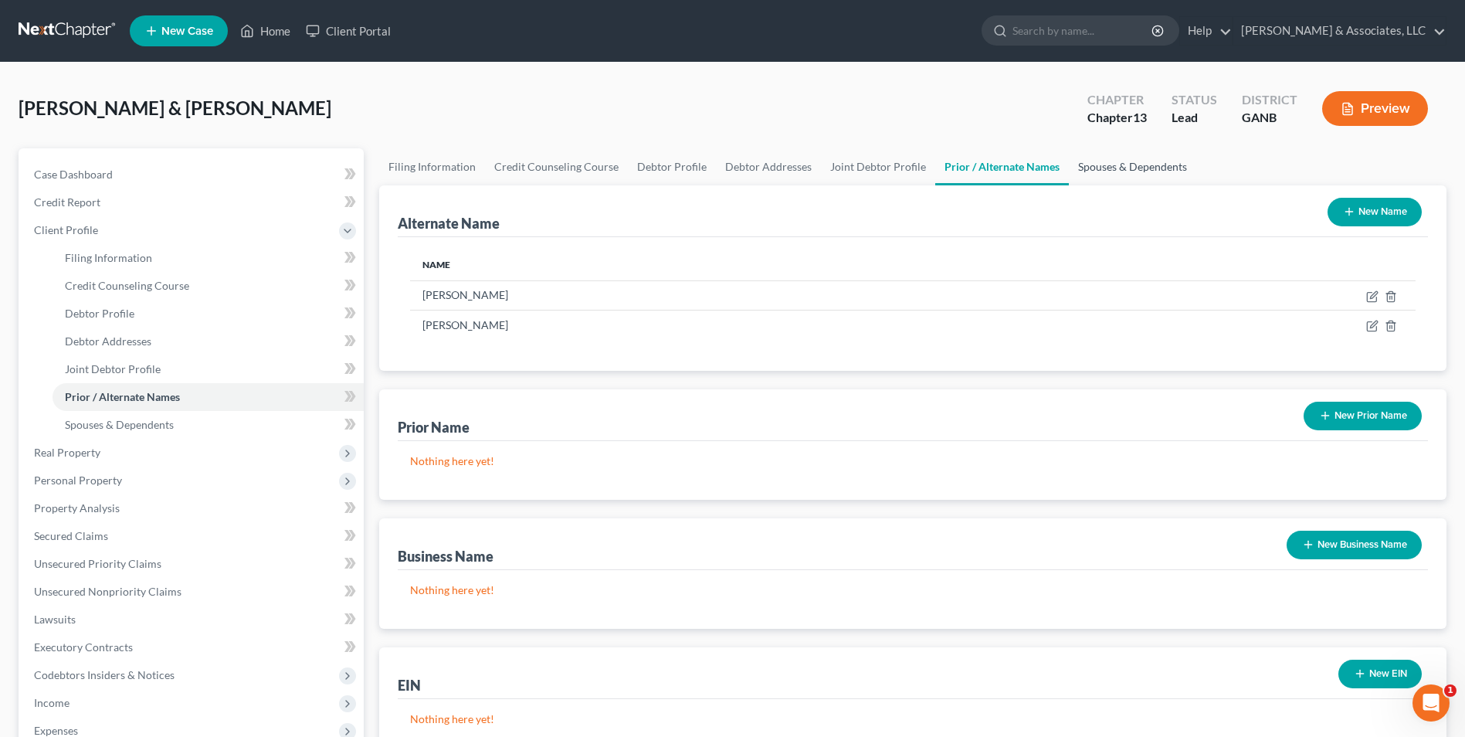
click at [1131, 170] on link "Spouses & Dependents" at bounding box center [1132, 166] width 127 height 37
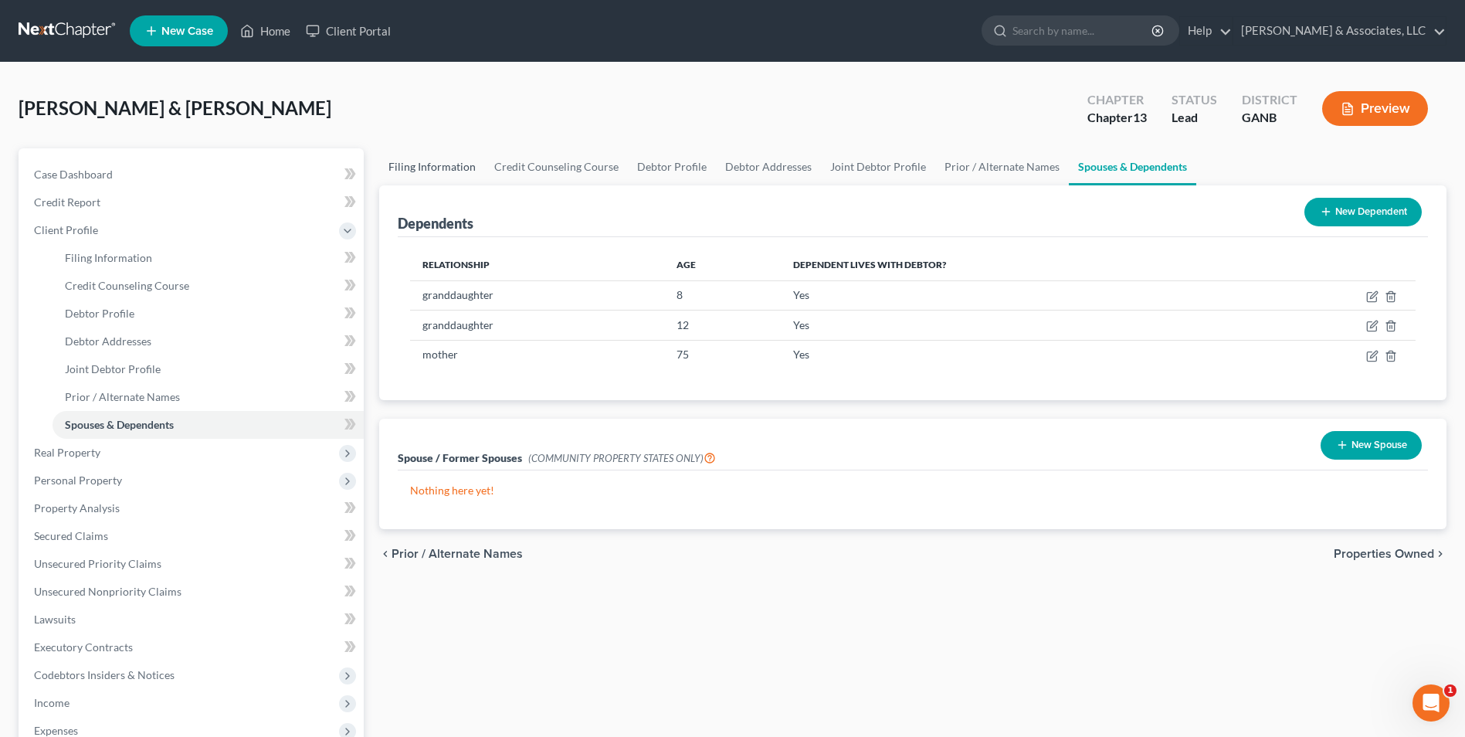
click at [419, 164] on link "Filing Information" at bounding box center [432, 166] width 106 height 37
select select "1"
select select "3"
select select "10"
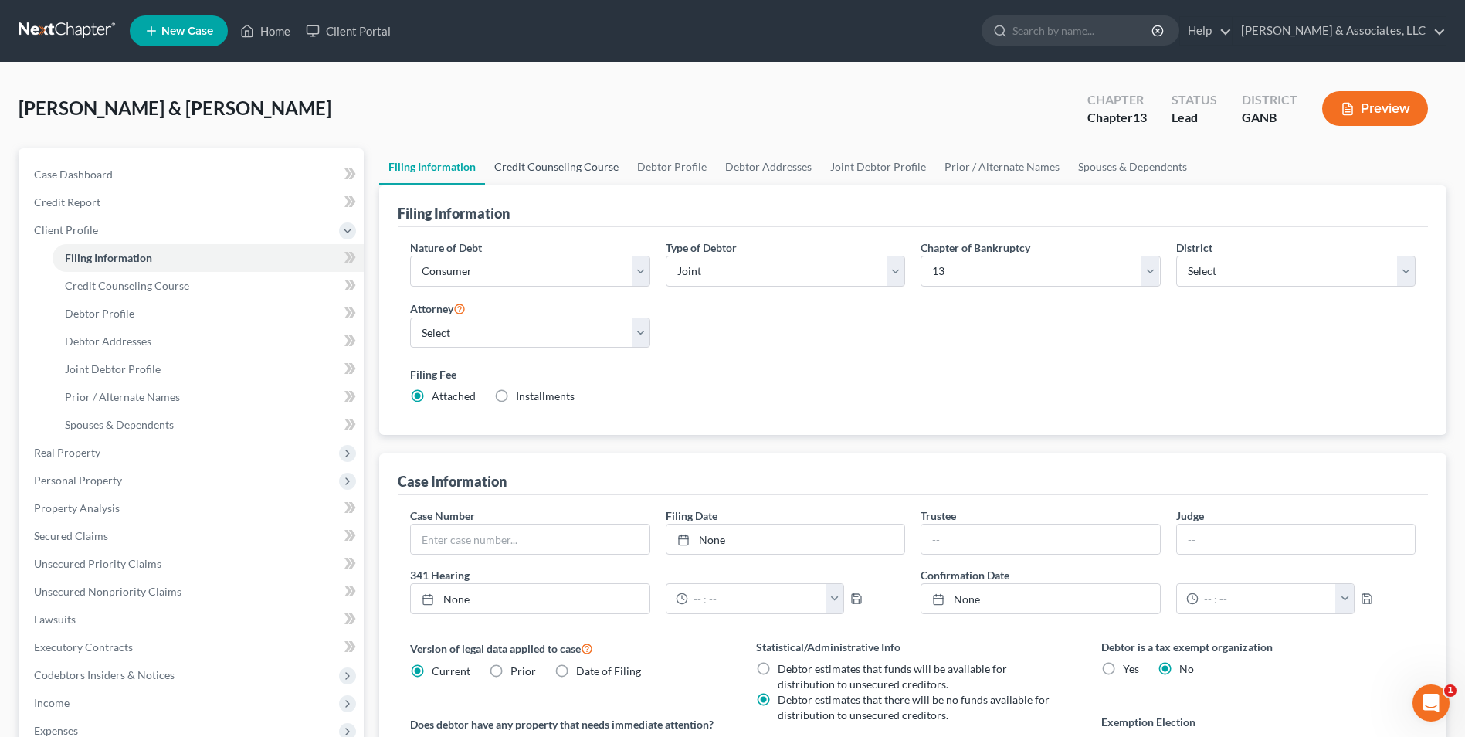
click at [534, 168] on link "Credit Counseling Course" at bounding box center [556, 166] width 143 height 37
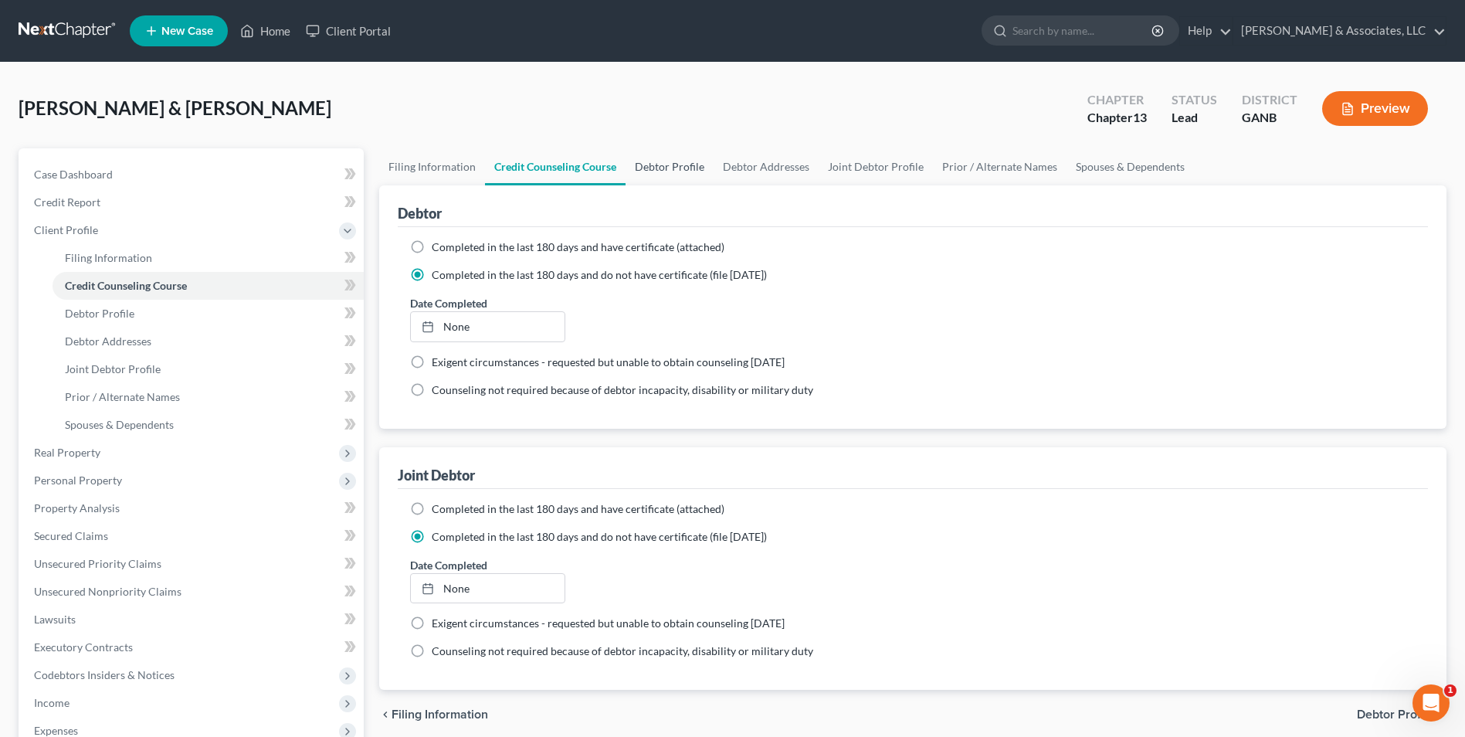
click at [688, 167] on link "Debtor Profile" at bounding box center [670, 166] width 88 height 37
select select "1"
select select "4"
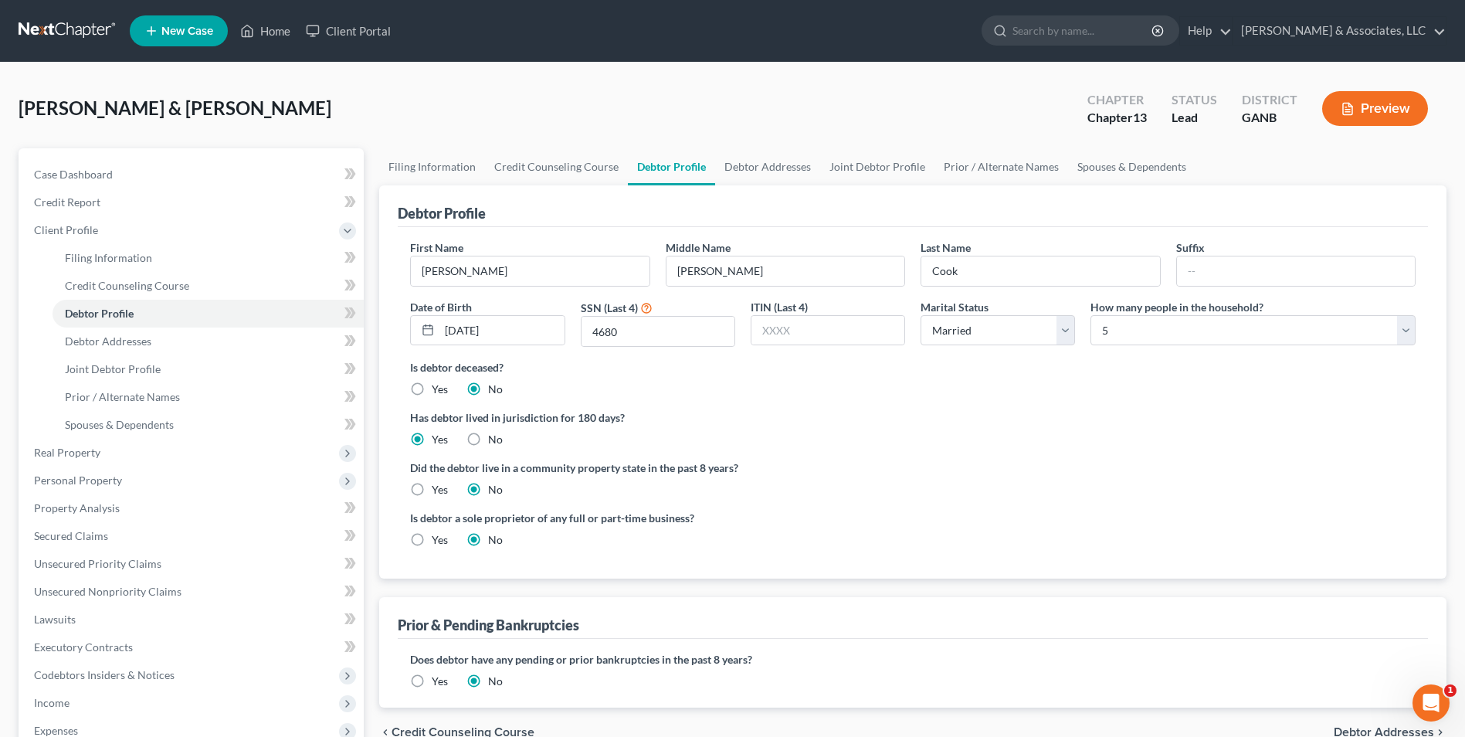
click at [1126, 488] on div "Did the debtor live in a community property state in the past 8 years? Yes No" at bounding box center [913, 479] width 1006 height 38
click at [89, 455] on span "Real Property" at bounding box center [67, 452] width 66 height 13
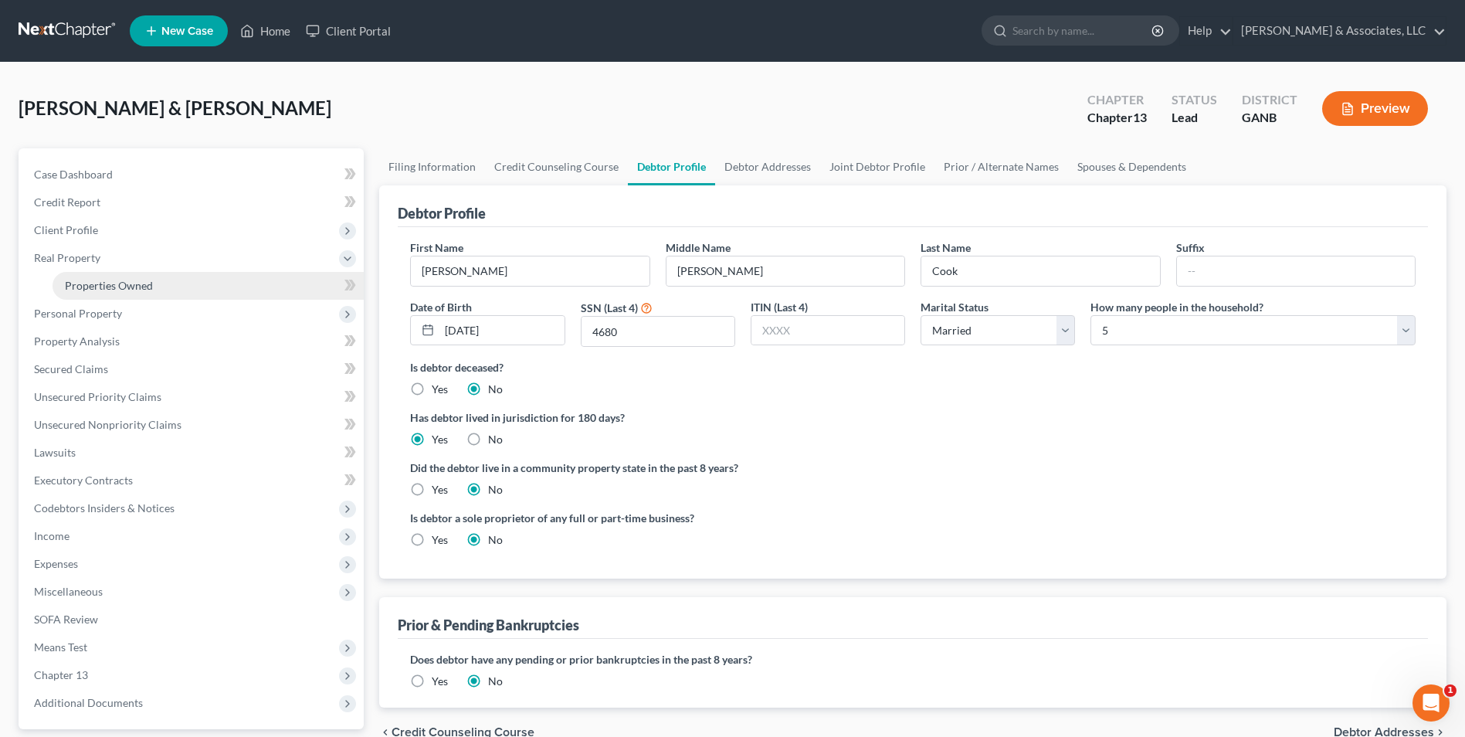
click at [128, 291] on span "Properties Owned" at bounding box center [109, 285] width 88 height 13
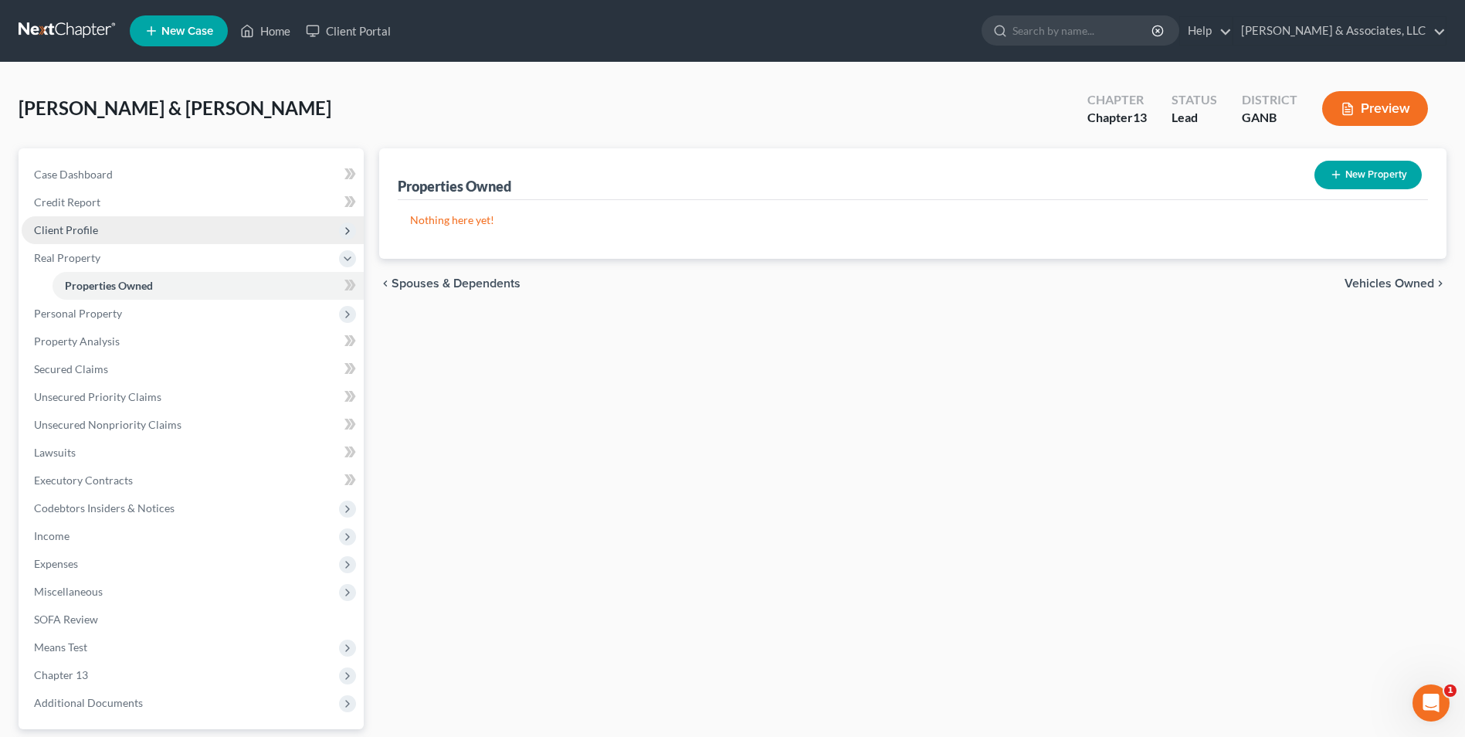
click at [103, 236] on span "Client Profile" at bounding box center [193, 230] width 342 height 28
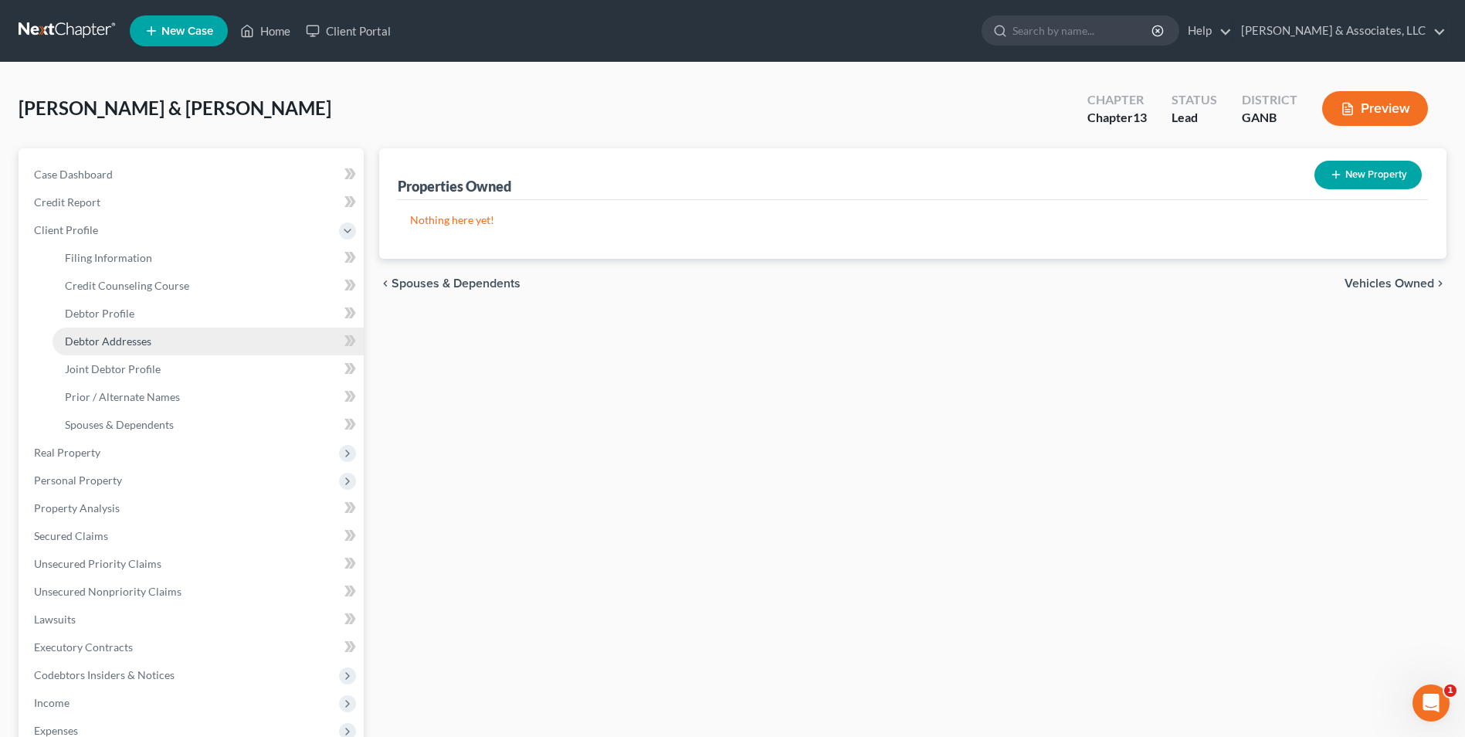
click at [130, 344] on span "Debtor Addresses" at bounding box center [108, 340] width 87 height 13
select select "0"
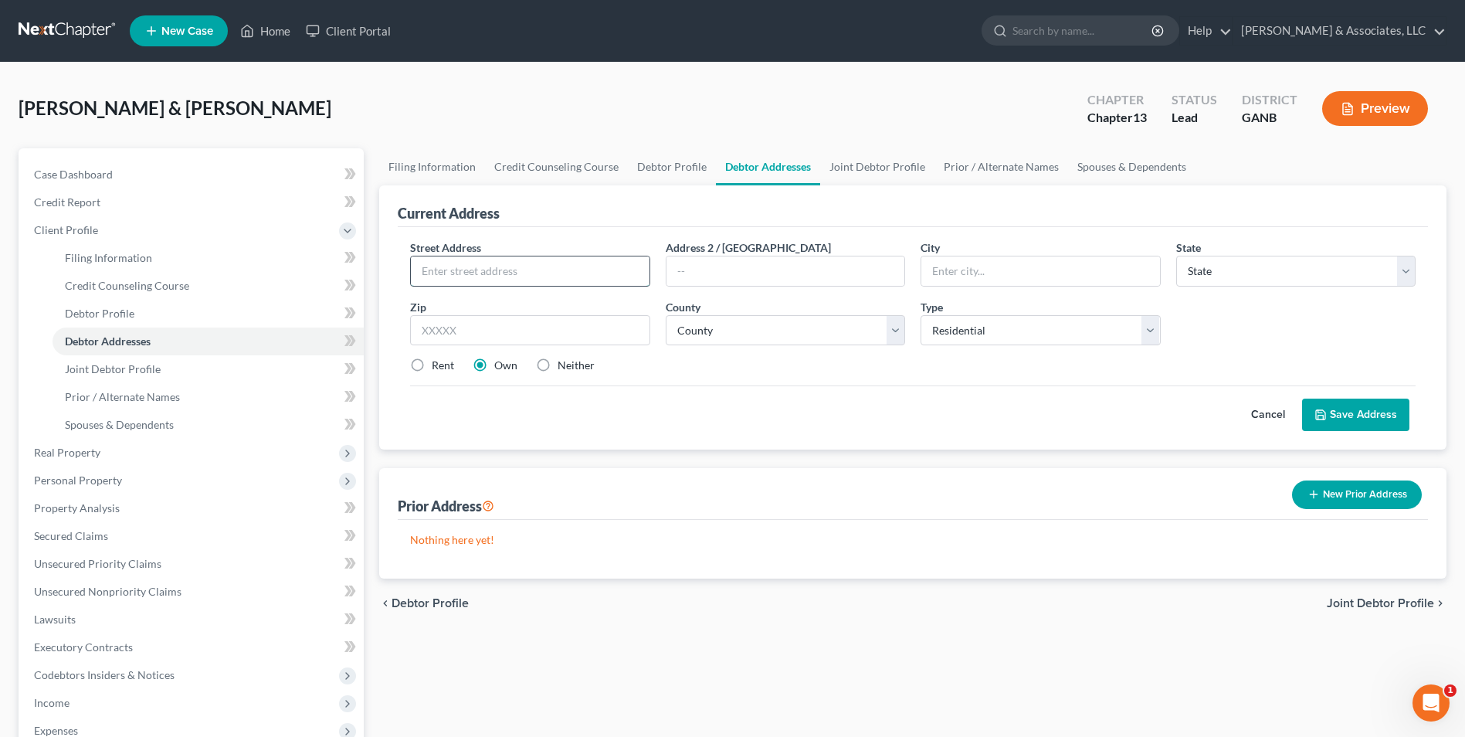
click at [575, 279] on input "text" at bounding box center [530, 270] width 238 height 29
type input "1072 Garden Springs Rd SE"
type input "Adairsville"
select select "10"
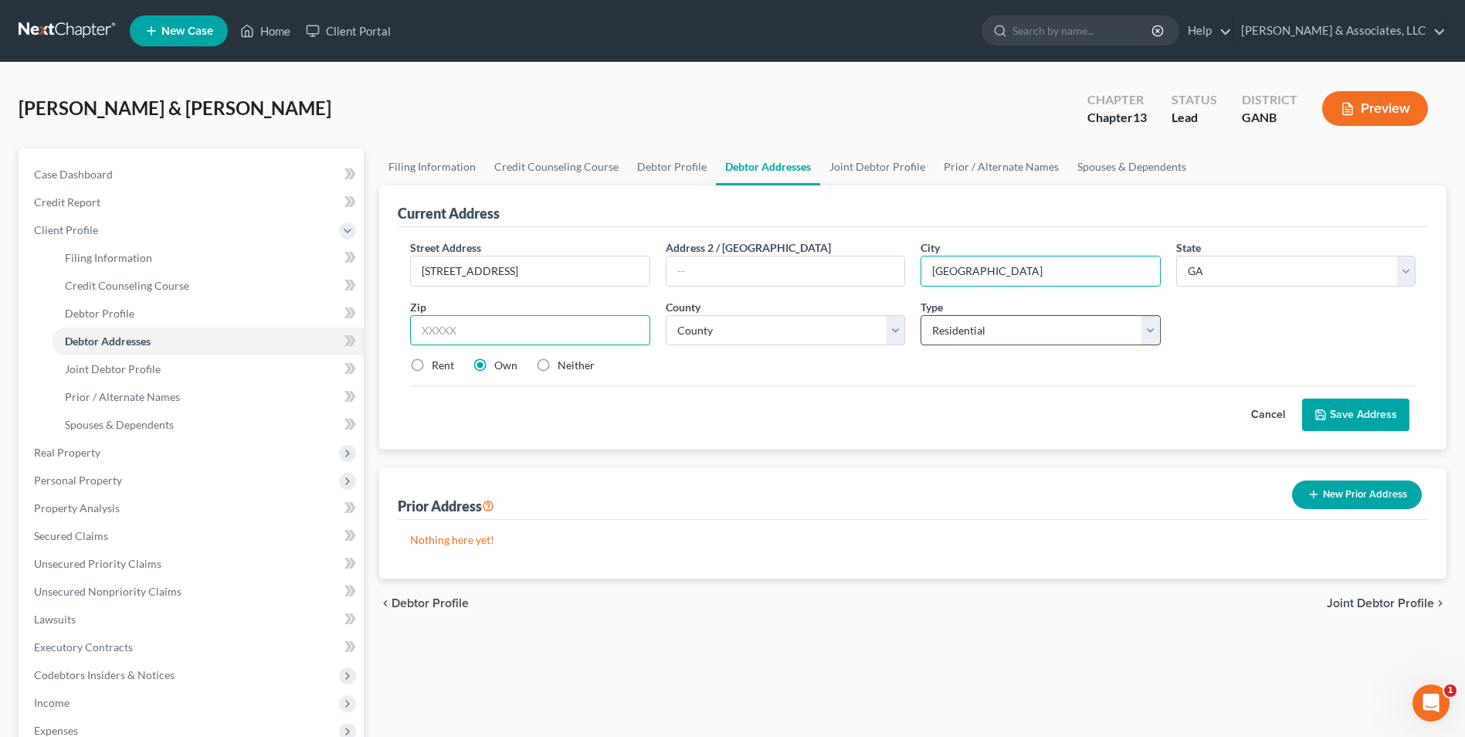
type input "30103"
click at [903, 334] on select "County" at bounding box center [785, 330] width 239 height 31
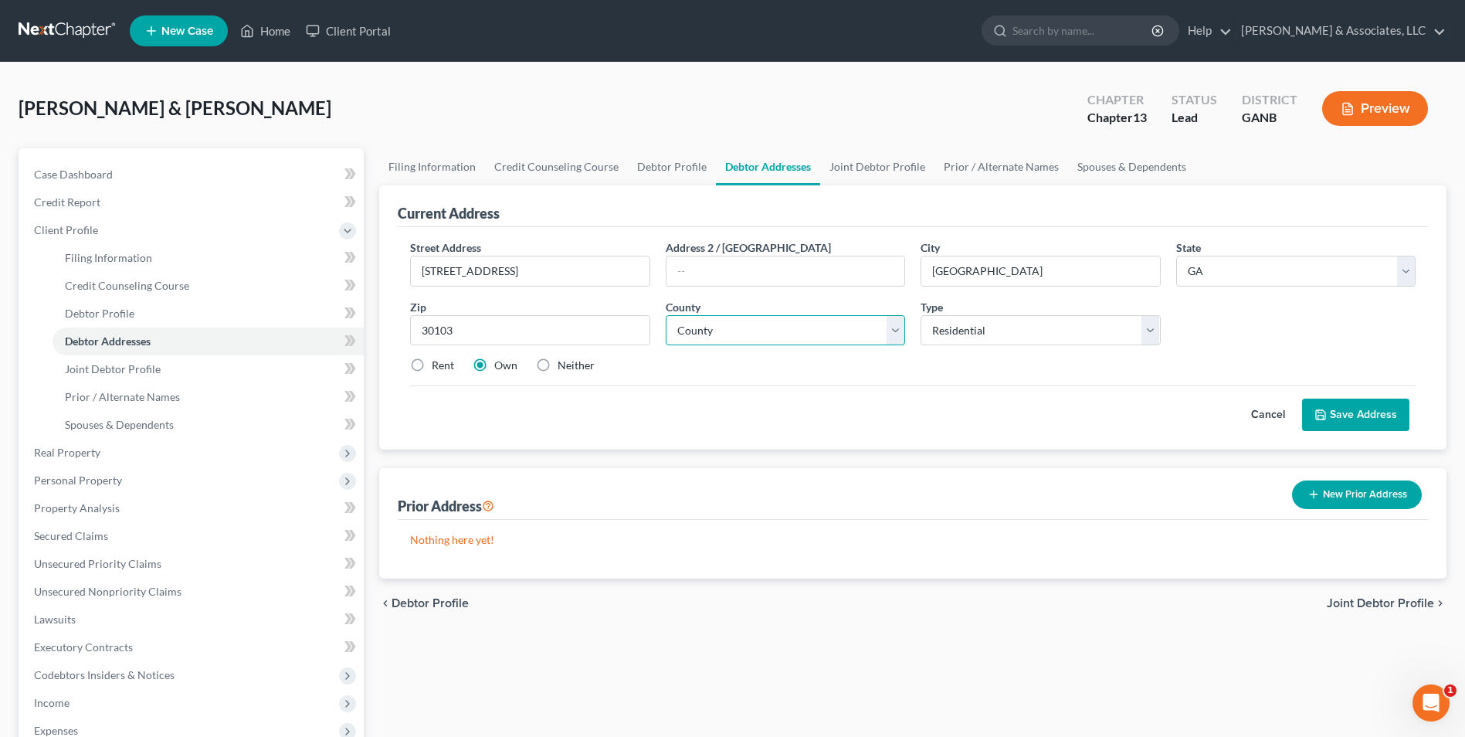
select select "7"
click at [666, 315] on select "County Appling County Atkinson County Bacon County Baker County Baldwin County …" at bounding box center [785, 330] width 239 height 31
click at [1361, 402] on button "Save Address" at bounding box center [1355, 415] width 107 height 32
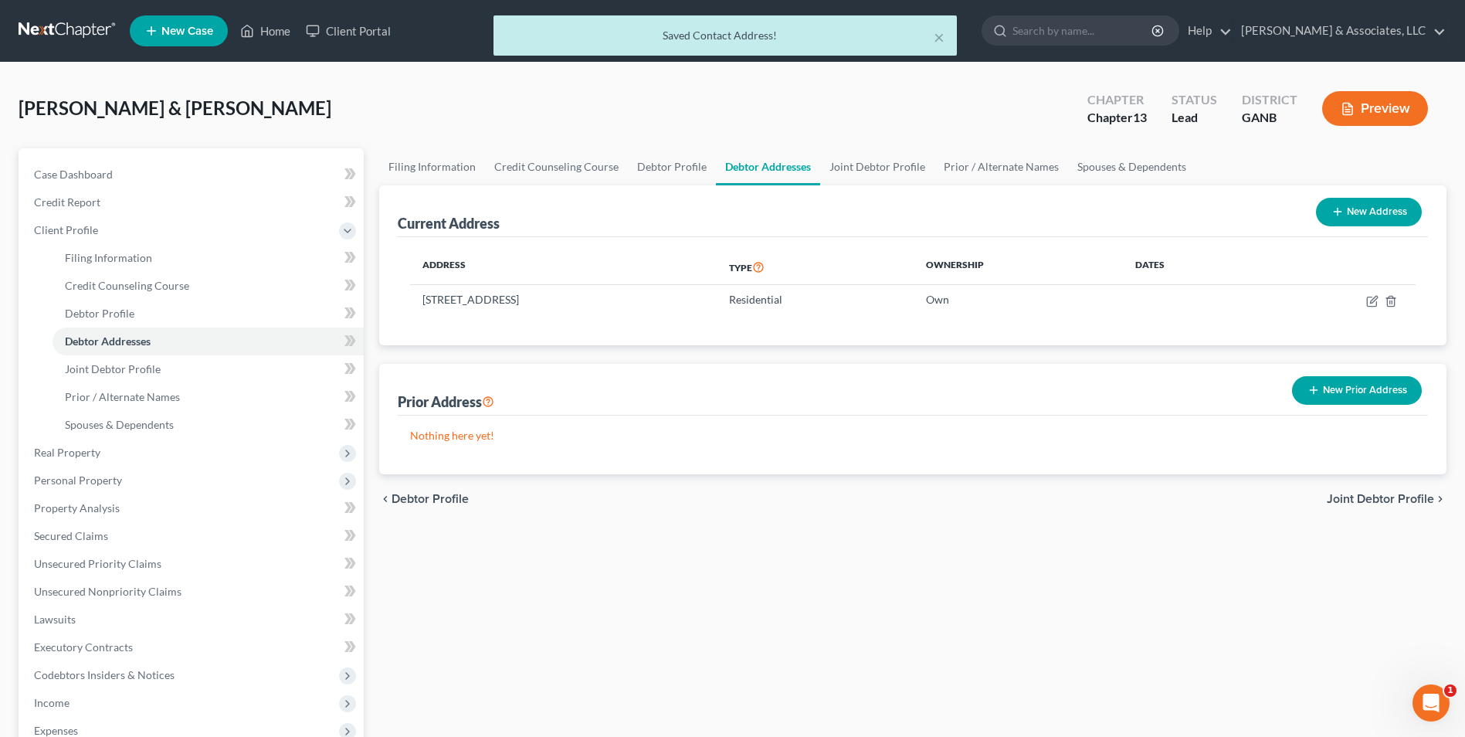
click at [1361, 402] on button "New Prior Address" at bounding box center [1357, 390] width 130 height 29
click at [1361, 402] on div "Prior Address New Prior Address" at bounding box center [913, 390] width 1030 height 52
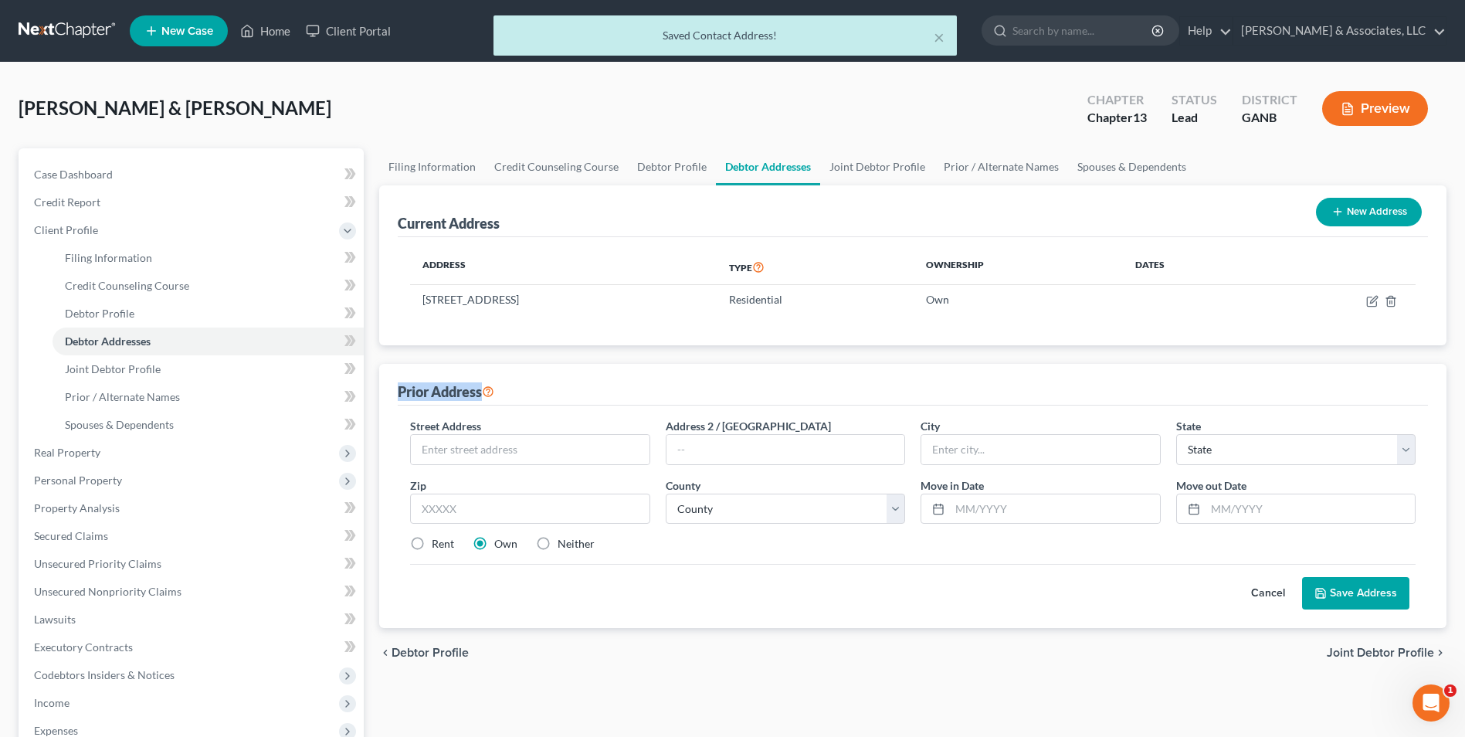
click at [1361, 402] on div "Prior Address" at bounding box center [913, 385] width 1030 height 42
drag, startPoint x: 1361, startPoint y: 402, endPoint x: 849, endPoint y: 377, distance: 512.7
click at [849, 377] on div "Prior Address" at bounding box center [913, 385] width 1030 height 42
click at [1274, 591] on button "Cancel" at bounding box center [1268, 593] width 68 height 31
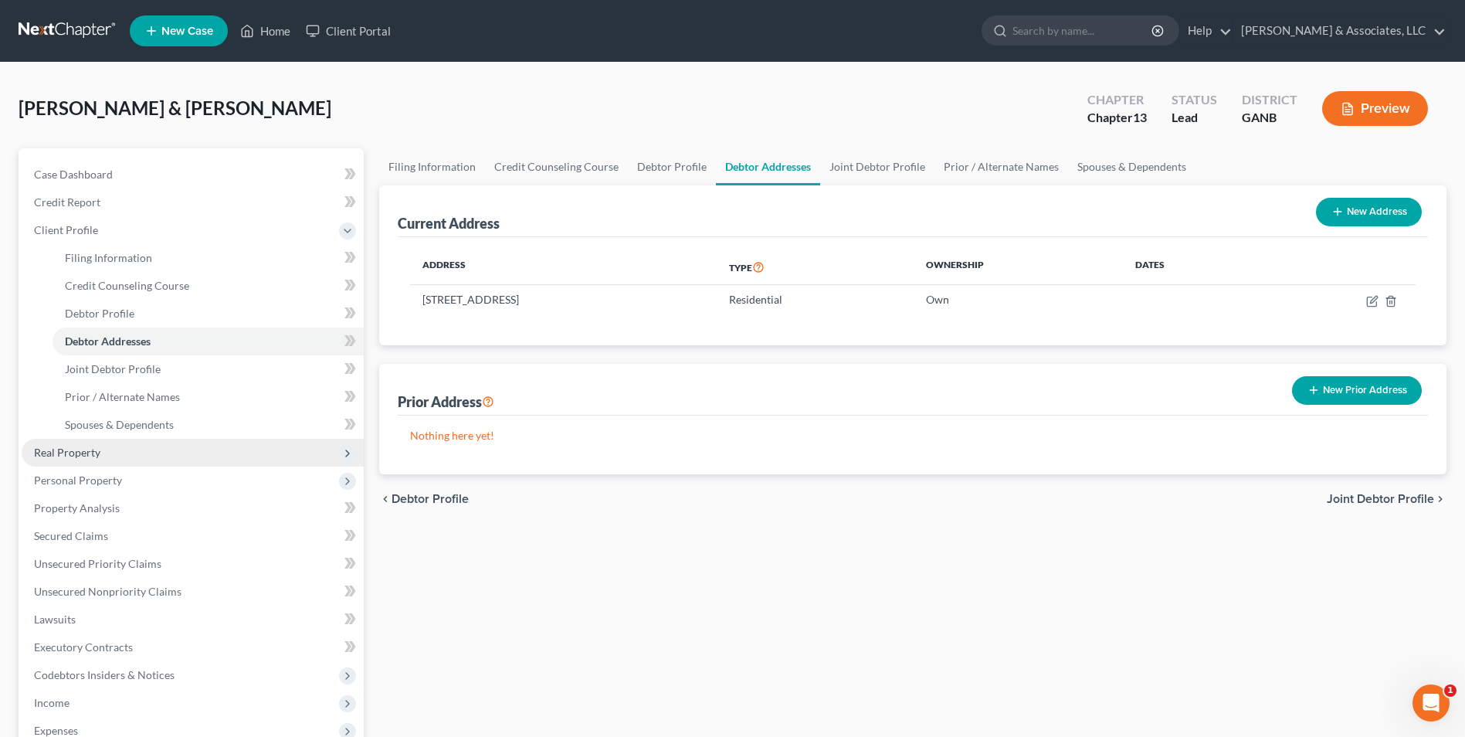
click at [90, 458] on span "Real Property" at bounding box center [67, 452] width 66 height 13
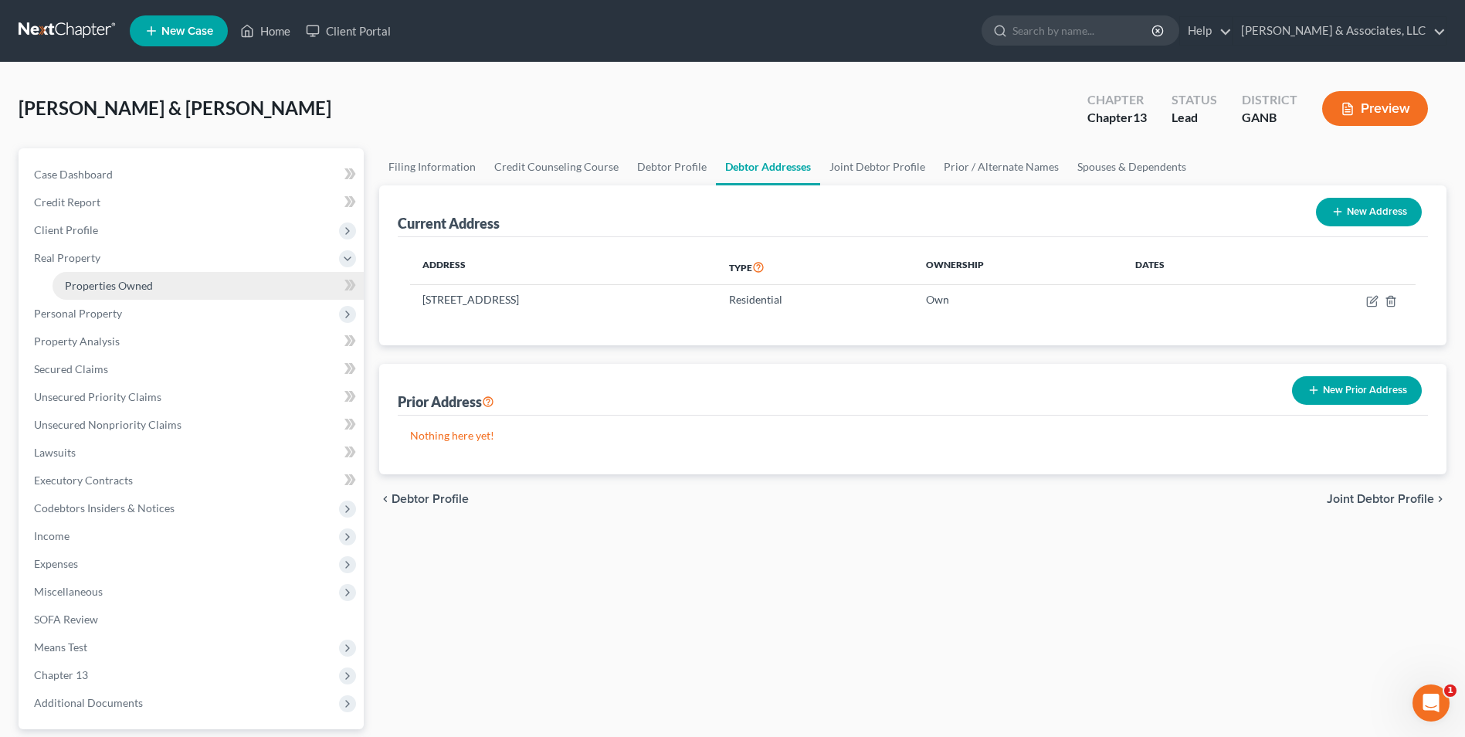
click at [125, 272] on link "Properties Owned" at bounding box center [208, 286] width 311 height 28
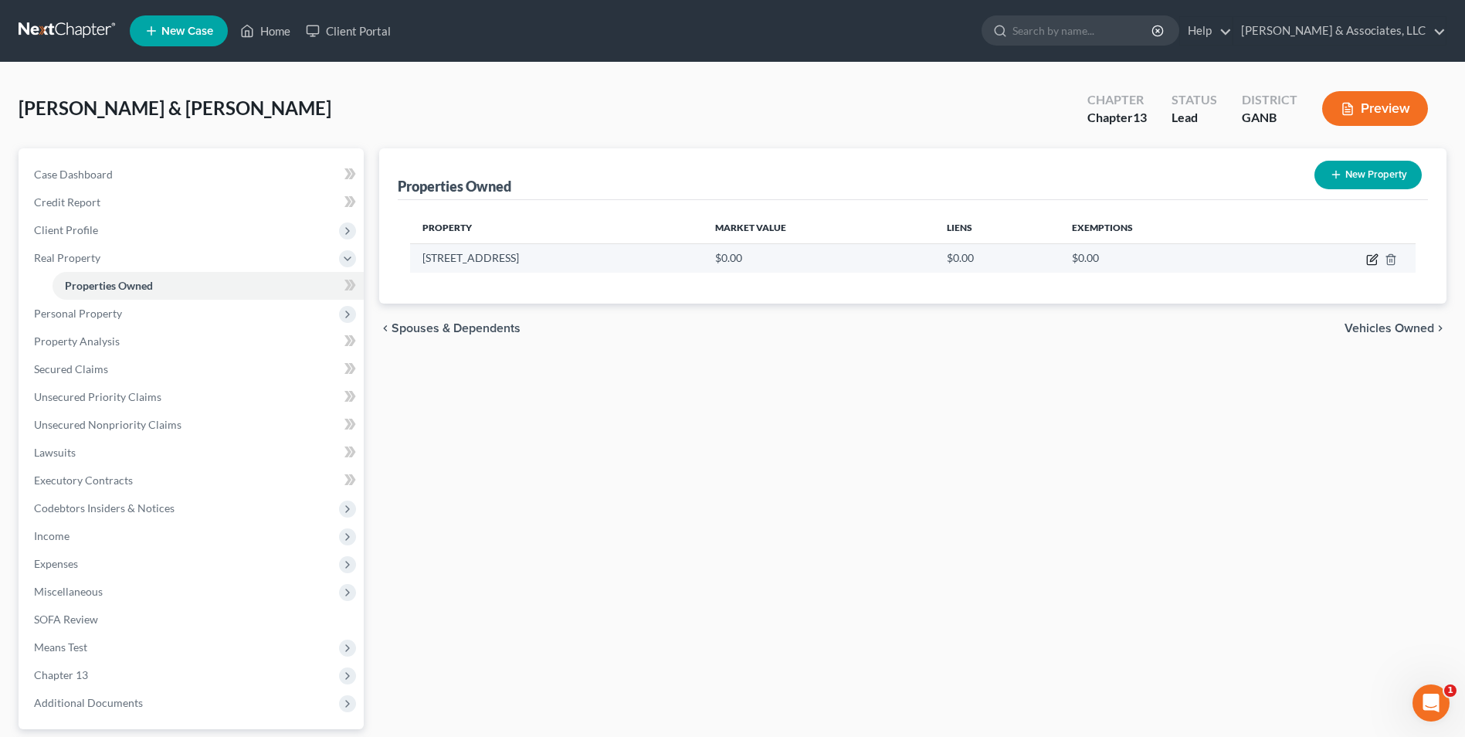
click at [1375, 262] on icon "button" at bounding box center [1372, 259] width 12 height 12
select select "10"
select select "7"
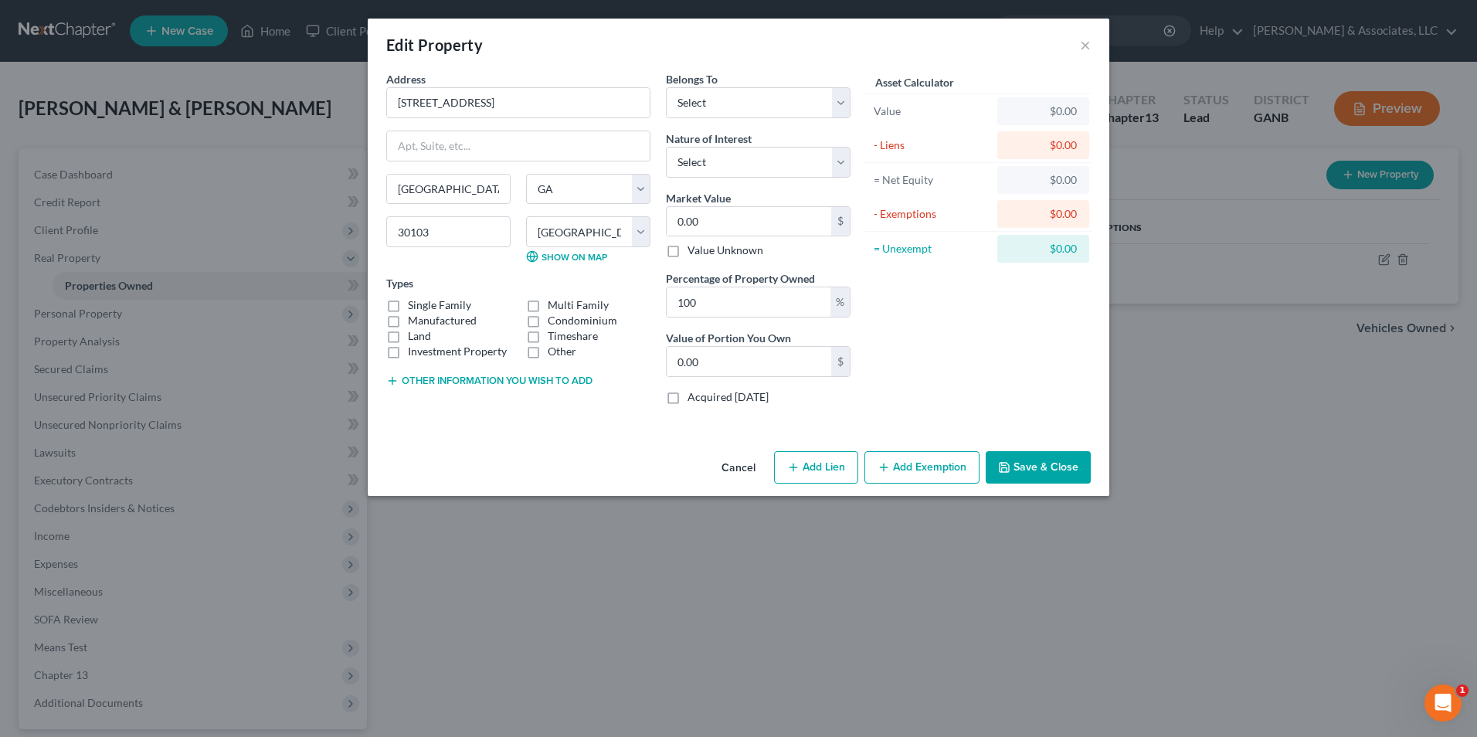
click at [408, 319] on label "Manufactured" at bounding box center [442, 320] width 69 height 15
click at [414, 319] on input "Manufactured" at bounding box center [419, 318] width 10 height 10
checkbox input "true"
click at [841, 104] on select "Select Debtor 1 Only Debtor 2 Only Debtor 1 And Debtor 2 Only At Least One Of T…" at bounding box center [758, 102] width 185 height 31
select select "0"
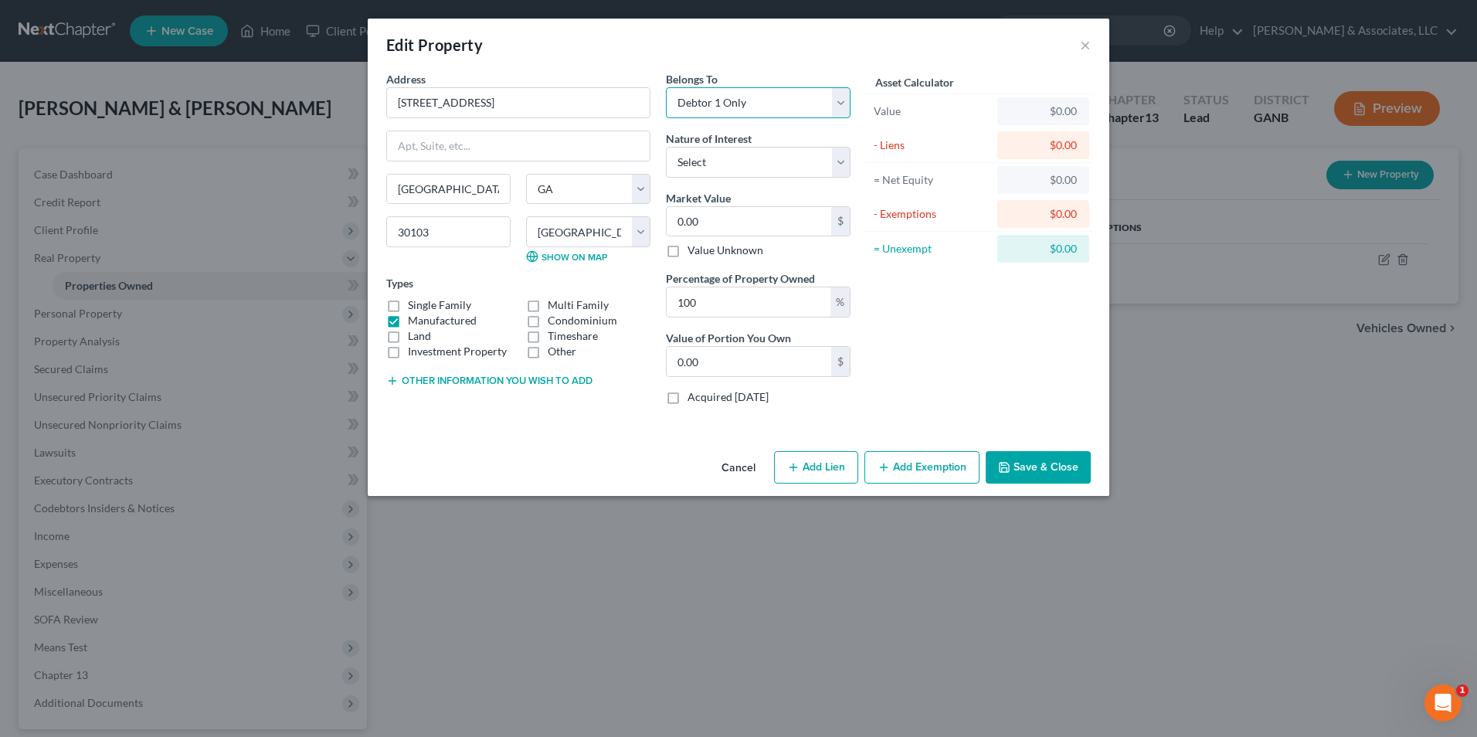
click at [666, 87] on select "Select Debtor 1 Only Debtor 2 Only Debtor 1 And Debtor 2 Only At Least One Of T…" at bounding box center [758, 102] width 185 height 31
click at [805, 226] on input "0.00" at bounding box center [749, 221] width 165 height 29
type input "2"
type input "2.00"
type input "23"
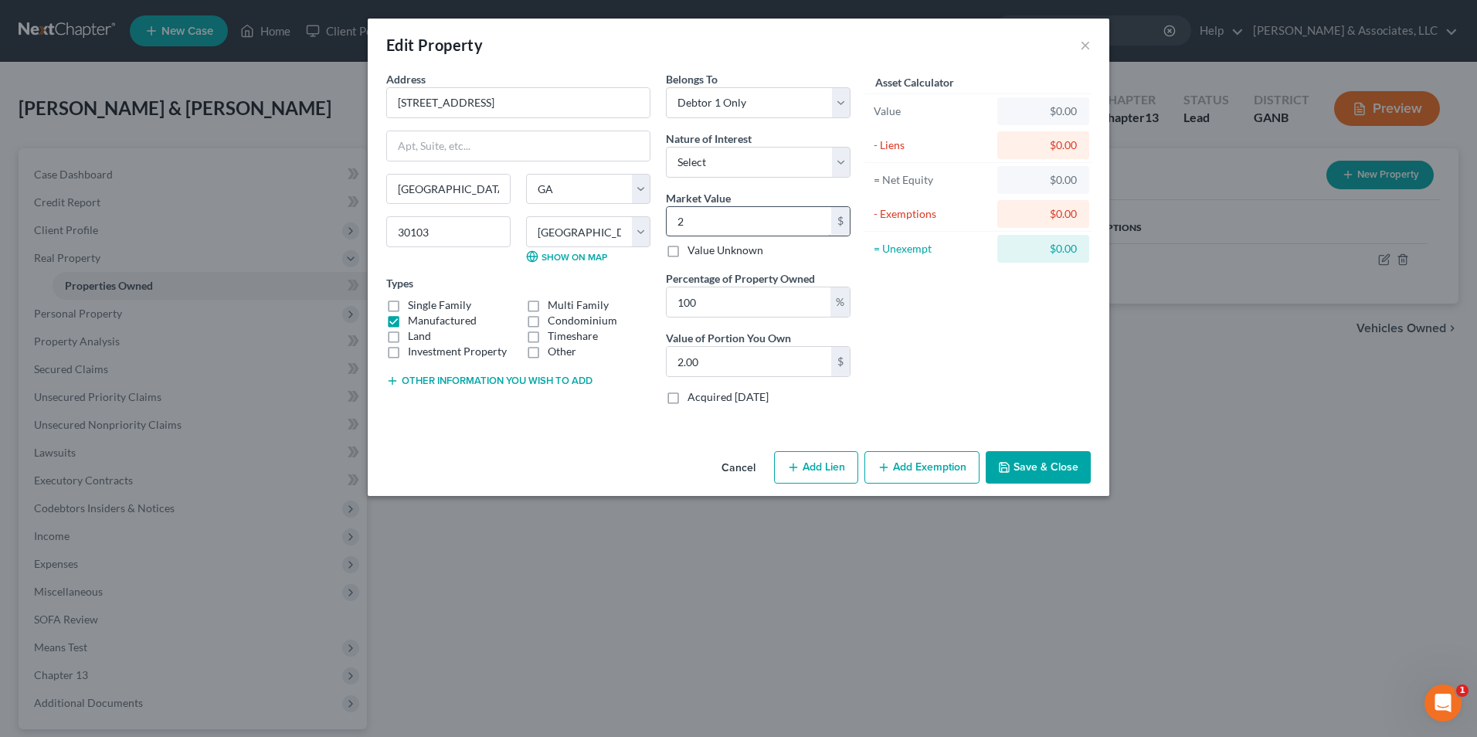
type input "23.00"
type input "230"
type input "230.00"
type input "2300"
type input "2,300.00"
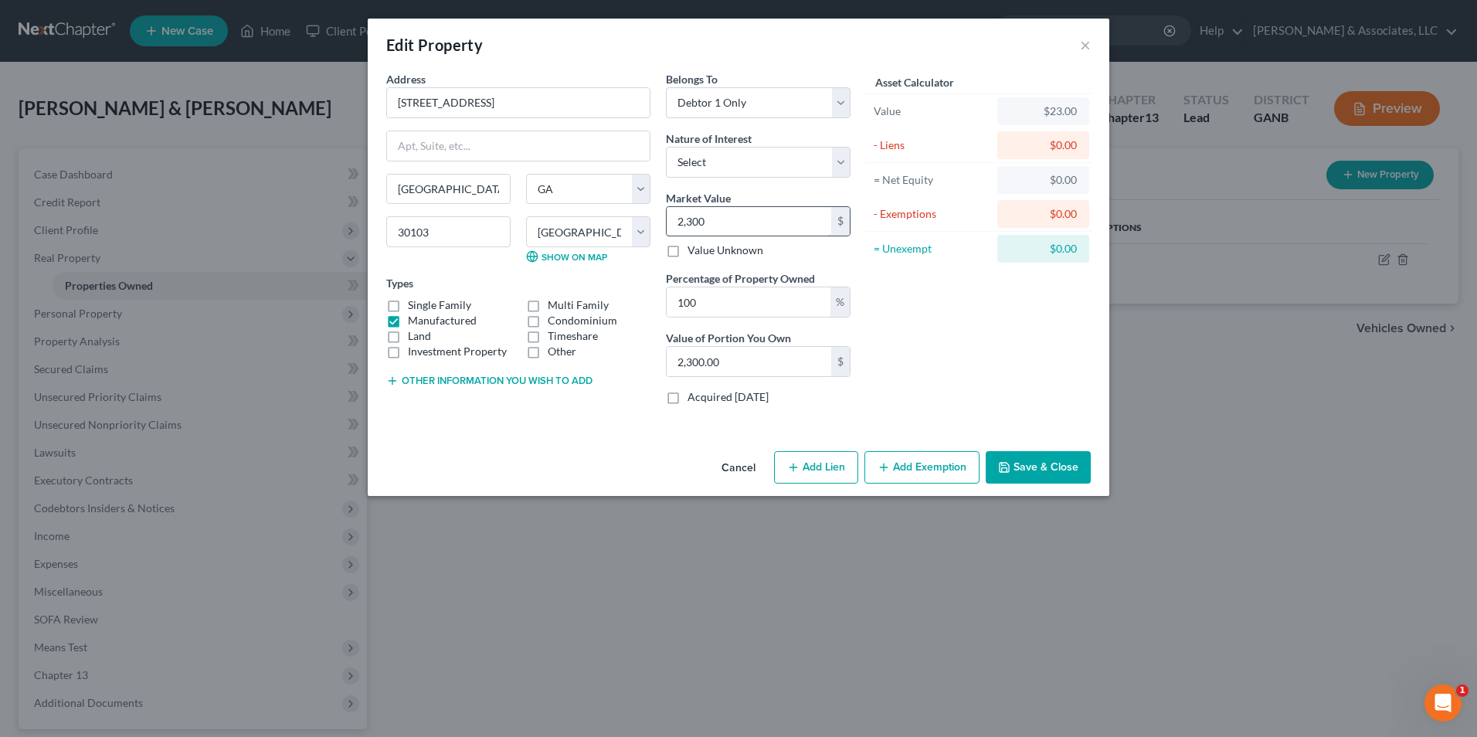
type input "2,3000"
type input "23,000.00"
click at [840, 156] on select "Select Fee Simple Joint Tenant Life Estate Equitable Interest Future Interest T…" at bounding box center [758, 162] width 185 height 31
select select "7"
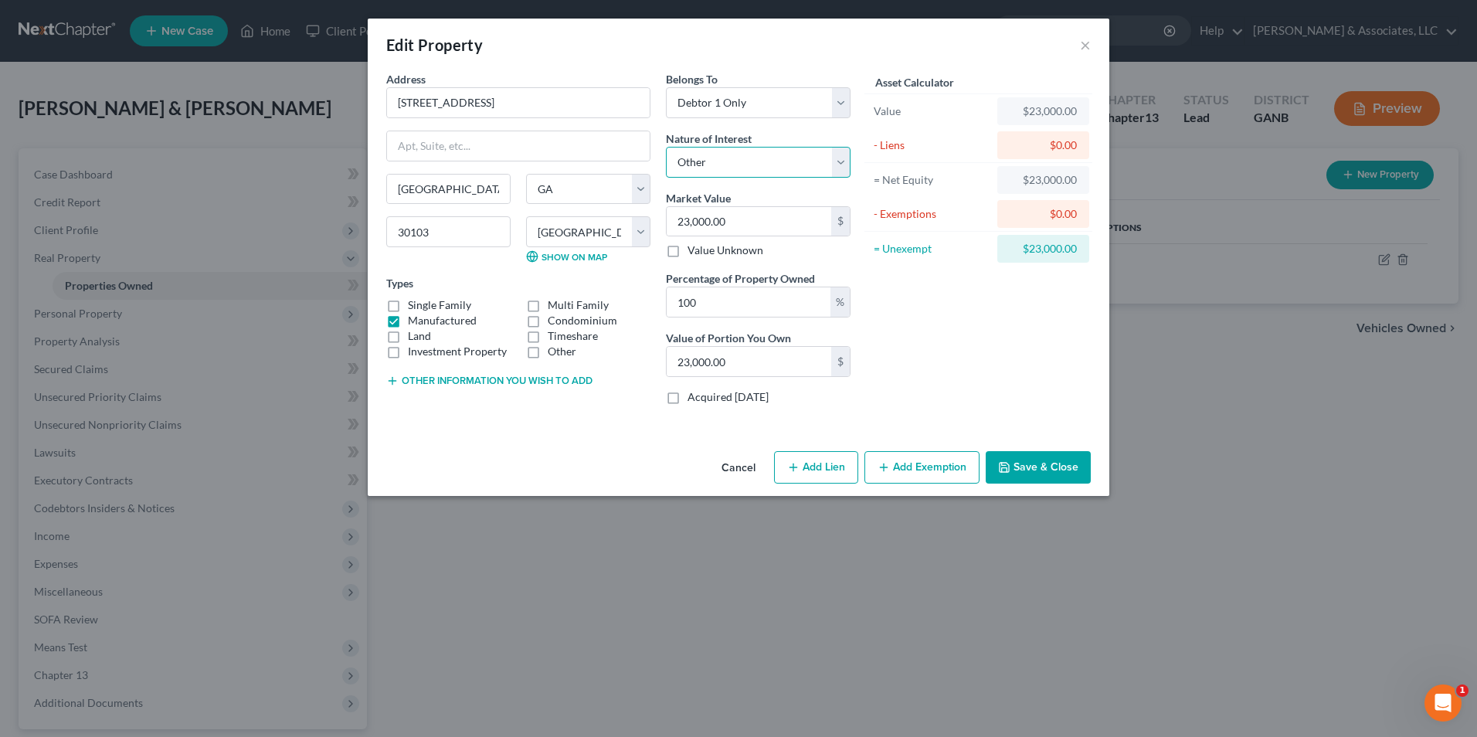
click at [666, 147] on select "Select Fee Simple Joint Tenant Life Estate Equitable Interest Future Interest T…" at bounding box center [758, 162] width 185 height 31
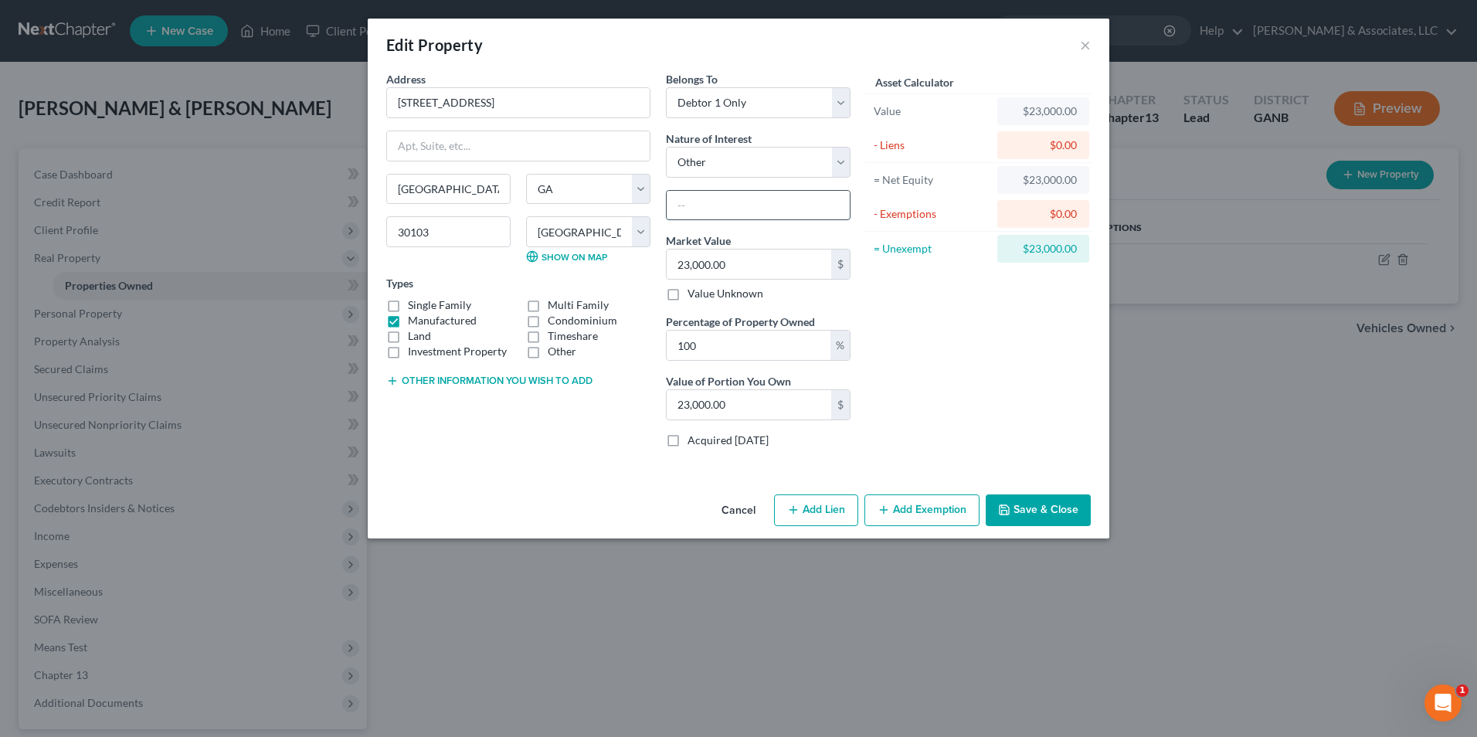
click at [780, 211] on input "text" at bounding box center [758, 205] width 183 height 29
type input "Debtors' Residence"
click at [962, 389] on div "Asset Calculator Value $23,000.00 - Liens $0.00 = Net Equity $23,000.00 - Exemp…" at bounding box center [978, 265] width 240 height 389
click at [514, 384] on button "Other information you wish to add" at bounding box center [489, 381] width 206 height 12
click at [448, 395] on textarea at bounding box center [518, 416] width 264 height 57
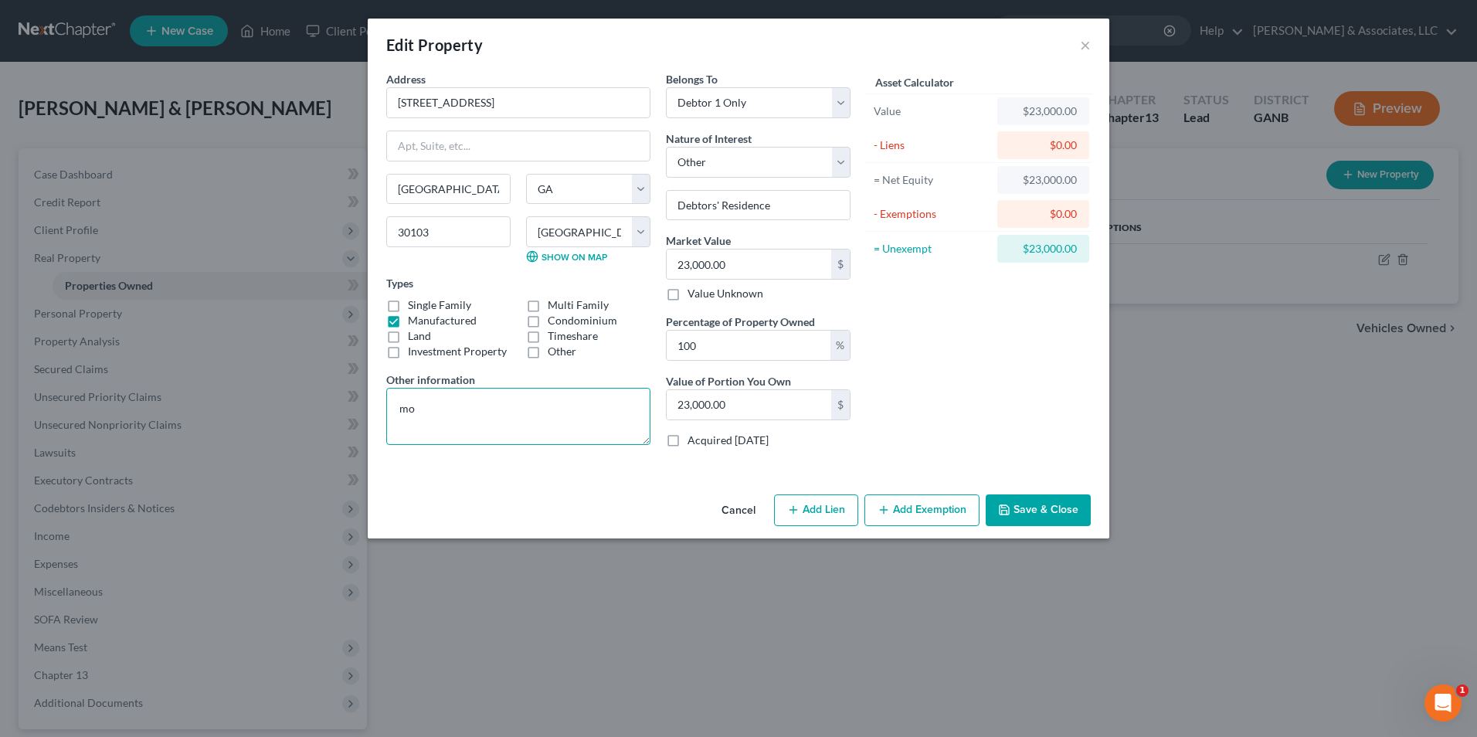
type textarea "m"
type textarea "mobile home on 1/2 acre of land"
click at [588, 510] on div "Cancel Add Lien Add Lease Add Exemption Save & Close" at bounding box center [738, 513] width 741 height 51
click at [832, 515] on button "Add Lien" at bounding box center [816, 510] width 84 height 32
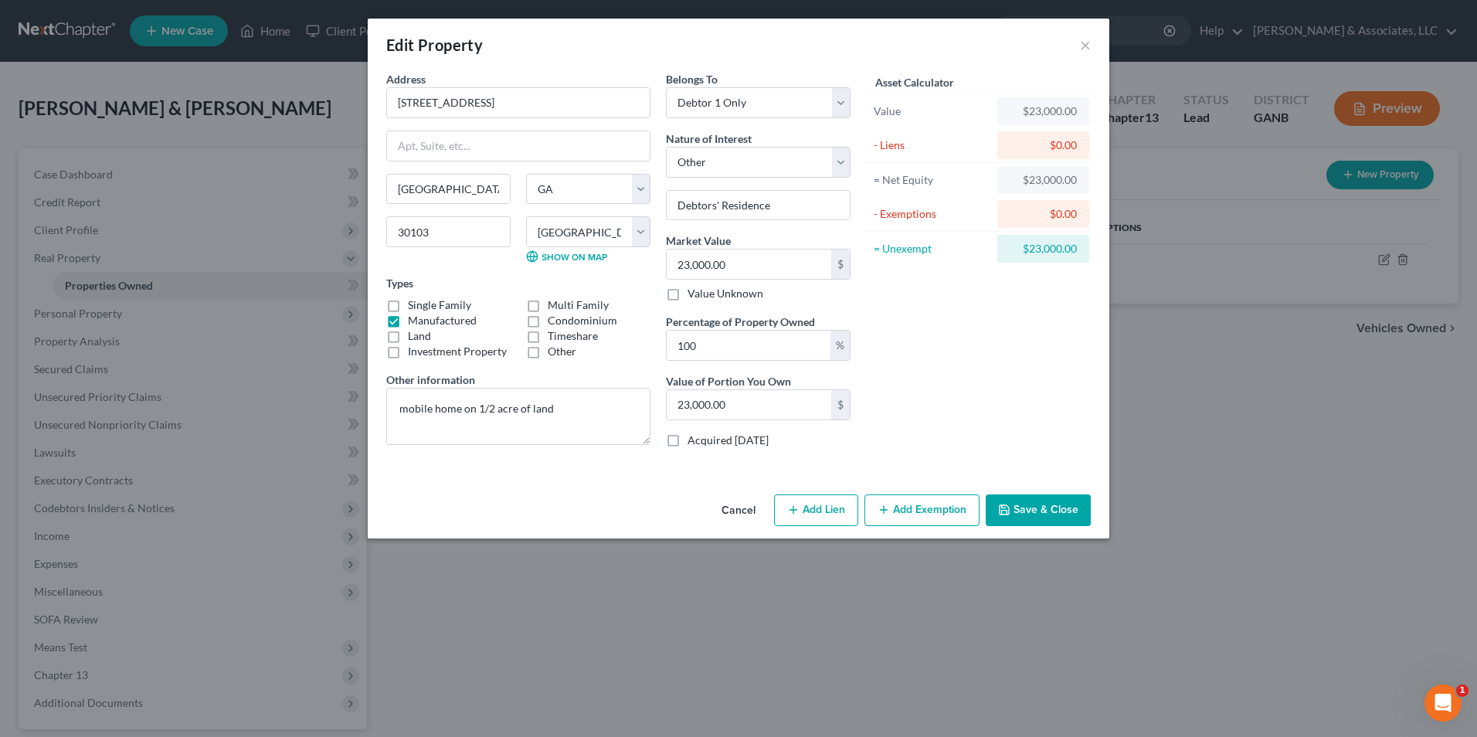
select select "0"
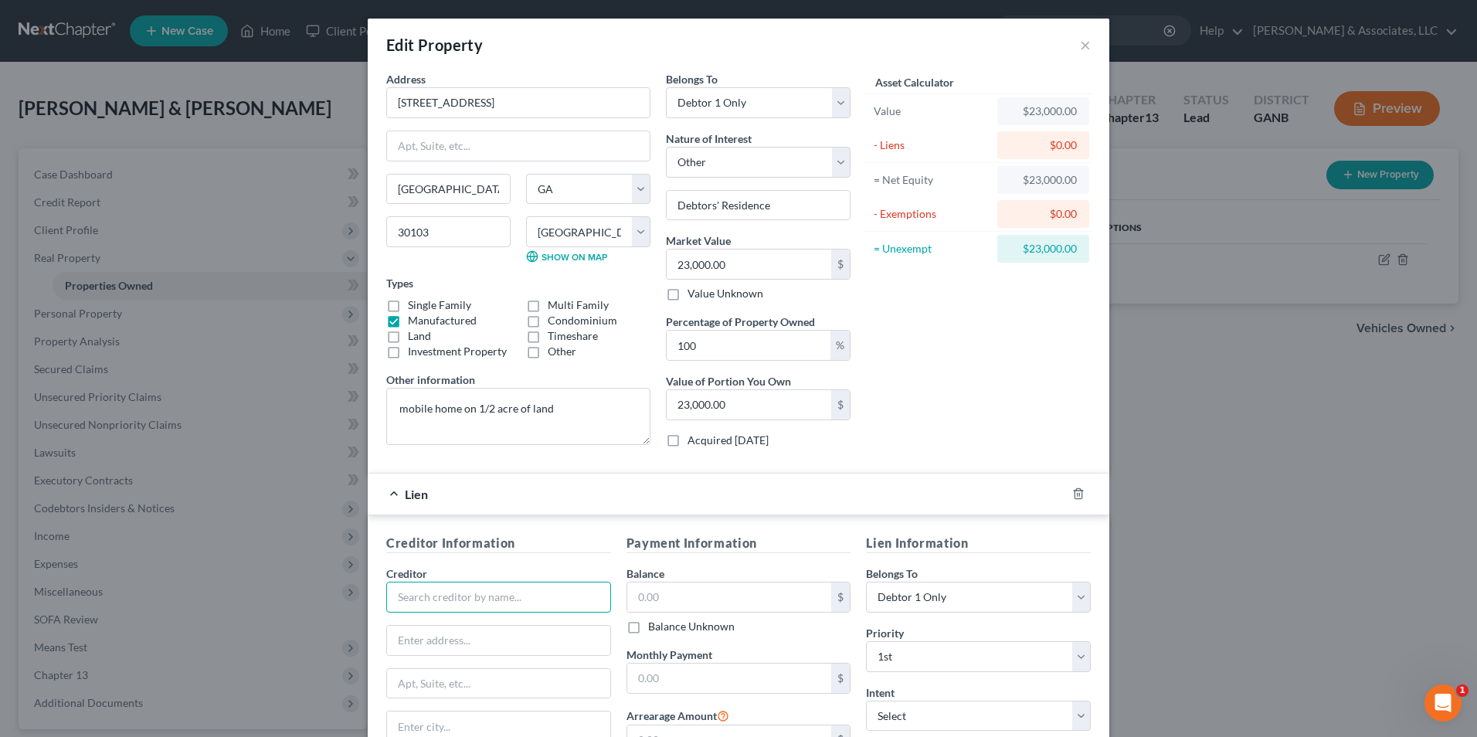
click at [578, 602] on input "text" at bounding box center [498, 597] width 225 height 31
type input "Amos Financial"
type input "PO Box 7659"
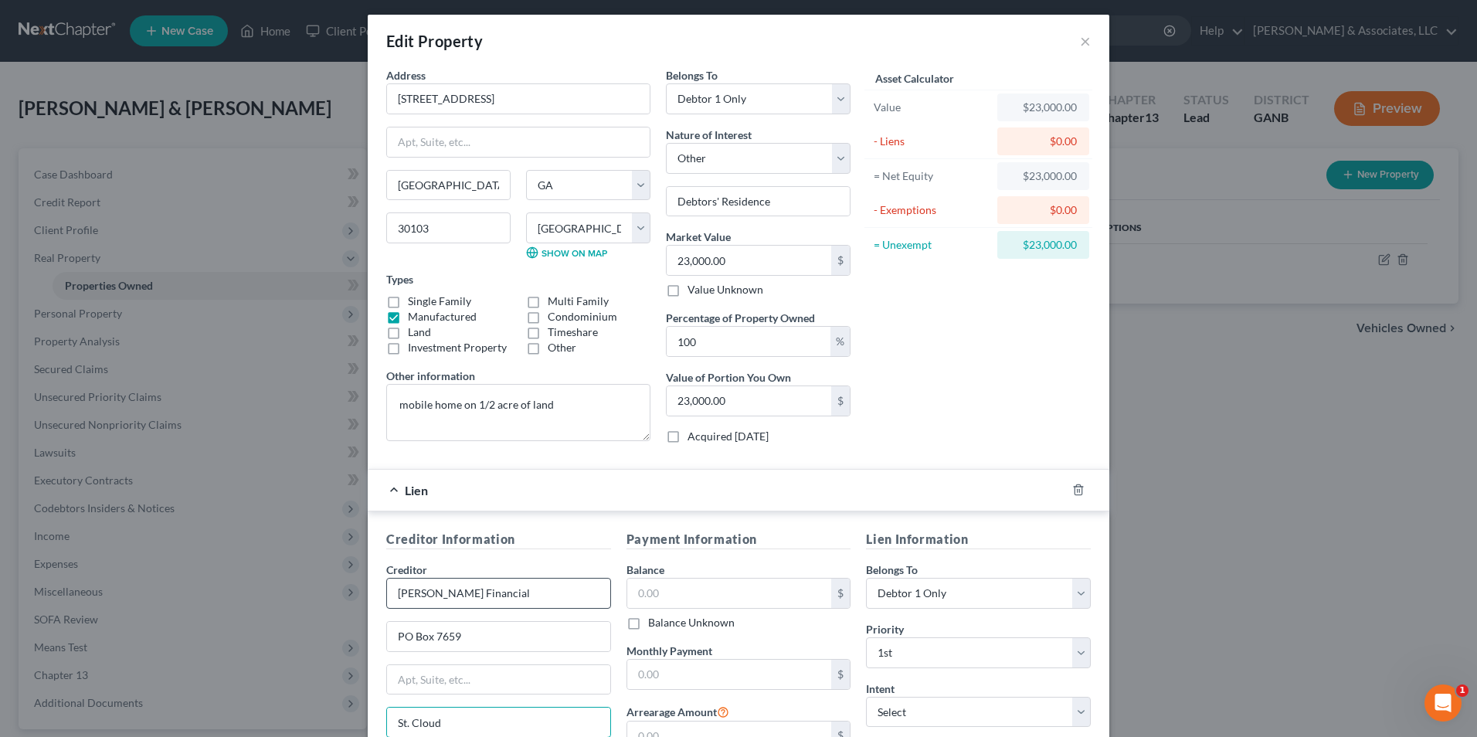
type input "St. Cloud"
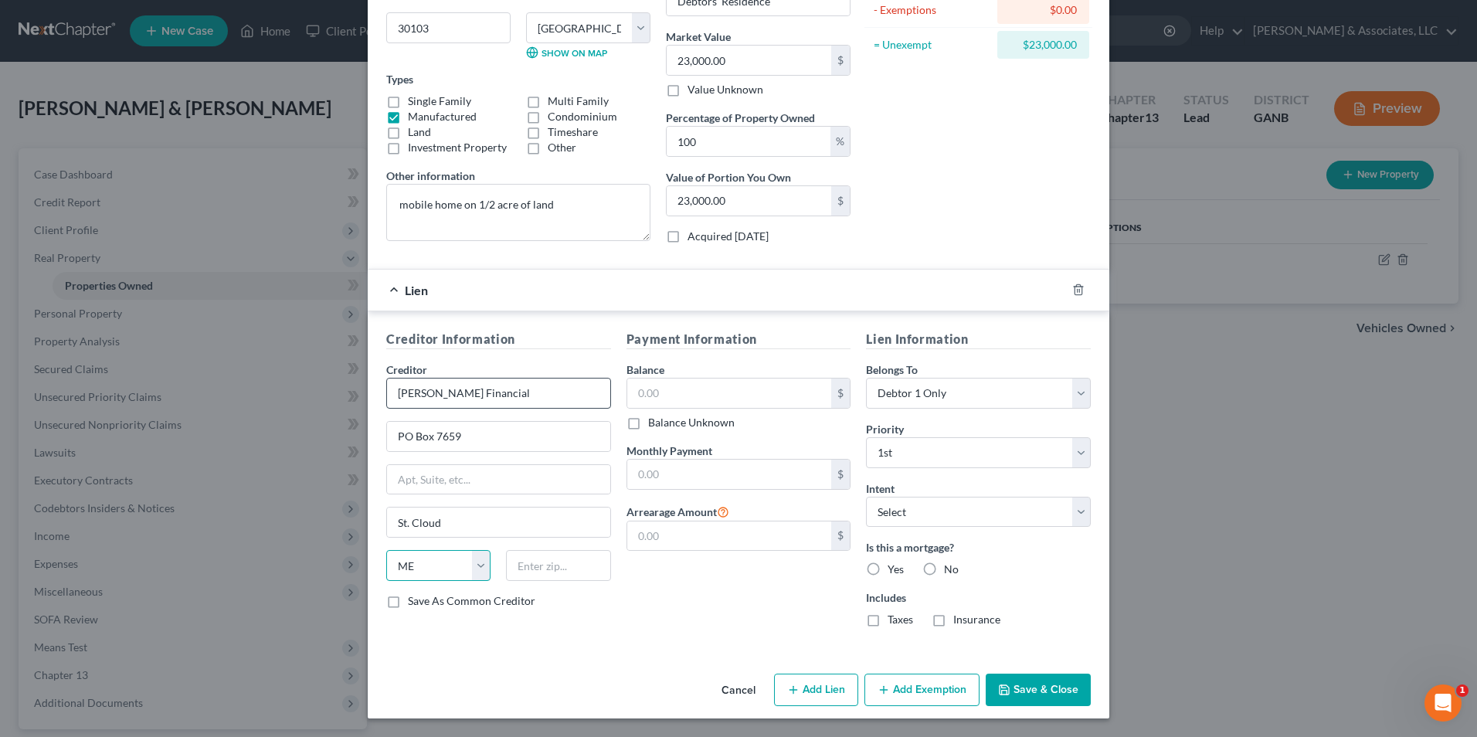
select select "24"
type input "56302"
type input "Saint Cloud"
click at [690, 394] on input "text" at bounding box center [729, 392] width 205 height 29
type input "23,000.00"
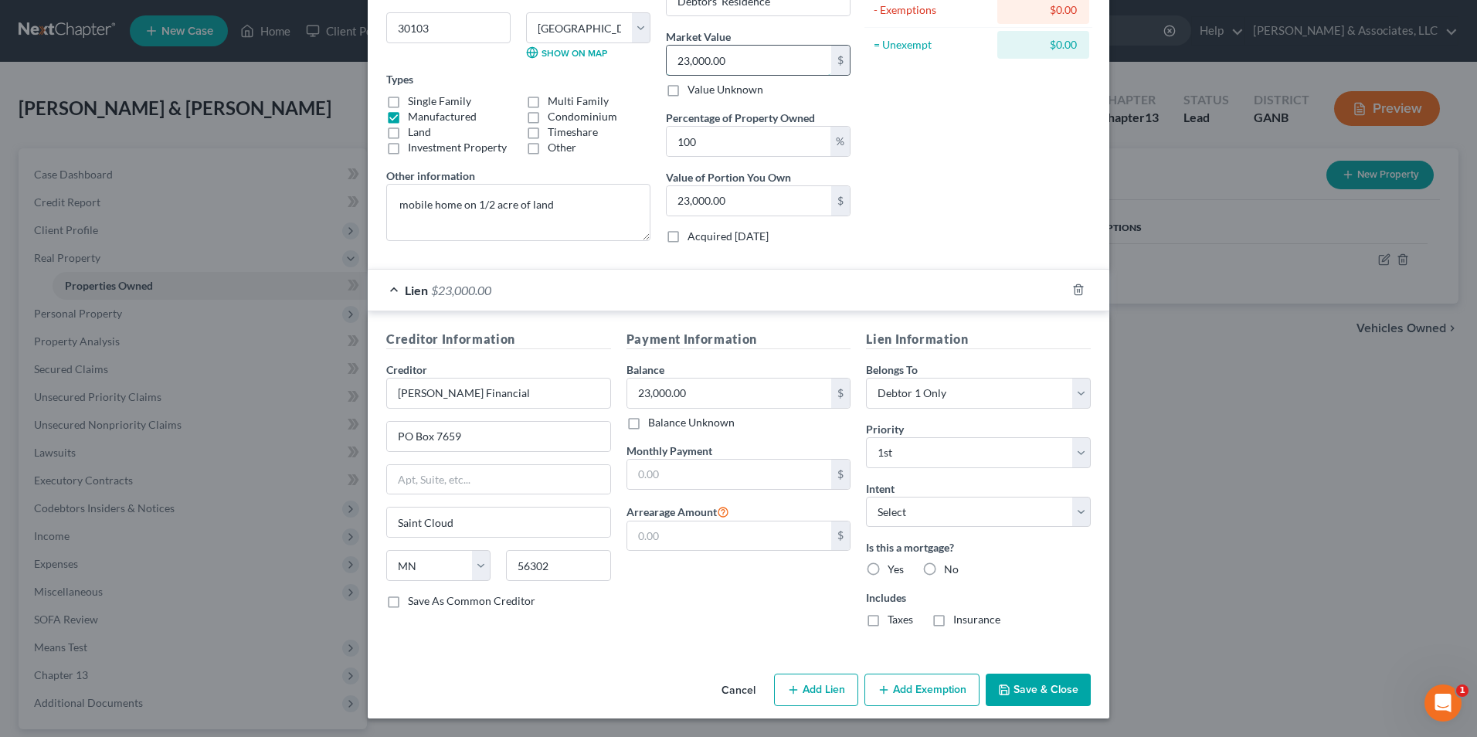
type input "1"
type input "1.00"
type input "14"
type input "14.00"
type input "143"
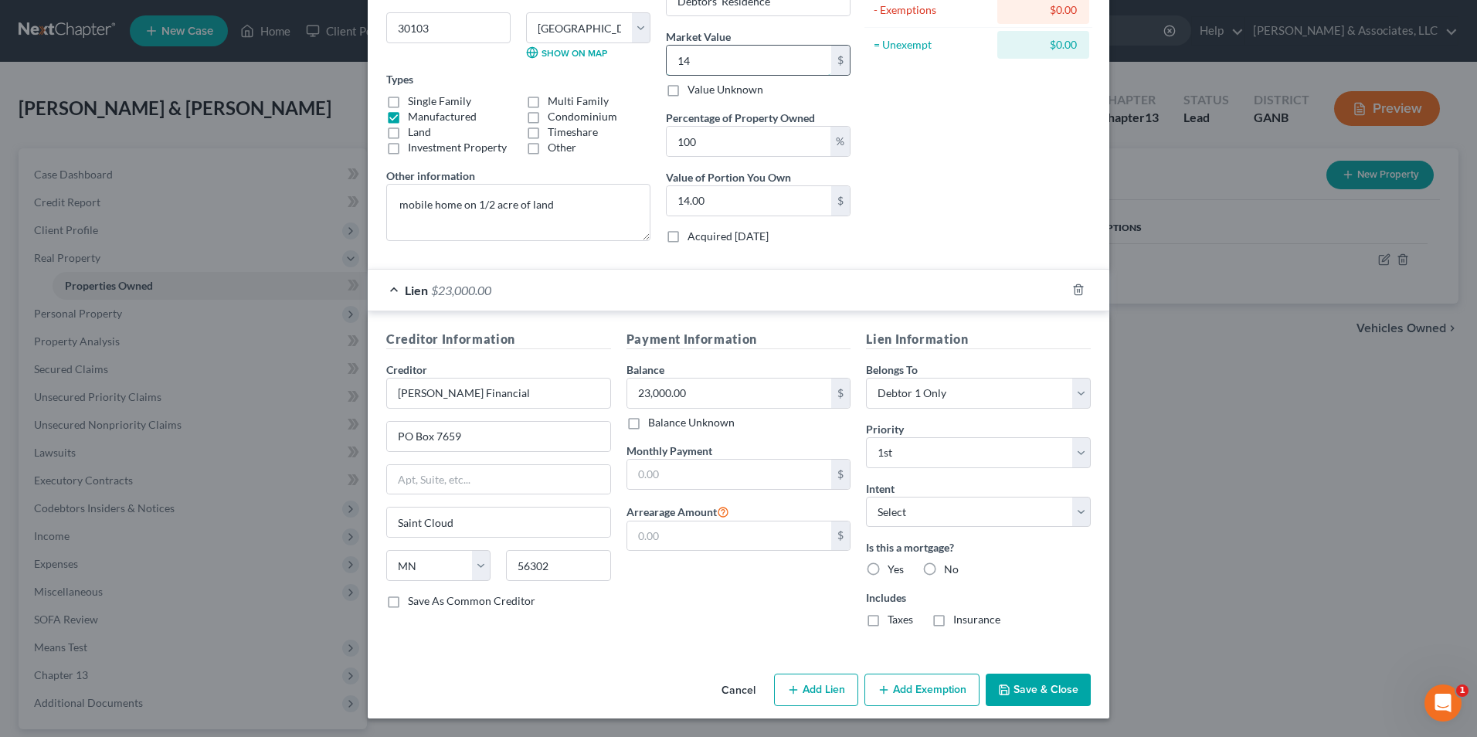
type input "143.00"
type input "1437"
type input "1,437.00"
type input "1,4370"
type input "14,370.00"
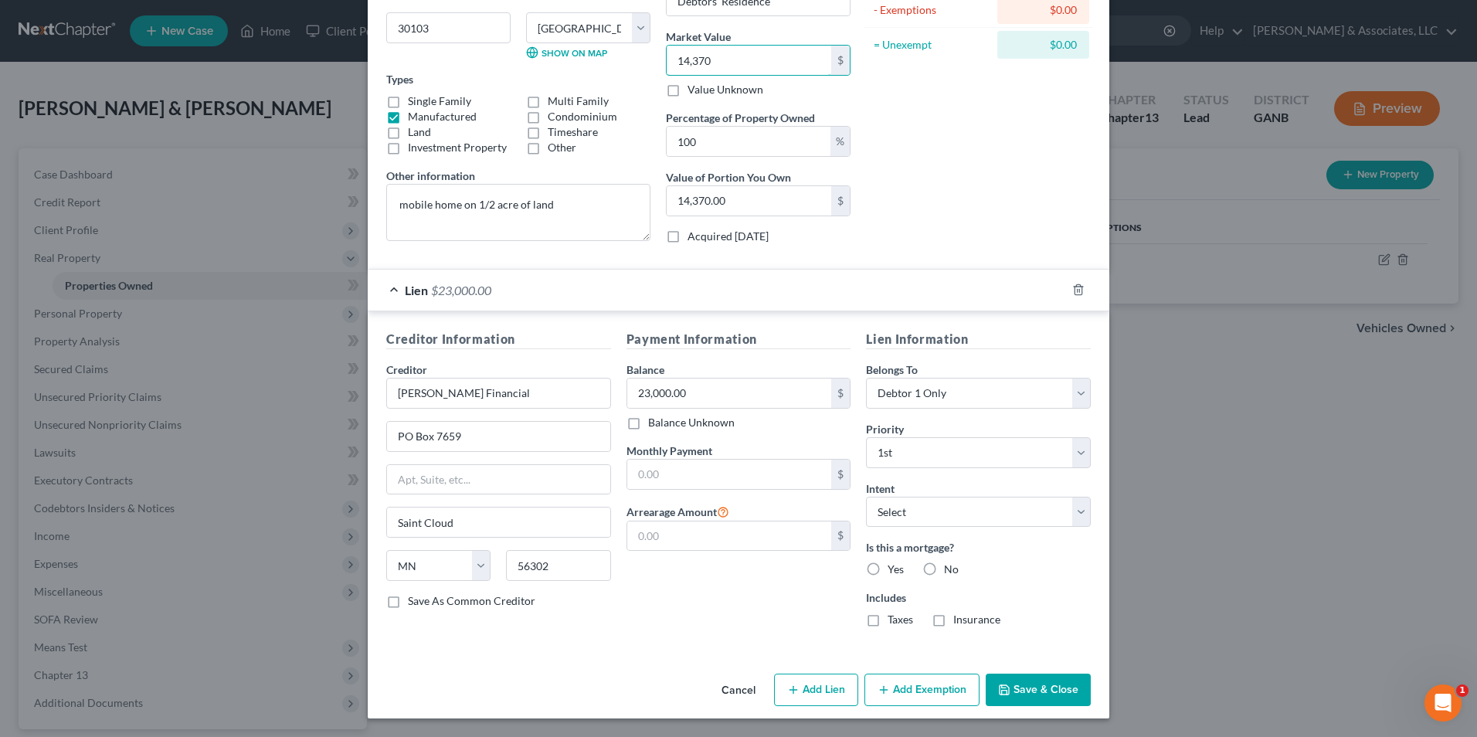
type input "14,370"
click at [975, 201] on div "Asset Calculator Value $14,370.00 - Liens $23,000.00 = Net Equity $0.00 - Exemp…" at bounding box center [978, 61] width 240 height 389
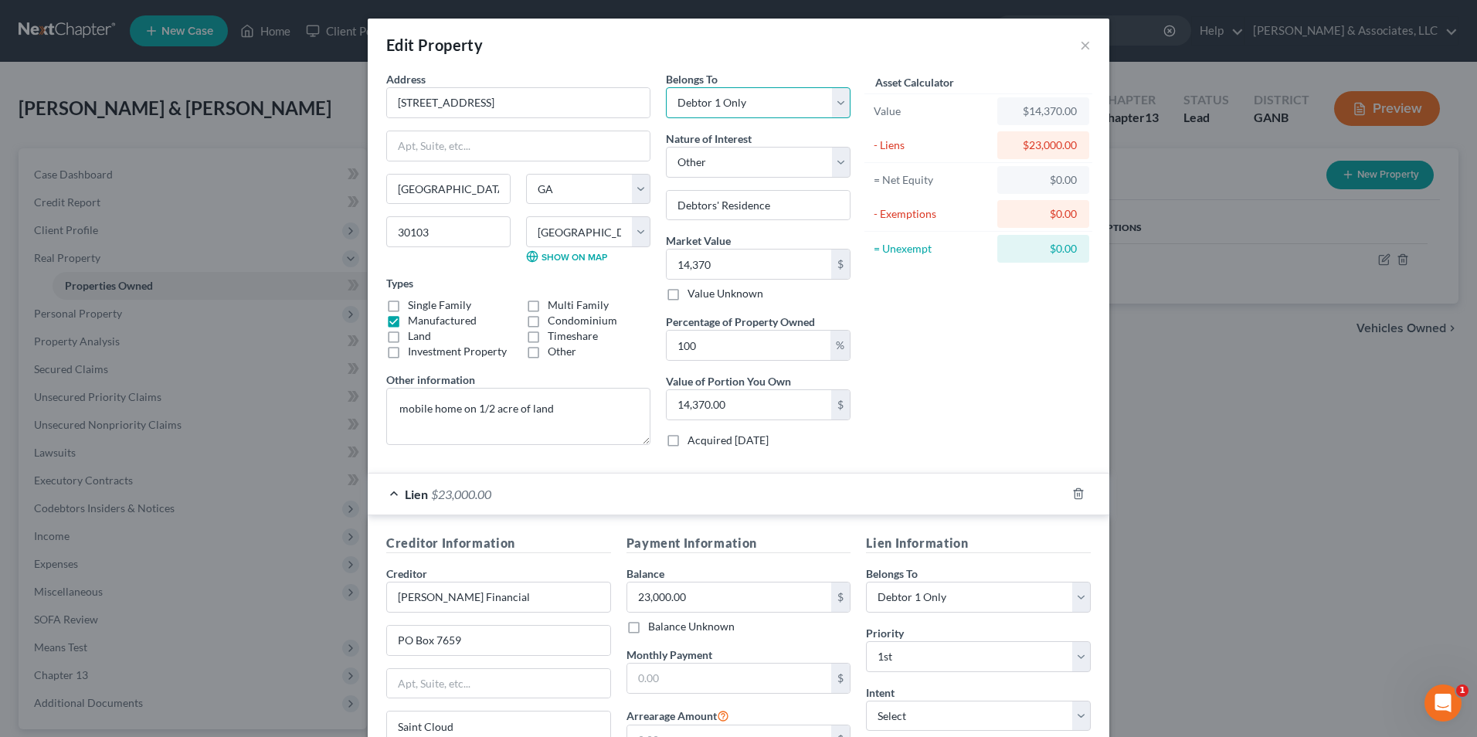
click at [838, 103] on select "Select Debtor 1 Only Debtor 2 Only Debtor 1 And Debtor 2 Only At Least One Of T…" at bounding box center [758, 102] width 185 height 31
select select "2"
click at [666, 87] on select "Select Debtor 1 Only Debtor 2 Only Debtor 1 And Debtor 2 Only At Least One Of T…" at bounding box center [758, 102] width 185 height 31
click at [954, 372] on div "Asset Calculator Value $14,370.00 - Liens $23,000.00 = Net Equity $0.00 - Exemp…" at bounding box center [978, 265] width 240 height 389
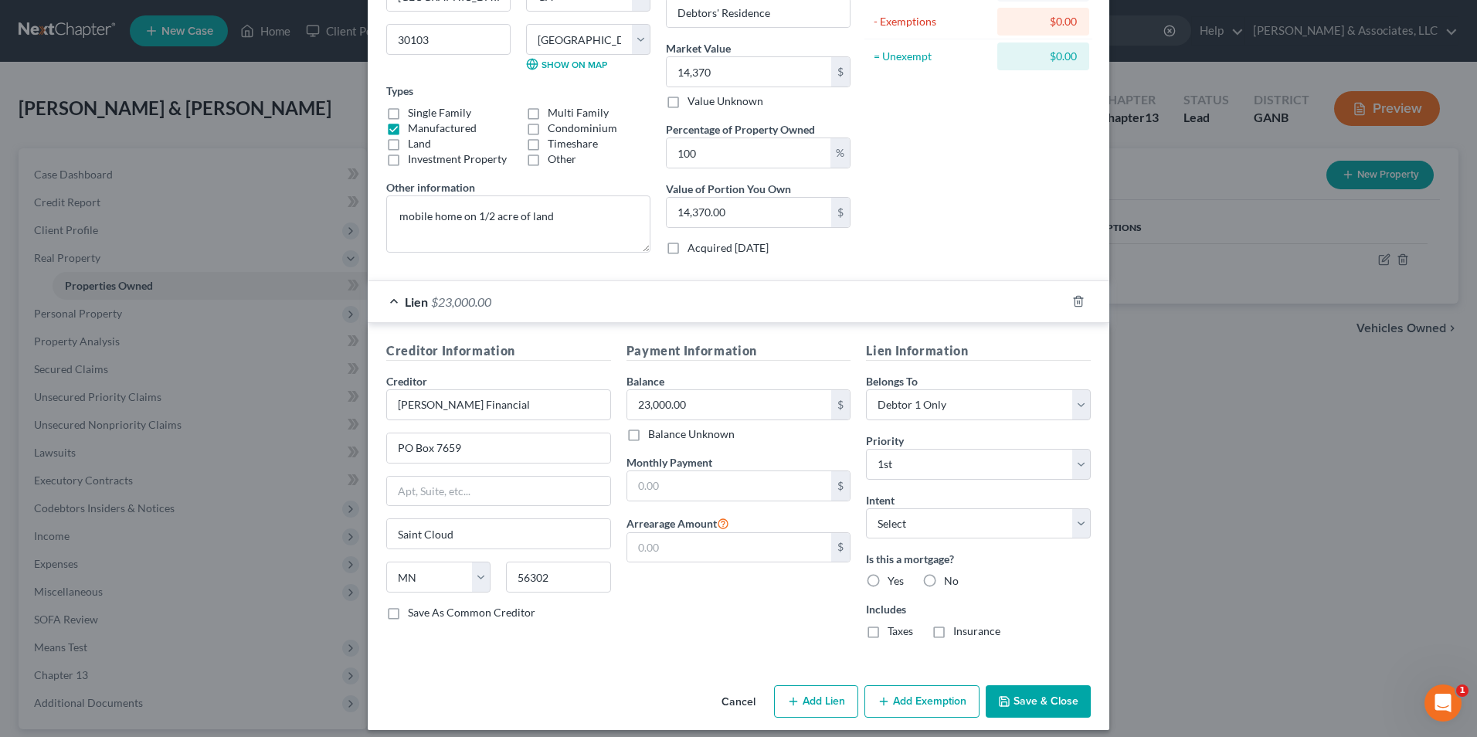
scroll to position [204, 0]
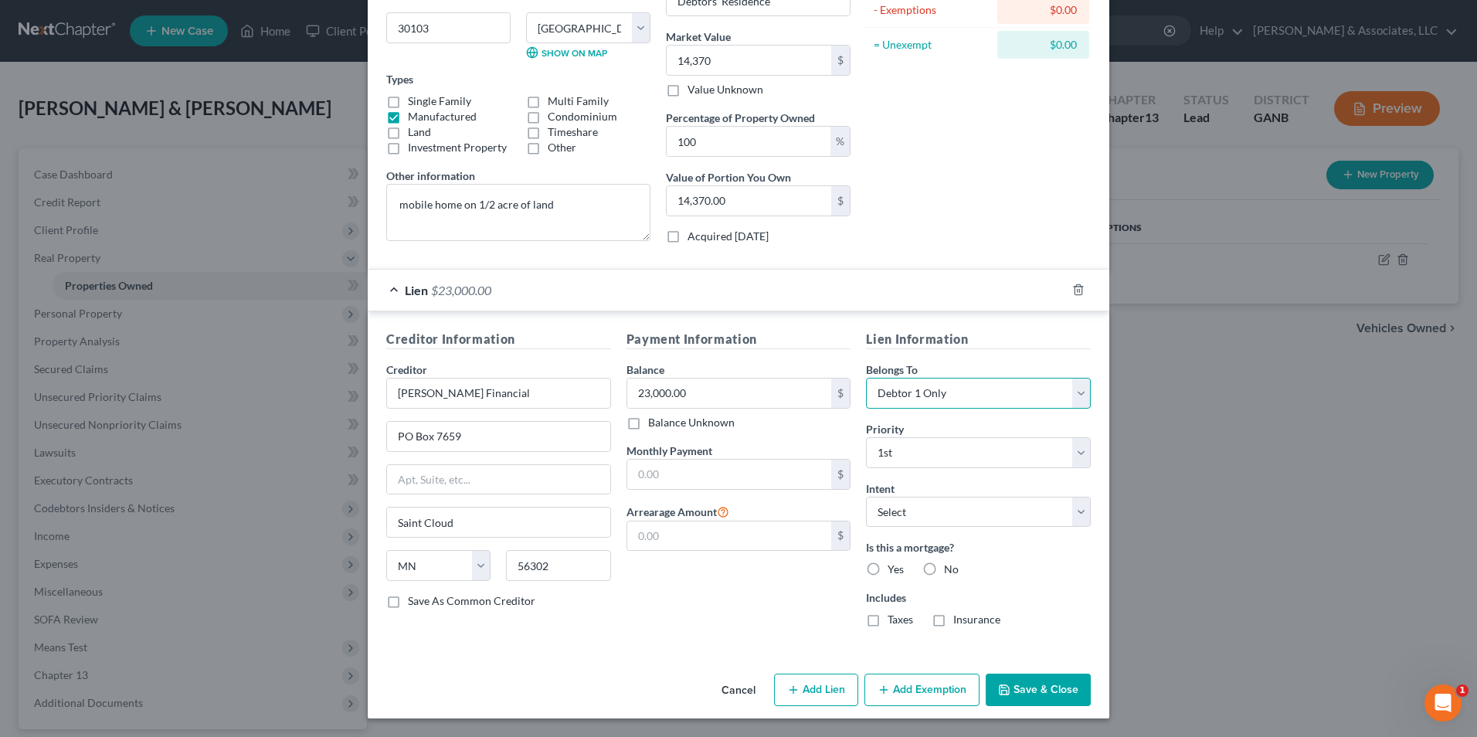
click at [1078, 400] on select "Select Debtor 1 Only Debtor 2 Only Debtor 1 And Debtor 2 Only At Least One Of T…" at bounding box center [978, 393] width 225 height 31
select select "2"
click at [866, 378] on select "Select Debtor 1 Only Debtor 2 Only Debtor 1 And Debtor 2 Only At Least One Of T…" at bounding box center [978, 393] width 225 height 31
click at [1040, 686] on button "Save & Close" at bounding box center [1038, 690] width 105 height 32
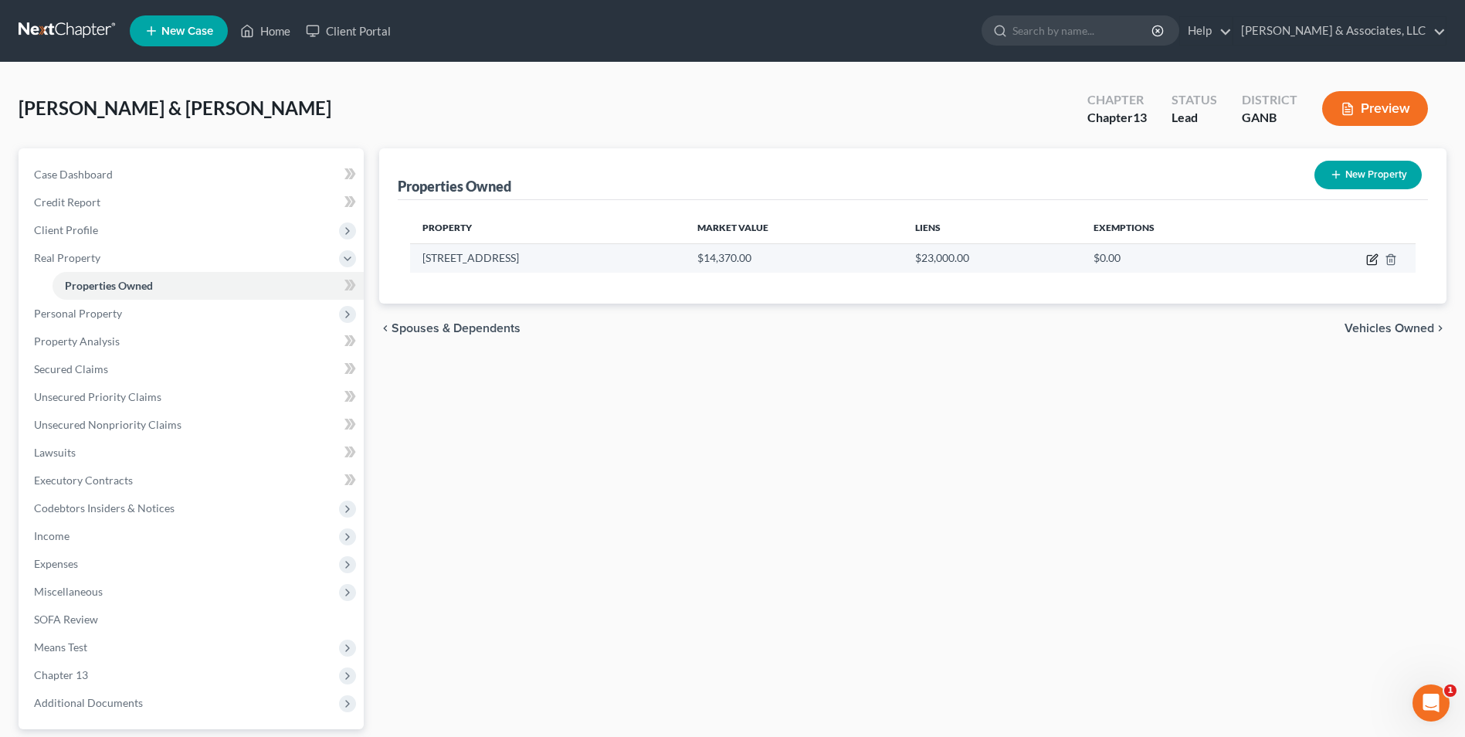
click at [1373, 260] on icon "button" at bounding box center [1373, 257] width 7 height 7
select select "10"
select select "7"
select select "2"
select select "7"
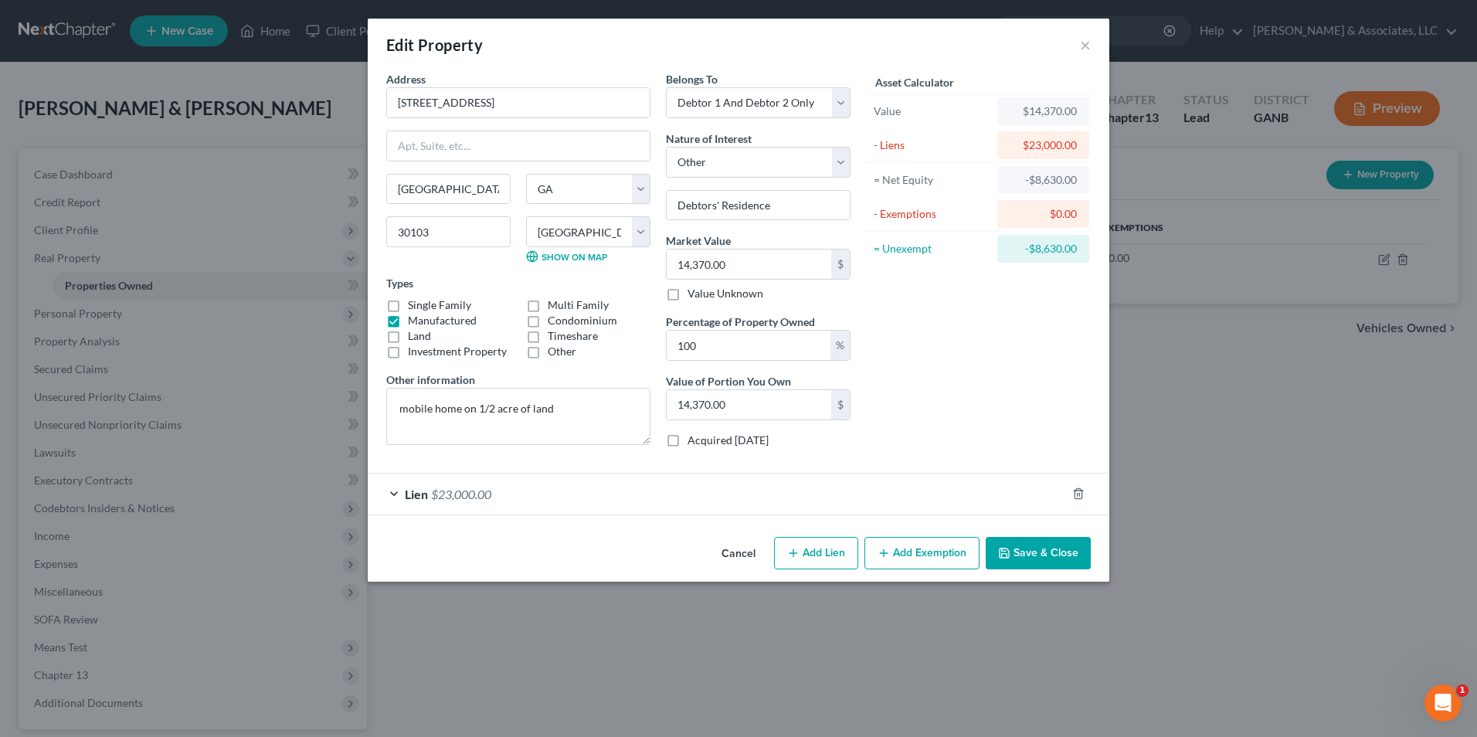
click at [821, 562] on button "Add Lien" at bounding box center [816, 553] width 84 height 32
select select "2"
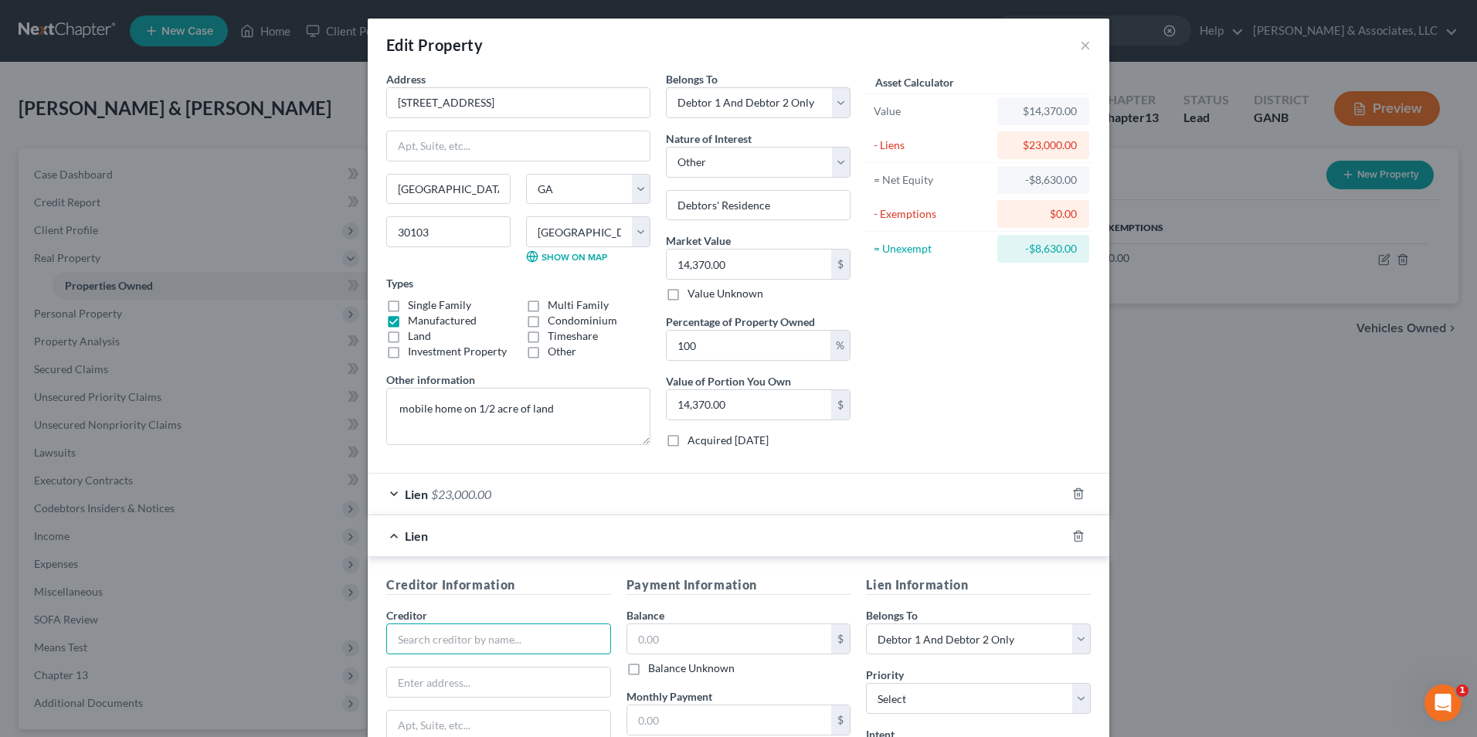
click at [482, 640] on input "text" at bounding box center [498, 638] width 225 height 31
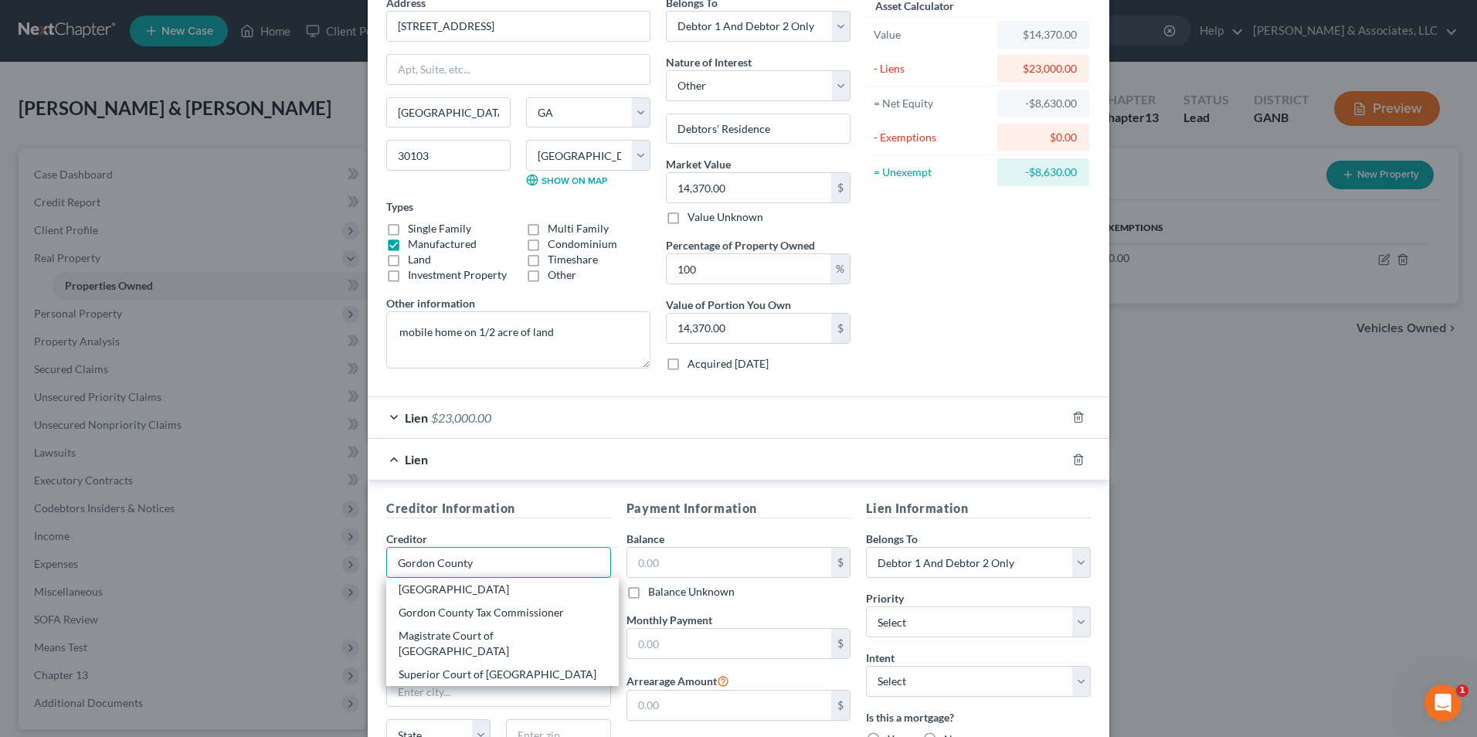
scroll to position [77, 0]
click at [534, 618] on div "Gordon County Tax Commissioner" at bounding box center [503, 611] width 208 height 15
type input "Gordon County Tax Commissioner"
type input "Scott Clements"
type input "PO Box 337"
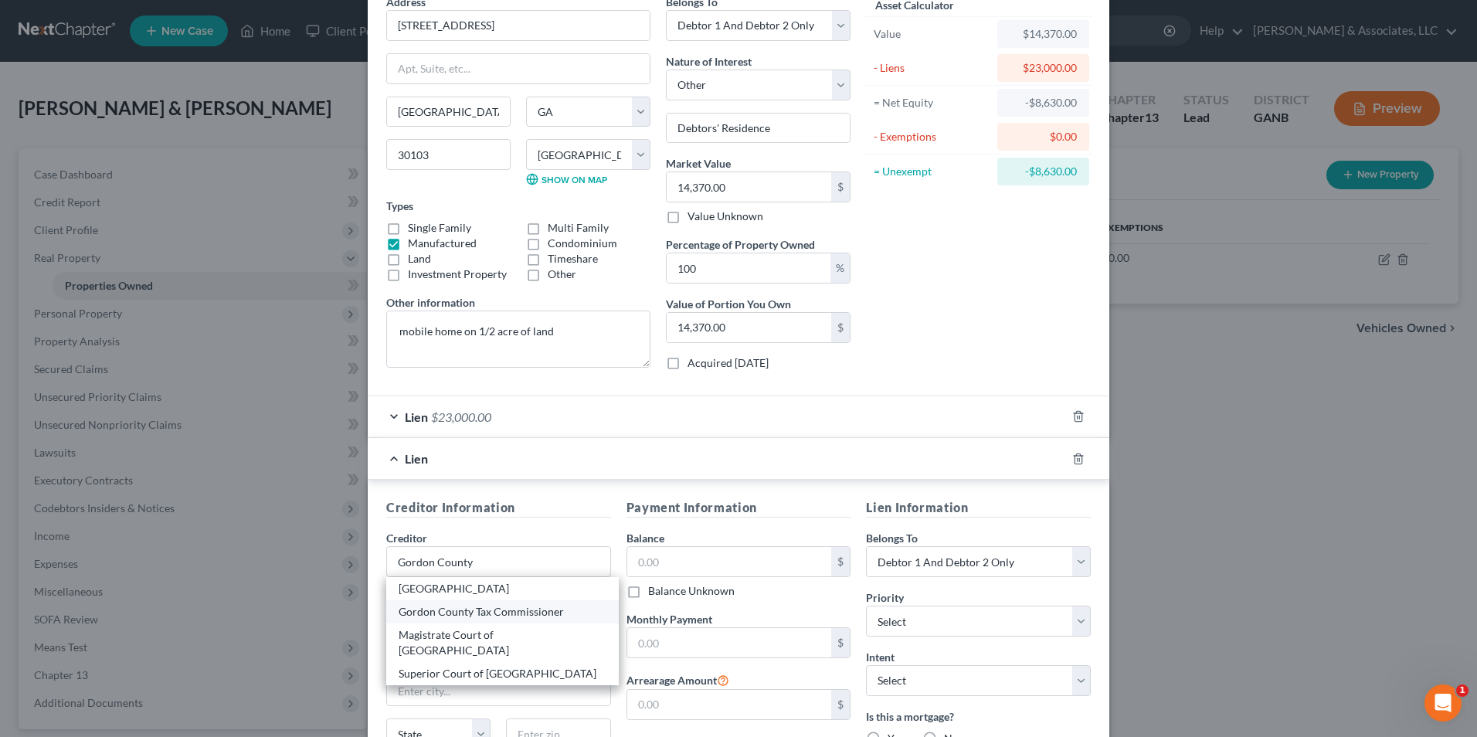
type input "Calhoun"
select select "10"
type input "30703"
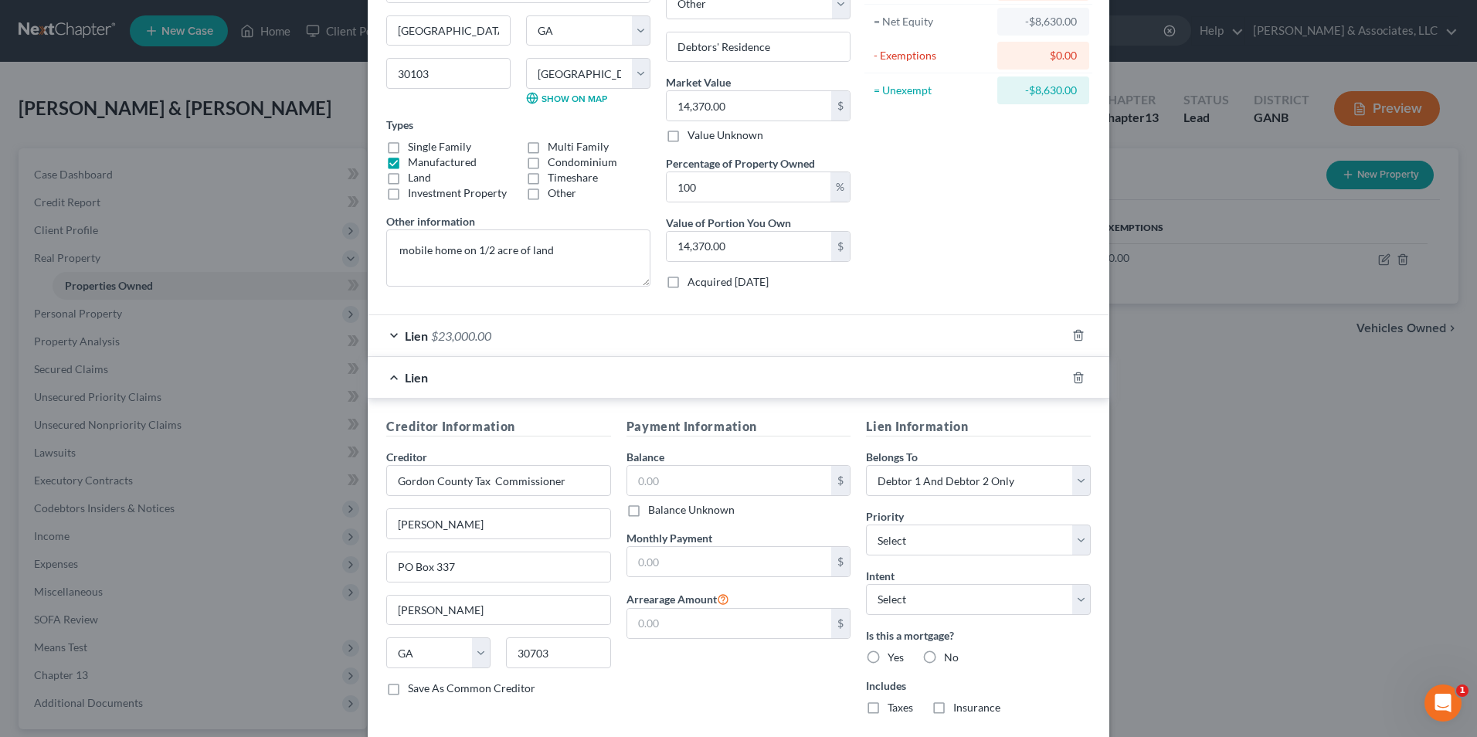
scroll to position [246, 0]
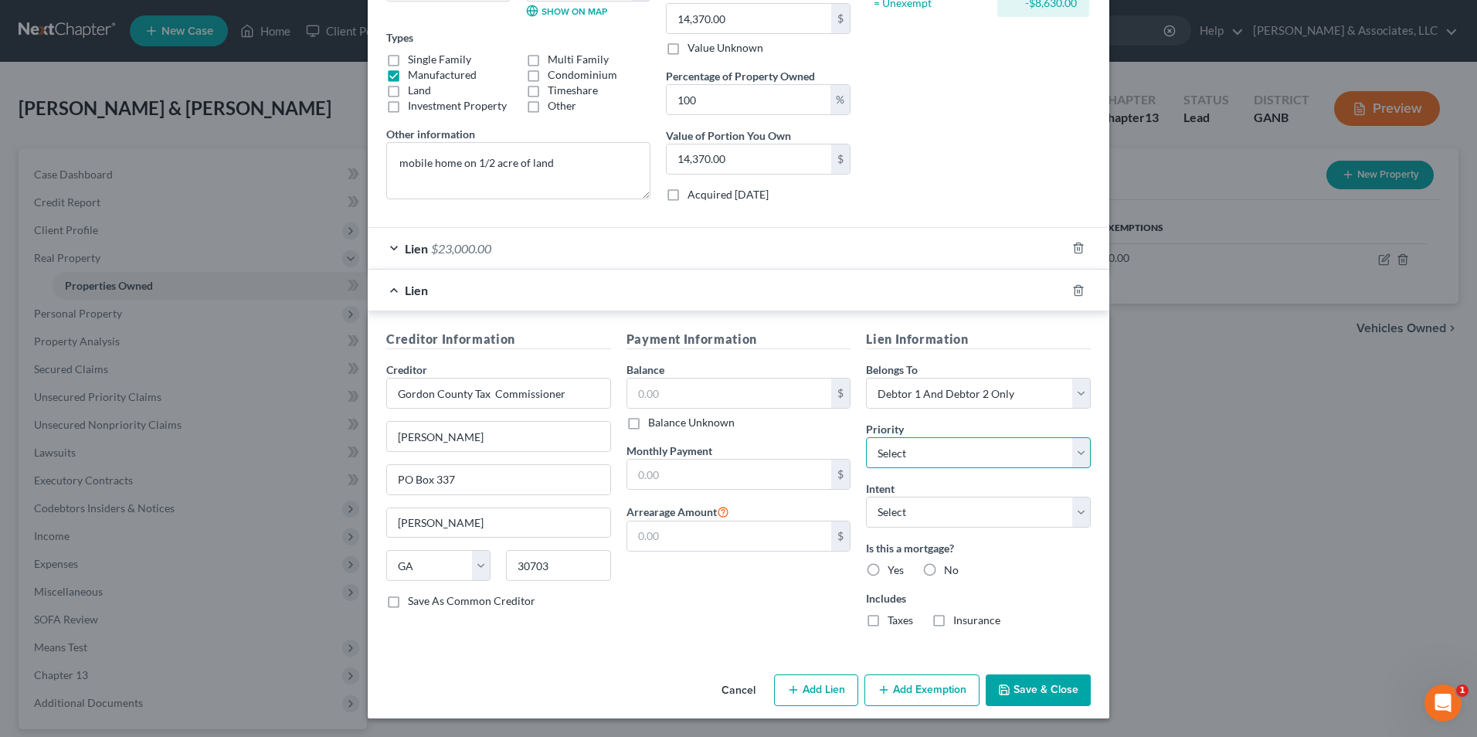
click at [1074, 457] on select "Select 1st 2nd 3rd 4th 5th 6th 7th 8th 9th 10th 11th 12th 13th 14th 15th 16th 1…" at bounding box center [978, 452] width 225 height 31
select select "1"
click at [866, 437] on select "Select 1st 2nd 3rd 4th 5th 6th 7th 8th 9th 10th 11th 12th 13th 14th 15th 16th 1…" at bounding box center [978, 452] width 225 height 31
click at [1059, 694] on button "Save & Close" at bounding box center [1038, 690] width 105 height 32
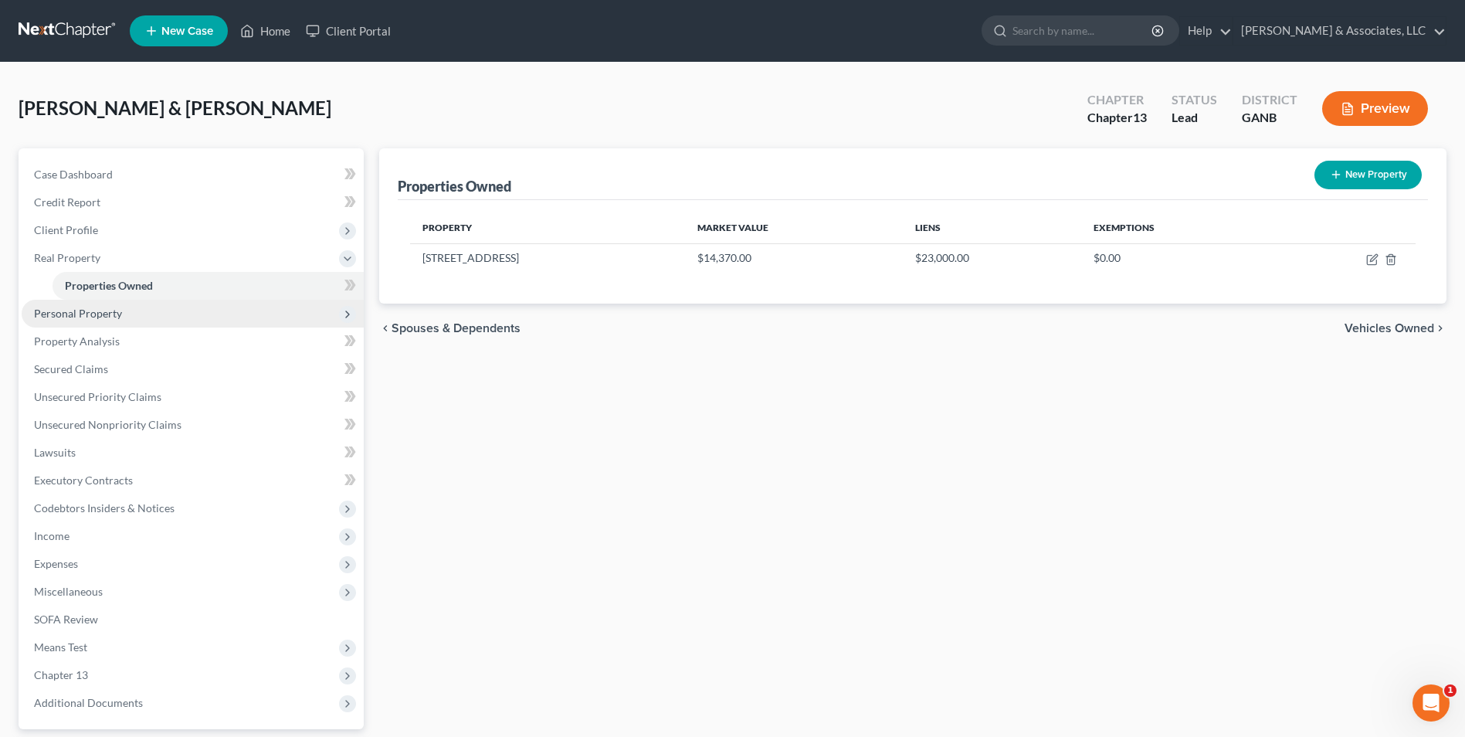
click at [99, 319] on span "Personal Property" at bounding box center [78, 313] width 88 height 13
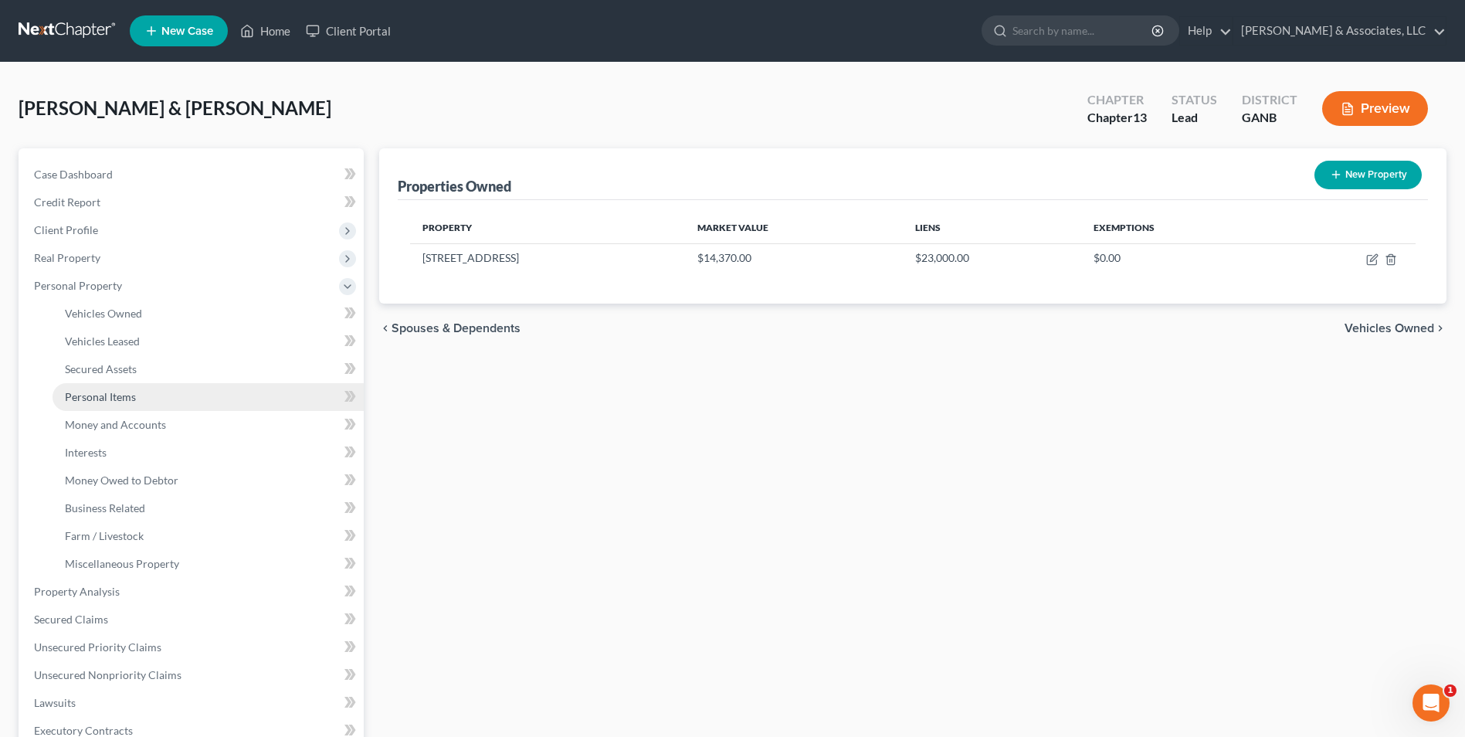
click at [121, 400] on span "Personal Items" at bounding box center [100, 396] width 71 height 13
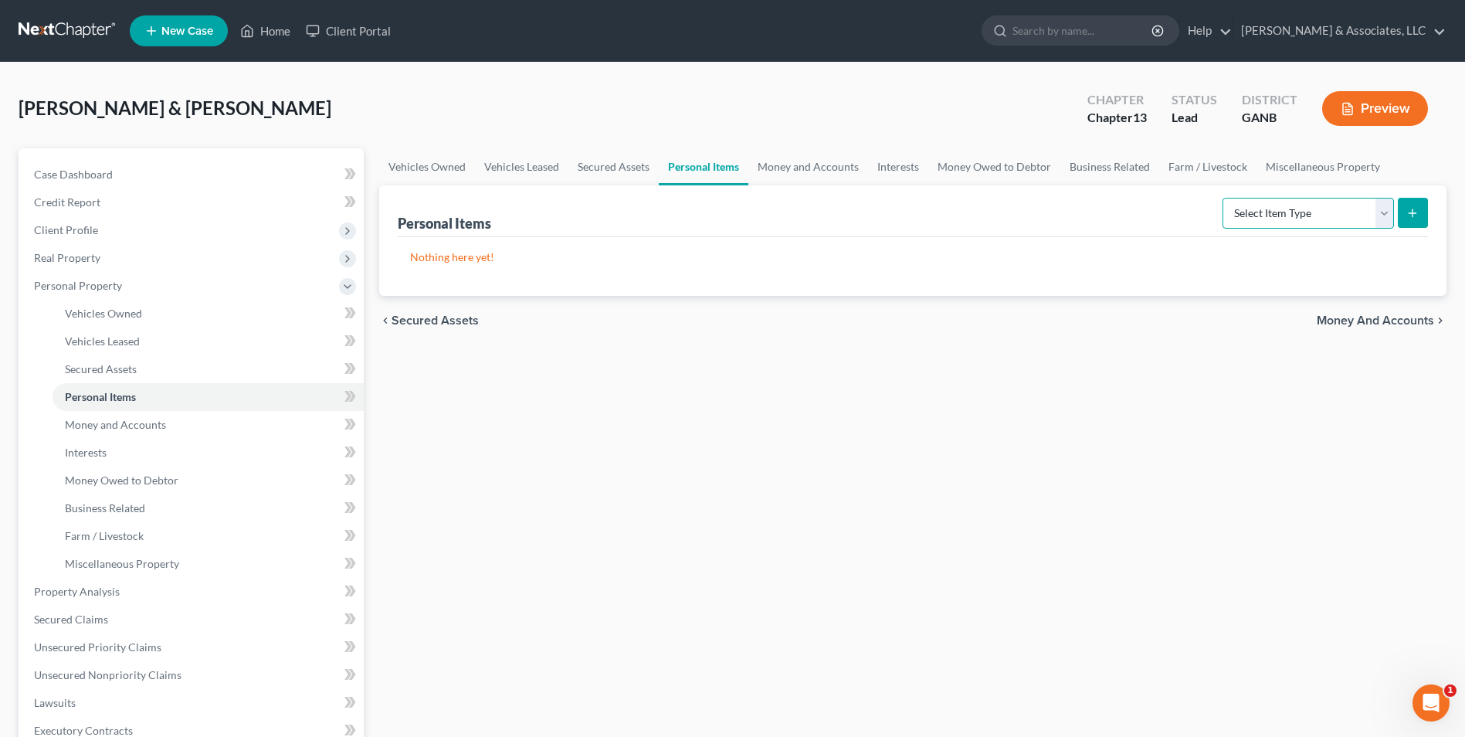
click at [1392, 209] on select "Select Item Type Clothing Collectibles Of Value Electronics Firearms Household …" at bounding box center [1308, 213] width 171 height 31
select select "household_goods"
click at [1224, 198] on select "Select Item Type Clothing Collectibles Of Value Electronics Firearms Household …" at bounding box center [1308, 213] width 171 height 31
click at [1420, 213] on button "submit" at bounding box center [1413, 213] width 30 height 30
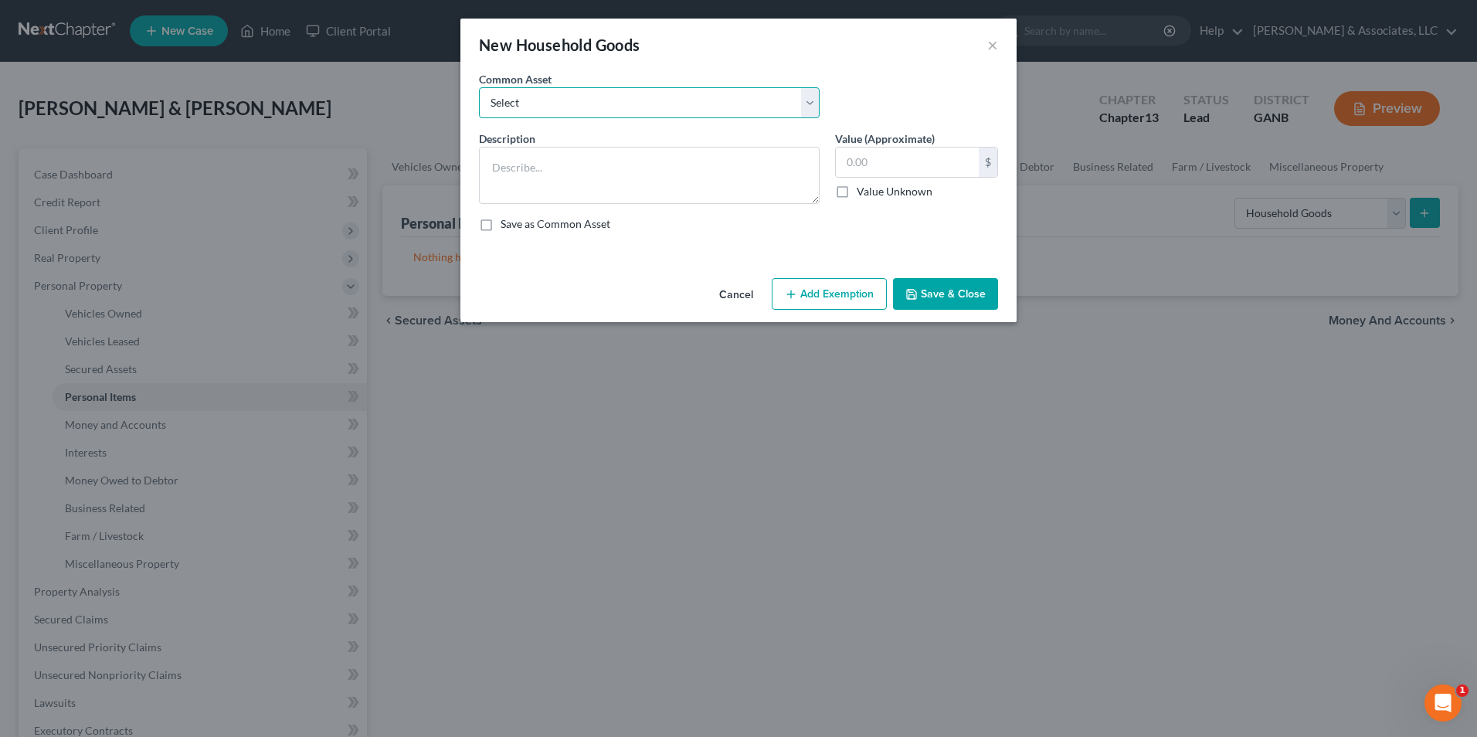
click at [801, 105] on select "Select Furniture. Not one item over $300.00." at bounding box center [649, 102] width 341 height 31
select select "0"
click at [479, 87] on select "Select Furniture. Not one item over $300.00." at bounding box center [649, 102] width 341 height 31
type textarea "Furniture. Not one item over $300.00."
click at [934, 157] on input "3,000.00" at bounding box center [907, 162] width 143 height 29
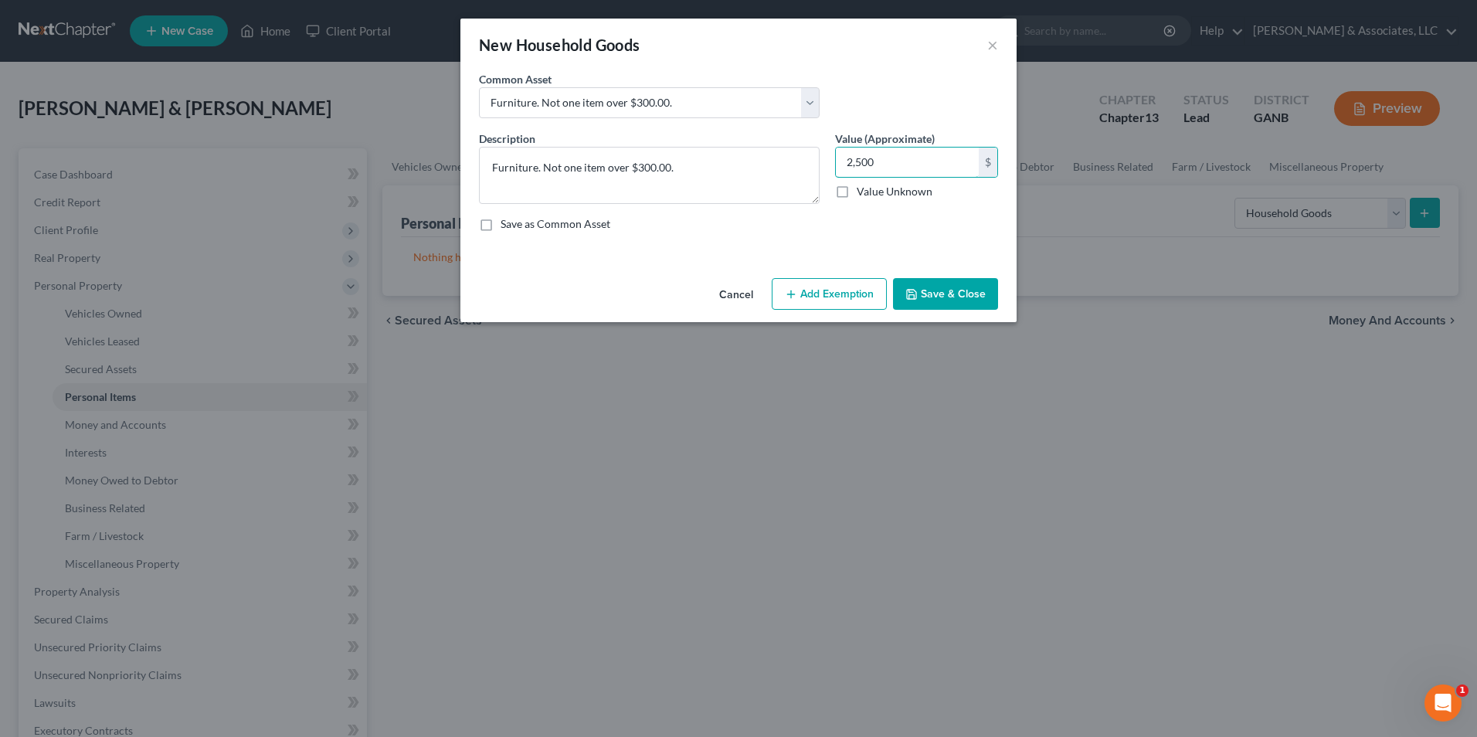
type input "2,500"
click at [821, 289] on button "Add Exemption" at bounding box center [829, 294] width 115 height 32
select select "2"
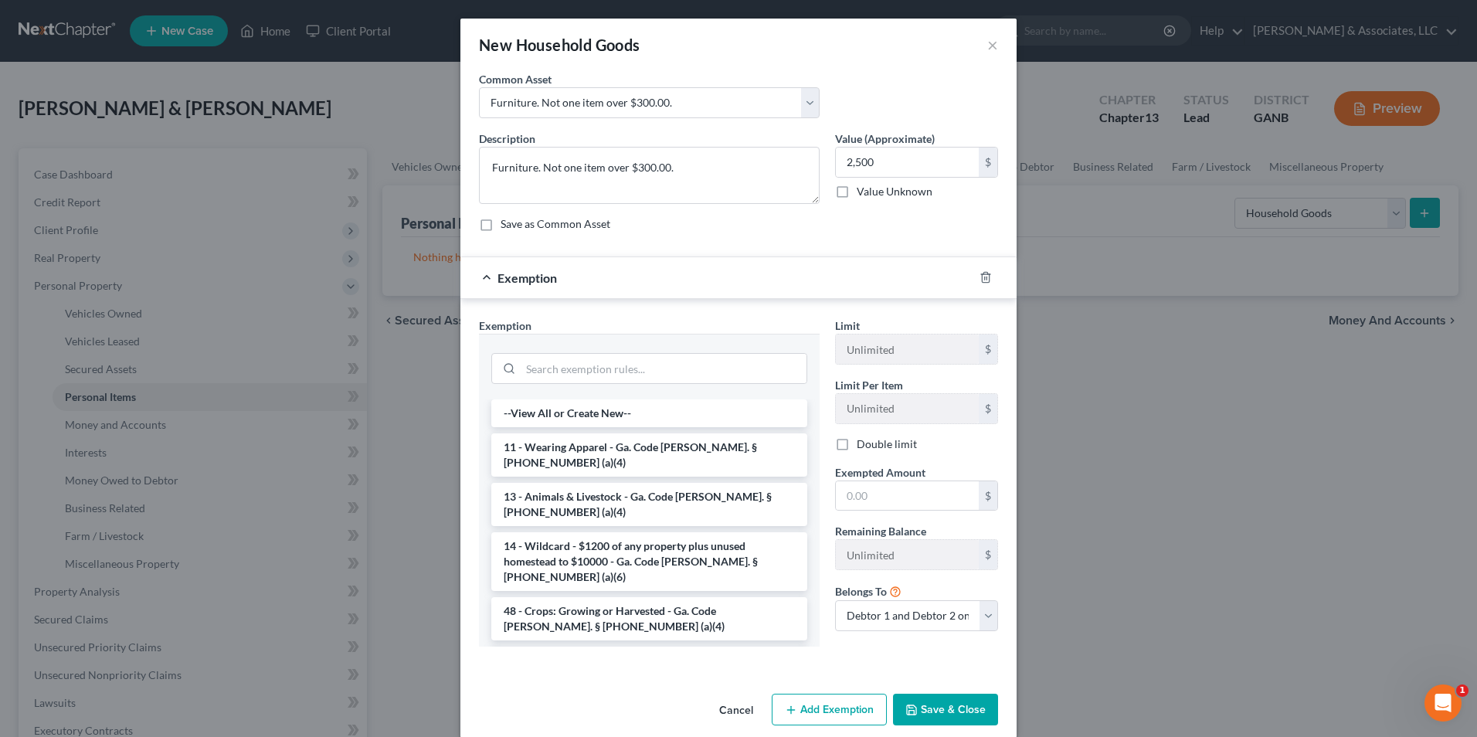
click at [559, 646] on li "6 - Household Goods and Furnishings - Ga. Code Ann. § 44-13-100 (a)(4)" at bounding box center [649, 667] width 316 height 43
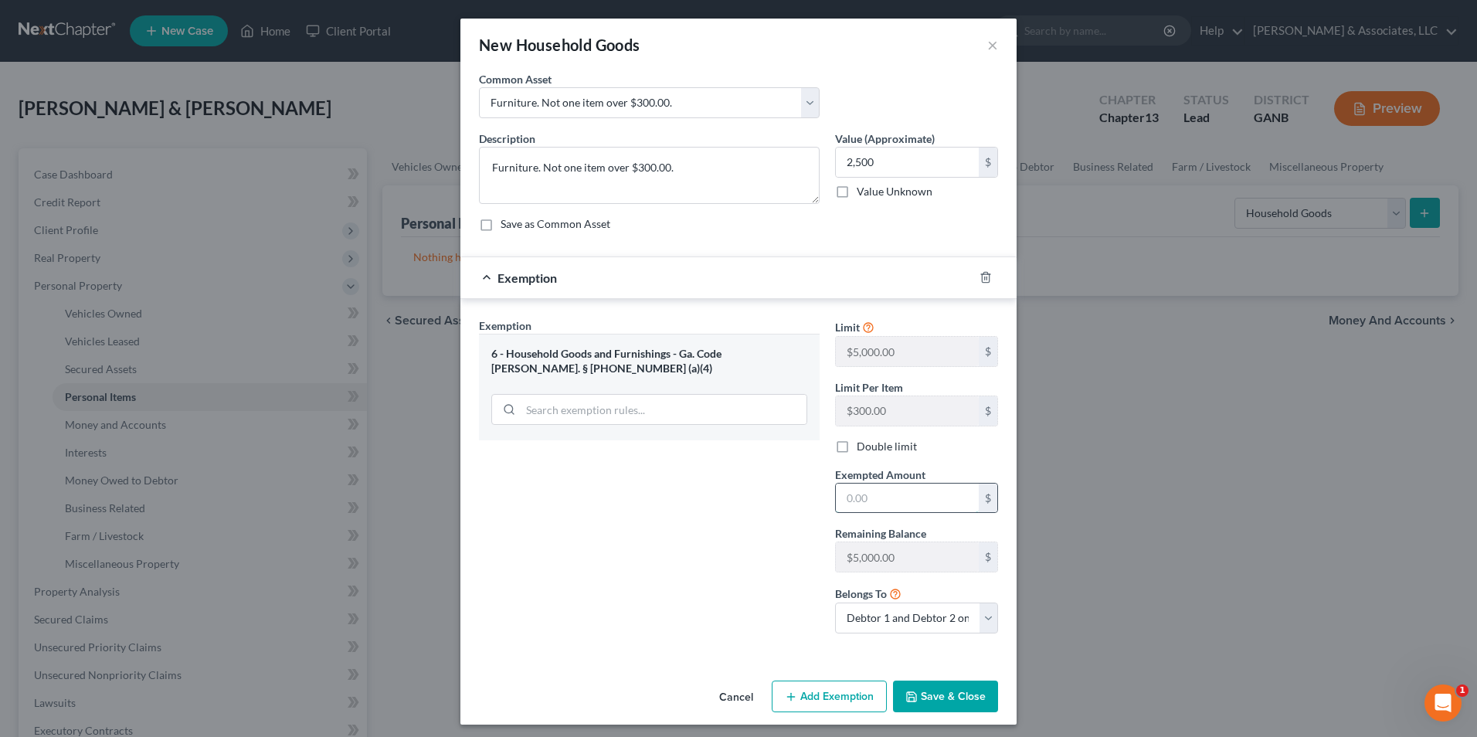
click at [915, 502] on input "text" at bounding box center [907, 497] width 143 height 29
type input "2,500.00"
click at [936, 701] on button "Save & Close" at bounding box center [945, 696] width 105 height 32
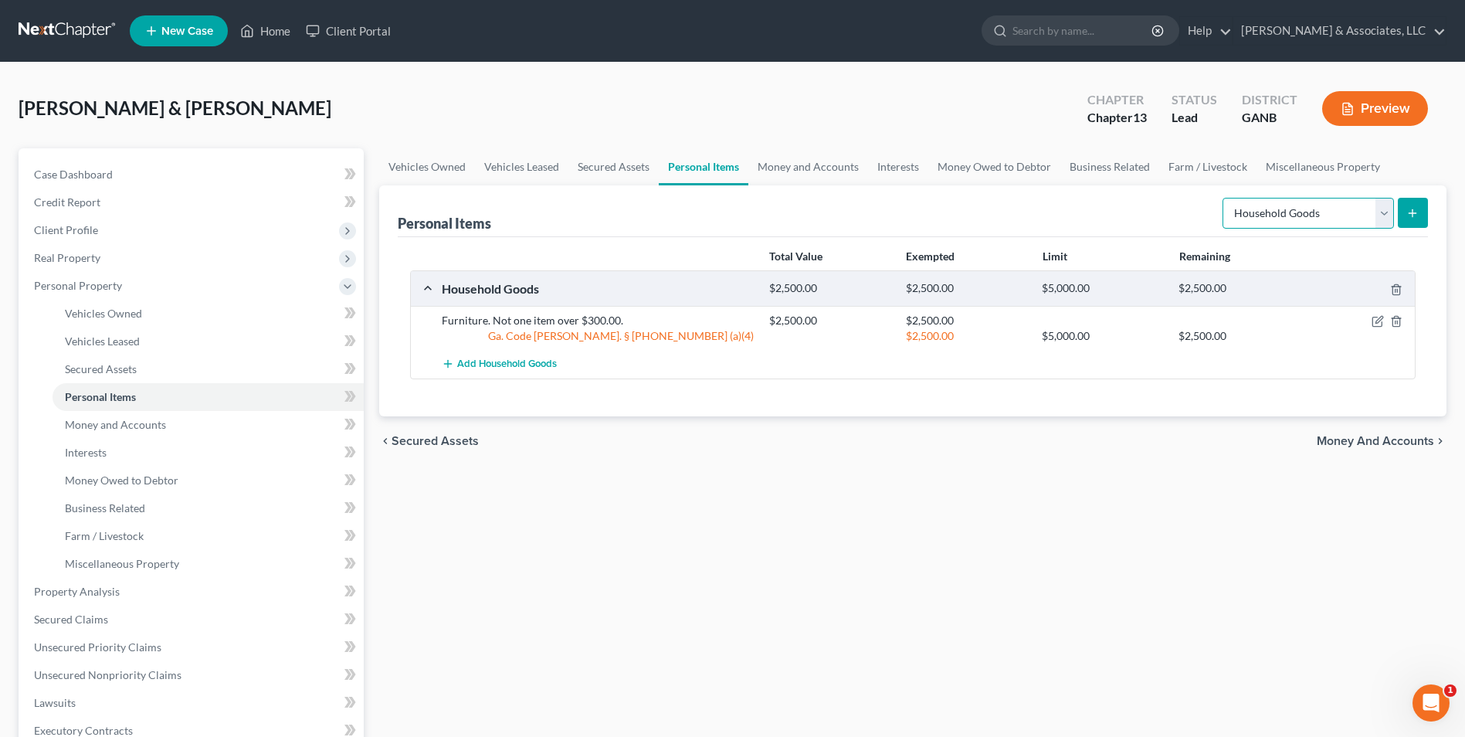
click at [1392, 215] on select "Select Item Type Clothing Collectibles Of Value Electronics Firearms Household …" at bounding box center [1308, 213] width 171 height 31
select select "electronics"
click at [1224, 198] on select "Select Item Type Clothing Collectibles Of Value Electronics Firearms Household …" at bounding box center [1308, 213] width 171 height 31
click at [1423, 213] on button "submit" at bounding box center [1413, 213] width 30 height 30
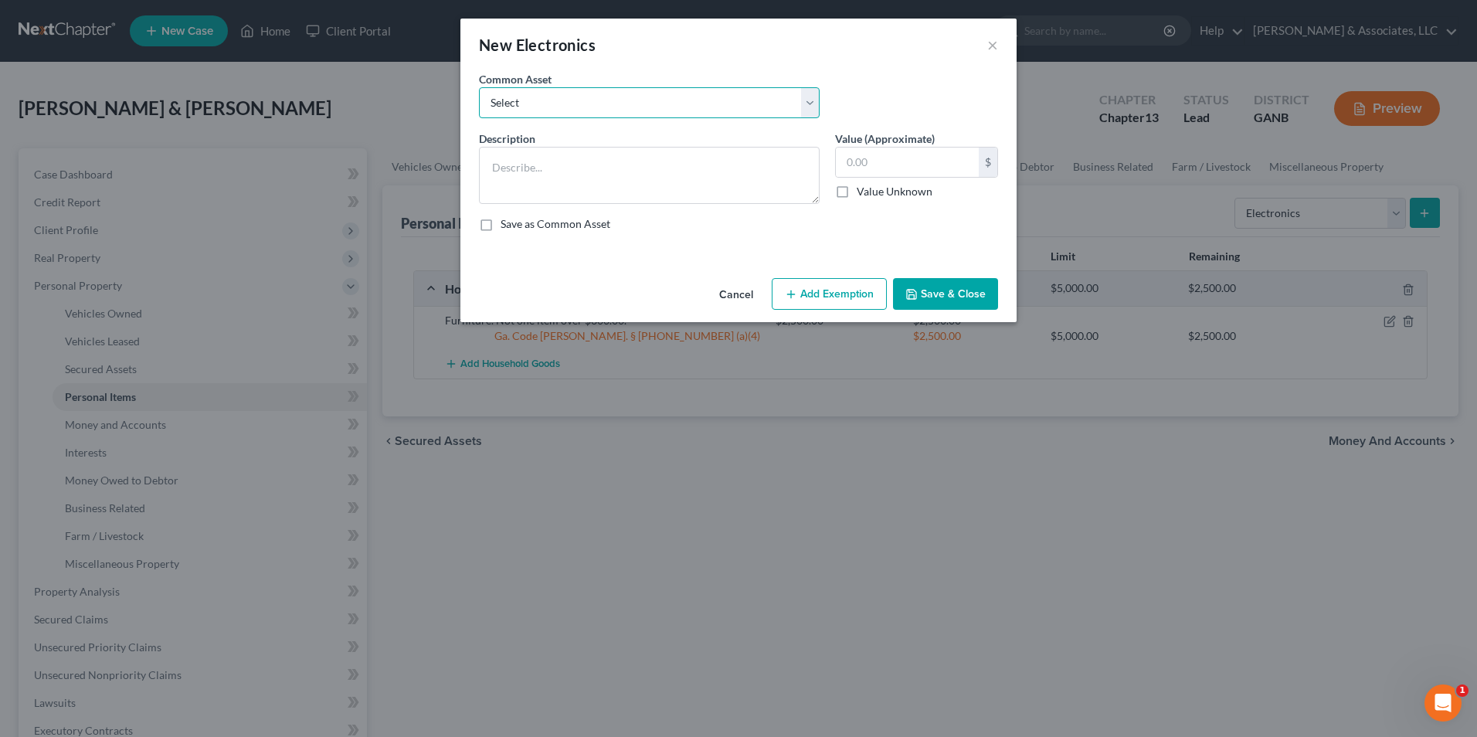
click at [806, 101] on select "Select misc electronics" at bounding box center [649, 102] width 341 height 31
select select "0"
click at [479, 87] on select "Select misc electronics" at bounding box center [649, 102] width 341 height 31
type textarea "misc electronics"
click at [921, 168] on input "200.00" at bounding box center [907, 162] width 143 height 29
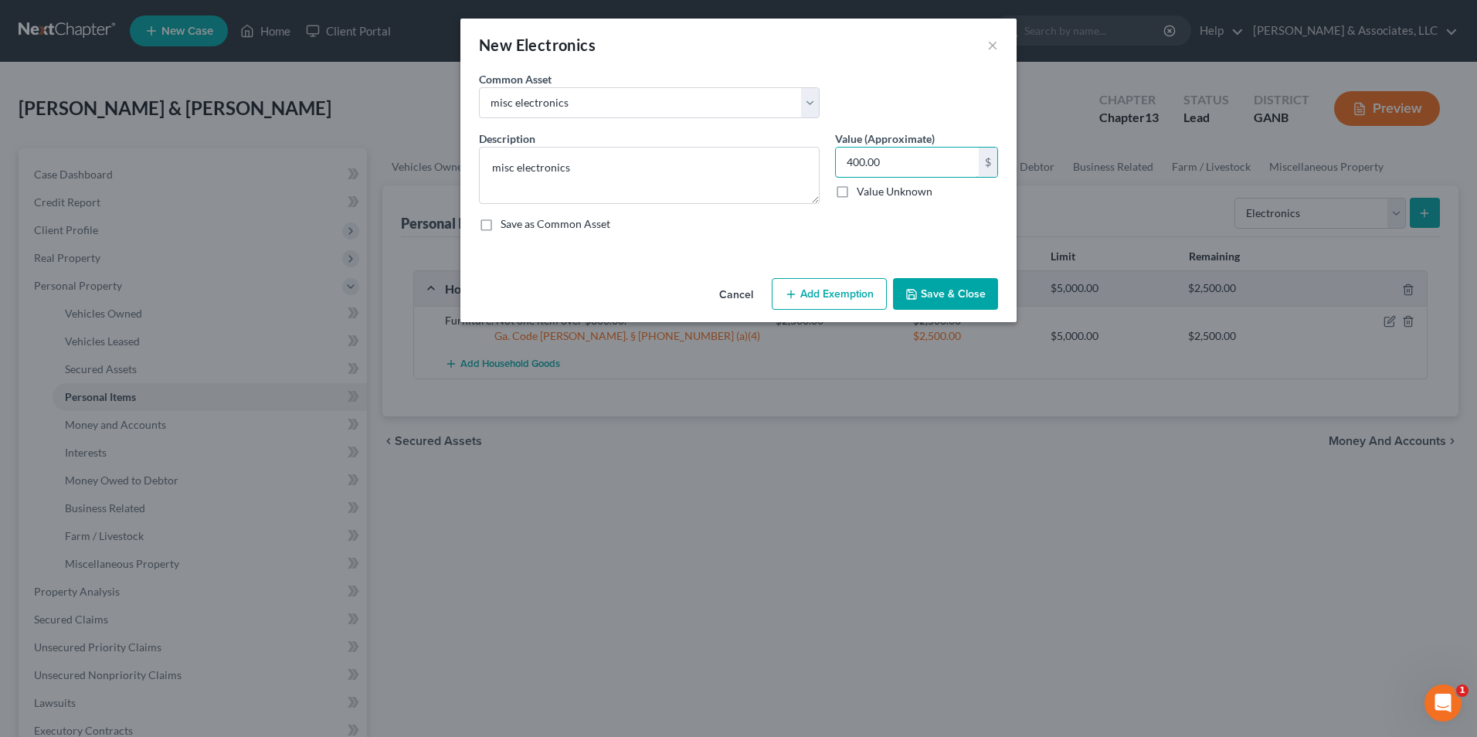
type input "400.00"
click at [826, 302] on button "Add Exemption" at bounding box center [829, 294] width 115 height 32
select select "2"
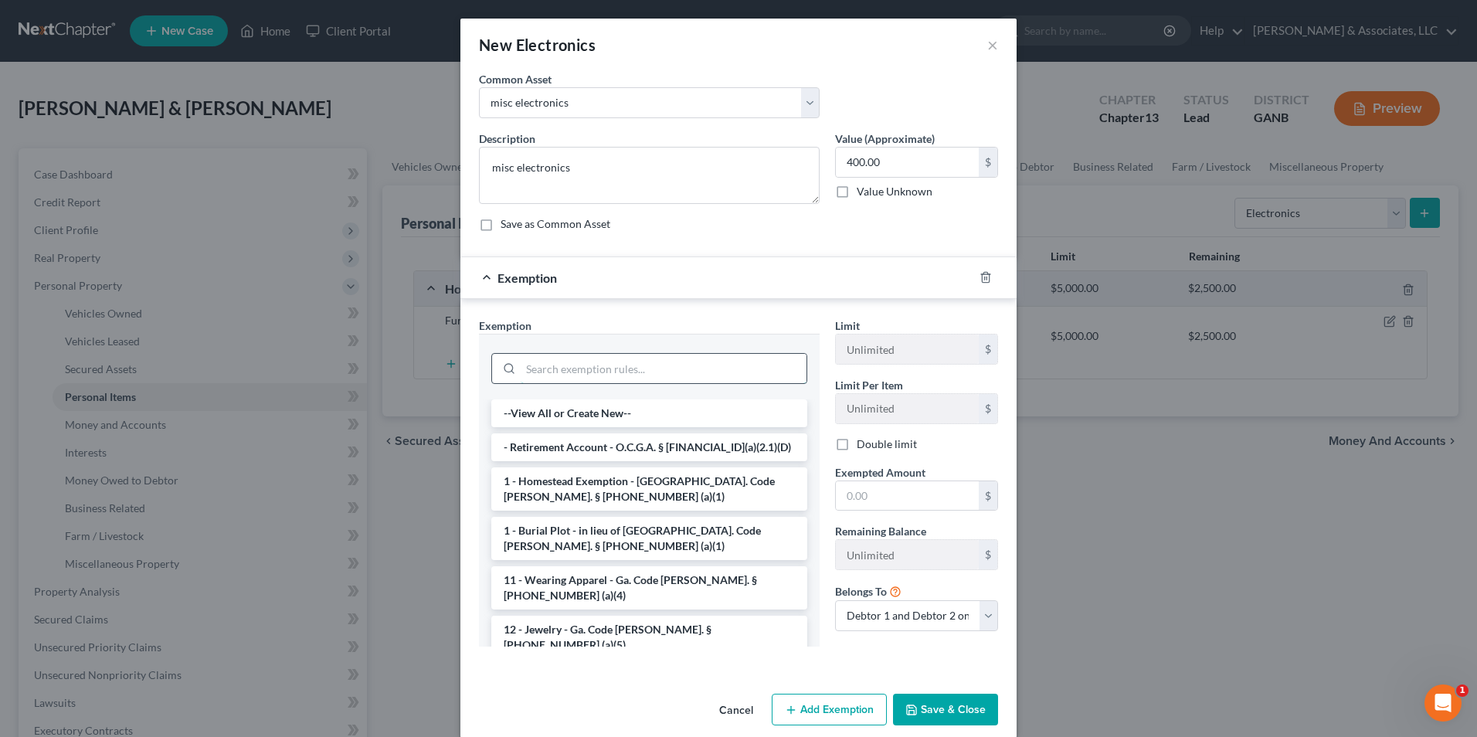
click at [605, 363] on input "search" at bounding box center [664, 368] width 286 height 29
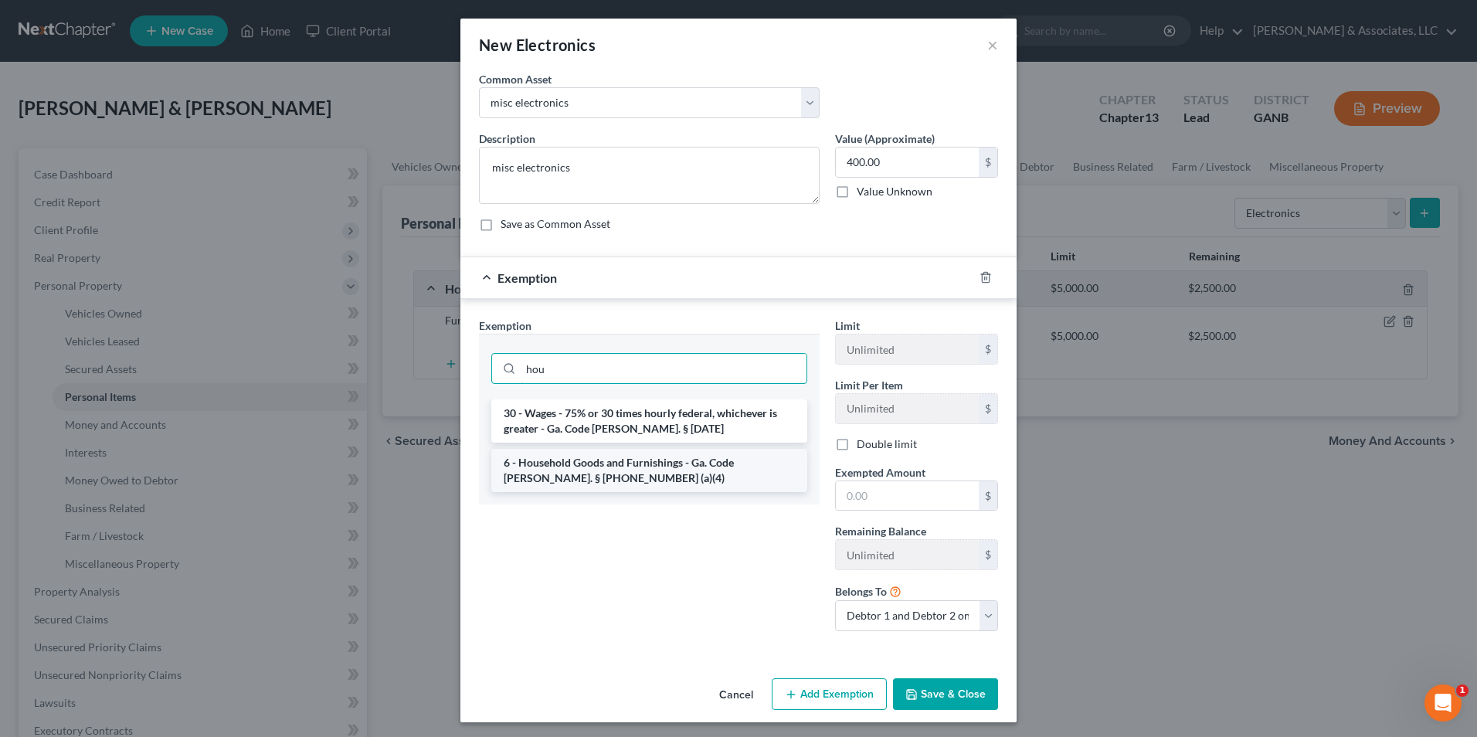
type input "hou"
click at [699, 463] on li "6 - Household Goods and Furnishings - Ga. Code Ann. § 44-13-100 (a)(4)" at bounding box center [649, 470] width 316 height 43
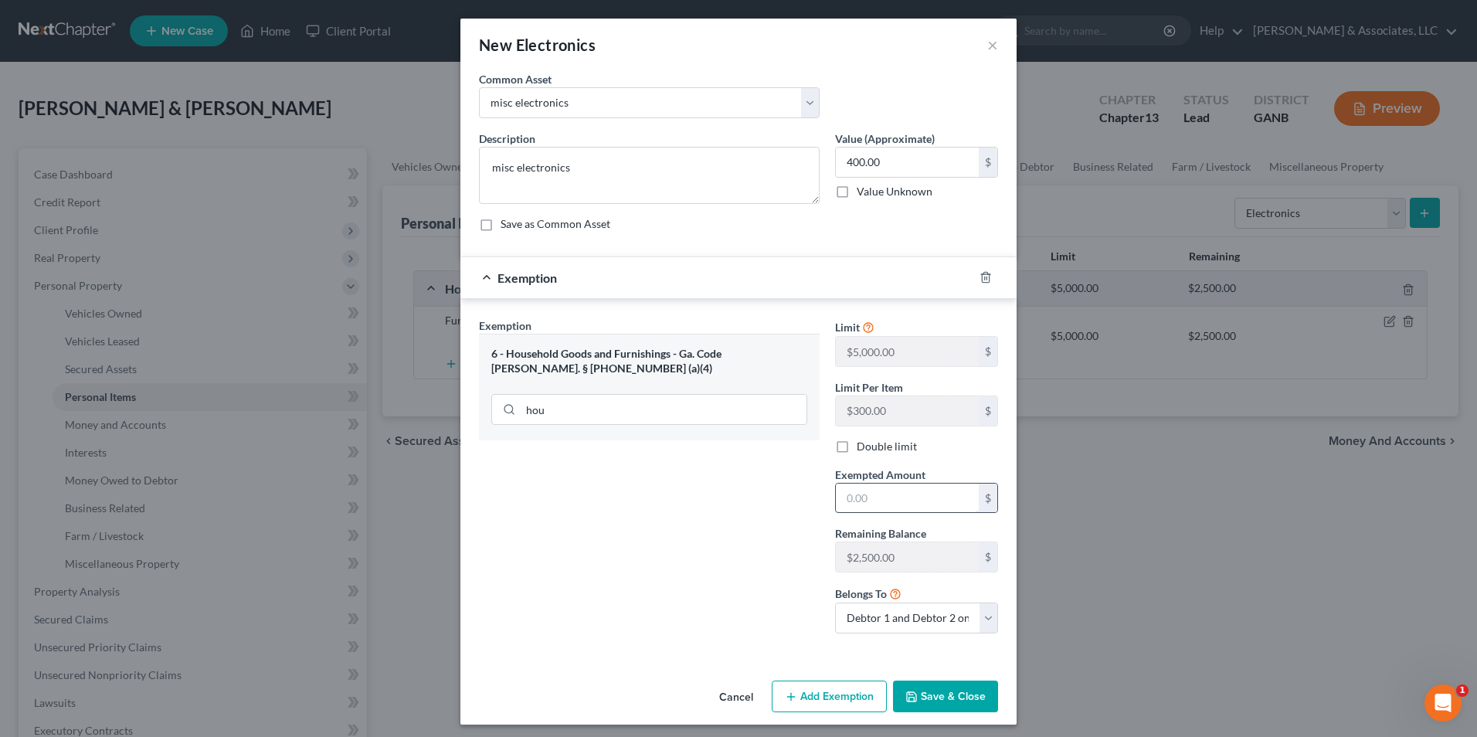
click at [926, 499] on input "text" at bounding box center [907, 497] width 143 height 29
type input "400.00"
click at [958, 699] on button "Save & Close" at bounding box center [945, 696] width 105 height 32
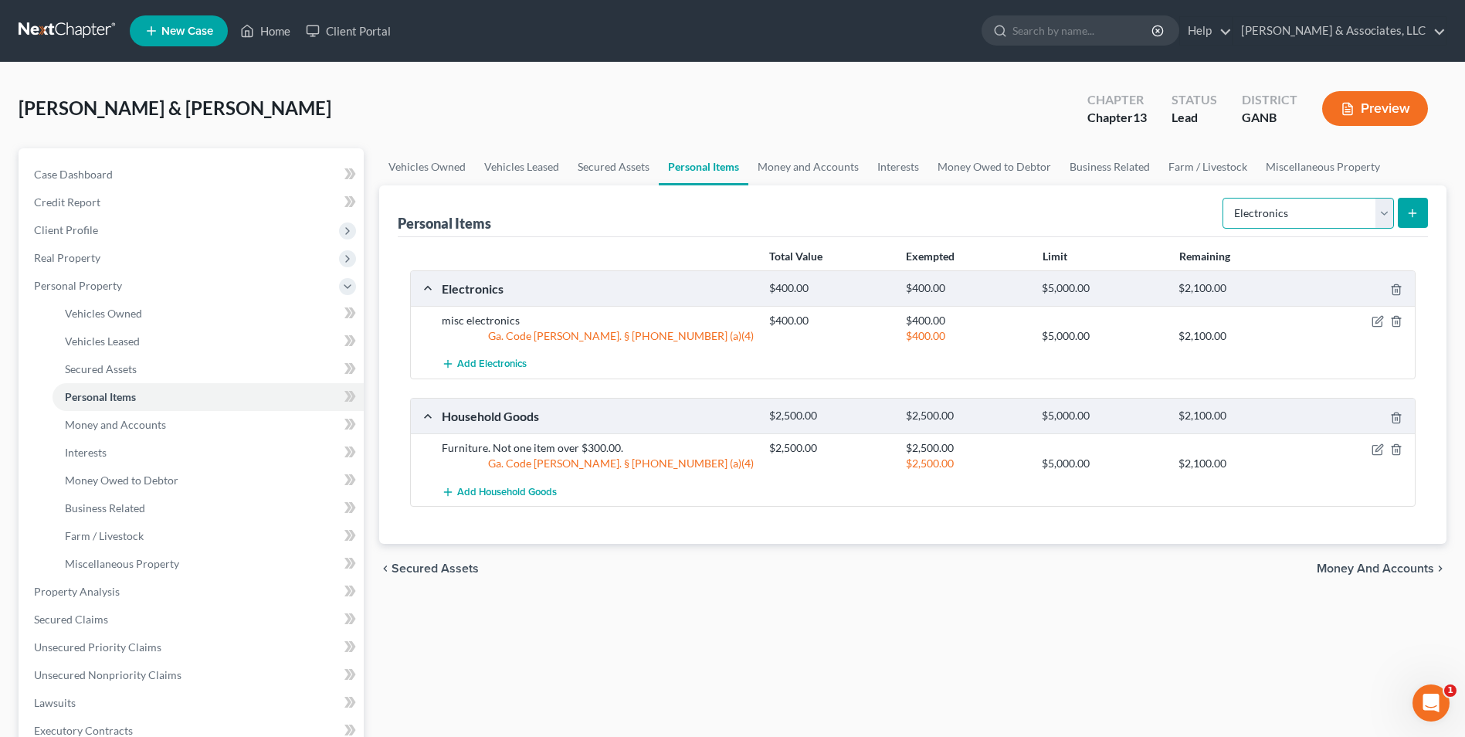
click at [1372, 217] on select "Select Item Type Clothing Collectibles Of Value Electronics Firearms Household …" at bounding box center [1308, 213] width 171 height 31
select select "clothing"
click at [1224, 198] on select "Select Item Type Clothing Collectibles Of Value Electronics Firearms Household …" at bounding box center [1308, 213] width 171 height 31
click at [1424, 216] on button "submit" at bounding box center [1413, 213] width 30 height 30
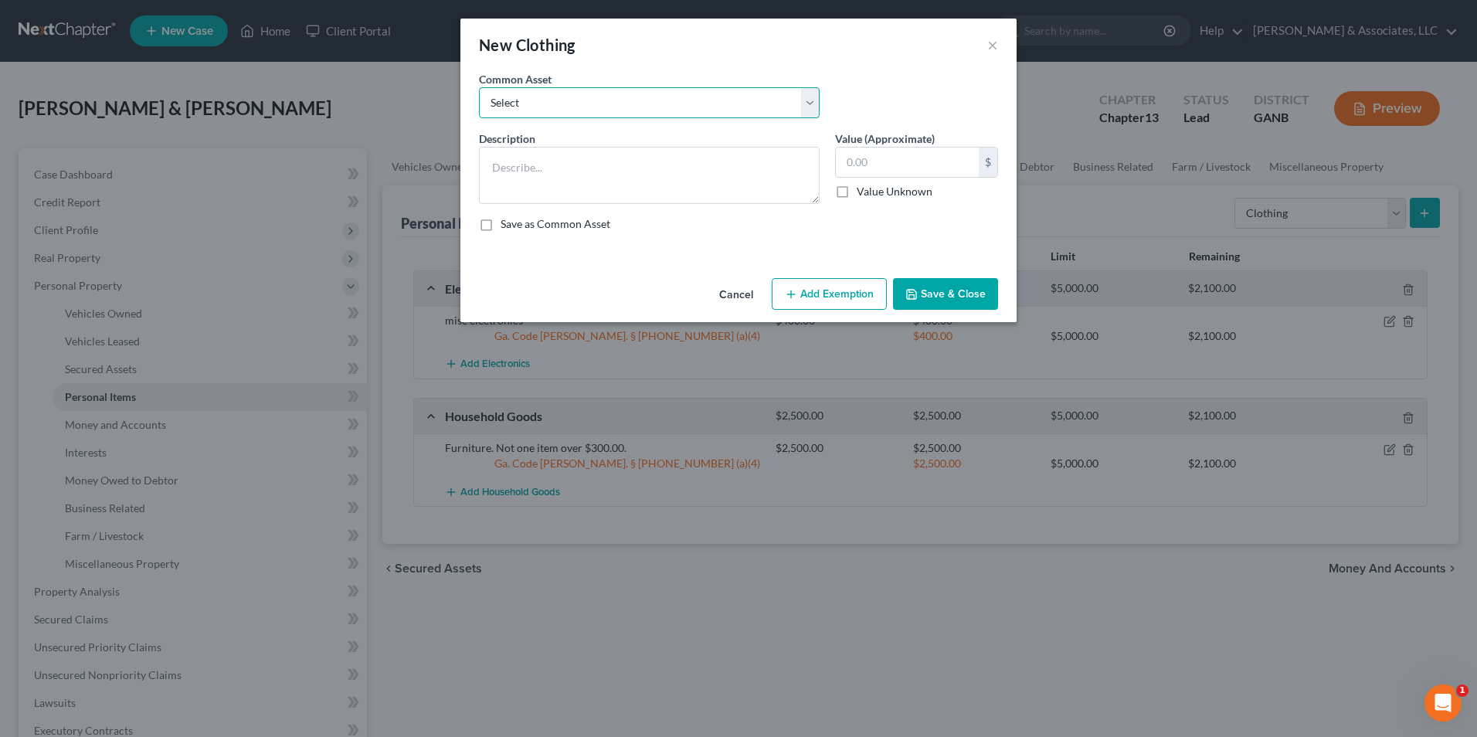
click at [807, 106] on select "Select Clothing" at bounding box center [649, 102] width 341 height 31
select select "0"
click at [479, 87] on select "Select Clothing" at bounding box center [649, 102] width 341 height 31
type textarea "Clothing"
type input "500.00"
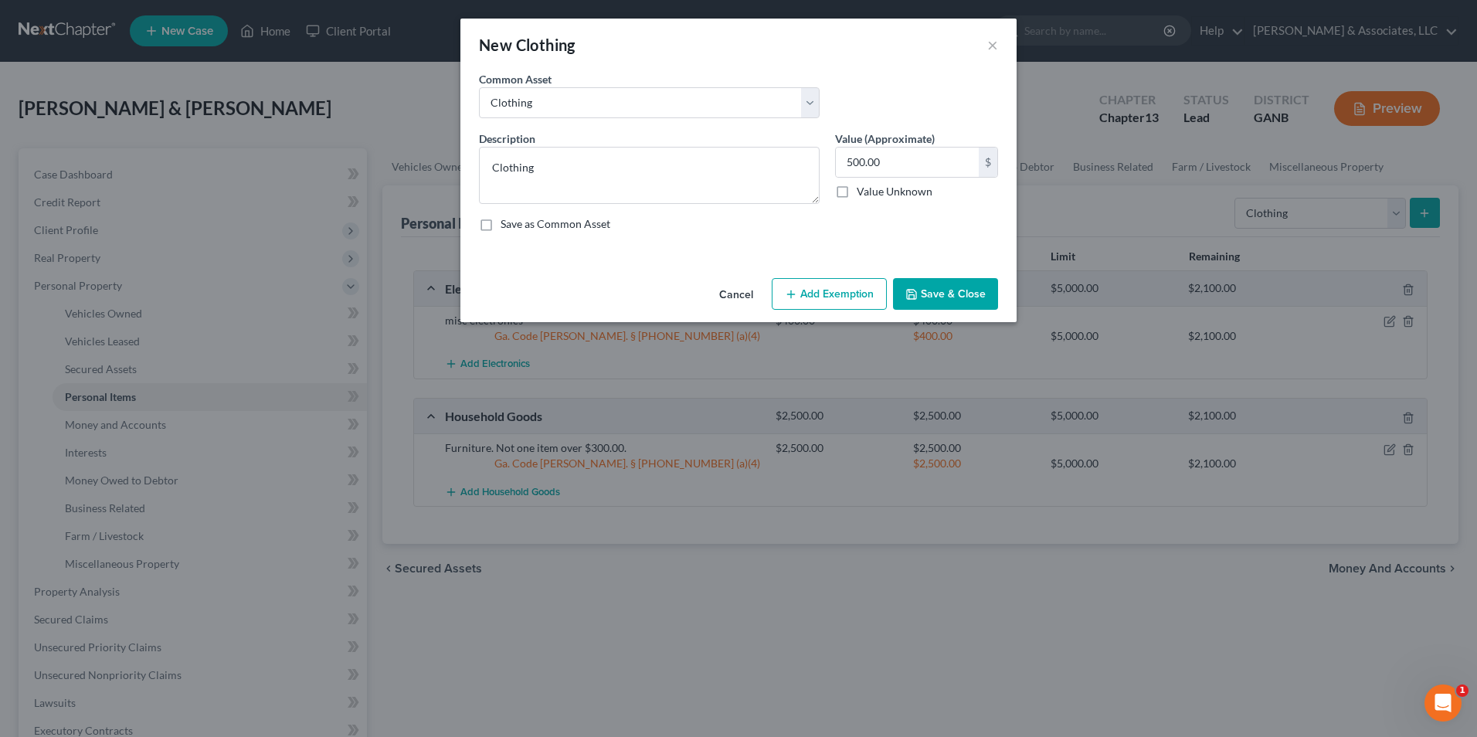
click at [844, 294] on button "Add Exemption" at bounding box center [829, 294] width 115 height 32
select select "2"
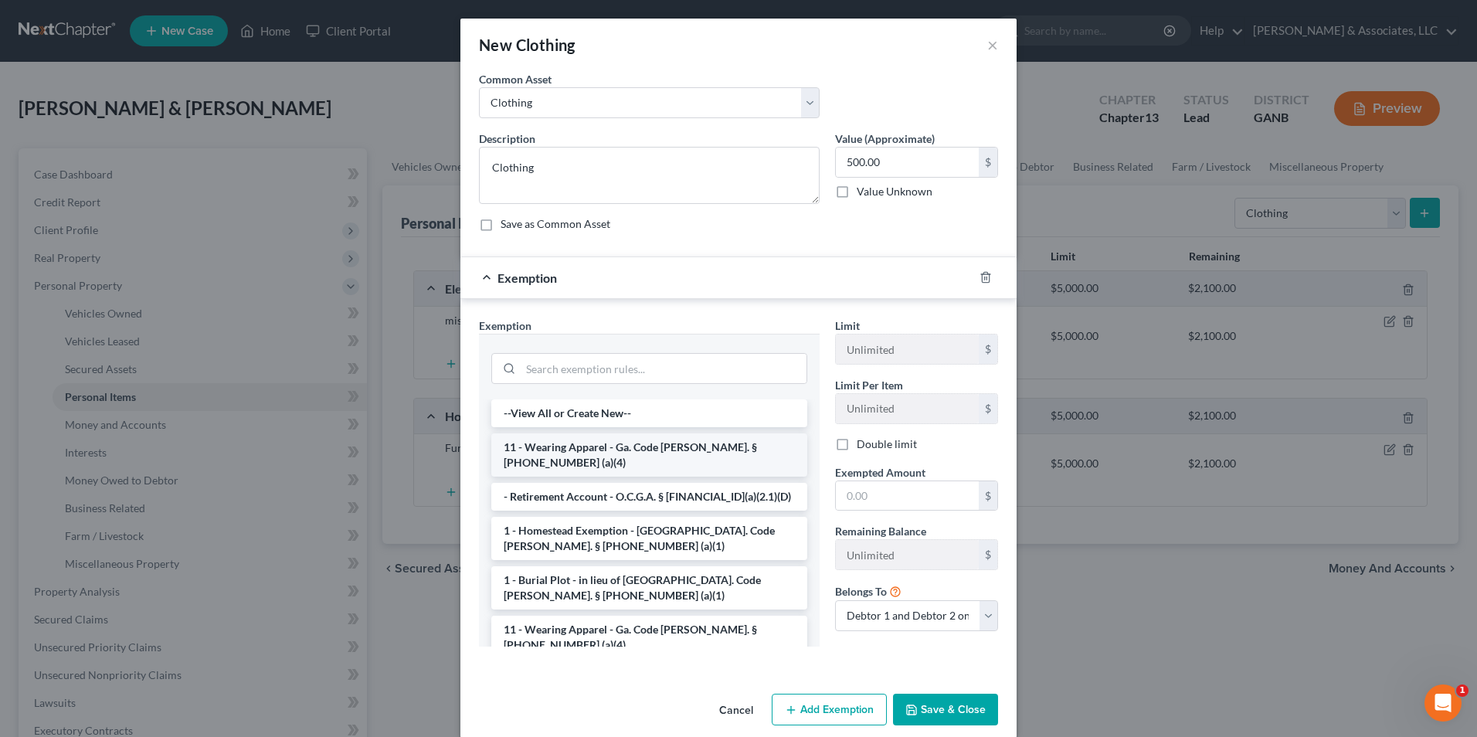
click at [625, 450] on li "11 - Wearing Apparel - Ga. Code Ann. § 44-13-100 (a)(4)" at bounding box center [649, 454] width 316 height 43
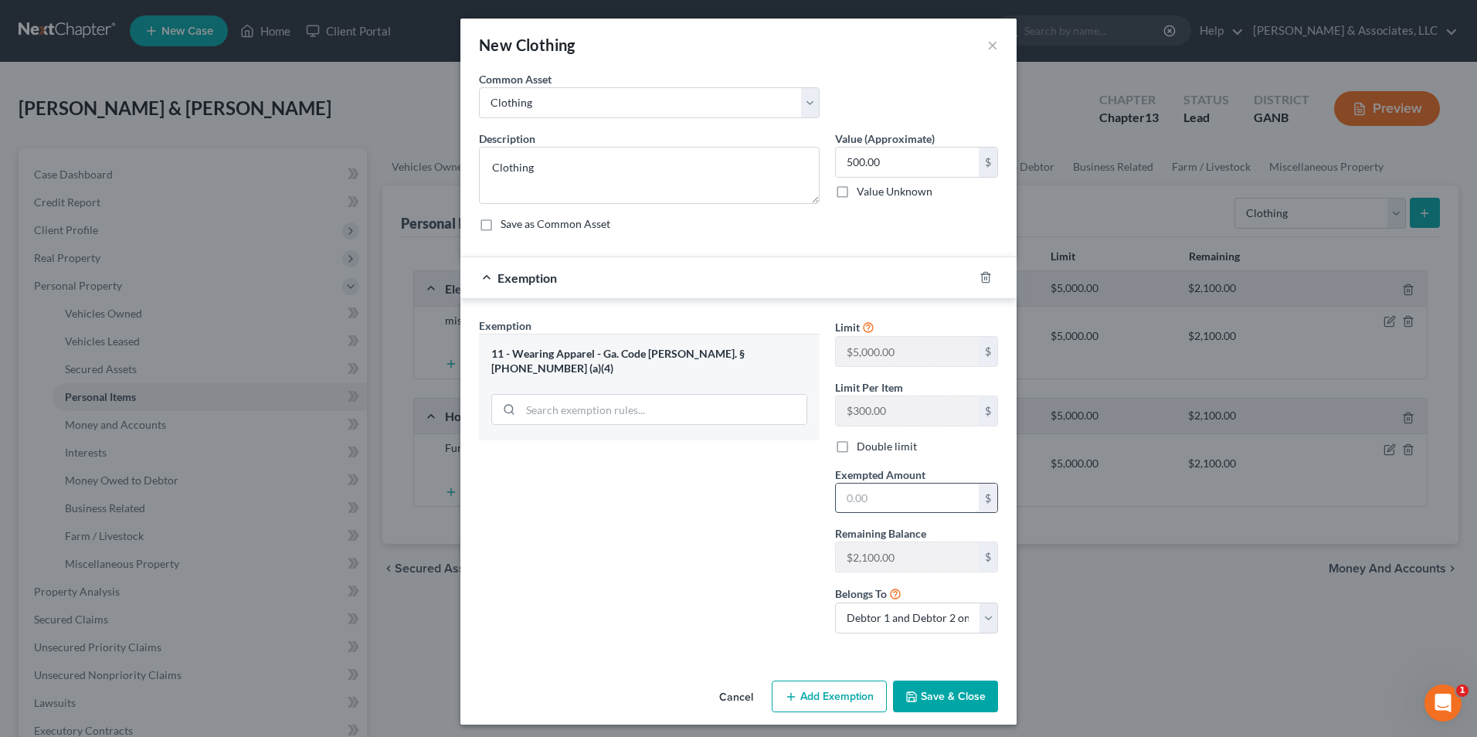
click at [870, 497] on input "text" at bounding box center [907, 497] width 143 height 29
type input "250"
click at [987, 618] on select "Debtor 1 only Debtor 2 only Debtor 1 and Debtor 2 only" at bounding box center [916, 617] width 163 height 31
select select "0"
click at [835, 602] on select "Debtor 1 only Debtor 2 only Debtor 1 and Debtor 2 only" at bounding box center [916, 617] width 163 height 31
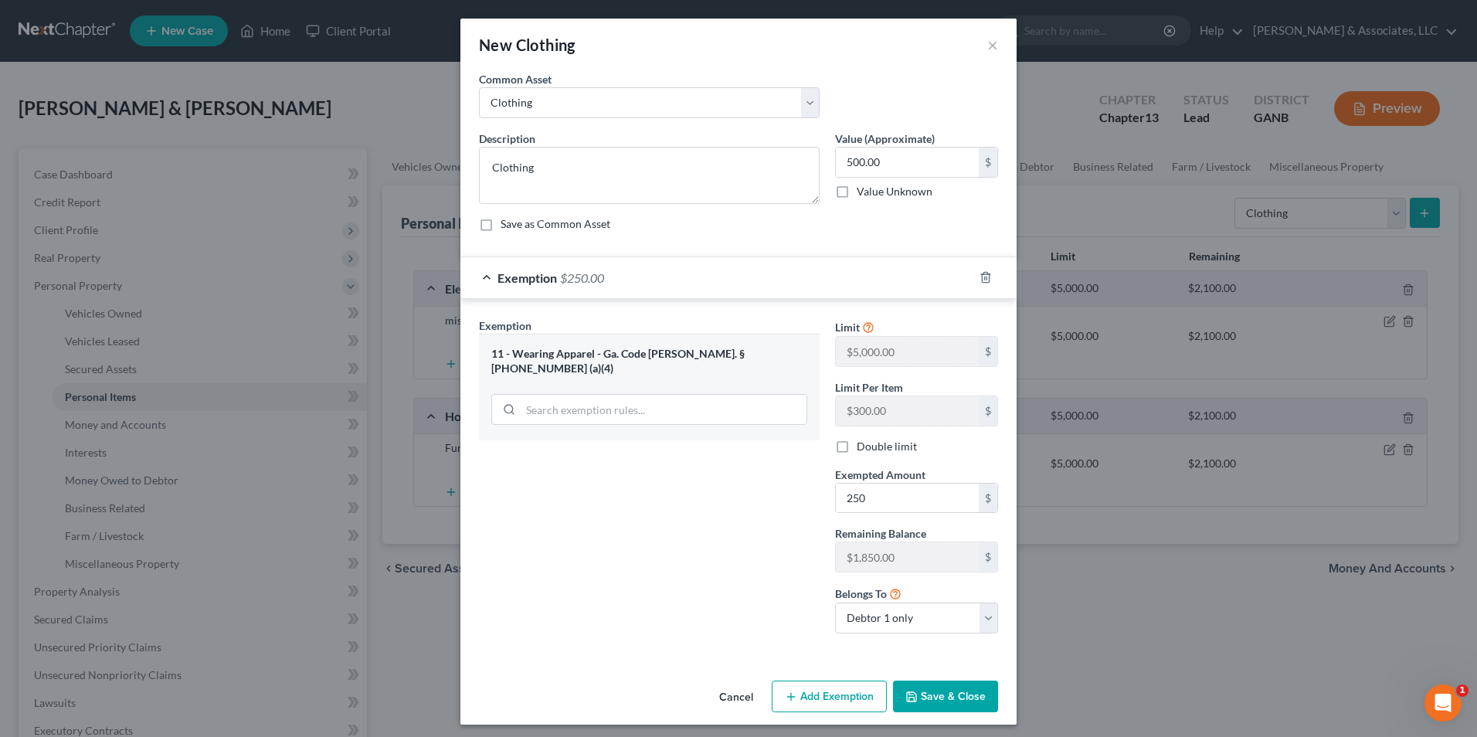
click at [850, 689] on button "Add Exemption" at bounding box center [829, 696] width 115 height 32
select select "2"
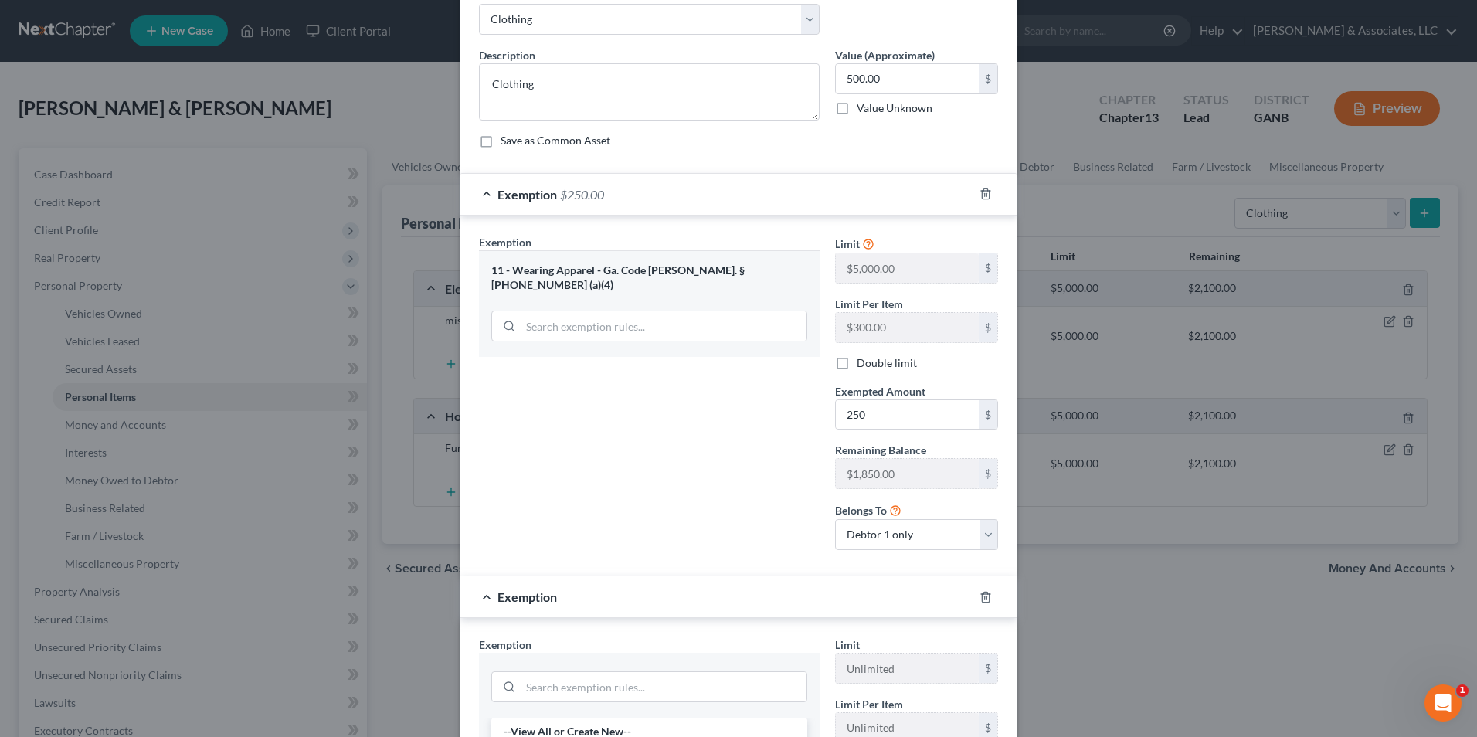
scroll to position [309, 0]
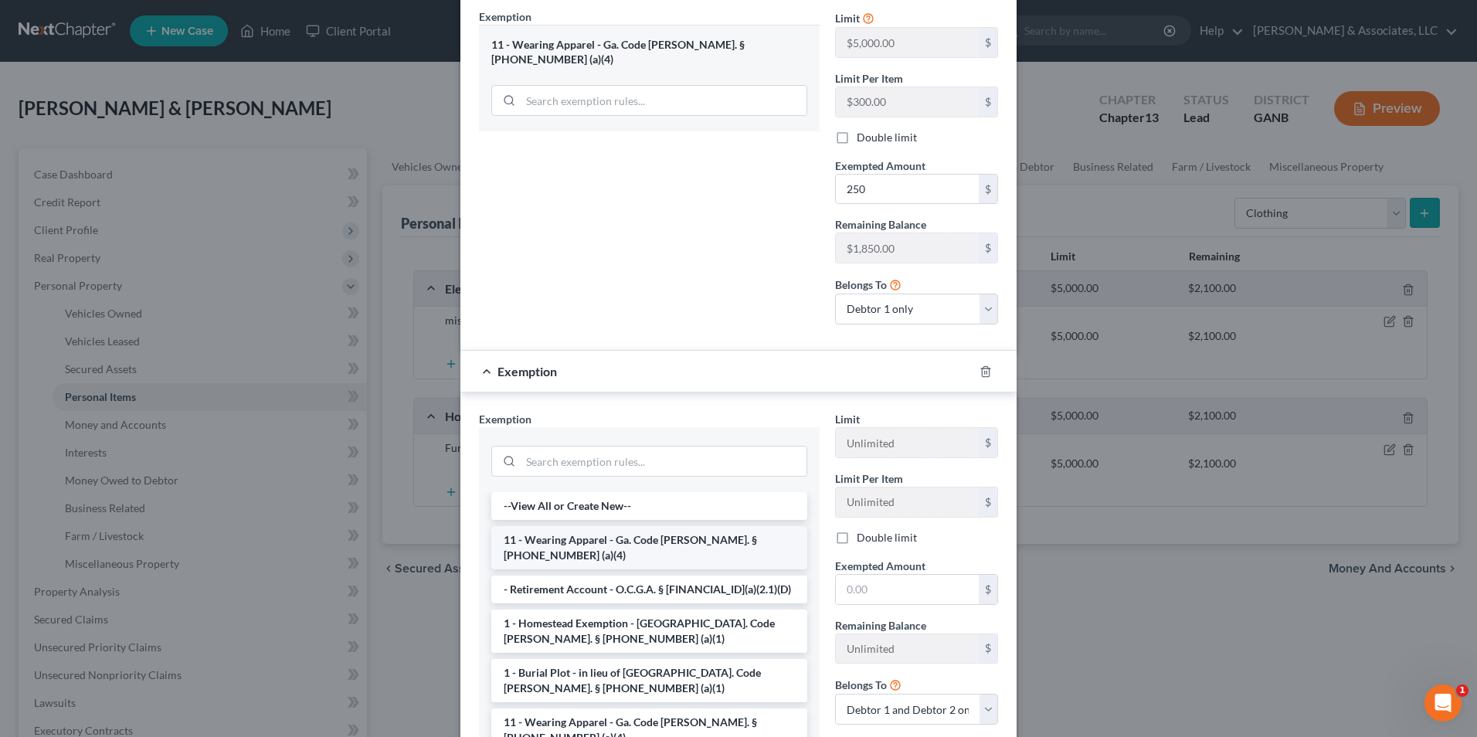
click at [603, 543] on li "11 - Wearing Apparel - Ga. Code Ann. § 44-13-100 (a)(4)" at bounding box center [649, 547] width 316 height 43
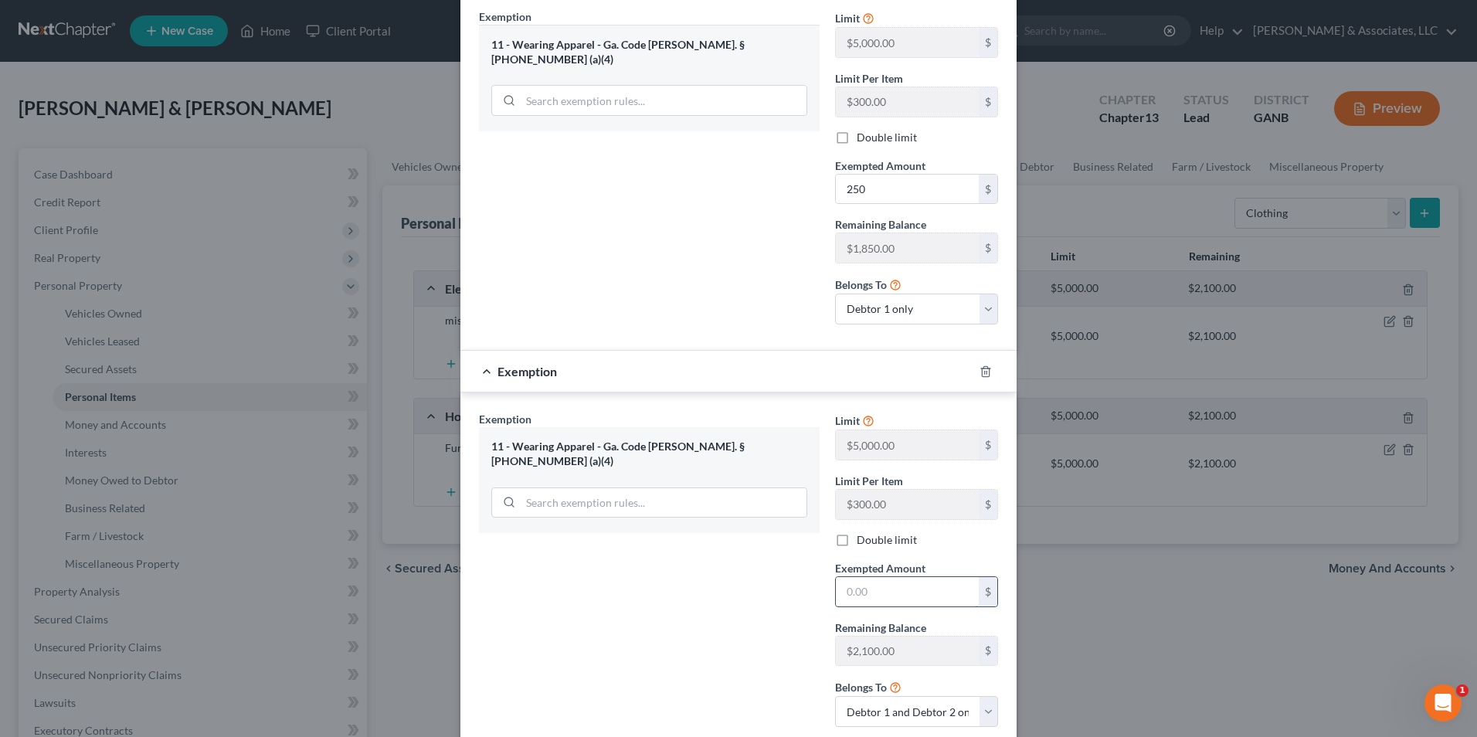
click at [908, 585] on input "text" at bounding box center [907, 591] width 143 height 29
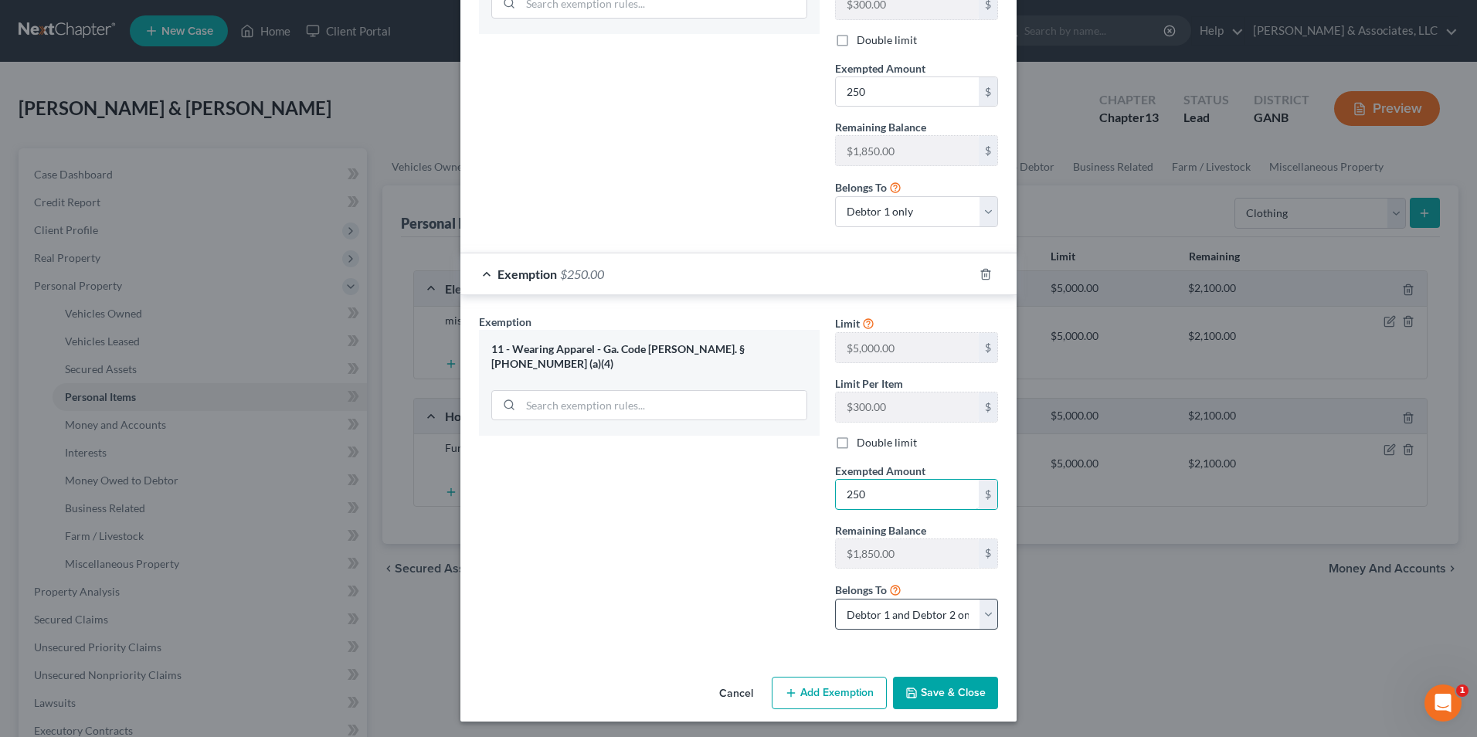
scroll to position [409, 0]
type input "250"
click at [973, 609] on select "Debtor 1 only Debtor 2 only Debtor 1 and Debtor 2 only" at bounding box center [916, 610] width 163 height 31
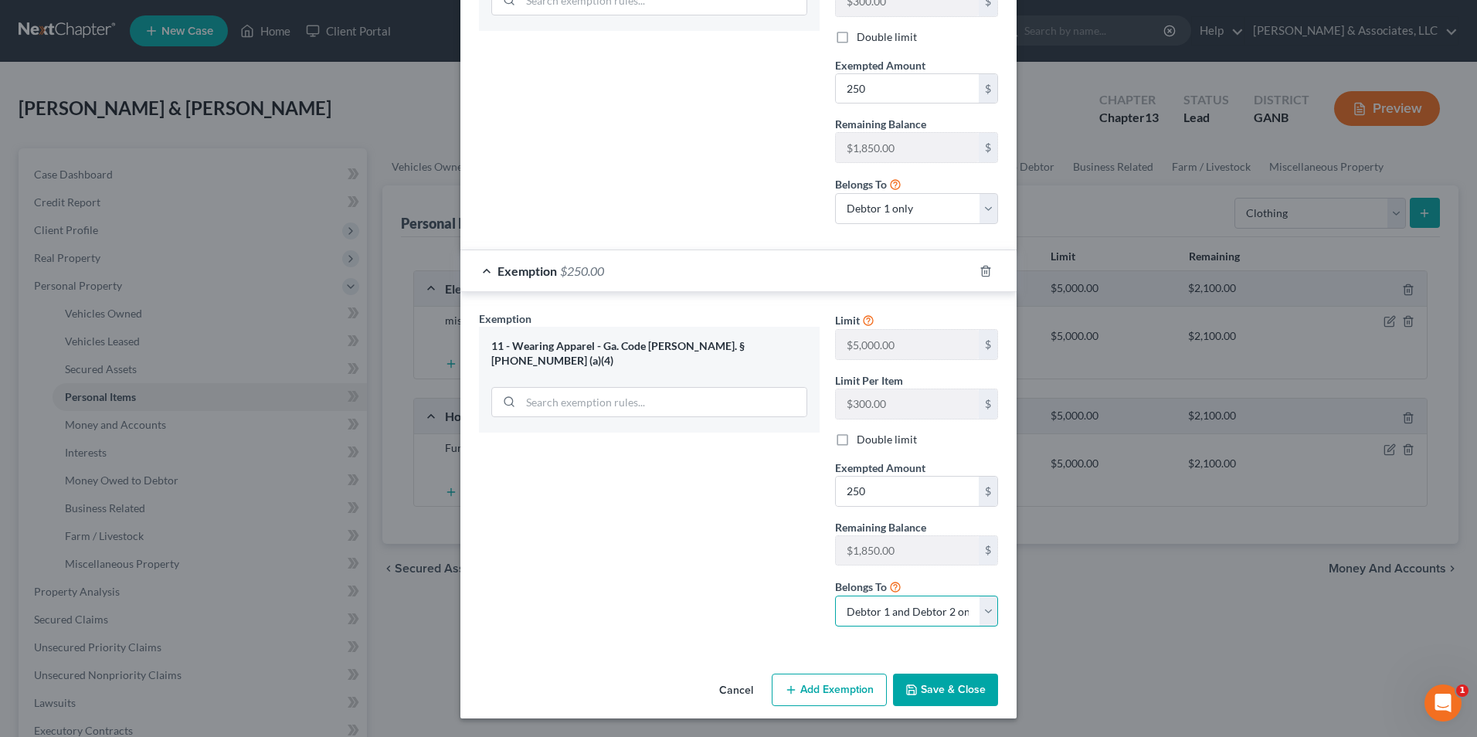
select select "1"
click at [835, 595] on select "Debtor 1 only Debtor 2 only Debtor 1 and Debtor 2 only" at bounding box center [916, 610] width 163 height 31
click at [931, 699] on button "Save & Close" at bounding box center [945, 690] width 105 height 32
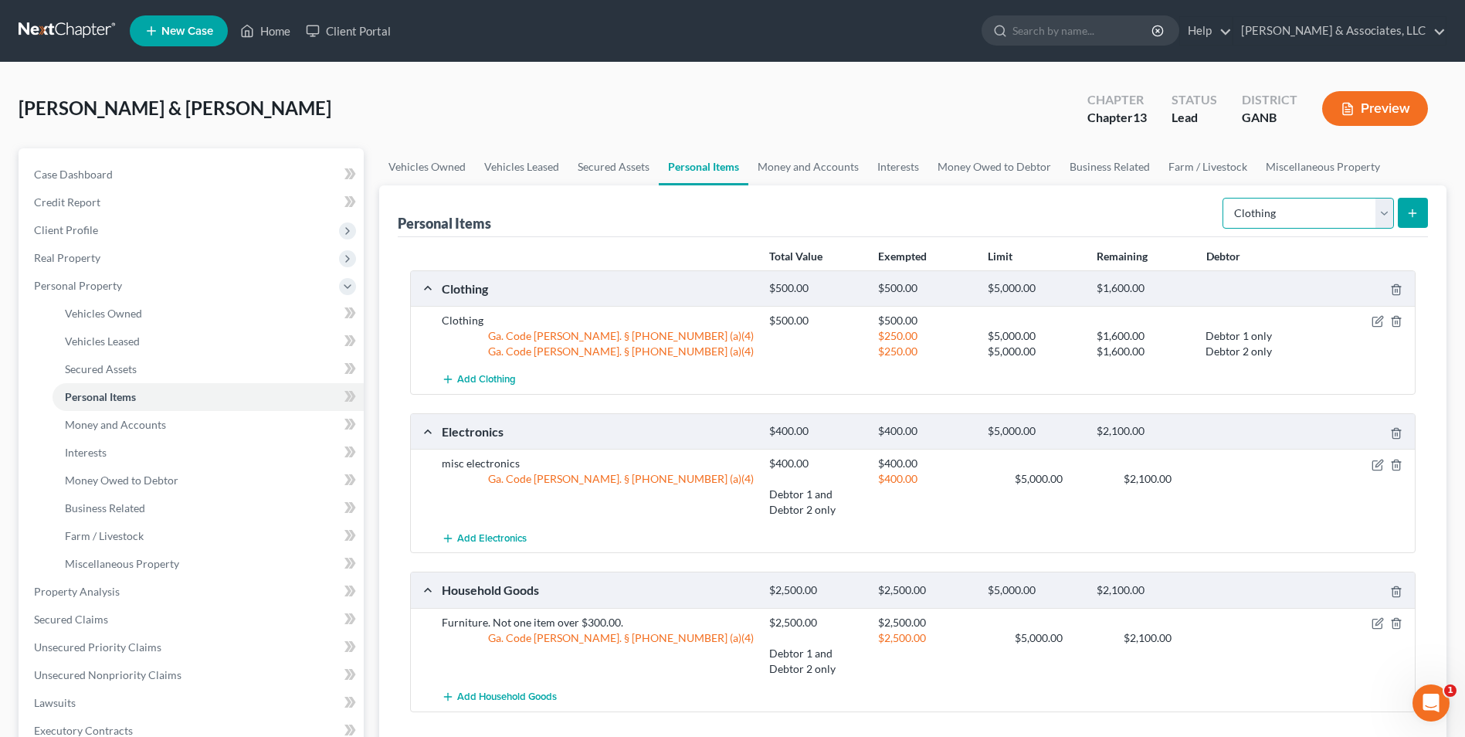
click at [1383, 214] on select "Select Item Type Clothing Collectibles Of Value Electronics Firearms Household …" at bounding box center [1308, 213] width 171 height 31
select select "jewelry"
click at [1224, 198] on select "Select Item Type Clothing Collectibles Of Value Electronics Firearms Household …" at bounding box center [1308, 213] width 171 height 31
click at [1412, 221] on button "submit" at bounding box center [1413, 213] width 30 height 30
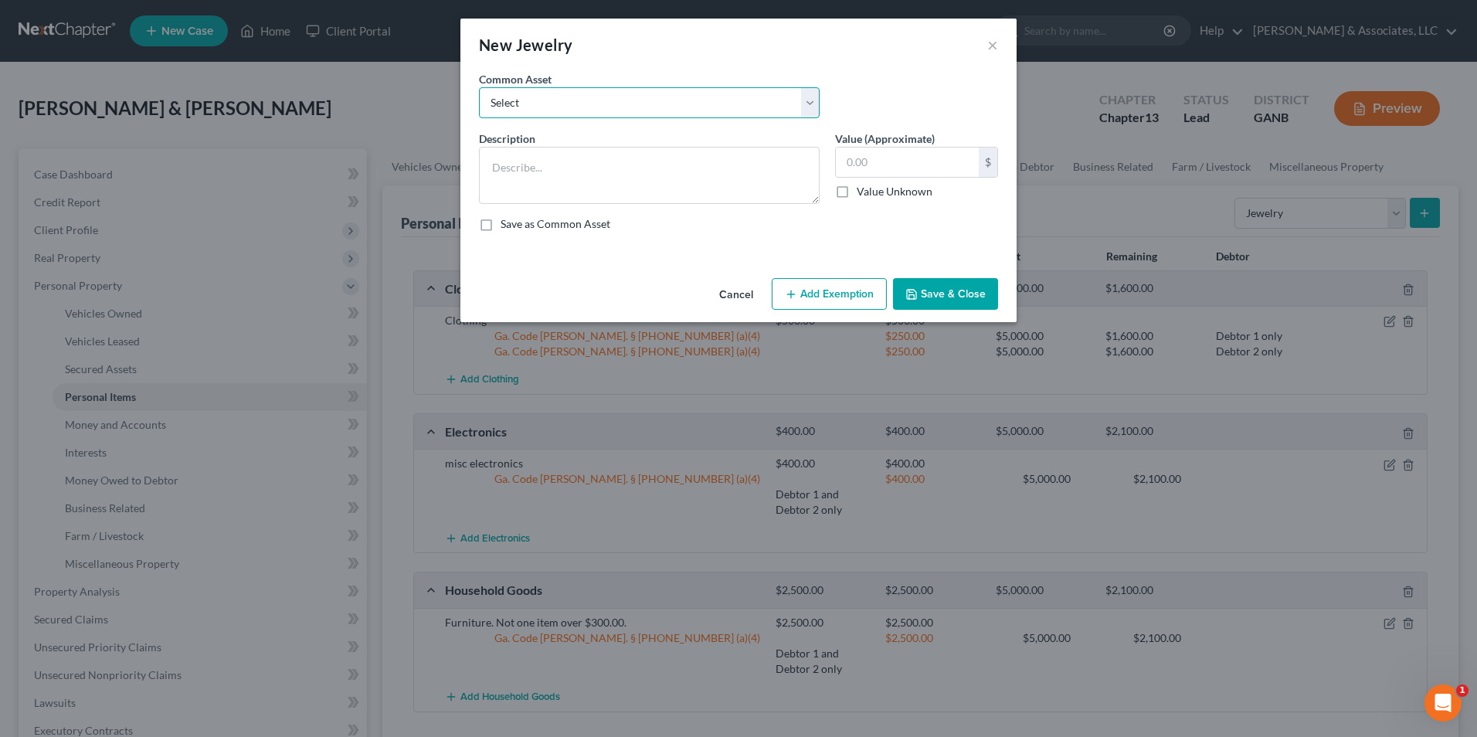
click at [806, 109] on select "Select Jewelry" at bounding box center [649, 102] width 341 height 31
select select "0"
click at [479, 87] on select "Select Jewelry" at bounding box center [649, 102] width 341 height 31
type textarea "Jewelry"
click at [897, 166] on input "50.00" at bounding box center [907, 162] width 143 height 29
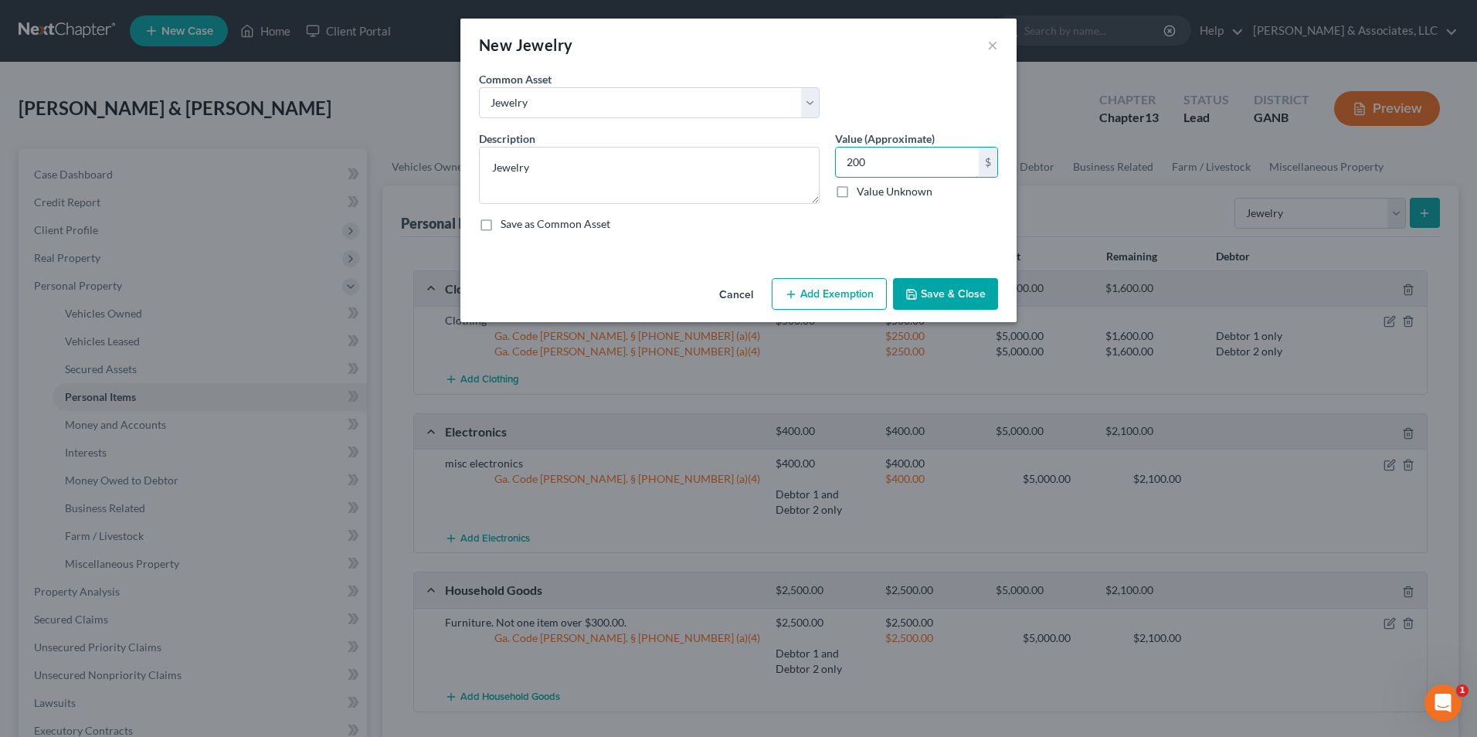
type input "200"
click at [868, 296] on button "Add Exemption" at bounding box center [829, 294] width 115 height 32
select select "2"
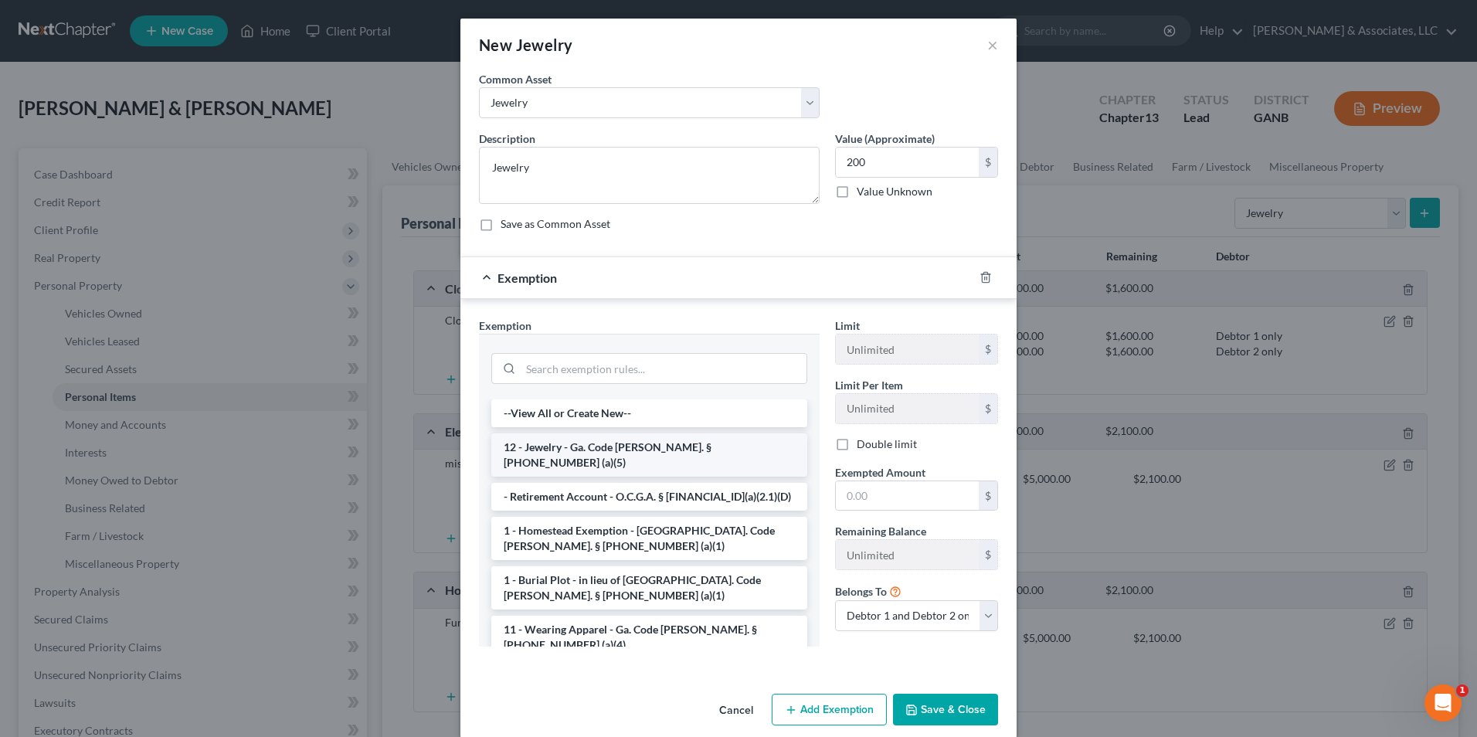
click at [641, 451] on li "12 - Jewelry - Ga. Code Ann. § 44-13-100 (a)(5)" at bounding box center [649, 454] width 316 height 43
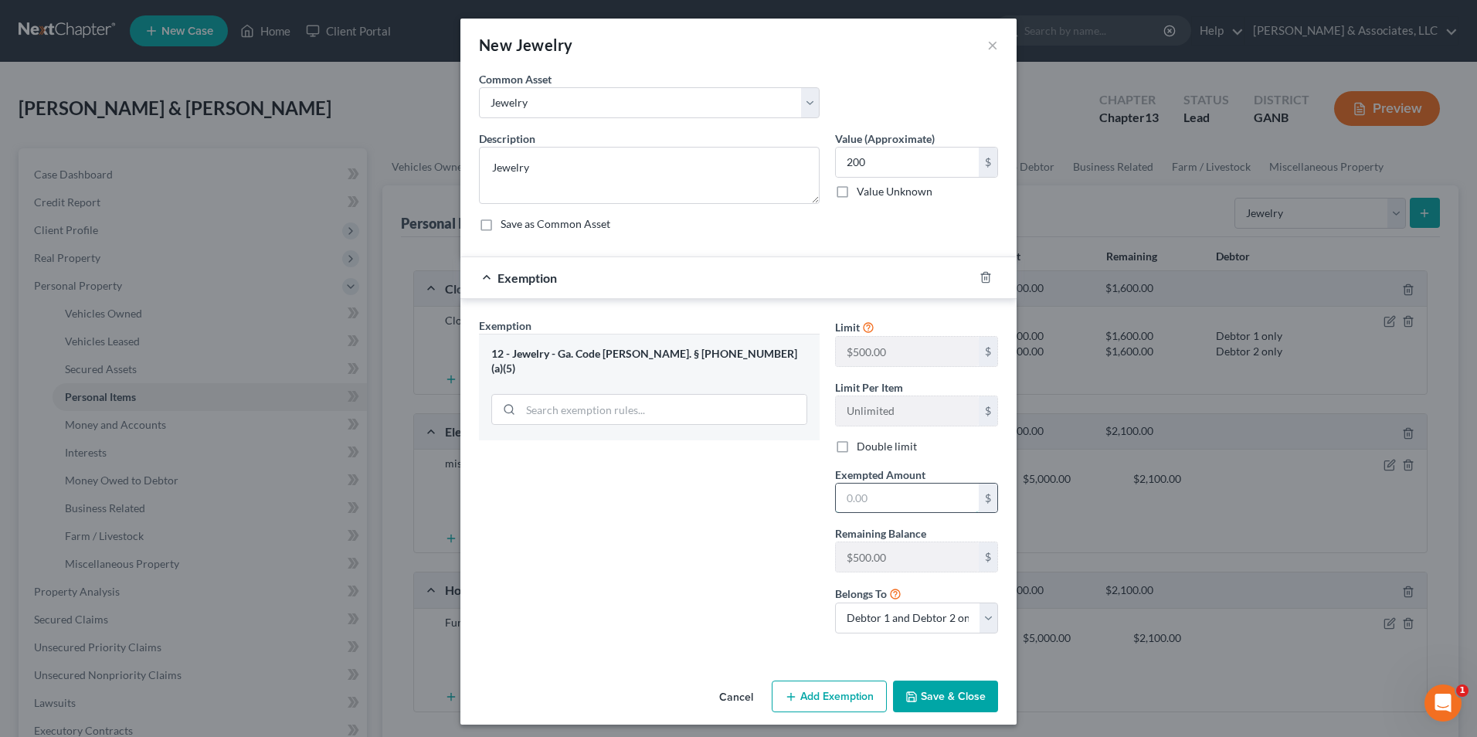
click at [914, 495] on input "text" at bounding box center [907, 497] width 143 height 29
type input "200.00"
click at [936, 697] on button "Save & Close" at bounding box center [945, 696] width 105 height 32
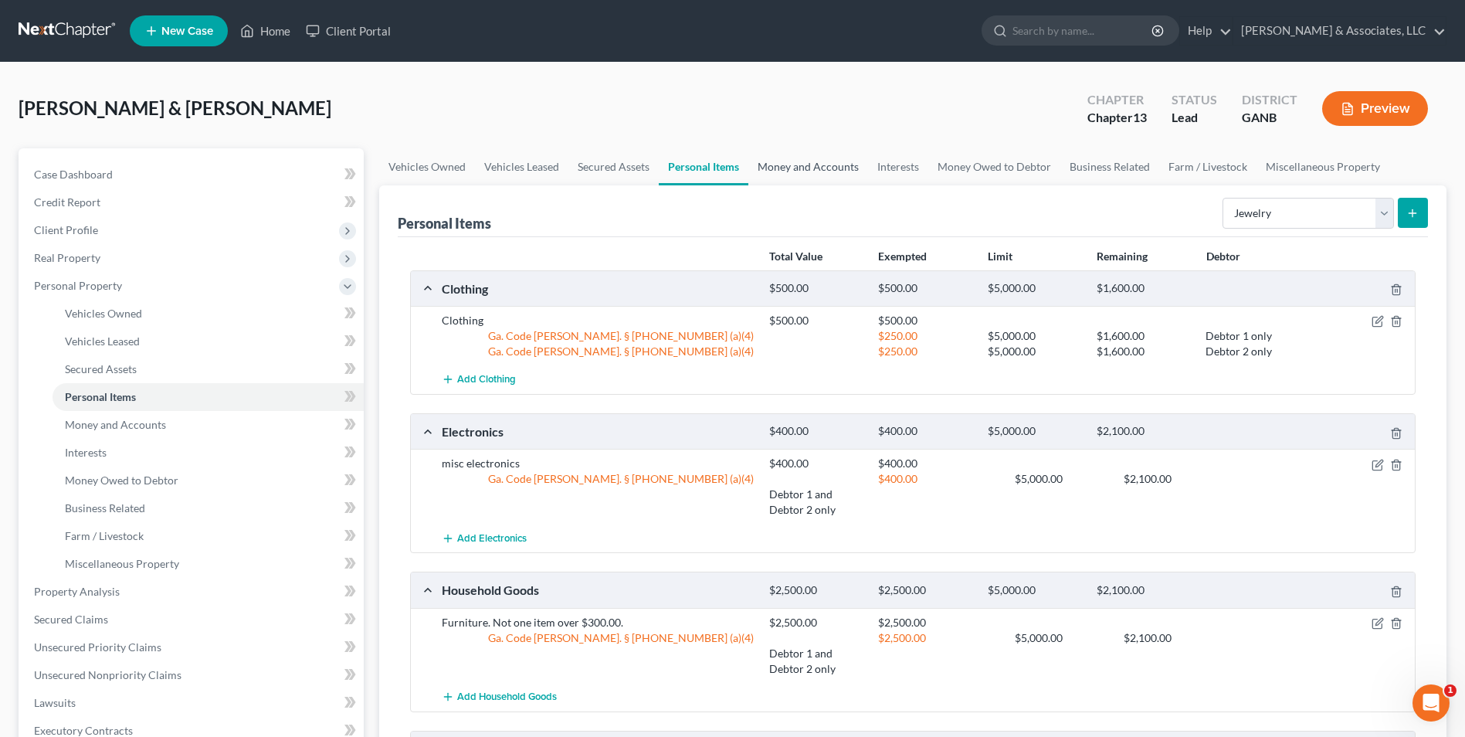
click at [819, 166] on link "Money and Accounts" at bounding box center [808, 166] width 120 height 37
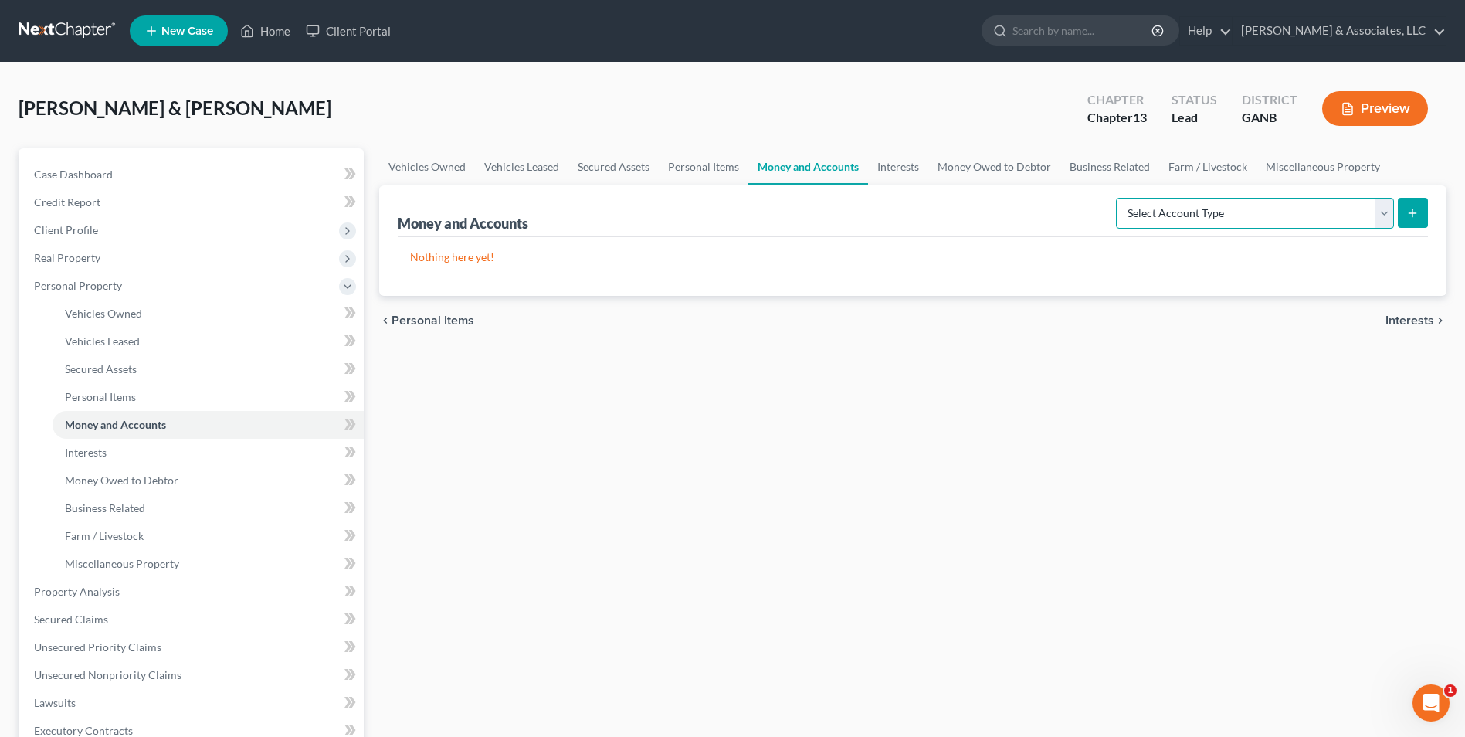
click at [1387, 221] on select "Select Account Type Brokerage Cash on Hand Certificates of Deposit Checking Acc…" at bounding box center [1255, 213] width 278 height 31
select select "checking"
click at [1119, 198] on select "Select Account Type Brokerage Cash on Hand Certificates of Deposit Checking Acc…" at bounding box center [1255, 213] width 278 height 31
click at [1410, 217] on icon "submit" at bounding box center [1412, 213] width 12 height 12
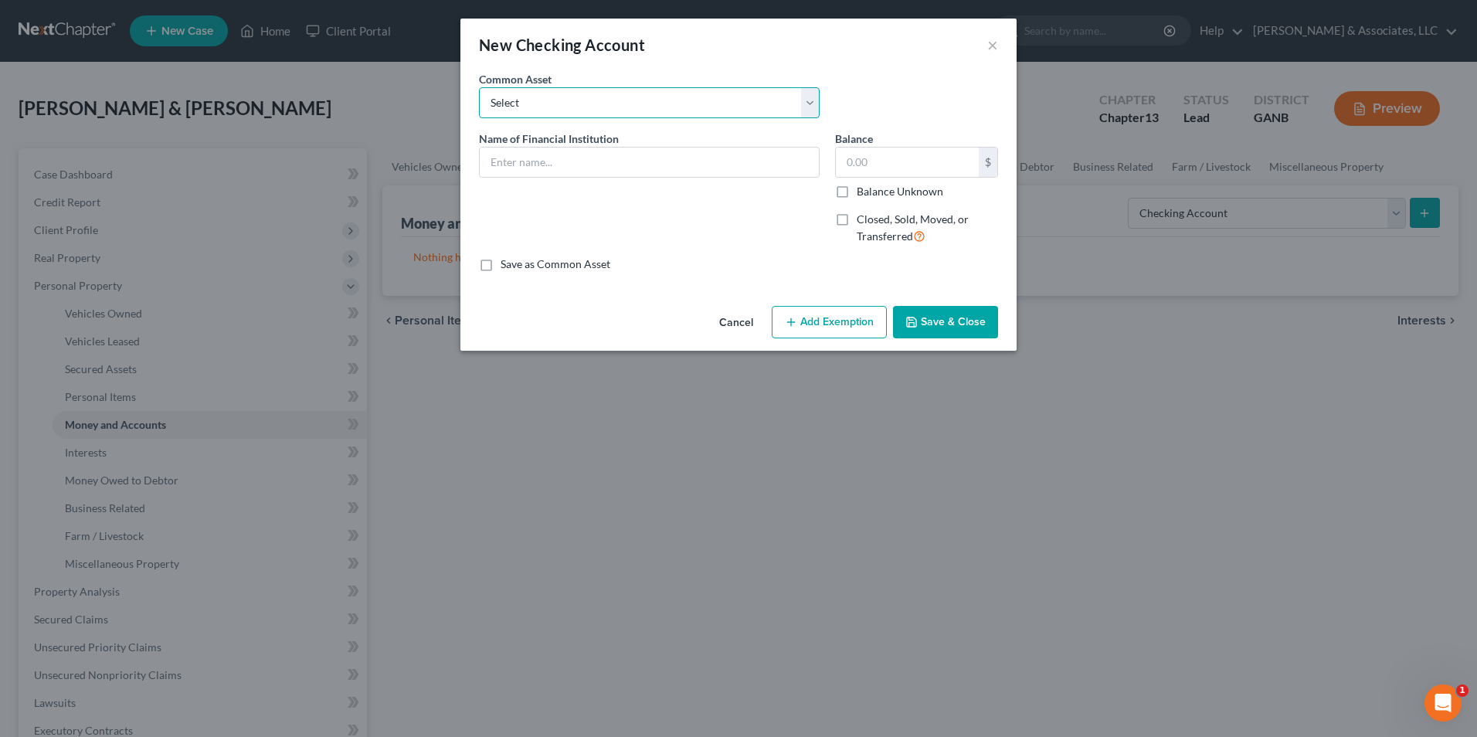
click at [804, 107] on select "Select US Bank Tyndall Federal Credit Union Lake Michigan Credit Union Ascend F…" at bounding box center [649, 102] width 341 height 31
select select "39"
click at [479, 87] on select "Select US Bank Tyndall Federal Credit Union Lake Michigan Credit Union Ascend F…" at bounding box center [649, 102] width 341 height 31
type input "Synovus Bank"
click at [928, 173] on input "300.00" at bounding box center [907, 162] width 143 height 29
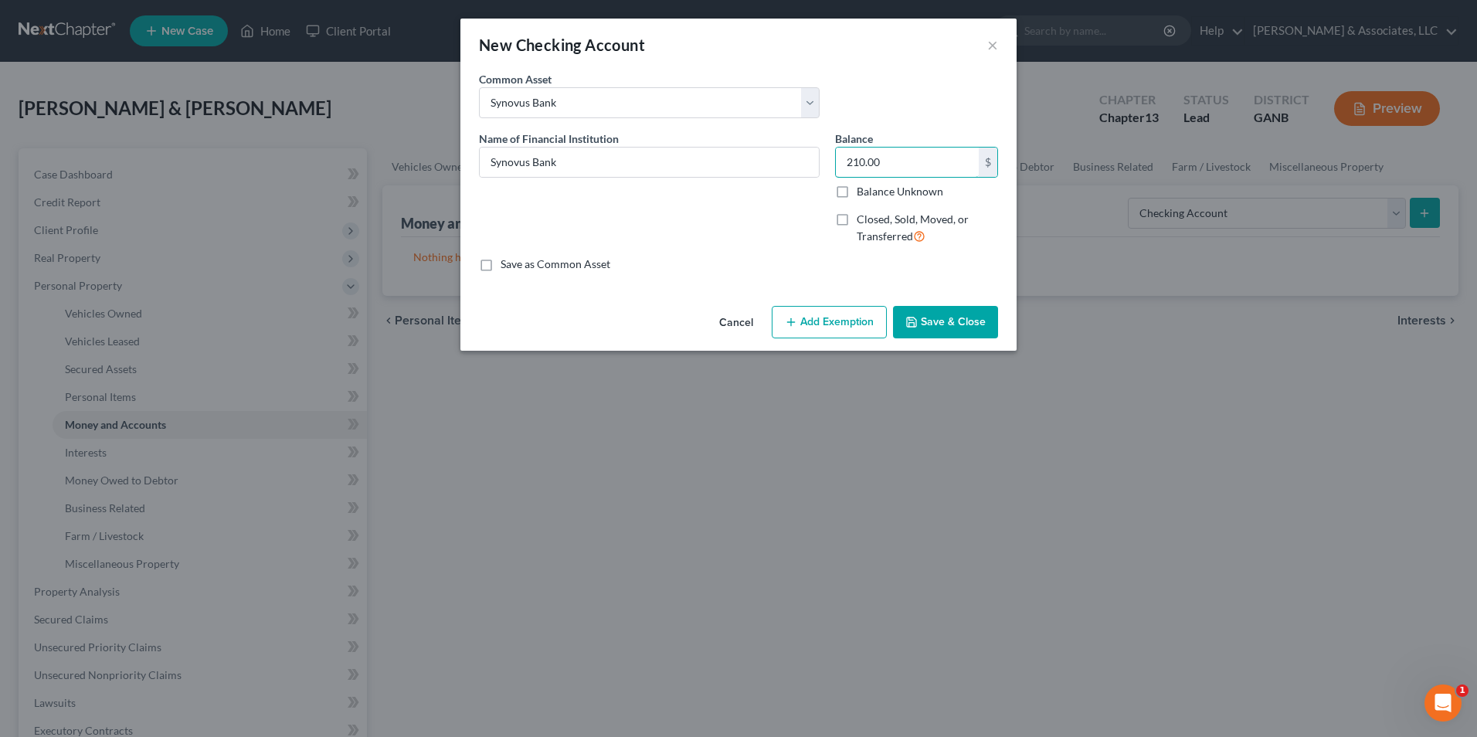
type input "210.00"
click at [879, 327] on button "Add Exemption" at bounding box center [829, 322] width 115 height 32
select select "2"
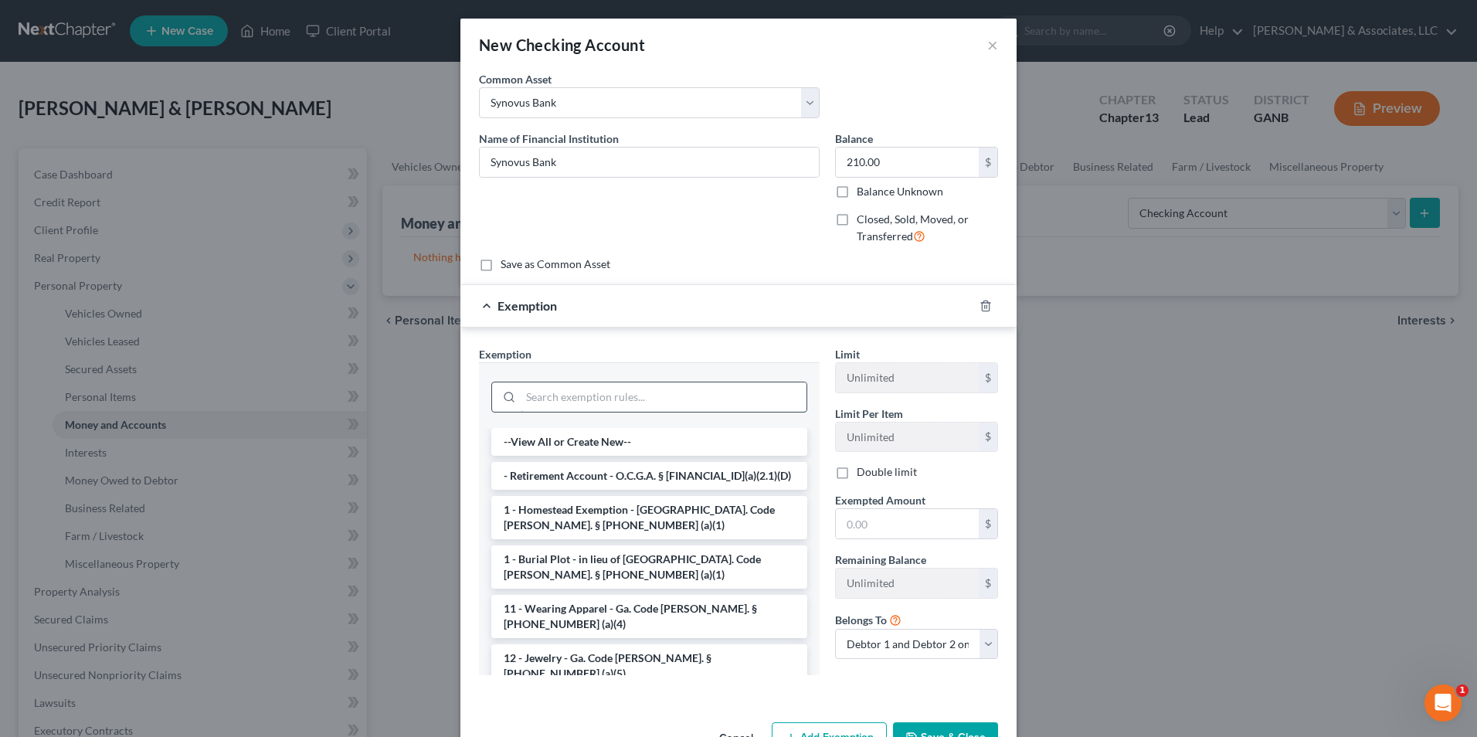
click at [661, 405] on input "search" at bounding box center [664, 396] width 286 height 29
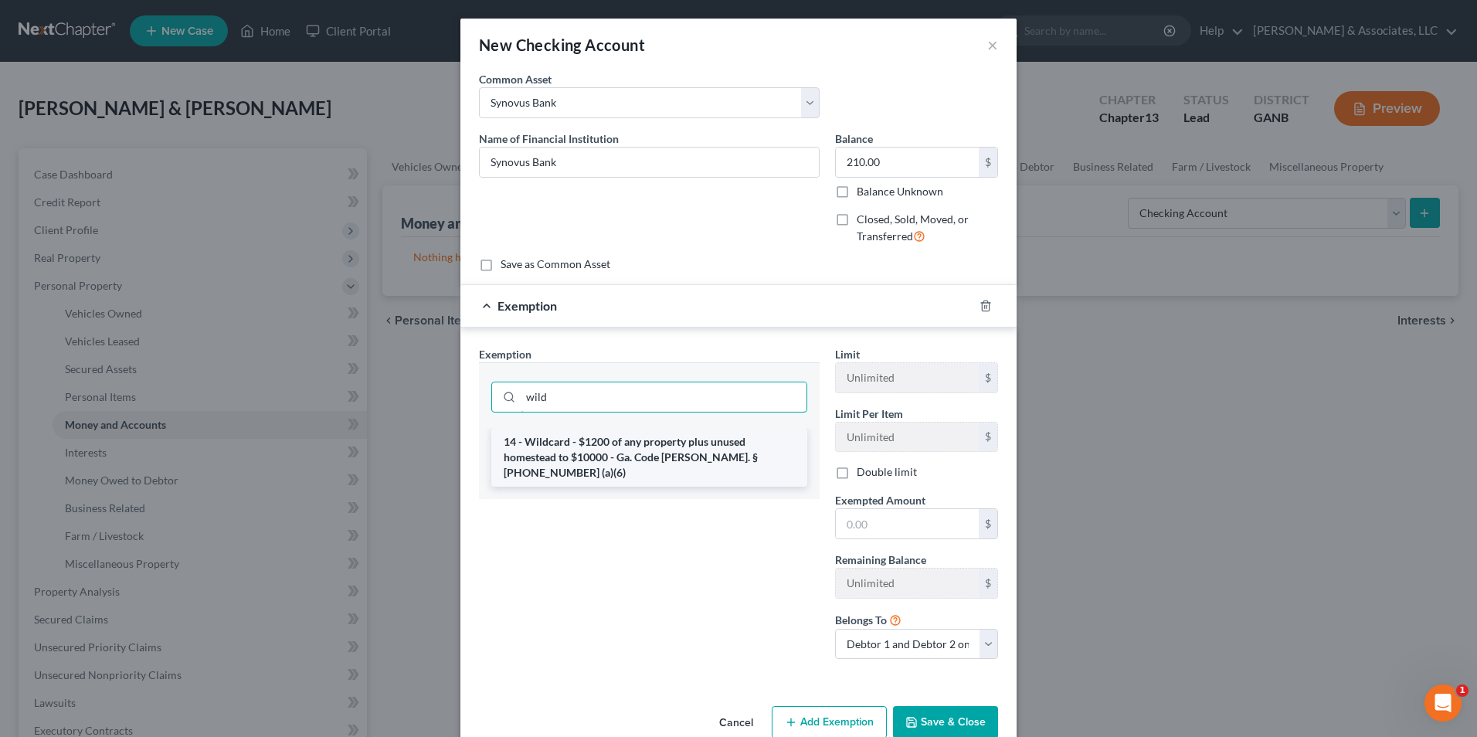
type input "wild"
click at [661, 453] on li "14 - Wildcard - $1200 of any property plus unused homestead to $10000 - Ga. Cod…" at bounding box center [649, 457] width 316 height 59
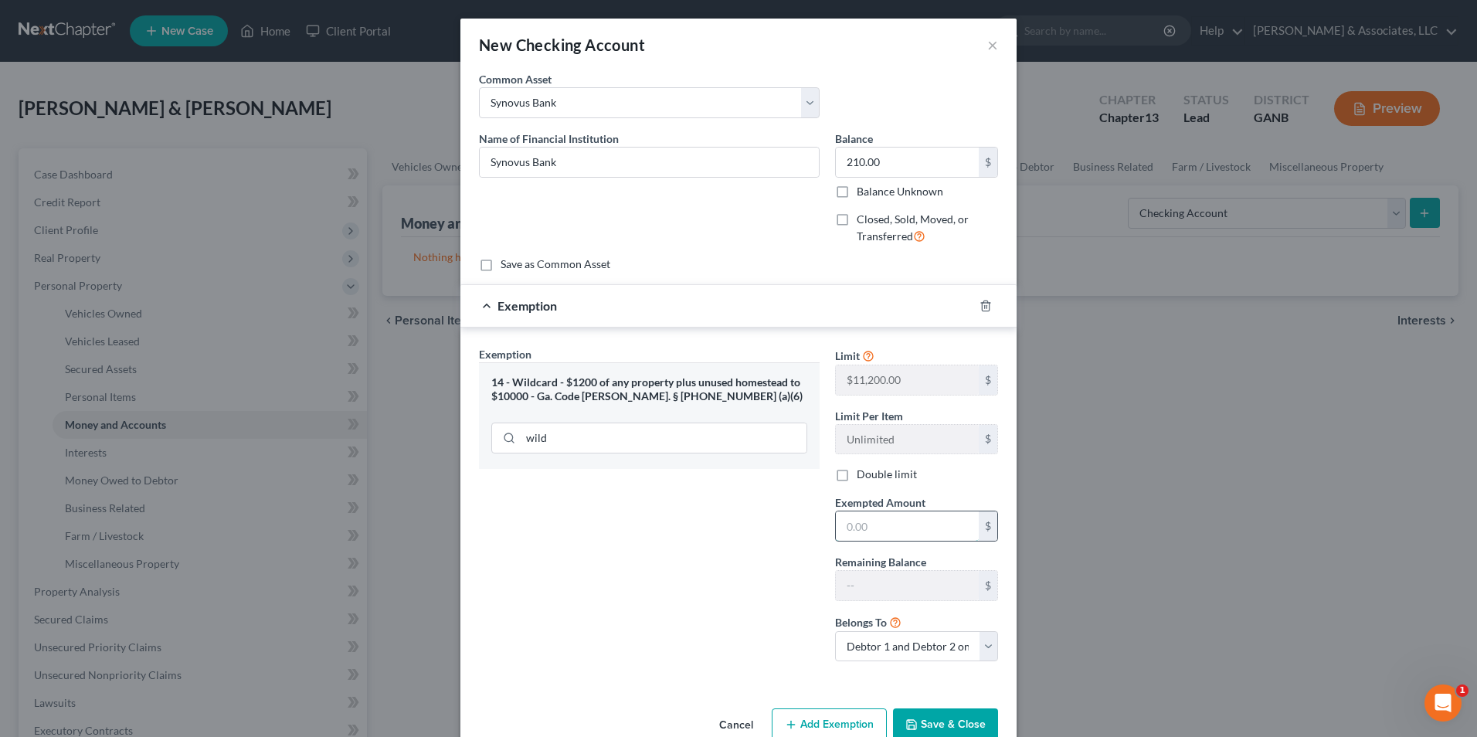
click at [928, 534] on input "text" at bounding box center [907, 525] width 143 height 29
type input "210.00"
click at [951, 715] on button "Save & Close" at bounding box center [945, 724] width 105 height 32
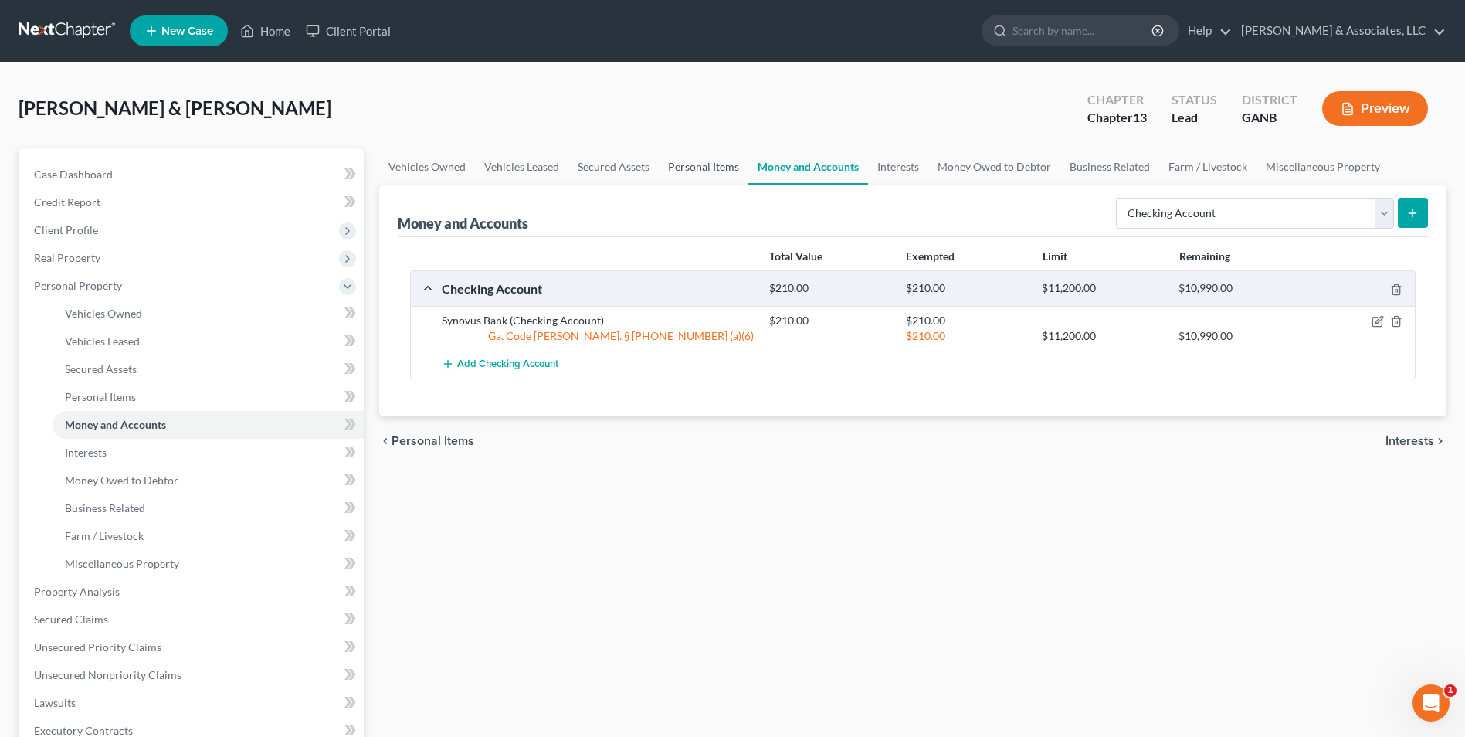
click at [683, 167] on link "Personal Items" at bounding box center [704, 166] width 90 height 37
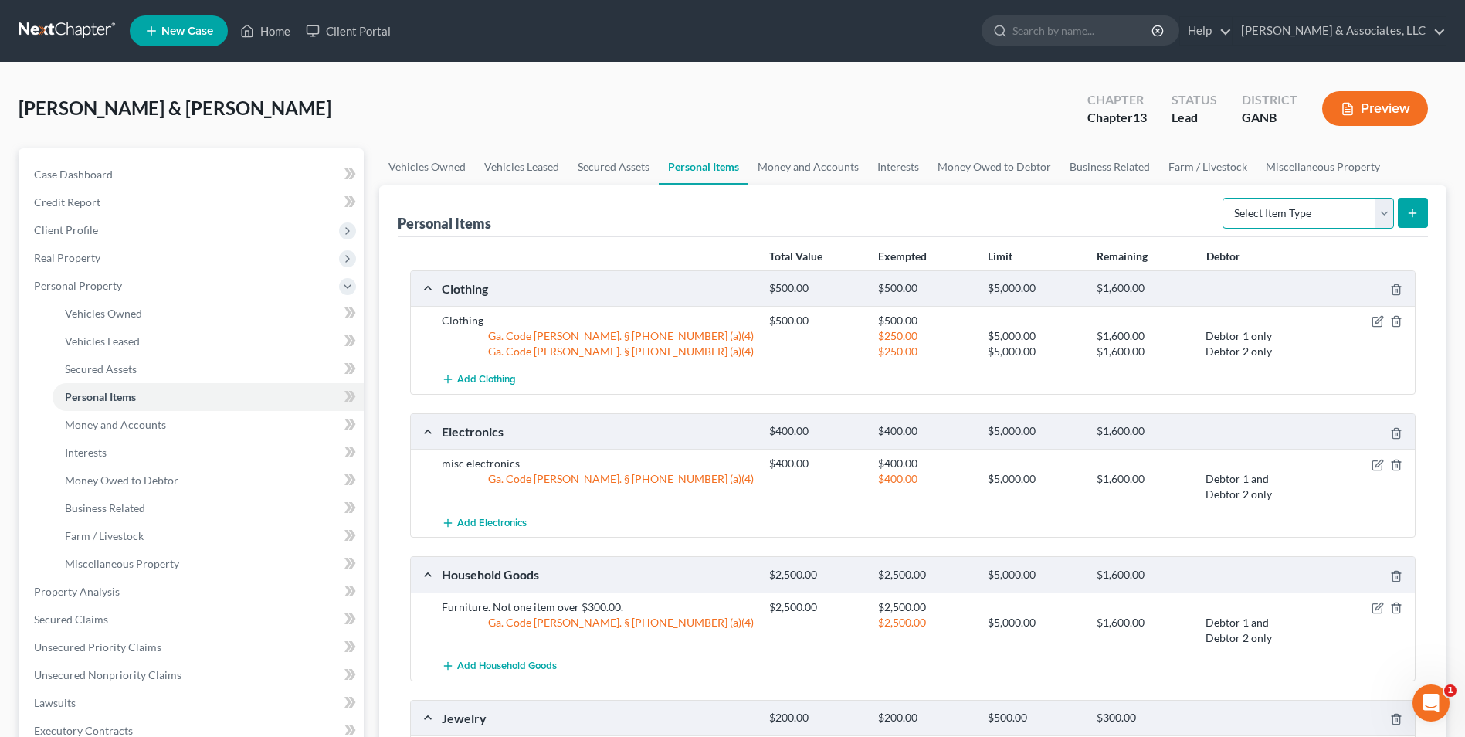
click at [1377, 218] on select "Select Item Type Clothing Collectibles Of Value Electronics Firearms Household …" at bounding box center [1308, 213] width 171 height 31
select select "pets"
click at [1224, 198] on select "Select Item Type Clothing Collectibles Of Value Electronics Firearms Household …" at bounding box center [1308, 213] width 171 height 31
click at [1407, 202] on button "submit" at bounding box center [1413, 213] width 30 height 30
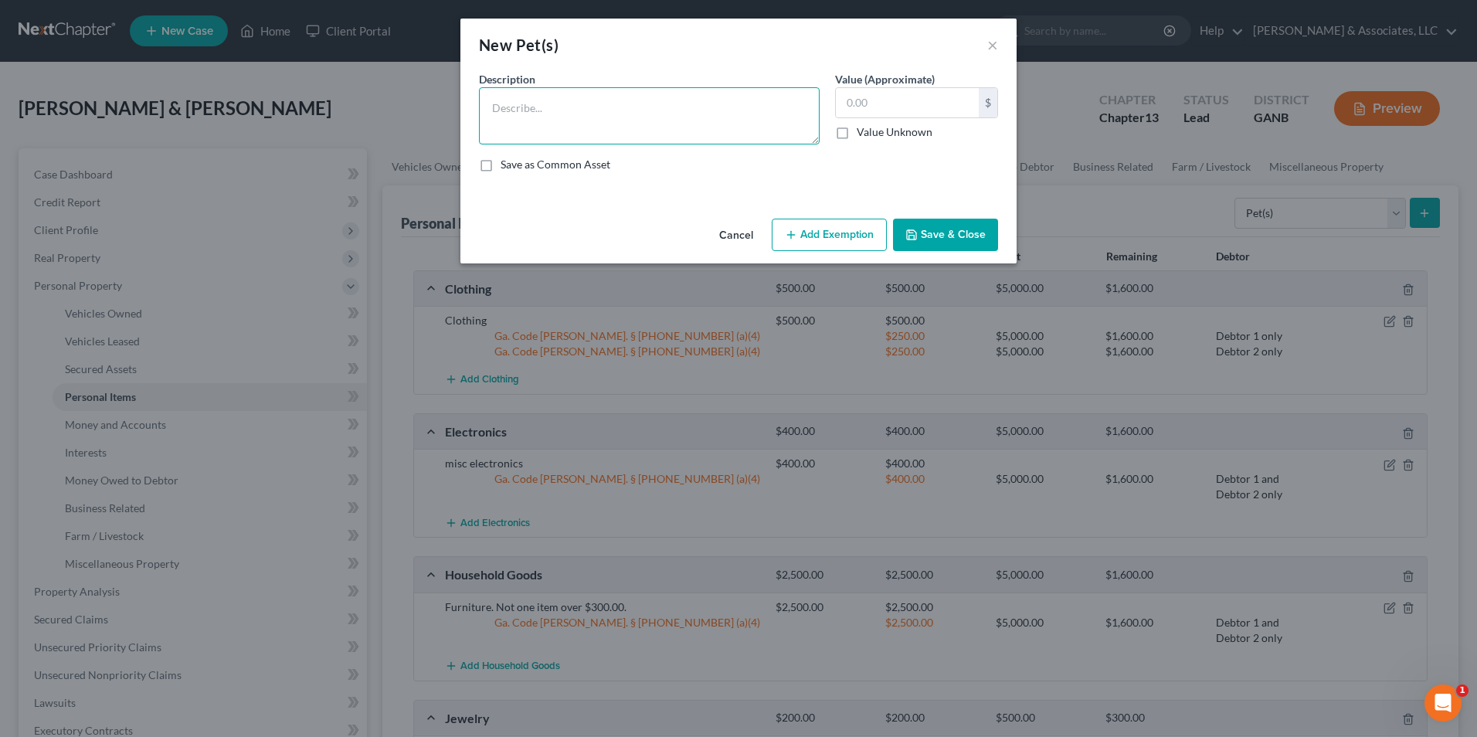
click at [695, 115] on textarea at bounding box center [649, 115] width 341 height 57
type textarea "3 dogs. 1 cat. Sentimental value only."
click at [942, 245] on button "Save & Close" at bounding box center [945, 235] width 105 height 32
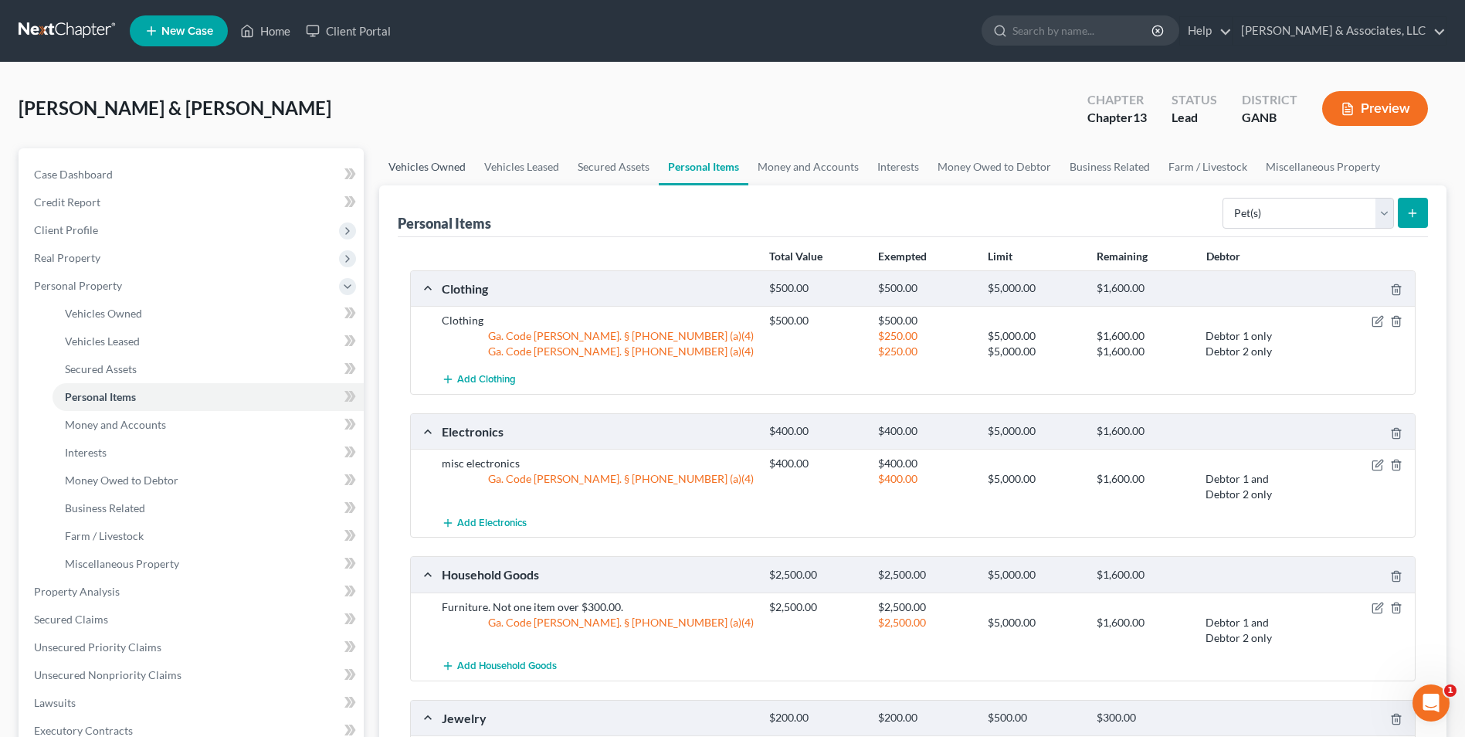
click at [433, 154] on link "Vehicles Owned" at bounding box center [427, 166] width 96 height 37
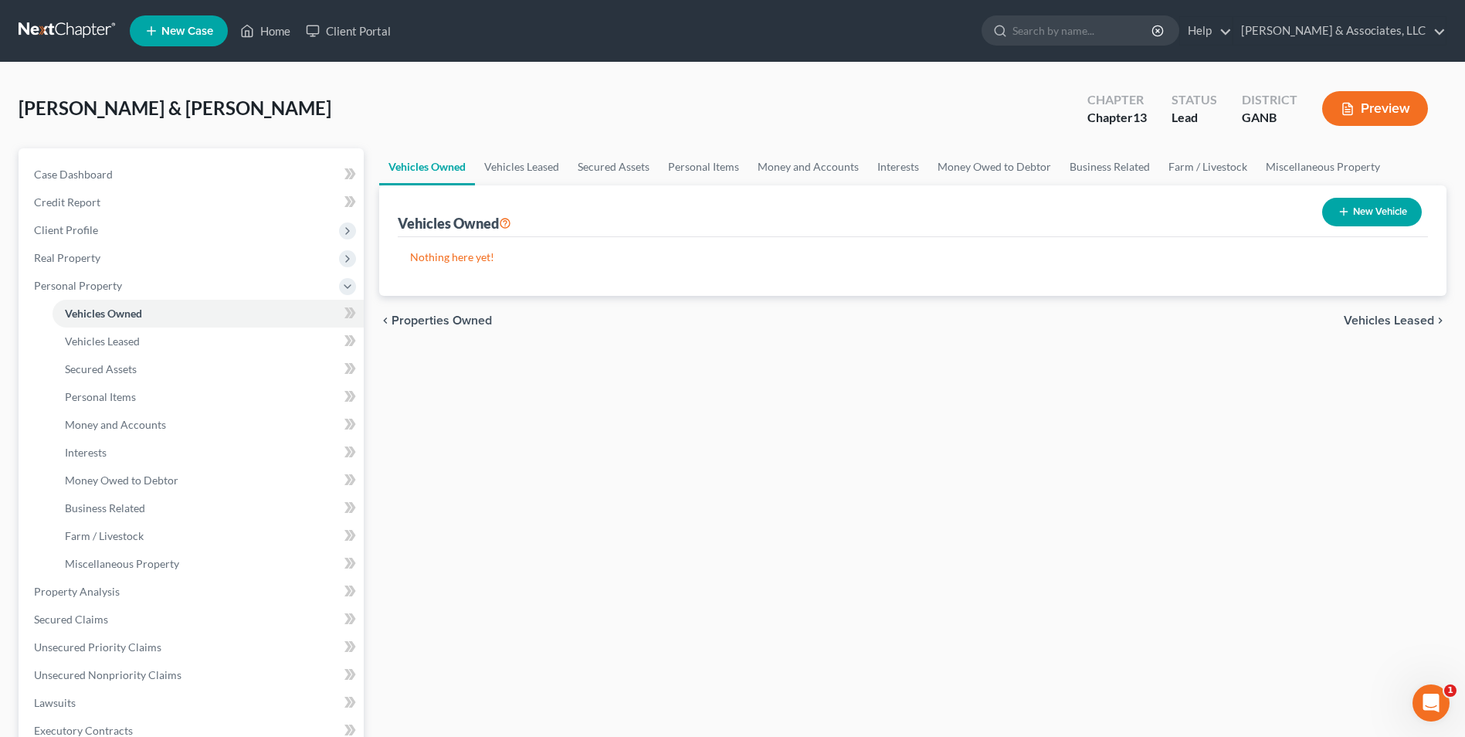
click at [1346, 205] on icon "button" at bounding box center [1344, 211] width 12 height 12
select select "0"
select select "2"
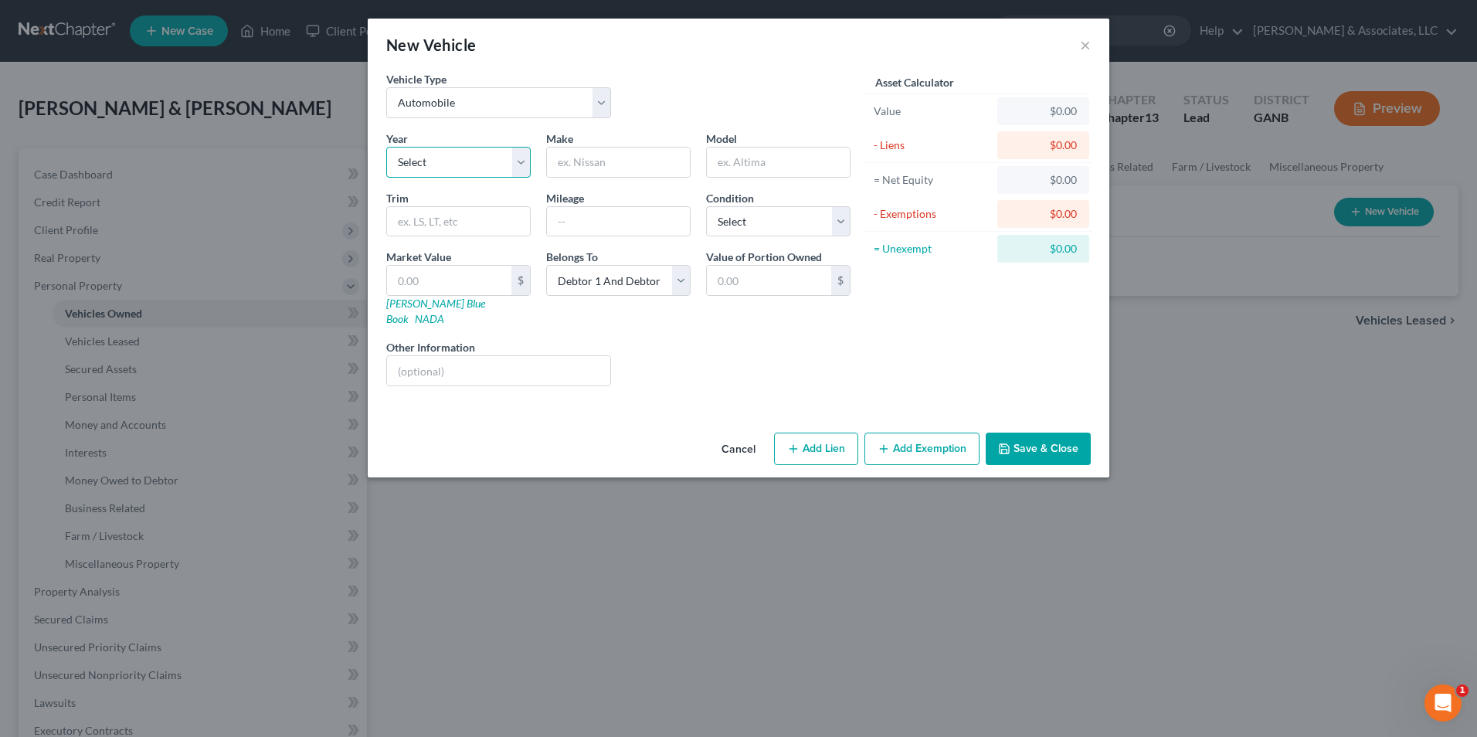
click at [528, 160] on select "Select 2026 2025 2024 2023 2022 2021 2020 2019 2018 2017 2016 2015 2014 2013 20…" at bounding box center [458, 162] width 144 height 31
select select "8"
click at [386, 147] on select "Select 2026 2025 2024 2023 2022 2021 2020 2019 2018 2017 2016 2015 2014 2013 20…" at bounding box center [458, 162] width 144 height 31
click at [663, 163] on input "text" at bounding box center [618, 162] width 143 height 29
type input "Lincoln"
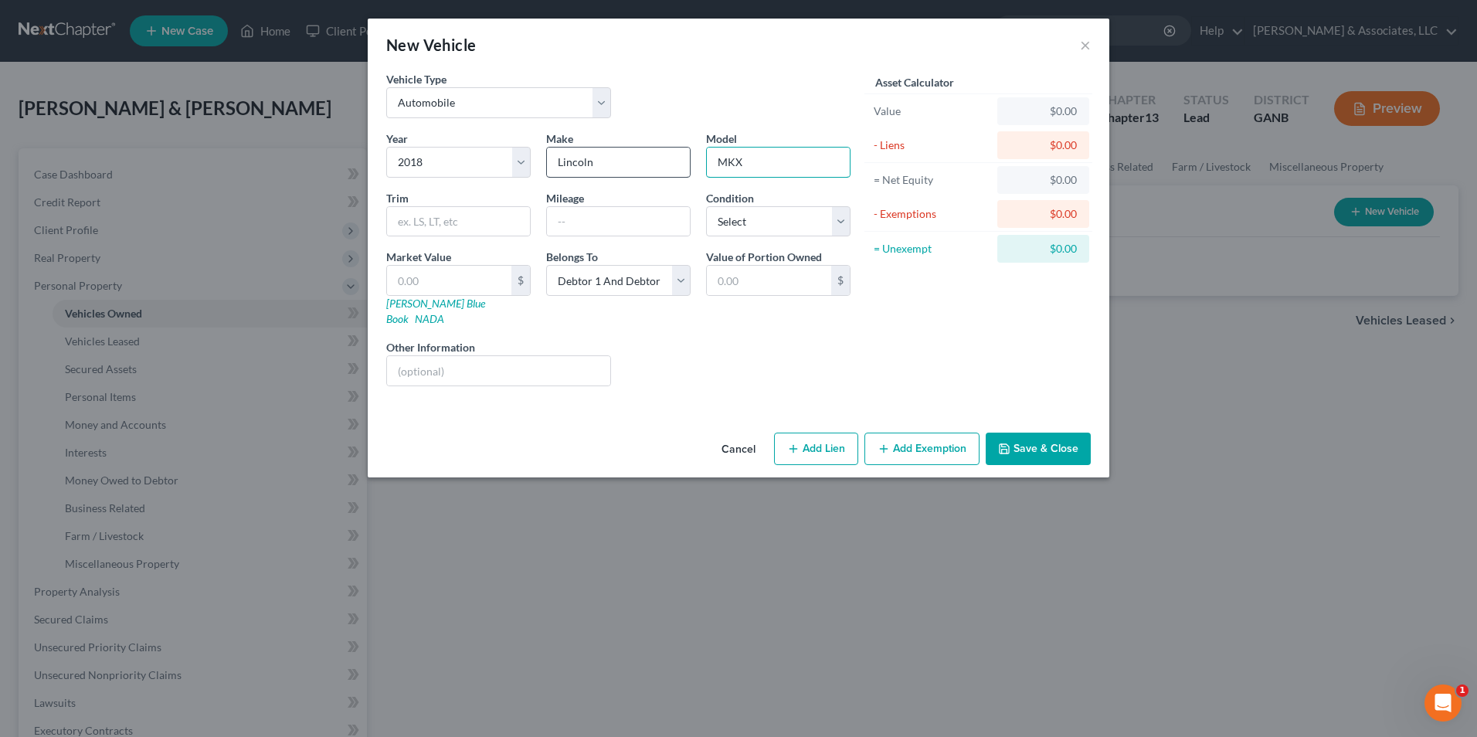
type input "MKX"
type input "2"
type input "2.00"
type input "25"
type input "25.00"
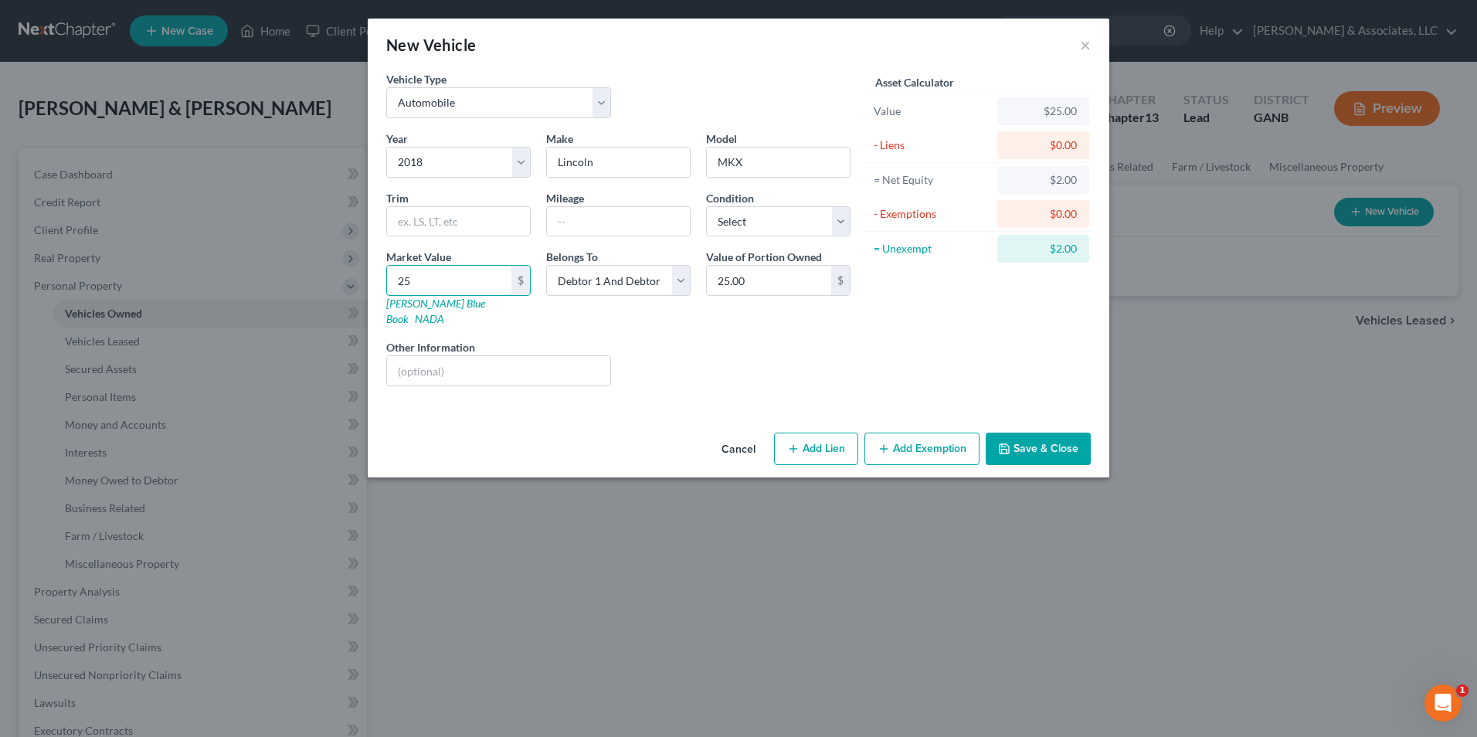
type input "259"
type input "259.00"
type input "2599"
type input "2,599.00"
type input "2,5996"
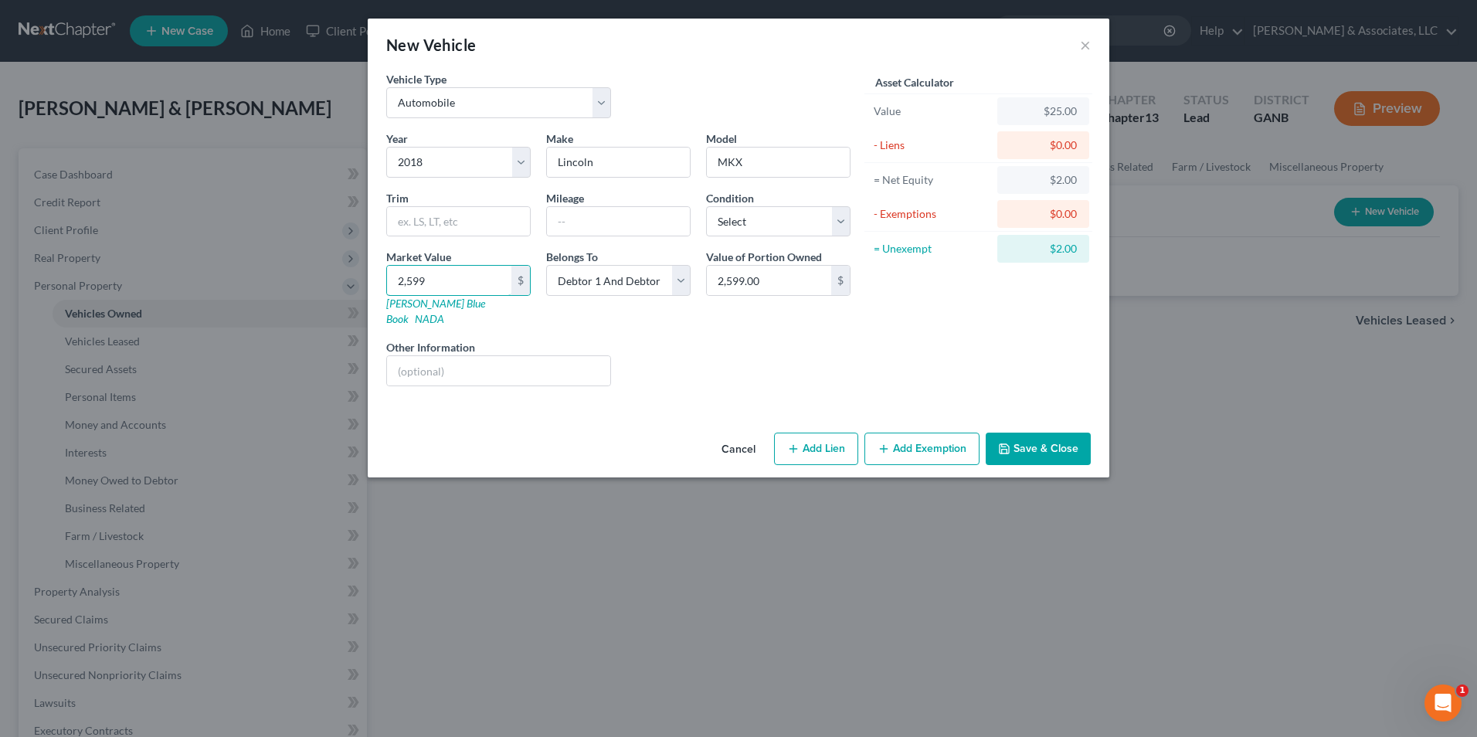
type input "25,996.00"
type input "25,996"
click at [831, 439] on button "Add Lien" at bounding box center [816, 449] width 84 height 32
select select "2"
select select "0"
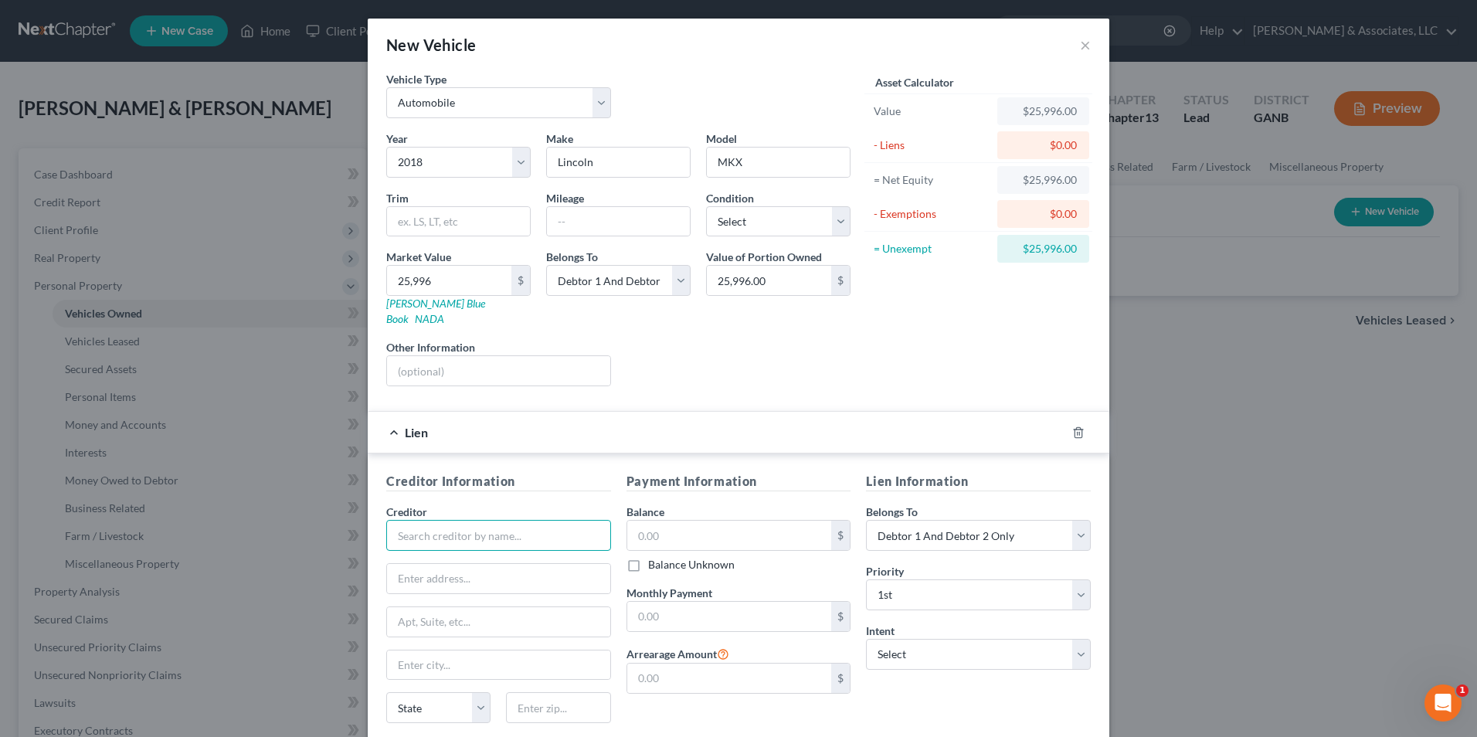
click at [485, 520] on input "text" at bounding box center [498, 535] width 225 height 31
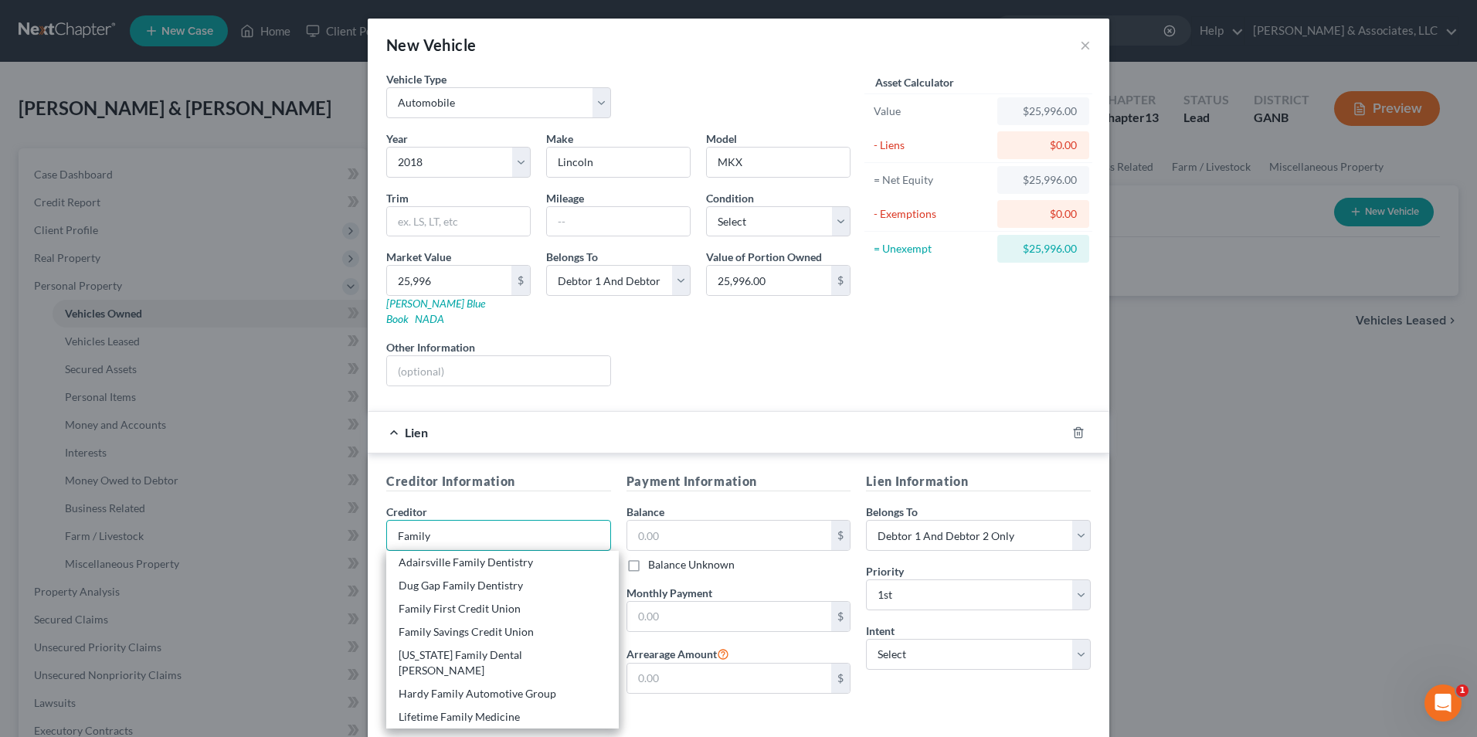
scroll to position [77, 0]
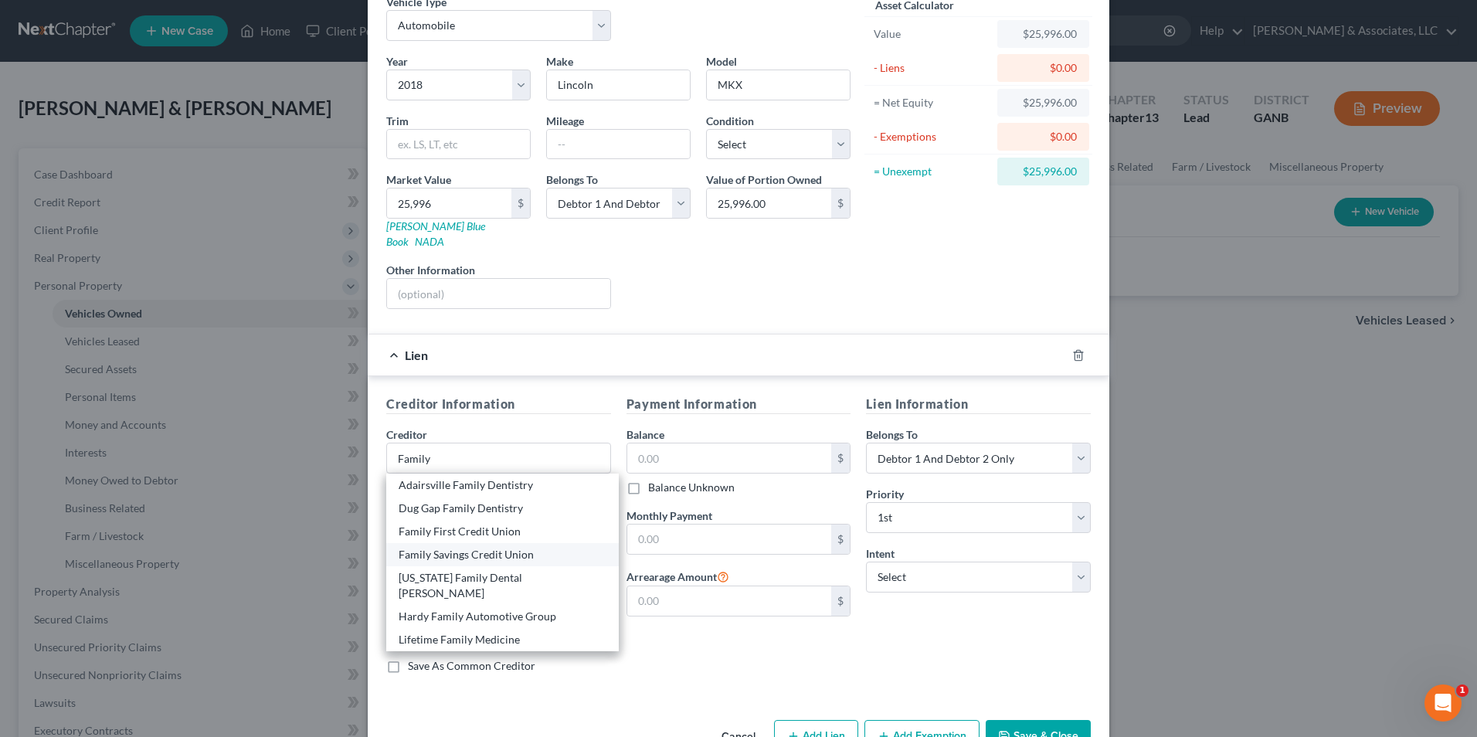
click at [487, 547] on div "Family Savings Credit Union" at bounding box center [503, 554] width 208 height 15
type input "Family Savings Credit Union"
type input "342 Charles Hardy Pkwy"
type input "Hiram"
select select "10"
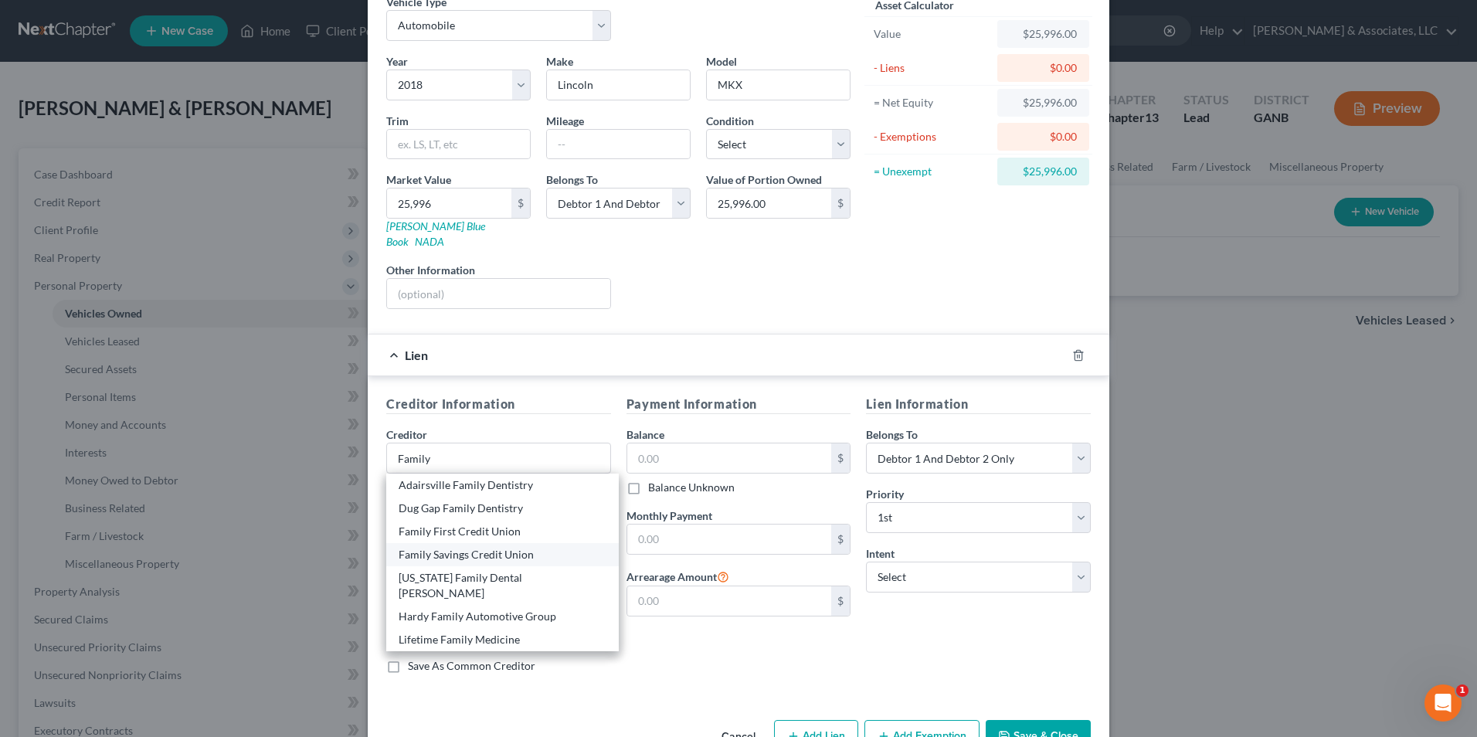
type input "30141"
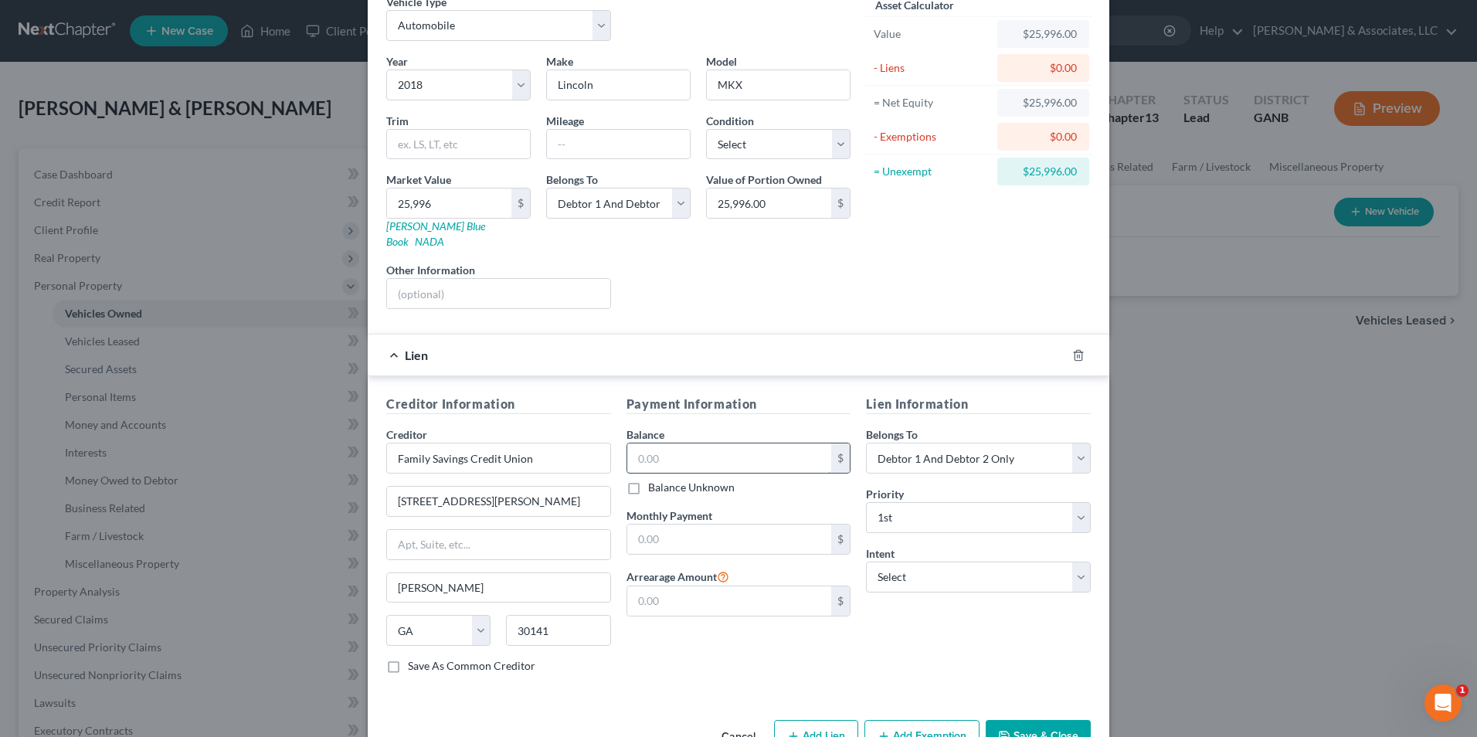
click at [752, 446] on input "text" at bounding box center [729, 457] width 205 height 29
type input "25,996"
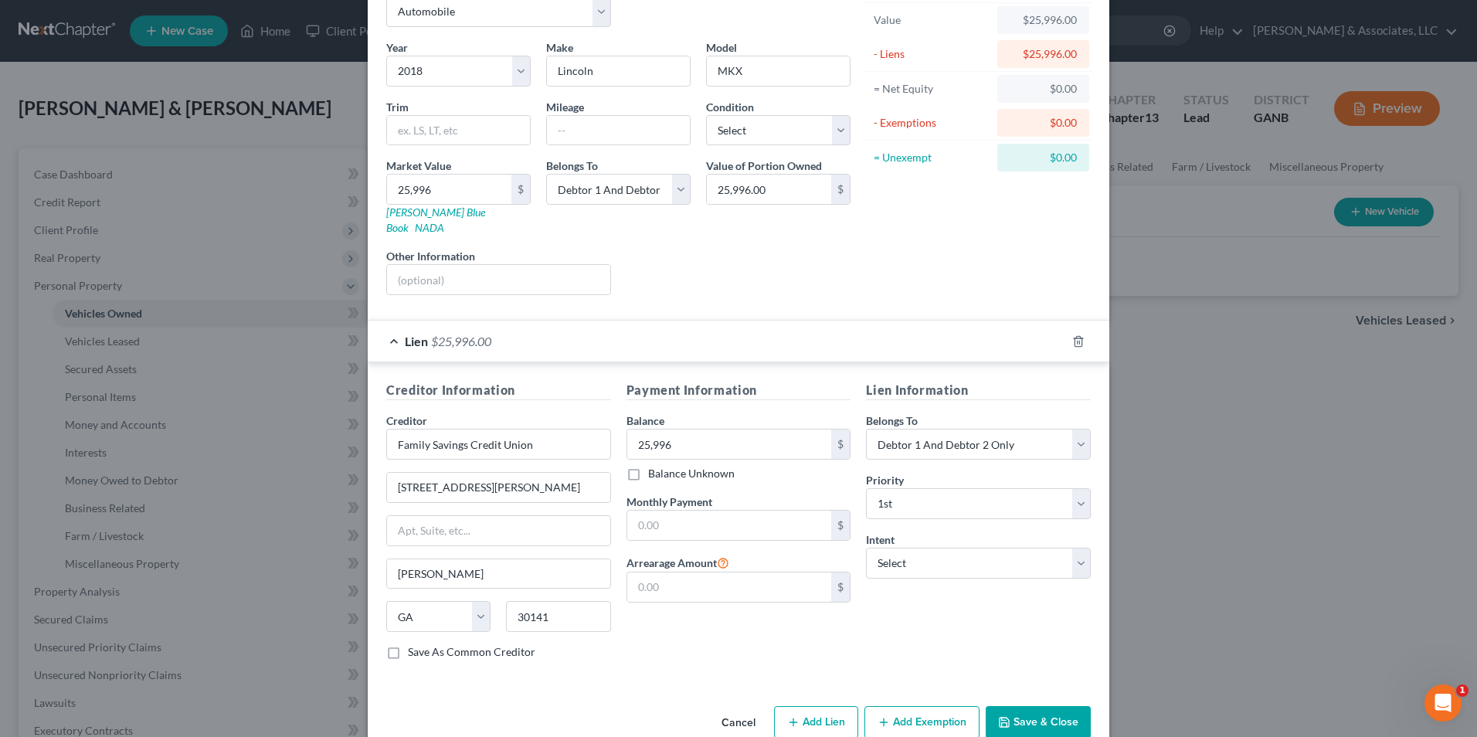
scroll to position [64, 0]
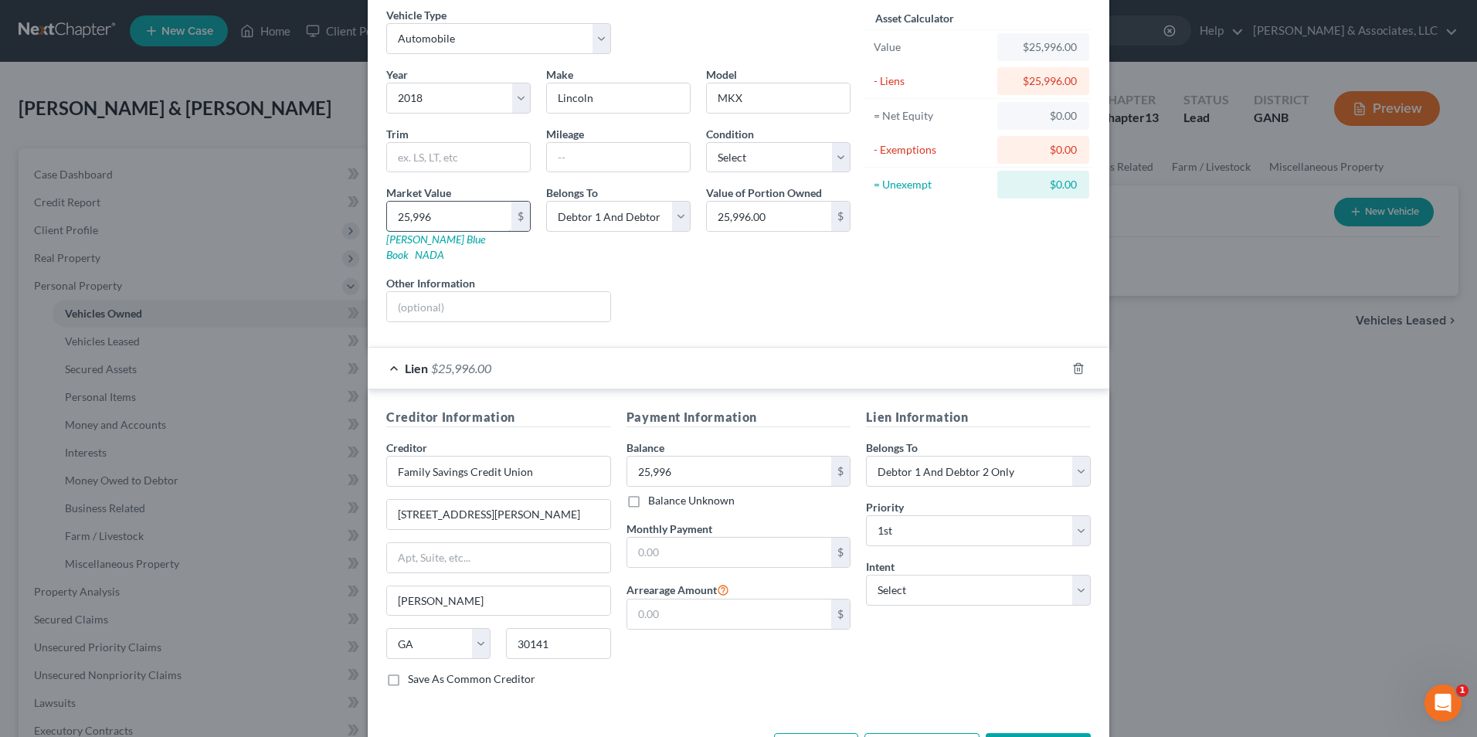
click at [446, 220] on input "25,996" at bounding box center [449, 216] width 124 height 29
type input "1"
type input "1.00"
type input "19"
type input "19.00"
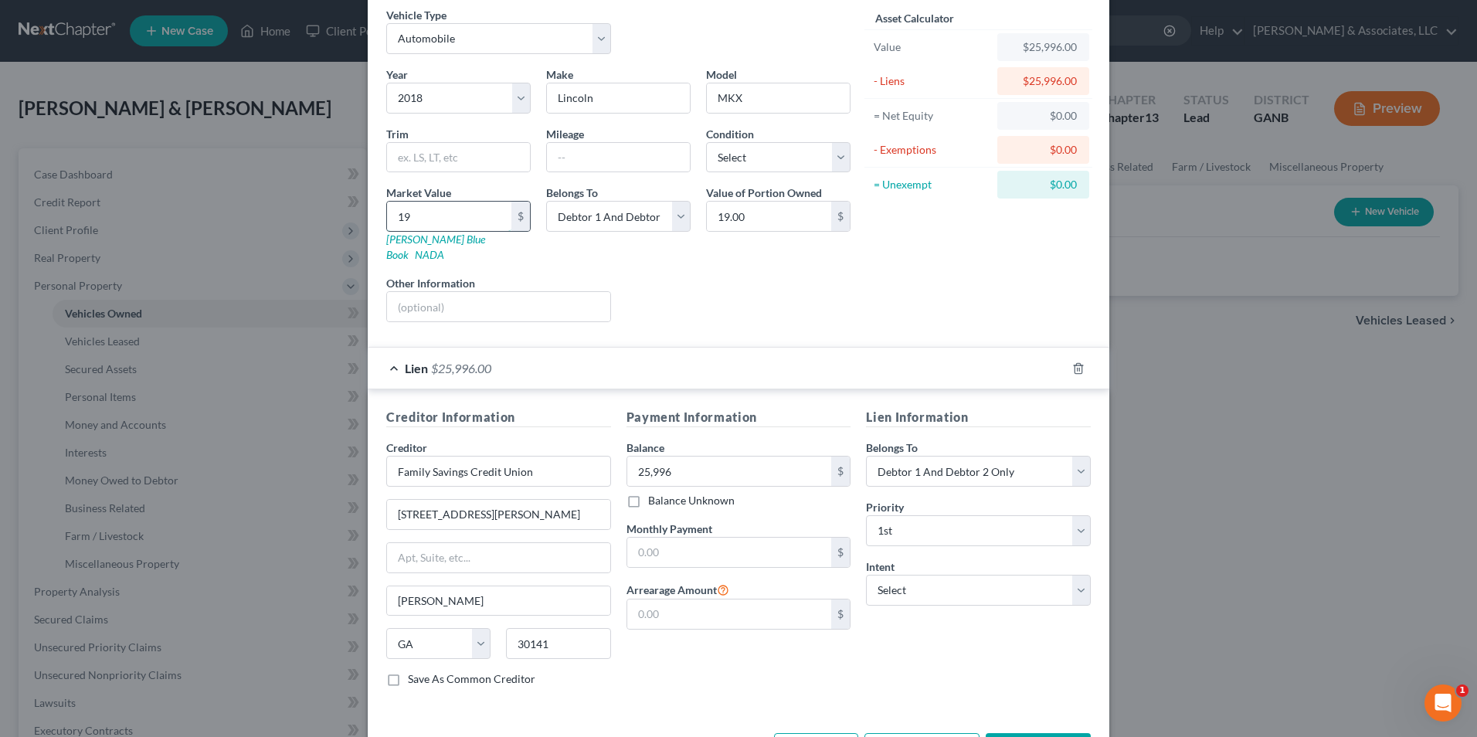
type input "190"
type input "190.00"
type input "1900"
type input "1,900.00"
type input "1,9000"
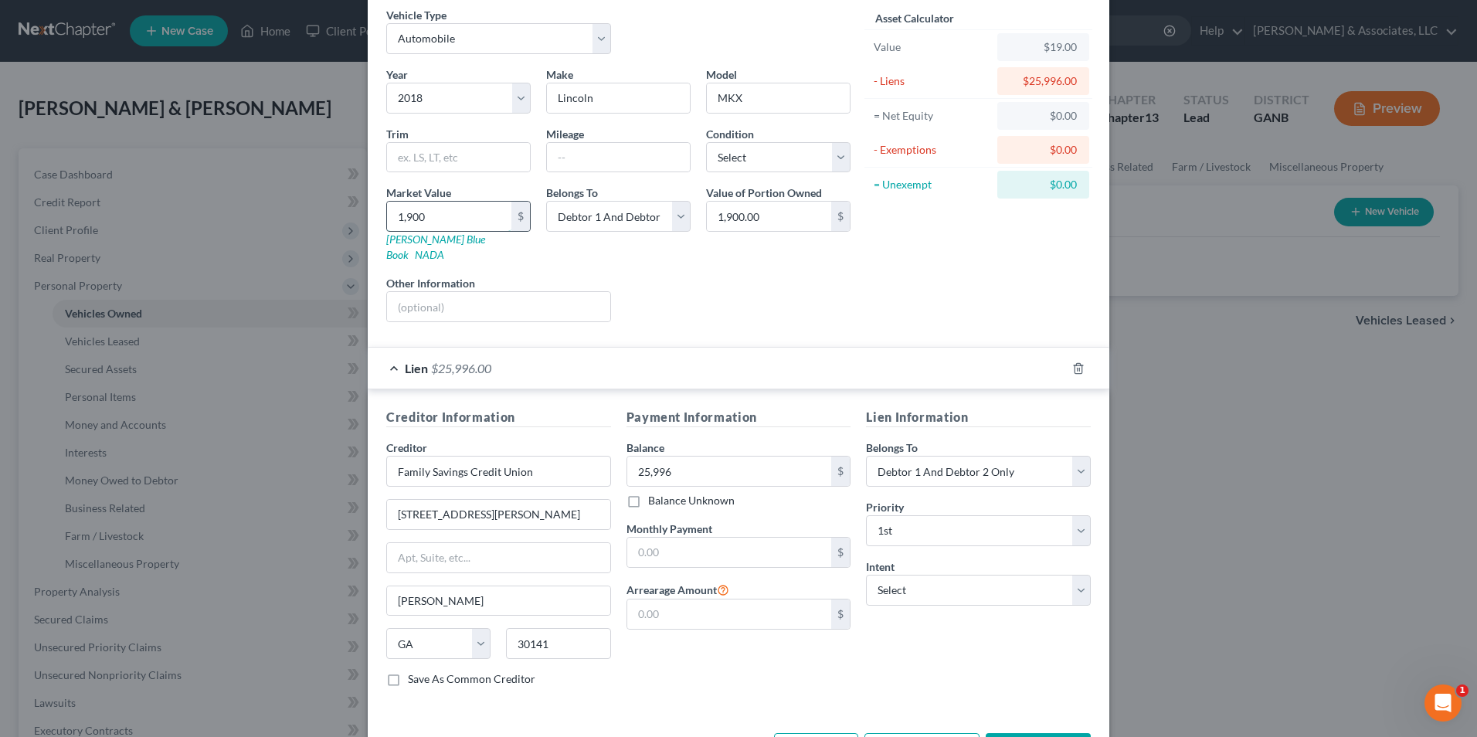
type input "19,000.00"
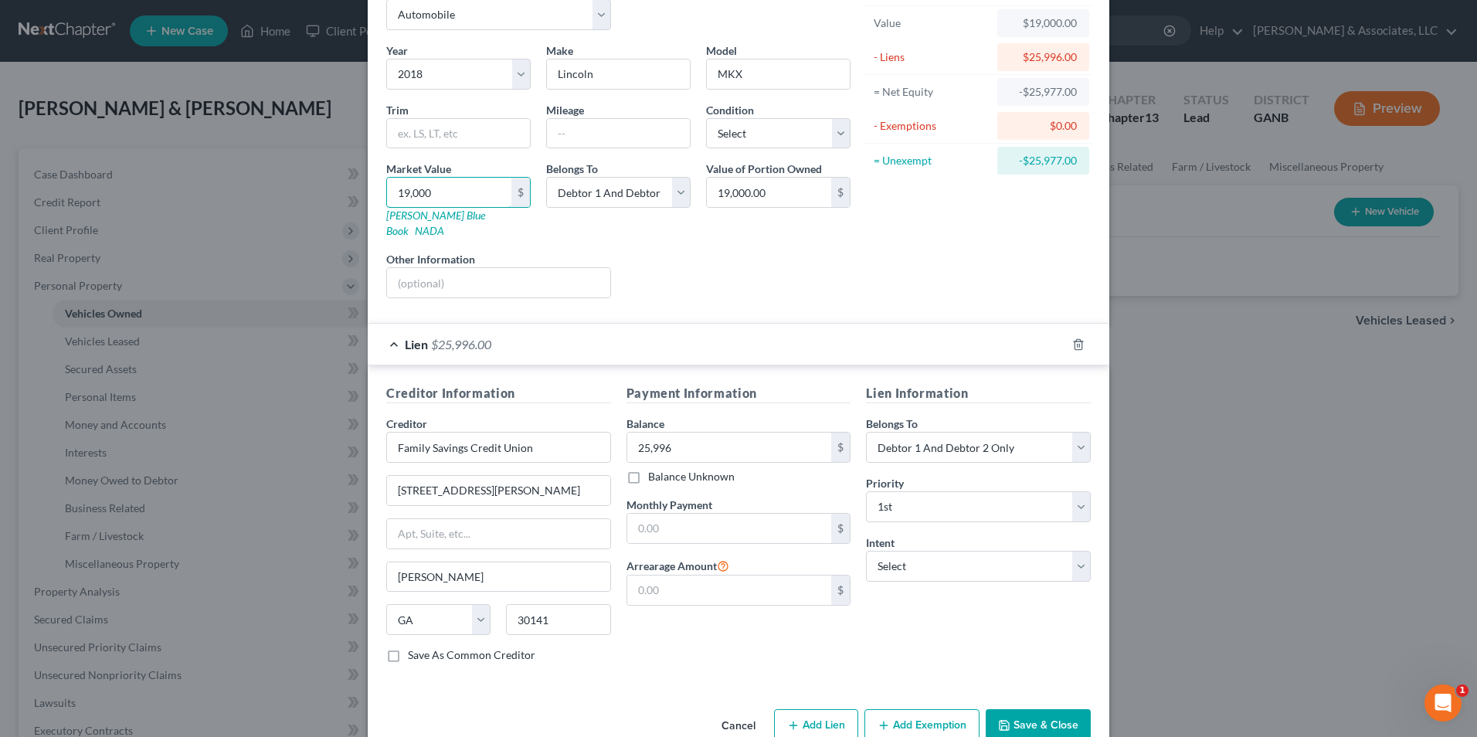
scroll to position [108, 0]
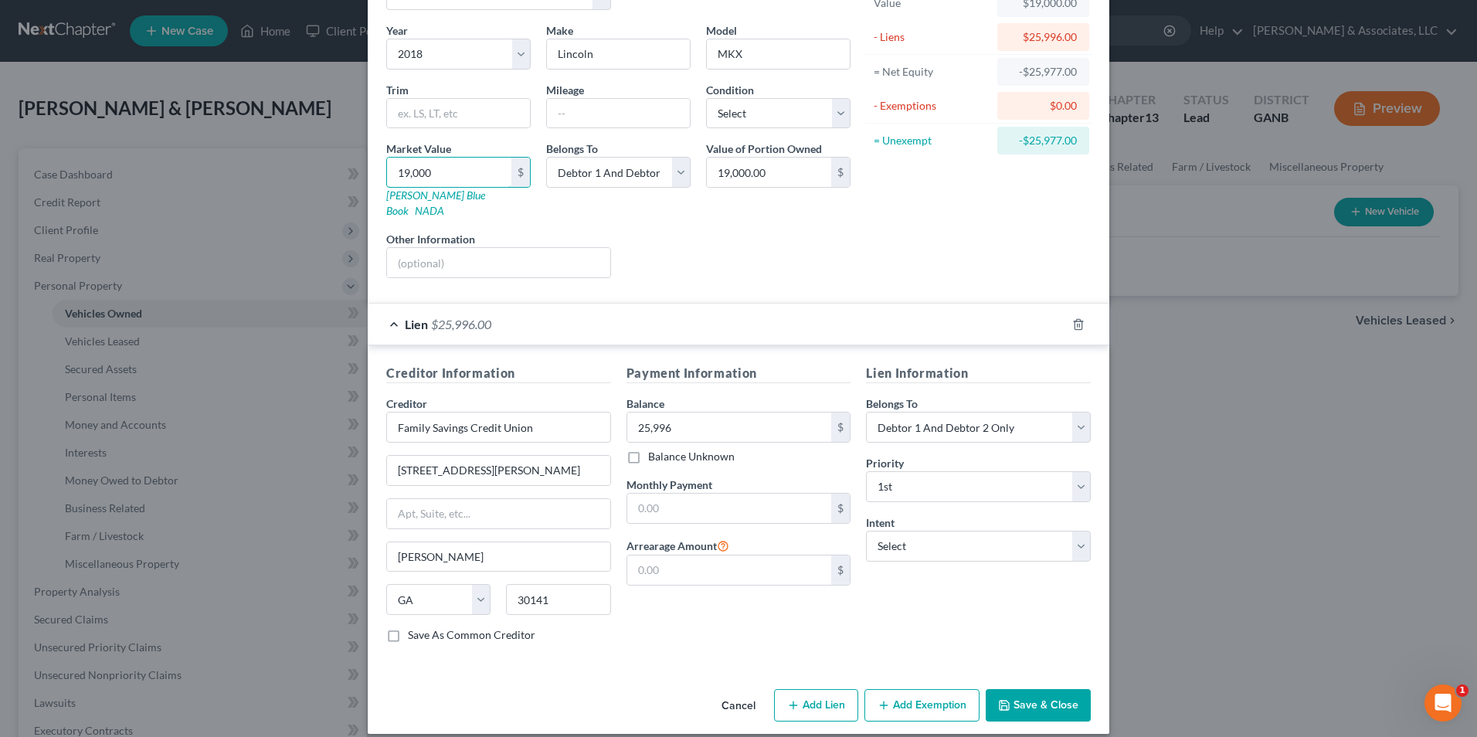
type input "19,000"
click at [1035, 689] on button "Save & Close" at bounding box center [1038, 705] width 105 height 32
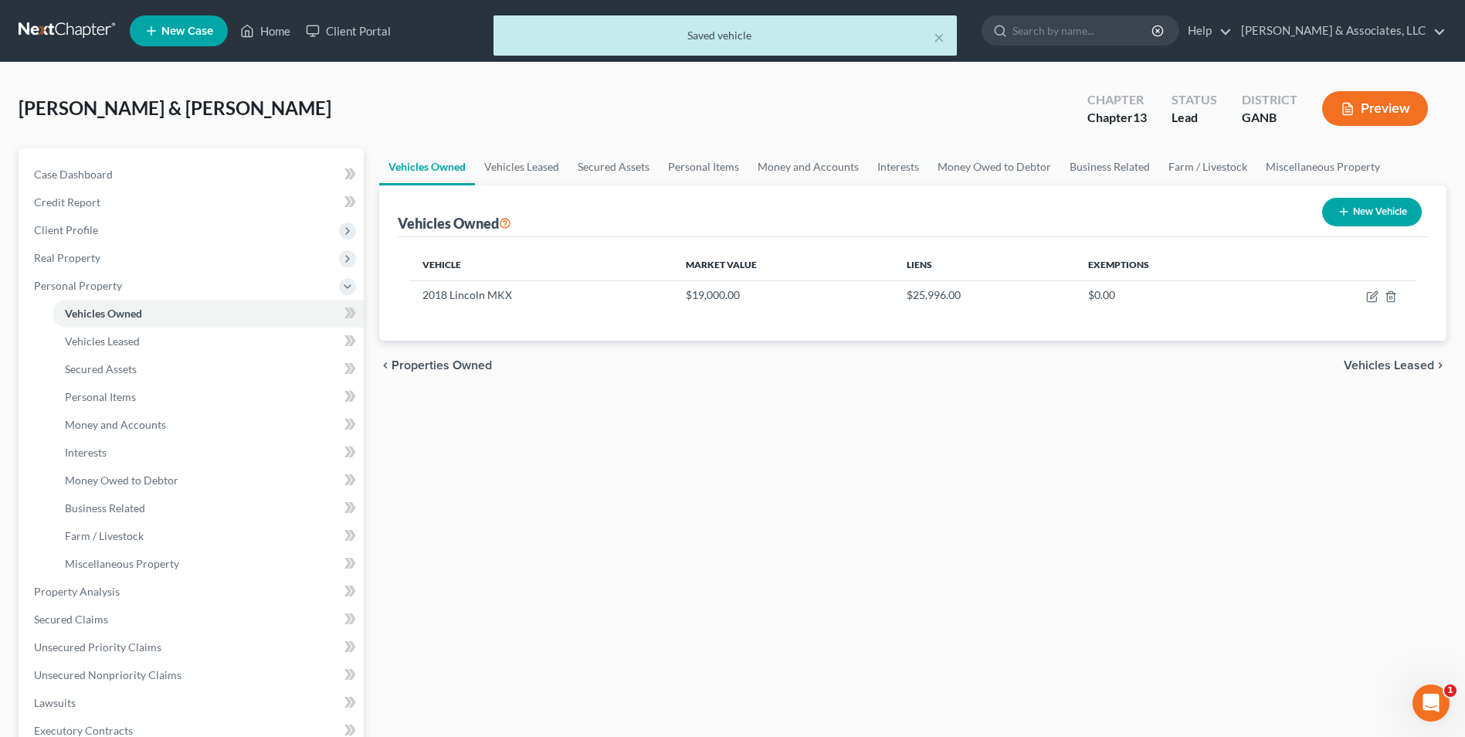
click at [1374, 206] on button "New Vehicle" at bounding box center [1372, 212] width 100 height 29
select select "0"
select select "2"
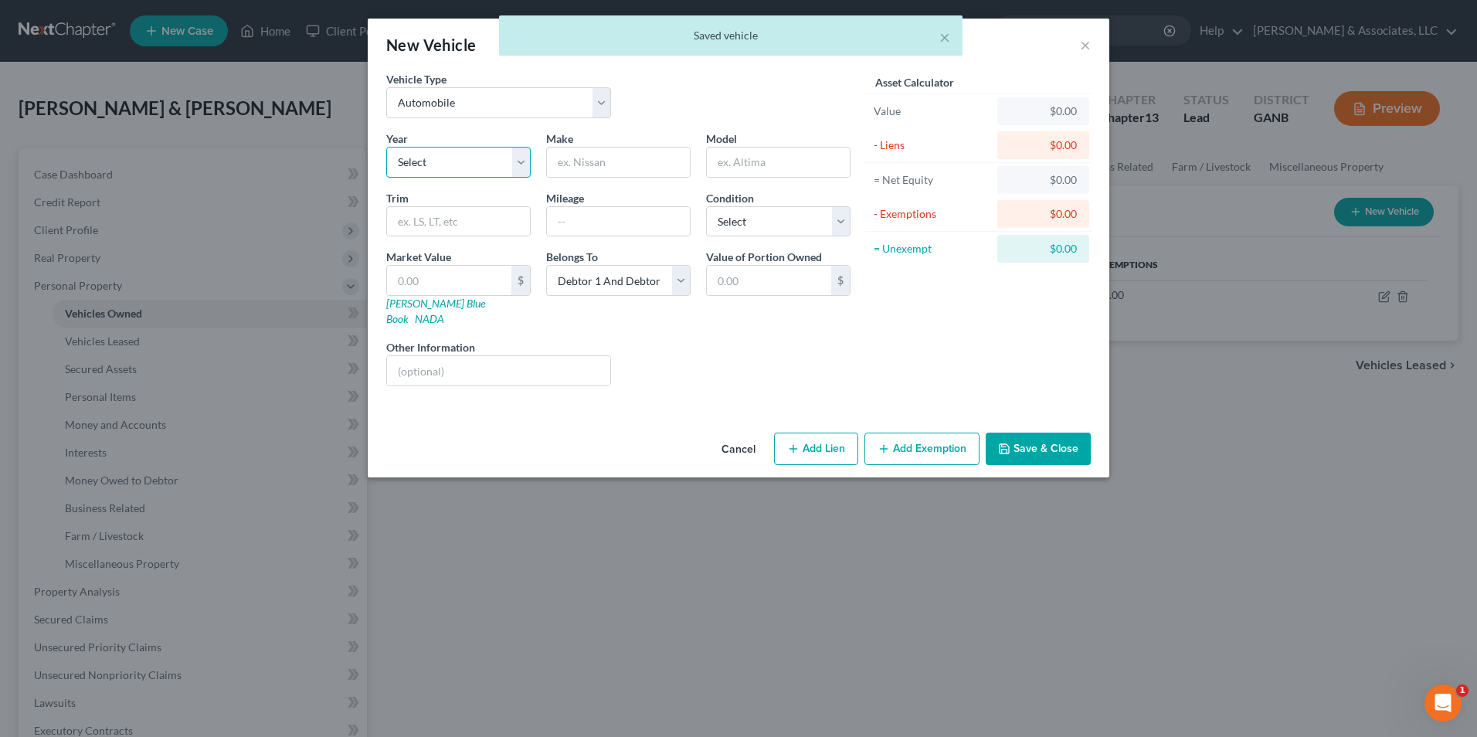
click at [524, 159] on select "Select 2026 2025 2024 2023 2022 2021 2020 2019 2018 2017 2016 2015 2014 2013 20…" at bounding box center [458, 162] width 144 height 31
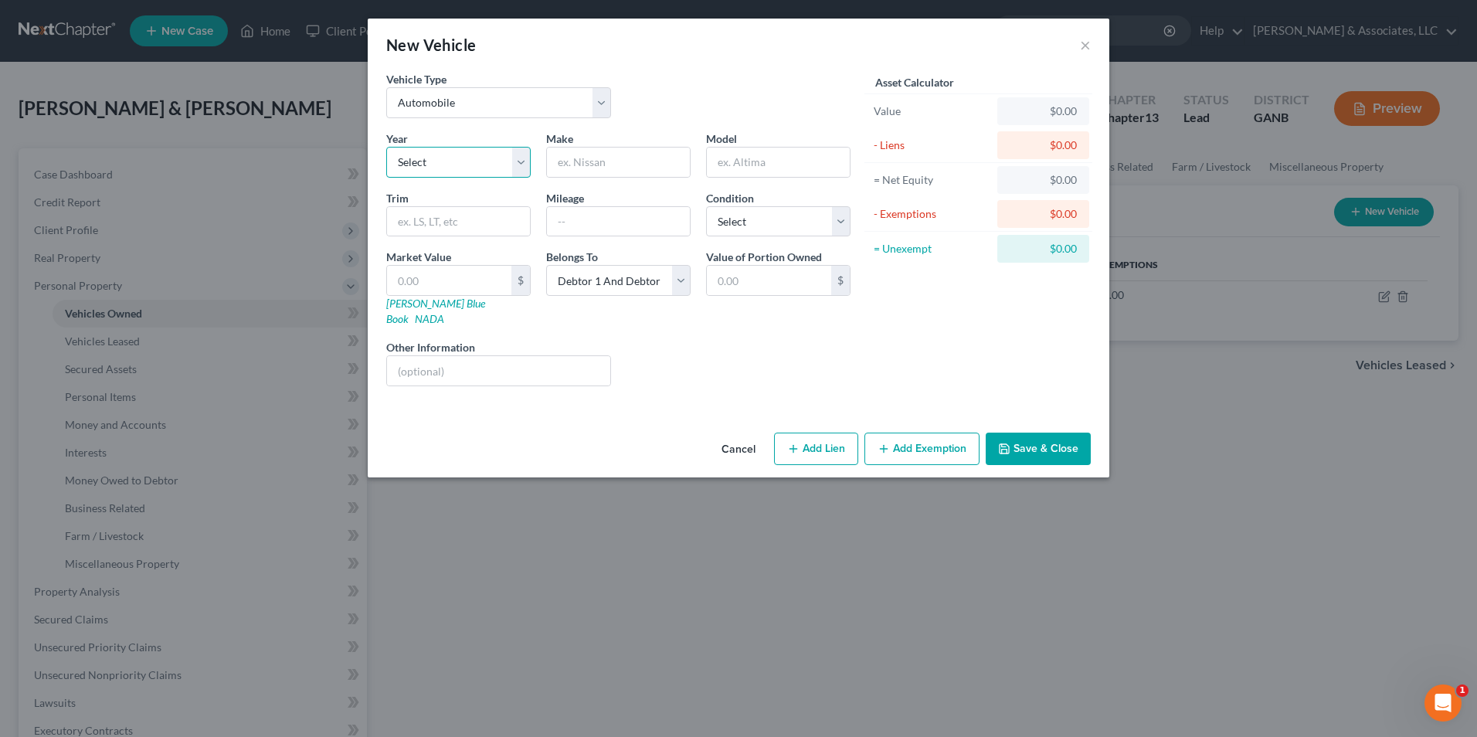
select select "21"
click at [386, 147] on select "Select 2026 2025 2024 2023 2022 2021 2020 2019 2018 2017 2016 2015 2014 2013 20…" at bounding box center [458, 162] width 144 height 31
click at [663, 170] on input "text" at bounding box center [618, 162] width 143 height 29
type input "HUmmer"
type input "H2"
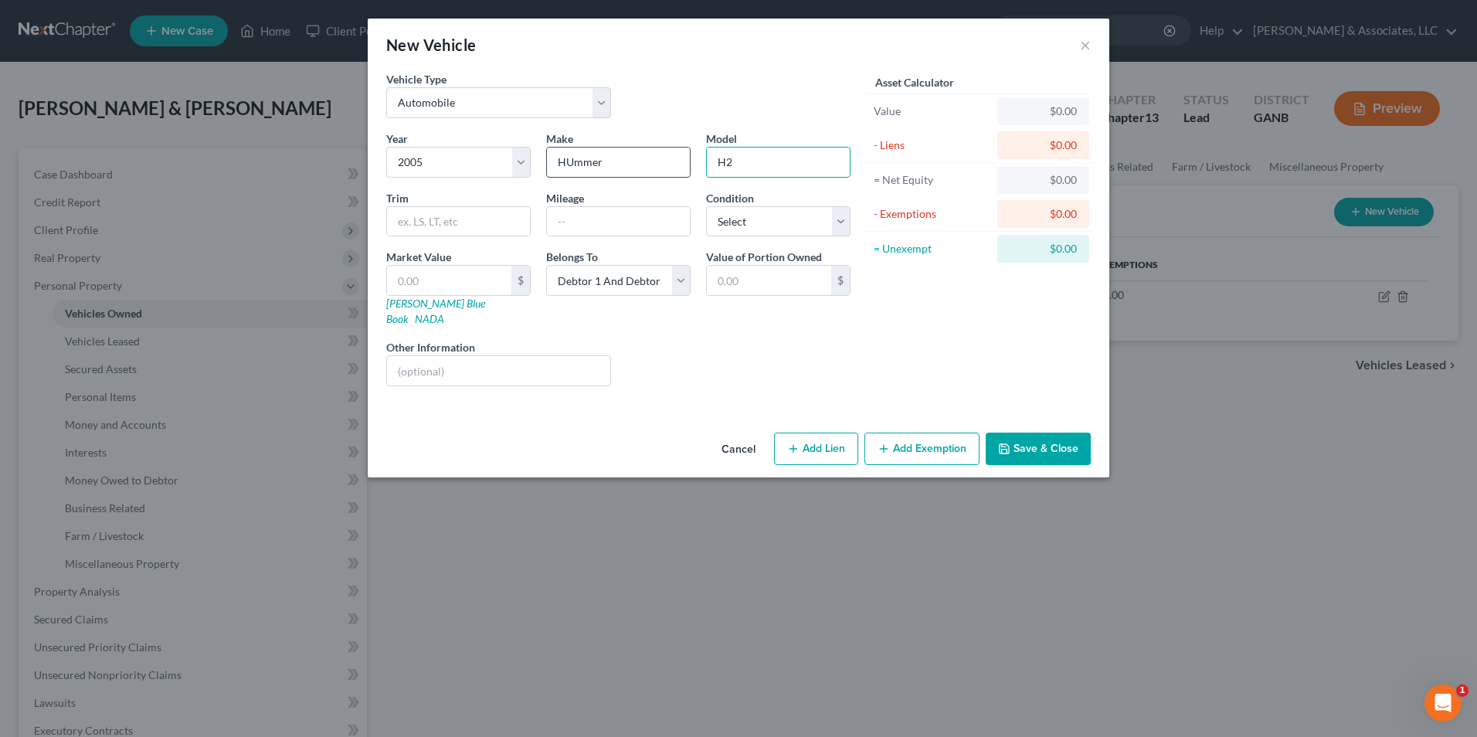
click at [582, 161] on input "HUmmer" at bounding box center [618, 162] width 143 height 29
type input "Hummer"
click at [408, 285] on input "text" at bounding box center [449, 280] width 124 height 29
click at [458, 282] on input "text" at bounding box center [449, 280] width 124 height 29
type input "8"
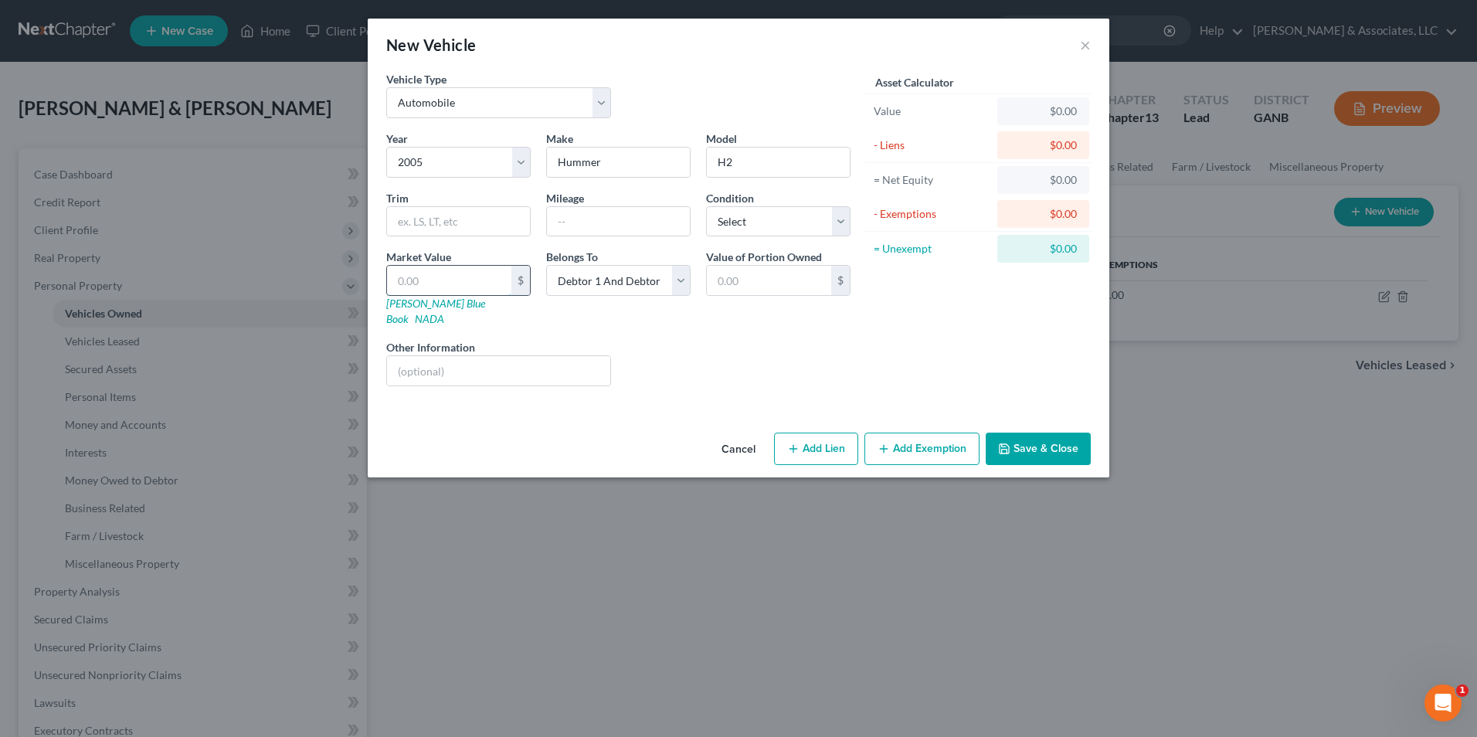
type input "8.00"
type input "85"
type input "85.00"
type input "850"
type input "850.00"
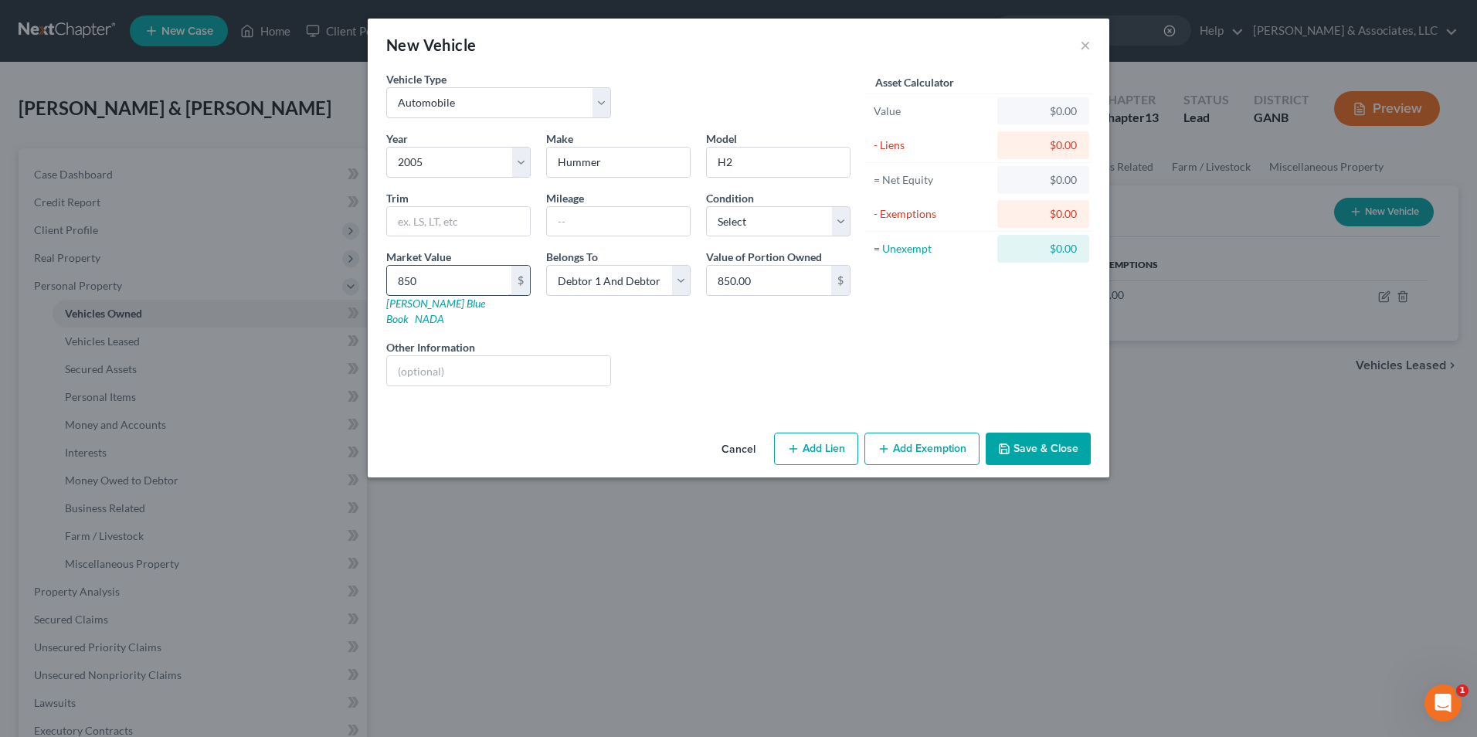
type input "8500"
type input "8,500.00"
type input "8,500"
click at [805, 433] on button "Add Lien" at bounding box center [816, 449] width 84 height 32
select select "2"
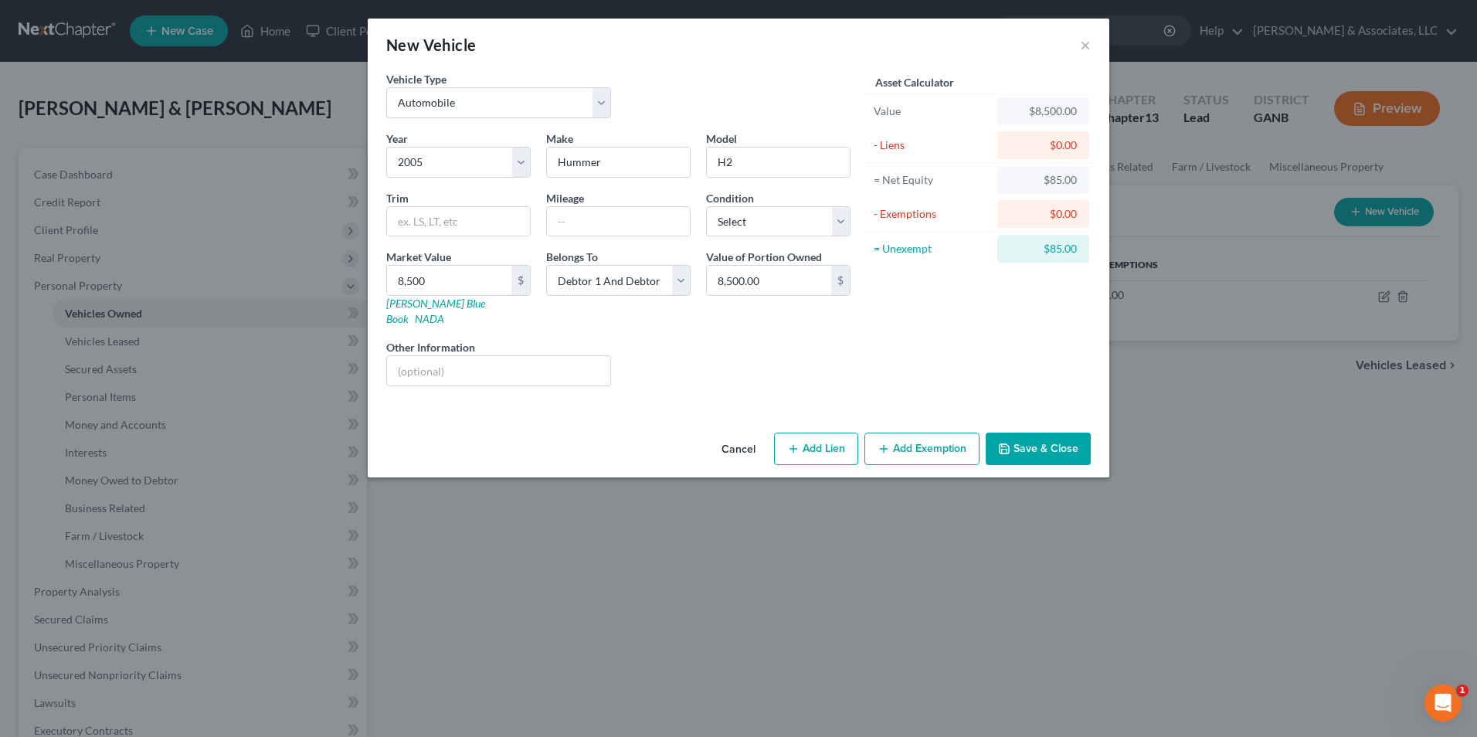
select select "0"
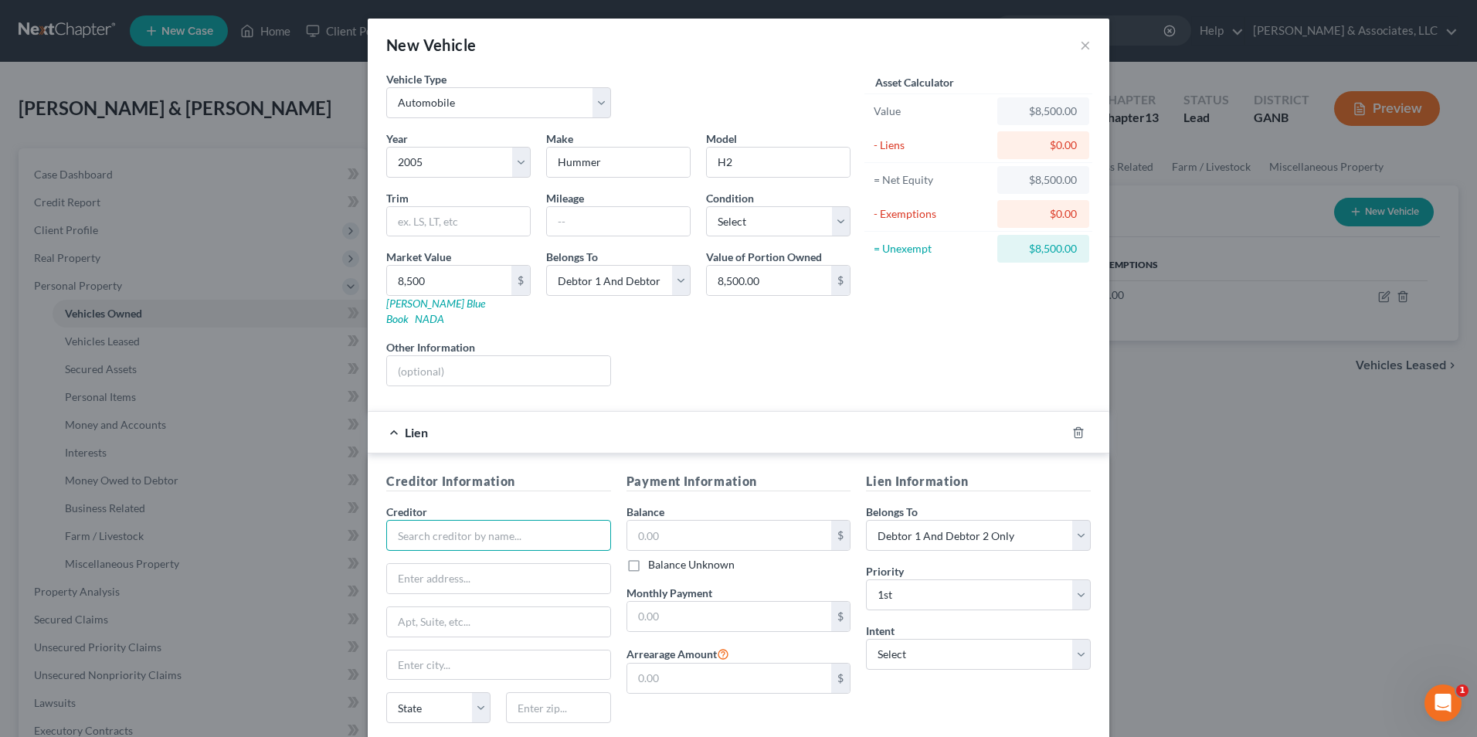
click at [513, 520] on input "text" at bounding box center [498, 535] width 225 height 31
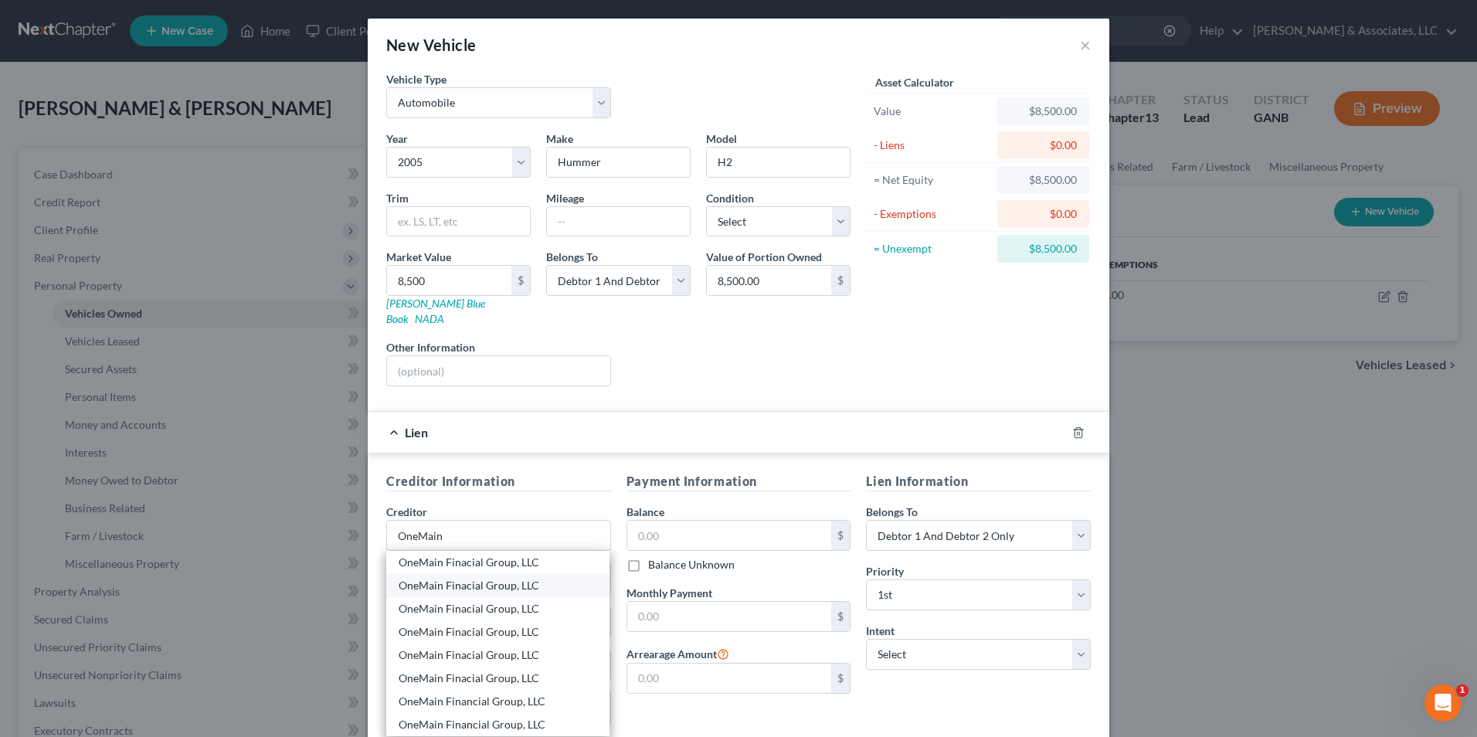
click at [533, 578] on div "OneMain Finacial Group, LLC" at bounding box center [498, 585] width 198 height 15
type input "OneMain Finacial Group, LLC"
type input "C/O Regan & Regan, PC"
type input "3100 Breckenridge Blvd, STE 722"
type input "Duluth"
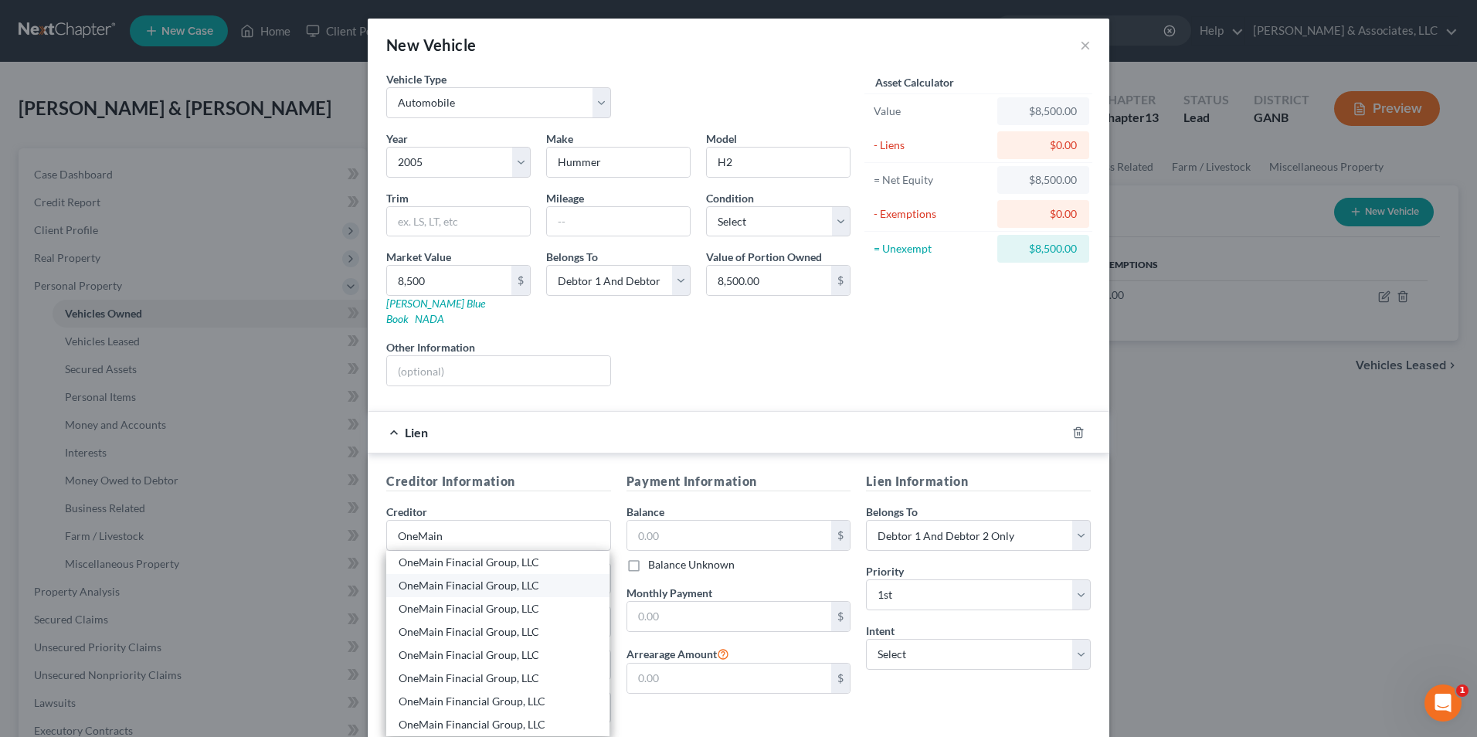
select select "10"
type input "30096"
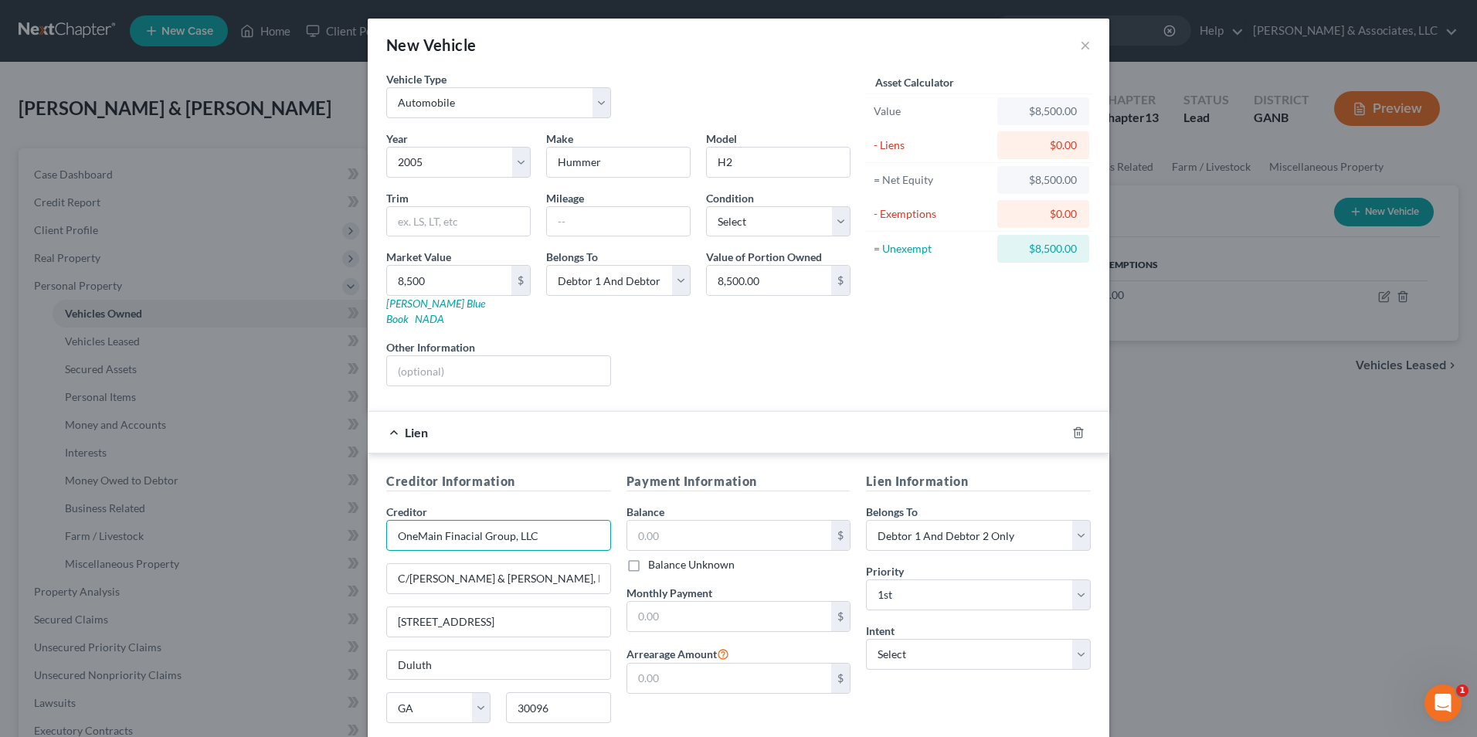
click at [531, 524] on input "OneMain Finacial Group, LLC" at bounding box center [498, 535] width 225 height 31
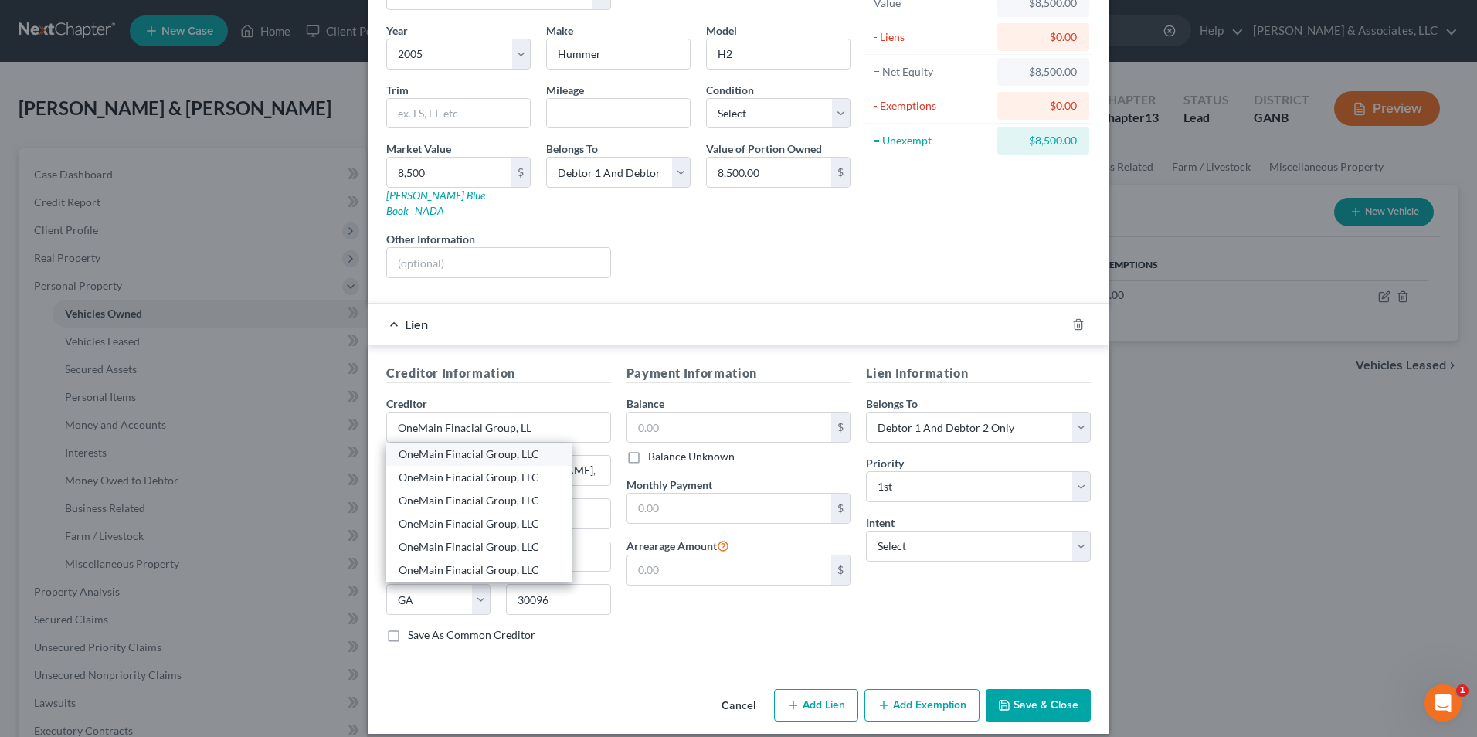
click at [521, 446] on div "OneMain Finacial Group, LLC" at bounding box center [479, 453] width 161 height 15
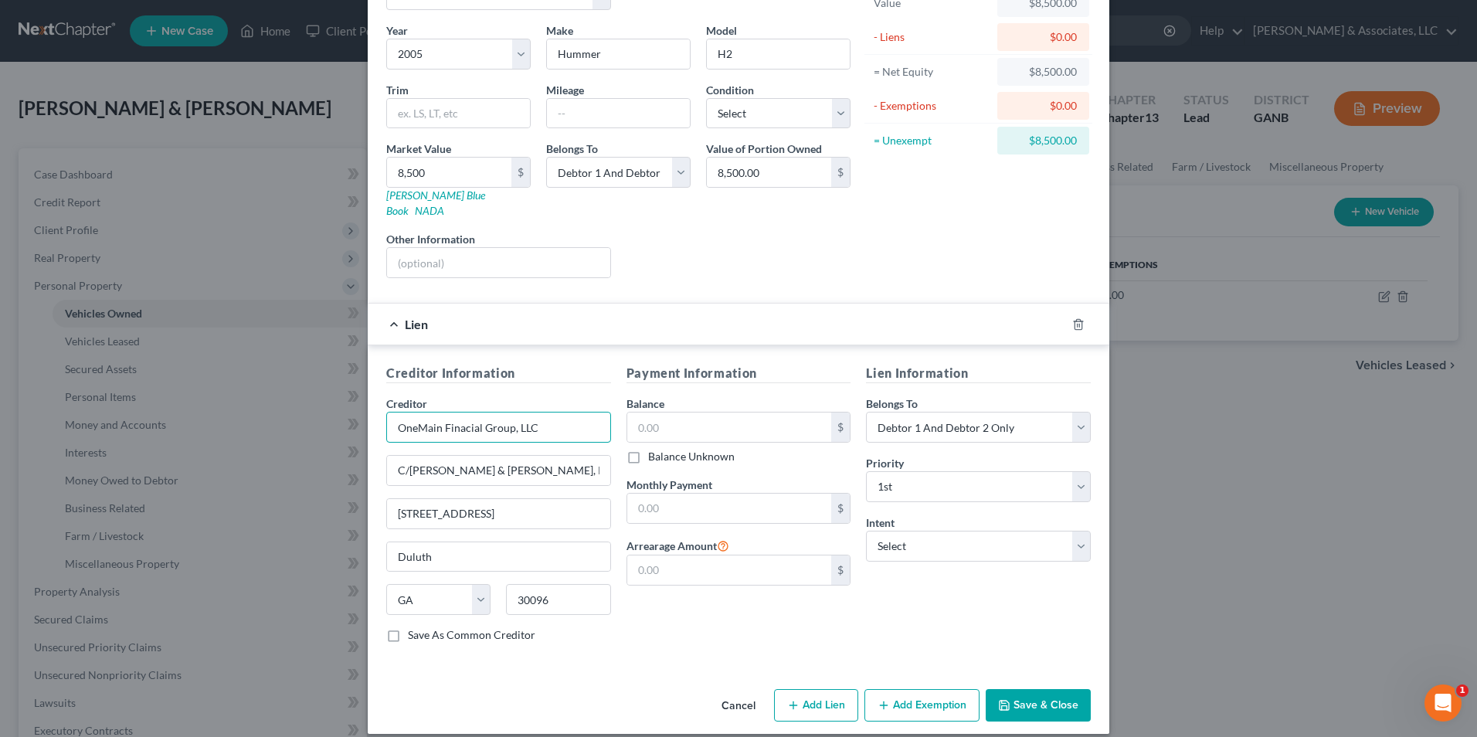
click at [549, 417] on input "OneMain Finacial Group, LLC" at bounding box center [498, 427] width 225 height 31
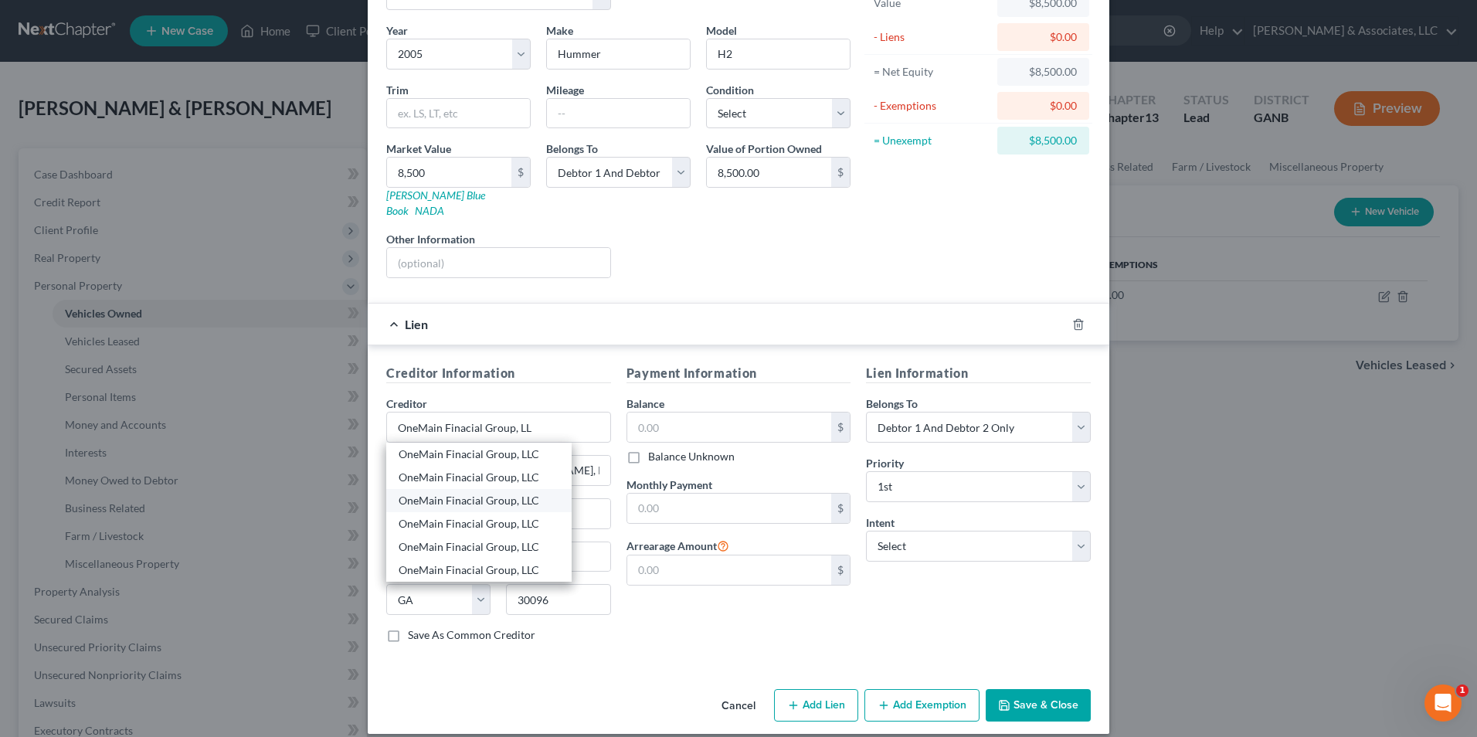
click at [526, 493] on div "OneMain Finacial Group, LLC" at bounding box center [479, 500] width 161 height 15
type input "OneMain Finacial Group, LLC"
type input "PO Box 1010"
type input "Evansville"
select select "15"
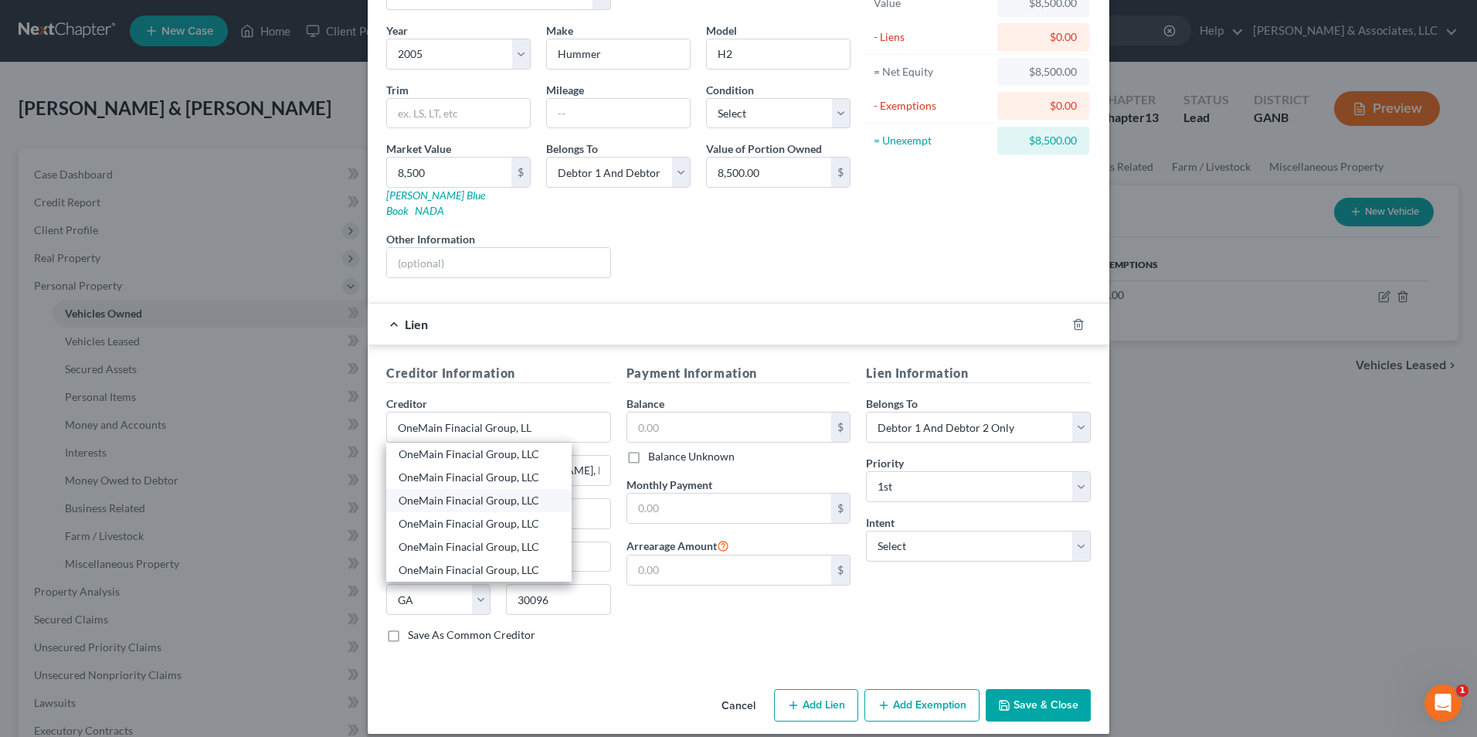
type input "47706"
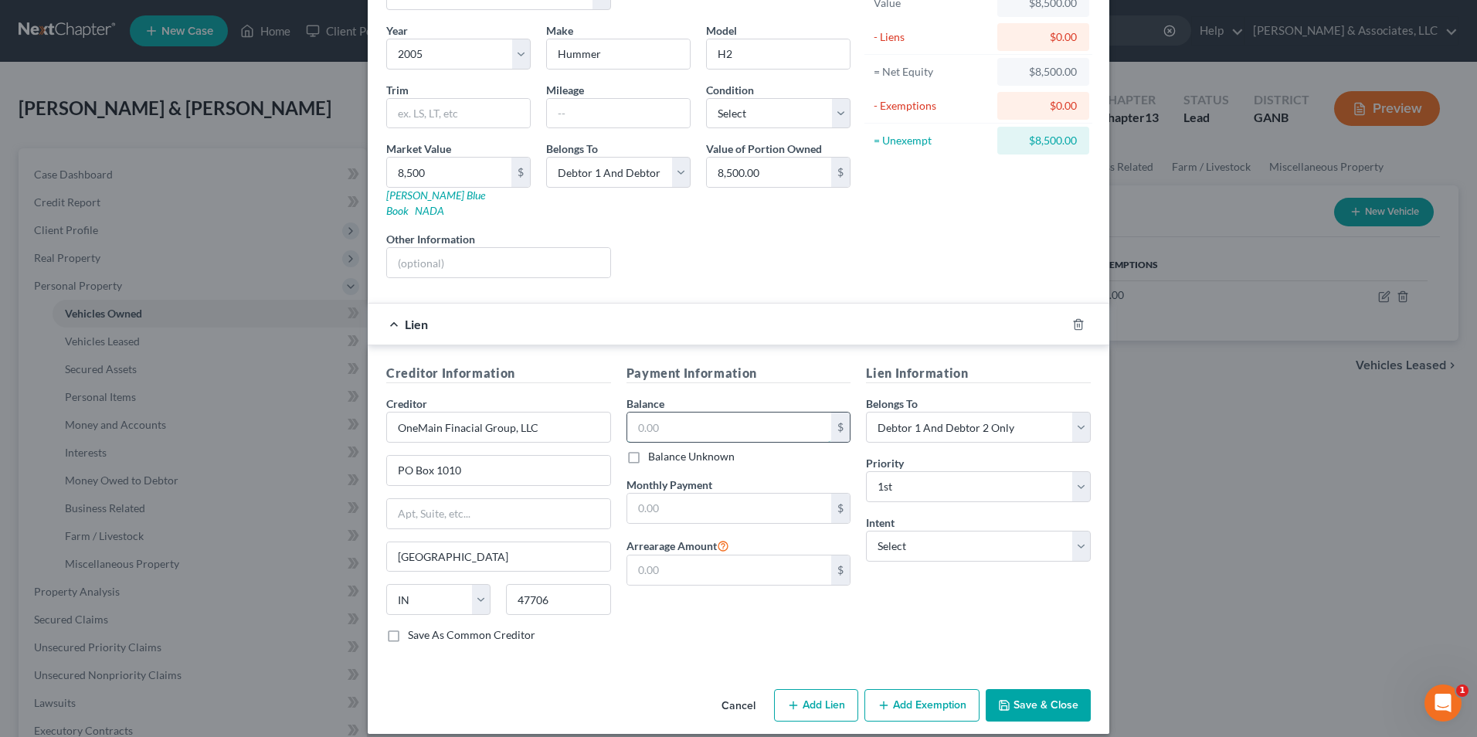
click at [747, 416] on input "text" at bounding box center [729, 426] width 205 height 29
type input "12,975.00"
click at [1025, 689] on button "Save & Close" at bounding box center [1038, 705] width 105 height 32
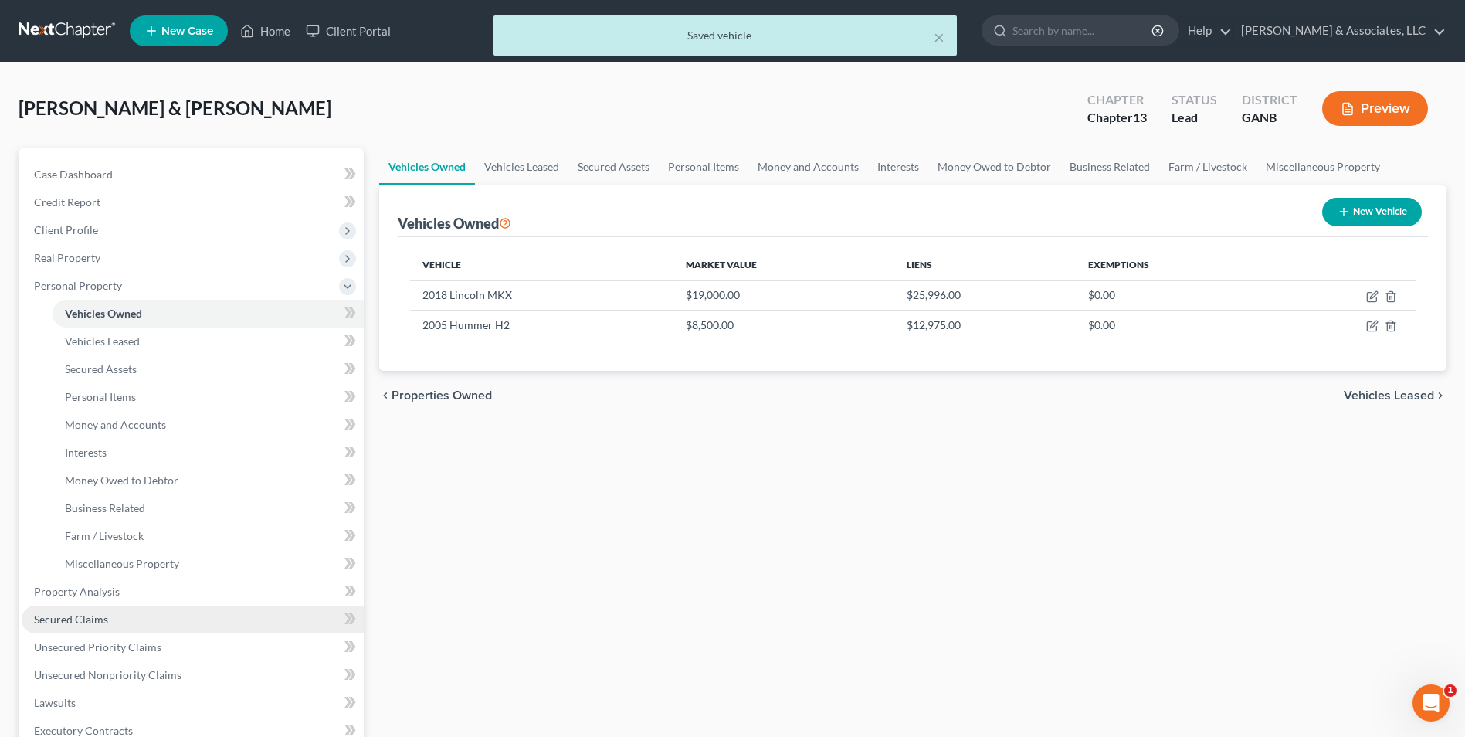
click at [74, 615] on span "Secured Claims" at bounding box center [71, 618] width 74 height 13
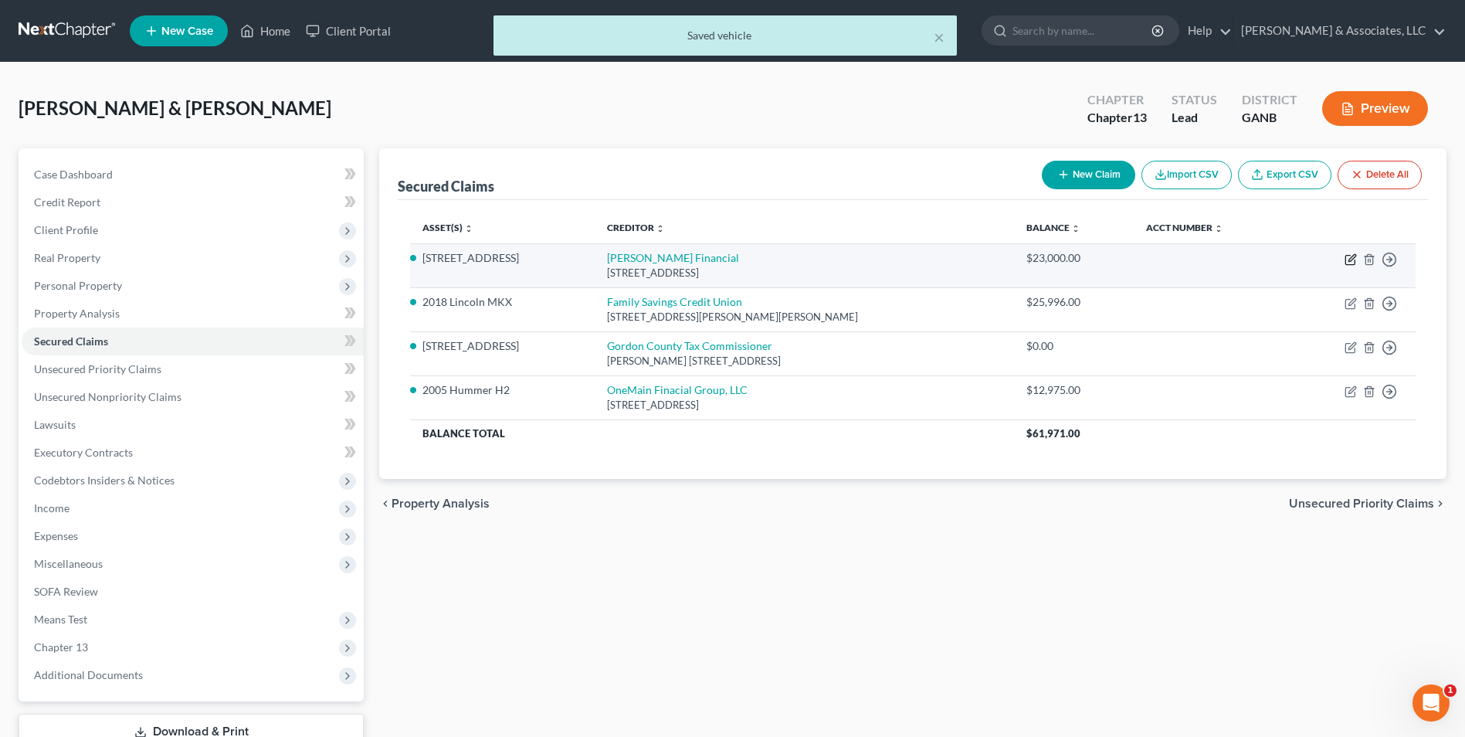
click at [1348, 261] on icon "button" at bounding box center [1351, 259] width 12 height 12
select select "24"
select select "2"
select select "0"
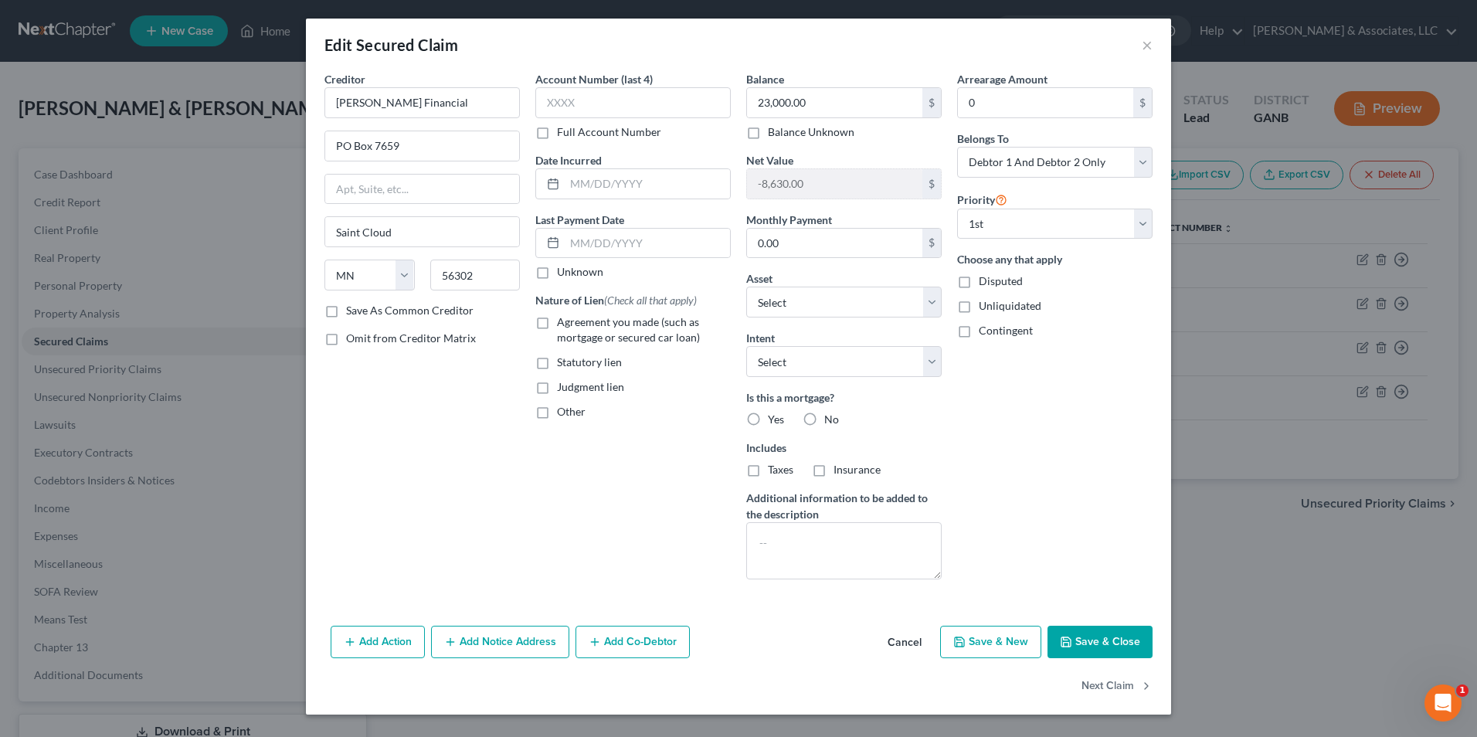
click at [557, 321] on label "Agreement you made (such as mortgage or secured car loan)" at bounding box center [644, 329] width 174 height 31
click at [563, 321] on input "Agreement you made (such as mortgage or secured car loan)" at bounding box center [568, 319] width 10 height 10
checkbox input "true"
click at [616, 182] on input "text" at bounding box center [647, 183] width 165 height 29
click at [1102, 647] on button "Save & Close" at bounding box center [1099, 642] width 105 height 32
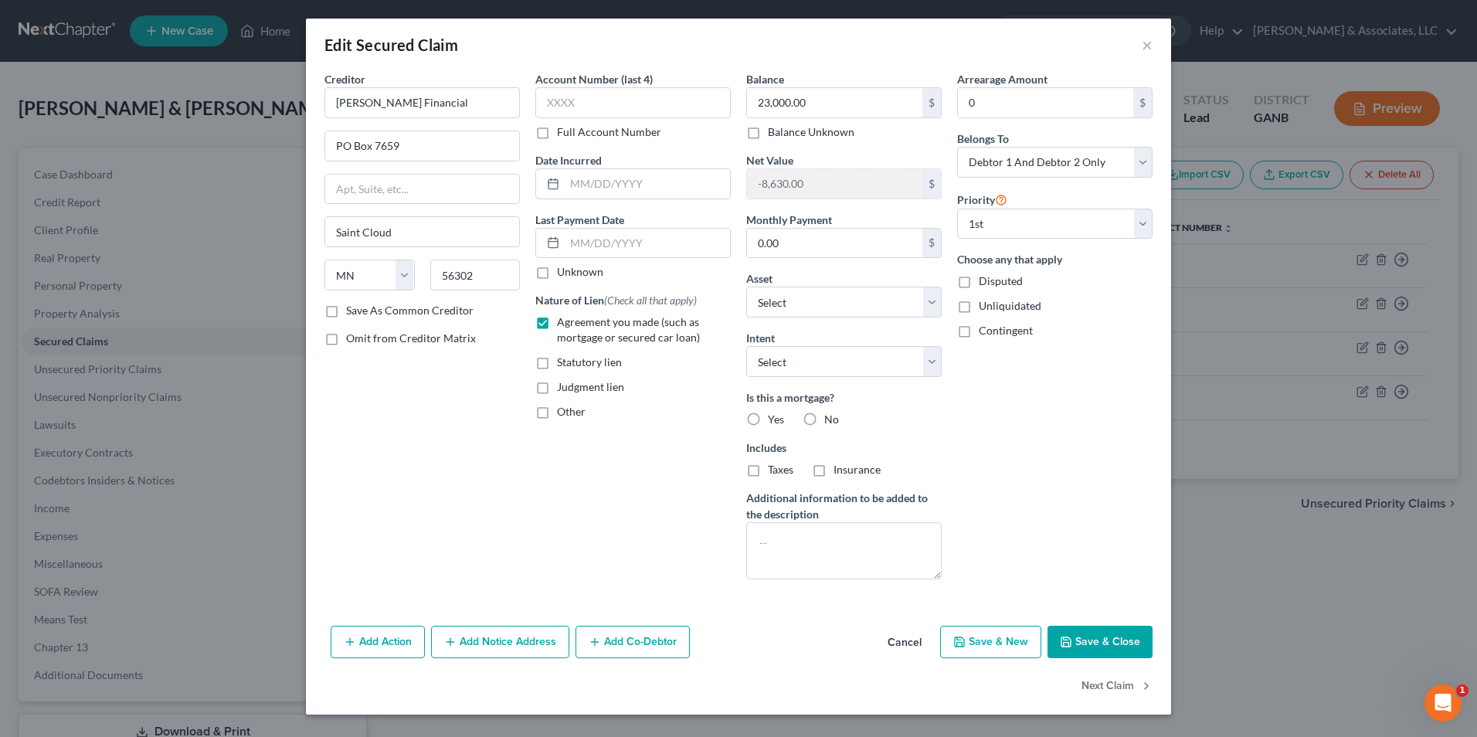
select select "7"
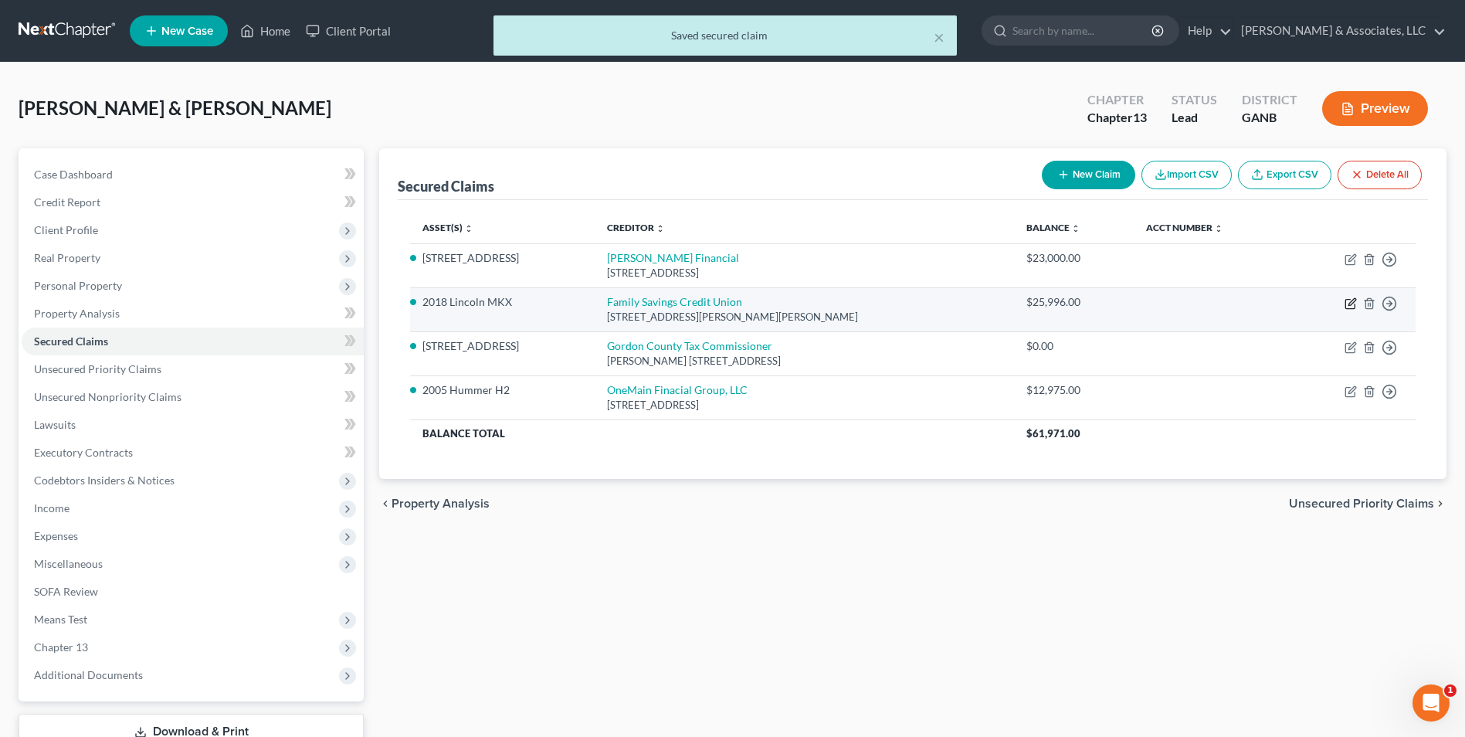
click at [1348, 305] on icon "button" at bounding box center [1351, 303] width 12 height 12
select select "10"
select select "3"
select select "2"
select select "0"
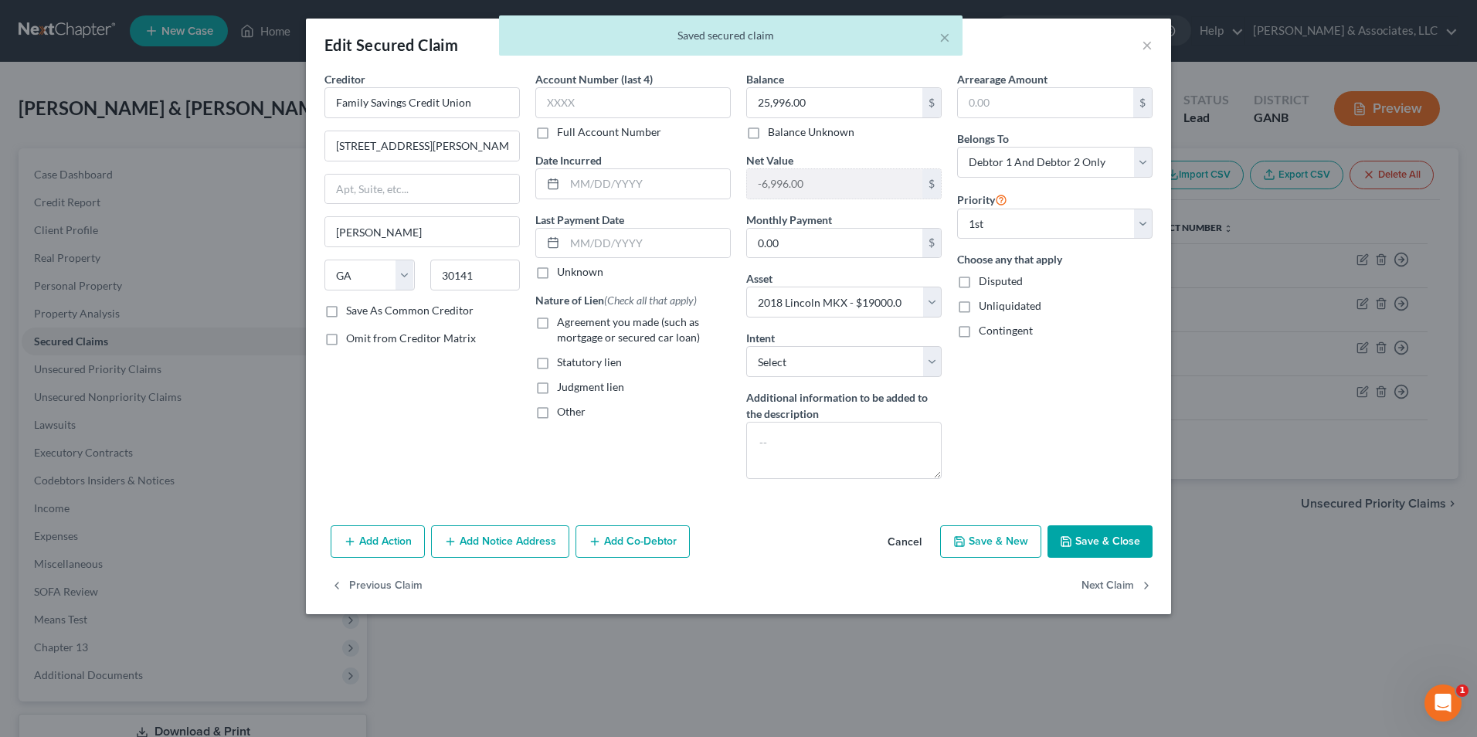
click at [557, 327] on label "Agreement you made (such as mortgage or secured car loan)" at bounding box center [644, 329] width 174 height 31
click at [563, 324] on input "Agreement you made (such as mortgage or secured car loan)" at bounding box center [568, 319] width 10 height 10
checkbox input "true"
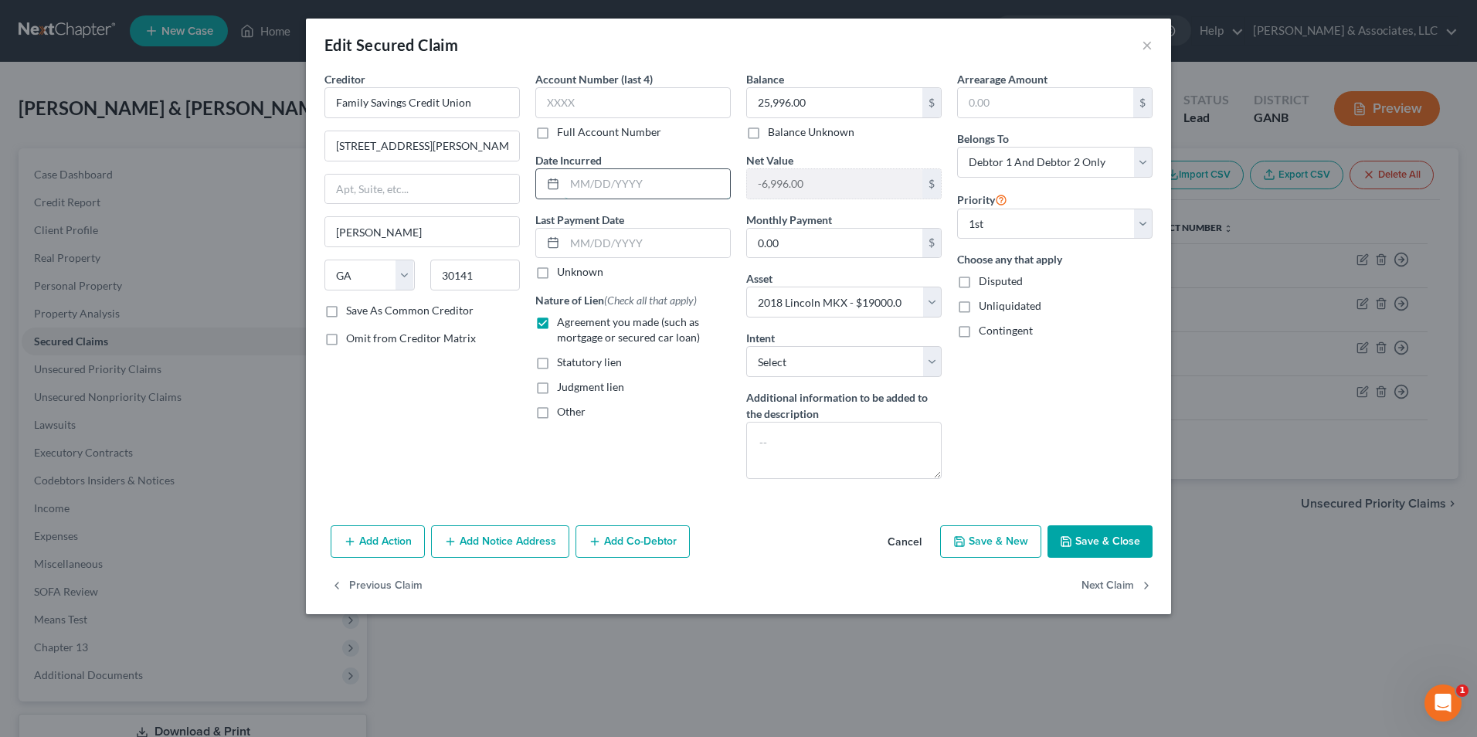
click at [633, 184] on input "text" at bounding box center [647, 183] width 165 height 29
type input "05/2023"
click at [1125, 549] on button "Save & Close" at bounding box center [1099, 541] width 105 height 32
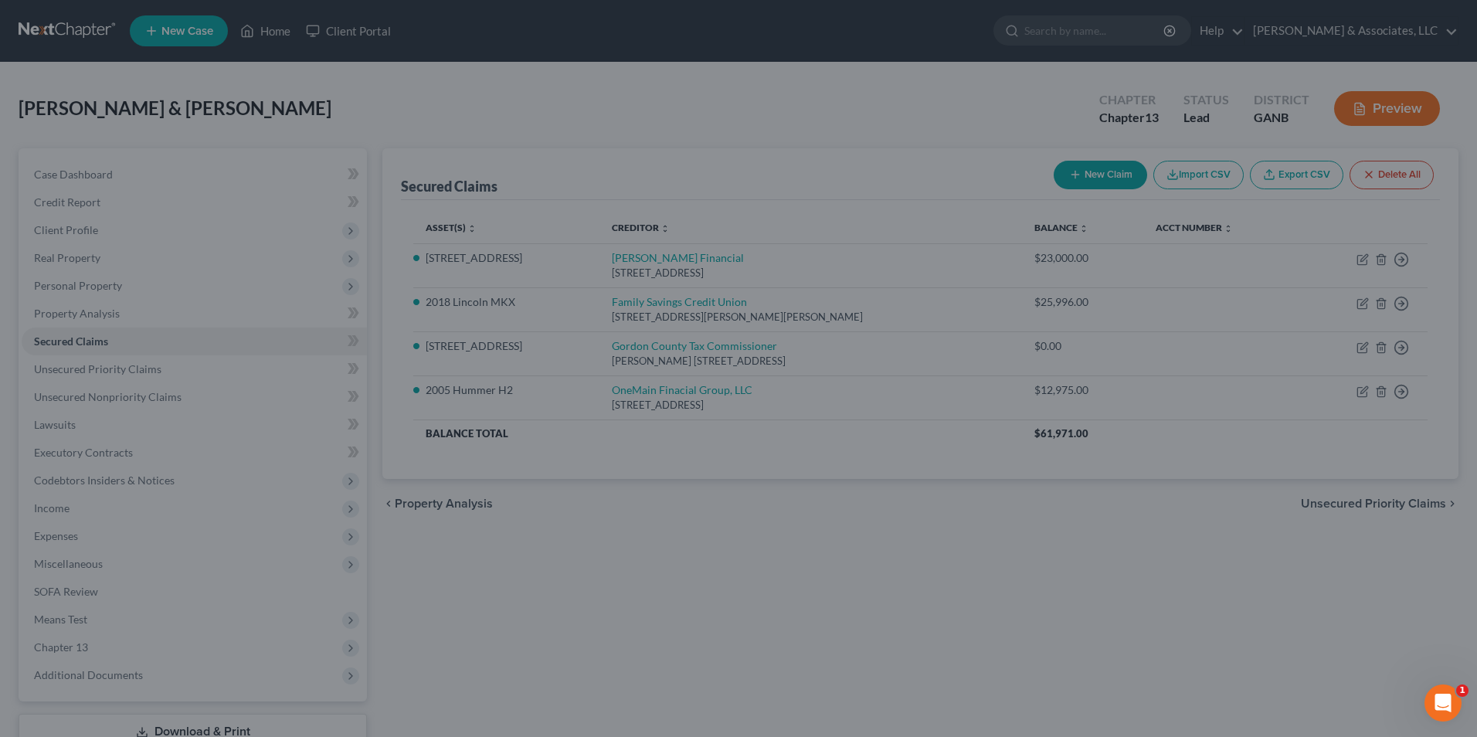
select select "3"
type input "0"
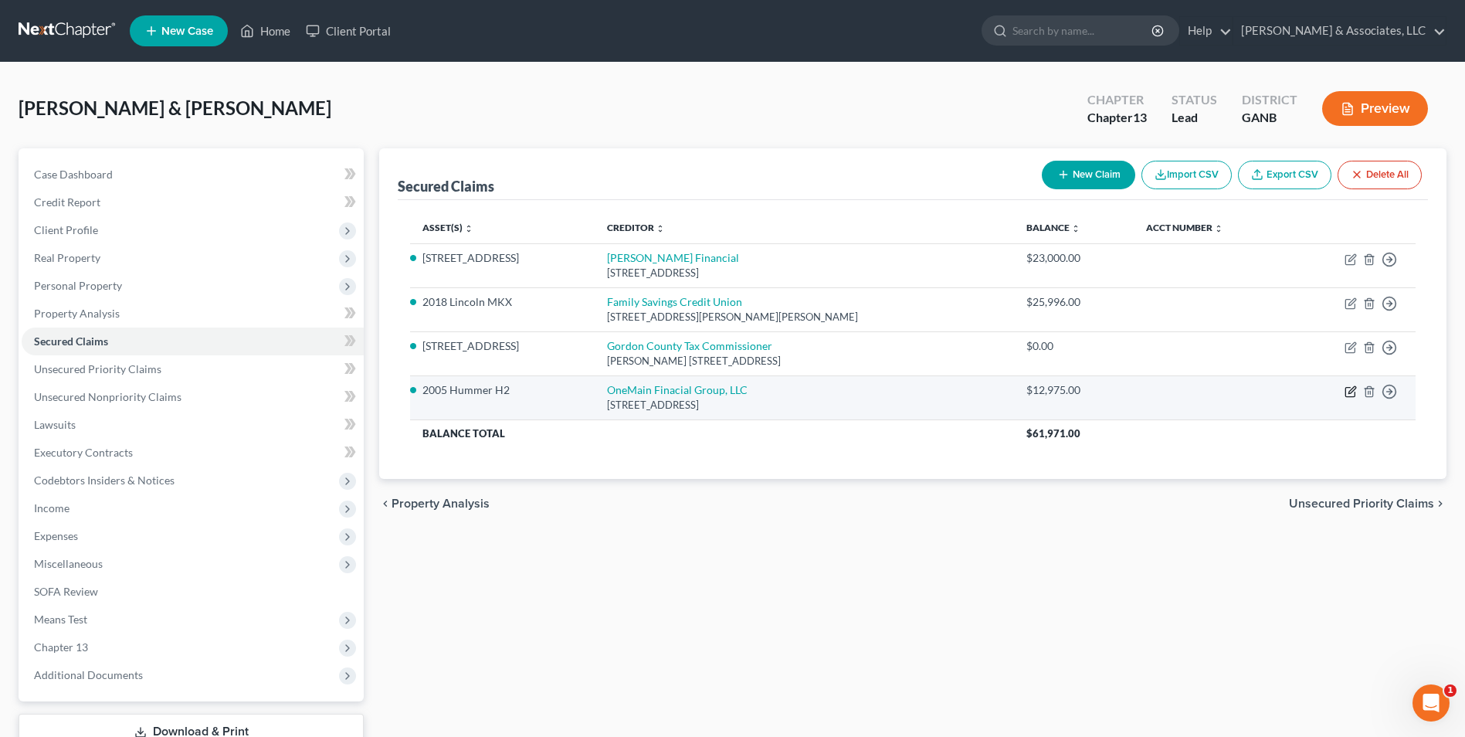
click at [1349, 392] on icon "button" at bounding box center [1352, 389] width 7 height 7
select select "15"
select select "2"
select select "0"
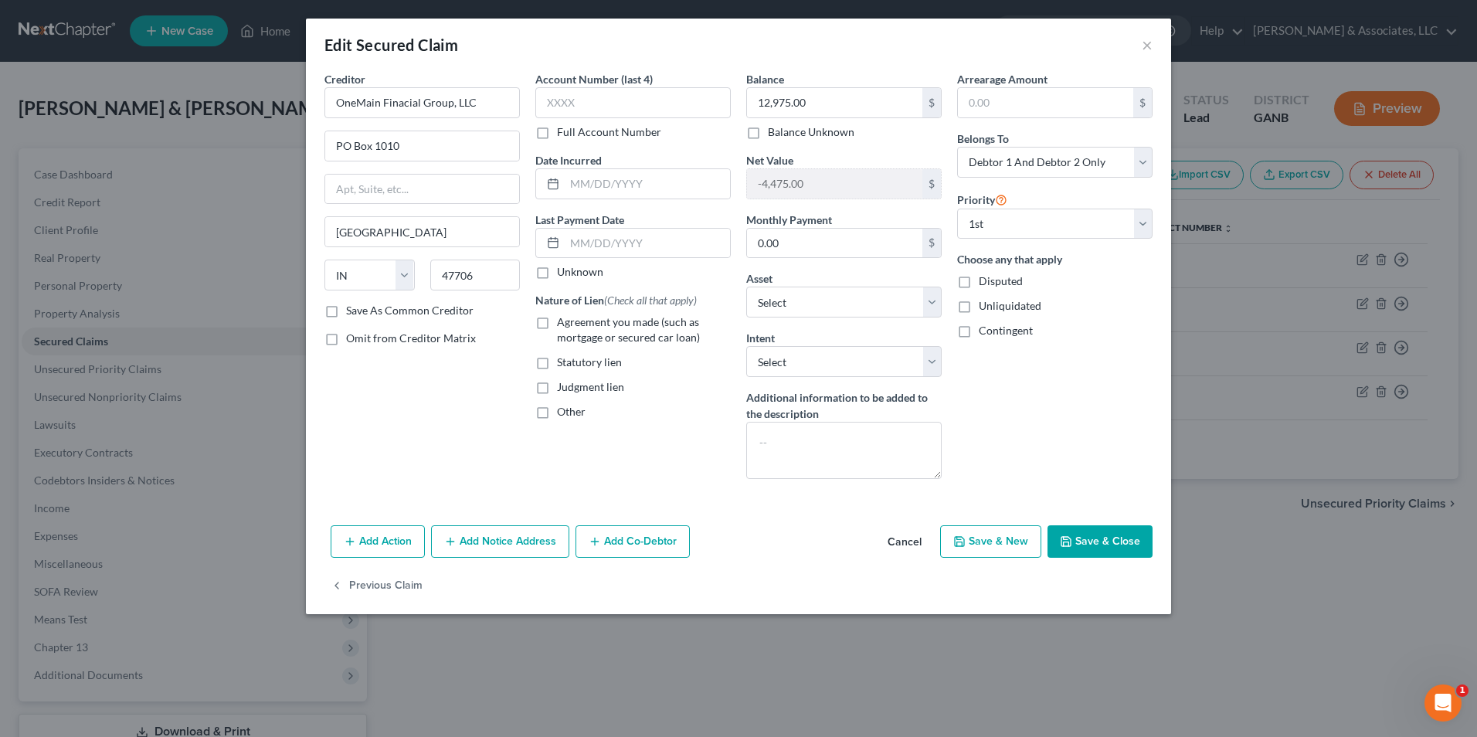
click at [557, 320] on label "Agreement you made (such as mortgage or secured car loan)" at bounding box center [644, 329] width 174 height 31
click at [563, 320] on input "Agreement you made (such as mortgage or secured car loan)" at bounding box center [568, 319] width 10 height 10
checkbox input "true"
click at [602, 185] on input "text" at bounding box center [647, 183] width 165 height 29
type input "08/2024"
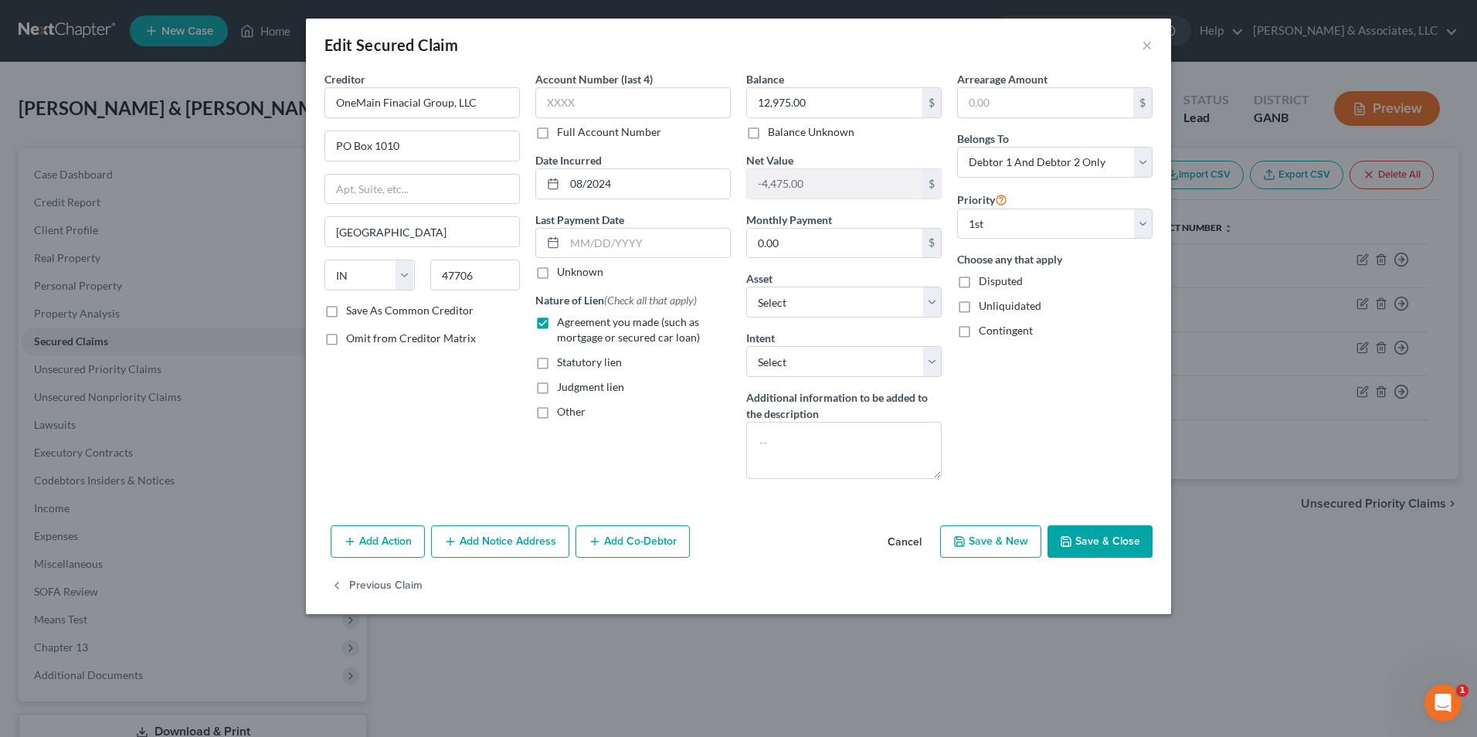
click at [1132, 546] on button "Save & Close" at bounding box center [1099, 541] width 105 height 32
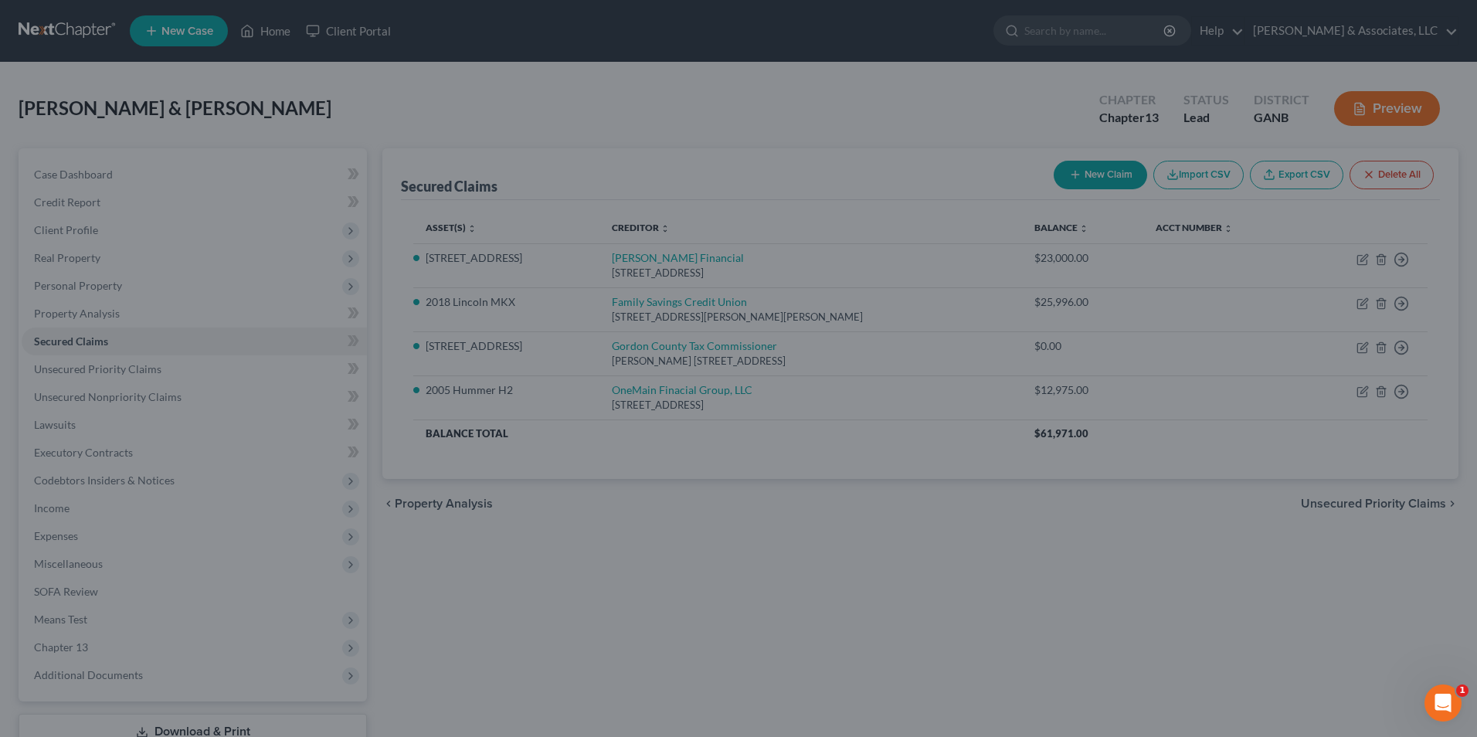
select select "5"
type input "0"
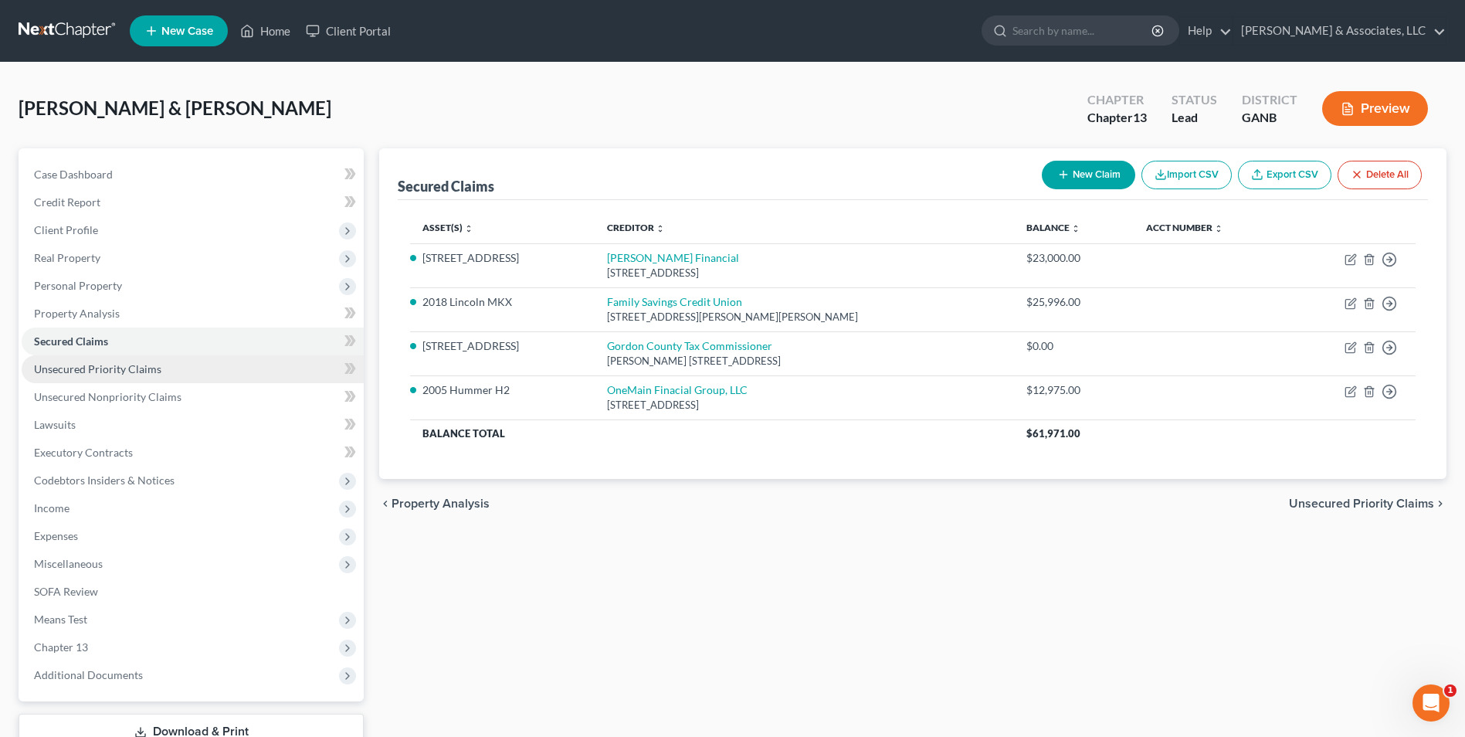
click at [93, 360] on link "Unsecured Priority Claims" at bounding box center [193, 369] width 342 height 28
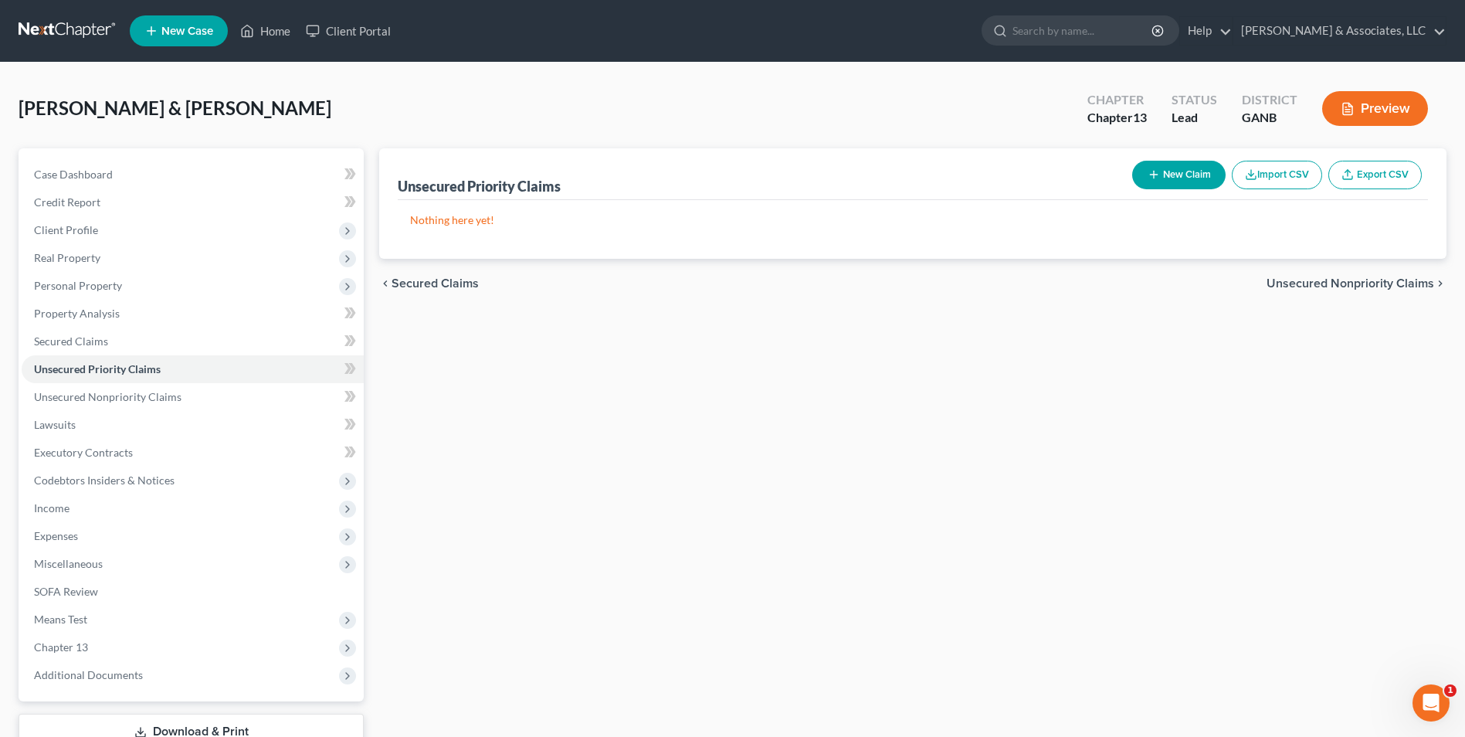
click at [1177, 182] on button "New Claim" at bounding box center [1178, 175] width 93 height 29
select select "2"
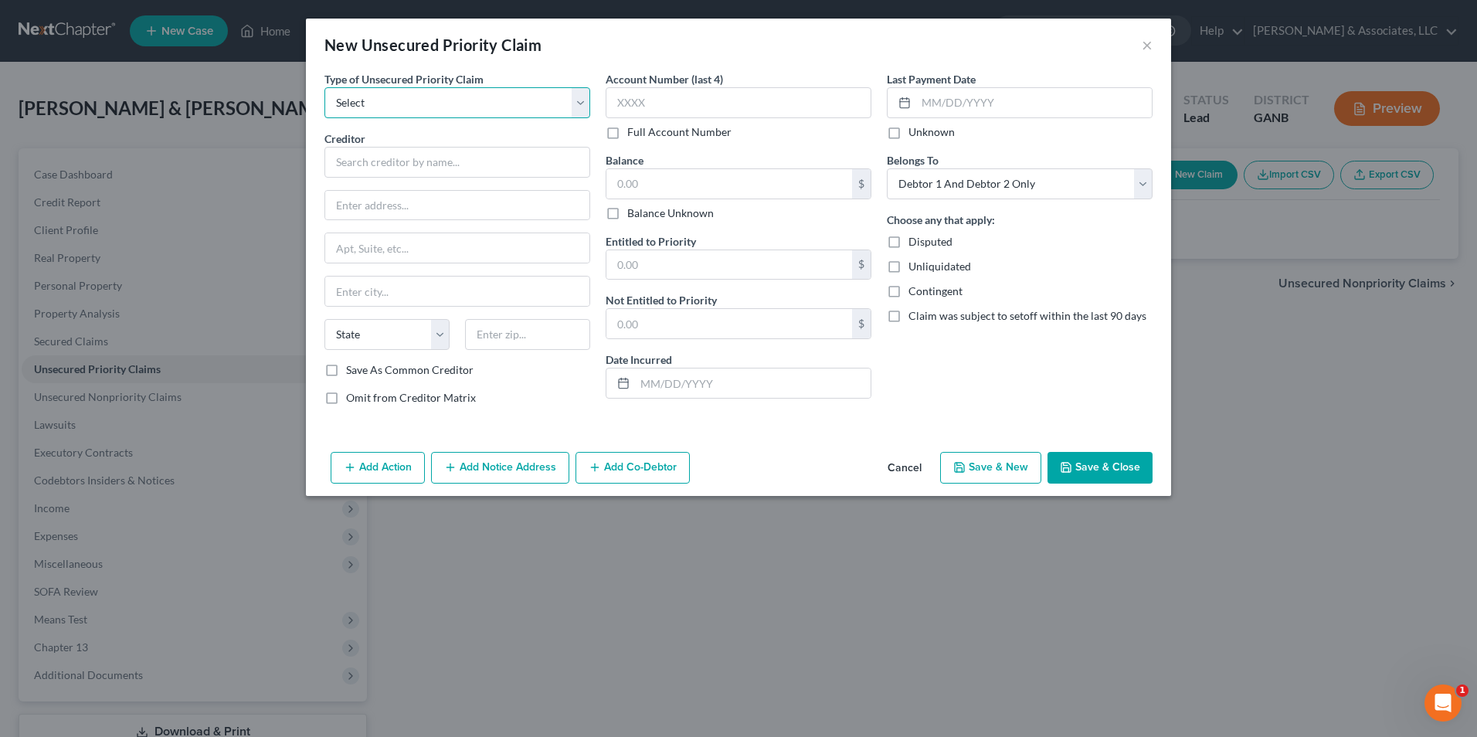
click at [583, 103] on select "Select Taxes & Other Government Units Domestic Support Obligations Extensions o…" at bounding box center [457, 102] width 266 height 31
select select "0"
click at [324, 87] on select "Select Taxes & Other Government Units Domestic Support Obligations Extensions o…" at bounding box center [457, 102] width 266 height 31
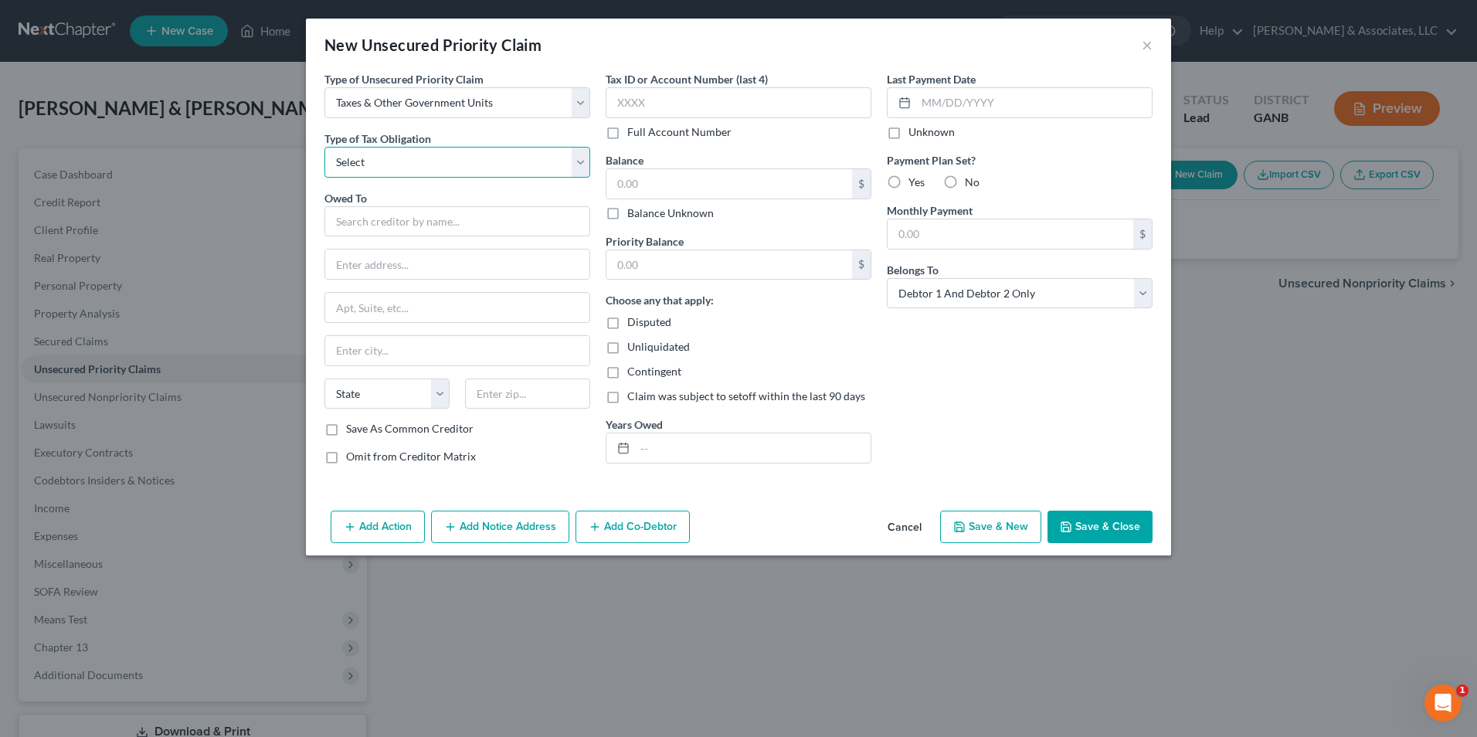
click at [576, 161] on select "Select Federal City State Franchise Tax Board Other" at bounding box center [457, 162] width 266 height 31
select select "0"
click at [324, 147] on select "Select Federal City State Franchise Tax Board Other" at bounding box center [457, 162] width 266 height 31
click at [473, 222] on input "text" at bounding box center [457, 221] width 266 height 31
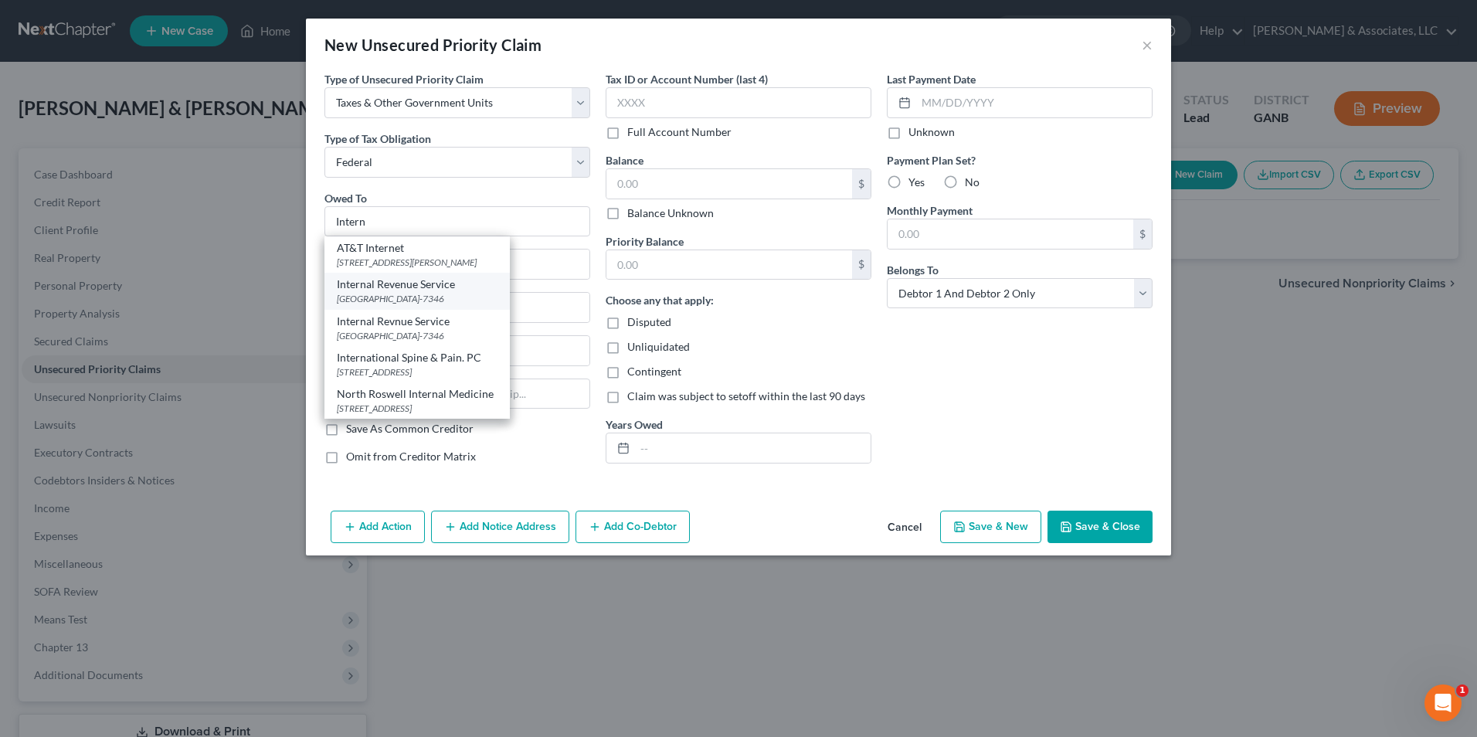
click at [426, 297] on div "PO Box 7346, Philadelphia, PA 19101-7346" at bounding box center [417, 298] width 161 height 13
type input "Internal Revenue Service"
type input "PO Box 7346"
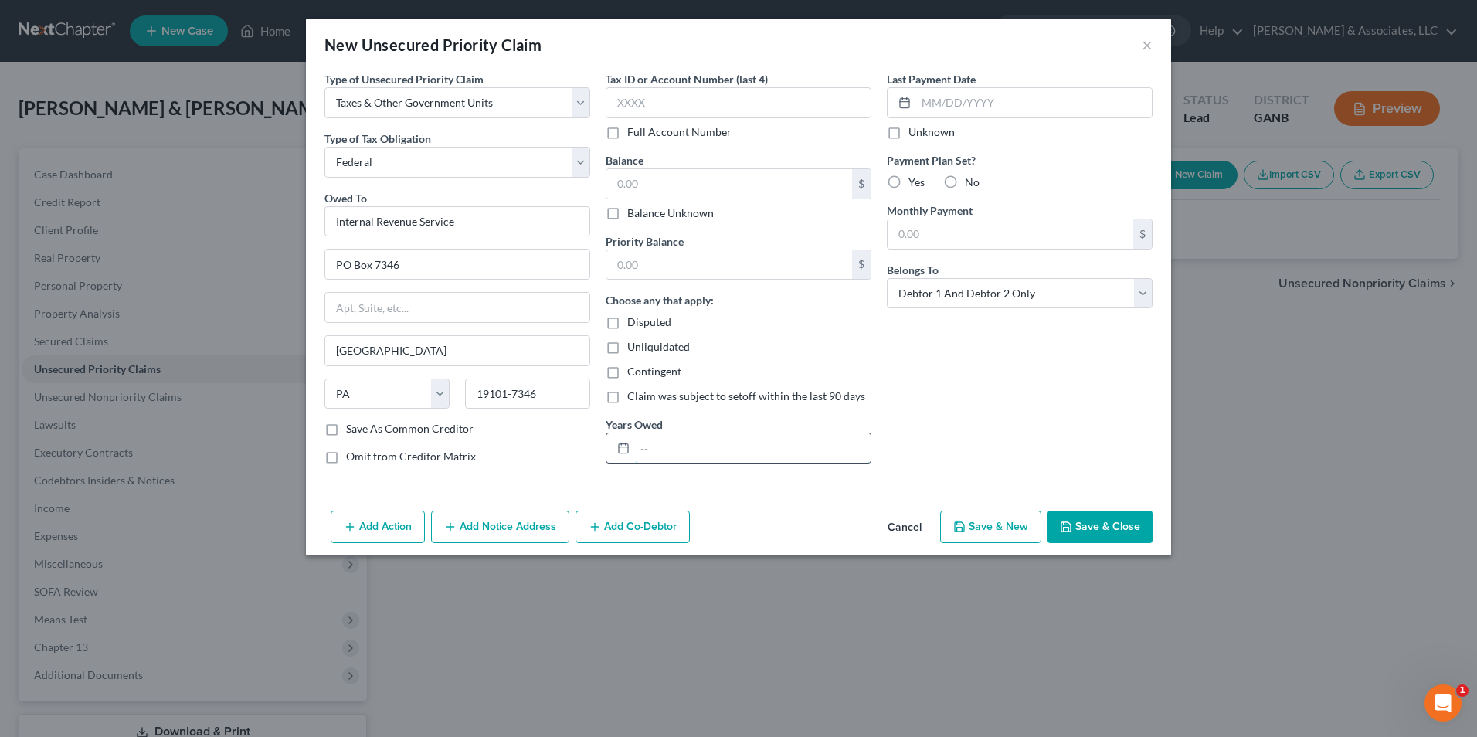
click at [697, 446] on input "text" at bounding box center [753, 447] width 236 height 29
click at [1003, 525] on button "Save & New" at bounding box center [990, 527] width 101 height 32
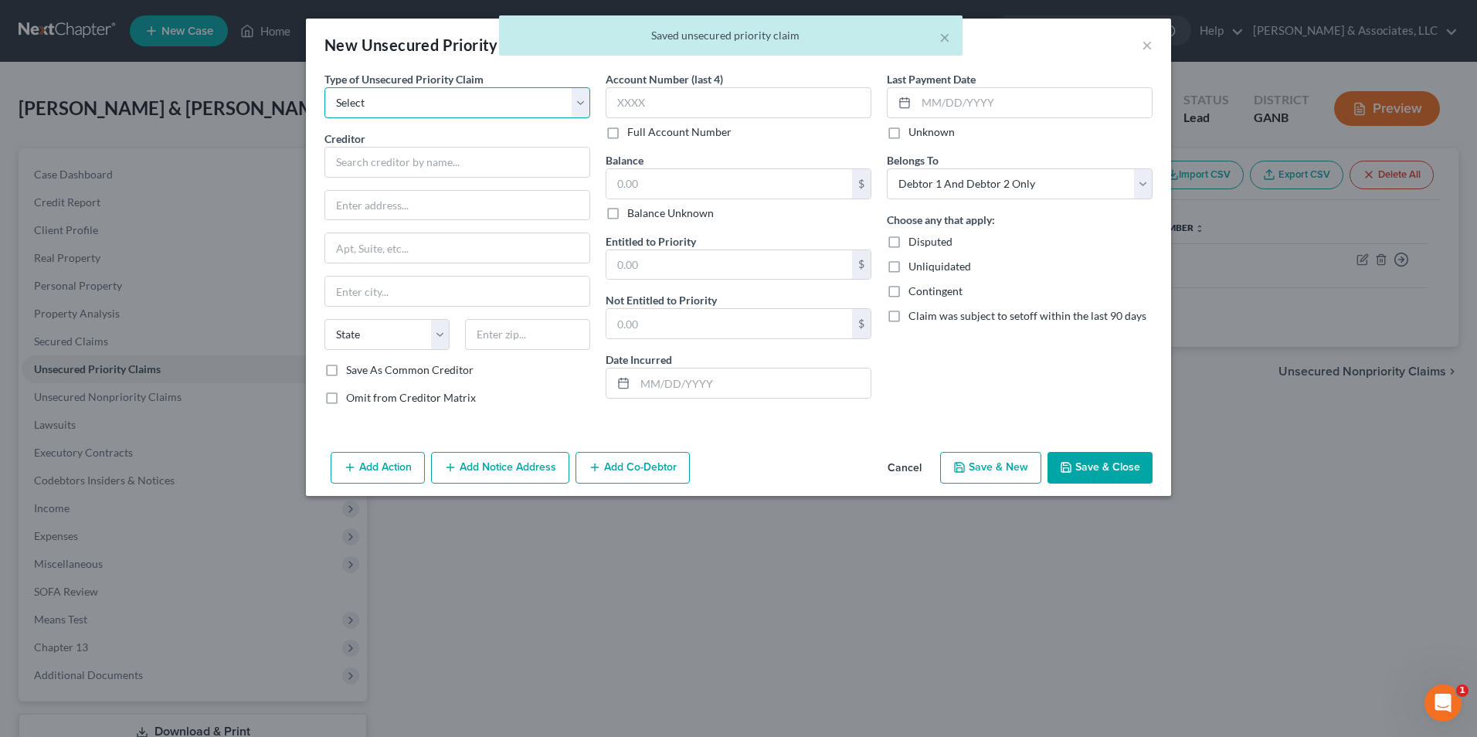
click at [574, 104] on select "Select Taxes & Other Government Units Domestic Support Obligations Extensions o…" at bounding box center [457, 102] width 266 height 31
click at [324, 87] on select "Select Taxes & Other Government Units Domestic Support Obligations Extensions o…" at bounding box center [457, 102] width 266 height 31
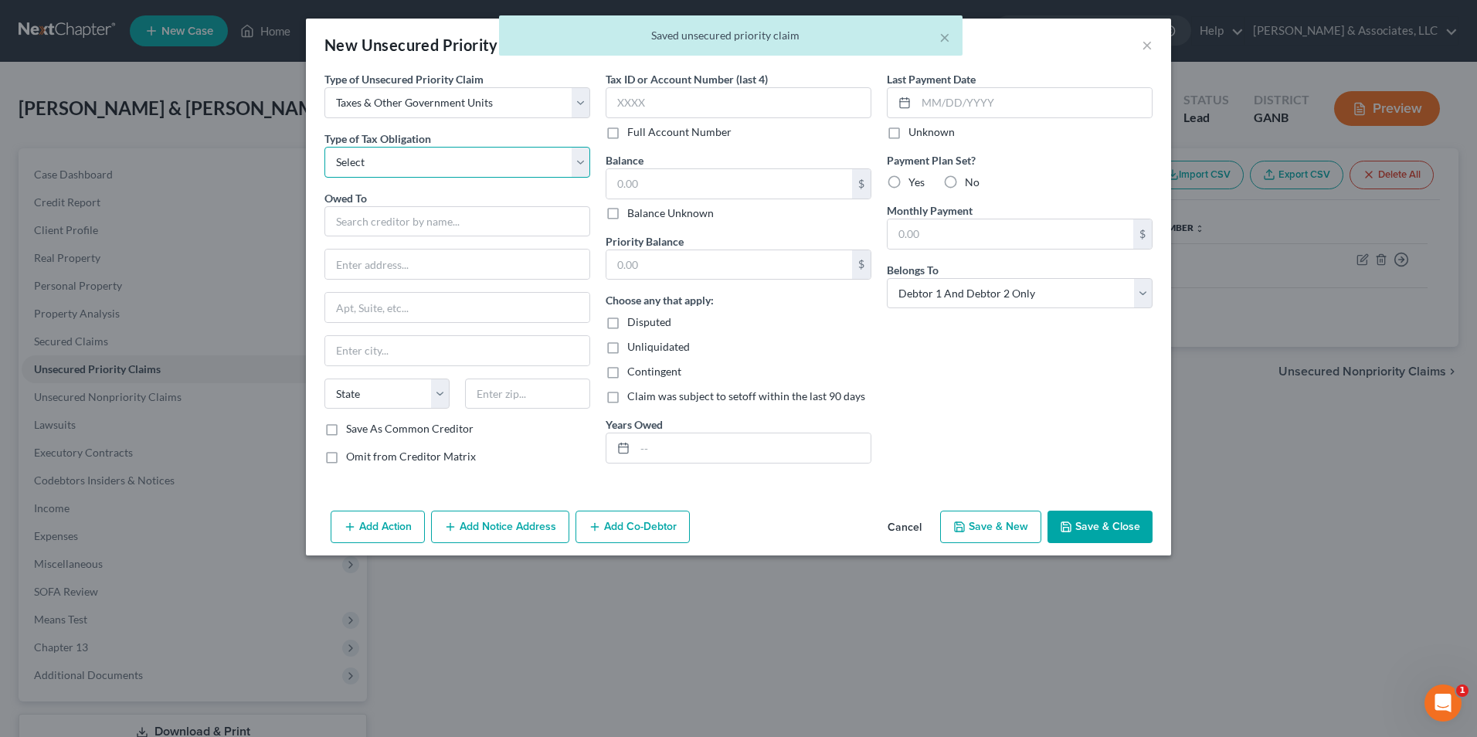
click at [578, 165] on select "Select Federal City State Franchise Tax Board Other" at bounding box center [457, 162] width 266 height 31
click at [324, 147] on select "Select Federal City State Franchise Tax Board Other" at bounding box center [457, 162] width 266 height 31
click at [481, 219] on input "text" at bounding box center [457, 221] width 266 height 31
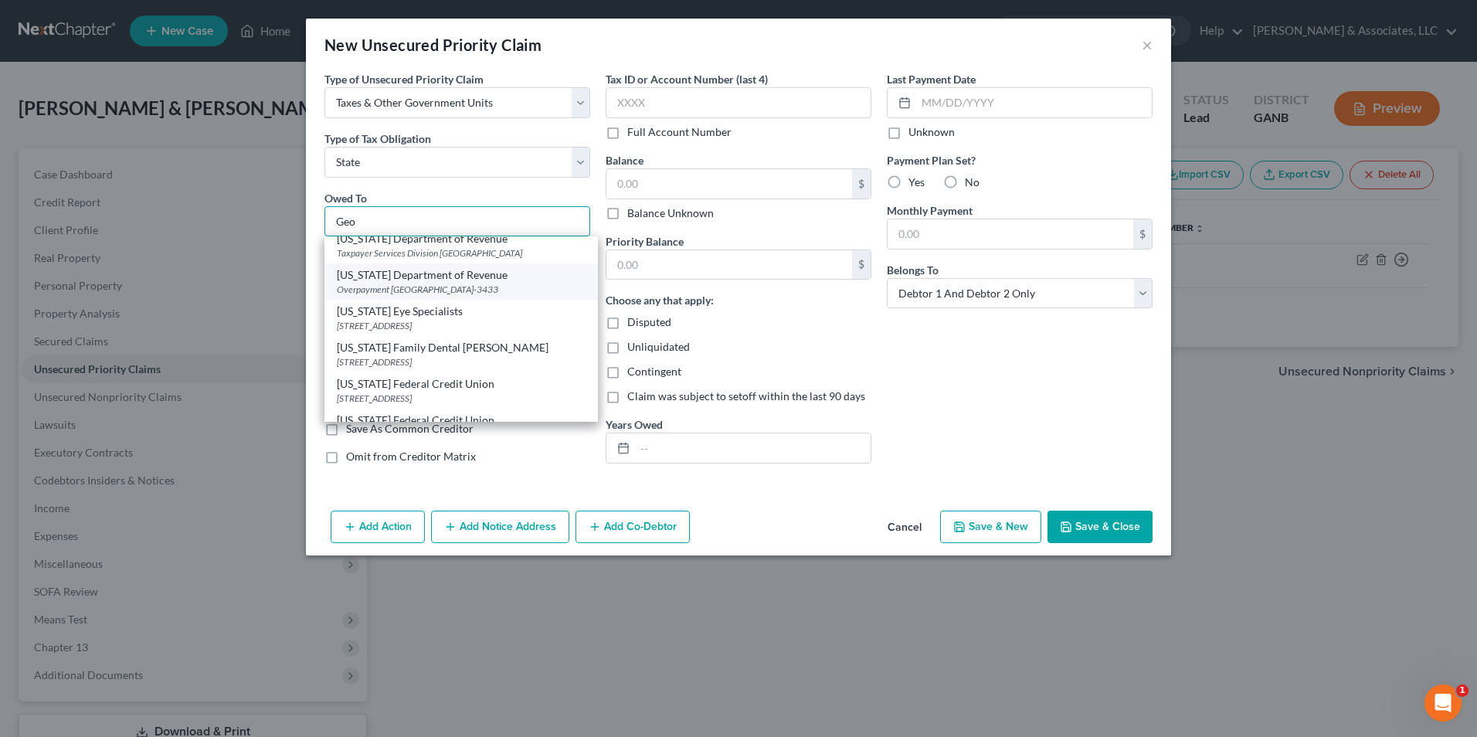
scroll to position [386, 0]
click at [430, 224] on div "Taxpayer Services Division PO Box 105499, Atlanta, GA 30348" at bounding box center [461, 217] width 249 height 13
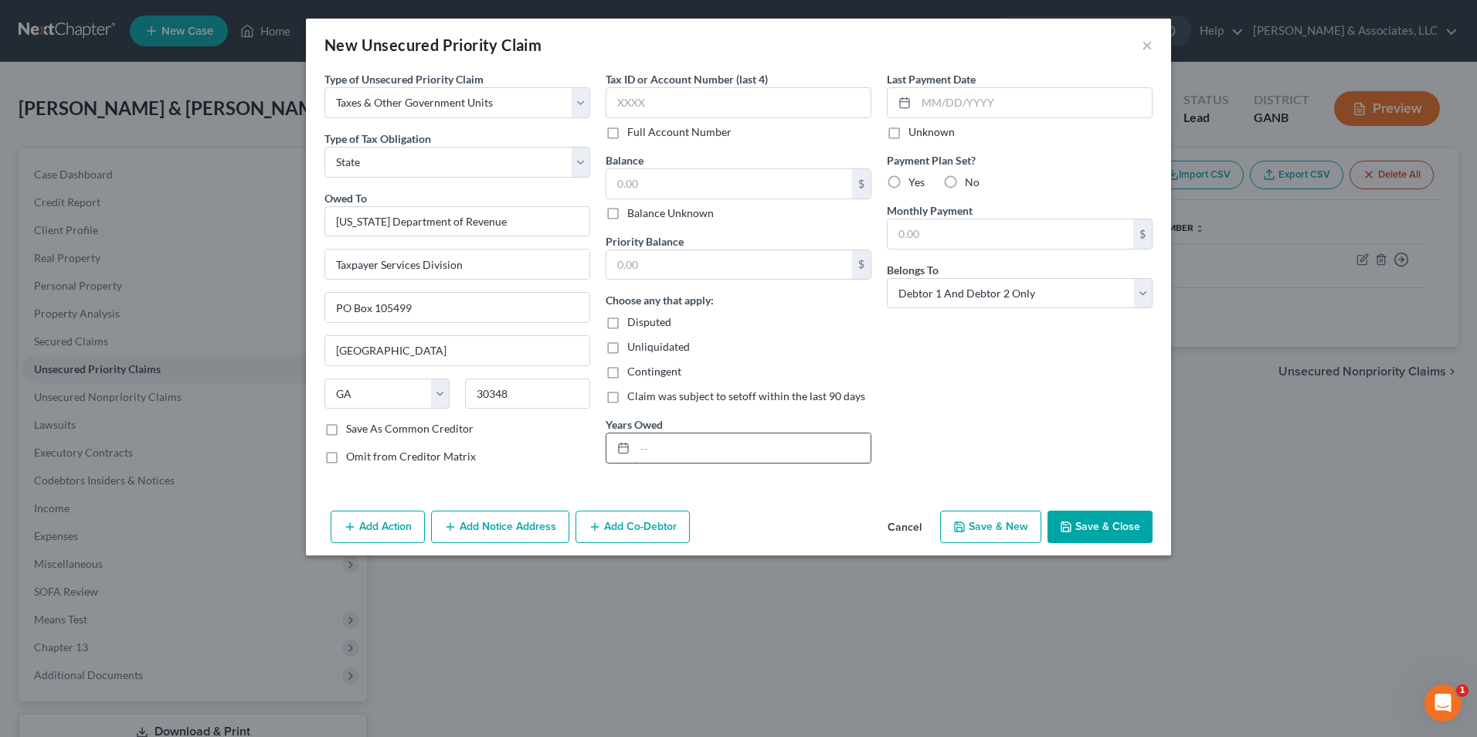
click at [758, 450] on input "text" at bounding box center [753, 447] width 236 height 29
click at [1105, 534] on button "Save & Close" at bounding box center [1099, 527] width 105 height 32
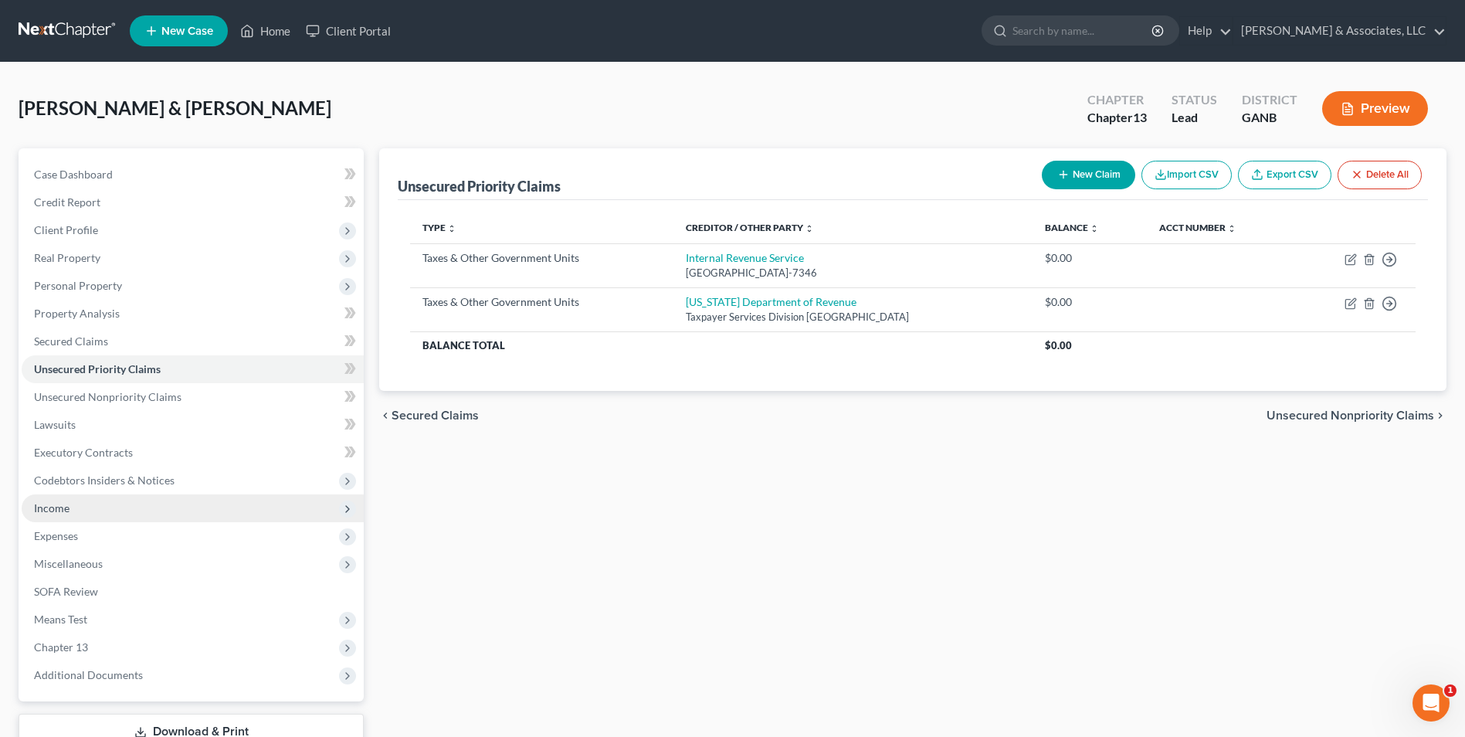
click at [72, 509] on span "Income" at bounding box center [193, 508] width 342 height 28
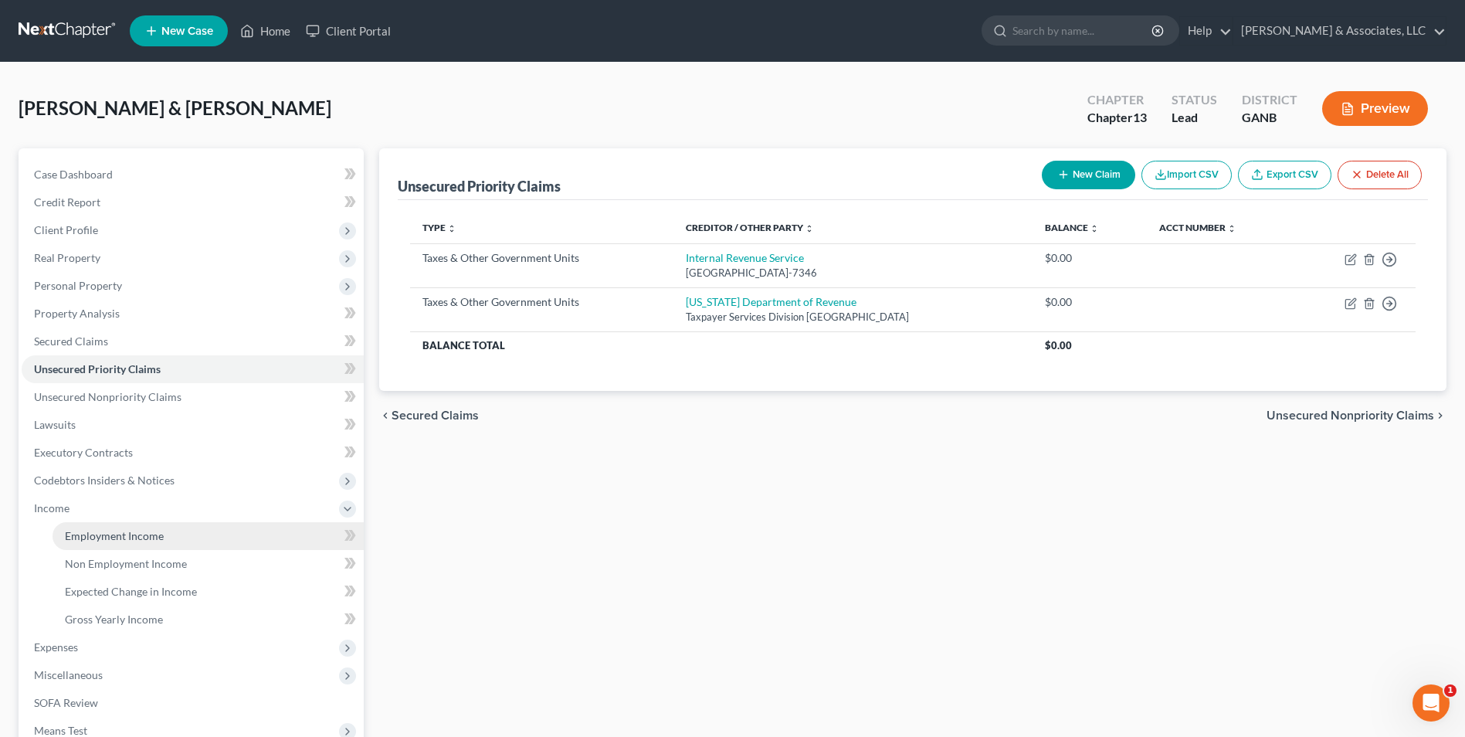
click at [127, 547] on link "Employment Income" at bounding box center [208, 536] width 311 height 28
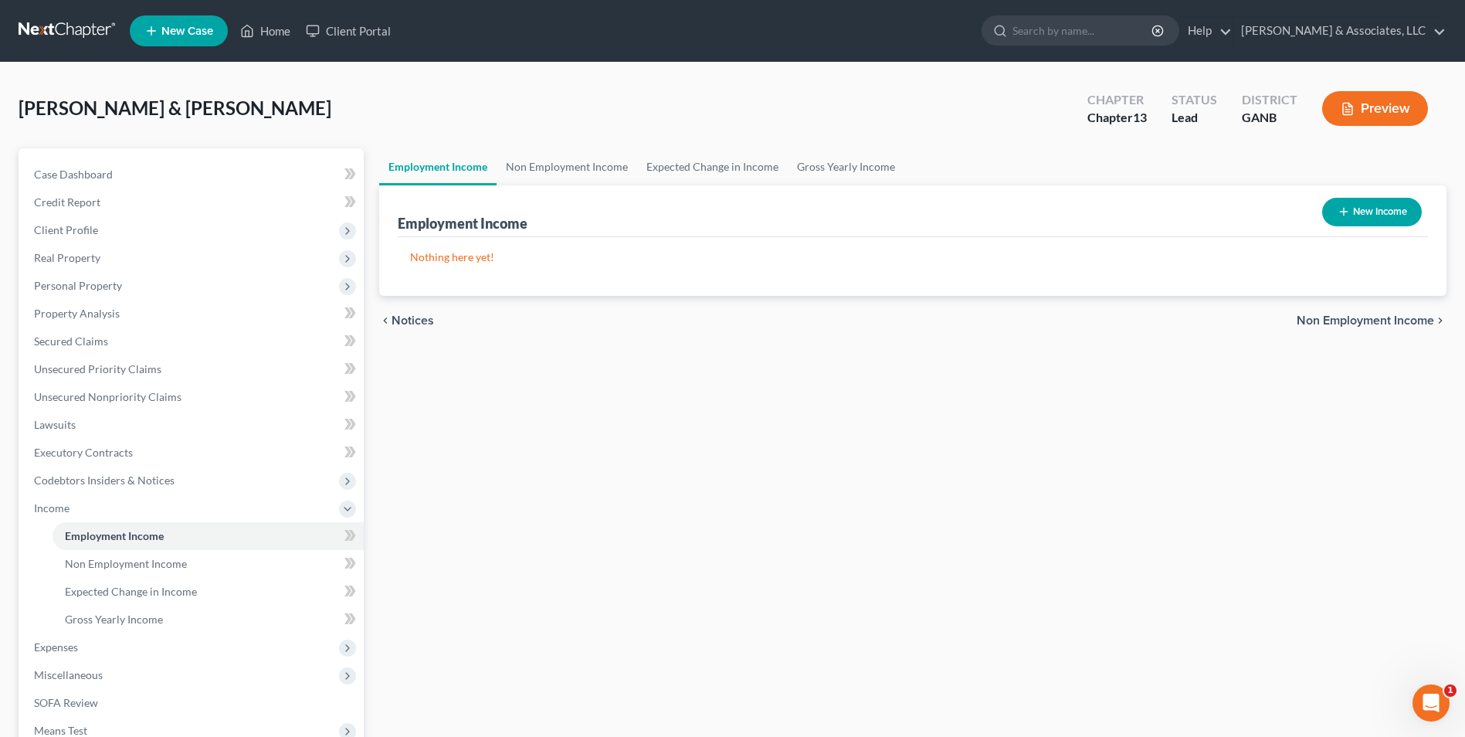
click at [1388, 195] on div "New Income" at bounding box center [1372, 212] width 112 height 41
click at [1388, 213] on button "New Income" at bounding box center [1372, 212] width 100 height 29
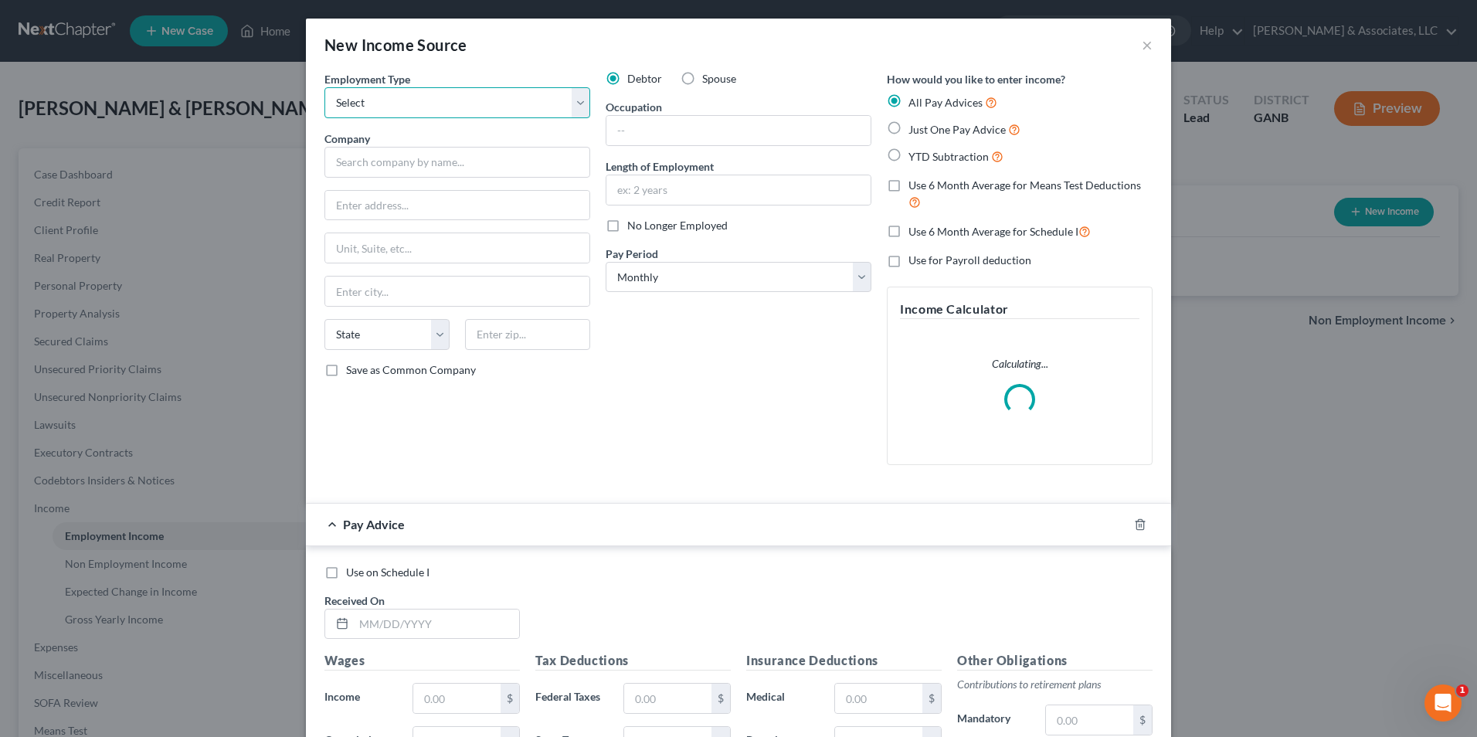
click at [578, 108] on select "Select Full or Part Time Employment Self Employment" at bounding box center [457, 102] width 266 height 31
click at [324, 87] on select "Select Full or Part Time Employment Self Employment" at bounding box center [457, 102] width 266 height 31
click at [520, 171] on input "text" at bounding box center [457, 162] width 266 height 31
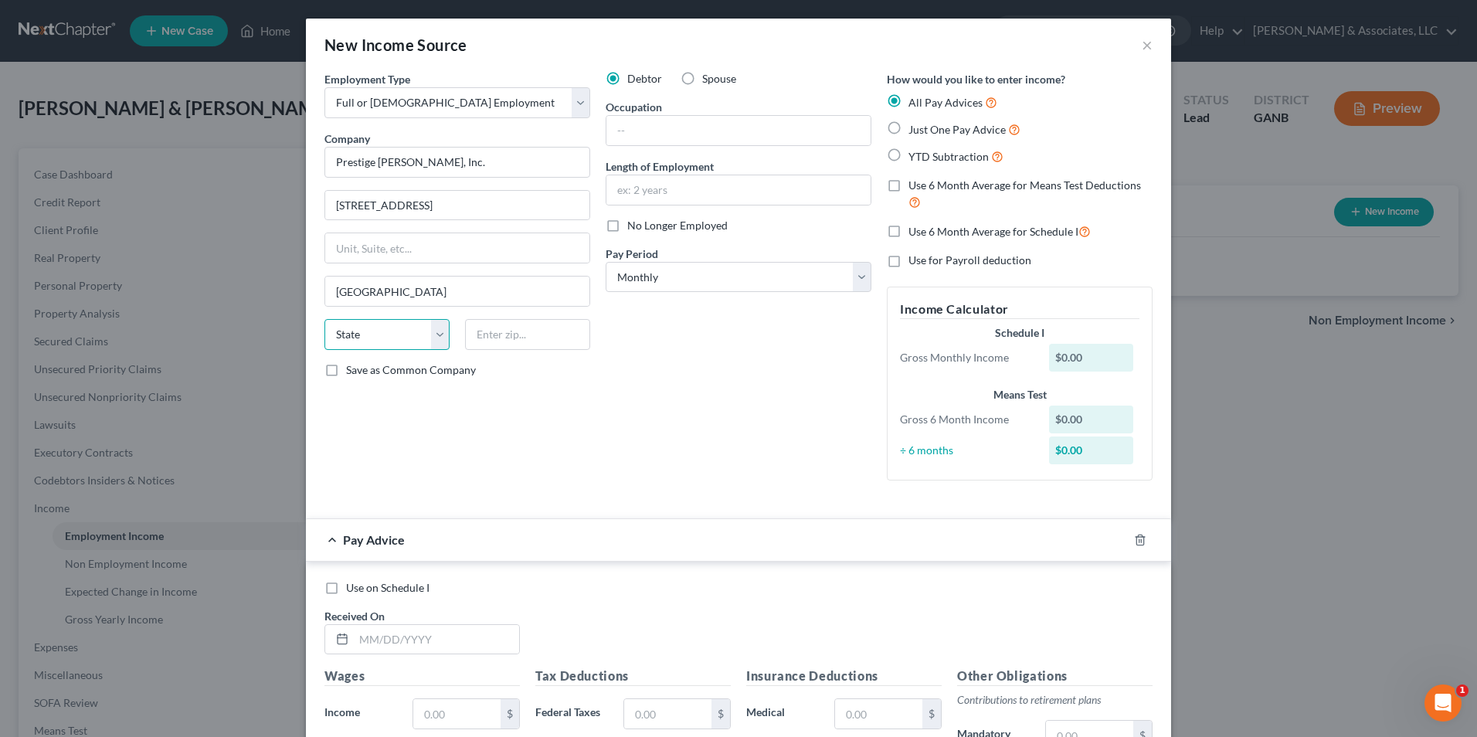
click at [375, 347] on select "State AL AK AR AZ CA CO CT DE DC FL GA GU HI ID IL IN IA KS KY LA ME MD MA MI M…" at bounding box center [386, 334] width 125 height 31
click at [385, 335] on select "State AL AK AR AZ CA CO CT DE DC FL GA GU HI ID IL IN IA KS KY LA ME MD MA MI M…" at bounding box center [386, 334] width 125 height 31
click at [433, 338] on select "State AL AK AR AZ CA CO CT DE DC FL GA GU HI ID IL IN IA KS KY LA ME MD MA MI M…" at bounding box center [386, 334] width 125 height 31
click at [324, 319] on select "State AL AK AR AZ CA CO CT DE DC FL GA GU HI ID IL IN IA KS KY LA ME MD MA MI M…" at bounding box center [386, 334] width 125 height 31
click at [522, 333] on input "text" at bounding box center [527, 334] width 125 height 31
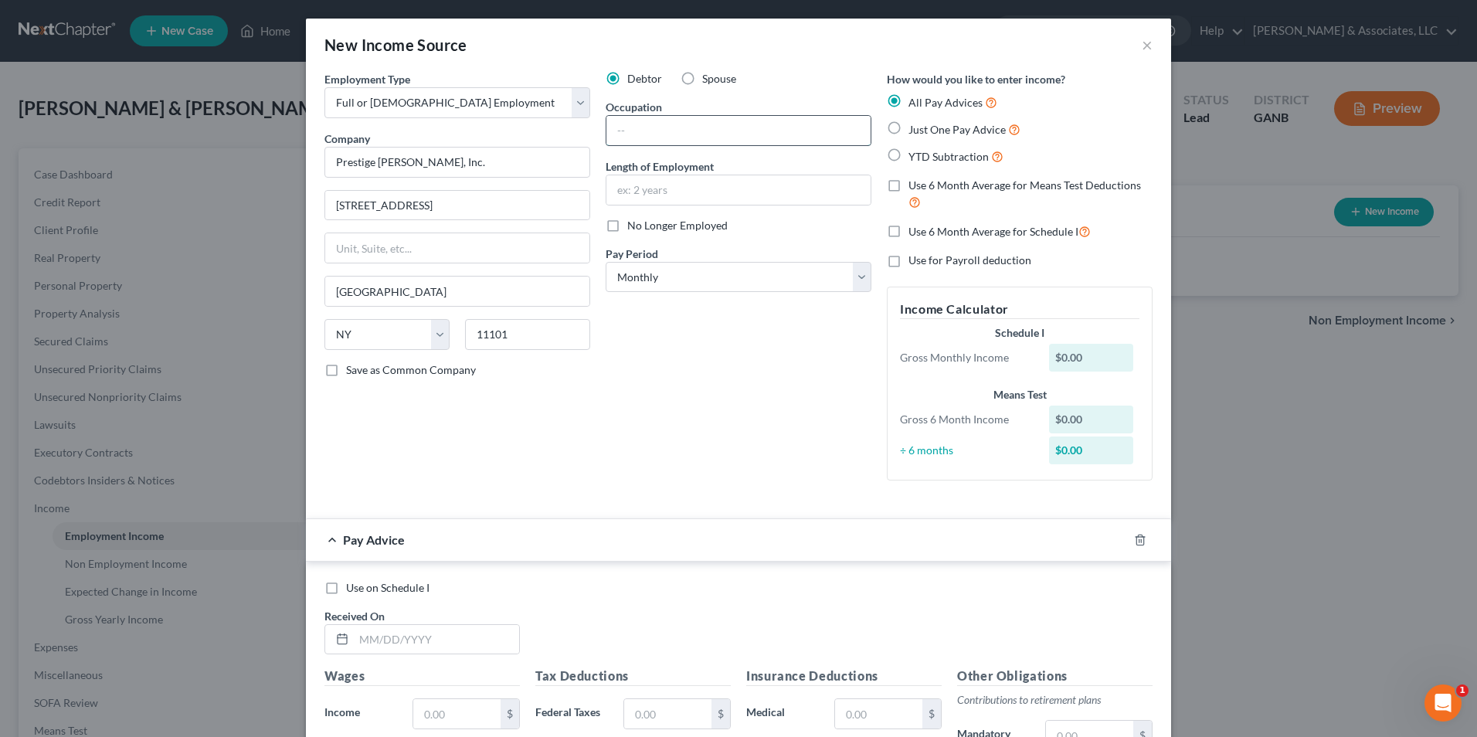
click at [699, 130] on input "text" at bounding box center [738, 130] width 264 height 29
click at [633, 192] on input "text" at bounding box center [738, 189] width 264 height 29
click at [753, 392] on div "Debtor Spouse Occupation maintenance Length of Employment 11 years No Longer Em…" at bounding box center [738, 282] width 281 height 422
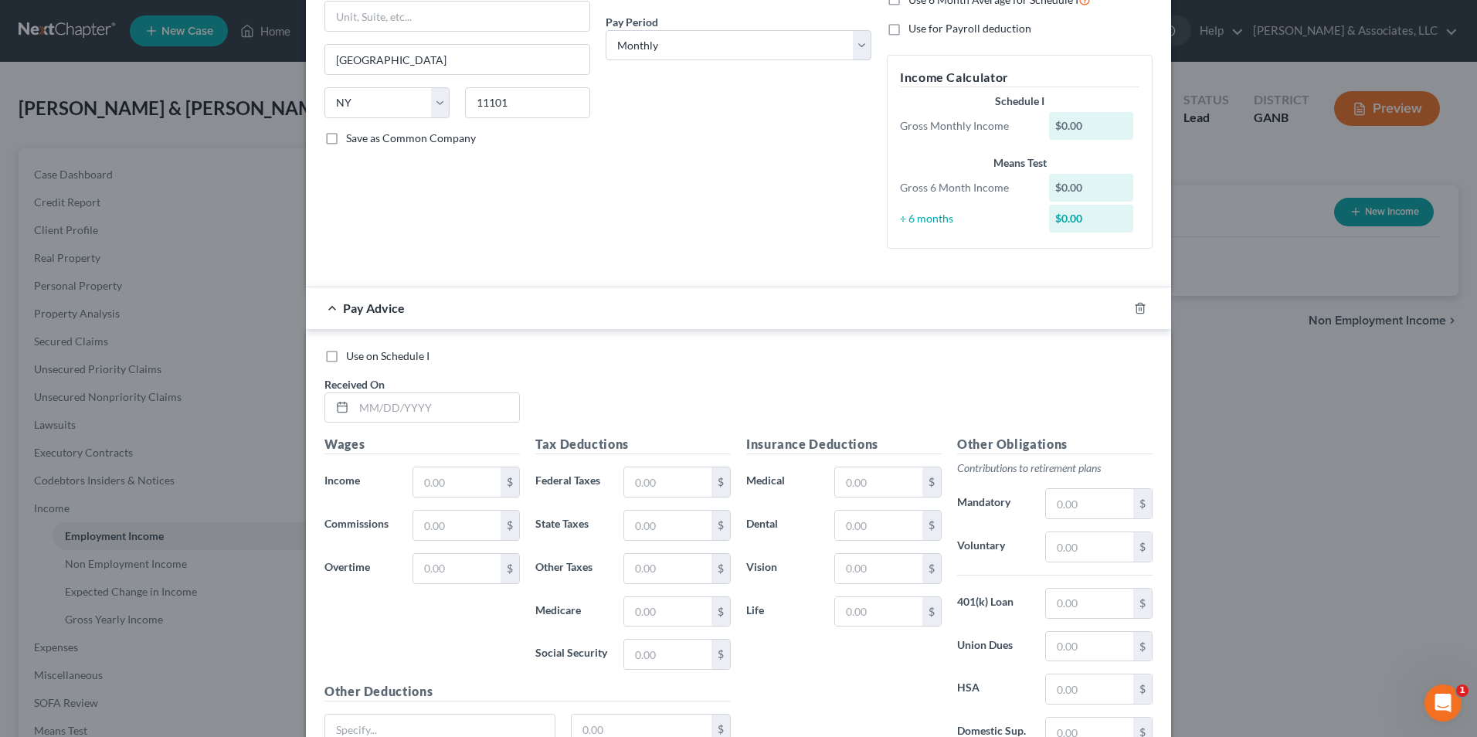
scroll to position [374, 0]
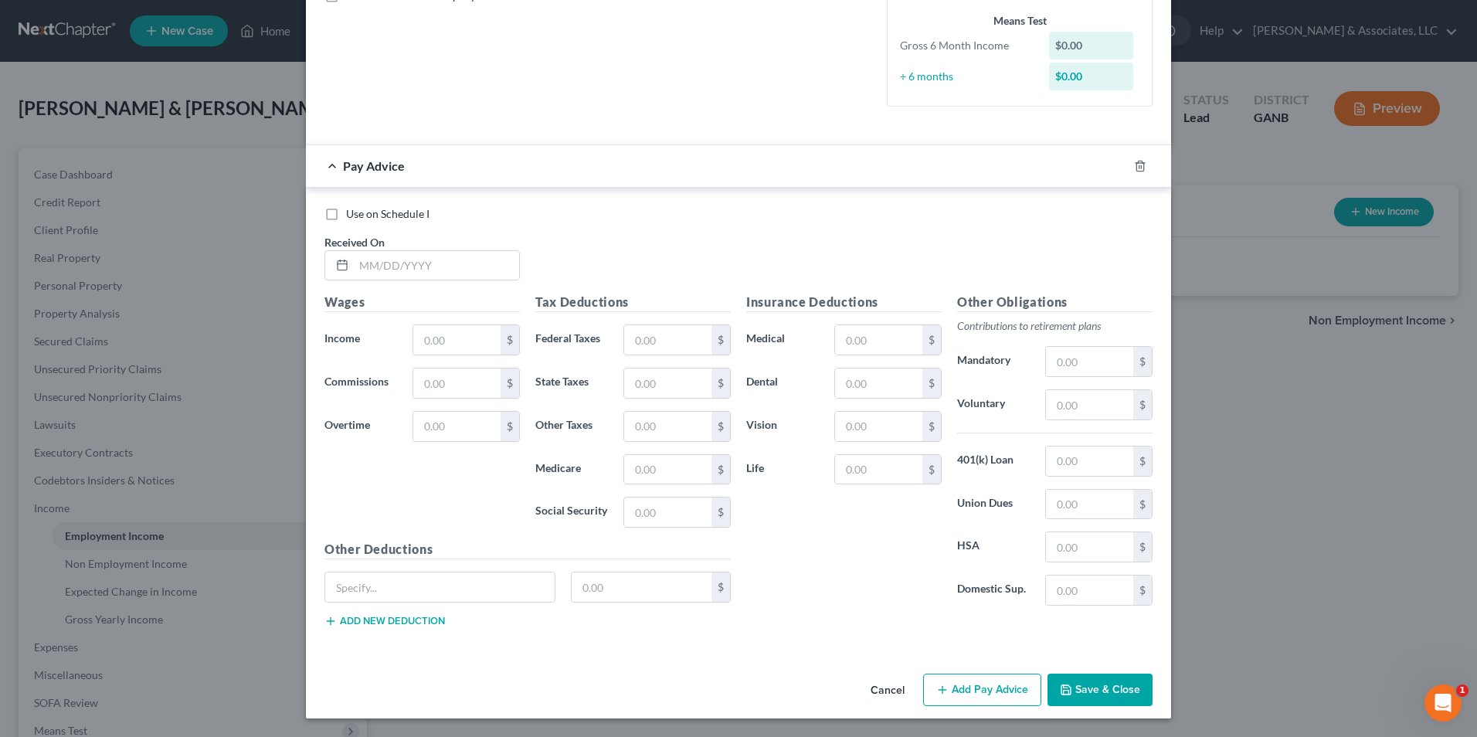
click at [1111, 695] on button "Save & Close" at bounding box center [1099, 690] width 105 height 32
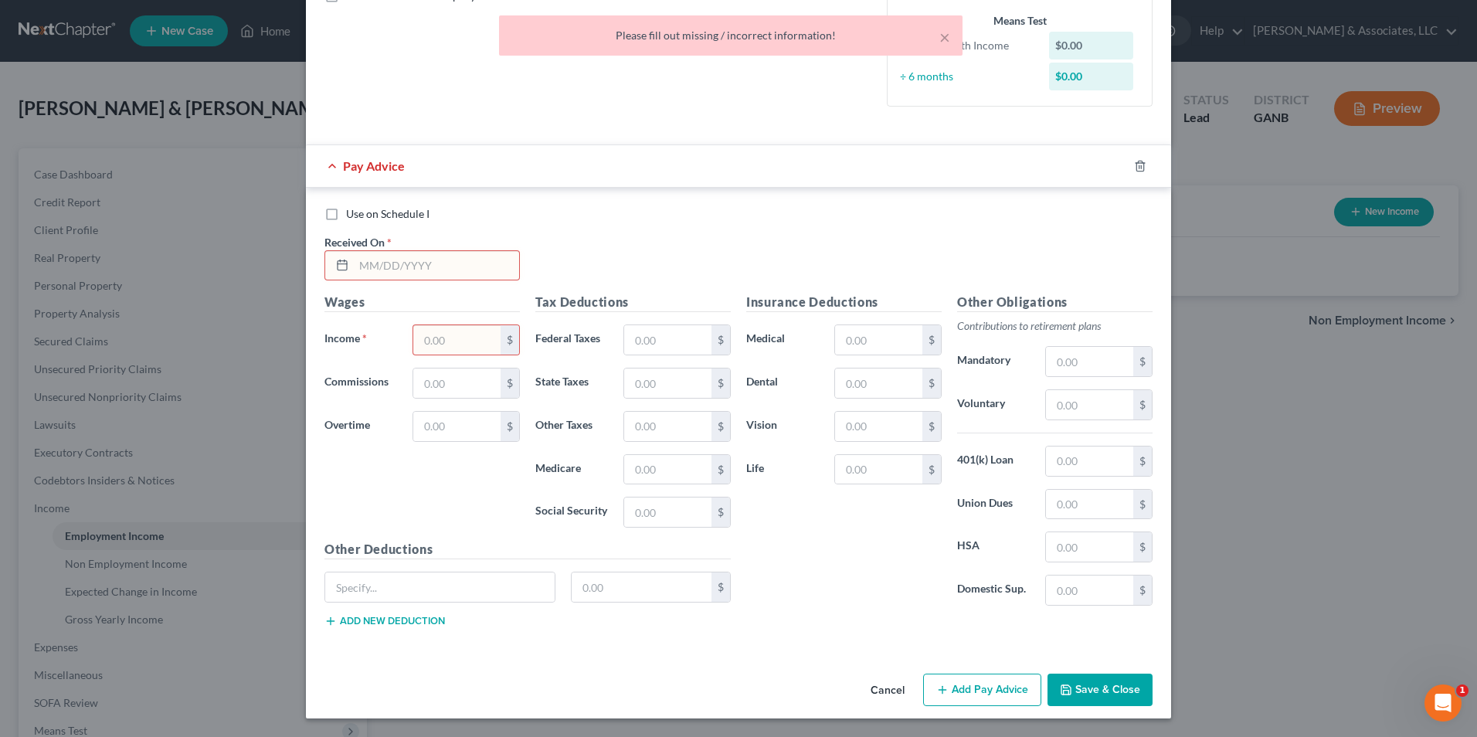
scroll to position [219, 0]
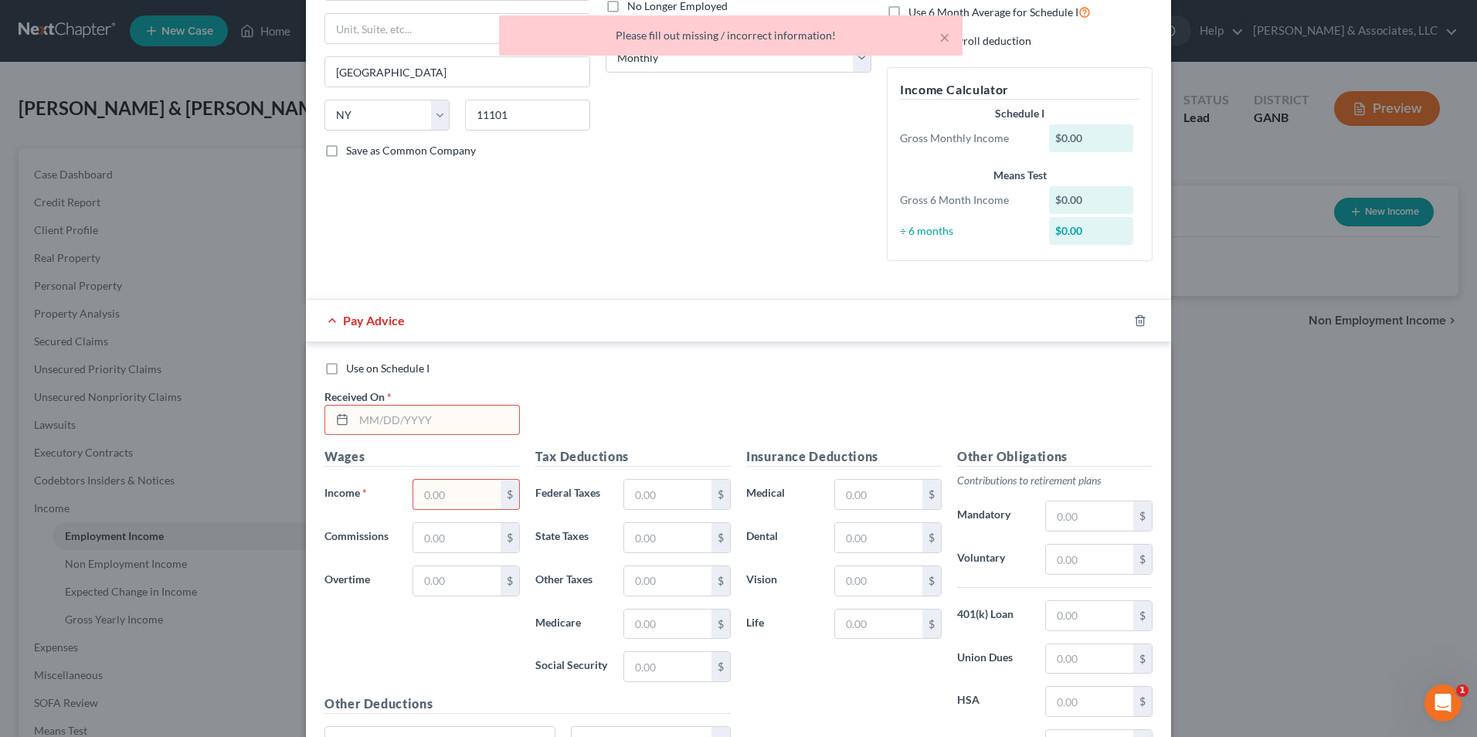
click at [399, 426] on input "text" at bounding box center [436, 419] width 165 height 29
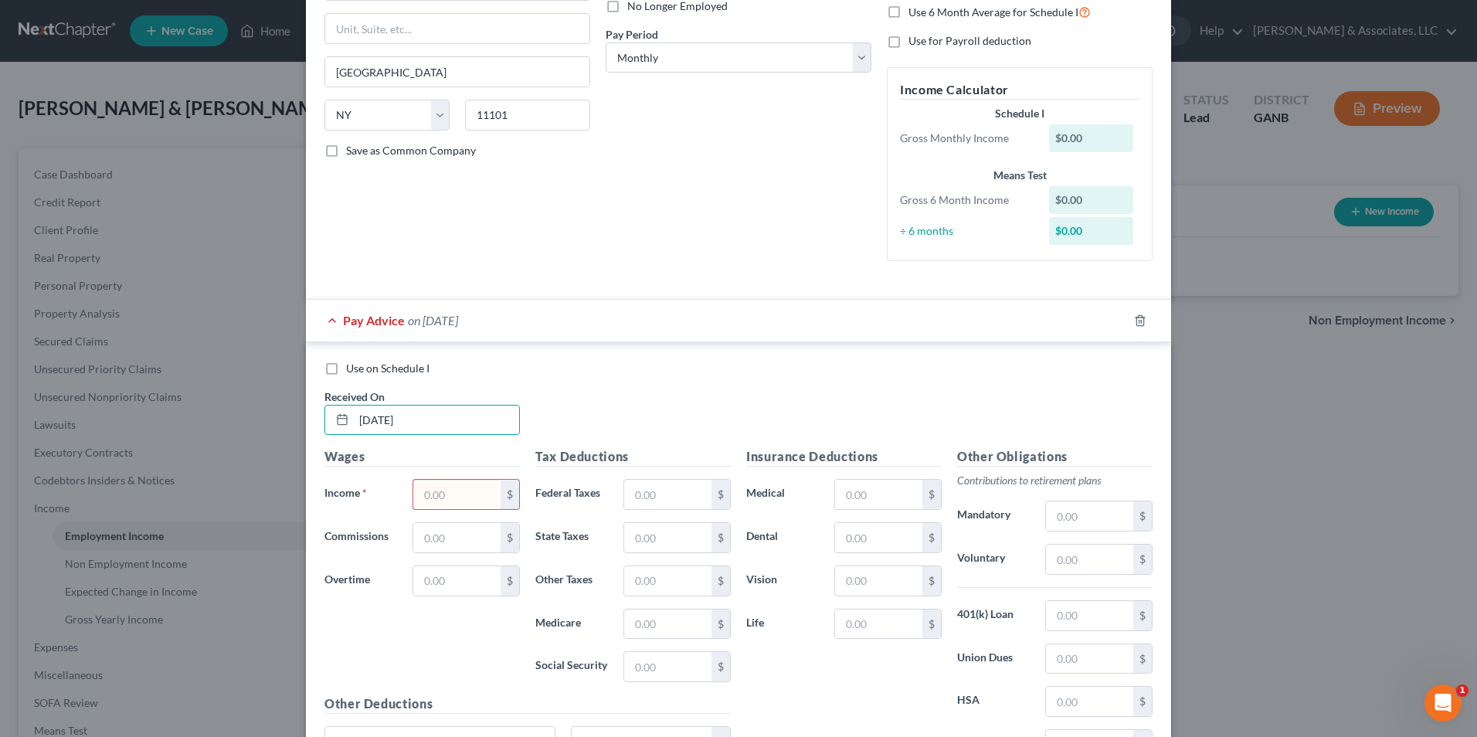
click at [482, 494] on input "text" at bounding box center [456, 494] width 87 height 29
click at [996, 369] on div "Use on Schedule I" at bounding box center [738, 368] width 828 height 15
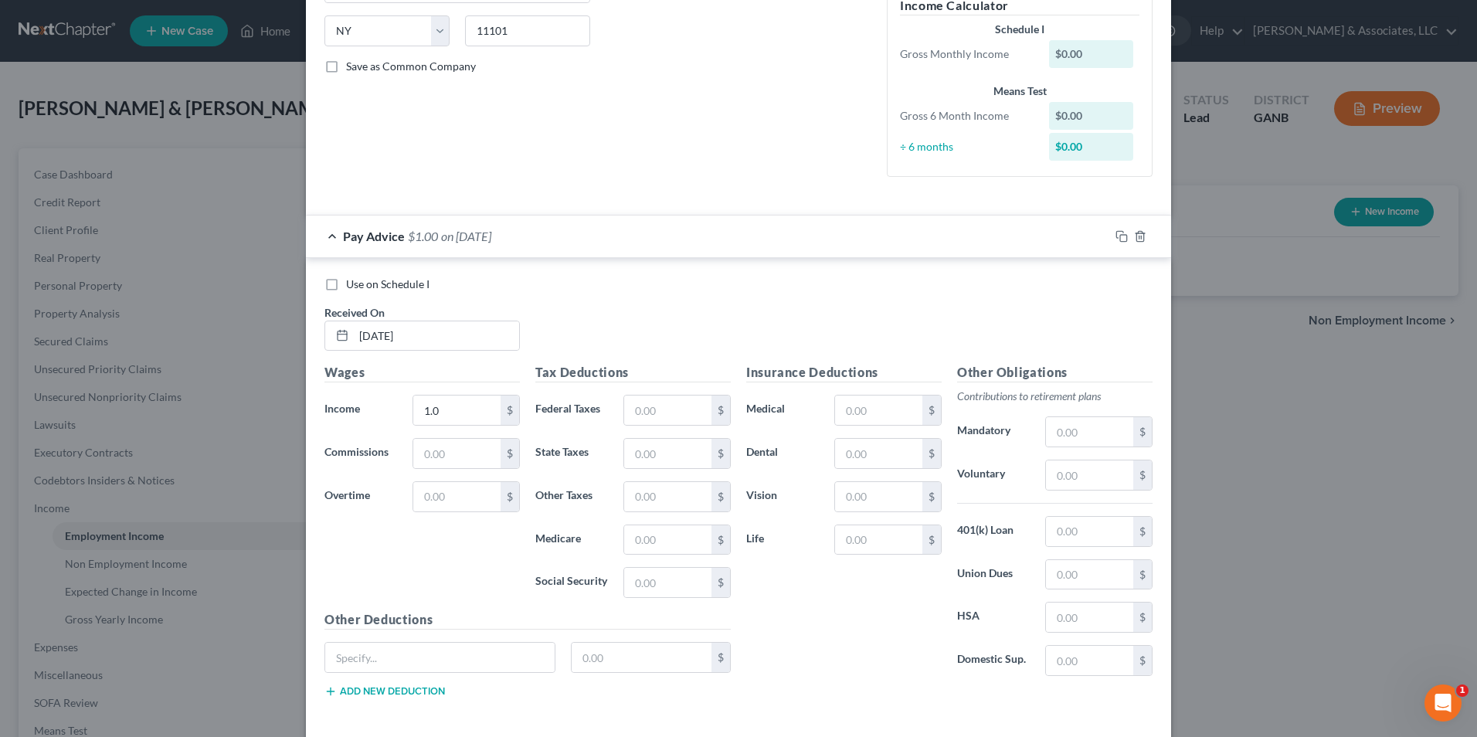
scroll to position [374, 0]
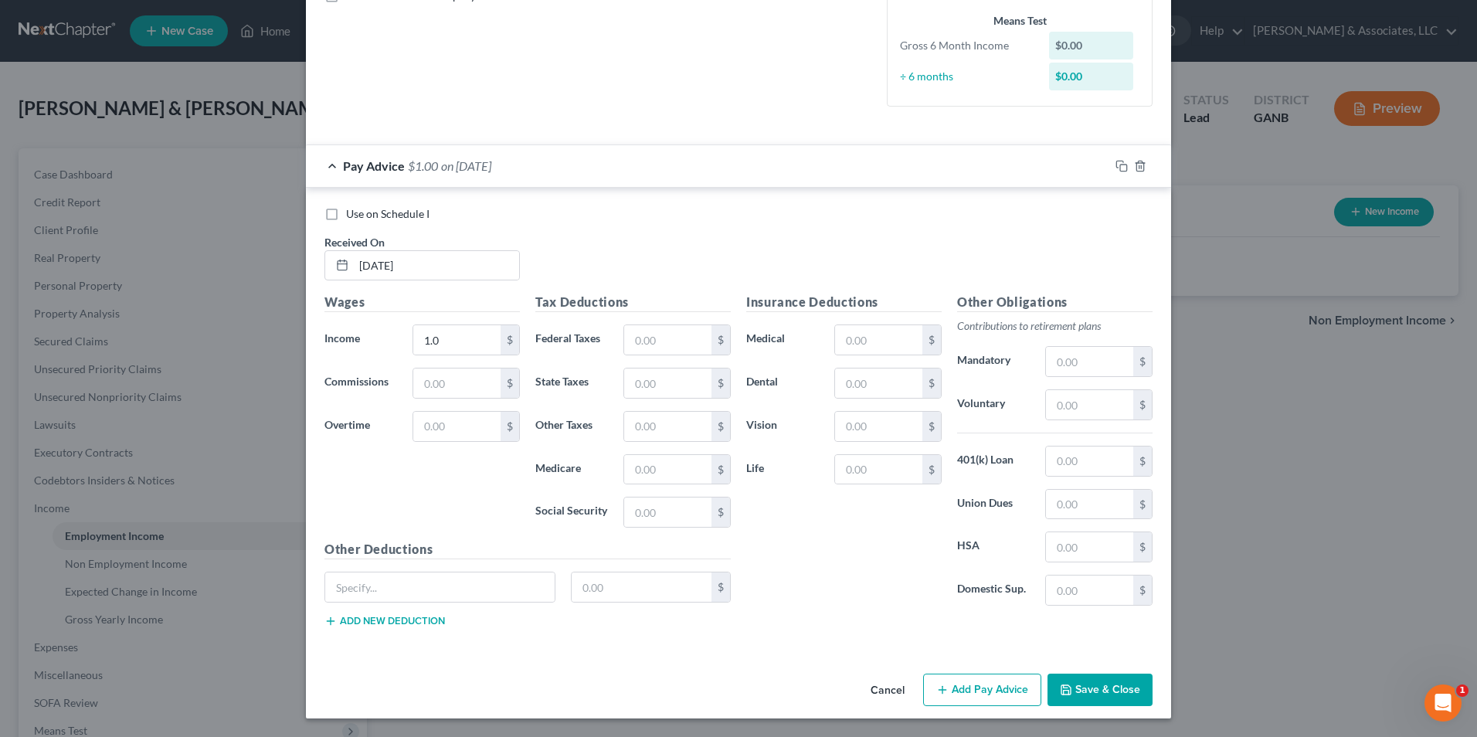
click at [1082, 687] on button "Save & Close" at bounding box center [1099, 690] width 105 height 32
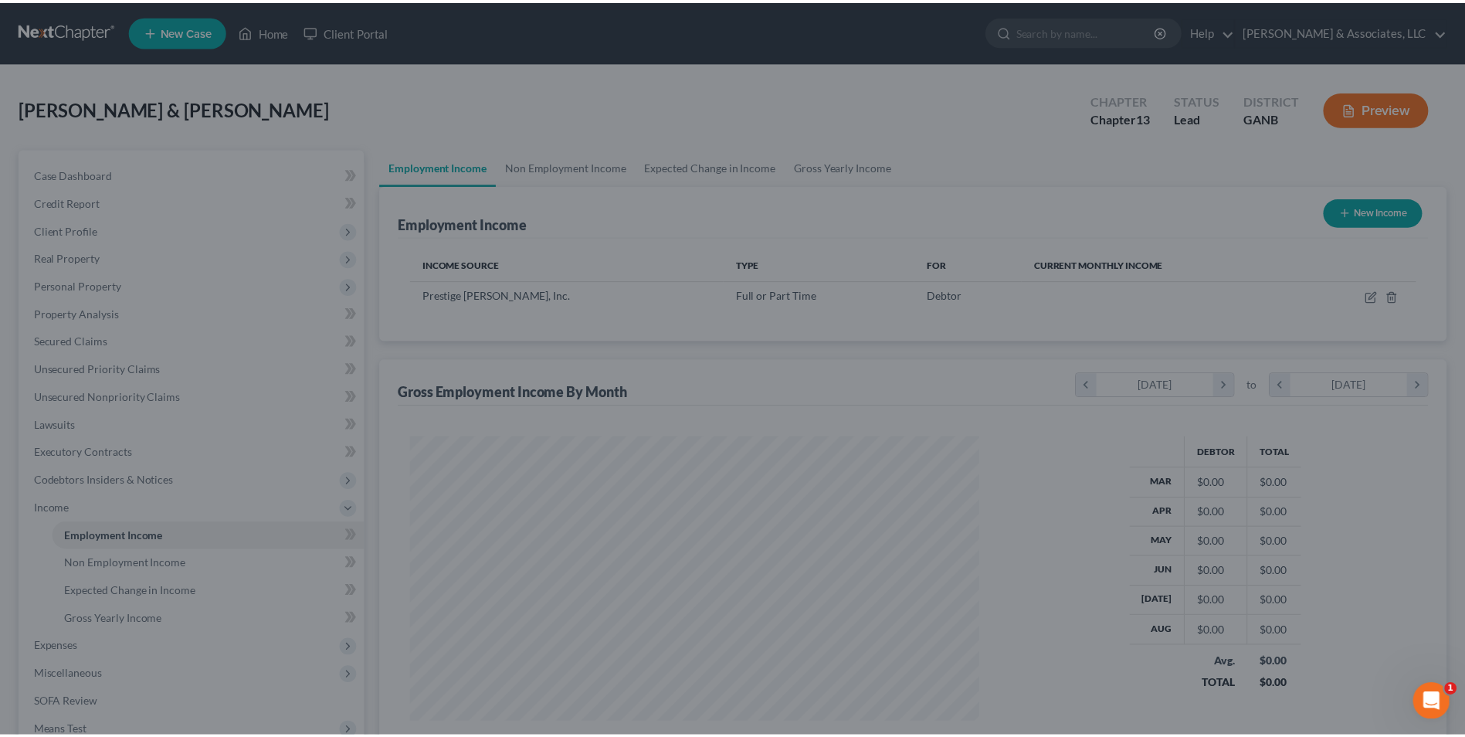
scroll to position [772076, 771758]
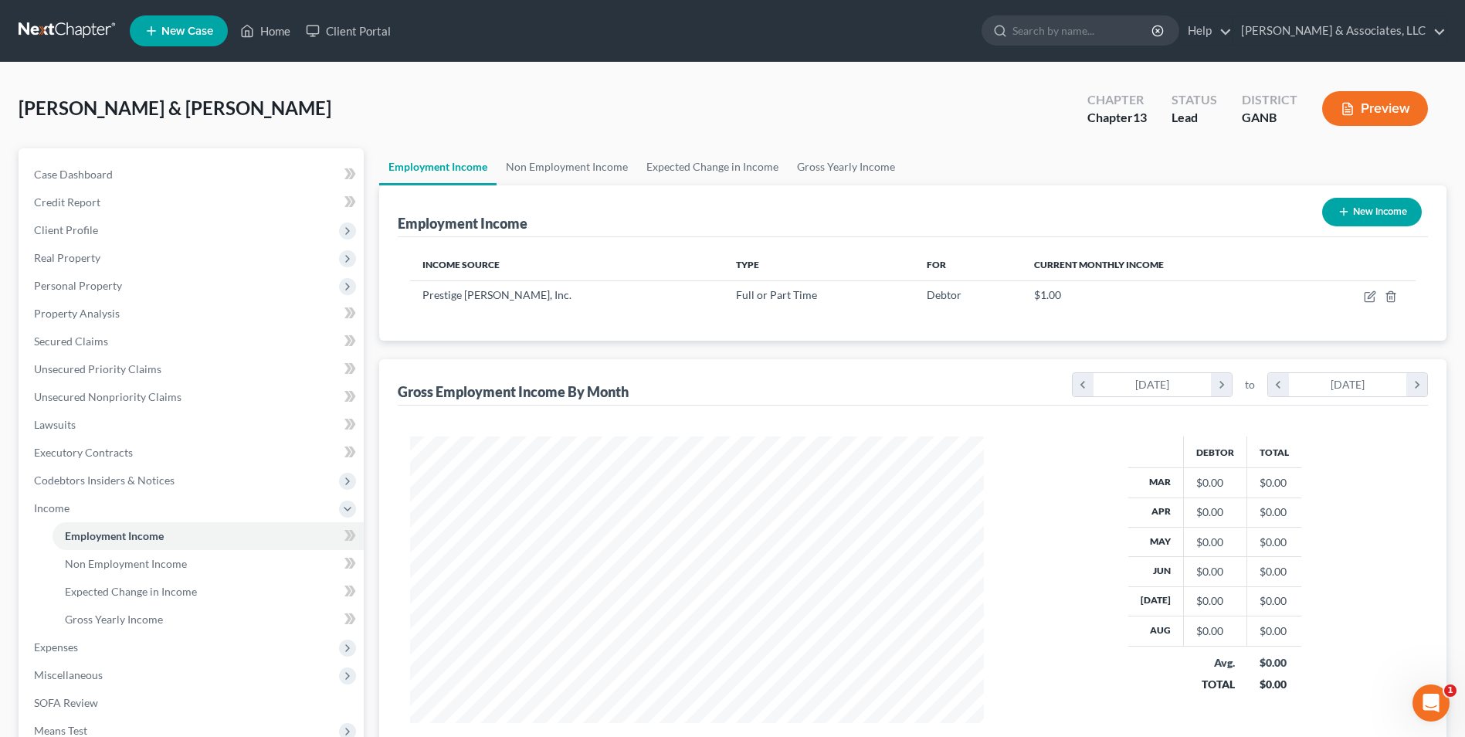
click at [1380, 216] on button "New Income" at bounding box center [1372, 212] width 100 height 29
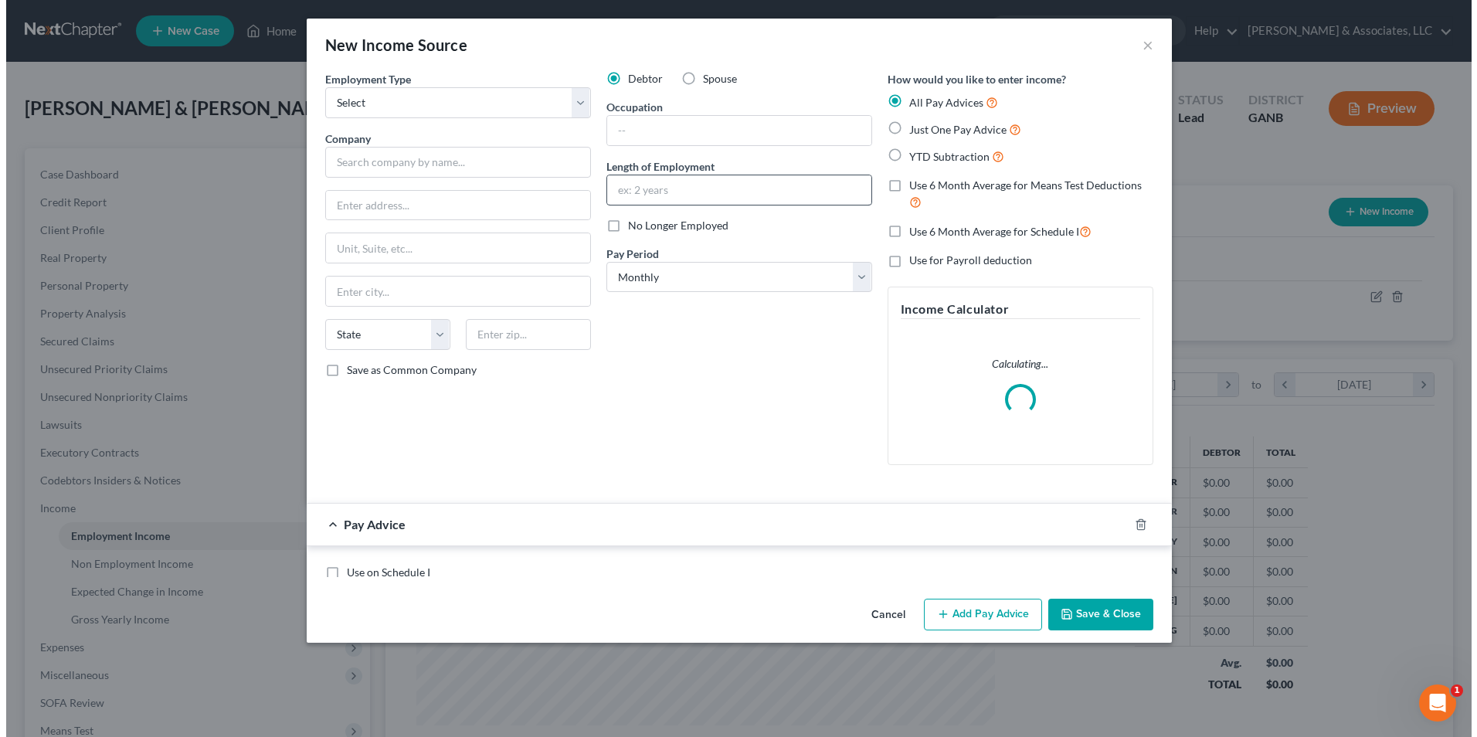
scroll to position [289, 610]
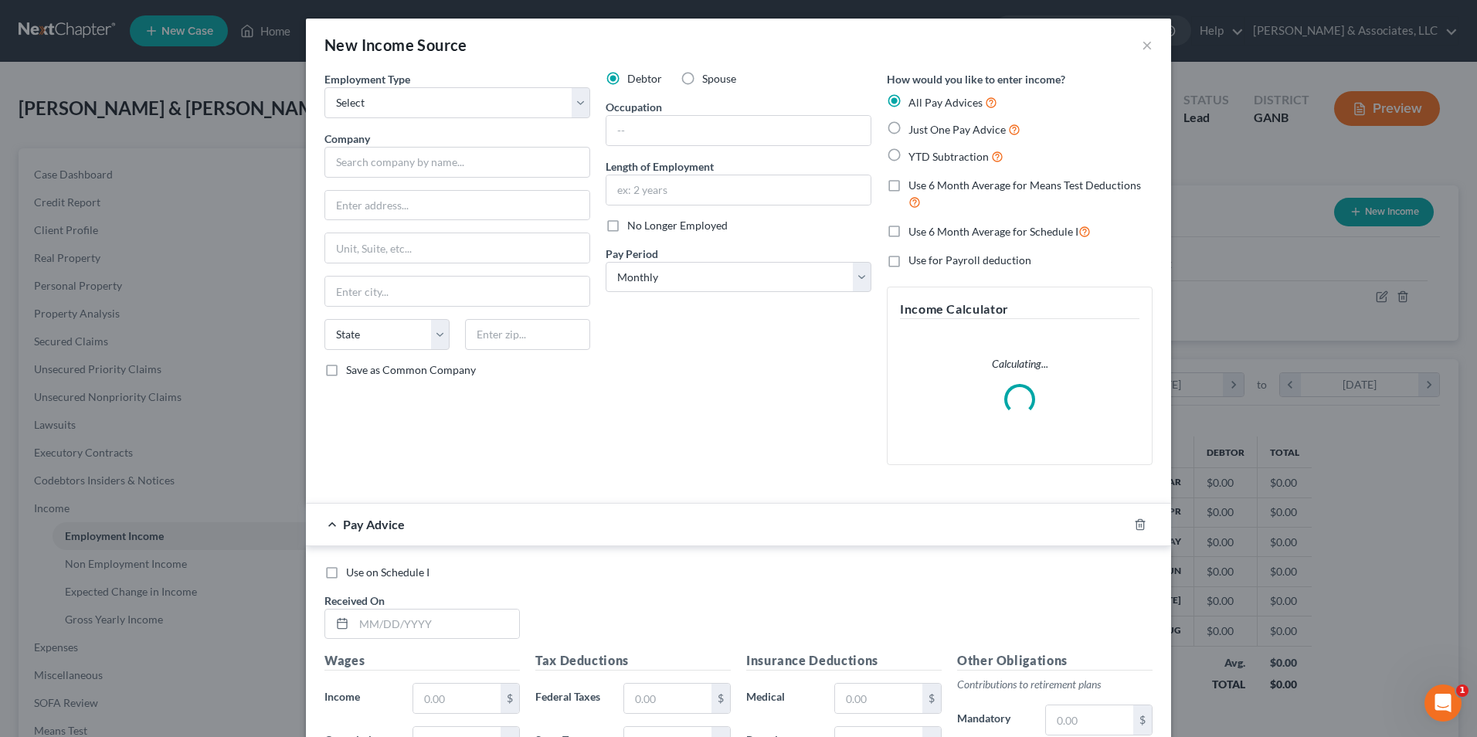
click at [702, 77] on label "Spouse" at bounding box center [719, 78] width 34 height 15
click at [708, 77] on input "Spouse" at bounding box center [713, 76] width 10 height 10
click at [572, 107] on select "Select Full or Part Time Employment Self Employment" at bounding box center [457, 102] width 266 height 31
click at [324, 87] on select "Select Full or Part Time Employment Self Employment" at bounding box center [457, 102] width 266 height 31
click at [444, 171] on input "text" at bounding box center [457, 162] width 266 height 31
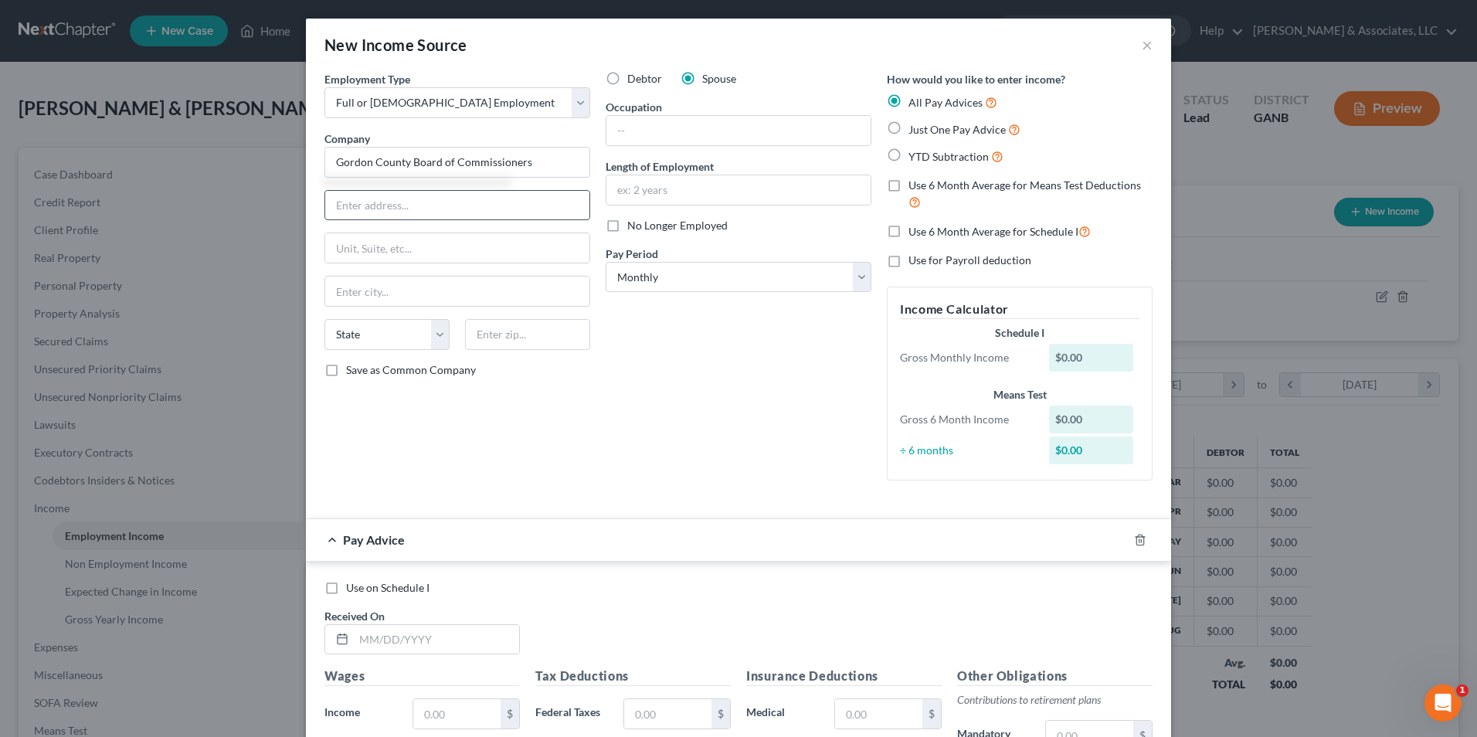
click at [431, 212] on input "text" at bounding box center [457, 205] width 264 height 29
click at [400, 290] on input "text" at bounding box center [457, 291] width 264 height 29
click at [665, 131] on input "text" at bounding box center [738, 130] width 264 height 29
click at [754, 384] on div "Debtor Spouse Occupation deputy clerk Length of Employment 5 months No Longer E…" at bounding box center [738, 282] width 281 height 422
click at [486, 644] on input "text" at bounding box center [436, 639] width 165 height 29
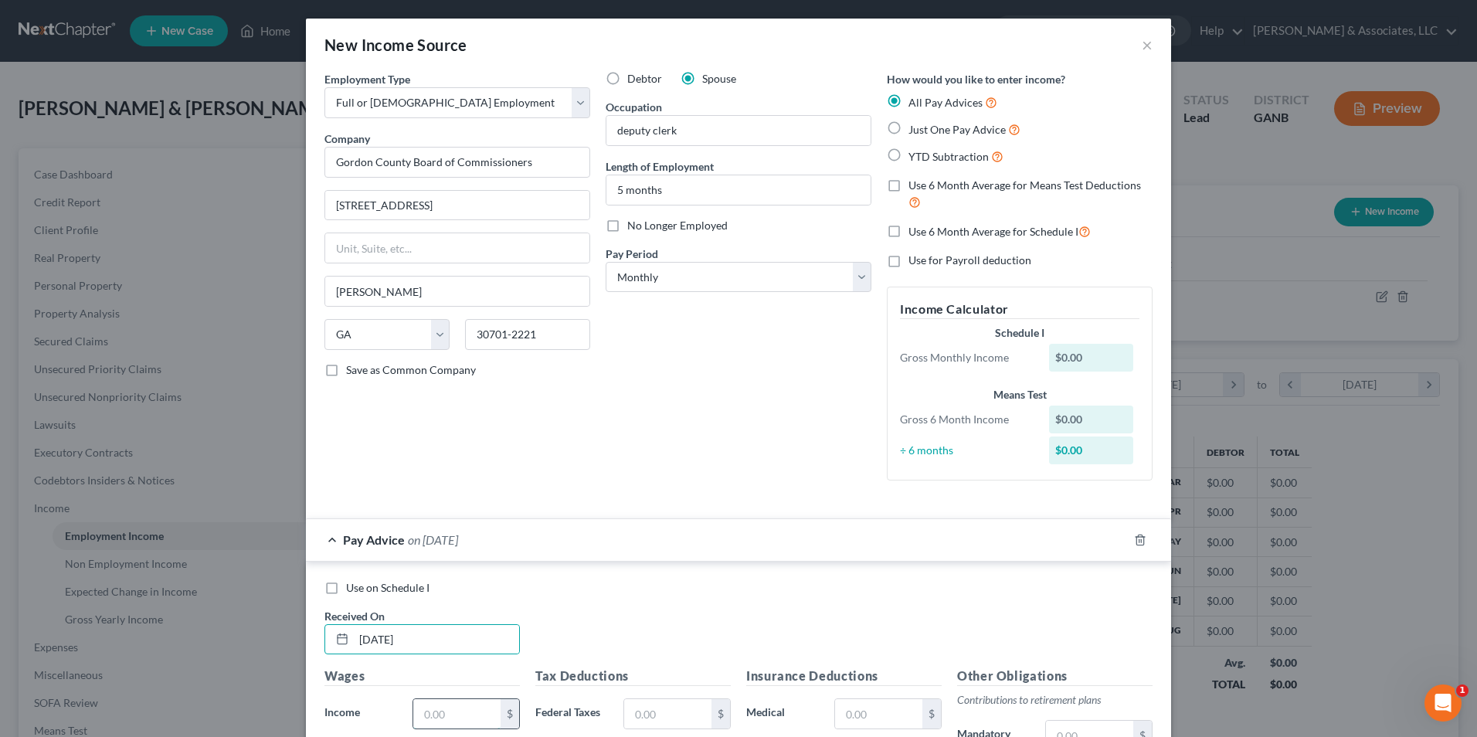
click at [477, 711] on input "text" at bounding box center [456, 713] width 87 height 29
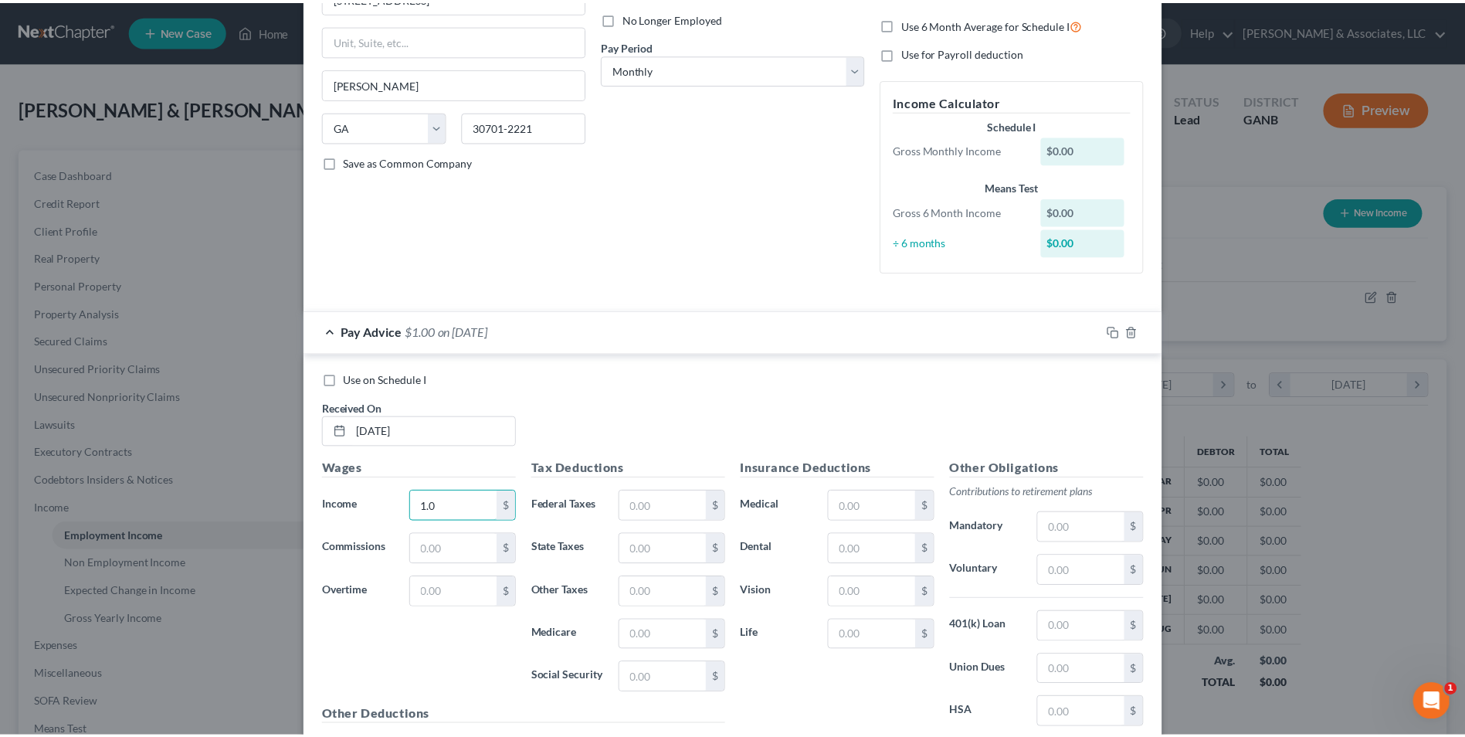
scroll to position [374, 0]
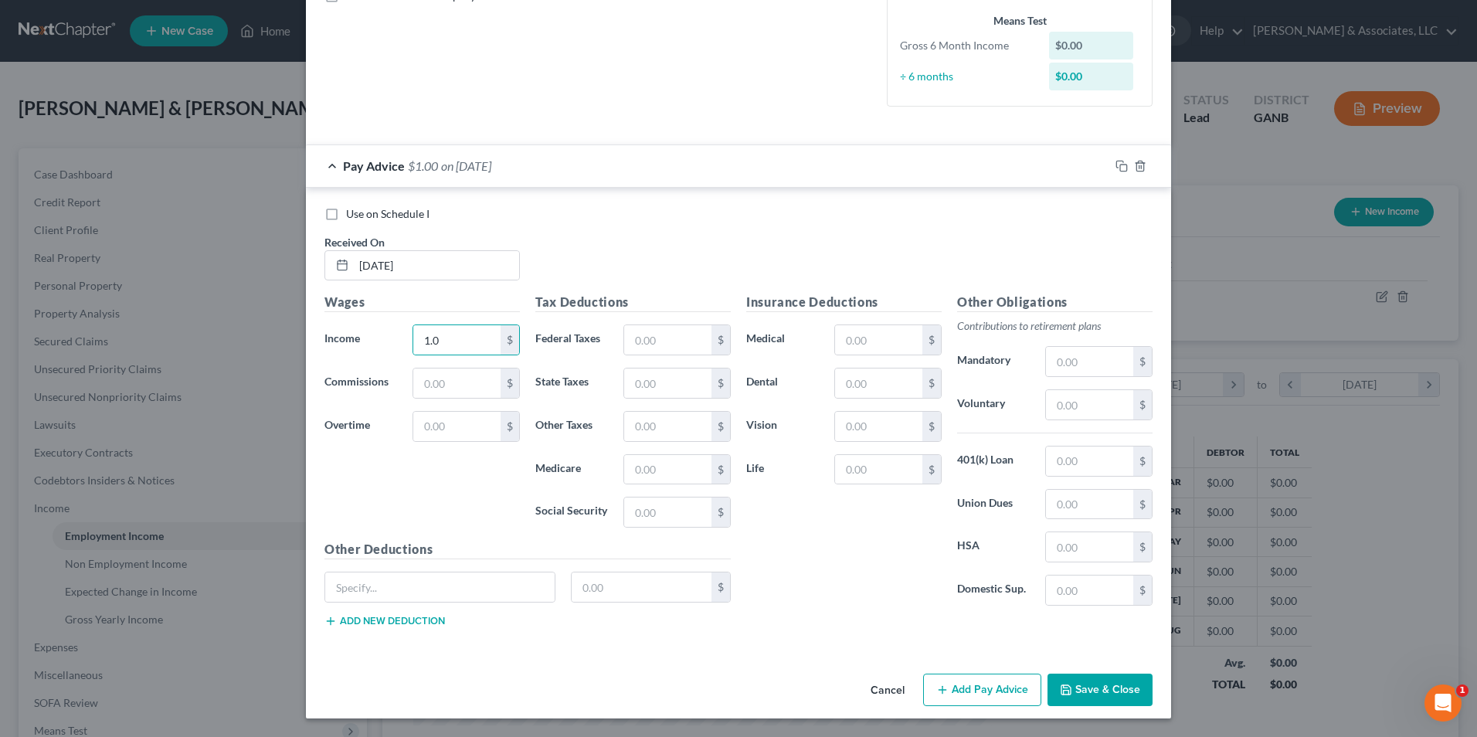
click at [1076, 681] on button "Save & Close" at bounding box center [1099, 690] width 105 height 32
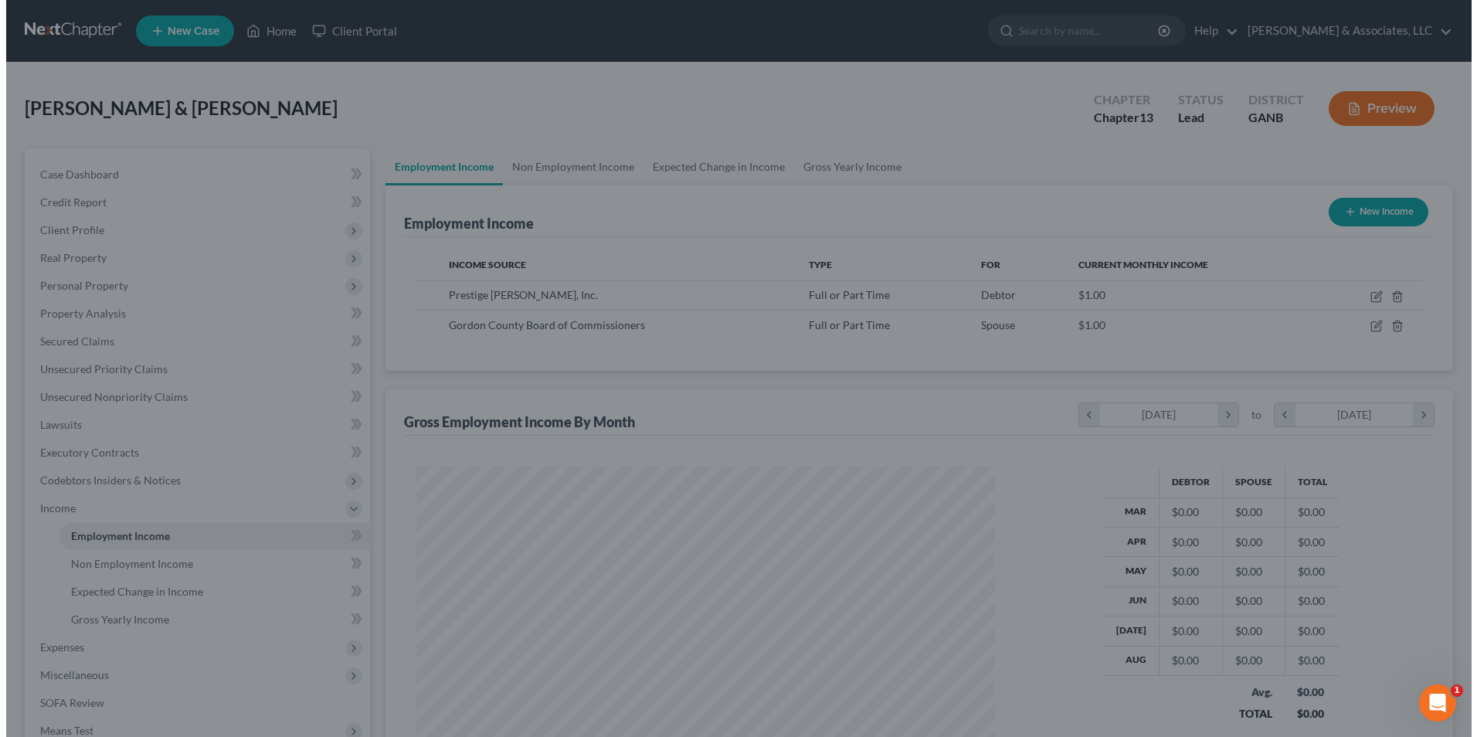
scroll to position [772076, 771758]
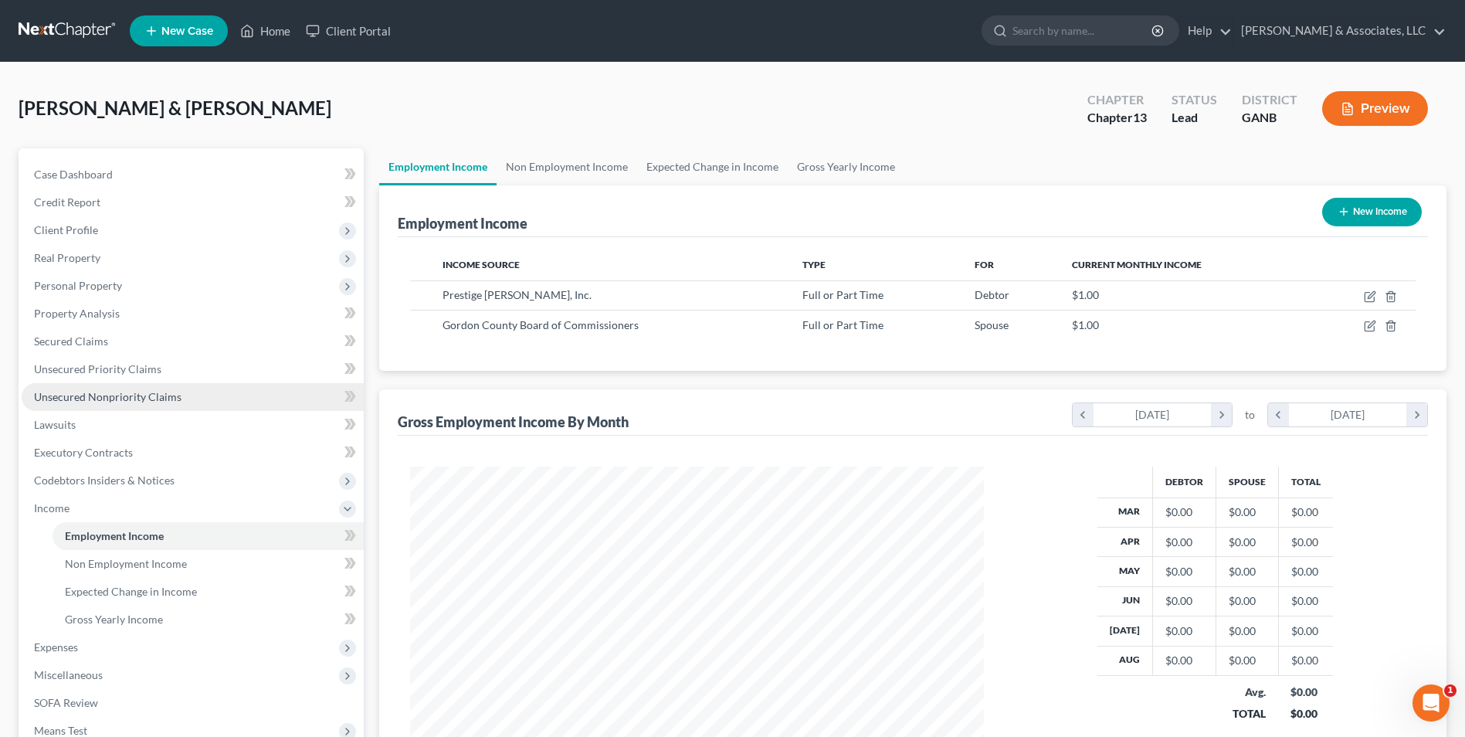
click at [93, 392] on span "Unsecured Nonpriority Claims" at bounding box center [108, 396] width 148 height 13
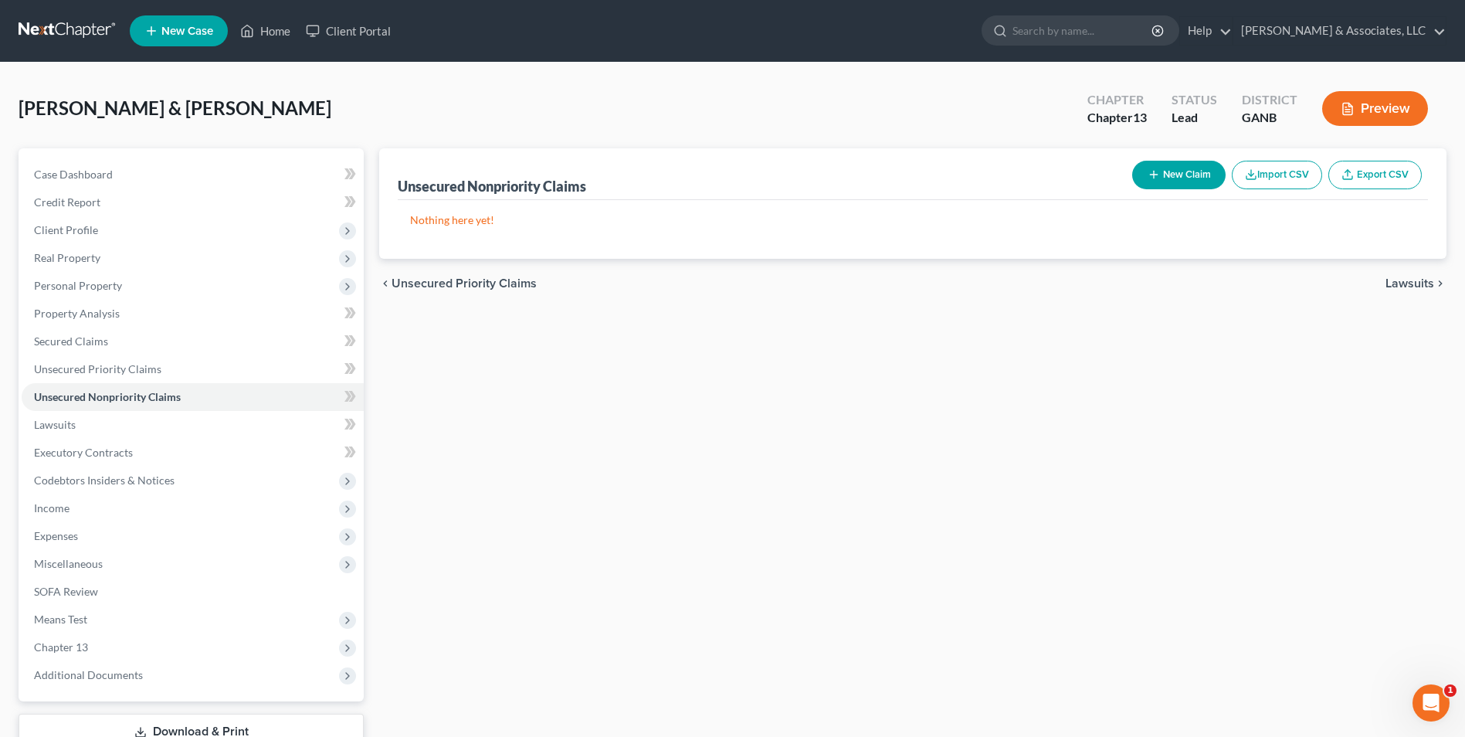
click at [1194, 180] on button "New Claim" at bounding box center [1178, 175] width 93 height 29
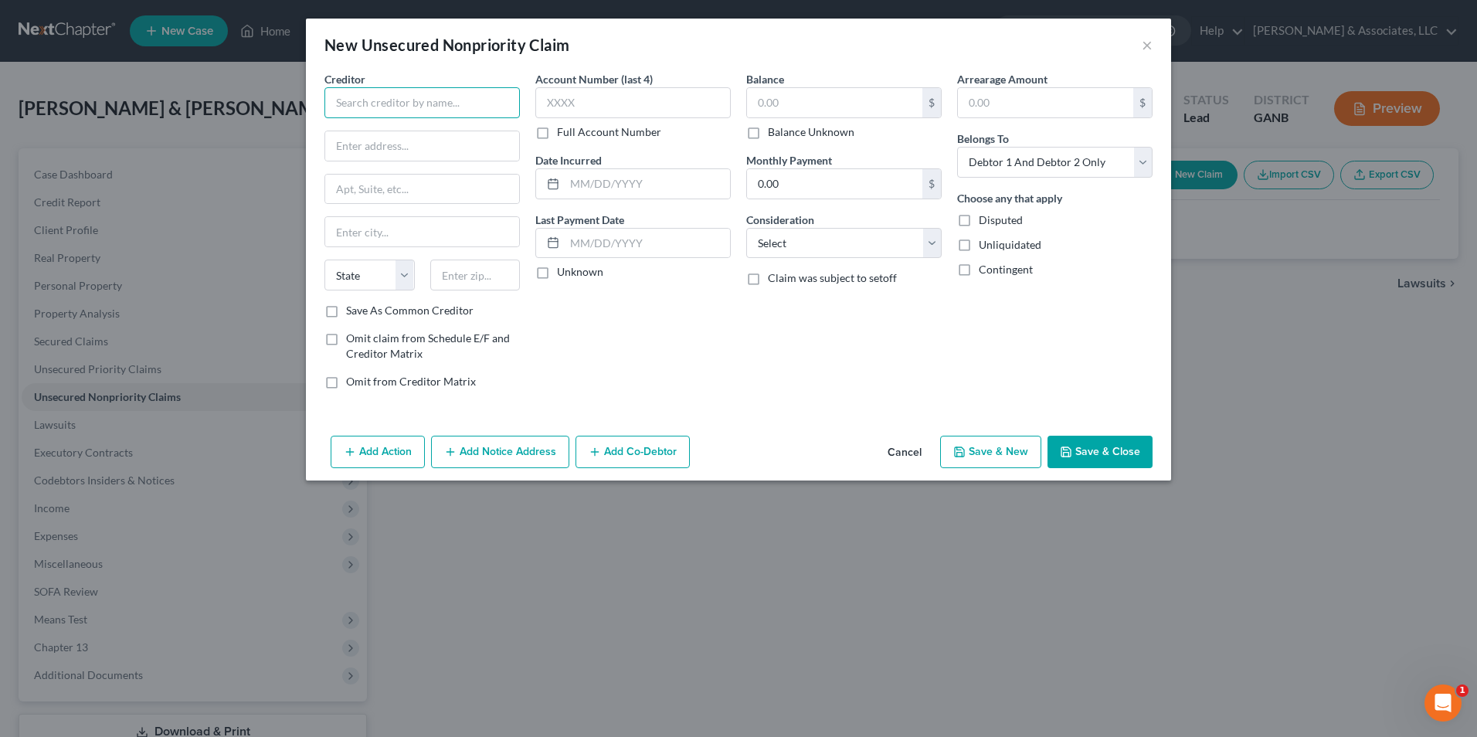
click at [463, 107] on input "text" at bounding box center [421, 102] width 195 height 31
click at [425, 139] on div "101 2nd Street, STE 350, San Francisco, CA 94105" at bounding box center [417, 143] width 161 height 13
click at [809, 96] on input "text" at bounding box center [834, 102] width 175 height 29
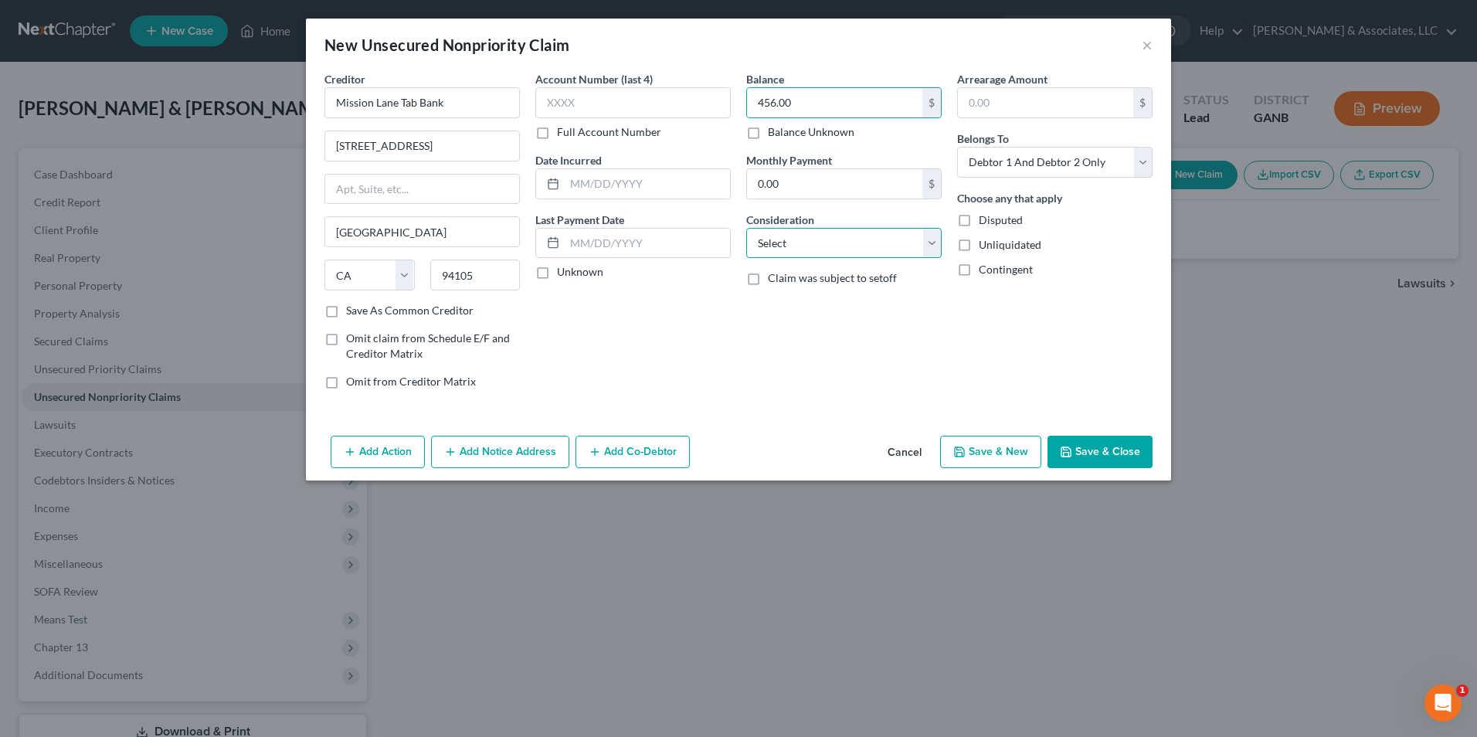
click at [936, 240] on select "Select Cable / Satellite Services Collection Agency Credit Card Debt Debt Couns…" at bounding box center [843, 243] width 195 height 31
click at [746, 228] on select "Select Cable / Satellite Services Collection Agency Credit Card Debt Debt Couns…" at bounding box center [843, 243] width 195 height 31
click at [998, 448] on button "Save & New" at bounding box center [990, 452] width 101 height 32
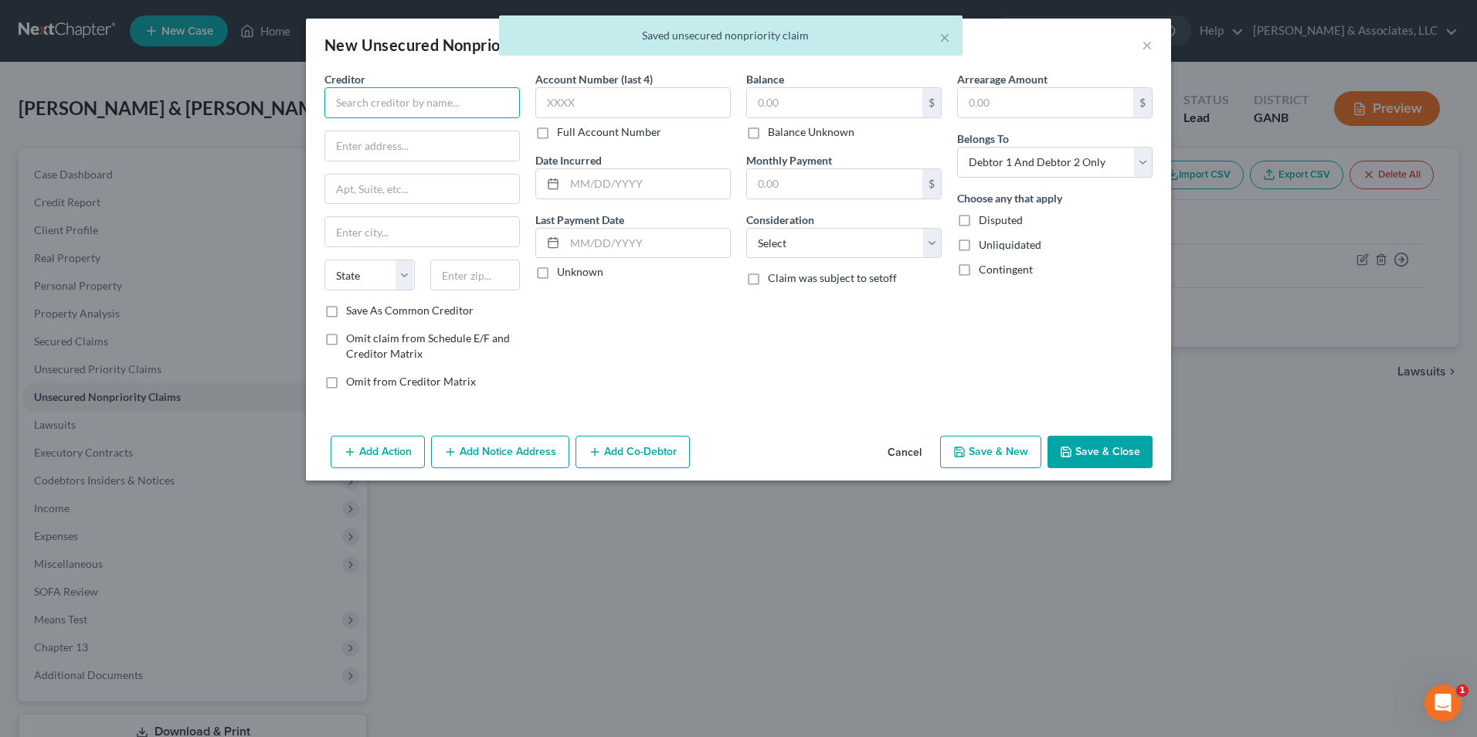
click at [401, 109] on input "text" at bounding box center [421, 102] width 195 height 31
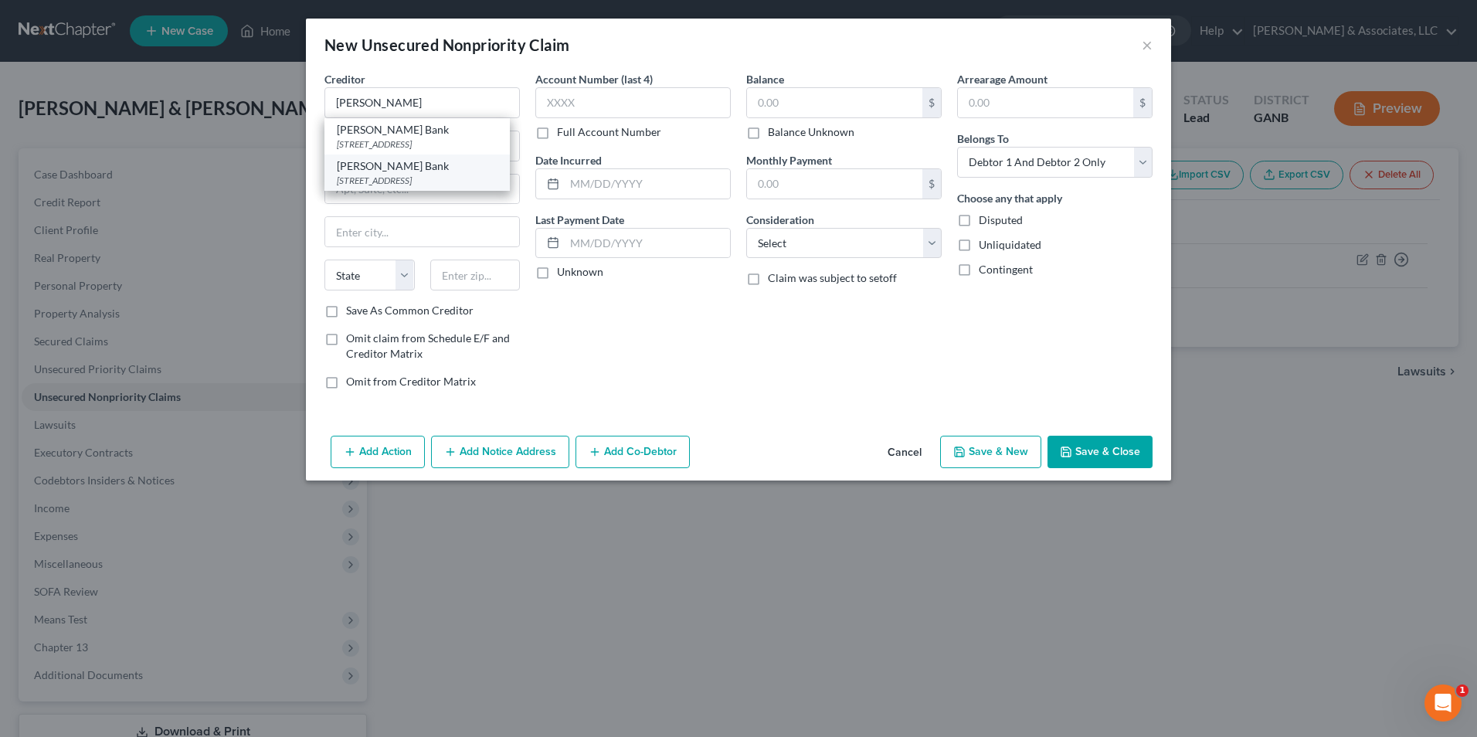
click at [395, 187] on div "PO Box 9201, Old Bethpage, NY 11804" at bounding box center [417, 180] width 161 height 13
click at [801, 112] on input "text" at bounding box center [834, 102] width 175 height 29
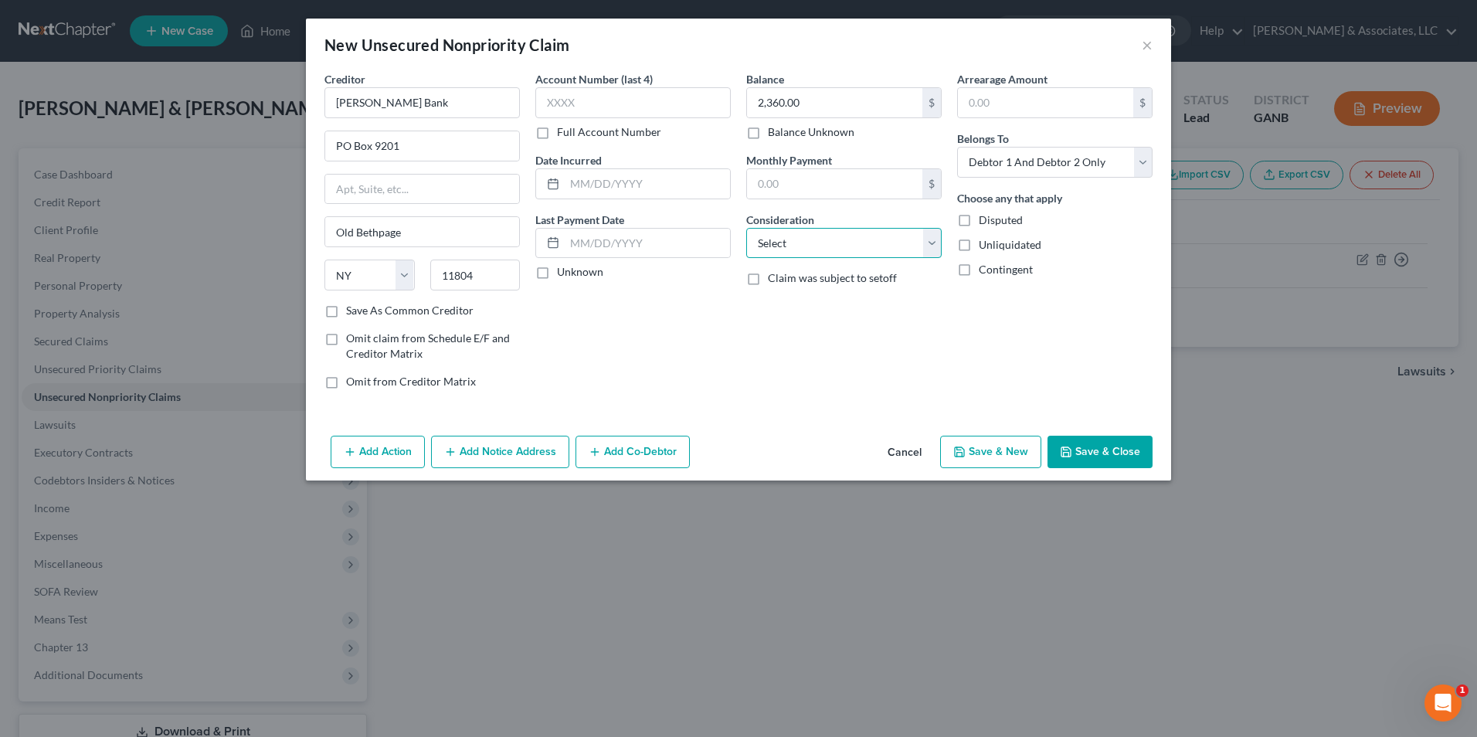
click at [935, 249] on select "Select Cable / Satellite Services Collection Agency Credit Card Debt Debt Couns…" at bounding box center [843, 243] width 195 height 31
click at [746, 228] on select "Select Cable / Satellite Services Collection Agency Credit Card Debt Debt Couns…" at bounding box center [843, 243] width 195 height 31
click at [999, 449] on button "Save & New" at bounding box center [990, 452] width 101 height 32
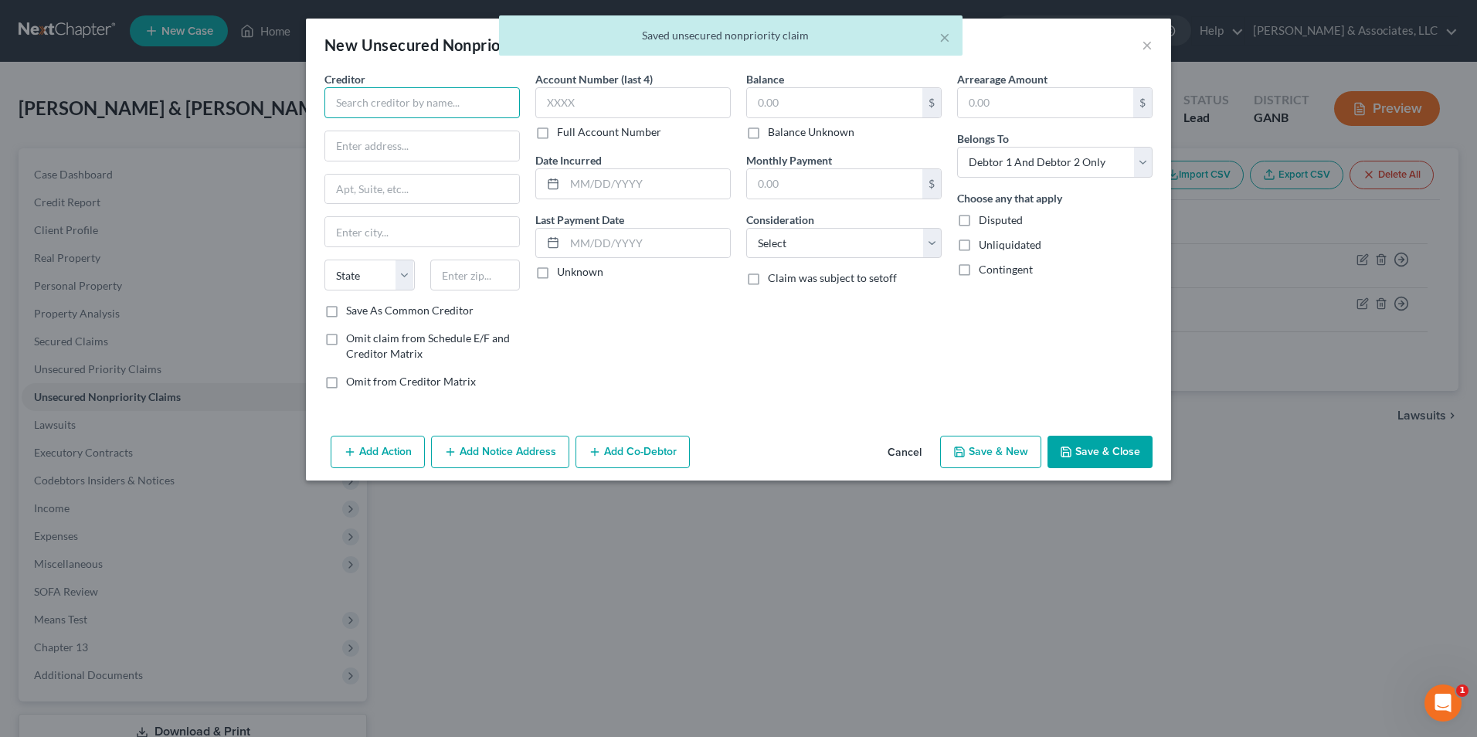
click at [450, 106] on input "text" at bounding box center [421, 102] width 195 height 31
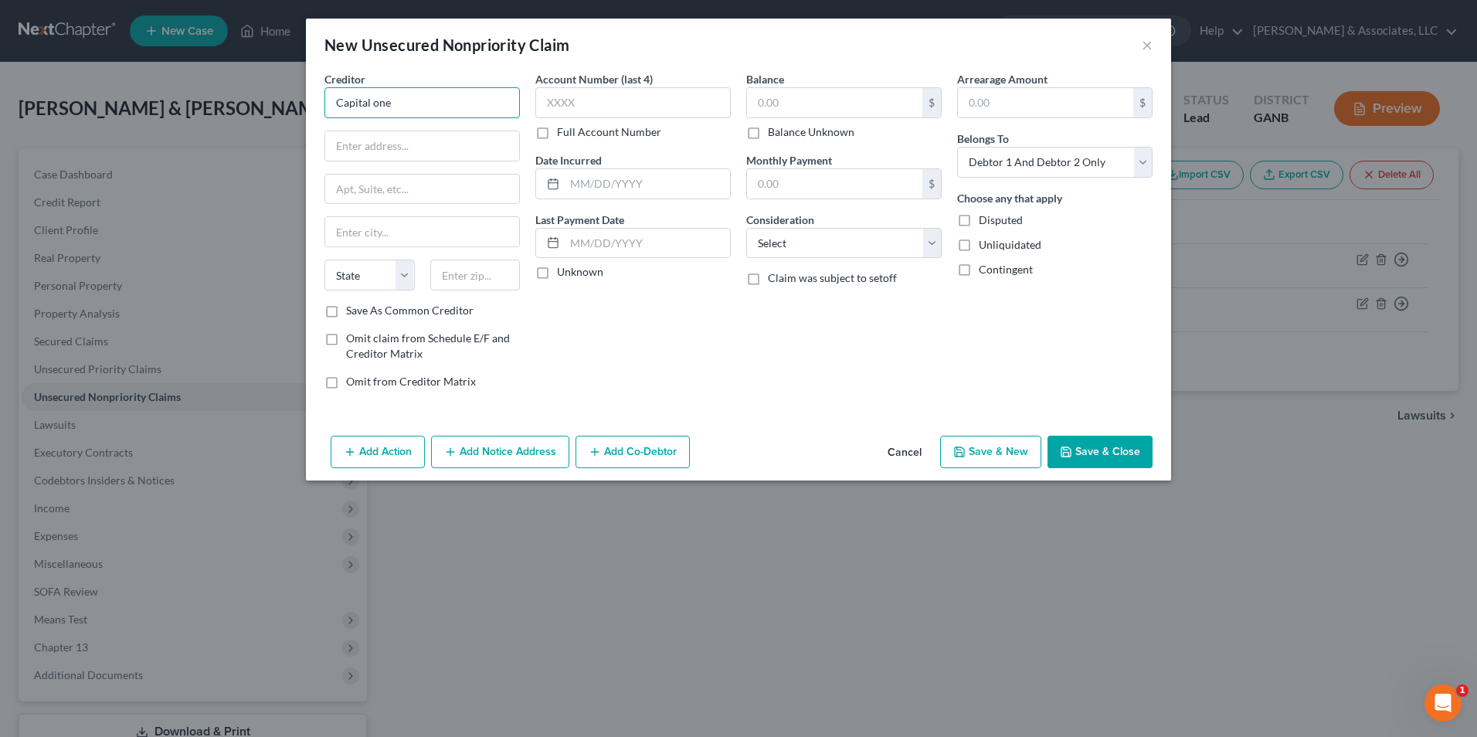
click at [453, 105] on input "Capital one" at bounding box center [421, 102] width 195 height 31
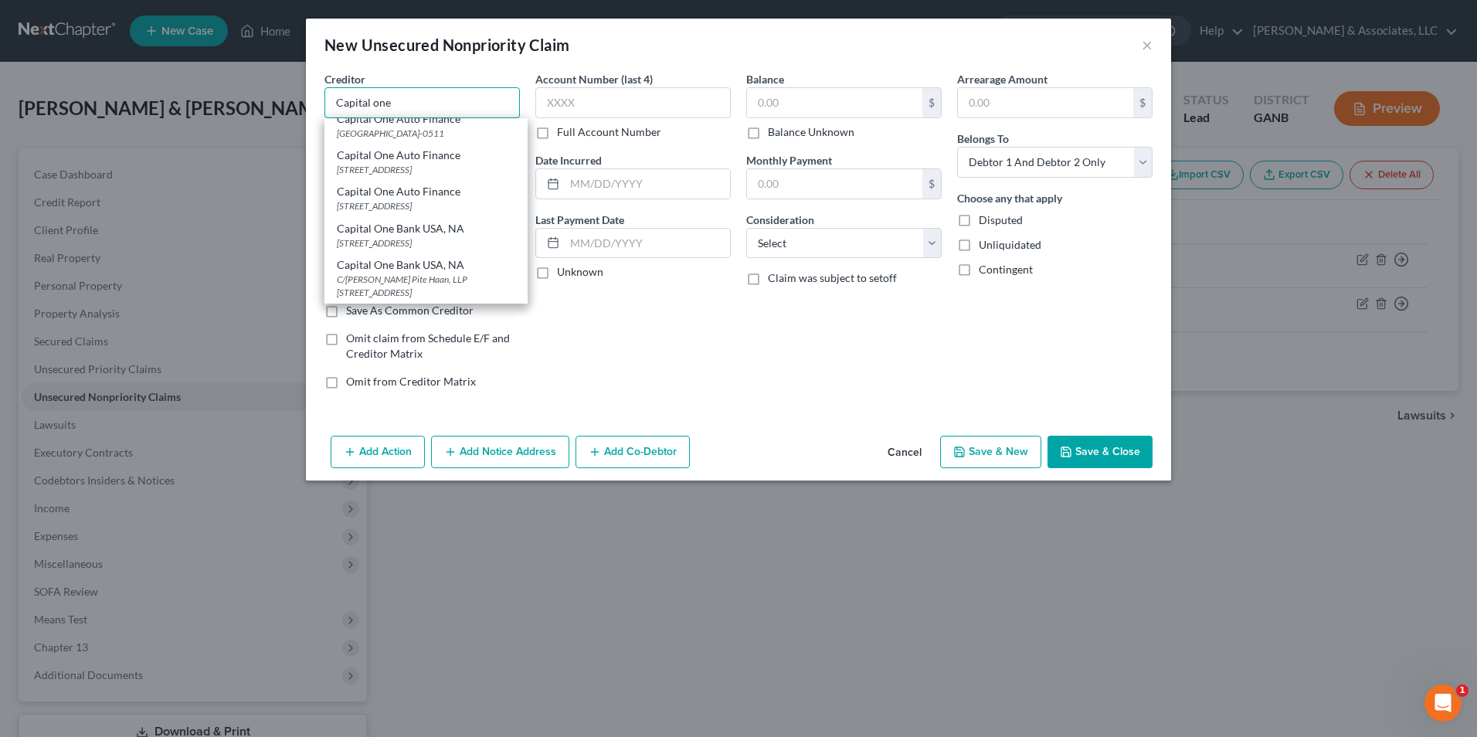
scroll to position [154, 0]
click at [442, 202] on div "Capital One Bank USA, NA" at bounding box center [426, 193] width 178 height 15
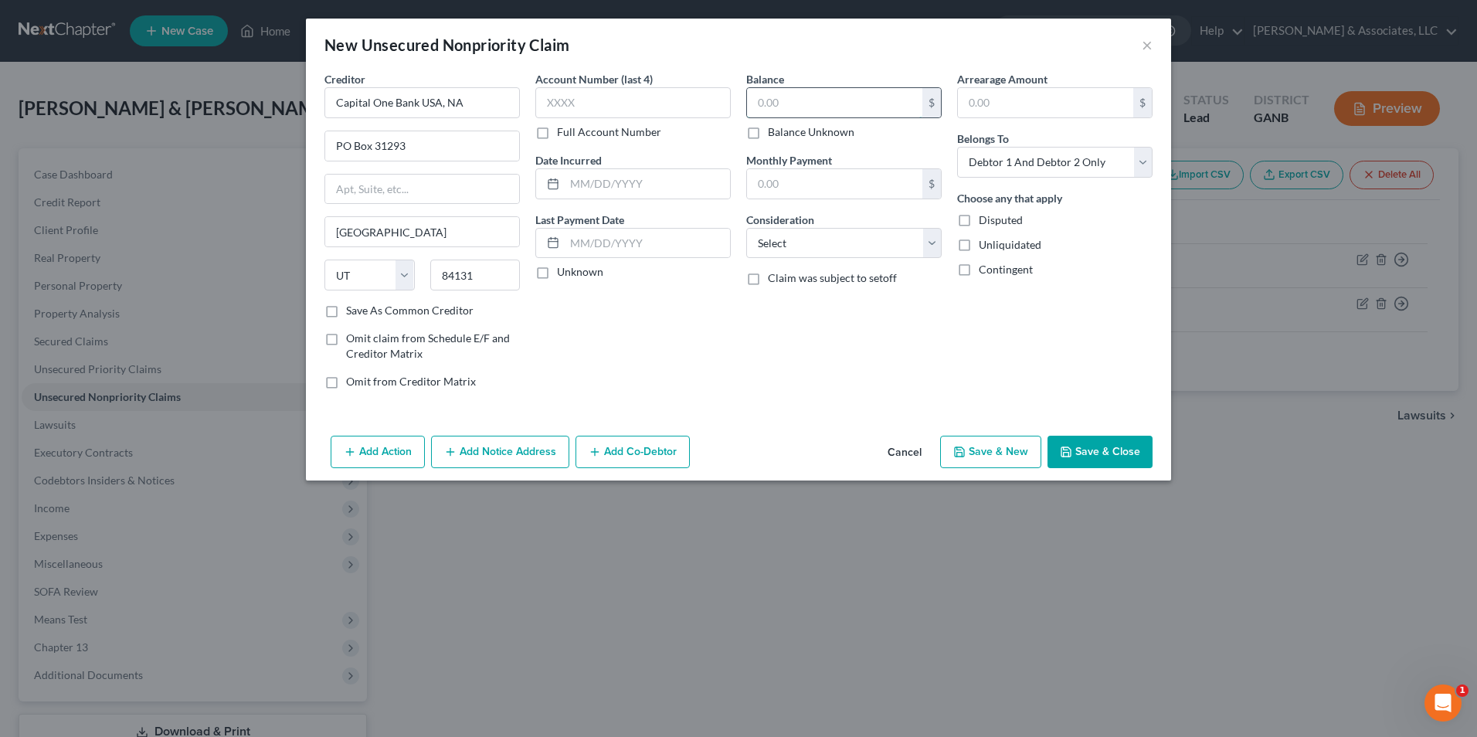
click at [811, 100] on input "text" at bounding box center [834, 102] width 175 height 29
click at [937, 245] on select "Select Cable / Satellite Services Collection Agency Credit Card Debt Debt Couns…" at bounding box center [843, 243] width 195 height 31
click at [746, 228] on select "Select Cable / Satellite Services Collection Agency Credit Card Debt Debt Couns…" at bounding box center [843, 243] width 195 height 31
click at [989, 454] on button "Save & New" at bounding box center [990, 452] width 101 height 32
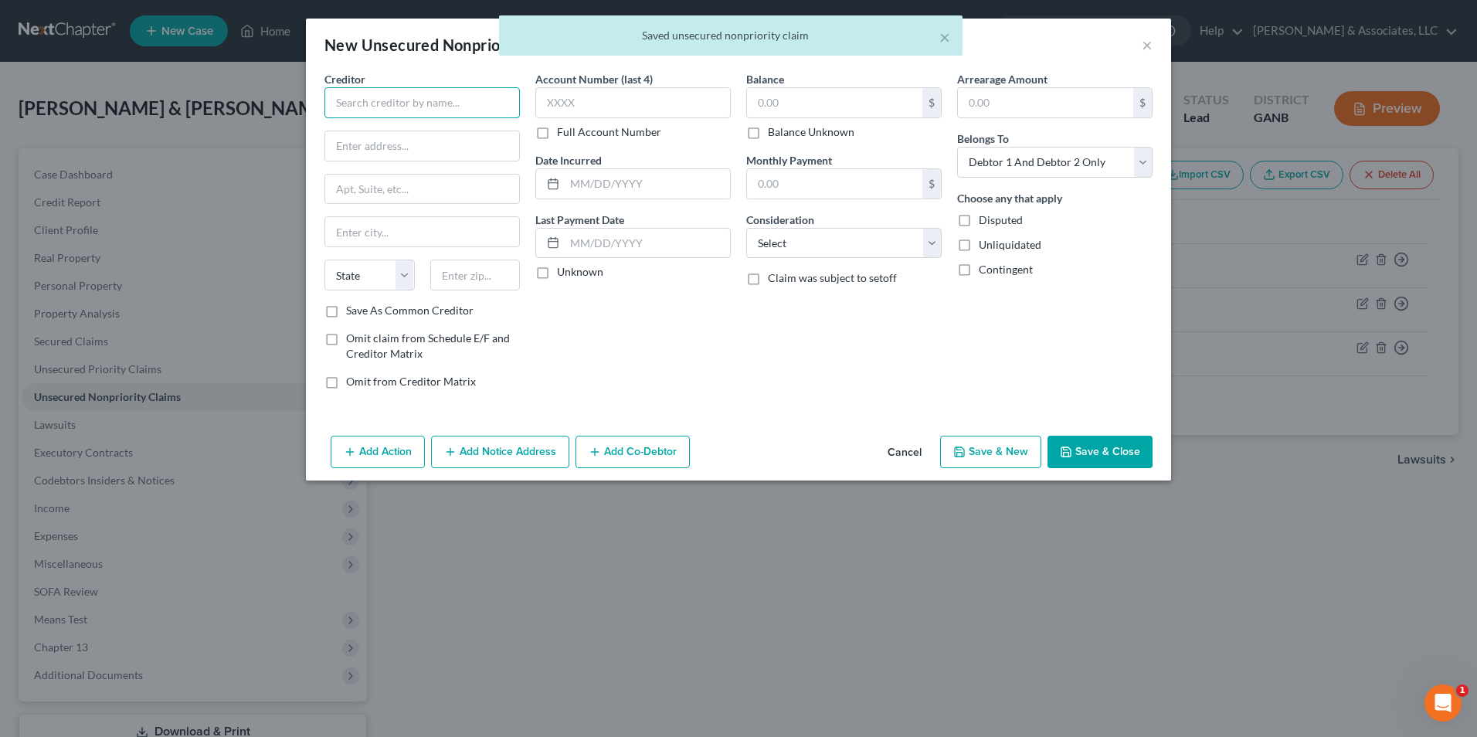
click at [437, 98] on input "text" at bounding box center [421, 102] width 195 height 31
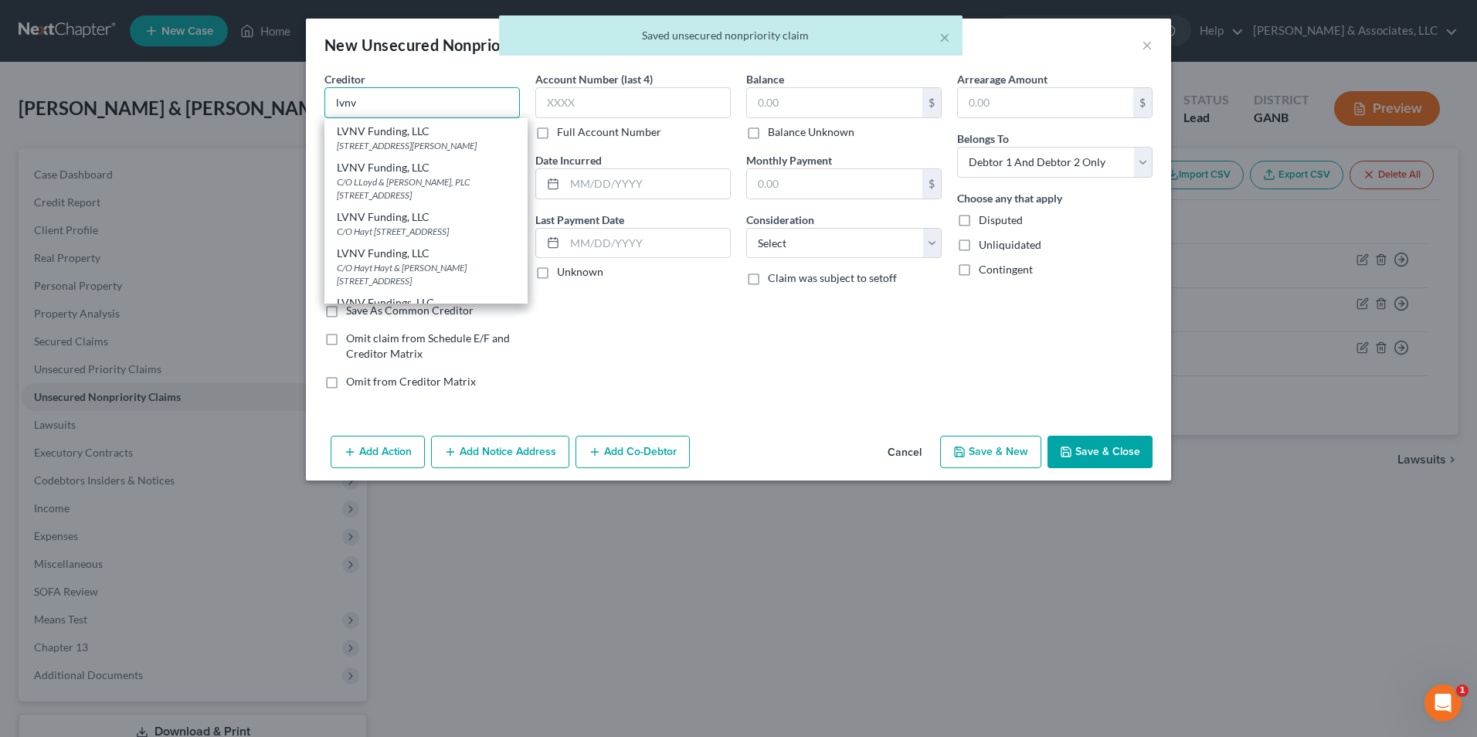
scroll to position [311, 0]
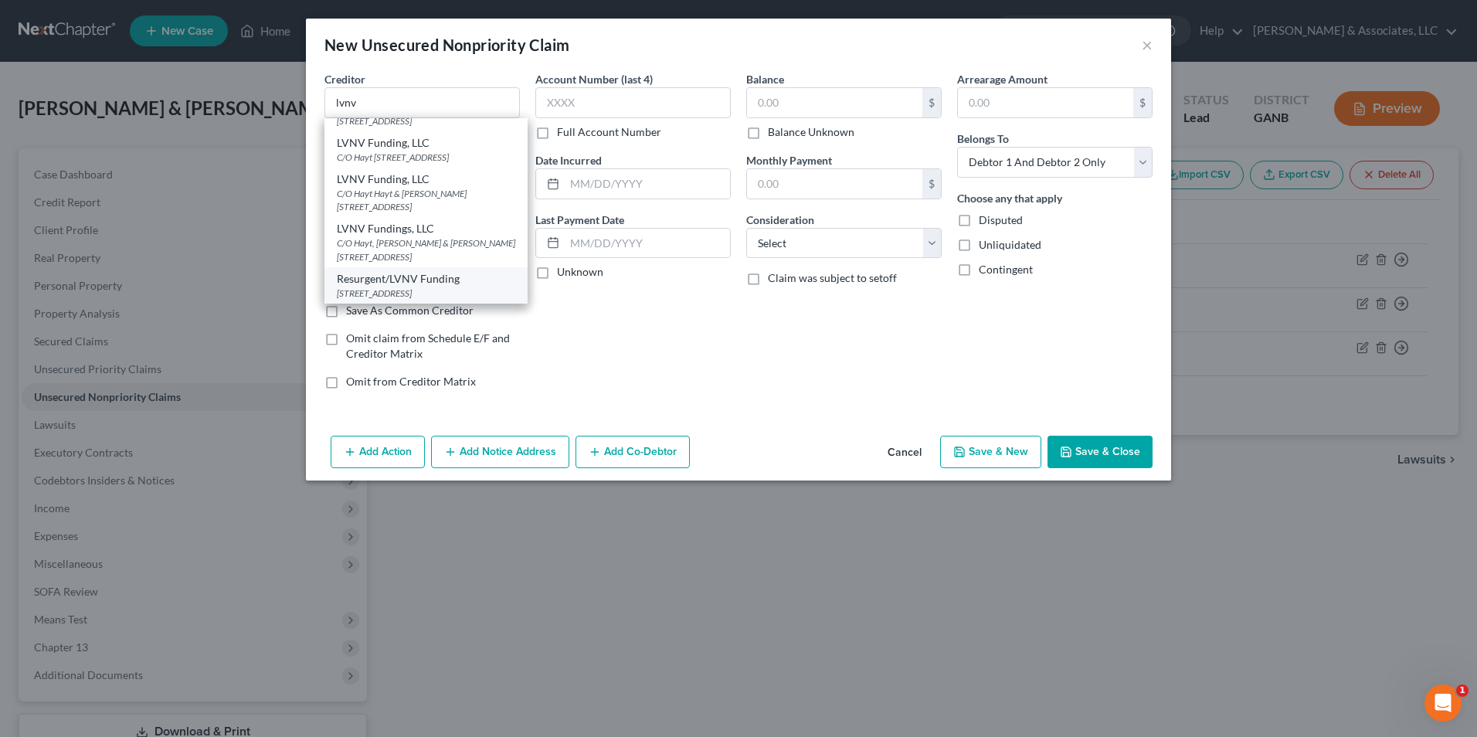
click at [427, 282] on div "Resurgent/LVNV Funding" at bounding box center [426, 278] width 178 height 15
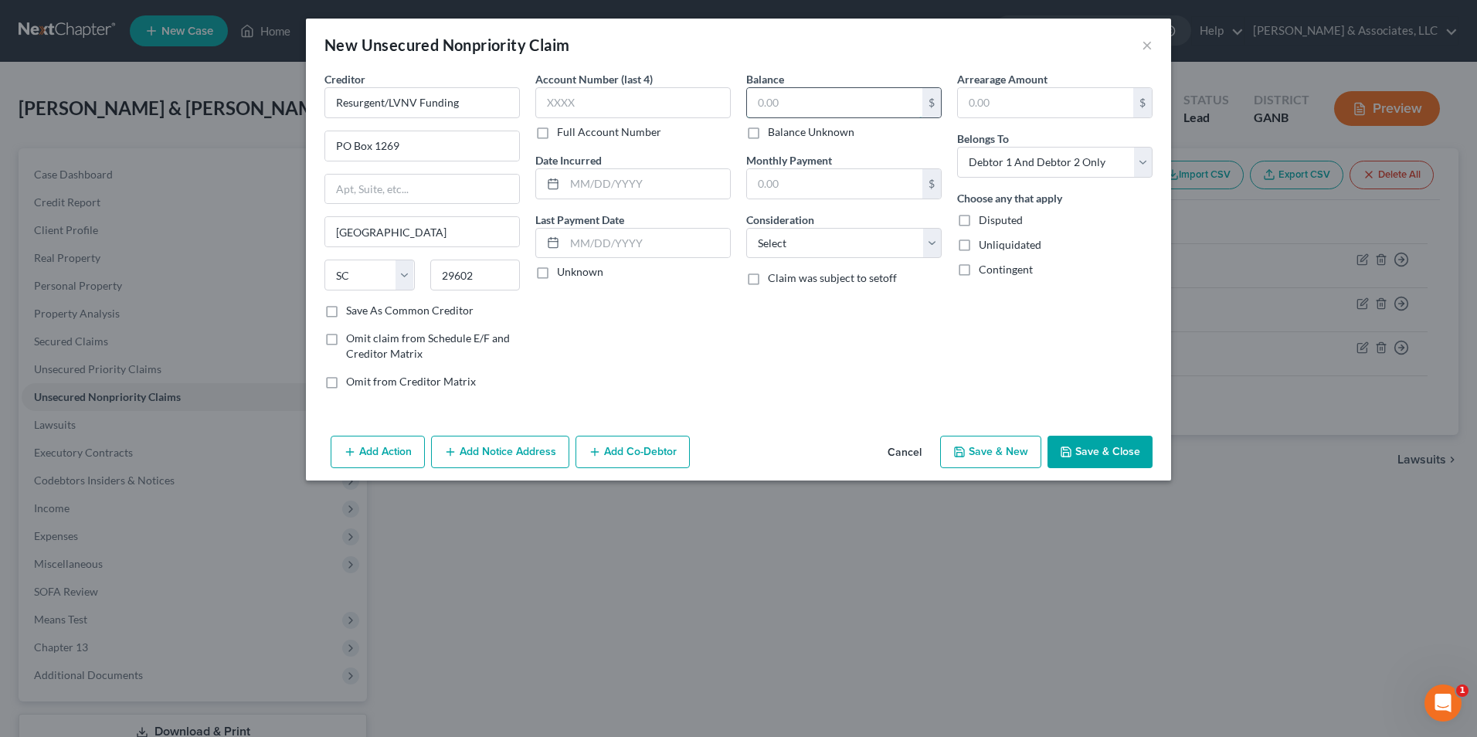
click at [848, 91] on input "text" at bounding box center [834, 102] width 175 height 29
click at [930, 239] on select "Select Cable / Satellite Services Collection Agency Credit Card Debt Debt Couns…" at bounding box center [843, 243] width 195 height 31
click at [746, 228] on select "Select Cable / Satellite Services Collection Agency Credit Card Debt Debt Couns…" at bounding box center [843, 243] width 195 height 31
click at [975, 454] on button "Save & New" at bounding box center [990, 452] width 101 height 32
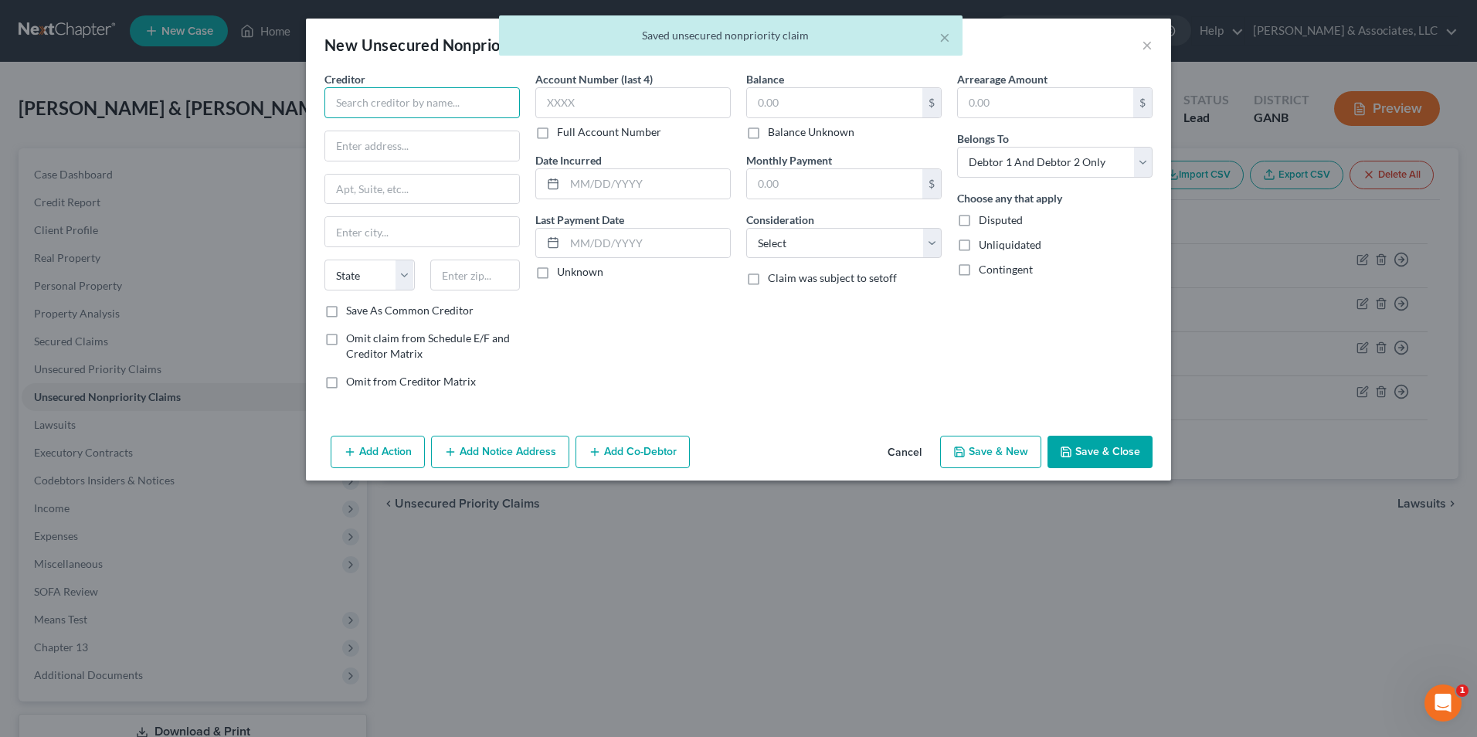
click at [419, 96] on input "text" at bounding box center [421, 102] width 195 height 31
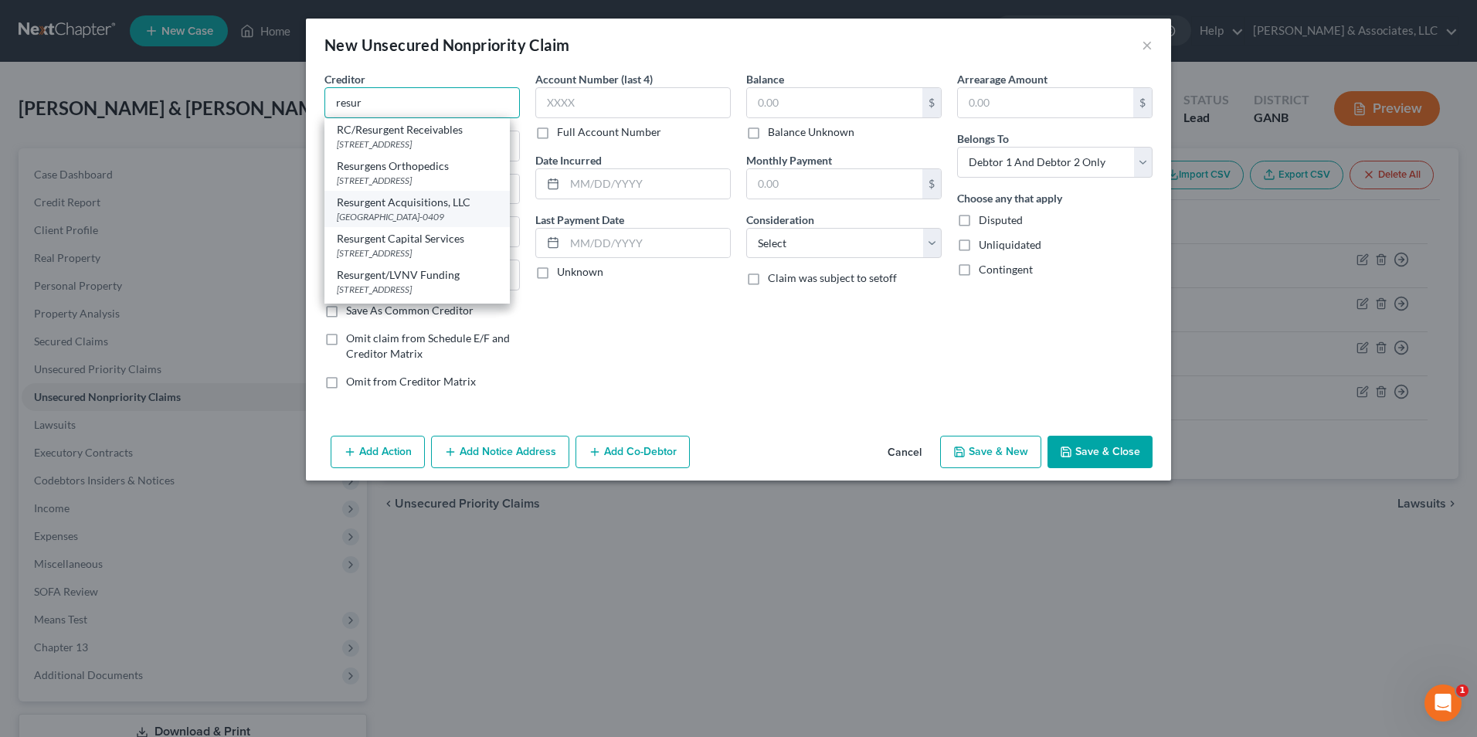
scroll to position [46, 0]
drag, startPoint x: 374, startPoint y: 99, endPoint x: 184, endPoint y: 113, distance: 190.5
click at [184, 113] on div "New Unsecured Nonpriority Claim × Creditor * resur RC/Resurgent Receivables 680…" at bounding box center [738, 368] width 1477 height 737
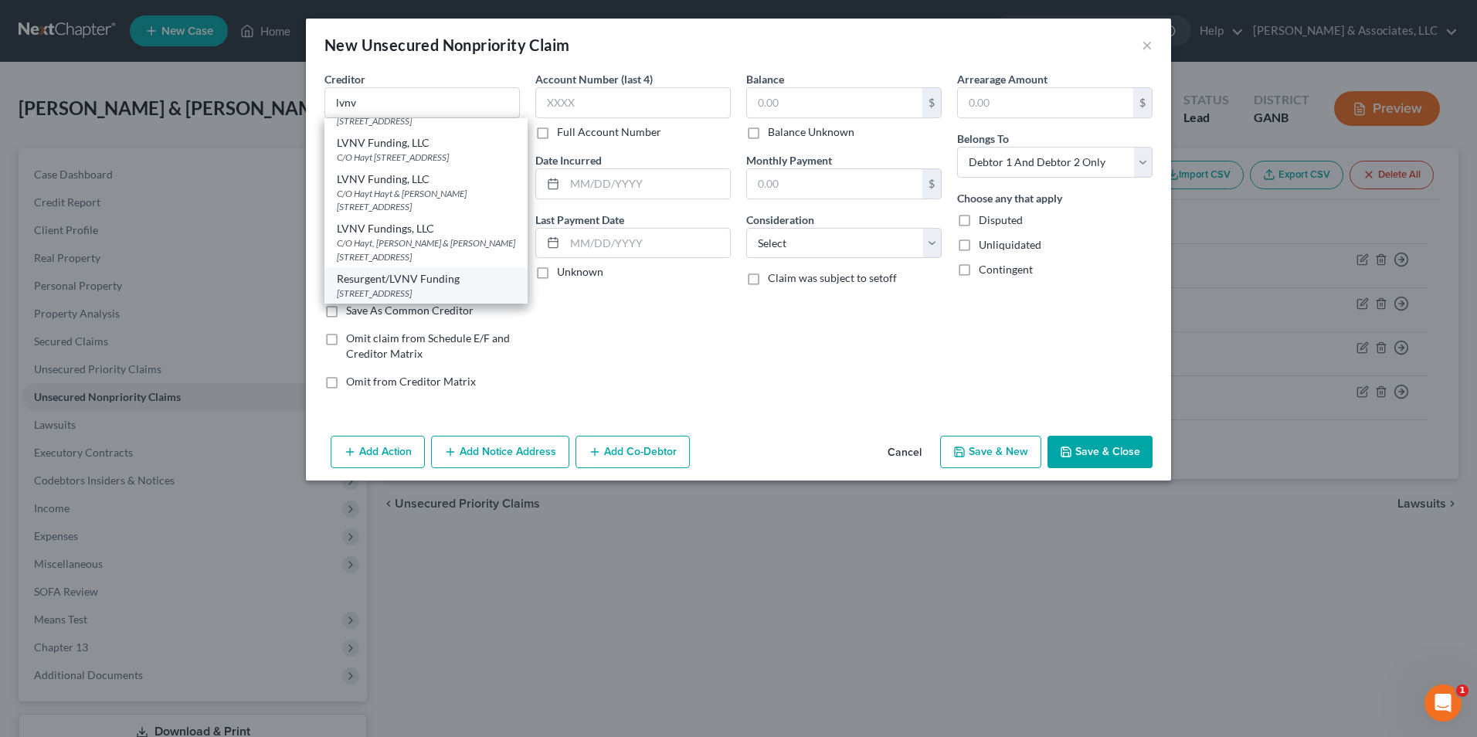
click at [395, 277] on div "Resurgent/LVNV Funding" at bounding box center [426, 278] width 178 height 15
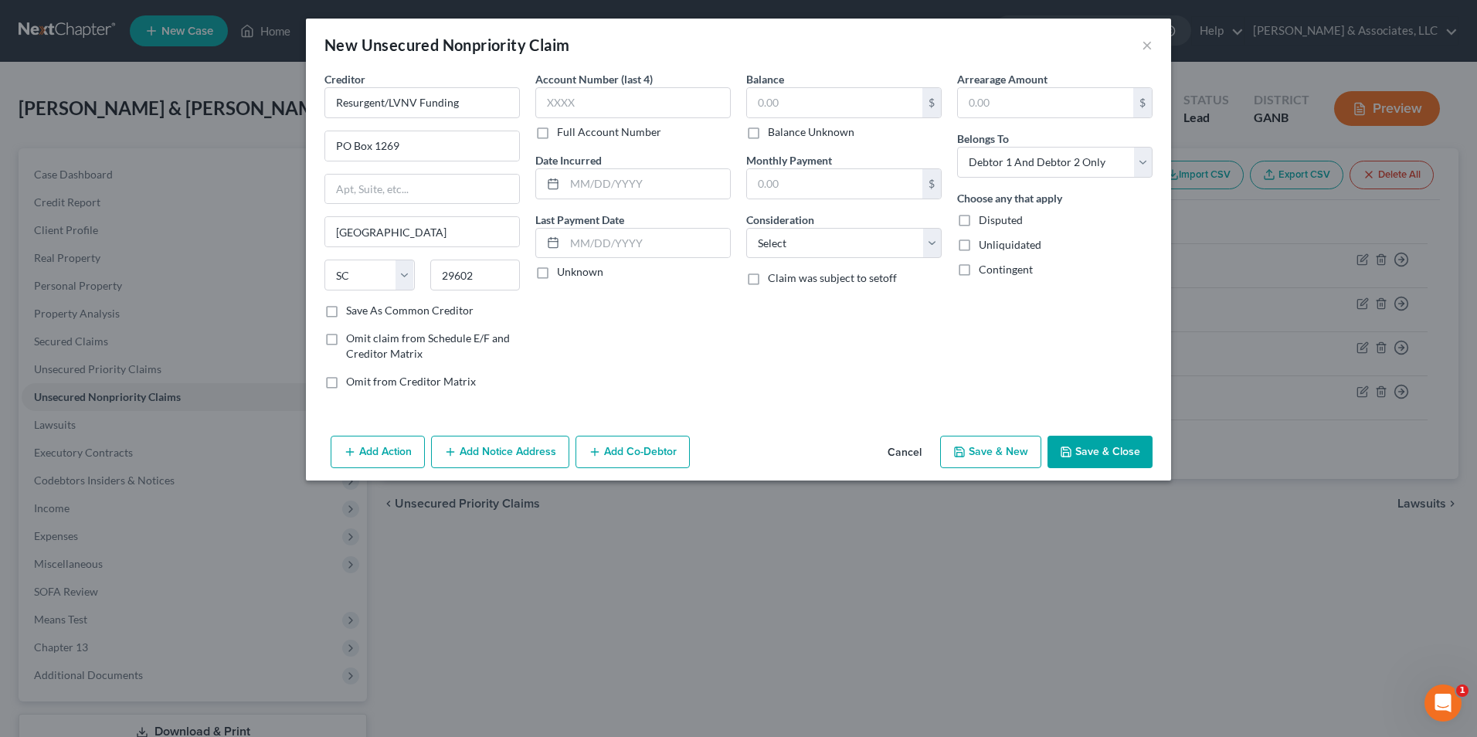
scroll to position [0, 0]
click at [606, 186] on input "text" at bounding box center [647, 183] width 165 height 29
click at [801, 104] on input "text" at bounding box center [834, 102] width 175 height 29
click at [935, 246] on select "Select Cable / Satellite Services Collection Agency Credit Card Debt Debt Couns…" at bounding box center [843, 243] width 195 height 31
click at [746, 228] on select "Select Cable / Satellite Services Collection Agency Credit Card Debt Debt Couns…" at bounding box center [843, 243] width 195 height 31
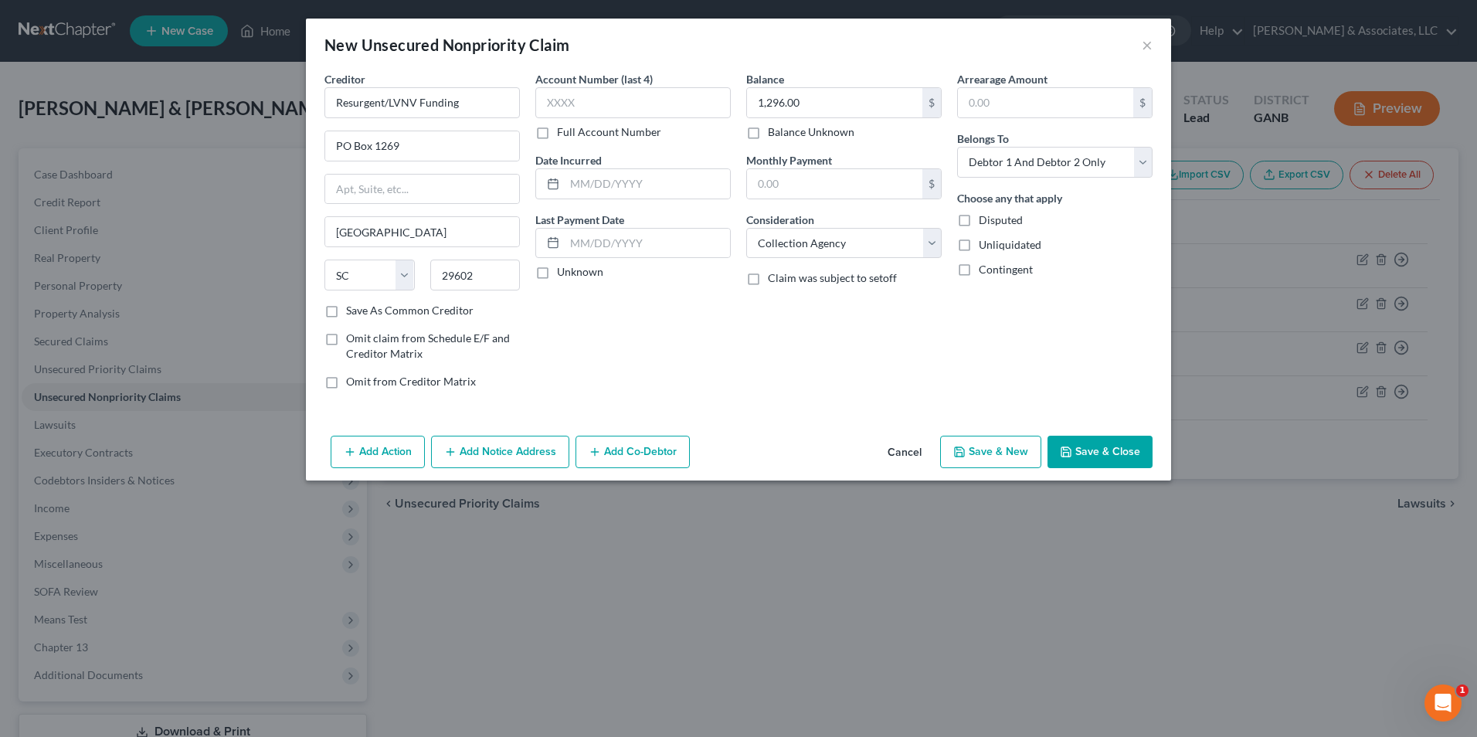
click at [1013, 446] on button "Save & New" at bounding box center [990, 452] width 101 height 32
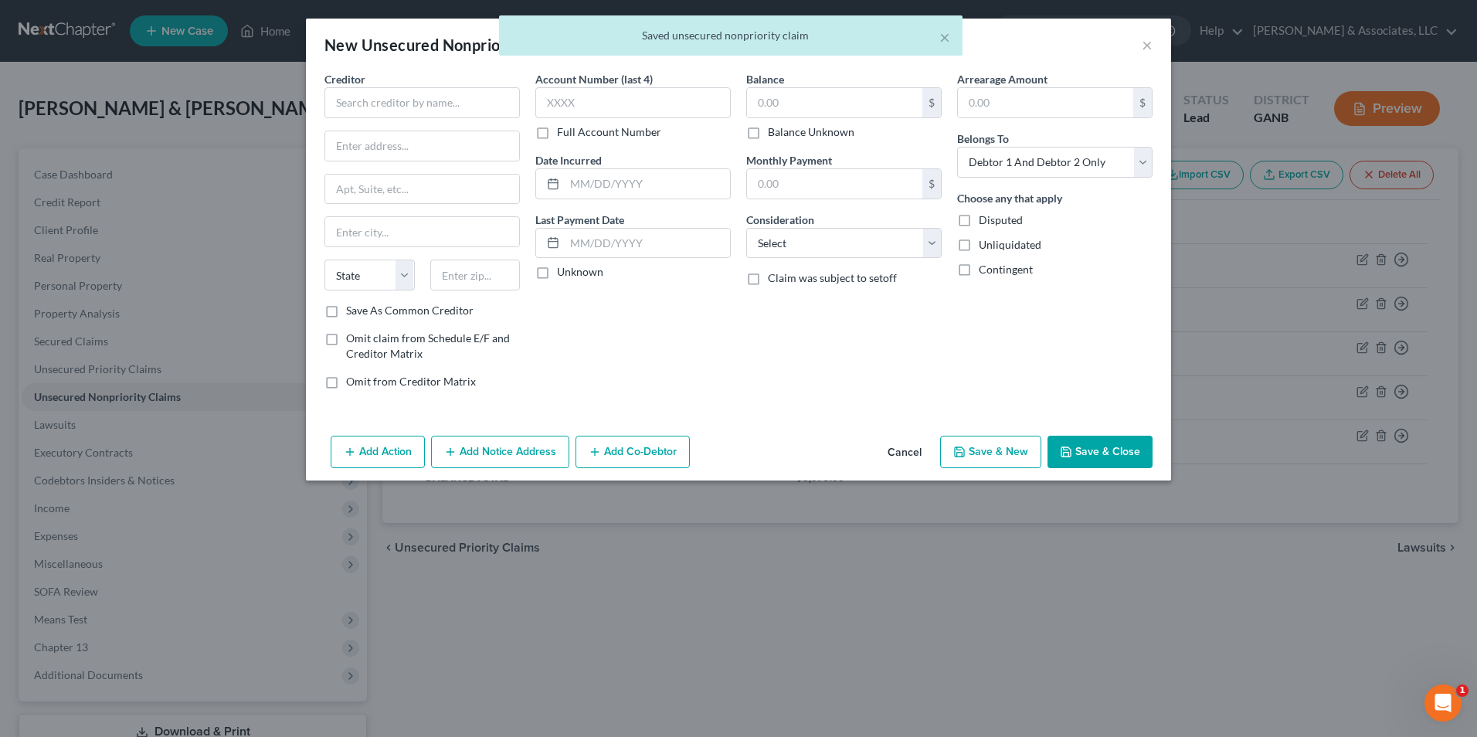
click at [1149, 48] on div "× Saved unsecured nonpriority claim" at bounding box center [730, 39] width 1477 height 48
click at [936, 33] on div "Saved unsecured nonpriority claim" at bounding box center [730, 35] width 439 height 15
click at [940, 36] on button "×" at bounding box center [944, 37] width 11 height 19
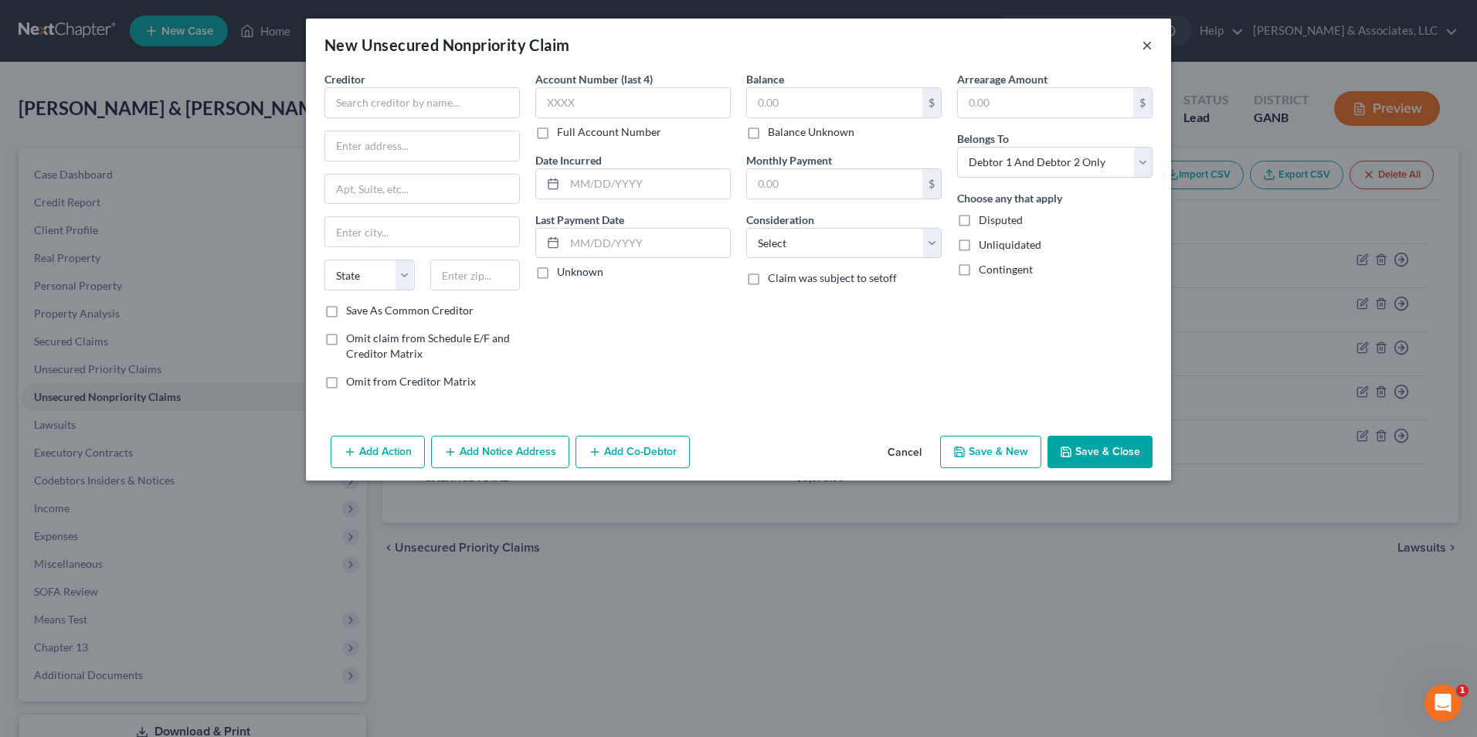
click at [1142, 43] on button "×" at bounding box center [1147, 45] width 11 height 19
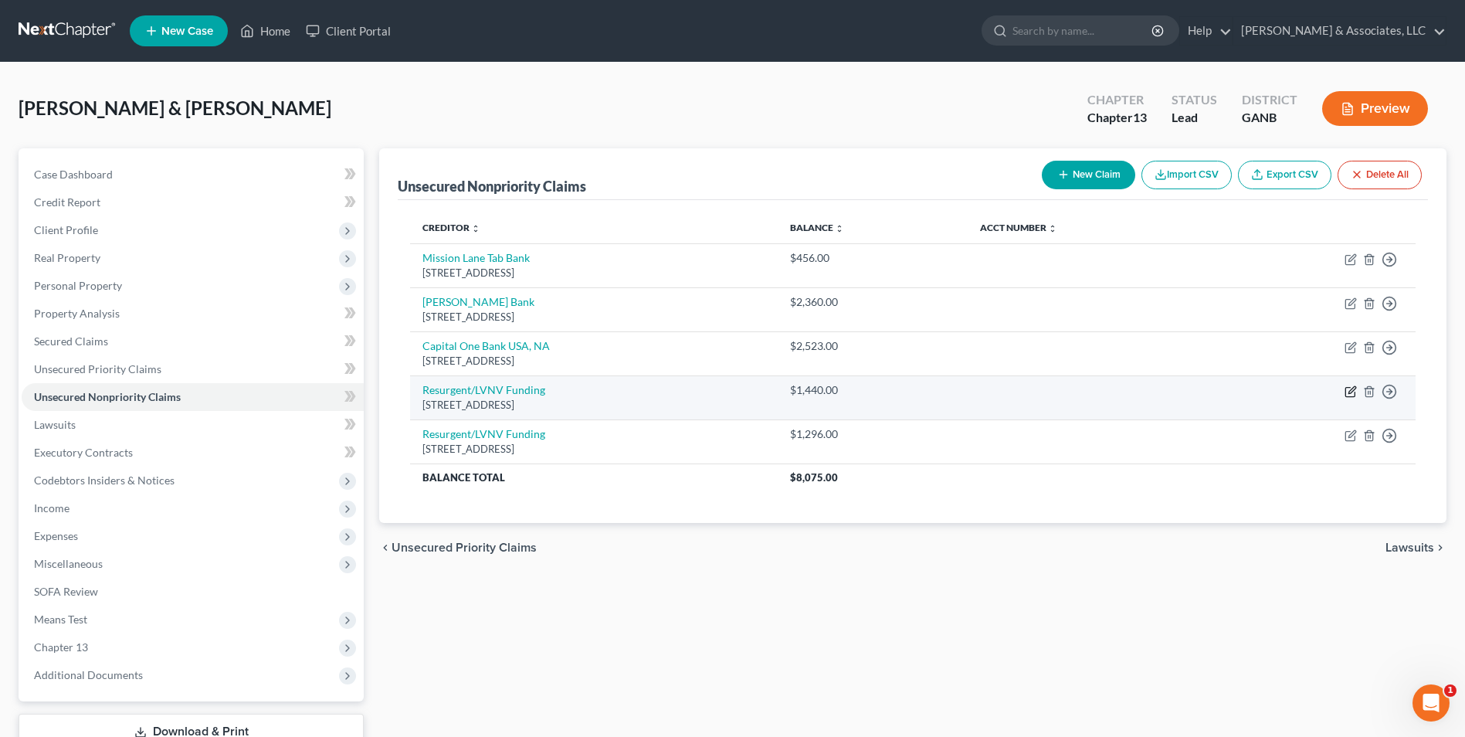
click at [1355, 390] on icon "button" at bounding box center [1351, 391] width 12 height 12
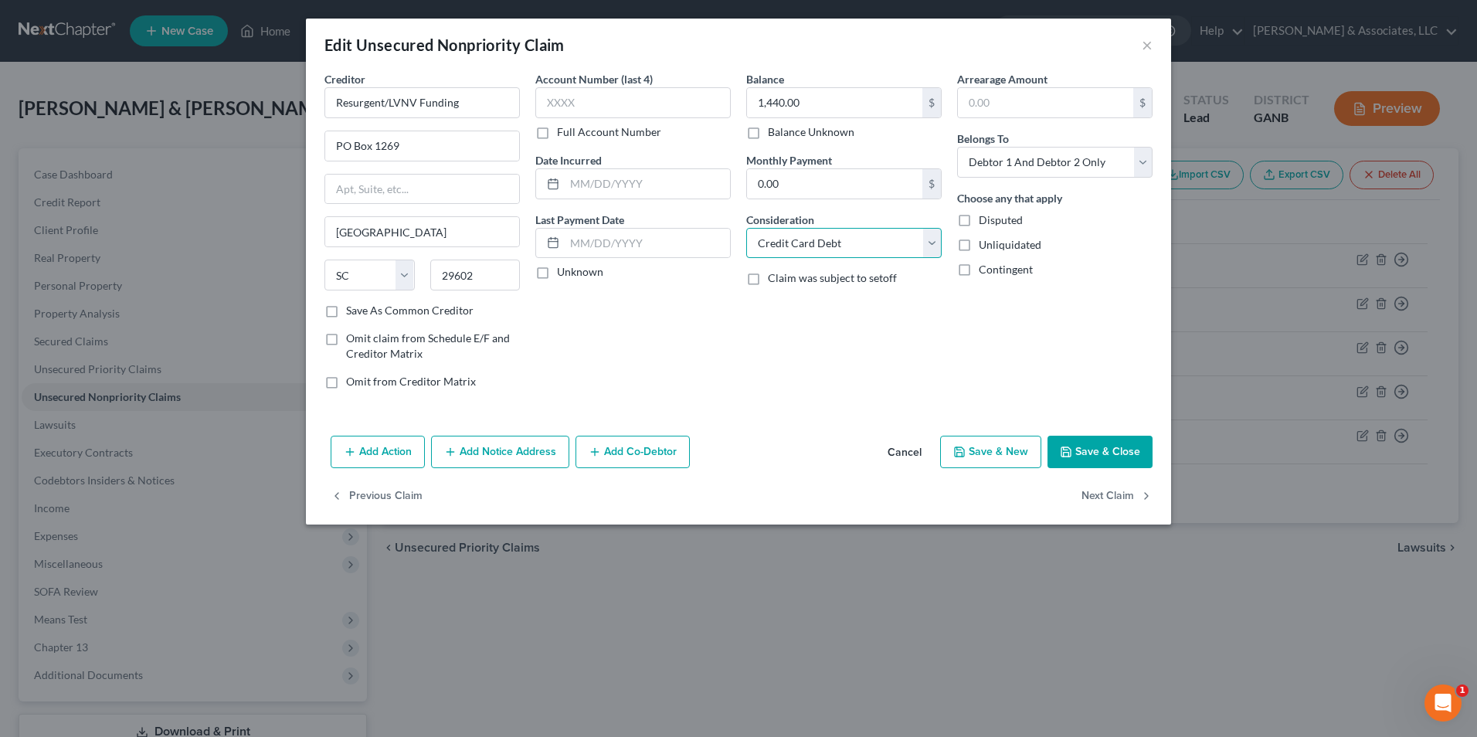
click at [933, 246] on select "Select Cable / Satellite Services Collection Agency Credit Card Debt Debt Couns…" at bounding box center [843, 243] width 195 height 31
click at [746, 228] on select "Select Cable / Satellite Services Collection Agency Credit Card Debt Debt Couns…" at bounding box center [843, 243] width 195 height 31
click at [1100, 451] on button "Save & Close" at bounding box center [1099, 452] width 105 height 32
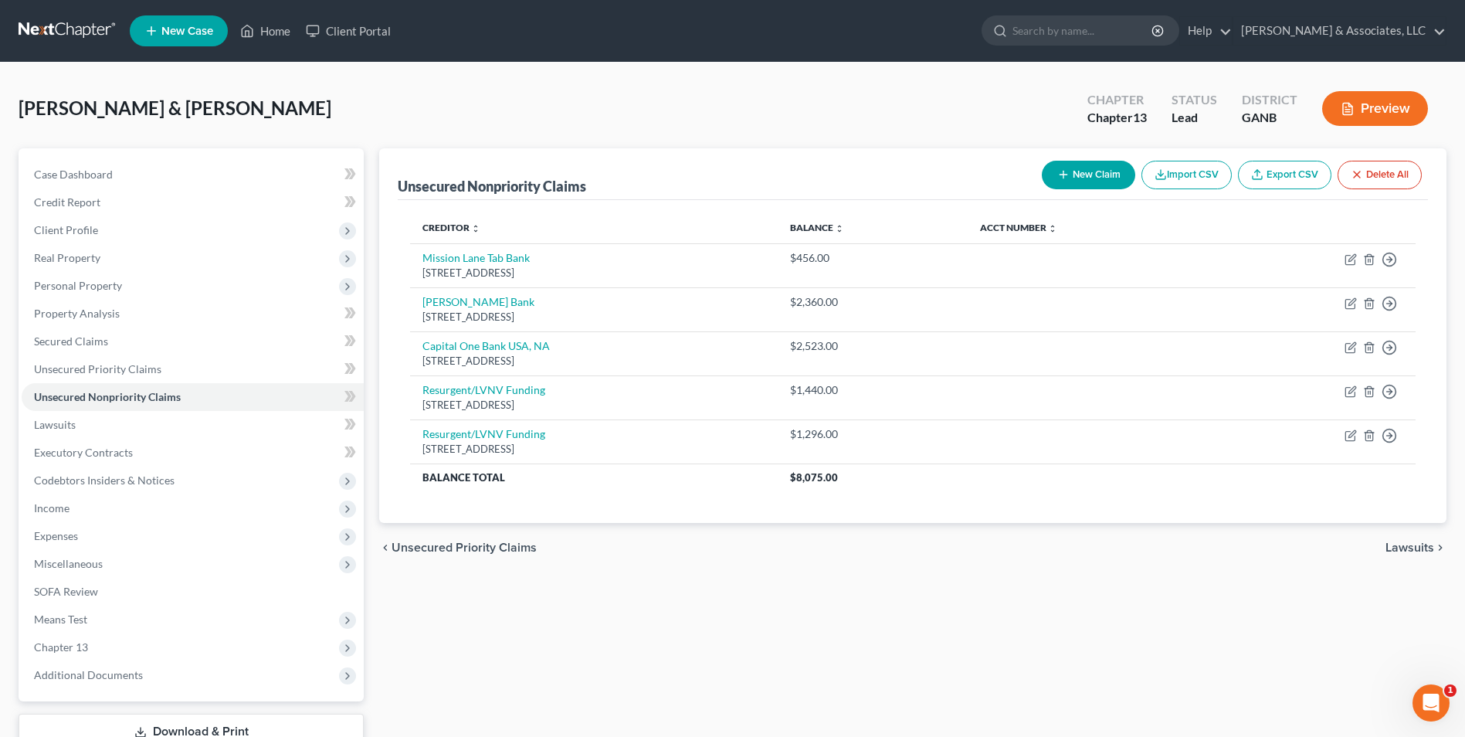
click at [1096, 179] on button "New Claim" at bounding box center [1088, 175] width 93 height 29
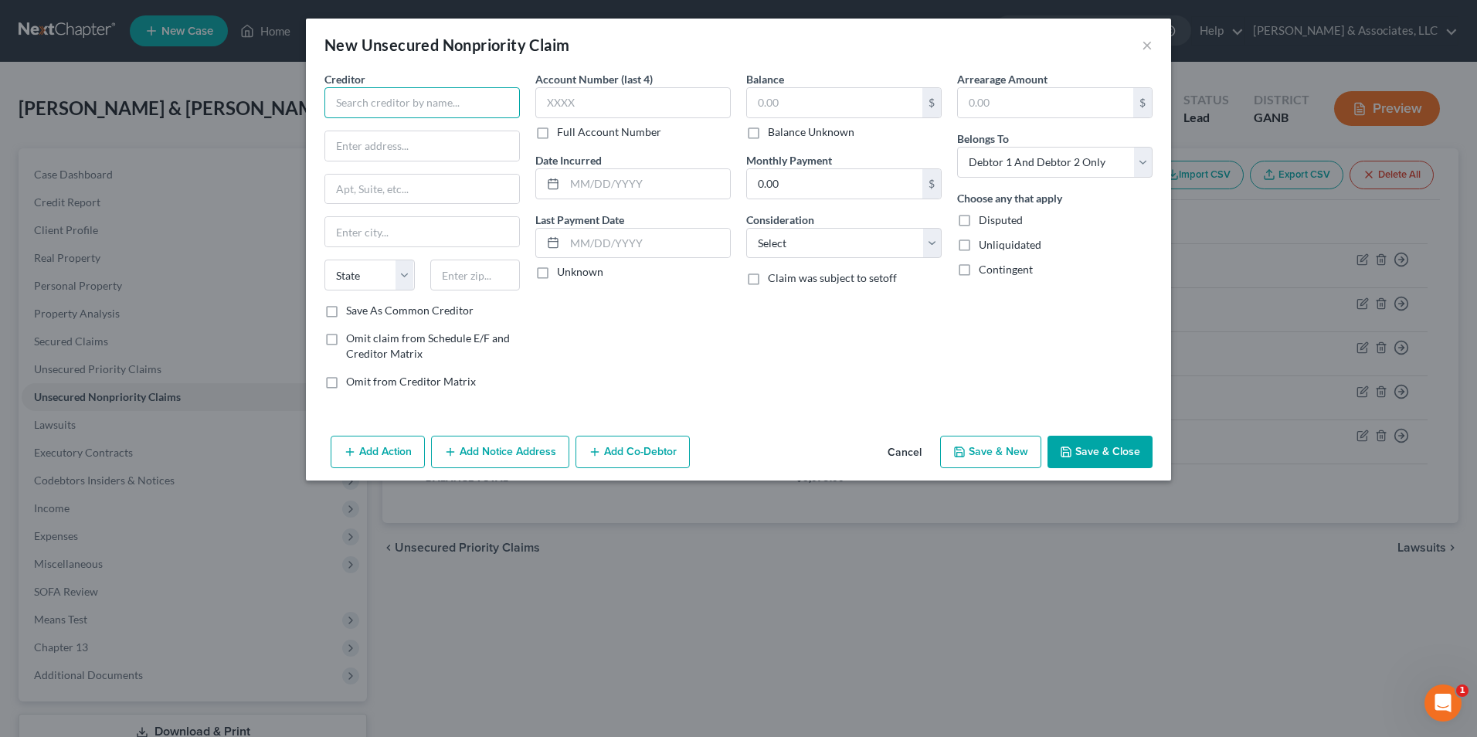
click at [474, 87] on input "text" at bounding box center [421, 102] width 195 height 31
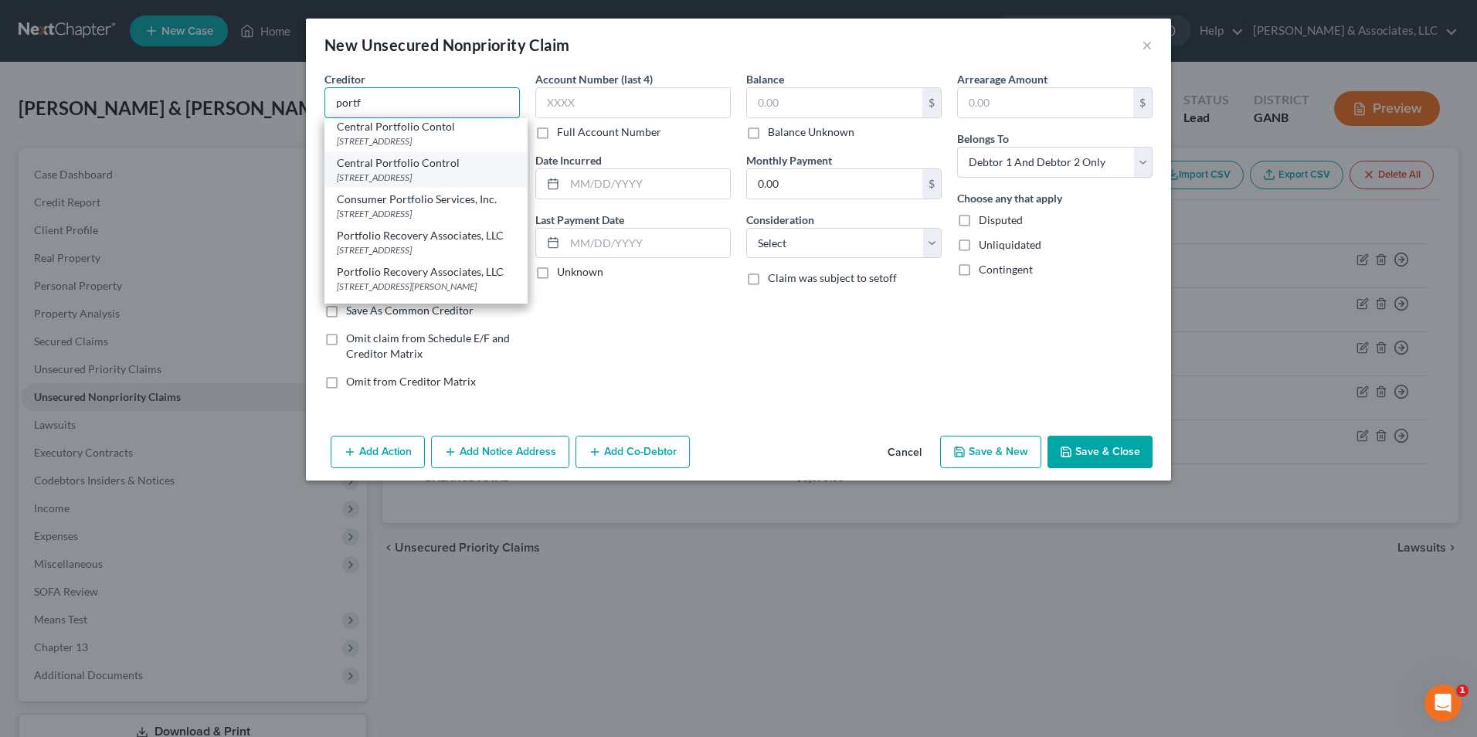
scroll to position [77, 0]
click at [454, 219] on div "120 Corporate Blvd STE 100, Louisville, VA 40223" at bounding box center [426, 211] width 178 height 13
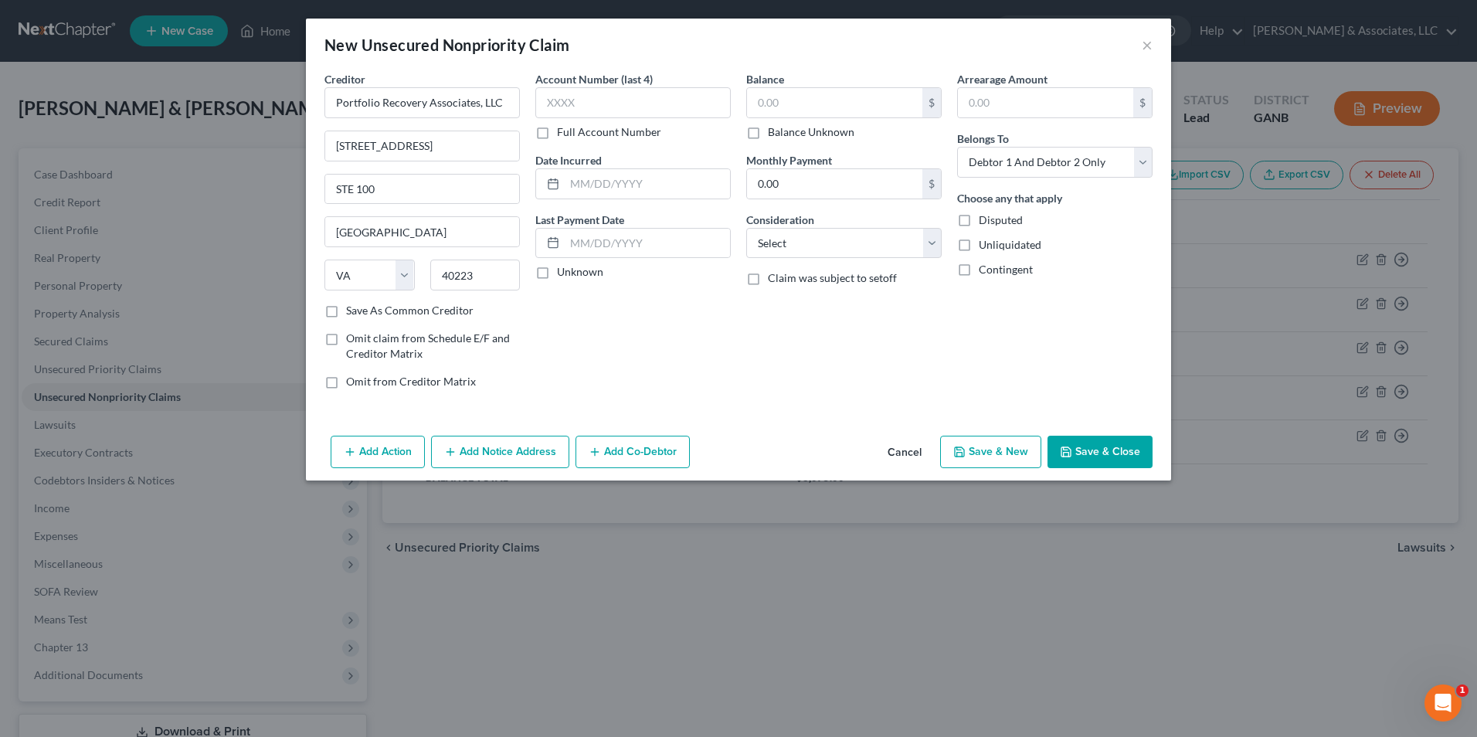
scroll to position [0, 0]
click at [825, 110] on input "text" at bounding box center [834, 102] width 175 height 29
click at [935, 249] on select "Select Cable / Satellite Services Collection Agency Credit Card Debt Debt Couns…" at bounding box center [843, 243] width 195 height 31
click at [746, 228] on select "Select Cable / Satellite Services Collection Agency Credit Card Debt Debt Couns…" at bounding box center [843, 243] width 195 height 31
click at [995, 452] on button "Save & New" at bounding box center [990, 452] width 101 height 32
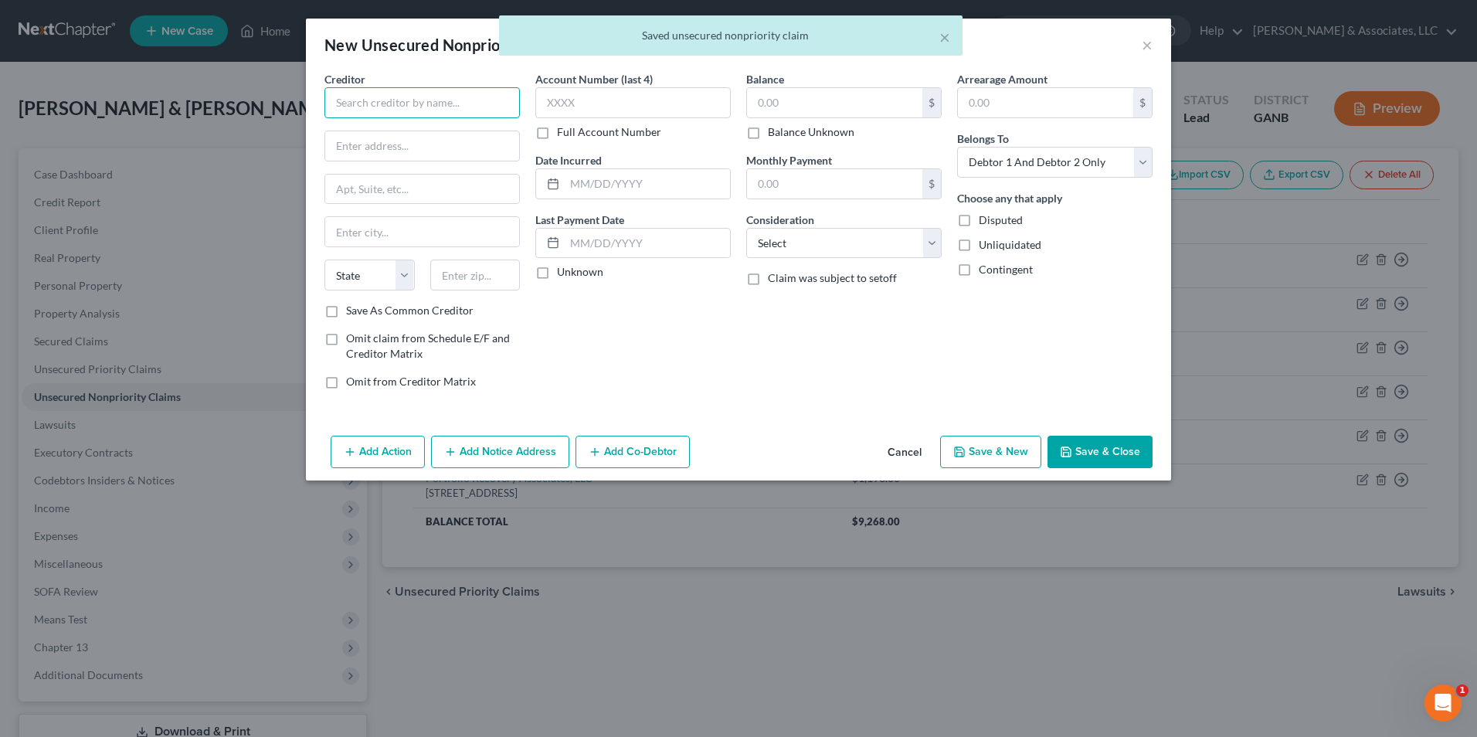
click at [407, 105] on input "text" at bounding box center [421, 102] width 195 height 31
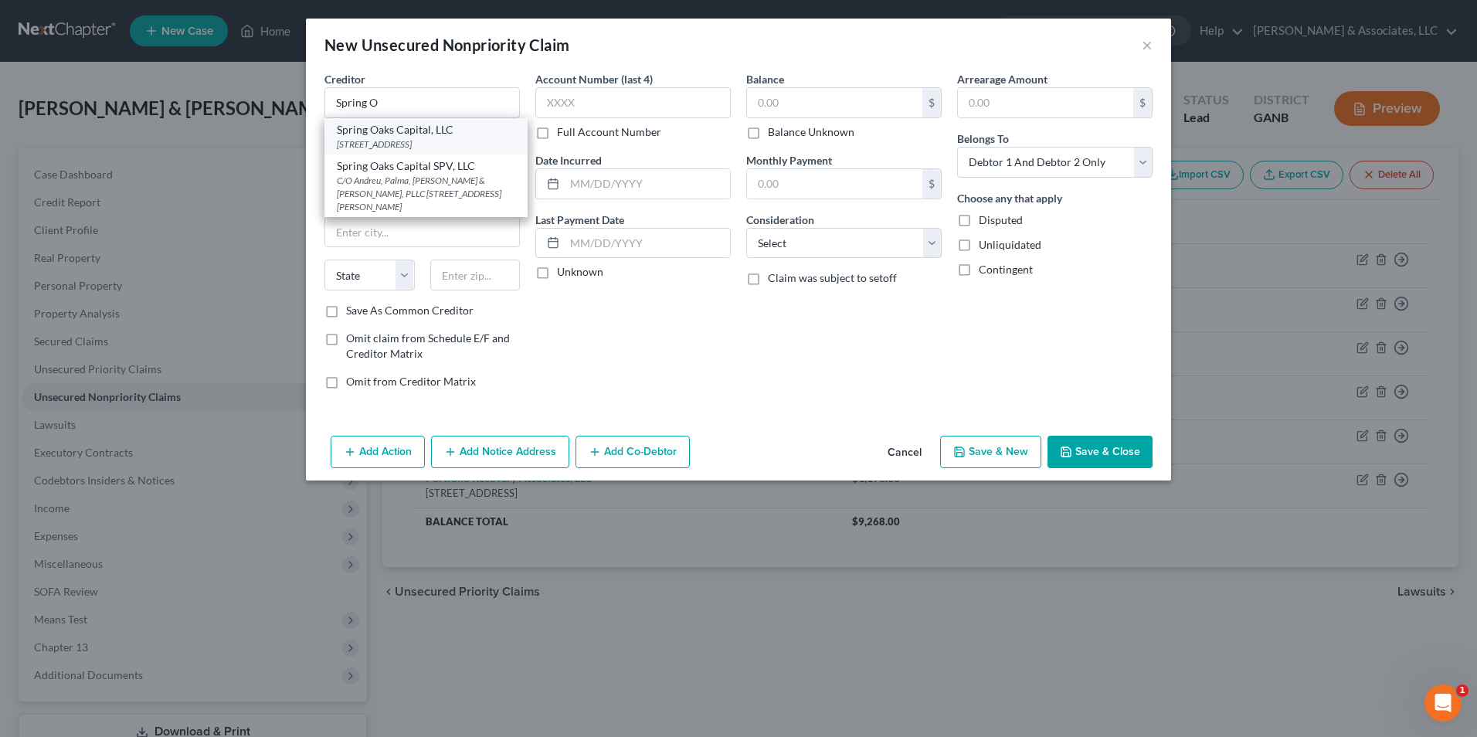
click at [422, 140] on div "PO Box 1216, Chesapeake, VA 23327" at bounding box center [426, 143] width 178 height 13
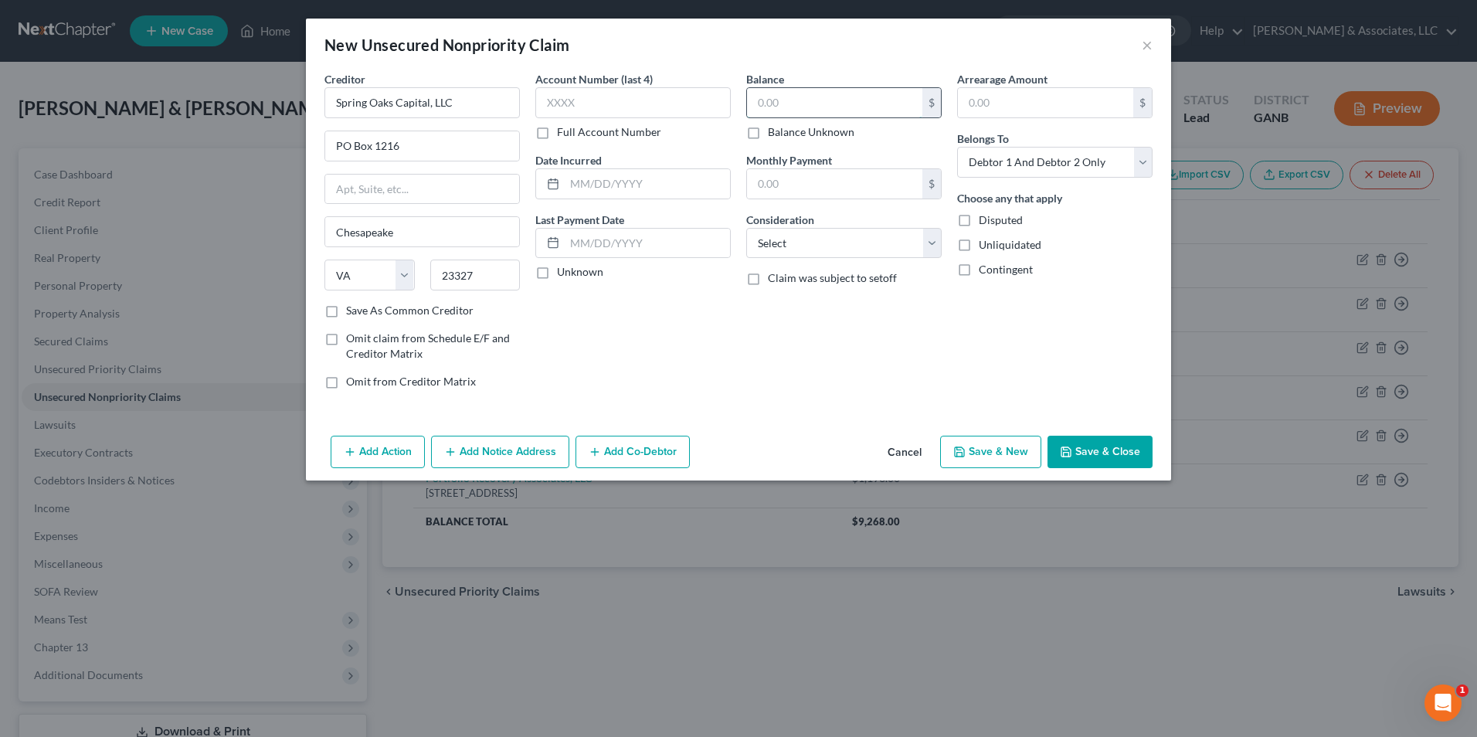
click at [798, 97] on input "text" at bounding box center [834, 102] width 175 height 29
click at [933, 241] on select "Select Cable / Satellite Services Collection Agency Credit Card Debt Debt Couns…" at bounding box center [843, 243] width 195 height 31
click at [746, 228] on select "Select Cable / Satellite Services Collection Agency Credit Card Debt Debt Couns…" at bounding box center [843, 243] width 195 height 31
click at [995, 449] on button "Save & New" at bounding box center [990, 452] width 101 height 32
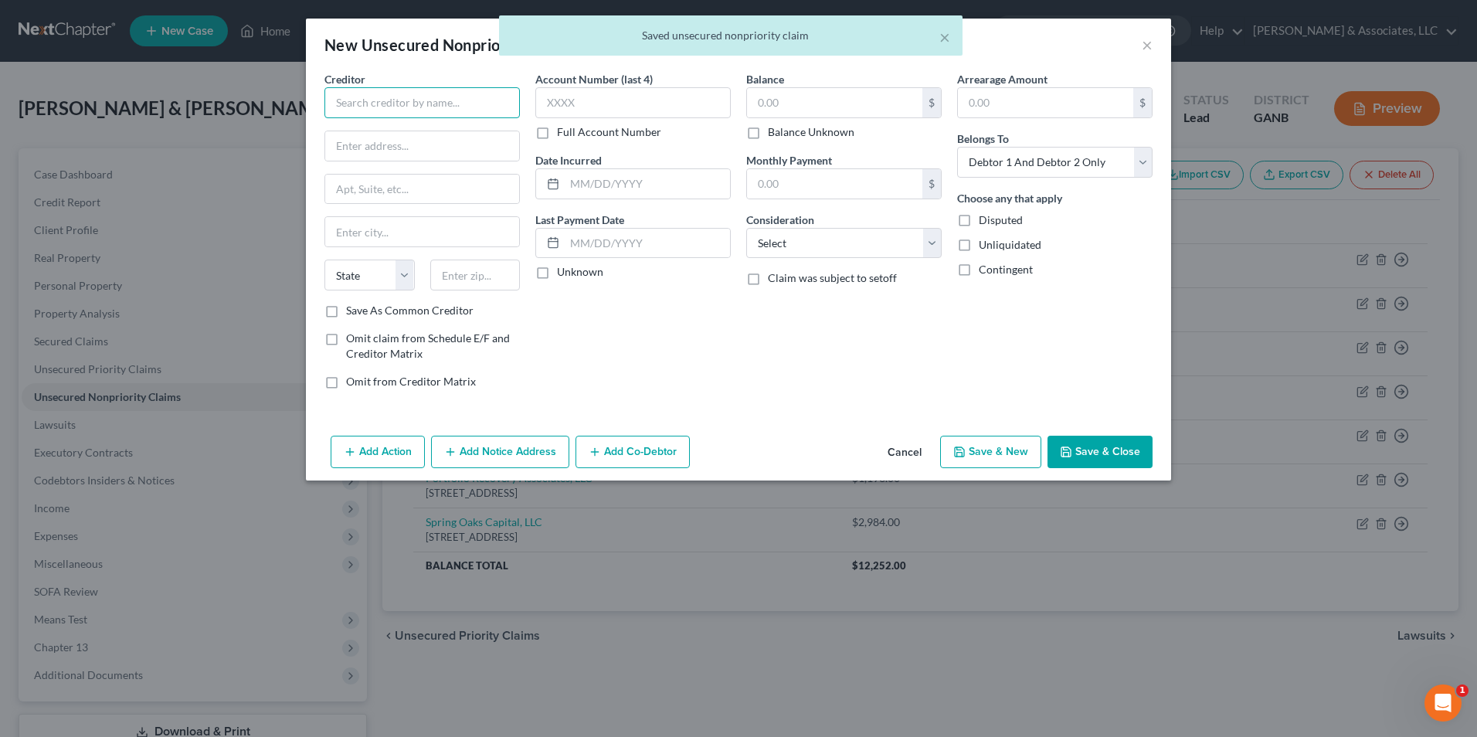
click at [453, 100] on input "text" at bounding box center [421, 102] width 195 height 31
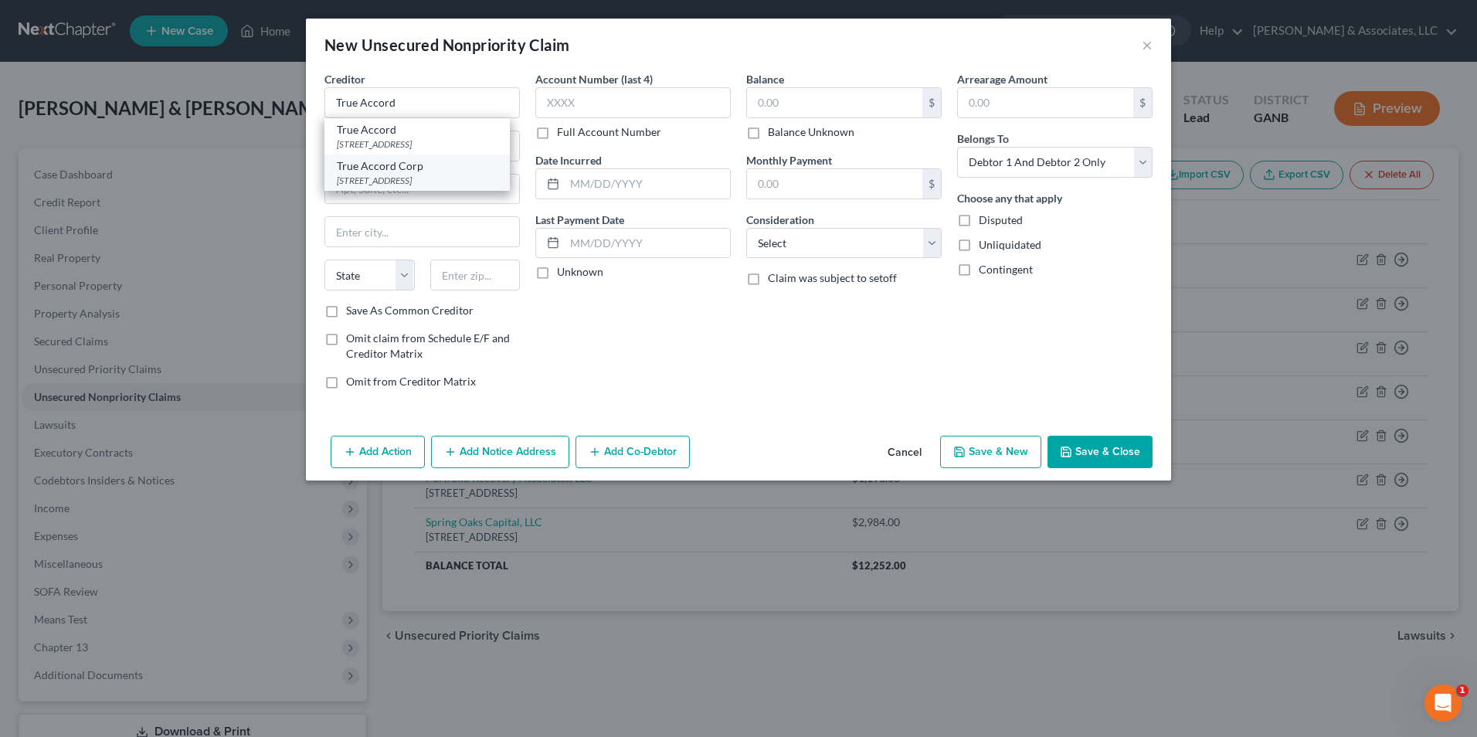
click at [422, 187] on div "16011 College Blvd, STE 130, Shawnee Mission, KS 66219" at bounding box center [417, 180] width 161 height 13
click at [822, 98] on input "text" at bounding box center [834, 102] width 175 height 29
click at [921, 250] on select "Select Cable / Satellite Services Collection Agency Credit Card Debt Debt Couns…" at bounding box center [843, 243] width 195 height 31
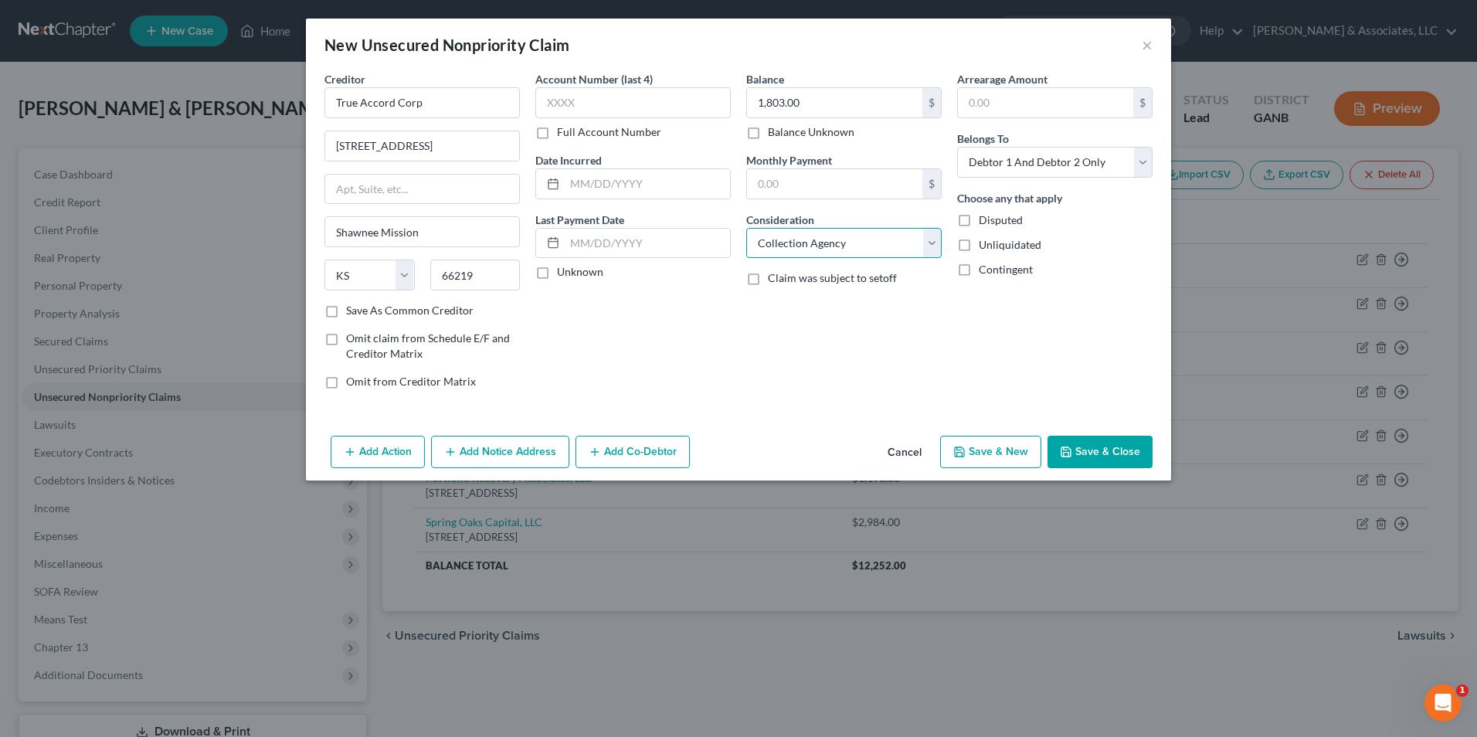
click at [746, 228] on select "Select Cable / Satellite Services Collection Agency Credit Card Debt Debt Couns…" at bounding box center [843, 243] width 195 height 31
click at [1007, 456] on button "Save & New" at bounding box center [990, 452] width 101 height 32
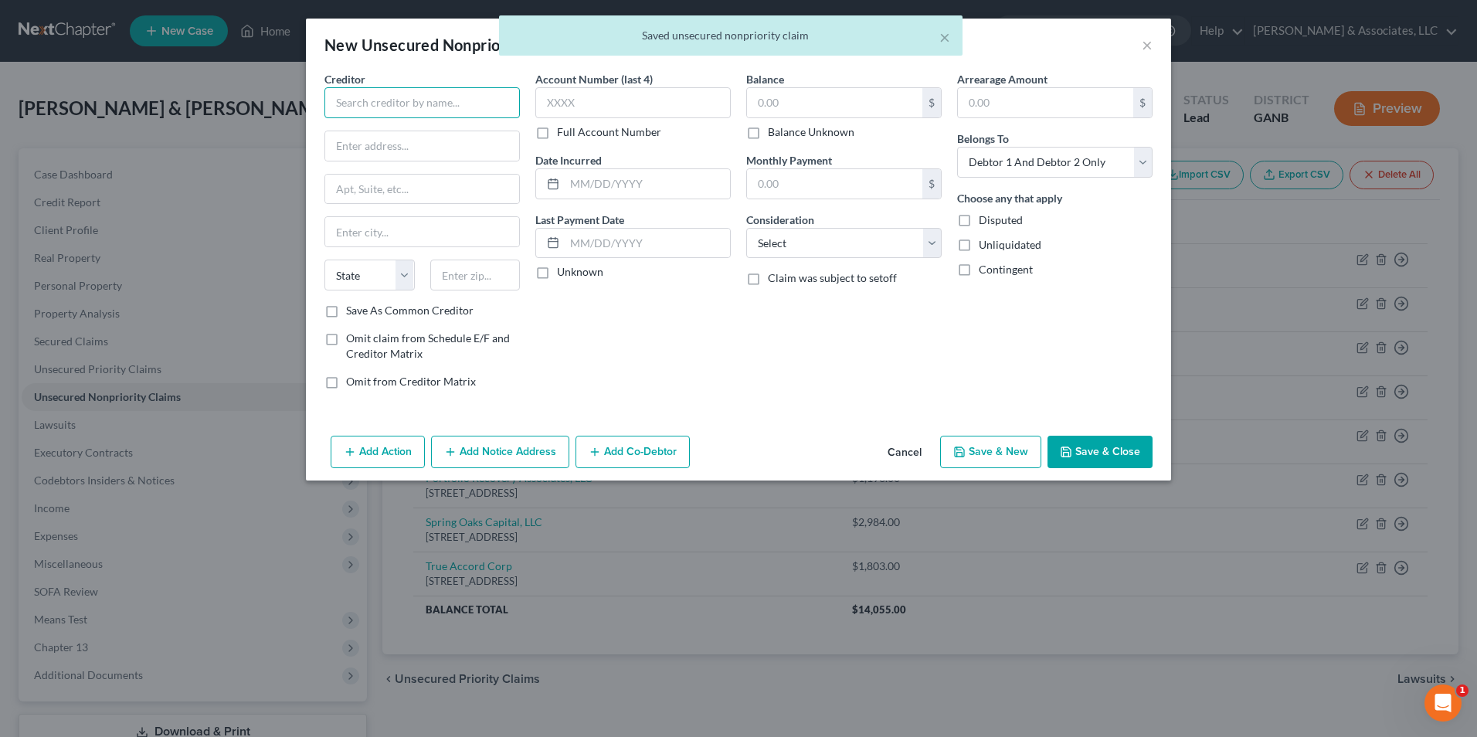
click at [470, 100] on input "text" at bounding box center [421, 102] width 195 height 31
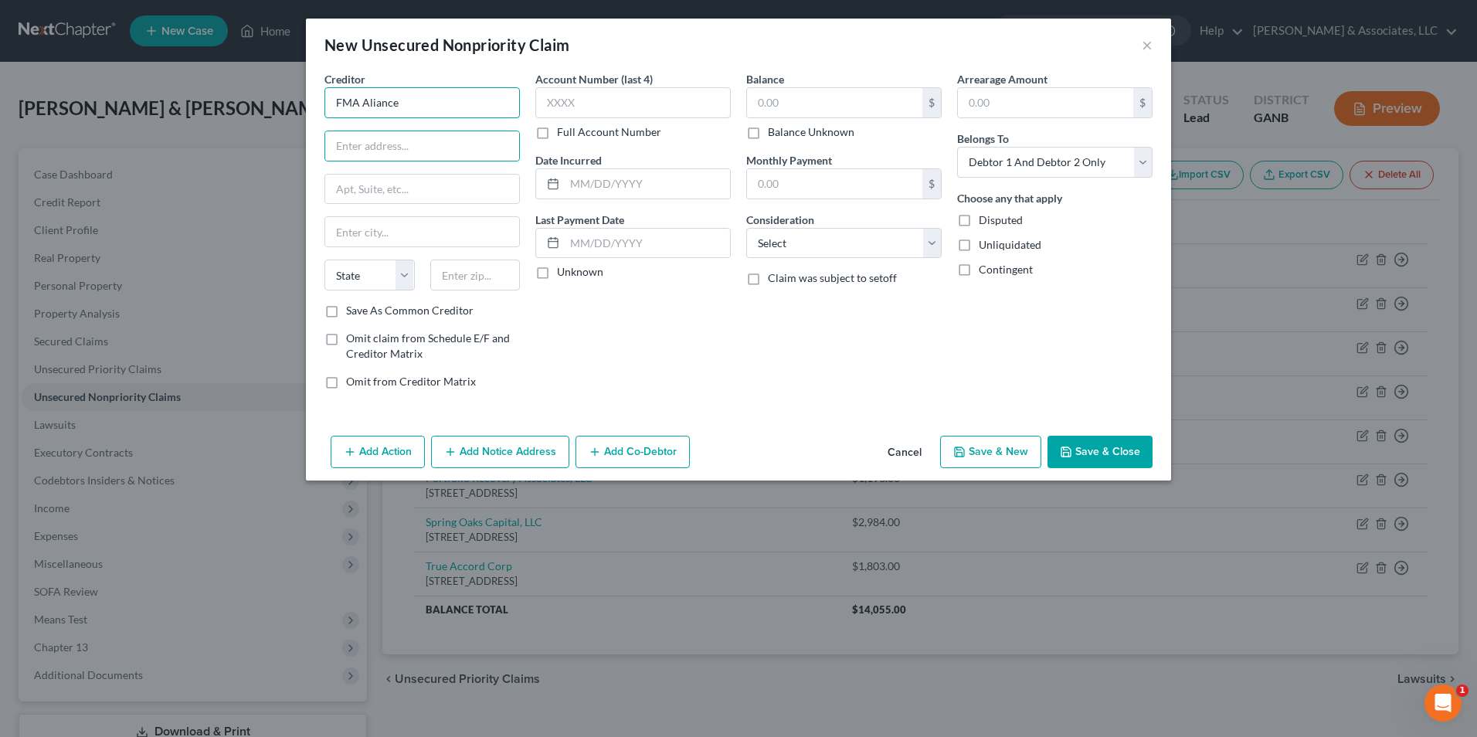
click at [470, 100] on input "FMA Aliance" at bounding box center [421, 102] width 195 height 31
click at [470, 100] on input "FMA Alliance" at bounding box center [421, 102] width 195 height 31
click at [932, 246] on select "Select Cable / Satellite Services Collection Agency Credit Card Debt Debt Couns…" at bounding box center [843, 243] width 195 height 31
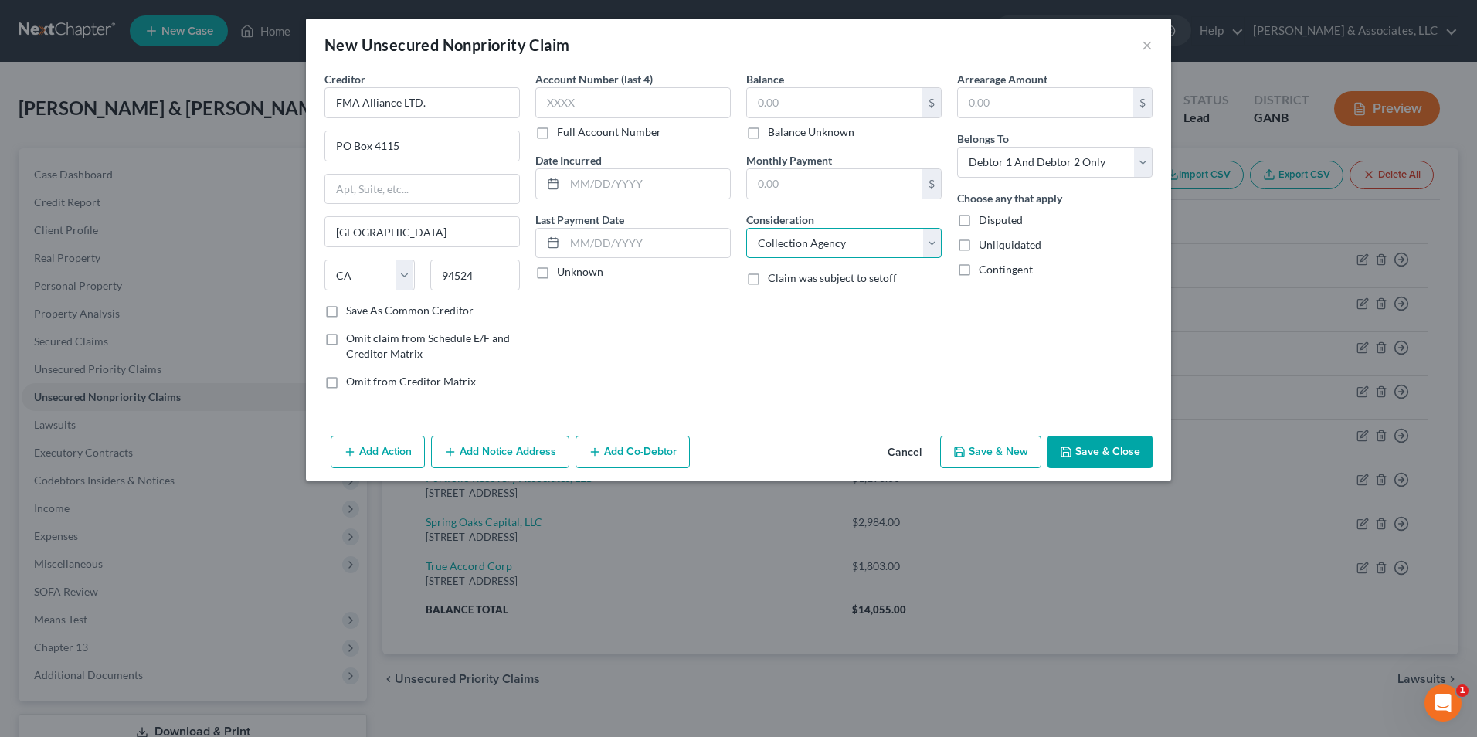
click at [746, 228] on select "Select Cable / Satellite Services Collection Agency Credit Card Debt Debt Couns…" at bounding box center [843, 243] width 195 height 31
click at [887, 103] on input "text" at bounding box center [834, 102] width 175 height 29
click at [1101, 468] on div "Add Action Add Notice Address Add Co-Debtor Cancel Save & New Save & Close" at bounding box center [738, 454] width 865 height 51
click at [1115, 457] on button "Save & Close" at bounding box center [1099, 452] width 105 height 32
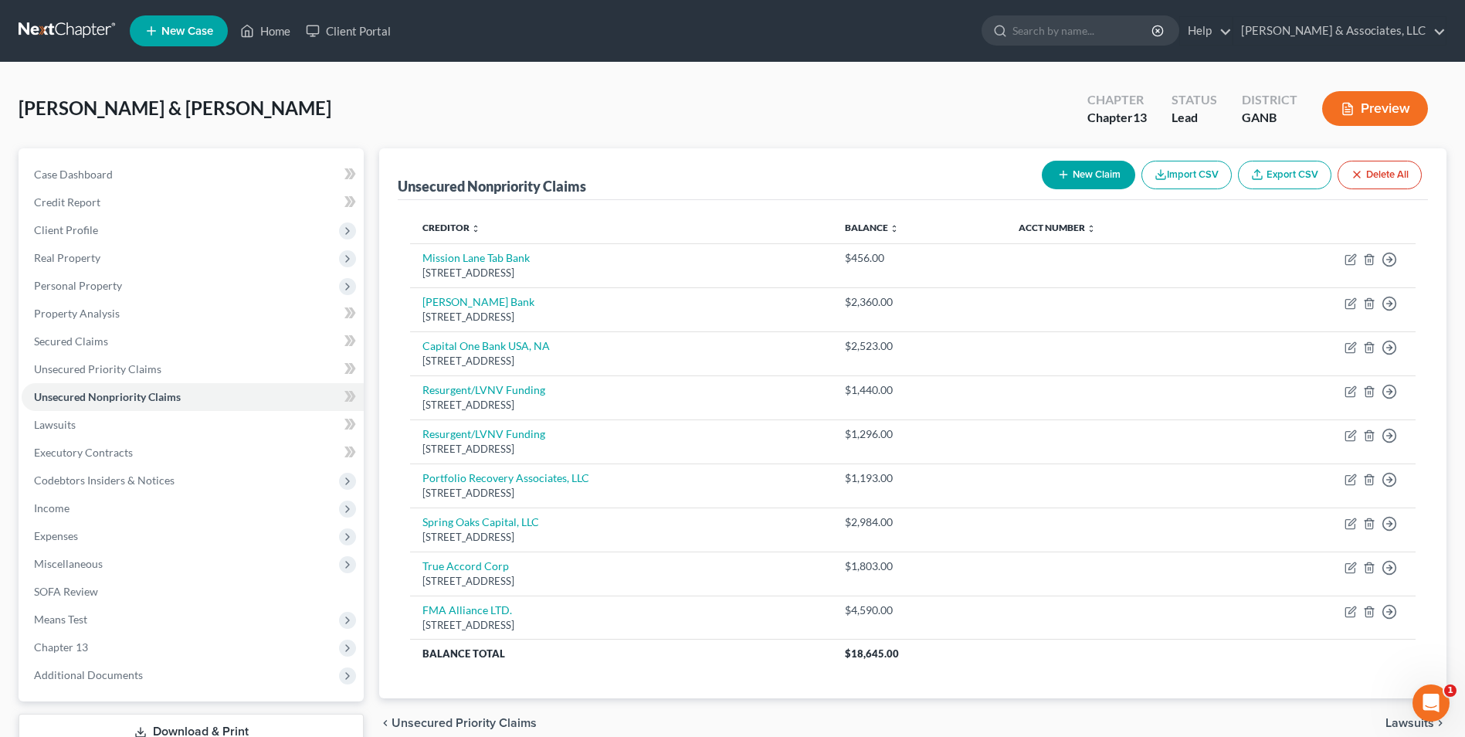
click at [1094, 175] on button "New Claim" at bounding box center [1088, 175] width 93 height 29
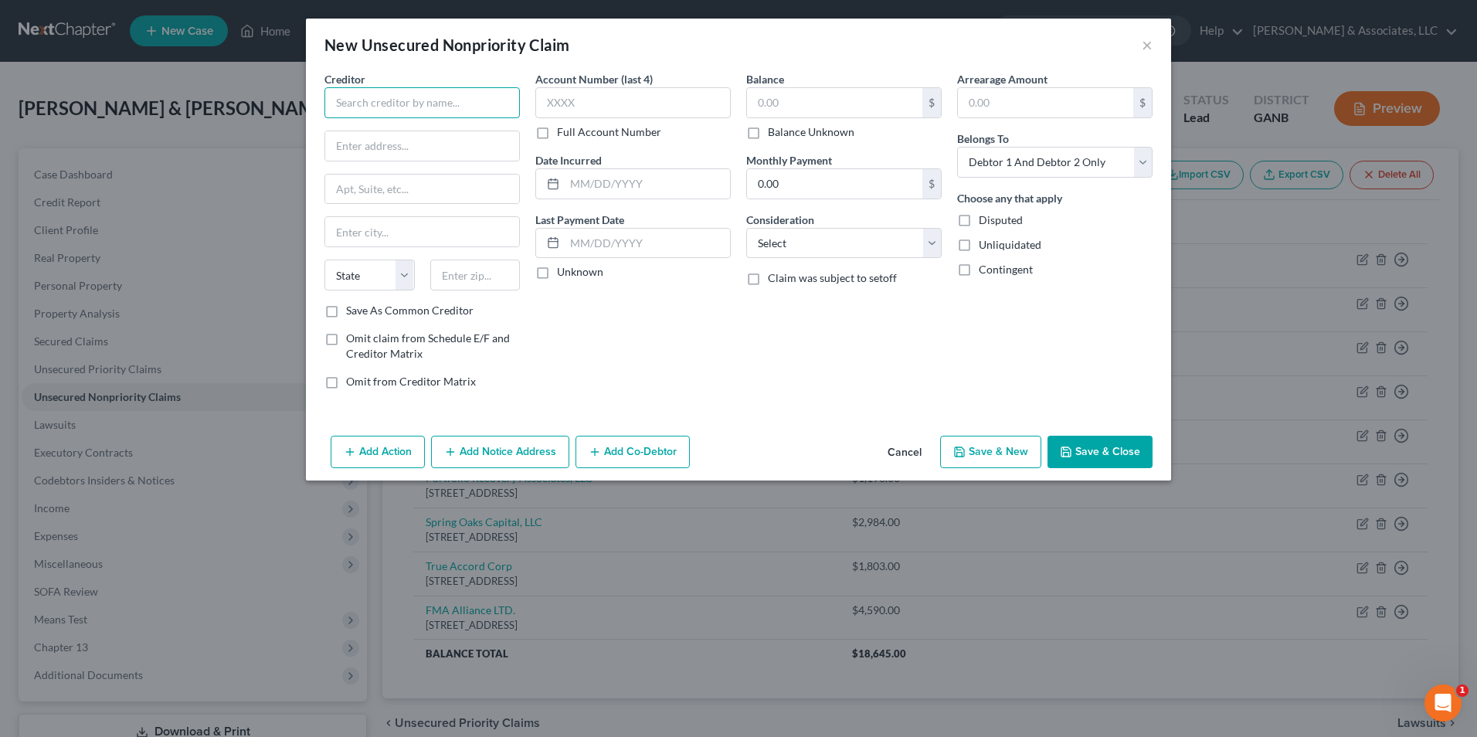
click at [451, 113] on input "text" at bounding box center [421, 102] width 195 height 31
click at [346, 315] on label "Save As Common Creditor" at bounding box center [409, 310] width 127 height 15
click at [352, 313] on input "Save As Common Creditor" at bounding box center [357, 308] width 10 height 10
click at [797, 90] on input "text" at bounding box center [834, 102] width 175 height 29
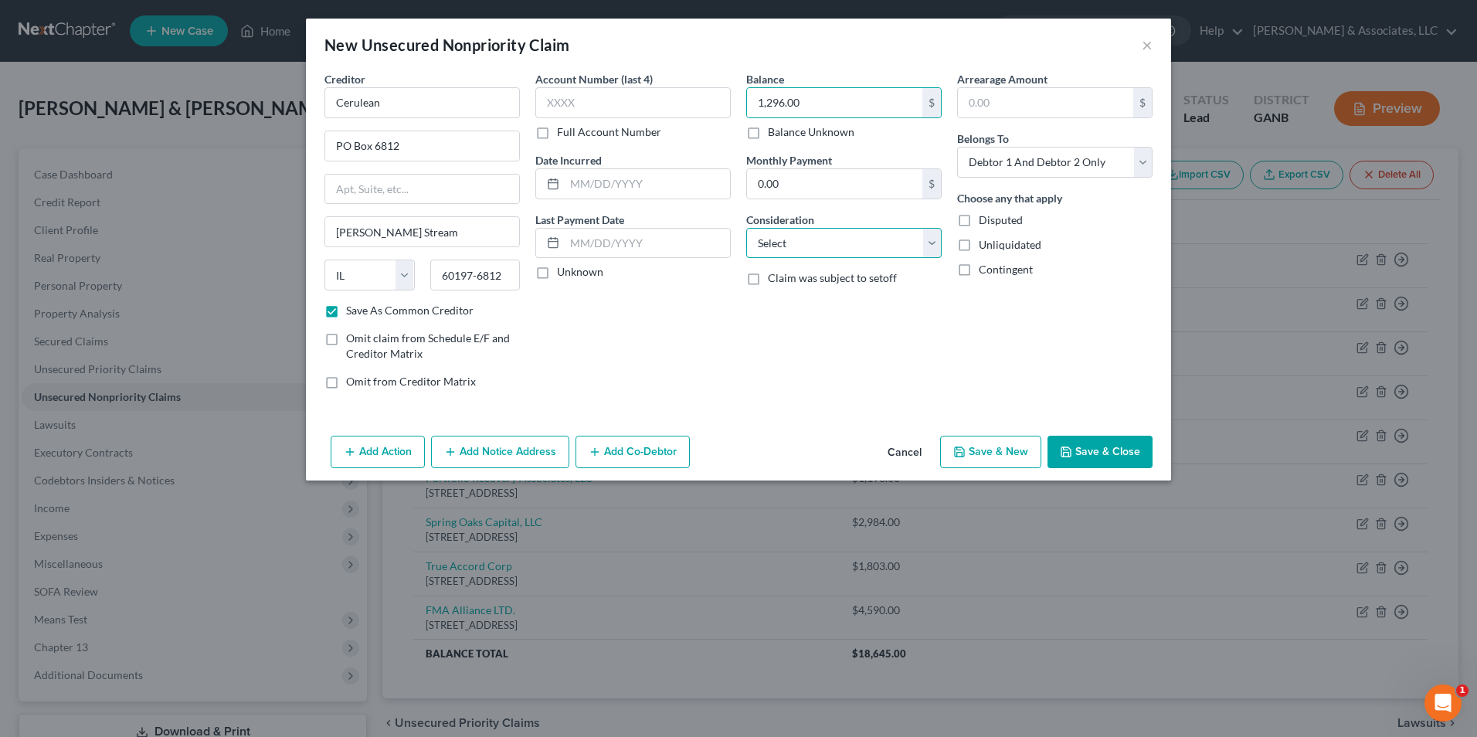
click at [927, 237] on select "Select Cable / Satellite Services Collection Agency Credit Card Debt Debt Couns…" at bounding box center [843, 243] width 195 height 31
click at [746, 228] on select "Select Cable / Satellite Services Collection Agency Credit Card Debt Debt Couns…" at bounding box center [843, 243] width 195 height 31
click at [1009, 449] on button "Save & New" at bounding box center [990, 452] width 101 height 32
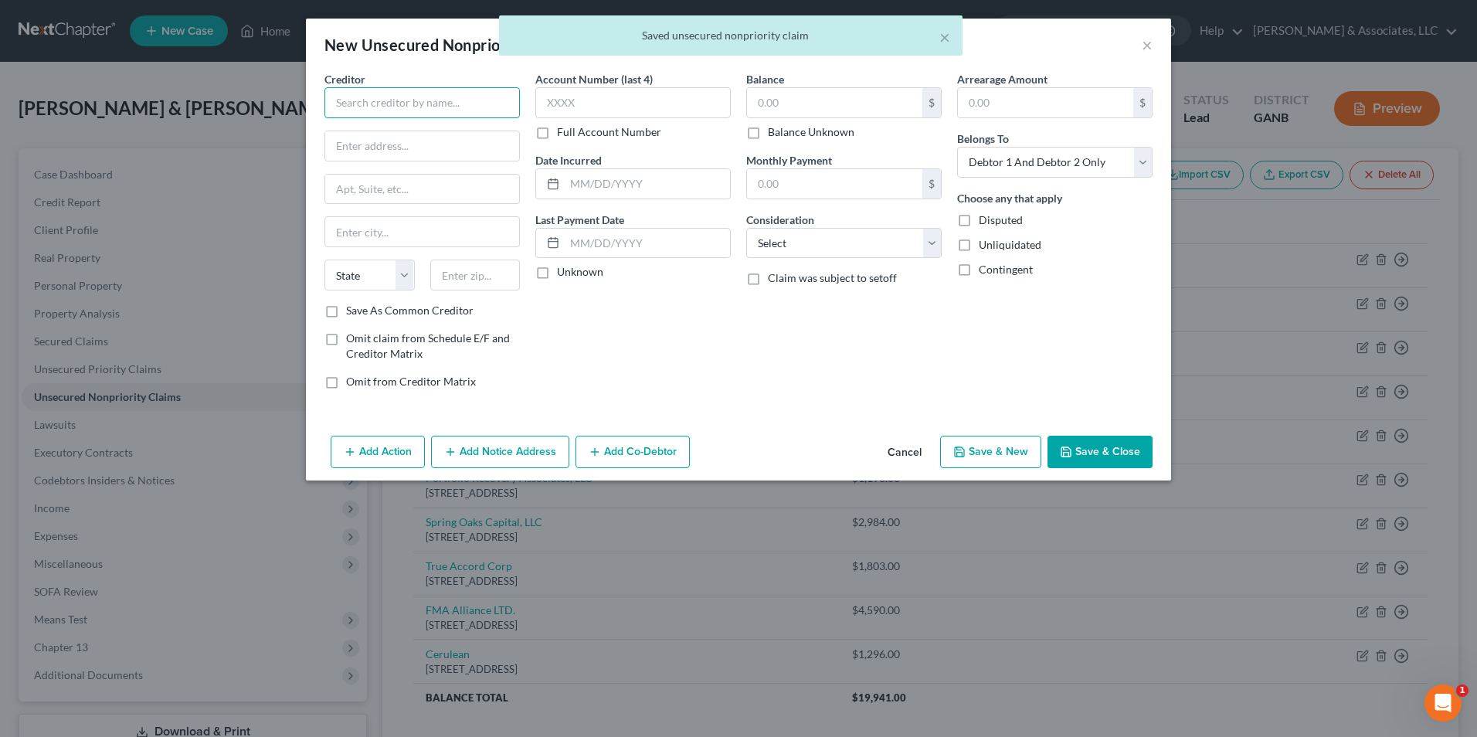
click at [419, 104] on input "text" at bounding box center [421, 102] width 195 height 31
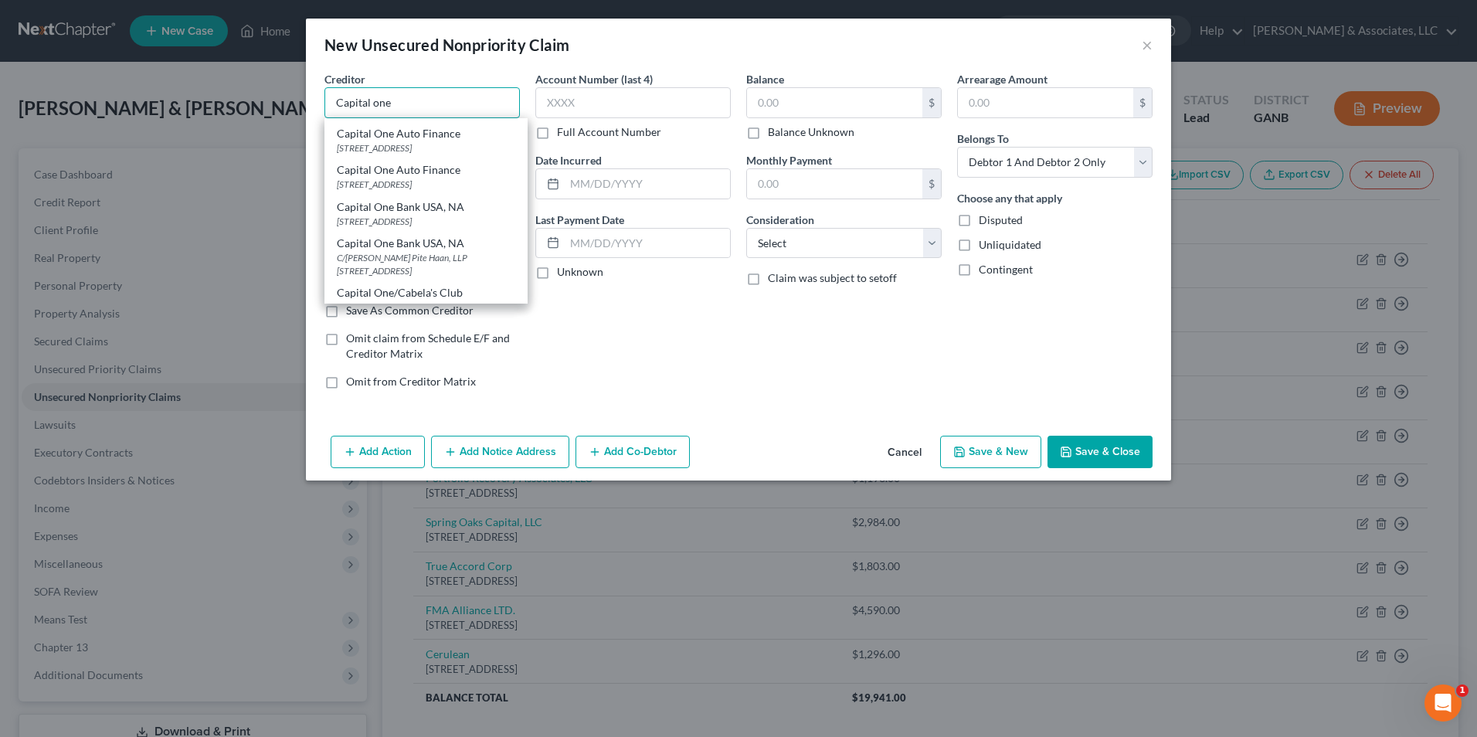
scroll to position [154, 0]
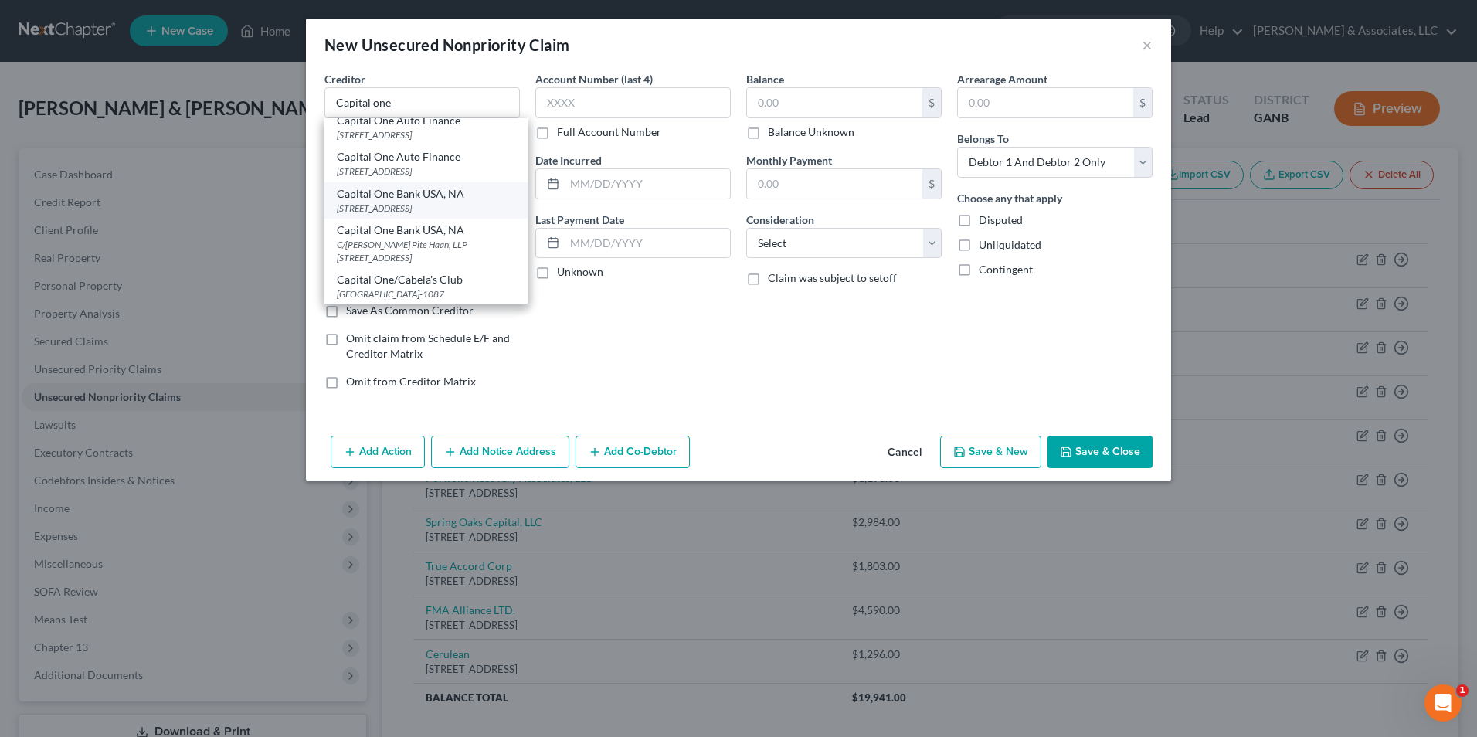
click at [450, 202] on div "Capital One Bank USA, NA" at bounding box center [426, 193] width 178 height 15
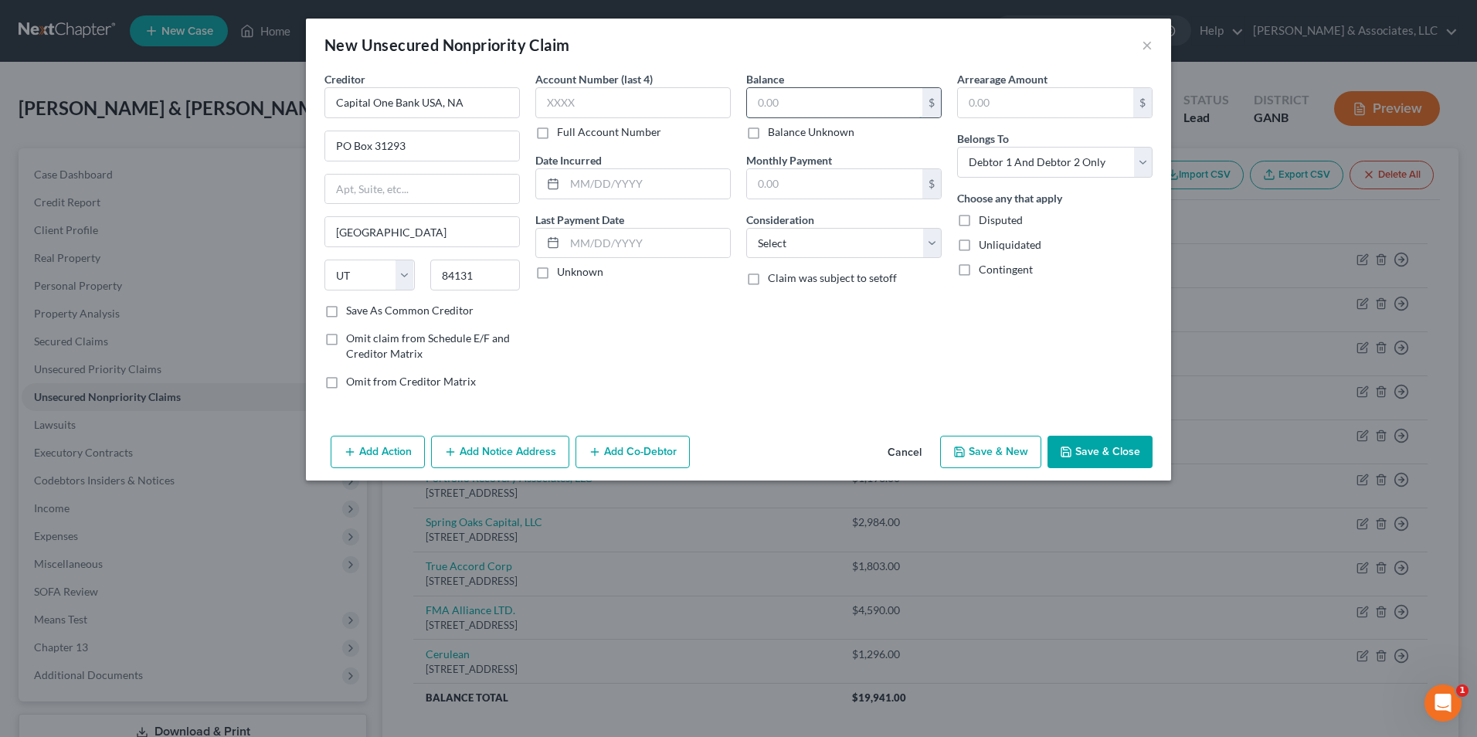
click at [862, 104] on input "text" at bounding box center [834, 102] width 175 height 29
click at [926, 249] on select "Select Cable / Satellite Services Collection Agency Credit Card Debt Debt Couns…" at bounding box center [843, 243] width 195 height 31
click at [746, 228] on select "Select Cable / Satellite Services Collection Agency Credit Card Debt Debt Couns…" at bounding box center [843, 243] width 195 height 31
click at [980, 447] on button "Save & New" at bounding box center [990, 452] width 101 height 32
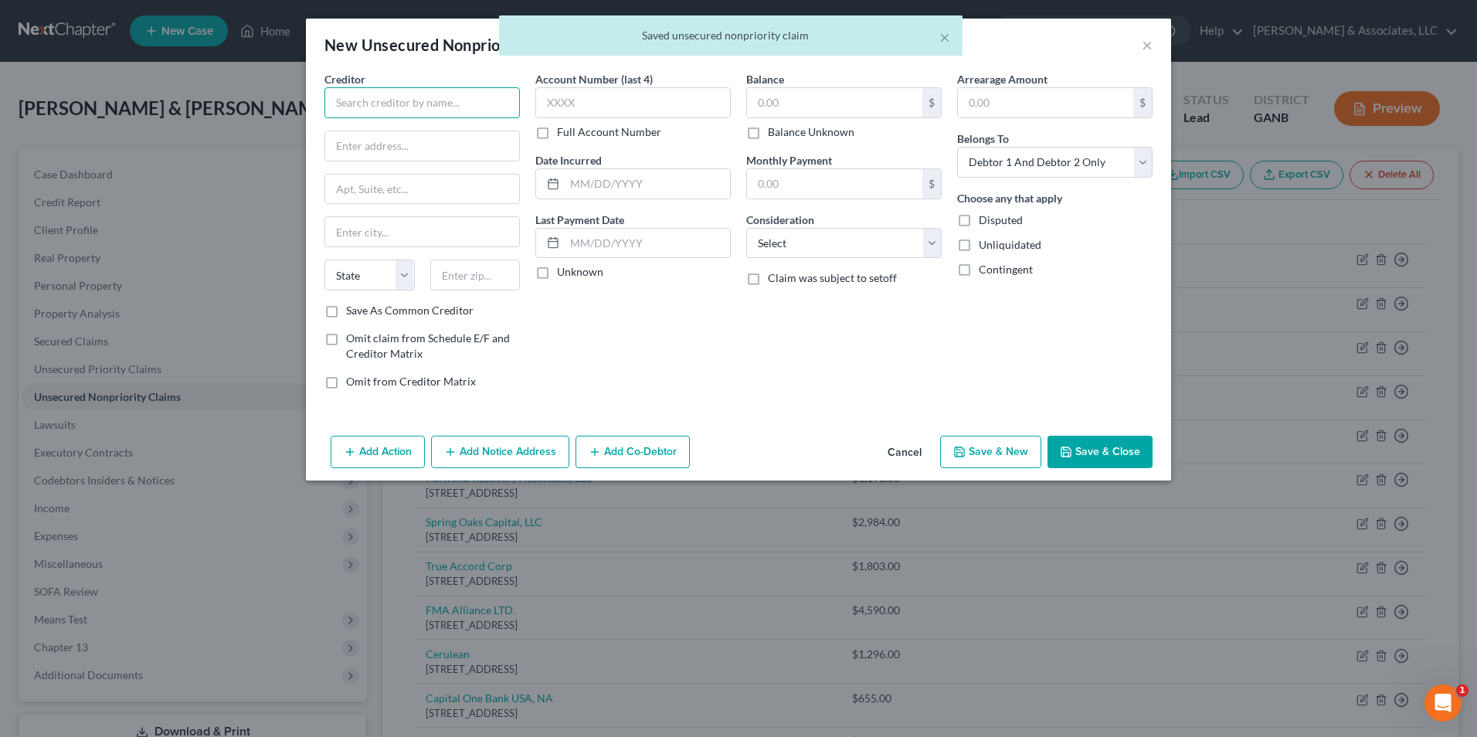
click at [443, 94] on input "text" at bounding box center [421, 102] width 195 height 31
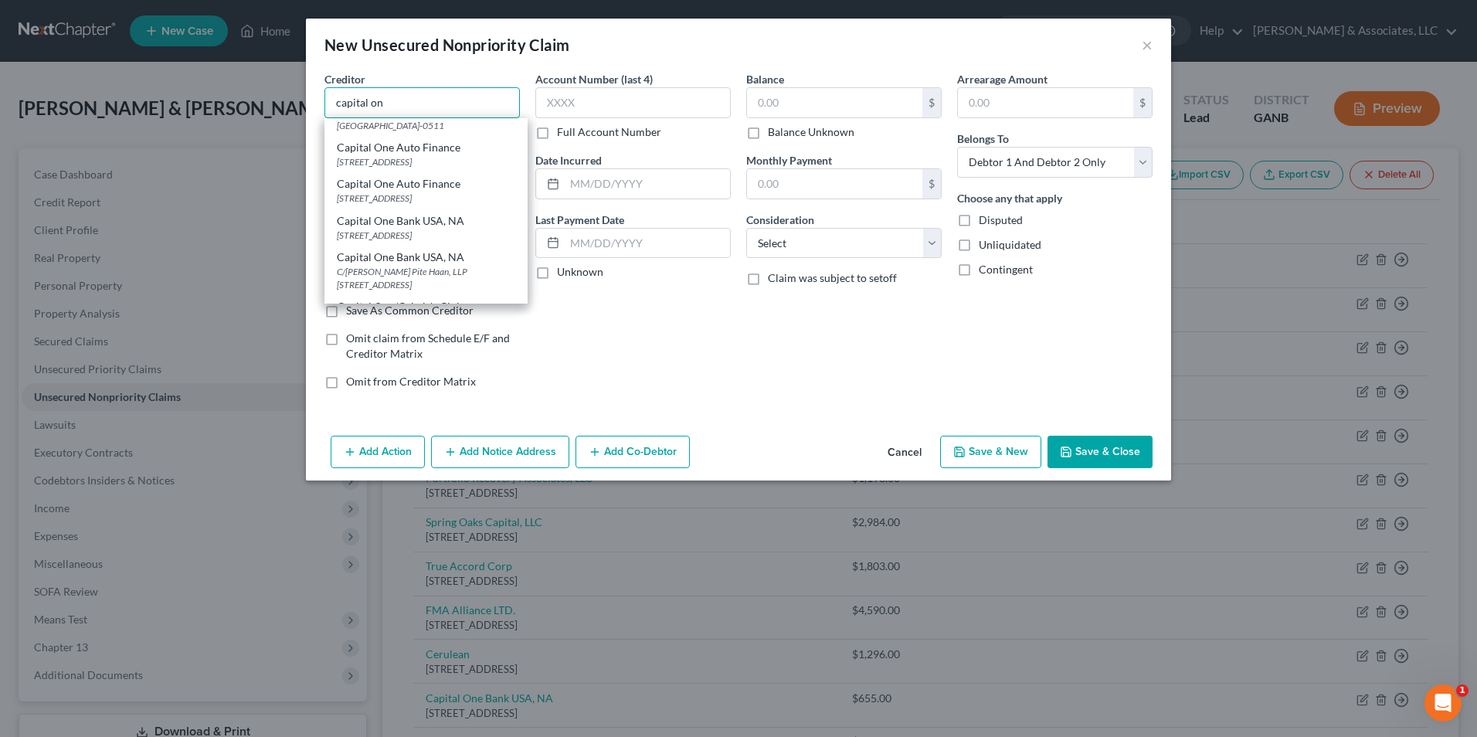
scroll to position [154, 0]
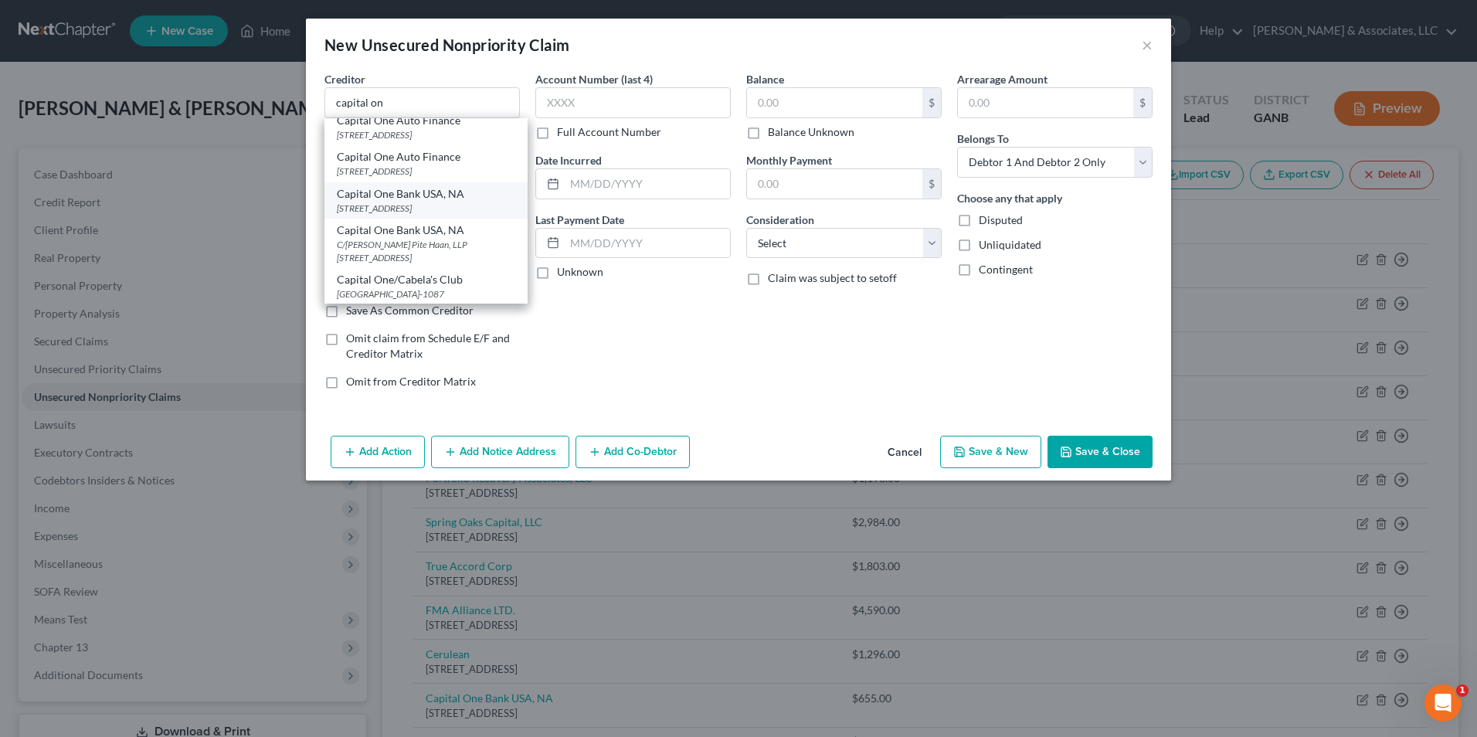
click at [456, 215] on div "PO Box 31293, Salt Lake City, UT 84131" at bounding box center [426, 208] width 178 height 13
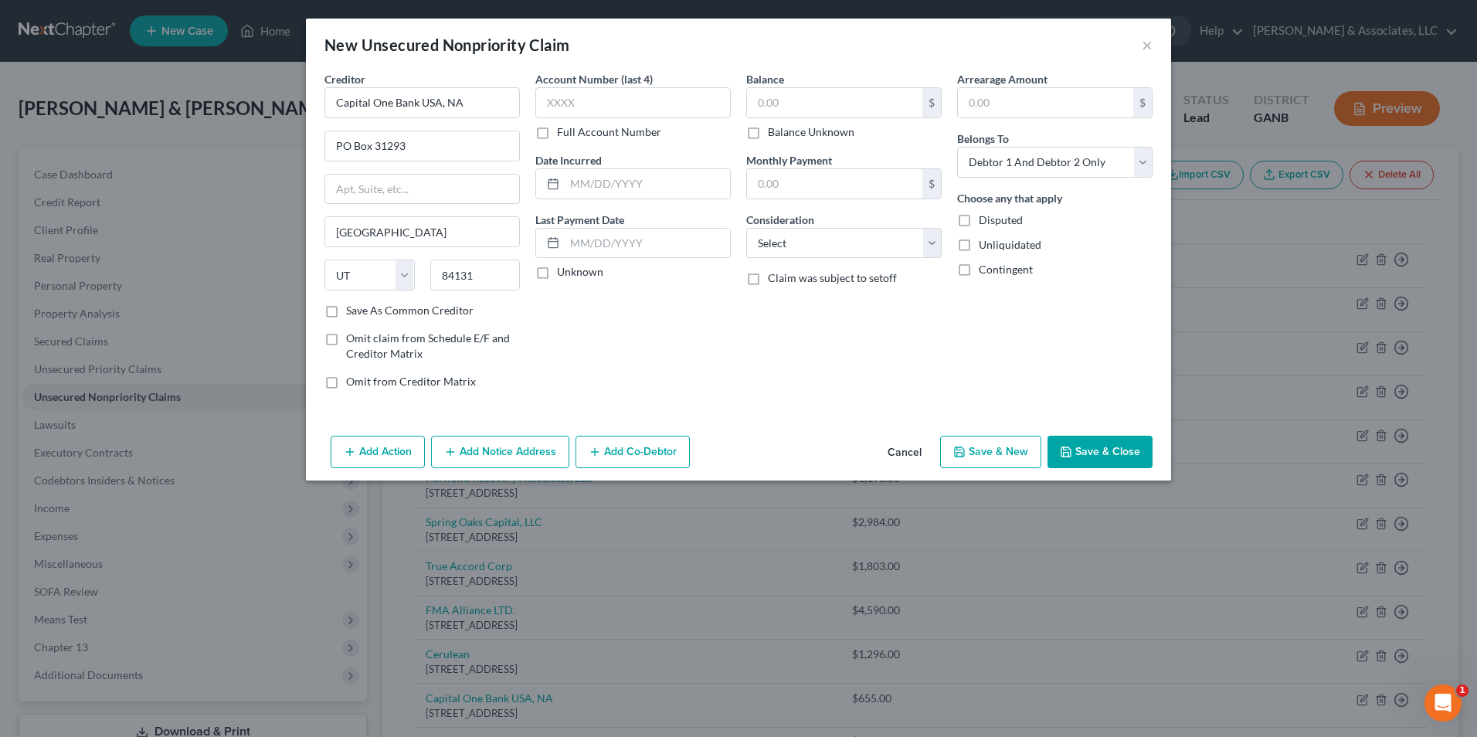
scroll to position [0, 0]
click at [834, 99] on input "text" at bounding box center [834, 102] width 175 height 29
click at [931, 239] on select "Select Cable / Satellite Services Collection Agency Credit Card Debt Debt Couns…" at bounding box center [843, 243] width 195 height 31
click at [746, 228] on select "Select Cable / Satellite Services Collection Agency Credit Card Debt Debt Couns…" at bounding box center [843, 243] width 195 height 31
click at [996, 445] on button "Save & New" at bounding box center [990, 452] width 101 height 32
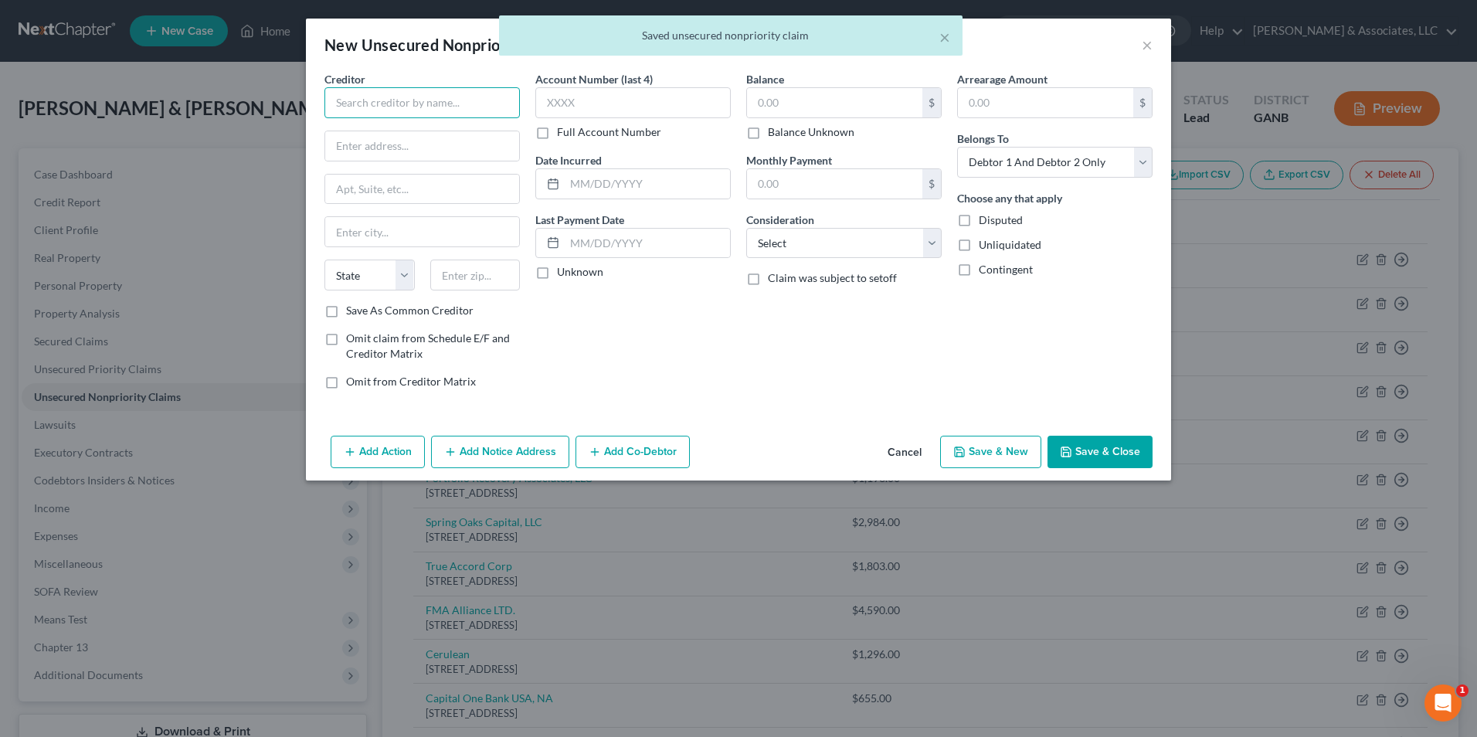
click at [466, 112] on input "text" at bounding box center [421, 102] width 195 height 31
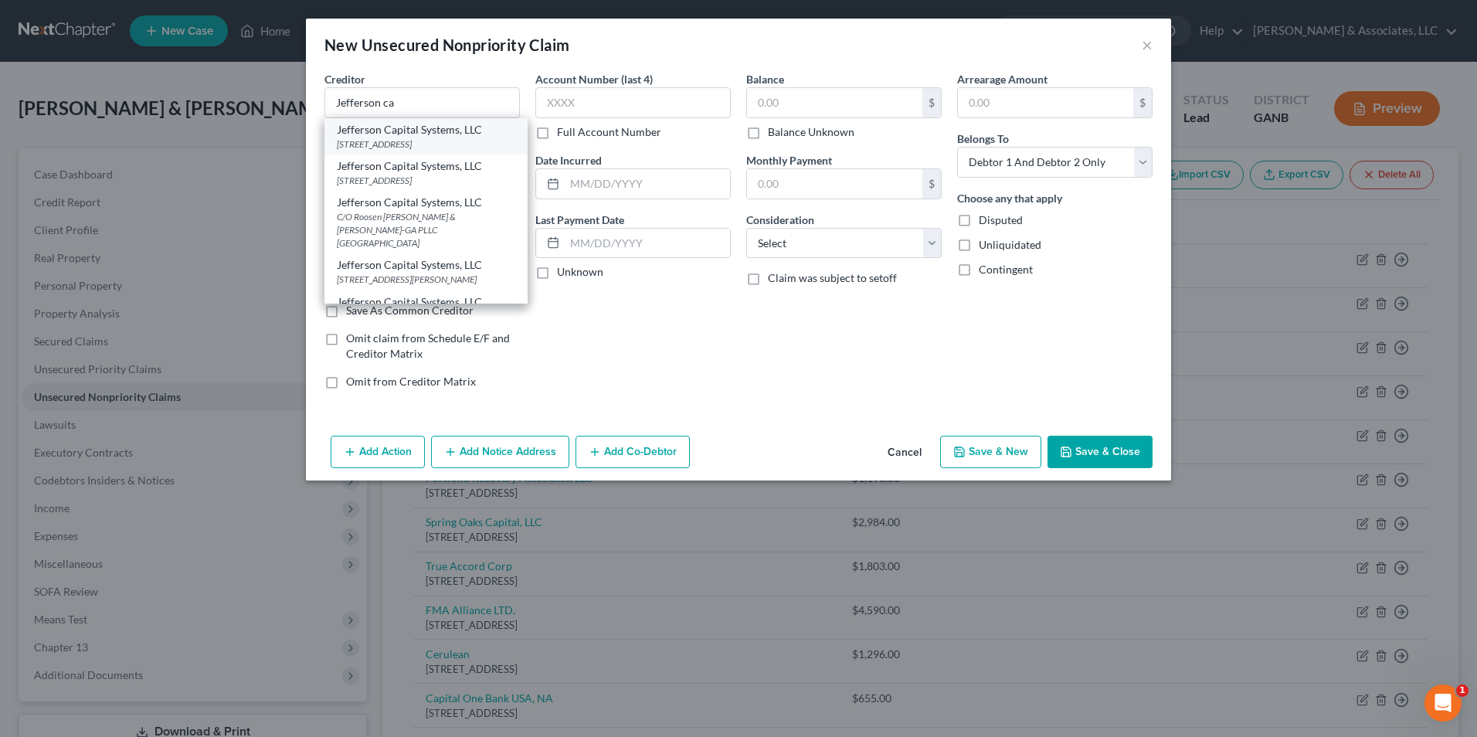
click at [409, 138] on div "PO Box 7999, St. Cloud, MN 56302-9617" at bounding box center [426, 143] width 178 height 13
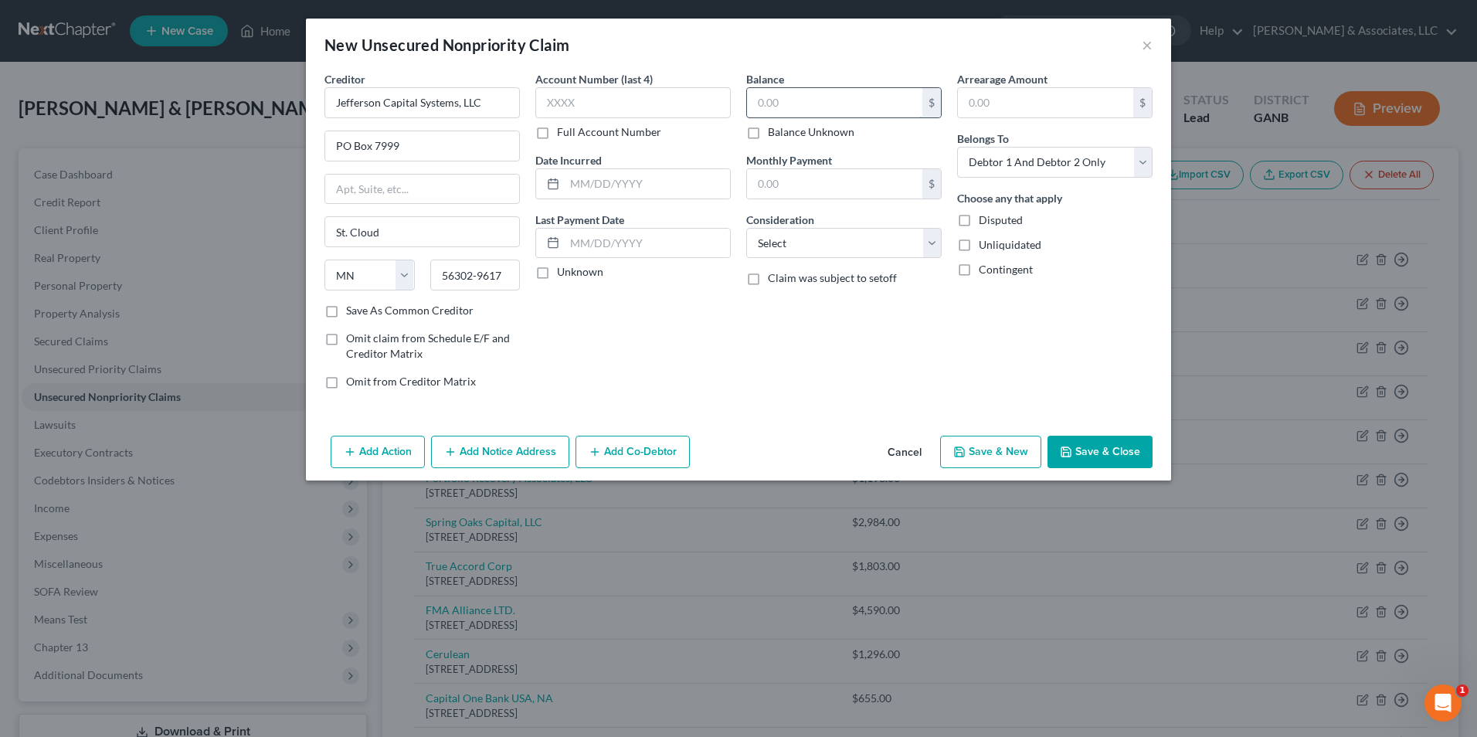
click at [829, 97] on input "text" at bounding box center [834, 102] width 175 height 29
click at [933, 249] on select "Select Cable / Satellite Services Collection Agency Credit Card Debt Debt Couns…" at bounding box center [843, 243] width 195 height 31
click at [746, 228] on select "Select Cable / Satellite Services Collection Agency Credit Card Debt Debt Couns…" at bounding box center [843, 243] width 195 height 31
click at [1014, 450] on button "Save & New" at bounding box center [990, 452] width 101 height 32
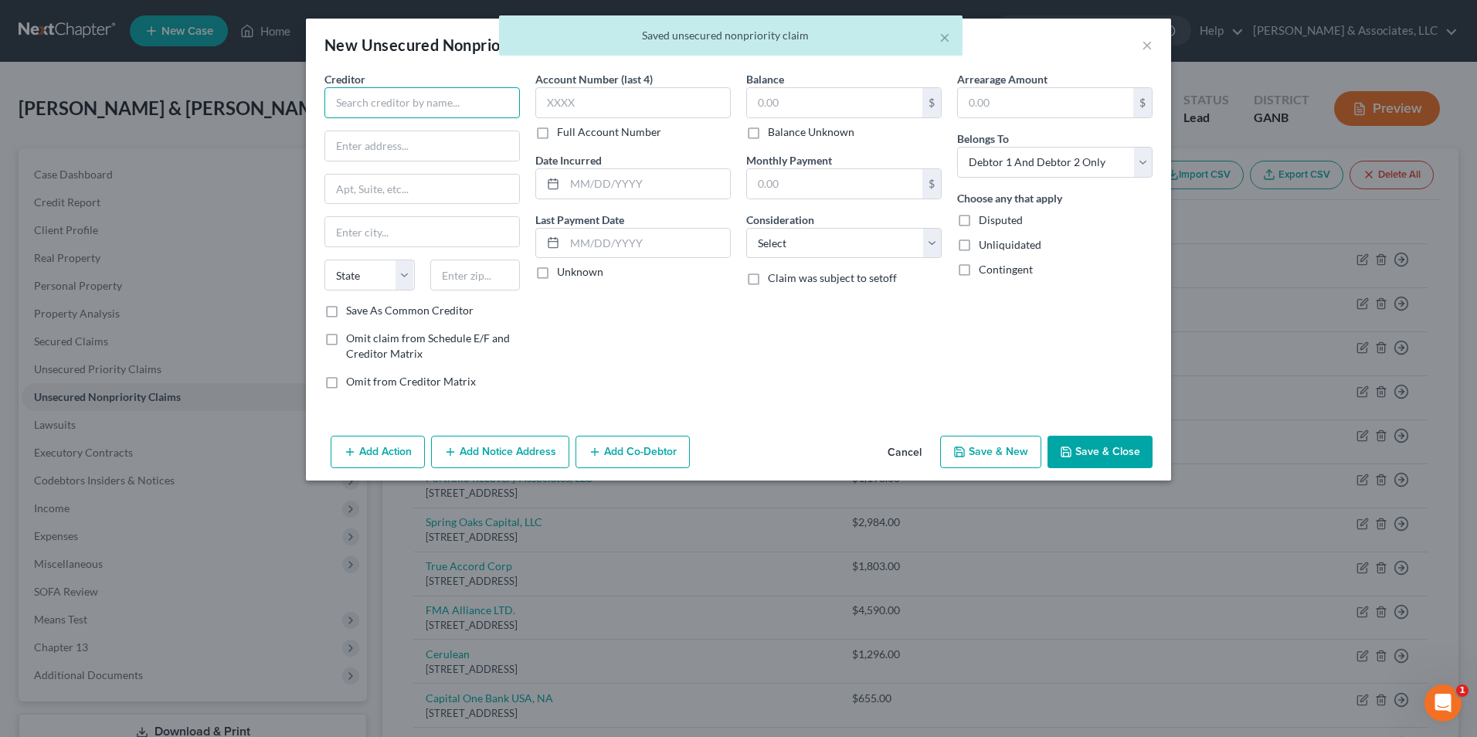
click at [386, 102] on input "text" at bounding box center [421, 102] width 195 height 31
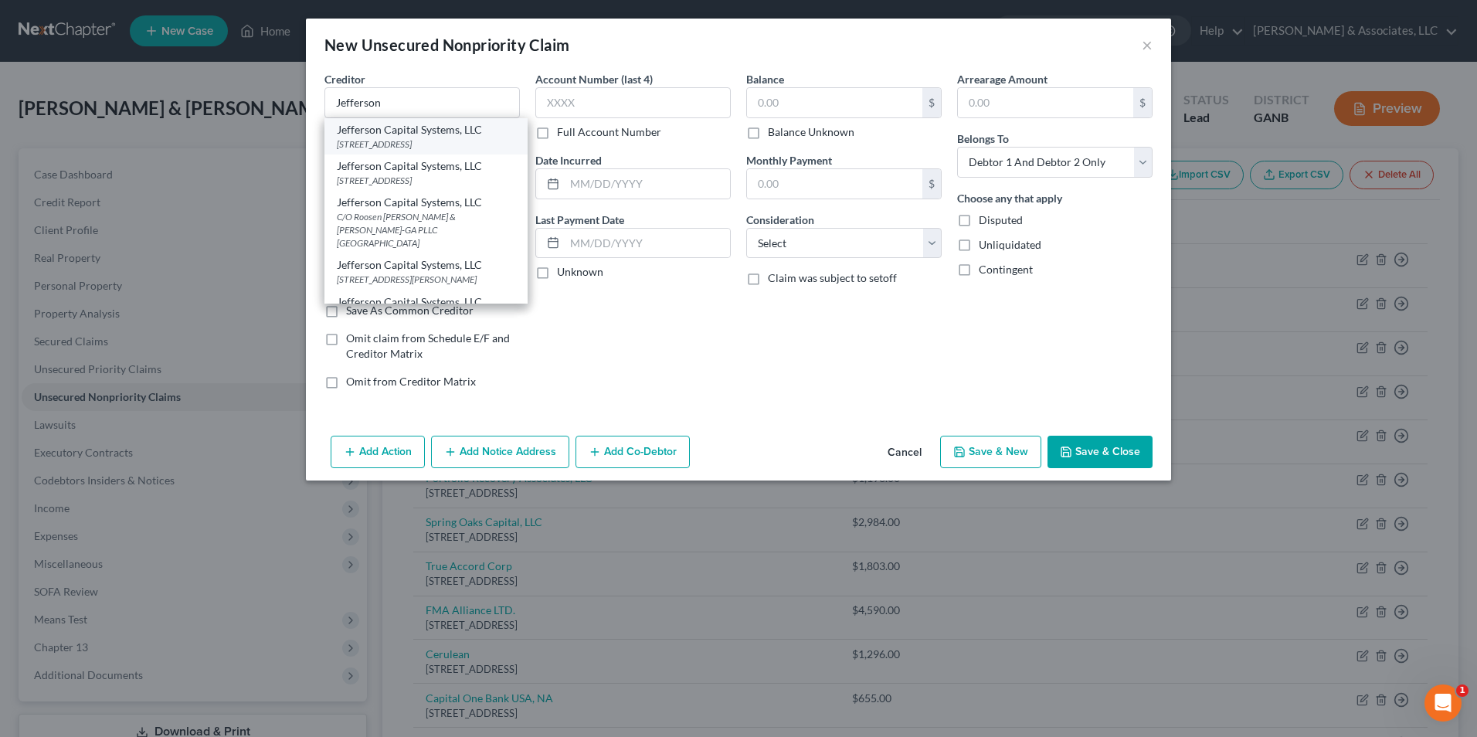
click at [408, 136] on div "Jefferson Capital Systems, LLC" at bounding box center [426, 129] width 178 height 15
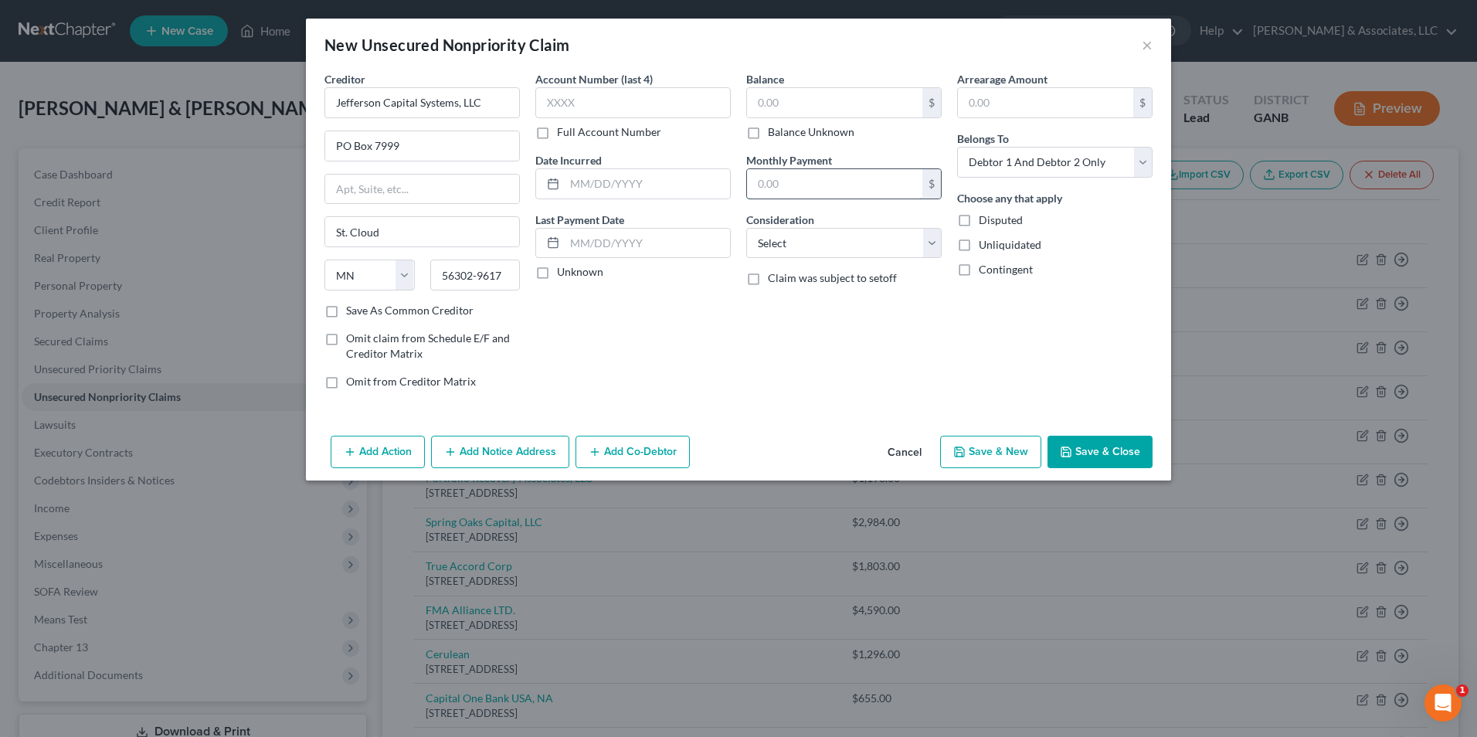
click at [818, 183] on input "text" at bounding box center [834, 183] width 175 height 29
click at [928, 245] on select "Select Cable / Satellite Services Collection Agency Credit Card Debt Debt Couns…" at bounding box center [843, 243] width 195 height 31
click at [746, 228] on select "Select Cable / Satellite Services Collection Agency Credit Card Debt Debt Couns…" at bounding box center [843, 243] width 195 height 31
click at [999, 455] on button "Save & New" at bounding box center [990, 452] width 101 height 32
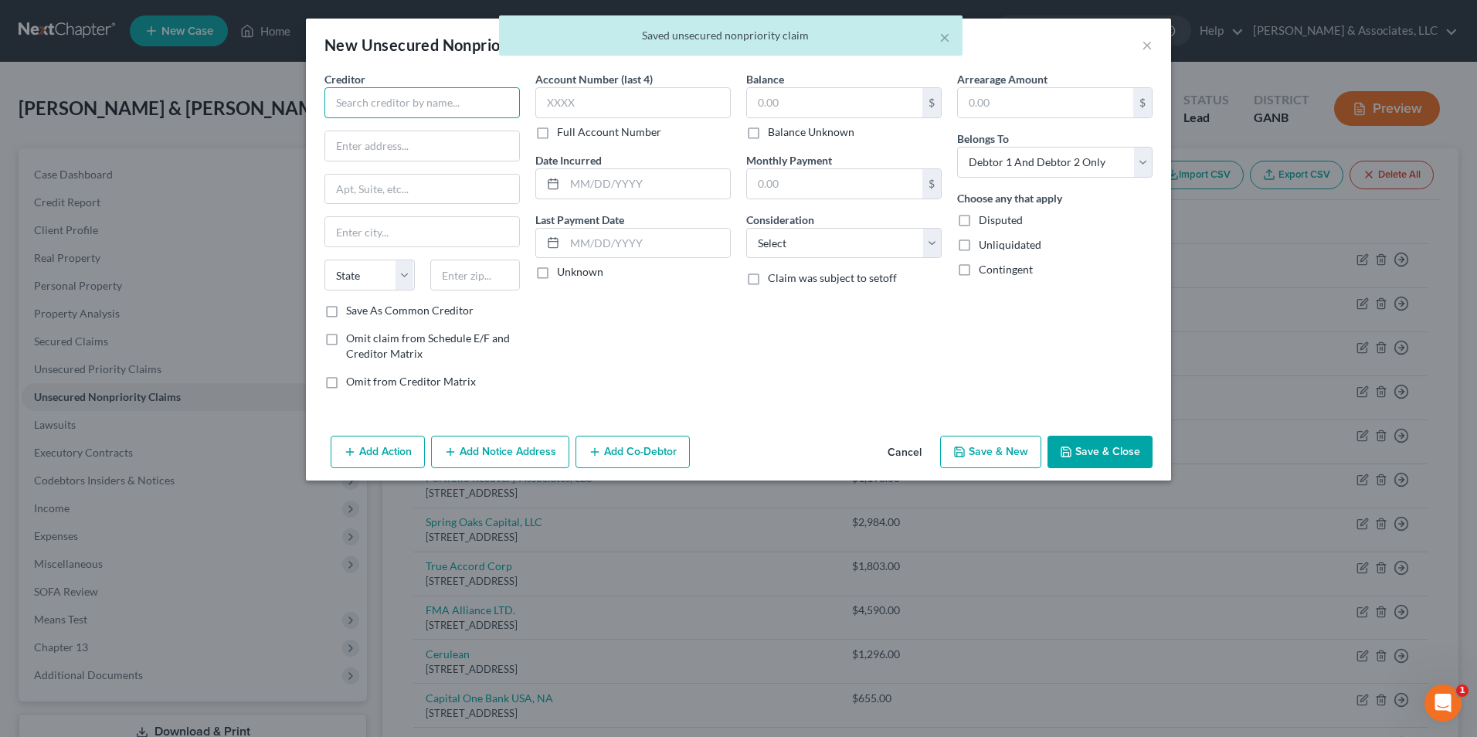
click at [468, 107] on input "text" at bounding box center [421, 102] width 195 height 31
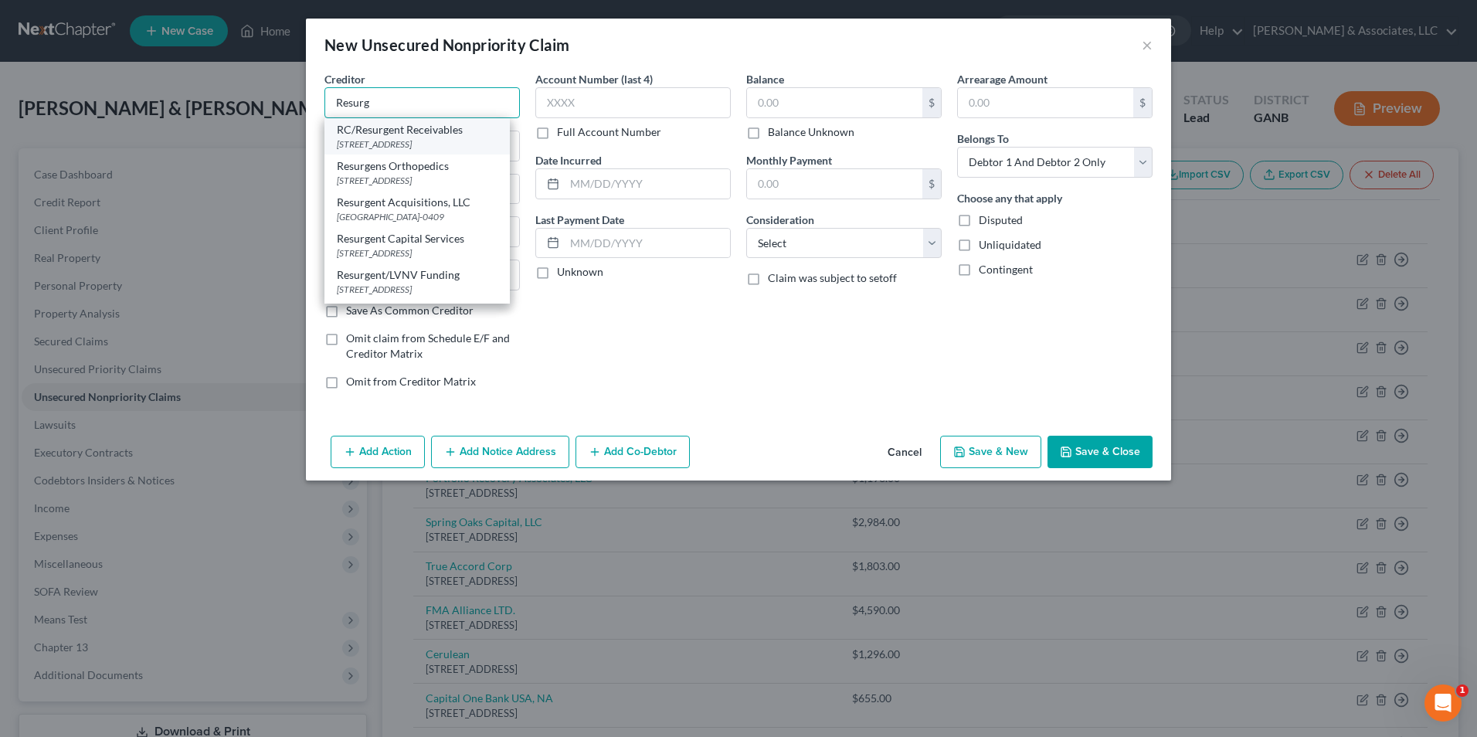
scroll to position [46, 0]
click at [469, 251] on div "PO Box 1269, Greenville, SC 29602" at bounding box center [417, 255] width 161 height 13
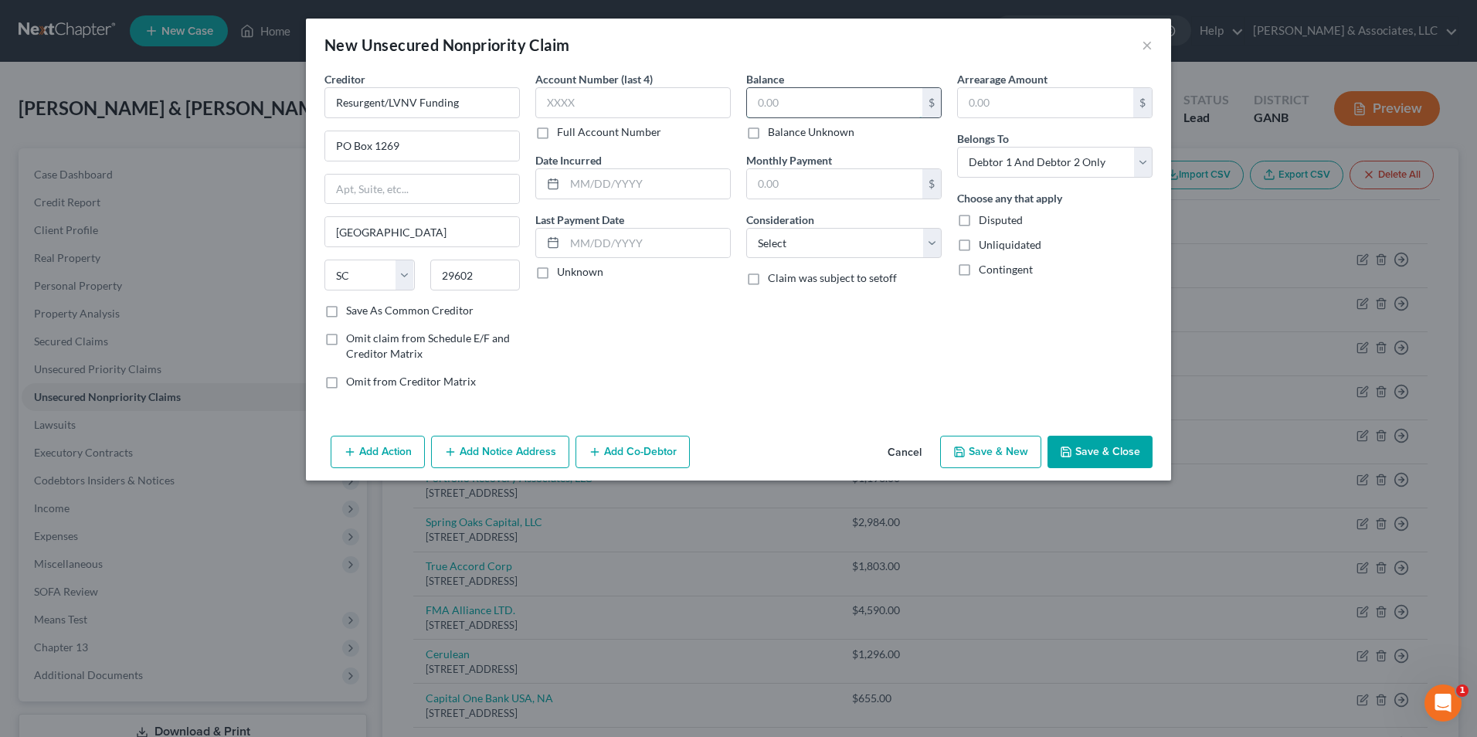
click at [832, 110] on input "text" at bounding box center [834, 102] width 175 height 29
click at [921, 251] on select "Select Cable / Satellite Services Collection Agency Credit Card Debt Debt Couns…" at bounding box center [843, 243] width 195 height 31
click at [746, 228] on select "Select Cable / Satellite Services Collection Agency Credit Card Debt Debt Couns…" at bounding box center [843, 243] width 195 height 31
click at [999, 448] on button "Save & New" at bounding box center [990, 452] width 101 height 32
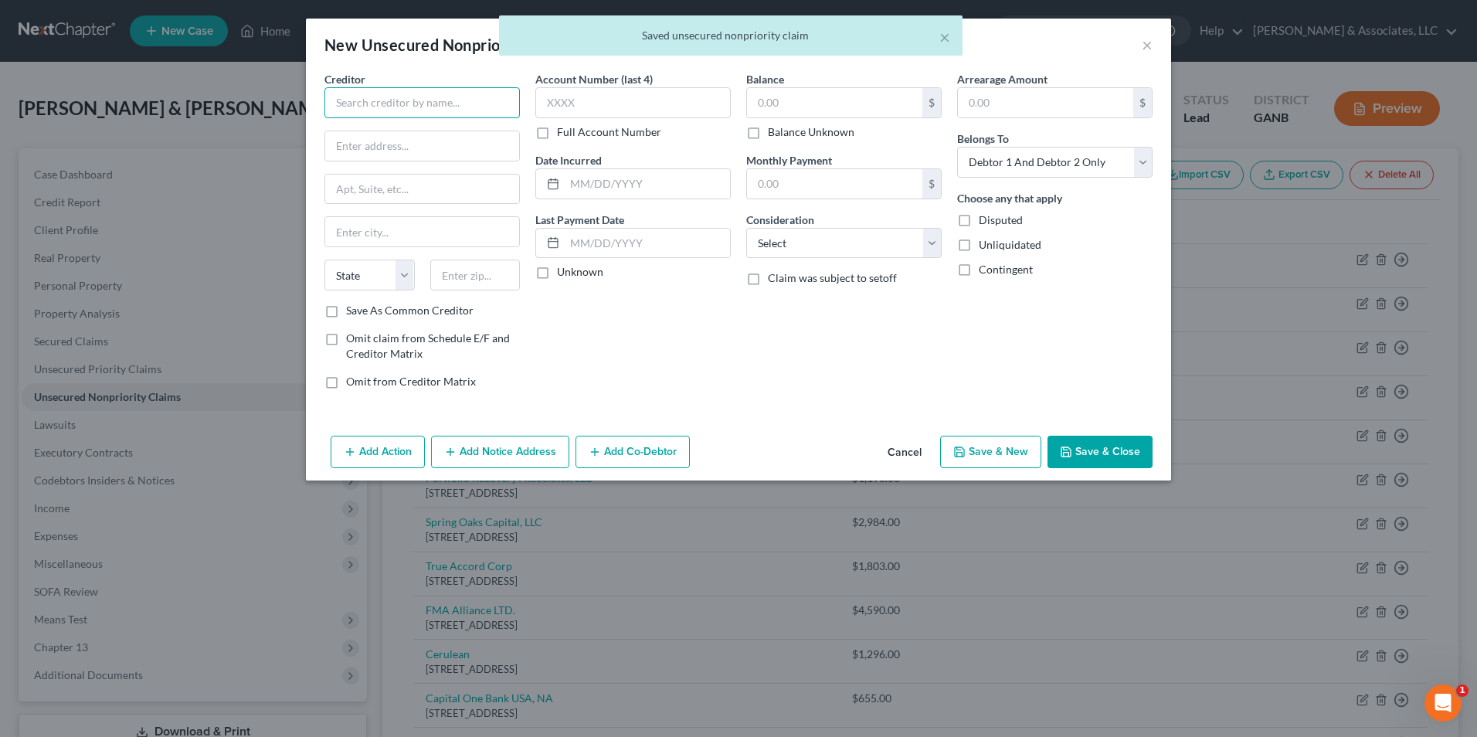
click at [433, 111] on input "text" at bounding box center [421, 102] width 195 height 31
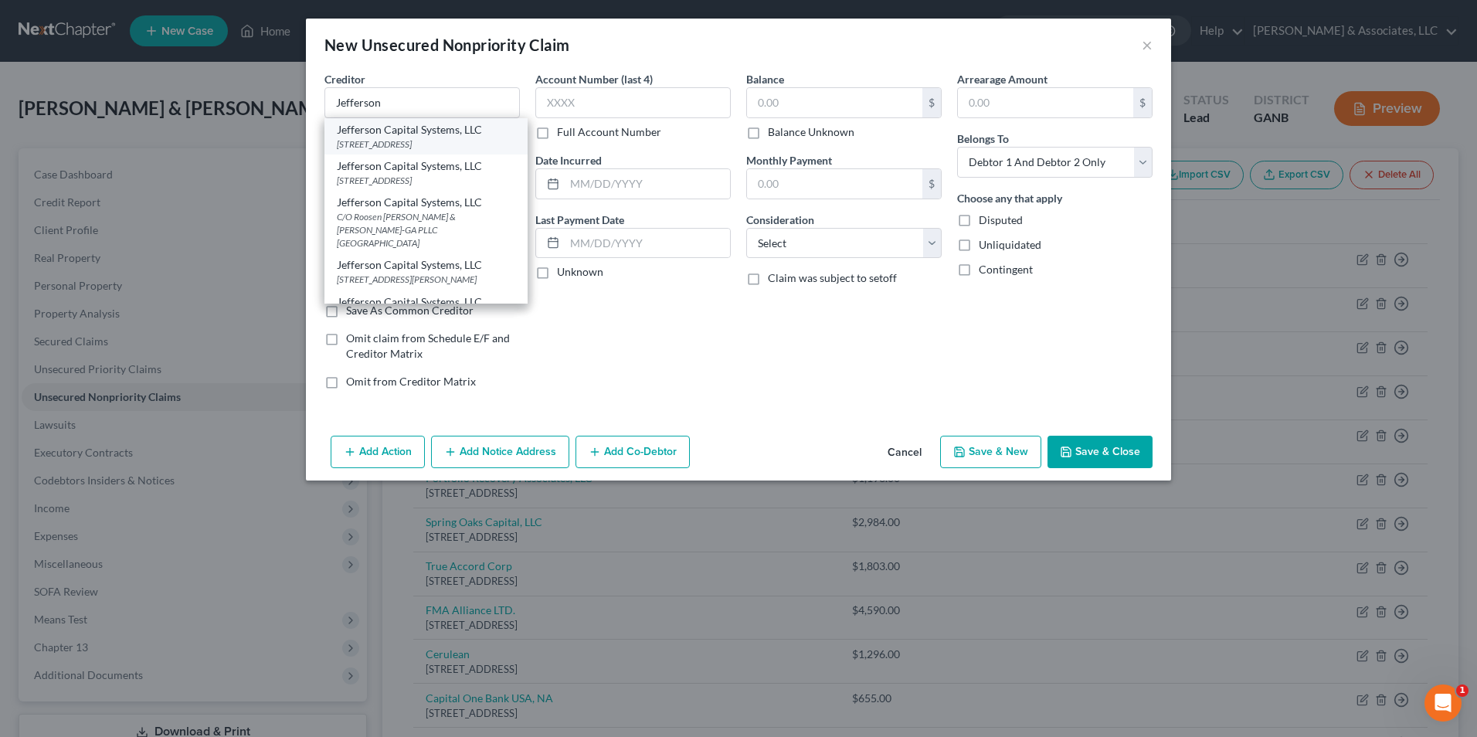
click at [453, 132] on div "Jefferson Capital Systems, LLC" at bounding box center [426, 129] width 178 height 15
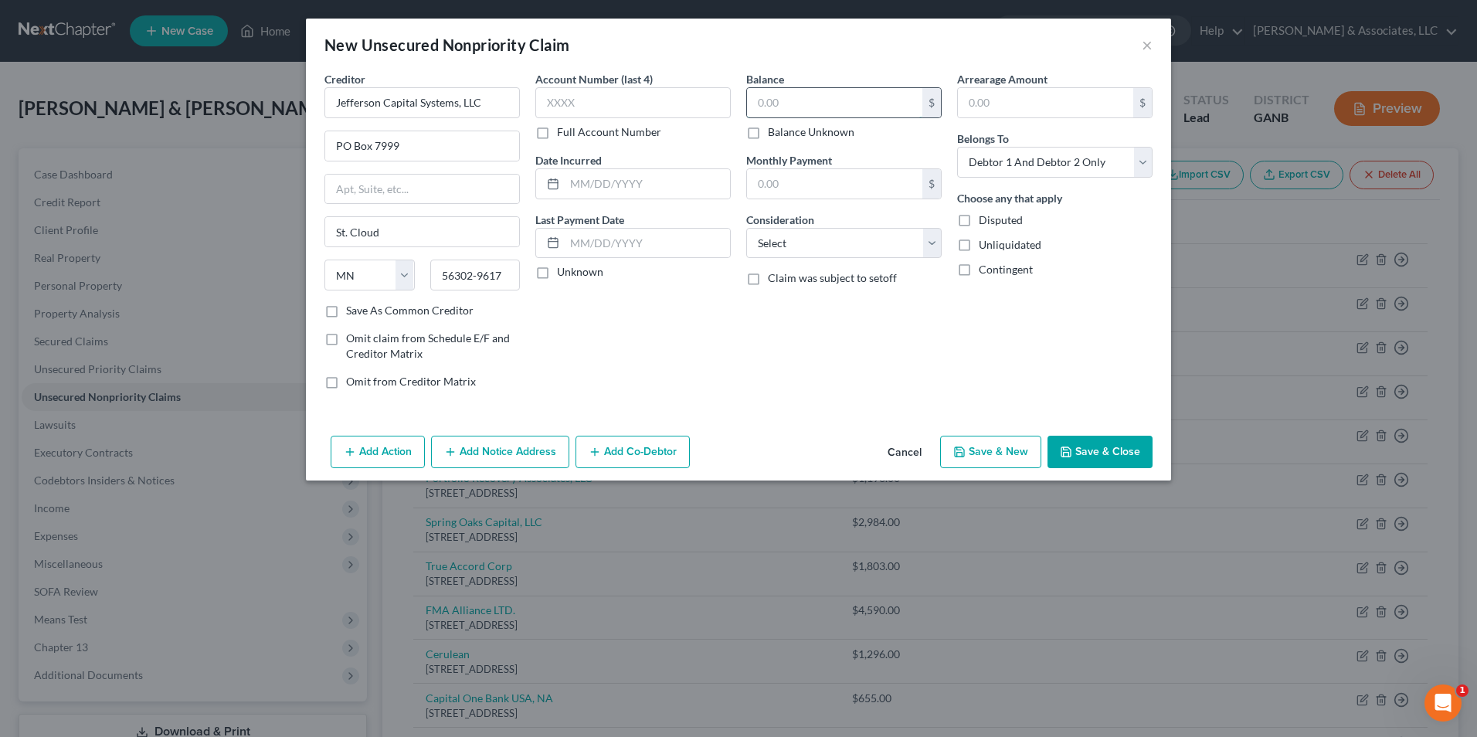
click at [816, 107] on input "text" at bounding box center [834, 102] width 175 height 29
click at [923, 248] on select "Select Cable / Satellite Services Collection Agency Credit Card Debt Debt Couns…" at bounding box center [843, 243] width 195 height 31
click at [746, 228] on select "Select Cable / Satellite Services Collection Agency Credit Card Debt Debt Couns…" at bounding box center [843, 243] width 195 height 31
click at [1013, 453] on button "Save & New" at bounding box center [990, 452] width 101 height 32
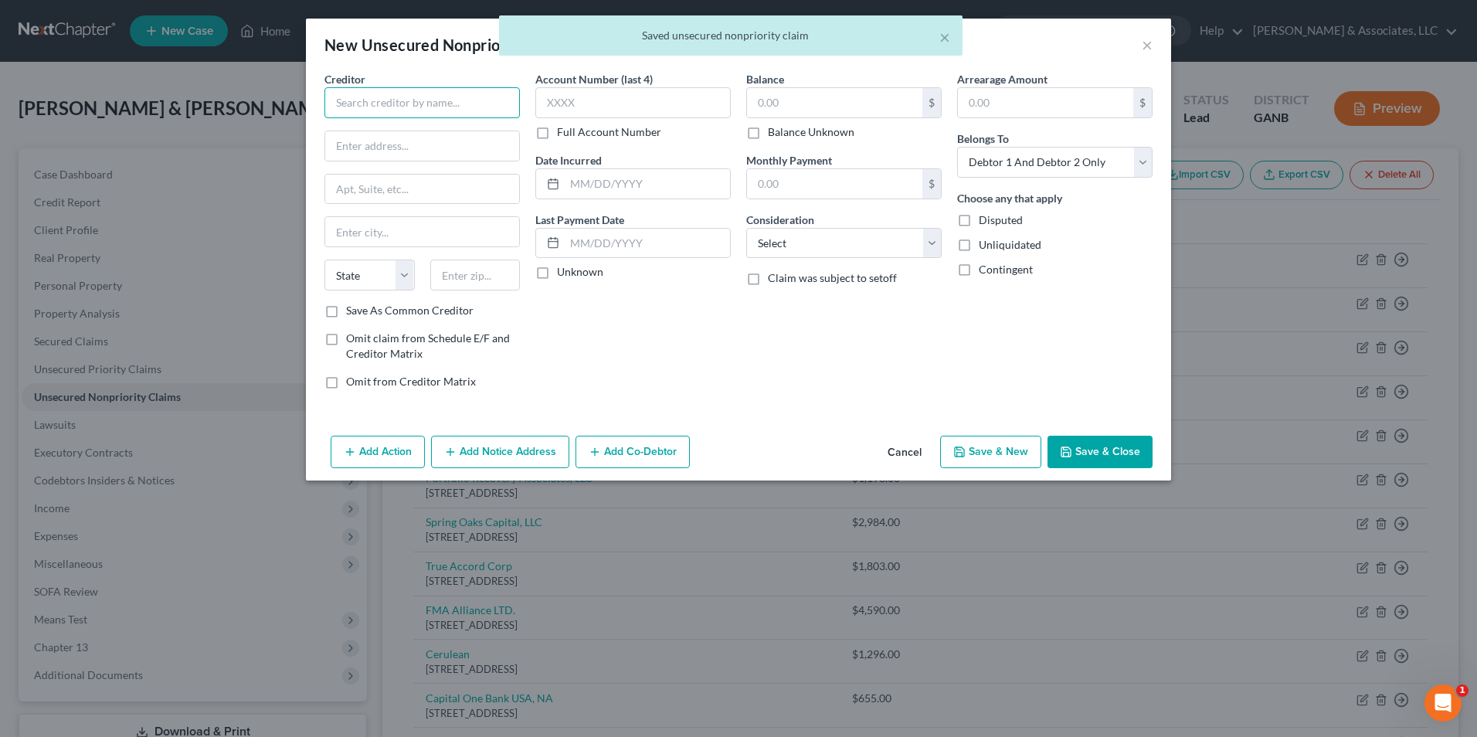
click at [473, 110] on input "text" at bounding box center [421, 102] width 195 height 31
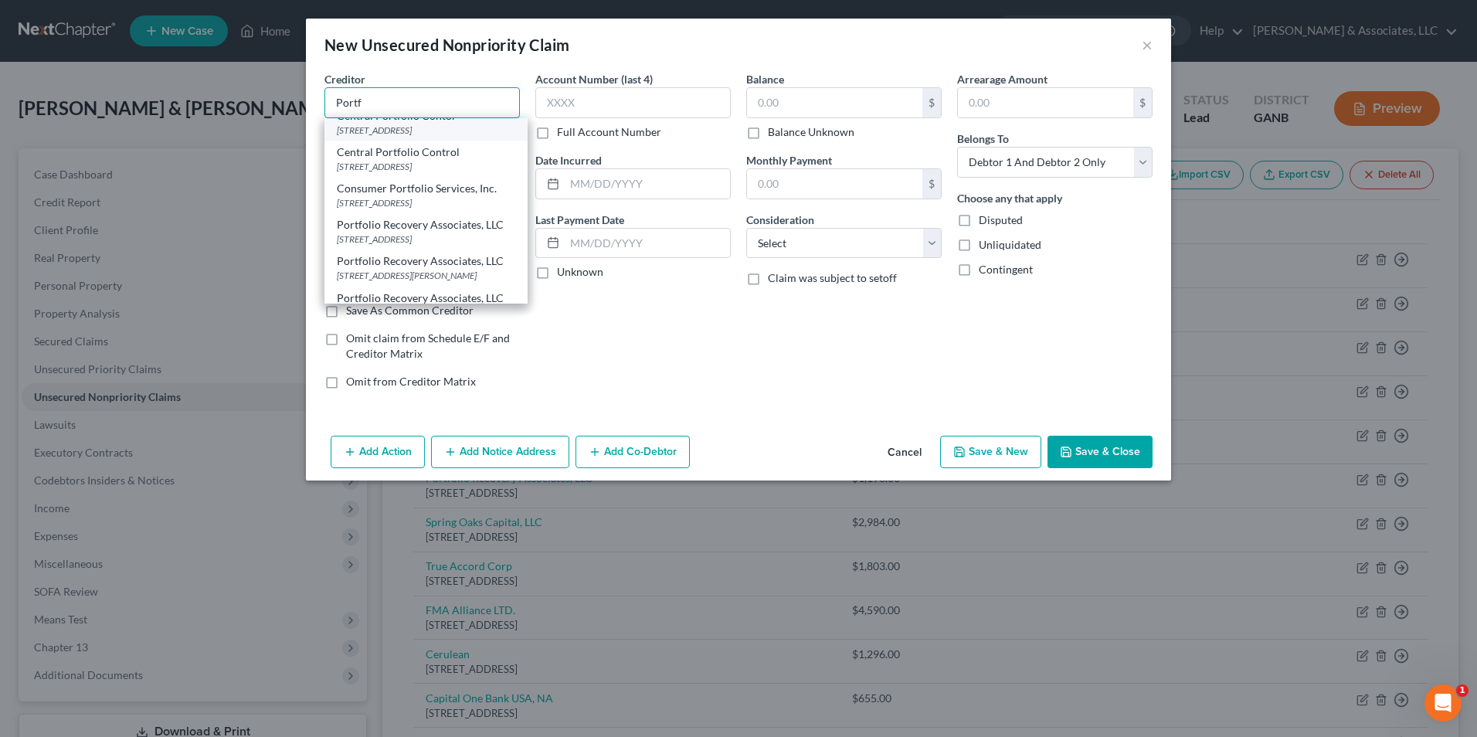
scroll to position [77, 0]
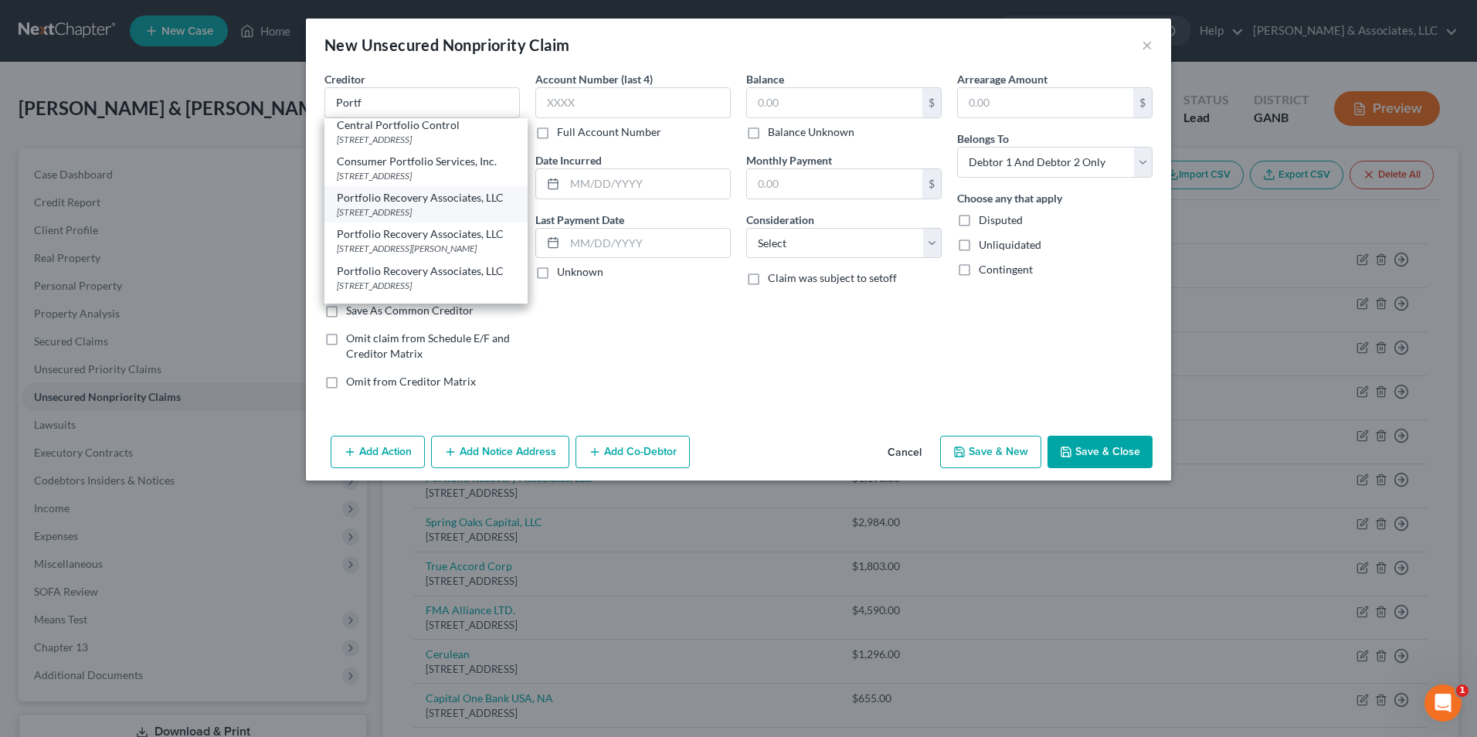
click at [461, 219] on div "120 Corporate Blvd STE 100, Louisville, VA 40223" at bounding box center [426, 211] width 178 height 13
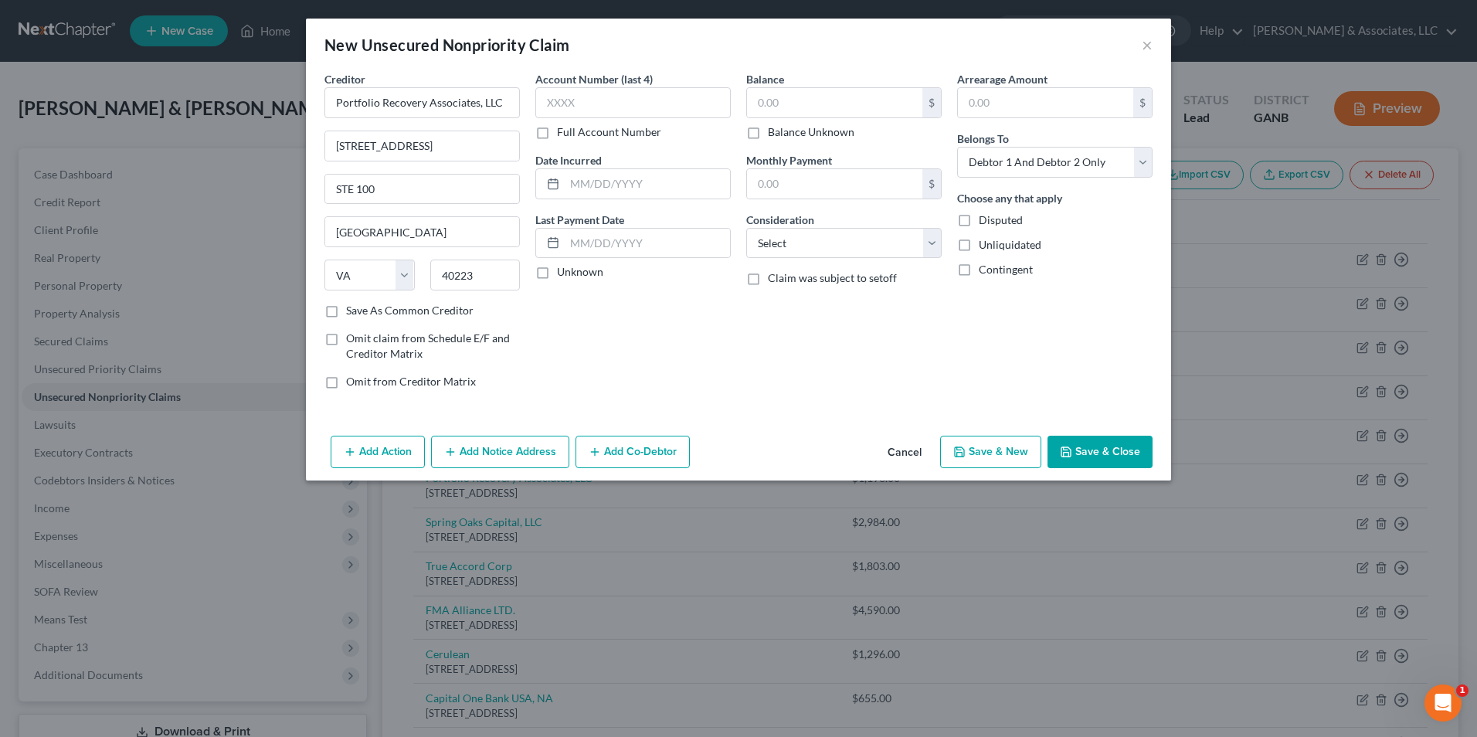
scroll to position [0, 0]
click at [807, 105] on input "text" at bounding box center [834, 102] width 175 height 29
click at [931, 249] on select "Select Cable / Satellite Services Collection Agency Credit Card Debt Debt Couns…" at bounding box center [843, 243] width 195 height 31
click at [746, 228] on select "Select Cable / Satellite Services Collection Agency Credit Card Debt Debt Couns…" at bounding box center [843, 243] width 195 height 31
click at [1001, 456] on button "Save & New" at bounding box center [990, 452] width 101 height 32
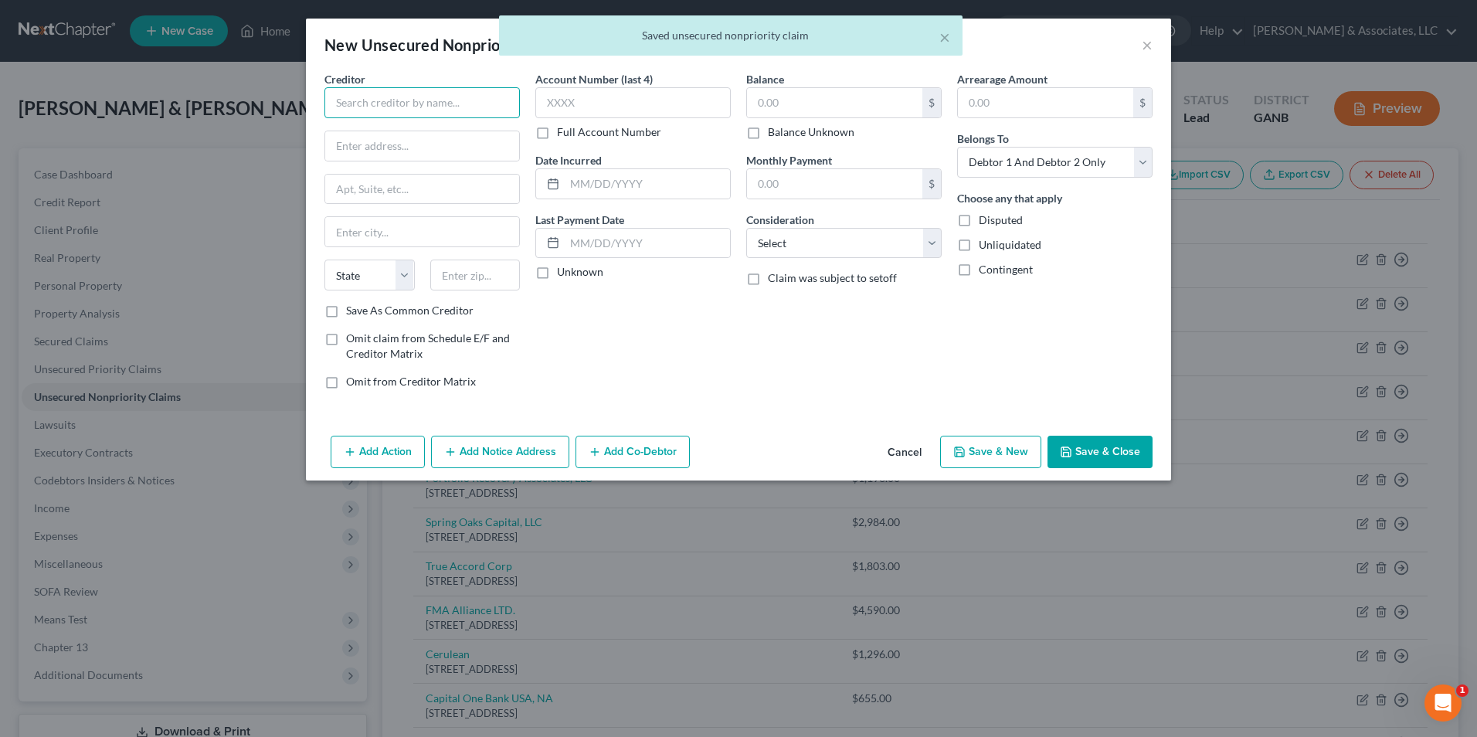
click at [414, 105] on input "text" at bounding box center [421, 102] width 195 height 31
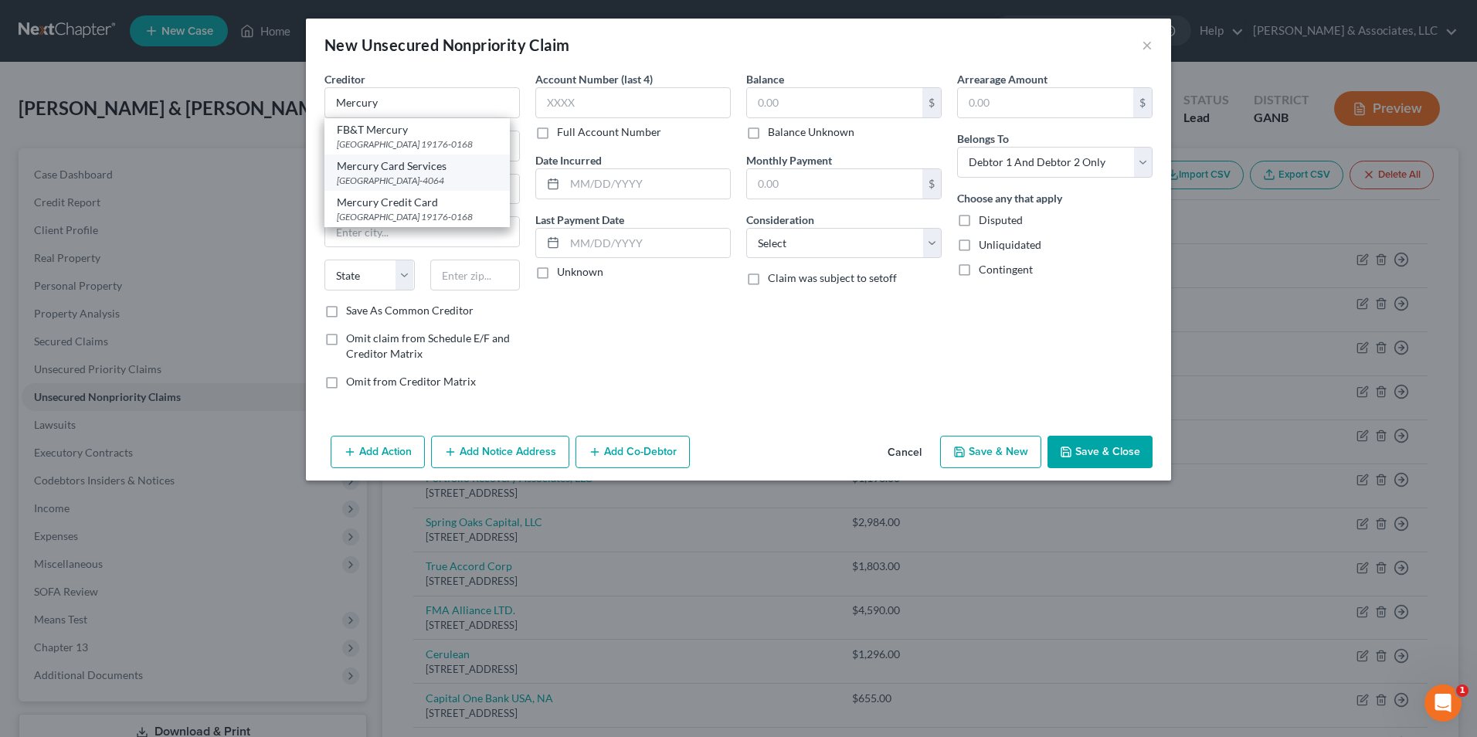
click at [412, 187] on div "PO Box 84064, Columbus, GA 31908-4064" at bounding box center [417, 180] width 161 height 13
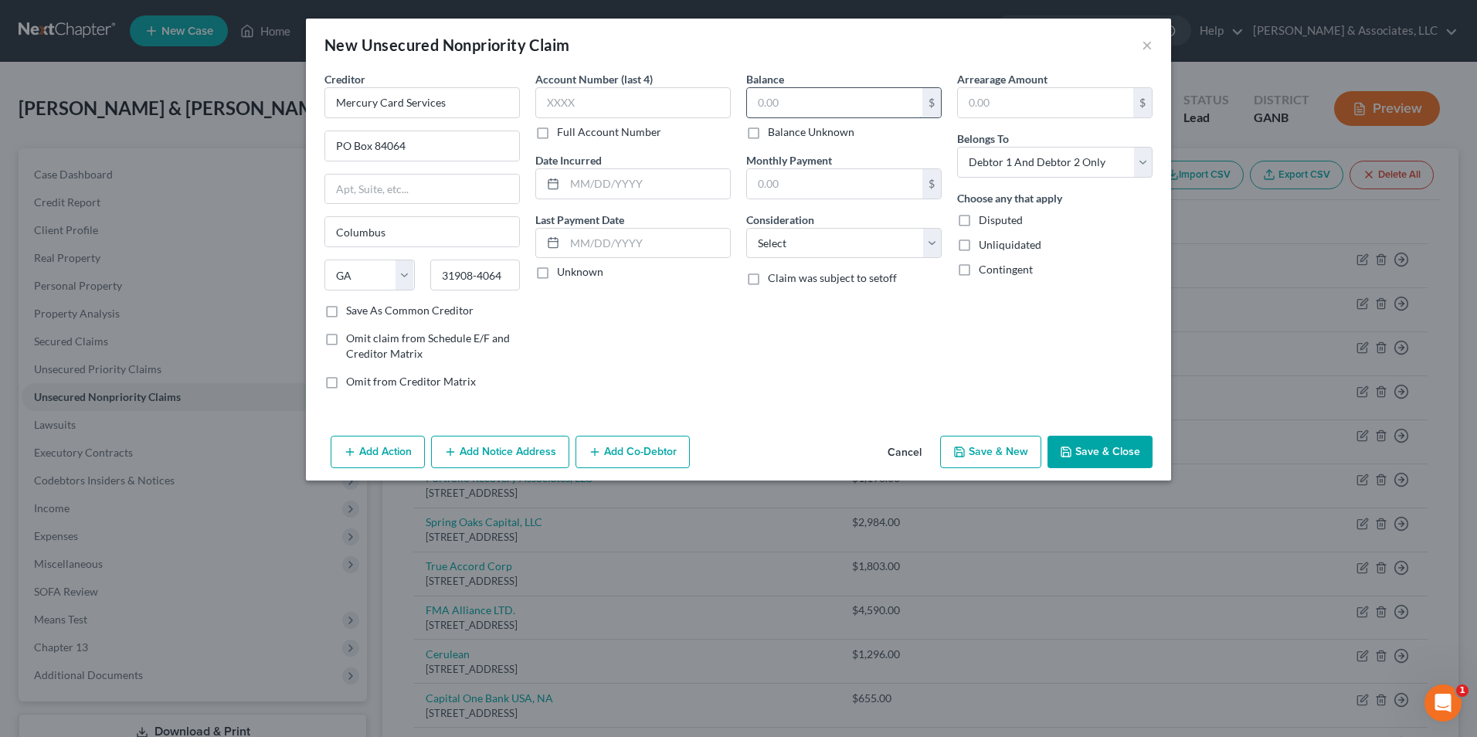
click at [829, 97] on input "text" at bounding box center [834, 102] width 175 height 29
click at [925, 249] on select "Select Cable / Satellite Services Collection Agency Credit Card Debt Debt Couns…" at bounding box center [843, 243] width 195 height 31
click at [746, 228] on select "Select Cable / Satellite Services Collection Agency Credit Card Debt Debt Couns…" at bounding box center [843, 243] width 195 height 31
click at [986, 450] on button "Save & New" at bounding box center [990, 452] width 101 height 32
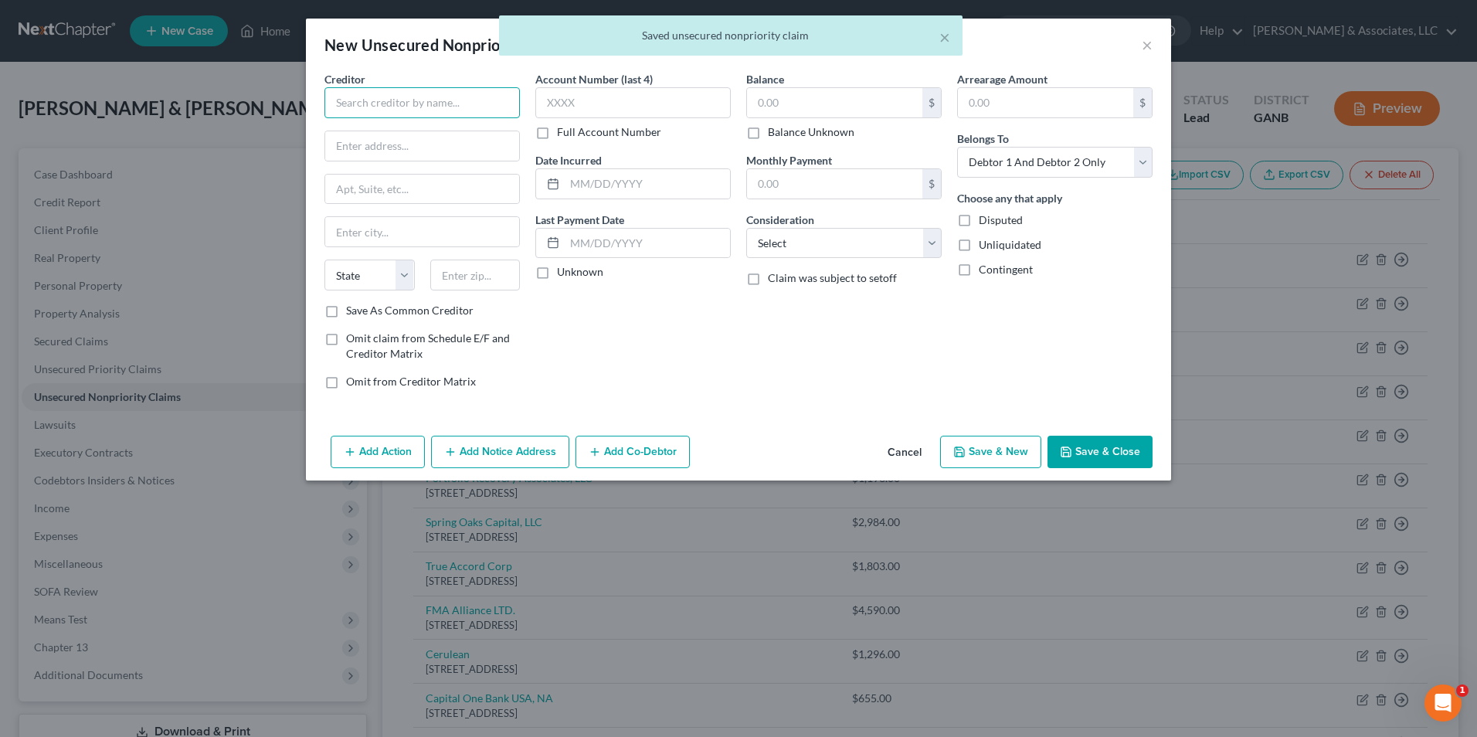
click at [495, 98] on input "text" at bounding box center [421, 102] width 195 height 31
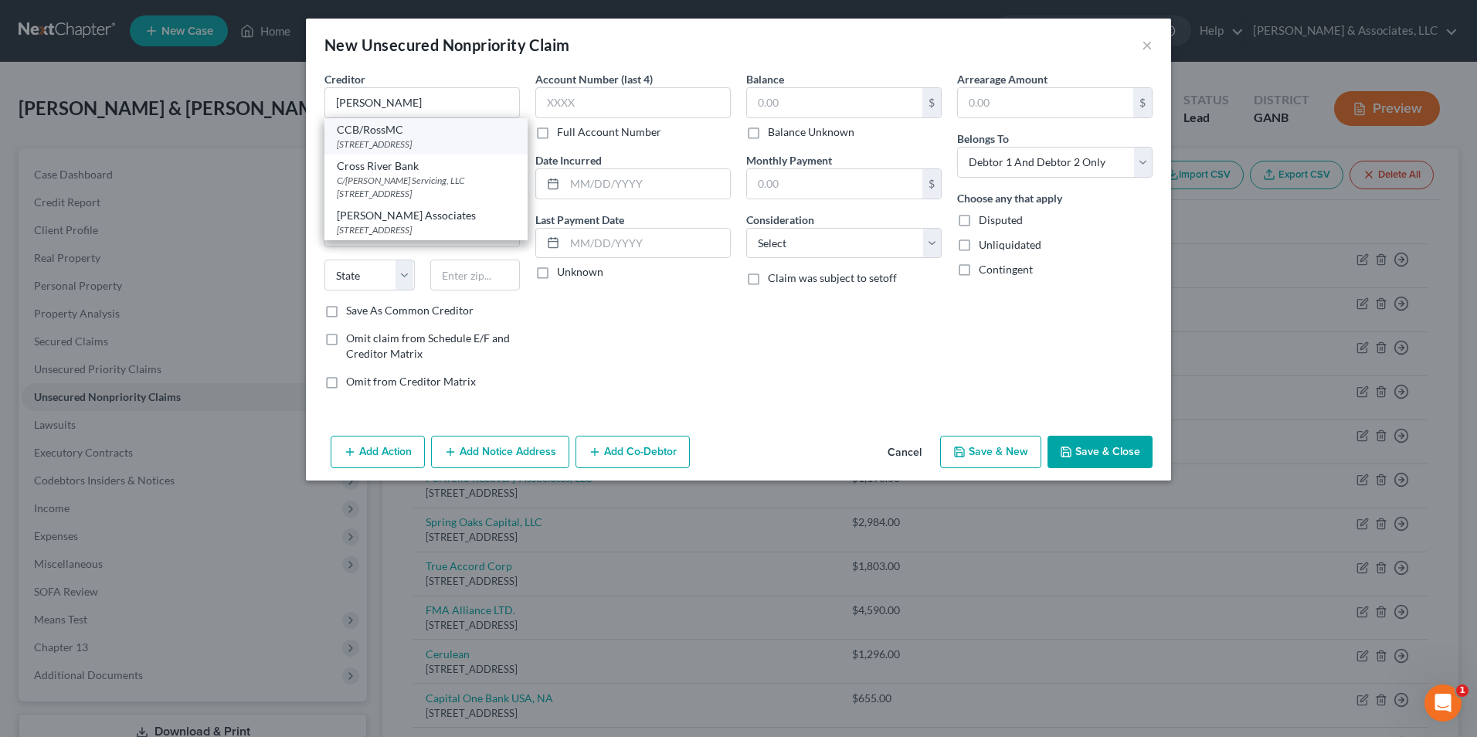
click at [382, 134] on div "CCB/RossMC" at bounding box center [426, 129] width 178 height 15
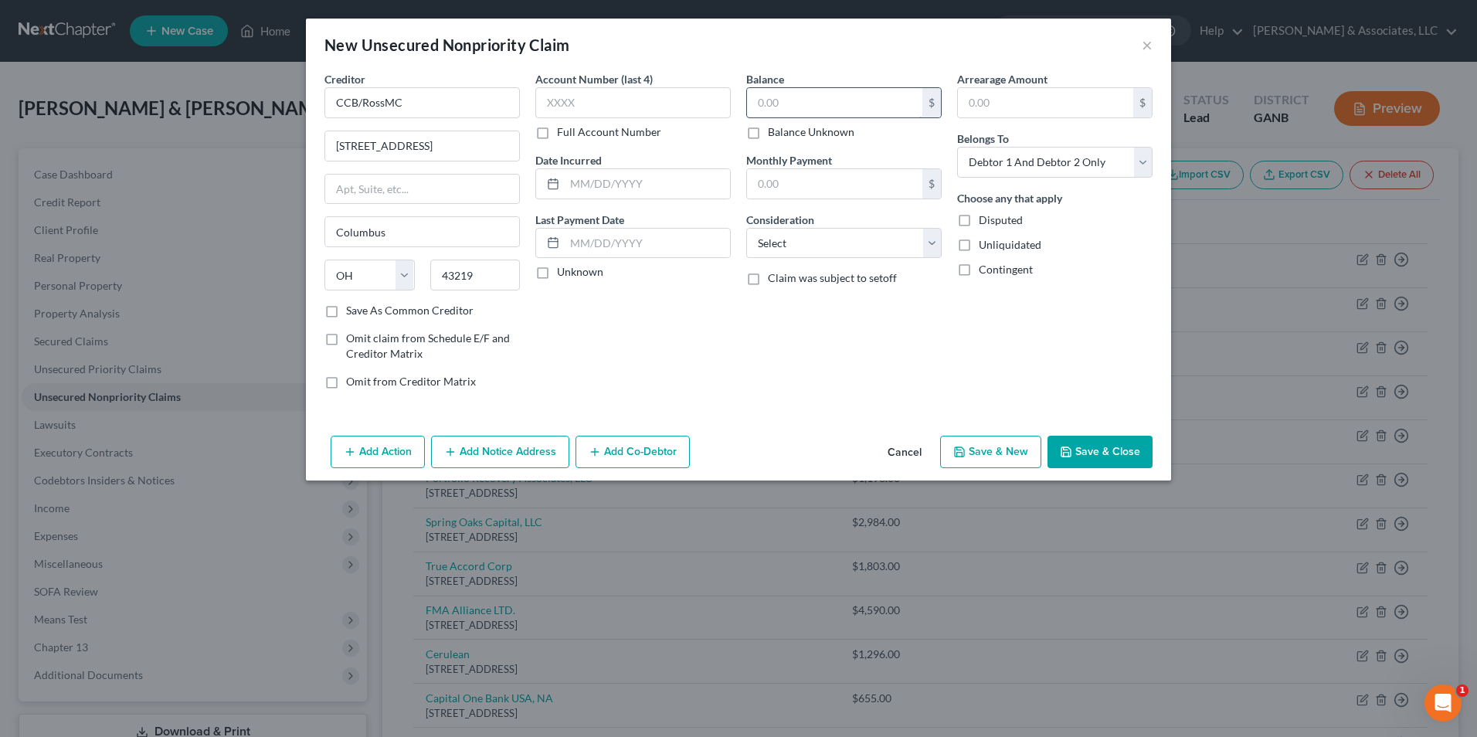
click at [798, 103] on input "text" at bounding box center [834, 102] width 175 height 29
click at [934, 246] on select "Select Cable / Satellite Services Collection Agency Credit Card Debt Debt Couns…" at bounding box center [843, 243] width 195 height 31
click at [746, 228] on select "Select Cable / Satellite Services Collection Agency Credit Card Debt Debt Couns…" at bounding box center [843, 243] width 195 height 31
click at [965, 446] on icon "button" at bounding box center [959, 452] width 12 height 12
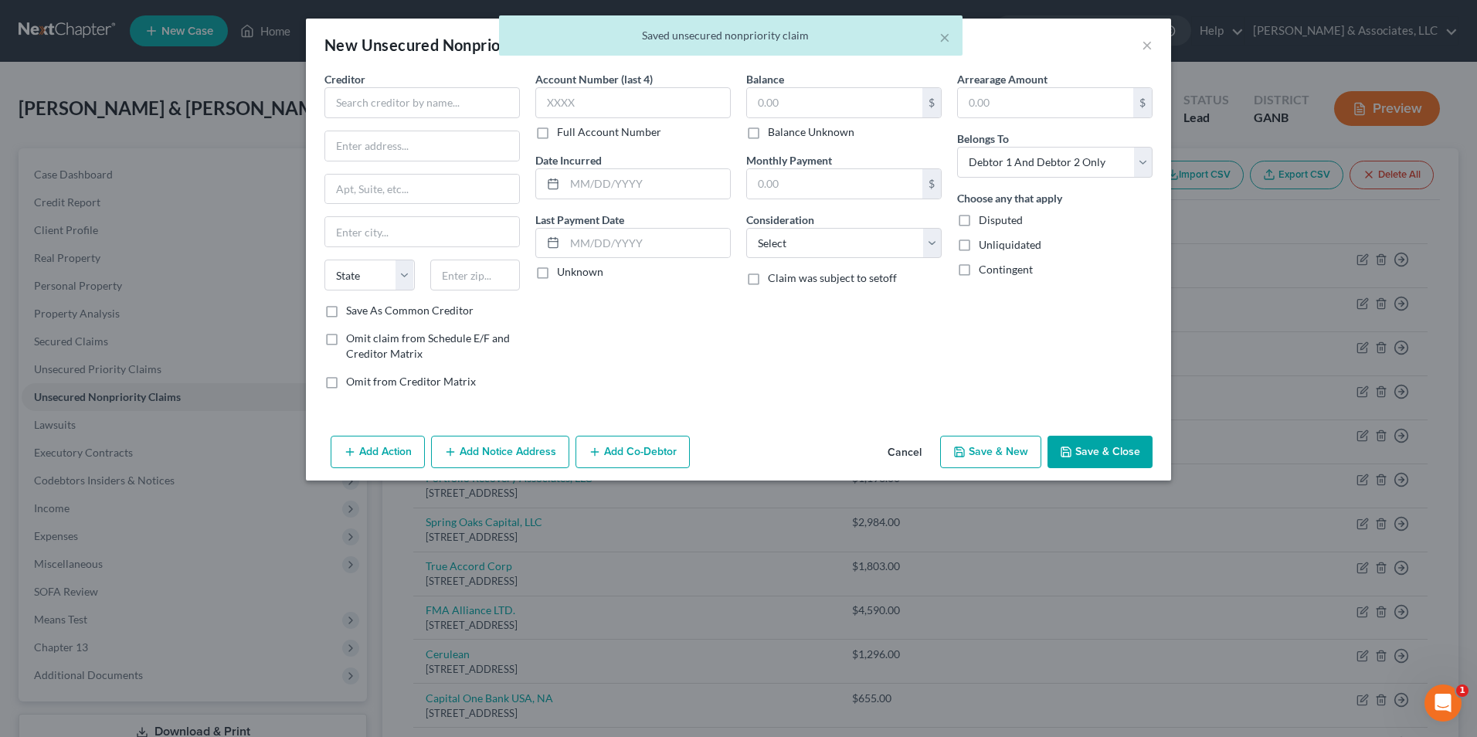
click at [1143, 46] on div "× Saved unsecured nonpriority claim" at bounding box center [730, 39] width 1477 height 48
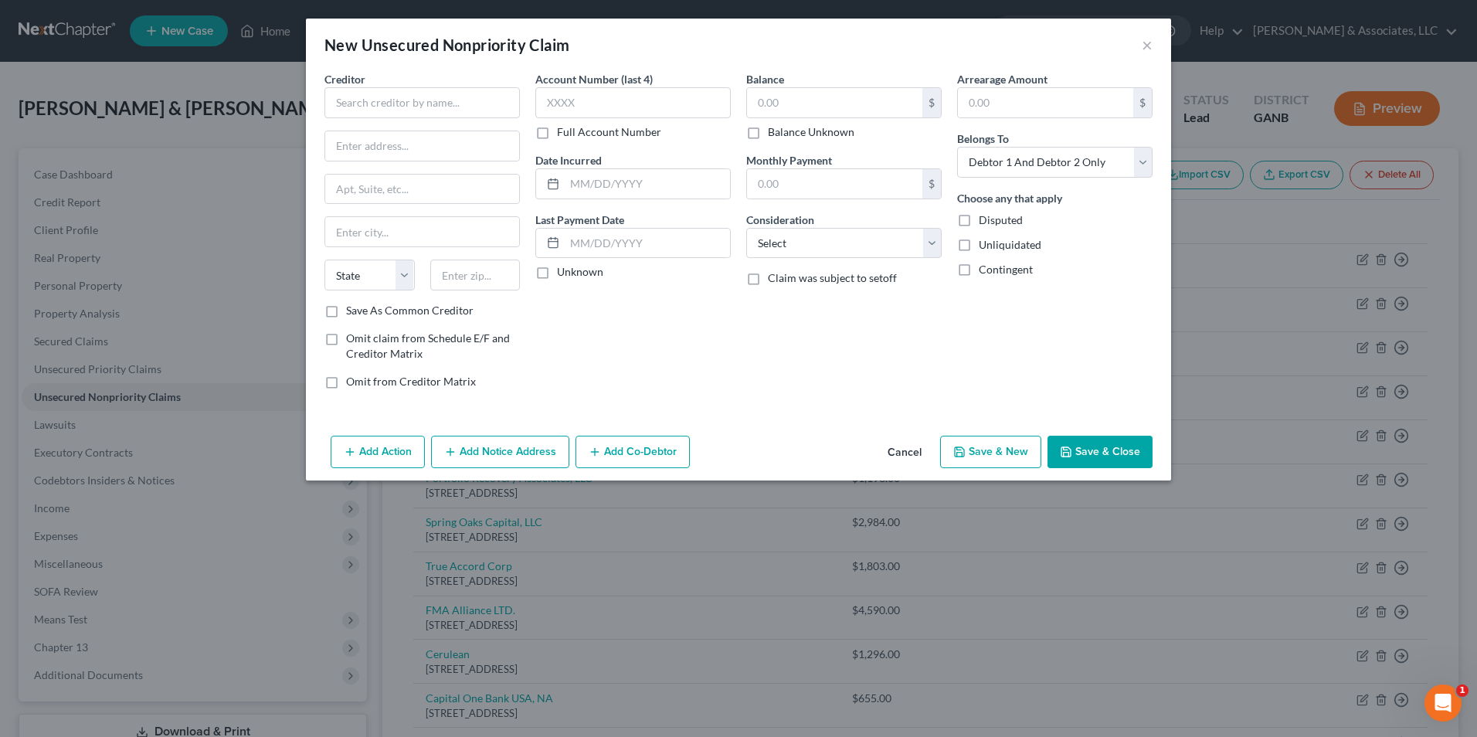
click at [943, 42] on div "New Unsecured Nonpriority Claim ×" at bounding box center [738, 45] width 865 height 53
click at [1147, 46] on button "×" at bounding box center [1147, 45] width 11 height 19
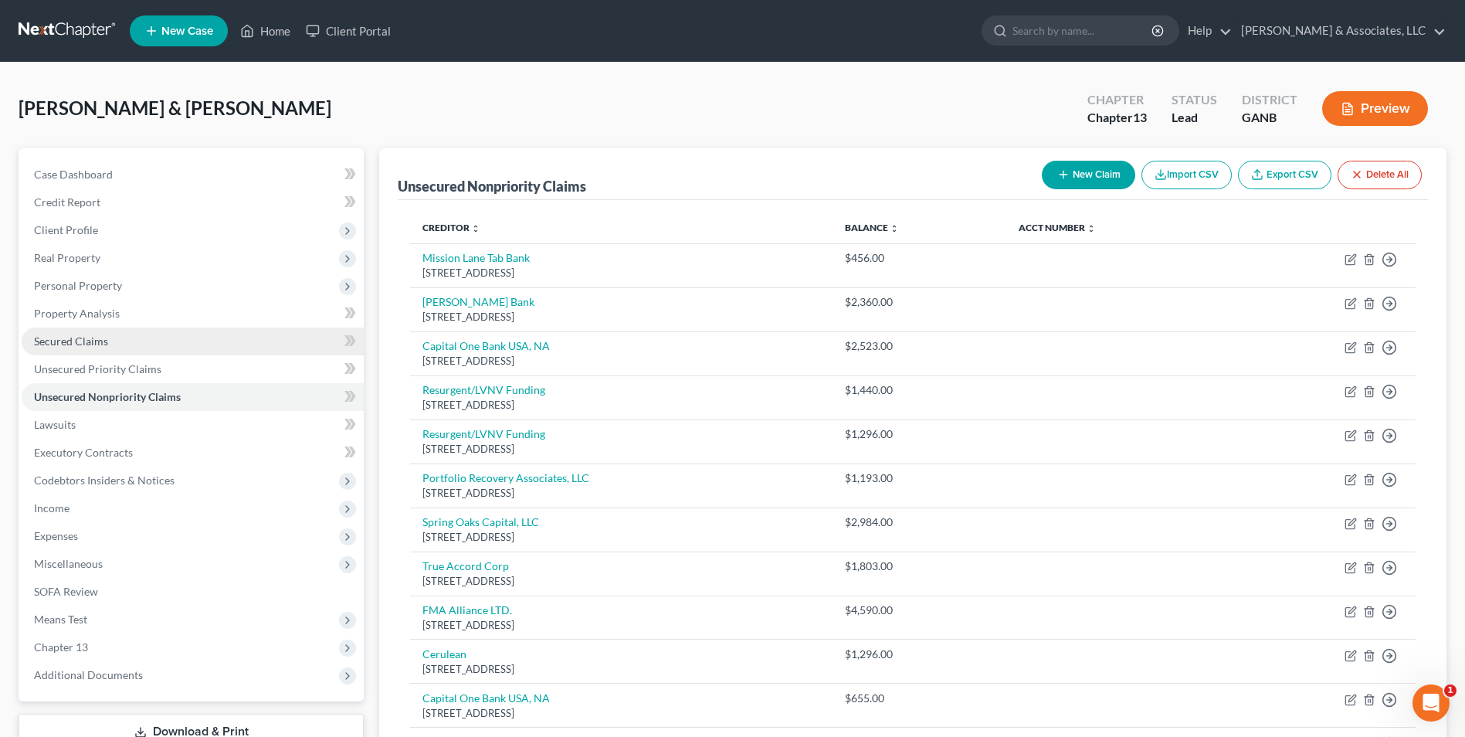
click at [107, 344] on span "Secured Claims" at bounding box center [71, 340] width 74 height 13
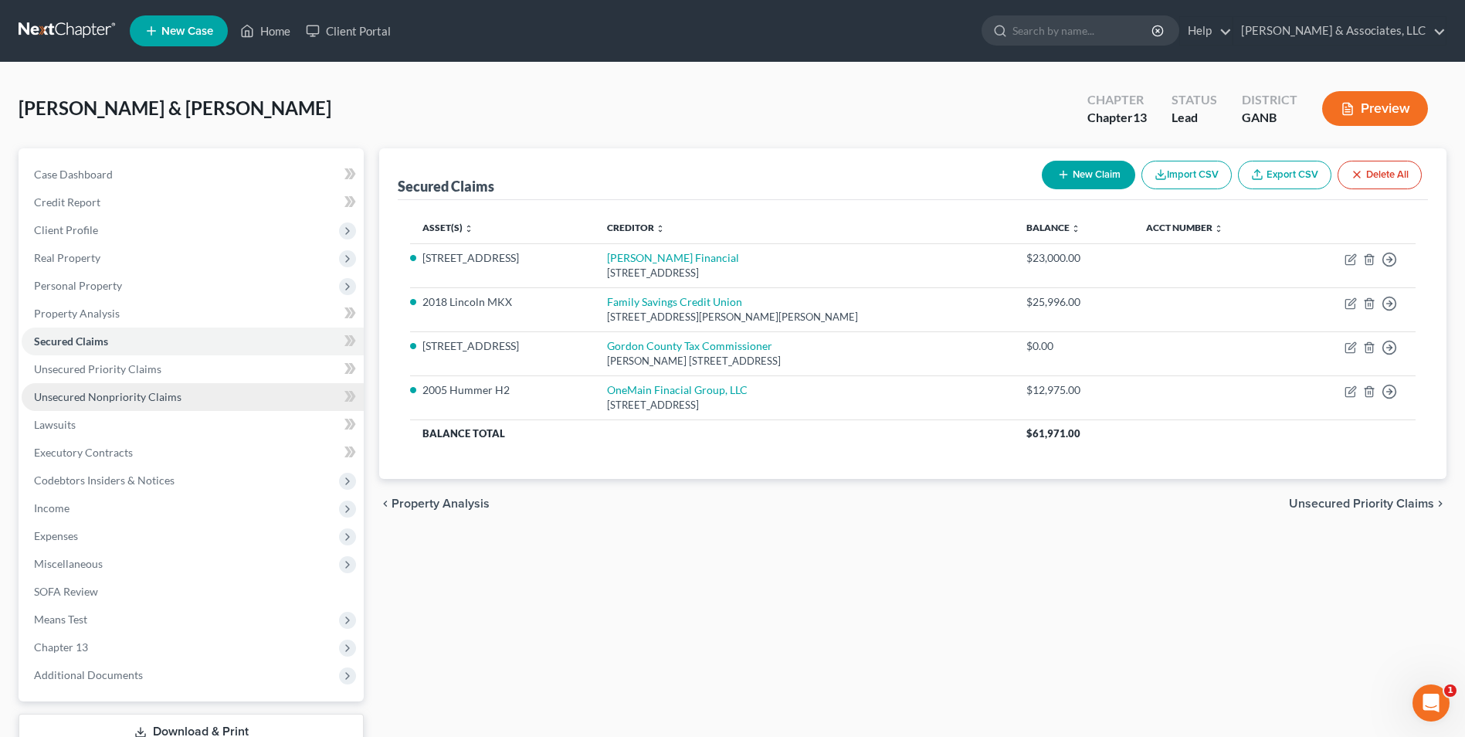
click at [117, 387] on link "Unsecured Nonpriority Claims" at bounding box center [193, 397] width 342 height 28
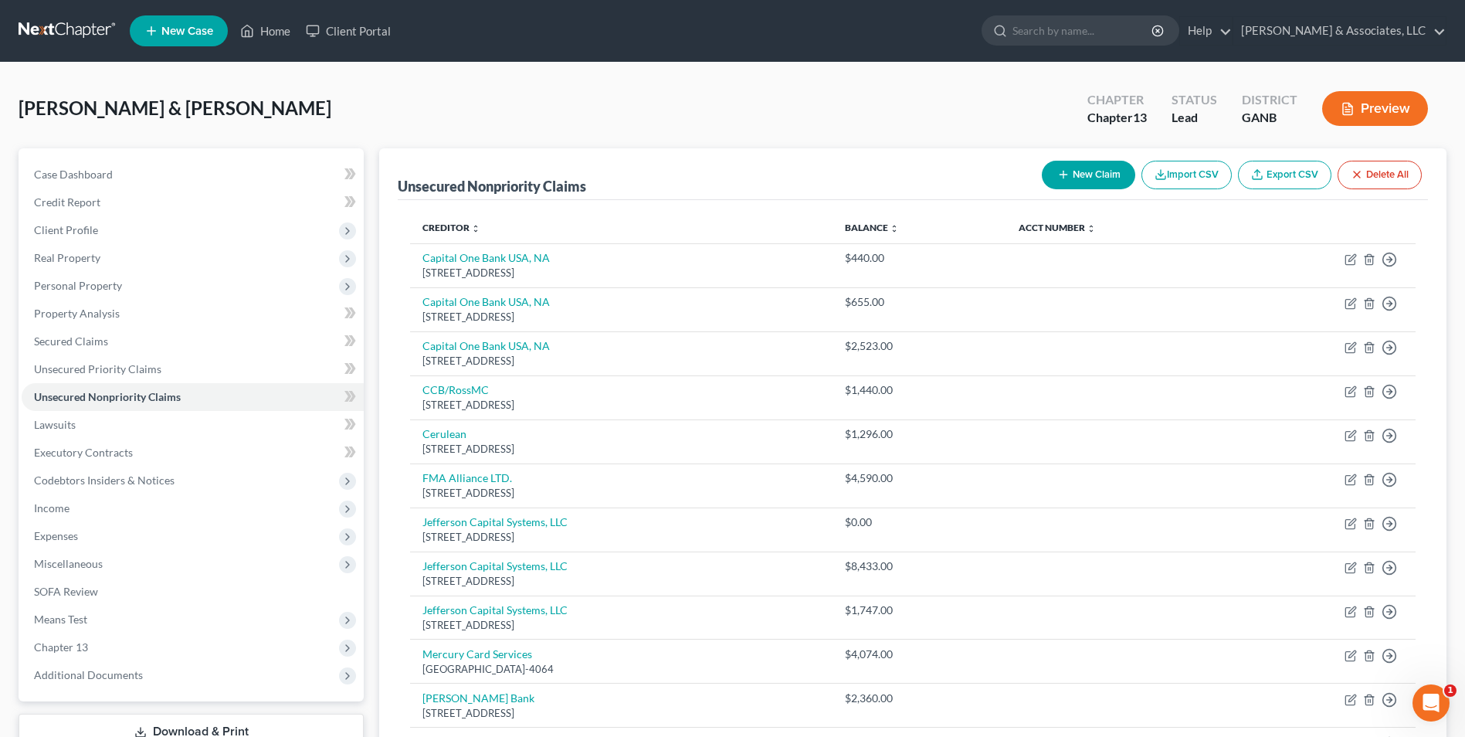
click at [1072, 175] on button "New Claim" at bounding box center [1088, 175] width 93 height 29
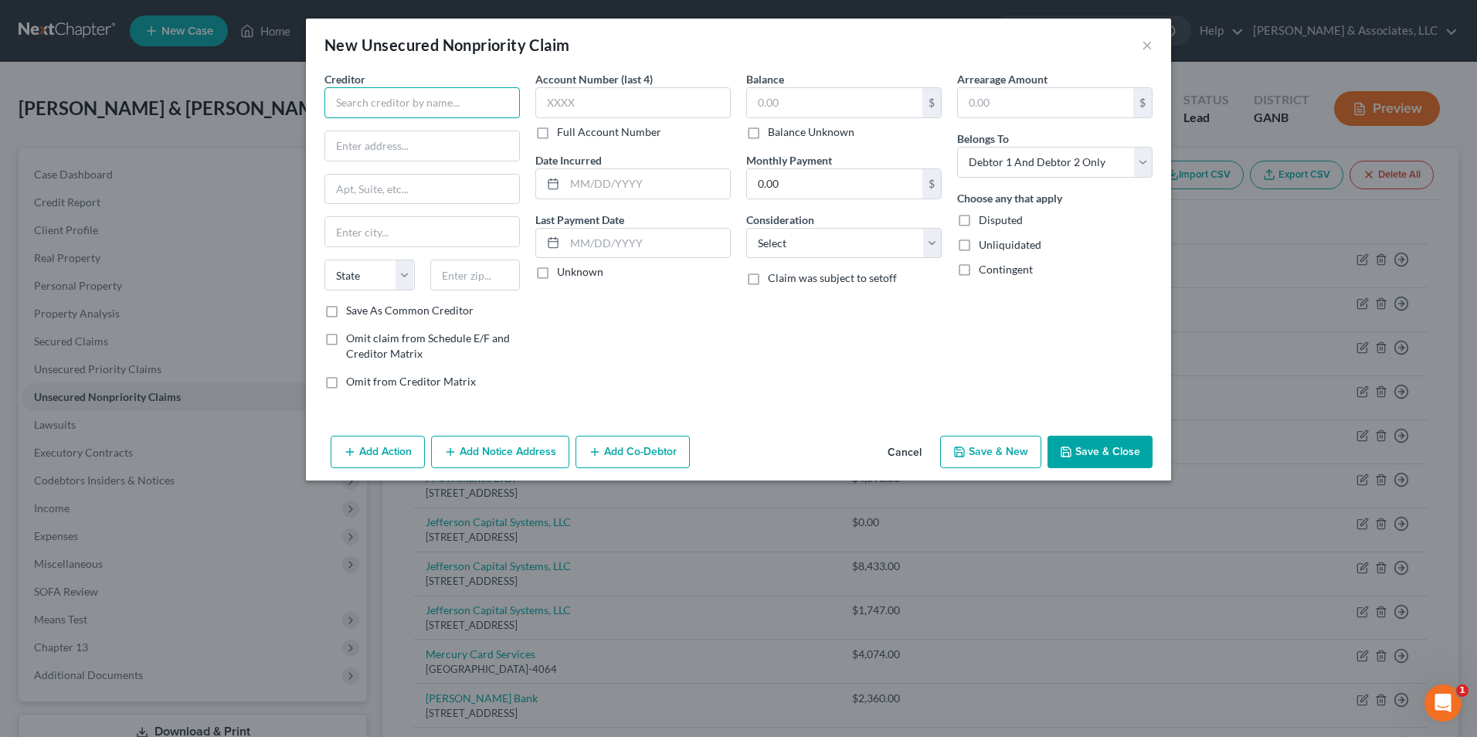
click at [433, 103] on input "text" at bounding box center [421, 102] width 195 height 31
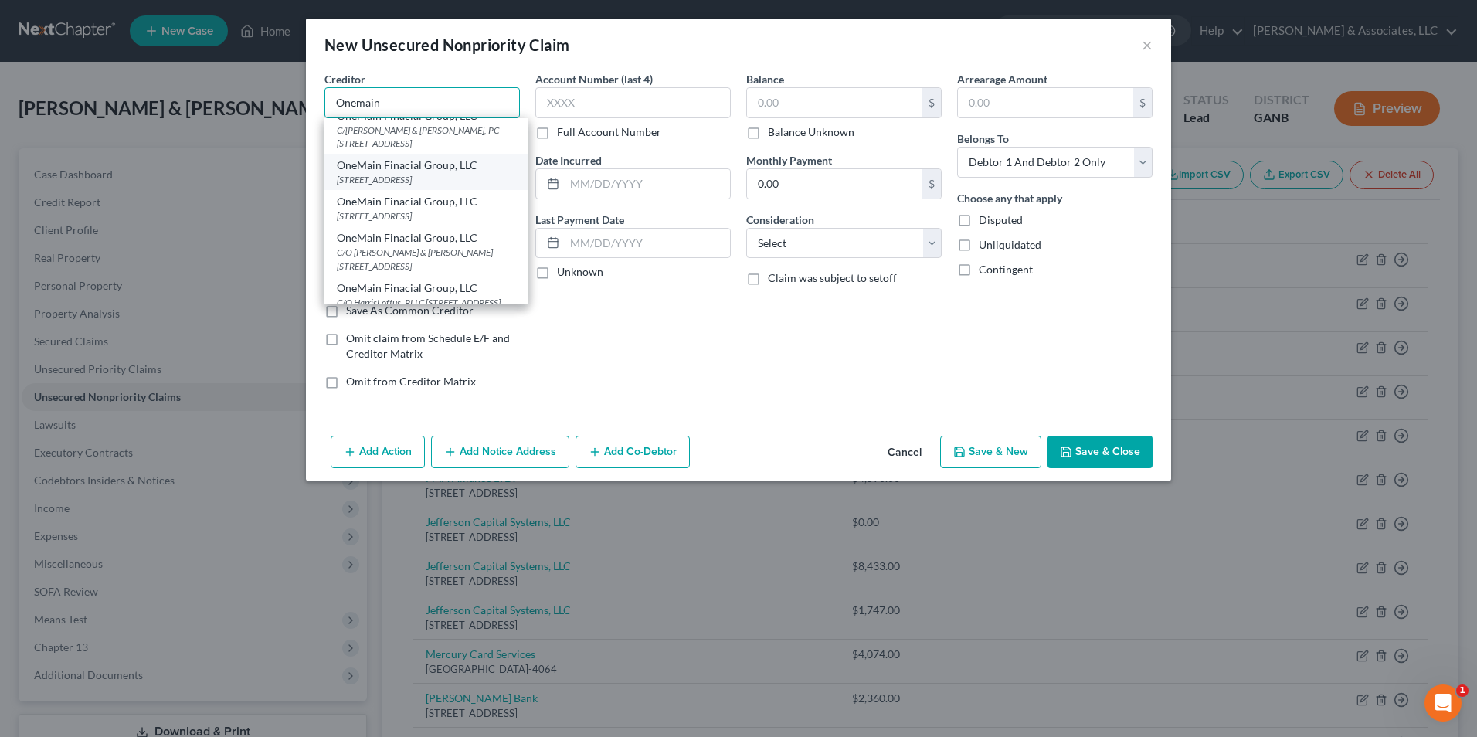
scroll to position [77, 0]
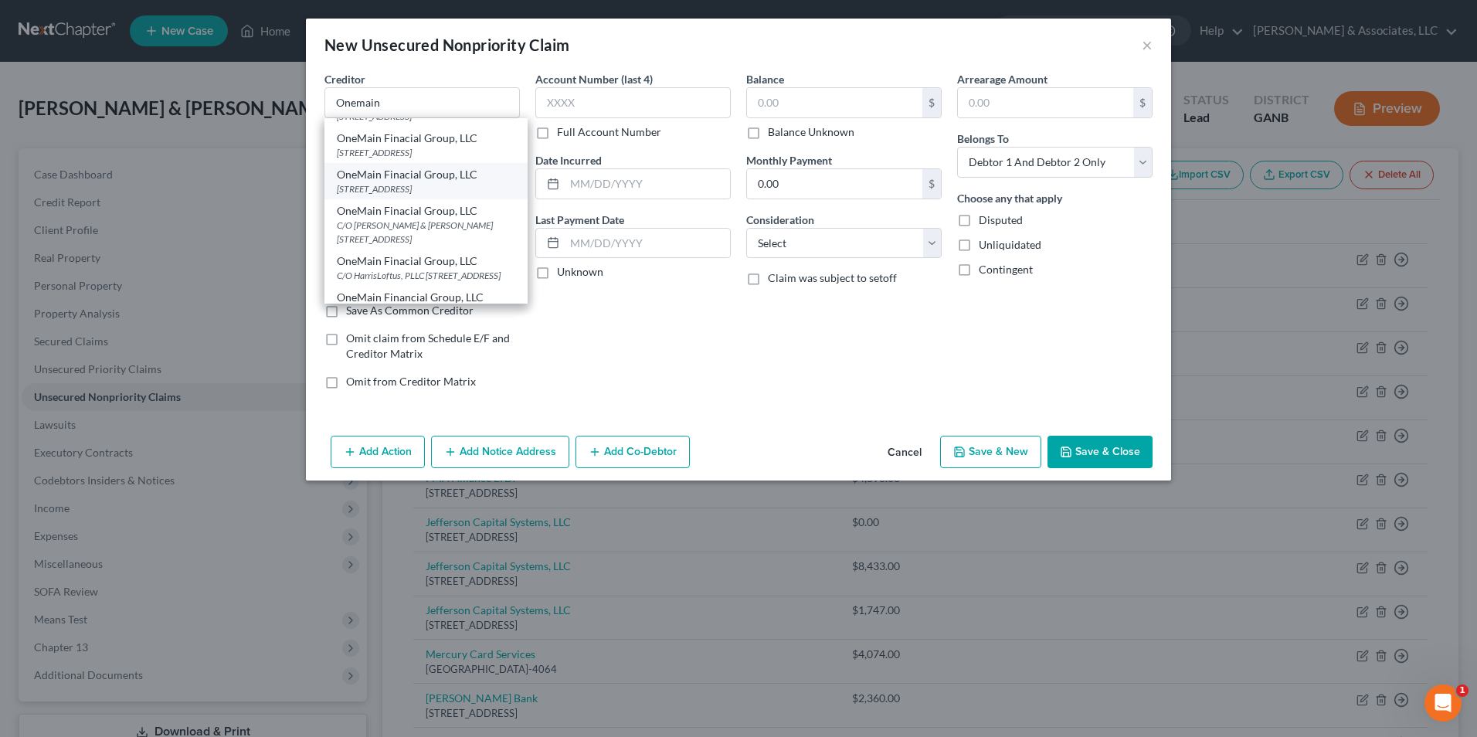
click at [456, 195] on div "PO Box 1010, Evansville, IN 47706" at bounding box center [426, 188] width 178 height 13
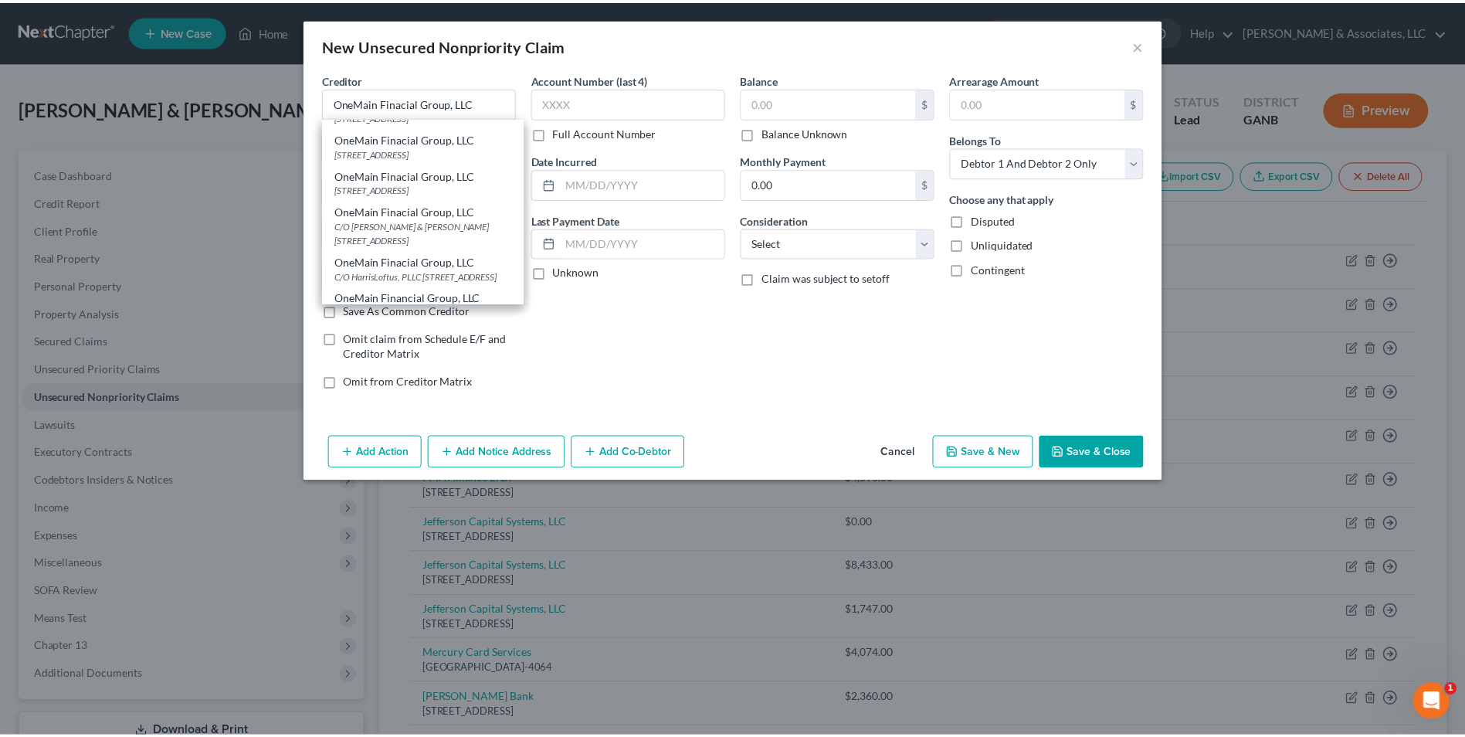
scroll to position [0, 0]
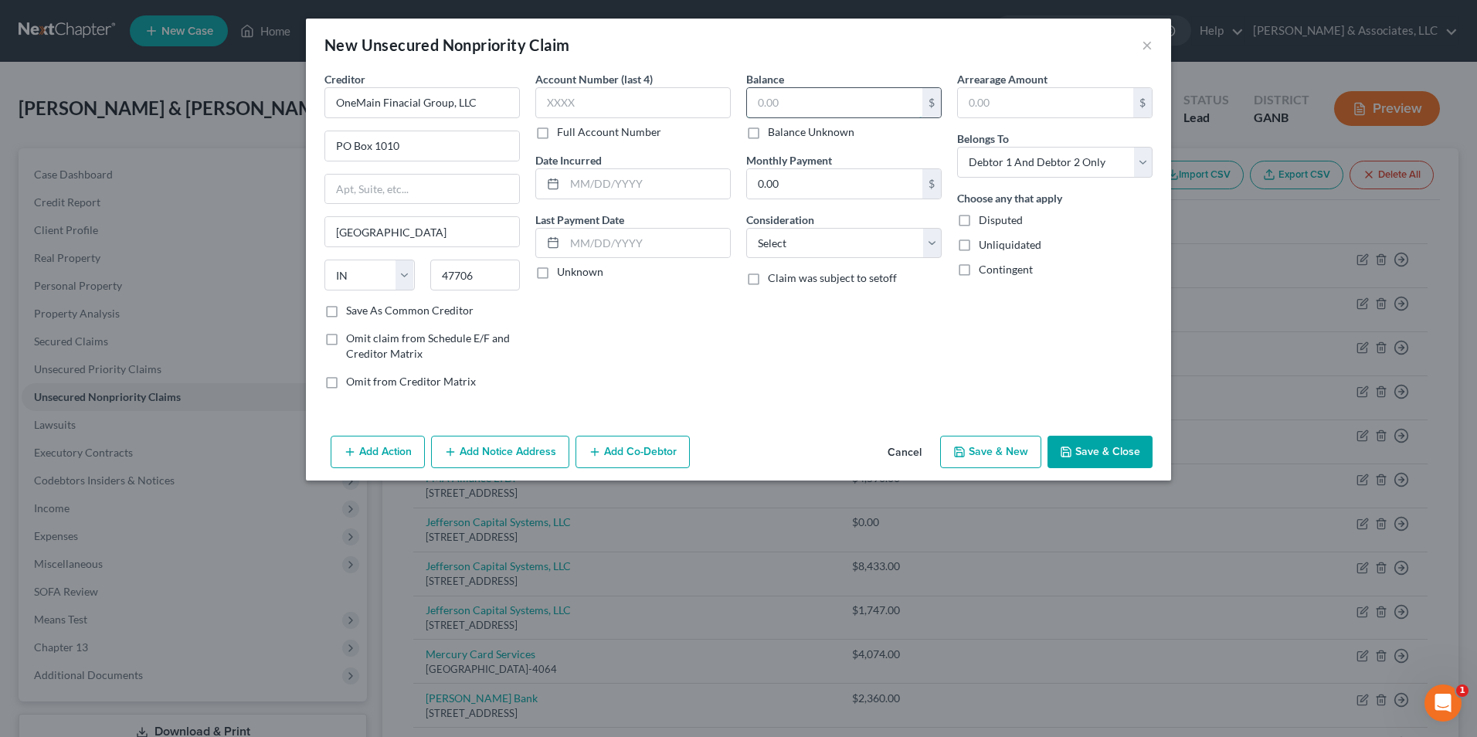
click at [830, 107] on input "text" at bounding box center [834, 102] width 175 height 29
click at [929, 239] on select "Select Cable / Satellite Services Collection Agency Credit Card Debt Debt Couns…" at bounding box center [843, 243] width 195 height 31
click at [746, 228] on select "Select Cable / Satellite Services Collection Agency Credit Card Debt Debt Couns…" at bounding box center [843, 243] width 195 height 31
click at [987, 453] on button "Save & New" at bounding box center [990, 452] width 101 height 32
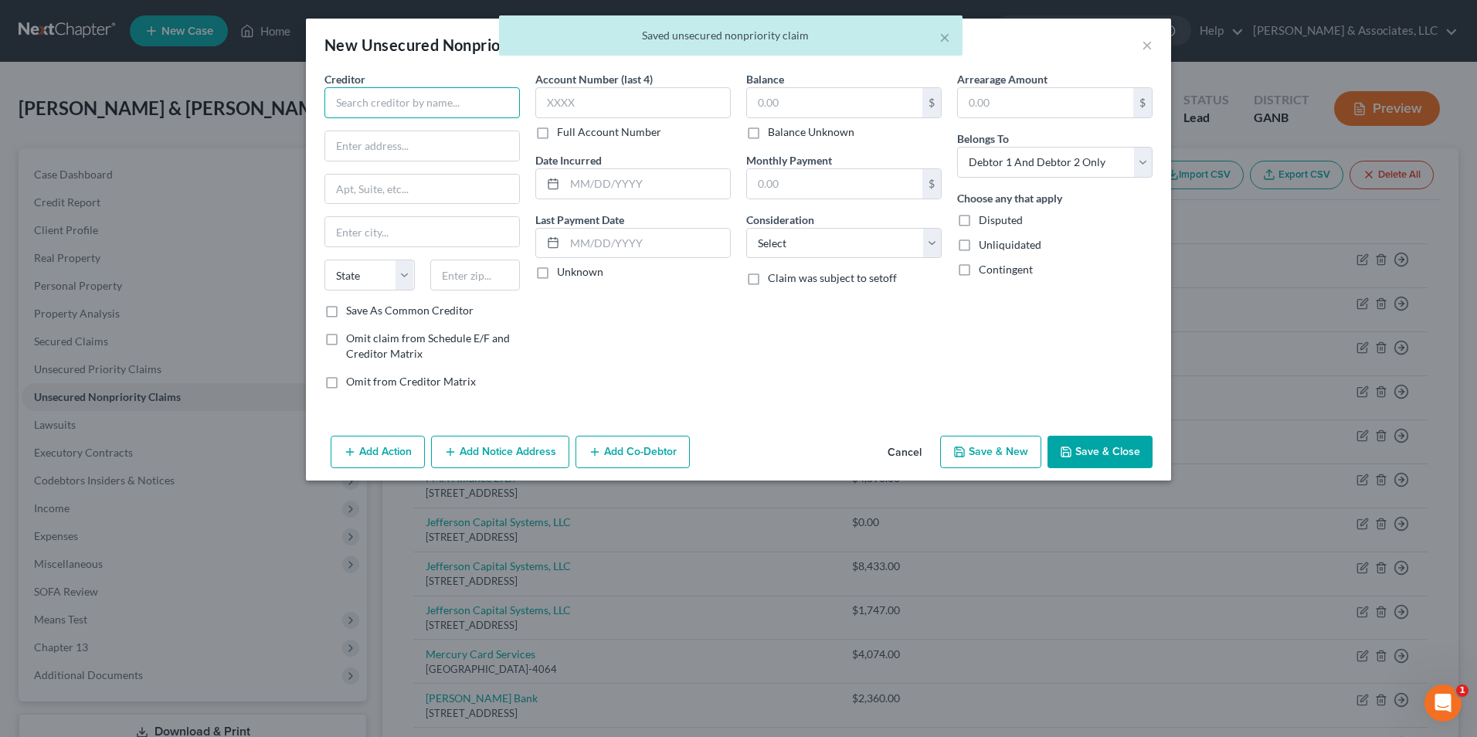
click at [392, 90] on input "text" at bounding box center [421, 102] width 195 height 31
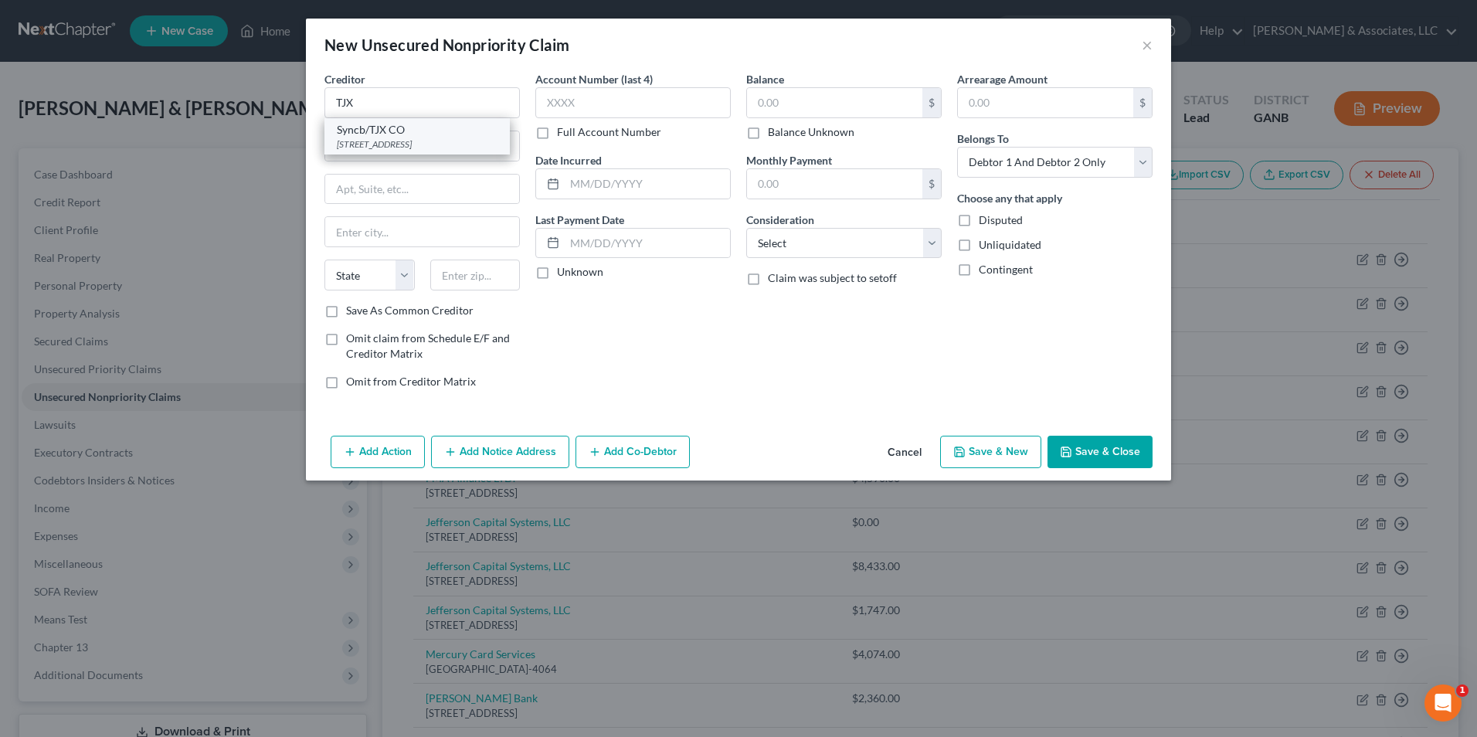
click at [392, 149] on div "4125 Windward Plaza, Alpharetta, GA 30005" at bounding box center [417, 143] width 161 height 13
click at [818, 104] on input "text" at bounding box center [834, 102] width 175 height 29
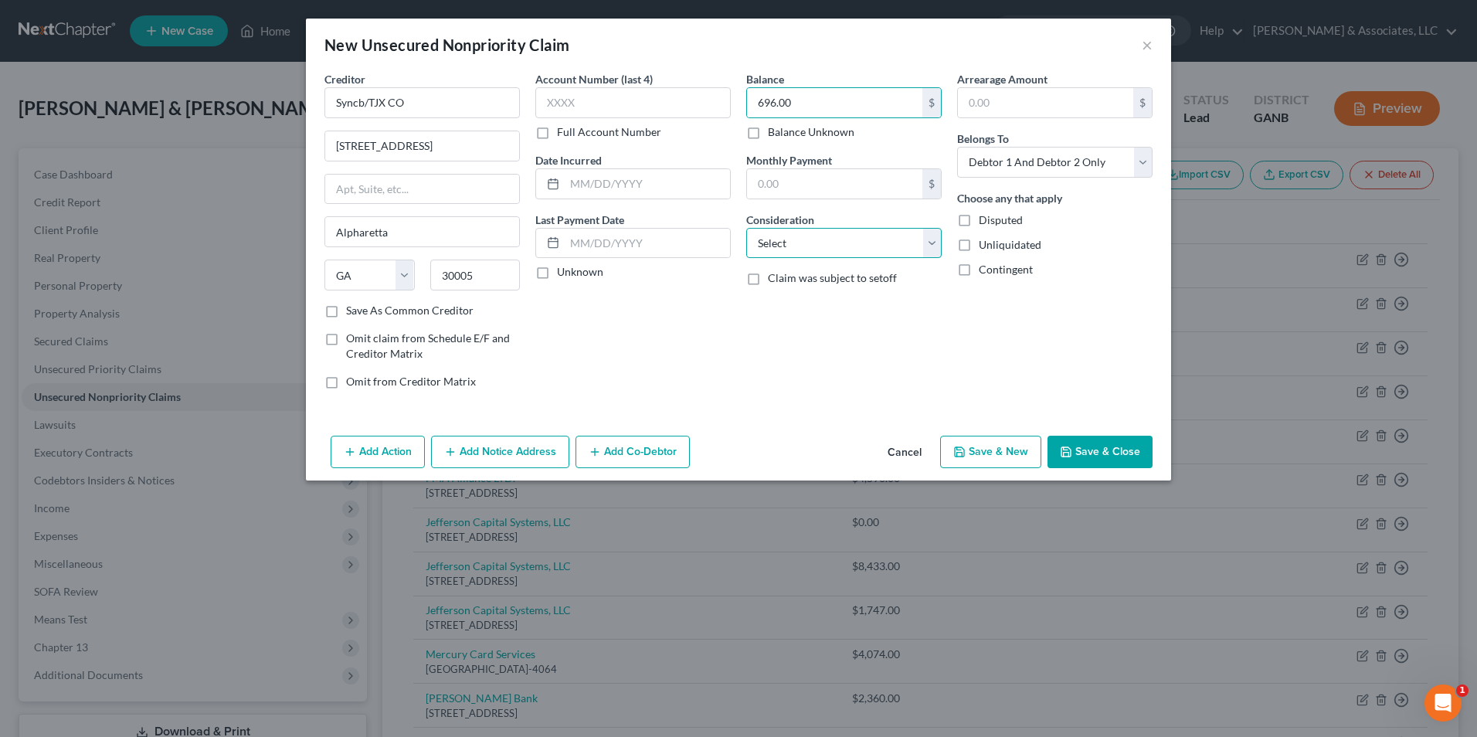
click at [931, 248] on select "Select Cable / Satellite Services Collection Agency Credit Card Debt Debt Couns…" at bounding box center [843, 243] width 195 height 31
click at [746, 228] on select "Select Cable / Satellite Services Collection Agency Credit Card Debt Debt Couns…" at bounding box center [843, 243] width 195 height 31
click at [996, 444] on button "Save & New" at bounding box center [990, 452] width 101 height 32
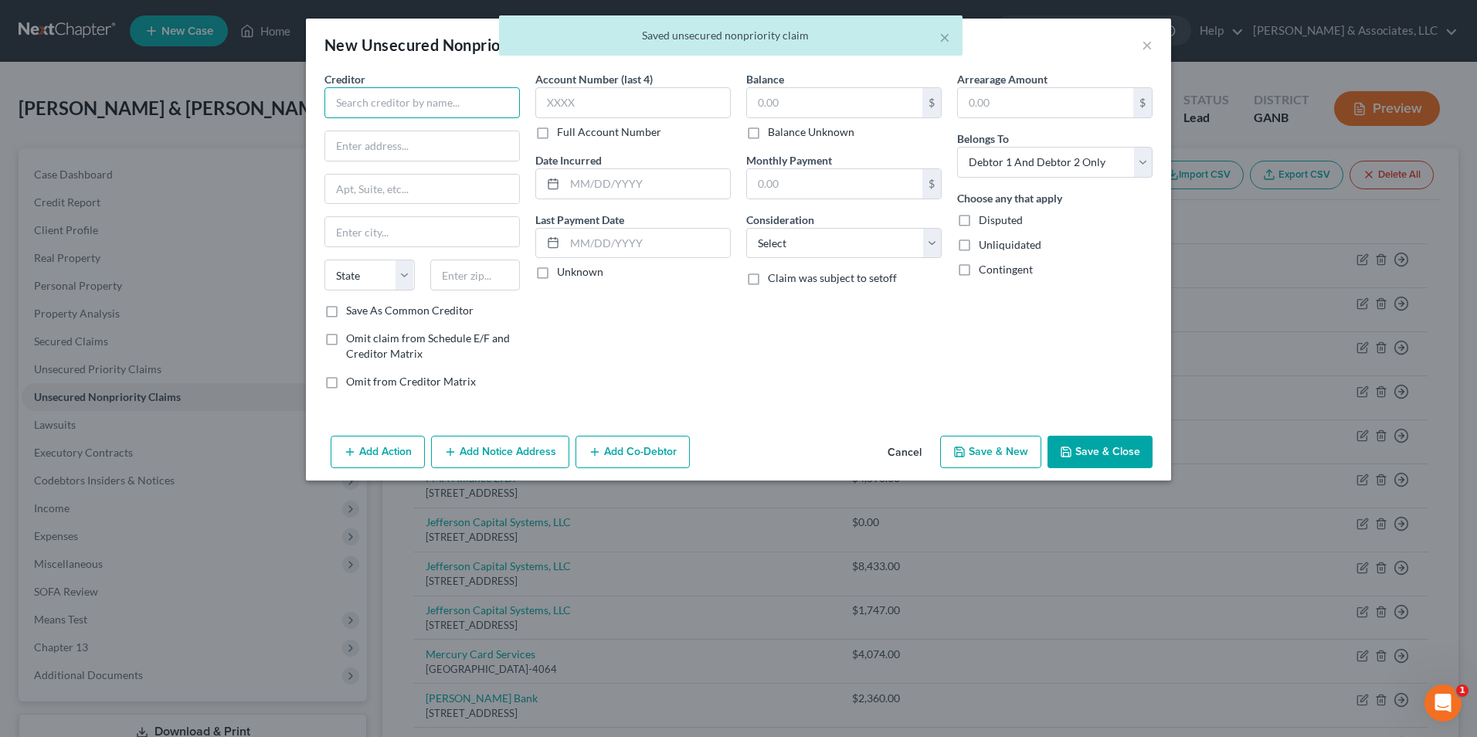
click at [418, 110] on input "text" at bounding box center [421, 102] width 195 height 31
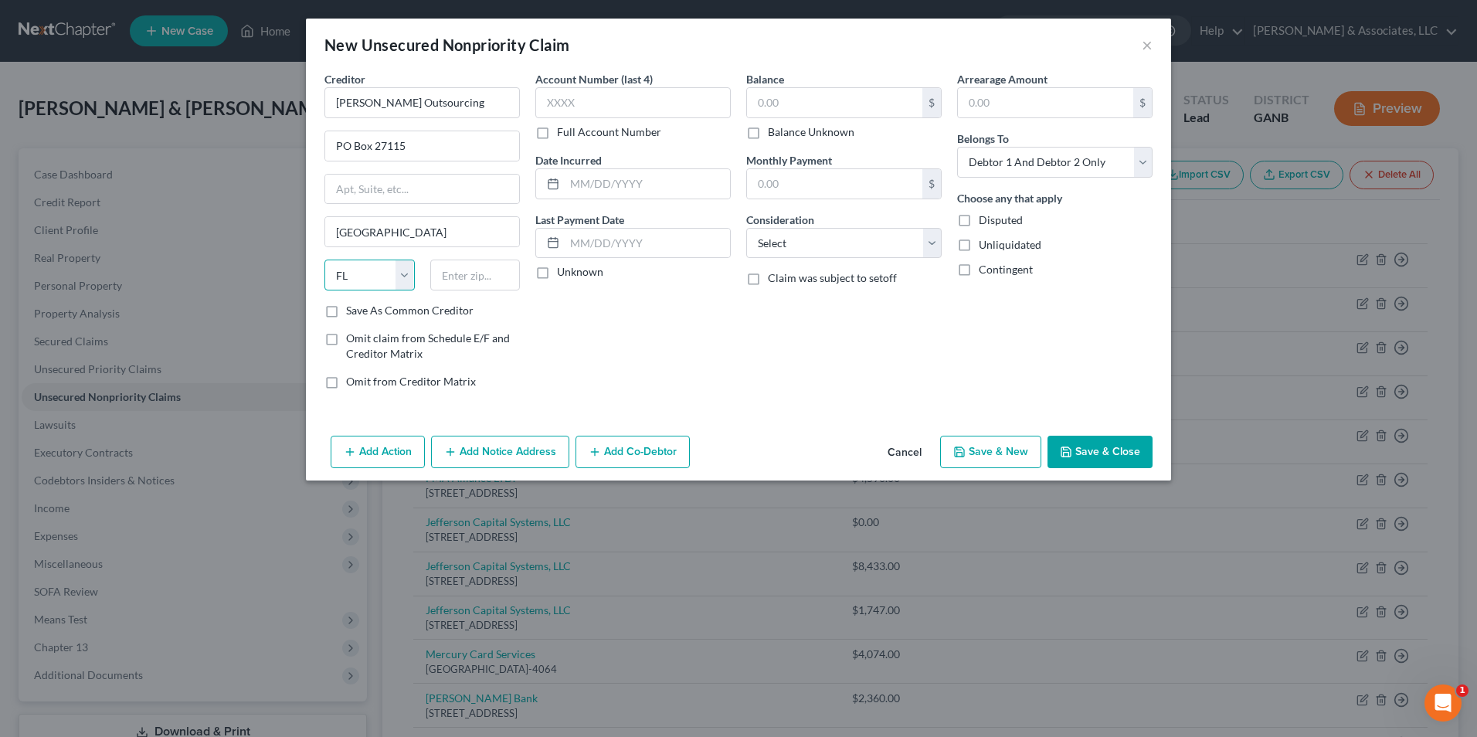
click at [397, 275] on select "State AL AK AR AZ CA CO CT DE DC FL GA GU HI ID IL IN IA KS KY LA ME MD MA MI M…" at bounding box center [369, 275] width 90 height 31
click at [324, 260] on select "State AL AK AR AZ CA CO CT DE DC FL GA GU HI ID IL IN IA KS KY LA ME MD MA MI M…" at bounding box center [369, 275] width 90 height 31
click at [492, 284] on input "text" at bounding box center [475, 275] width 90 height 31
click at [346, 310] on label "Save As Common Creditor" at bounding box center [409, 310] width 127 height 15
click at [352, 310] on input "Save As Common Creditor" at bounding box center [357, 308] width 10 height 10
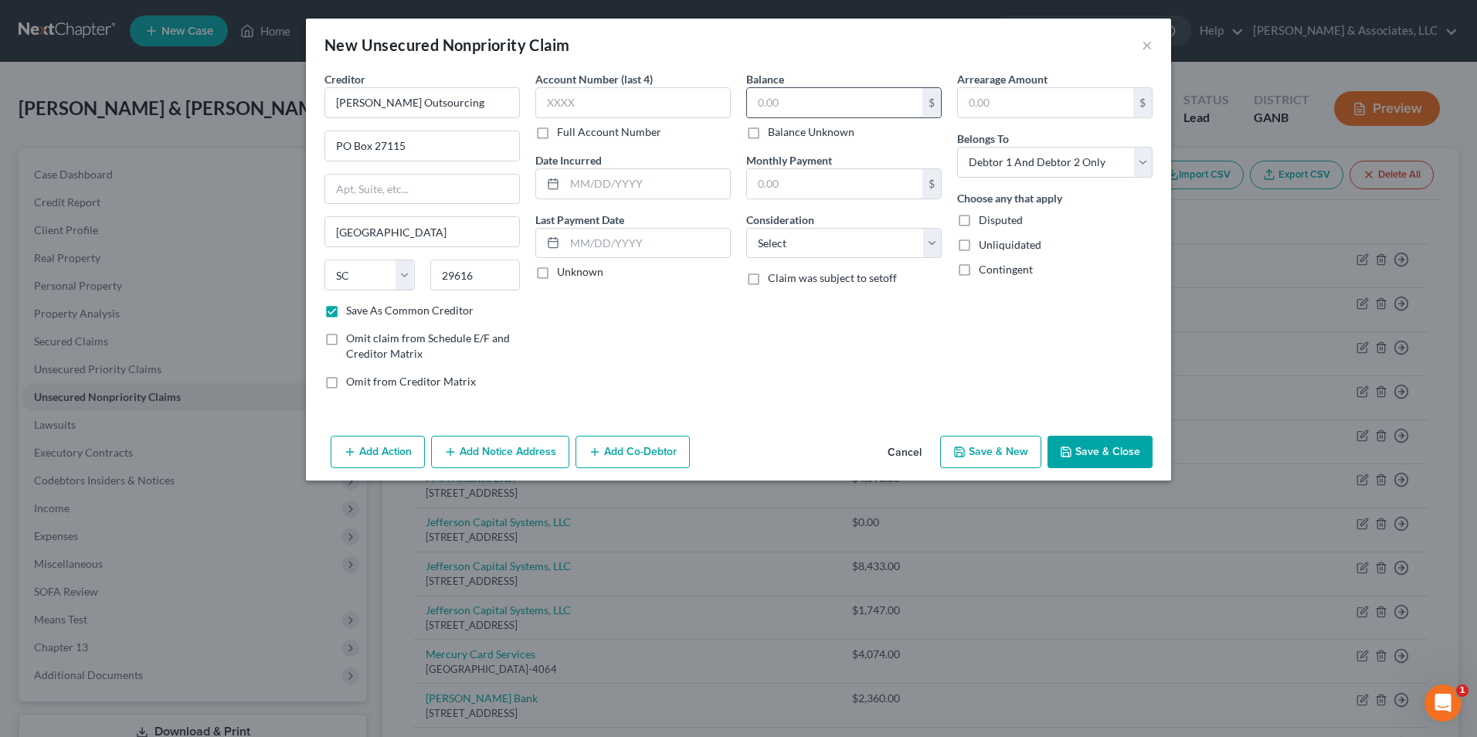
click at [796, 100] on input "text" at bounding box center [834, 102] width 175 height 29
click at [931, 249] on select "Select Cable / Satellite Services Collection Agency Credit Card Debt Debt Couns…" at bounding box center [843, 243] width 195 height 31
click at [746, 228] on select "Select Cable / Satellite Services Collection Agency Credit Card Debt Debt Couns…" at bounding box center [843, 243] width 195 height 31
click at [1009, 454] on button "Save & New" at bounding box center [990, 452] width 101 height 32
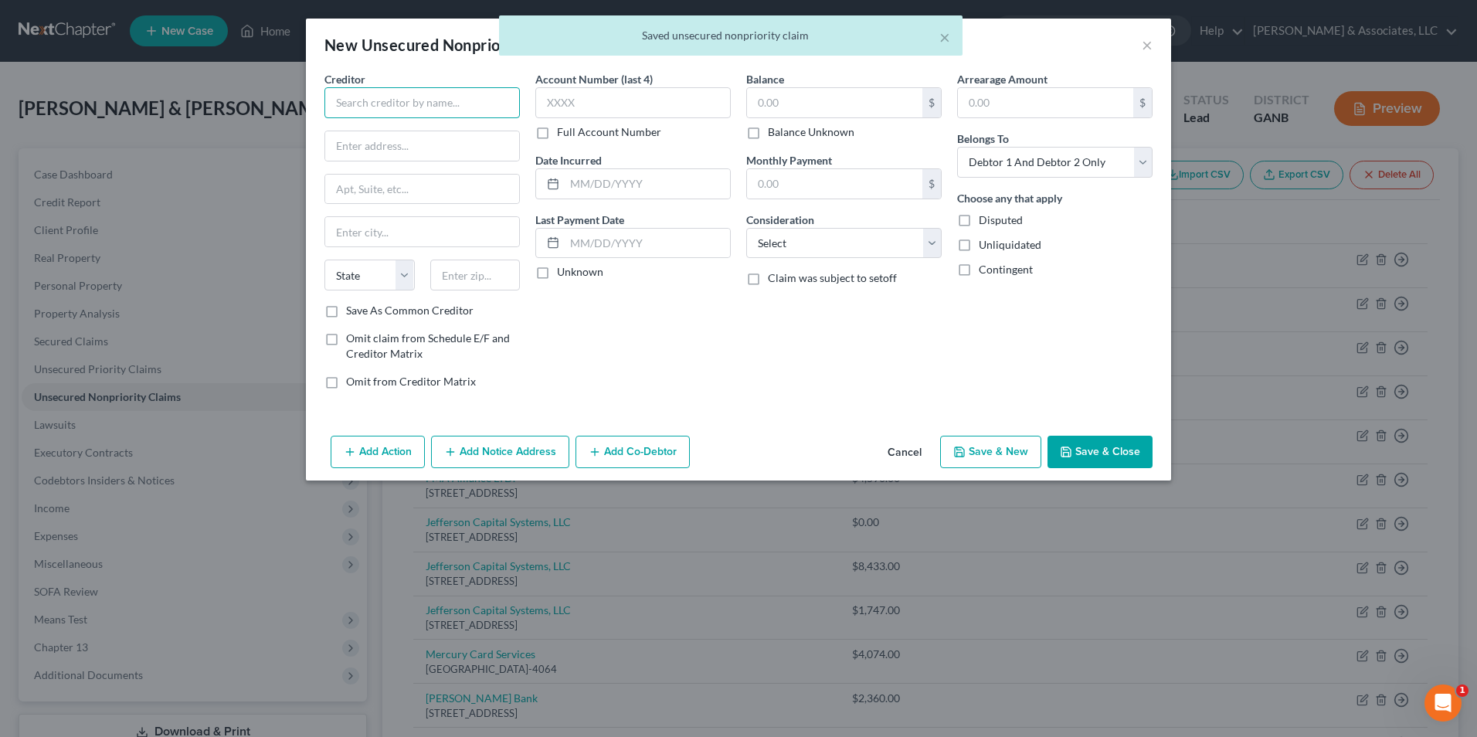
click at [419, 99] on input "text" at bounding box center [421, 102] width 195 height 31
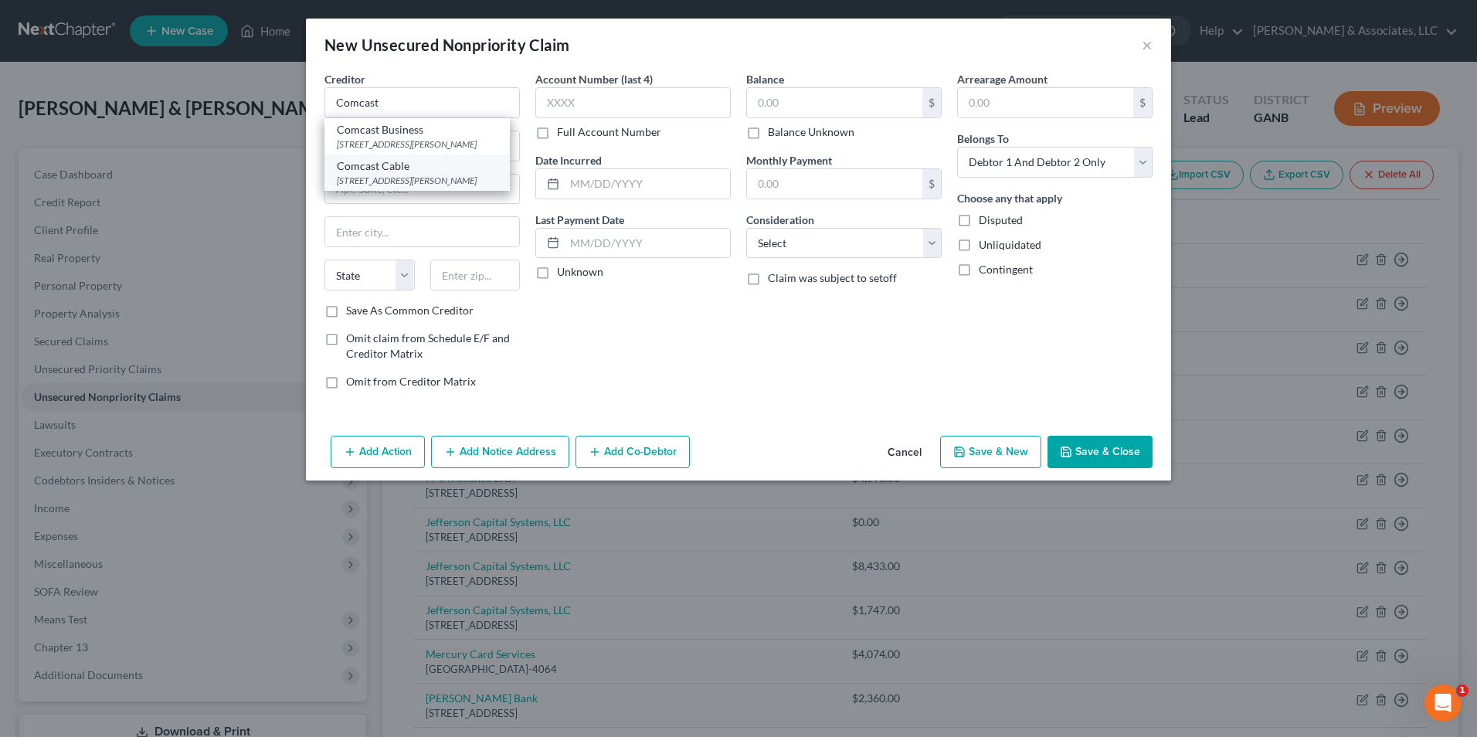
click at [395, 187] on div "1701 John F Kennedy Blvd STE C100, Philadelphia, PA 19103" at bounding box center [417, 180] width 161 height 13
click at [809, 110] on input "text" at bounding box center [834, 102] width 175 height 29
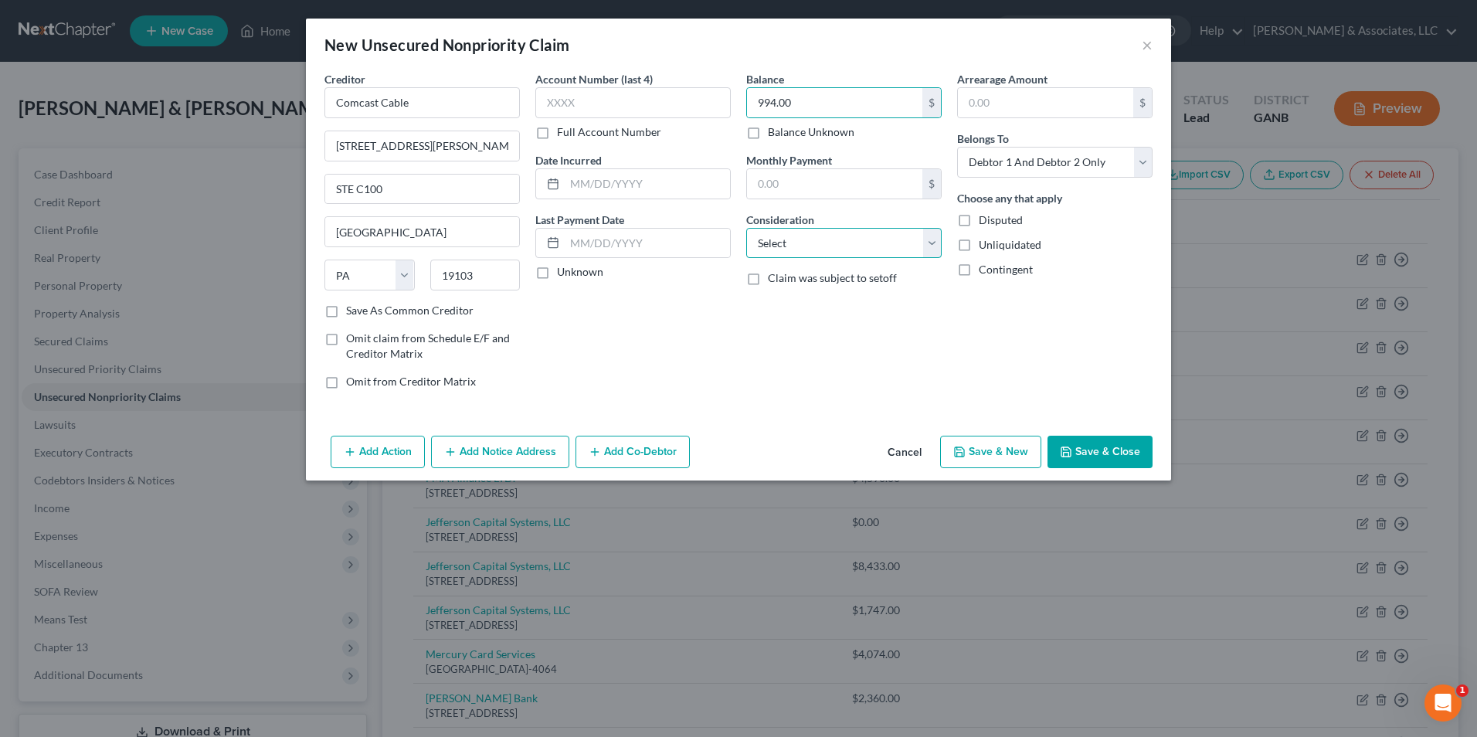
click at [932, 243] on select "Select Cable / Satellite Services Collection Agency Credit Card Debt Debt Couns…" at bounding box center [843, 243] width 195 height 31
click at [746, 228] on select "Select Cable / Satellite Services Collection Agency Credit Card Debt Debt Couns…" at bounding box center [843, 243] width 195 height 31
click at [972, 459] on button "Save & New" at bounding box center [990, 452] width 101 height 32
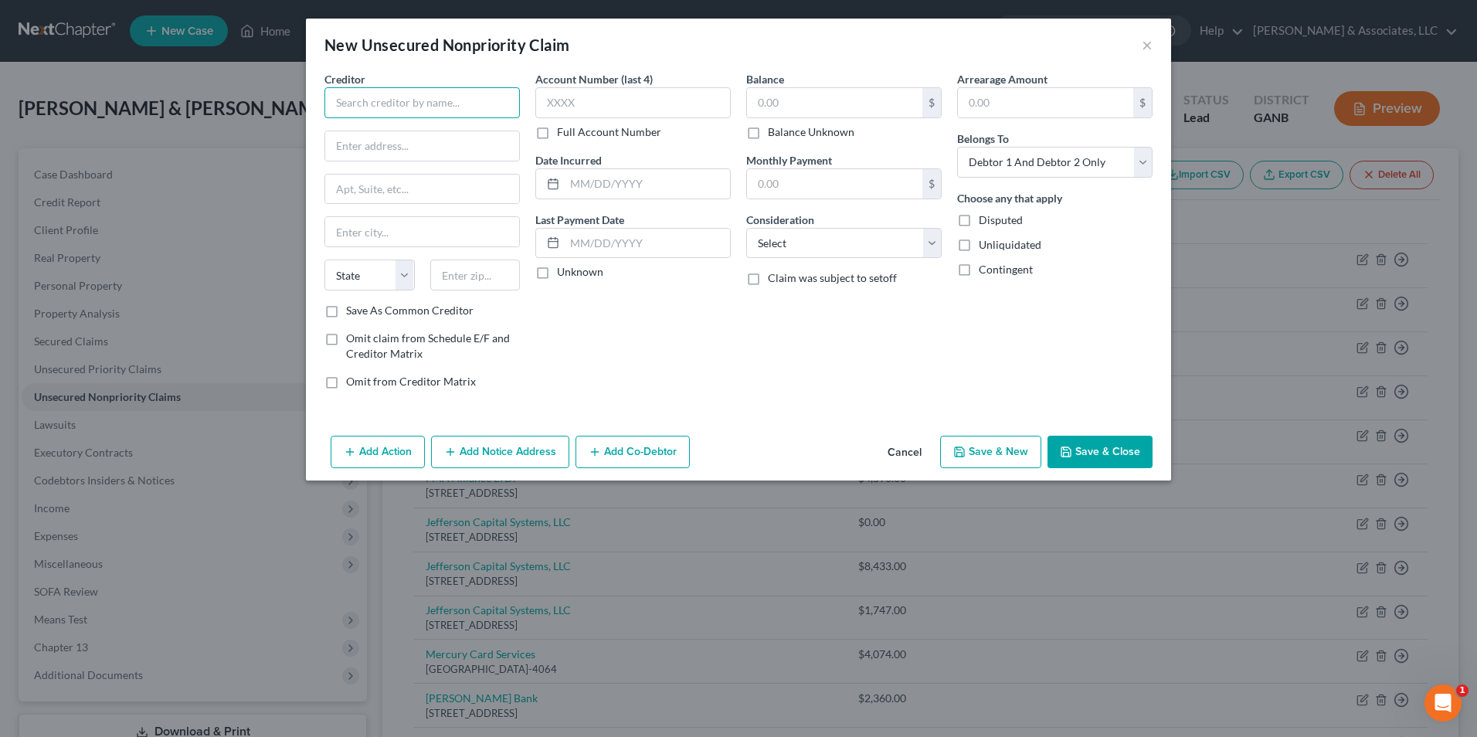
click at [463, 100] on input "text" at bounding box center [421, 102] width 195 height 31
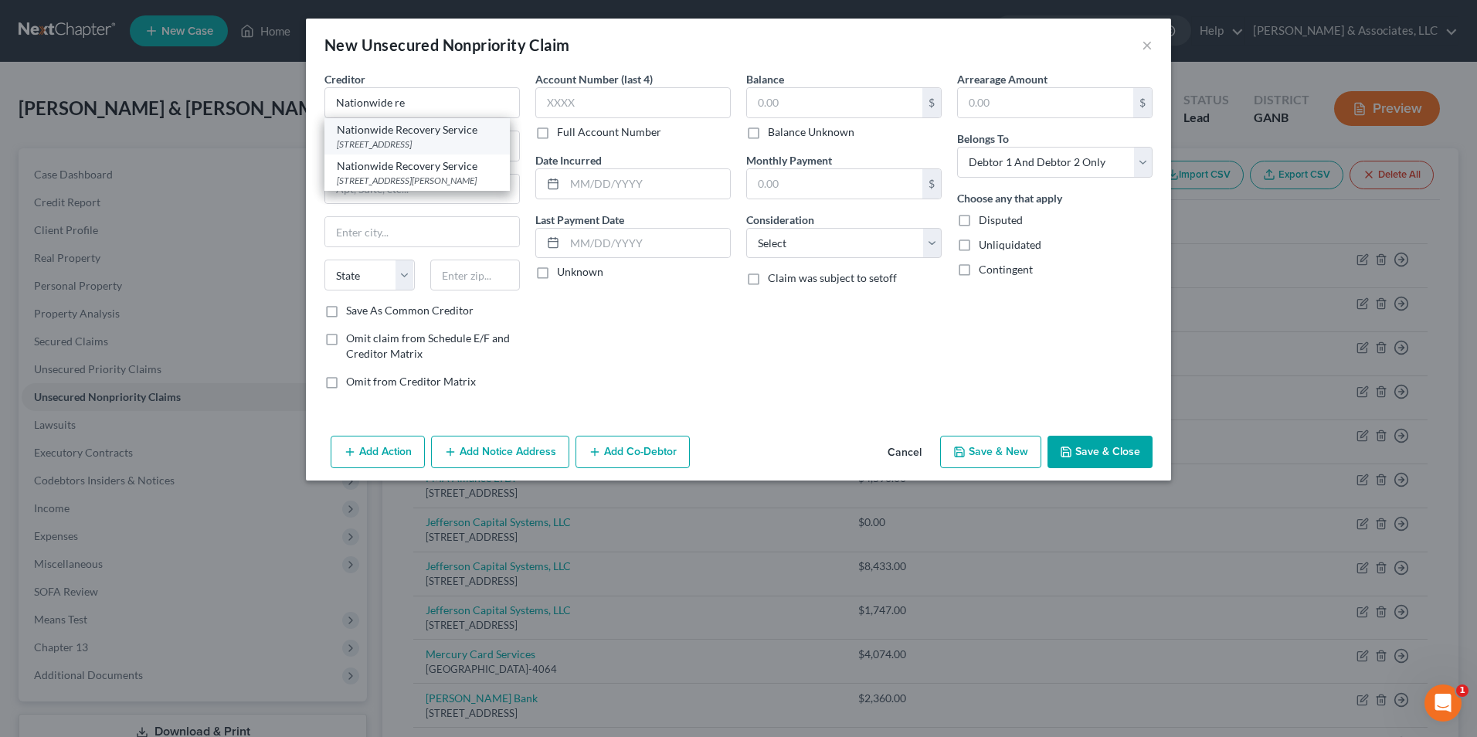
click at [454, 131] on div "Nationwide Recovery Service" at bounding box center [417, 129] width 161 height 15
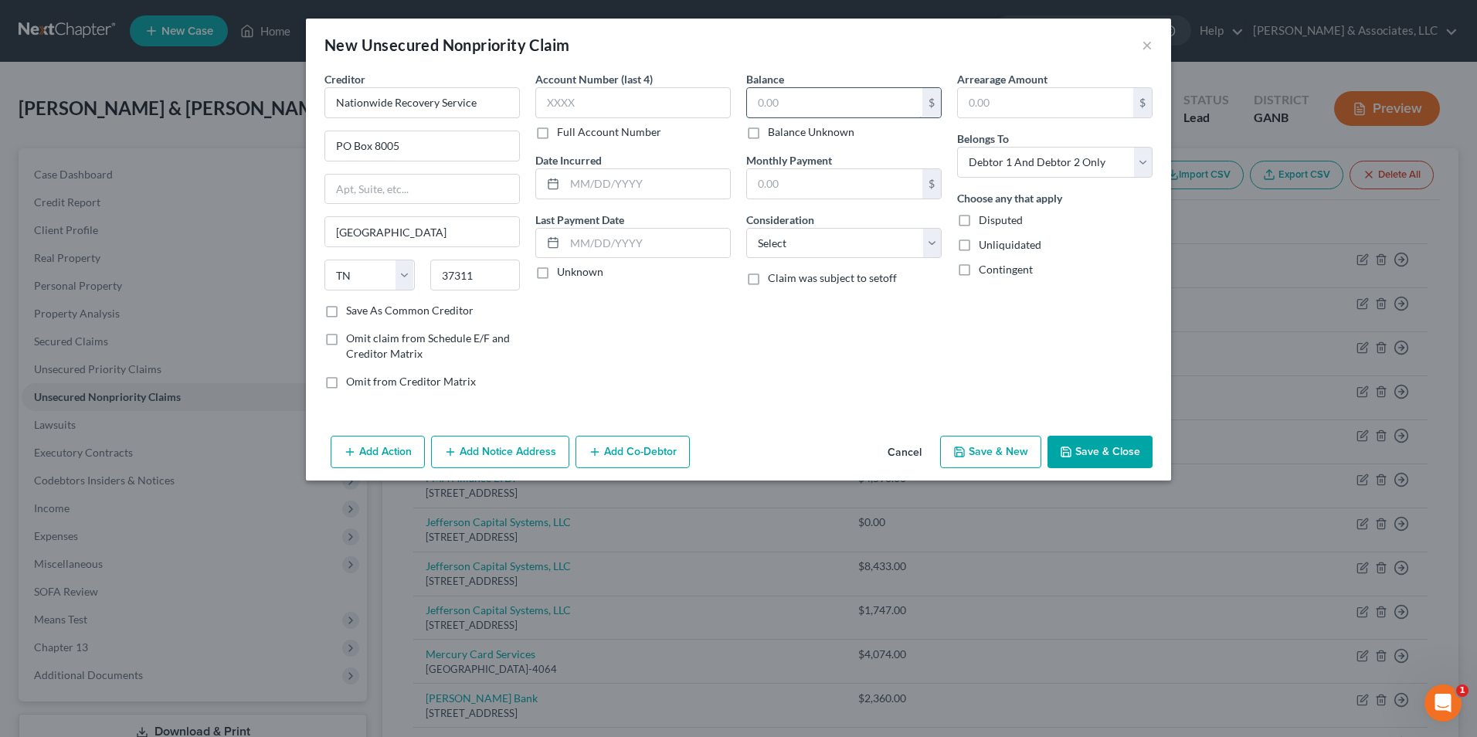
click at [846, 101] on input "text" at bounding box center [834, 102] width 175 height 29
click at [929, 243] on select "Select Cable / Satellite Services Collection Agency Credit Card Debt Debt Couns…" at bounding box center [843, 243] width 195 height 31
click at [746, 228] on select "Select Cable / Satellite Services Collection Agency Credit Card Debt Debt Couns…" at bounding box center [843, 243] width 195 height 31
click at [989, 444] on button "Save & New" at bounding box center [990, 452] width 101 height 32
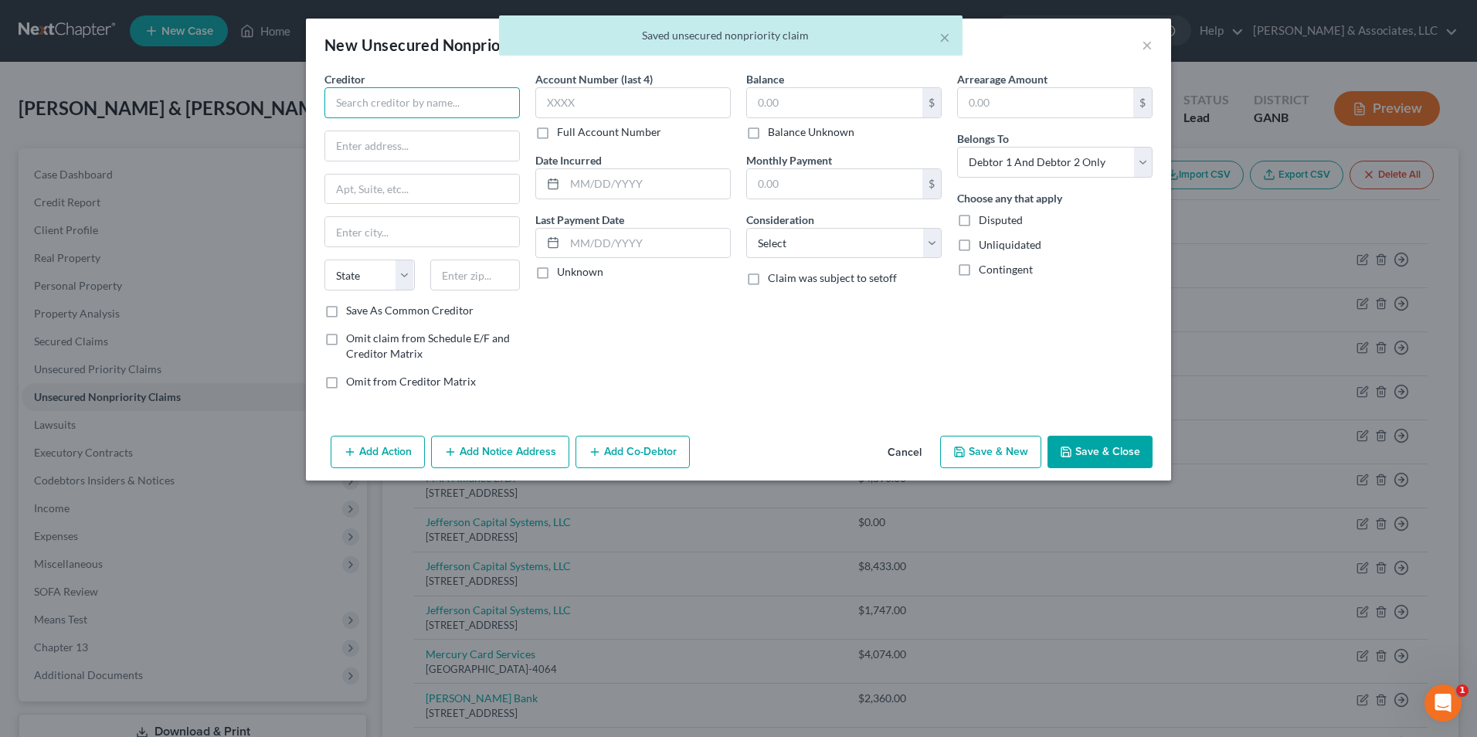
click at [461, 108] on input "text" at bounding box center [421, 102] width 195 height 31
click at [418, 144] on div "[GEOGRAPHIC_DATA]-1108" at bounding box center [417, 143] width 161 height 13
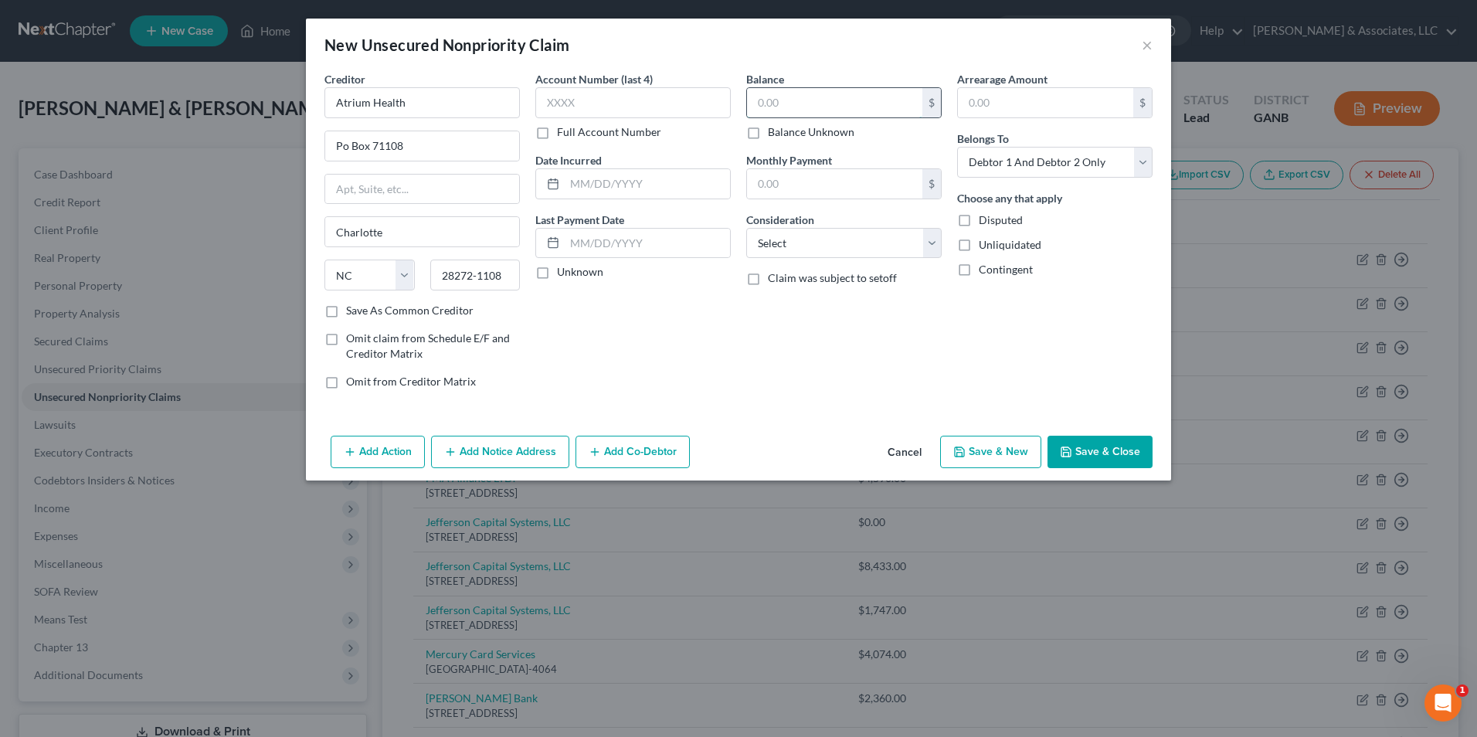
click at [841, 103] on input "text" at bounding box center [834, 102] width 175 height 29
click at [929, 241] on select "Select Cable / Satellite Services Collection Agency Credit Card Debt Debt Couns…" at bounding box center [843, 243] width 195 height 31
click at [746, 228] on select "Select Cable / Satellite Services Collection Agency Credit Card Debt Debt Couns…" at bounding box center [843, 243] width 195 height 31
click at [999, 456] on button "Save & New" at bounding box center [990, 452] width 101 height 32
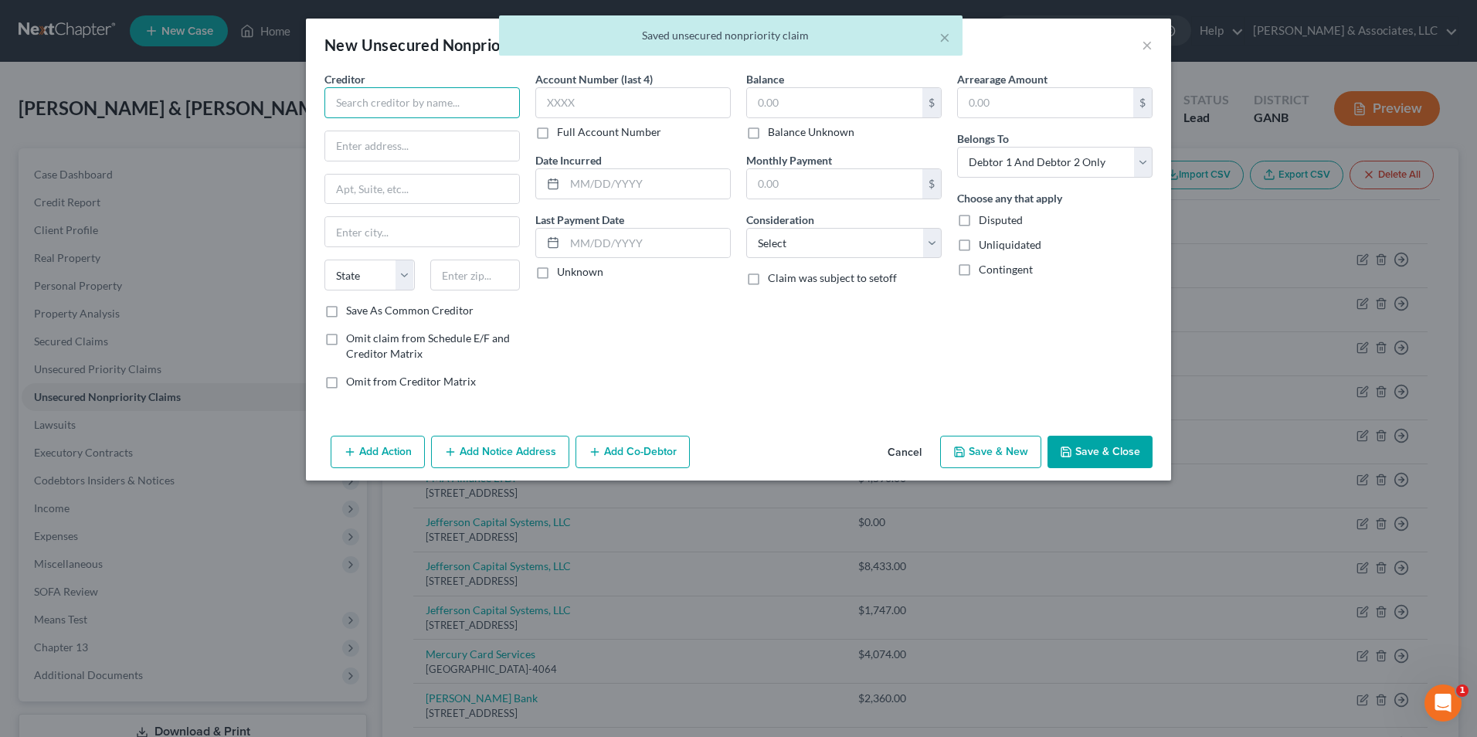
click at [452, 101] on input "text" at bounding box center [421, 102] width 195 height 31
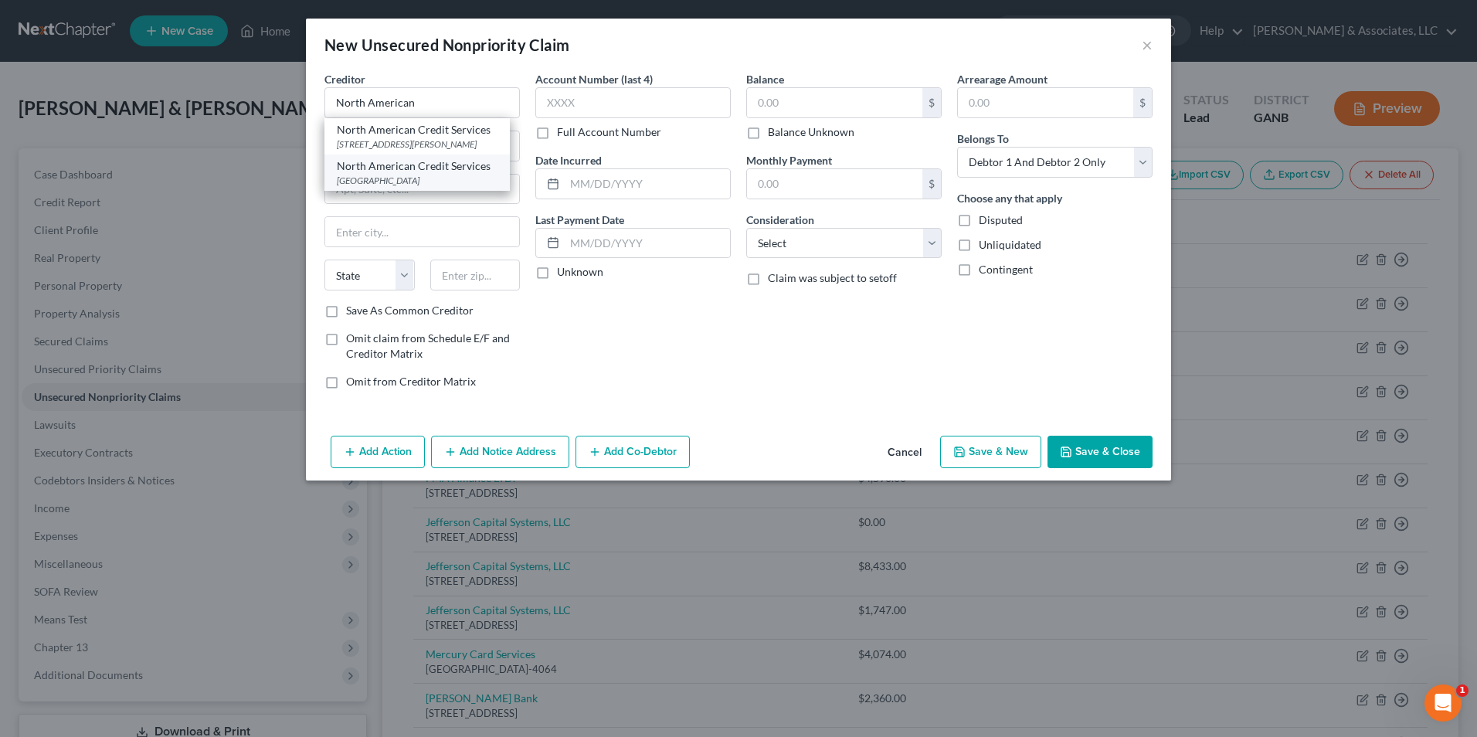
click at [452, 187] on div "[GEOGRAPHIC_DATA]" at bounding box center [417, 180] width 161 height 13
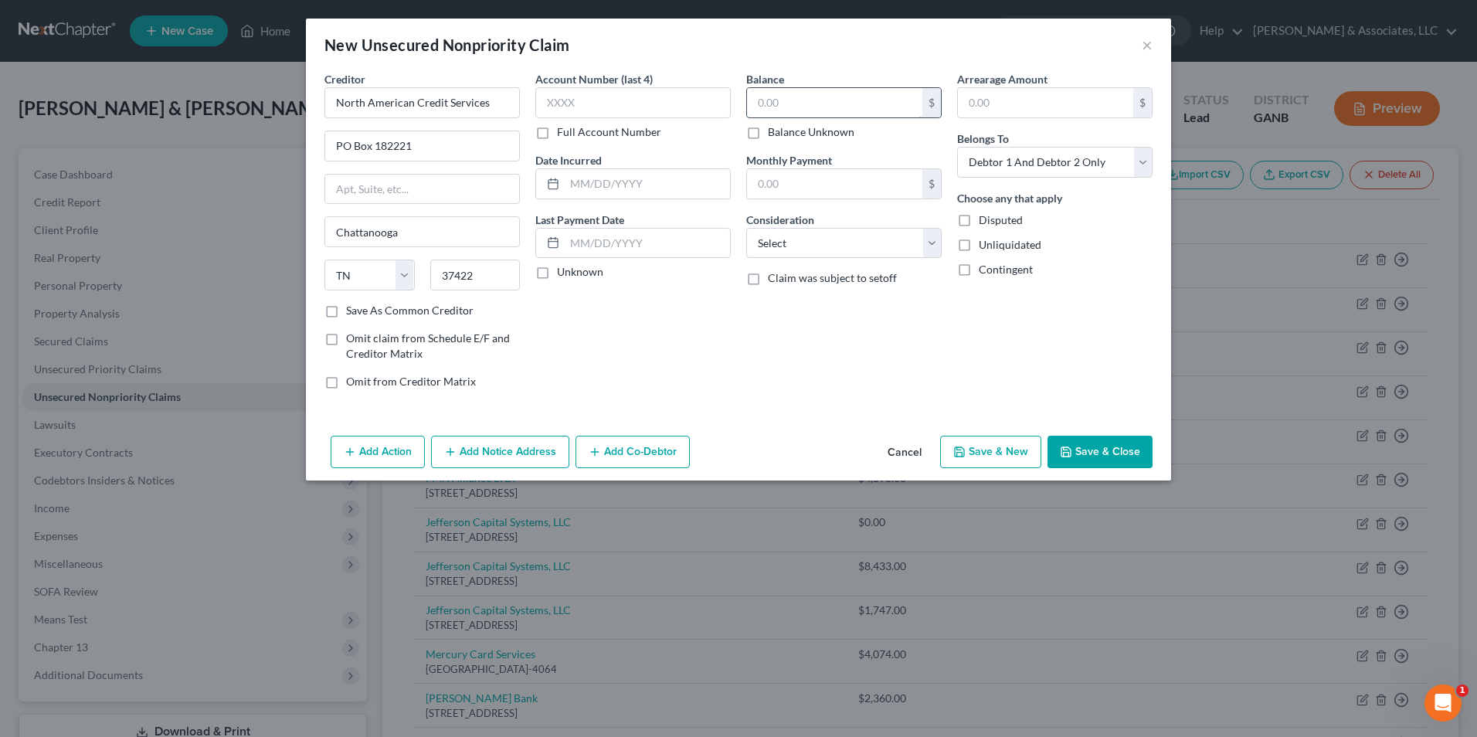
click at [844, 100] on input "text" at bounding box center [834, 102] width 175 height 29
click at [938, 245] on select "Select Cable / Satellite Services Collection Agency Credit Card Debt Debt Couns…" at bounding box center [843, 243] width 195 height 31
click at [746, 228] on select "Select Cable / Satellite Services Collection Agency Credit Card Debt Debt Couns…" at bounding box center [843, 243] width 195 height 31
click at [994, 448] on button "Save & New" at bounding box center [990, 452] width 101 height 32
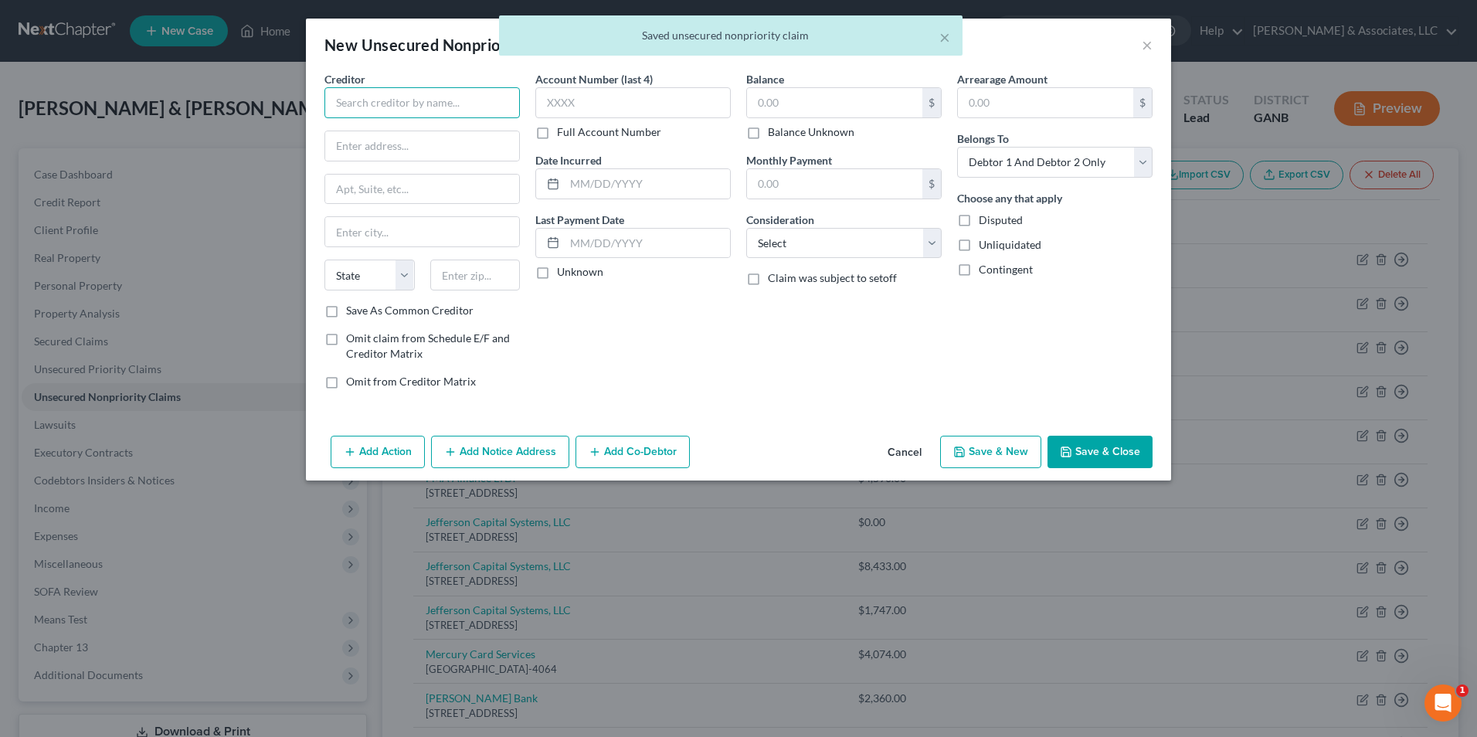
click at [415, 103] on input "text" at bounding box center [421, 102] width 195 height 31
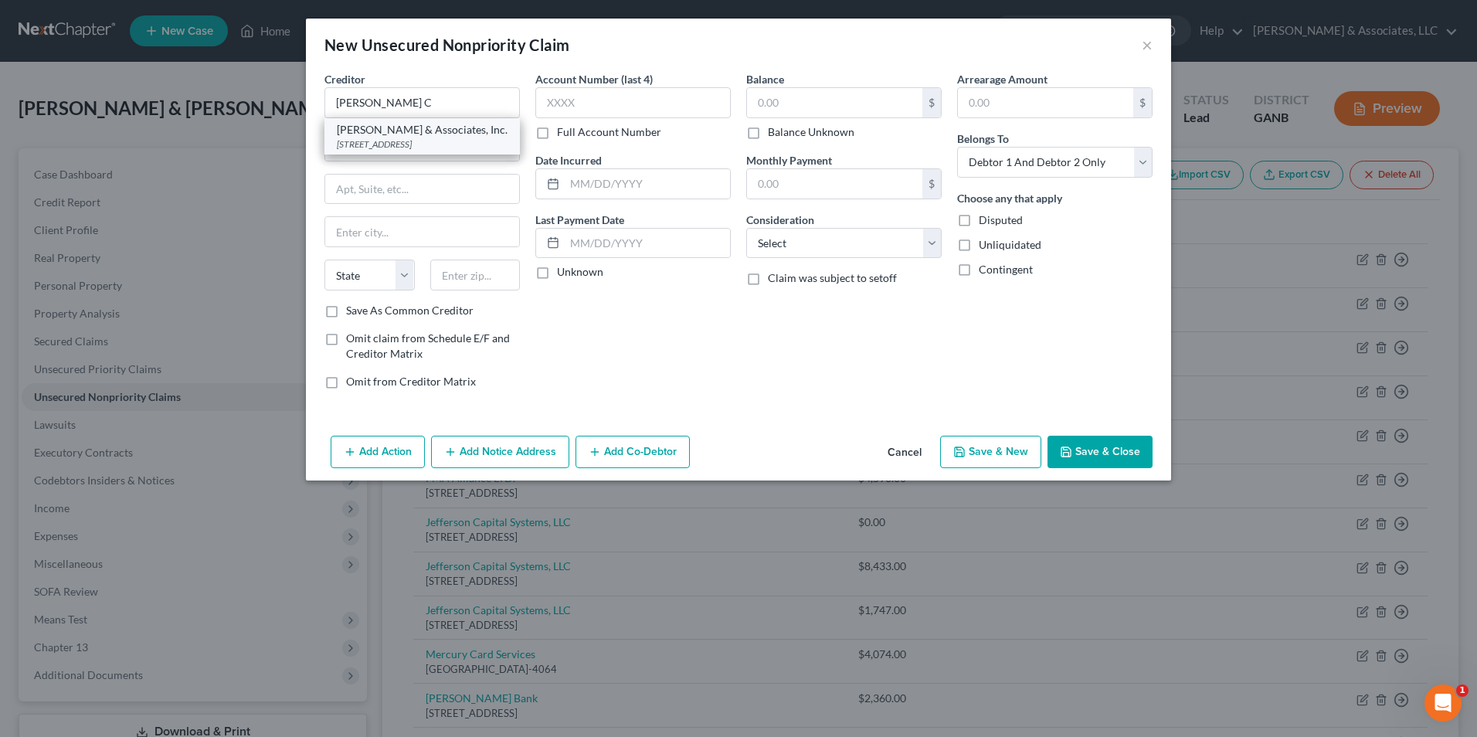
click at [399, 144] on div "3175 Satellite Blvd, Duluth, GA 30096" at bounding box center [422, 143] width 171 height 13
click at [793, 107] on input "text" at bounding box center [834, 102] width 175 height 29
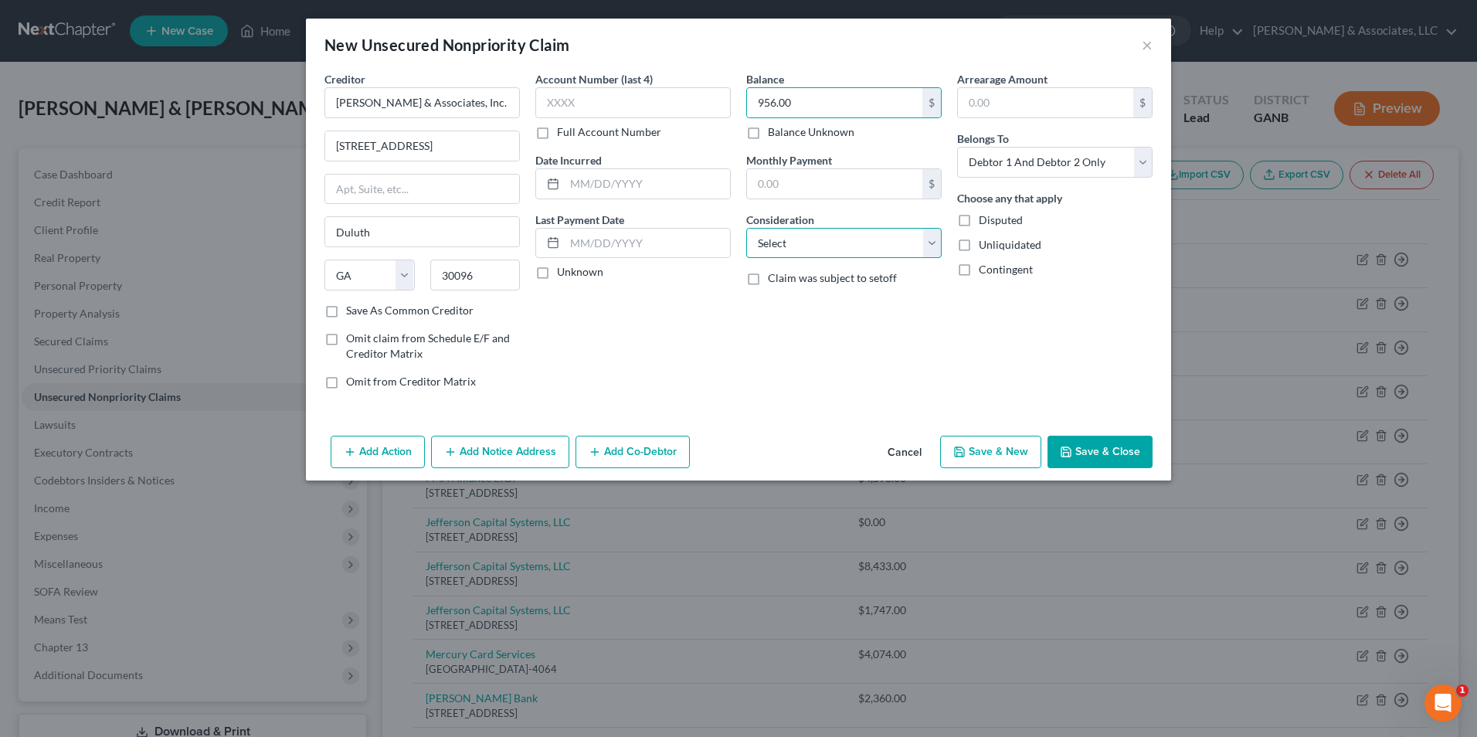
click at [931, 246] on select "Select Cable / Satellite Services Collection Agency Credit Card Debt Debt Couns…" at bounding box center [843, 243] width 195 height 31
click at [746, 228] on select "Select Cable / Satellite Services Collection Agency Credit Card Debt Debt Couns…" at bounding box center [843, 243] width 195 height 31
click at [983, 458] on button "Save & New" at bounding box center [990, 452] width 101 height 32
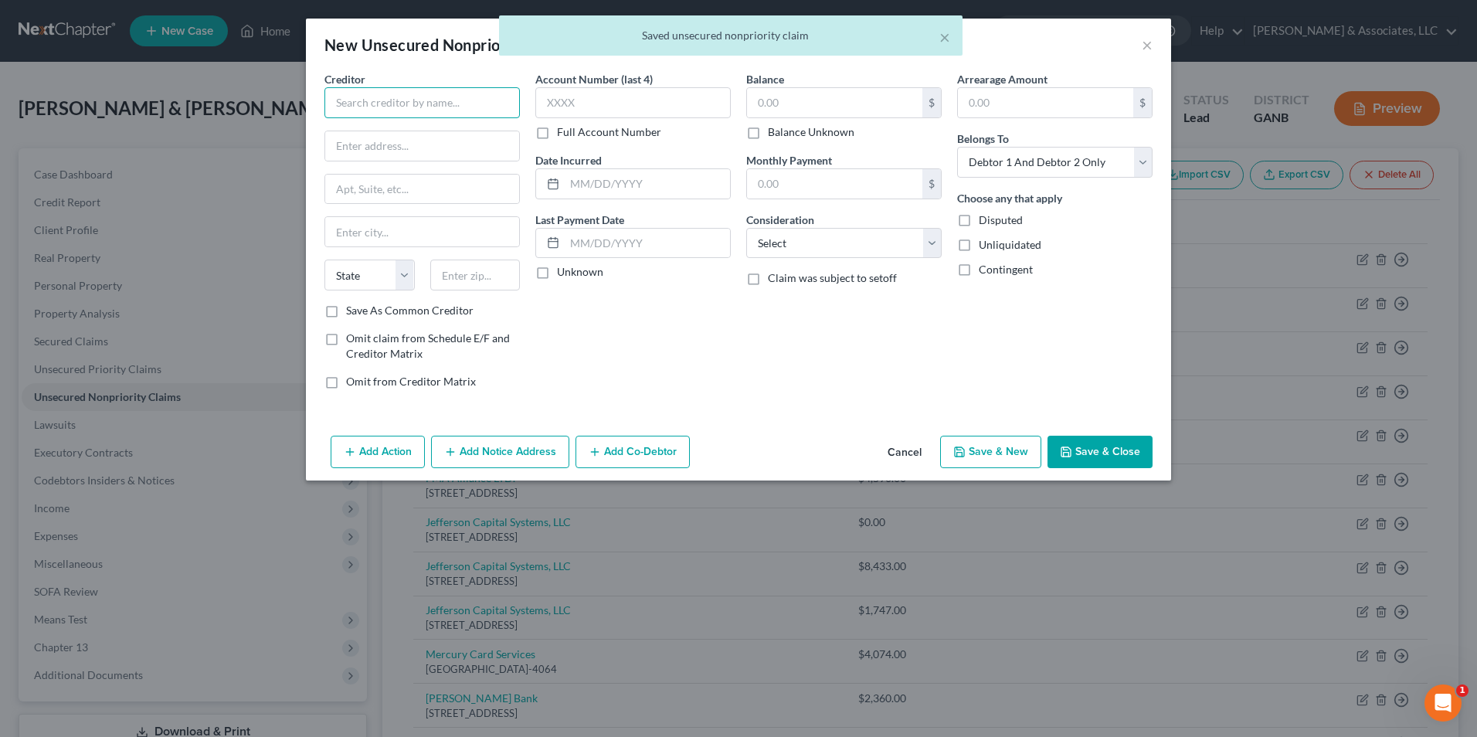
click at [453, 110] on input "text" at bounding box center [421, 102] width 195 height 31
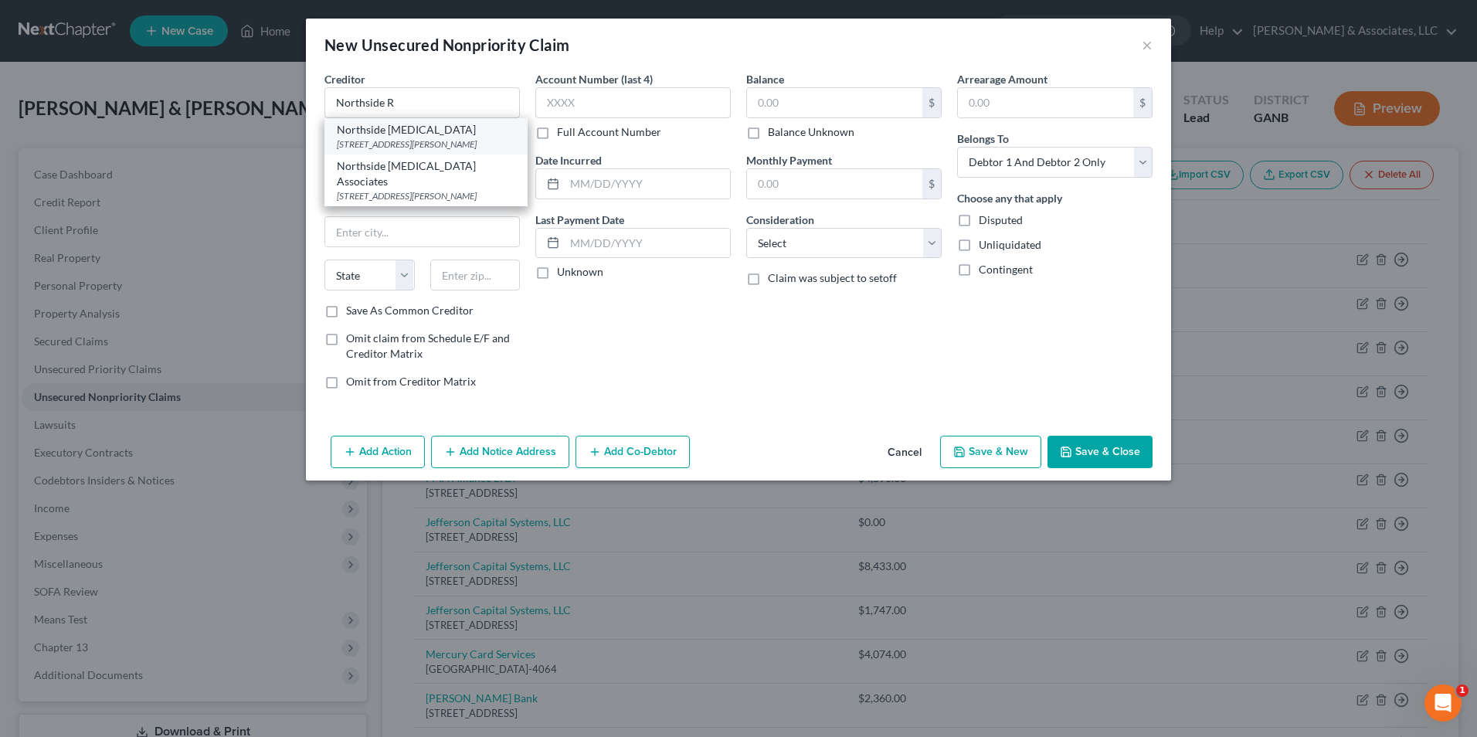
click at [381, 145] on div "1000 Johnson Ferry Rd NE, Atlanta, GA 30342" at bounding box center [426, 143] width 178 height 13
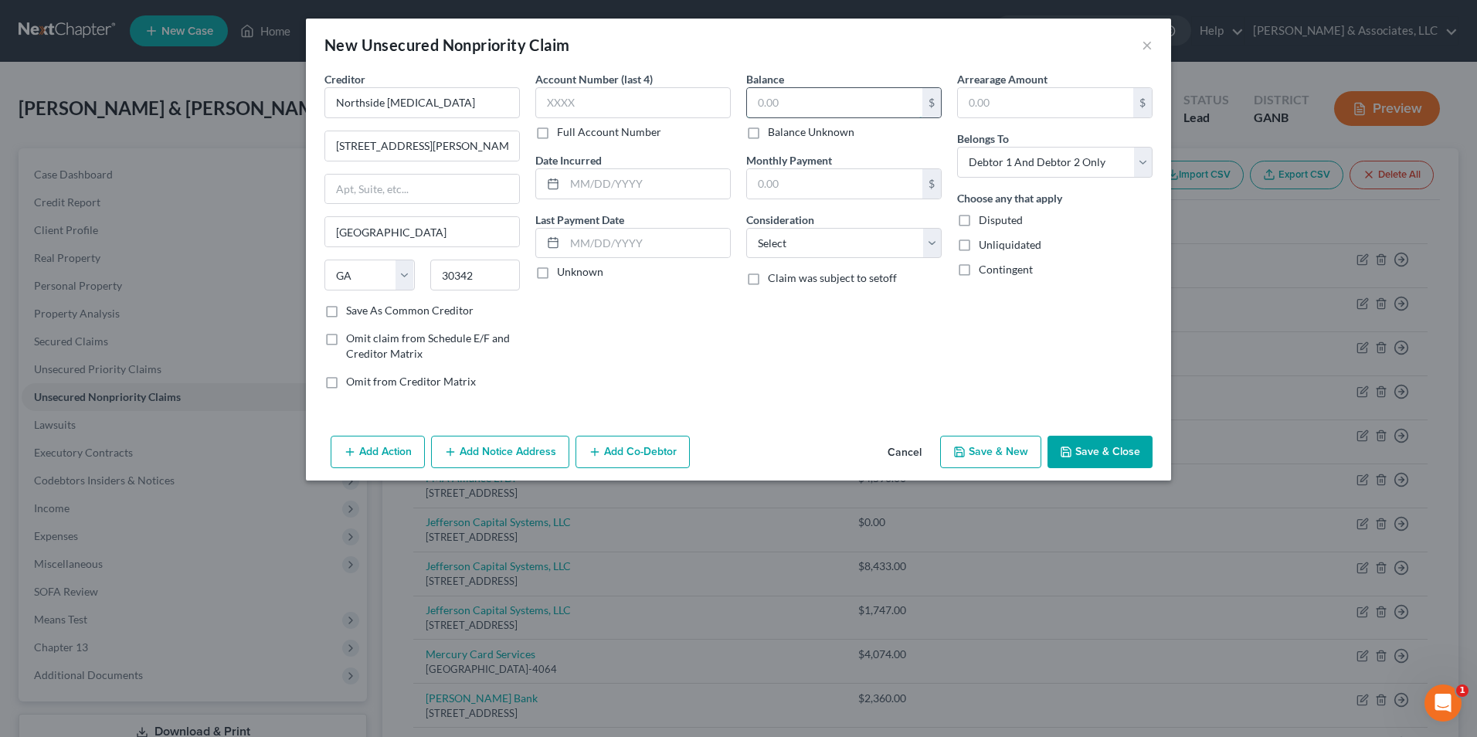
click at [785, 109] on input "text" at bounding box center [834, 102] width 175 height 29
click at [456, 103] on input "Northside Radiology" at bounding box center [421, 102] width 195 height 31
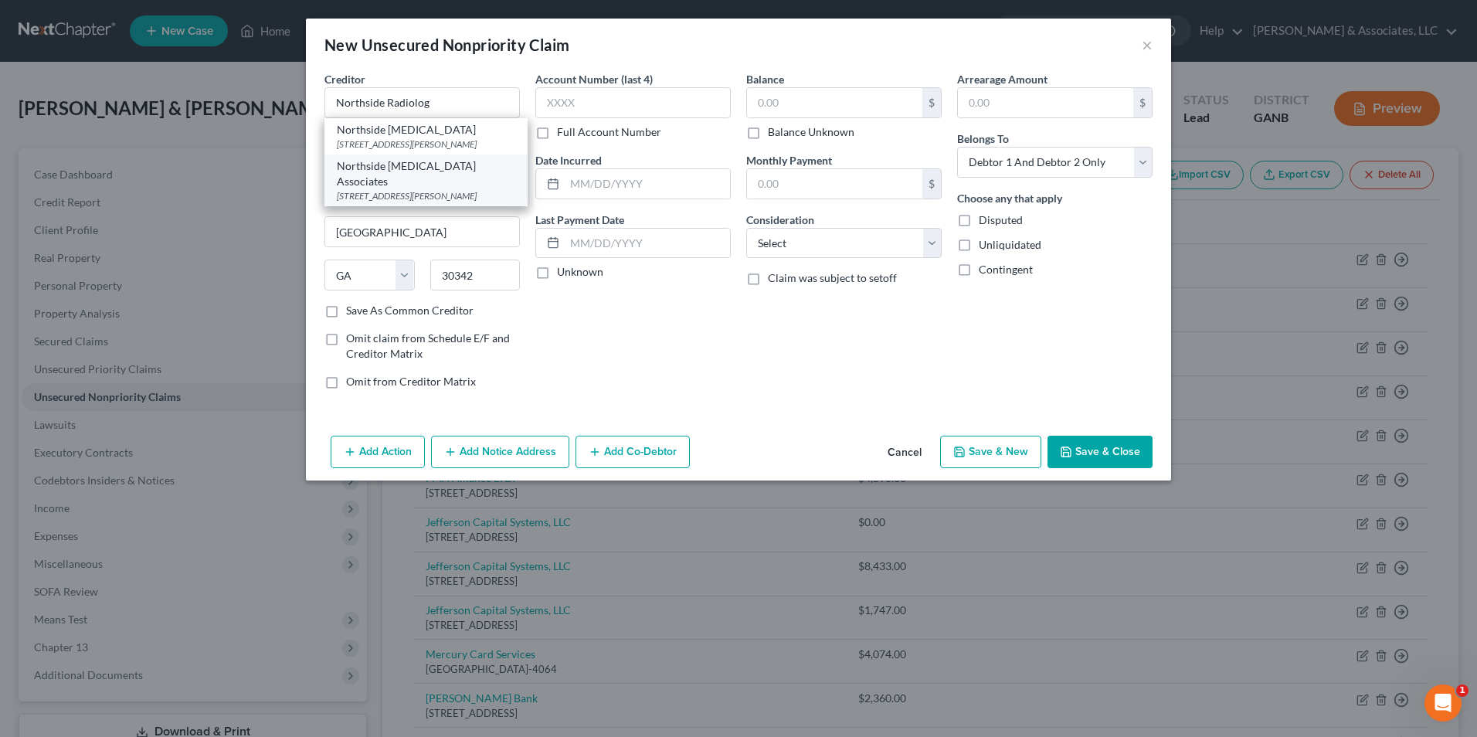
click at [448, 186] on div "Northside Radiology Associates" at bounding box center [426, 173] width 178 height 31
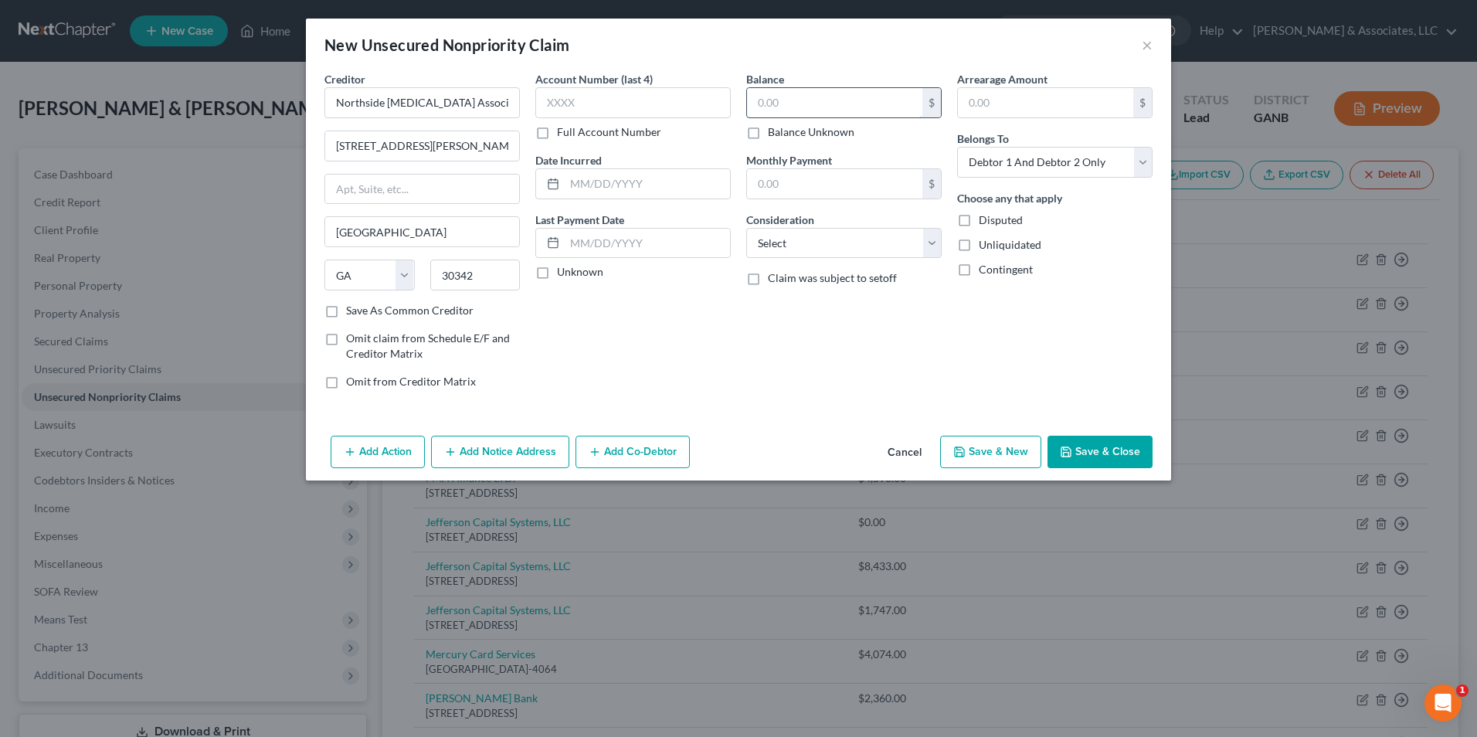
click at [799, 103] on input "text" at bounding box center [834, 102] width 175 height 29
click at [922, 251] on select "Select Cable / Satellite Services Collection Agency Credit Card Debt Debt Couns…" at bounding box center [843, 243] width 195 height 31
click at [746, 228] on select "Select Cable / Satellite Services Collection Agency Credit Card Debt Debt Couns…" at bounding box center [843, 243] width 195 height 31
click at [985, 453] on button "Save & New" at bounding box center [990, 452] width 101 height 32
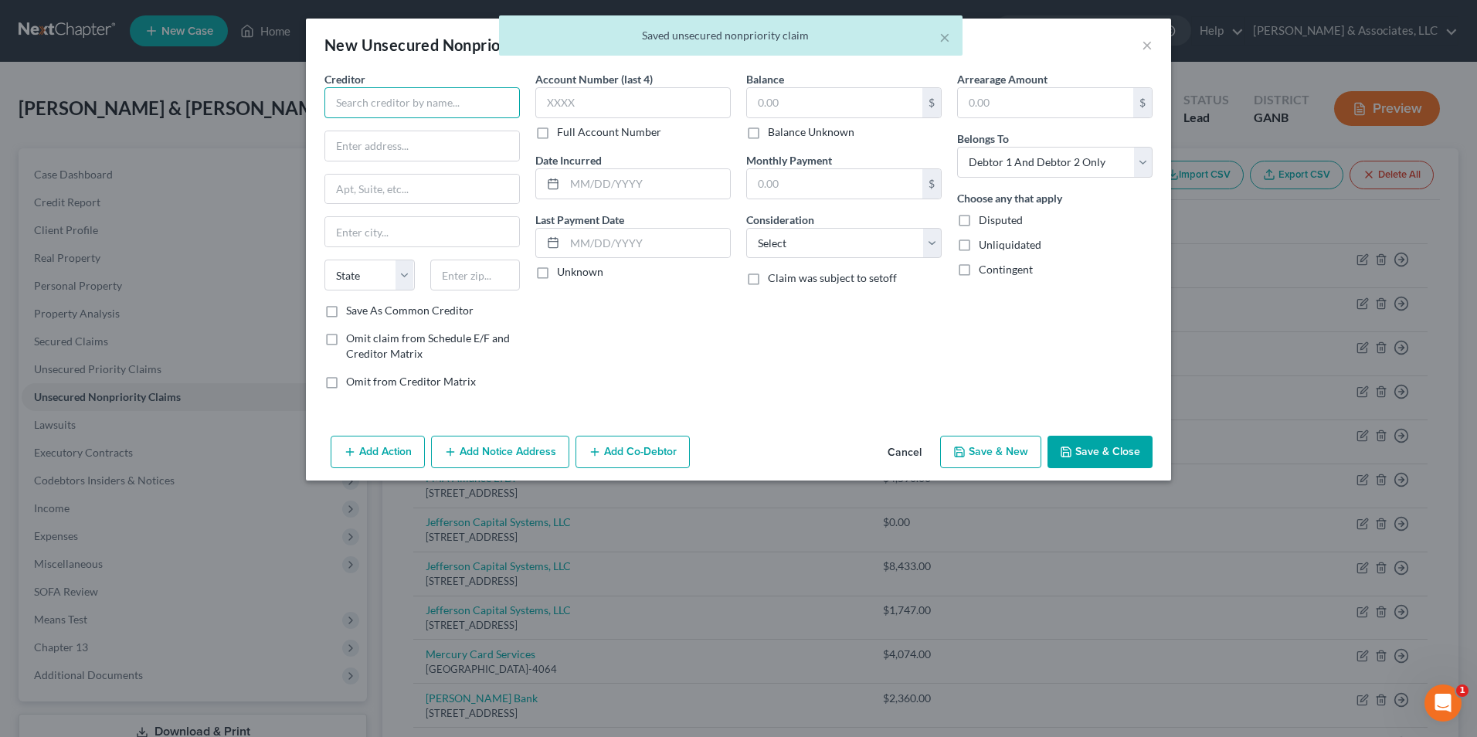
click at [487, 108] on input "text" at bounding box center [421, 102] width 195 height 31
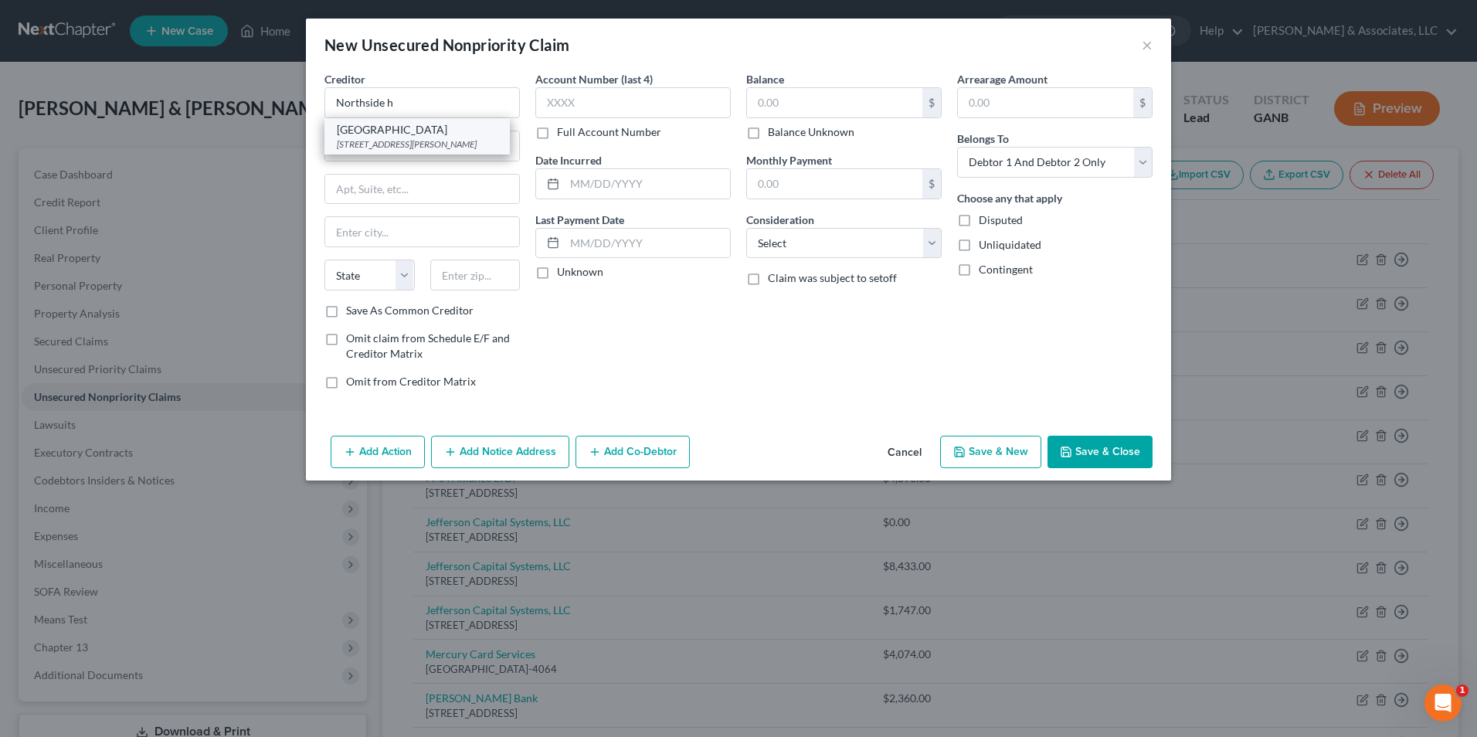
click at [433, 125] on div "Northside Hospital" at bounding box center [417, 129] width 161 height 15
click at [802, 117] on input "text" at bounding box center [834, 102] width 175 height 29
click at [814, 107] on input "text" at bounding box center [834, 102] width 175 height 29
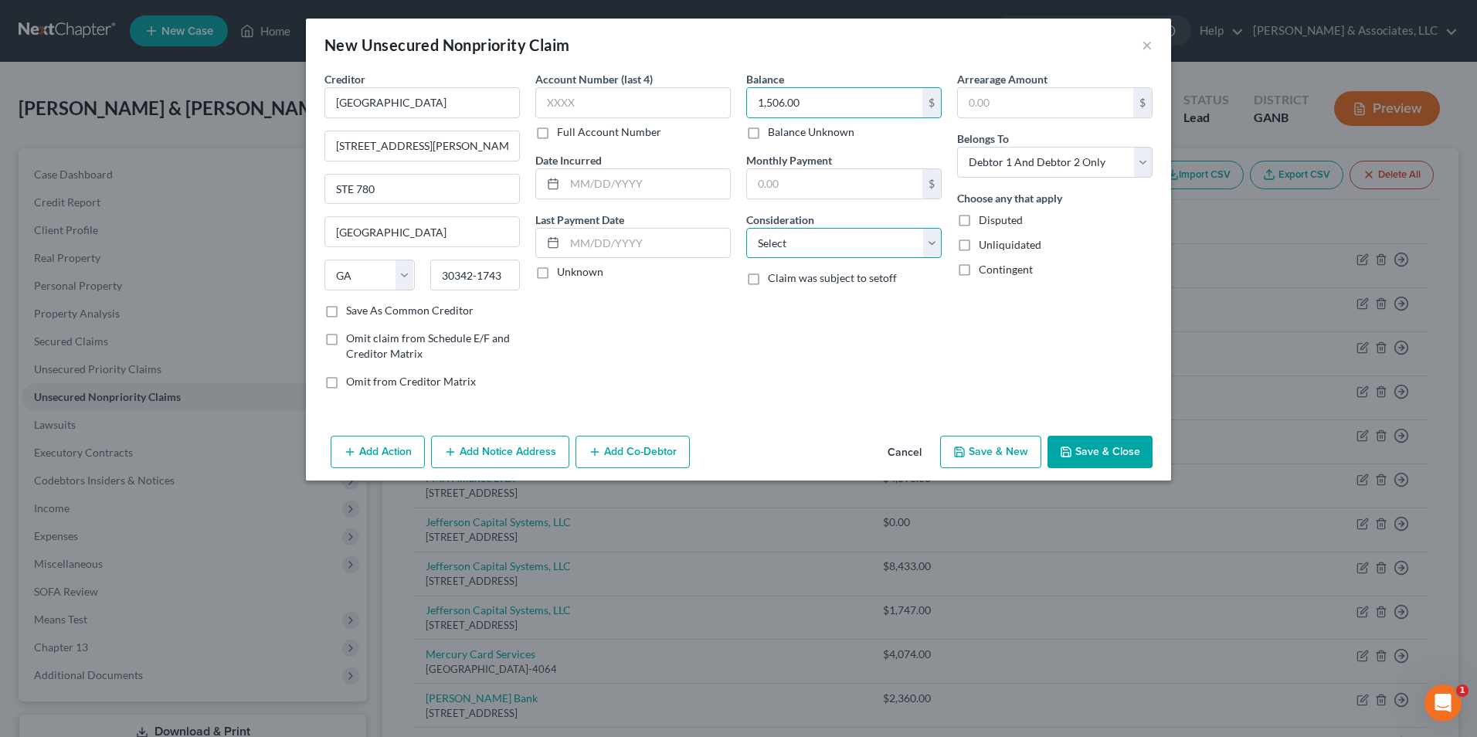
click at [926, 242] on select "Select Cable / Satellite Services Collection Agency Credit Card Debt Debt Couns…" at bounding box center [843, 243] width 195 height 31
click at [746, 228] on select "Select Cable / Satellite Services Collection Agency Credit Card Debt Debt Couns…" at bounding box center [843, 243] width 195 height 31
click at [991, 456] on button "Save & New" at bounding box center [990, 452] width 101 height 32
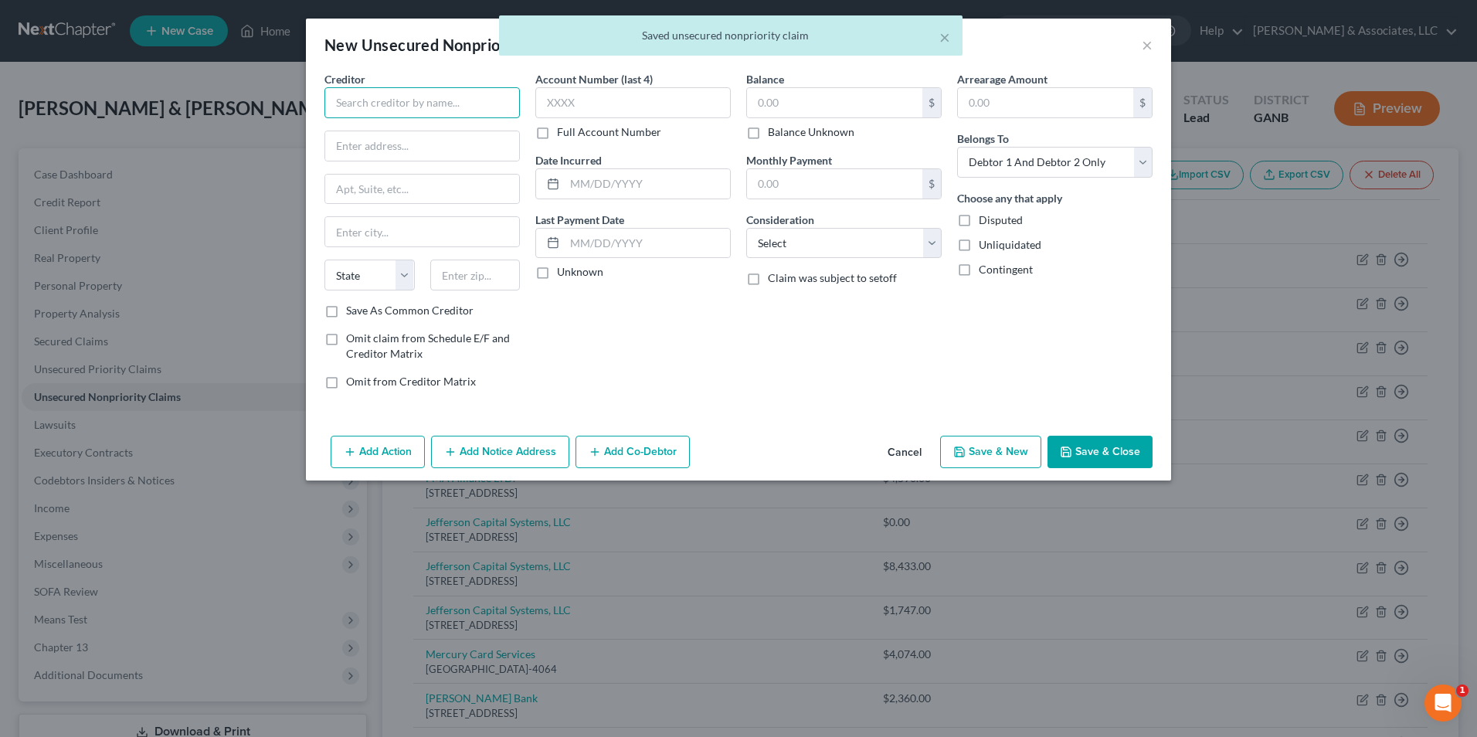
click at [438, 104] on input "text" at bounding box center [421, 102] width 195 height 31
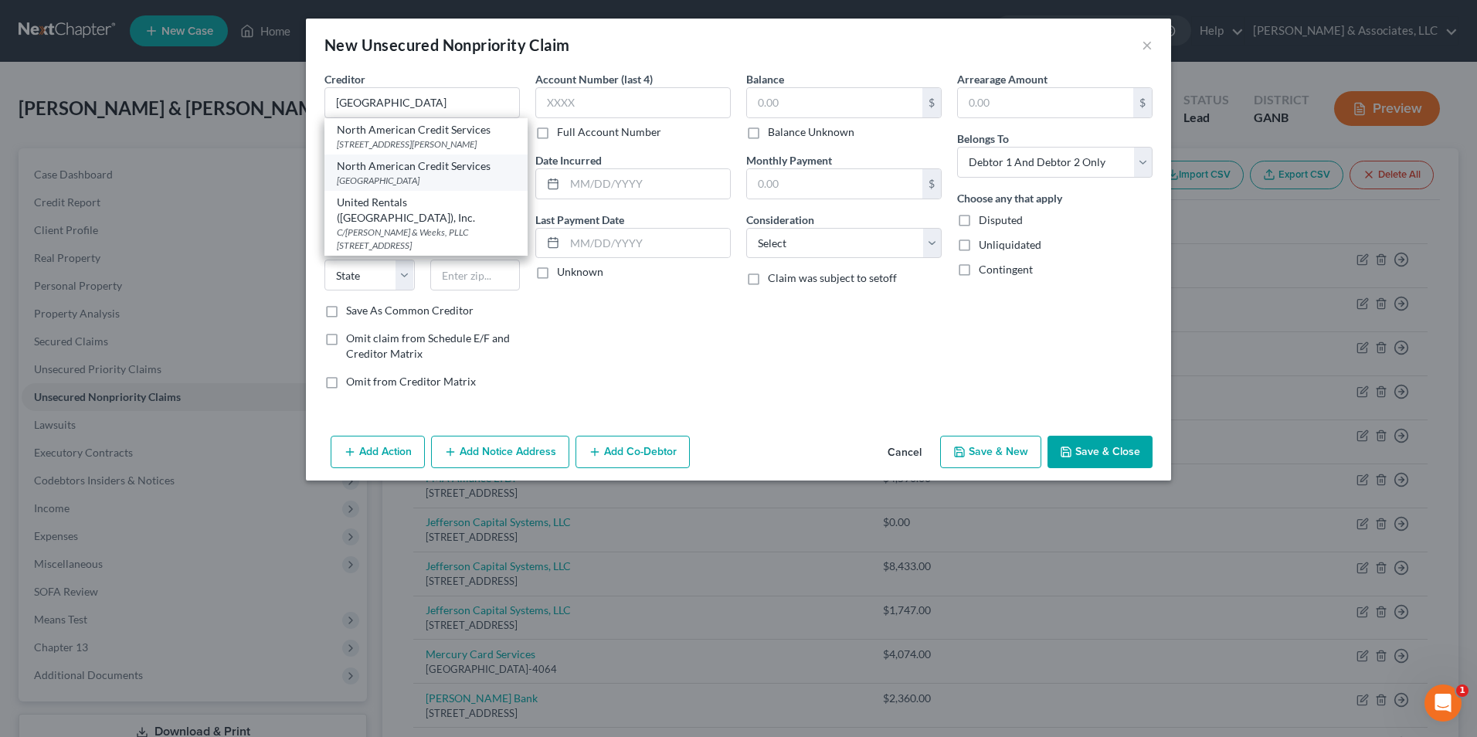
click at [474, 174] on div "North American Credit Services" at bounding box center [426, 165] width 178 height 15
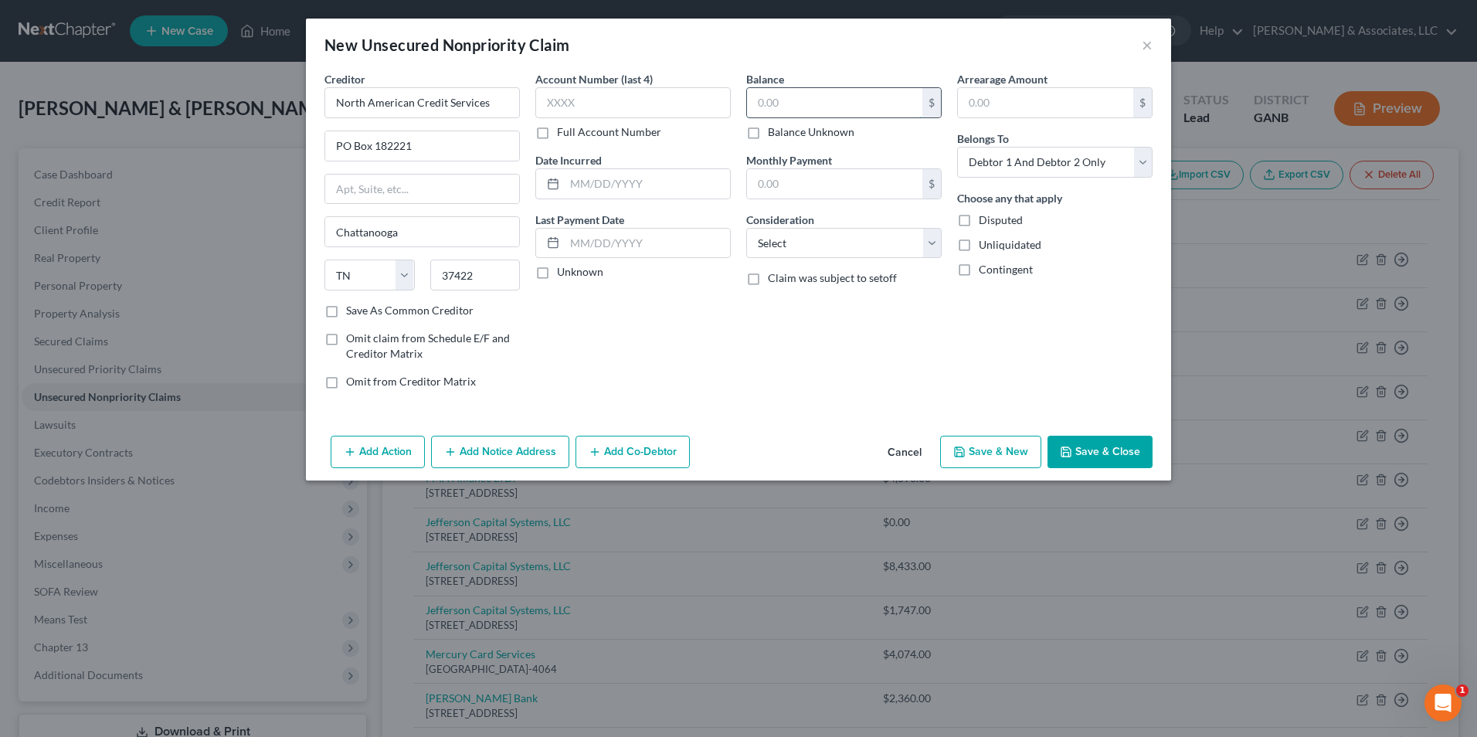
click at [863, 109] on input "text" at bounding box center [834, 102] width 175 height 29
click at [927, 237] on select "Select Cable / Satellite Services Collection Agency Credit Card Debt Debt Couns…" at bounding box center [843, 243] width 195 height 31
click at [746, 228] on select "Select Cable / Satellite Services Collection Agency Credit Card Debt Debt Couns…" at bounding box center [843, 243] width 195 height 31
click at [1012, 454] on button "Save & New" at bounding box center [990, 452] width 101 height 32
click at [463, 99] on input "text" at bounding box center [421, 102] width 195 height 31
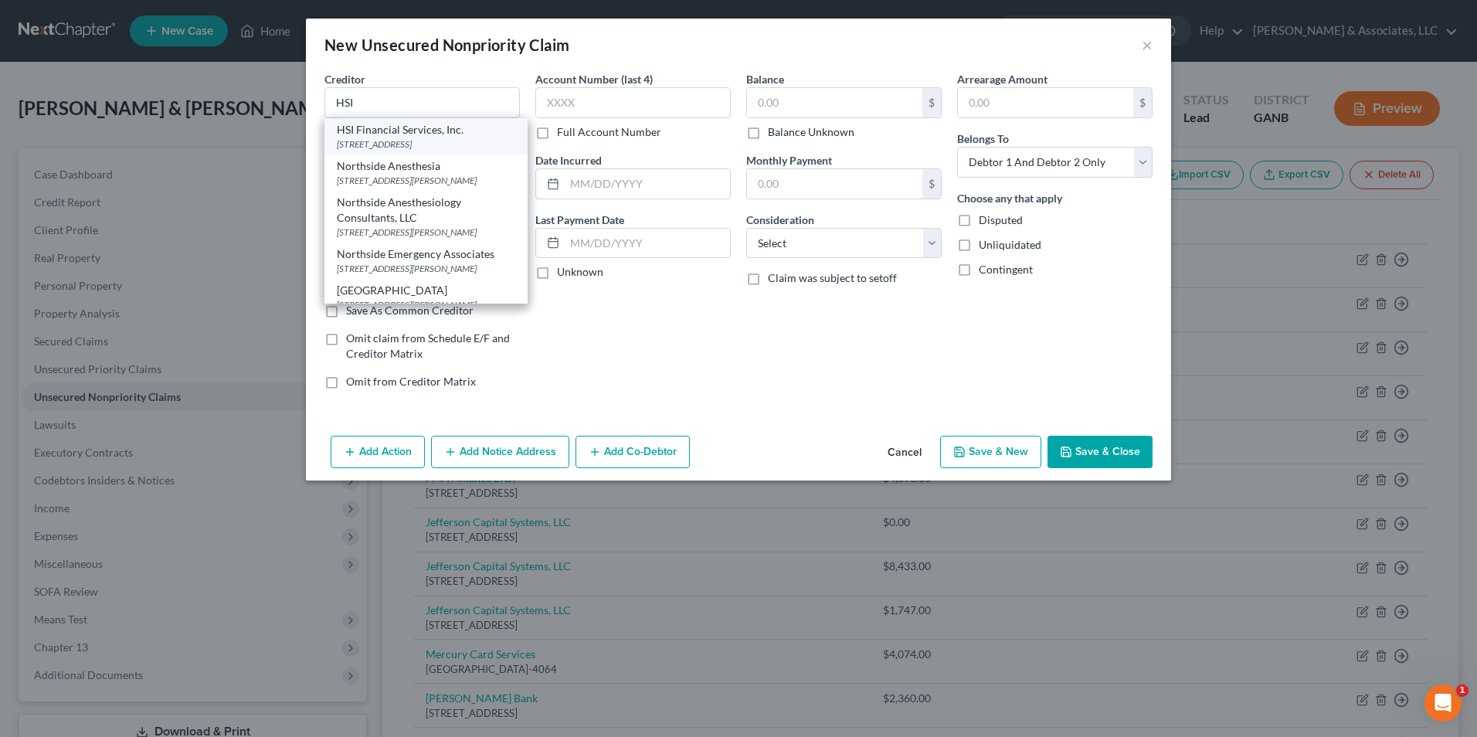
click at [378, 147] on div "1000 Circle 75 Pkwy SE STE 600, Atlanta, GA 30339-6051" at bounding box center [426, 143] width 178 height 13
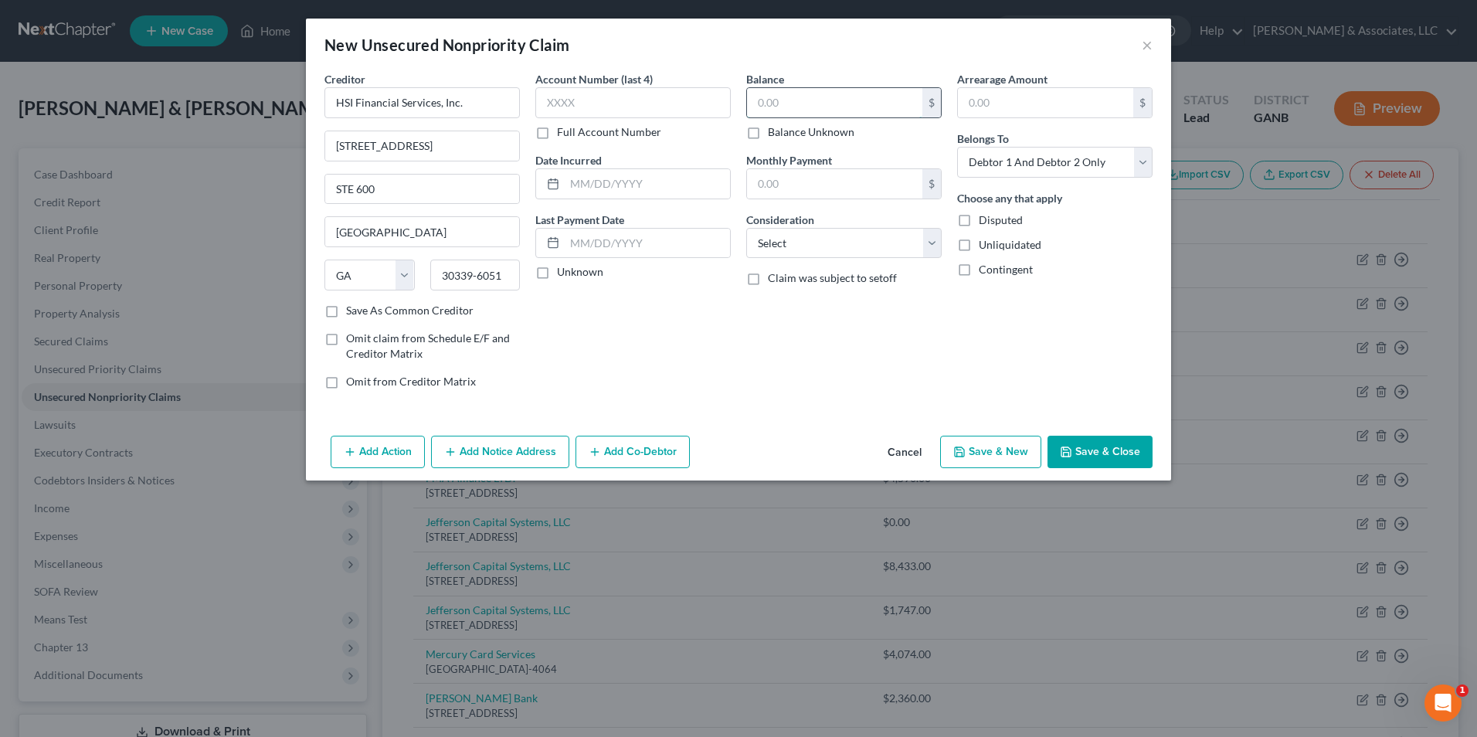
click at [816, 101] on input "text" at bounding box center [834, 102] width 175 height 29
click at [935, 246] on select "Select Cable / Satellite Services Collection Agency Credit Card Debt Debt Couns…" at bounding box center [843, 243] width 195 height 31
click at [746, 228] on select "Select Cable / Satellite Services Collection Agency Credit Card Debt Debt Couns…" at bounding box center [843, 243] width 195 height 31
click at [996, 460] on button "Save & New" at bounding box center [990, 452] width 101 height 32
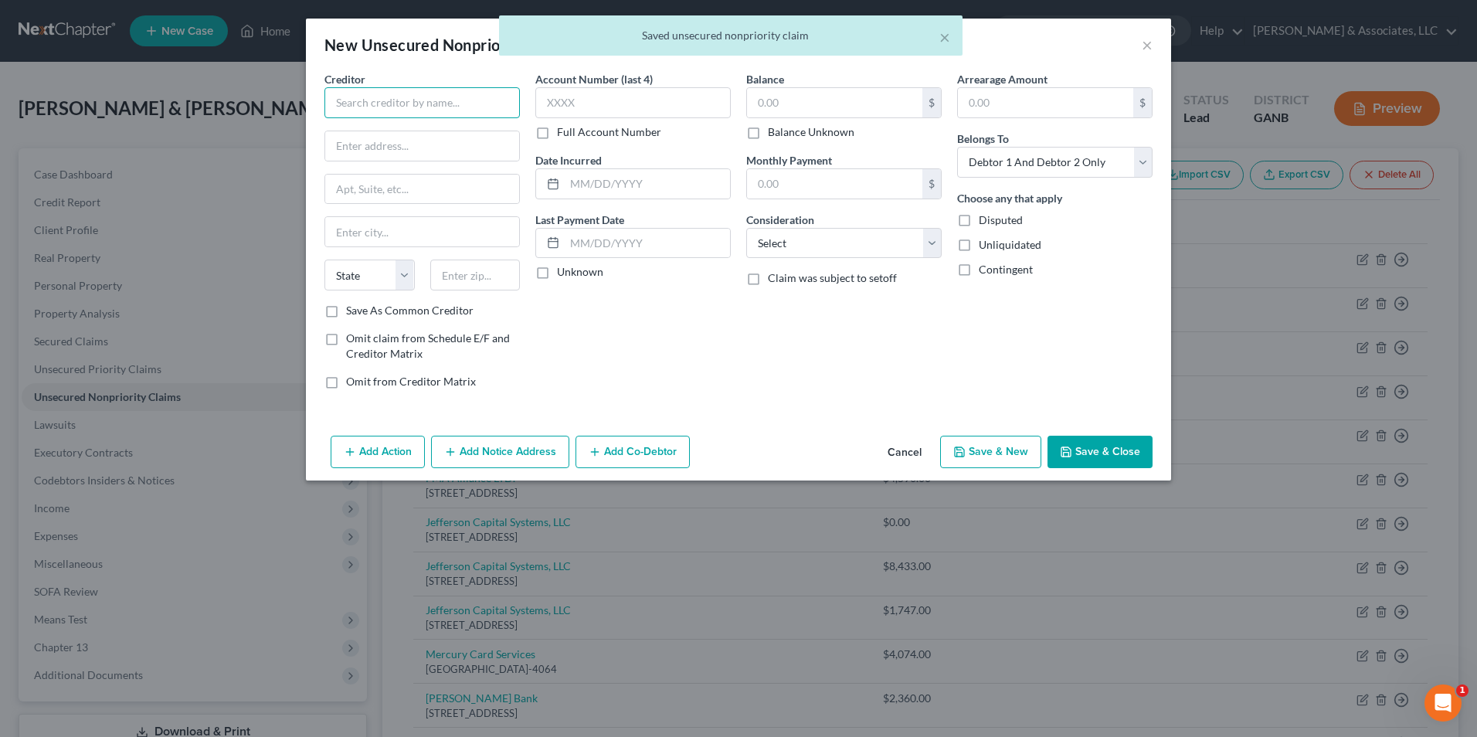
click at [373, 107] on input "text" at bounding box center [421, 102] width 195 height 31
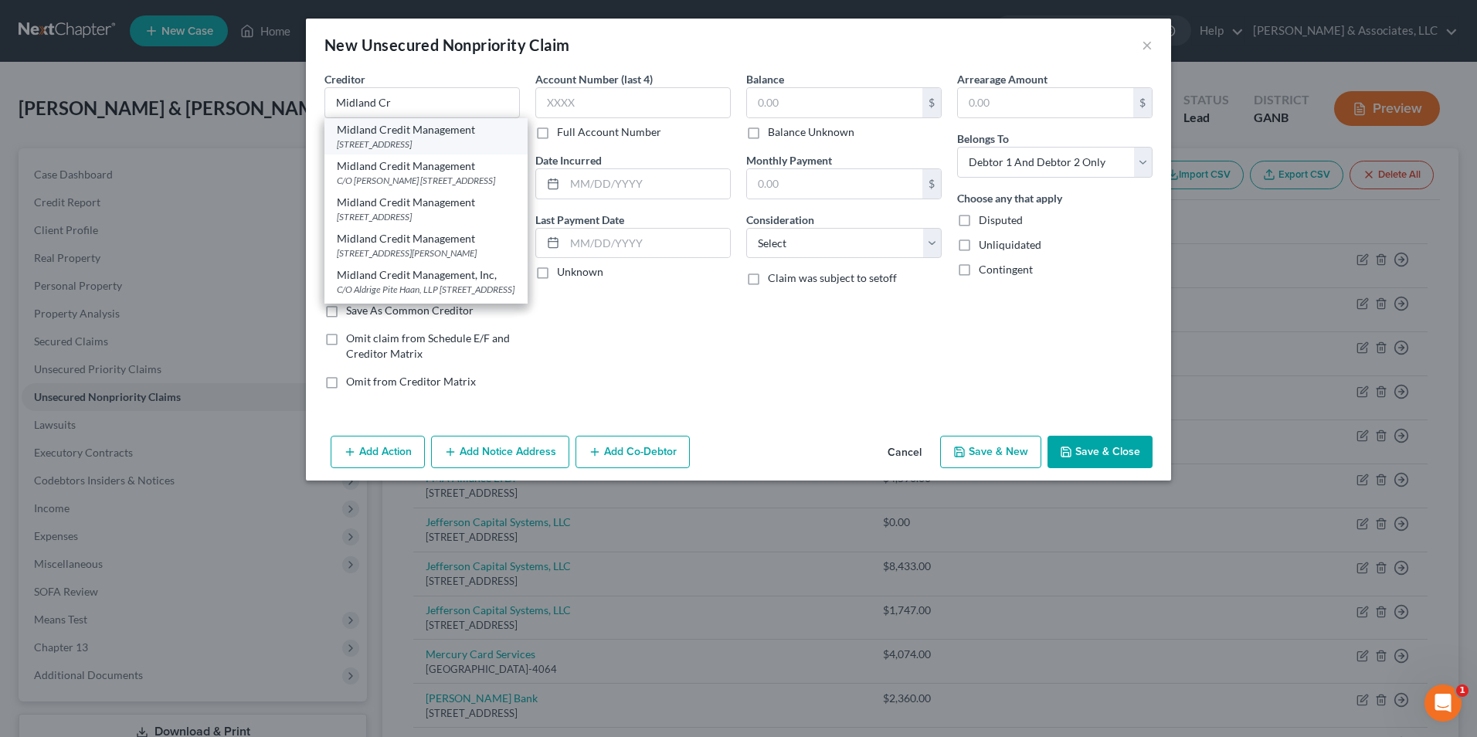
click at [417, 142] on div "350 Camino Del LA Reina SUITE 100, San Diego, CA 92108" at bounding box center [426, 143] width 178 height 13
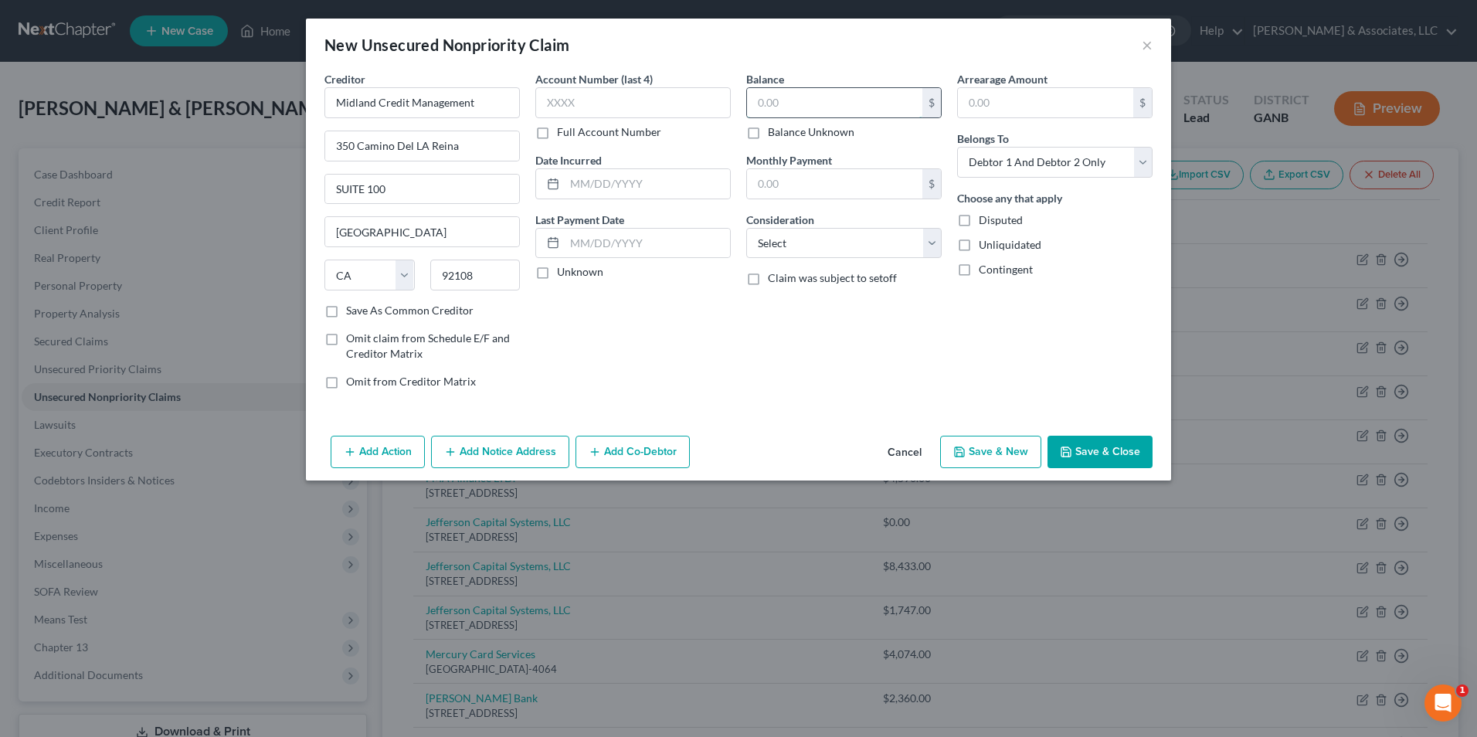
click at [827, 97] on input "text" at bounding box center [834, 102] width 175 height 29
click at [934, 239] on select "Select Cable / Satellite Services Collection Agency Credit Card Debt Debt Couns…" at bounding box center [843, 243] width 195 height 31
click at [746, 228] on select "Select Cable / Satellite Services Collection Agency Credit Card Debt Debt Couns…" at bounding box center [843, 243] width 195 height 31
click at [1019, 456] on button "Save & New" at bounding box center [990, 452] width 101 height 32
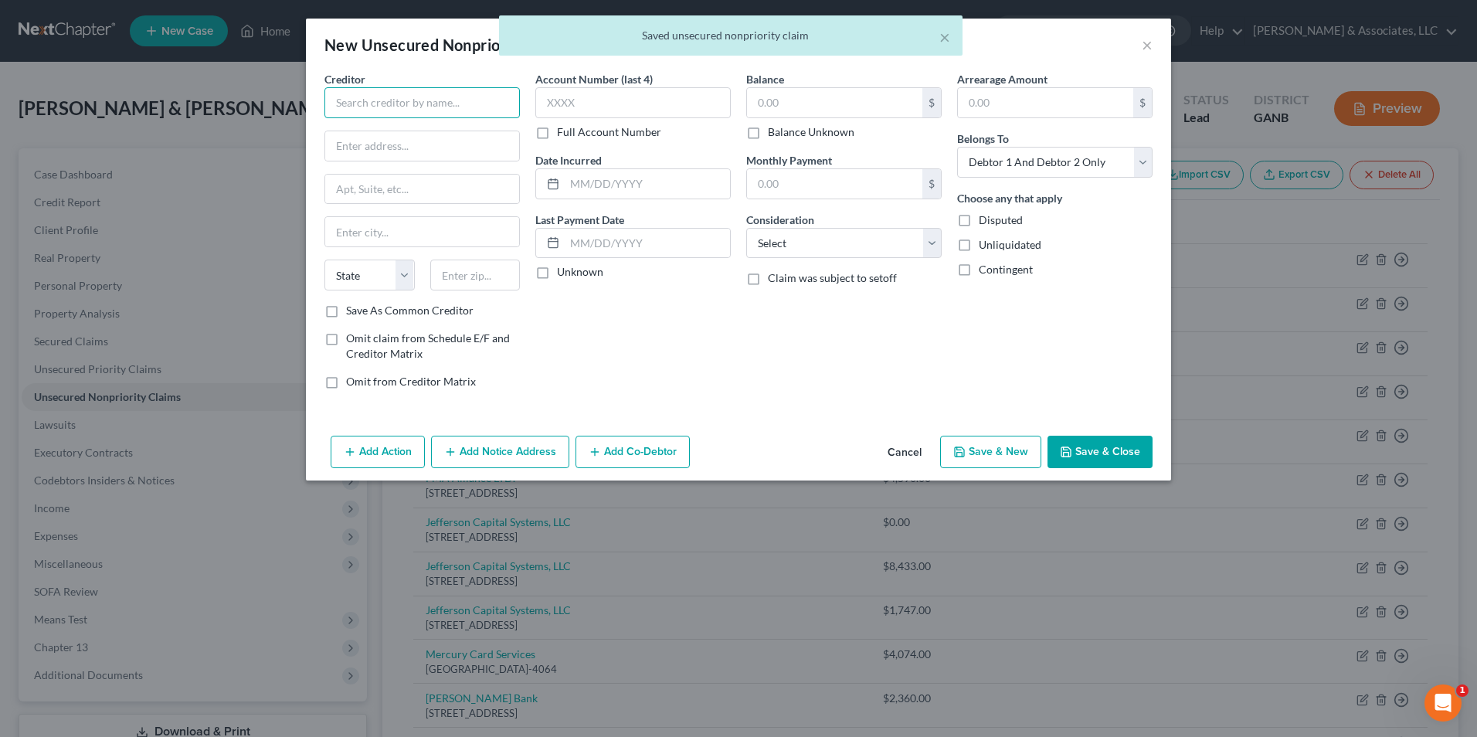
click at [481, 107] on input "text" at bounding box center [421, 102] width 195 height 31
click at [402, 144] on div "7831 Glaenroy Rd STE 250-A, Minneapolis, MN 55439" at bounding box center [417, 143] width 161 height 13
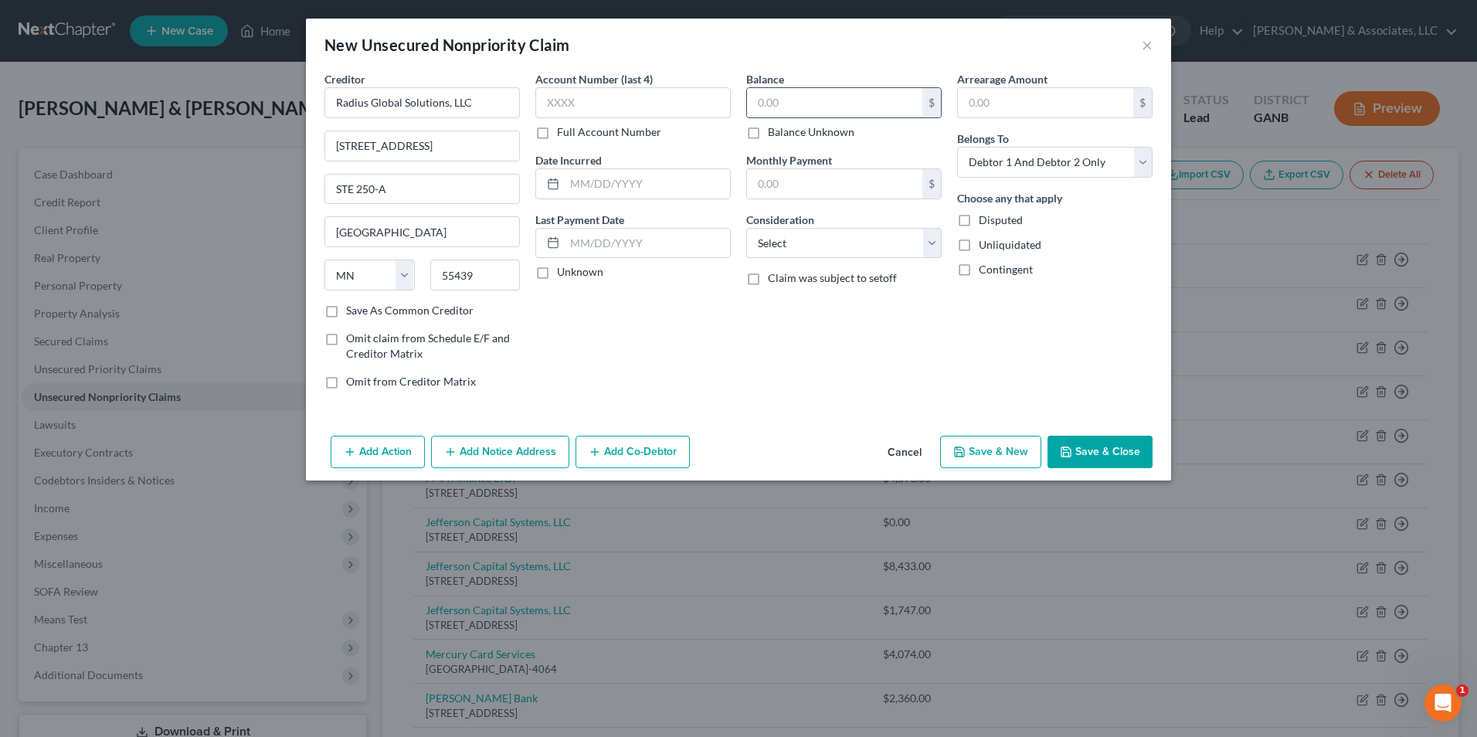
click at [795, 104] on input "text" at bounding box center [834, 102] width 175 height 29
click at [927, 244] on select "Select Cable / Satellite Services Collection Agency Credit Card Debt Debt Couns…" at bounding box center [843, 243] width 195 height 31
click at [746, 228] on select "Select Cable / Satellite Services Collection Agency Credit Card Debt Debt Couns…" at bounding box center [843, 243] width 195 height 31
click at [995, 445] on button "Save & New" at bounding box center [990, 452] width 101 height 32
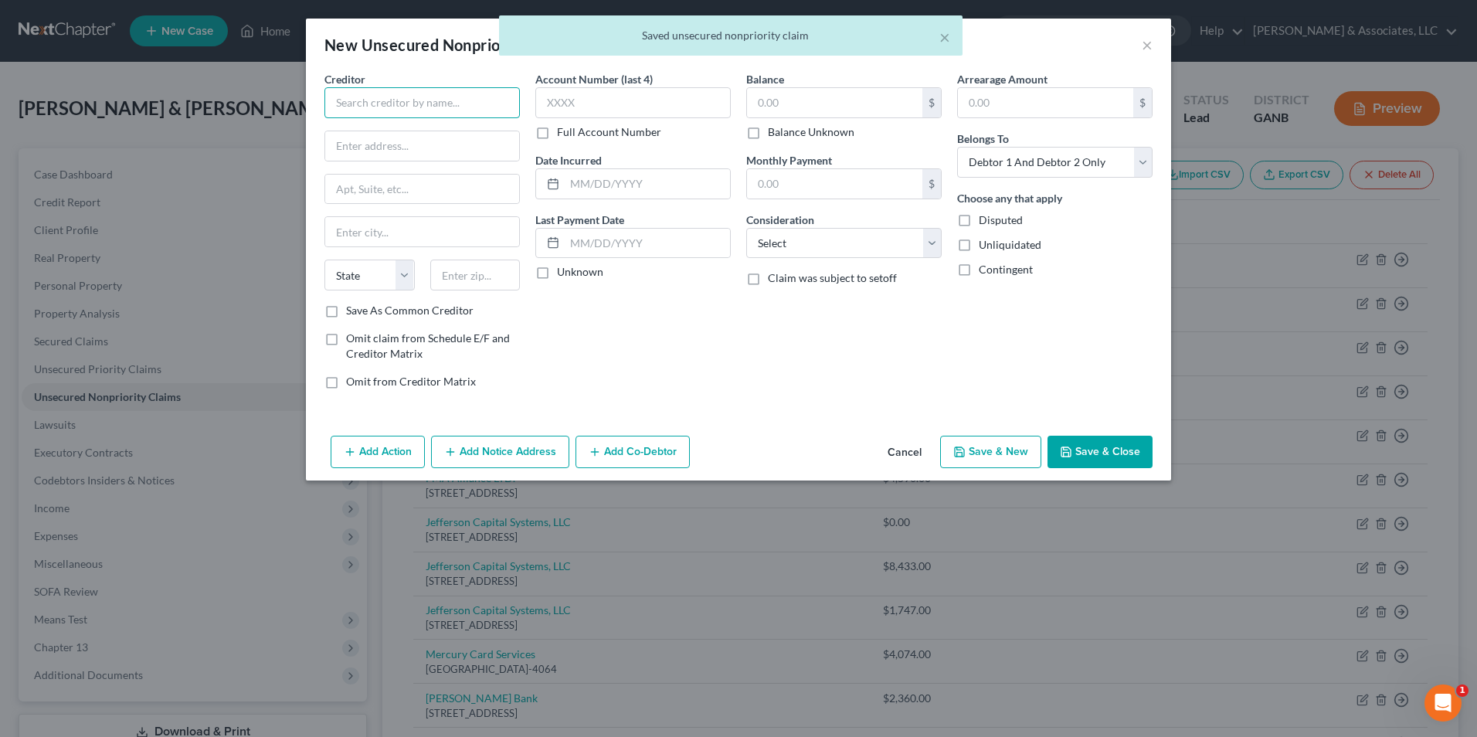
click at [464, 108] on input "text" at bounding box center [421, 102] width 195 height 31
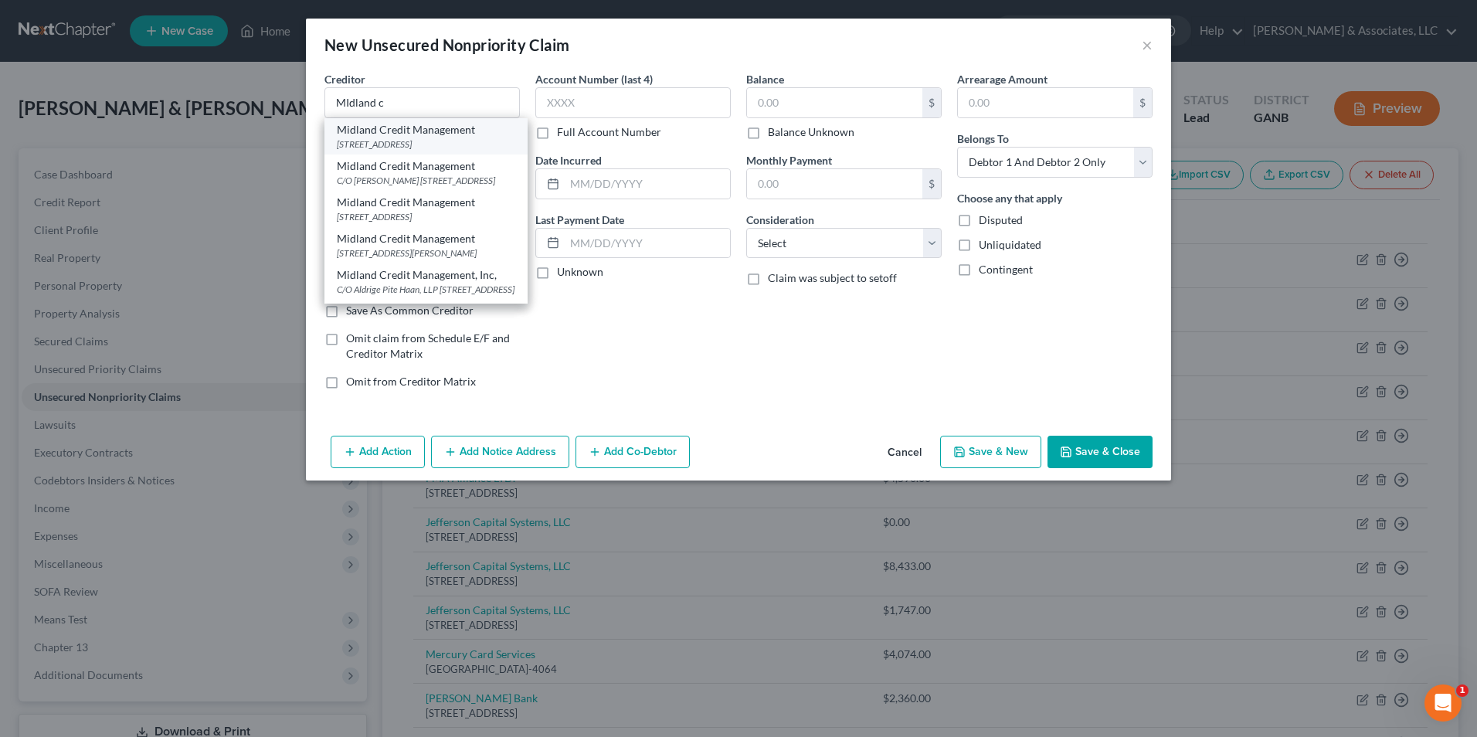
click at [428, 137] on div "350 Camino Del LA Reina SUITE 100, San Diego, CA 92108" at bounding box center [426, 143] width 178 height 13
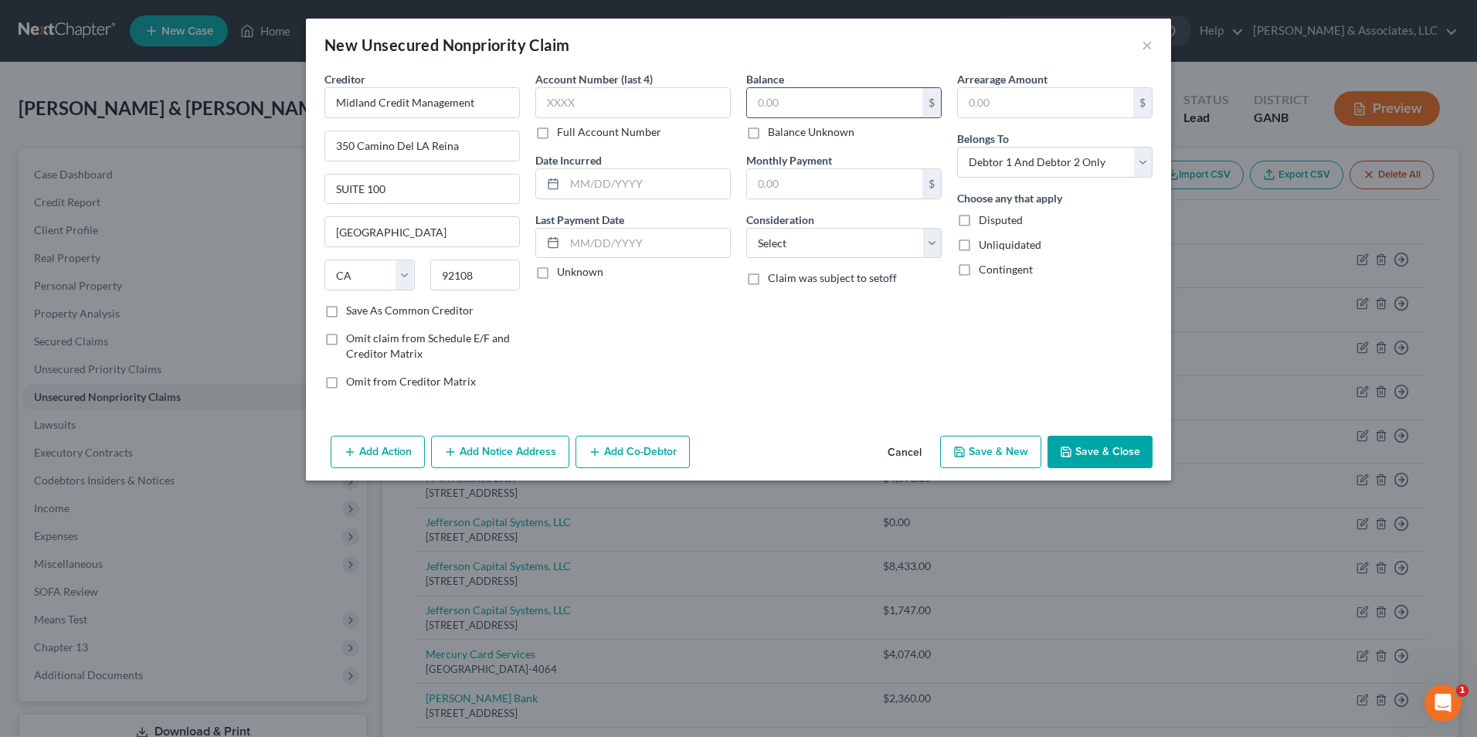
click at [845, 97] on input "text" at bounding box center [834, 102] width 175 height 29
click at [933, 246] on select "Select Cable / Satellite Services Collection Agency Credit Card Debt Debt Couns…" at bounding box center [843, 243] width 195 height 31
click at [746, 228] on select "Select Cable / Satellite Services Collection Agency Credit Card Debt Debt Couns…" at bounding box center [843, 243] width 195 height 31
click at [978, 439] on button "Save & New" at bounding box center [990, 452] width 101 height 32
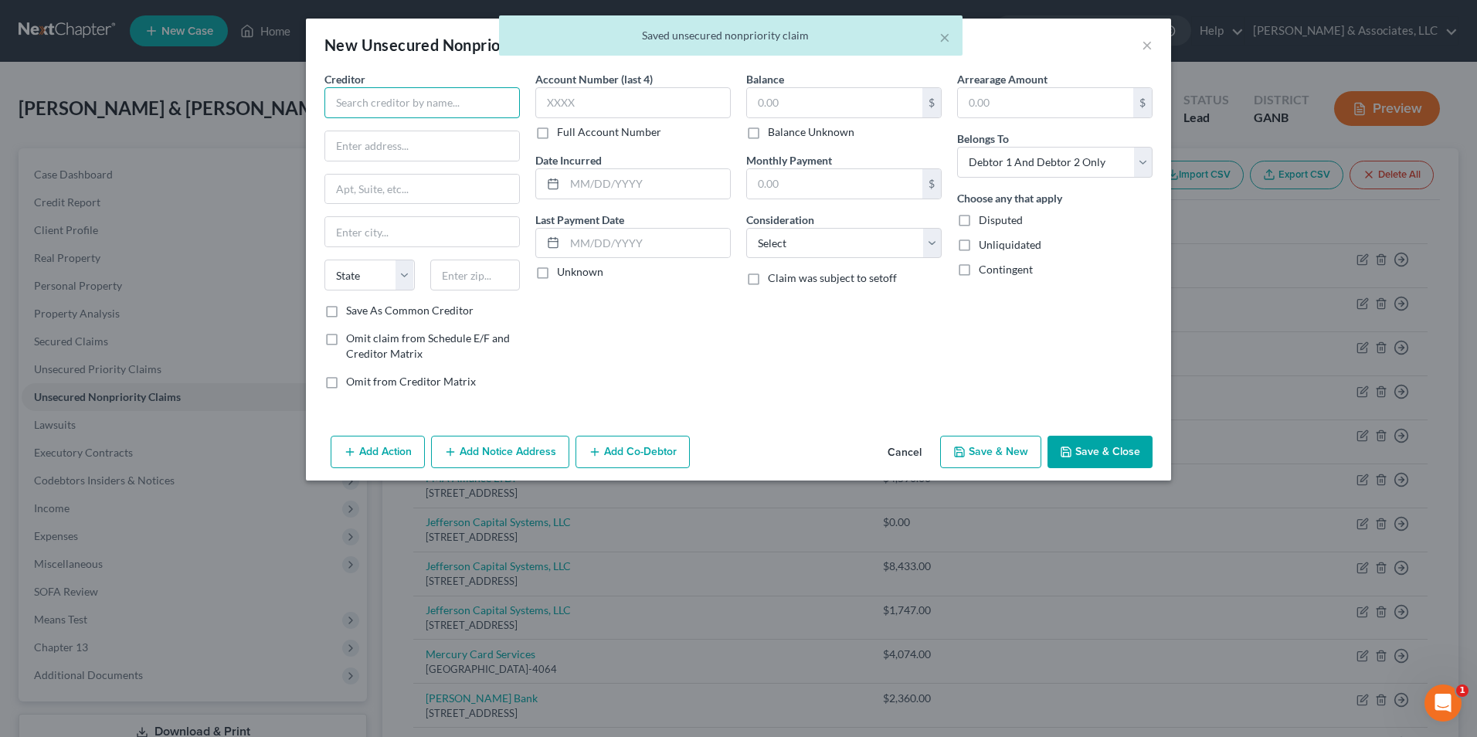
click at [395, 100] on input "text" at bounding box center [421, 102] width 195 height 31
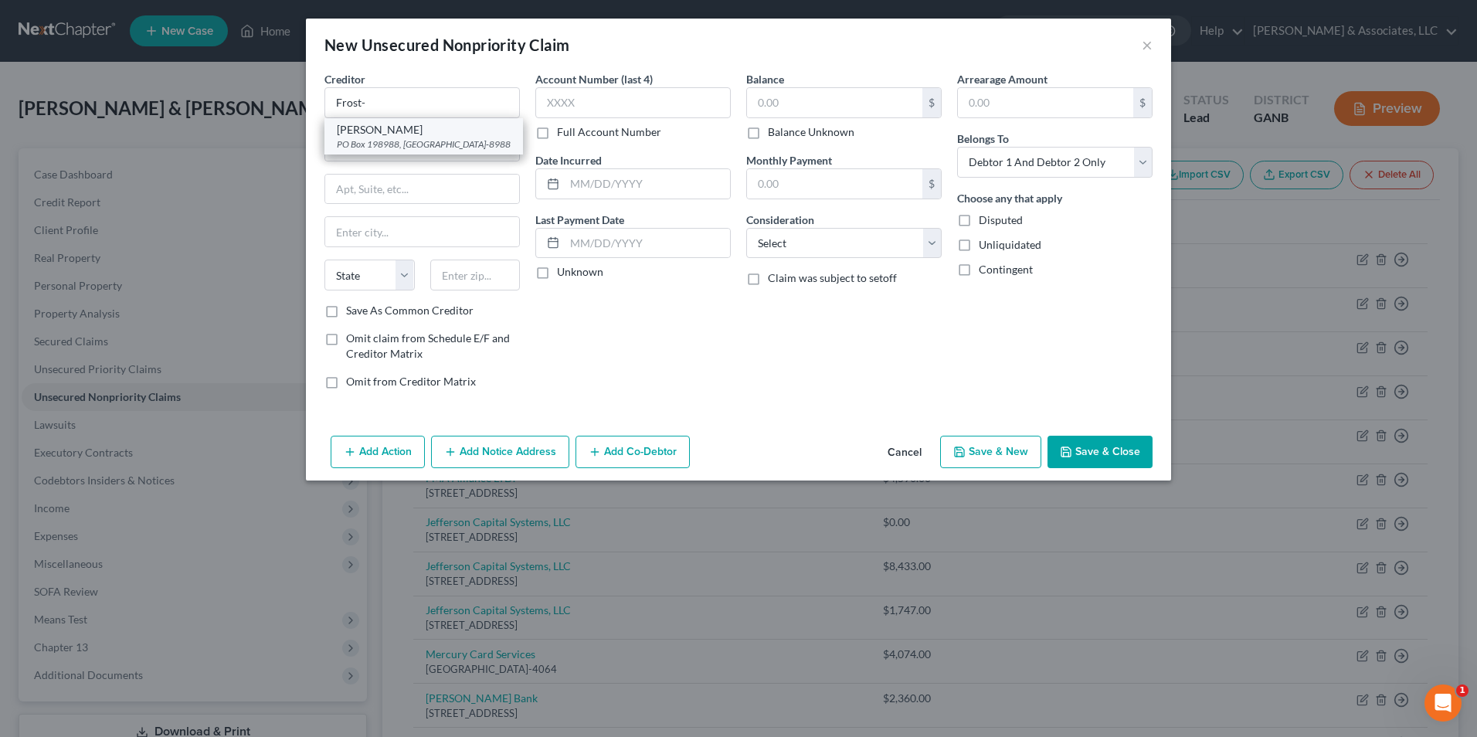
click at [419, 138] on div "PO Box 198988, Nashville, TN 37219-8988" at bounding box center [424, 143] width 174 height 13
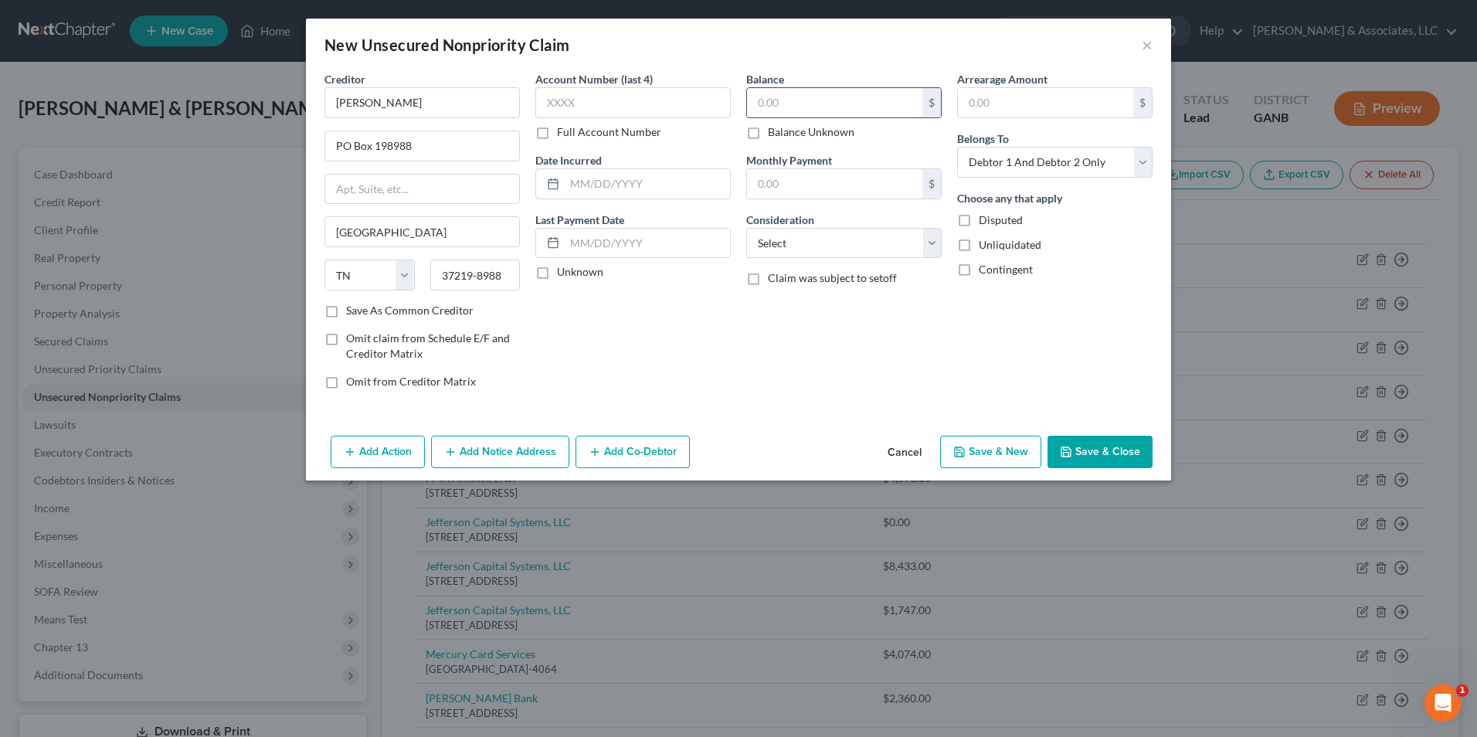
click at [824, 104] on input "text" at bounding box center [834, 102] width 175 height 29
click at [927, 249] on select "Select Cable / Satellite Services Collection Agency Credit Card Debt Debt Couns…" at bounding box center [843, 243] width 195 height 31
click at [746, 228] on select "Select Cable / Satellite Services Collection Agency Credit Card Debt Debt Couns…" at bounding box center [843, 243] width 195 height 31
click at [1008, 457] on button "Save & New" at bounding box center [990, 452] width 101 height 32
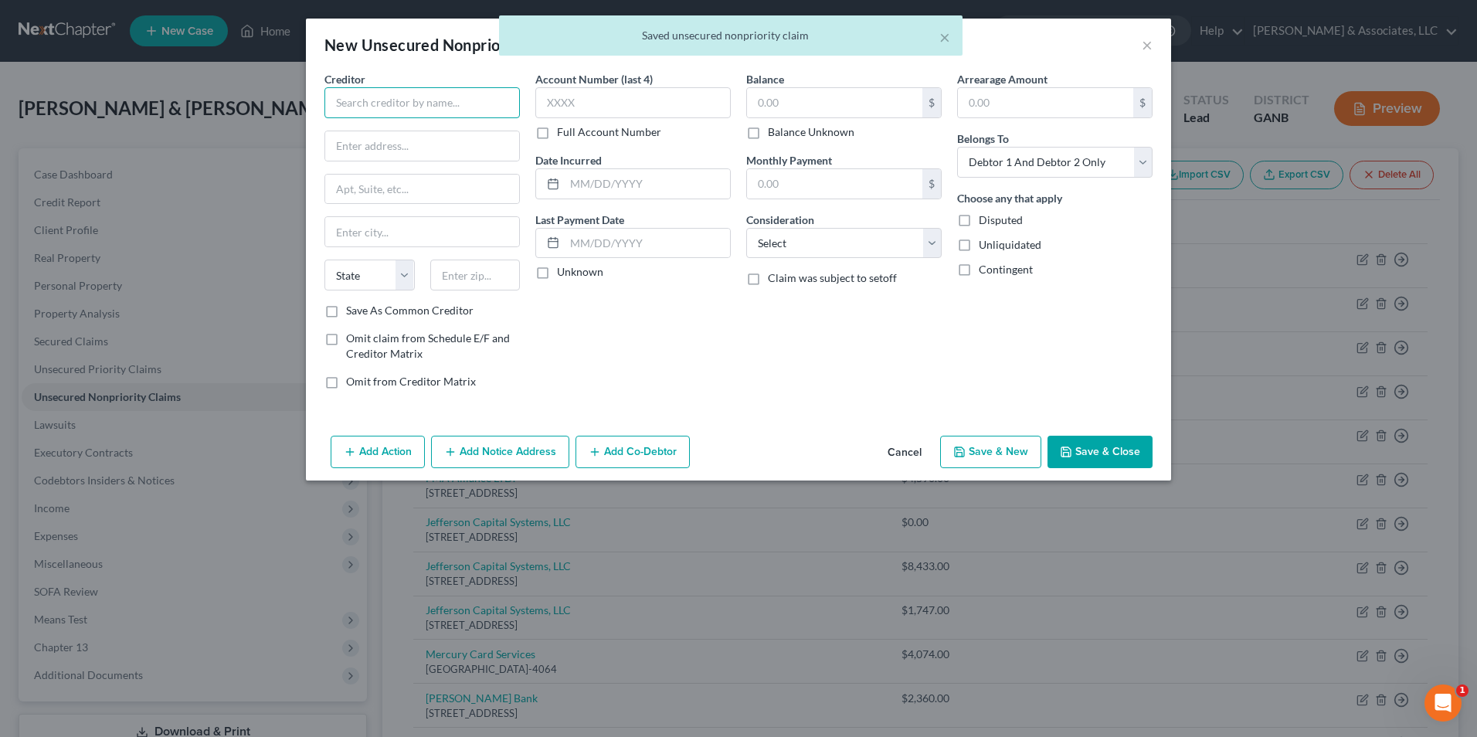
click at [420, 105] on input "text" at bounding box center [421, 102] width 195 height 31
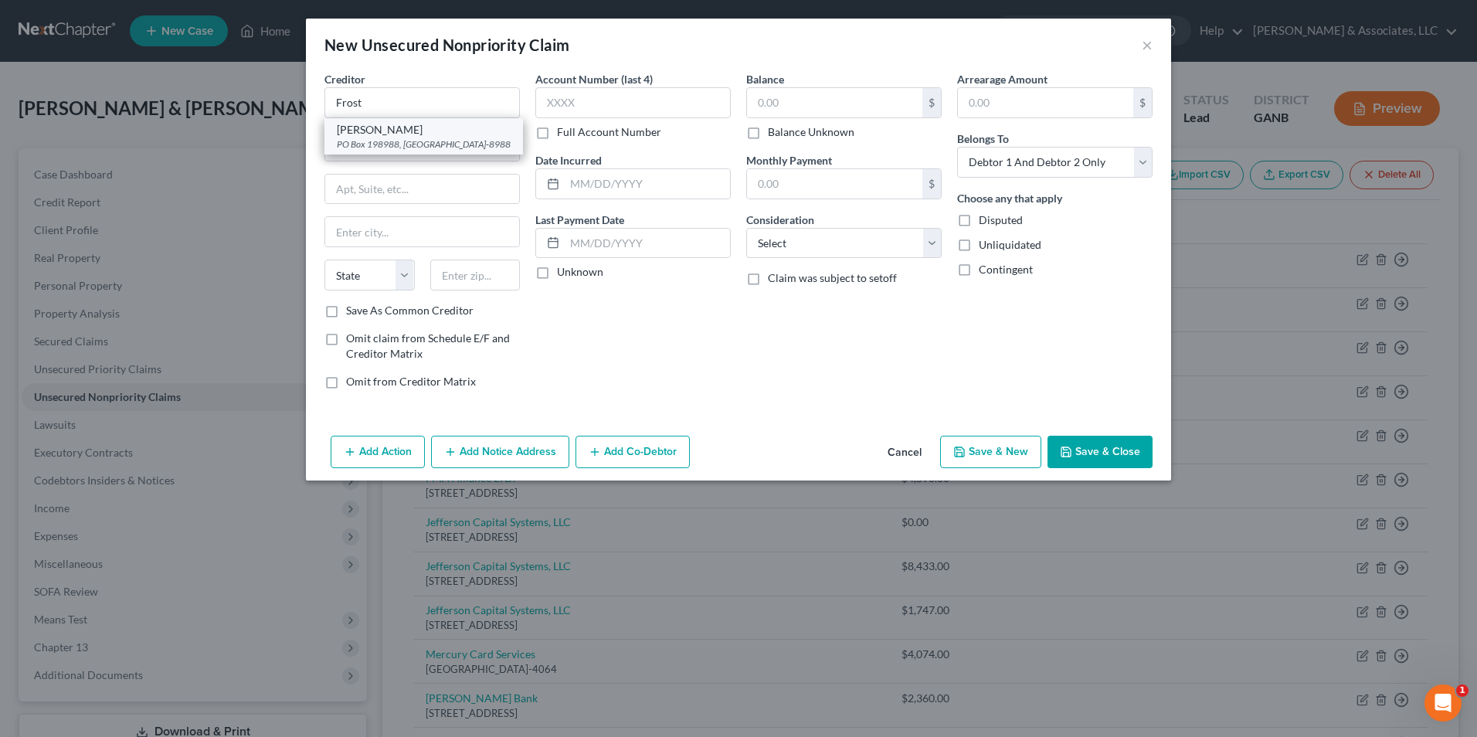
click at [395, 144] on div "PO Box 198988, Nashville, TN 37219-8988" at bounding box center [424, 143] width 174 height 13
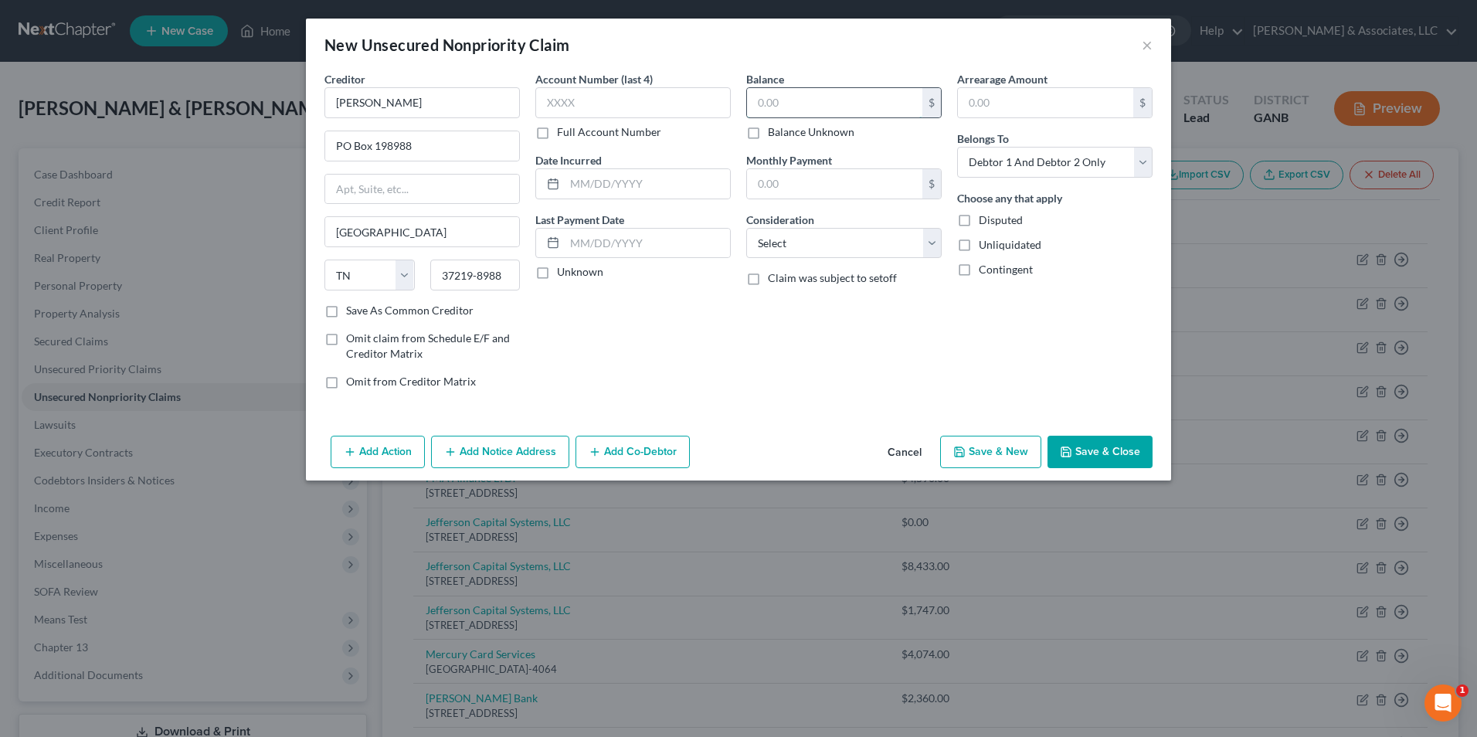
click at [855, 109] on input "text" at bounding box center [834, 102] width 175 height 29
click at [928, 244] on select "Select Cable / Satellite Services Collection Agency Credit Card Debt Debt Couns…" at bounding box center [843, 243] width 195 height 31
click at [746, 228] on select "Select Cable / Satellite Services Collection Agency Credit Card Debt Debt Couns…" at bounding box center [843, 243] width 195 height 31
click at [1015, 447] on button "Save & New" at bounding box center [990, 452] width 101 height 32
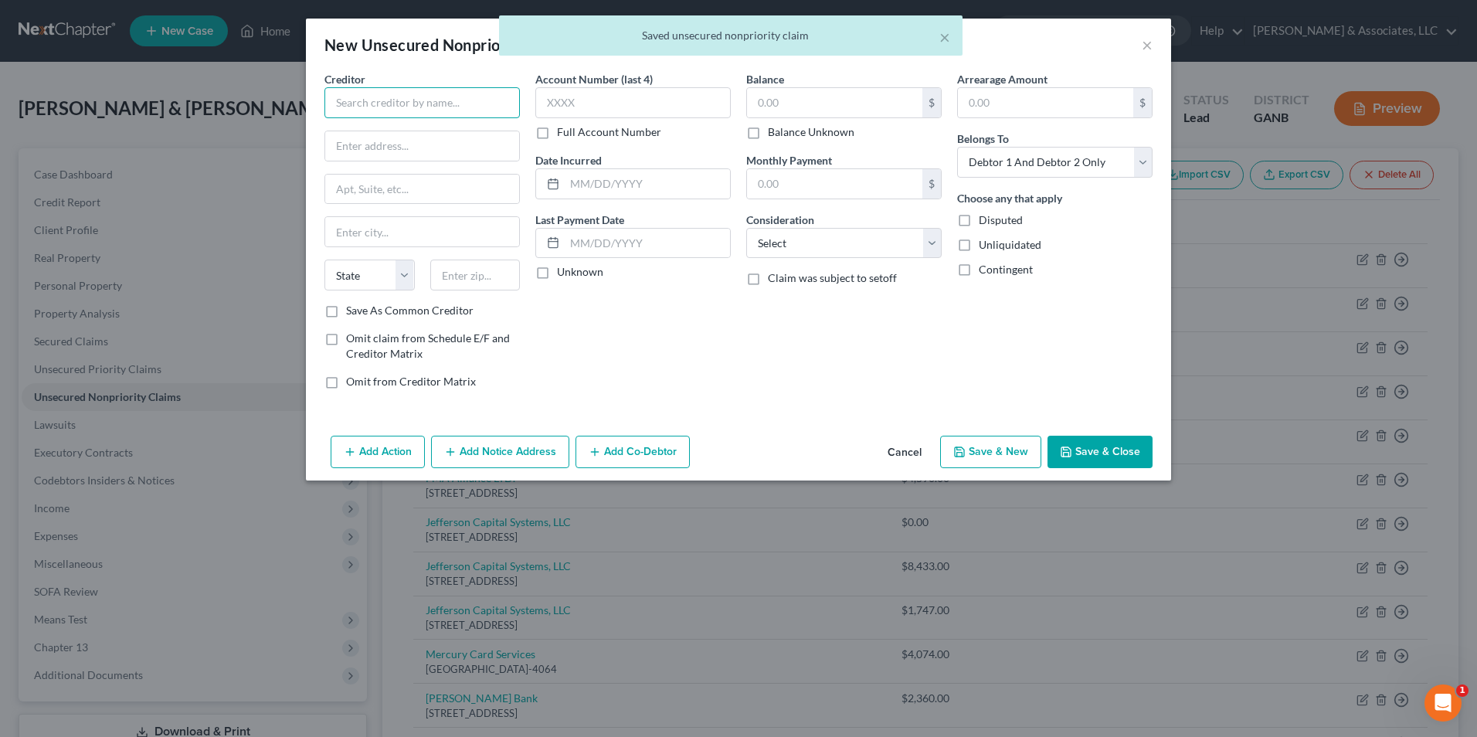
click at [504, 105] on input "text" at bounding box center [421, 102] width 195 height 31
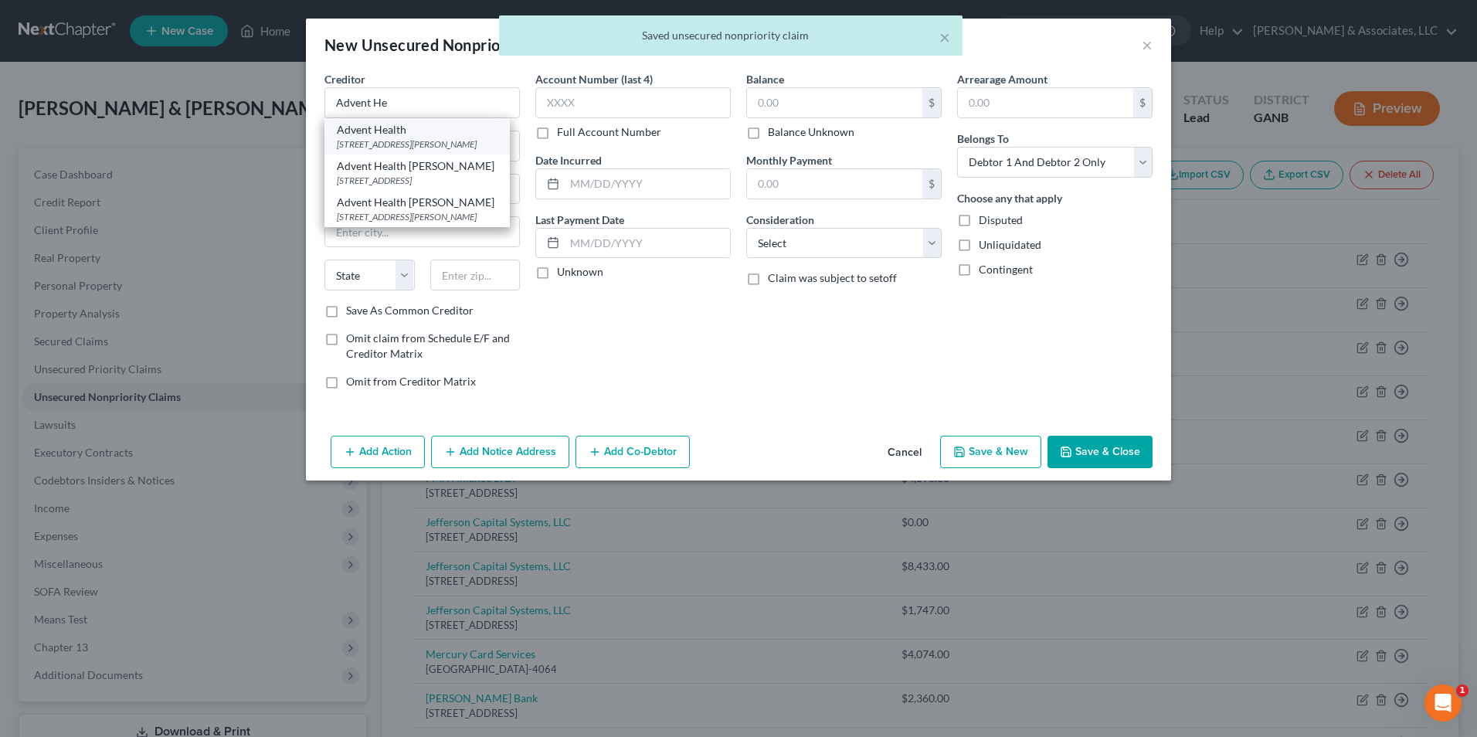
click at [414, 147] on div "501 Redmond Rd, Rome, GA 30165" at bounding box center [417, 143] width 161 height 13
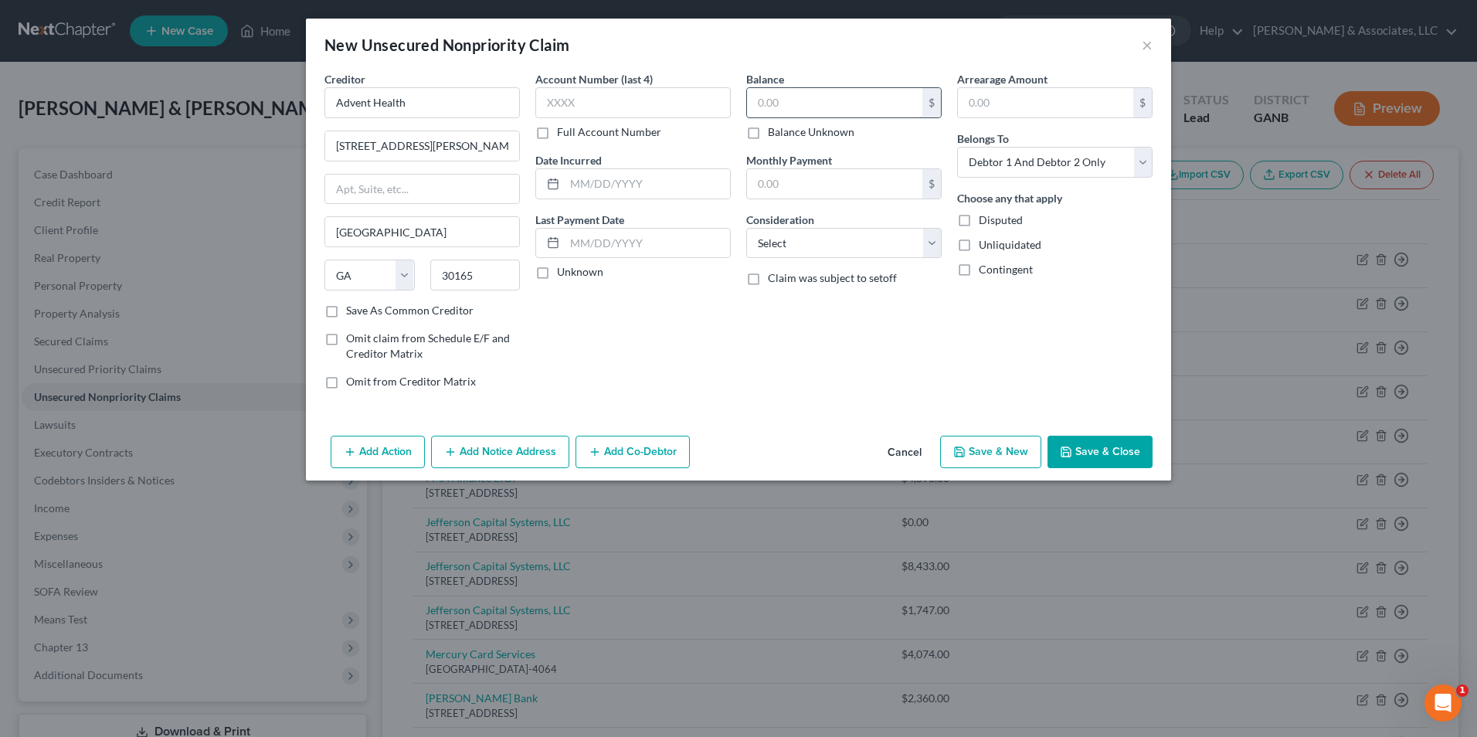
click at [805, 98] on input "text" at bounding box center [834, 102] width 175 height 29
click at [443, 110] on input "Advent Health" at bounding box center [421, 102] width 195 height 31
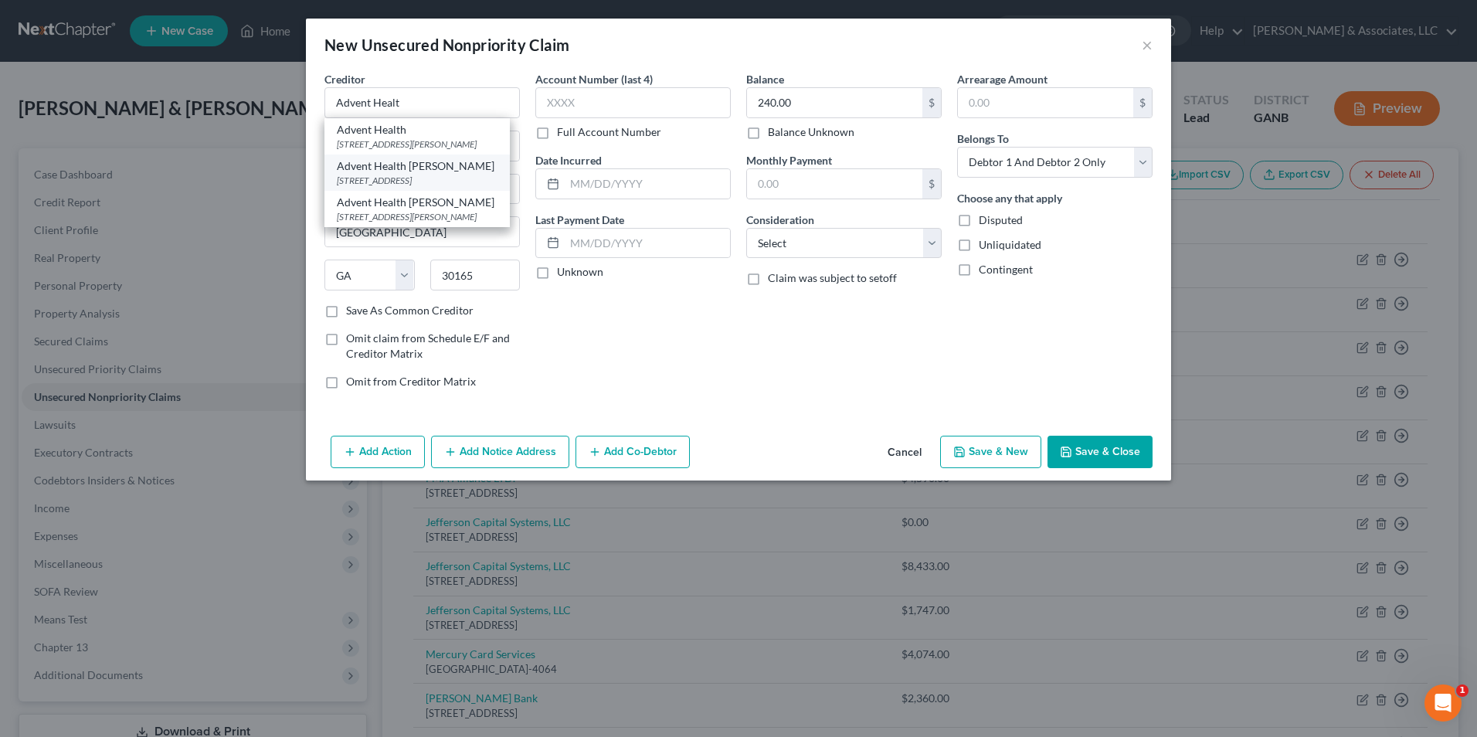
click at [442, 163] on div "Advent Health Gordon" at bounding box center [417, 165] width 161 height 15
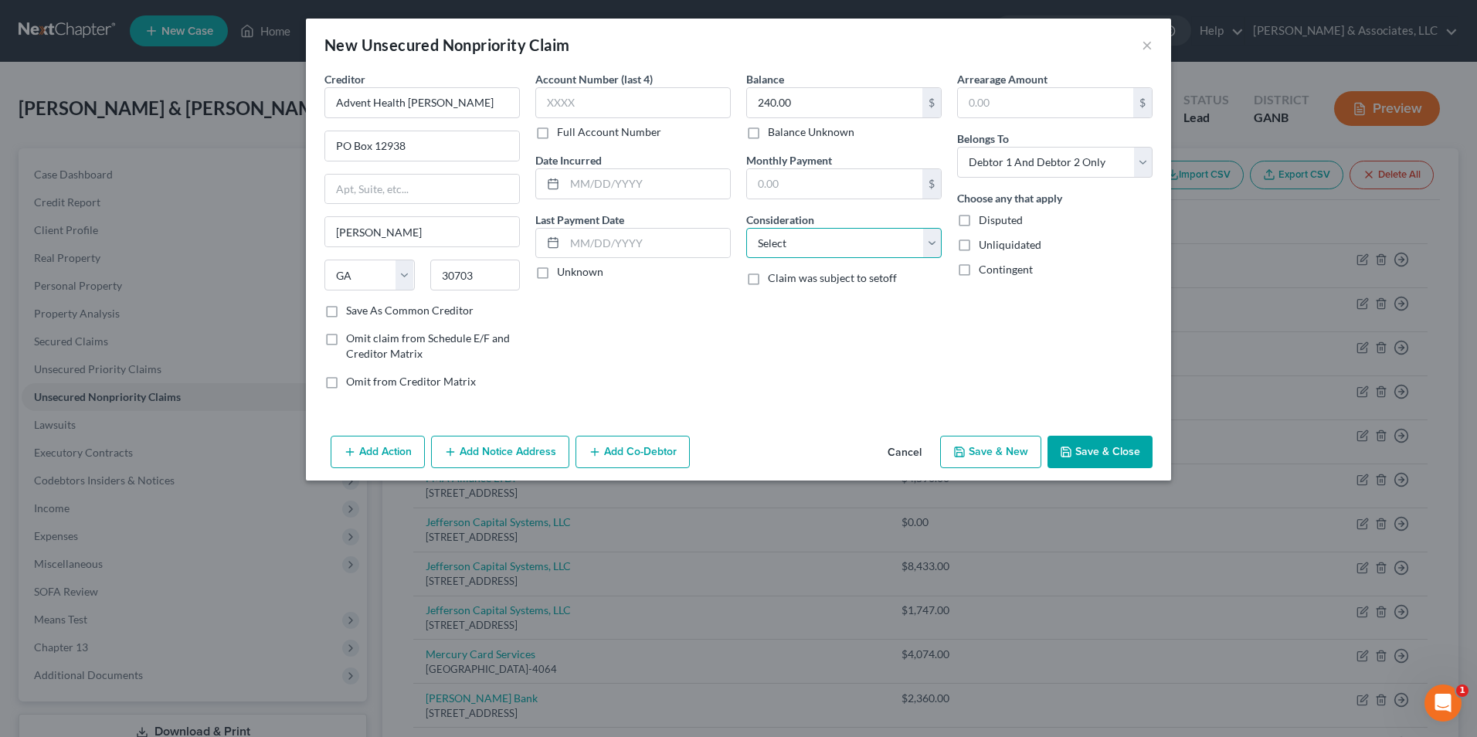
click at [927, 249] on select "Select Cable / Satellite Services Collection Agency Credit Card Debt Debt Couns…" at bounding box center [843, 243] width 195 height 31
click at [746, 228] on select "Select Cable / Satellite Services Collection Agency Credit Card Debt Debt Couns…" at bounding box center [843, 243] width 195 height 31
click at [1005, 450] on button "Save & New" at bounding box center [990, 452] width 101 height 32
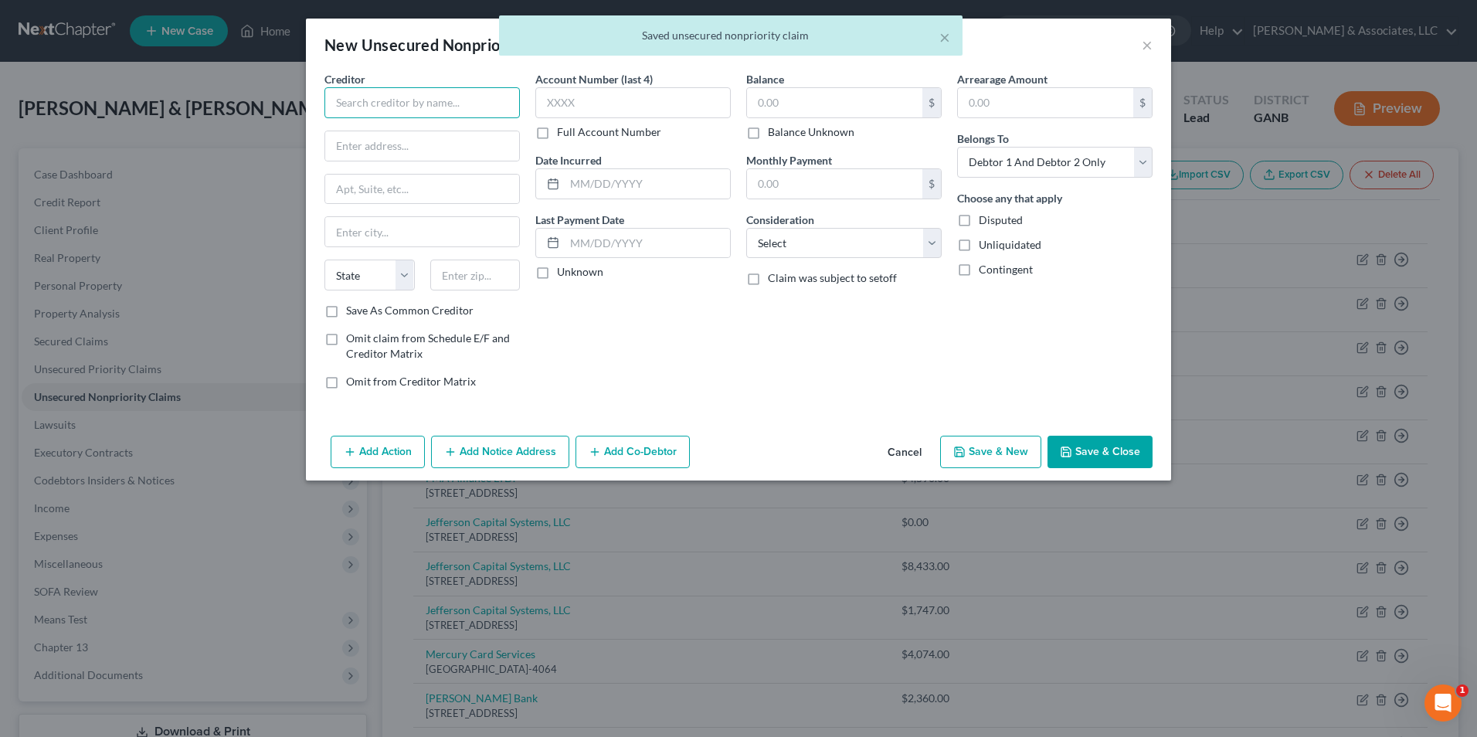
click at [483, 100] on input "text" at bounding box center [421, 102] width 195 height 31
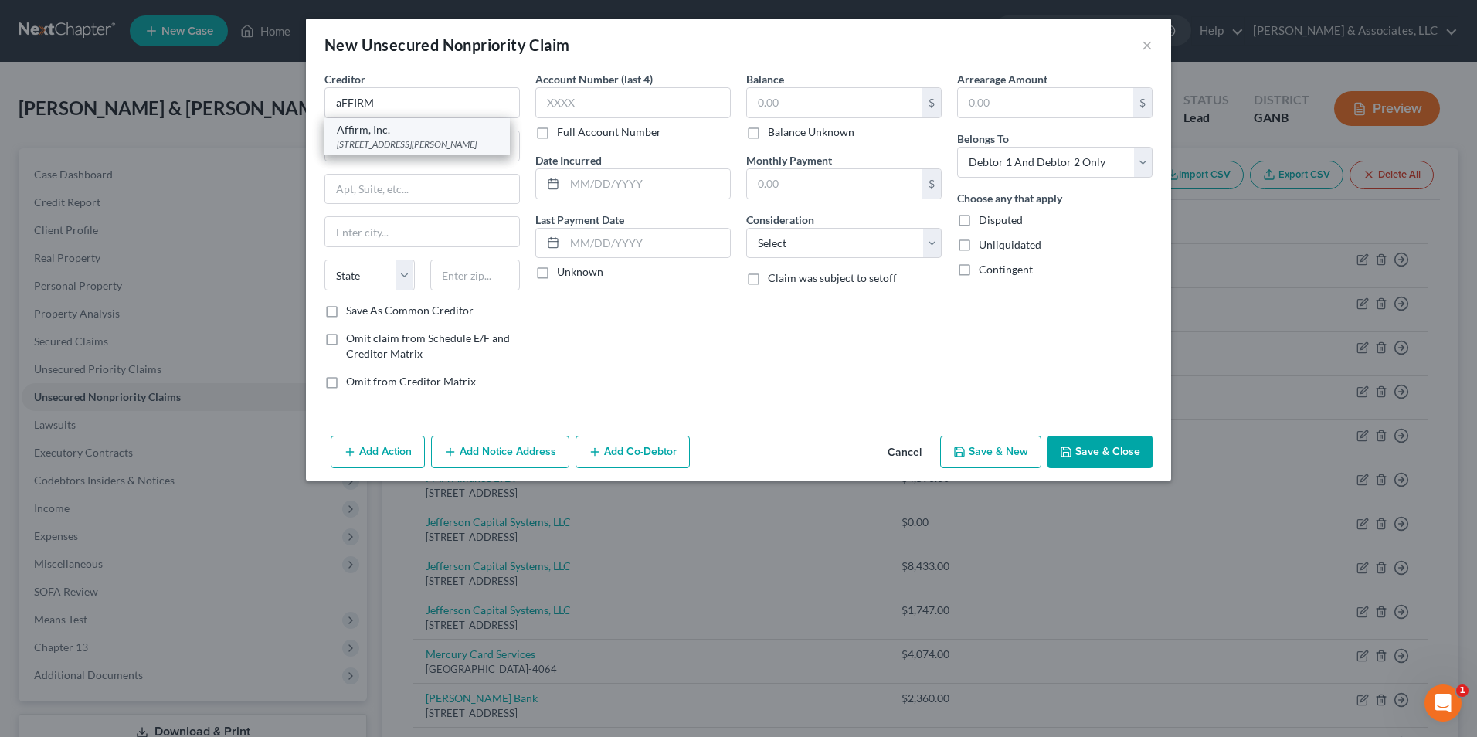
click at [356, 146] on div "30 Isabella ST 4th Floor, Pittsburgh, PA 15212" at bounding box center [417, 143] width 161 height 13
click at [813, 108] on input "text" at bounding box center [834, 102] width 175 height 29
click at [922, 247] on select "Select Cable / Satellite Services Collection Agency Credit Card Debt Debt Couns…" at bounding box center [843, 243] width 195 height 31
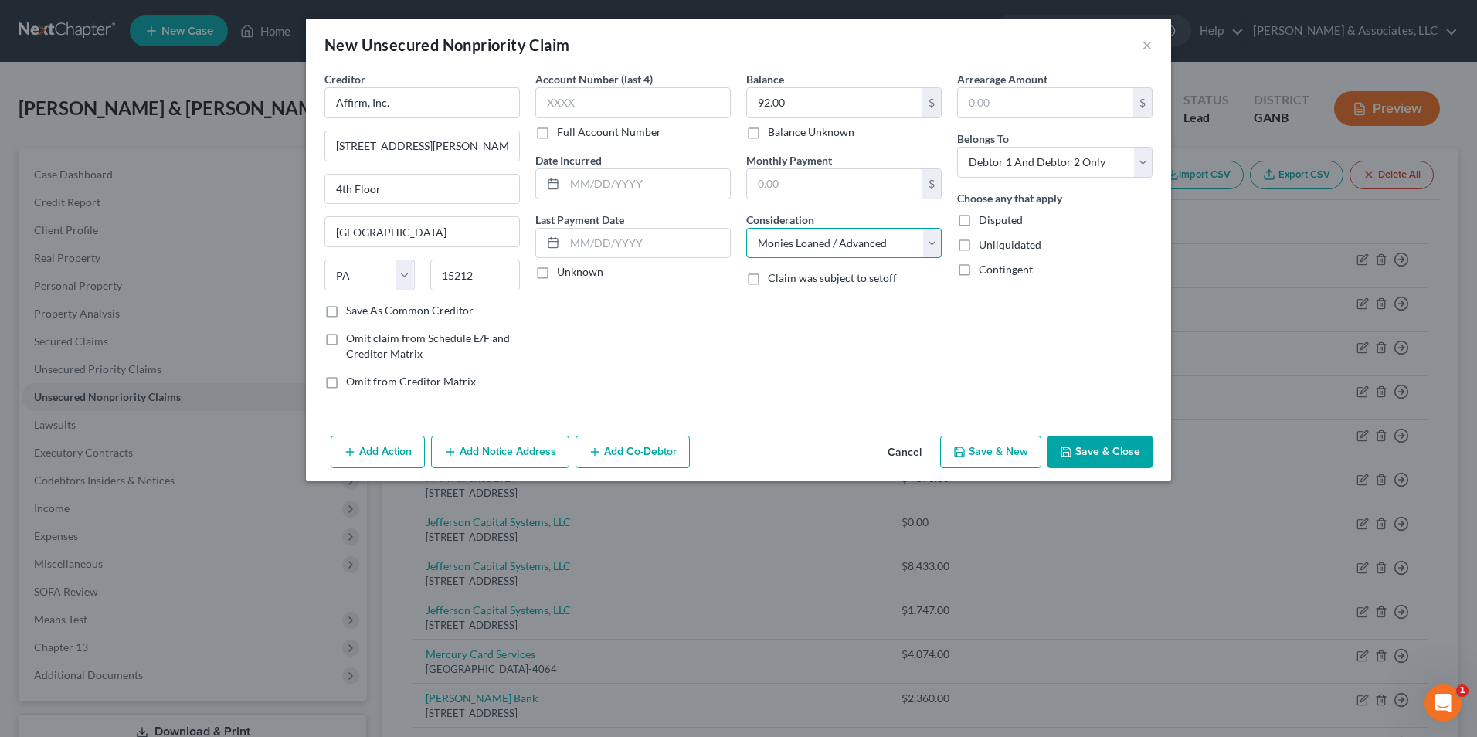
click at [746, 228] on select "Select Cable / Satellite Services Collection Agency Credit Card Debt Debt Couns…" at bounding box center [843, 243] width 195 height 31
click at [1016, 454] on button "Save & New" at bounding box center [990, 452] width 101 height 32
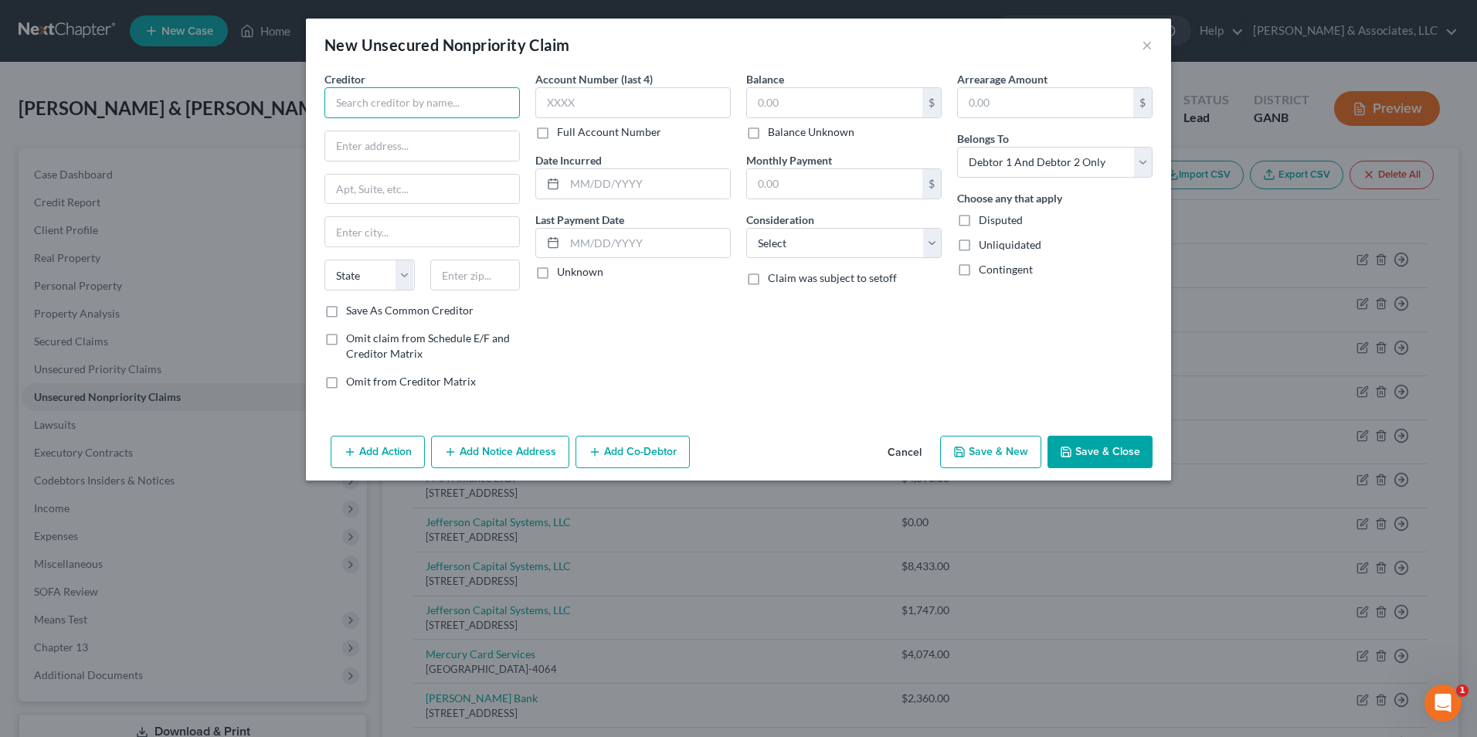
click at [494, 97] on input "text" at bounding box center [421, 102] width 195 height 31
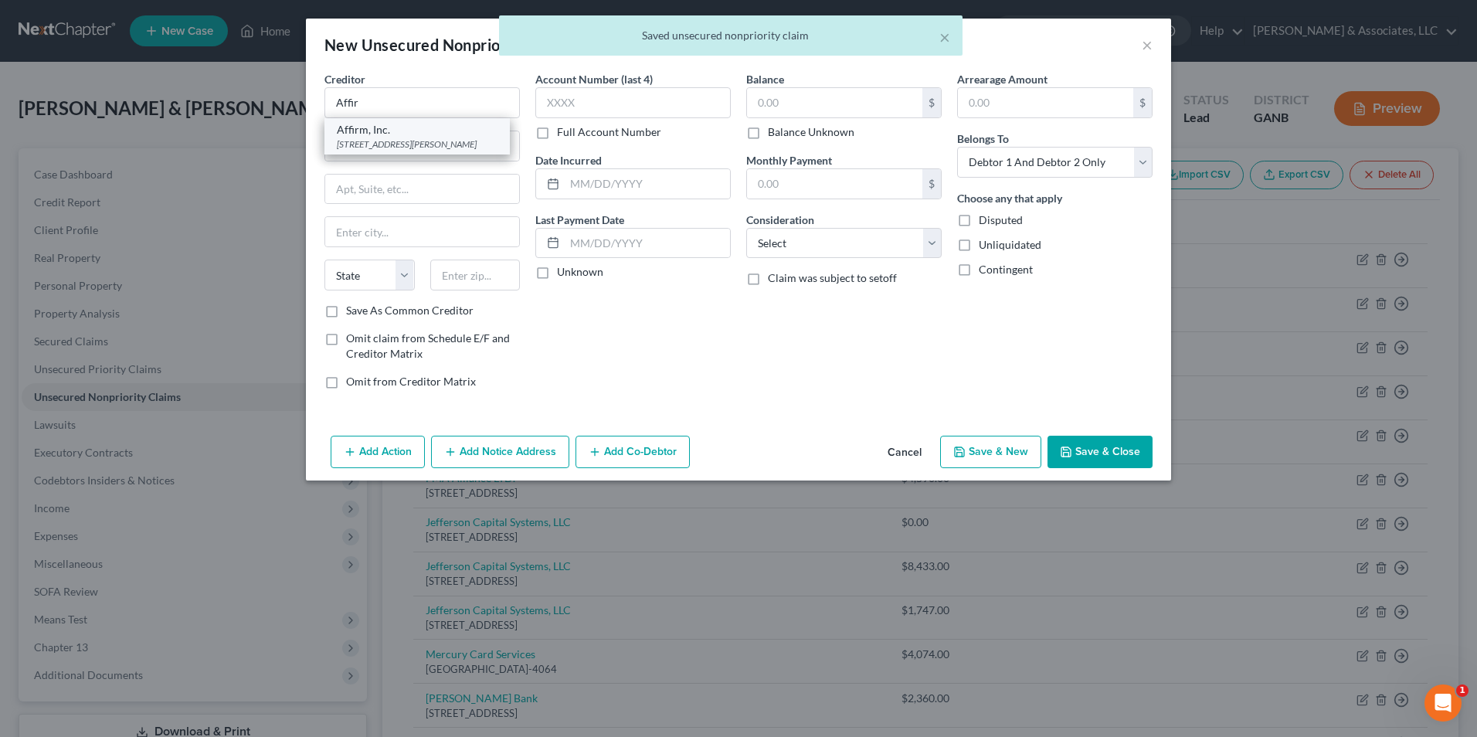
click at [363, 151] on div "30 Isabella ST 4th Floor, Pittsburgh, PA 15212" at bounding box center [417, 143] width 161 height 13
click at [785, 100] on input "text" at bounding box center [834, 102] width 175 height 29
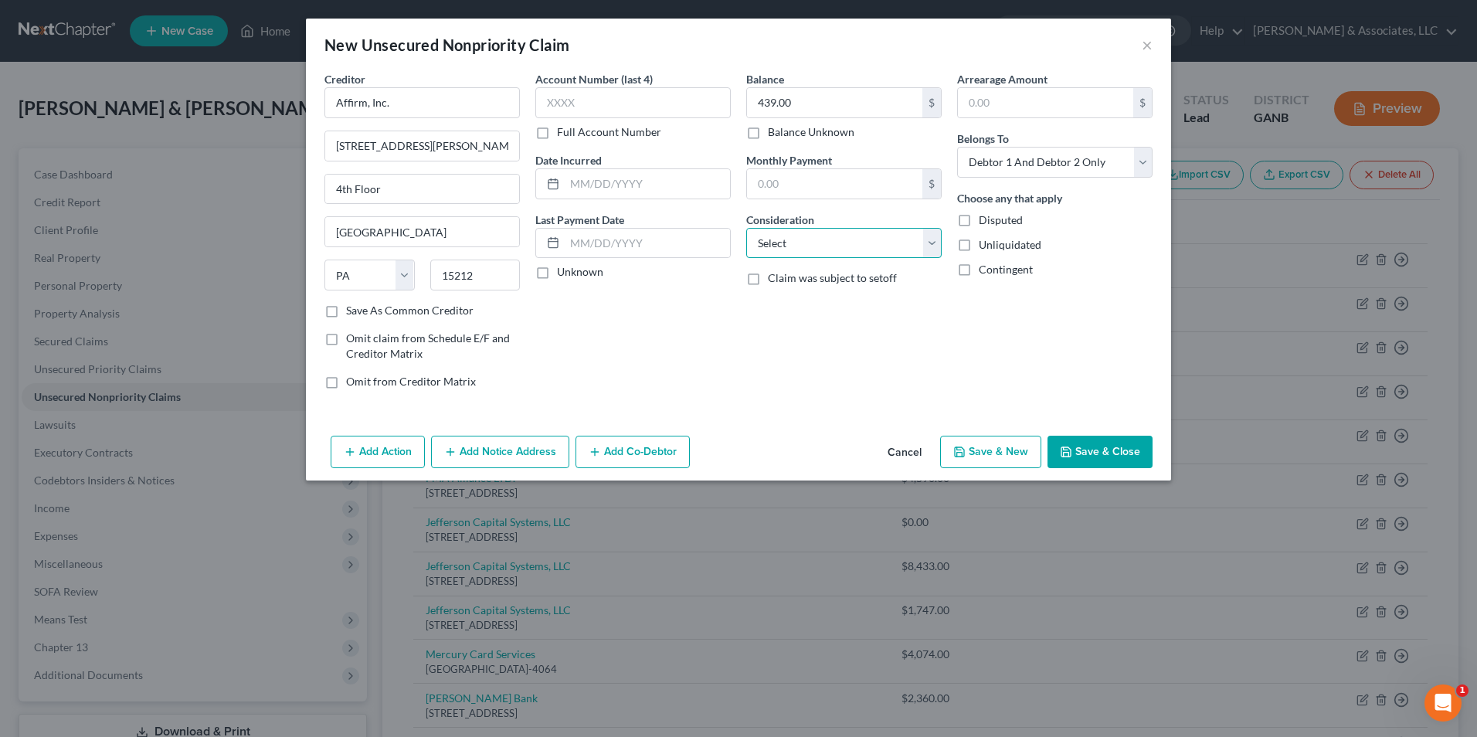
click at [931, 249] on select "Select Cable / Satellite Services Collection Agency Credit Card Debt Debt Couns…" at bounding box center [843, 243] width 195 height 31
click at [746, 228] on select "Select Cable / Satellite Services Collection Agency Credit Card Debt Debt Couns…" at bounding box center [843, 243] width 195 height 31
click at [985, 453] on button "Save & New" at bounding box center [990, 452] width 101 height 32
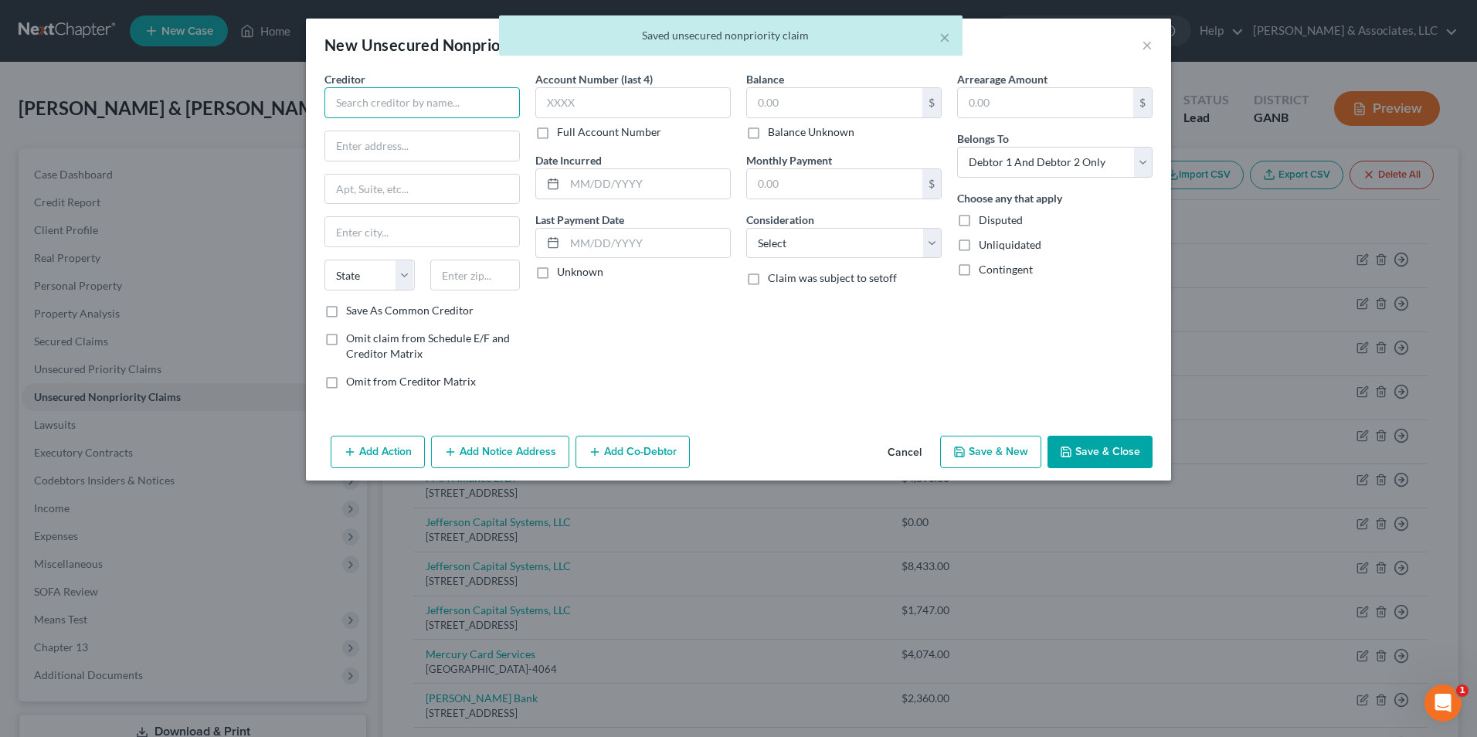
click at [408, 93] on input "text" at bounding box center [421, 102] width 195 height 31
click at [381, 151] on div "PO Box 740777, Cincinnati, OH 54274-0777" at bounding box center [424, 143] width 174 height 13
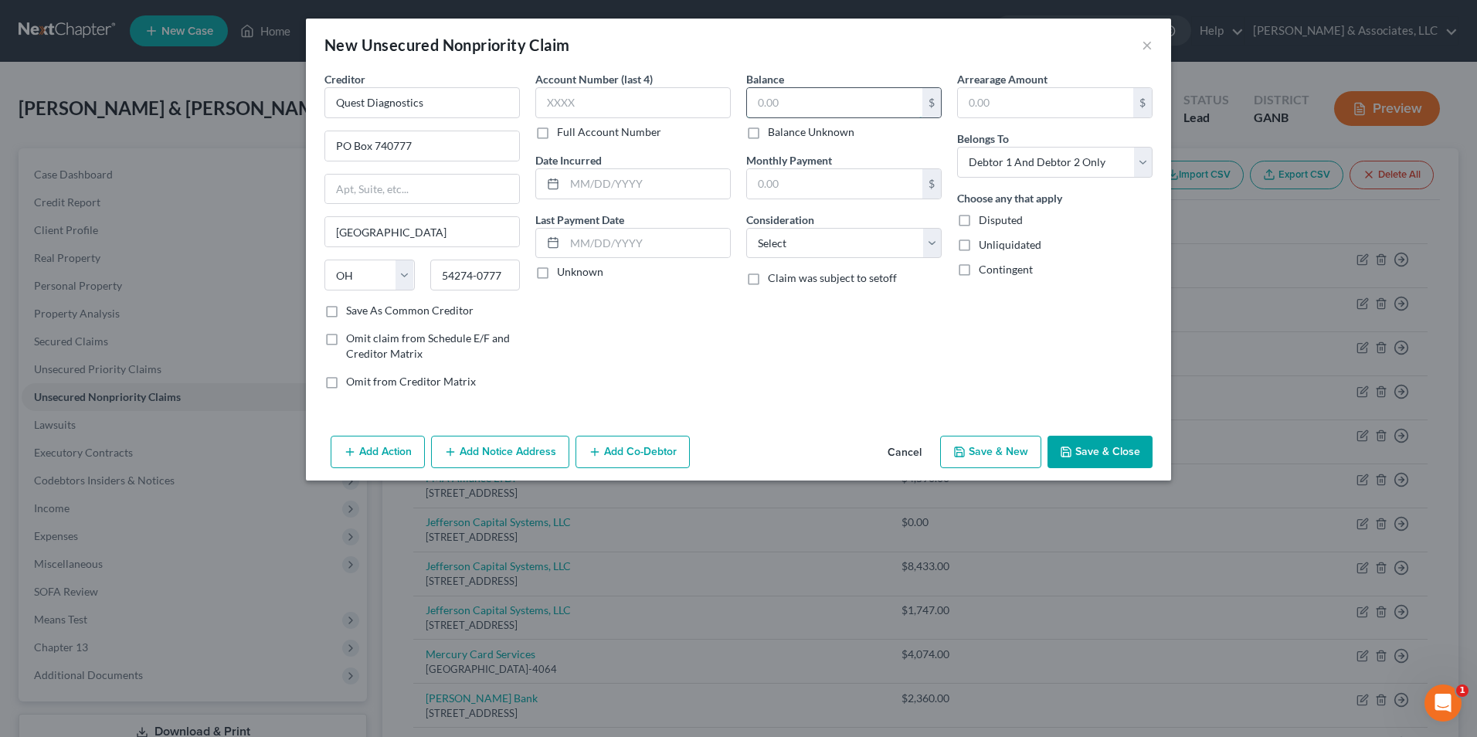
click at [822, 105] on input "text" at bounding box center [834, 102] width 175 height 29
click at [931, 246] on select "Select Cable / Satellite Services Collection Agency Credit Card Debt Debt Couns…" at bounding box center [843, 243] width 195 height 31
click at [746, 228] on select "Select Cable / Satellite Services Collection Agency Credit Card Debt Debt Couns…" at bounding box center [843, 243] width 195 height 31
click at [1112, 448] on button "Save & Close" at bounding box center [1099, 452] width 105 height 32
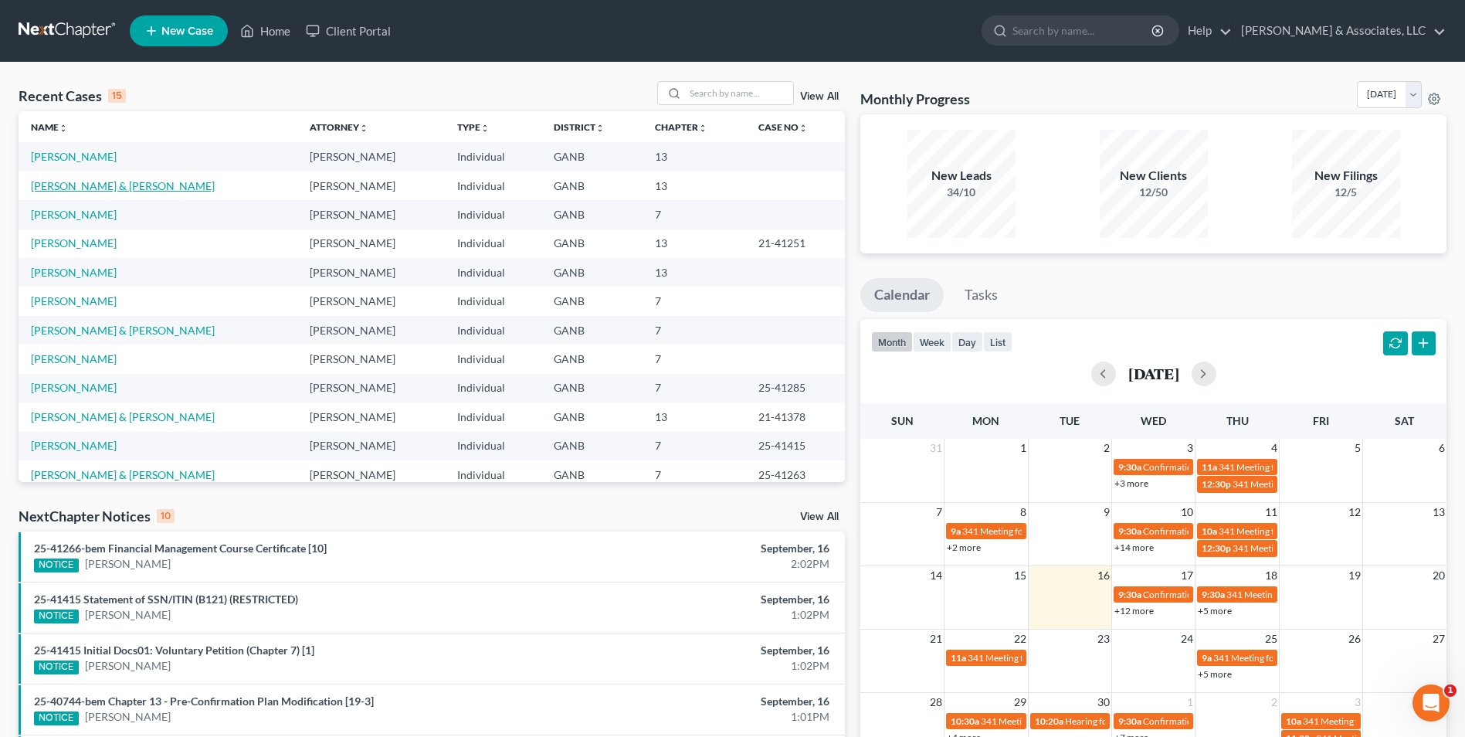
click at [79, 184] on link "[PERSON_NAME] & [PERSON_NAME]" at bounding box center [123, 185] width 184 height 13
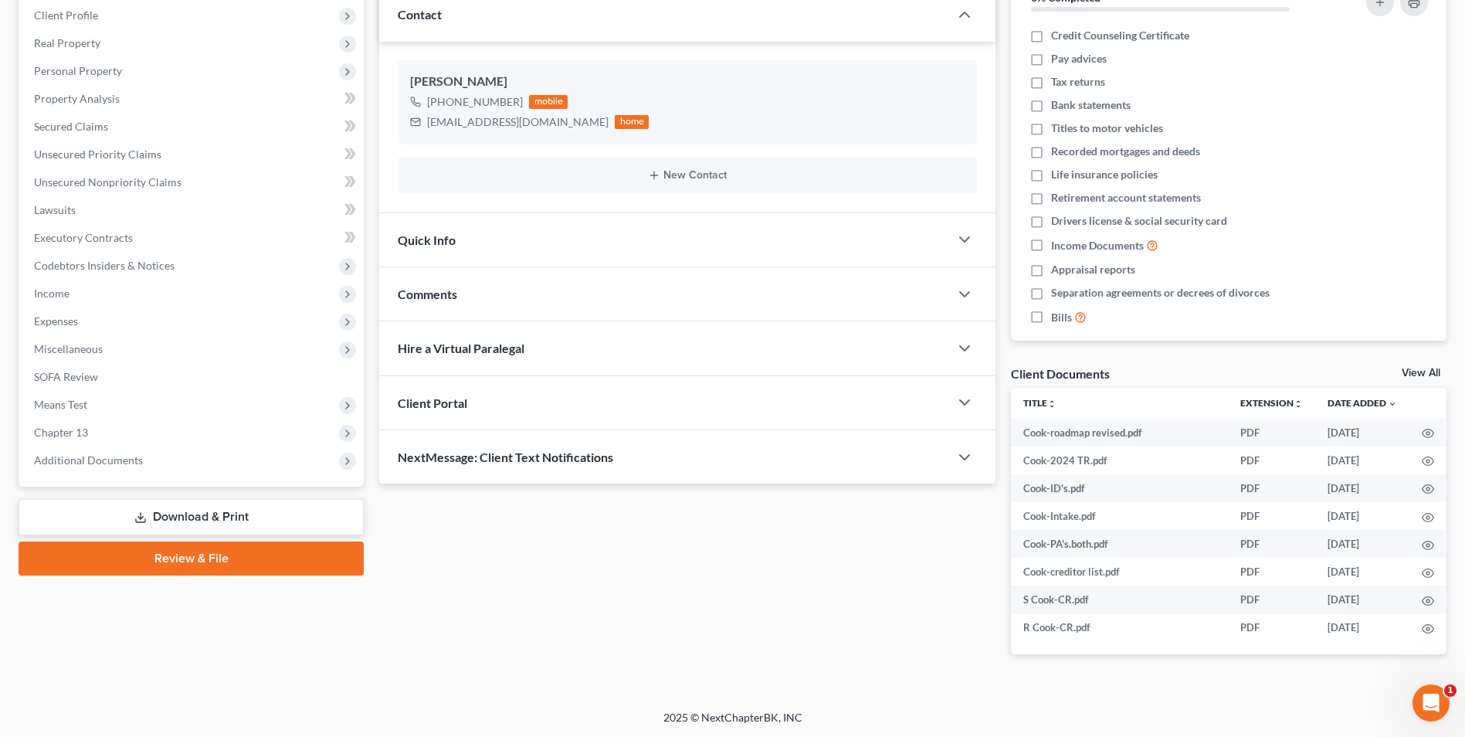
scroll to position [215, 0]
click at [127, 459] on span "Additional Documents" at bounding box center [88, 459] width 109 height 13
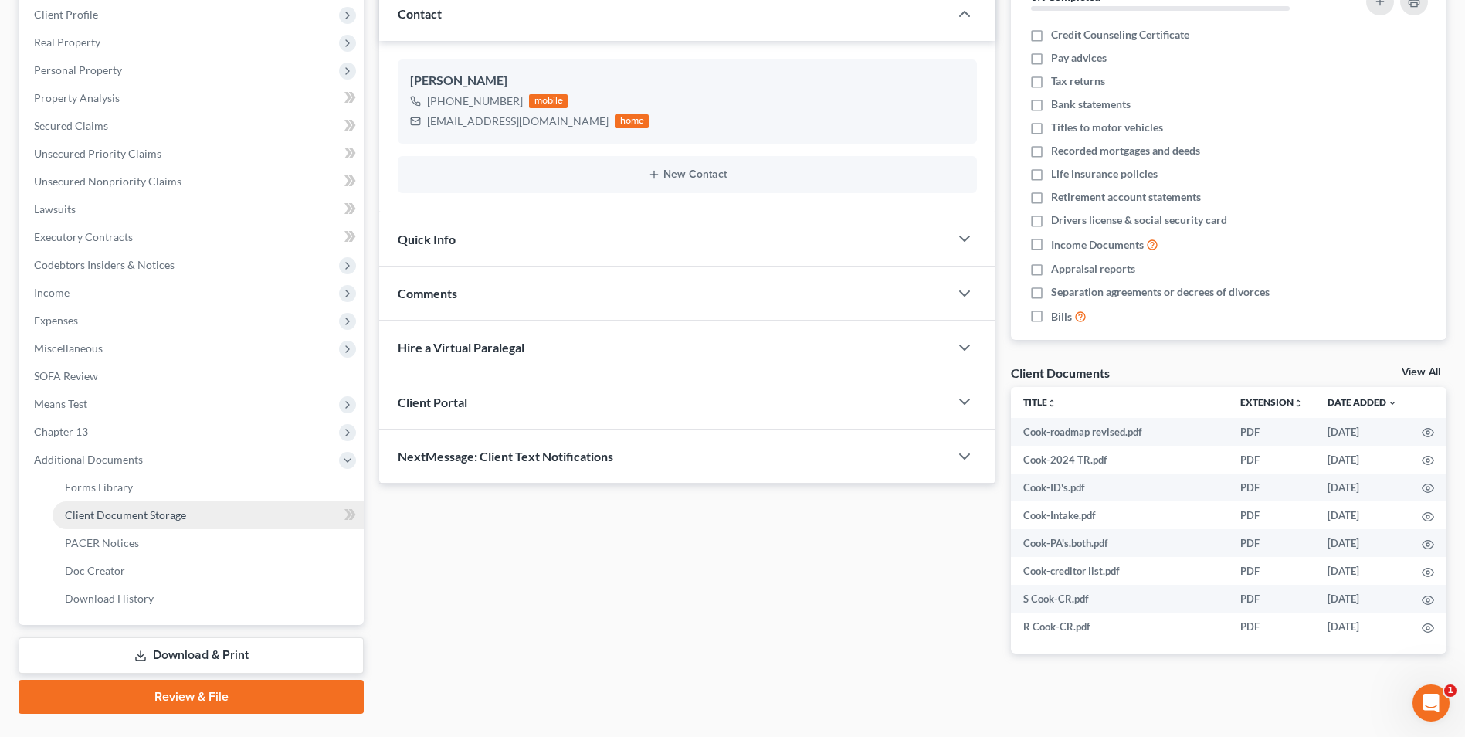
click at [166, 502] on link "Client Document Storage" at bounding box center [208, 515] width 311 height 28
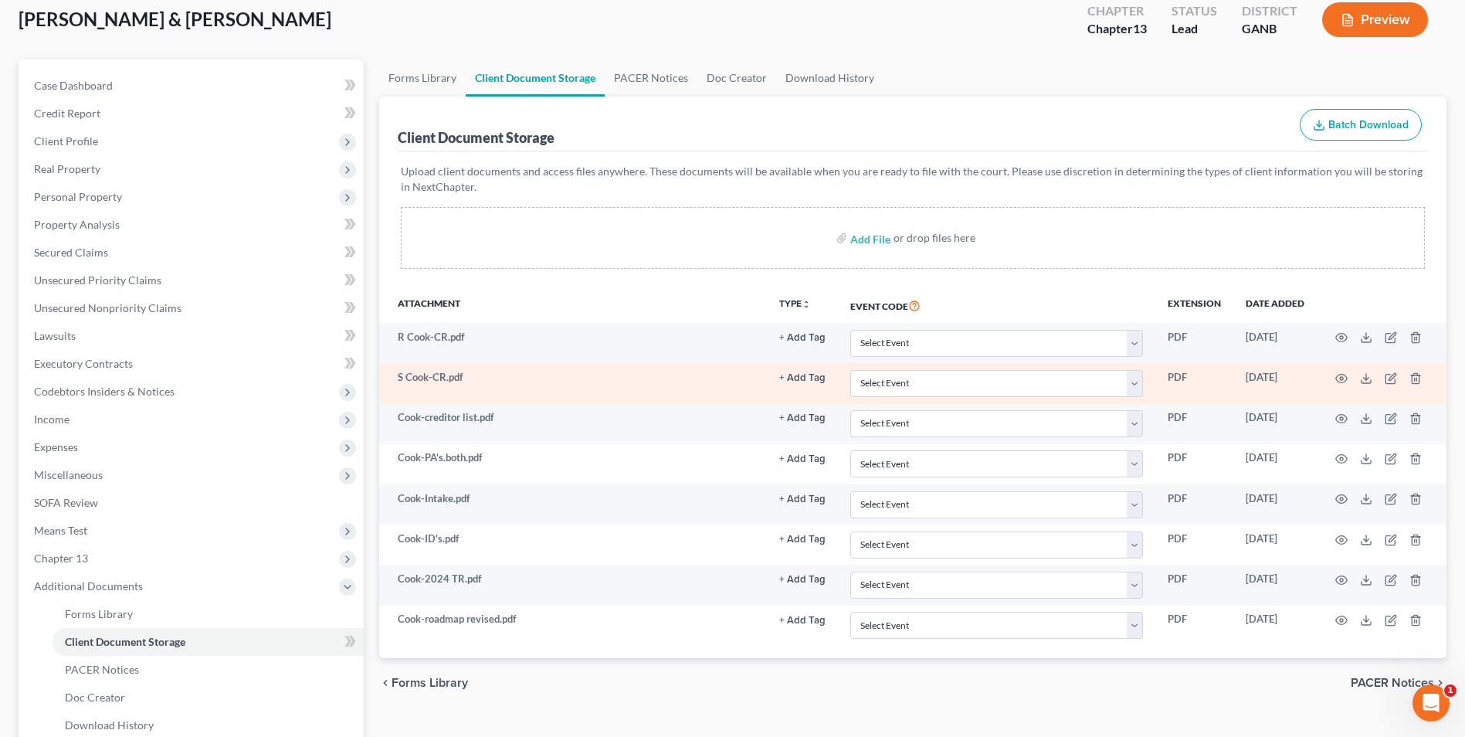
scroll to position [232, 0]
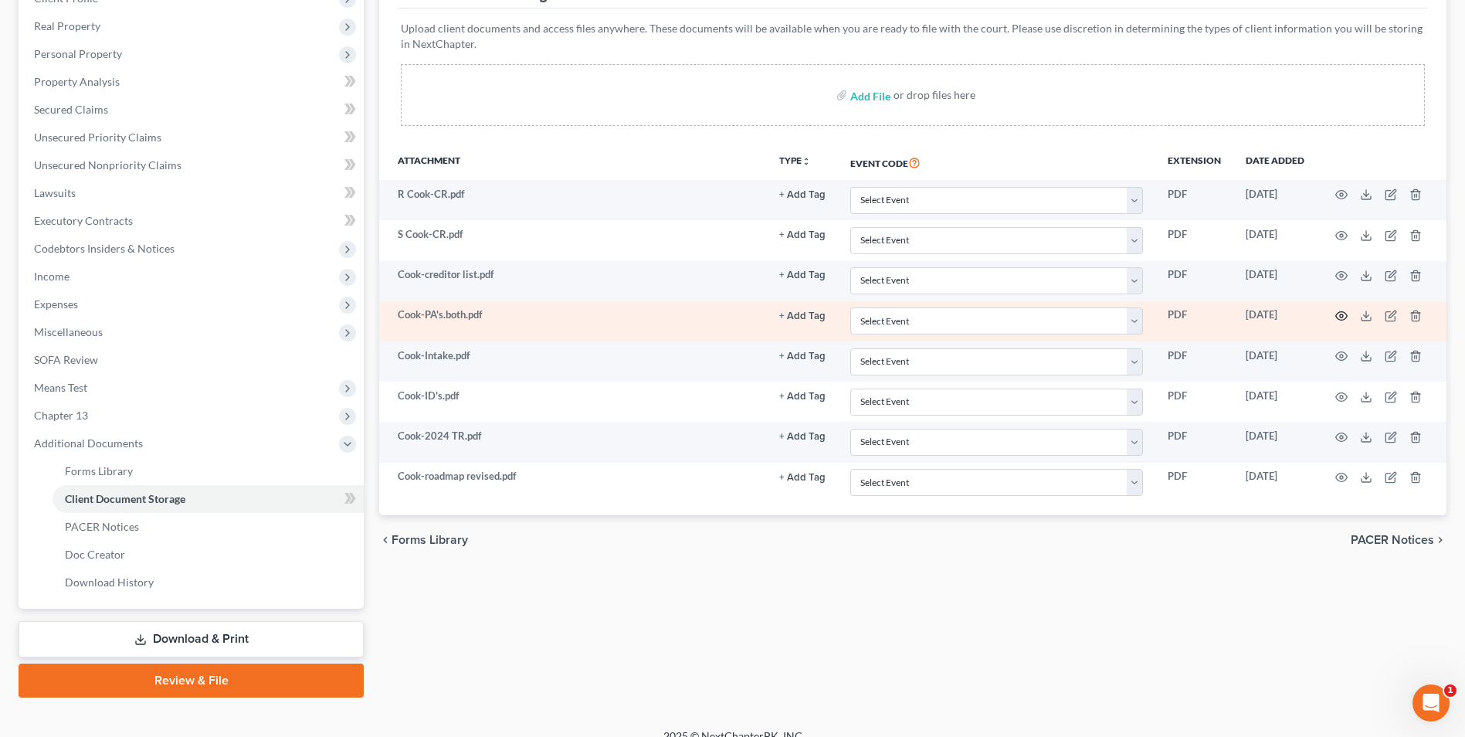
click at [1344, 316] on icon "button" at bounding box center [1341, 316] width 12 height 12
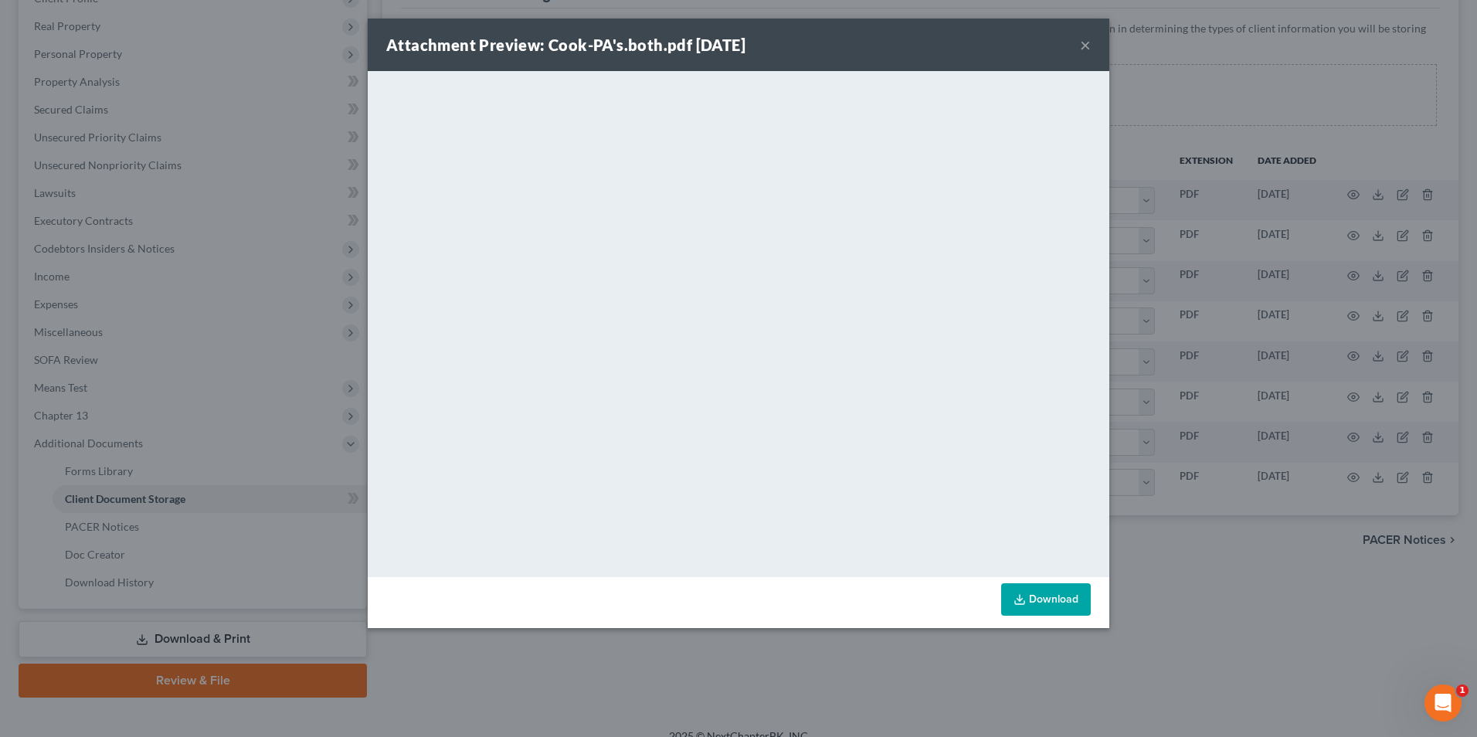
click at [1087, 39] on button "×" at bounding box center [1085, 45] width 11 height 19
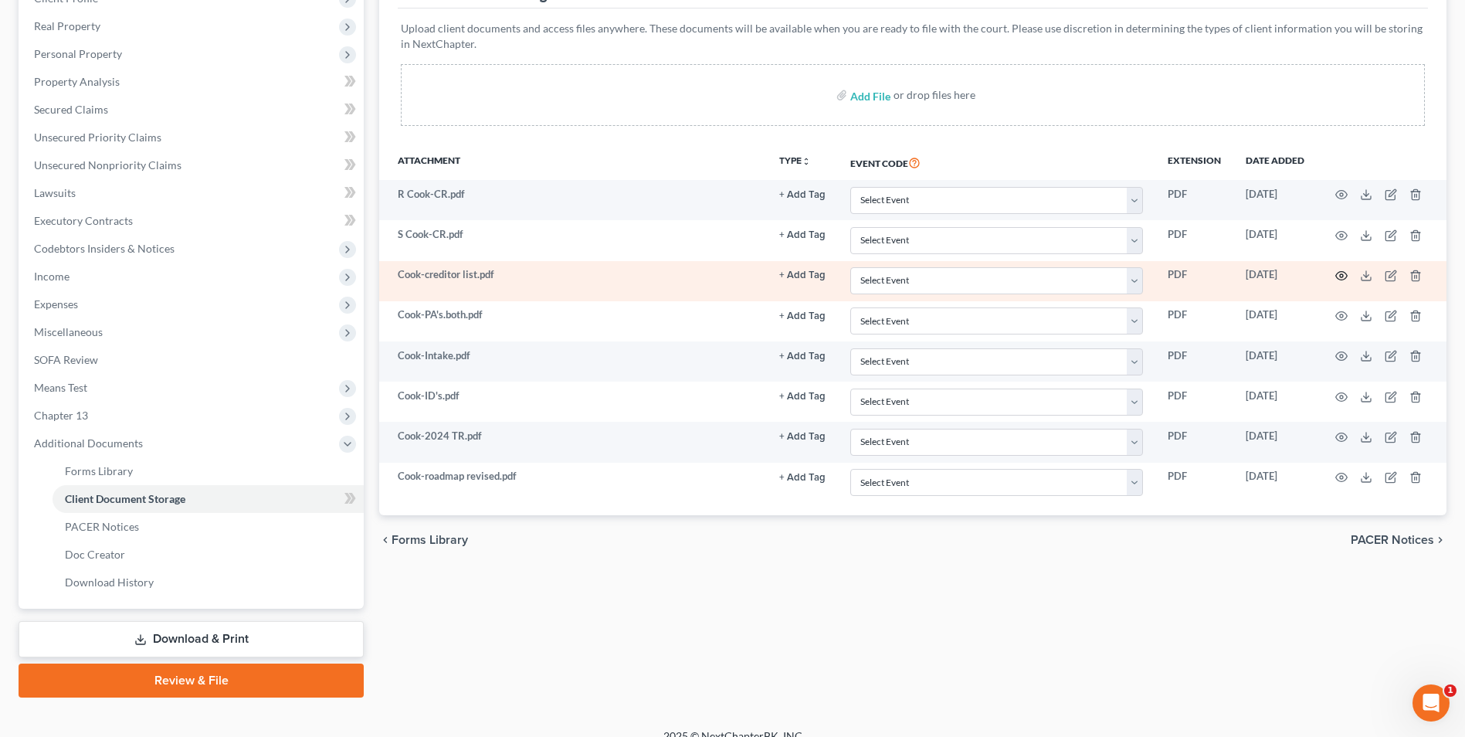
click at [1343, 273] on icon "button" at bounding box center [1341, 276] width 12 height 12
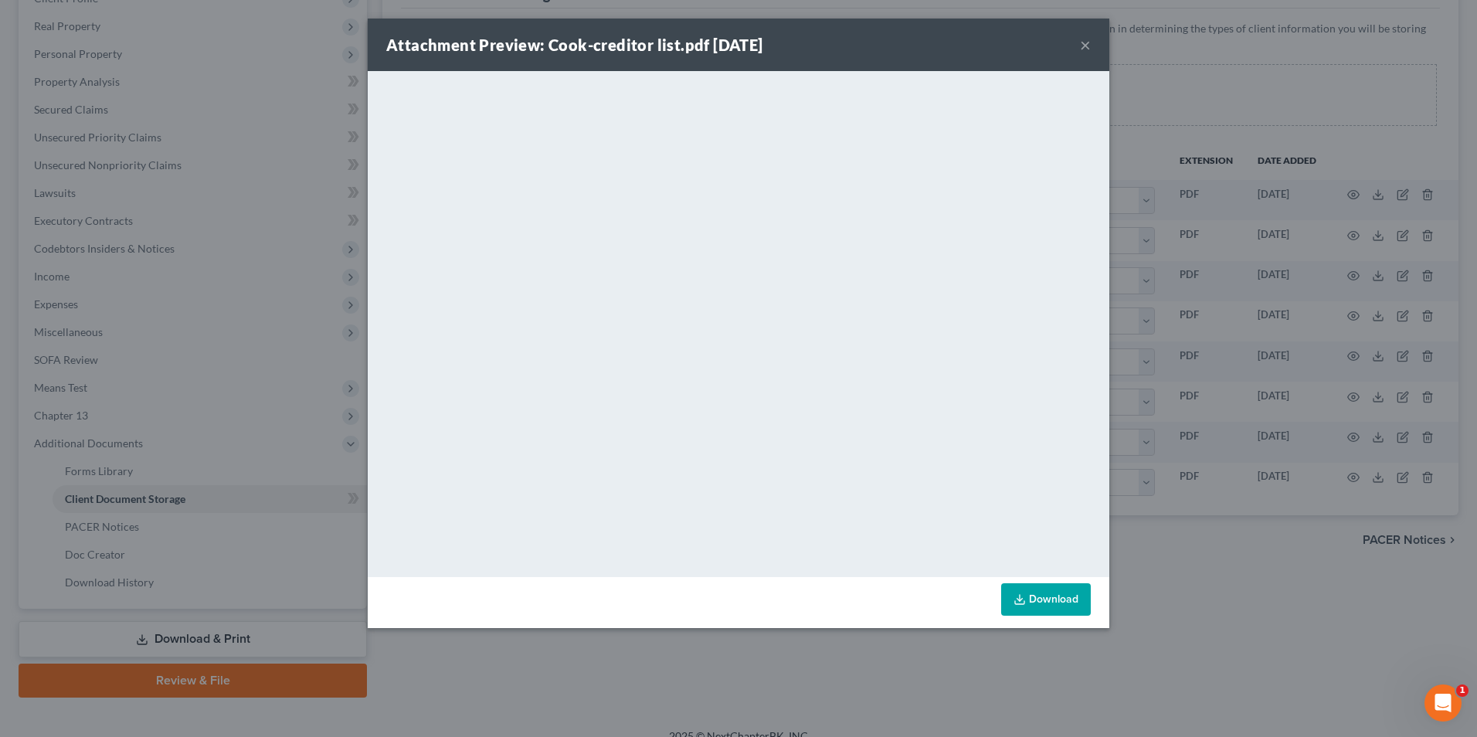
click at [1082, 51] on button "×" at bounding box center [1085, 45] width 11 height 19
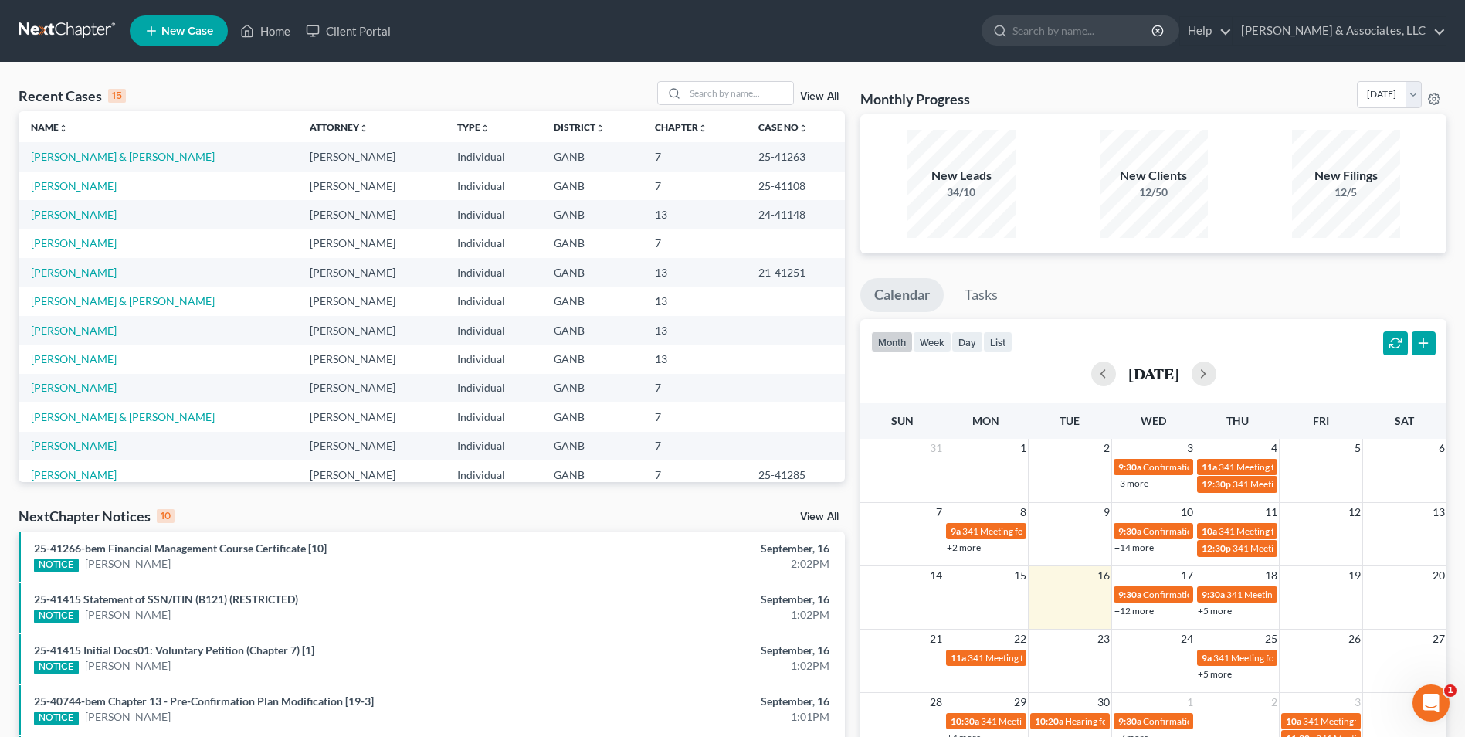
click at [741, 80] on div "Recent Cases 15 View All Name unfold_more expand_more expand_less Attorney unfo…" at bounding box center [732, 573] width 1465 height 1021
click at [769, 95] on input "search" at bounding box center [739, 93] width 108 height 22
type input "[PERSON_NAME]"
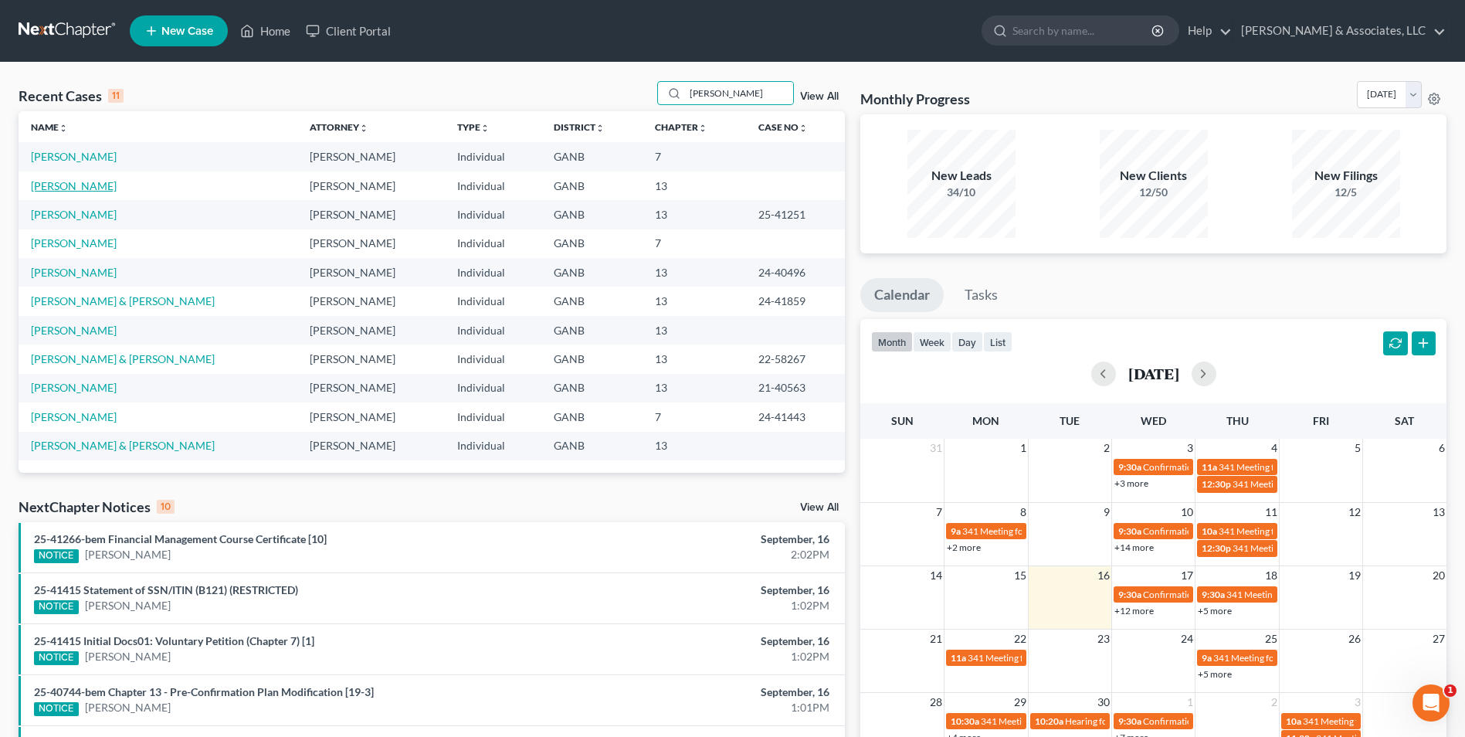
click at [69, 188] on link "[PERSON_NAME]" at bounding box center [74, 185] width 86 height 13
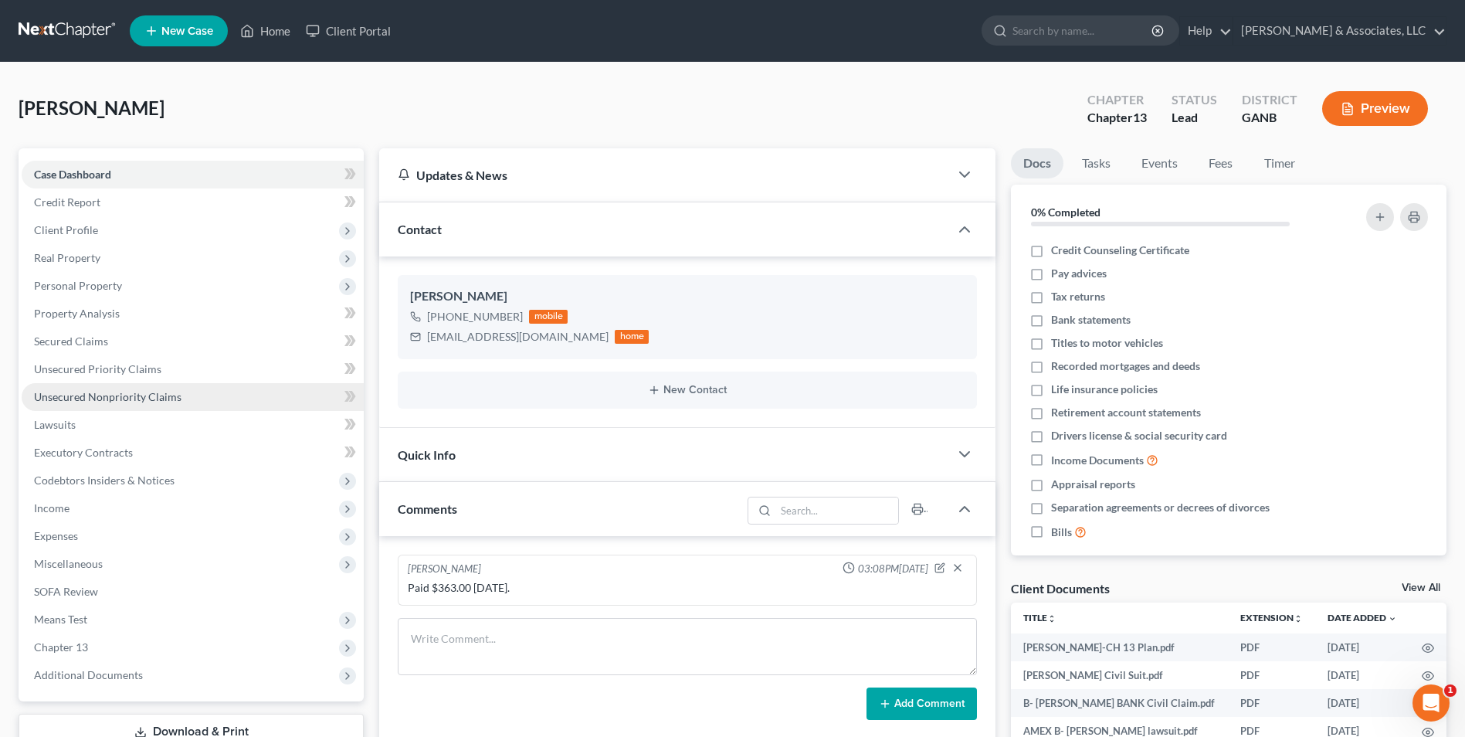
click at [86, 402] on span "Unsecured Nonpriority Claims" at bounding box center [108, 396] width 148 height 13
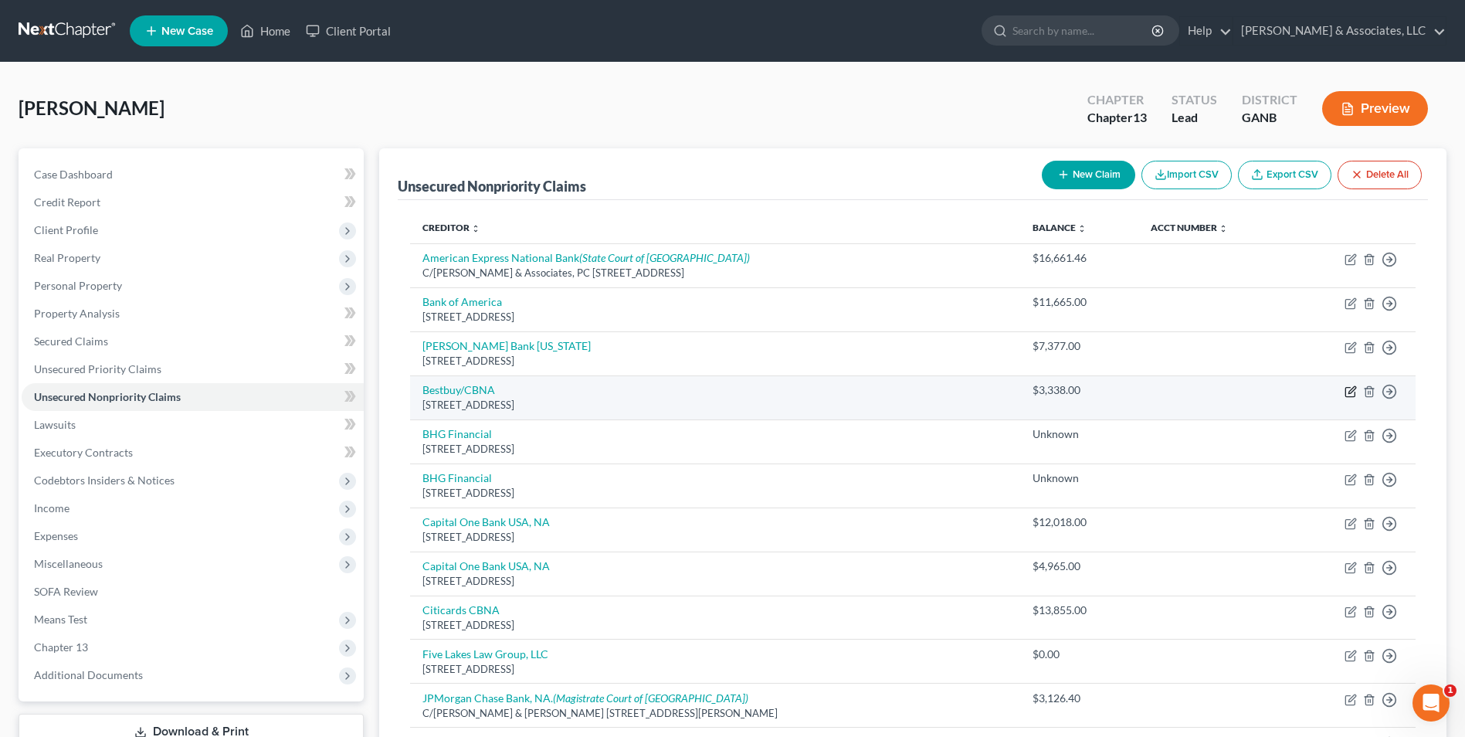
click at [1347, 392] on icon "button" at bounding box center [1351, 391] width 12 height 12
select select "43"
select select "2"
select select "0"
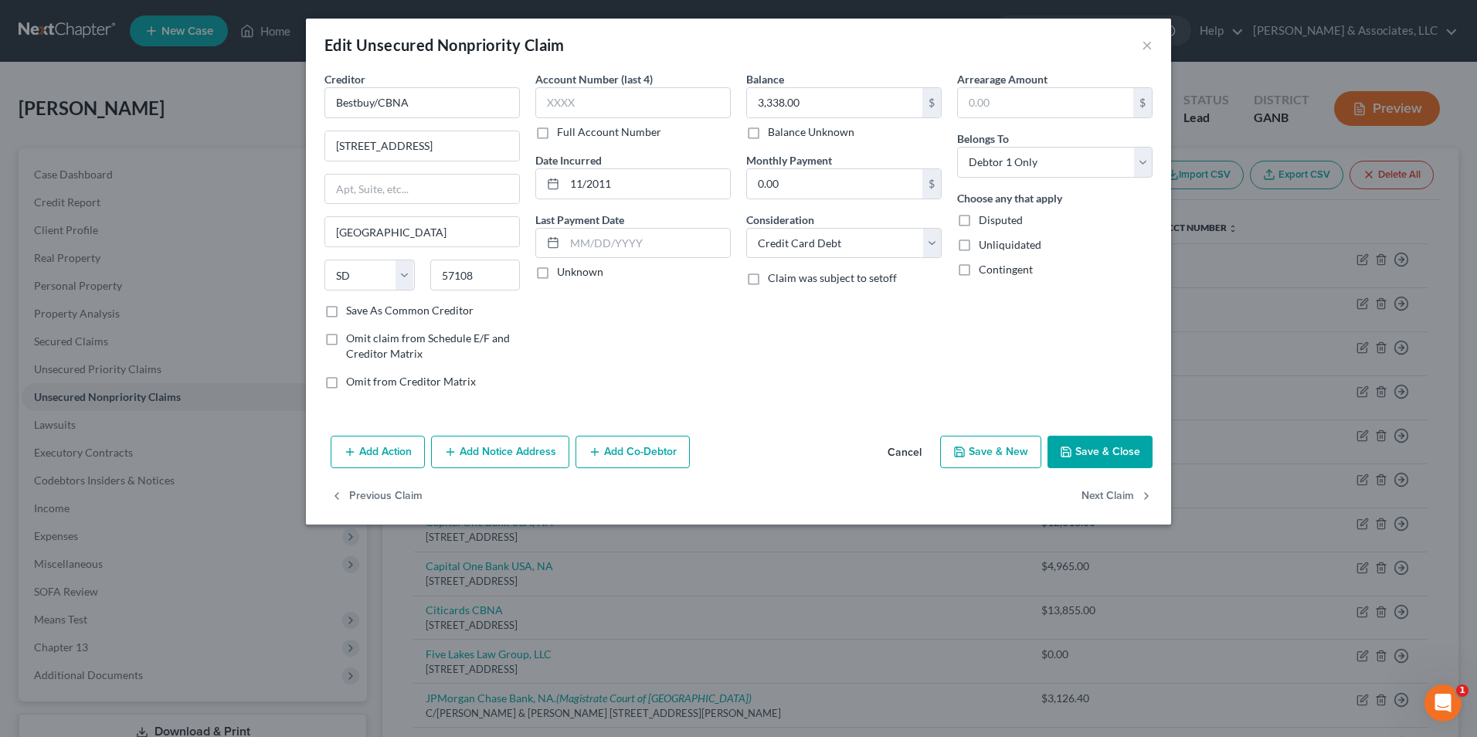
click at [1162, 41] on div "Edit Unsecured Nonpriority Claim ×" at bounding box center [738, 45] width 865 height 53
click at [1151, 46] on button "×" at bounding box center [1147, 45] width 11 height 19
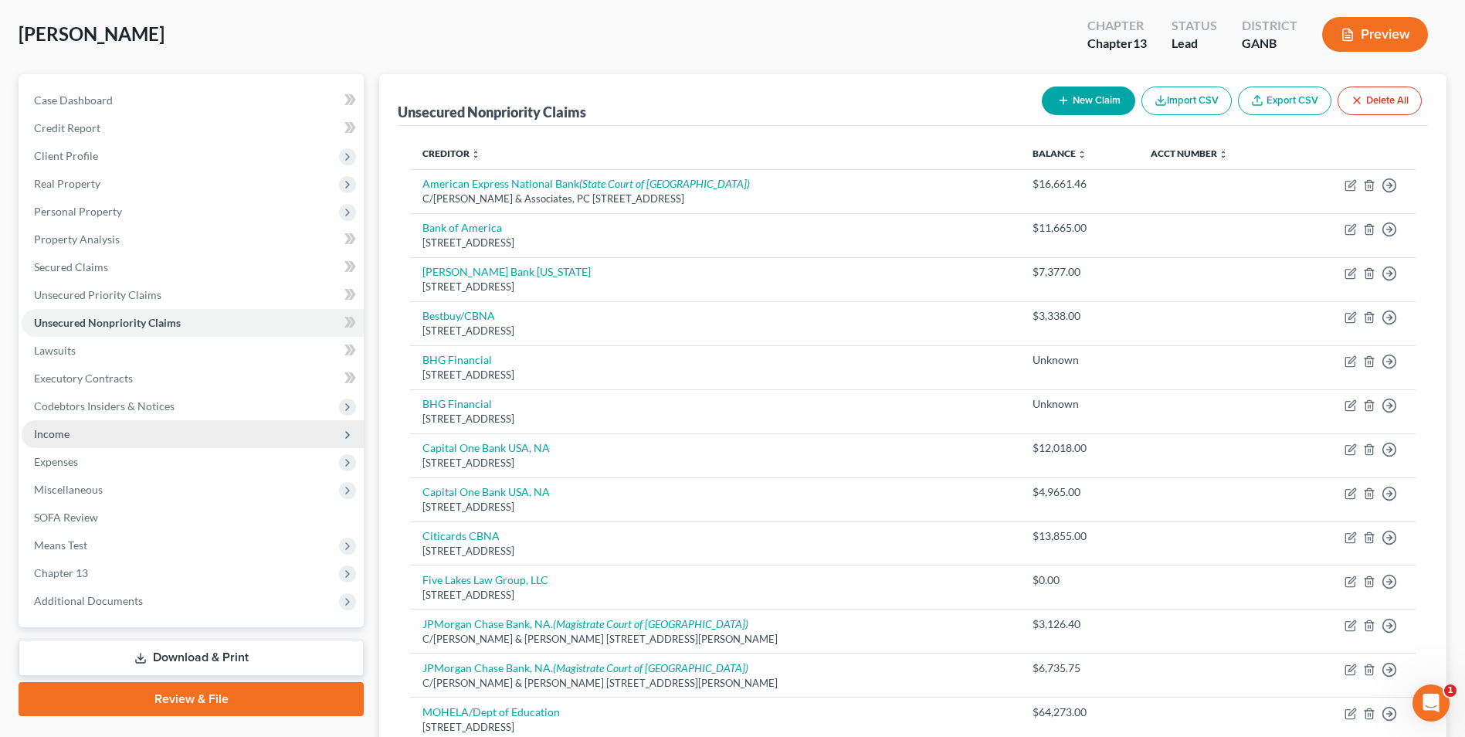
scroll to position [154, 0]
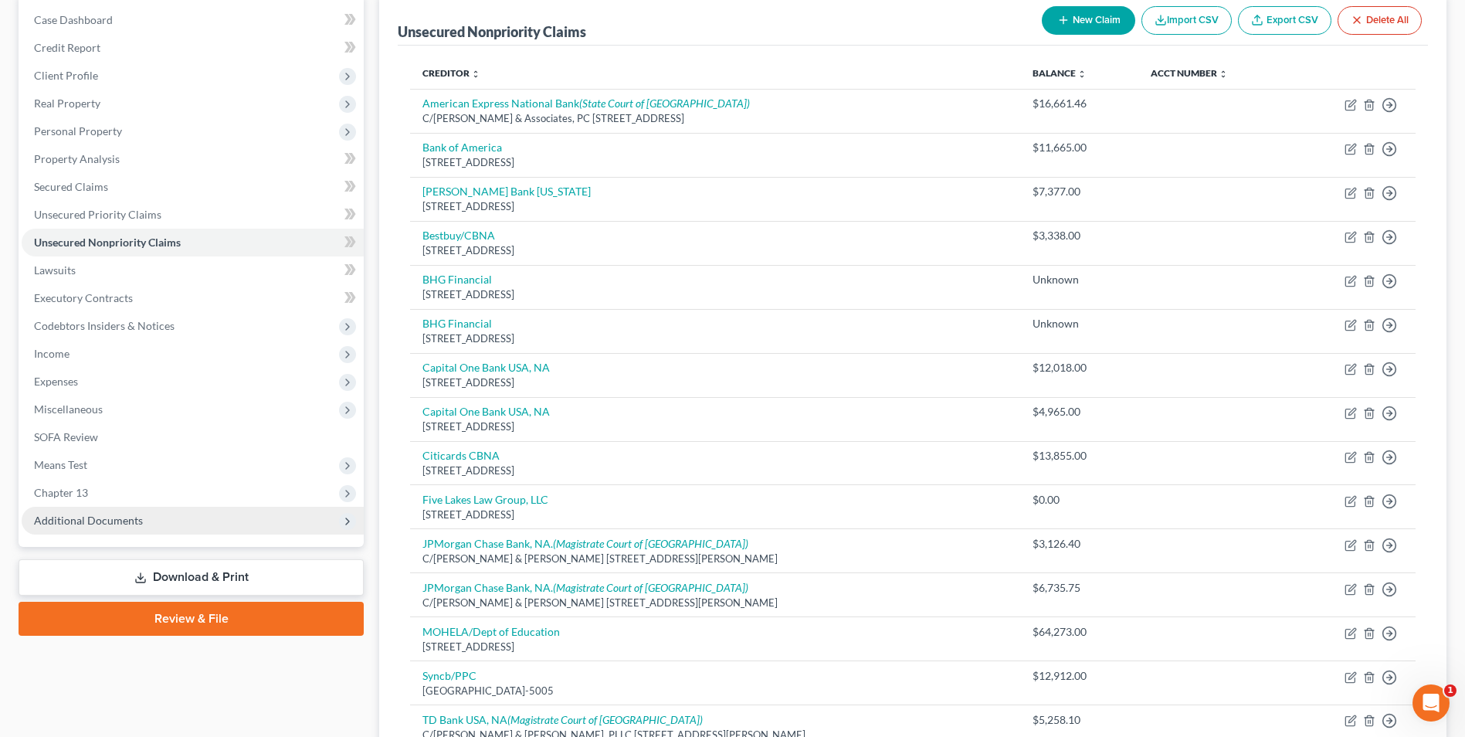
click at [122, 515] on span "Additional Documents" at bounding box center [88, 520] width 109 height 13
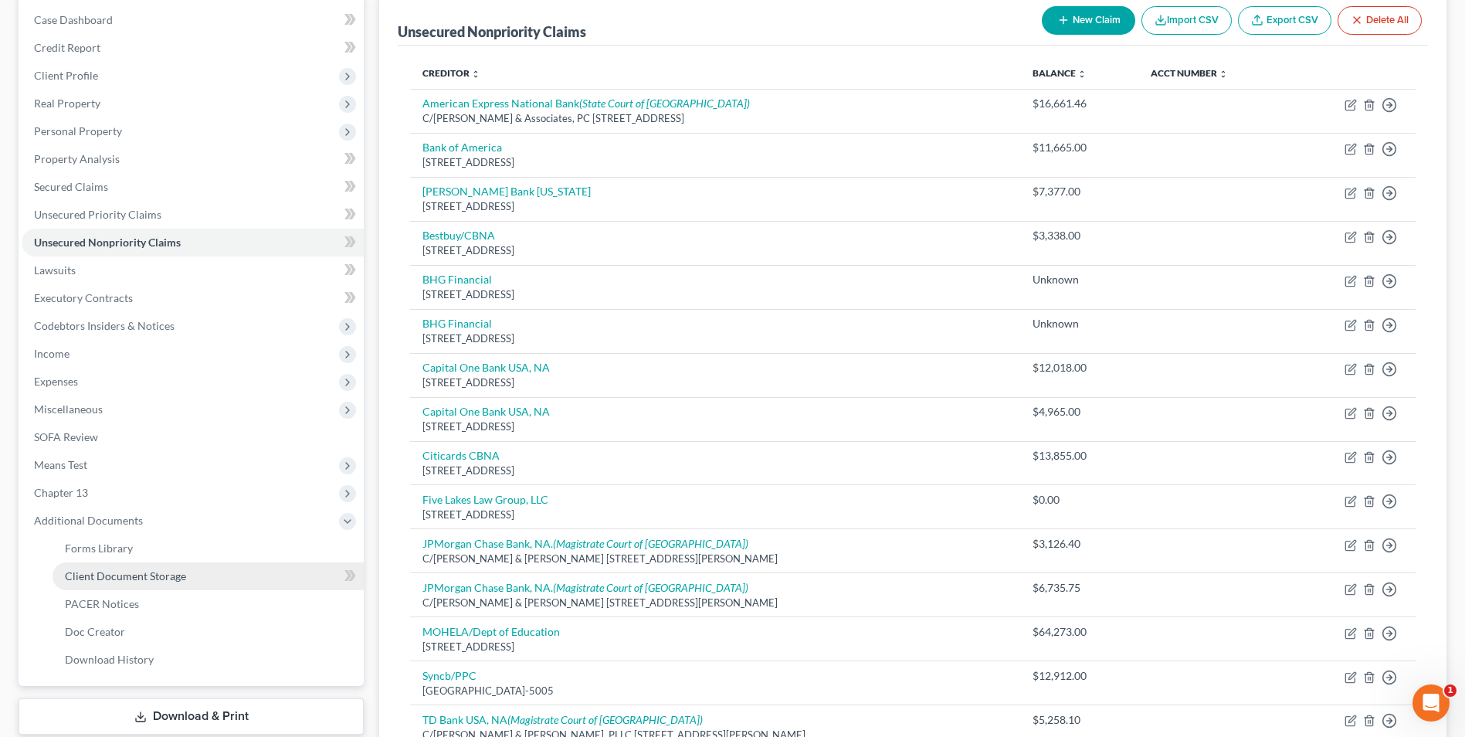
click at [169, 581] on span "Client Document Storage" at bounding box center [125, 575] width 121 height 13
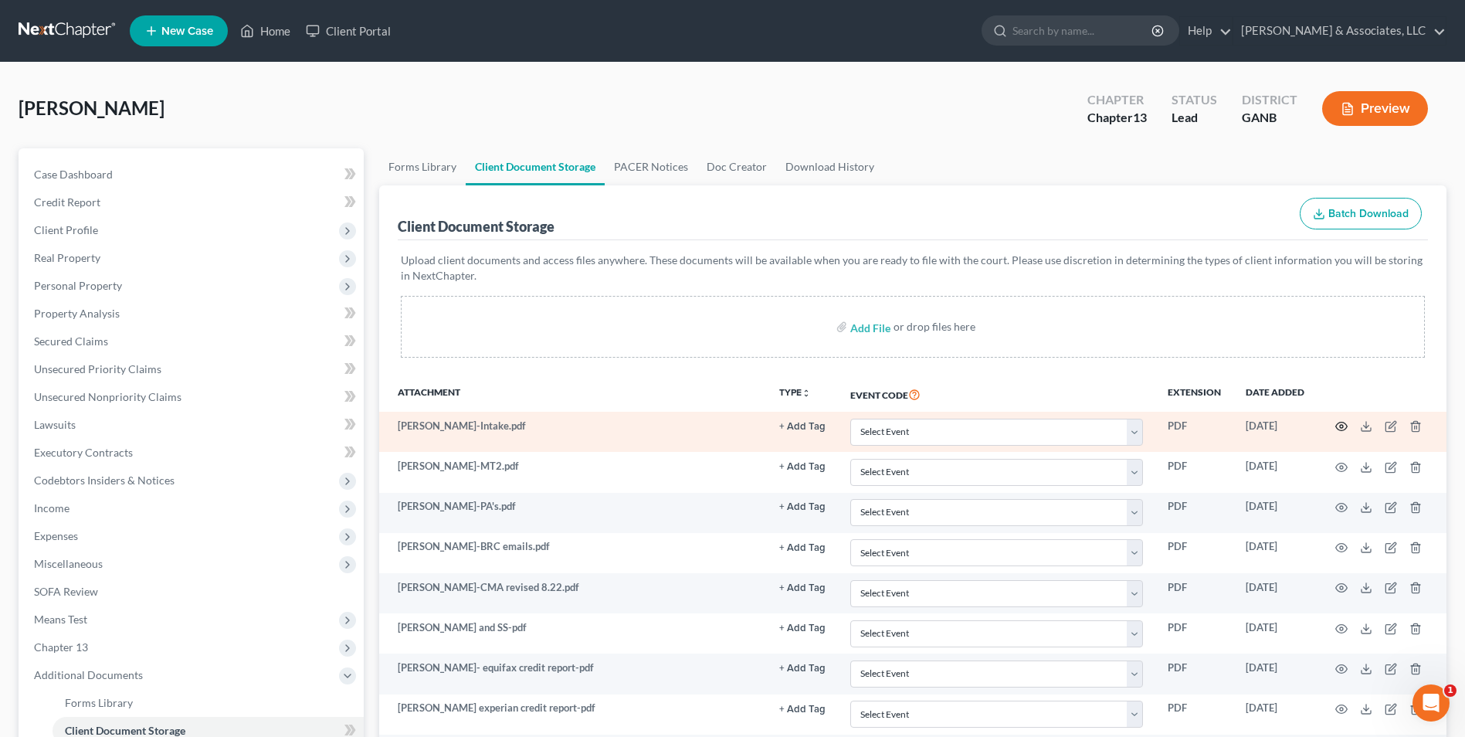
click at [1342, 429] on icon "button" at bounding box center [1341, 426] width 12 height 12
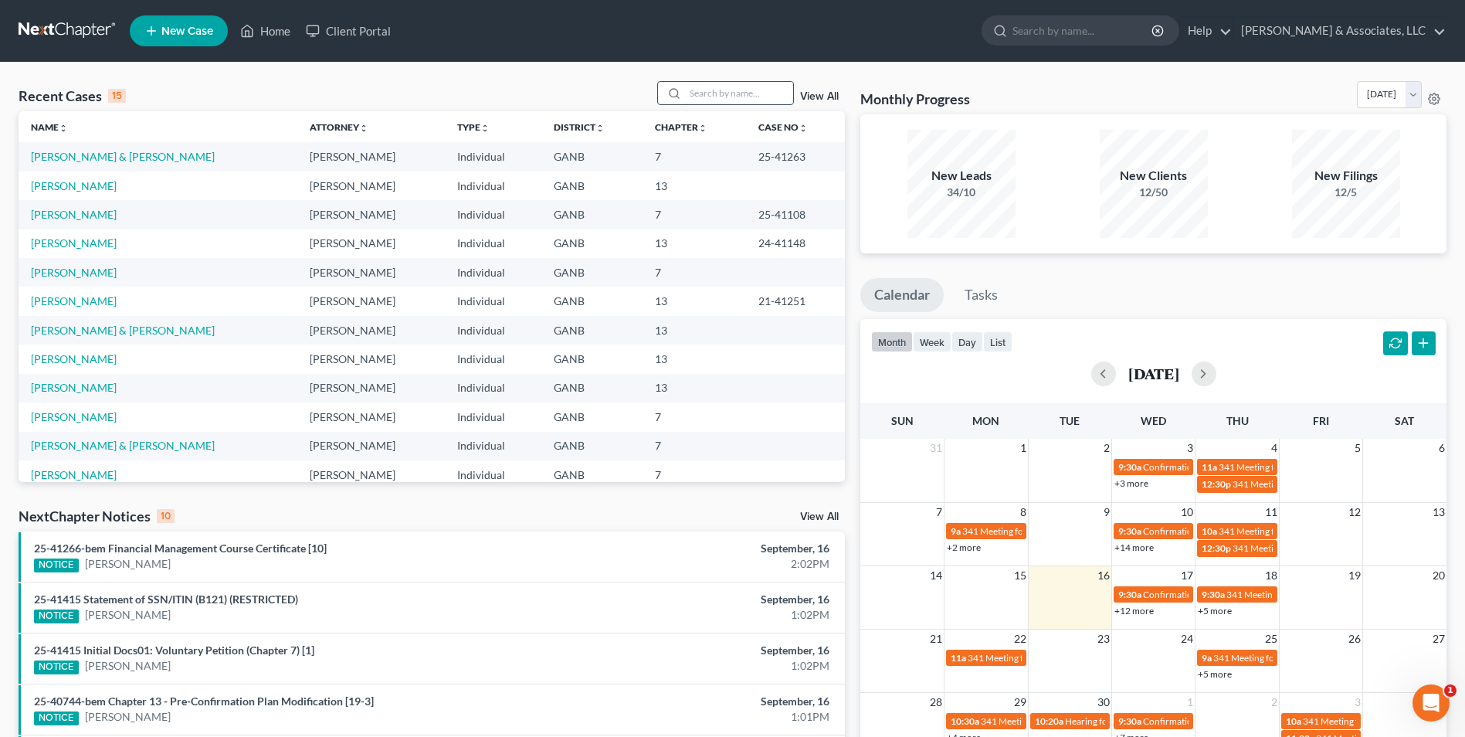
click at [758, 91] on input "search" at bounding box center [739, 93] width 108 height 22
type input "[PERSON_NAME]"
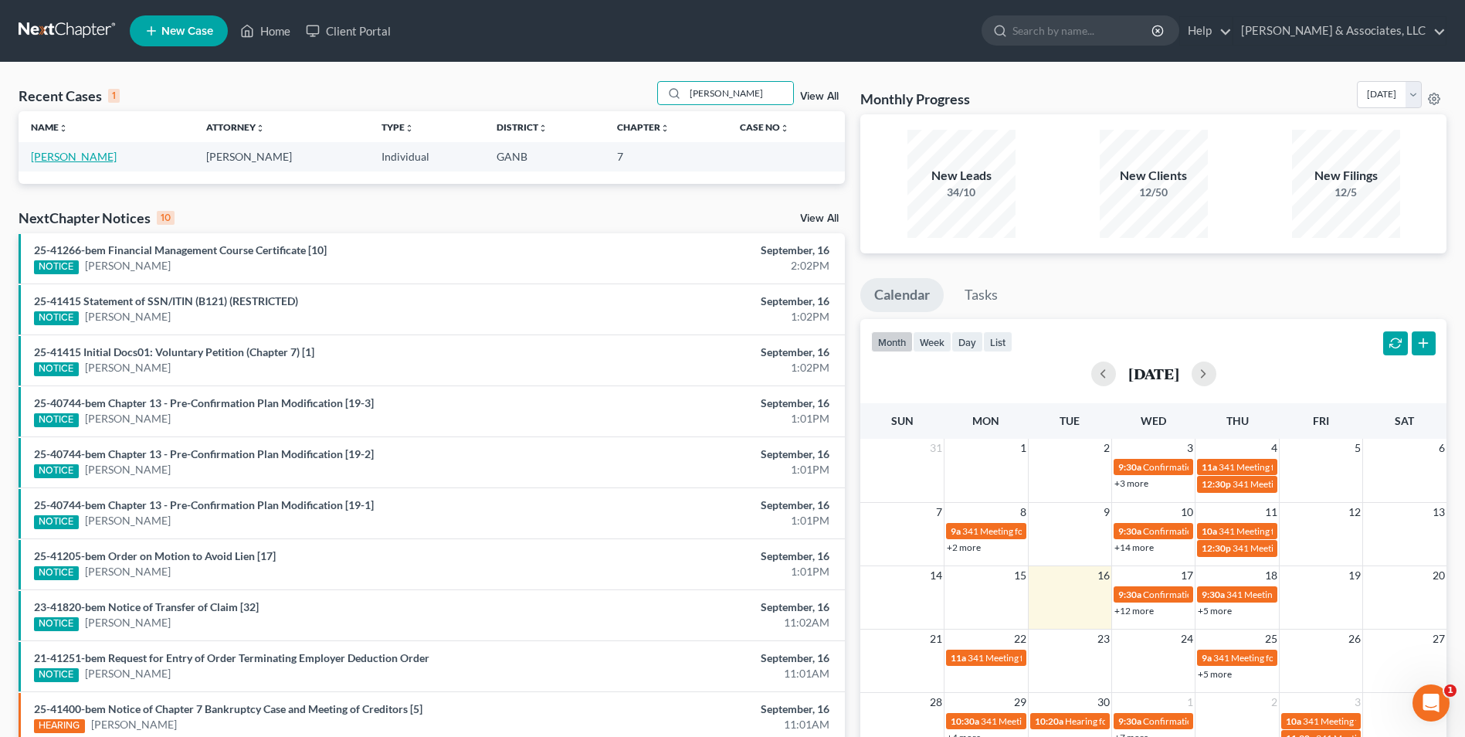
click at [69, 158] on link "[PERSON_NAME]" at bounding box center [74, 156] width 86 height 13
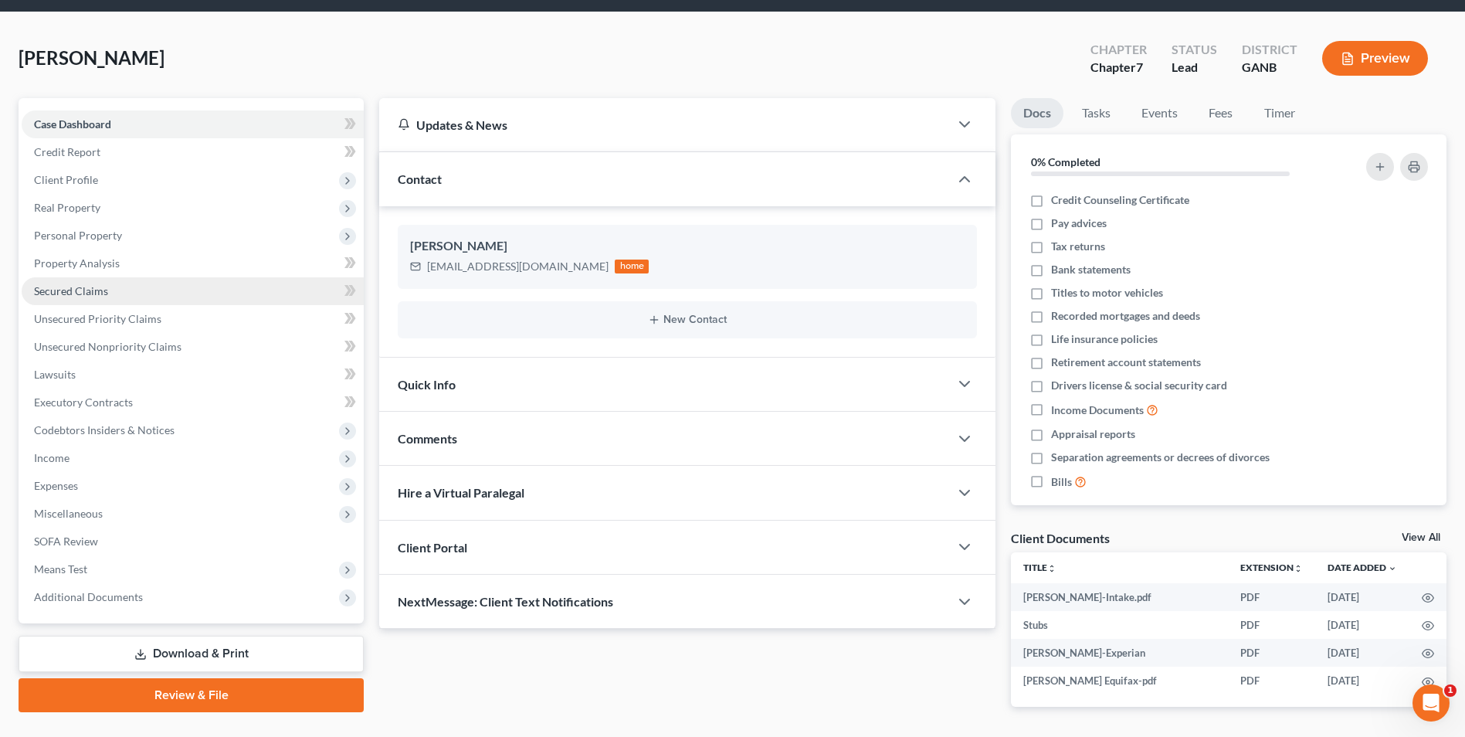
scroll to position [103, 0]
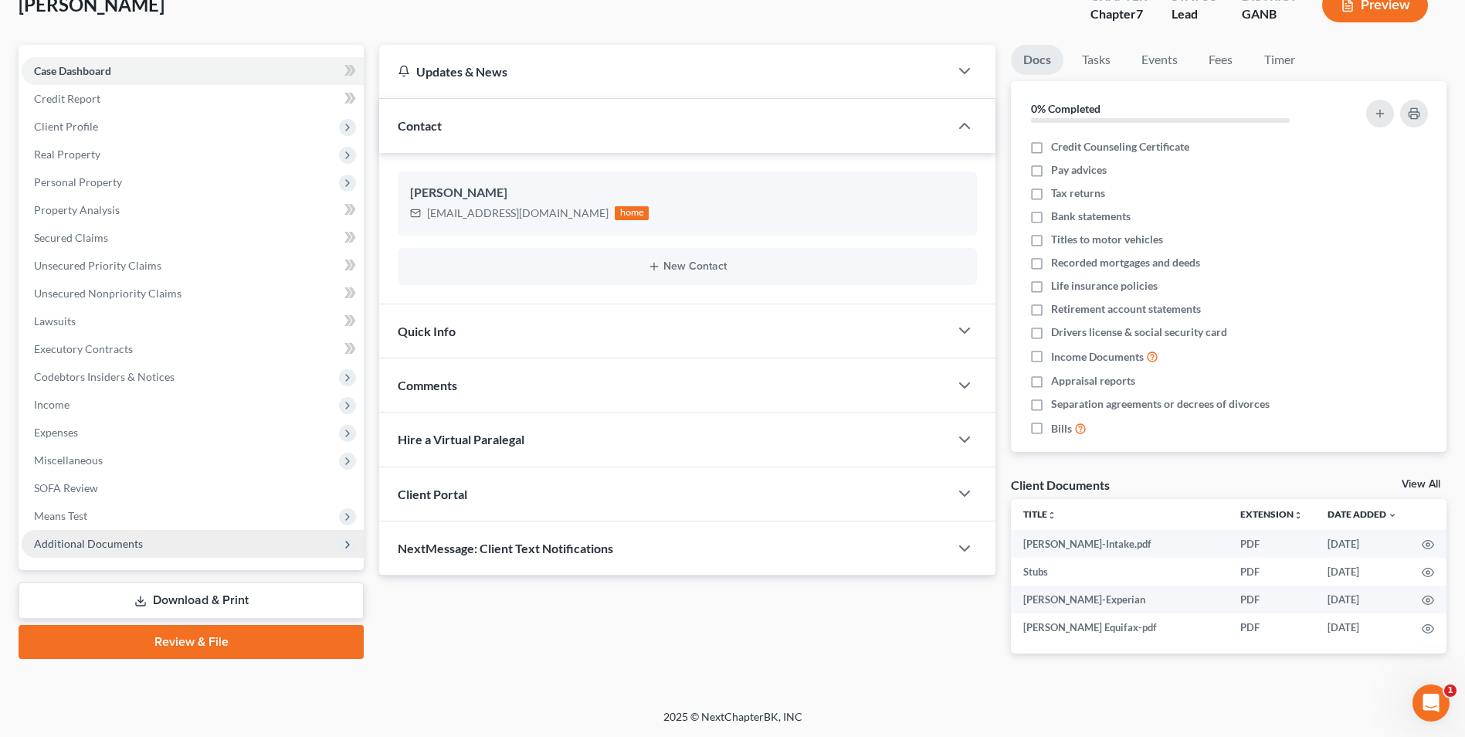
click at [101, 549] on span "Additional Documents" at bounding box center [88, 543] width 109 height 13
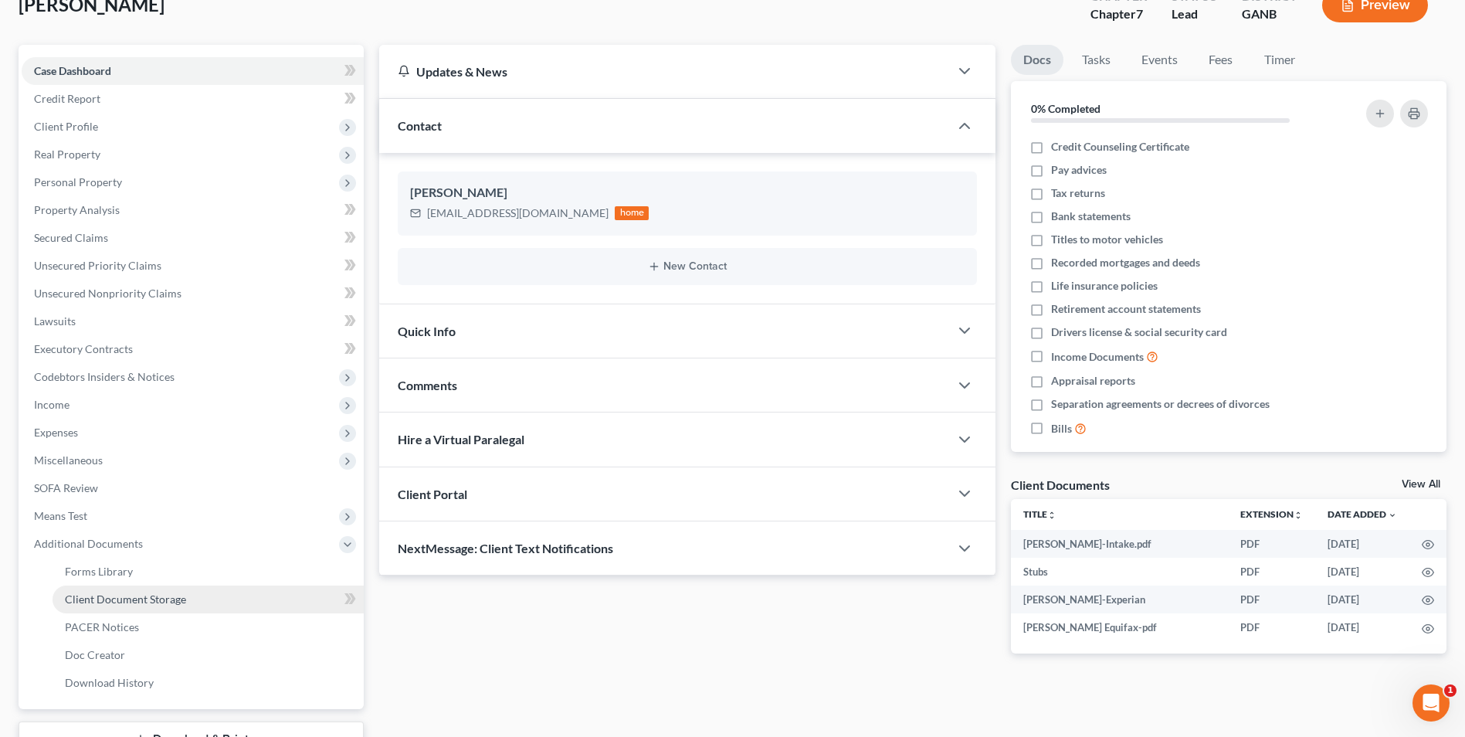
click at [141, 595] on span "Client Document Storage" at bounding box center [125, 598] width 121 height 13
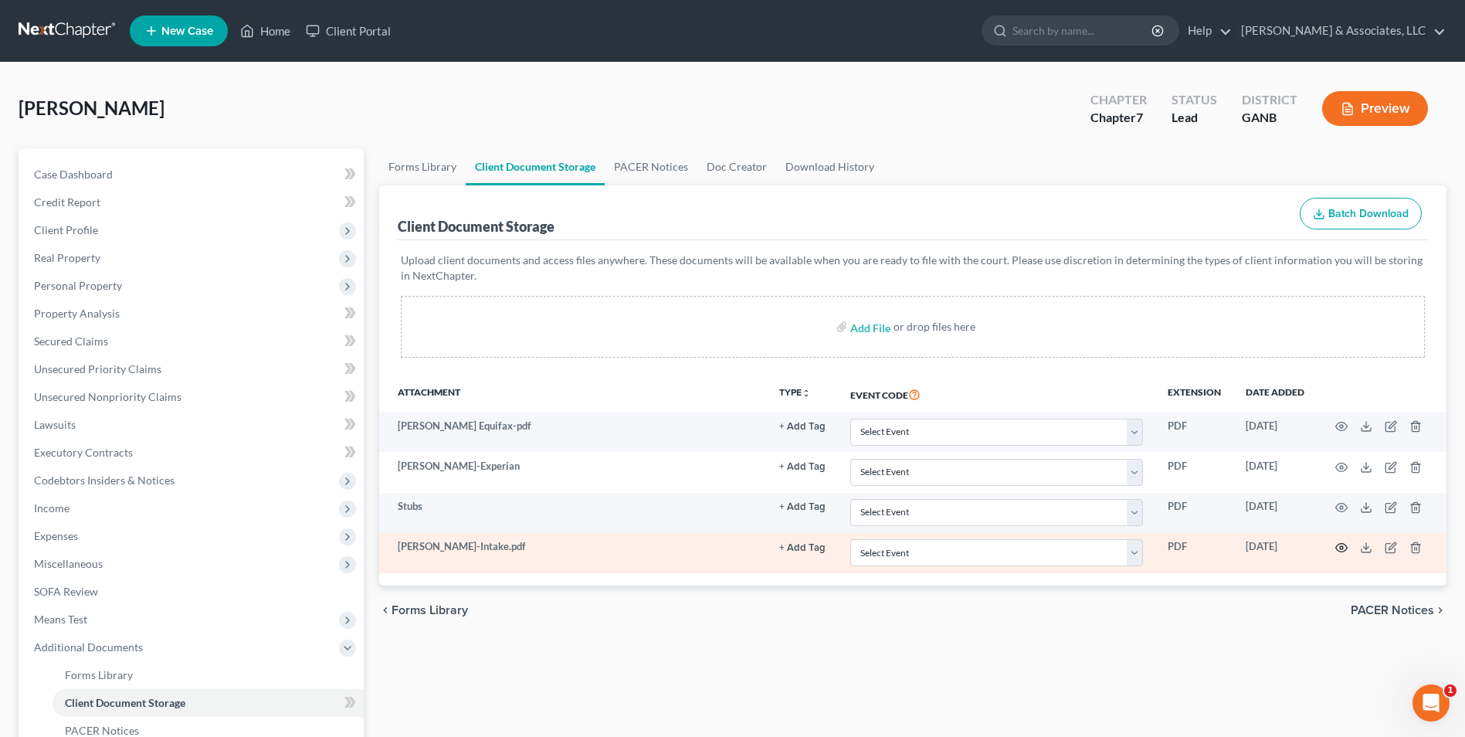
click at [1342, 548] on icon "button" at bounding box center [1341, 547] width 12 height 12
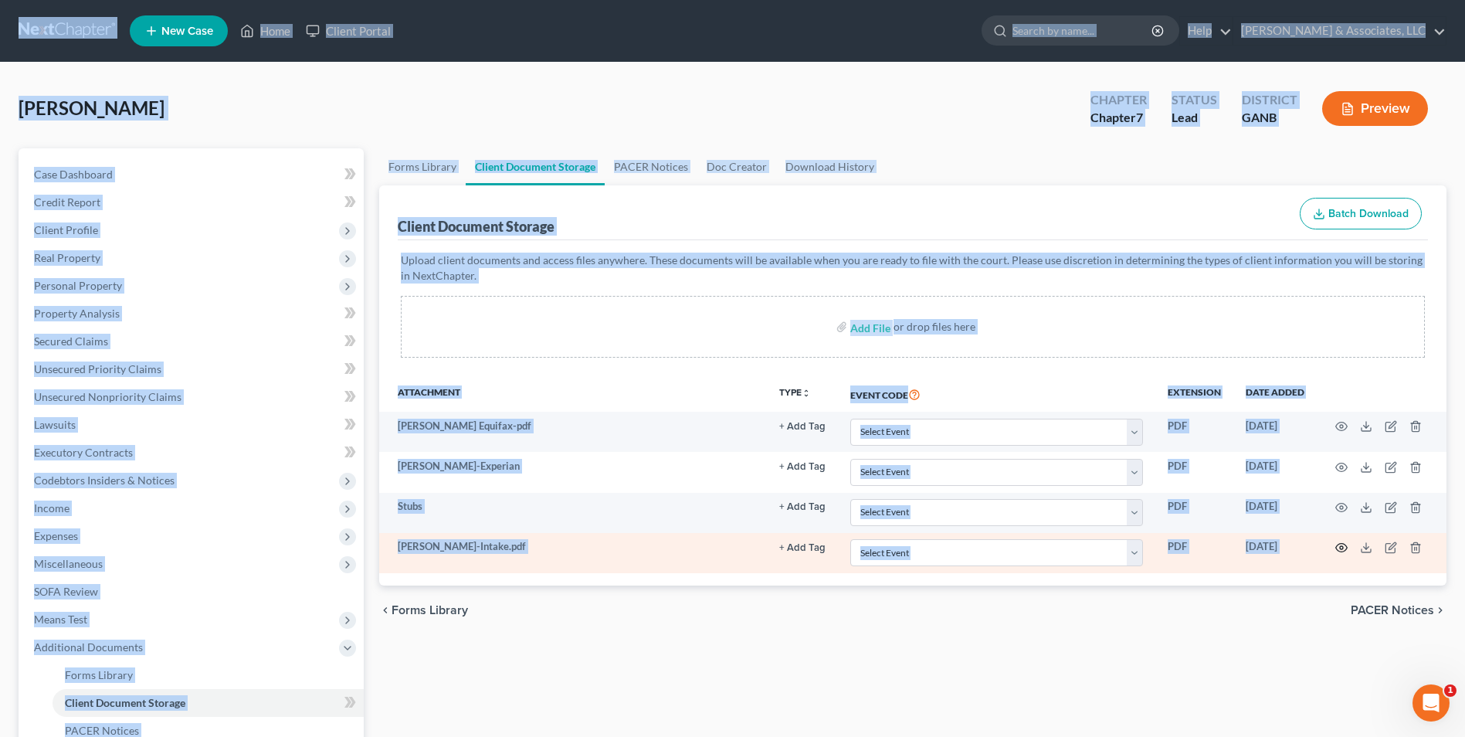
click at [1342, 548] on icon "button" at bounding box center [1341, 547] width 12 height 12
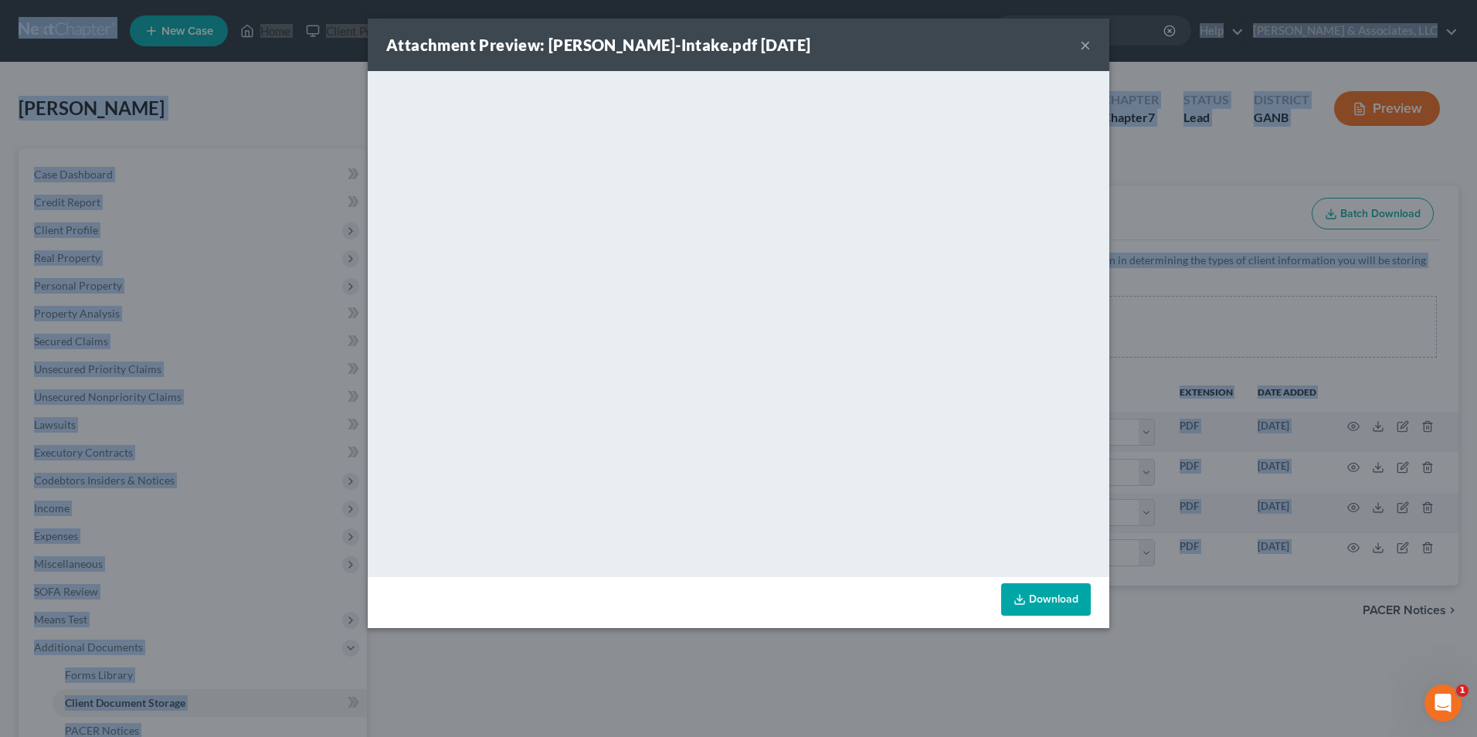
click at [1084, 46] on button "×" at bounding box center [1085, 45] width 11 height 19
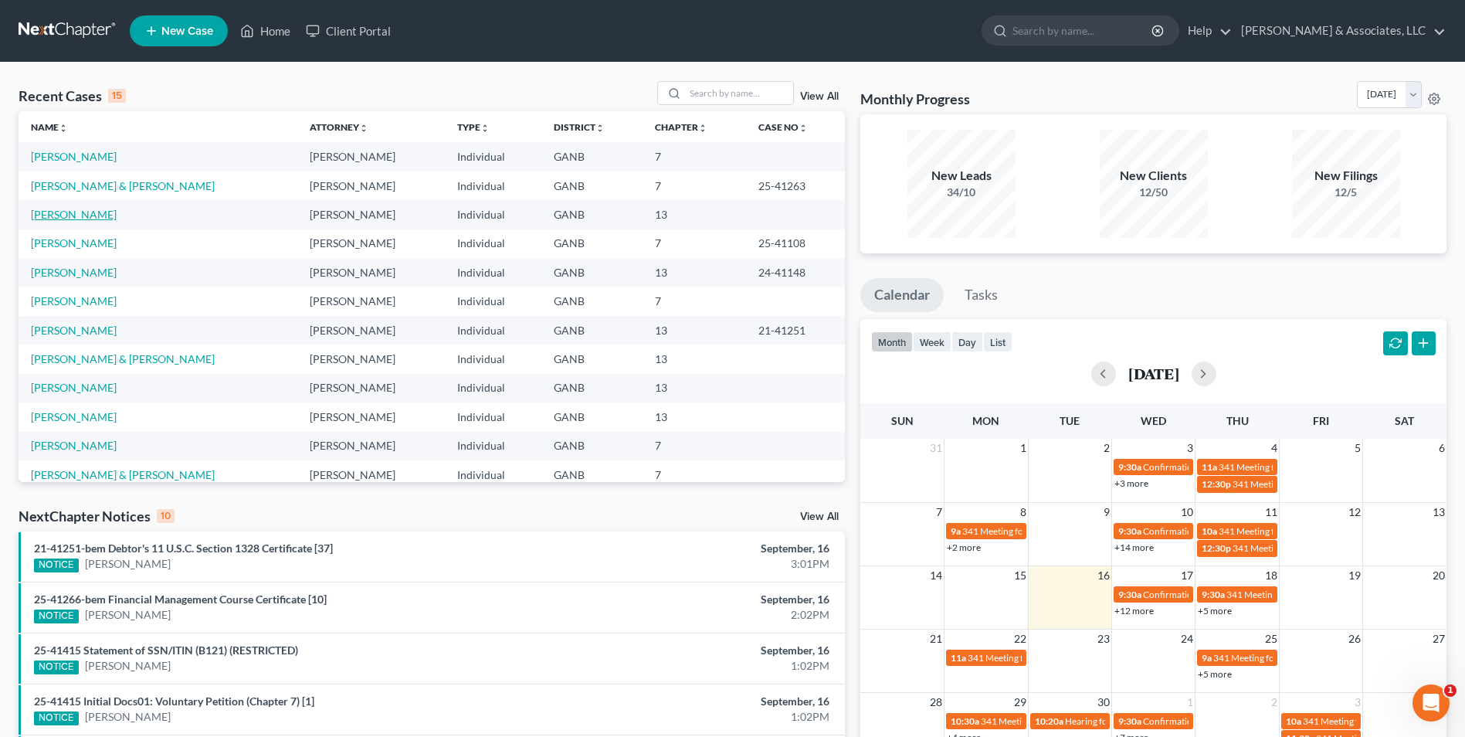
click at [91, 217] on link "[PERSON_NAME]" at bounding box center [74, 214] width 86 height 13
click at [82, 154] on link "[PERSON_NAME]" at bounding box center [74, 156] width 86 height 13
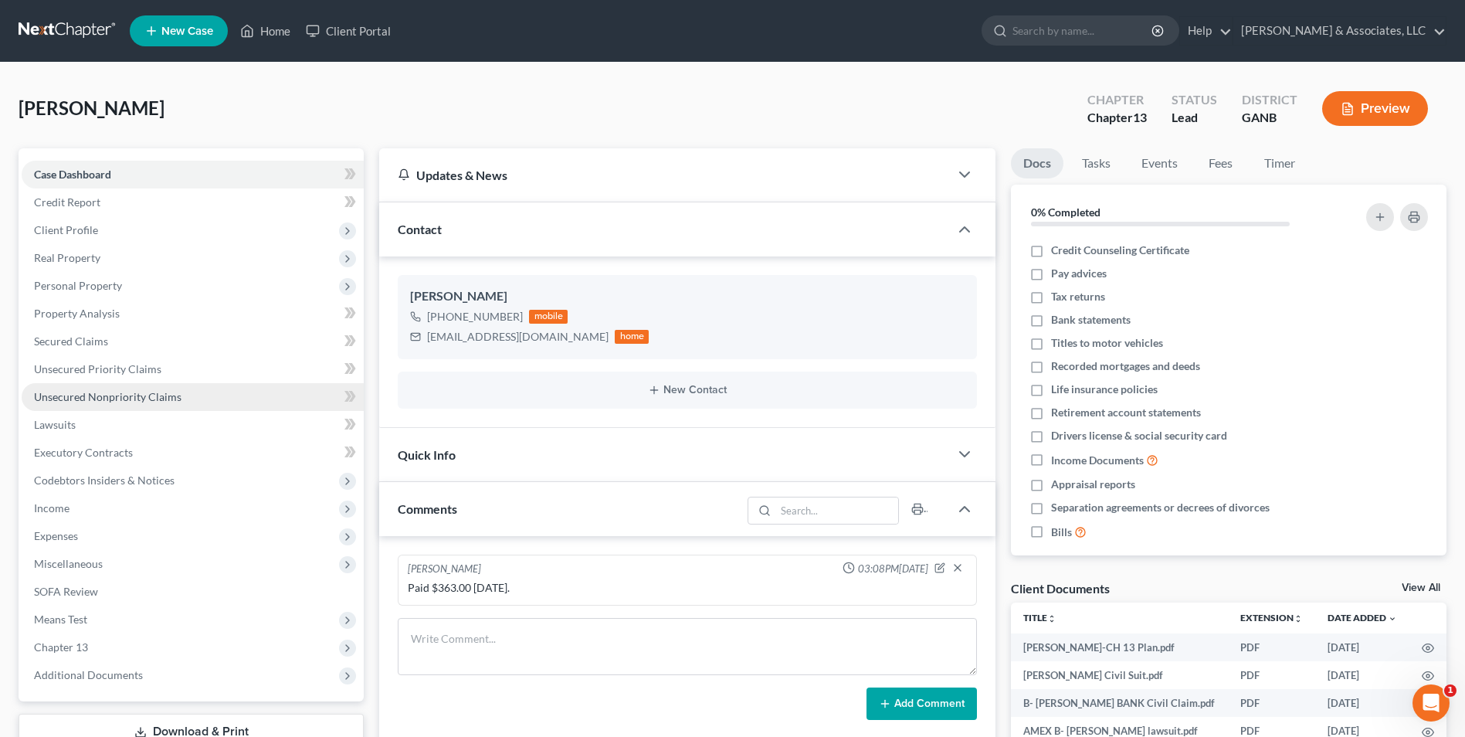
click at [106, 399] on span "Unsecured Nonpriority Claims" at bounding box center [108, 396] width 148 height 13
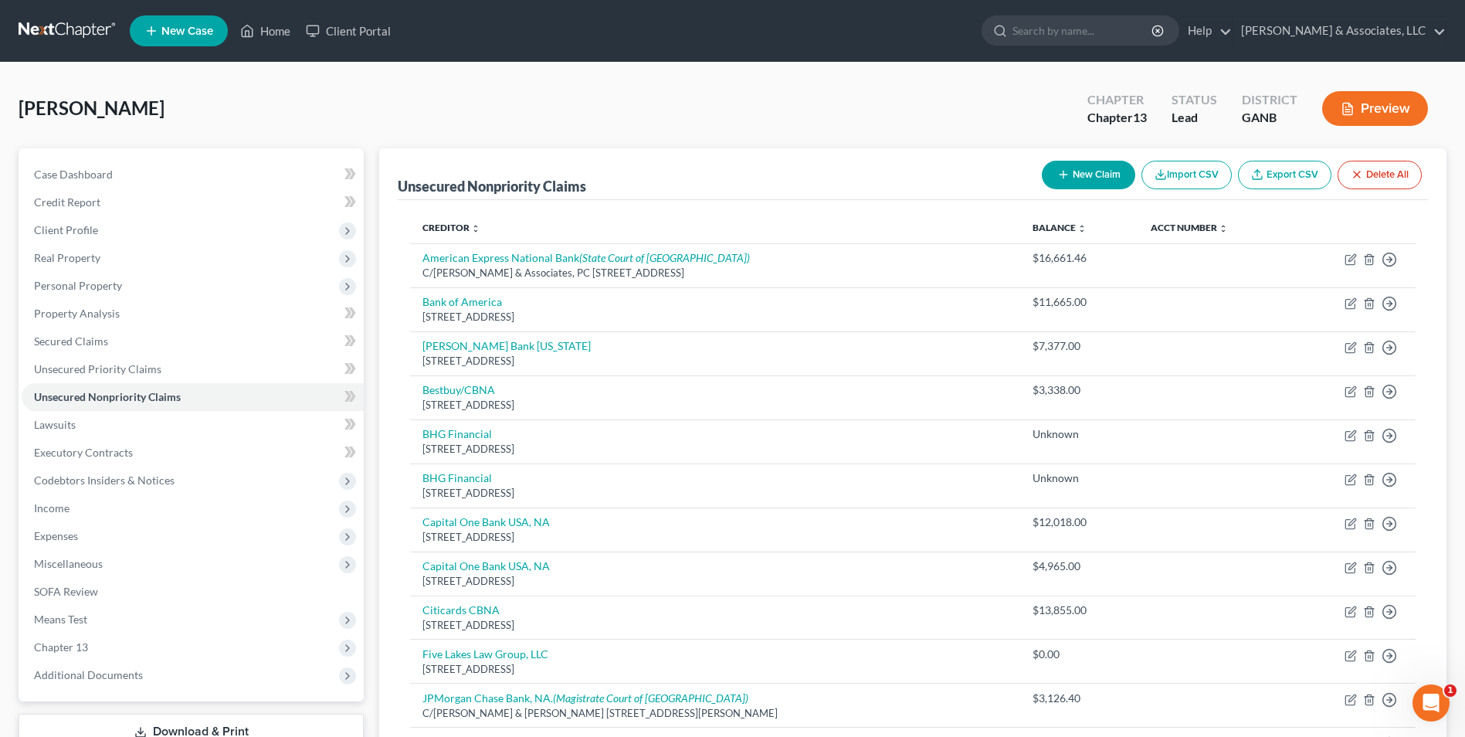
click at [1089, 175] on button "New Claim" at bounding box center [1088, 175] width 93 height 29
select select "0"
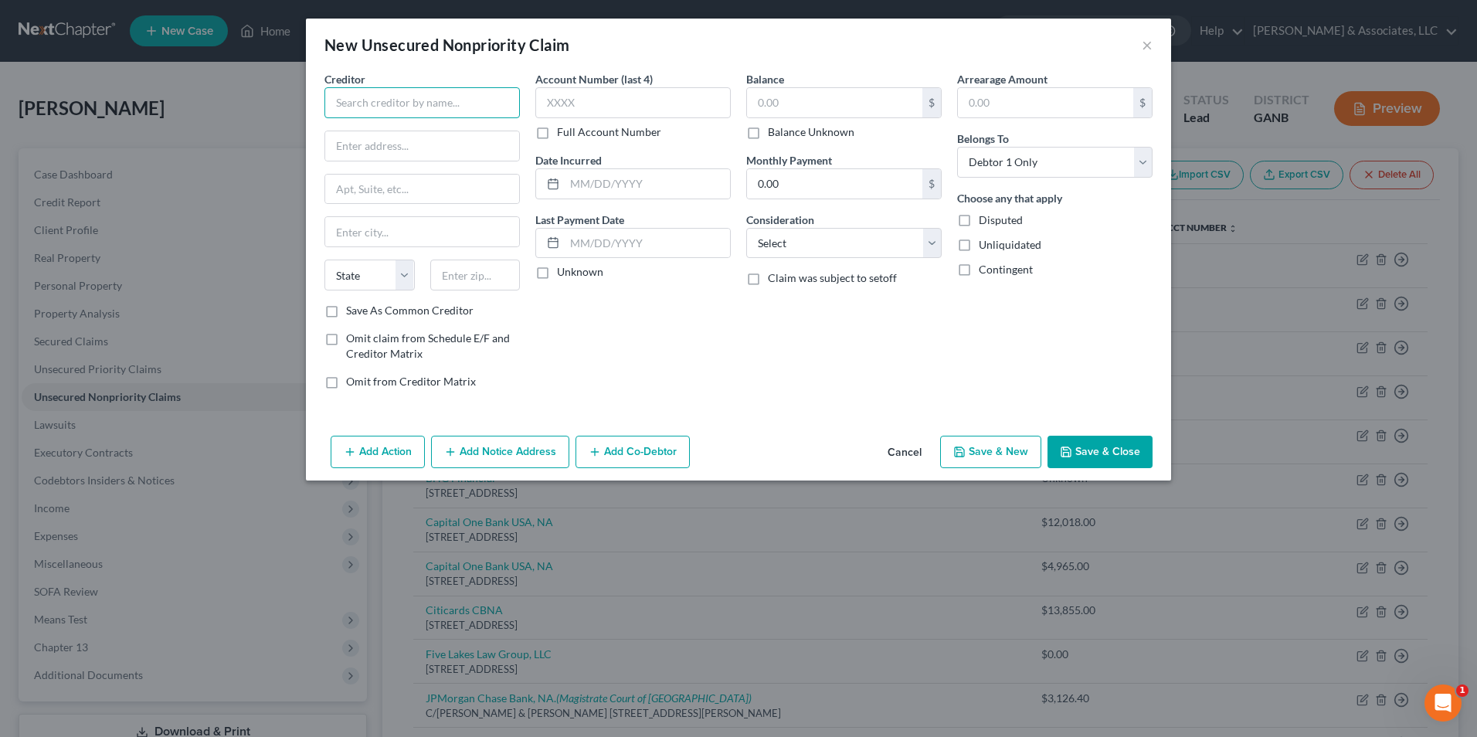
click at [439, 107] on input "text" at bounding box center [421, 102] width 195 height 31
type input "a"
click at [1150, 46] on button "×" at bounding box center [1147, 45] width 11 height 19
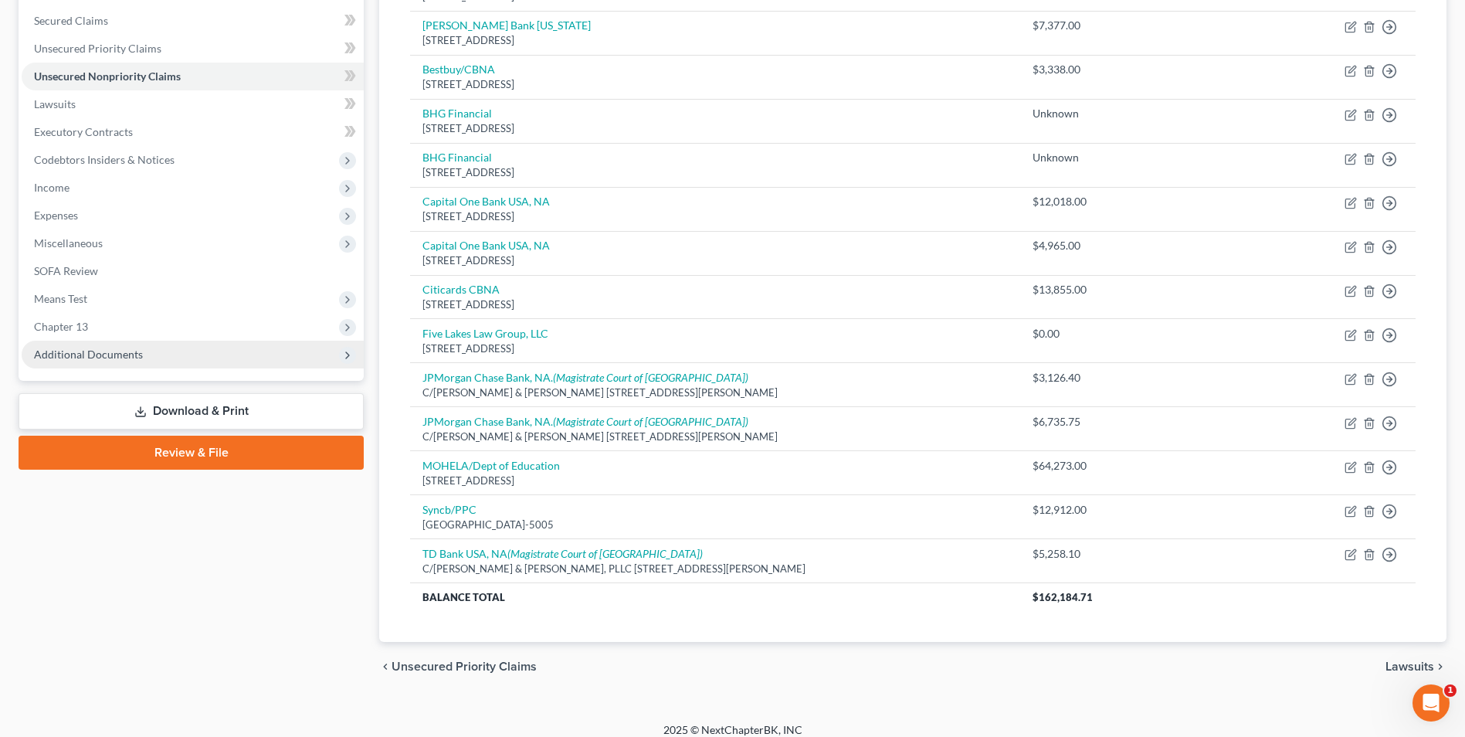
scroll to position [319, 0]
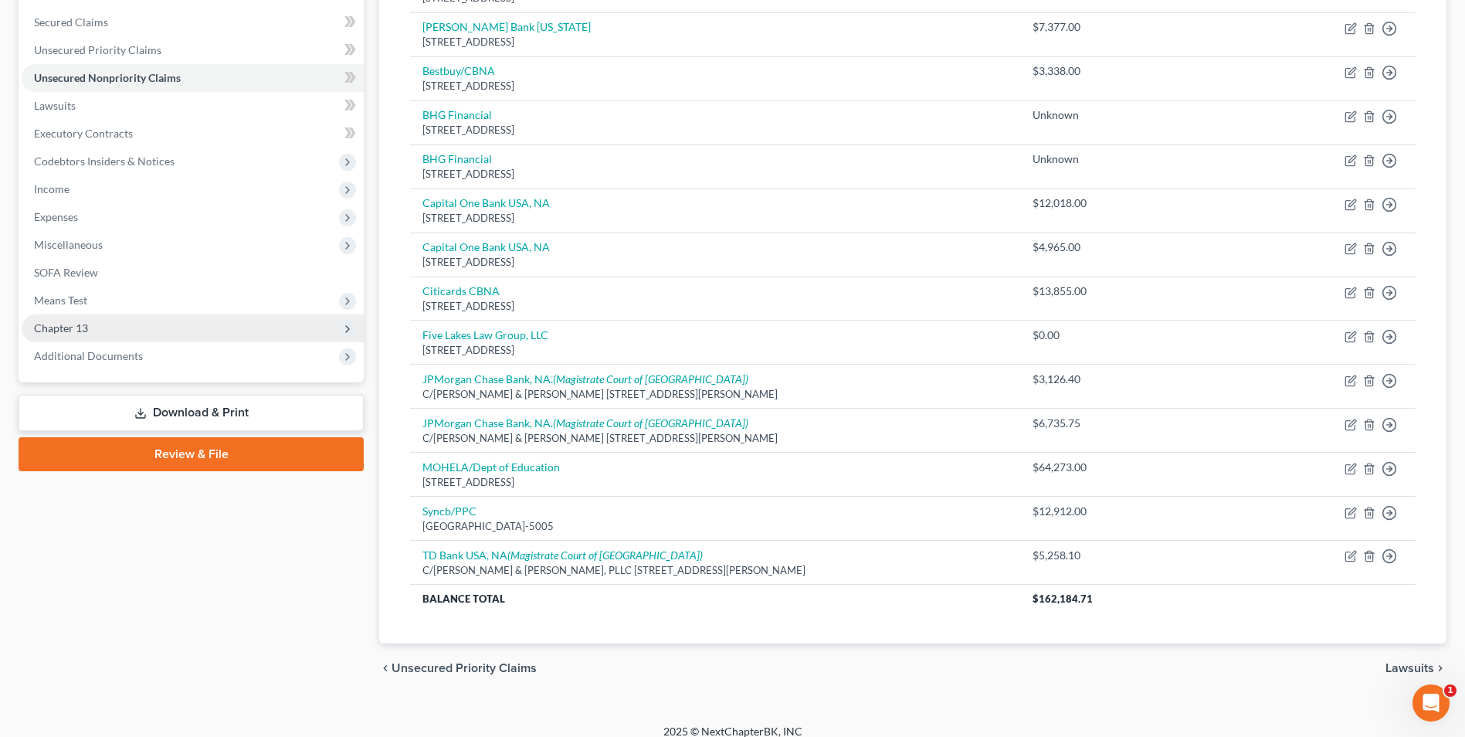
click at [127, 338] on span "Chapter 13" at bounding box center [193, 328] width 342 height 28
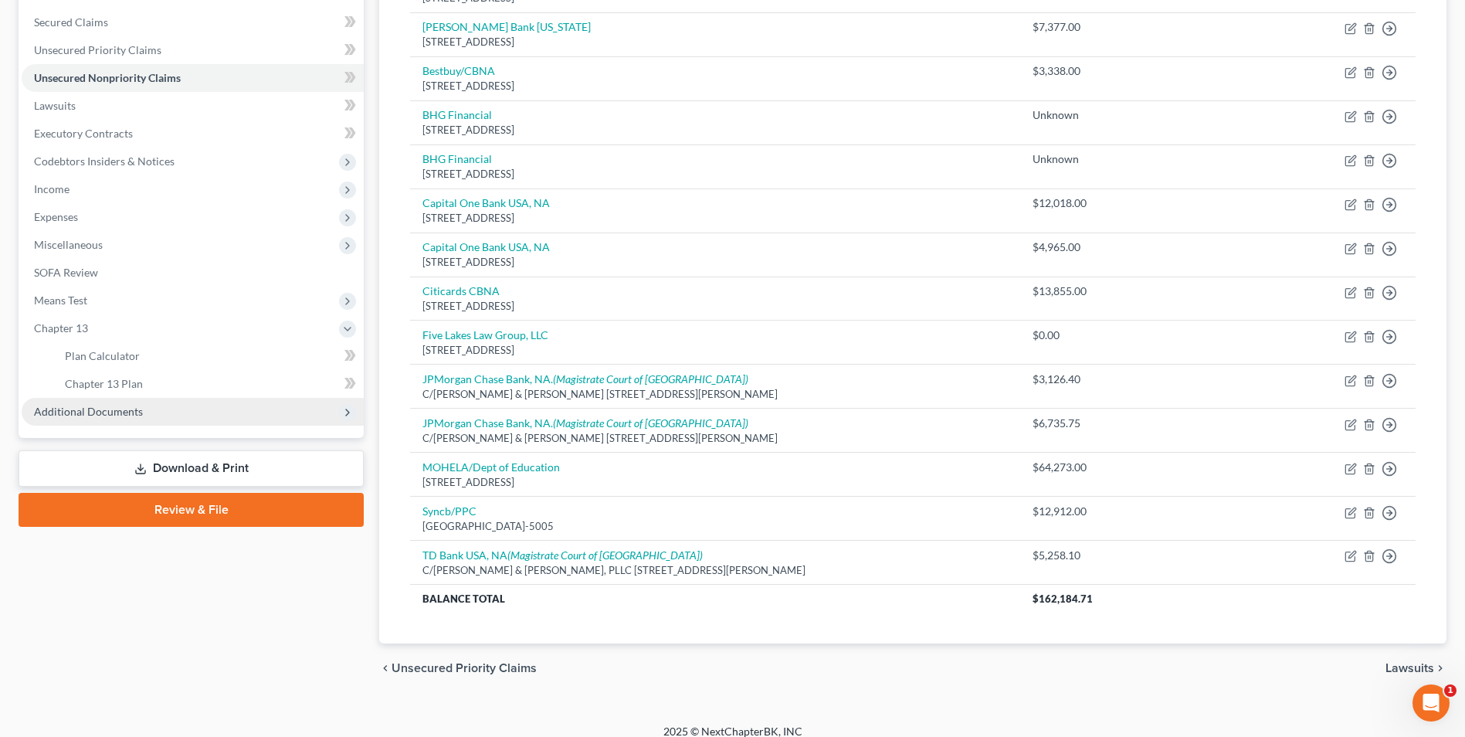
click at [117, 419] on span "Additional Documents" at bounding box center [193, 412] width 342 height 28
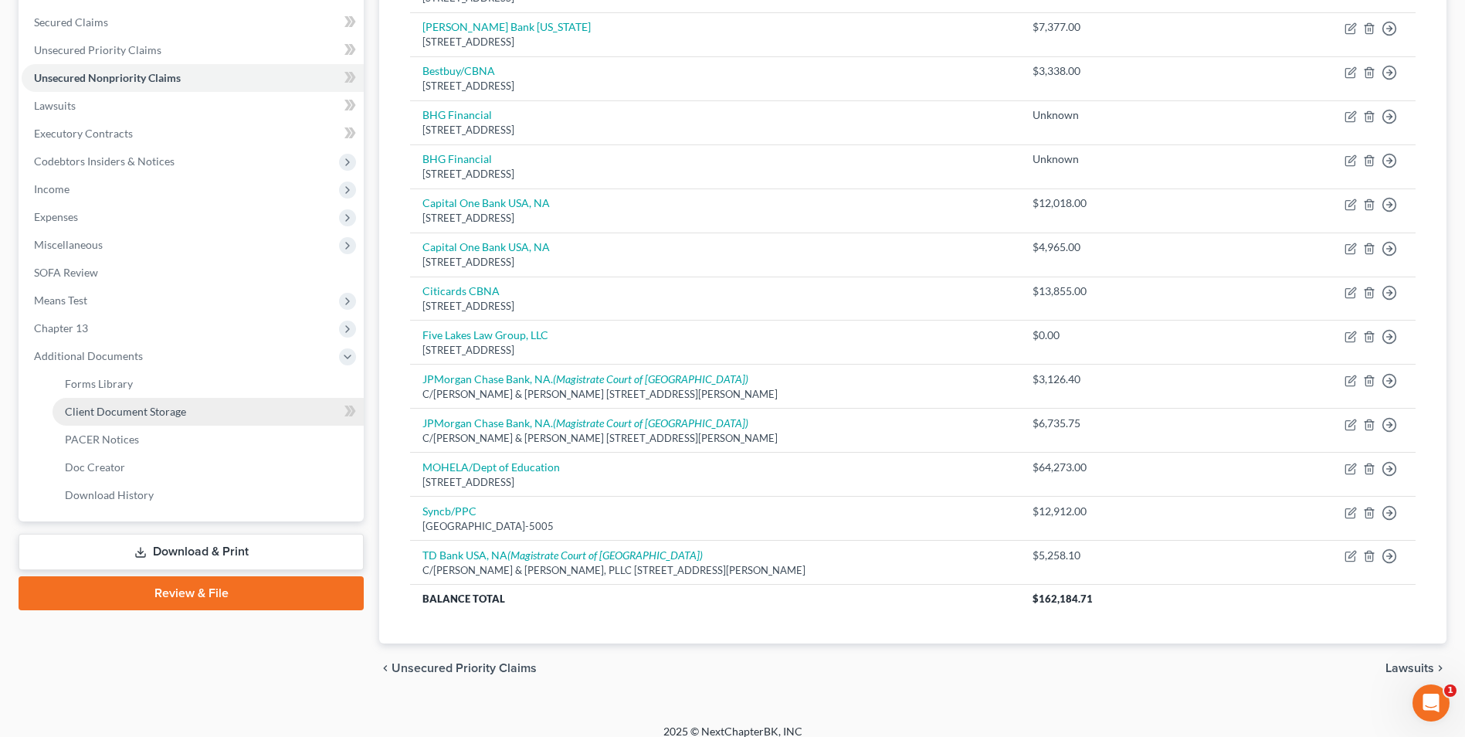
click at [159, 410] on span "Client Document Storage" at bounding box center [125, 411] width 121 height 13
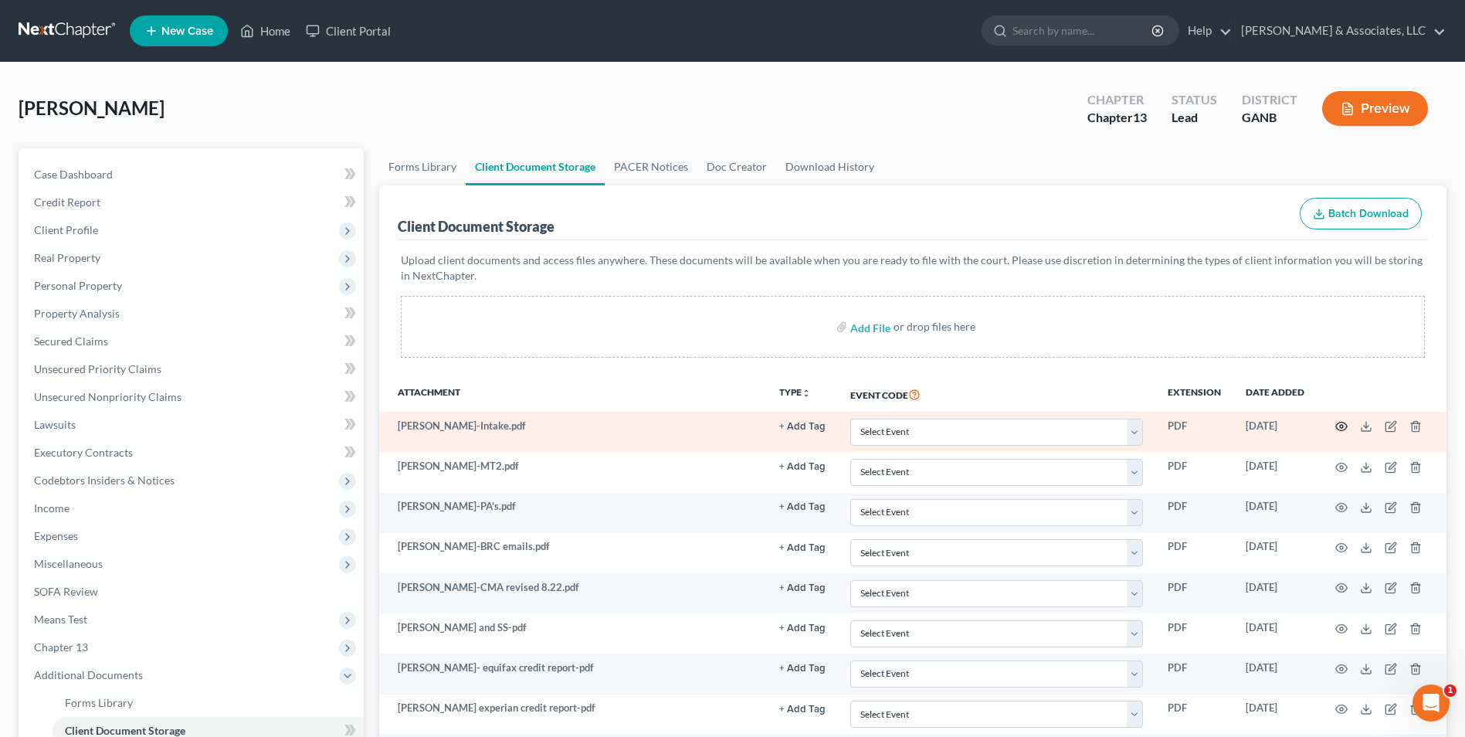
click at [1341, 424] on icon "button" at bounding box center [1341, 426] width 12 height 12
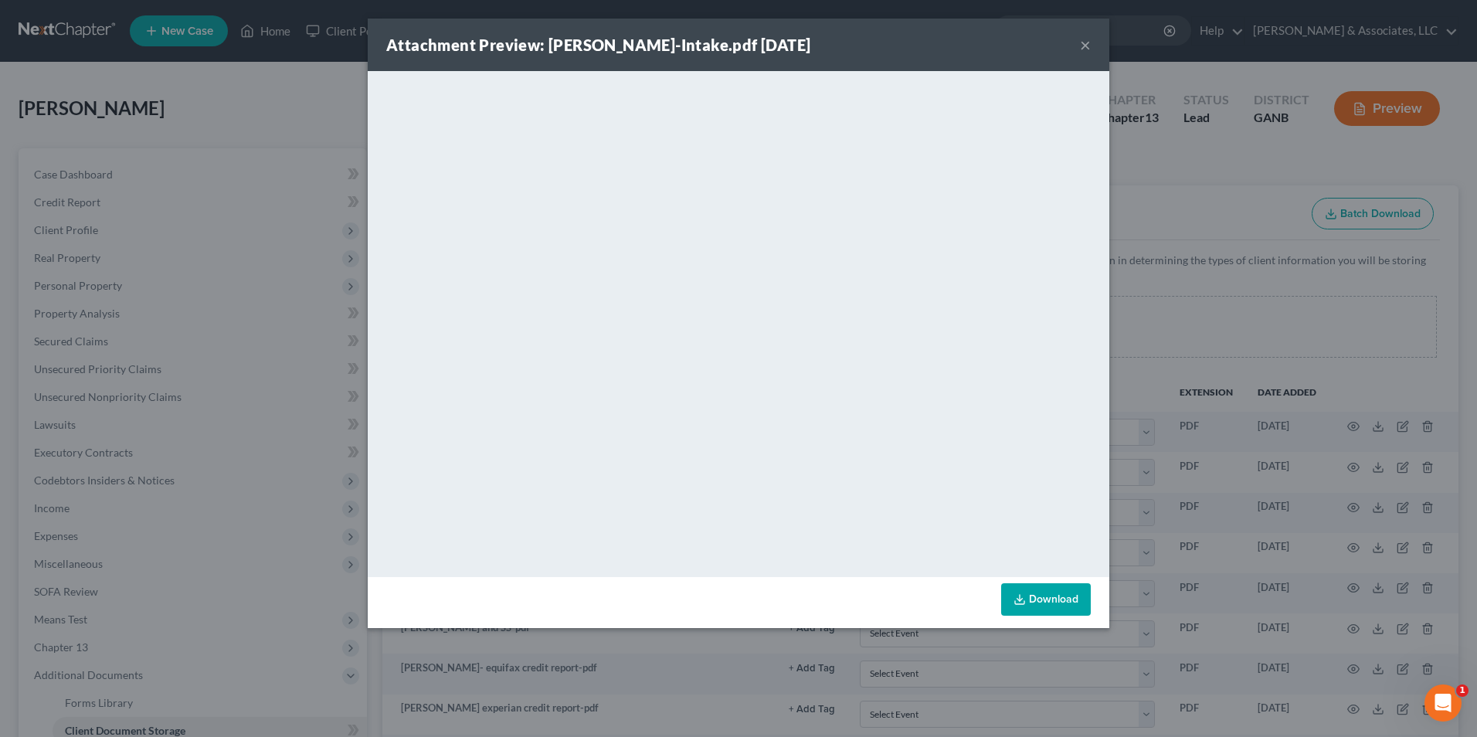
click at [1084, 47] on button "×" at bounding box center [1085, 45] width 11 height 19
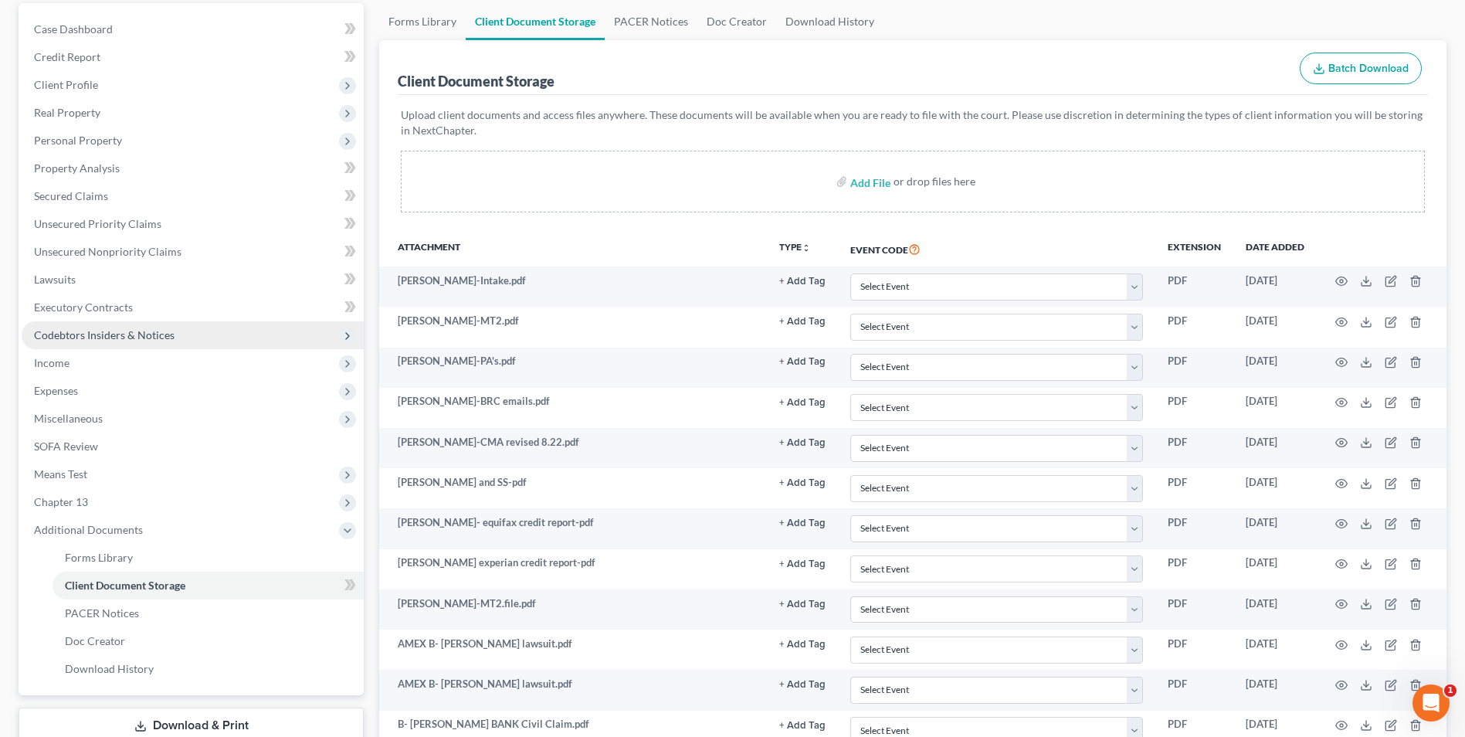
scroll to position [309, 0]
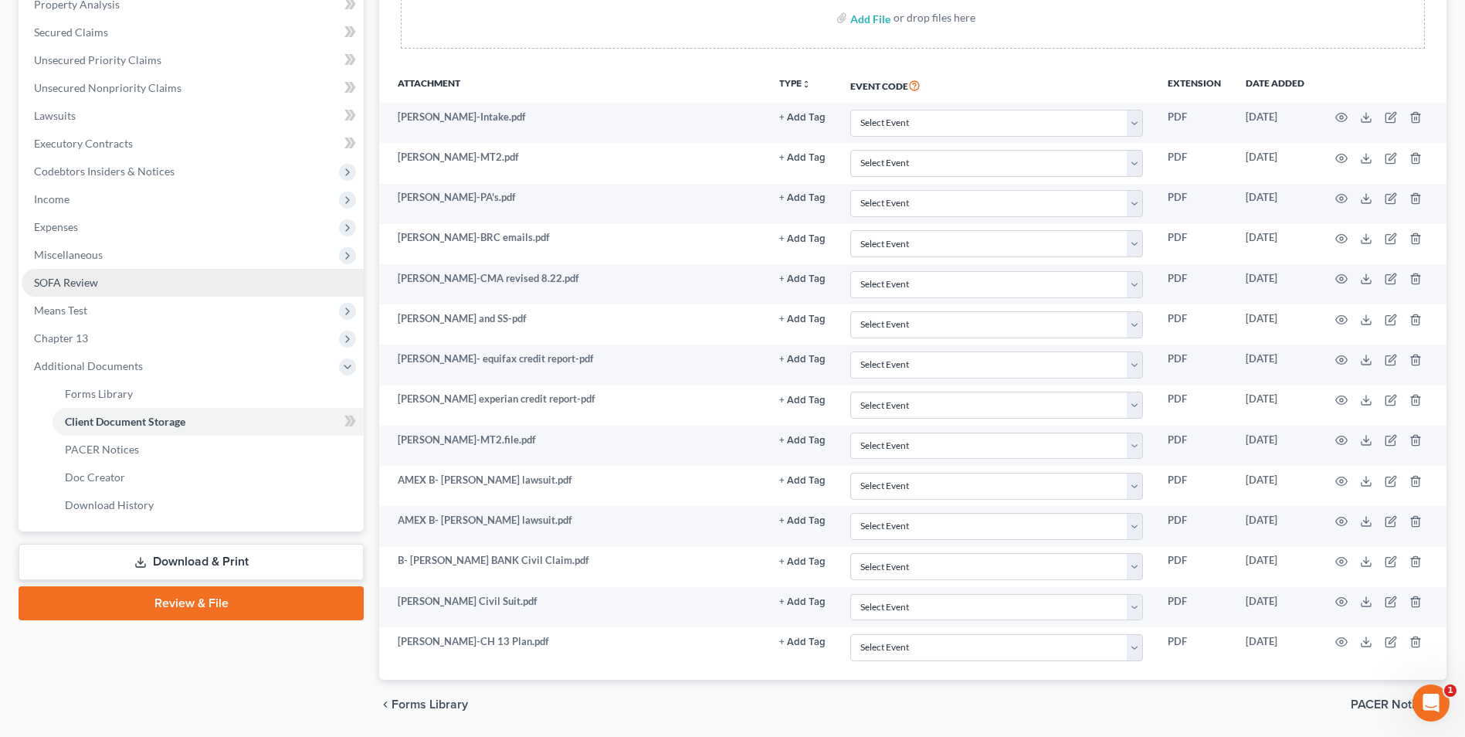
click at [92, 278] on span "SOFA Review" at bounding box center [66, 282] width 64 height 13
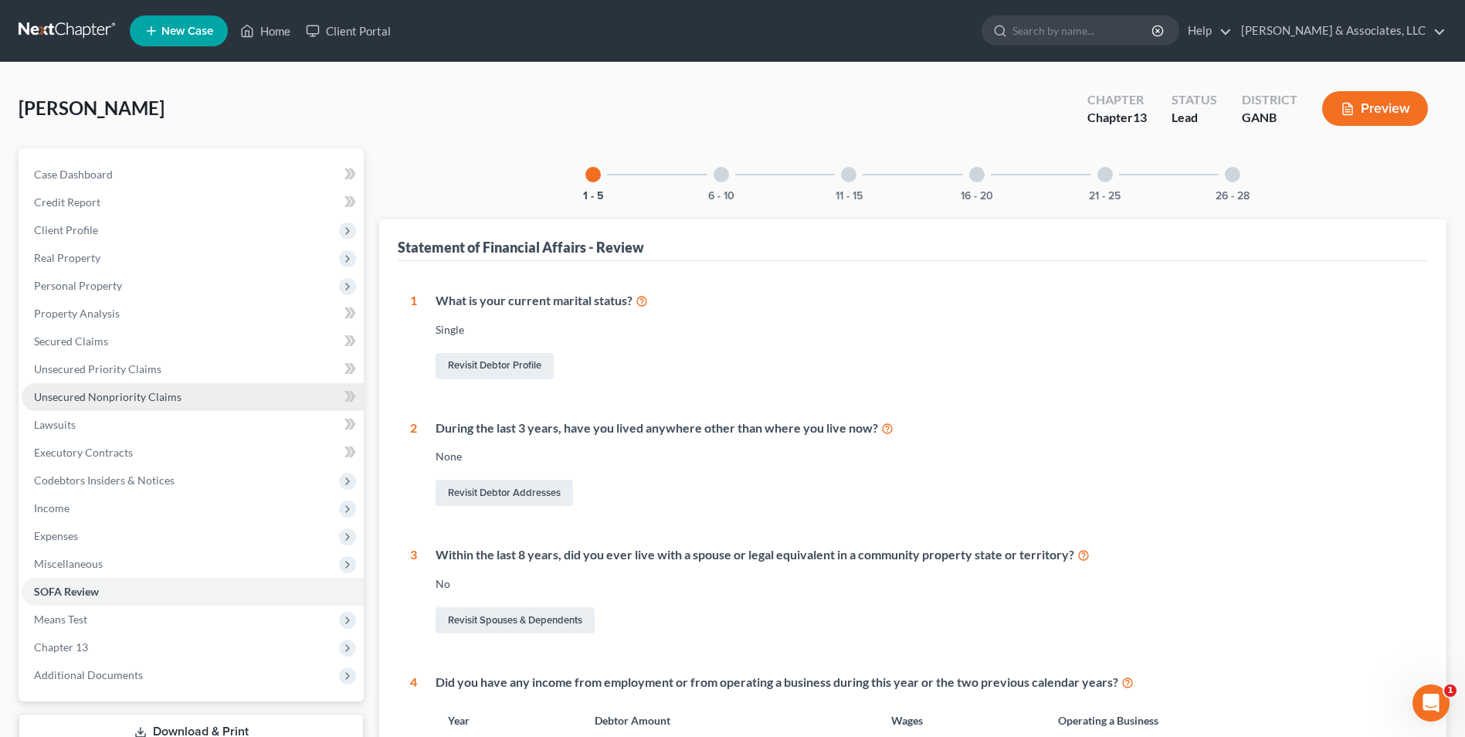
click at [104, 390] on span "Unsecured Nonpriority Claims" at bounding box center [108, 396] width 148 height 13
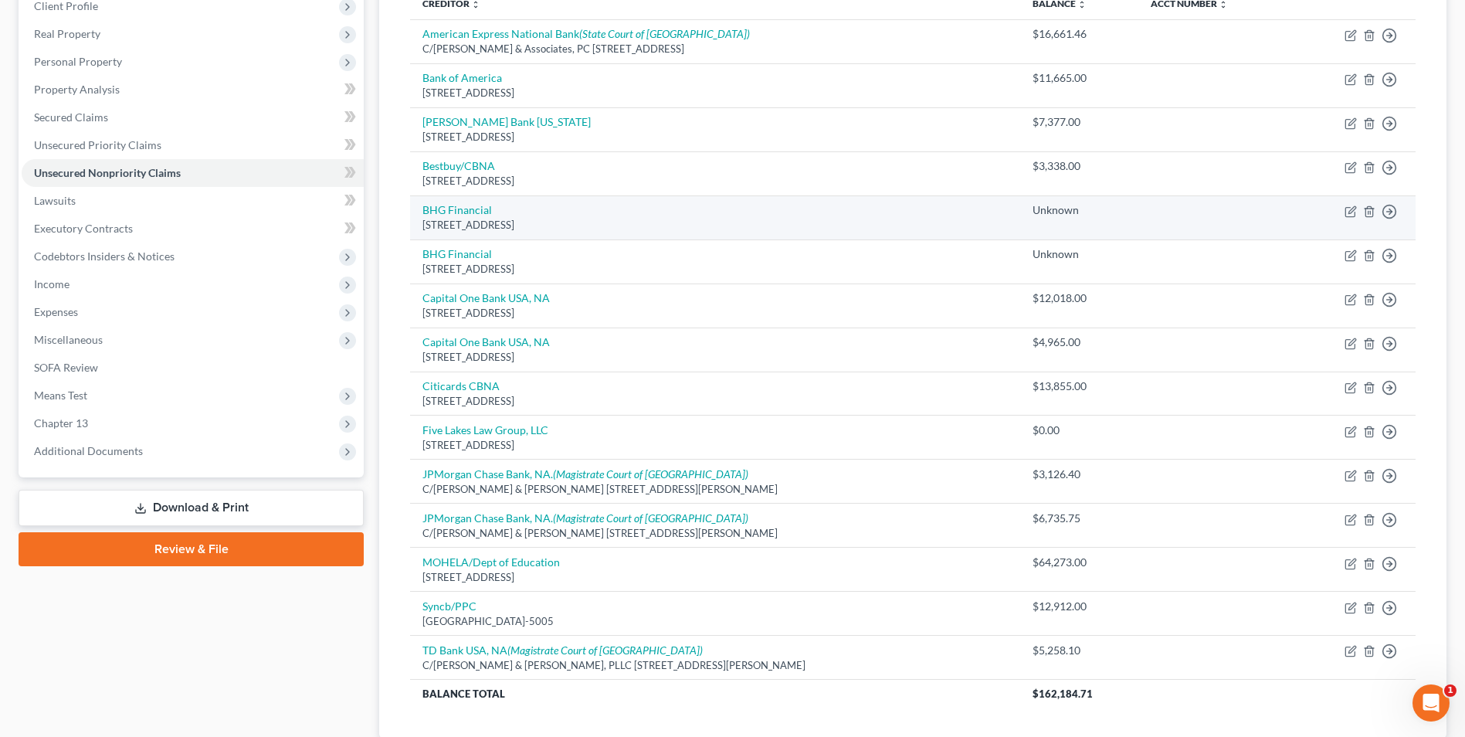
scroll to position [232, 0]
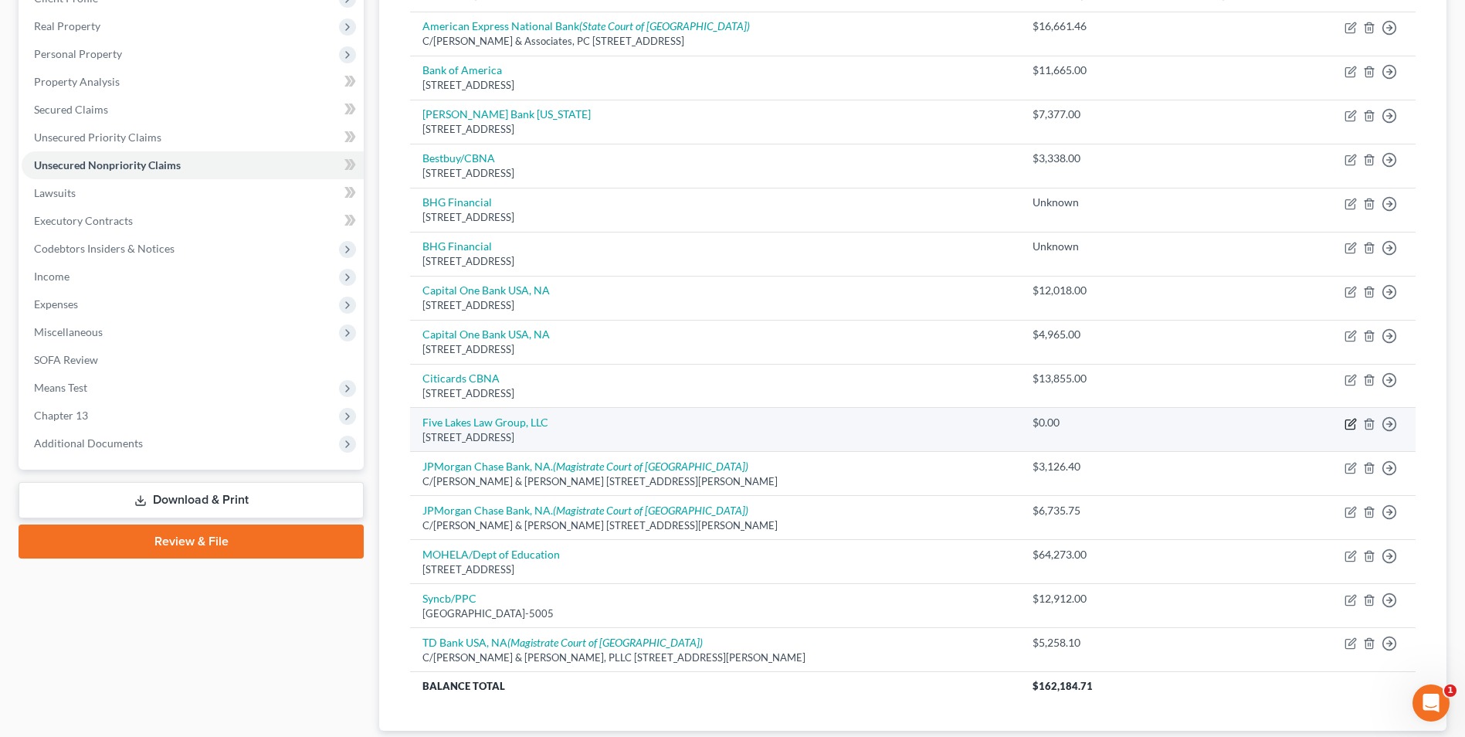
click at [1354, 423] on icon "button" at bounding box center [1351, 424] width 12 height 12
select select "14"
select select "3"
select select "0"
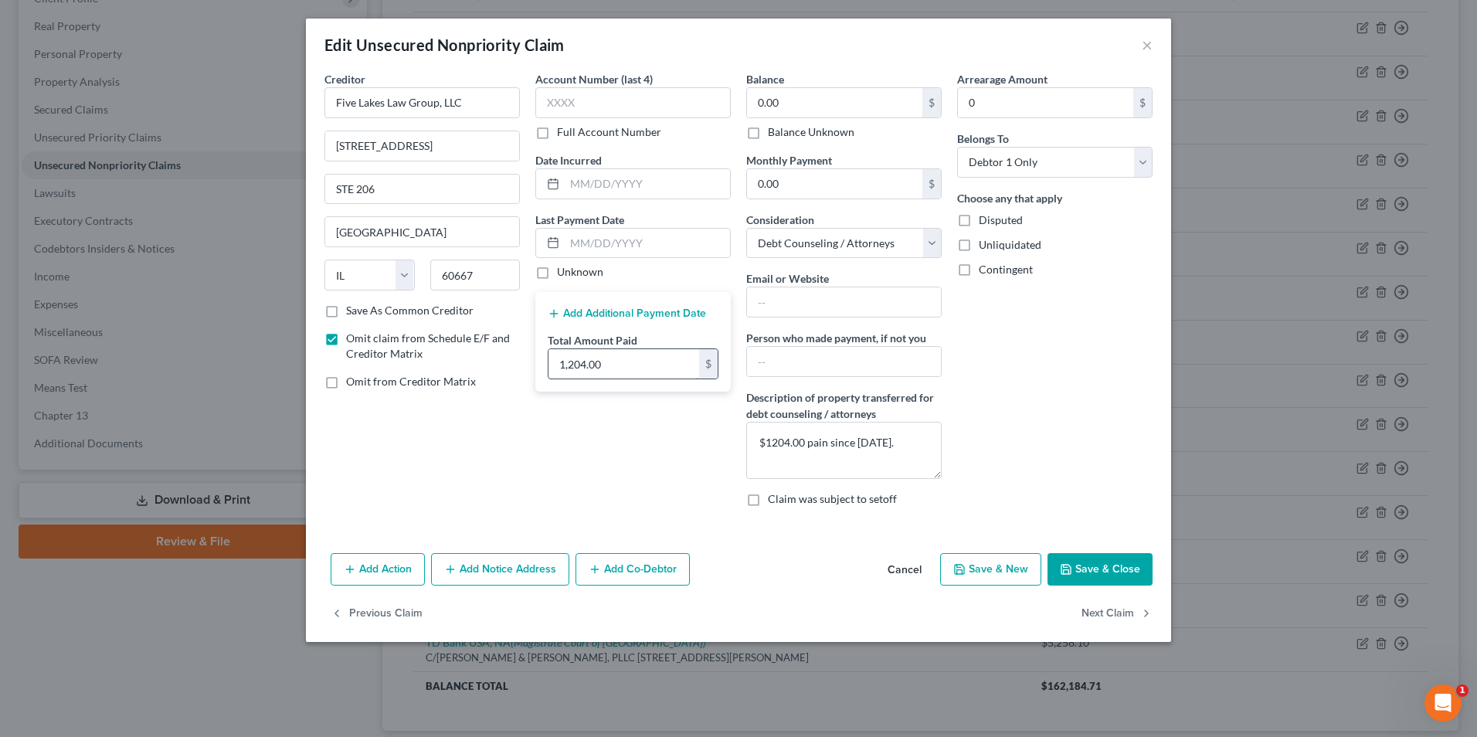
click at [628, 361] on input "1,204.00" at bounding box center [623, 363] width 151 height 29
type input "14,448.00"
click at [1094, 569] on button "Save & Close" at bounding box center [1099, 569] width 105 height 32
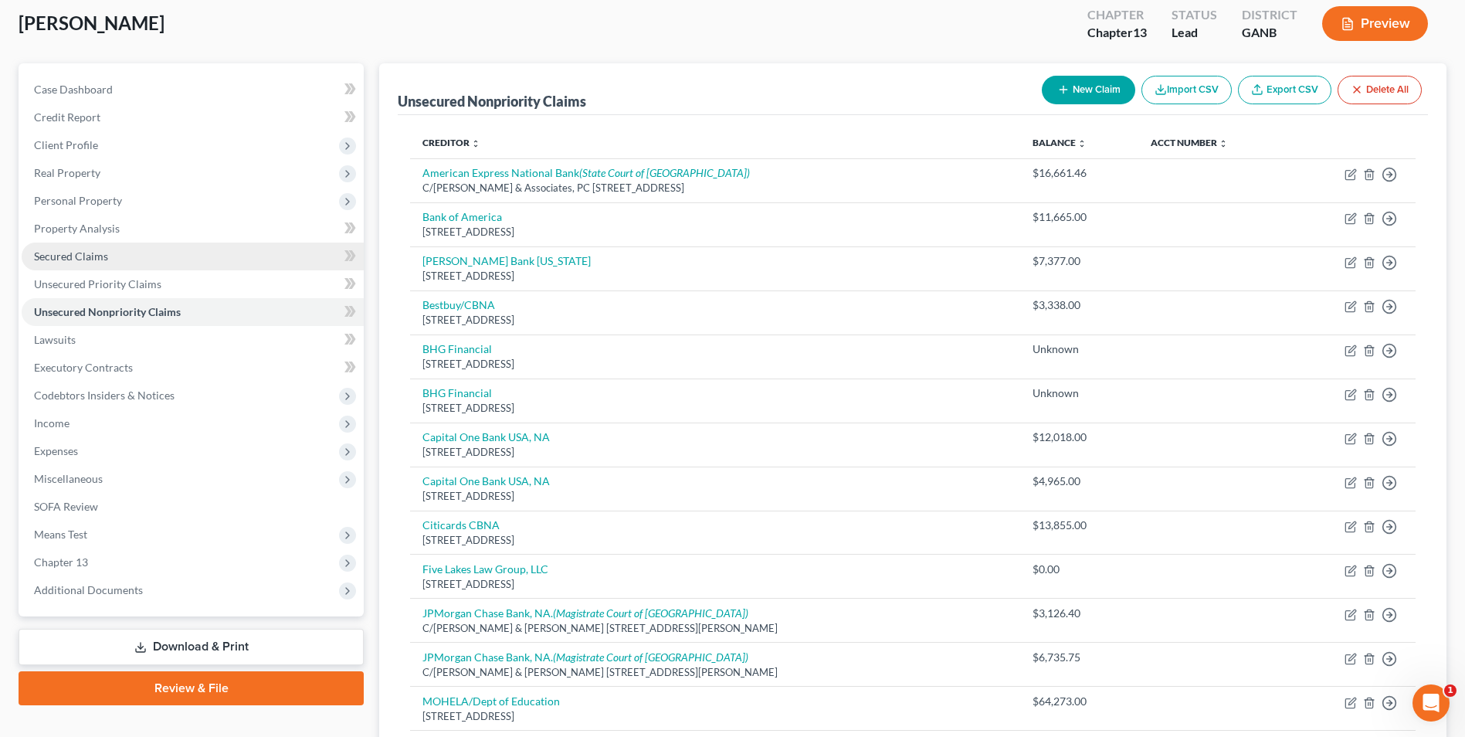
scroll to position [0, 0]
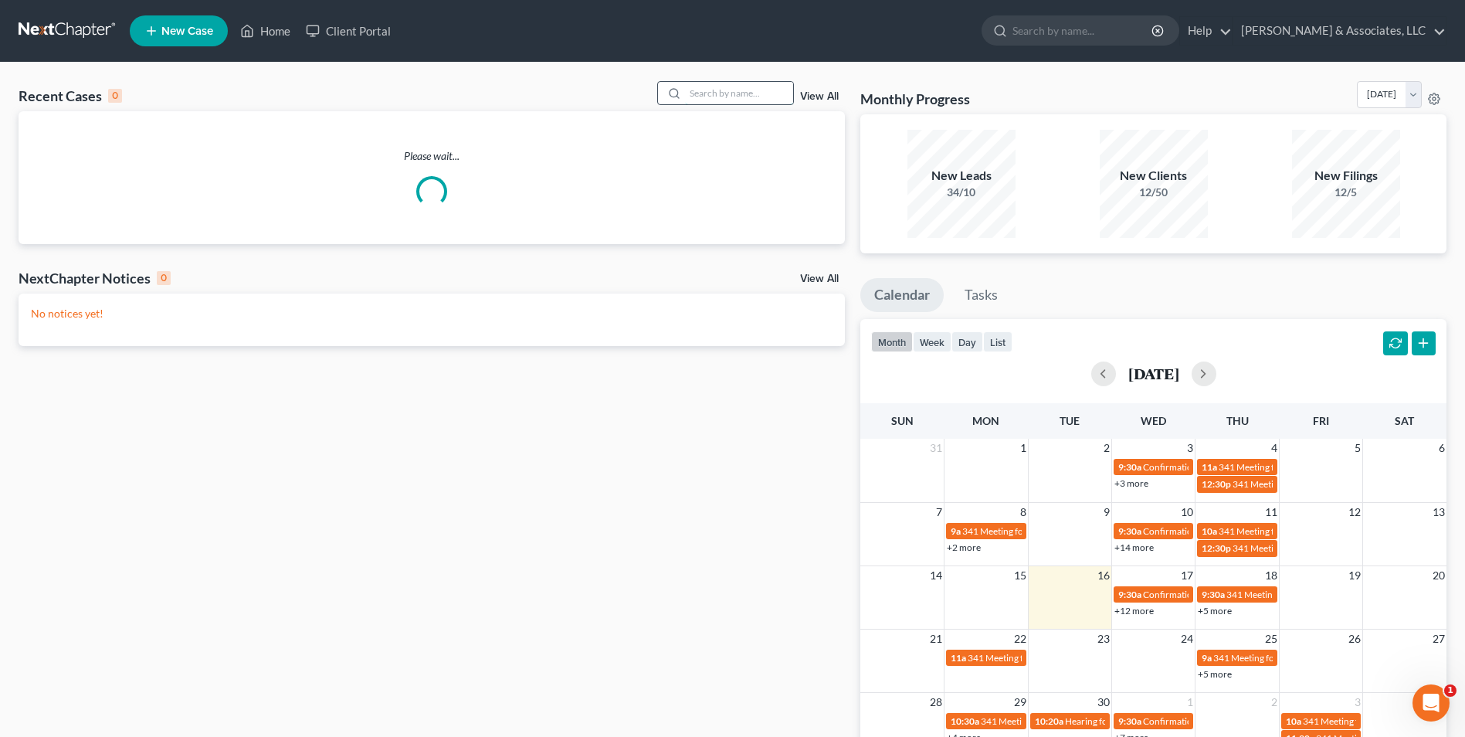
click at [748, 100] on input "search" at bounding box center [739, 93] width 108 height 22
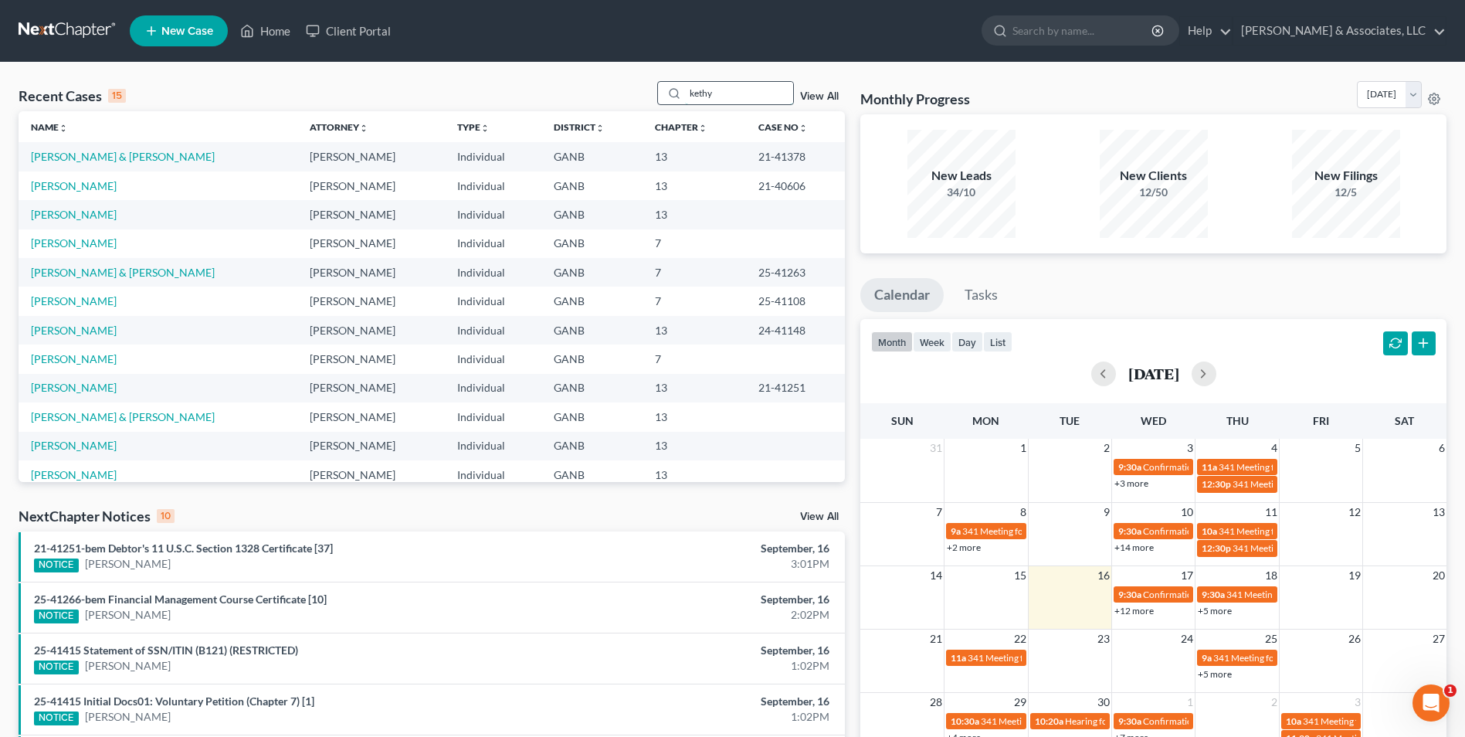
type input "kethy"
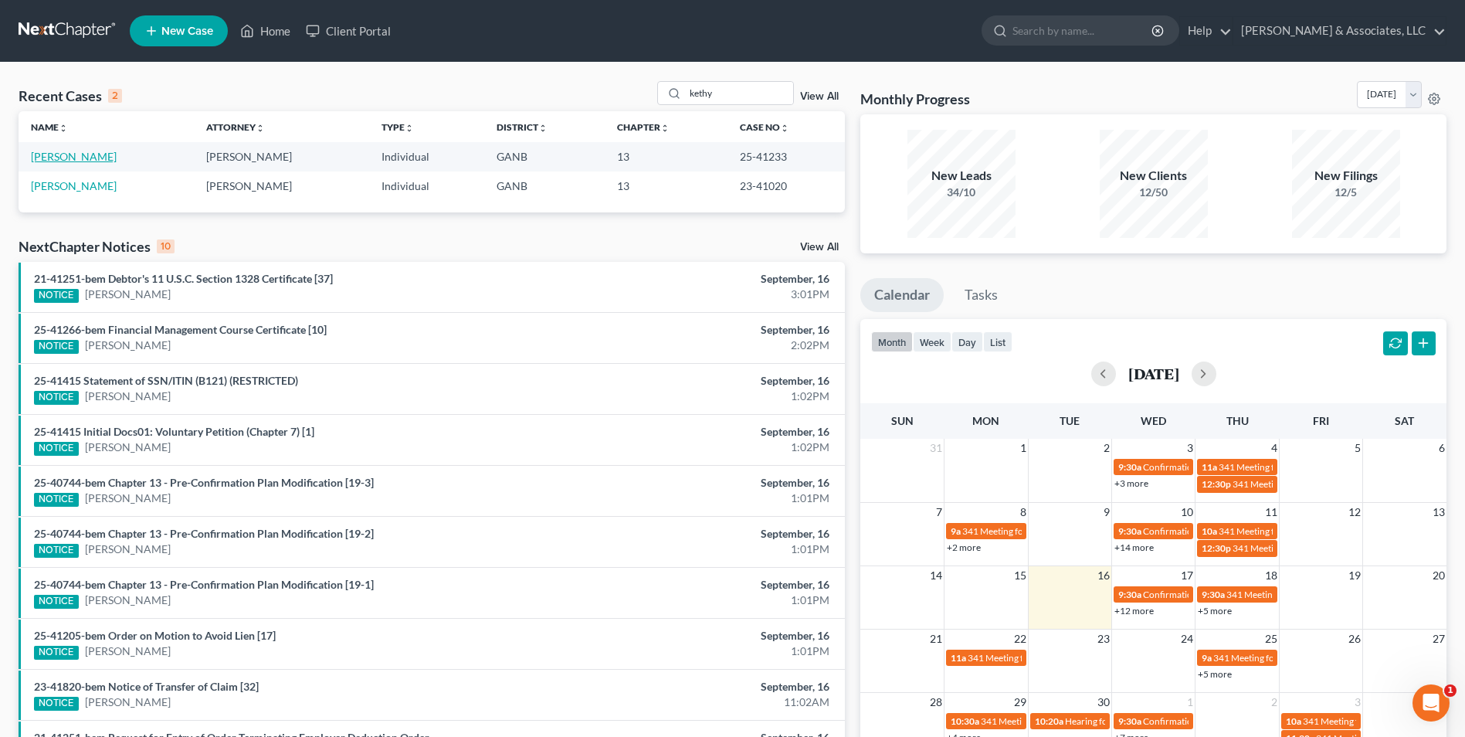
click at [92, 156] on link "[PERSON_NAME]" at bounding box center [74, 156] width 86 height 13
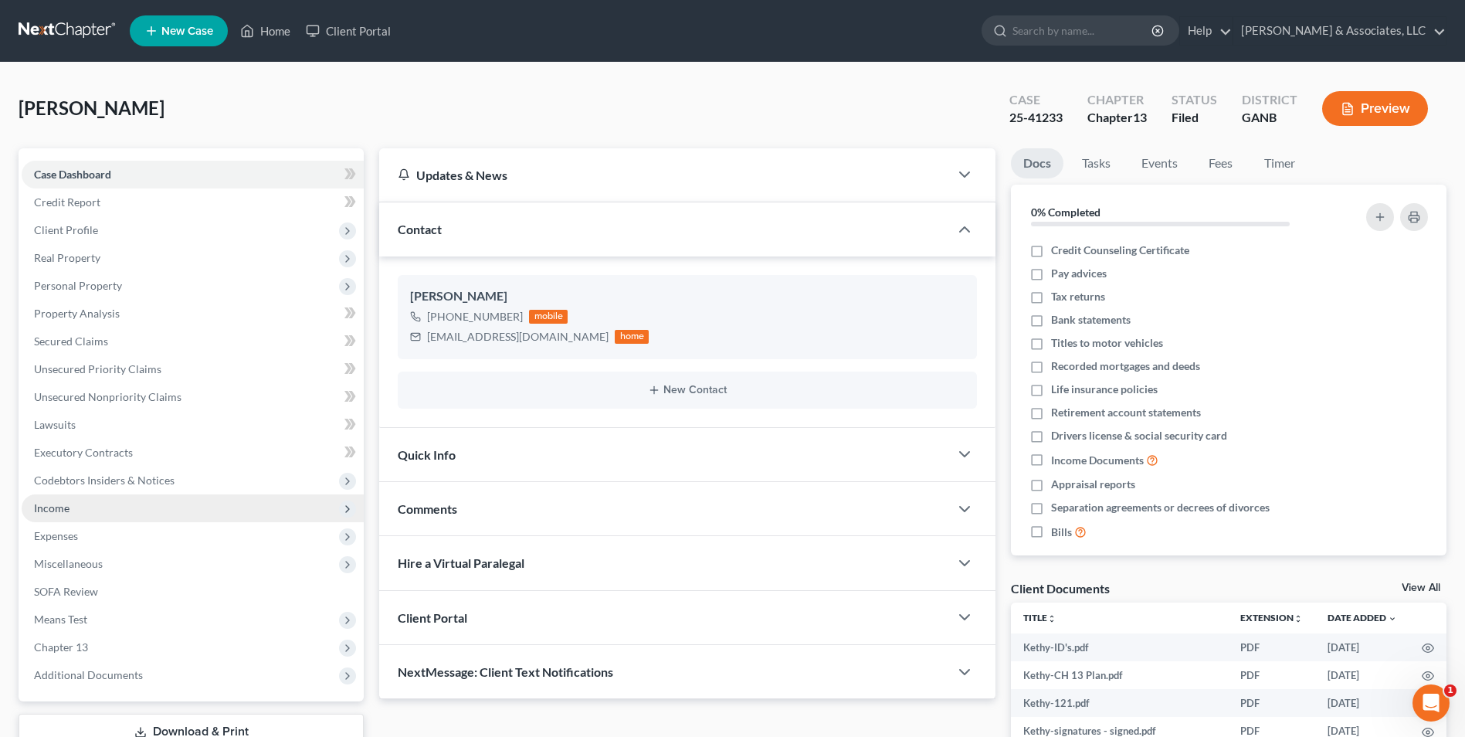
scroll to position [232, 0]
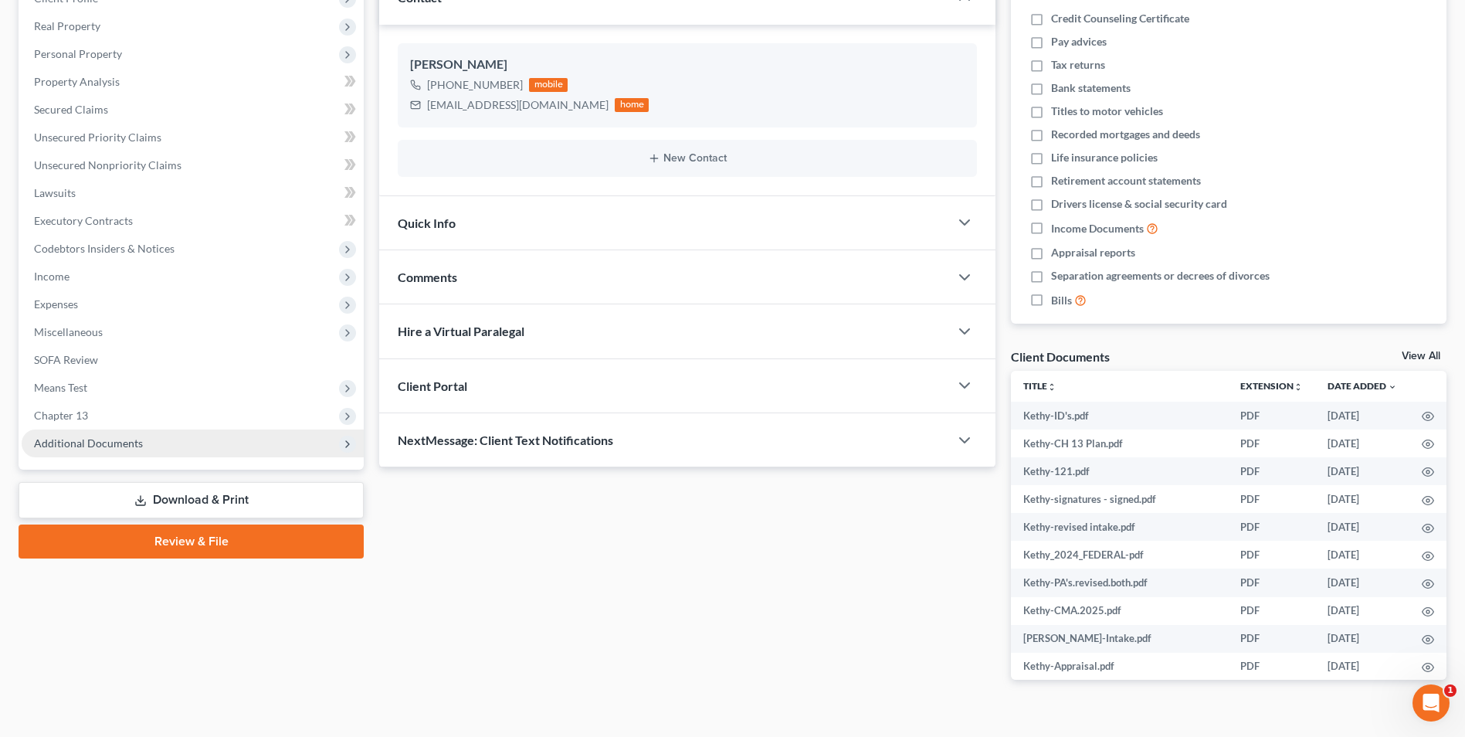
click at [97, 440] on span "Additional Documents" at bounding box center [88, 442] width 109 height 13
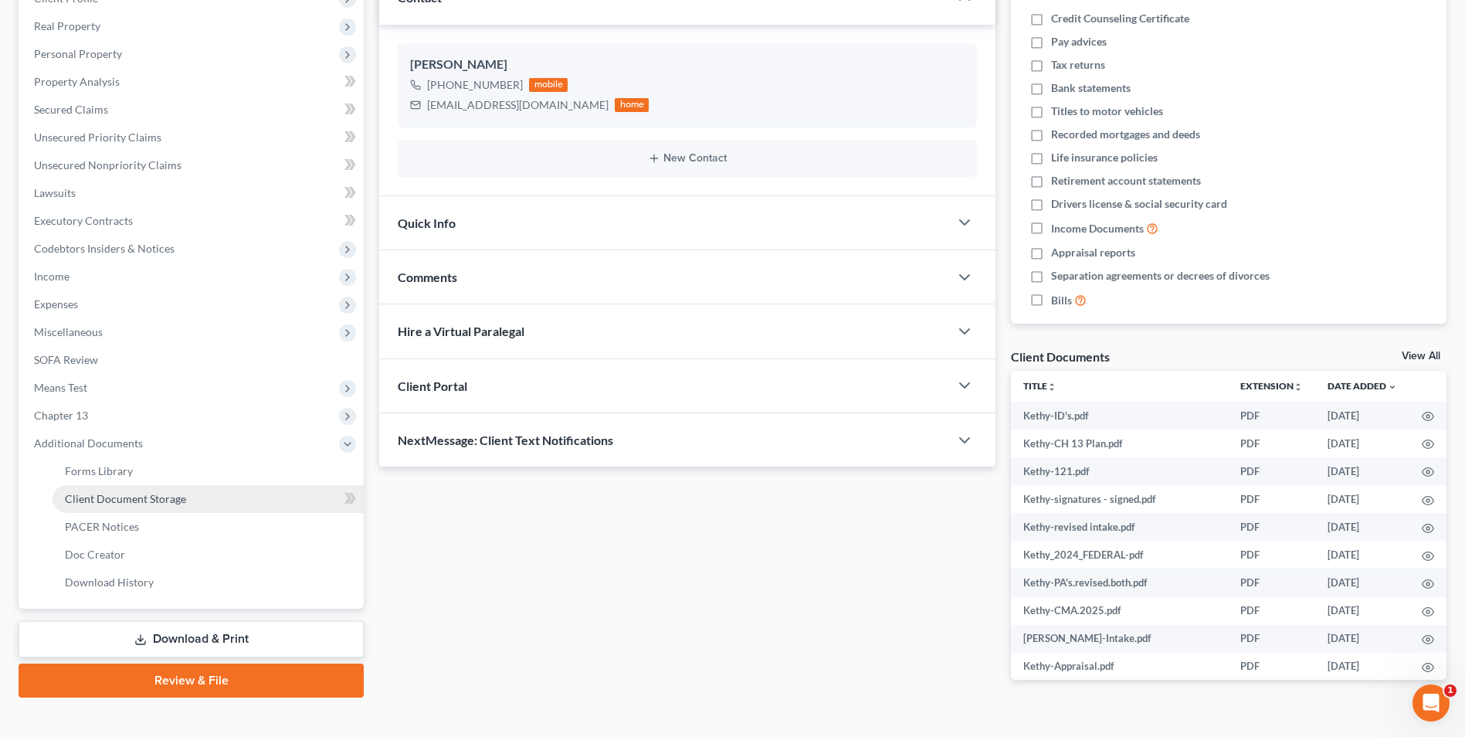
click at [127, 501] on span "Client Document Storage" at bounding box center [125, 498] width 121 height 13
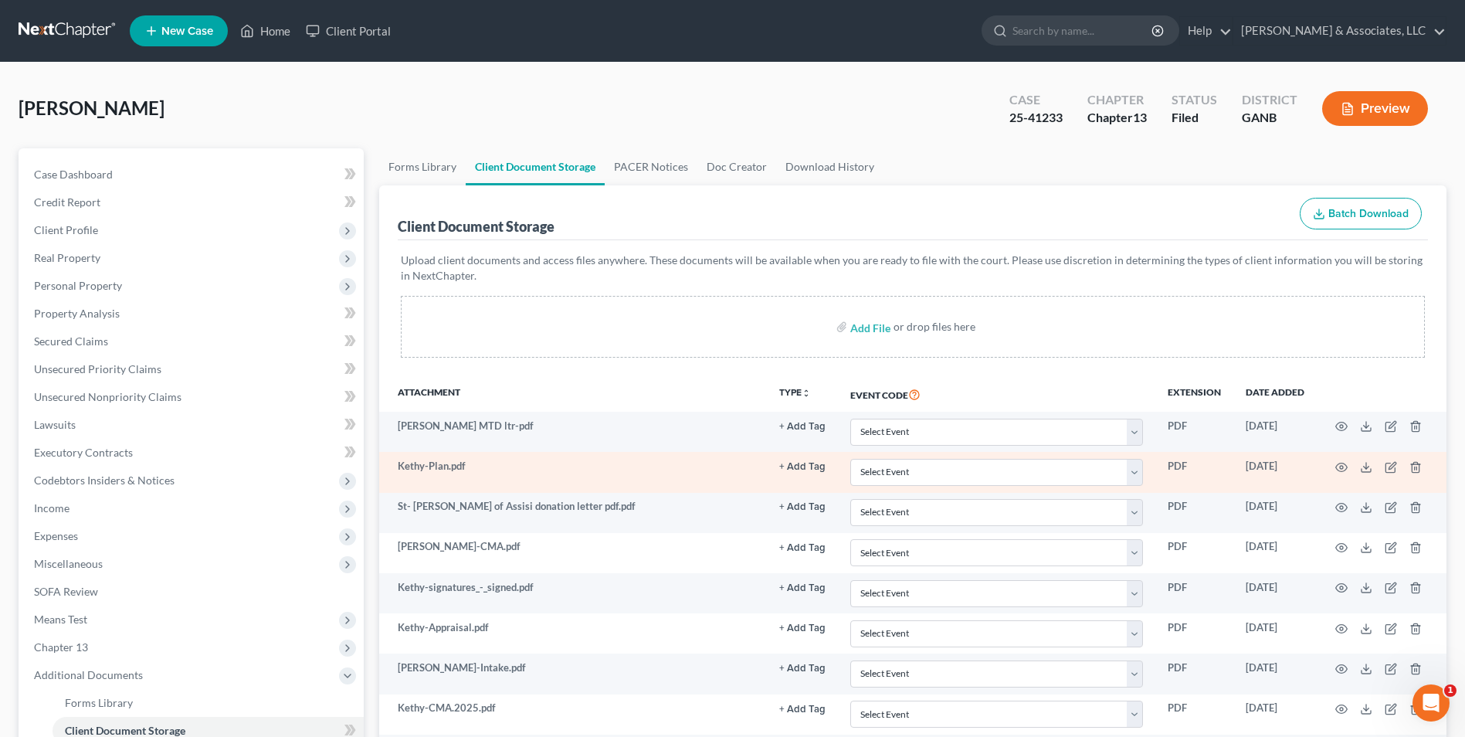
scroll to position [401, 0]
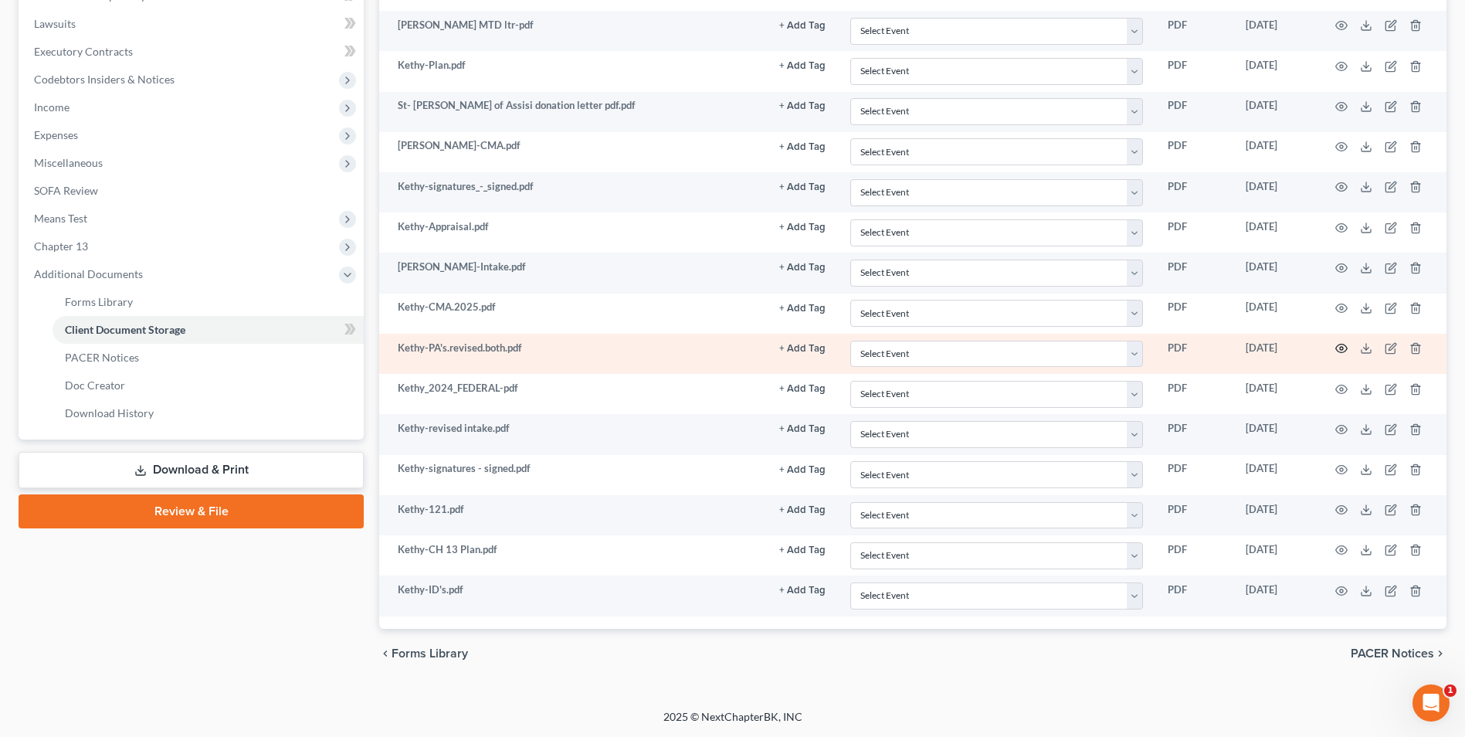
click circle "button"
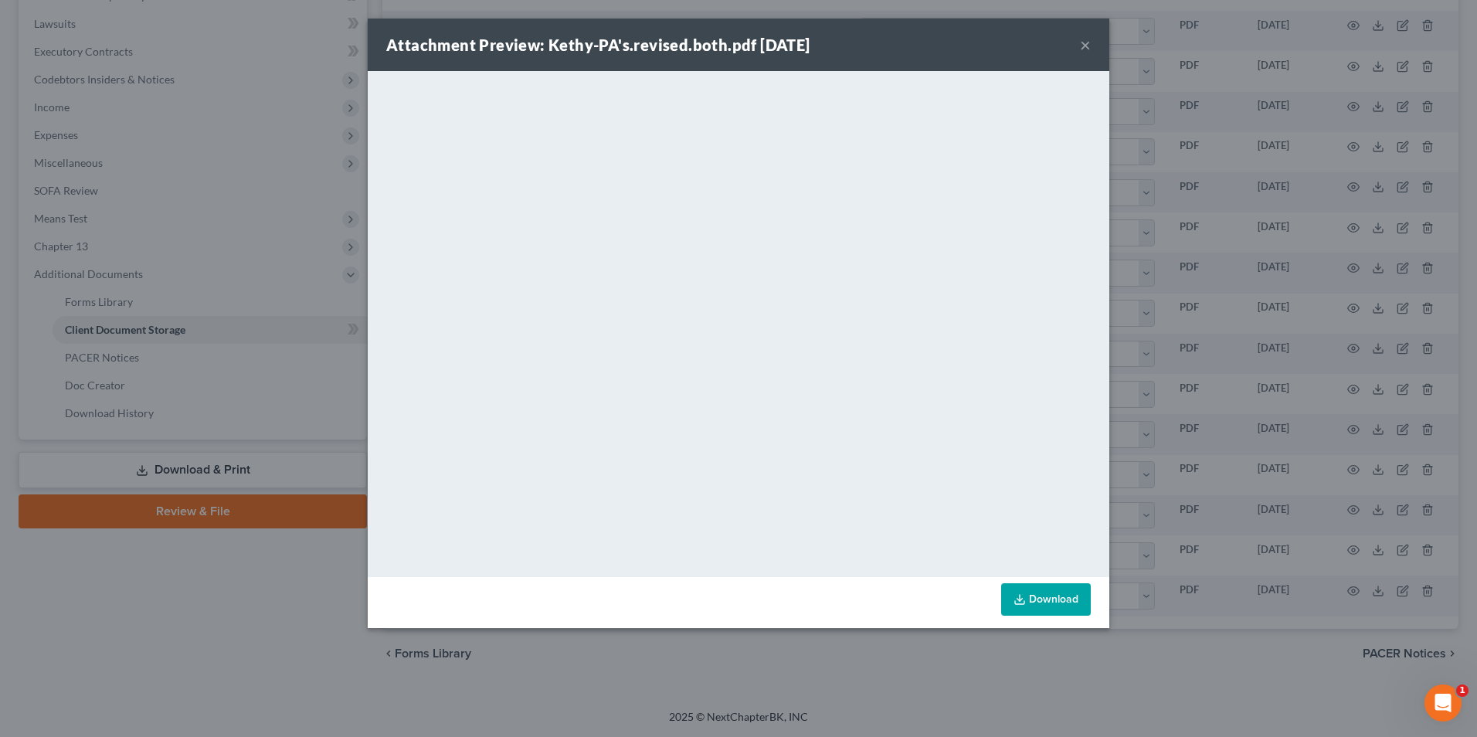
click button "×"
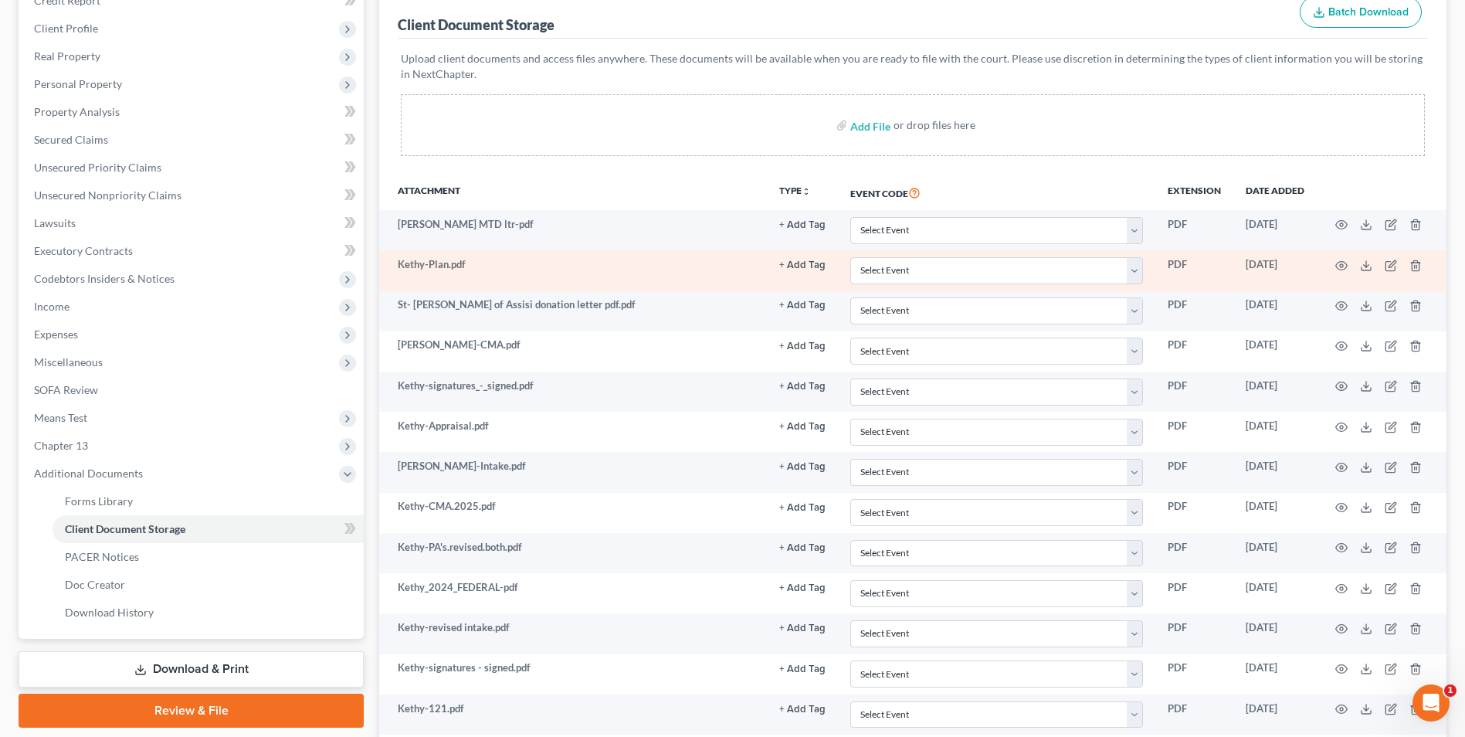
scroll to position [324, 0]
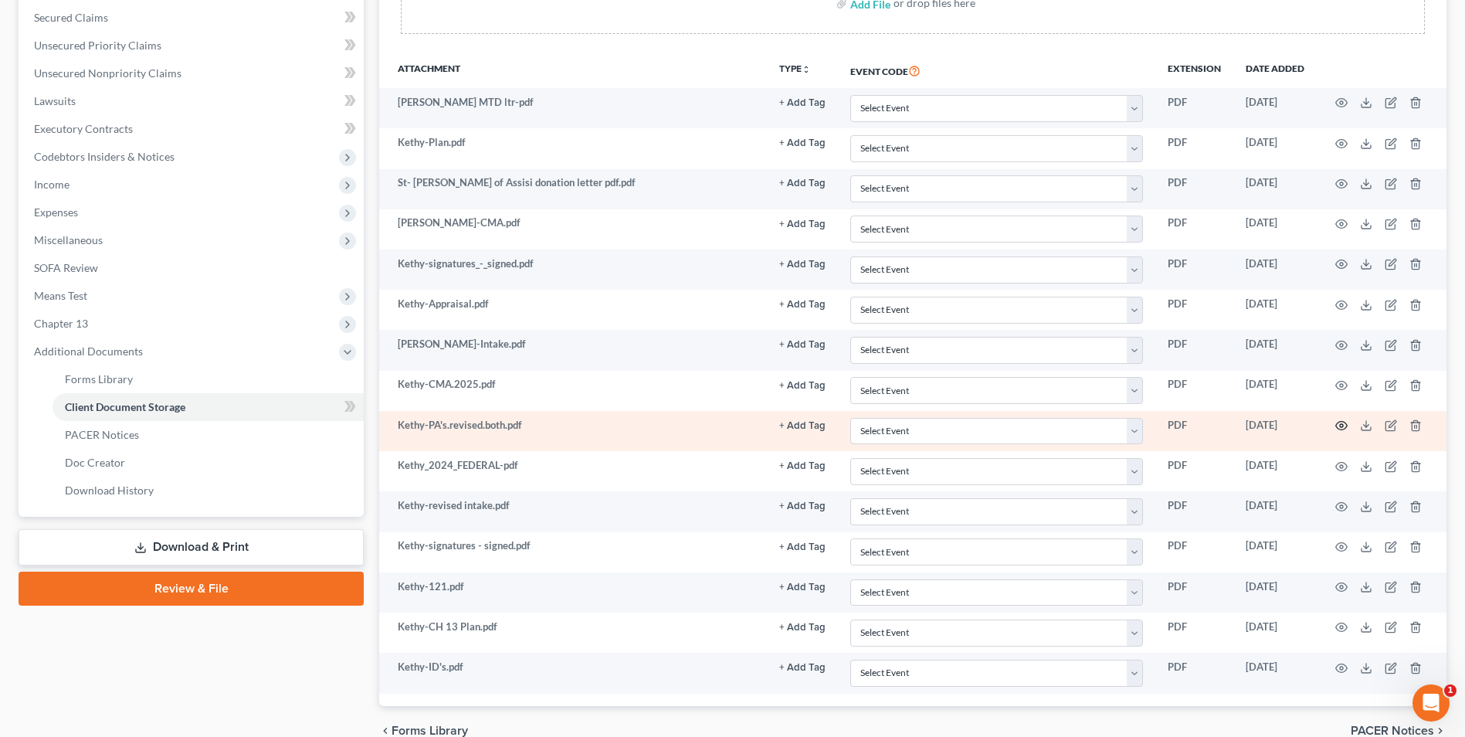
click icon "button"
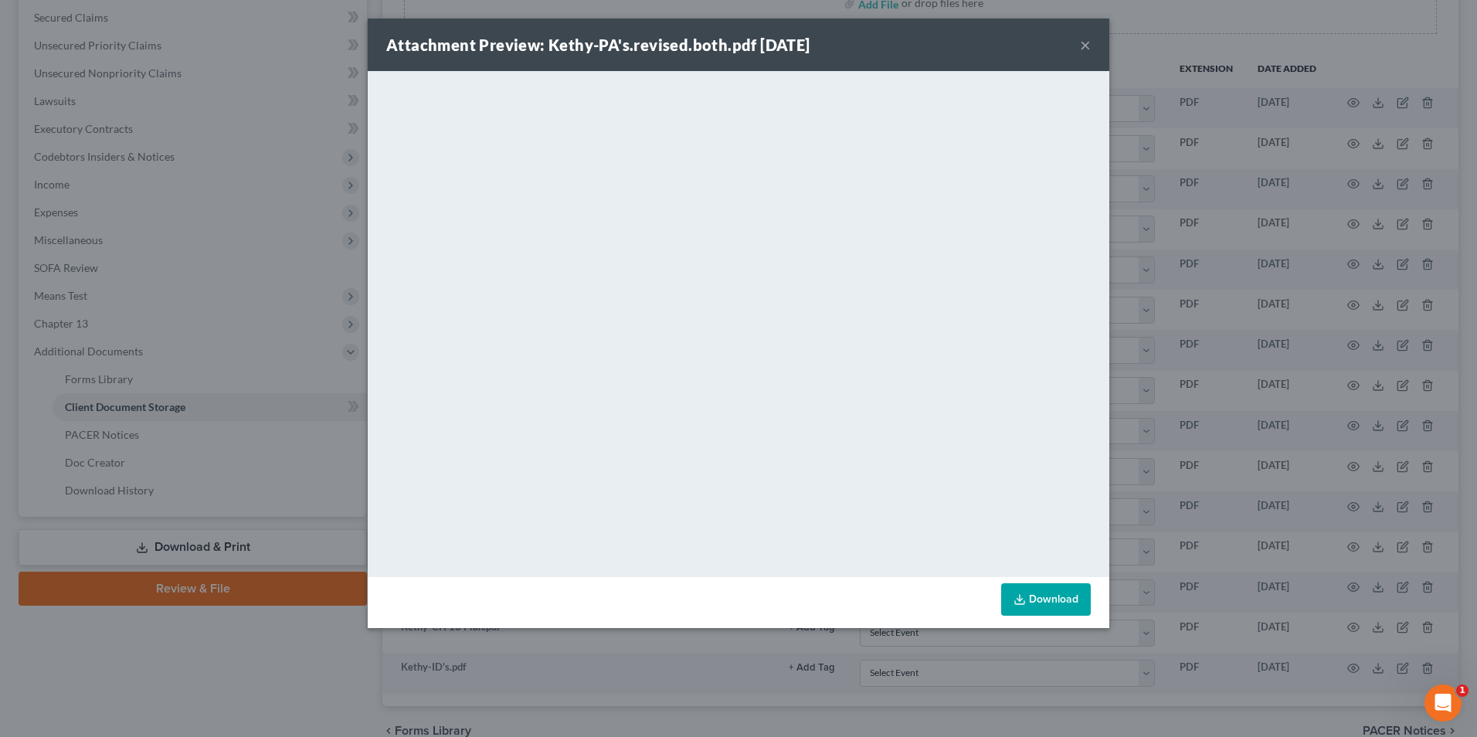
click div "Attachment Preview: Kethy-PA's.revised.both.pdf 08/12/2025 ×"
click button "×"
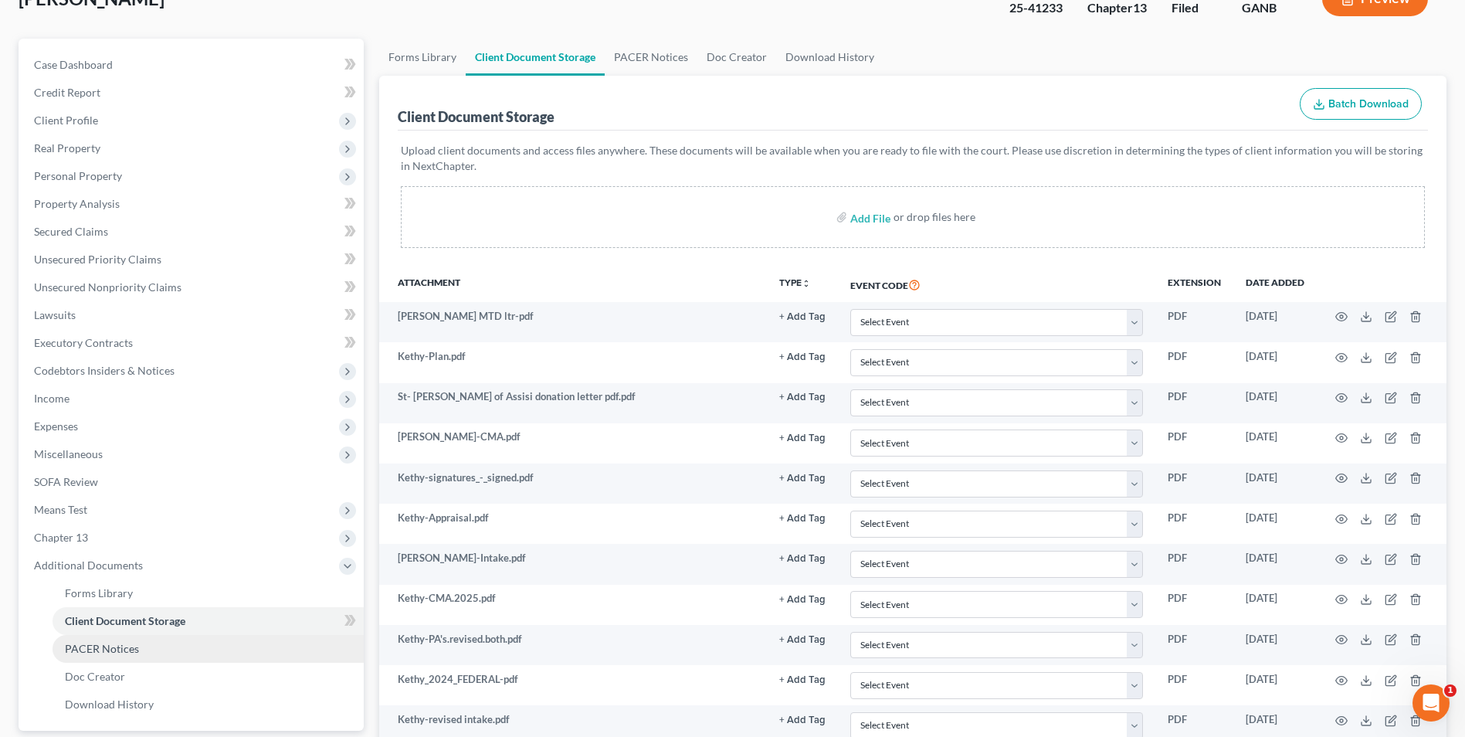
scroll to position [0, 0]
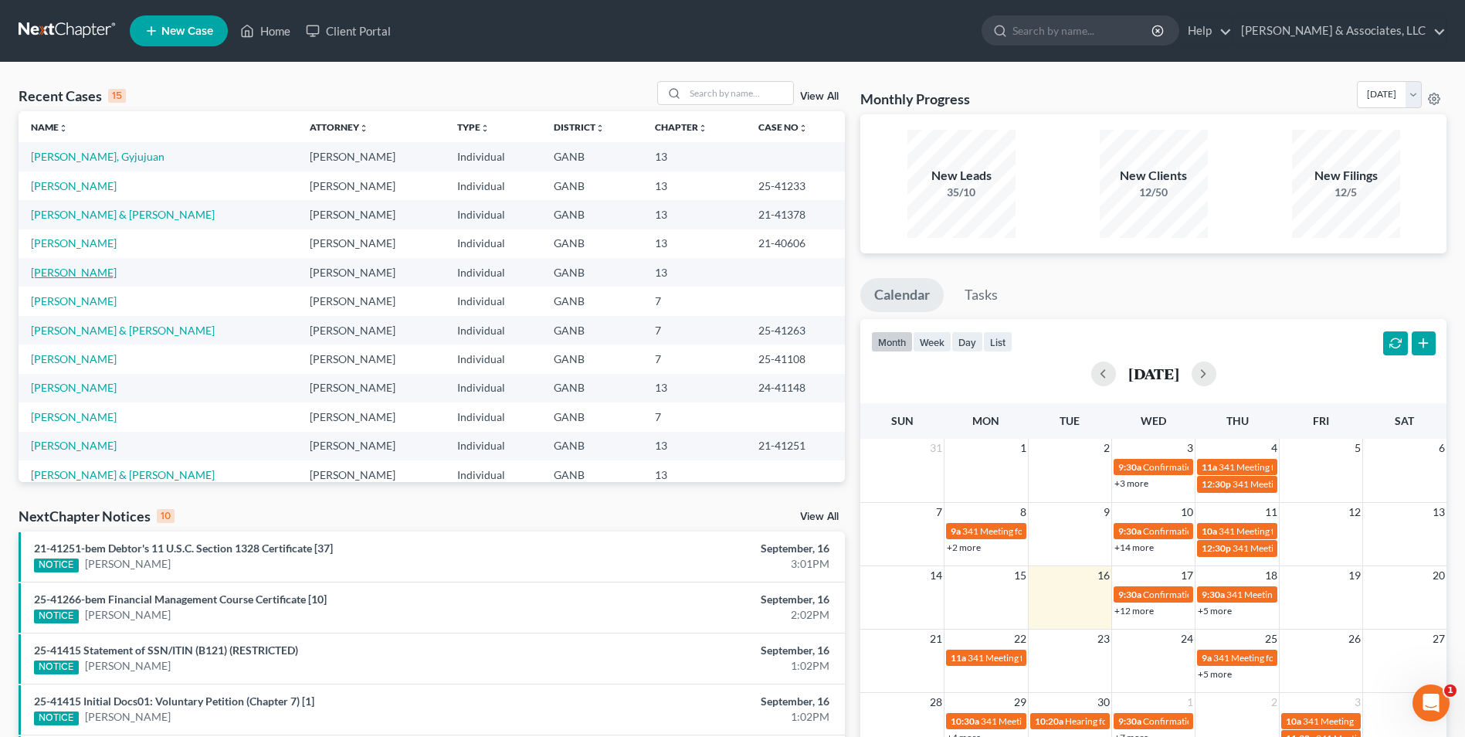
click at [78, 269] on link "[PERSON_NAME]" at bounding box center [74, 272] width 86 height 13
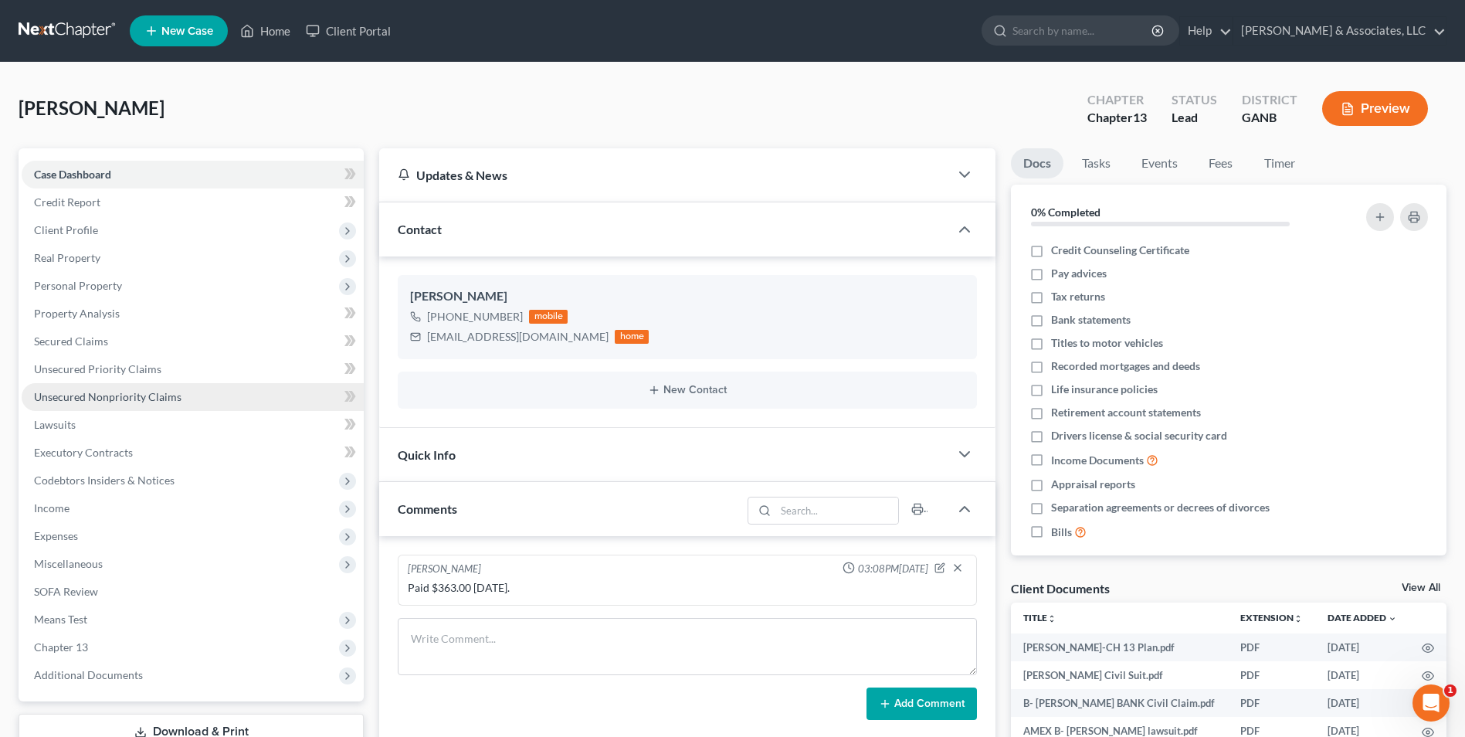
click at [113, 395] on span "Unsecured Nonpriority Claims" at bounding box center [108, 396] width 148 height 13
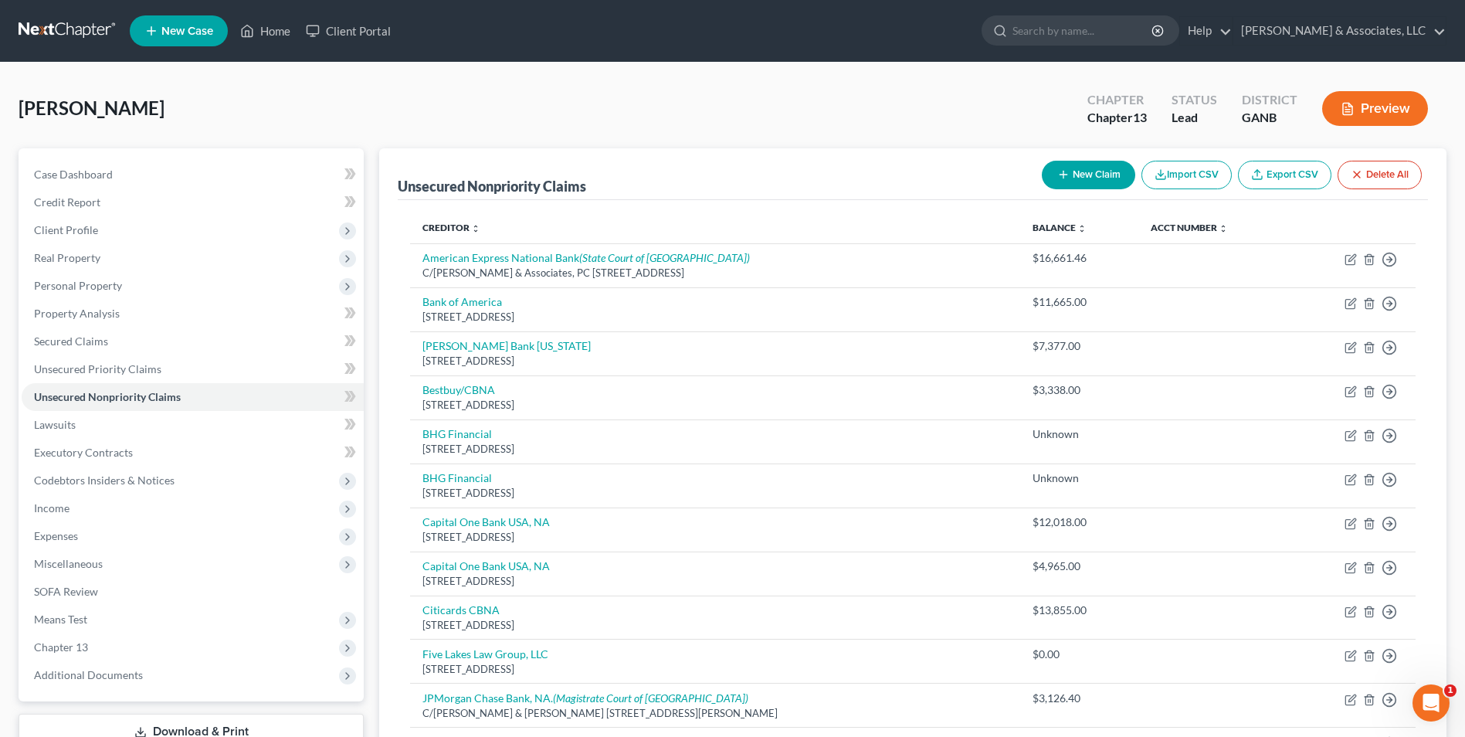
click at [1093, 174] on button "New Claim" at bounding box center [1088, 175] width 93 height 29
select select "0"
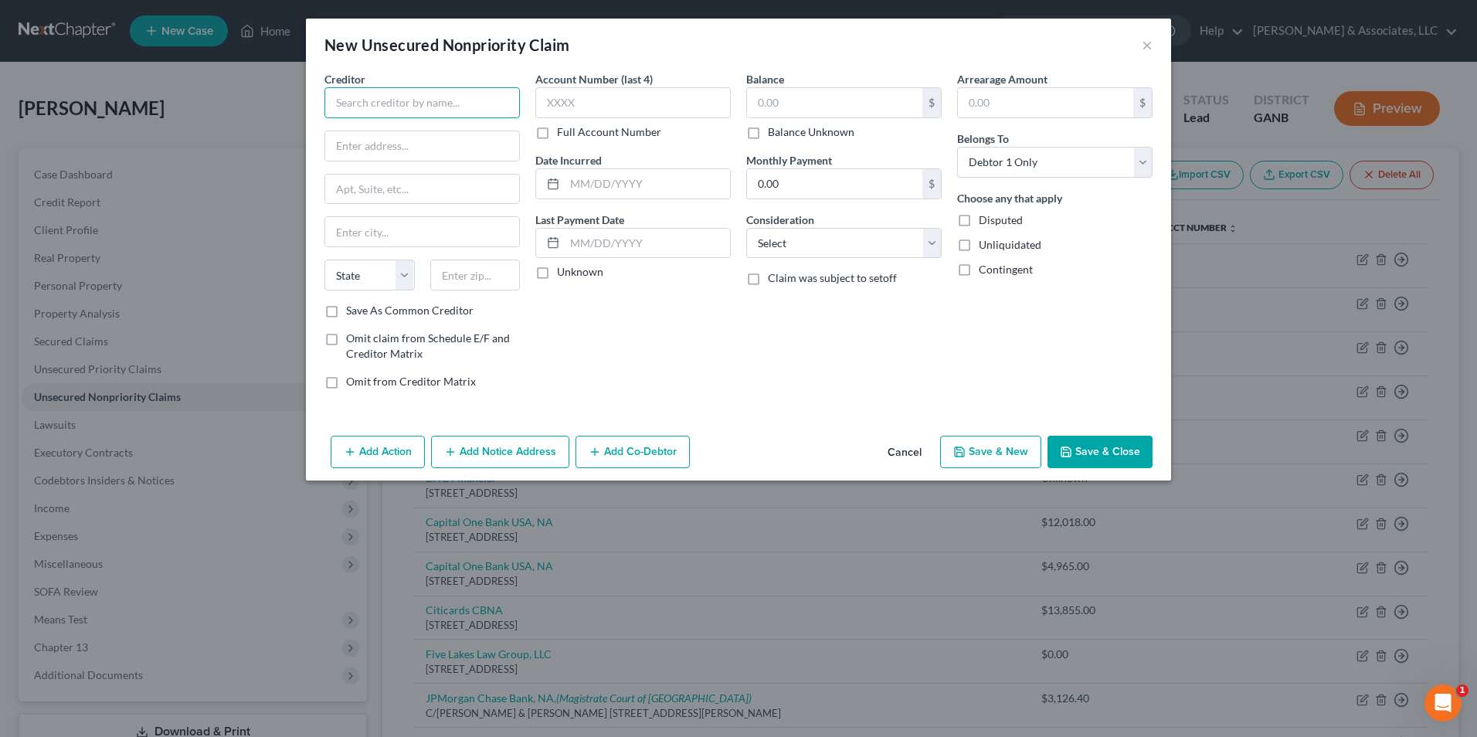
click at [493, 108] on input "text" at bounding box center [421, 102] width 195 height 31
drag, startPoint x: 507, startPoint y: 107, endPoint x: 320, endPoint y: 116, distance: 187.1
click at [320, 116] on div "Creditor * Professional Account Management, LLC State [US_STATE] AK AR AZ CA CO…" at bounding box center [422, 236] width 211 height 331
type input "Professional Account Management, LLC"
click at [411, 151] on input "text" at bounding box center [422, 145] width 194 height 29
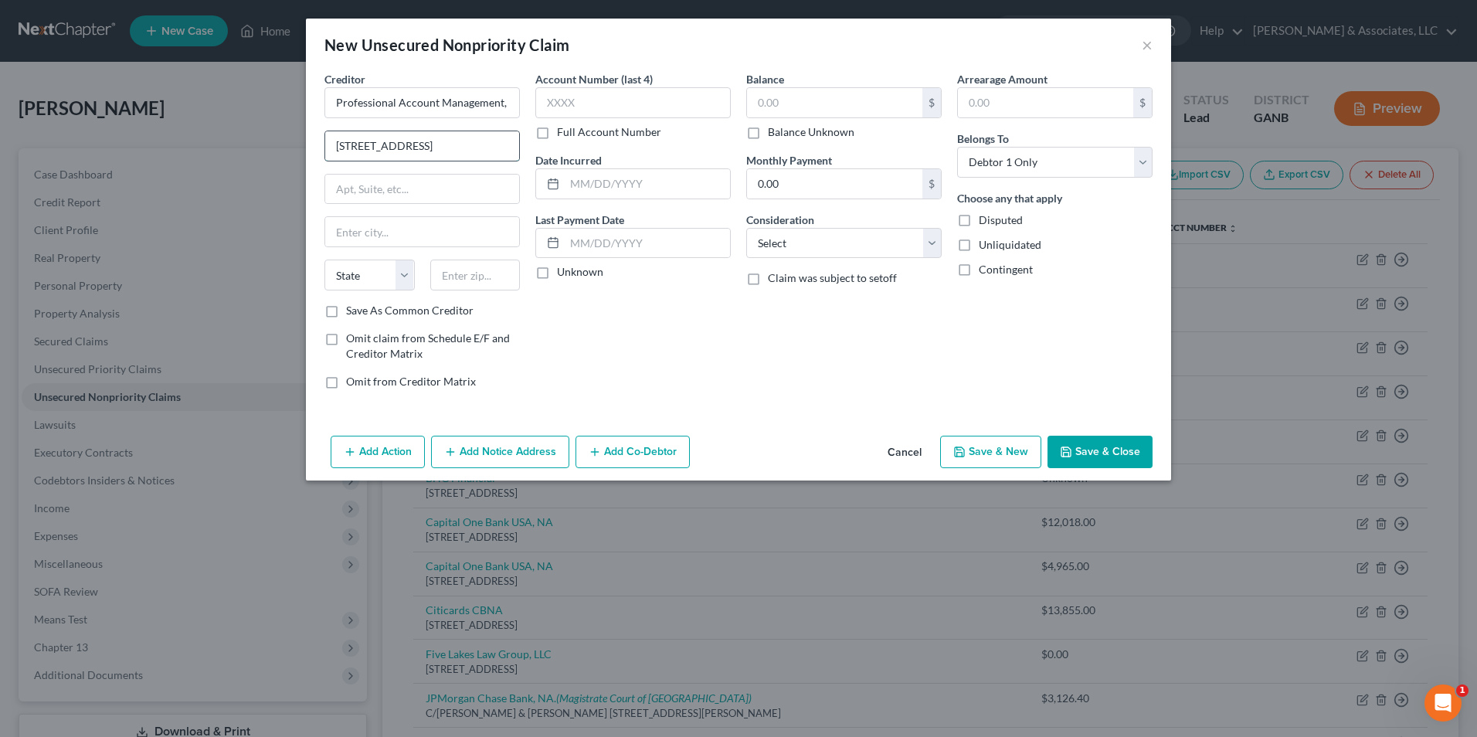
type input "[STREET_ADDRESS]"
type input "STE 53233"
type input "[GEOGRAPHIC_DATA]"
select select "52"
type input "53233"
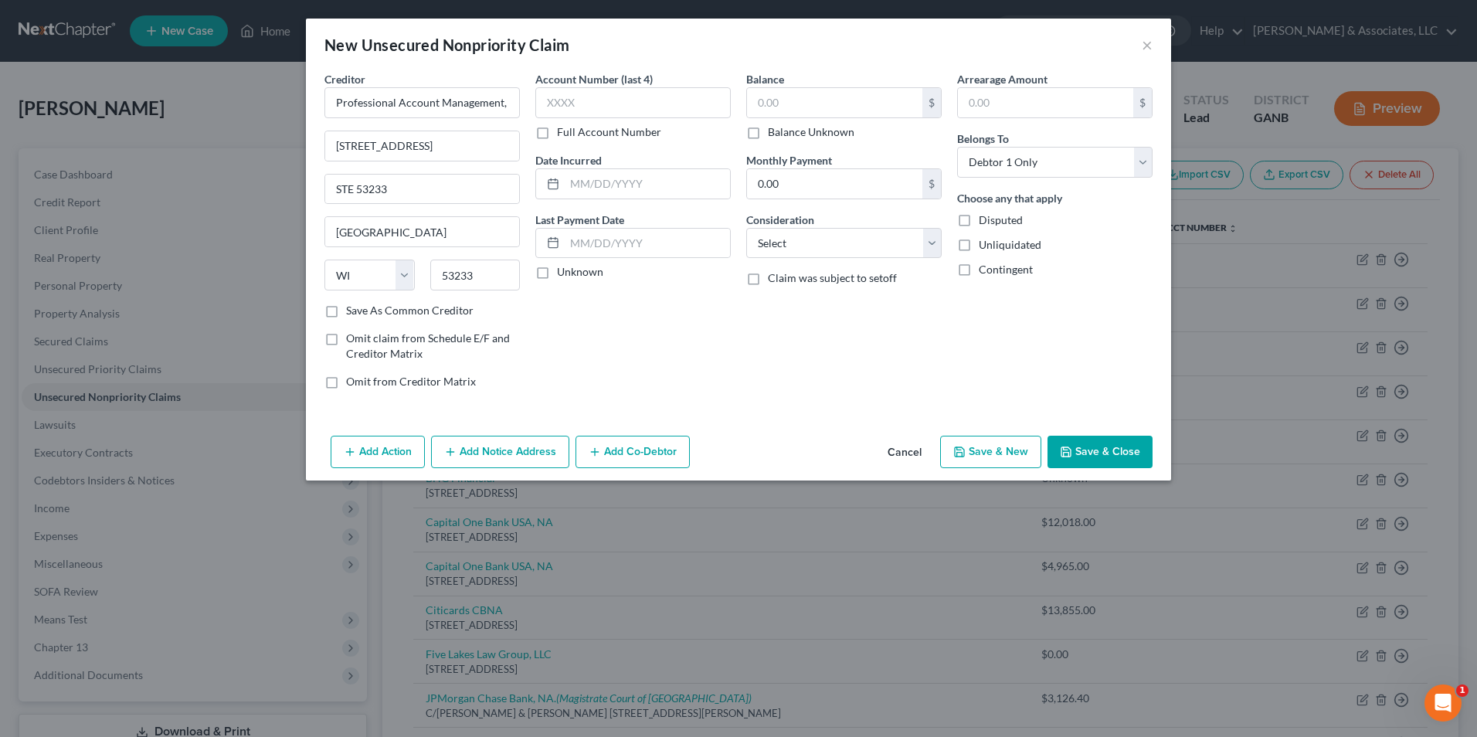
click at [346, 310] on label "Save As Common Creditor" at bounding box center [409, 310] width 127 height 15
click at [352, 310] on input "Save As Common Creditor" at bounding box center [357, 308] width 10 height 10
checkbox input "true"
click at [931, 255] on select "Select Cable / Satellite Services Collection Agency Credit Card Debt Debt Couns…" at bounding box center [843, 243] width 195 height 31
select select "14"
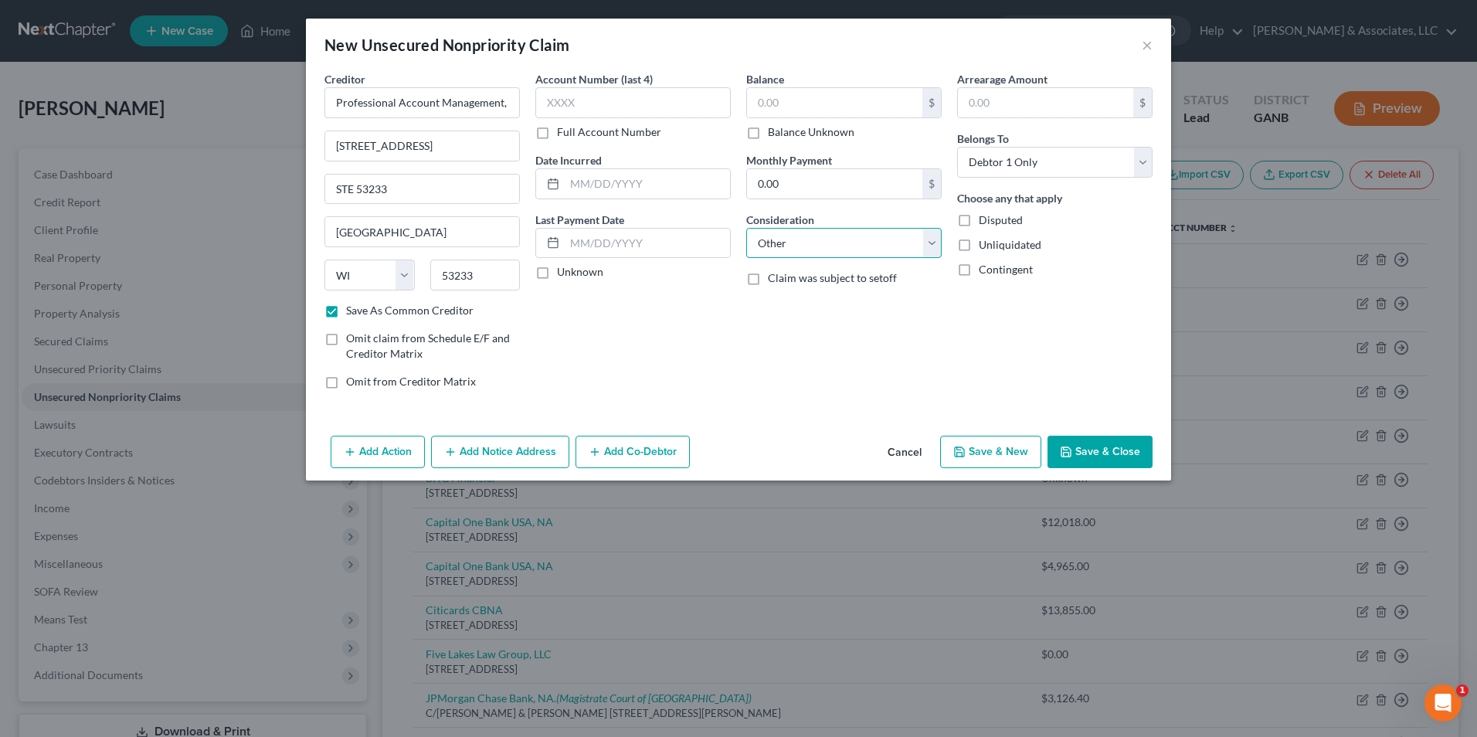
click at [746, 228] on select "Select Cable / Satellite Services Collection Agency Credit Card Debt Debt Couns…" at bounding box center [843, 243] width 195 height 31
click at [838, 309] on input "text" at bounding box center [844, 301] width 194 height 29
type input "toll fees"
click at [840, 111] on input "text" at bounding box center [834, 102] width 175 height 29
type input "1,533.00"
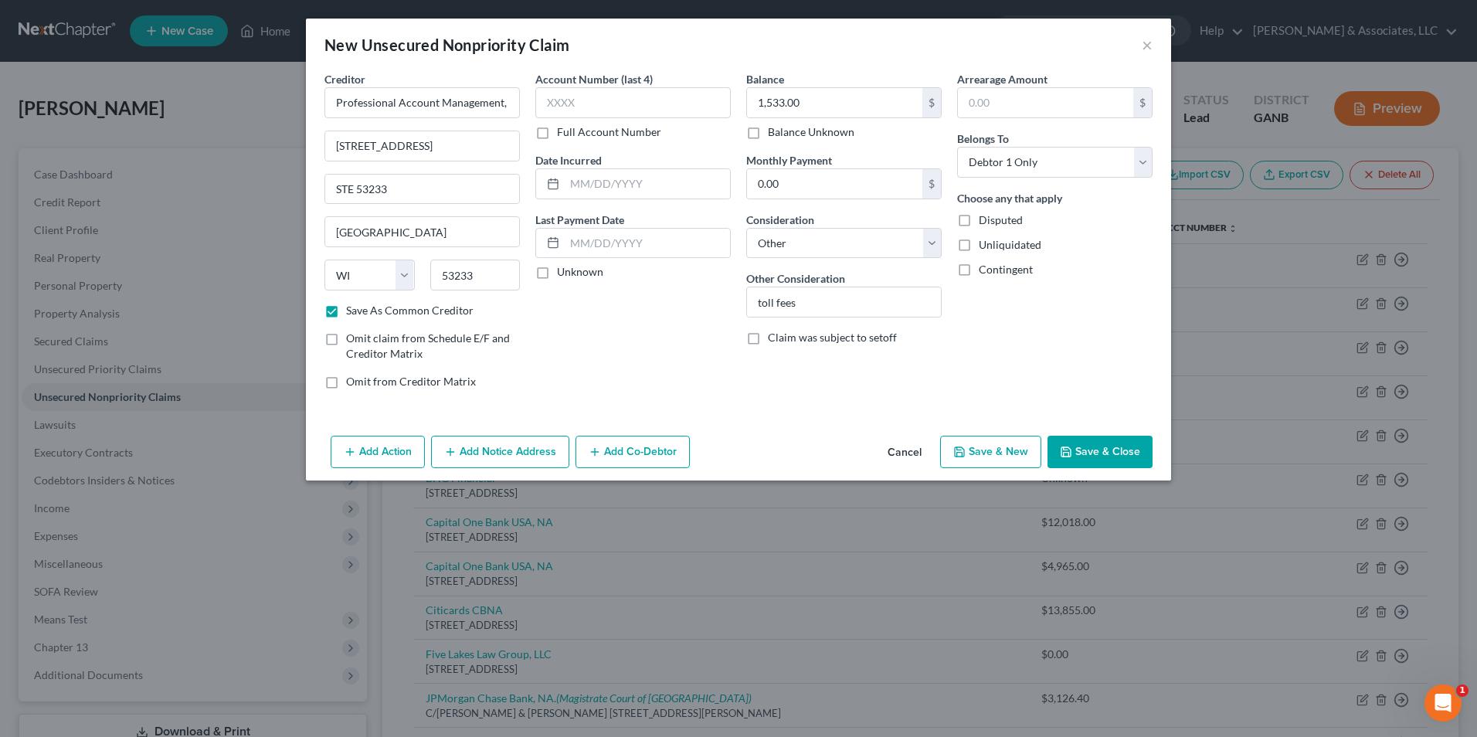
click at [1094, 458] on button "Save & Close" at bounding box center [1099, 452] width 105 height 32
checkbox input "false"
